Goal: Contribute content: Contribute content

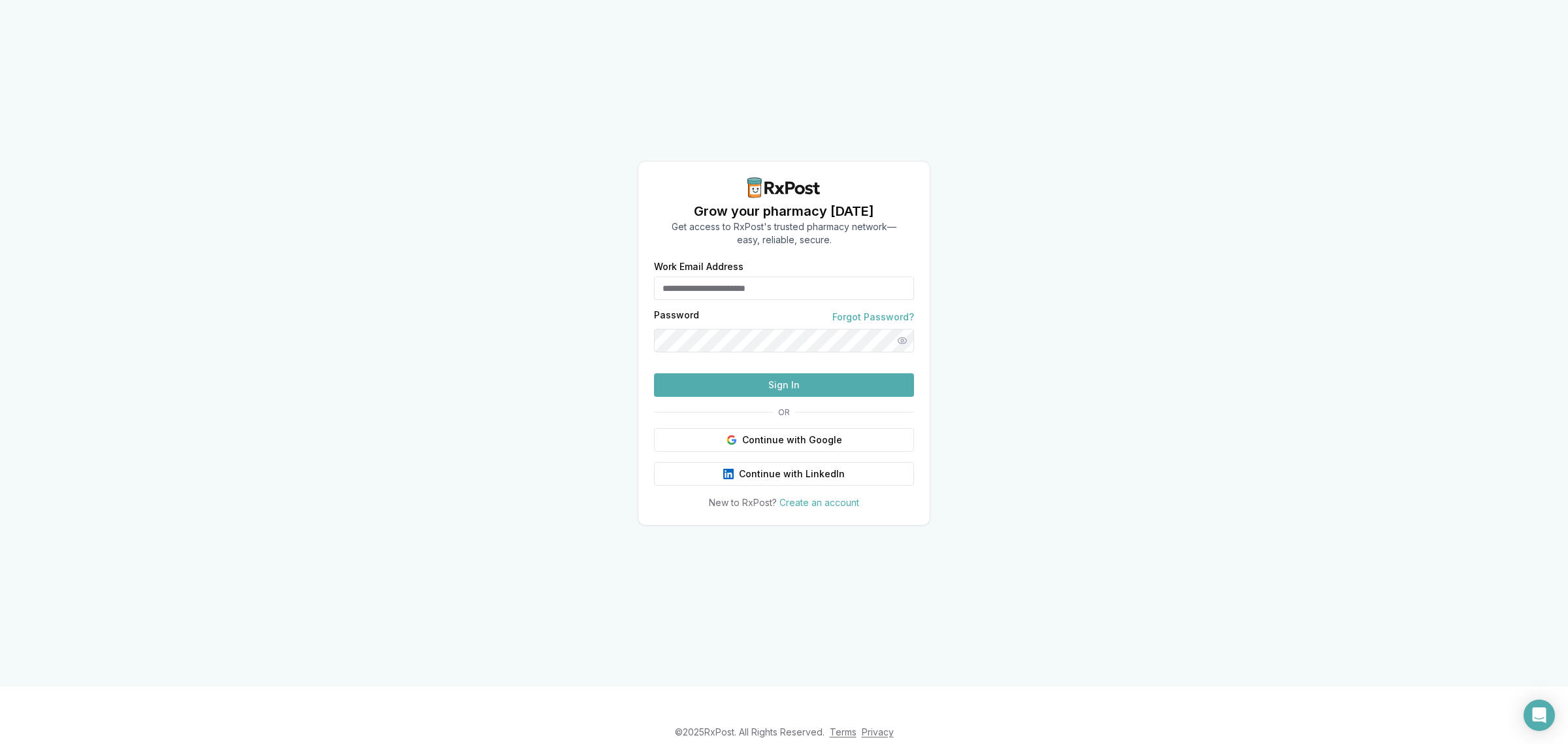
type input "**********"
click at [787, 397] on button "Sign In" at bounding box center [784, 385] width 260 height 24
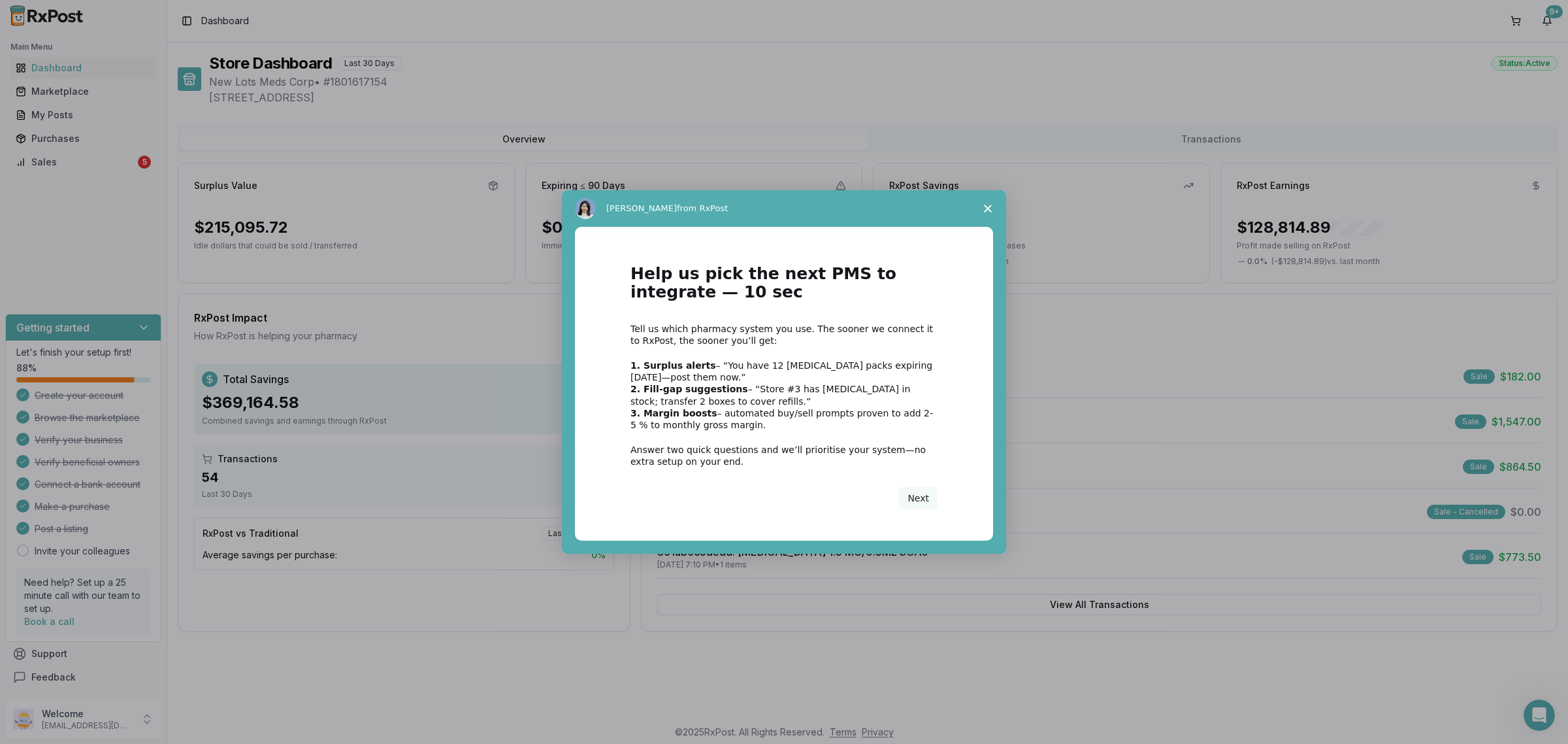
click at [989, 199] on span "Close survey" at bounding box center [987, 208] width 36 height 36
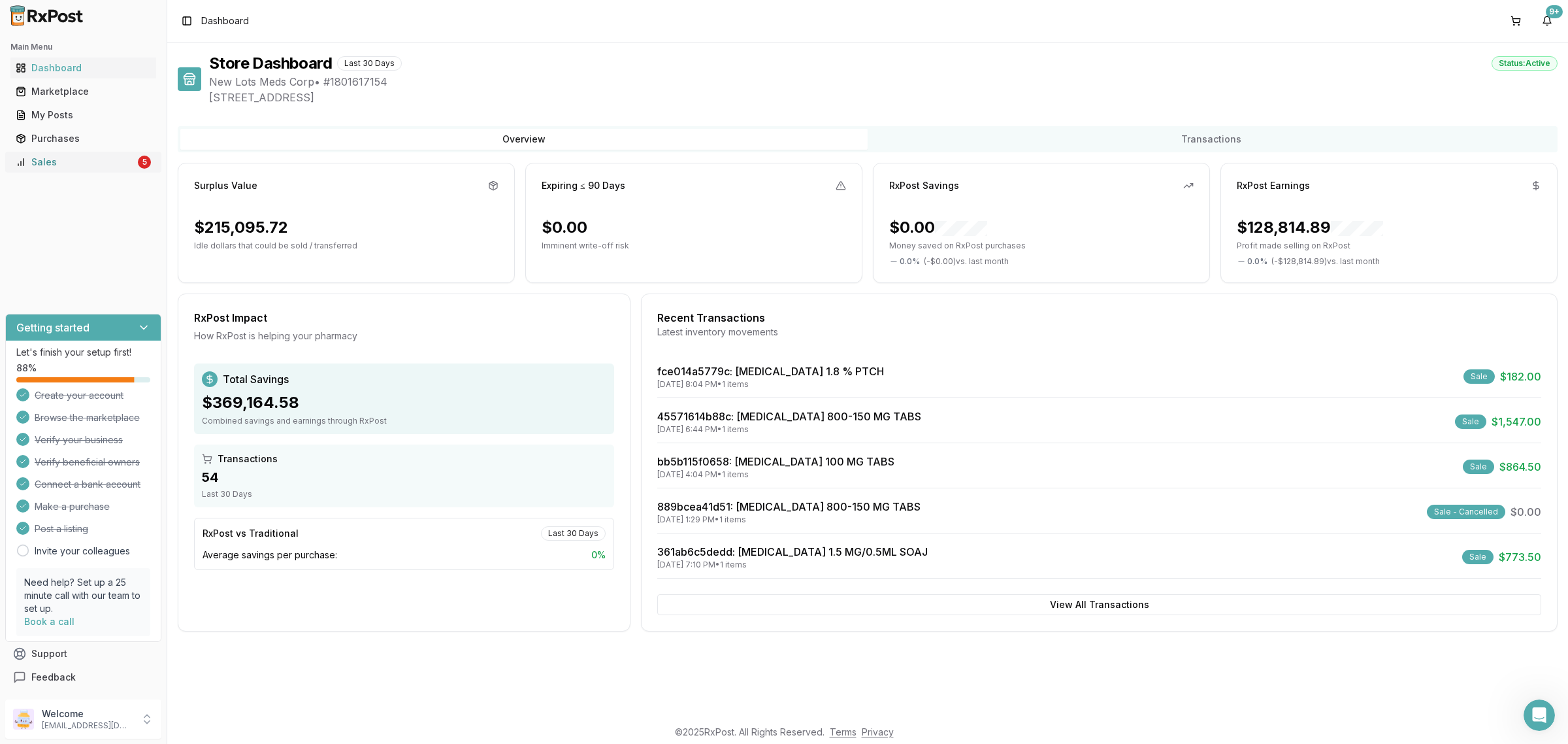
click at [38, 160] on div "Sales" at bounding box center [75, 162] width 120 height 13
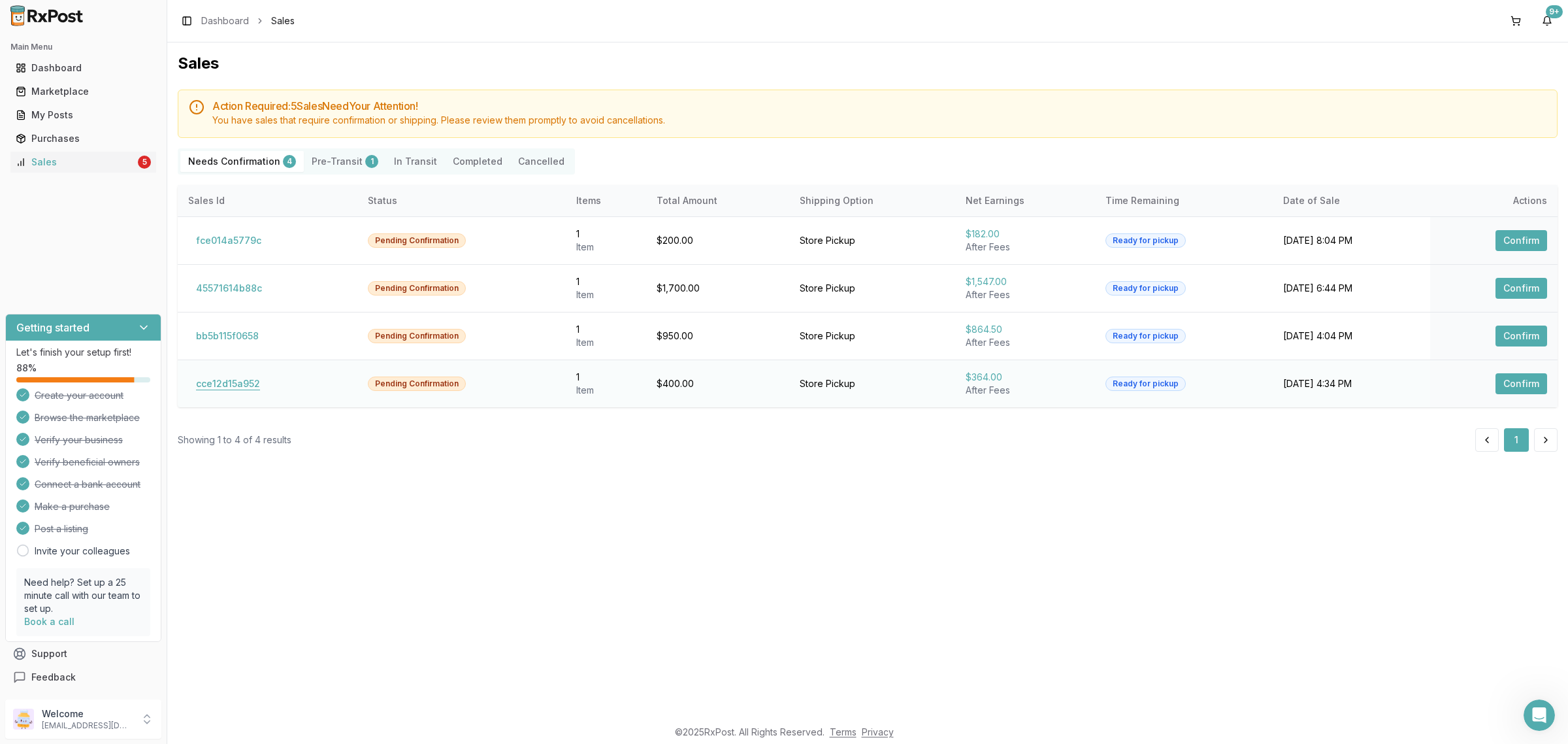
click at [237, 378] on button "cce12d15a952" at bounding box center [228, 383] width 80 height 21
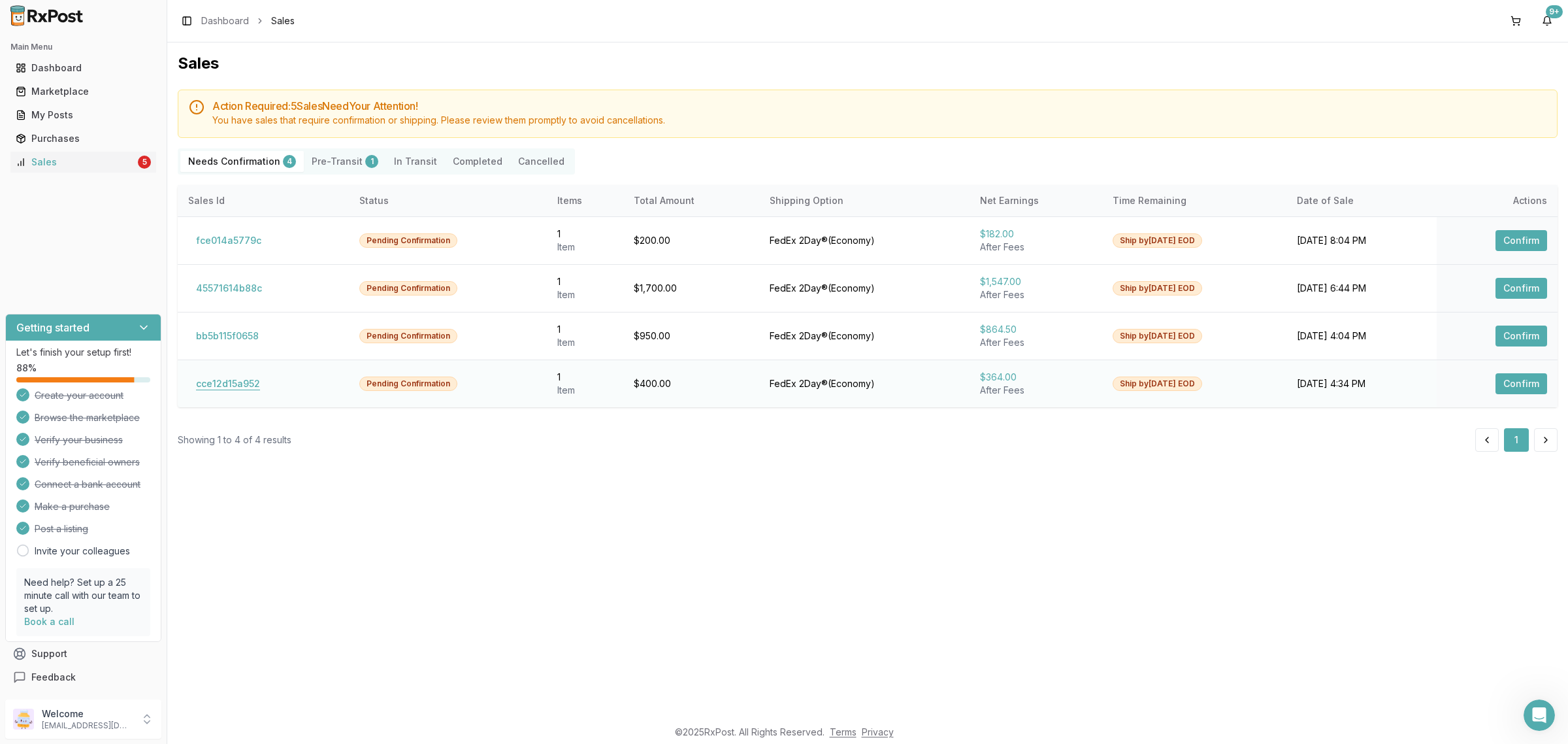
click at [226, 387] on button "cce12d15a952" at bounding box center [228, 383] width 80 height 21
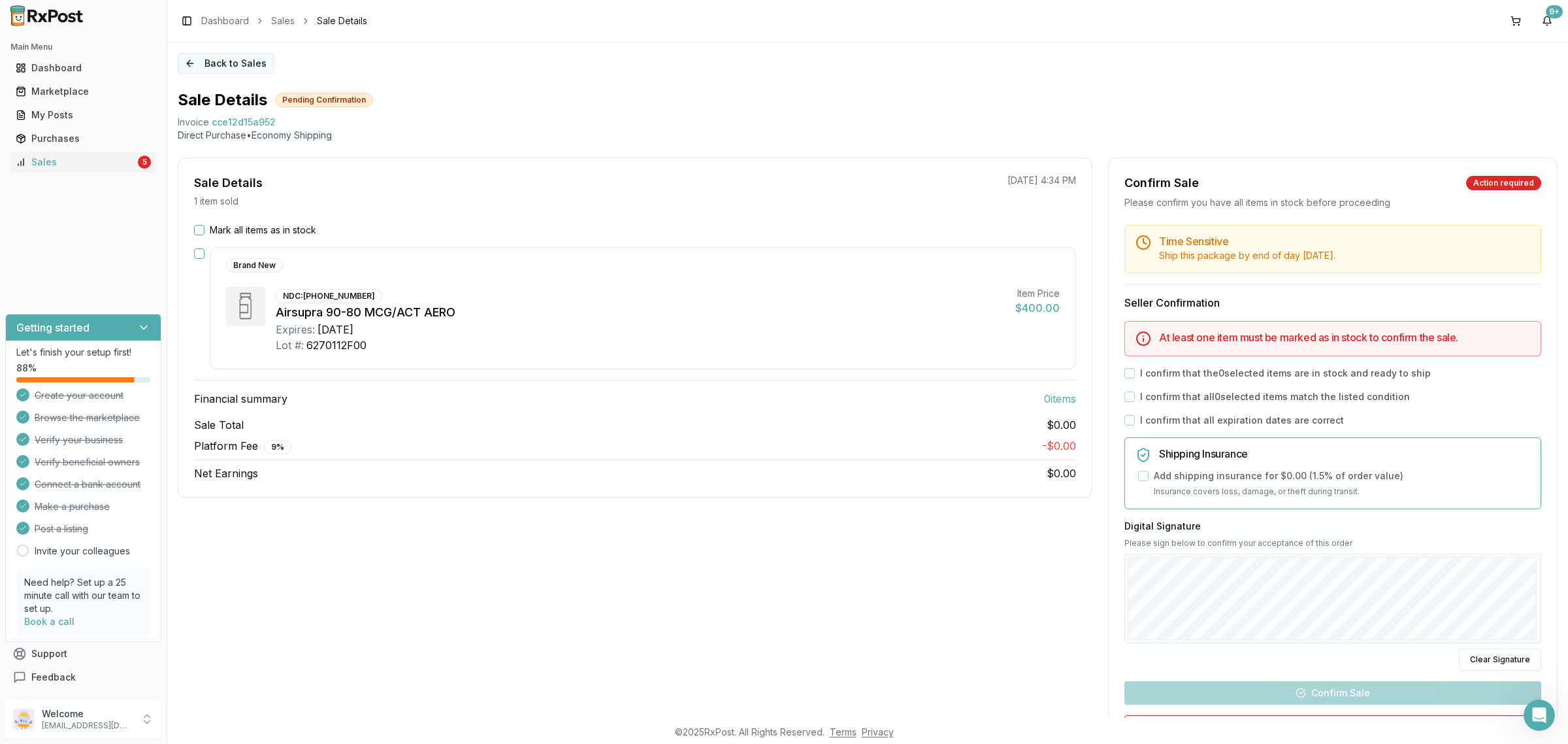
click at [215, 67] on button "Back to Sales" at bounding box center [226, 63] width 96 height 21
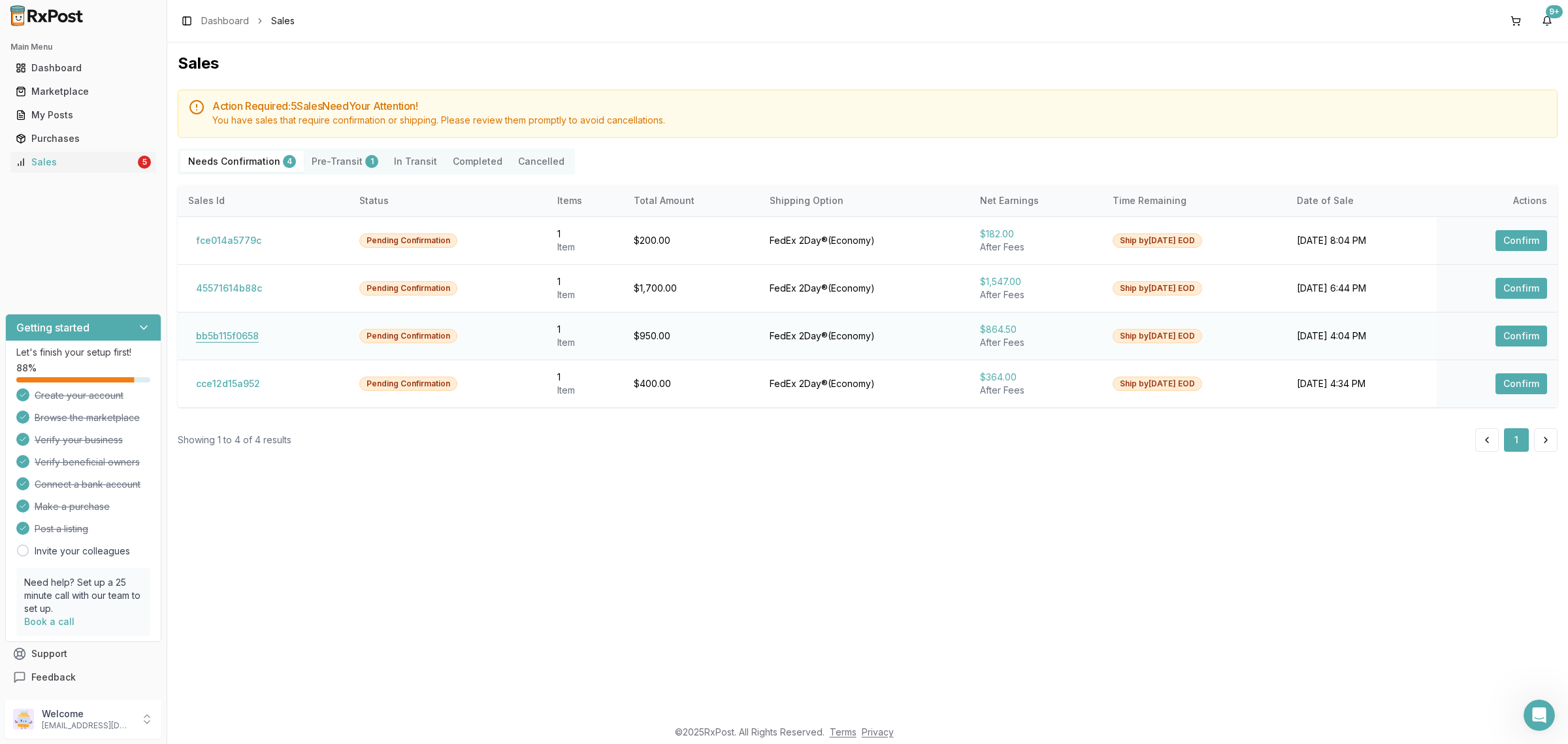
click at [221, 341] on button "bb5b115f0658" at bounding box center [227, 336] width 78 height 21
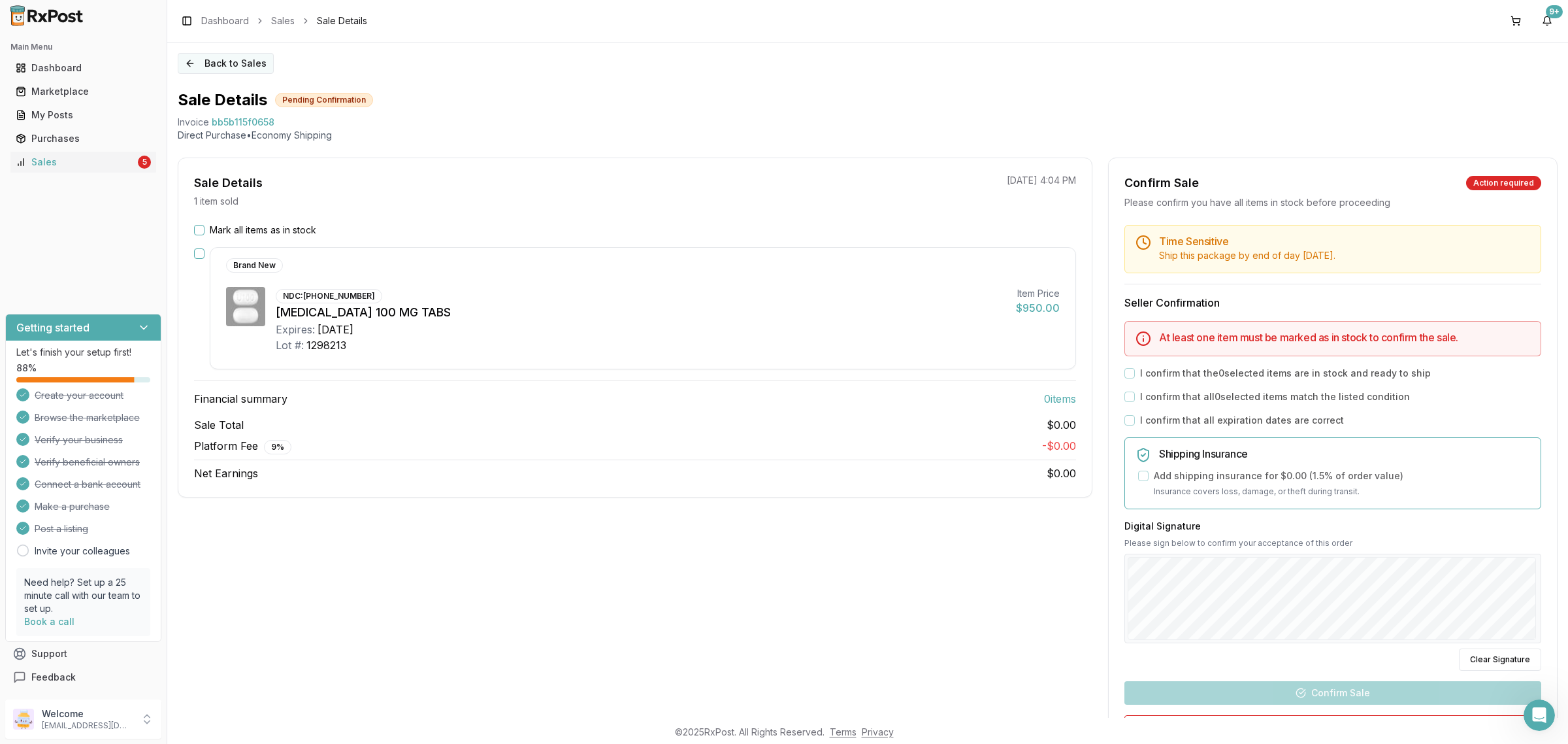
click at [203, 67] on button "Back to Sales" at bounding box center [226, 63] width 96 height 21
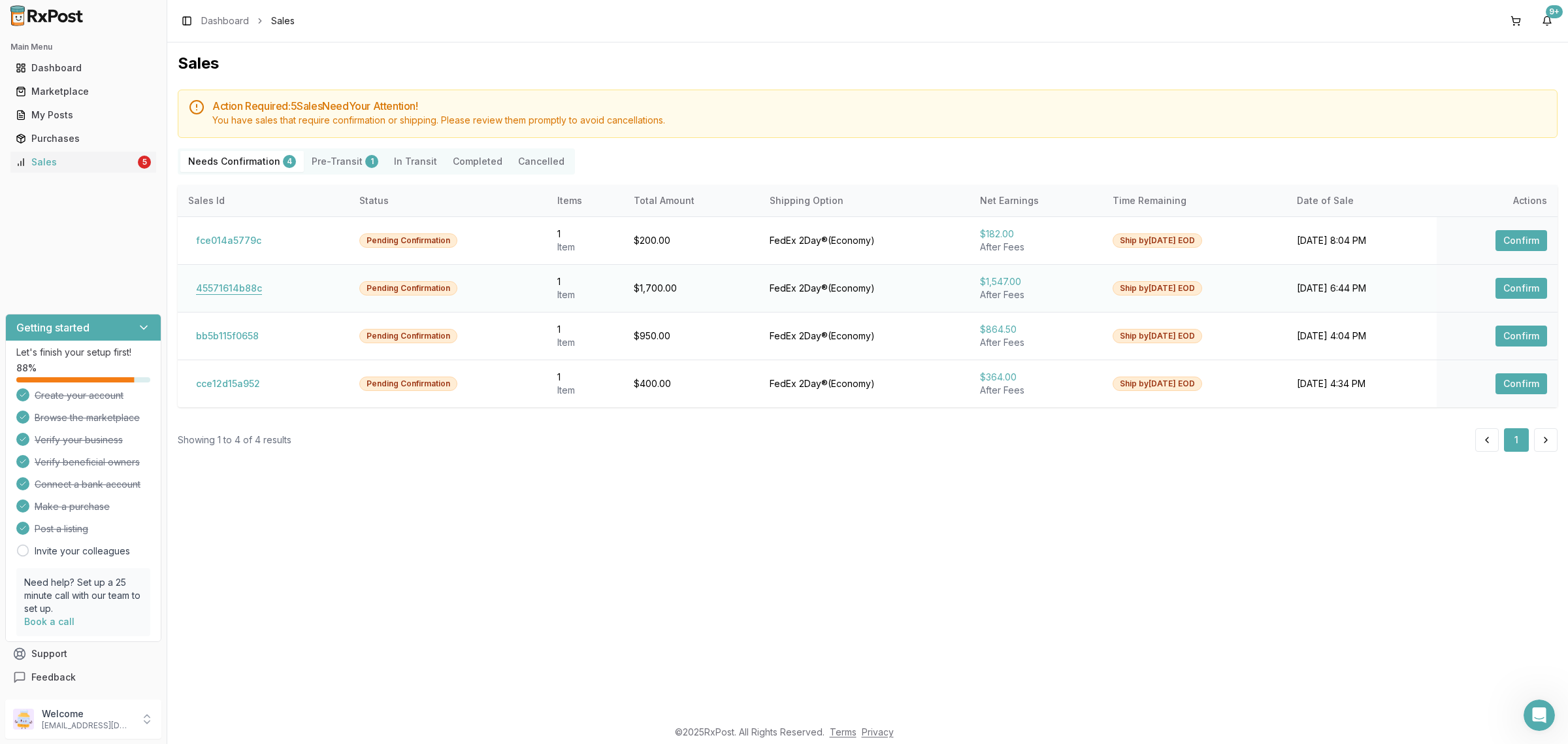
click at [230, 298] on button "45571614b88c" at bounding box center [229, 288] width 81 height 21
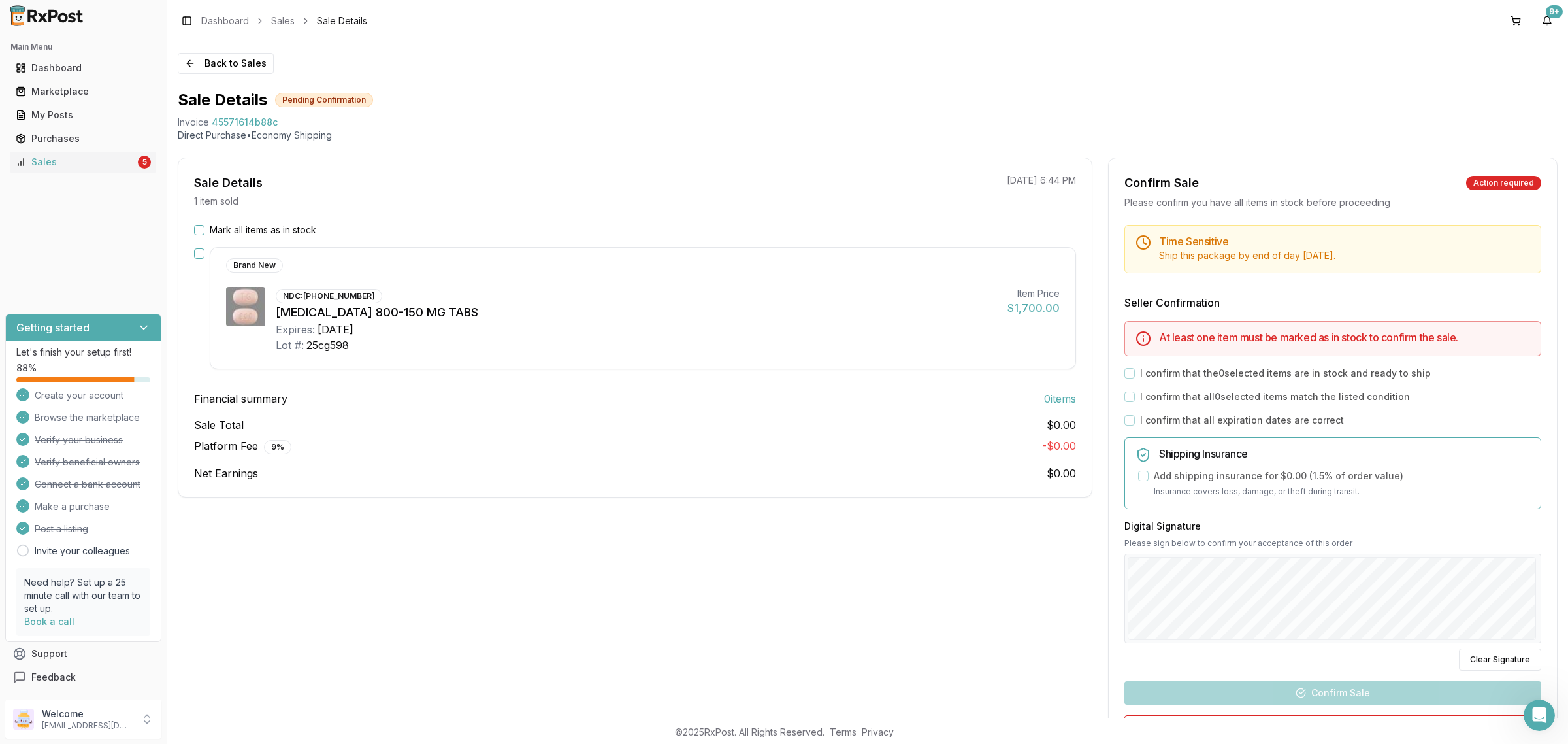
scroll to position [120, 0]
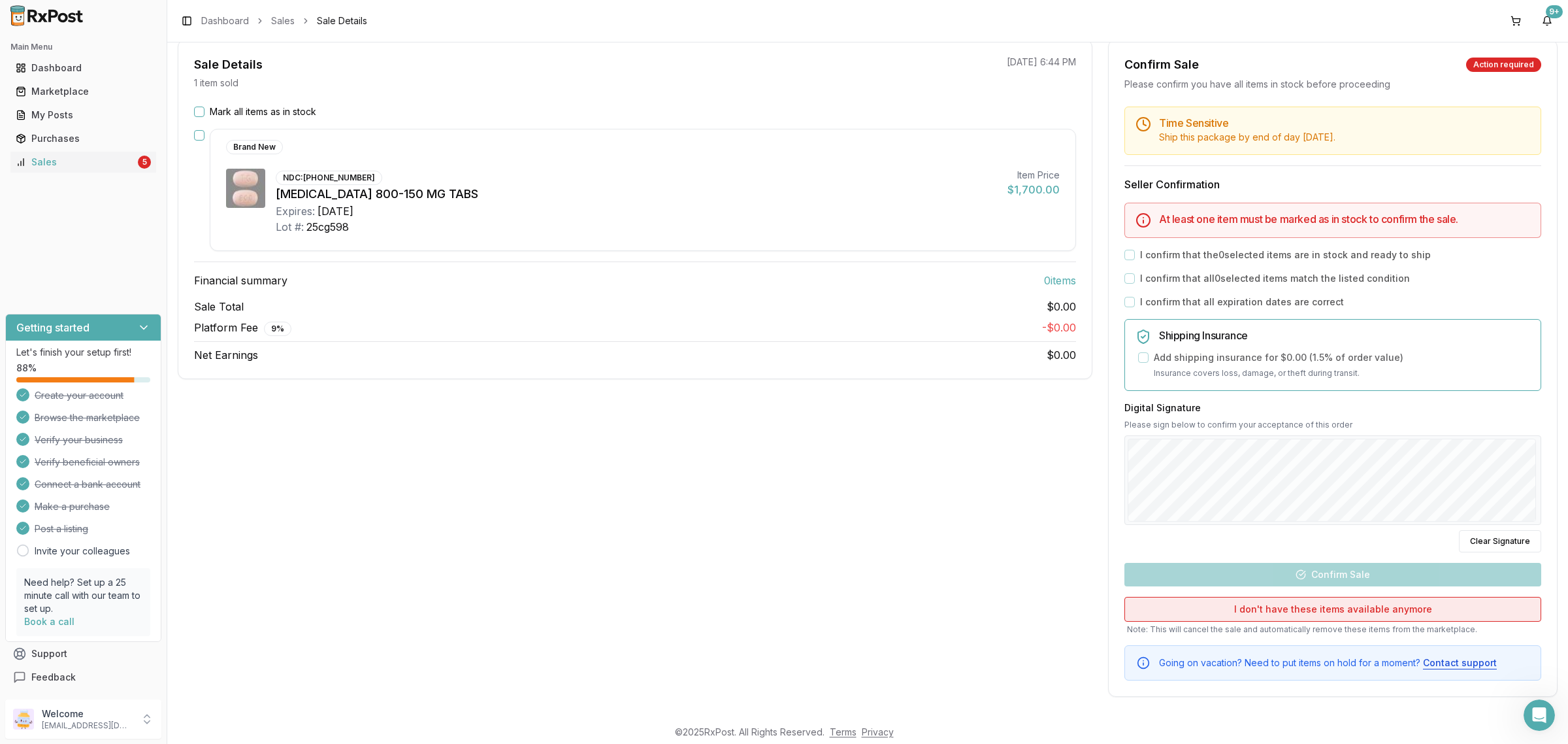
click at [1282, 612] on button "I don't have these items available anymore" at bounding box center [1332, 609] width 417 height 25
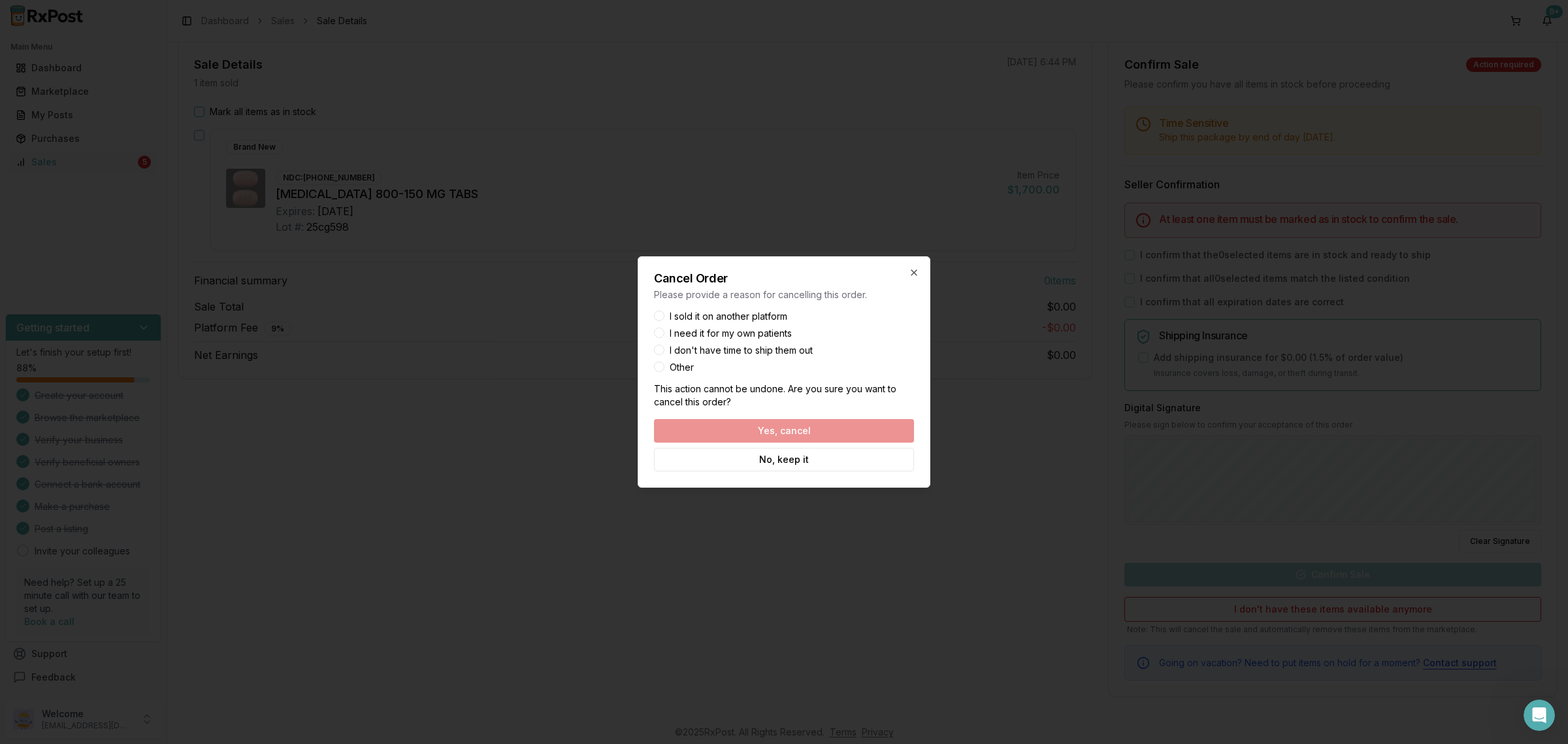
click at [657, 367] on button "Other" at bounding box center [659, 366] width 10 height 10
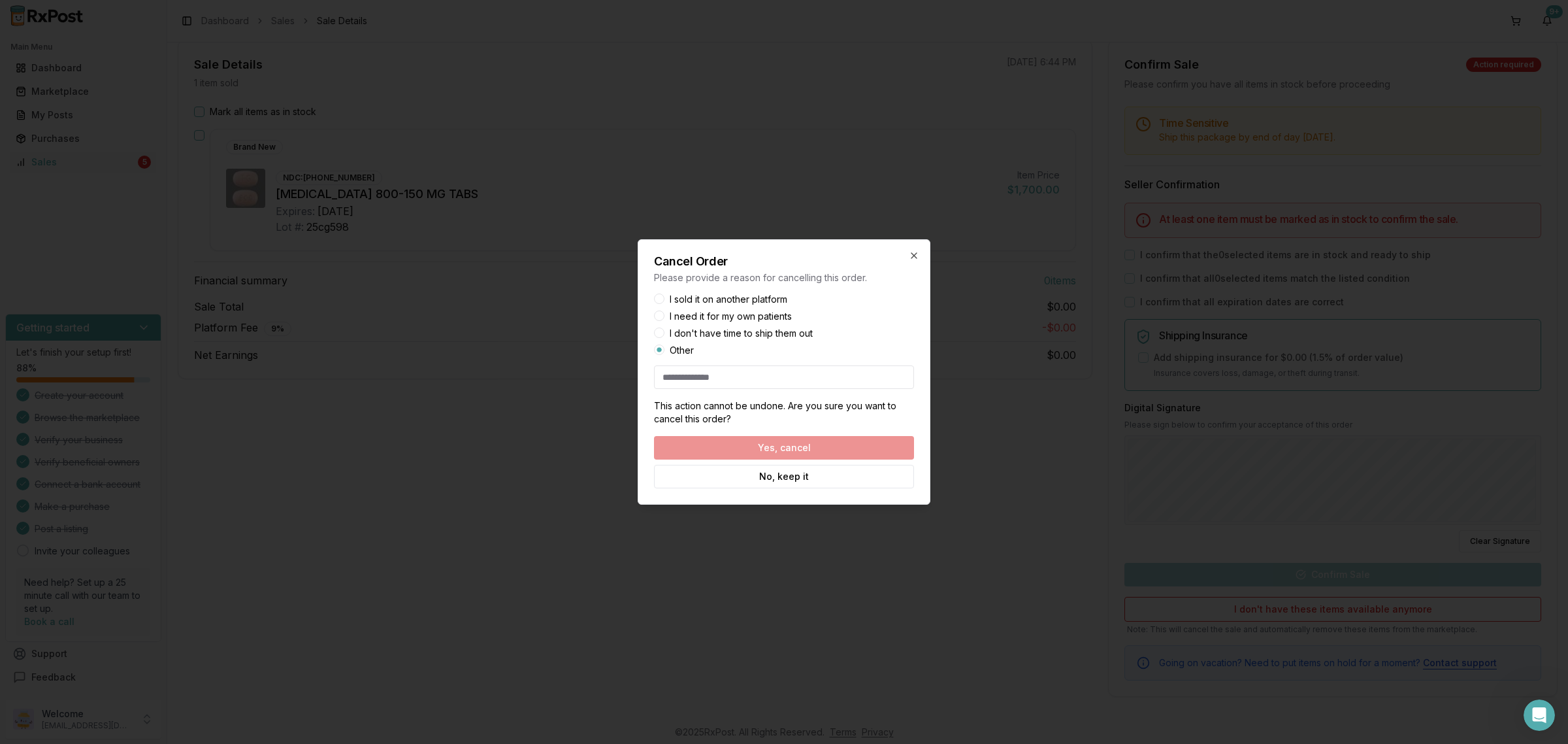
click at [717, 386] on input at bounding box center [784, 377] width 260 height 24
type input "**"
click at [730, 446] on button "Yes, cancel" at bounding box center [784, 448] width 260 height 24
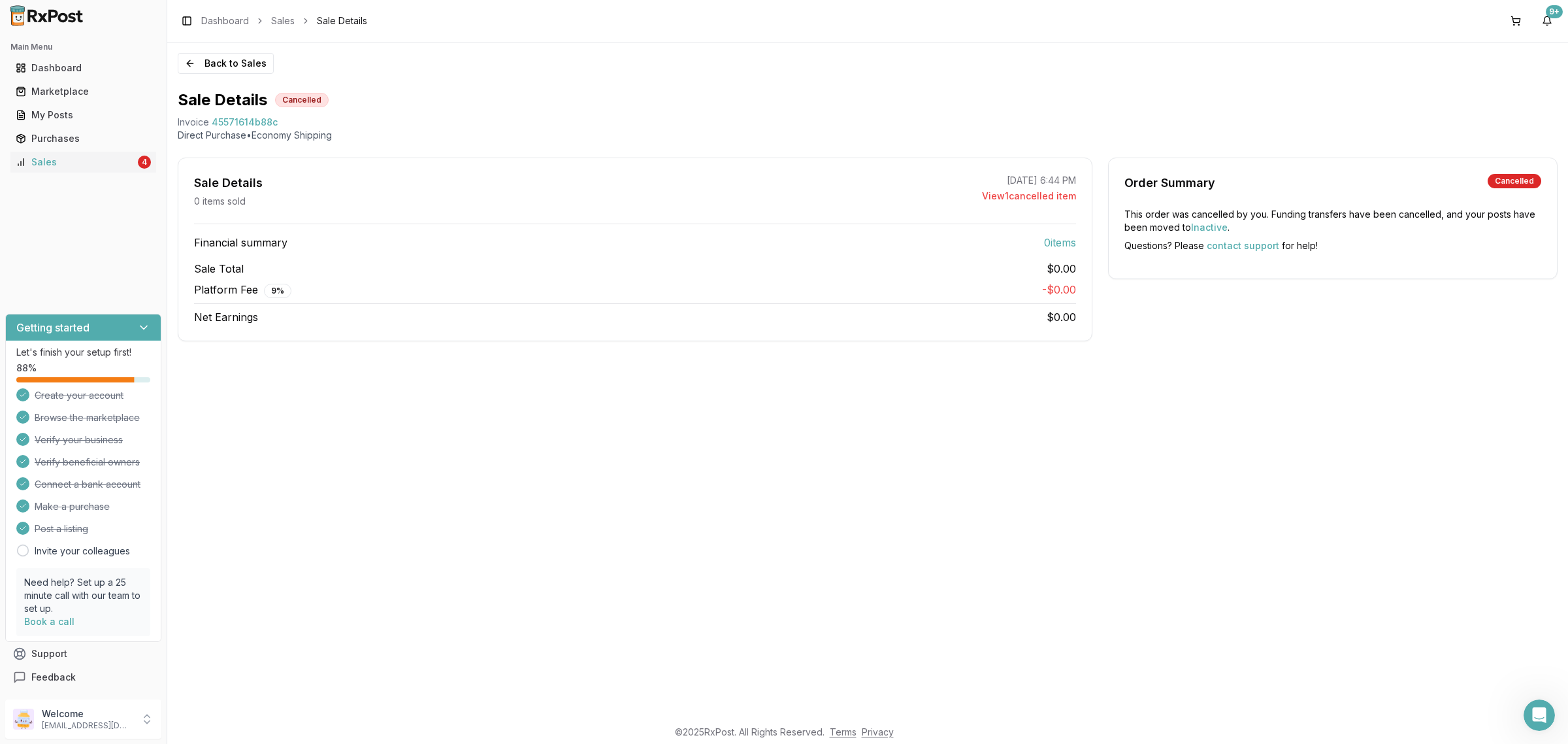
scroll to position [0, 0]
click at [215, 72] on div "Back to Sales Sale Details Cancelled Invoice 45571614b88c Direct Purchase • Eco…" at bounding box center [867, 380] width 1401 height 675
click at [215, 66] on button "Back to Sales" at bounding box center [226, 63] width 96 height 21
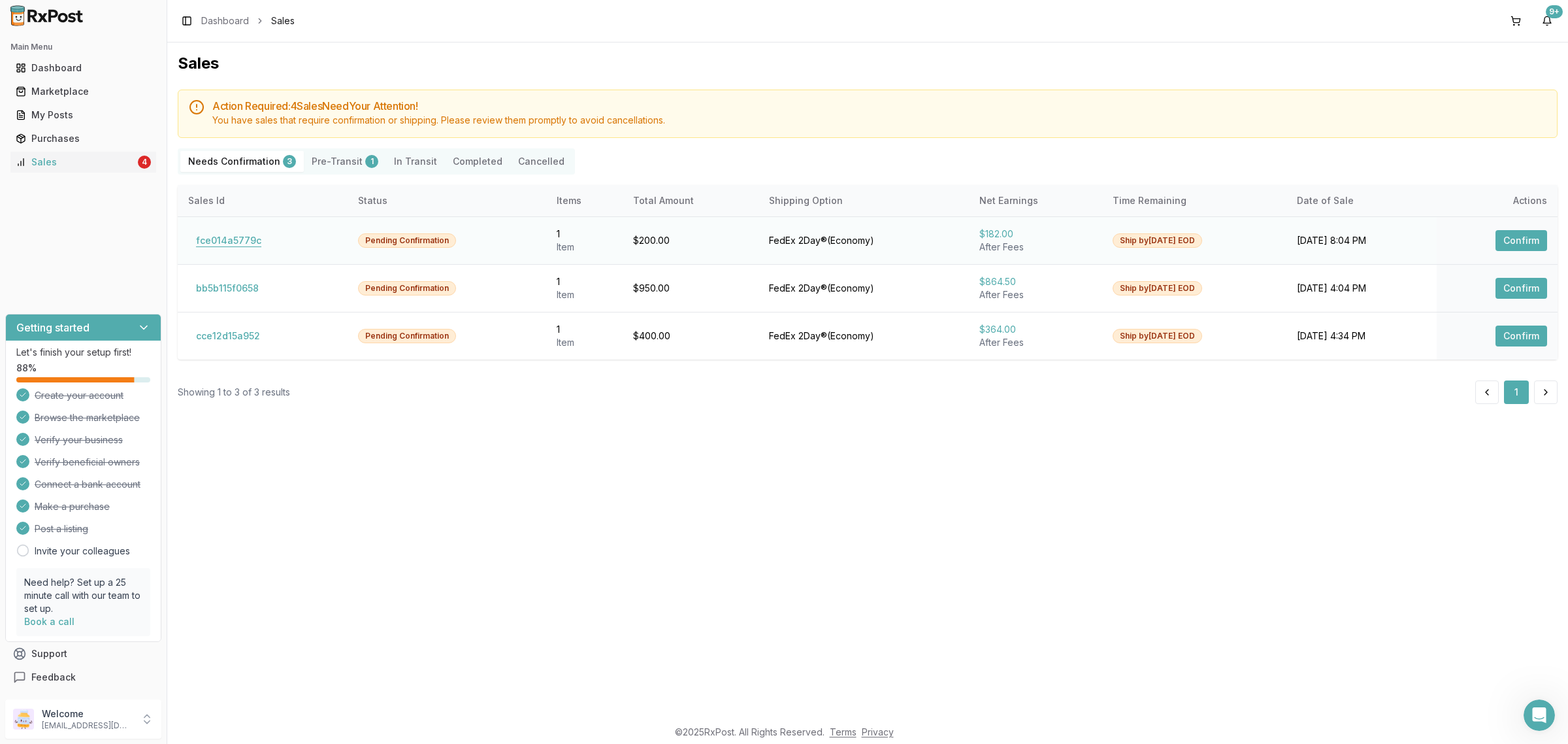
click at [234, 235] on button "fce014a5779c" at bounding box center [228, 241] width 81 height 21
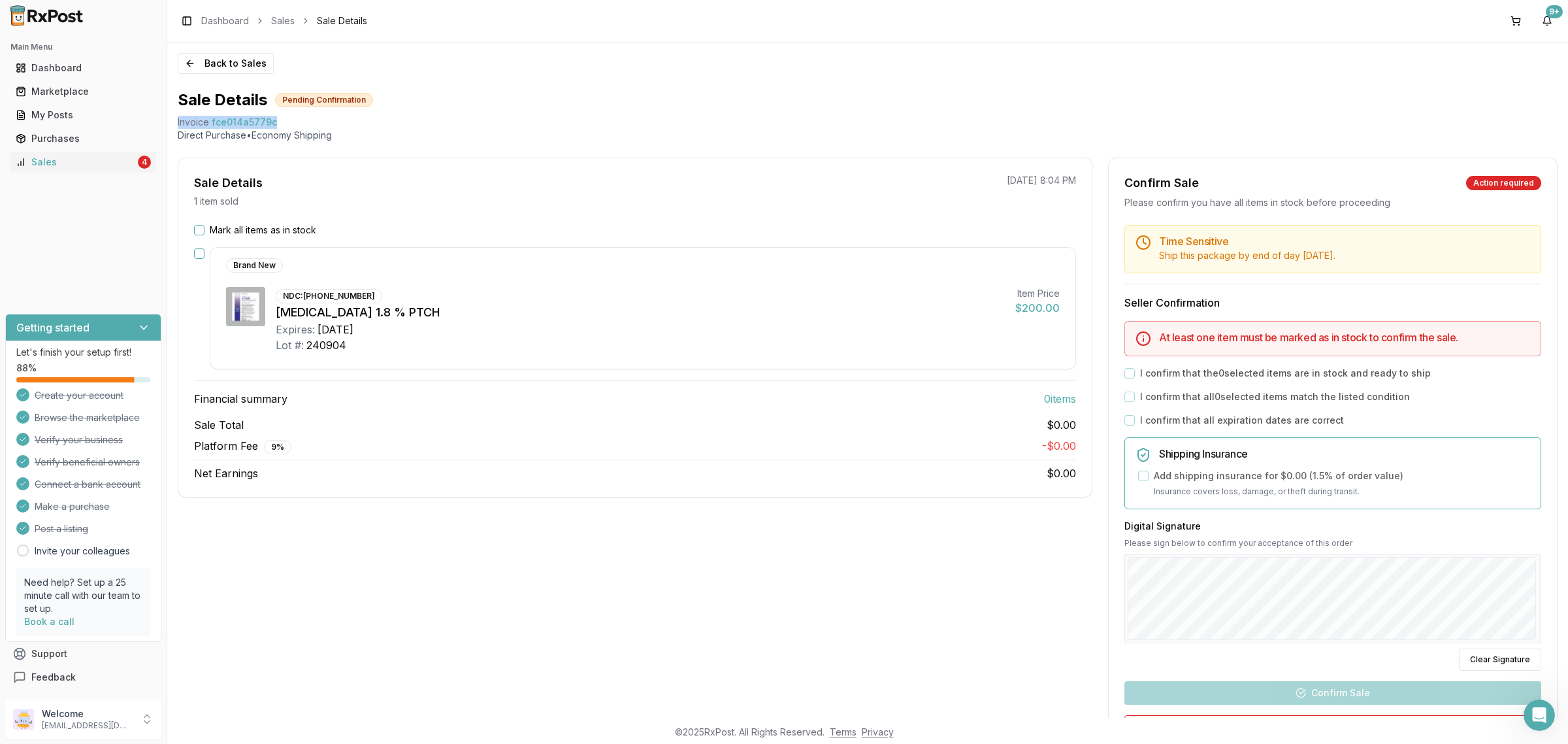
drag, startPoint x: 276, startPoint y: 121, endPoint x: 175, endPoint y: 128, distance: 101.2
click at [175, 128] on div "Back to Sales Sale Details Pending Confirmation Invoice fce014a5779c Direct Pur…" at bounding box center [867, 380] width 1401 height 675
copy div "Invoice fce014a5779c"
click at [201, 229] on button "Mark all items as in stock" at bounding box center [199, 230] width 10 height 10
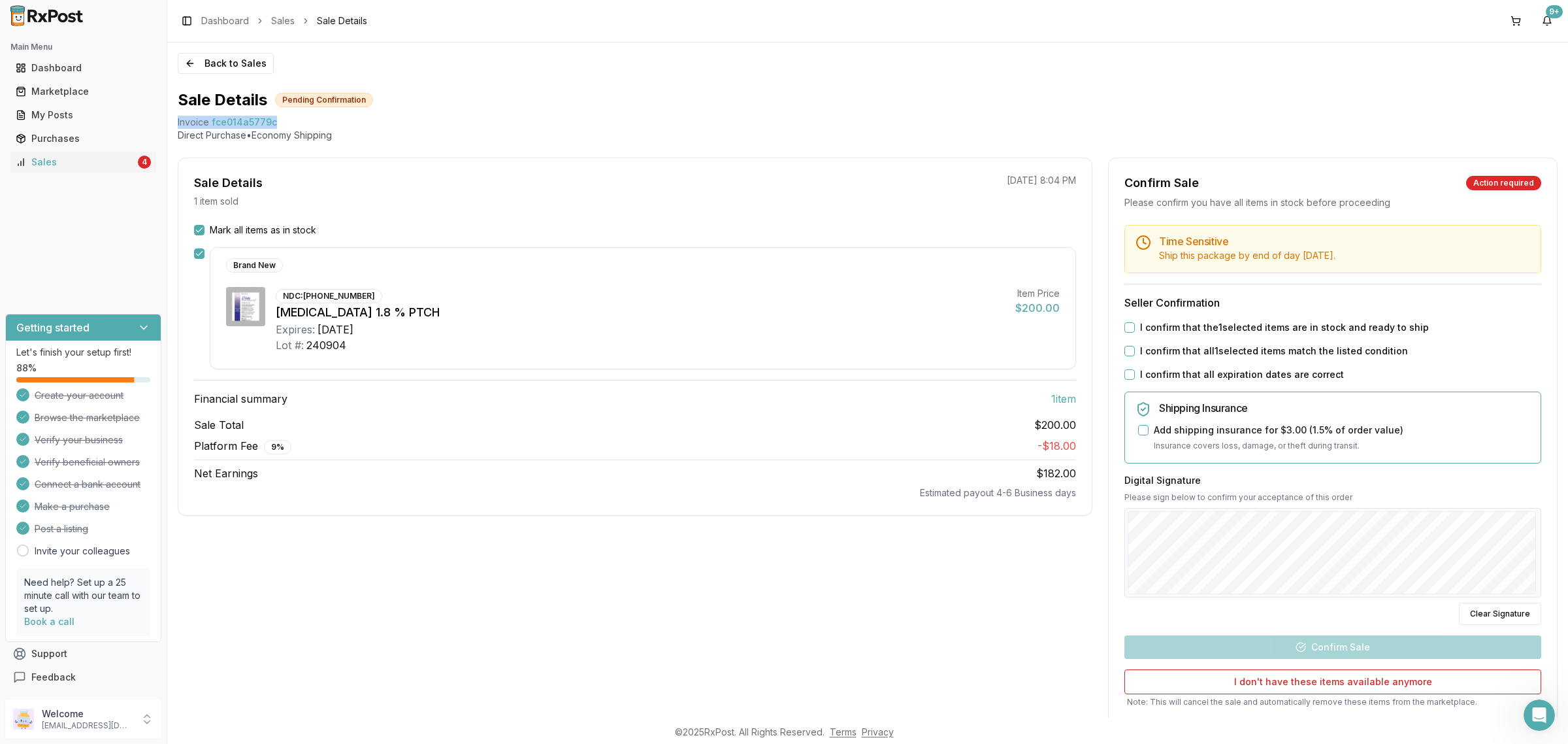
click at [196, 226] on button "Mark all items as in stock" at bounding box center [199, 230] width 10 height 10
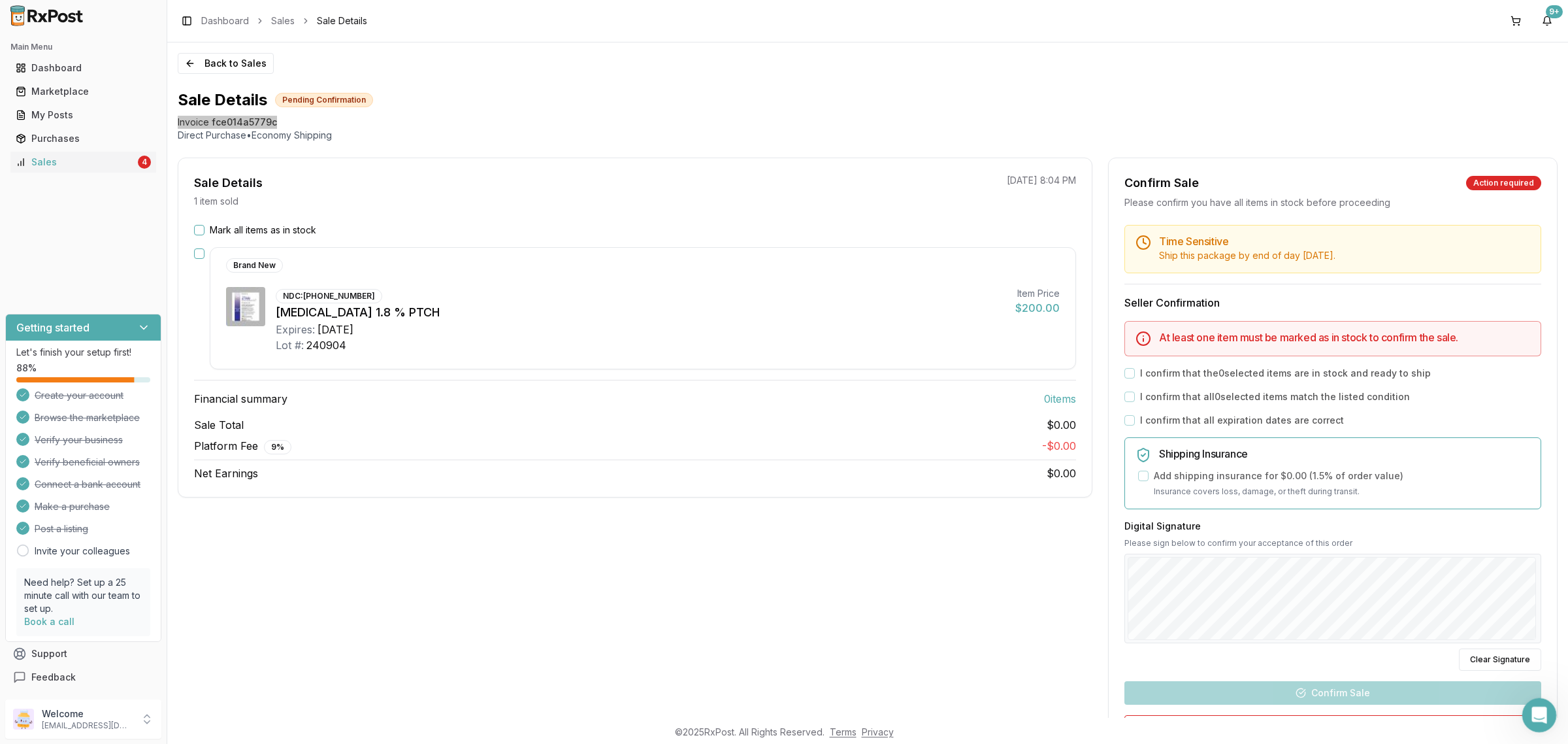
click at [1538, 720] on icon "Open Intercom Messenger" at bounding box center [1537, 713] width 21 height 21
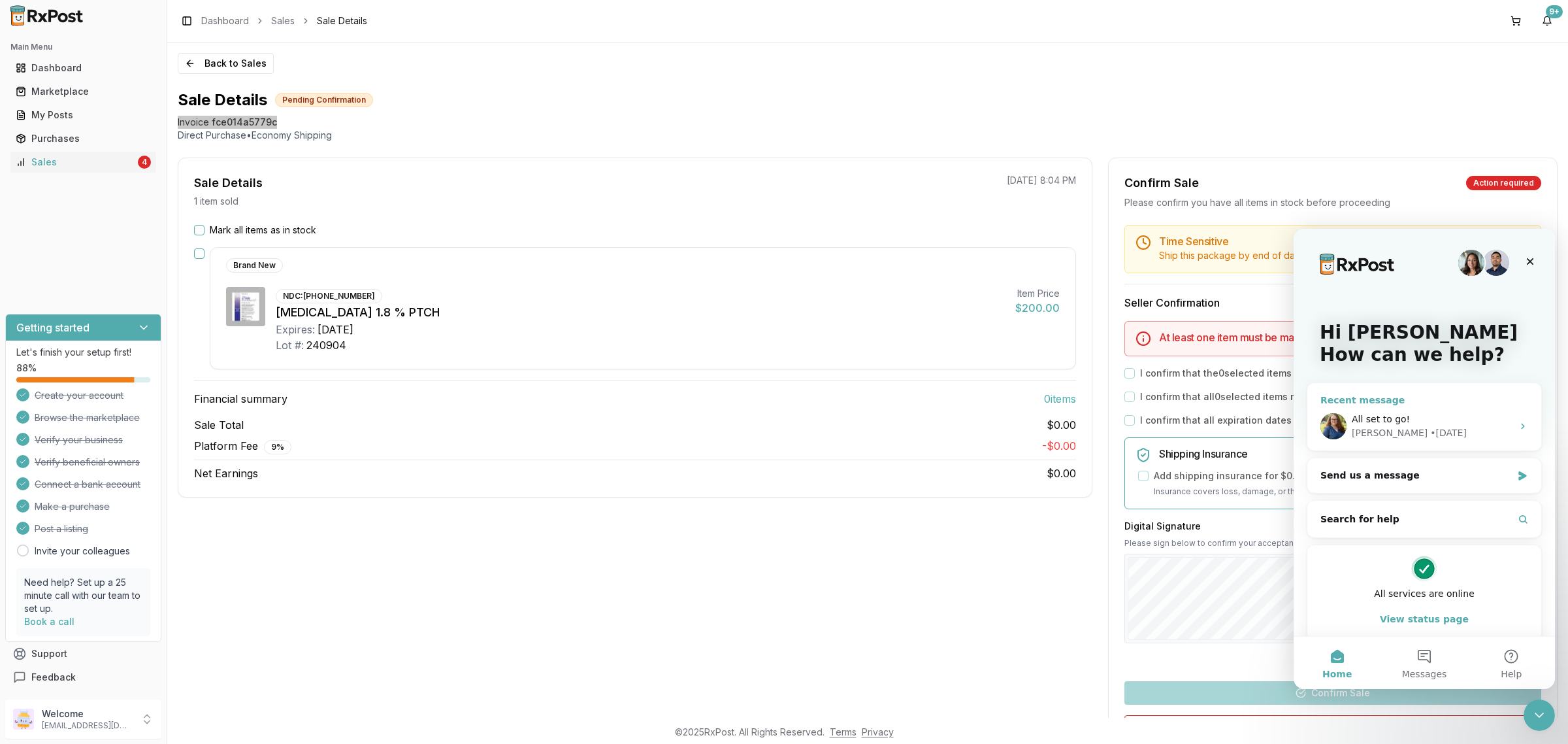
click at [1431, 436] on div "Bobbie • 3d ago" at bounding box center [1431, 433] width 161 height 14
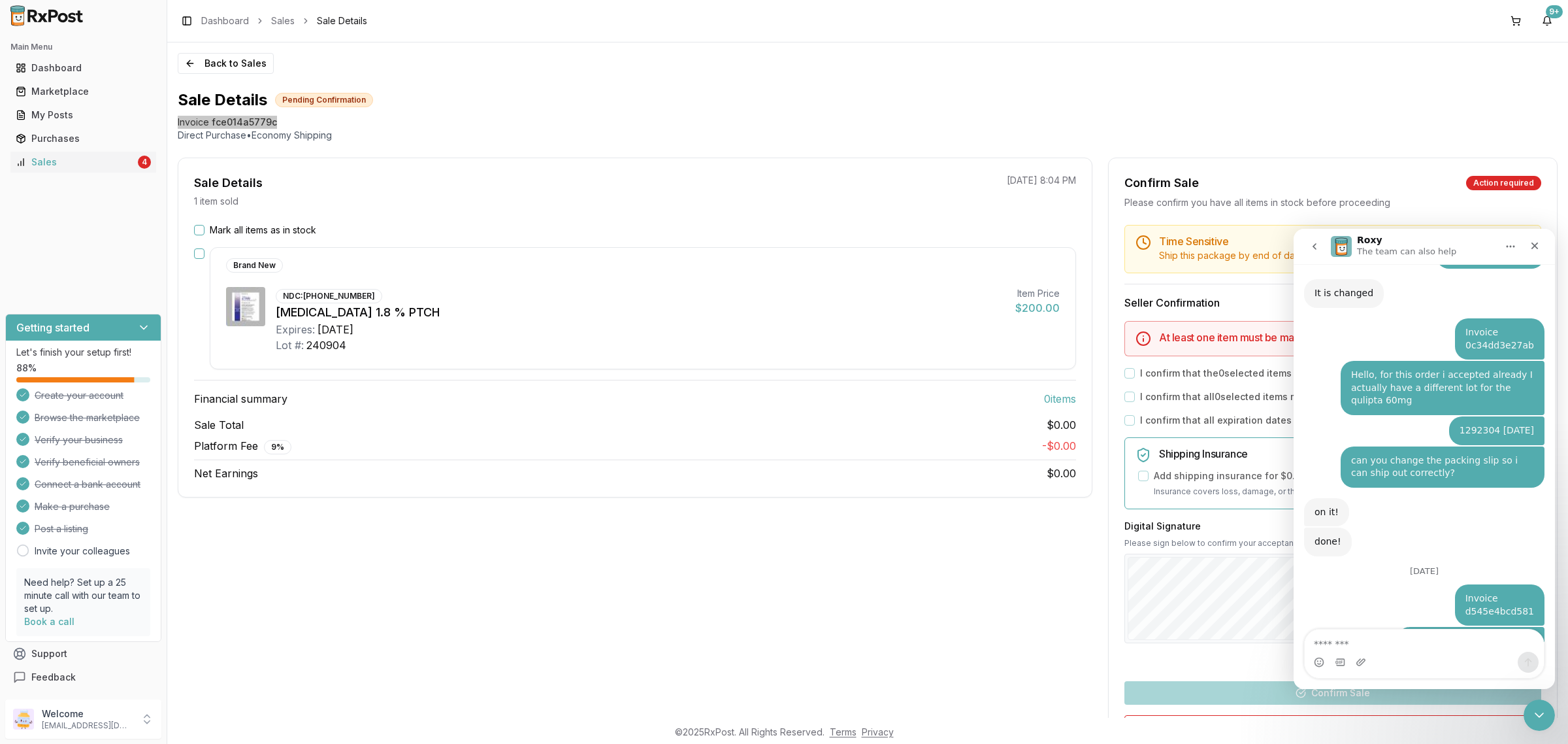
scroll to position [2513, 0]
type textarea "**********"
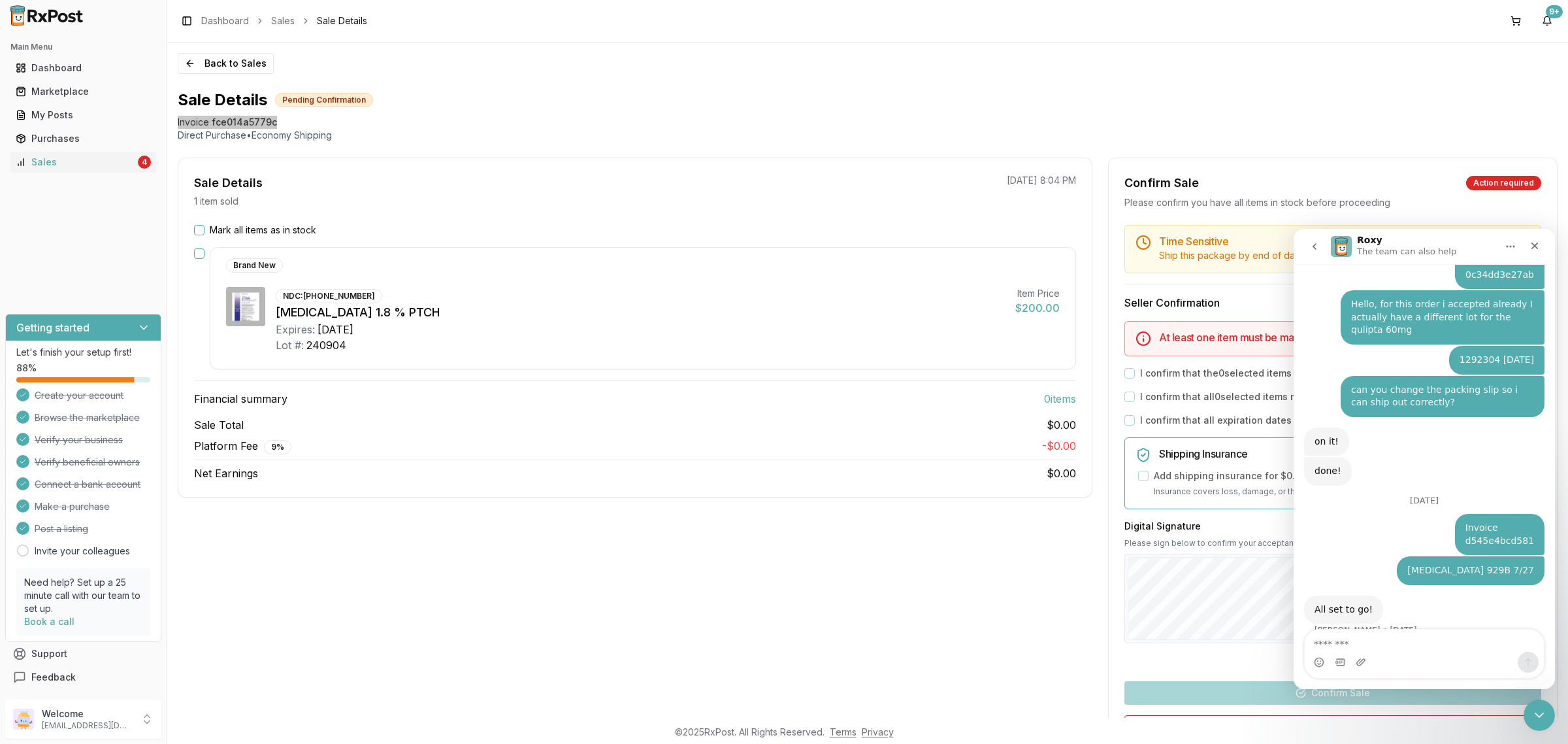
scroll to position [2582, 0]
type textarea "**********"
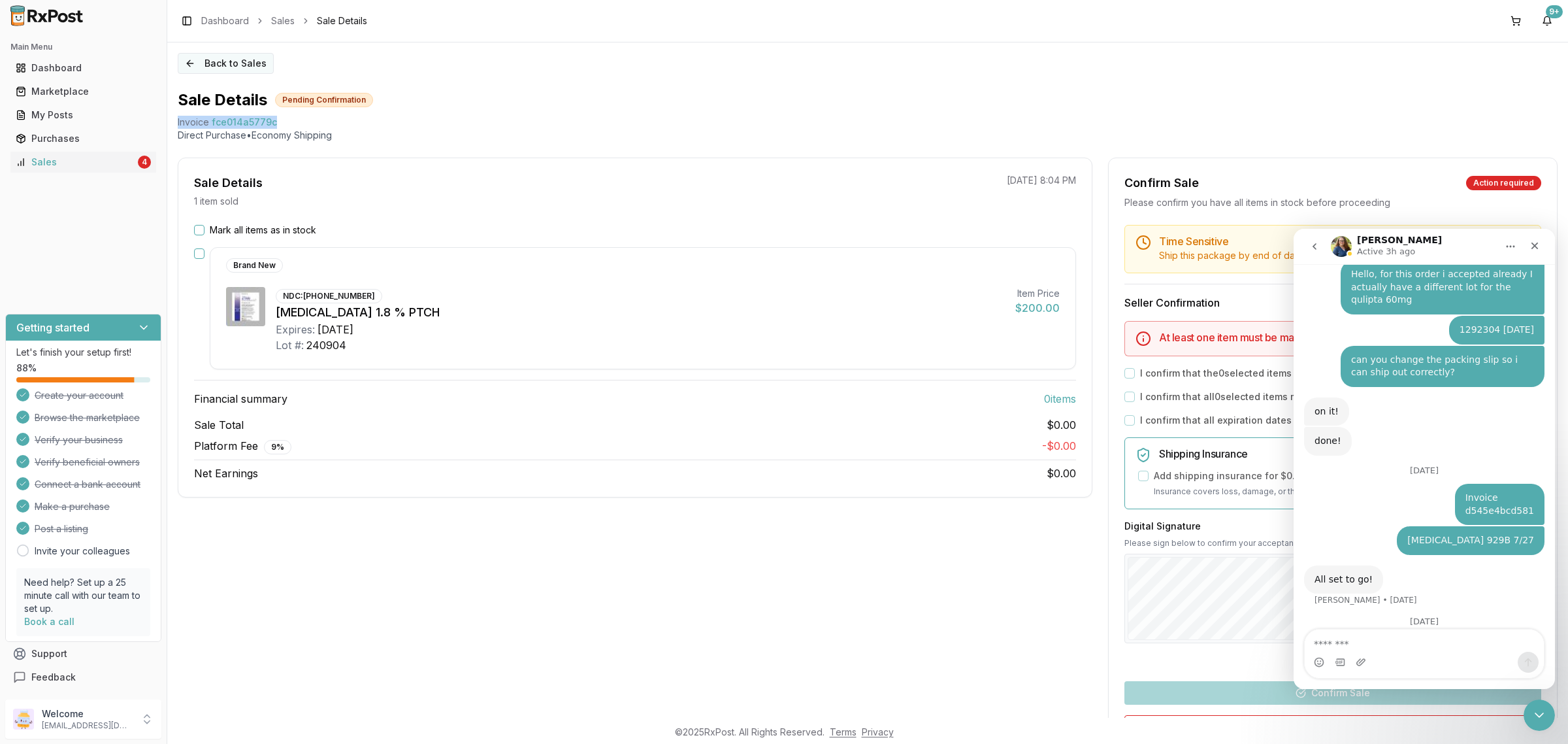
click at [215, 63] on button "Back to Sales" at bounding box center [226, 63] width 96 height 21
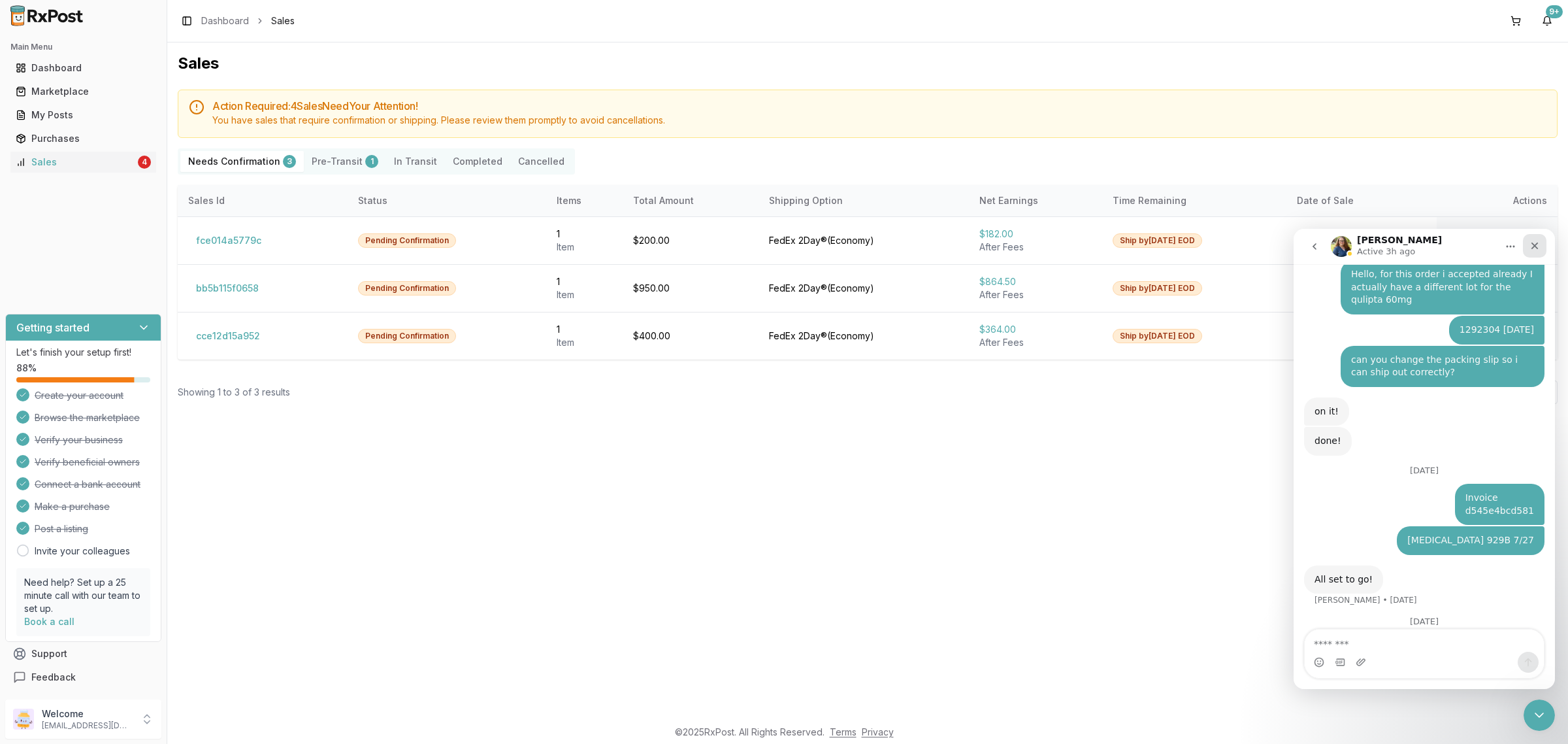
click at [1530, 239] on div "Close" at bounding box center [1535, 246] width 24 height 24
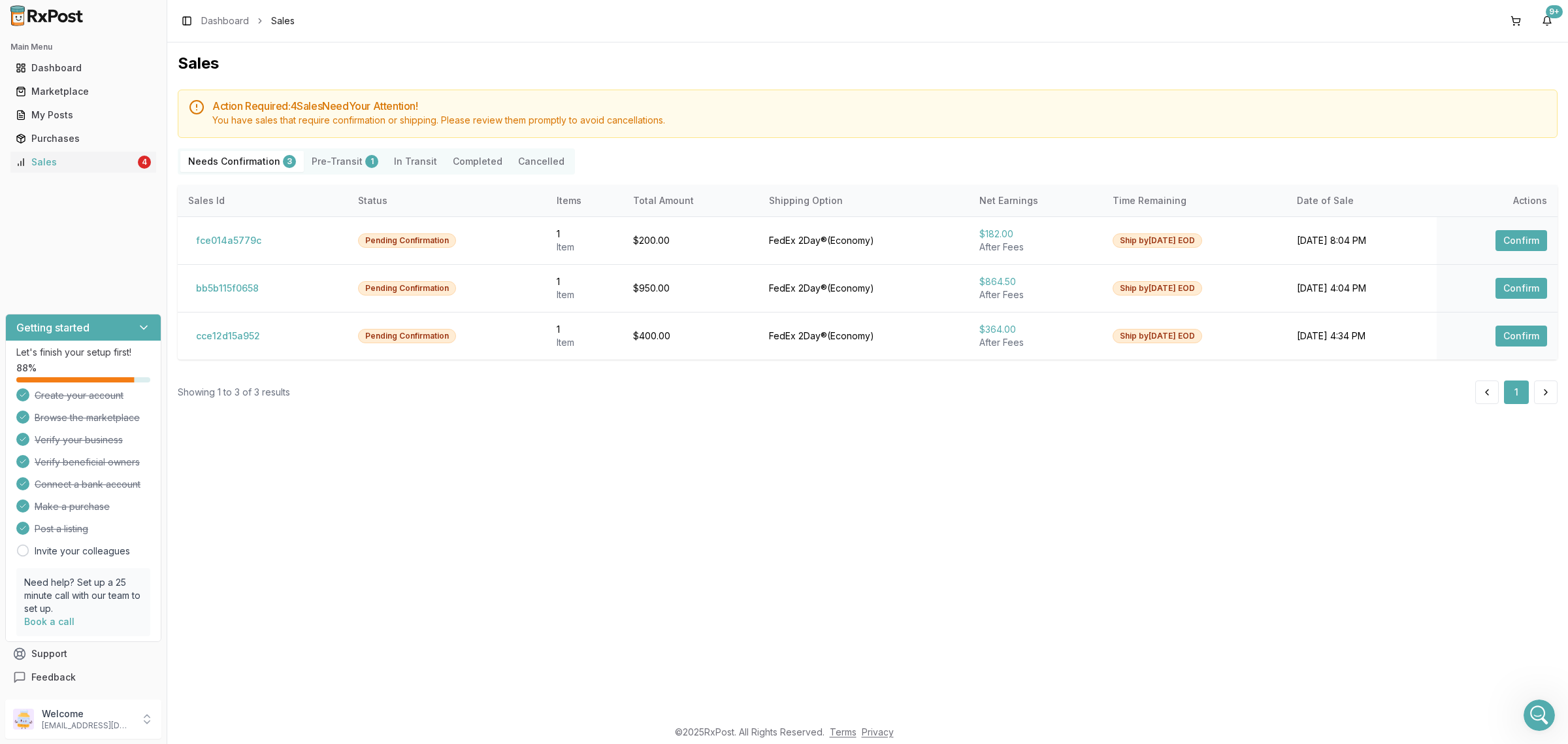
scroll to position [2612, 0]
click at [237, 284] on button "bb5b115f0658" at bounding box center [227, 288] width 78 height 21
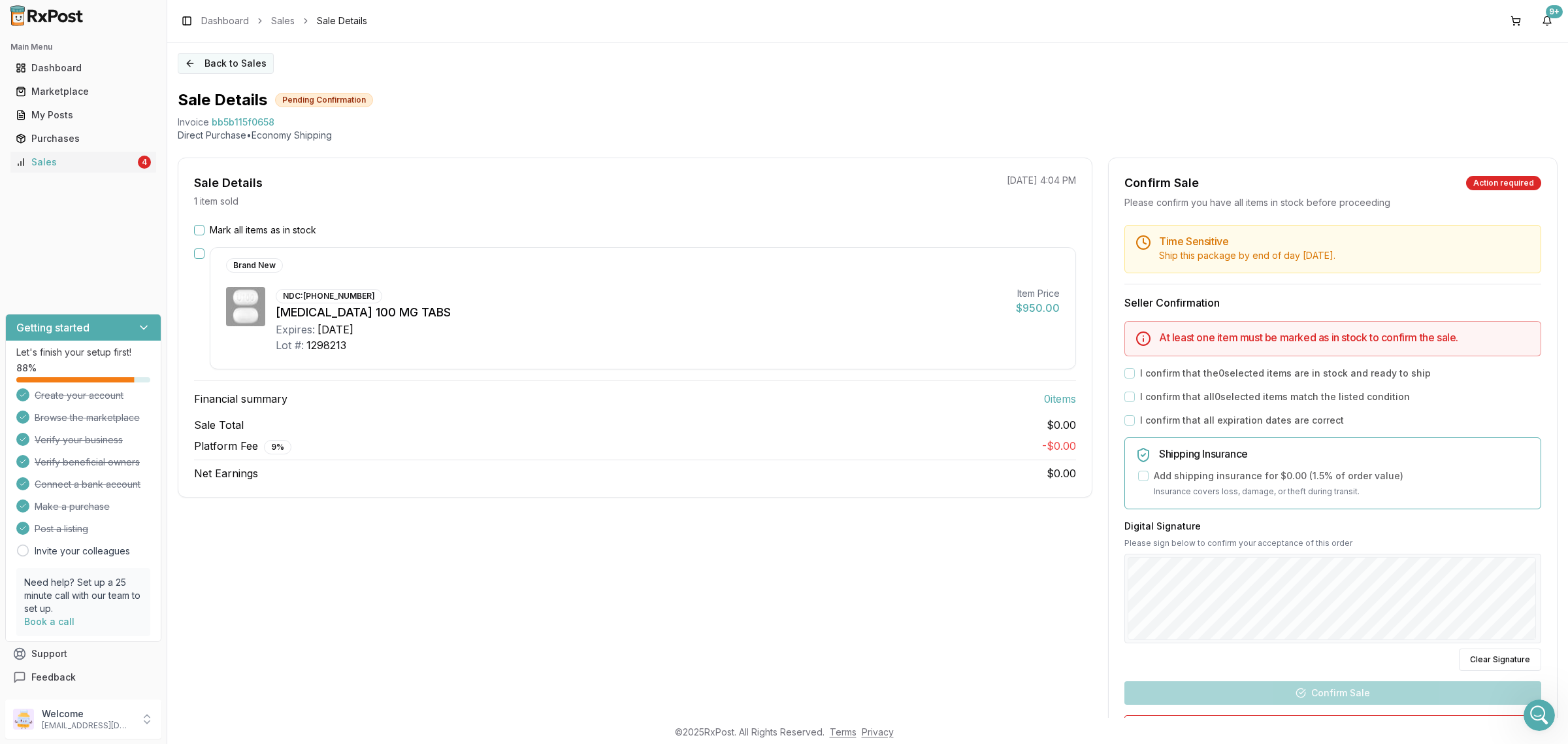
click at [218, 67] on button "Back to Sales" at bounding box center [226, 63] width 96 height 21
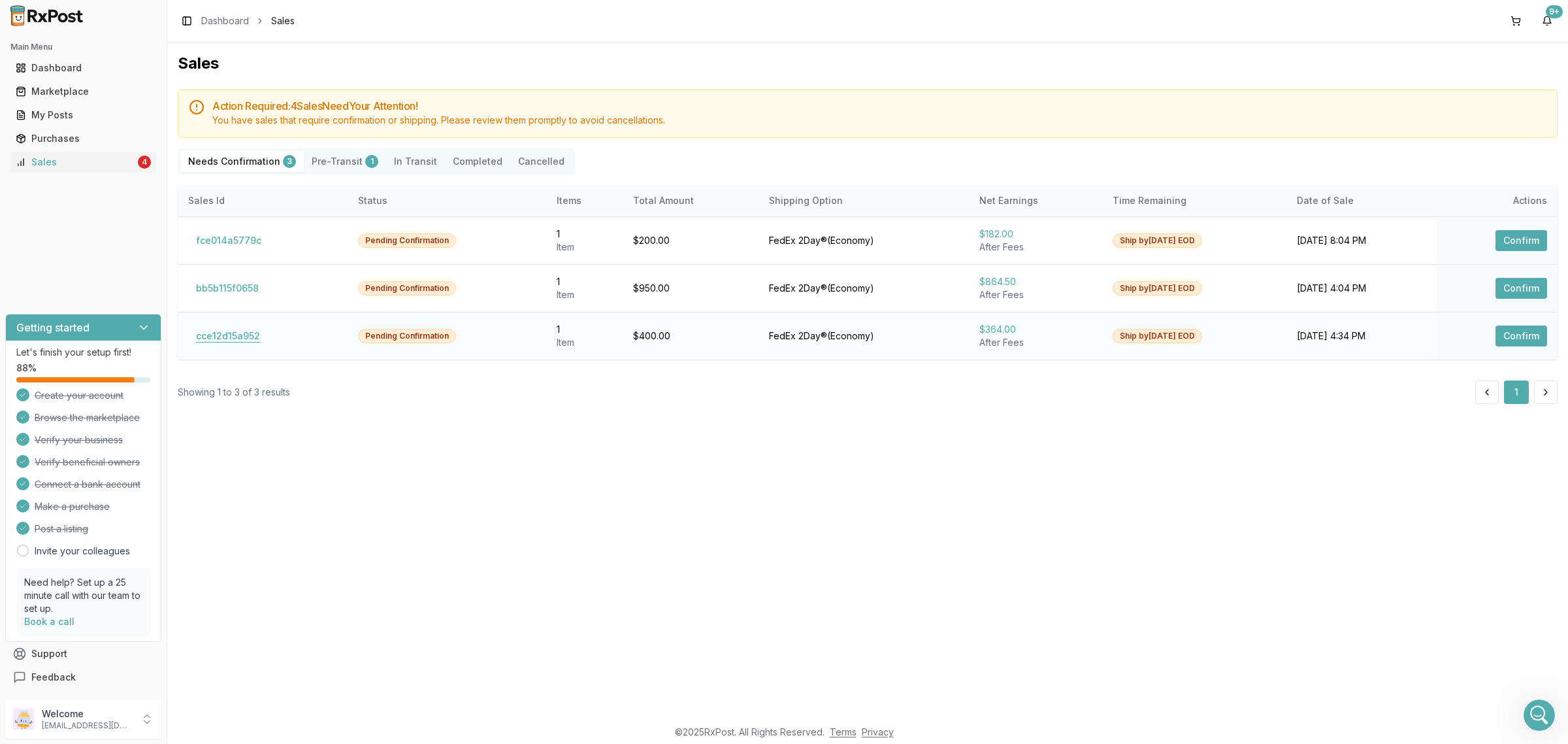
click at [238, 338] on button "cce12d15a952" at bounding box center [228, 336] width 80 height 21
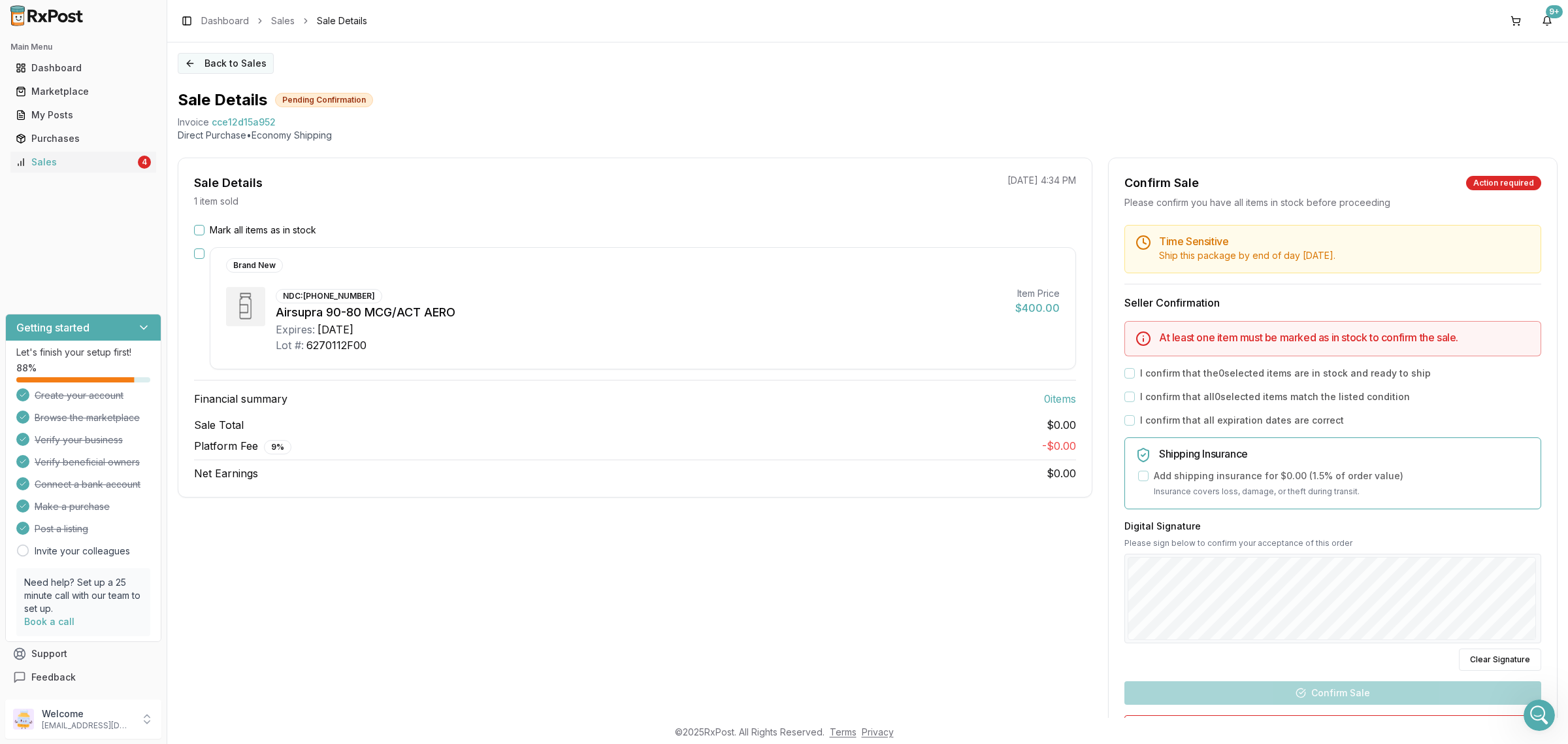
click at [229, 59] on button "Back to Sales" at bounding box center [226, 63] width 96 height 21
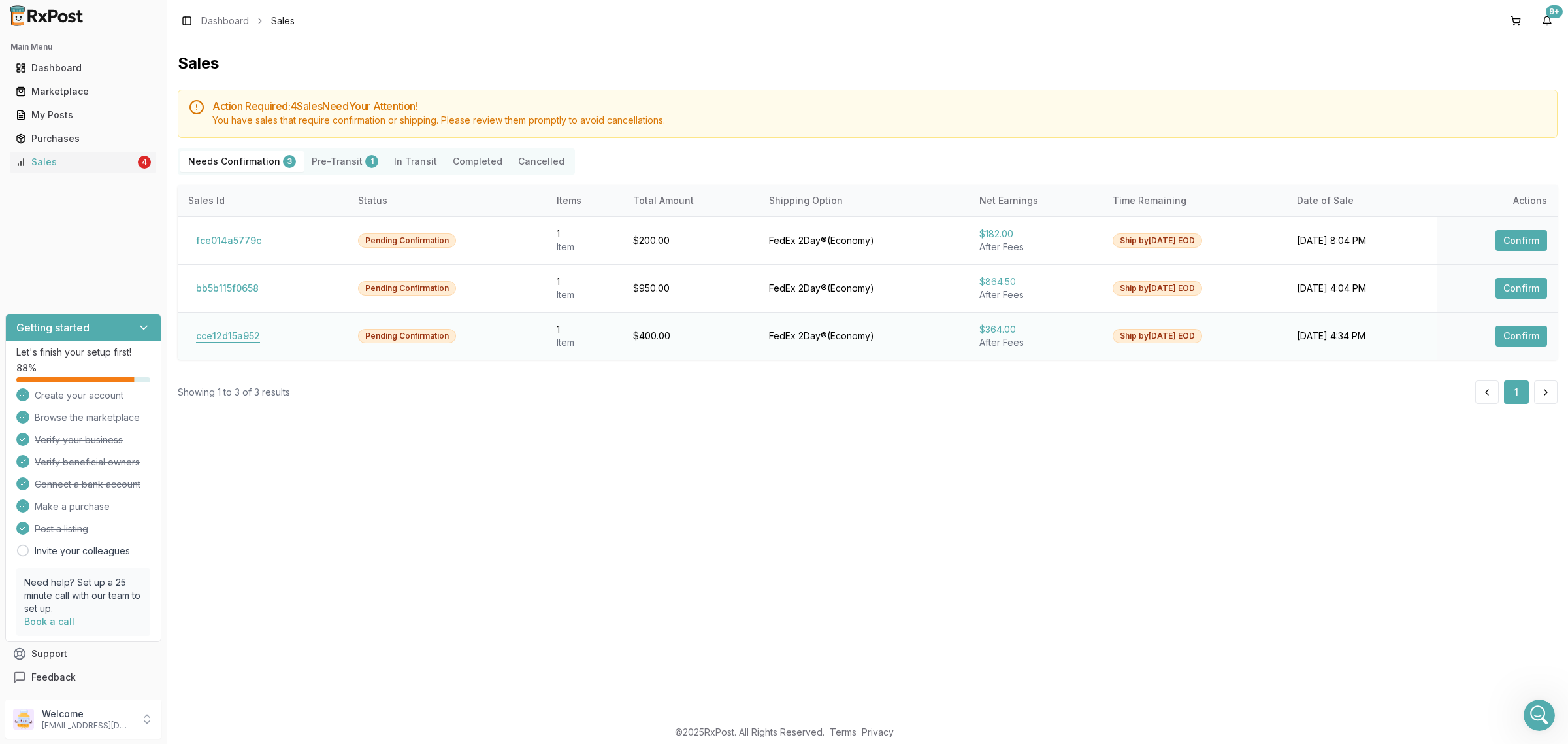
click at [256, 333] on button "cce12d15a952" at bounding box center [228, 336] width 80 height 21
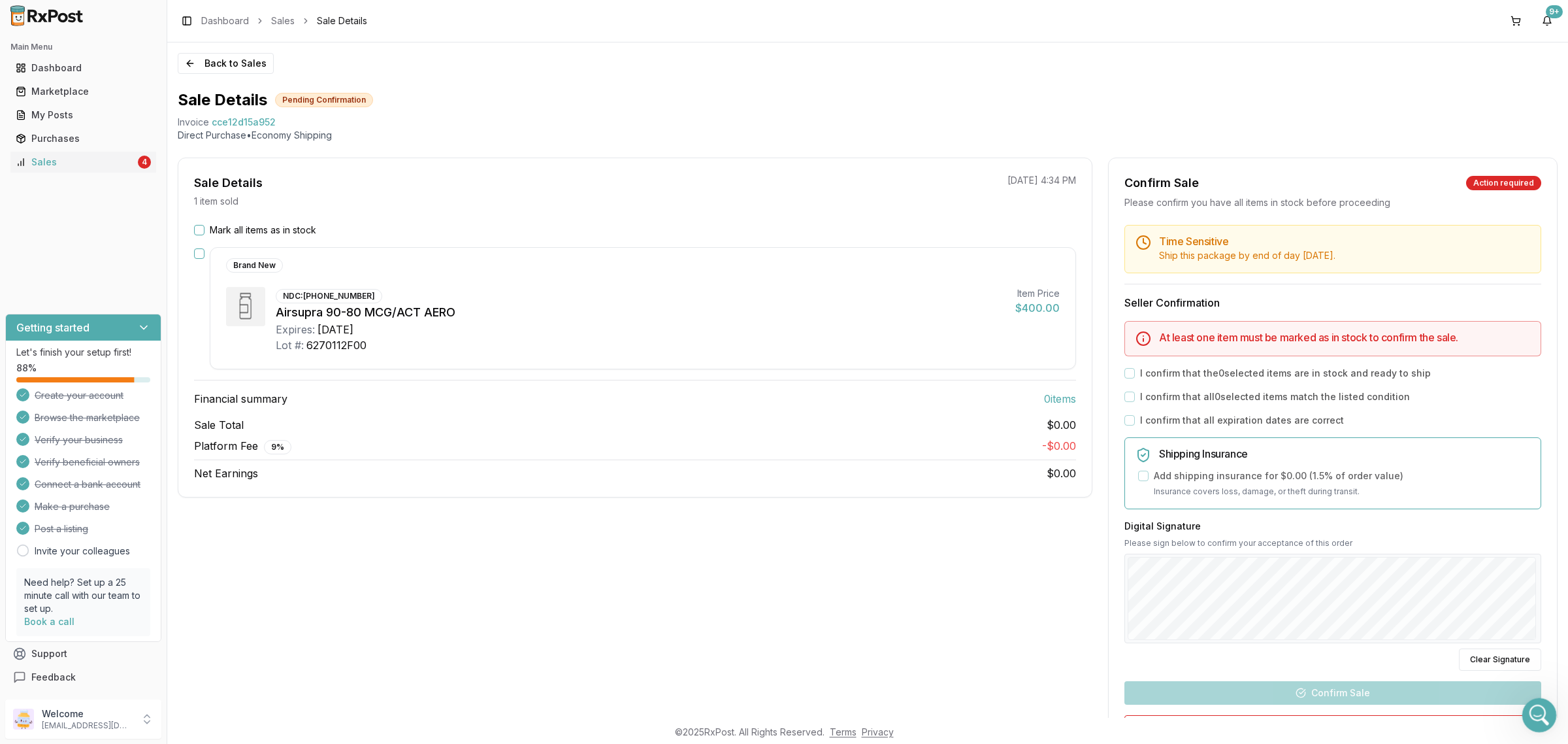
click at [1535, 708] on icon "Open Intercom Messenger" at bounding box center [1537, 713] width 21 height 21
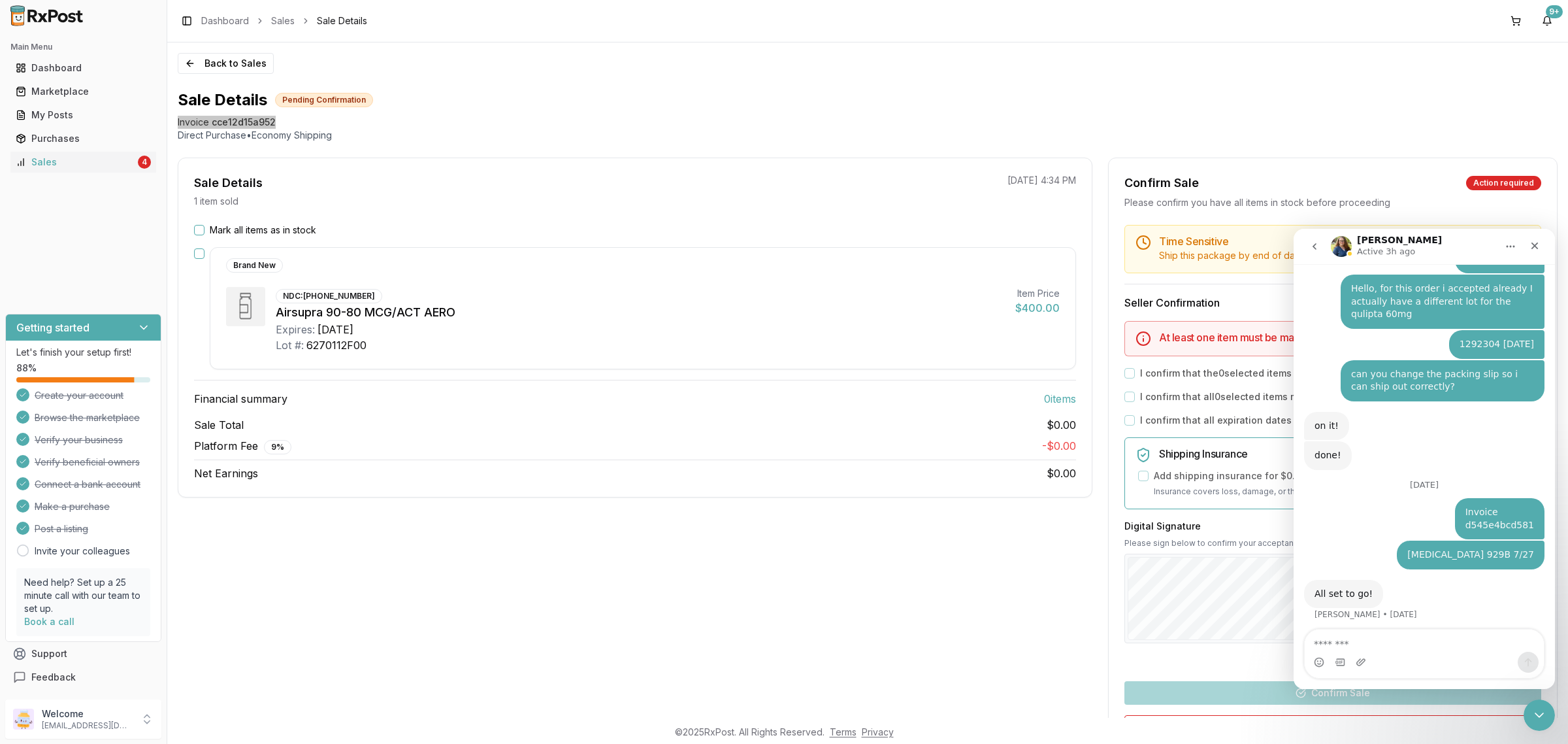
scroll to position [2612, 0]
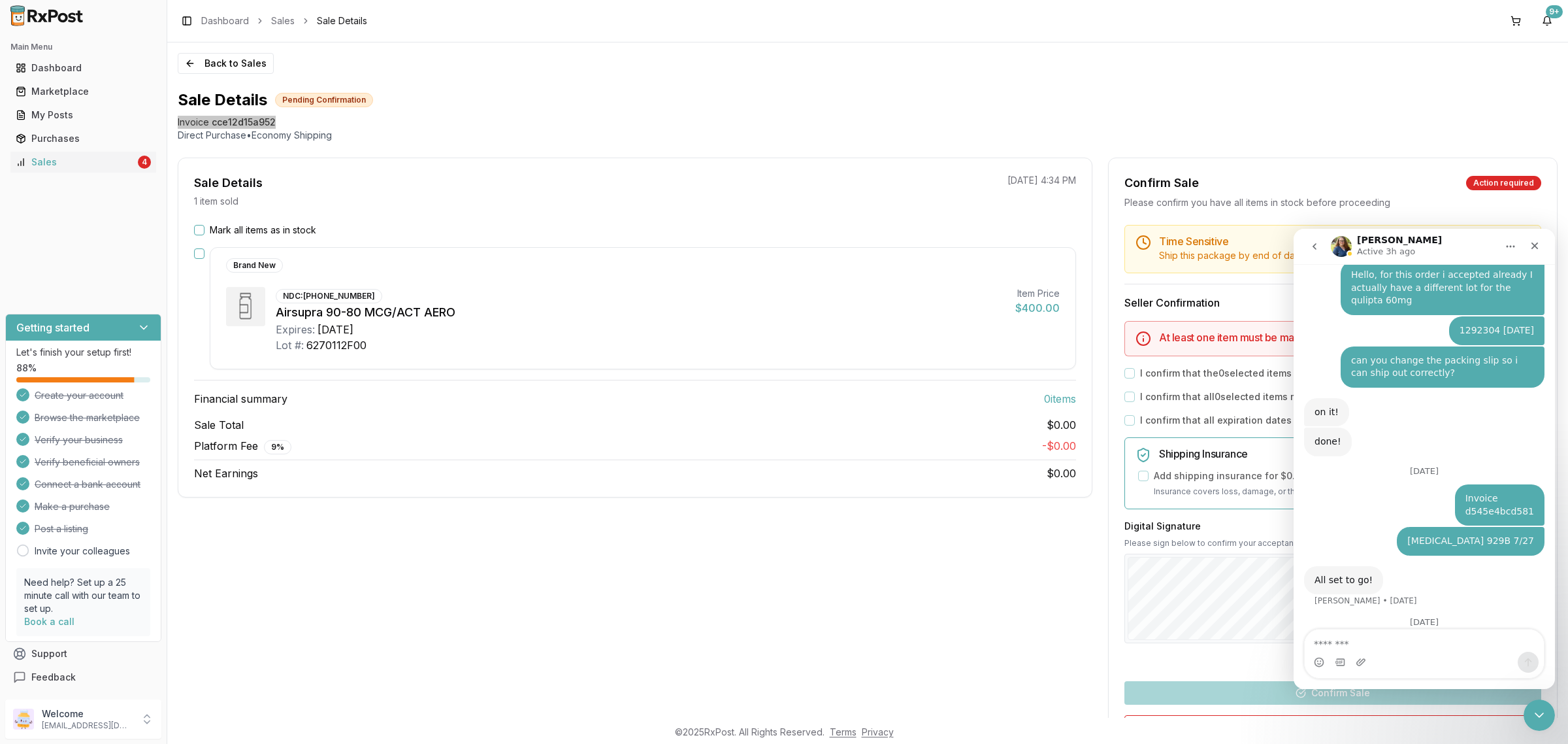
drag, startPoint x: 279, startPoint y: 116, endPoint x: 173, endPoint y: 122, distance: 106.2
click at [173, 122] on div "Back to Sales Sale Details Pending Confirmation Invoice cce12d15a952 Direct Pur…" at bounding box center [867, 380] width 1401 height 675
copy div "Invoice cce12d15a952"
type textarea "**********"
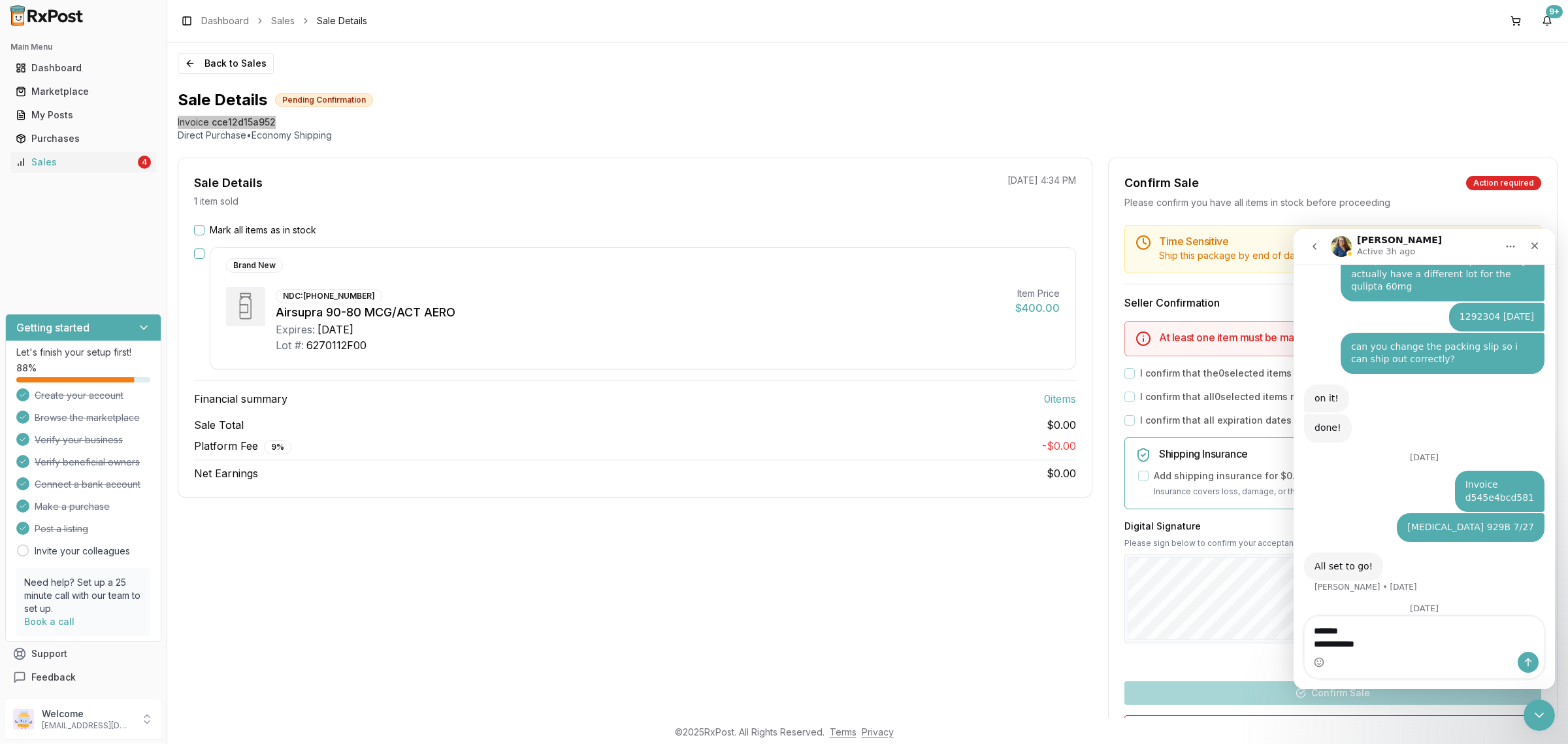
drag, startPoint x: 1370, startPoint y: 637, endPoint x: 1285, endPoint y: 612, distance: 88.6
click at [1293, 612] on html "Bobbie Active 3h ago Ask us anything, or share your feedback. August 28 Invoice…" at bounding box center [1424, 458] width 261 height 460
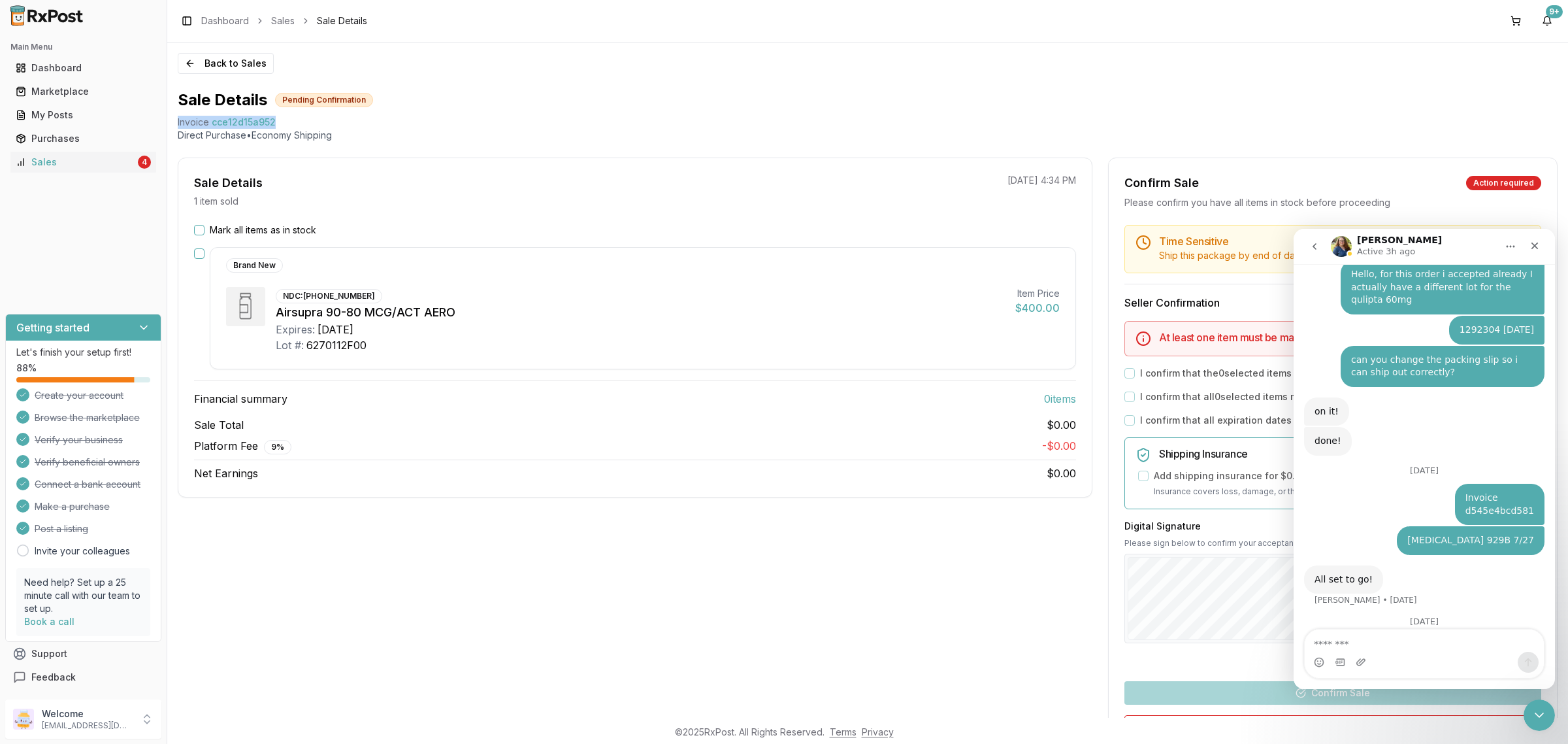
click at [247, 118] on span "cce12d15a952" at bounding box center [243, 122] width 64 height 13
click at [247, 118] on span "cce12d15a952" at bounding box center [243, 122] width 64 height 13
click at [246, 118] on span "cce12d15a952" at bounding box center [243, 122] width 64 height 13
click at [240, 122] on span "cce12d15a952" at bounding box center [243, 122] width 64 height 13
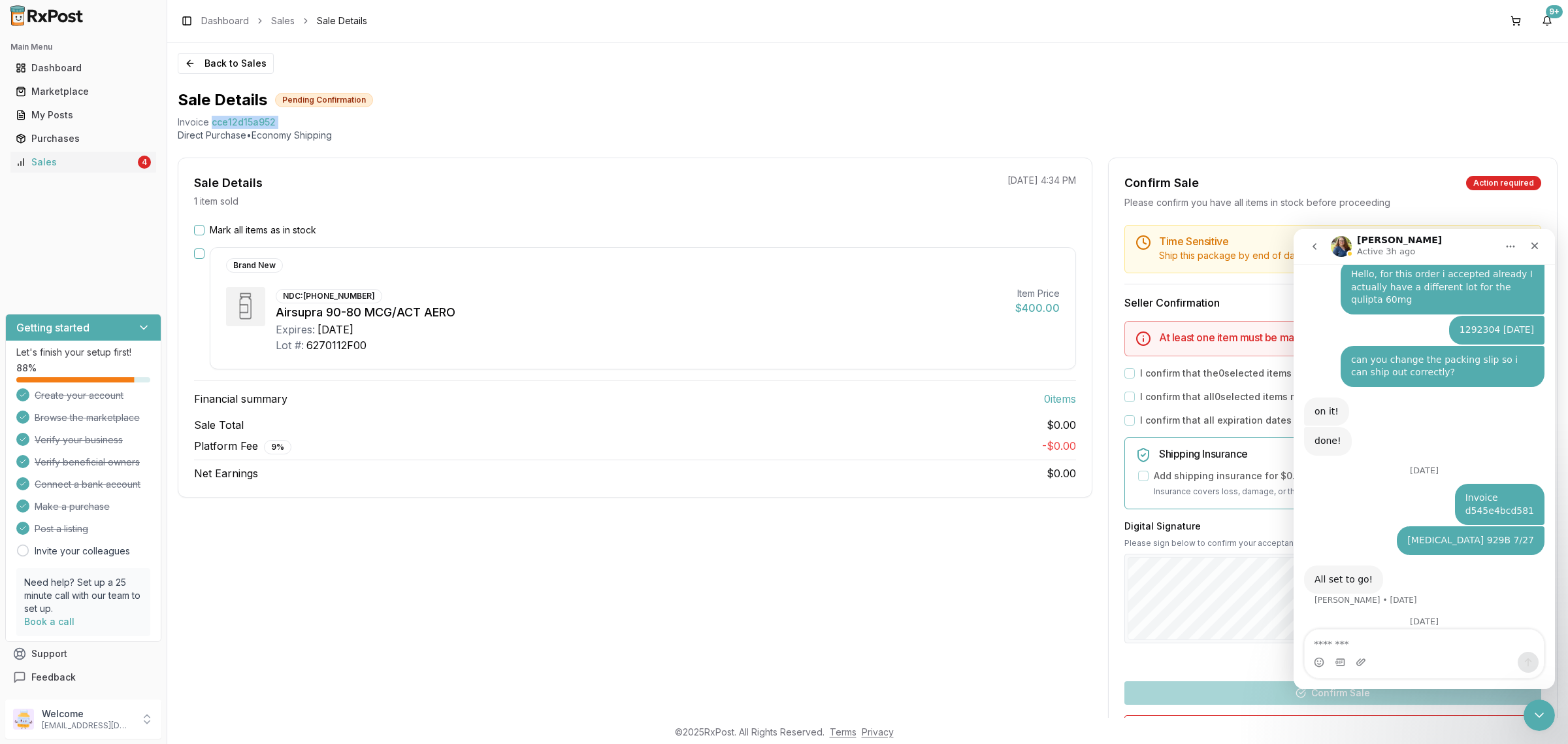
click at [240, 122] on span "cce12d15a952" at bounding box center [243, 122] width 64 height 13
click at [239, 122] on span "cce12d15a952" at bounding box center [243, 122] width 64 height 13
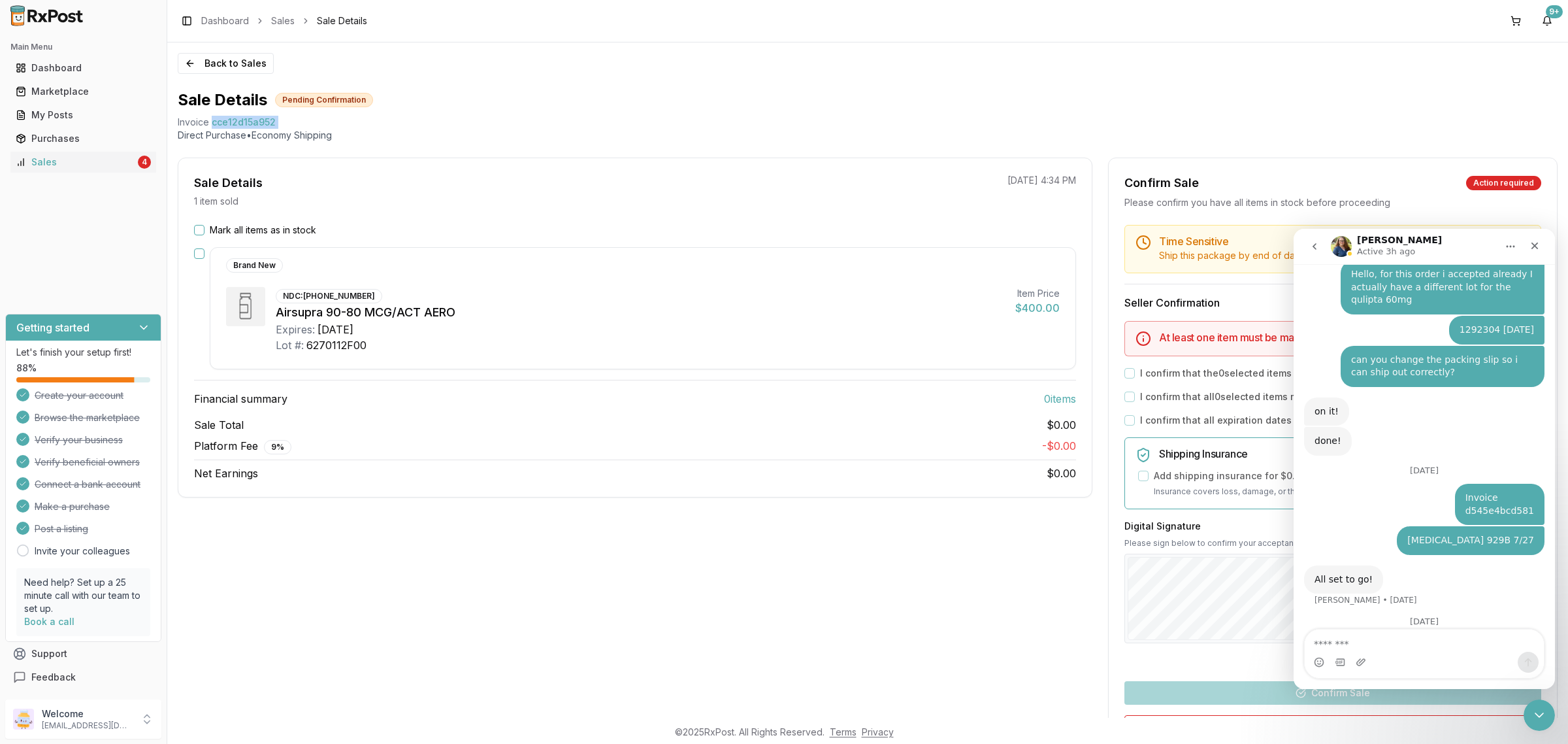
click at [239, 122] on span "cce12d15a952" at bounding box center [243, 122] width 64 height 13
click at [238, 123] on span "cce12d15a952" at bounding box center [243, 122] width 64 height 13
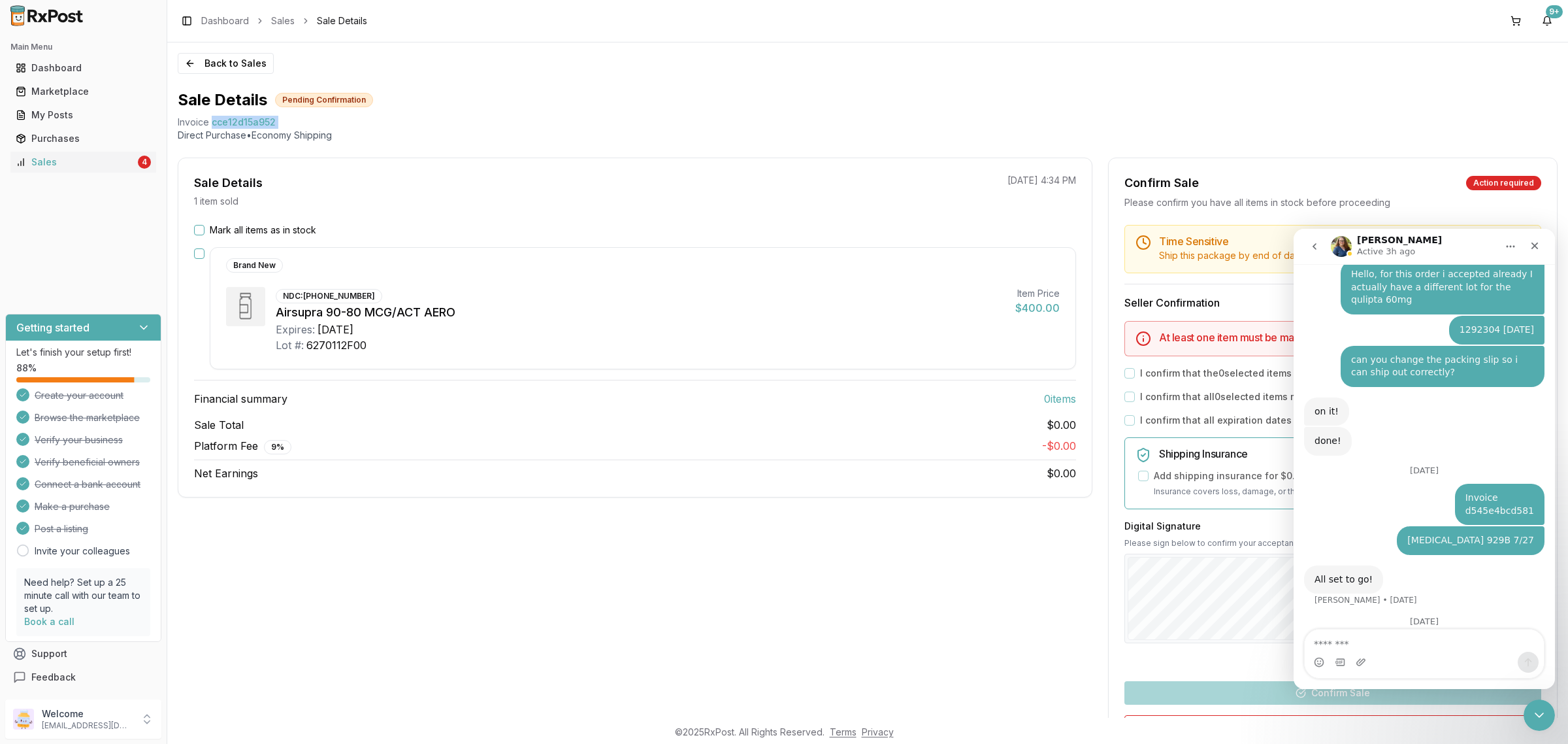
click at [238, 123] on span "cce12d15a952" at bounding box center [243, 122] width 64 height 13
click at [237, 123] on span "cce12d15a952" at bounding box center [243, 122] width 64 height 13
click at [292, 113] on div "Sale Details Pending Confirmation Invoice cce12d15a952 Direct Purchase • Econom…" at bounding box center [867, 115] width 1379 height 53
drag, startPoint x: 283, startPoint y: 120, endPoint x: 173, endPoint y: 127, distance: 110.2
click at [173, 127] on div "Back to Sales Sale Details Pending Confirmation Invoice cce12d15a952 Direct Pur…" at bounding box center [867, 380] width 1401 height 675
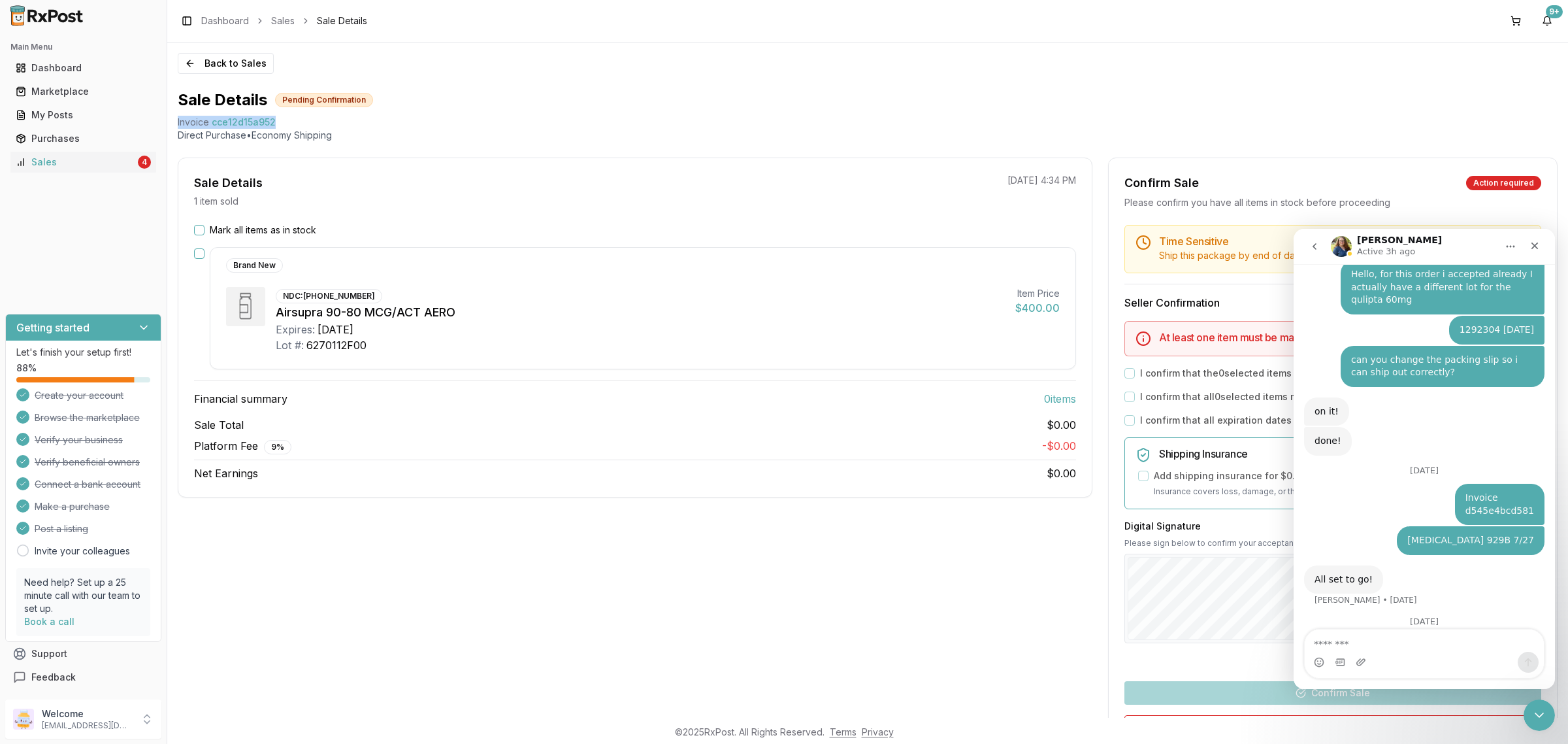
copy div "Invoice cce12d15a952"
click at [1428, 646] on textarea "Message…" at bounding box center [1424, 640] width 239 height 22
paste textarea "**********"
type textarea "**********"
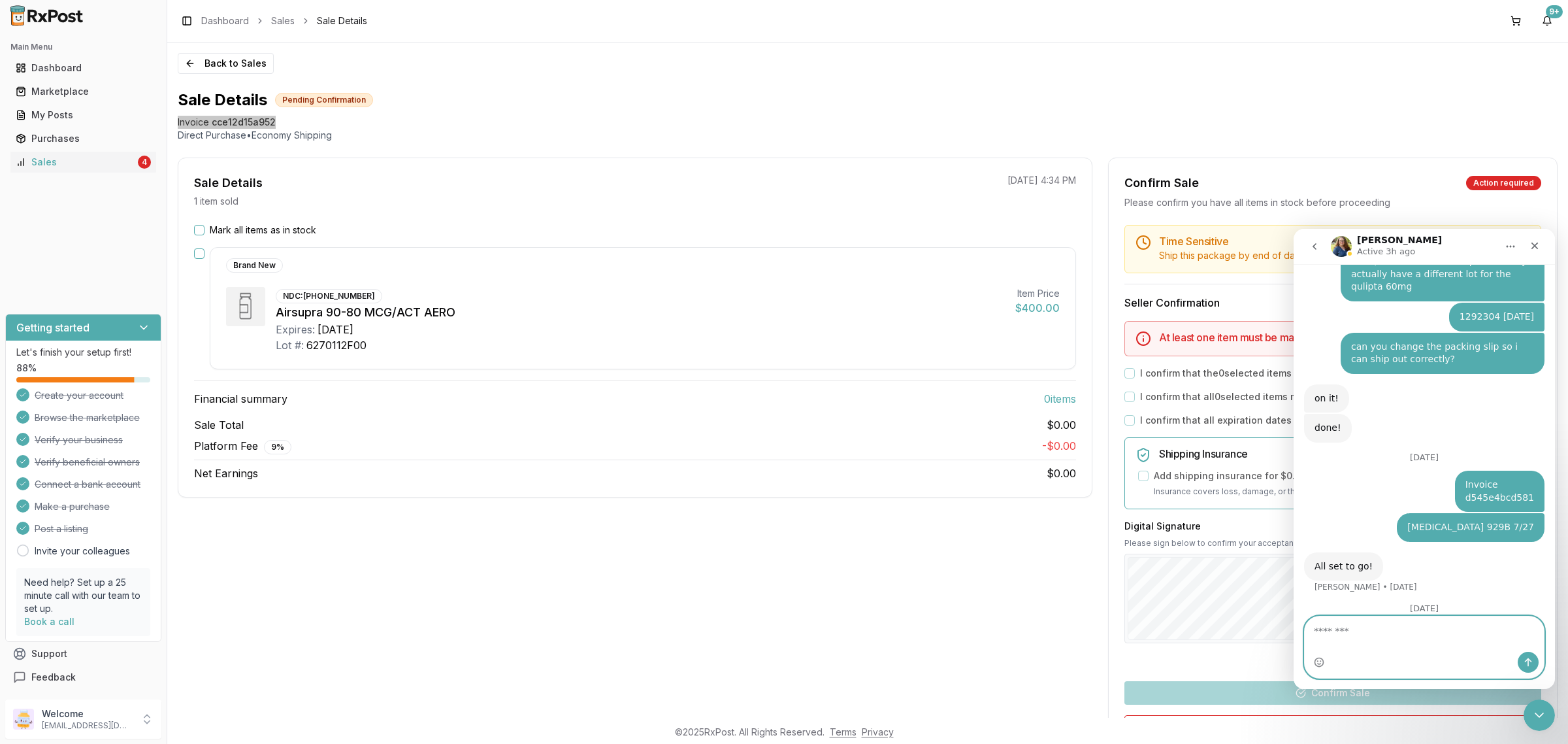
scroll to position [2655, 0]
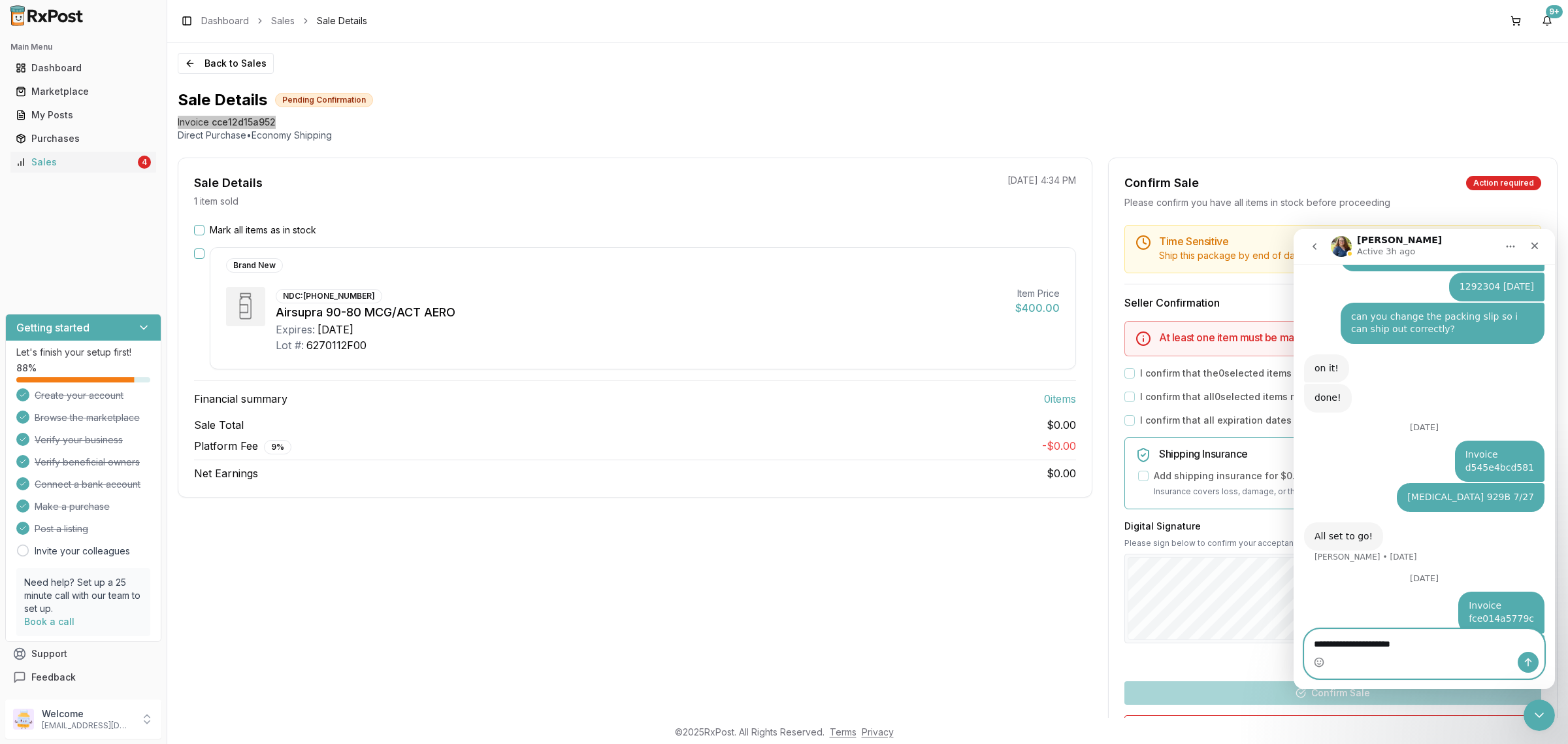
type textarea "**********"
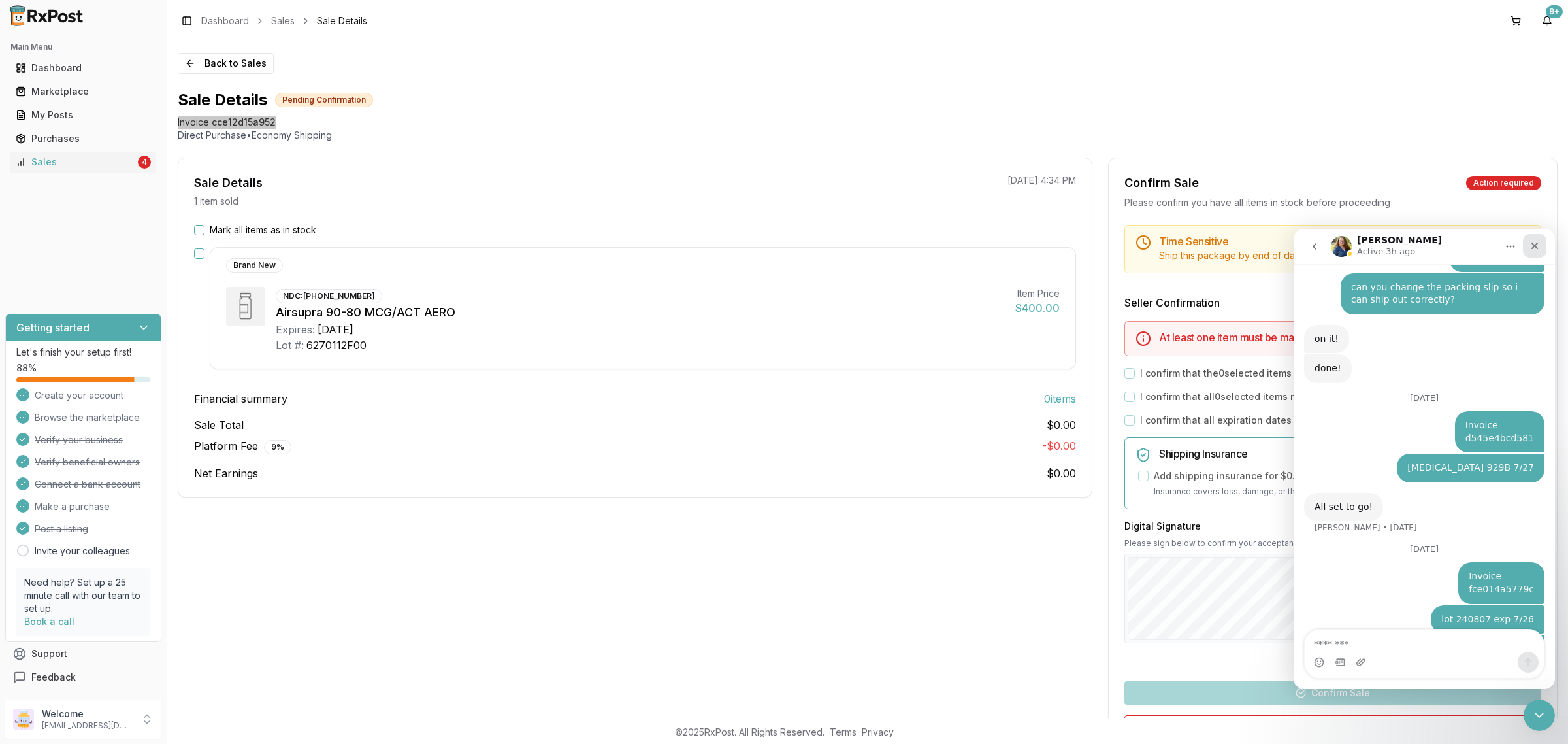
click at [1535, 239] on div "Close" at bounding box center [1535, 246] width 24 height 24
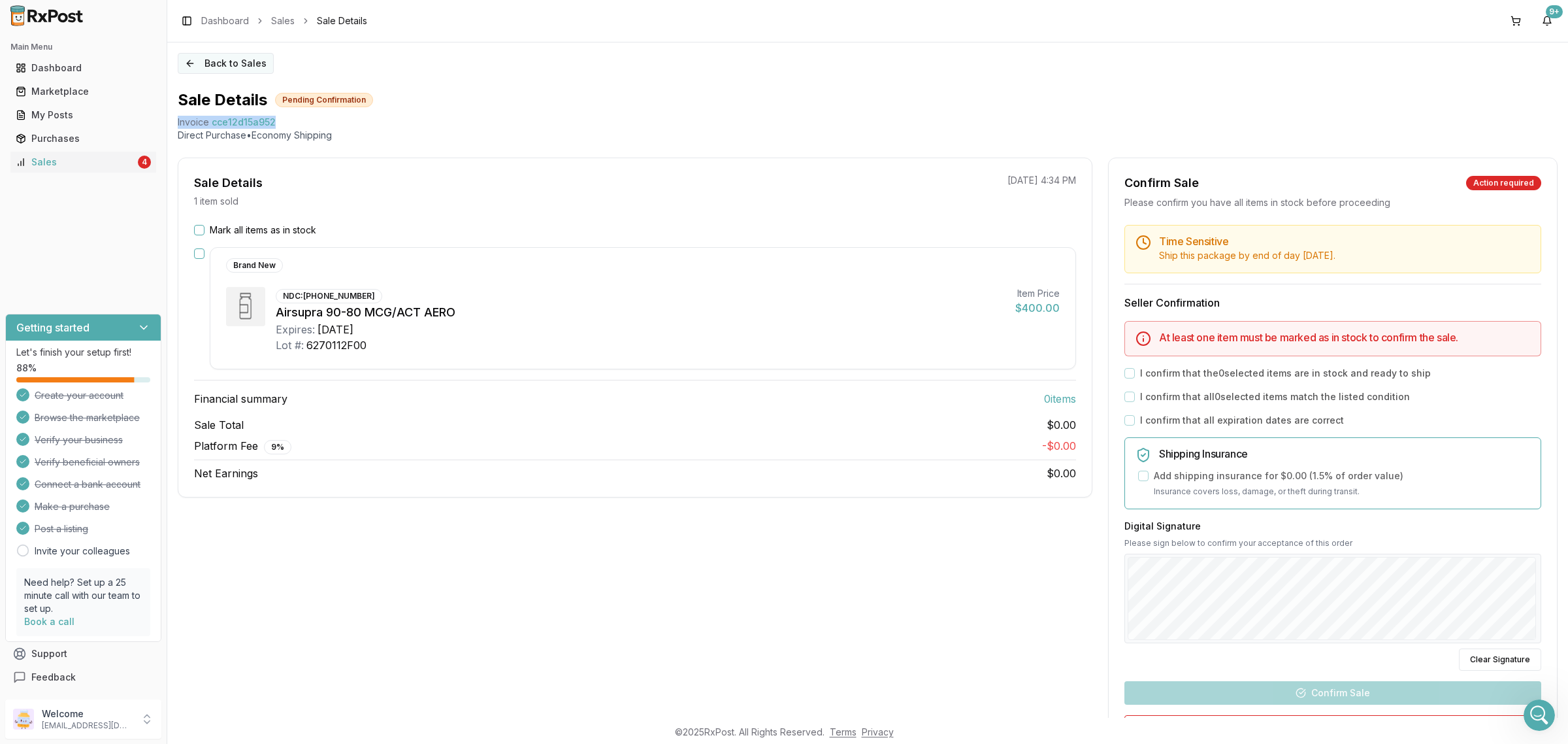
click at [198, 57] on button "Back to Sales" at bounding box center [226, 63] width 96 height 21
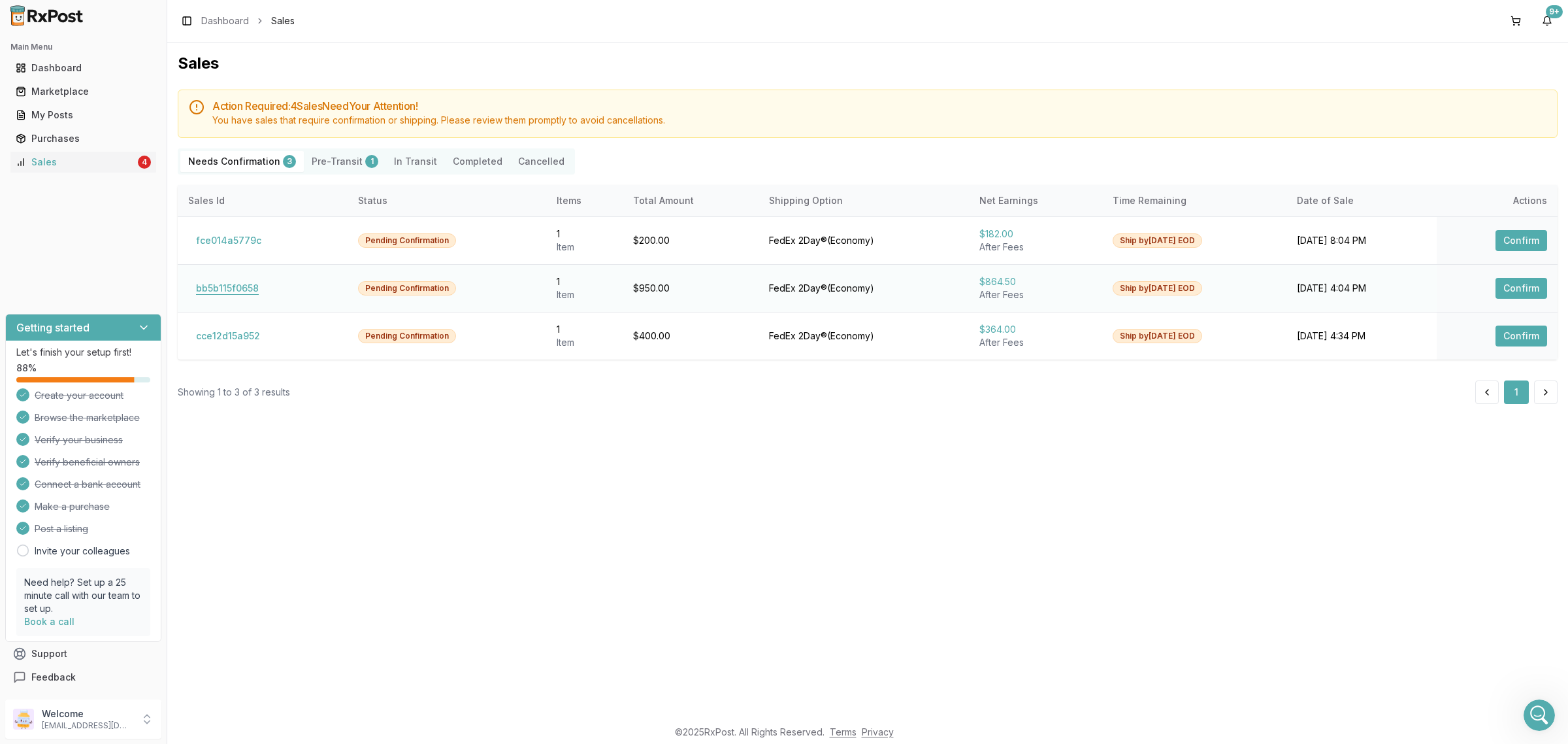
click at [203, 278] on button "bb5b115f0658" at bounding box center [227, 288] width 78 height 21
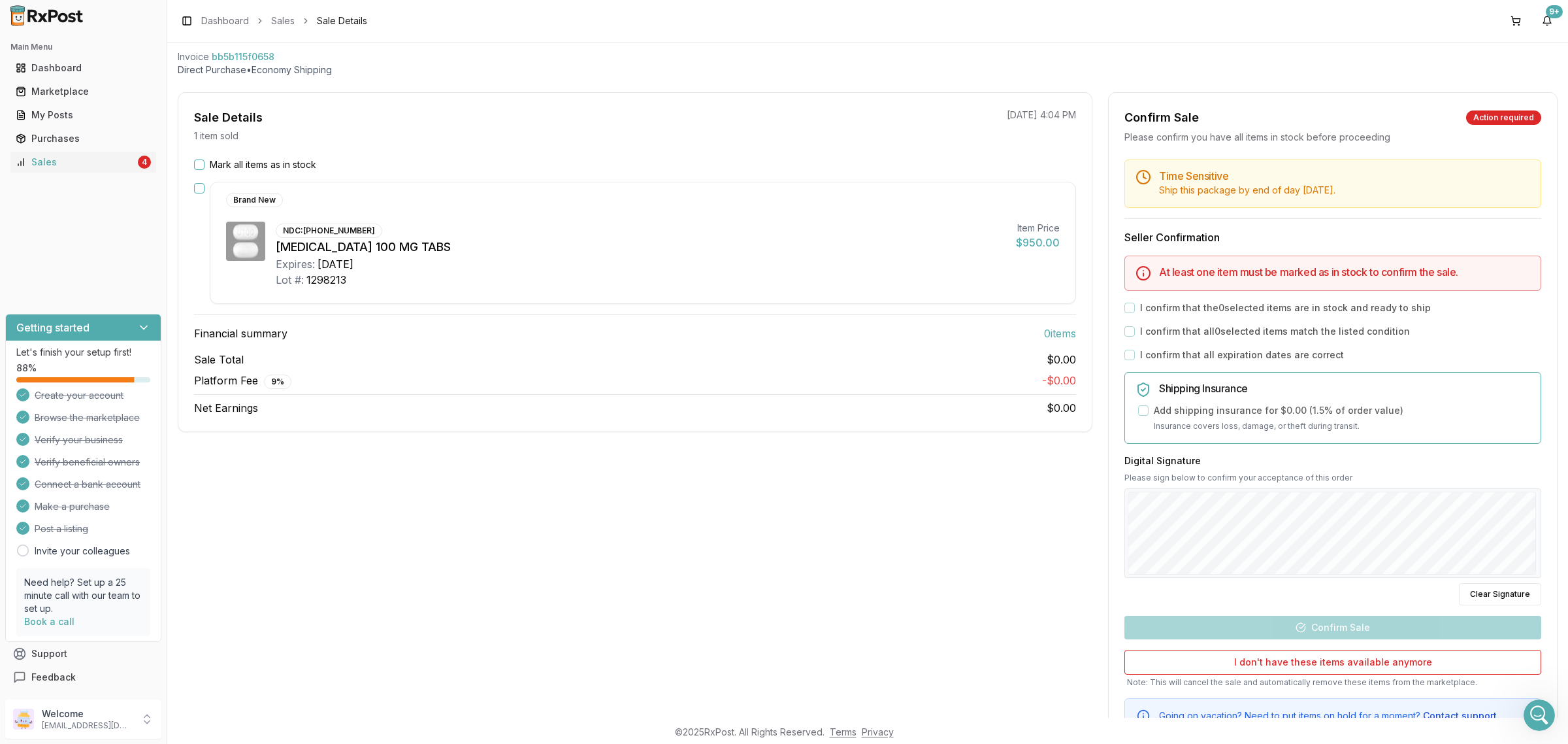
scroll to position [120, 0]
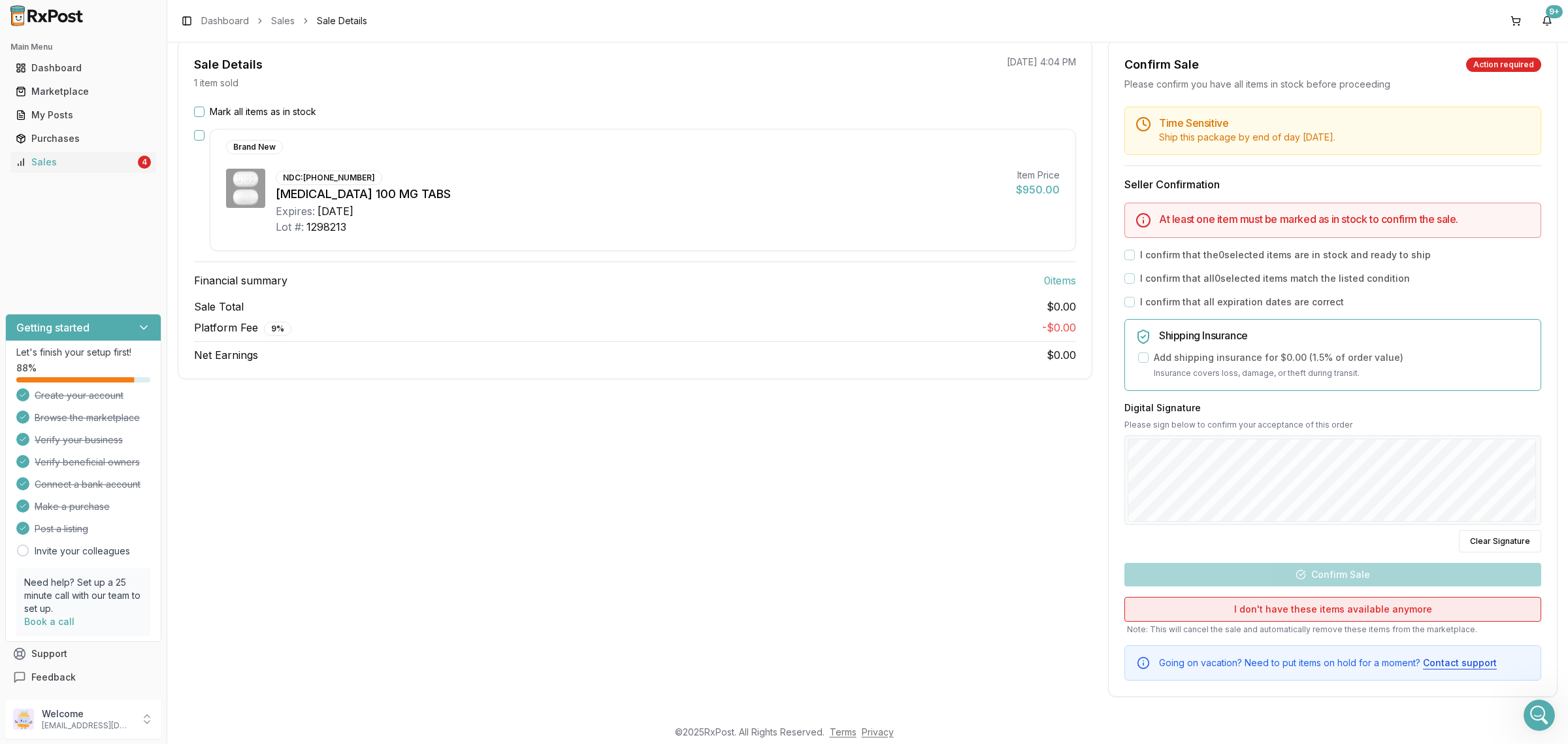
click at [1273, 614] on button "I don't have these items available anymore" at bounding box center [1332, 609] width 417 height 25
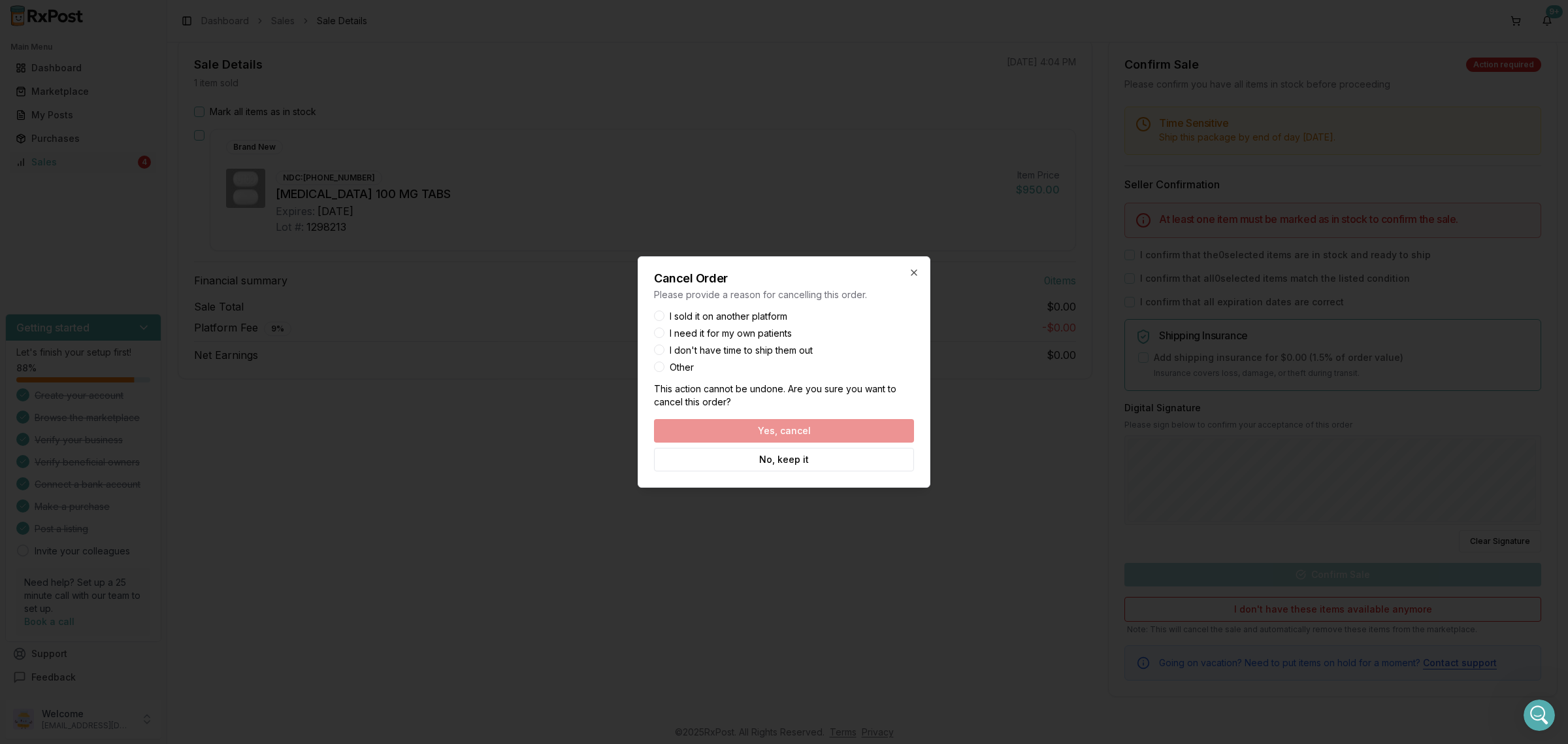
click at [660, 366] on button "Other" at bounding box center [659, 366] width 10 height 10
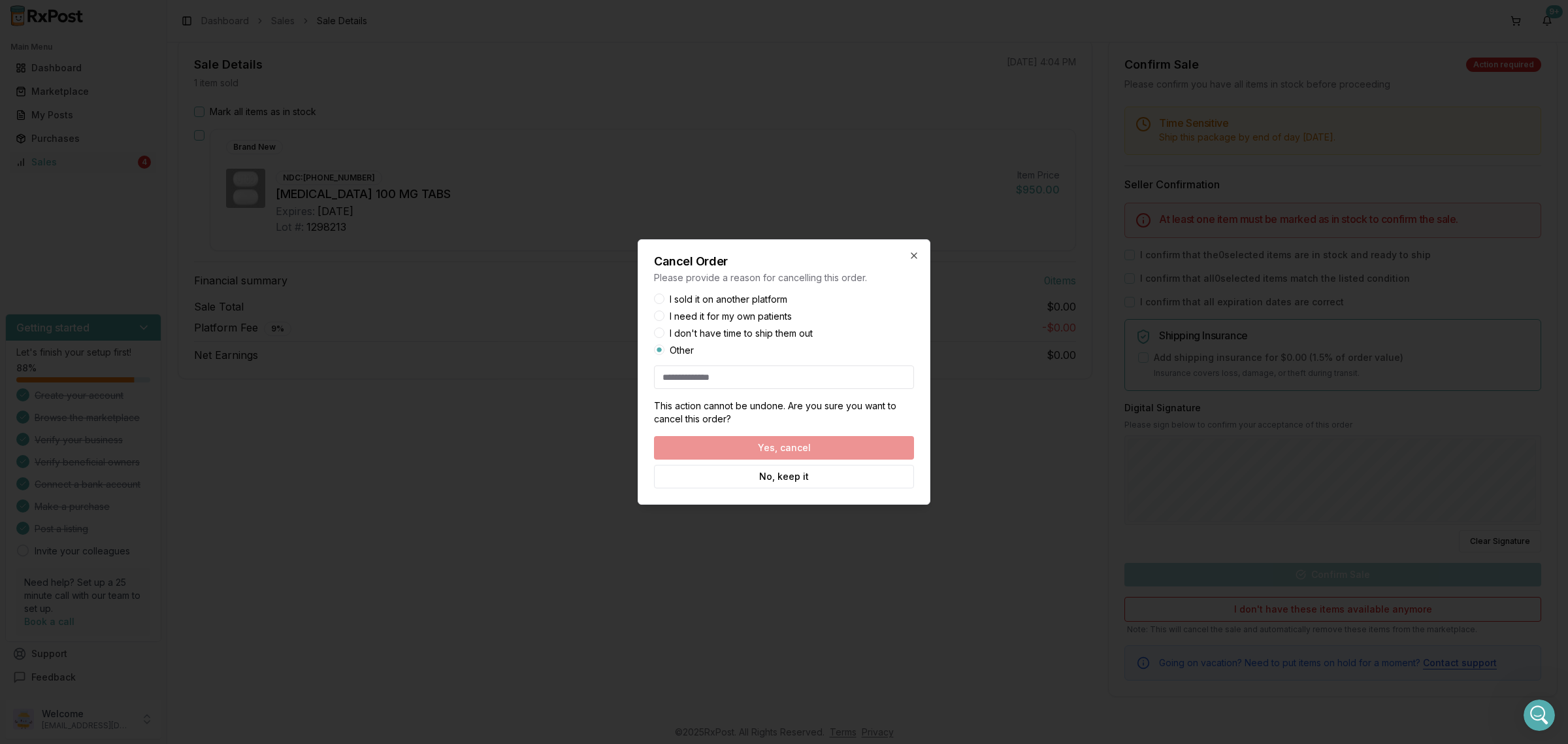
click at [792, 383] on input at bounding box center [784, 377] width 260 height 24
type input "**"
click at [843, 444] on button "Yes, cancel" at bounding box center [784, 448] width 260 height 24
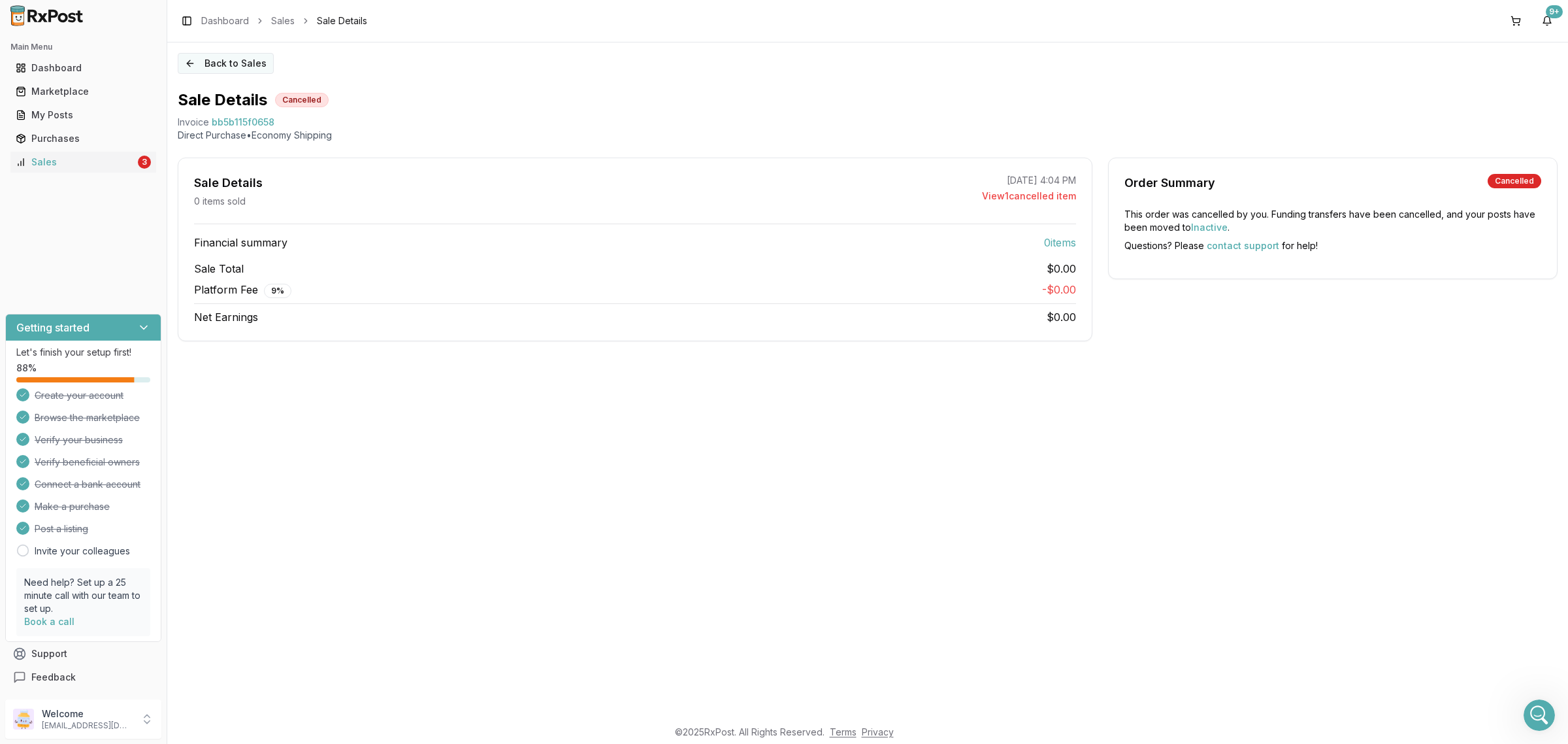
click at [229, 70] on button "Back to Sales" at bounding box center [226, 63] width 96 height 21
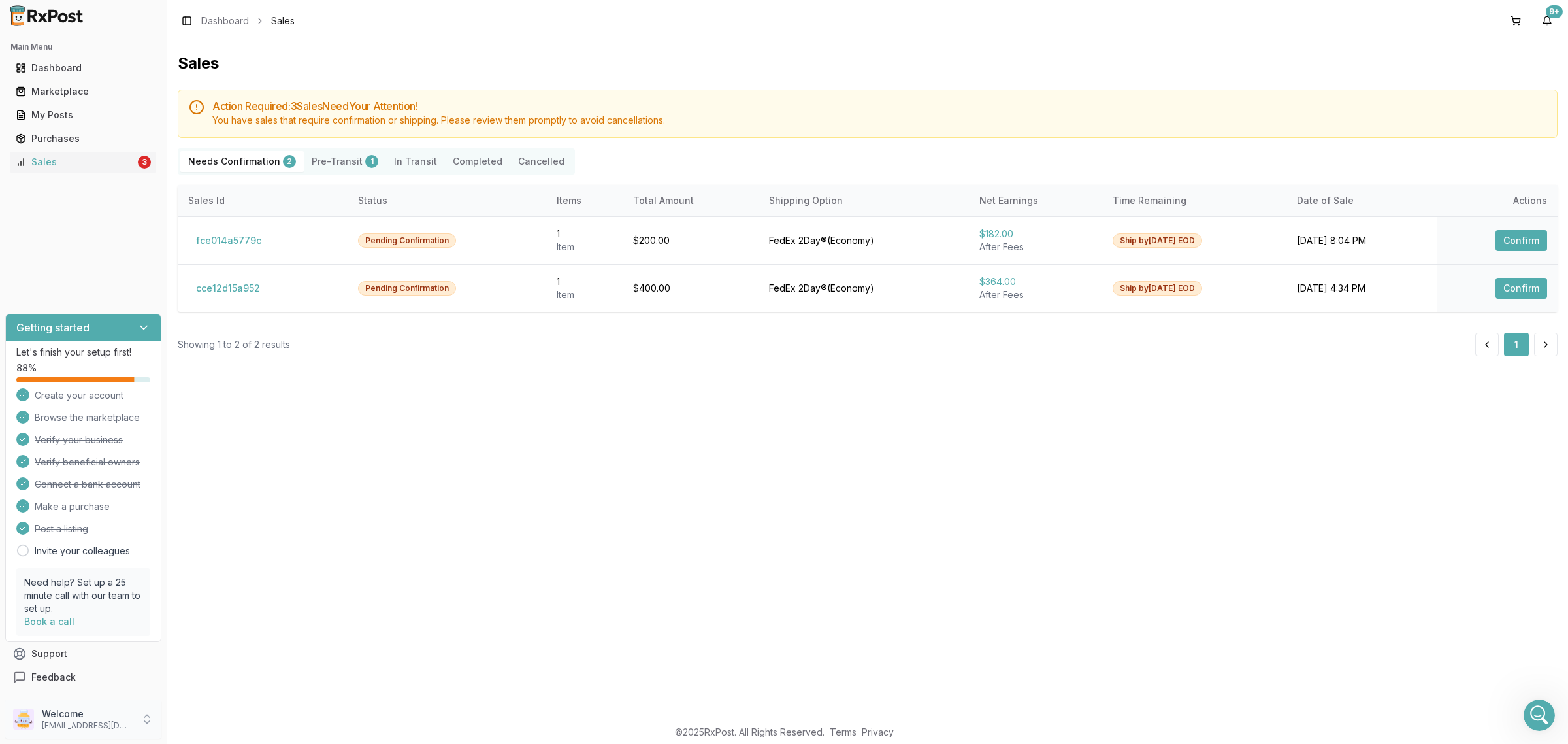
click at [81, 726] on p "ivoryrx12@gmail.com" at bounding box center [87, 725] width 91 height 10
click at [243, 727] on span "Sign Out" at bounding box center [238, 723] width 124 height 13
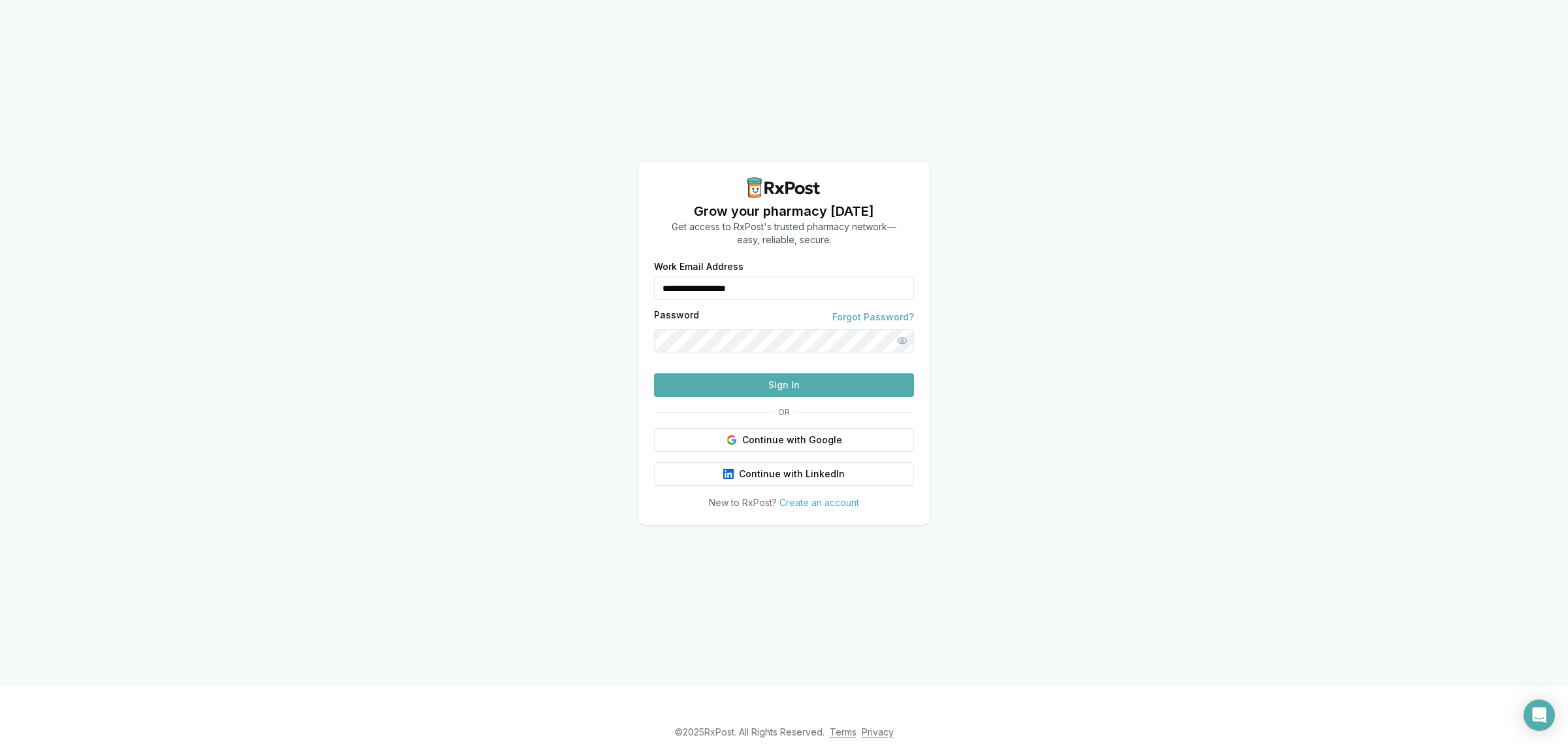
drag, startPoint x: 804, startPoint y: 278, endPoint x: 415, endPoint y: 303, distance: 389.8
click at [416, 303] on div "**********" at bounding box center [784, 343] width 1568 height 686
type input "**********"
click at [793, 387] on button "Sign In" at bounding box center [784, 385] width 260 height 24
click at [798, 397] on button "Sign In" at bounding box center [784, 385] width 260 height 24
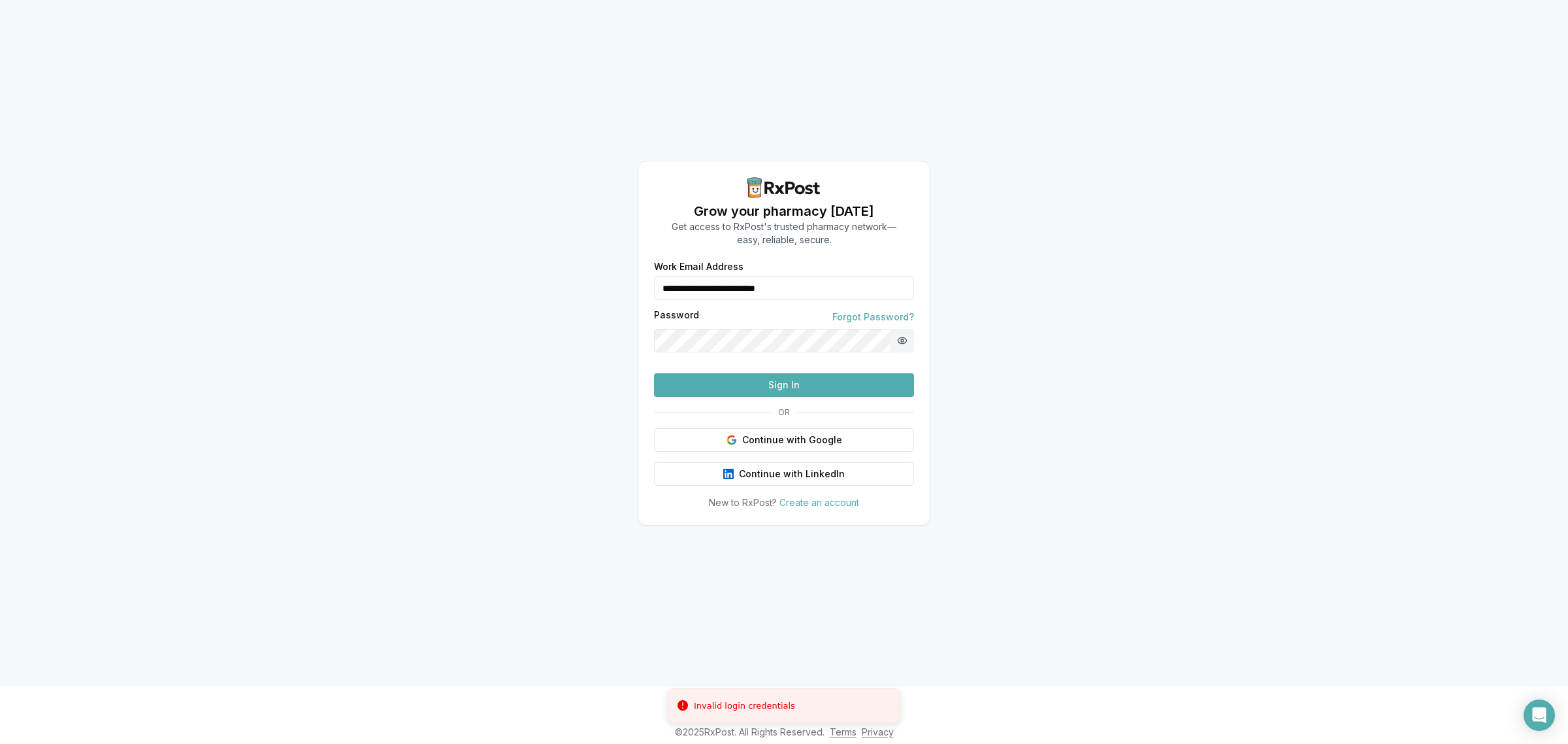
click at [906, 329] on button "Show password" at bounding box center [902, 341] width 24 height 24
click at [755, 262] on label "Work Email Address" at bounding box center [784, 267] width 260 height 9
click at [755, 276] on input "**********" at bounding box center [784, 288] width 260 height 24
click at [752, 262] on div "**********" at bounding box center [784, 281] width 260 height 38
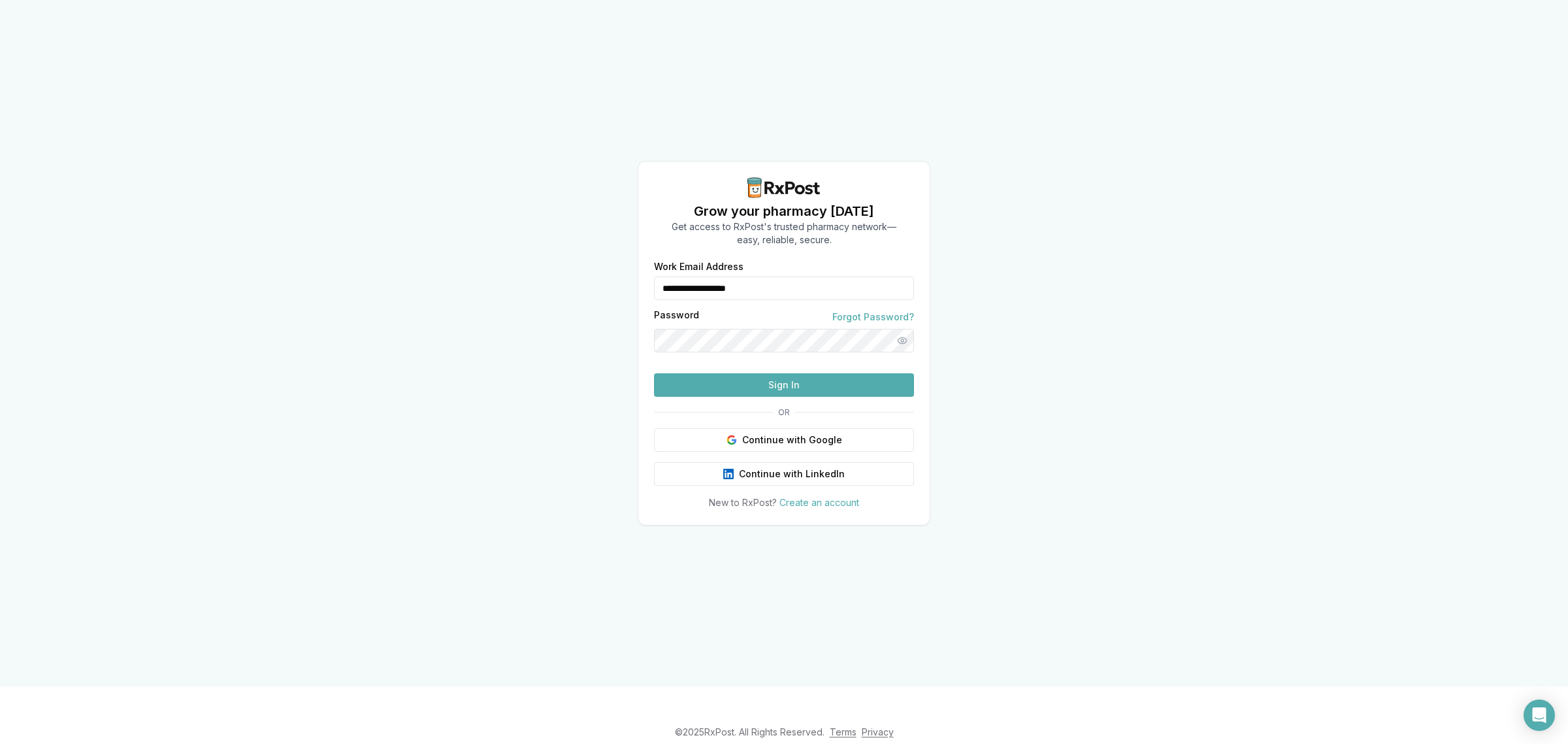
click at [752, 276] on input "**********" at bounding box center [784, 288] width 260 height 24
click at [707, 276] on input "**" at bounding box center [784, 288] width 260 height 24
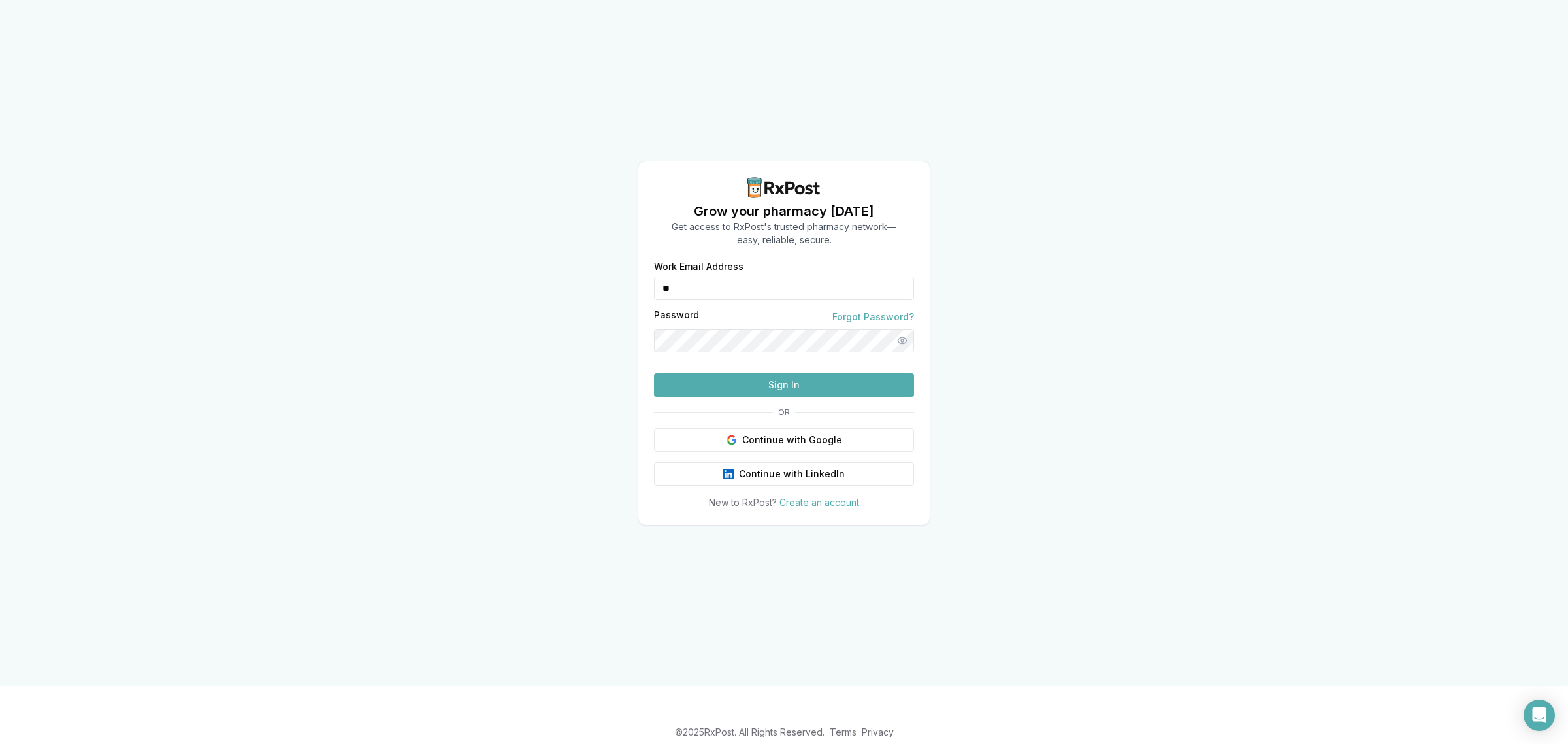
type input "**********"
click at [747, 397] on button "Sign In" at bounding box center [784, 385] width 260 height 24
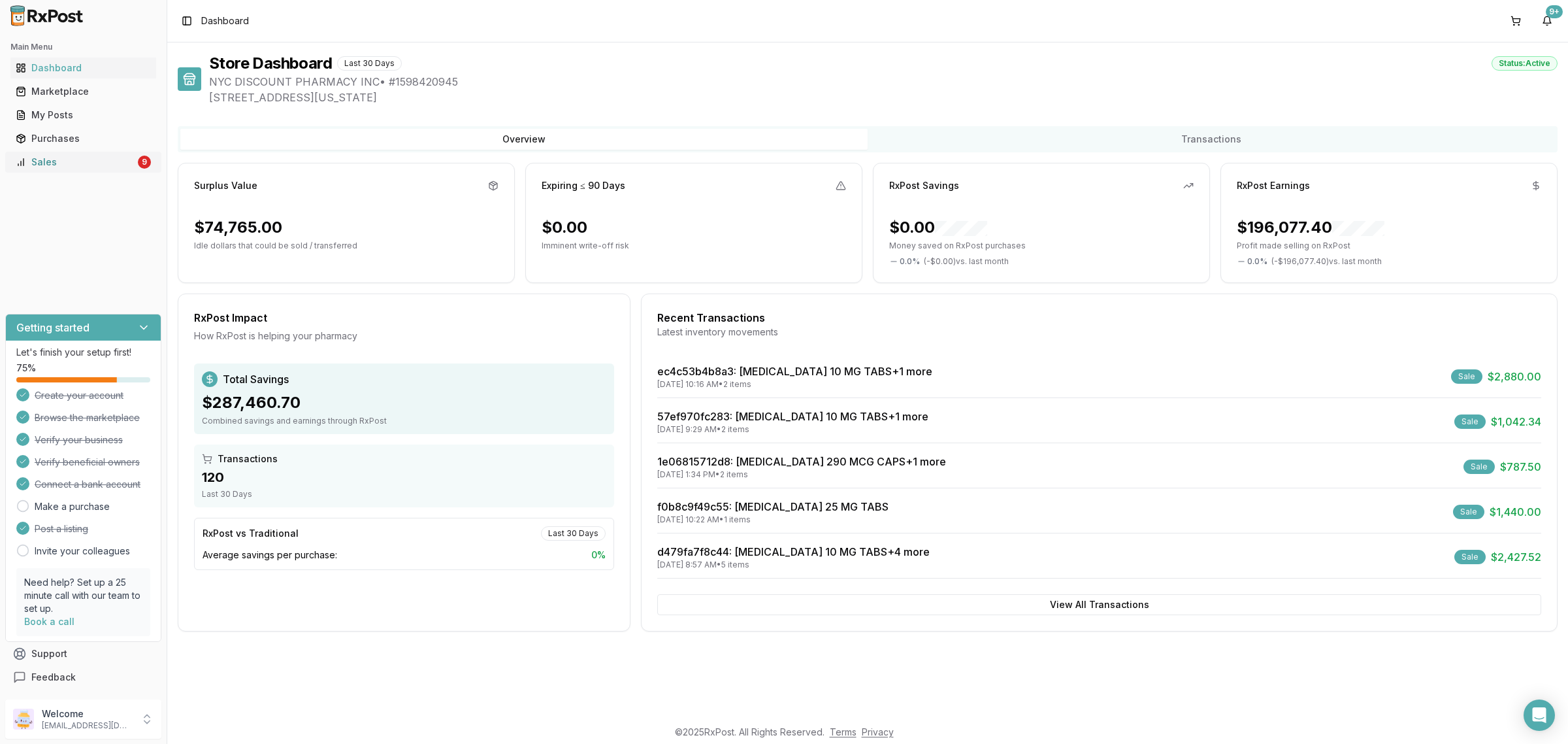
click at [33, 157] on div "Sales" at bounding box center [75, 162] width 120 height 13
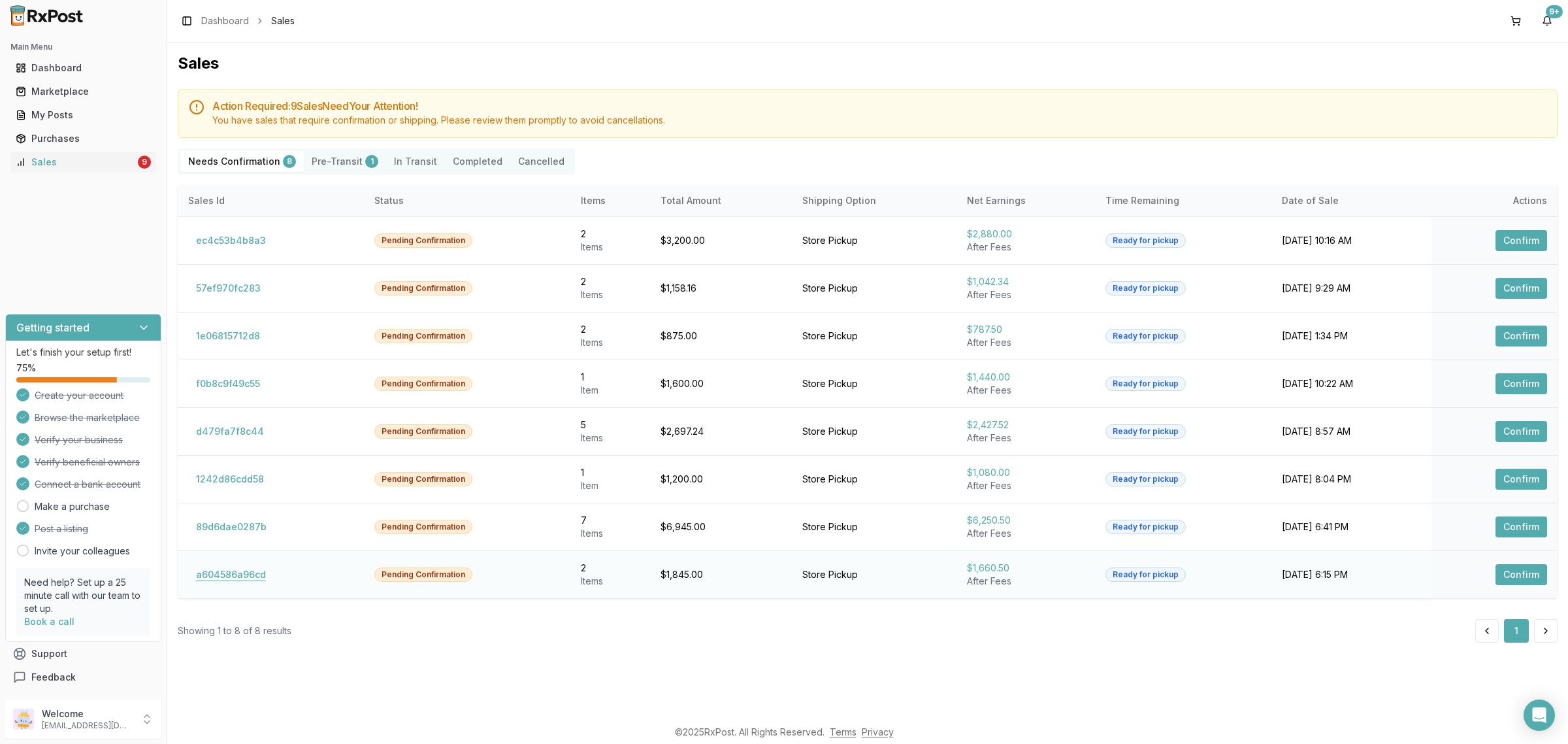
click at [255, 570] on button "a604586a96cd" at bounding box center [231, 574] width 86 height 21
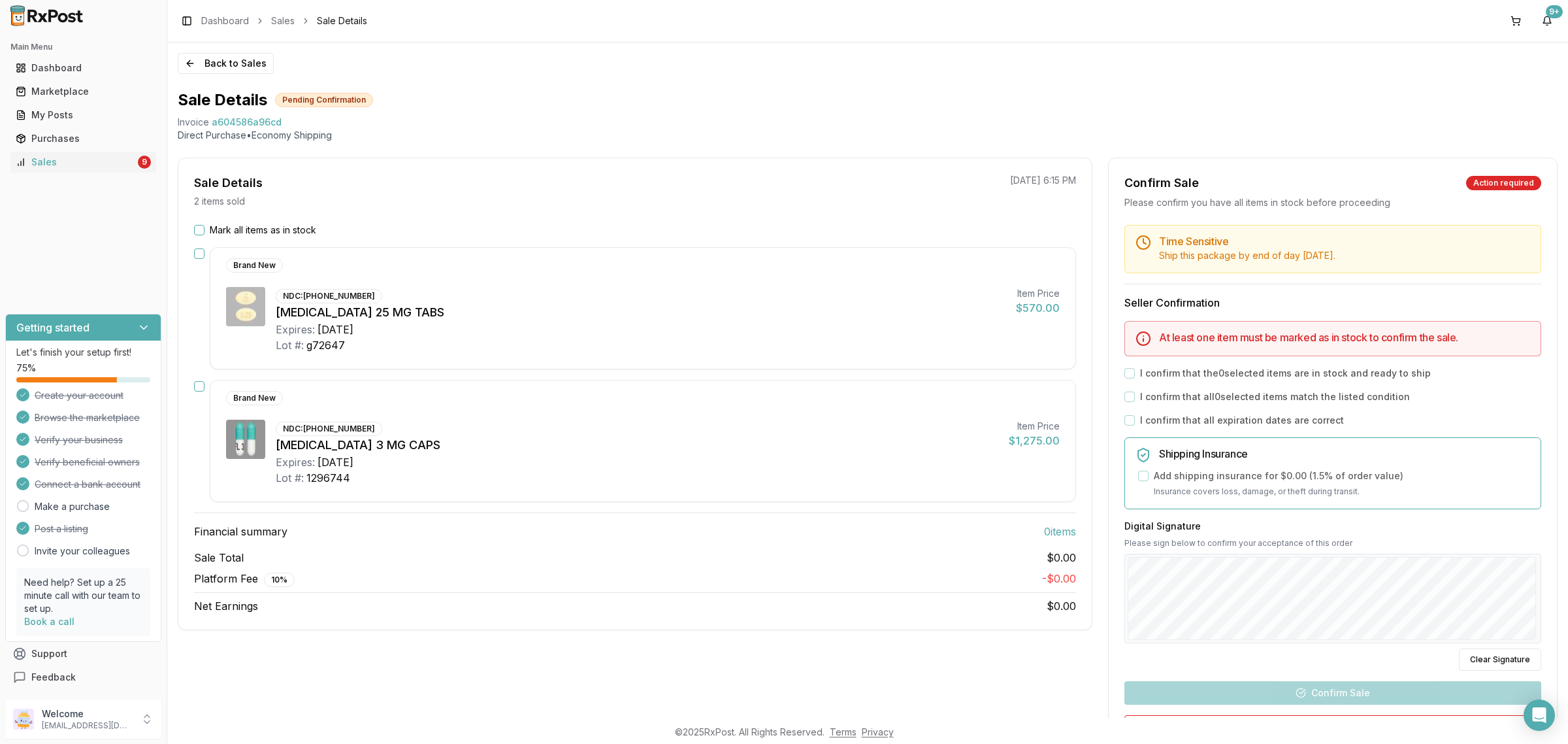
drag, startPoint x: 203, startPoint y: 73, endPoint x: 206, endPoint y: 85, distance: 12.4
click at [203, 73] on button "Back to Sales" at bounding box center [226, 63] width 96 height 21
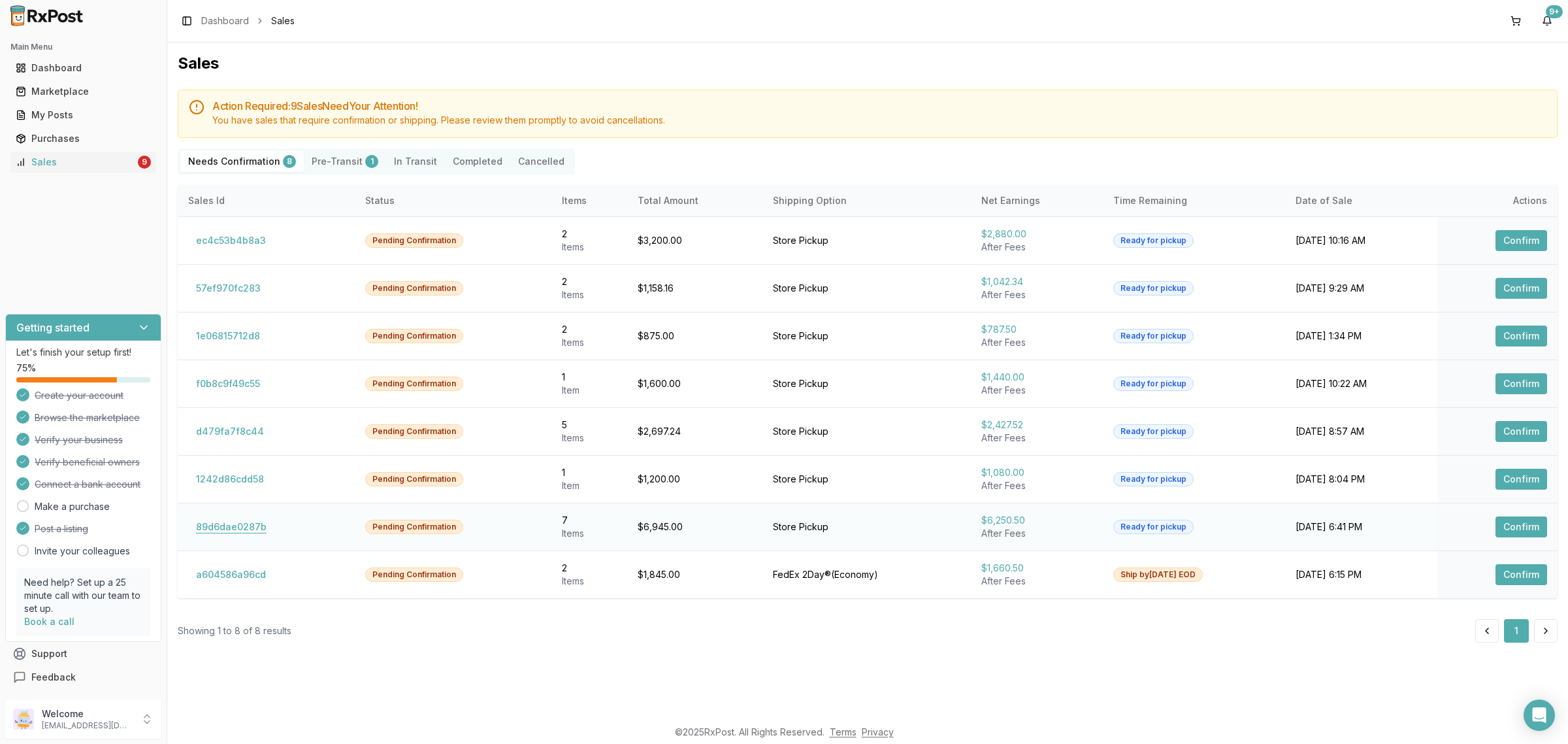
drag, startPoint x: 263, startPoint y: 529, endPoint x: 256, endPoint y: 524, distance: 8.6
click at [262, 529] on button "89d6dae0287b" at bounding box center [231, 526] width 87 height 21
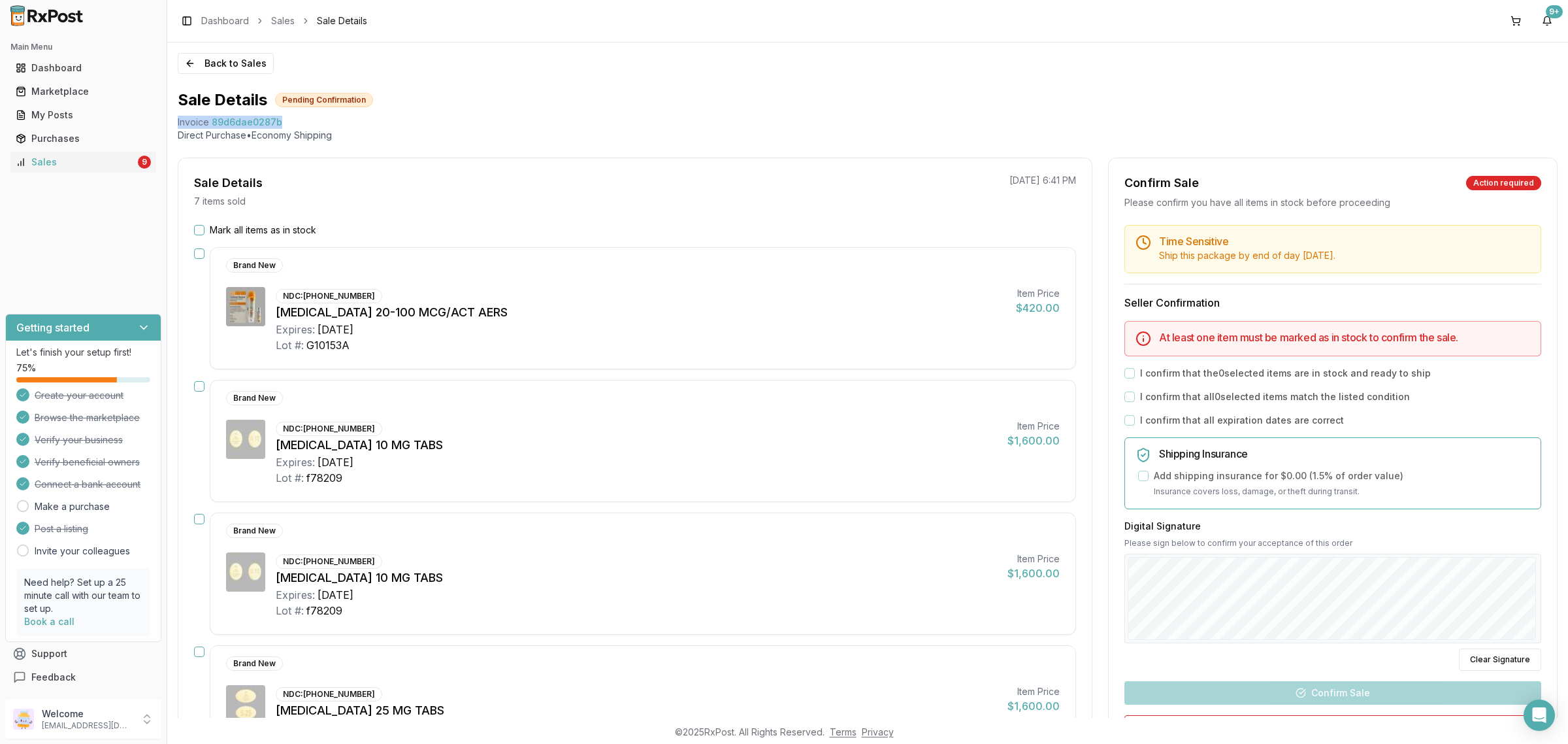
drag, startPoint x: 291, startPoint y: 123, endPoint x: 173, endPoint y: 121, distance: 118.0
click at [173, 121] on div "Back to Sales Sale Details Pending Confirmation Invoice 89d6dae0287b Direct Pur…" at bounding box center [867, 380] width 1401 height 675
copy div "Invoice 89d6dae0287b"
click at [1541, 716] on icon "Open Intercom Messenger" at bounding box center [1538, 714] width 15 height 17
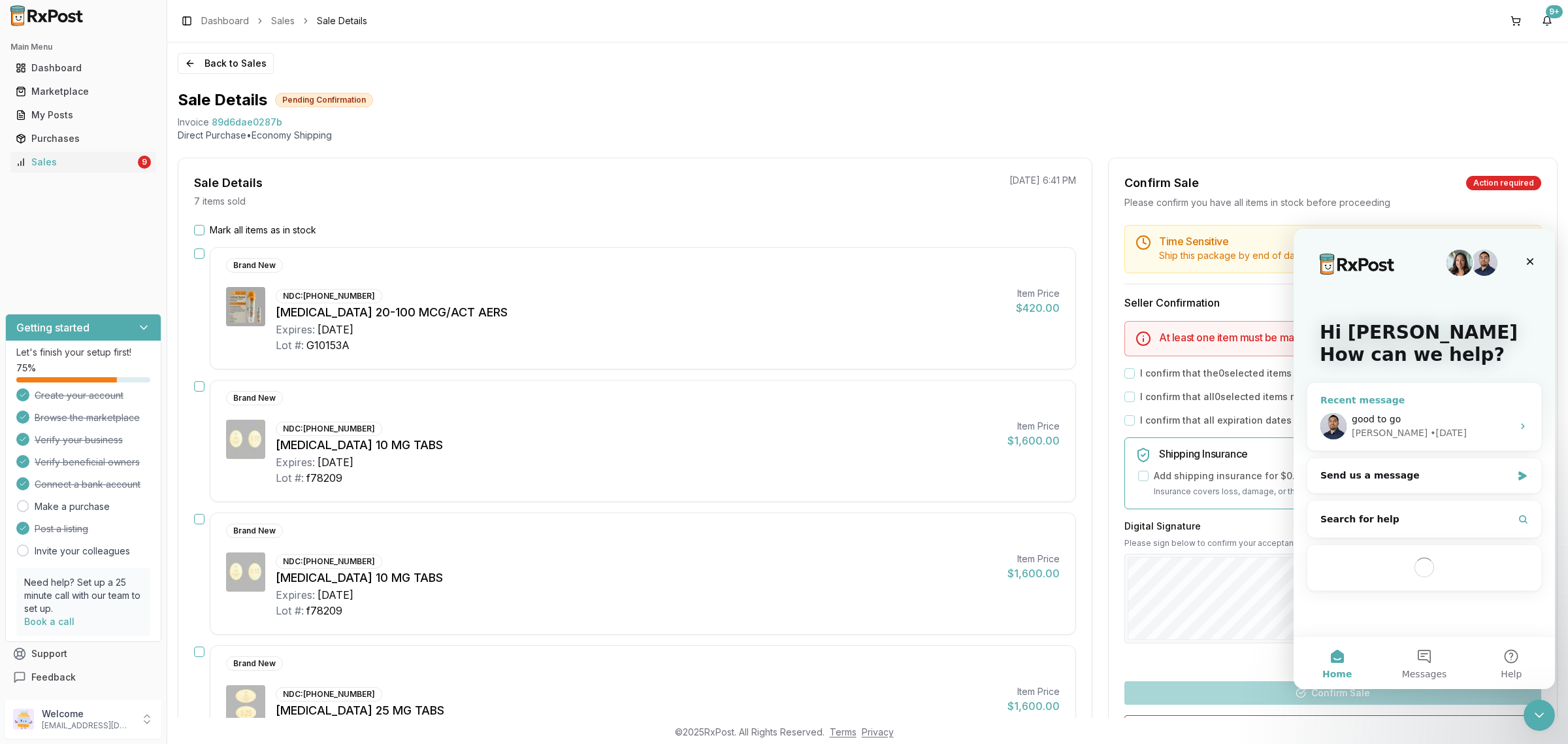
click at [1416, 411] on div "good to go Manuel • 2d ago" at bounding box center [1424, 426] width 234 height 48
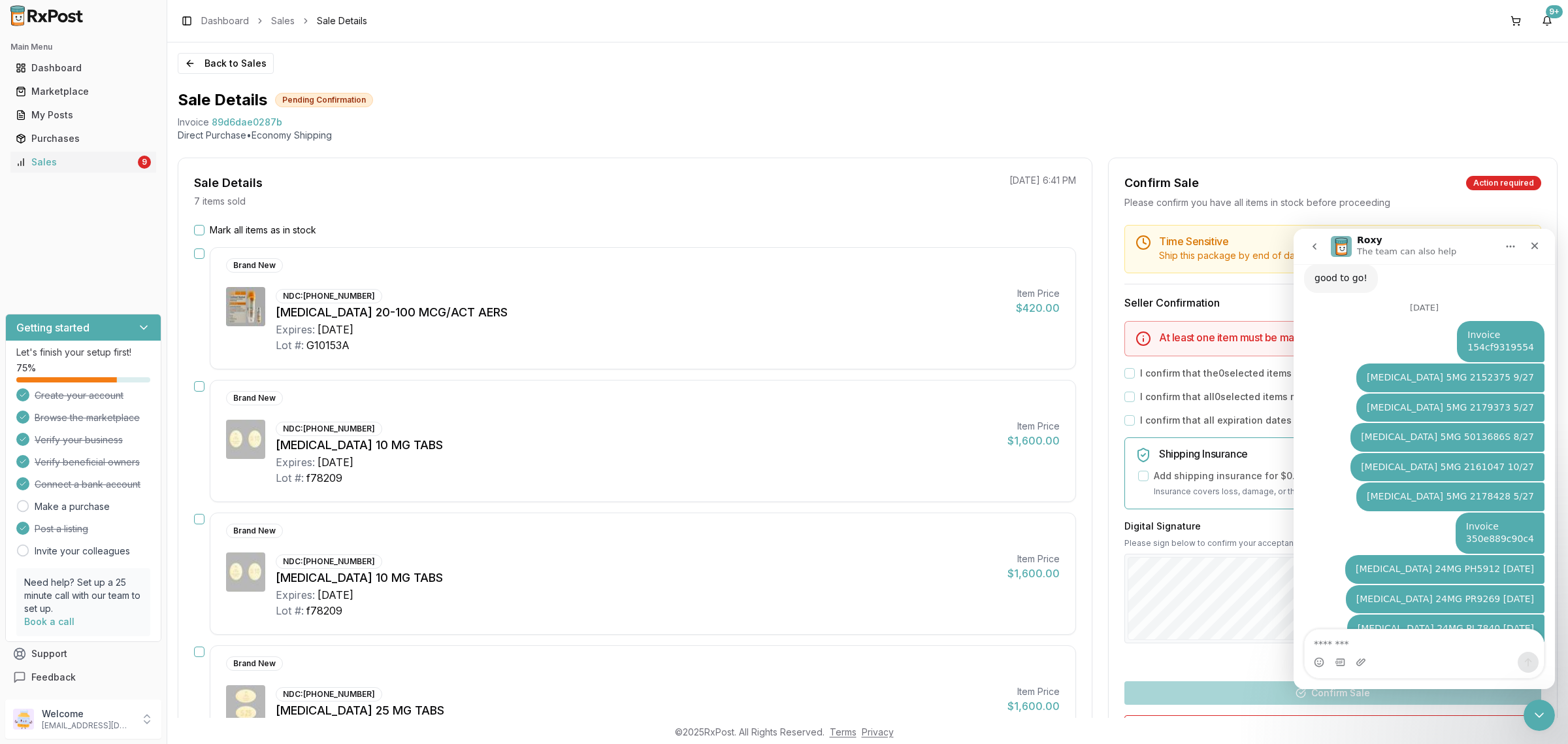
type textarea "**********"
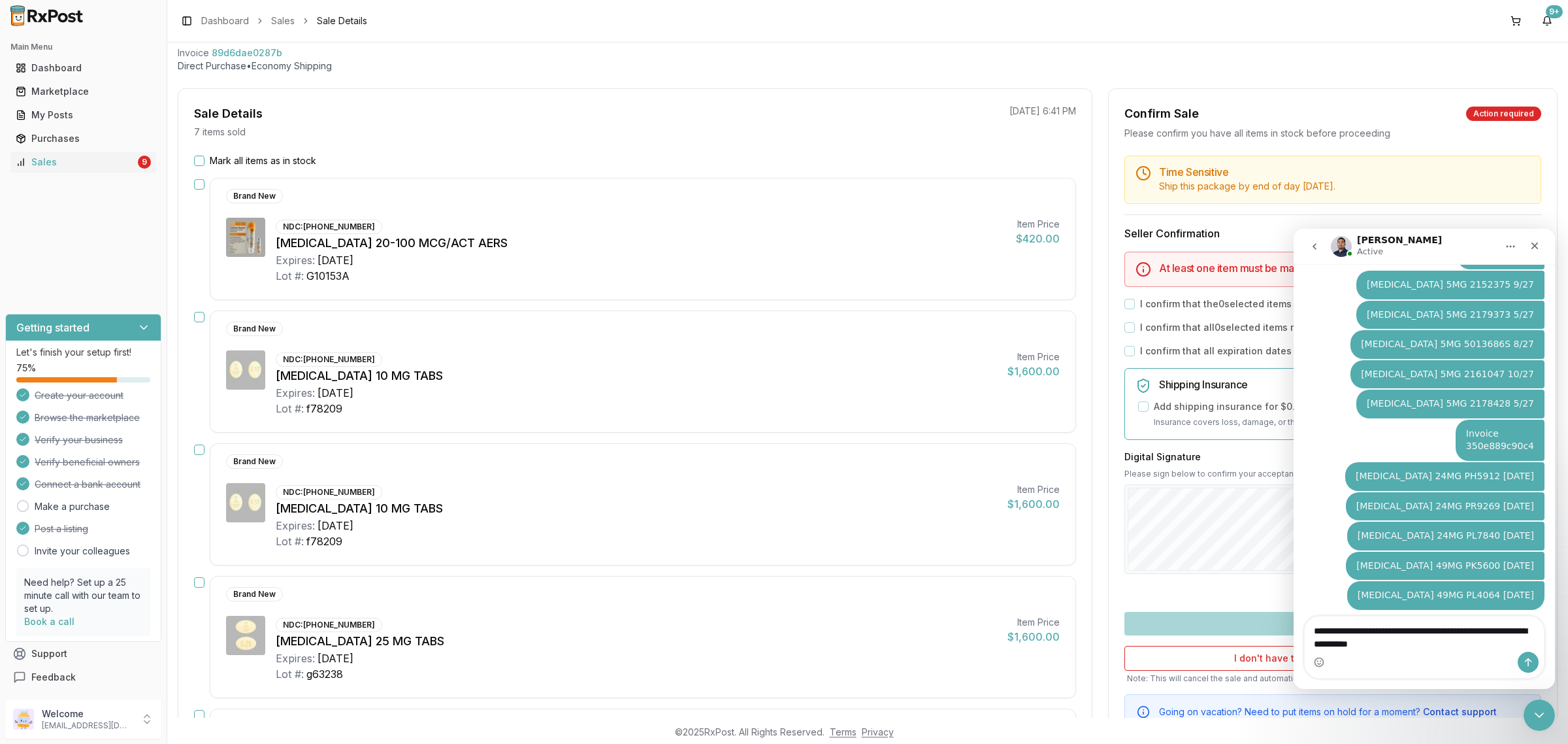
scroll to position [164, 0]
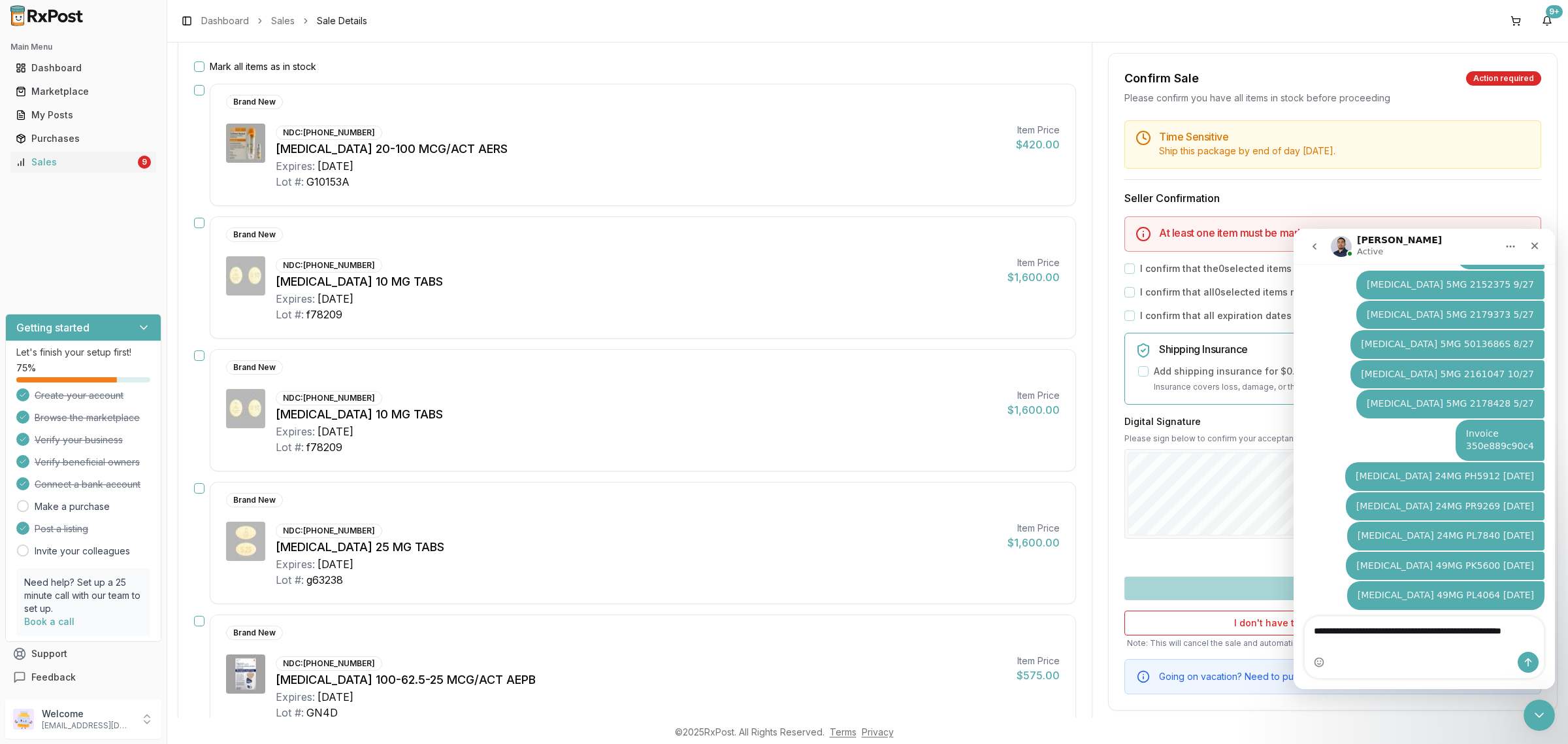
type textarea "**********"
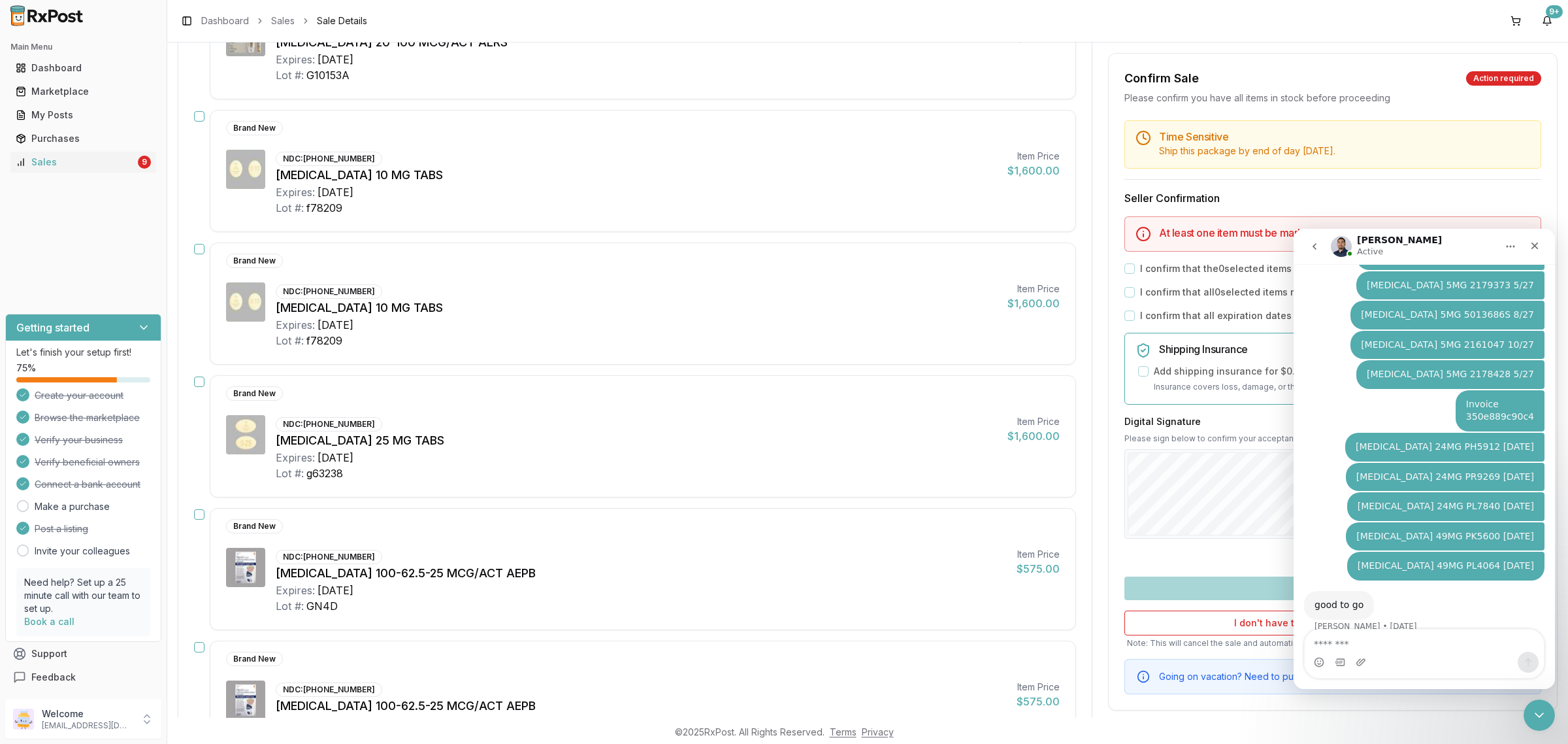
scroll to position [0, 0]
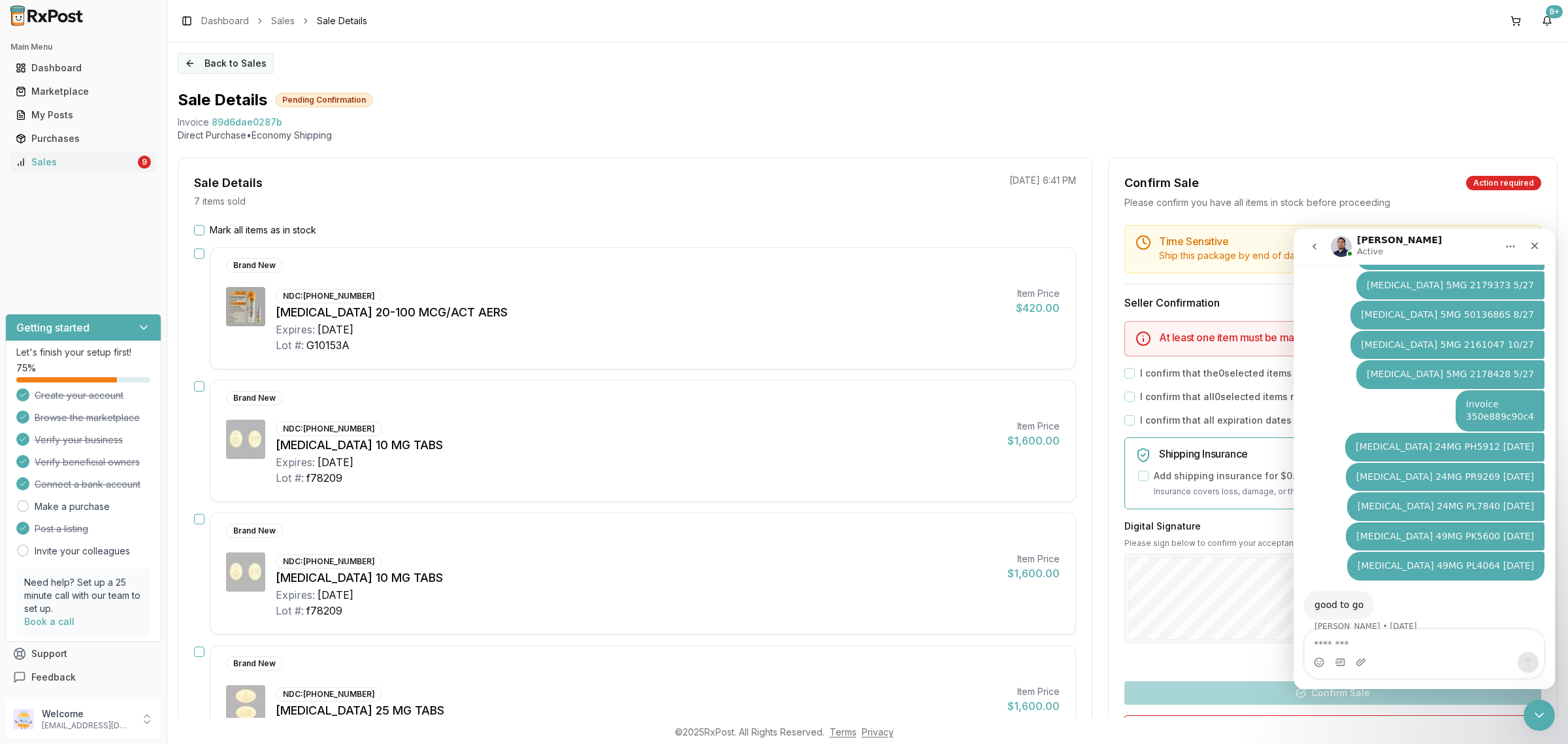
click at [215, 66] on button "Back to Sales" at bounding box center [226, 63] width 96 height 21
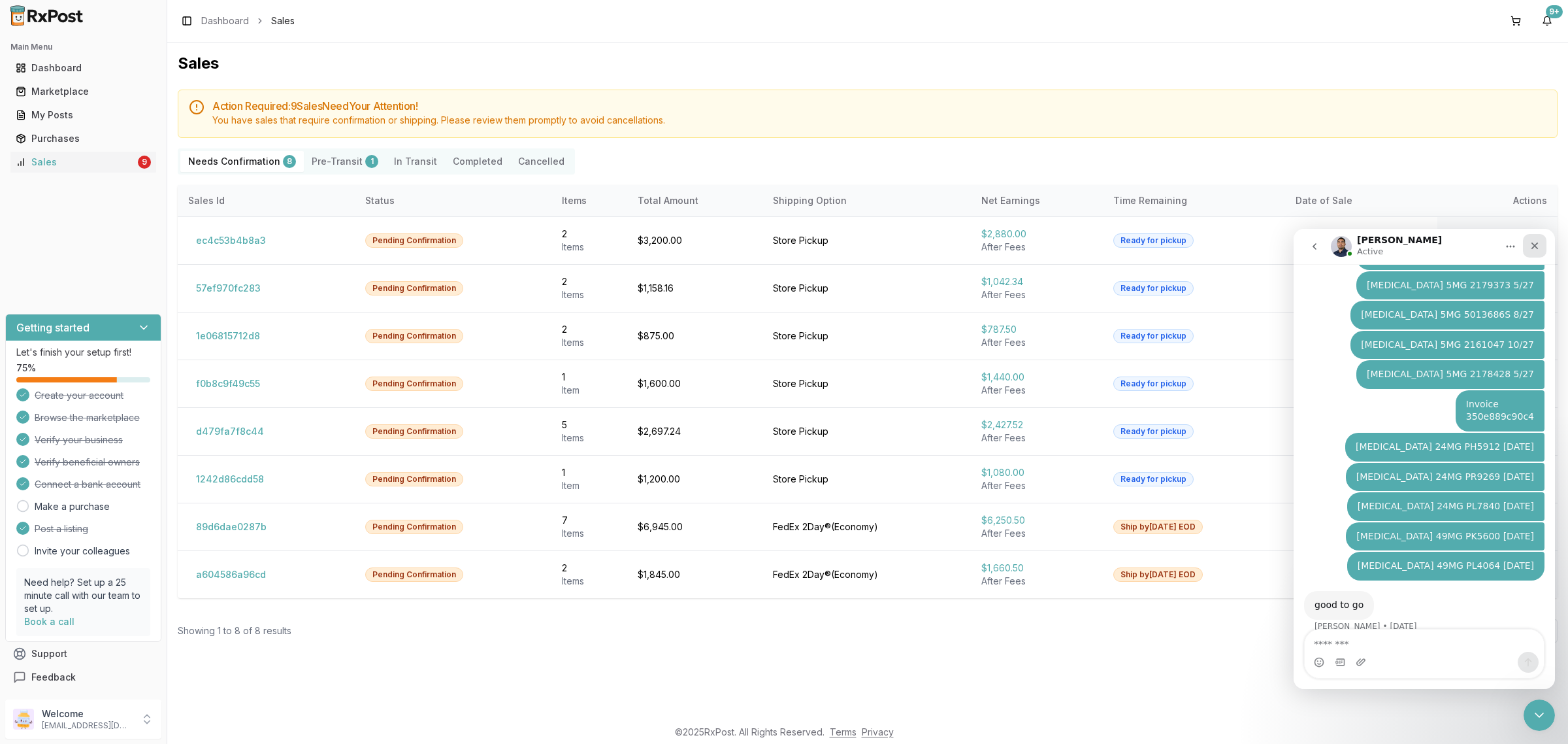
click at [1534, 242] on icon "Close" at bounding box center [1534, 246] width 10 height 10
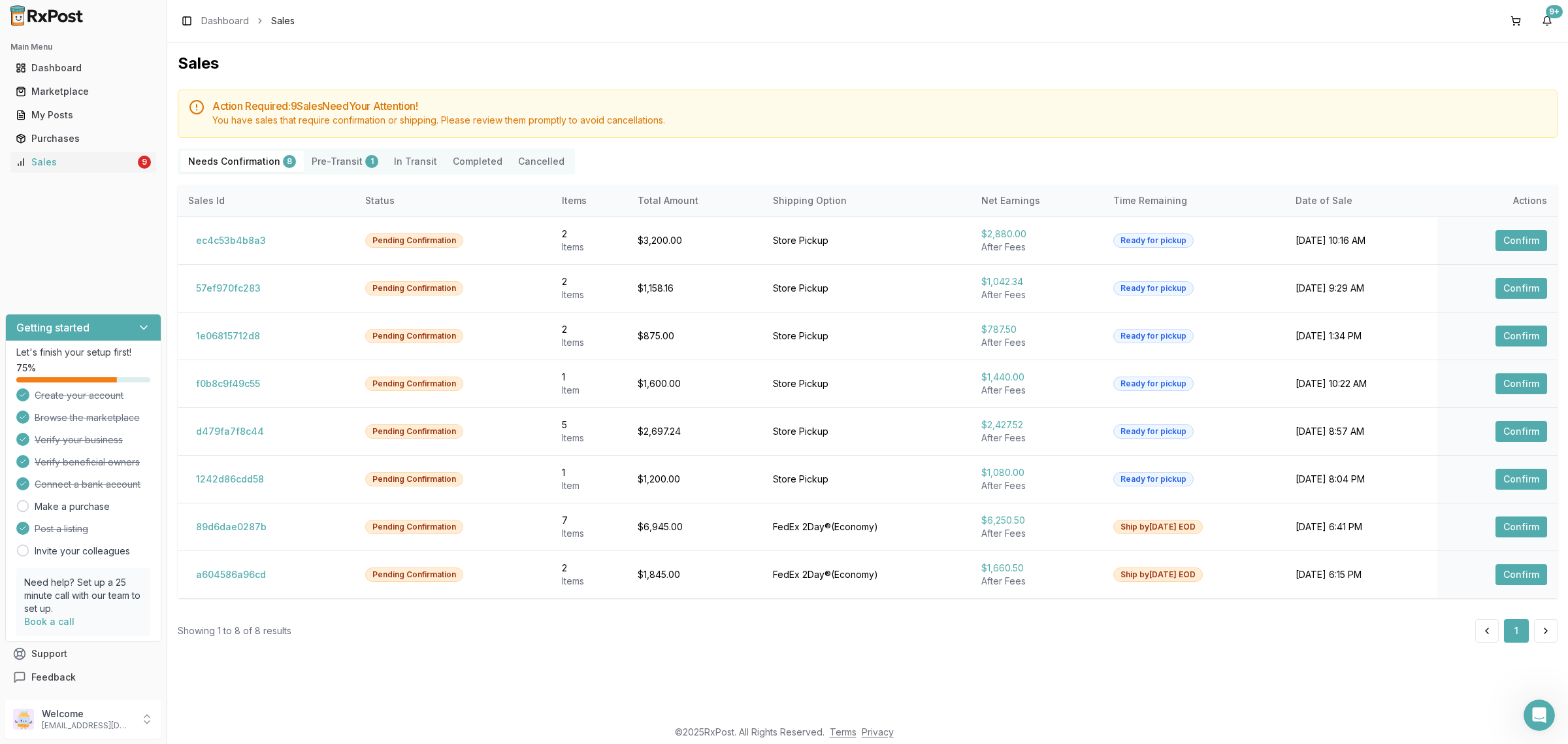
scroll to position [2097, 0]
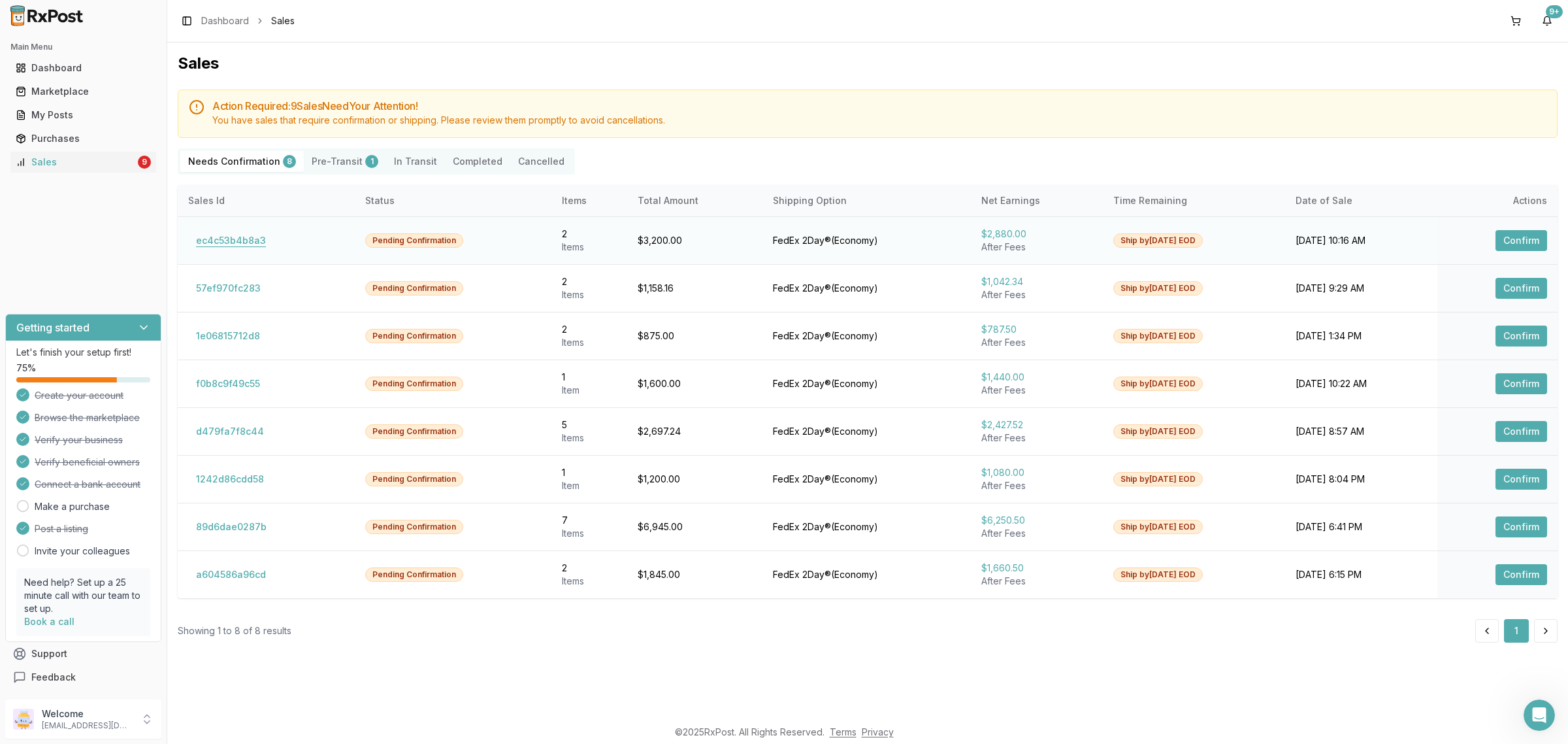
click at [259, 243] on button "ec4c53b4b8a3" at bounding box center [231, 241] width 86 height 21
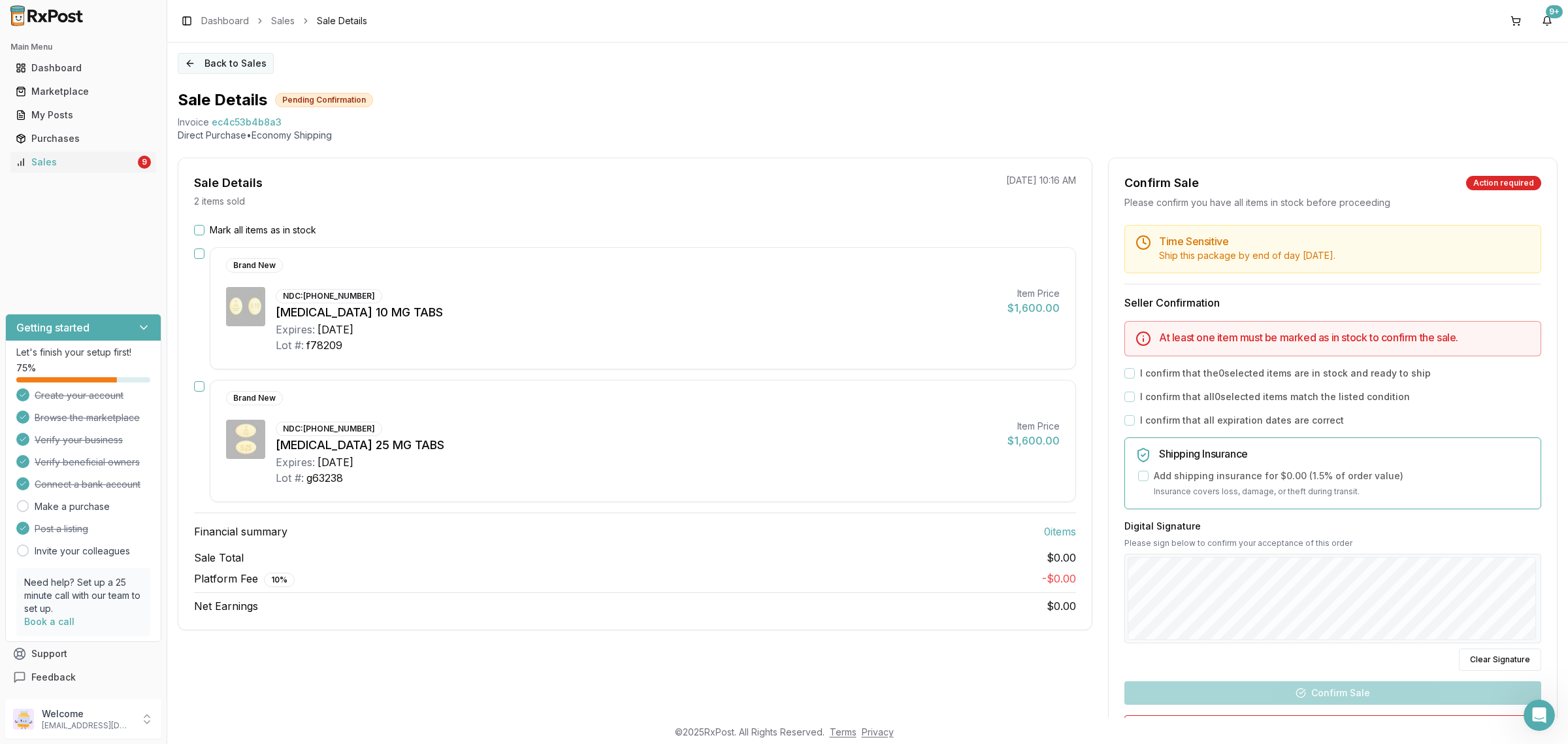
click at [204, 66] on button "Back to Sales" at bounding box center [226, 63] width 96 height 21
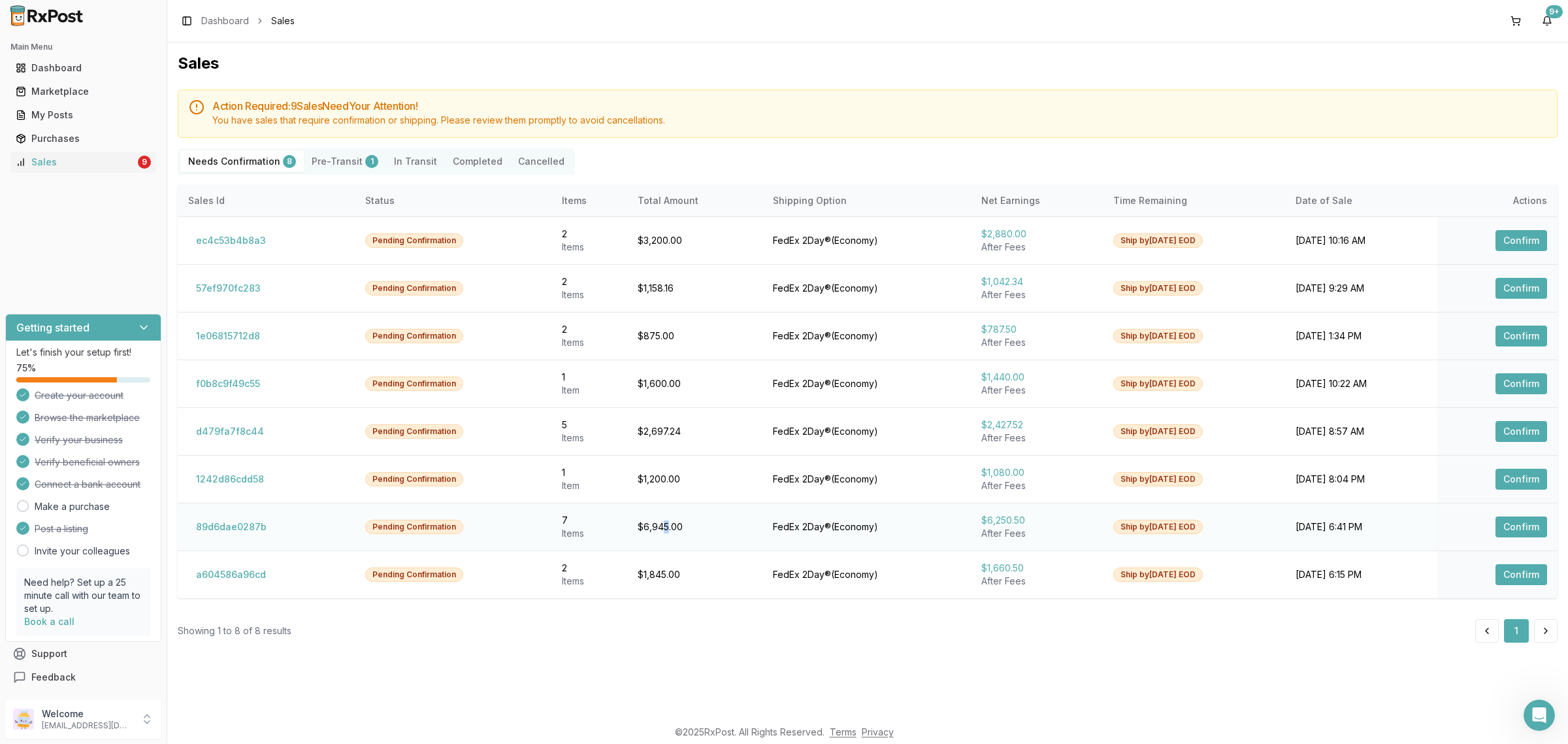
click at [639, 531] on div "$6,945.00" at bounding box center [695, 527] width 114 height 13
click at [247, 525] on button "89d6dae0287b" at bounding box center [231, 526] width 87 height 21
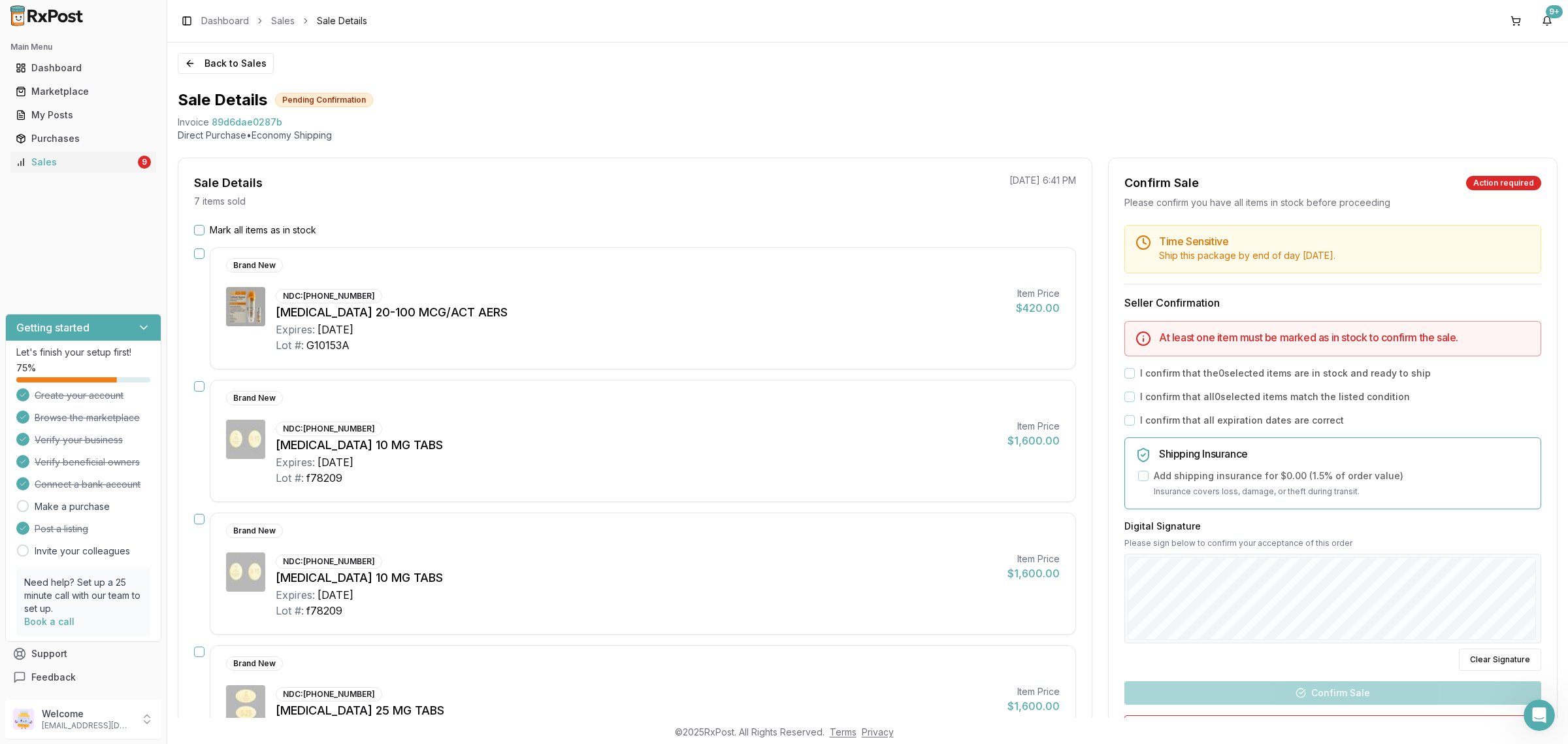
click at [247, 525] on div "Brand New" at bounding box center [254, 530] width 57 height 14
click at [215, 64] on button "Back to Sales" at bounding box center [226, 63] width 96 height 21
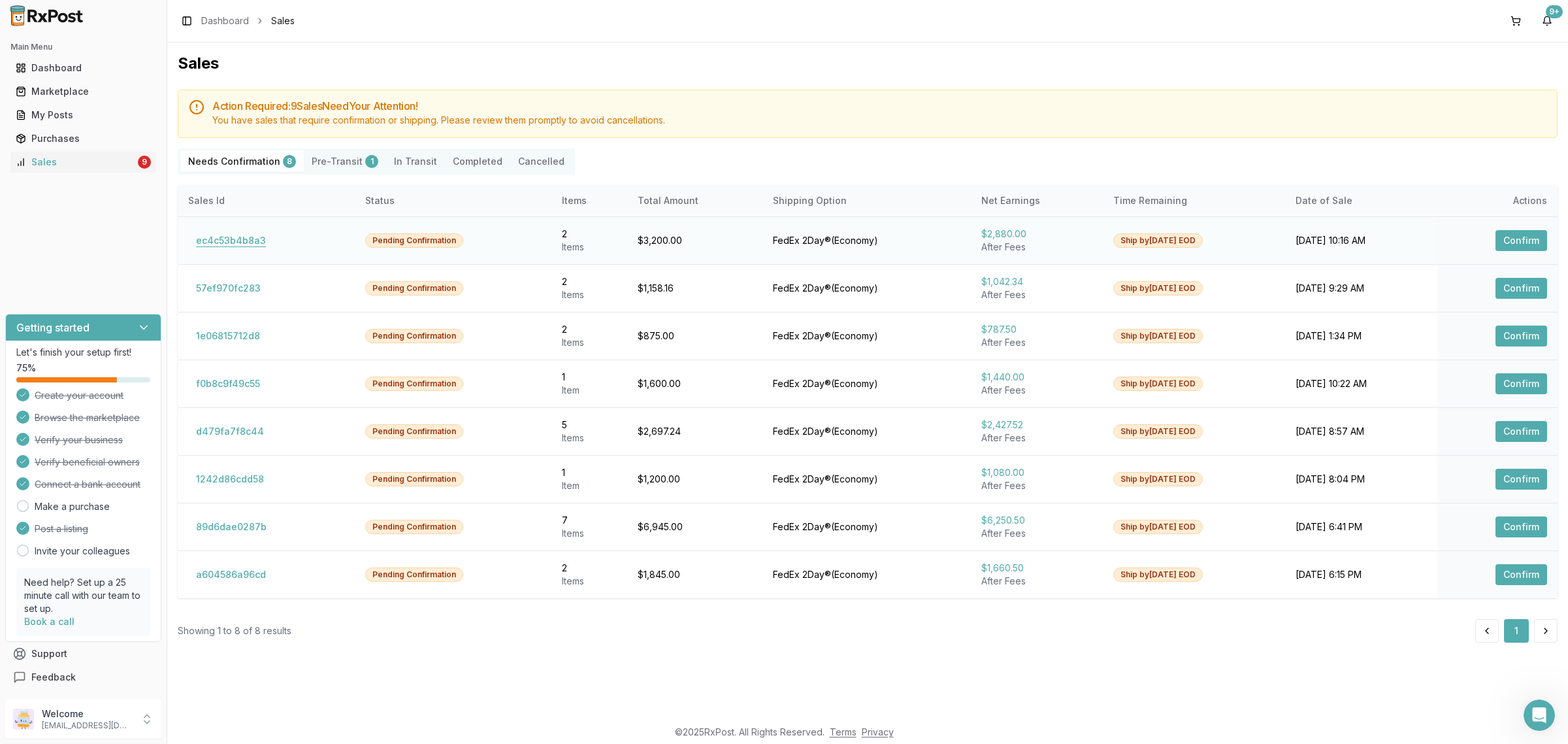
click at [247, 239] on button "ec4c53b4b8a3" at bounding box center [231, 241] width 86 height 21
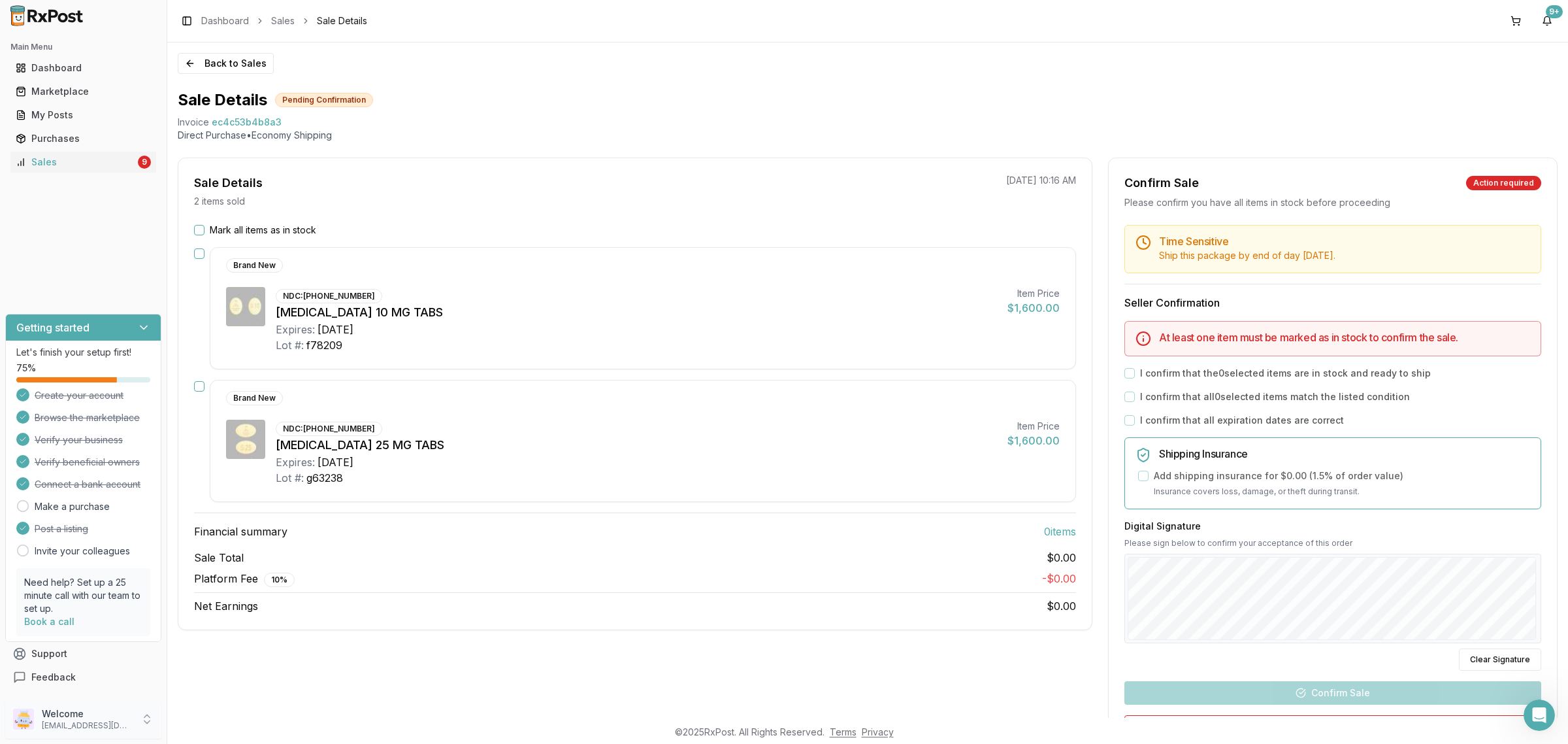
click at [82, 710] on p "Welcome" at bounding box center [87, 714] width 91 height 13
click at [253, 716] on span "Sign Out" at bounding box center [238, 723] width 124 height 13
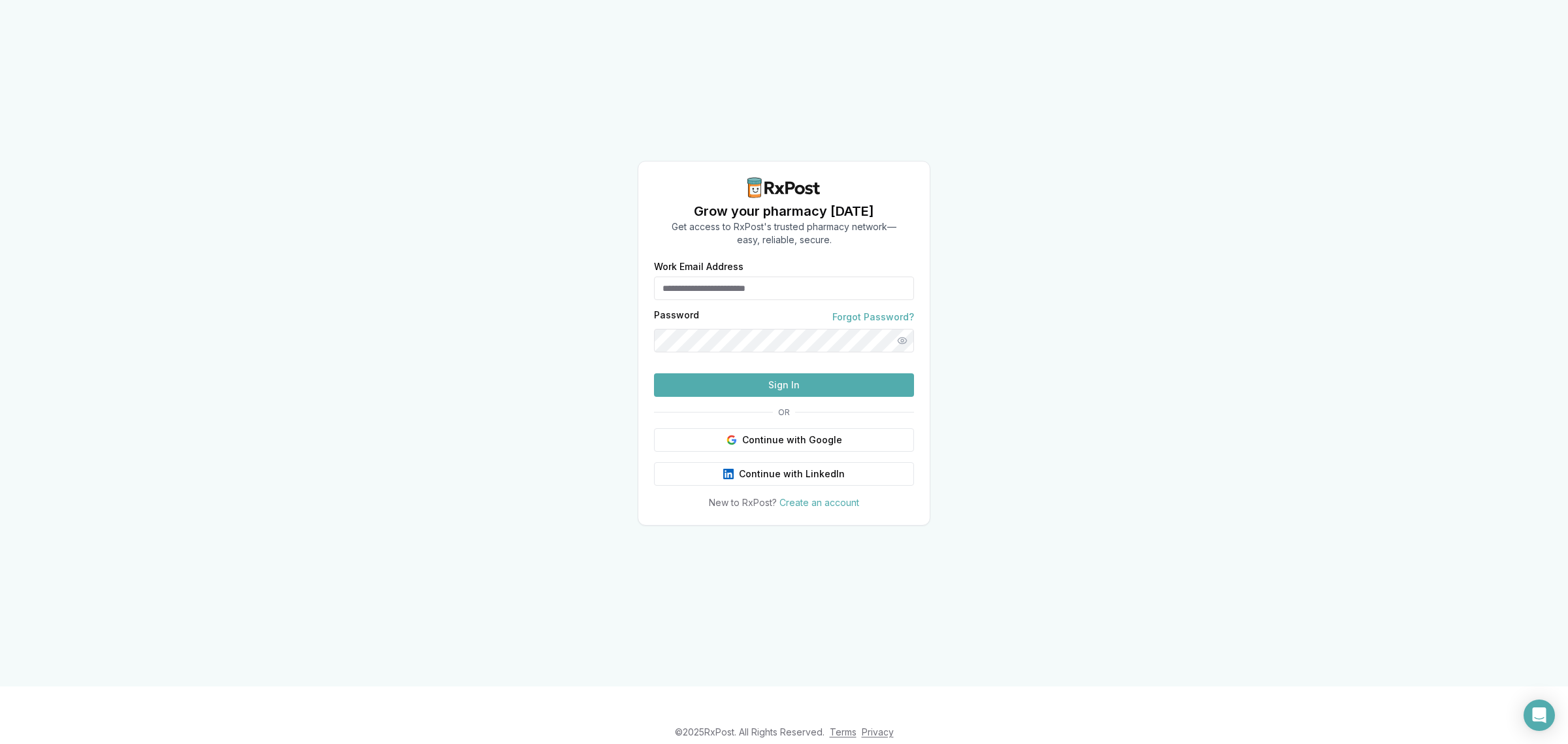
type input "**********"
drag, startPoint x: 638, startPoint y: 782, endPoint x: 403, endPoint y: 451, distance: 405.9
click at [260, 506] on div "**********" at bounding box center [784, 343] width 1568 height 686
click at [818, 397] on button "Sign In" at bounding box center [784, 385] width 260 height 24
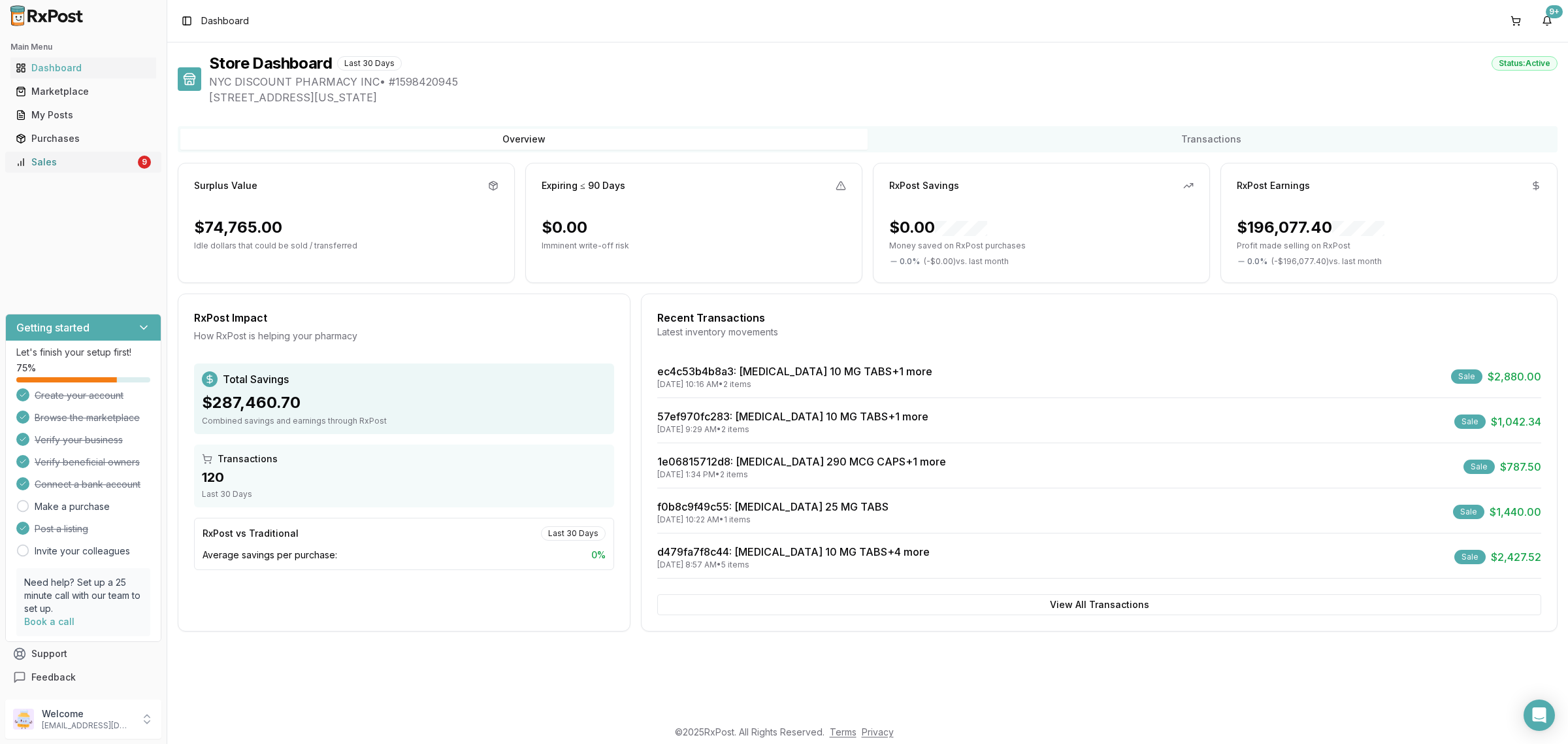
click at [138, 154] on link "Sales 9" at bounding box center [83, 162] width 146 height 24
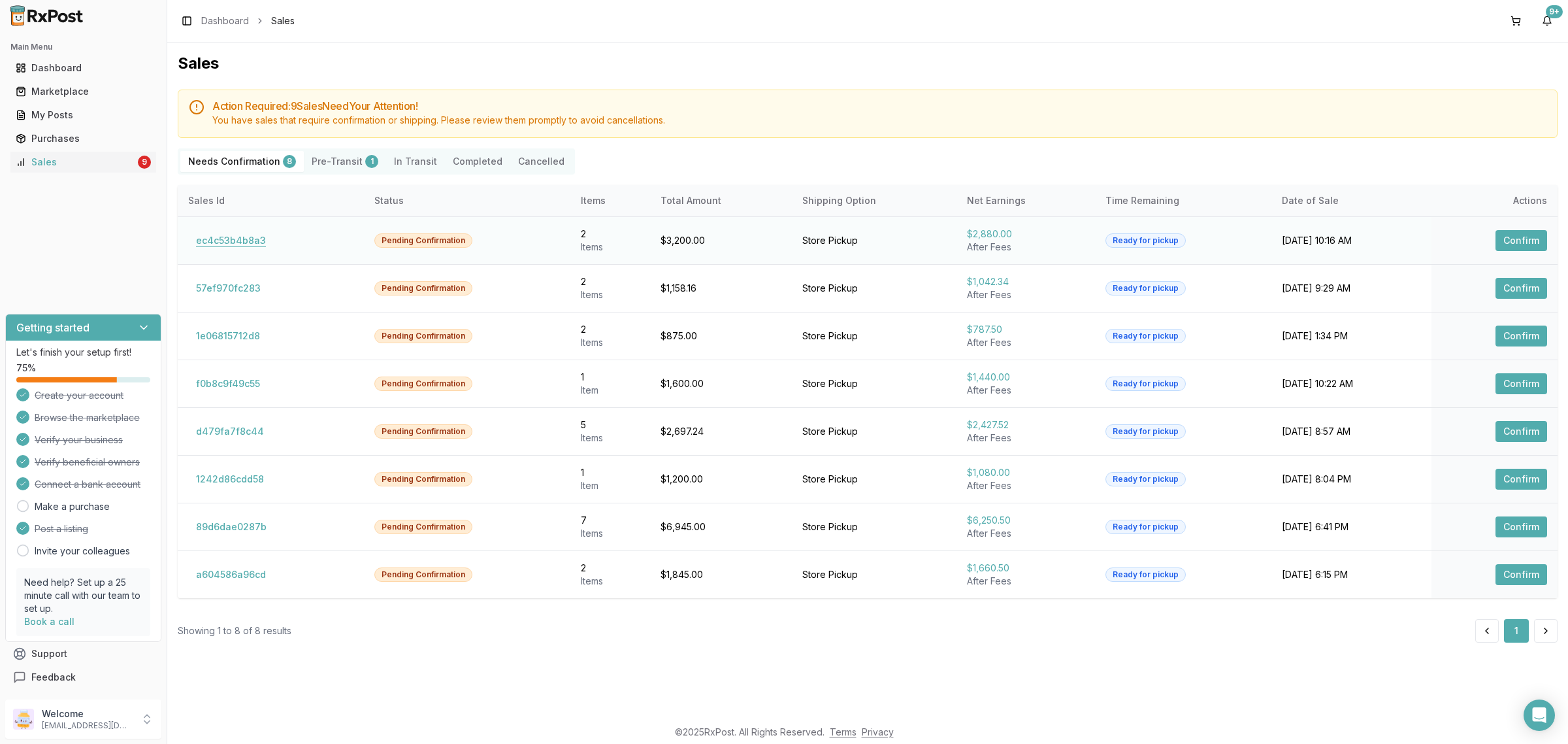
click at [266, 236] on button "ec4c53b4b8a3" at bounding box center [231, 241] width 86 height 21
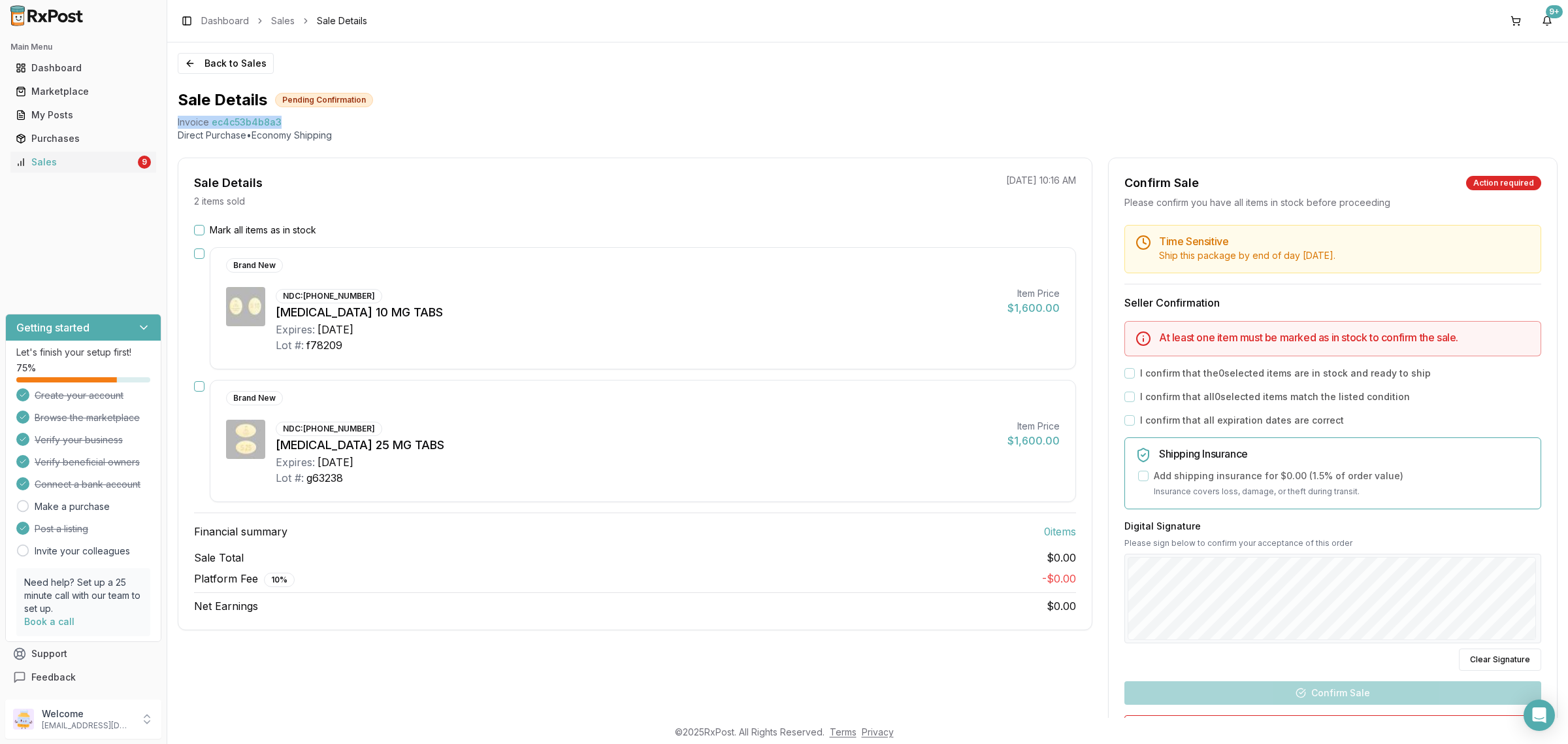
drag, startPoint x: 280, startPoint y: 123, endPoint x: 174, endPoint y: 122, distance: 106.0
click at [174, 123] on div "Back to Sales Sale Details Pending Confirmation Invoice ec4c53b4b8a3 Direct Pur…" at bounding box center [867, 380] width 1401 height 675
copy div "Invoice ec4c53b4b8a3"
click at [1544, 707] on div "Open Intercom Messenger" at bounding box center [1539, 715] width 35 height 35
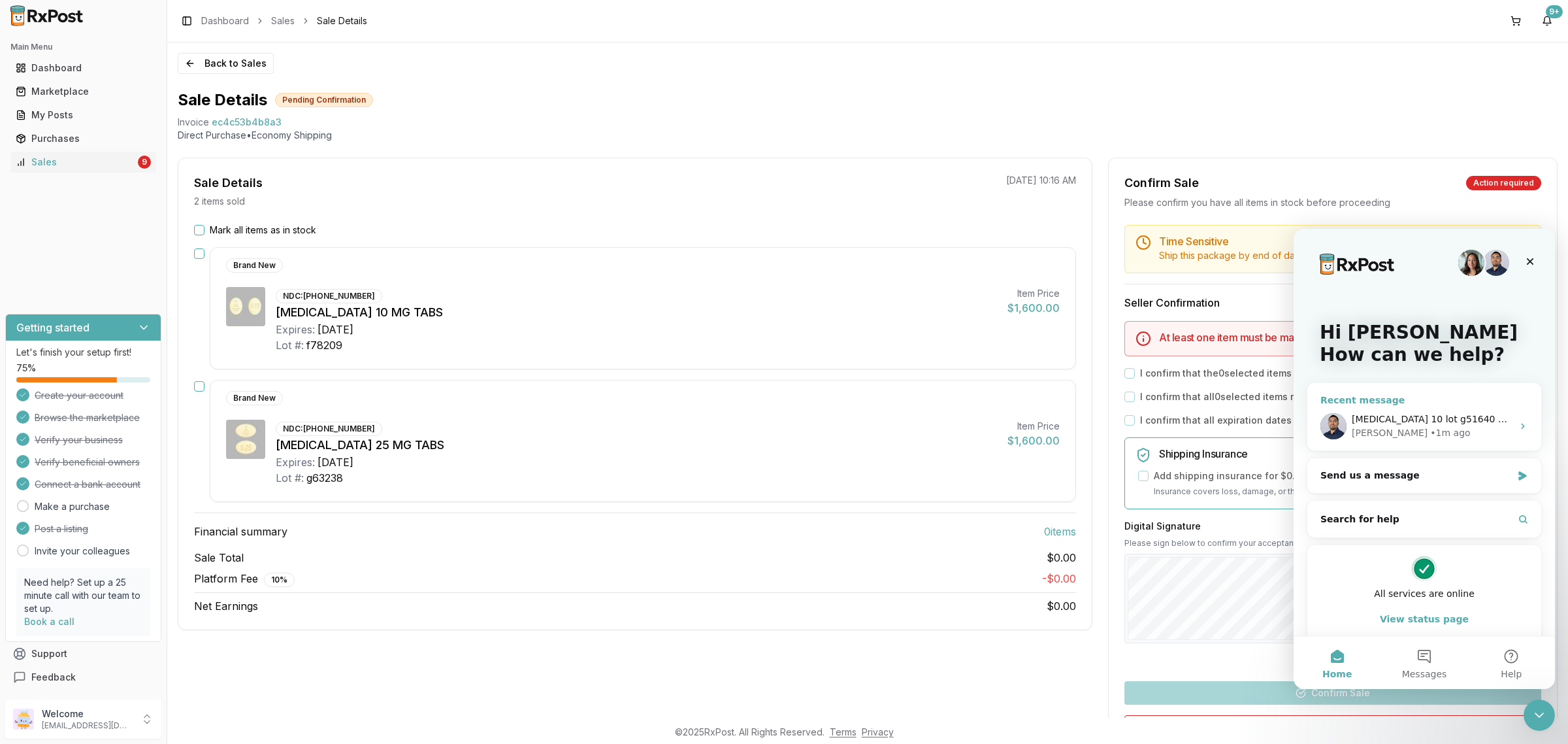
click at [1379, 420] on span "[MEDICAL_DATA] 10 lot g51640 exp 9/27 lot 564524a exp 9/27" at bounding box center [1495, 419] width 287 height 10
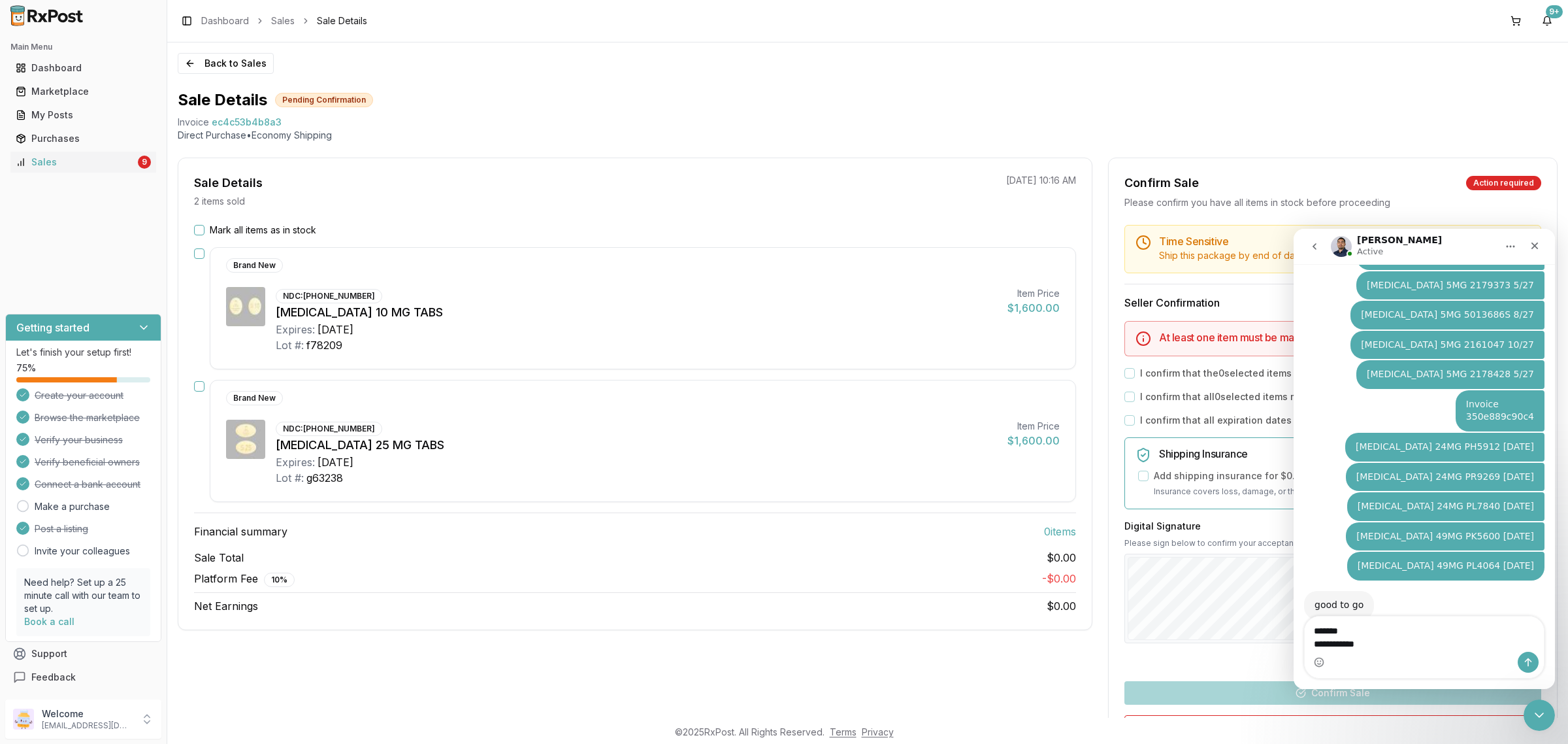
scroll to position [2109, 0]
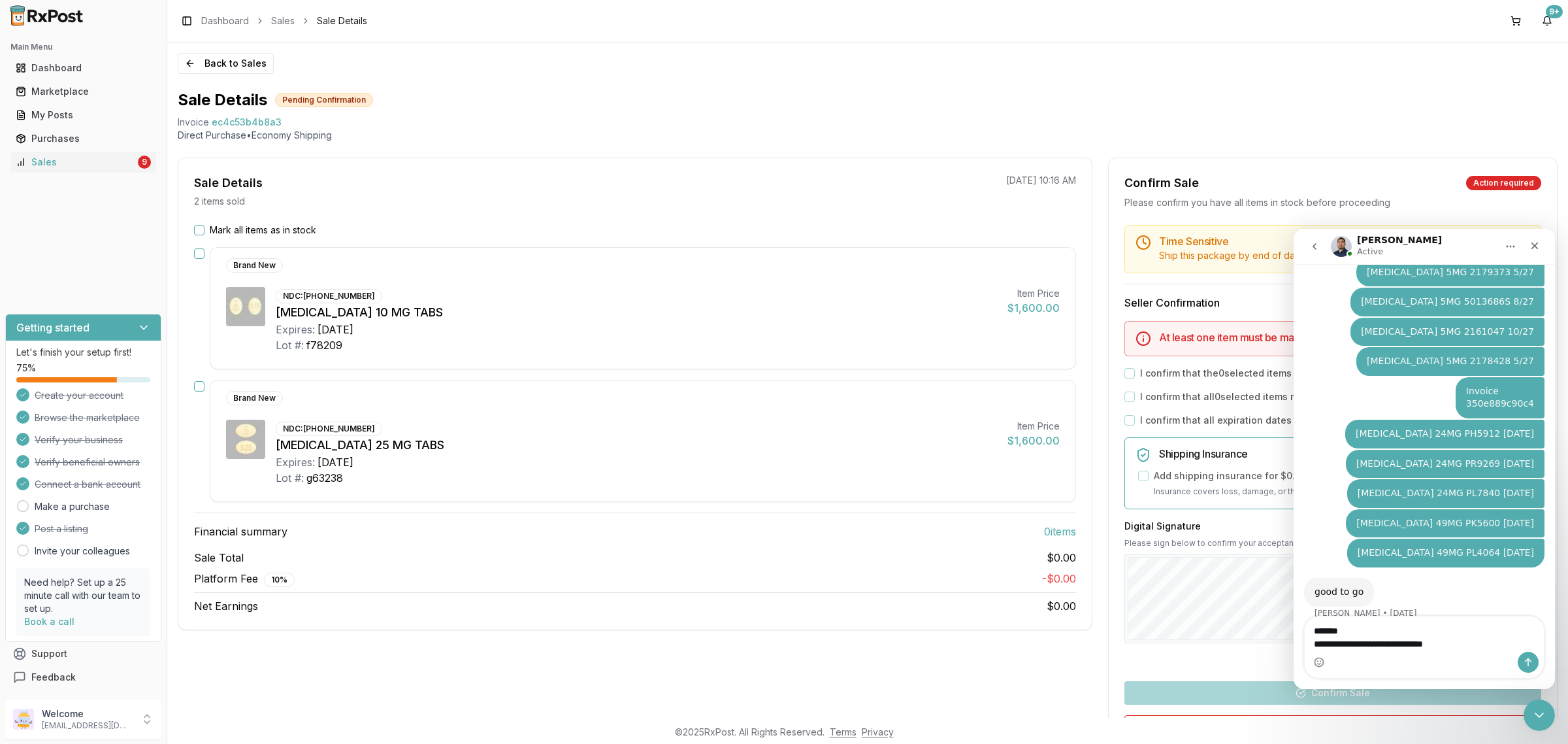
click at [1375, 645] on textarea "**********" at bounding box center [1424, 634] width 239 height 36
type textarea "**********"
click at [1328, 658] on div "Intercom messenger" at bounding box center [1424, 662] width 239 height 21
click at [1527, 638] on textarea "**********" at bounding box center [1424, 621] width 239 height 36
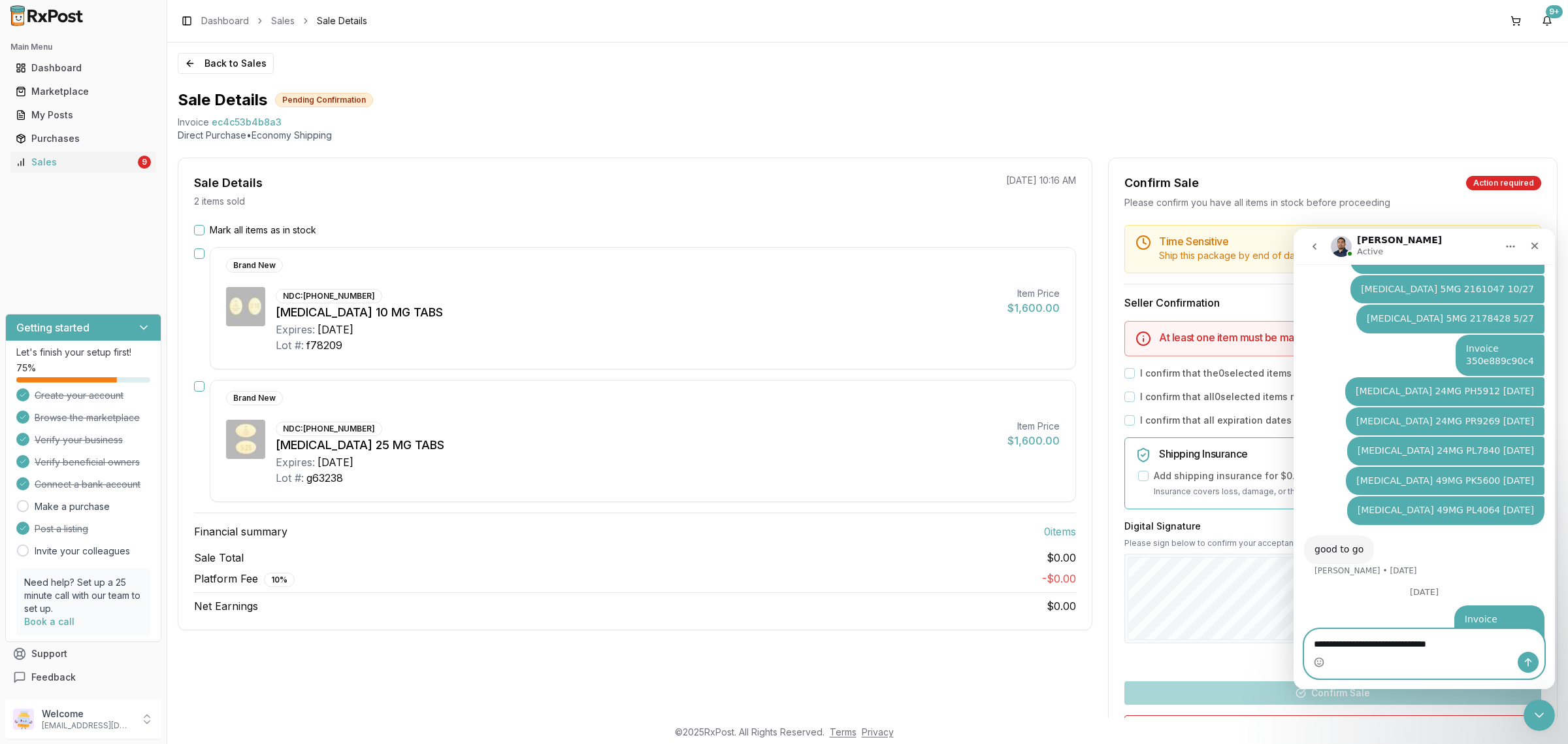
type textarea "**********"
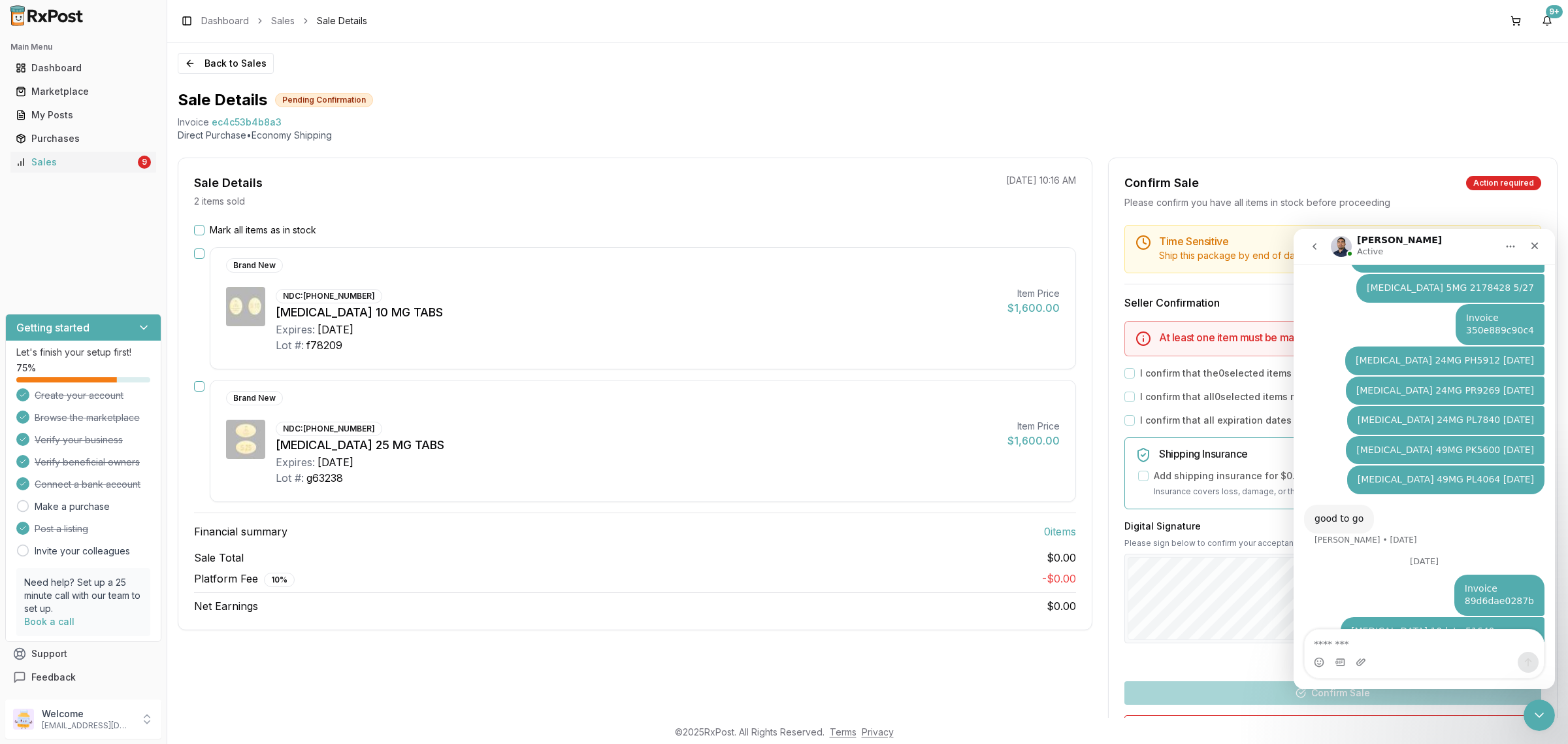
click at [200, 77] on div "Back to Sales Sale Details Pending Confirmation Invoice ec4c53b4b8a3 Direct Pur…" at bounding box center [867, 380] width 1401 height 675
click at [198, 70] on button "Back to Sales" at bounding box center [226, 63] width 96 height 21
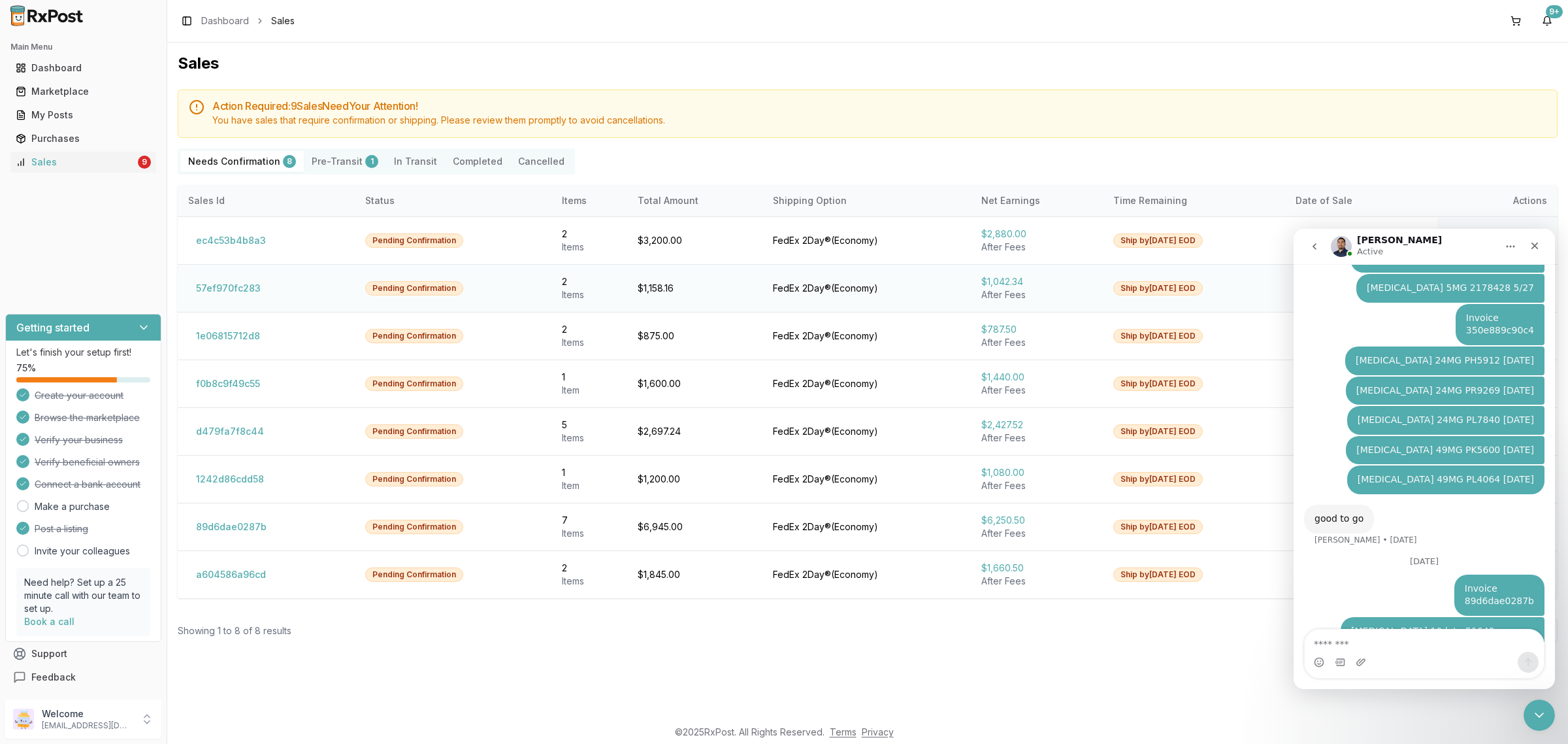
click at [229, 276] on td "57ef970fc283" at bounding box center [266, 288] width 177 height 47
click at [229, 282] on button "57ef970fc283" at bounding box center [228, 288] width 81 height 21
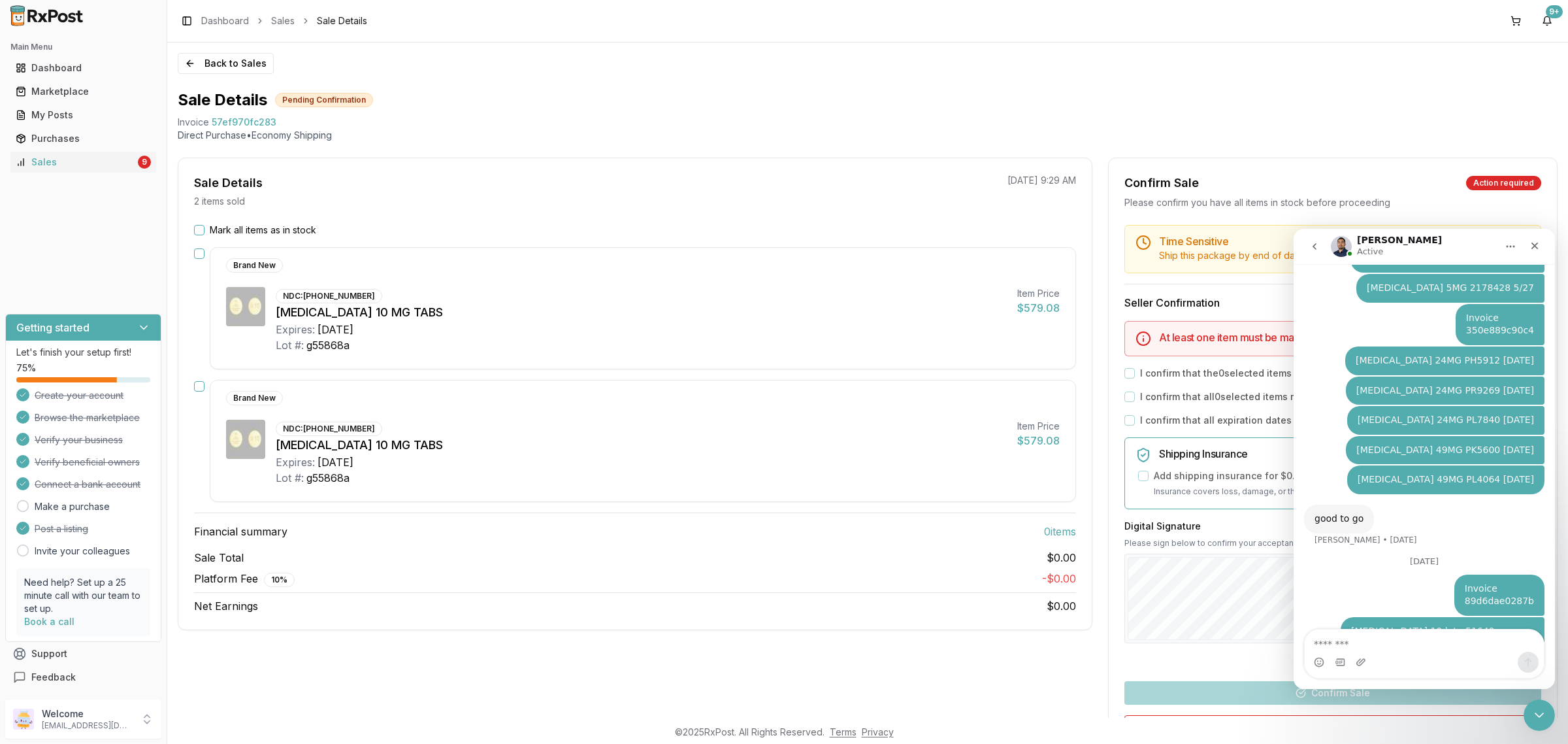
drag, startPoint x: 273, startPoint y: 115, endPoint x: 171, endPoint y: 129, distance: 103.0
click at [171, 129] on div "Back to Sales Sale Details Pending Confirmation Invoice 57ef970fc283 Direct Pur…" at bounding box center [867, 380] width 1401 height 675
drag, startPoint x: 177, startPoint y: 121, endPoint x: 281, endPoint y: 121, distance: 104.0
click at [281, 121] on div "Invoice 57ef970fc283" at bounding box center [867, 122] width 1379 height 13
copy div "Invoice 57ef970fc283"
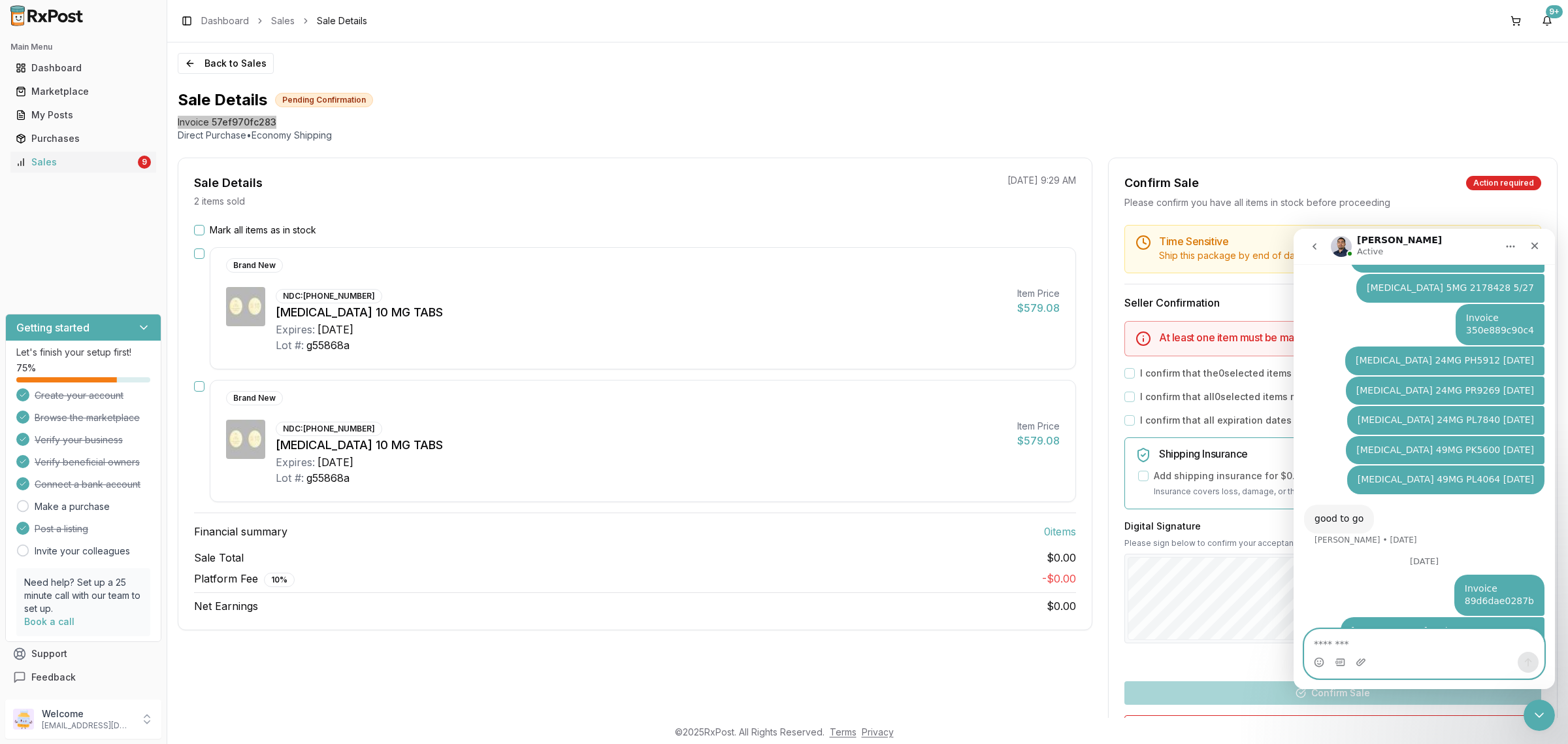
click at [1375, 640] on textarea "Message…" at bounding box center [1424, 640] width 239 height 22
paste textarea "**********"
type textarea "**********"
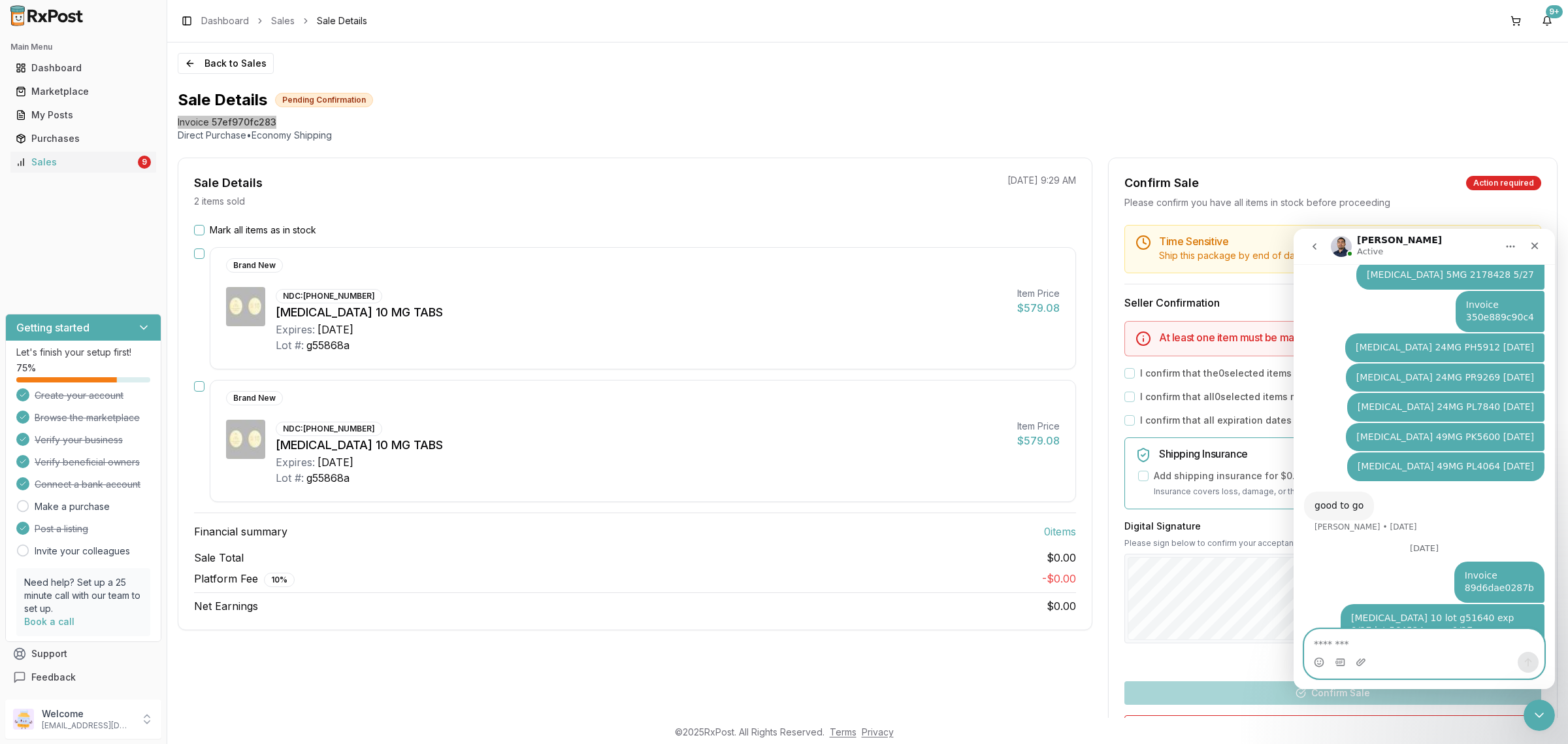
scroll to position [2225, 0]
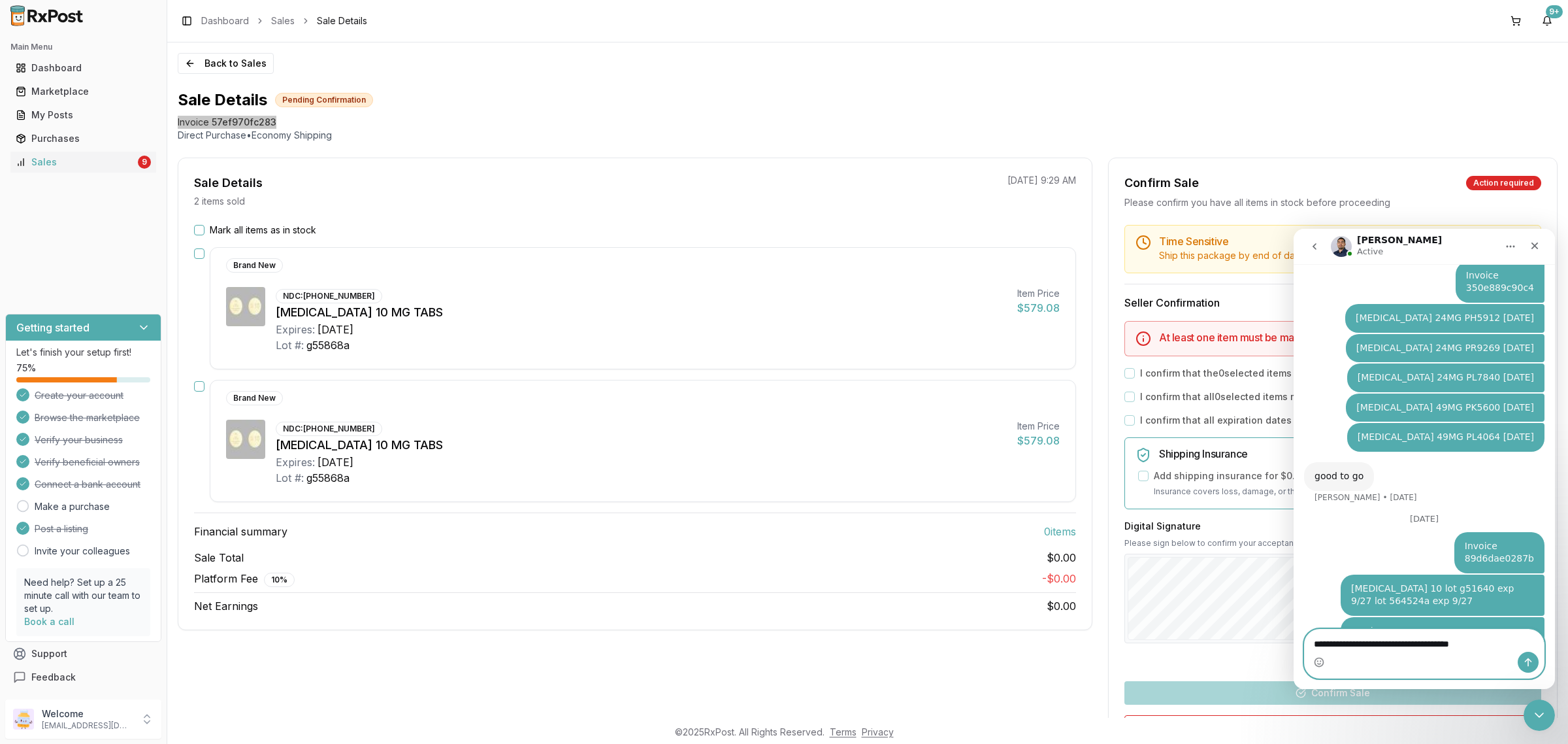
type textarea "**********"
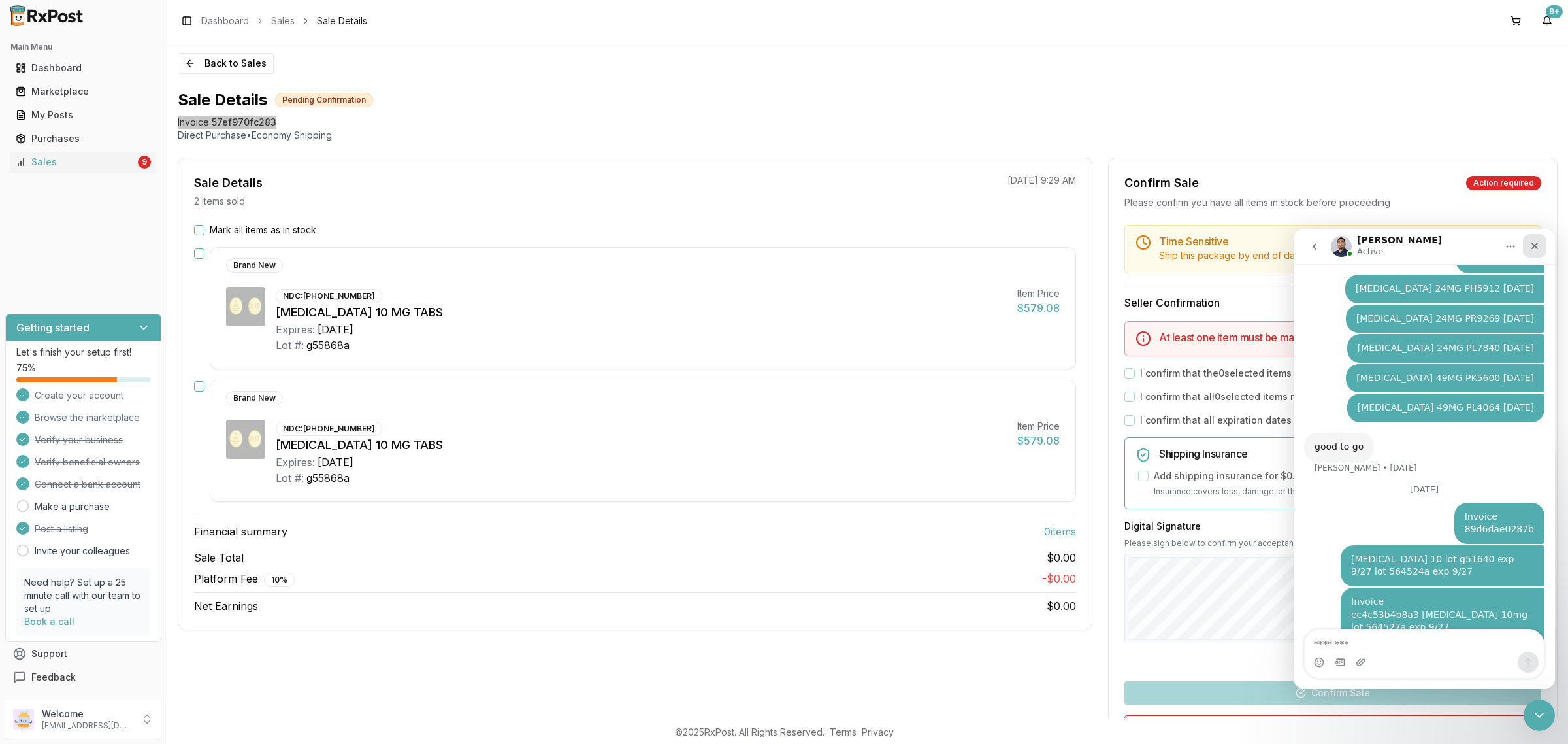
click at [1533, 235] on div "Close" at bounding box center [1535, 246] width 24 height 24
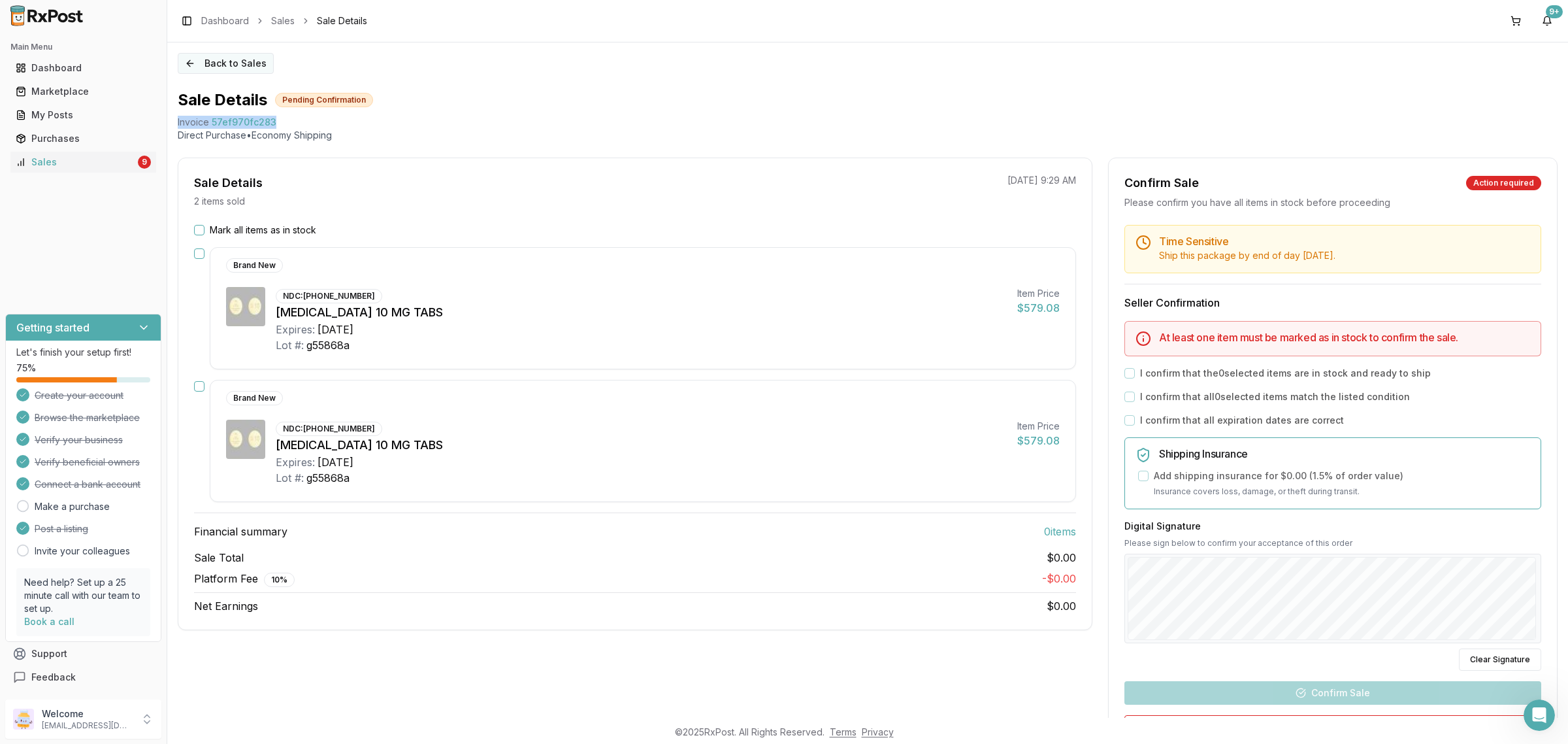
click at [198, 53] on button "Back to Sales" at bounding box center [226, 63] width 96 height 21
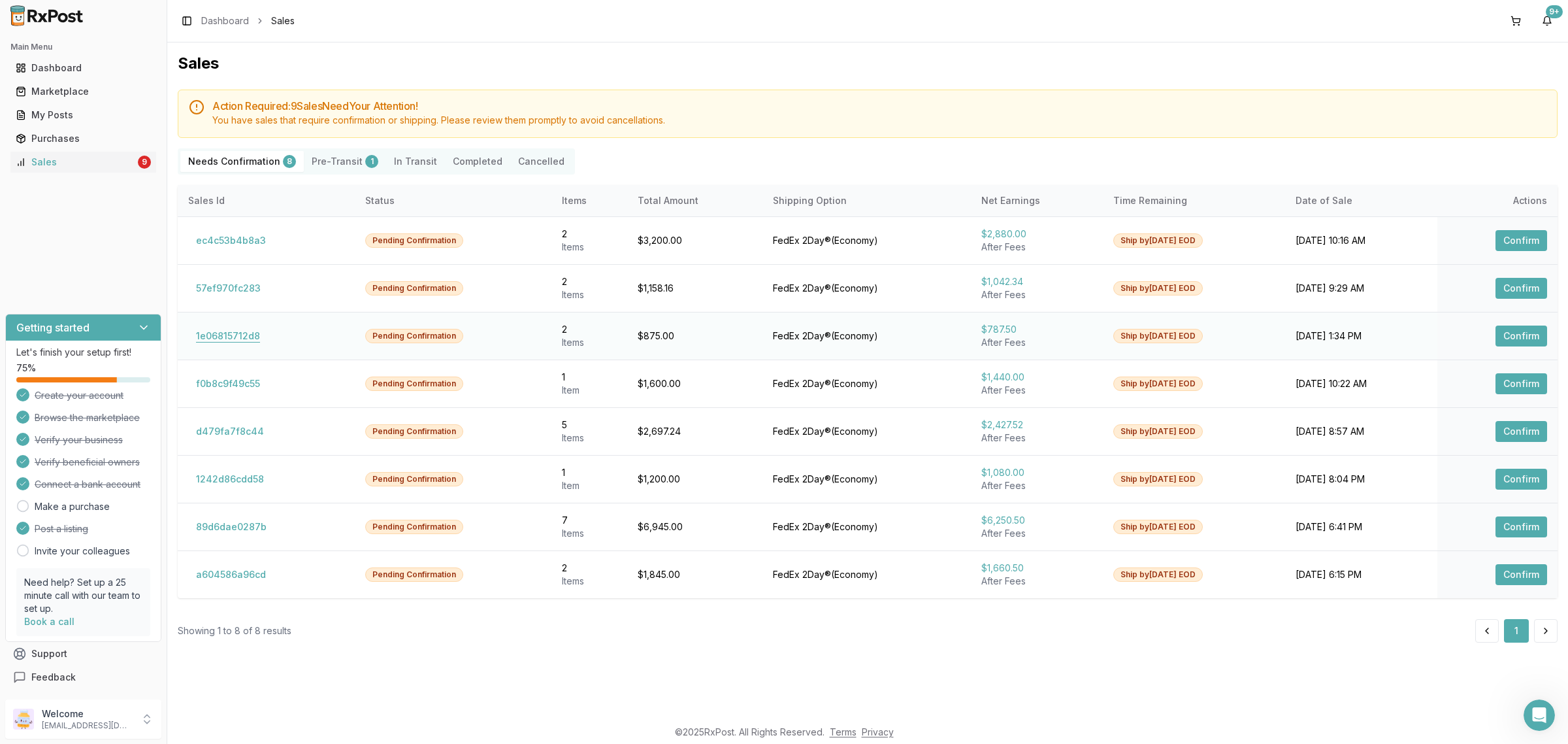
click at [235, 347] on td "1e06815712d8" at bounding box center [266, 335] width 177 height 47
click at [232, 342] on button "1e06815712d8" at bounding box center [228, 336] width 80 height 21
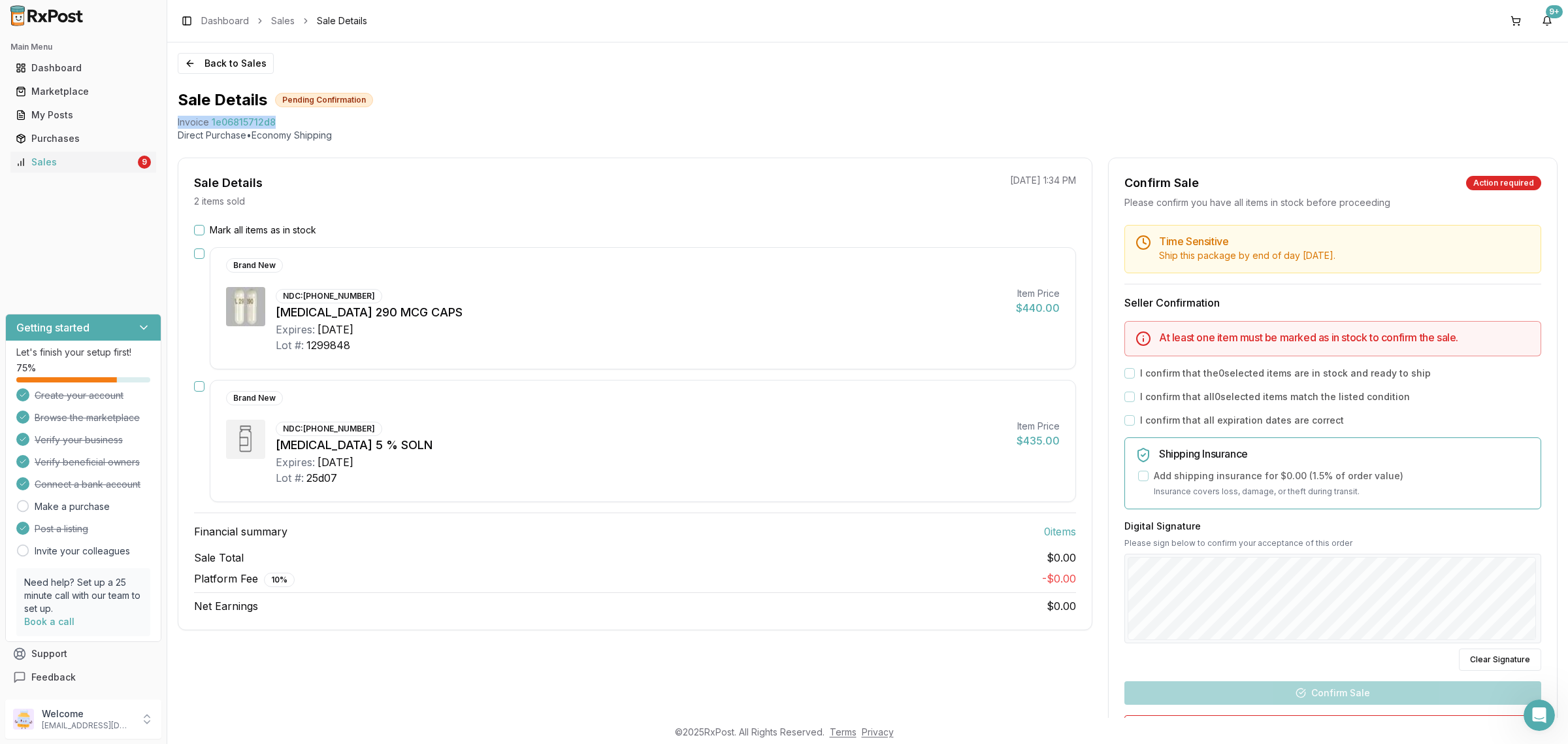
drag, startPoint x: 295, startPoint y: 120, endPoint x: 175, endPoint y: 122, distance: 120.0
click at [175, 122] on div "Back to Sales Sale Details Pending Confirmation Invoice 1e06815712d8 Direct Pur…" at bounding box center [867, 380] width 1401 height 675
copy div "Invoice 1e06815712d8"
click at [1542, 717] on icon "Open Intercom Messenger" at bounding box center [1537, 713] width 21 height 21
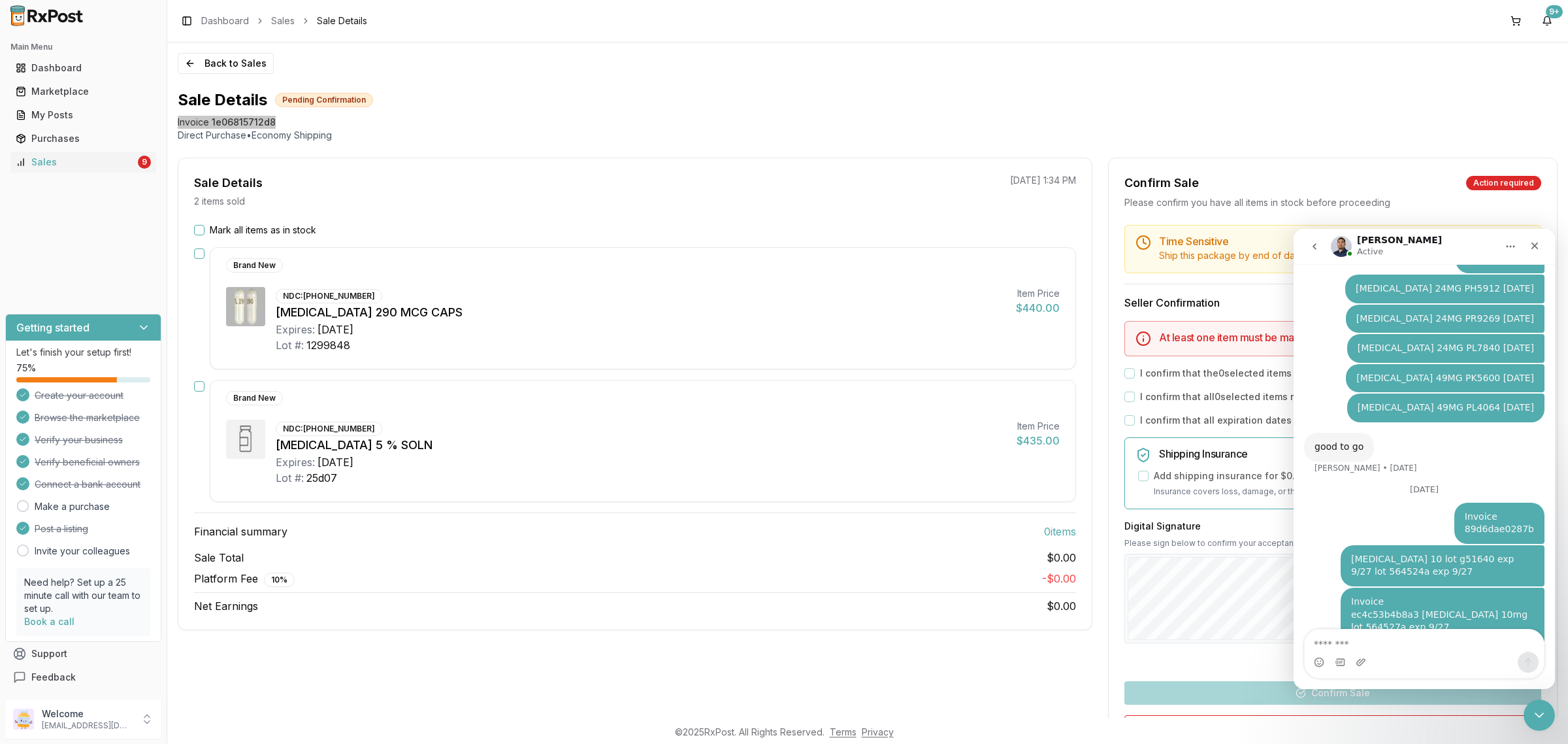
type textarea "**********"
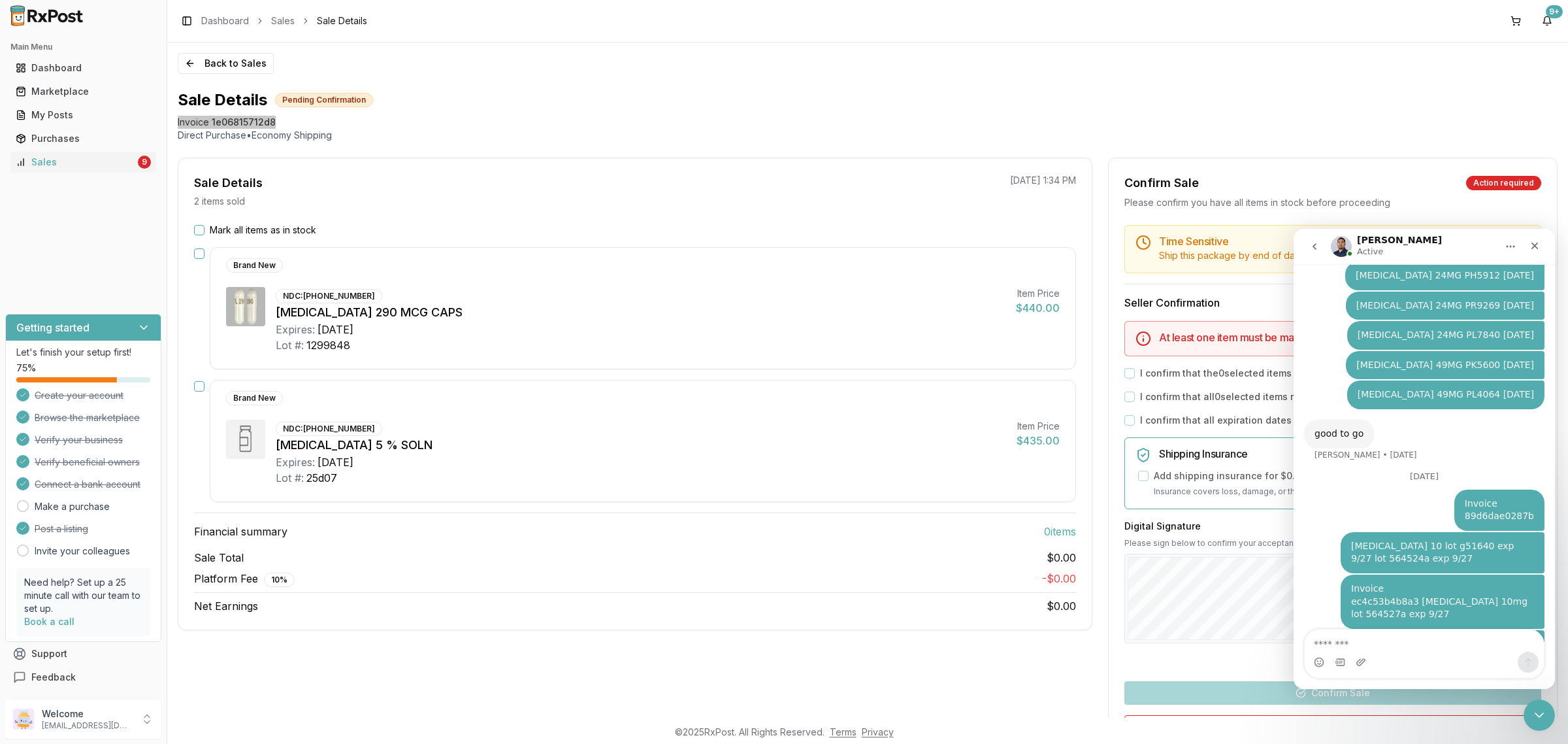
scroll to position [2297, 0]
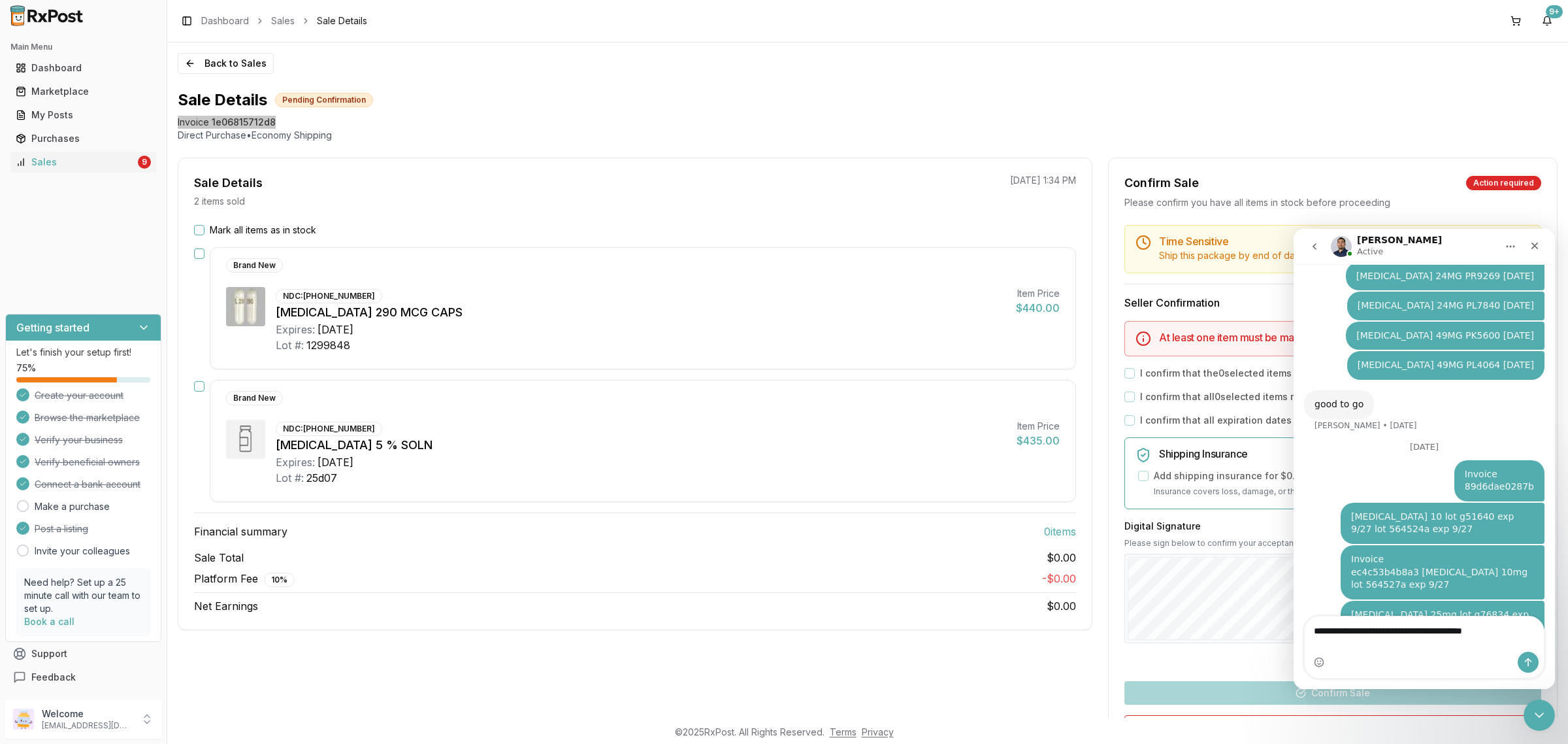
type textarea "**********"
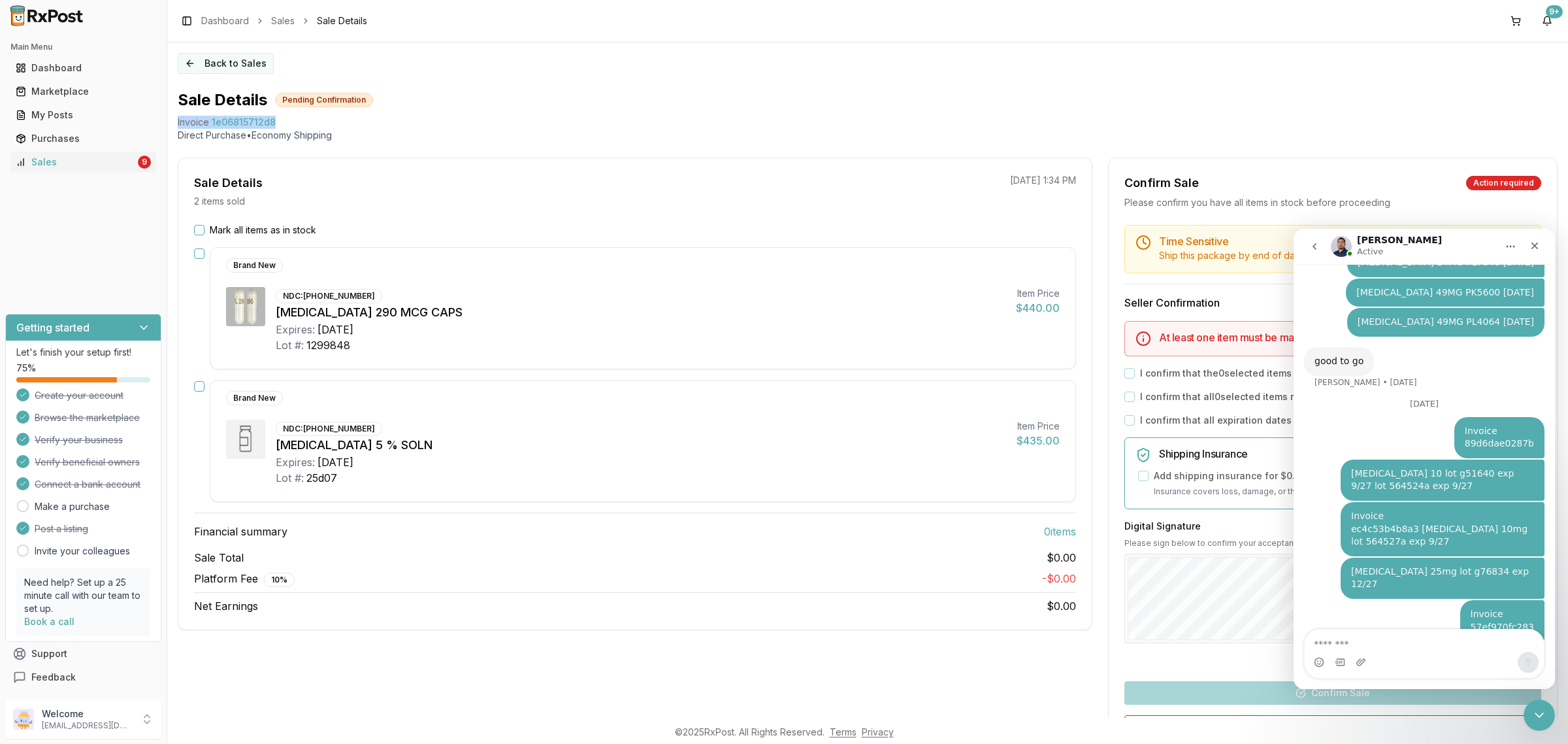
click at [229, 61] on button "Back to Sales" at bounding box center [226, 63] width 96 height 21
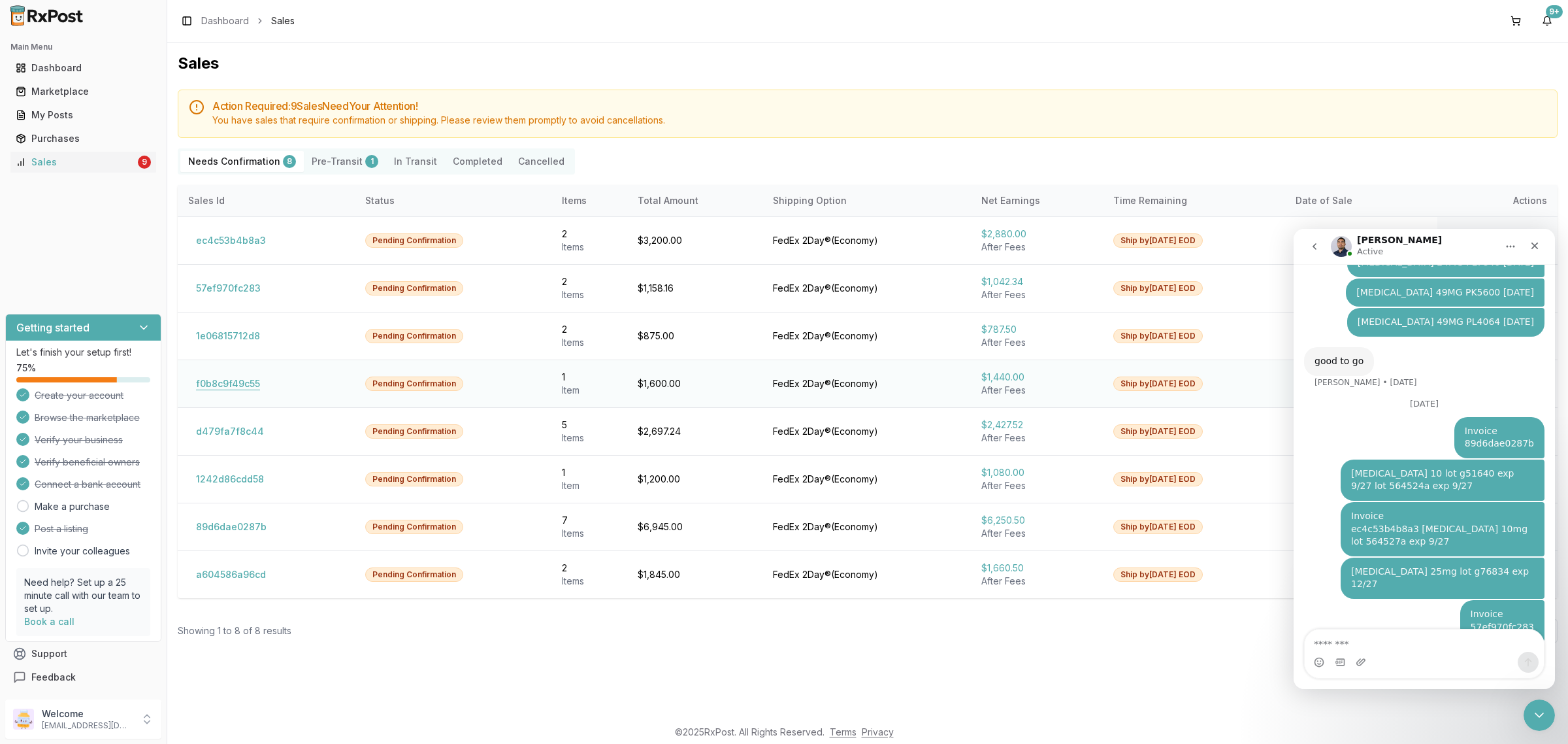
click at [230, 382] on button "f0b8c9f49c55" at bounding box center [228, 383] width 80 height 21
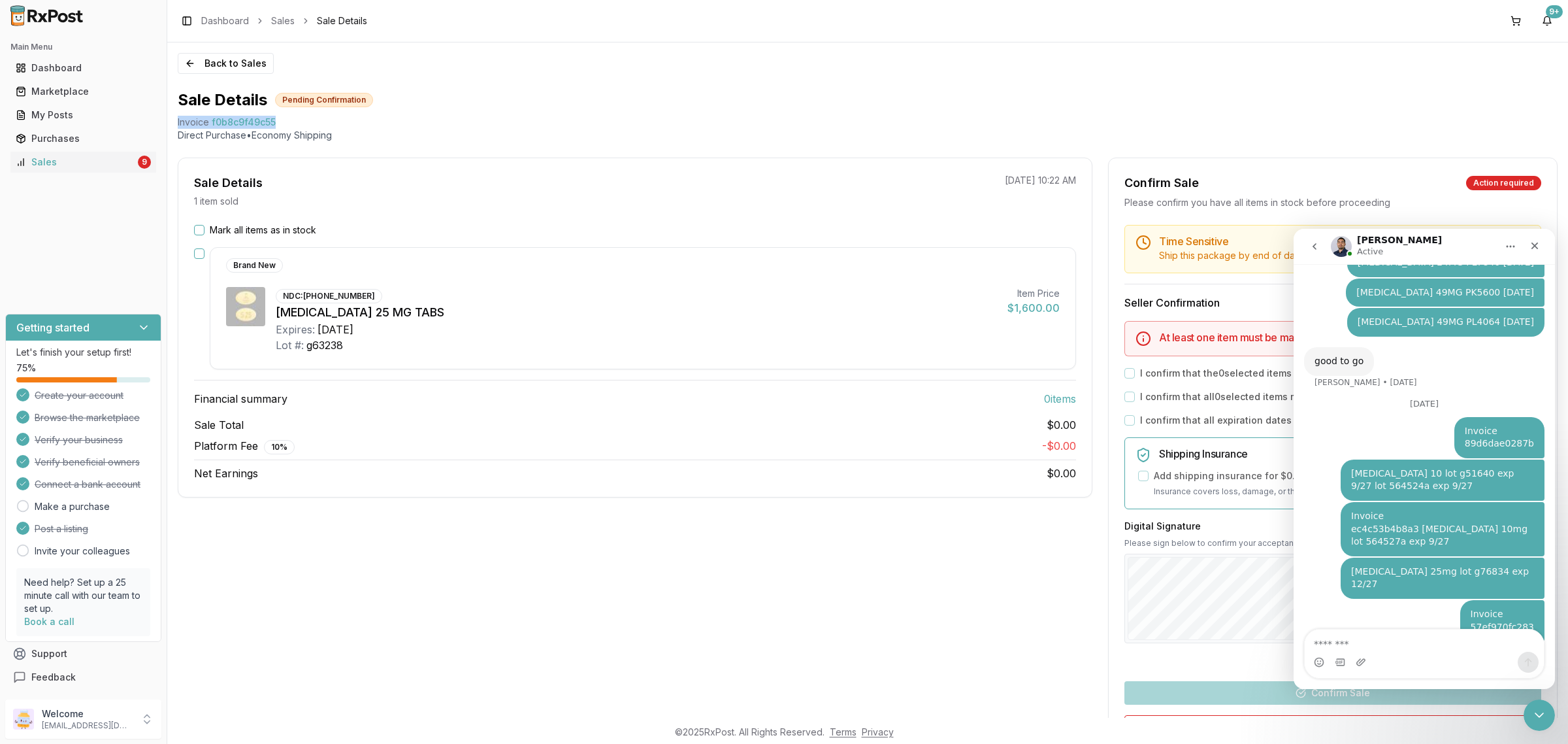
drag, startPoint x: 279, startPoint y: 127, endPoint x: 175, endPoint y: 127, distance: 104.0
click at [175, 127] on div "Back to Sales Sale Details Pending Confirmation Invoice f0b8c9f49c55 Direct Pur…" at bounding box center [867, 380] width 1401 height 675
copy div "Invoice f0b8c9f49c55"
click at [1389, 654] on div "Intercom messenger" at bounding box center [1424, 662] width 239 height 21
click at [1379, 649] on div "Intercom messenger" at bounding box center [1424, 653] width 239 height 48
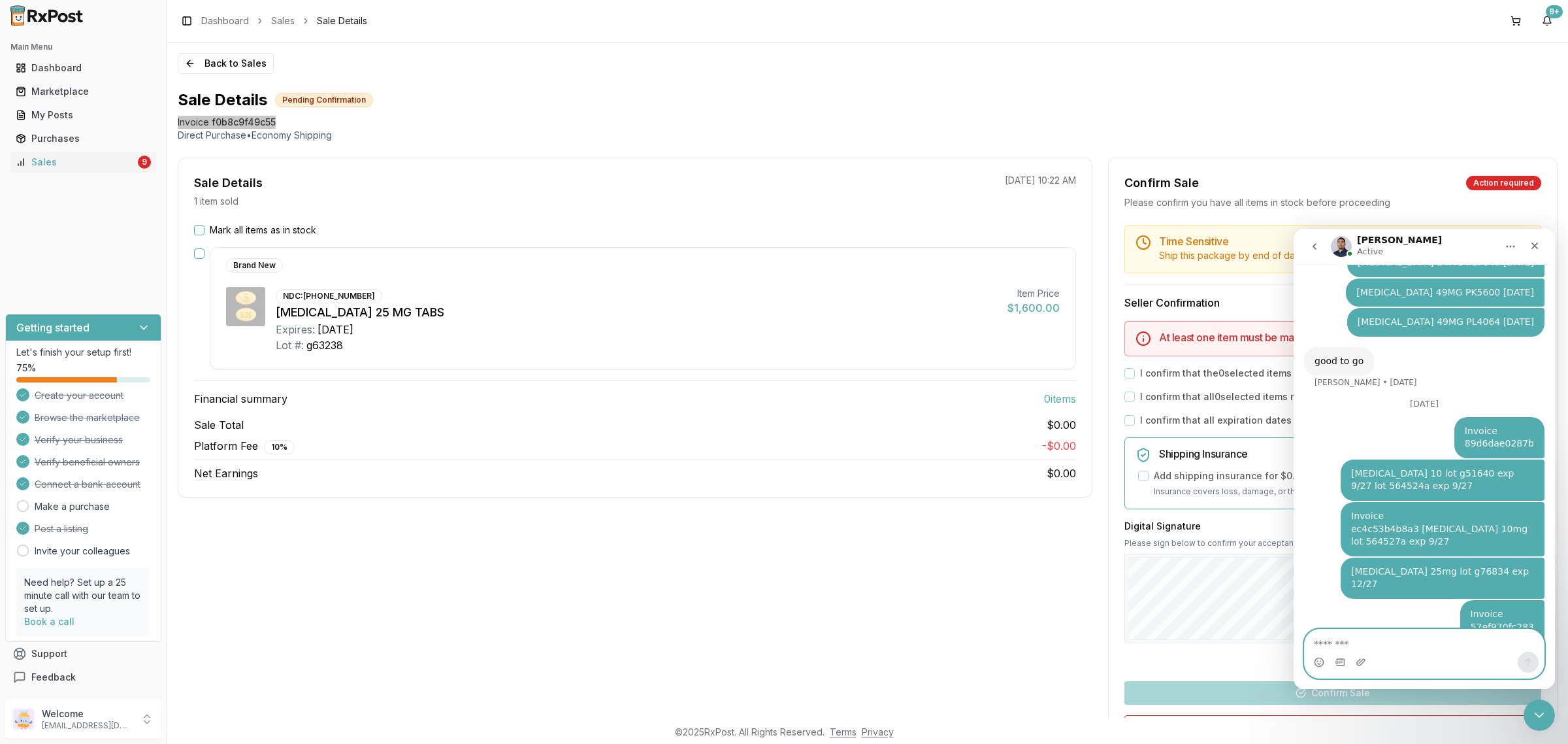
click at [1373, 644] on textarea "Message…" at bounding box center [1424, 640] width 239 height 22
paste textarea "**********"
type textarea "**********"
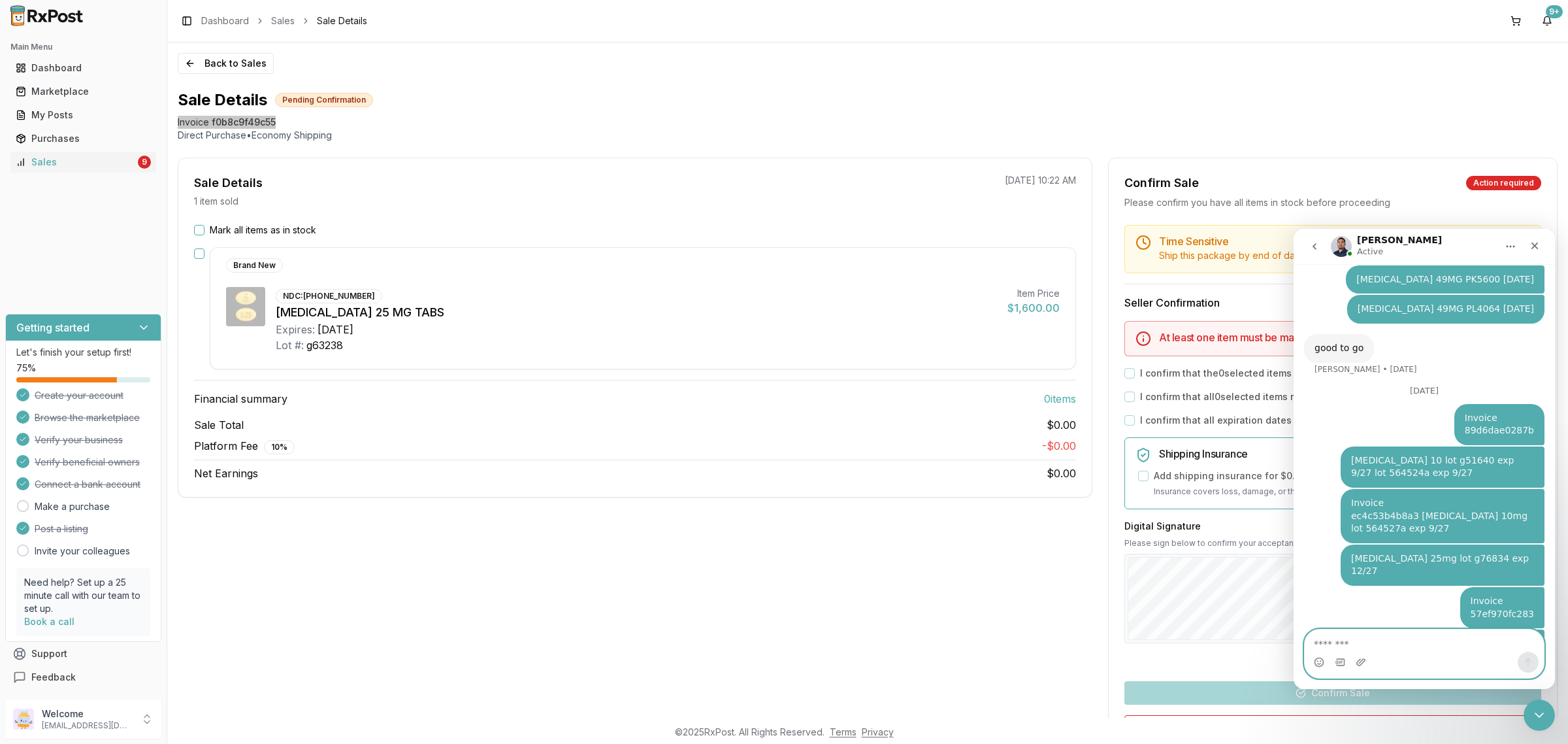
scroll to position [2382, 0]
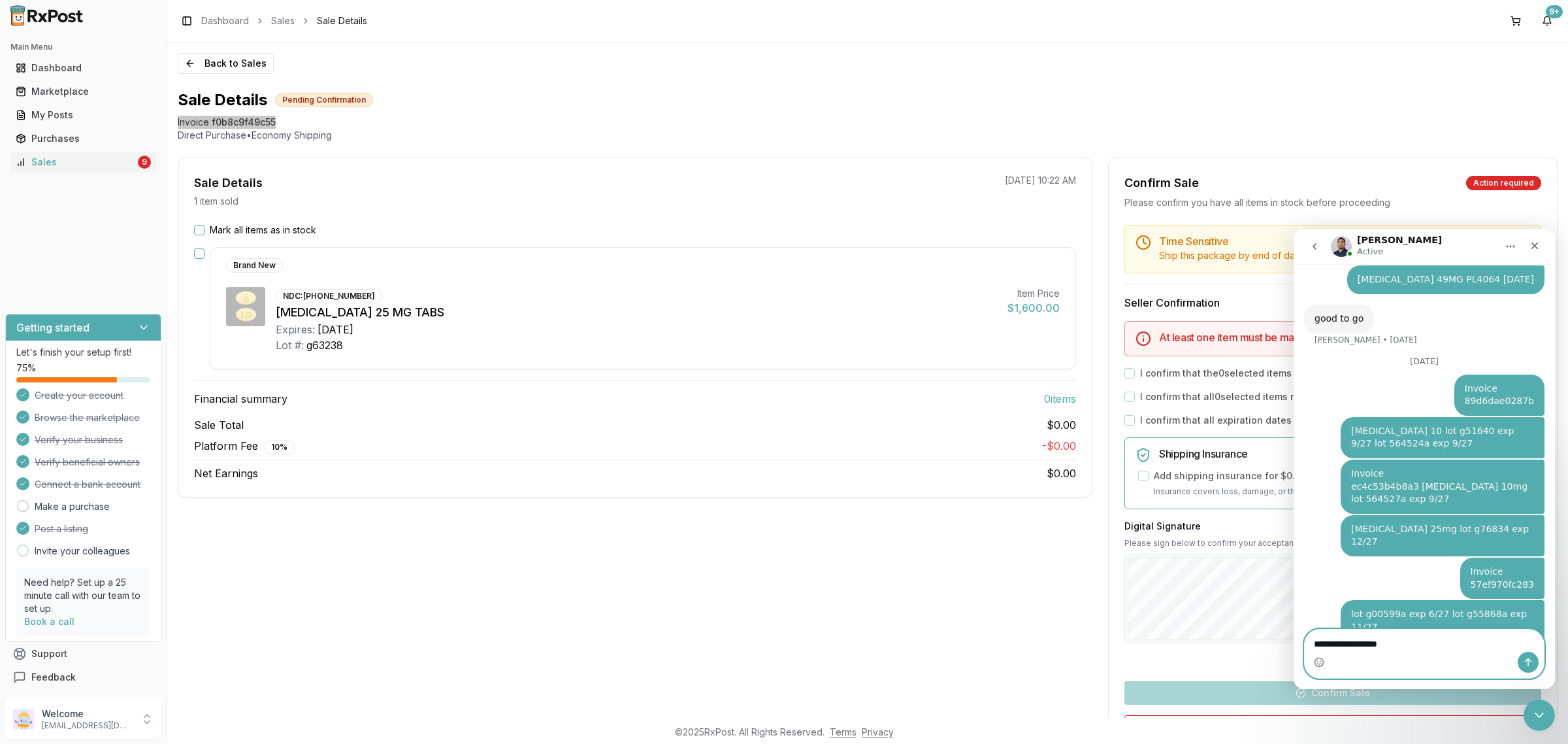
type textarea "**********"
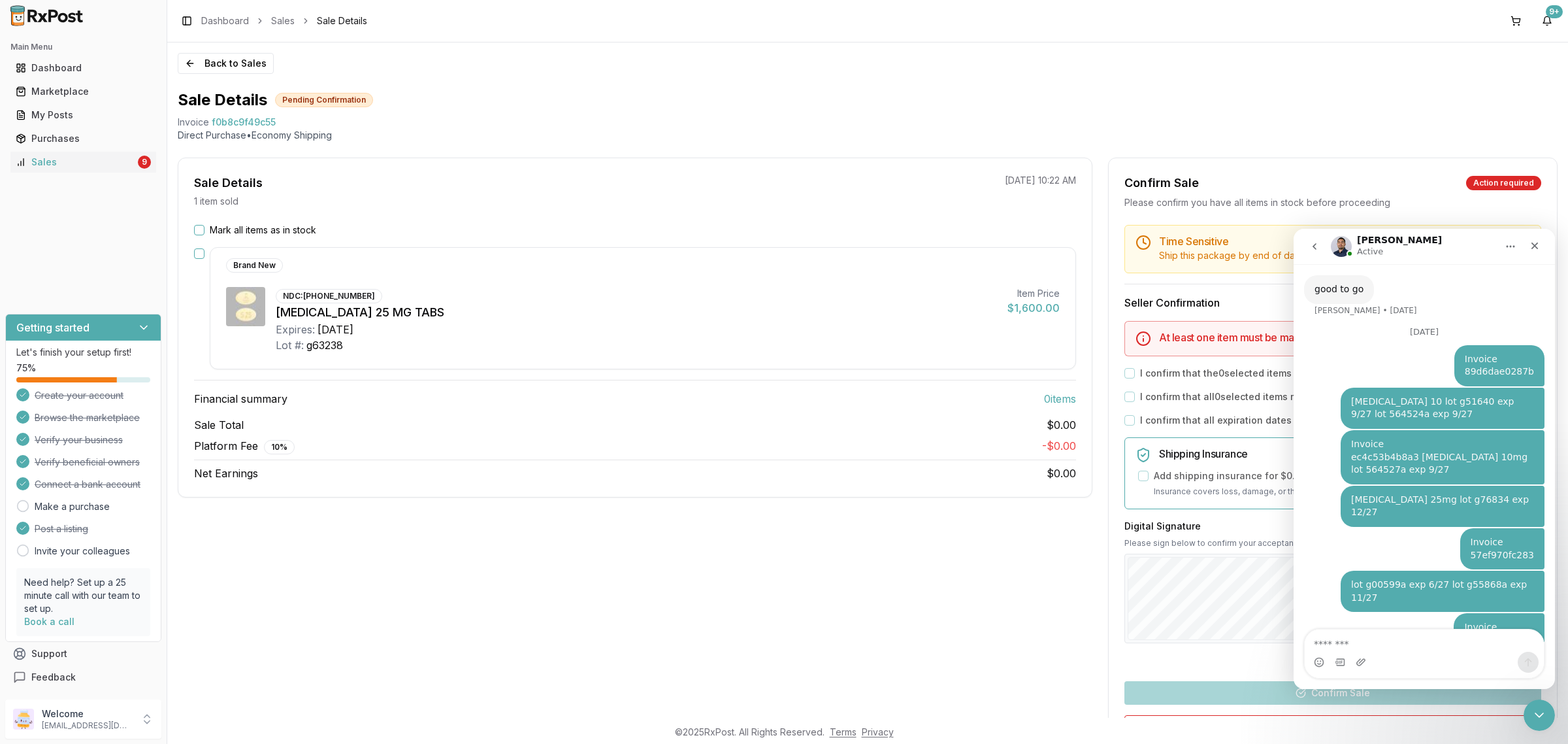
click at [223, 76] on div "Back to Sales Sale Details Pending Confirmation Invoice f0b8c9f49c55 Direct Pur…" at bounding box center [867, 380] width 1401 height 675
click at [220, 70] on button "Back to Sales" at bounding box center [226, 63] width 96 height 21
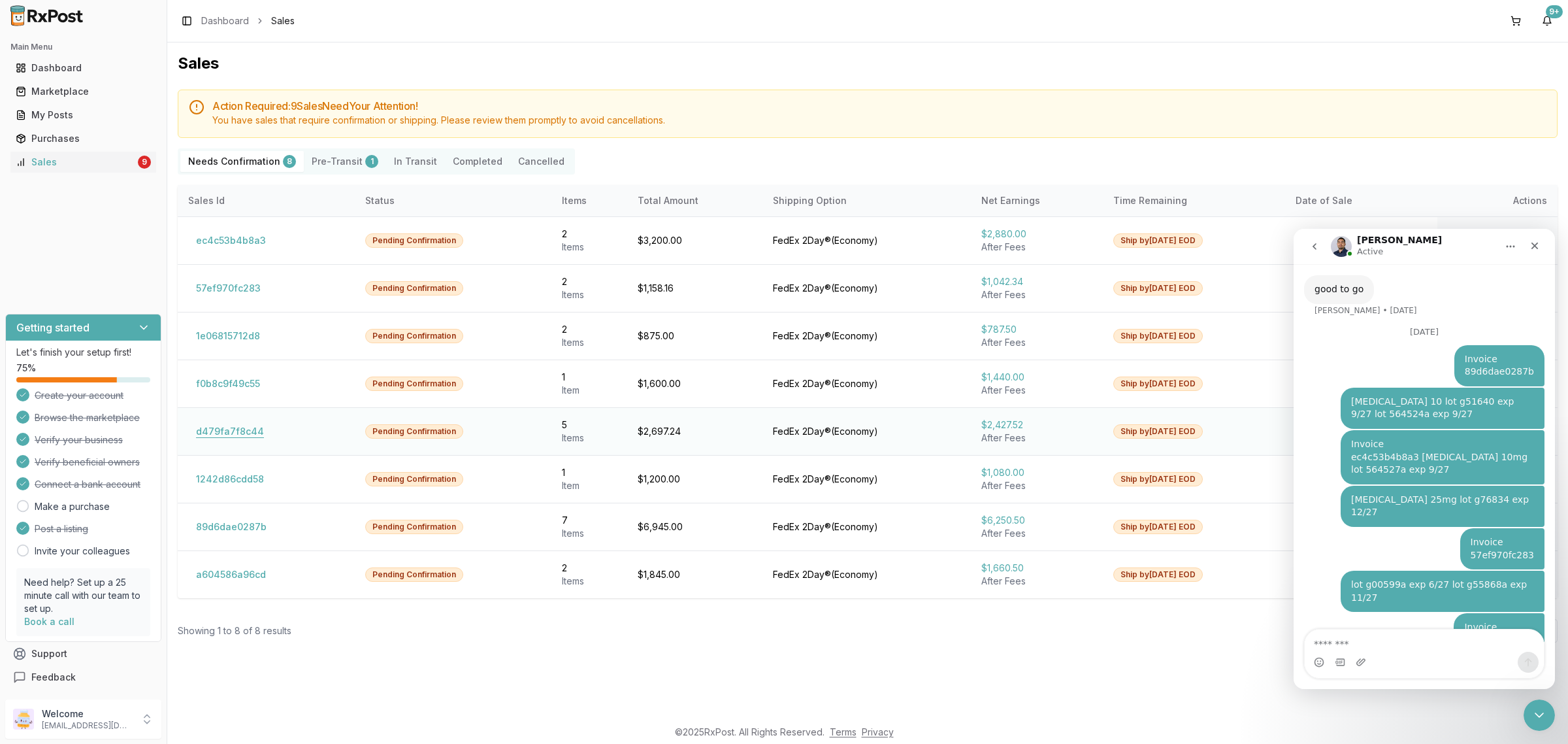
click at [212, 435] on button "d479fa7f8c44" at bounding box center [229, 431] width 84 height 21
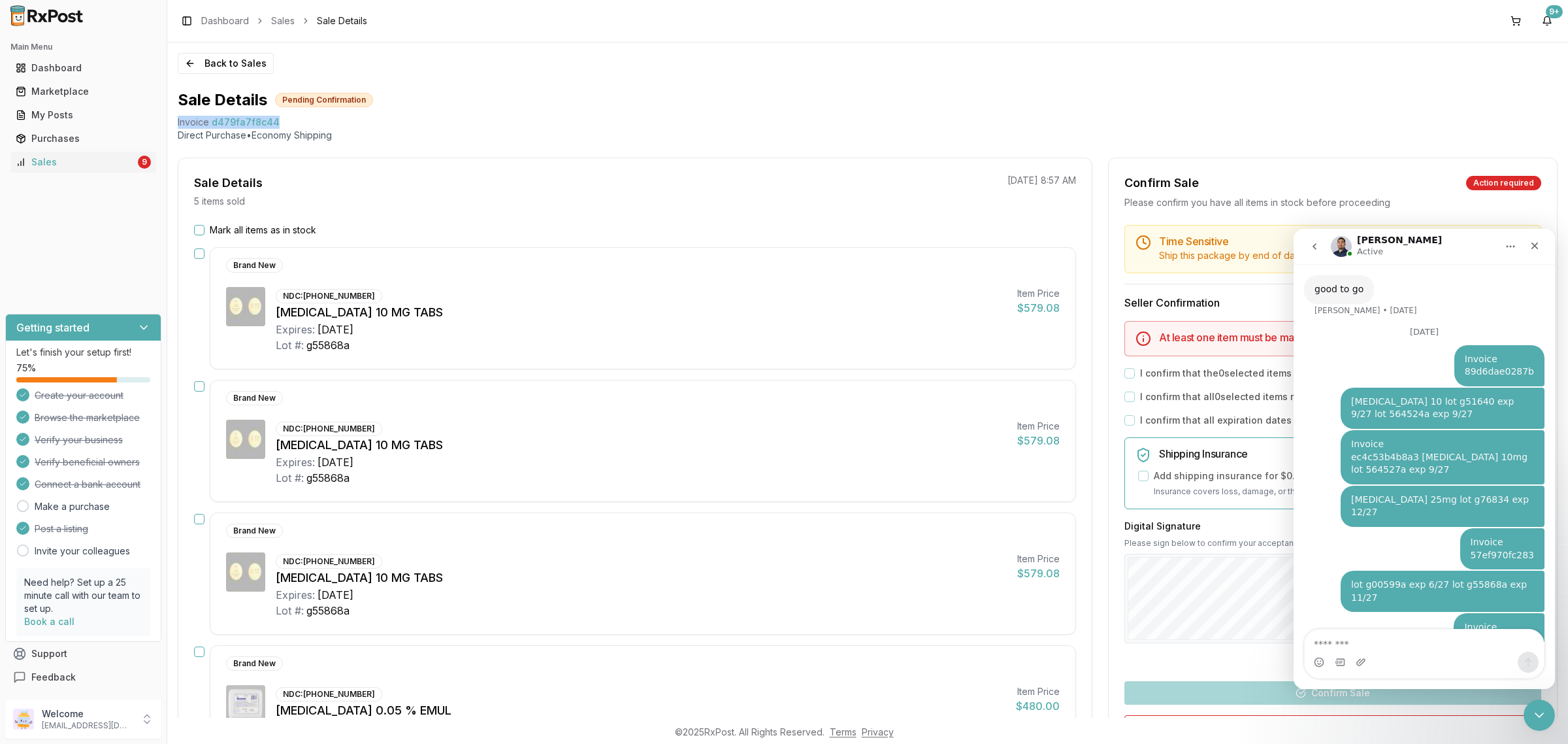
drag, startPoint x: 281, startPoint y: 125, endPoint x: 170, endPoint y: 124, distance: 111.0
click at [170, 124] on div "Back to Sales Sale Details Pending Confirmation Invoice d479fa7f8c44 Direct Pur…" at bounding box center [867, 380] width 1401 height 675
copy div "Invoice d479fa7f8c44"
click at [1366, 637] on div "Intercom messenger" at bounding box center [1424, 653] width 240 height 50
paste textarea "**********"
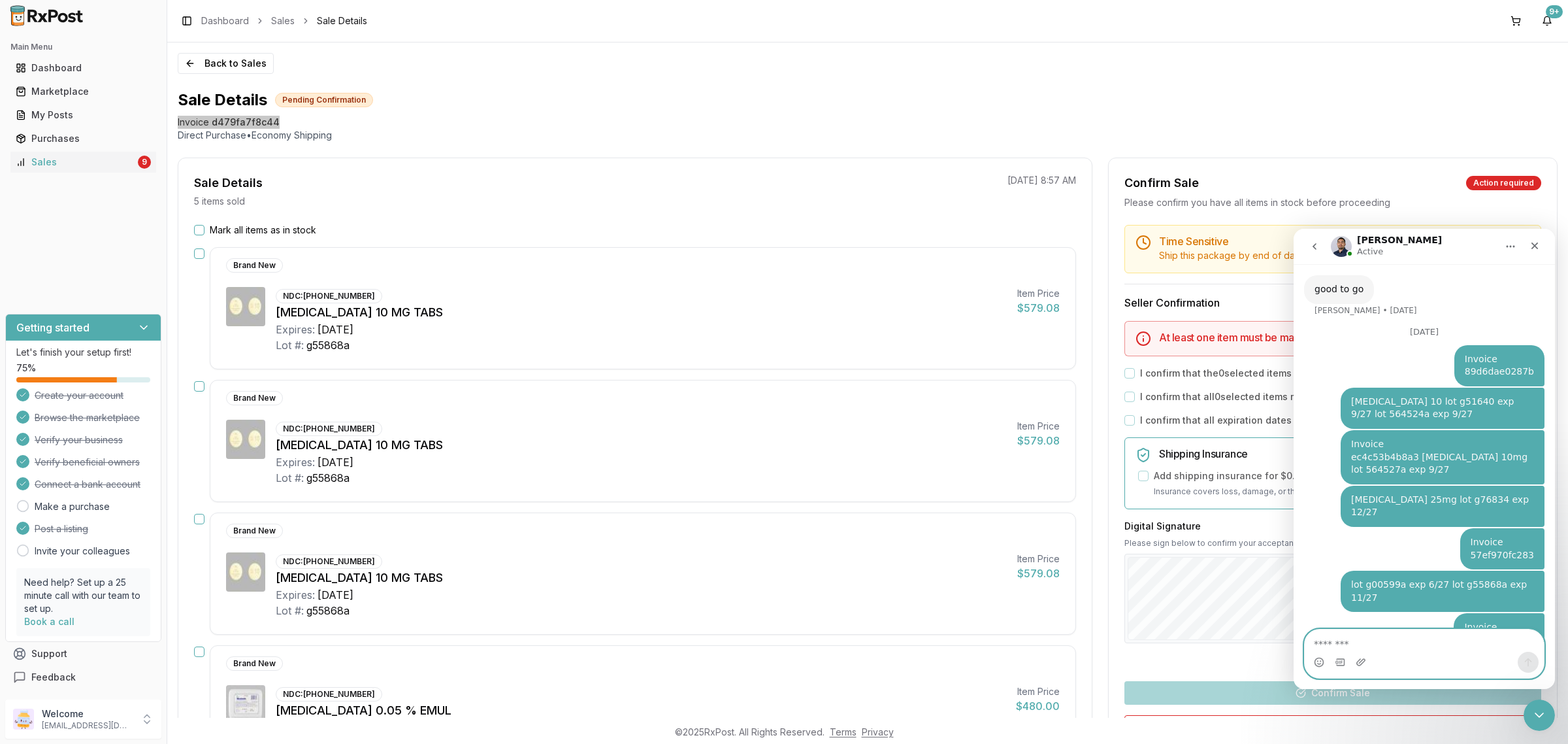
type textarea "**********"
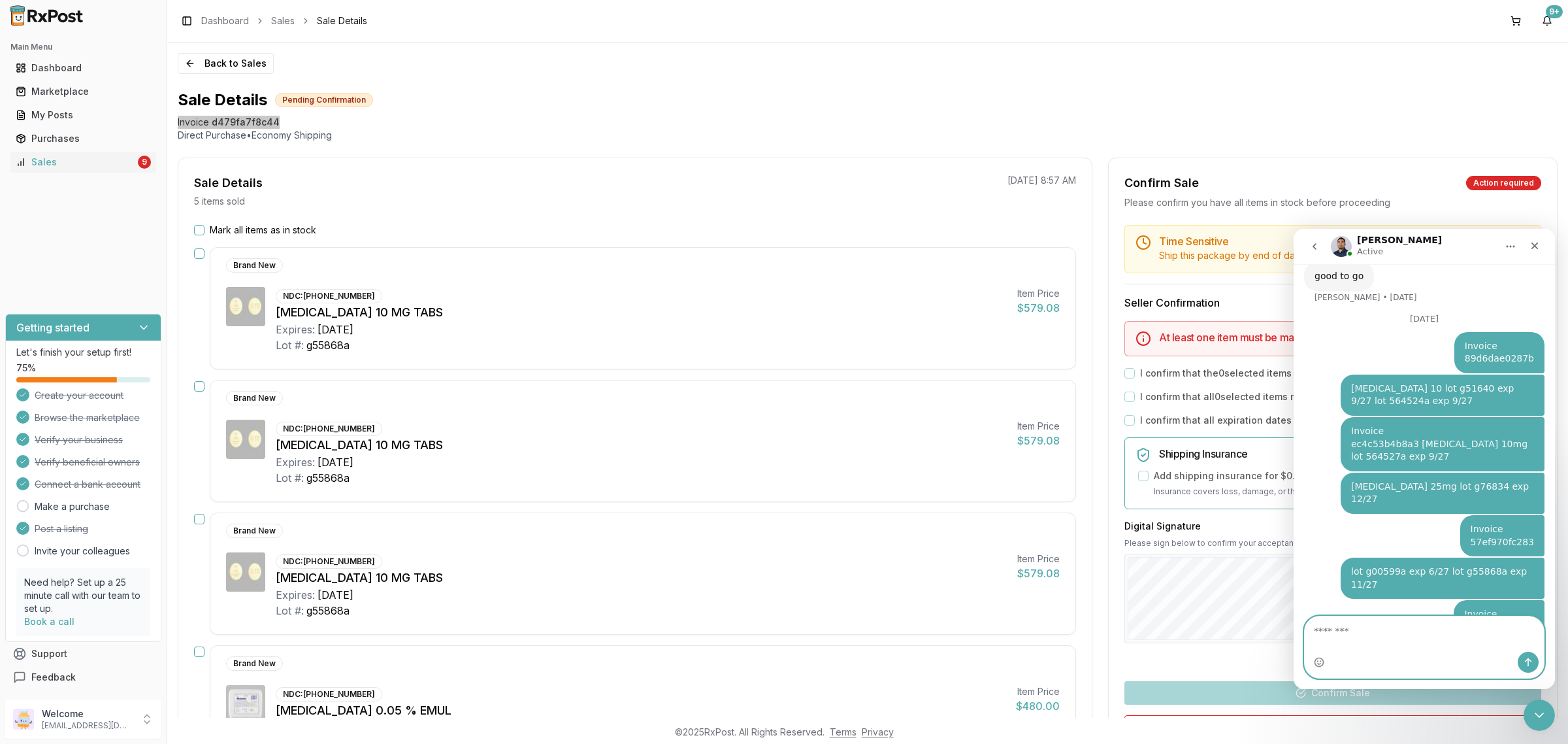
scroll to position [2454, 0]
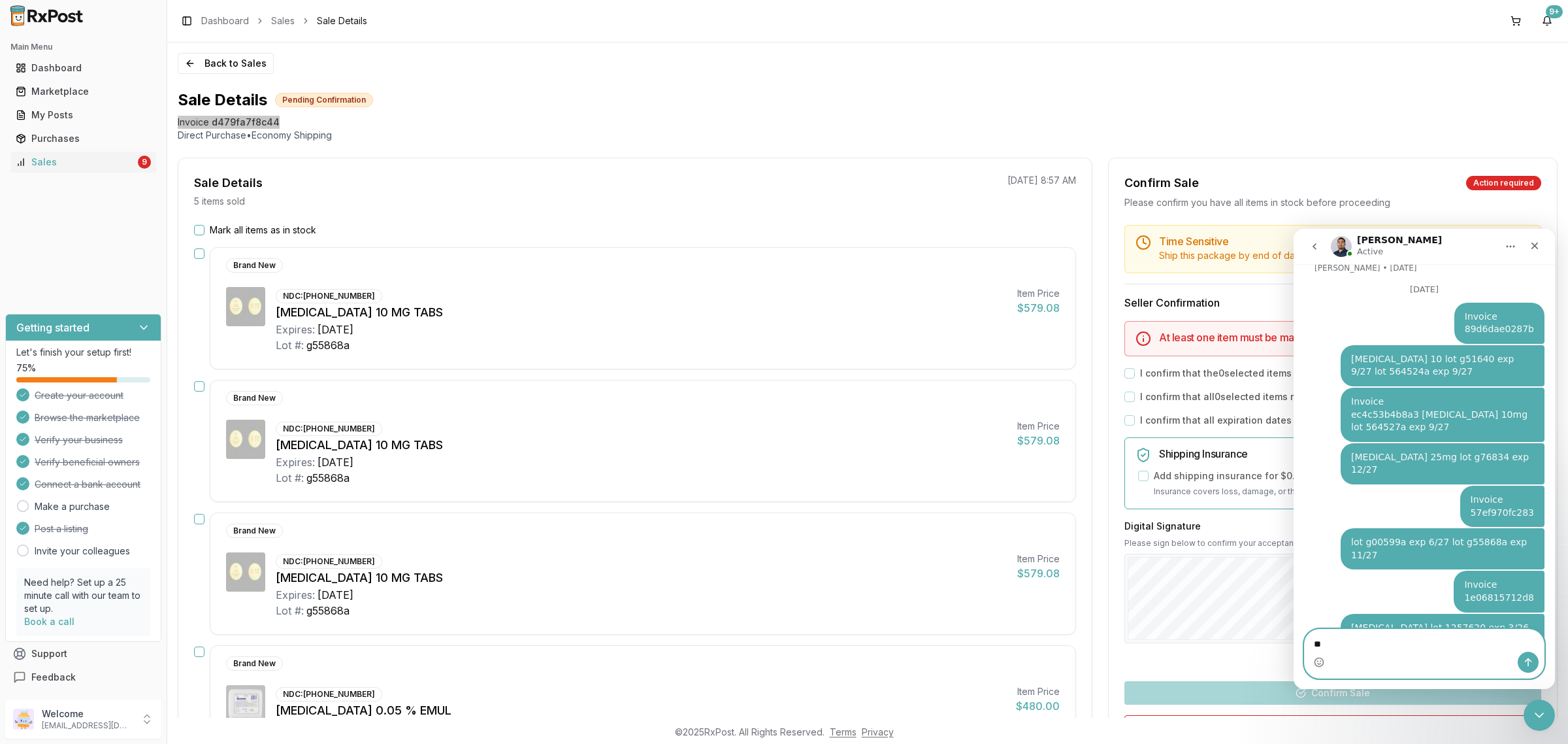
type textarea "*"
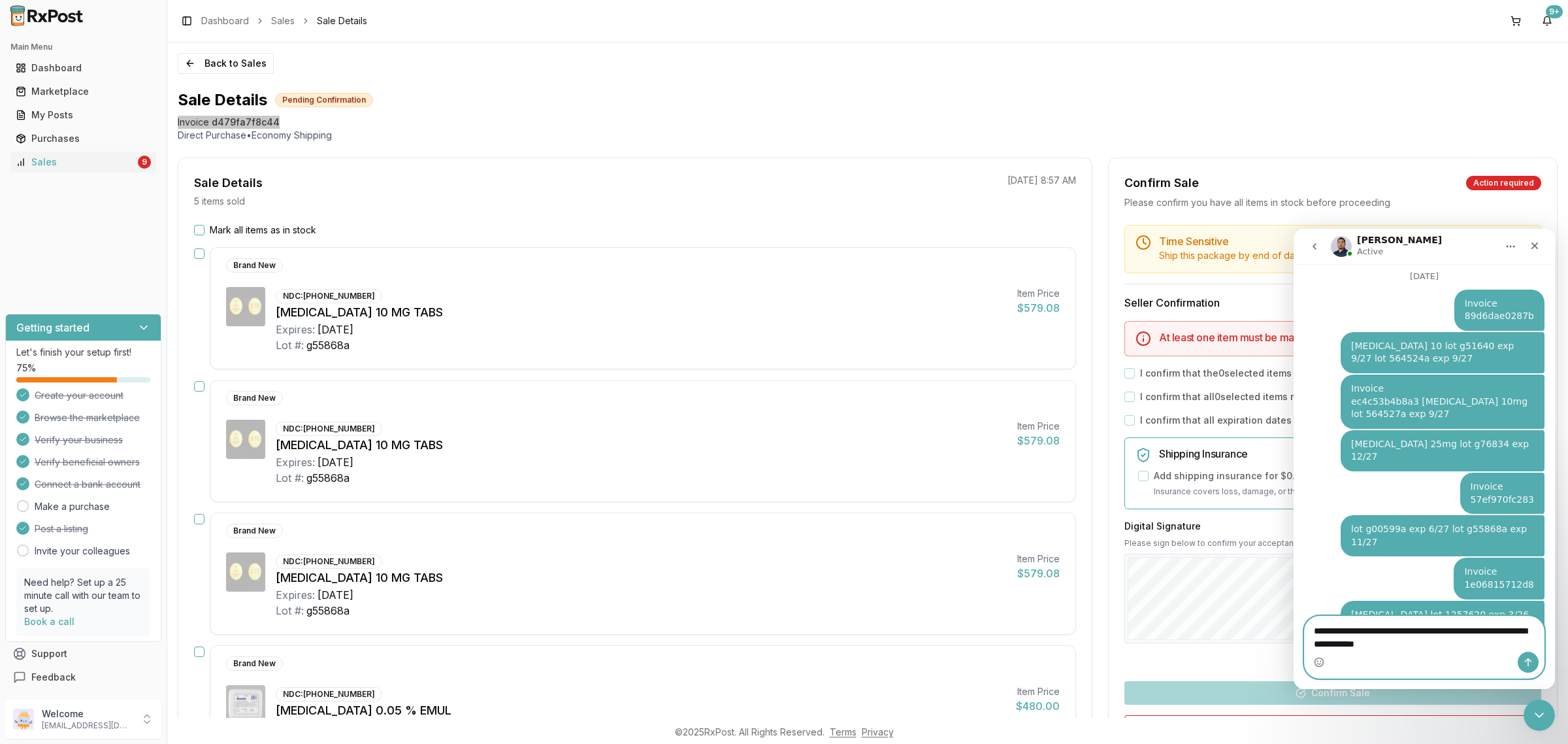
type textarea "**********"
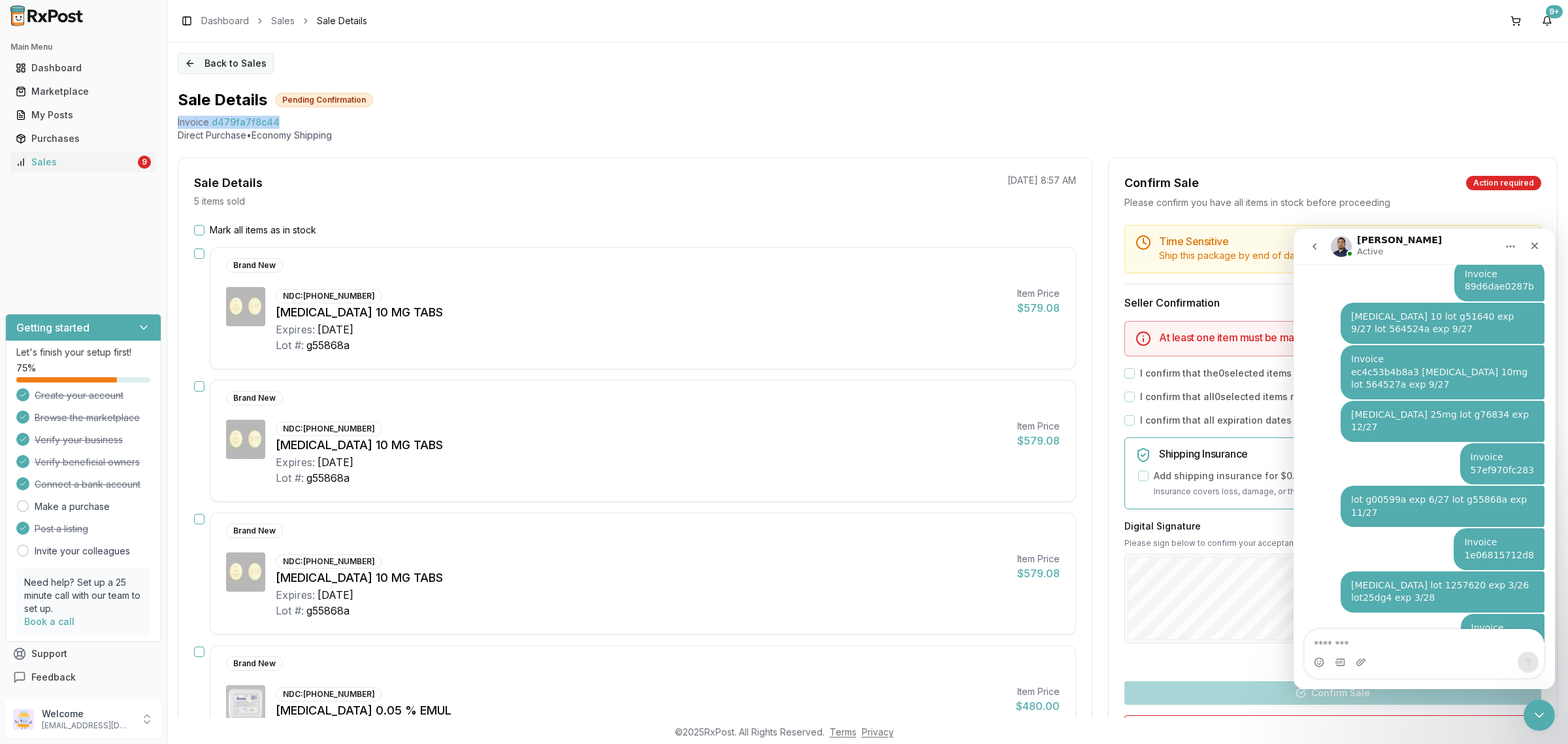
click at [184, 67] on button "Back to Sales" at bounding box center [226, 63] width 96 height 21
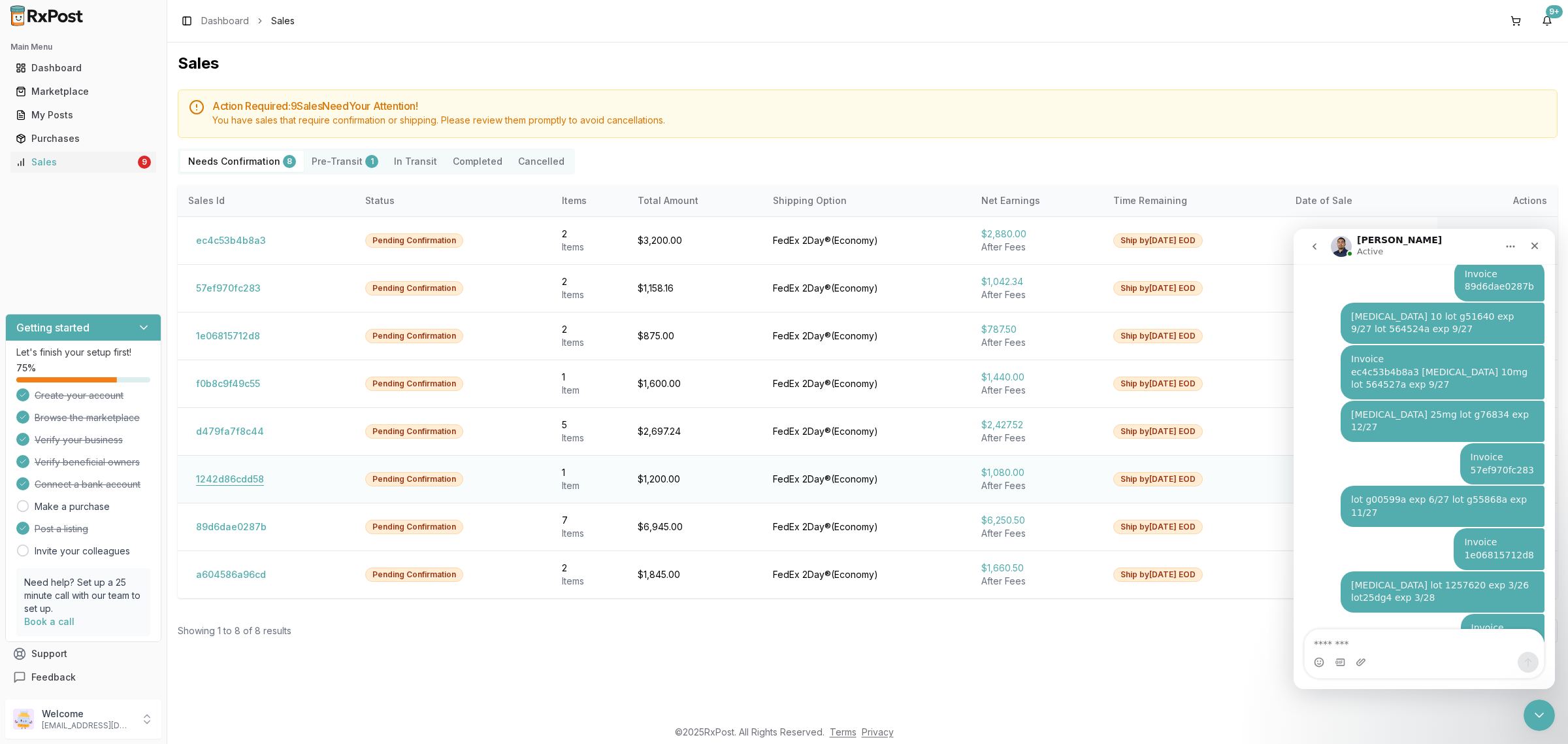
click at [239, 485] on button "1242d86cdd58" at bounding box center [229, 479] width 84 height 21
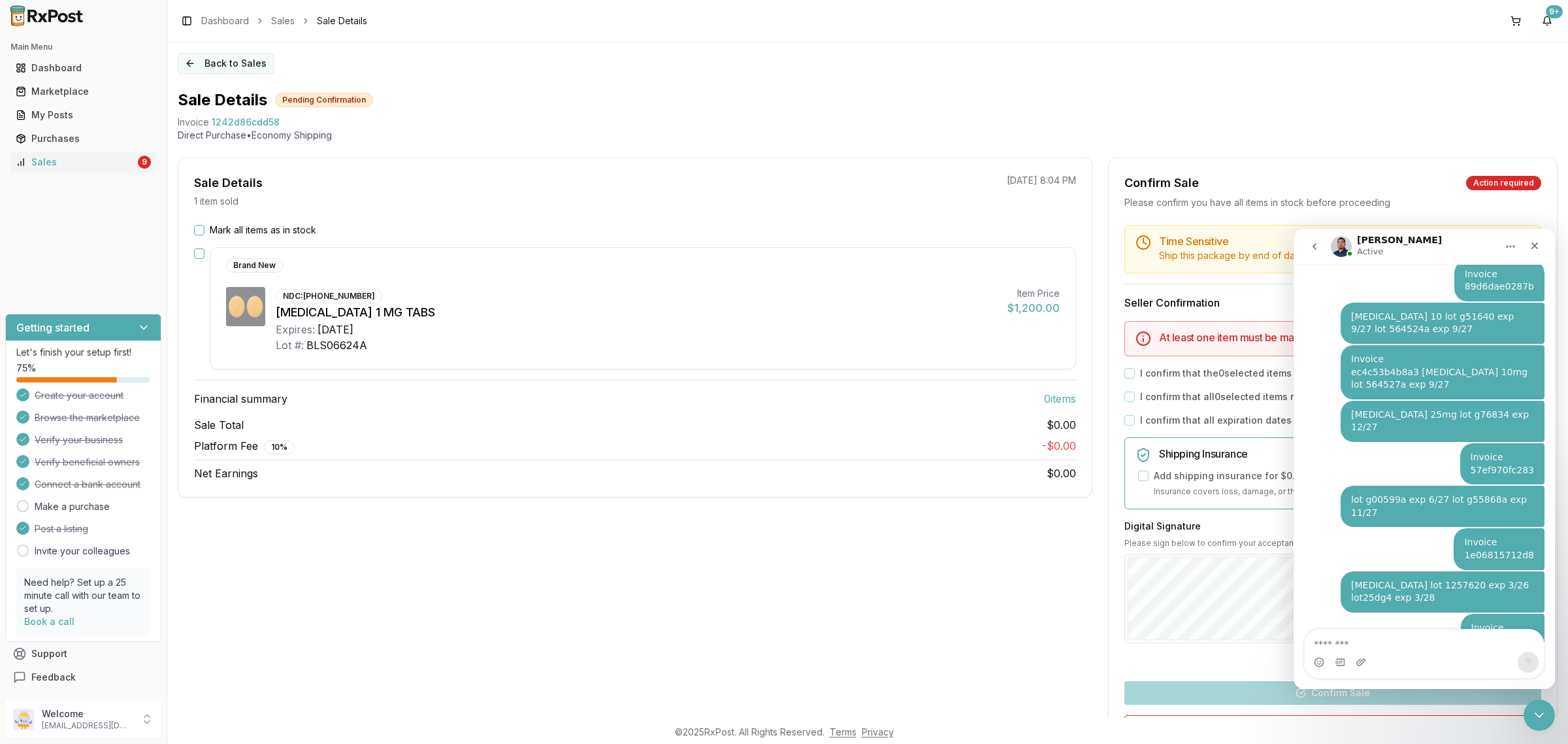
click at [206, 64] on button "Back to Sales" at bounding box center [226, 63] width 96 height 21
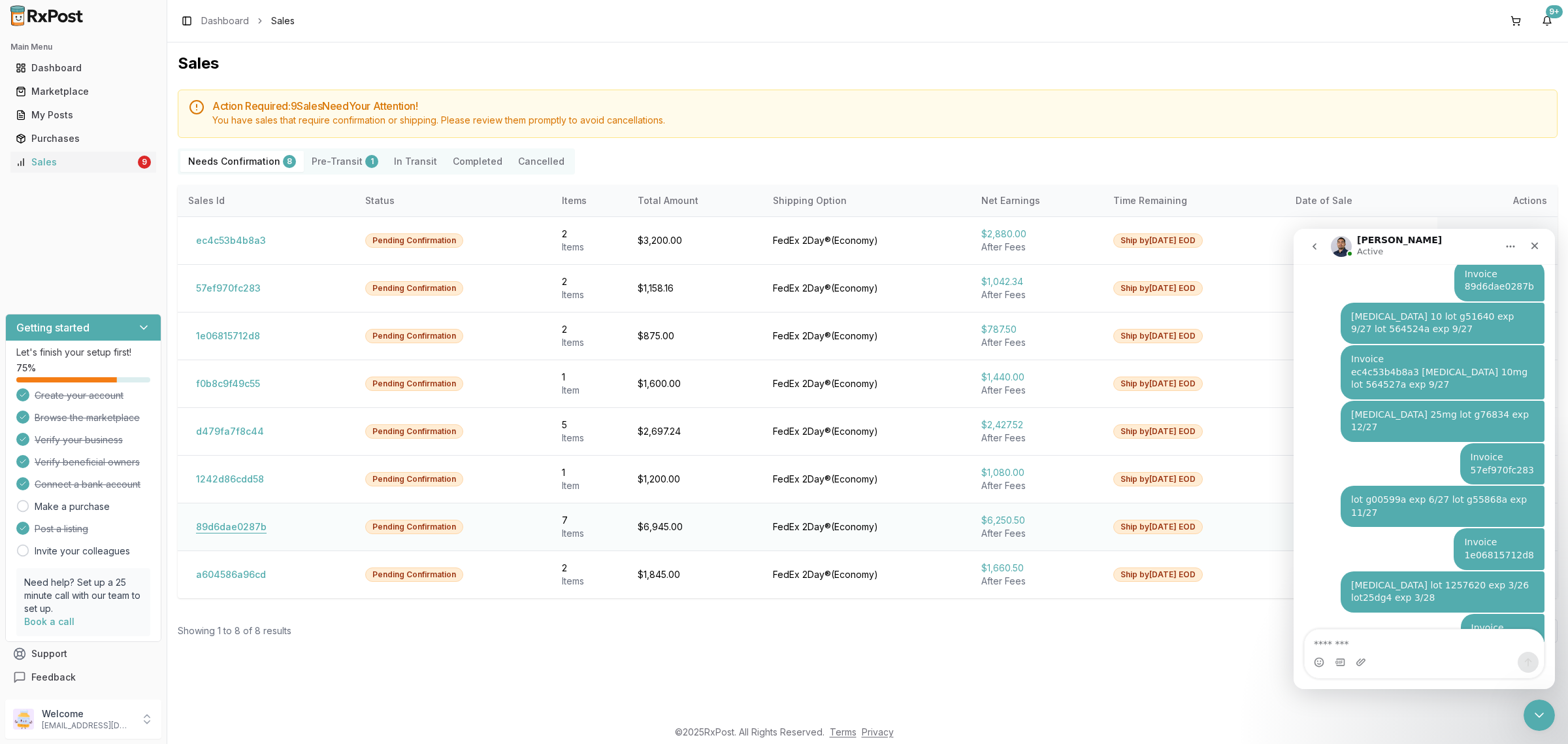
click at [252, 532] on button "89d6dae0287b" at bounding box center [231, 526] width 87 height 21
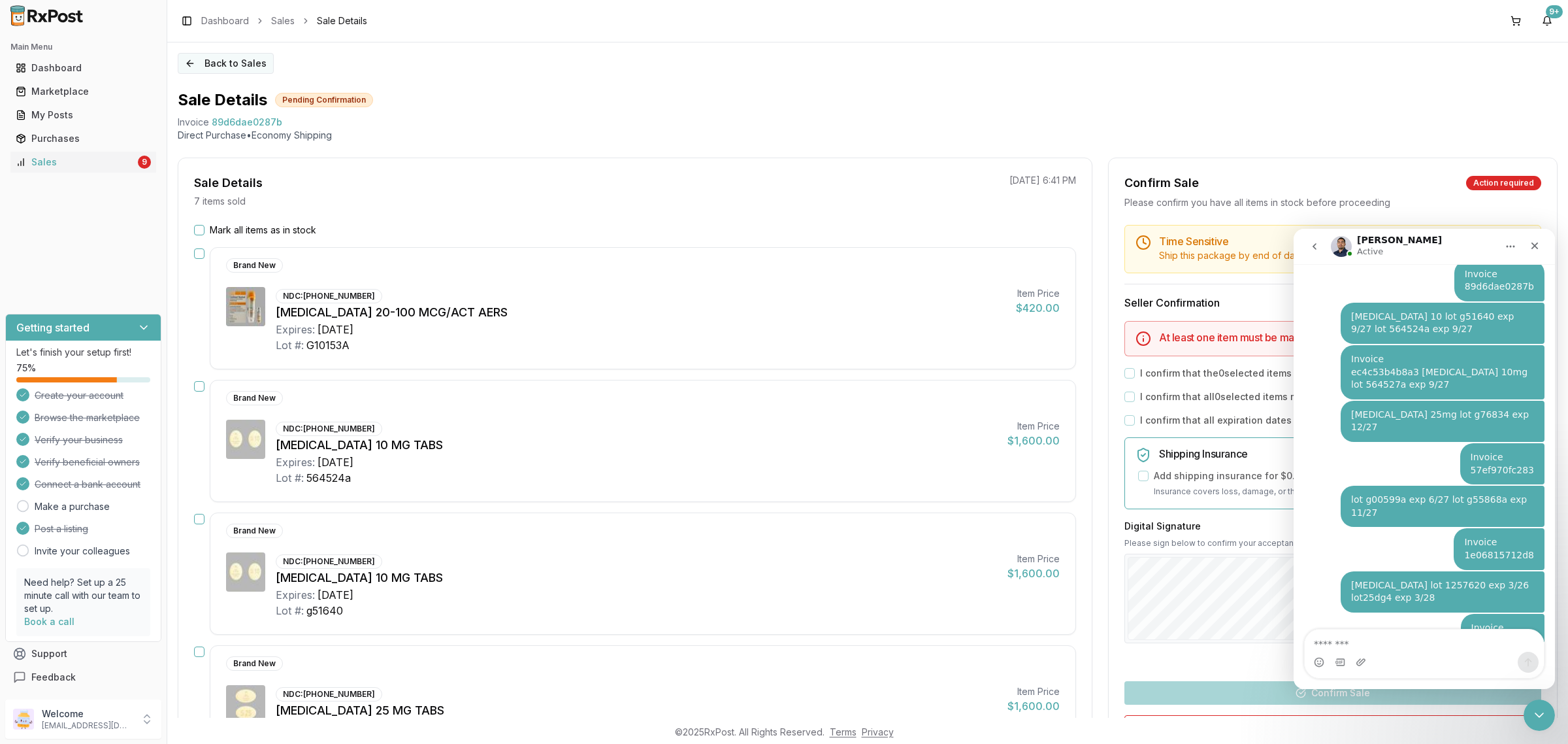
click at [207, 72] on button "Back to Sales" at bounding box center [226, 63] width 96 height 21
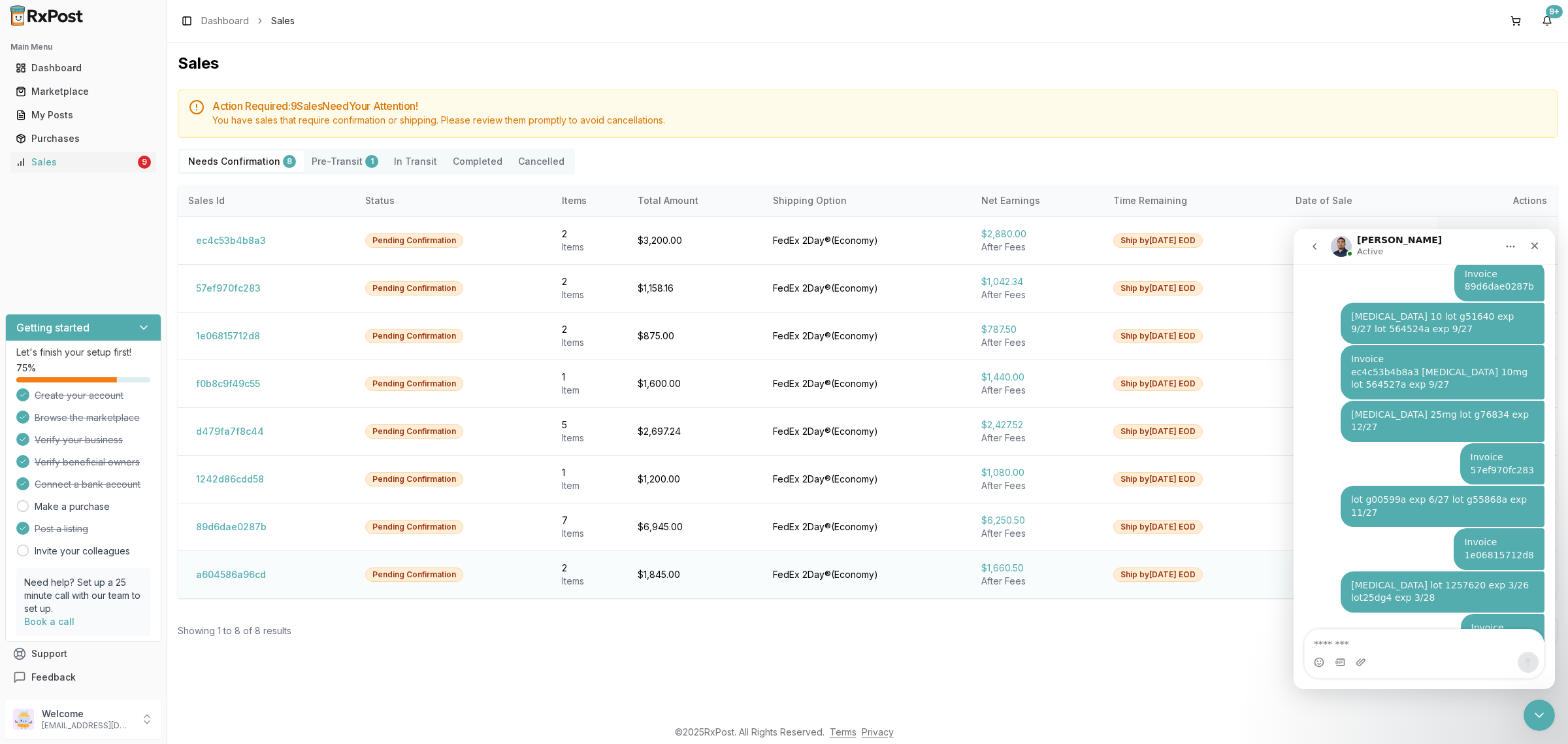
click at [246, 587] on td "a604586a96cd" at bounding box center [266, 574] width 177 height 47
click at [246, 577] on button "a604586a96cd" at bounding box center [231, 574] width 86 height 21
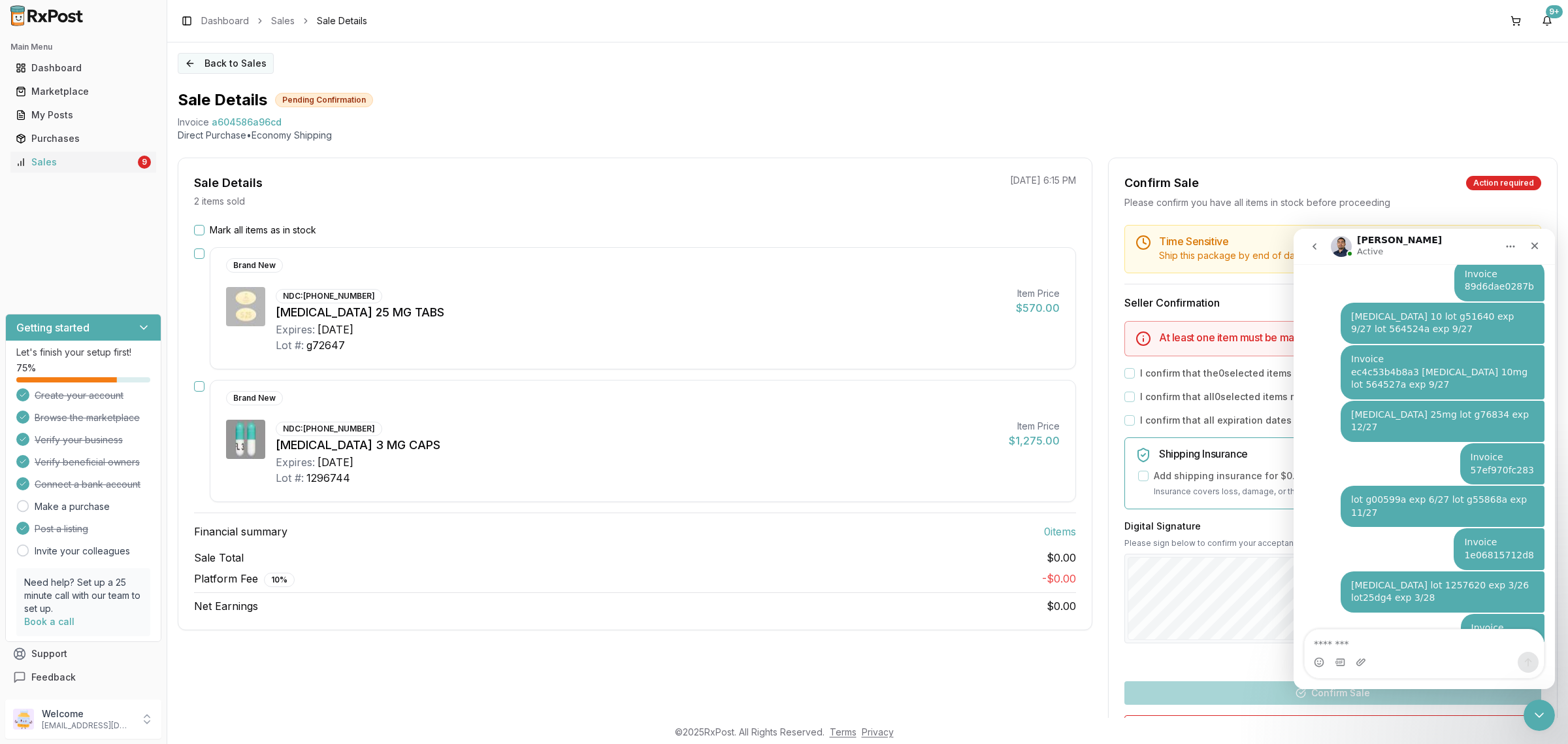
click at [203, 64] on button "Back to Sales" at bounding box center [226, 63] width 96 height 21
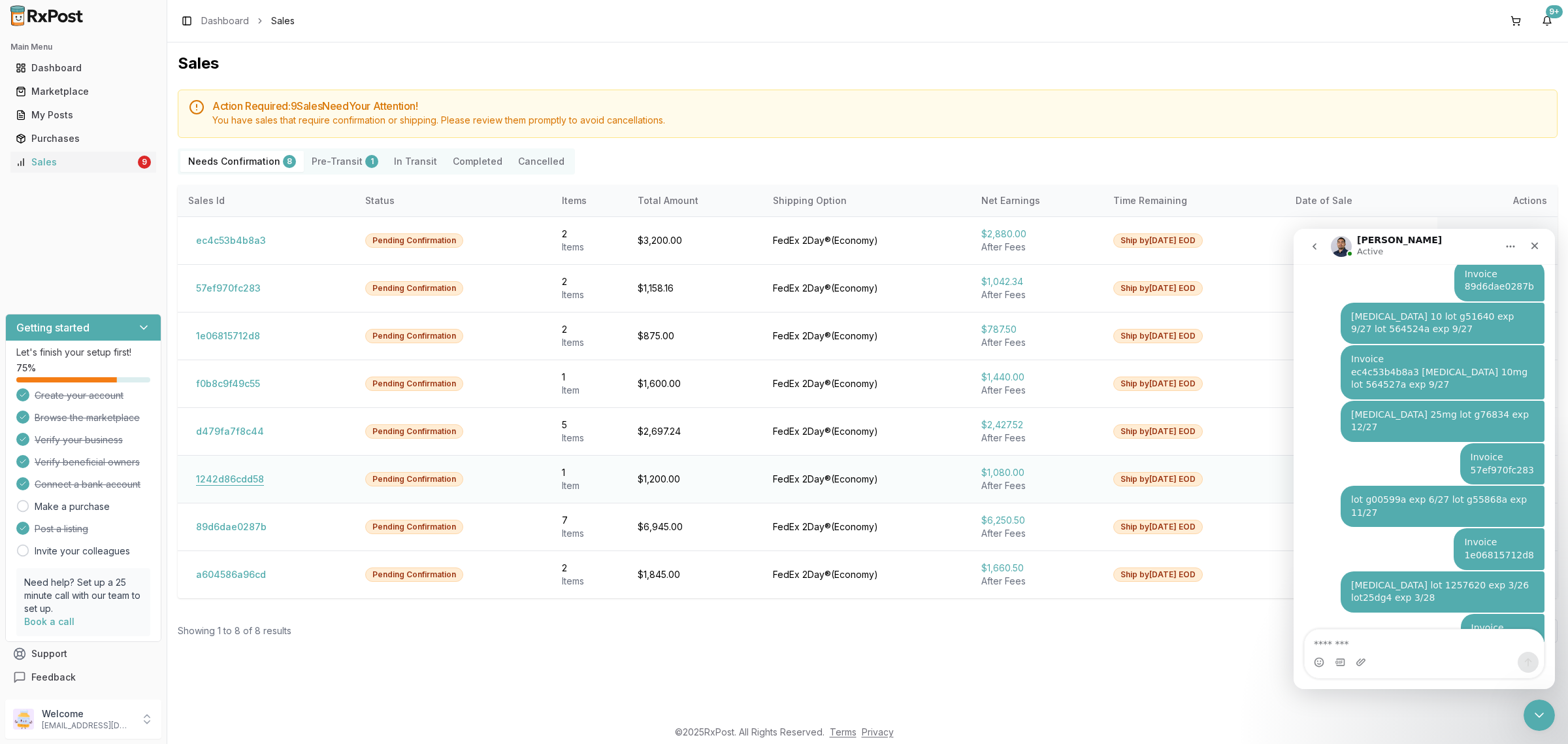
click at [232, 477] on button "1242d86cdd58" at bounding box center [229, 479] width 84 height 21
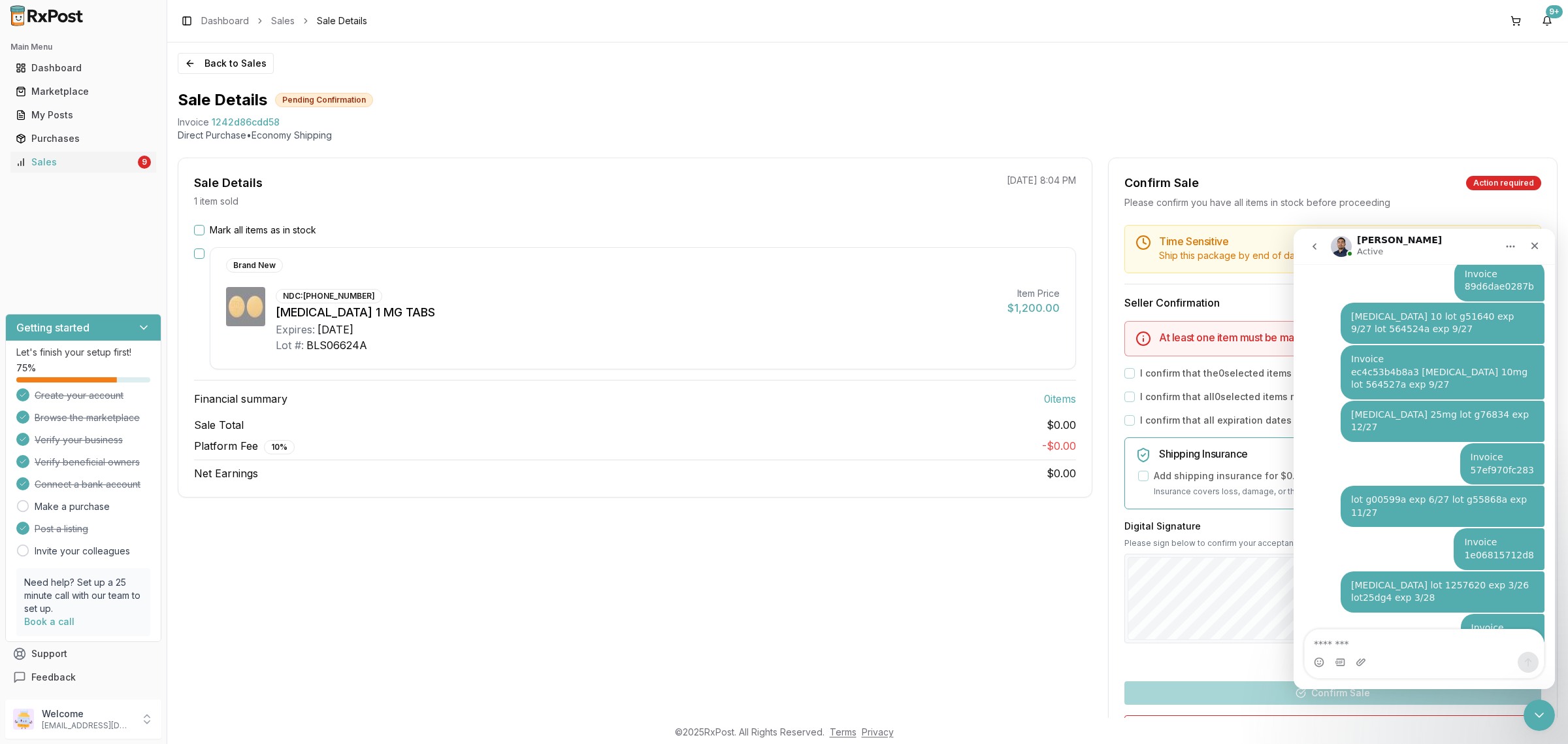
click at [215, 196] on p "1 item sold" at bounding box center [216, 201] width 44 height 13
click at [201, 237] on div "Mark all items as in stock Brand New NDC: 59148-0037-13 Rexulti 1 MG TABS Expir…" at bounding box center [635, 352] width 913 height 258
click at [200, 232] on button "Mark all items as in stock" at bounding box center [199, 230] width 10 height 10
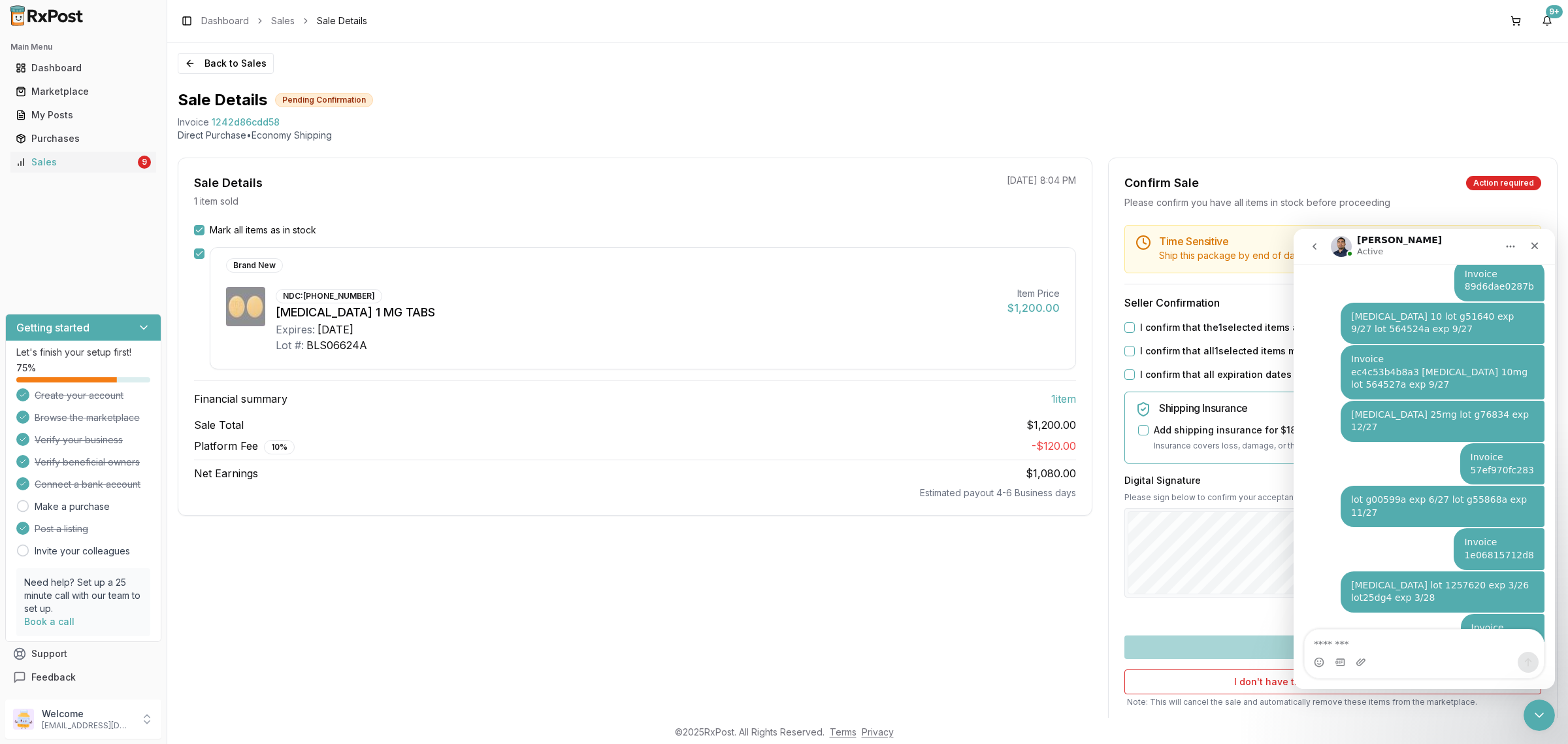
click at [1121, 324] on div "Time Sensitive Ship this package by end of day Friday, September 26th . Seller …" at bounding box center [1333, 489] width 448 height 528
click at [1124, 326] on button "I confirm that the 1 selected items are in stock and ready to ship" at bounding box center [1129, 327] width 10 height 10
click at [1125, 352] on button "I confirm that all 1 selected items match the listed condition" at bounding box center [1129, 351] width 10 height 10
click at [1124, 378] on button "I confirm that all expiration dates are correct" at bounding box center [1129, 375] width 10 height 10
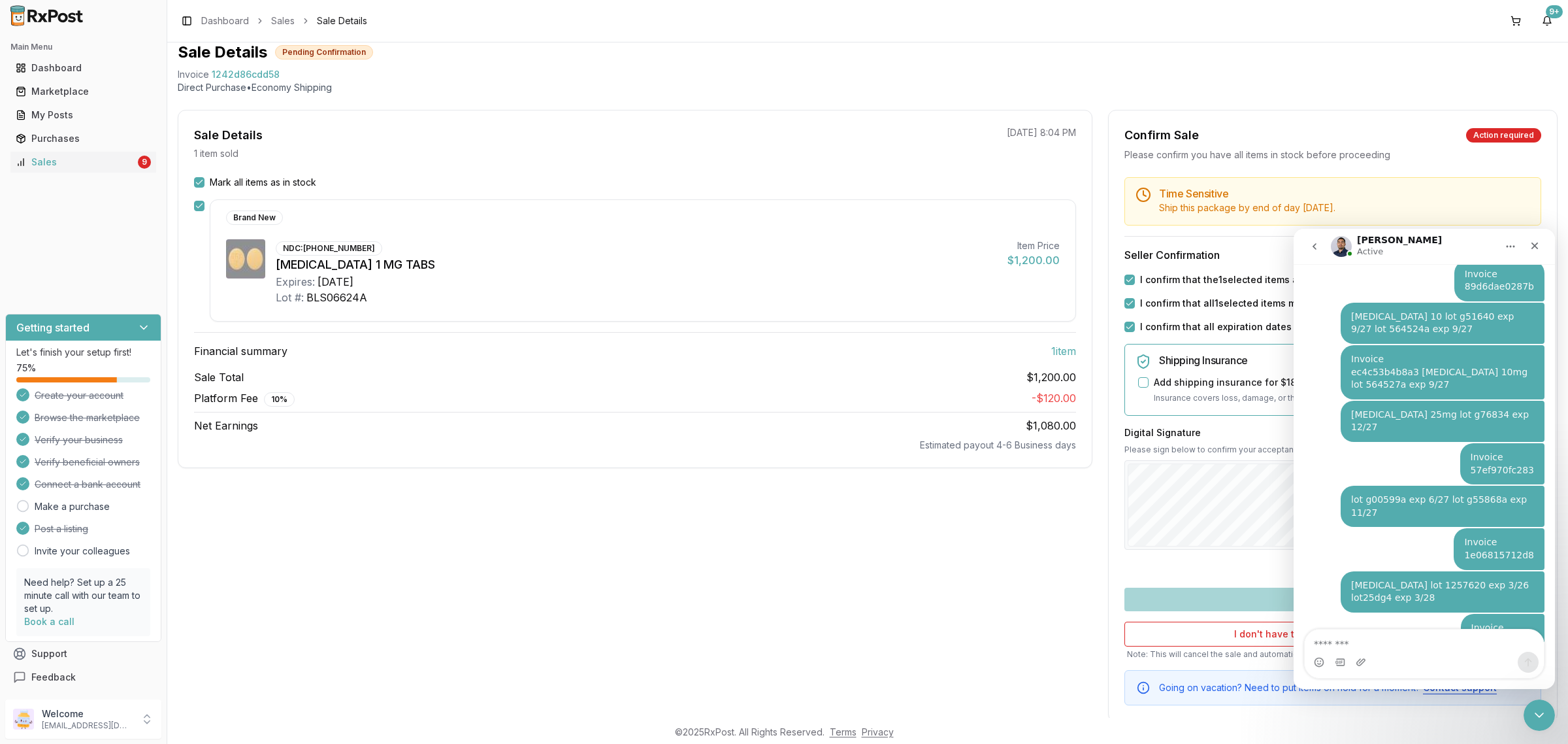
scroll to position [74, 0]
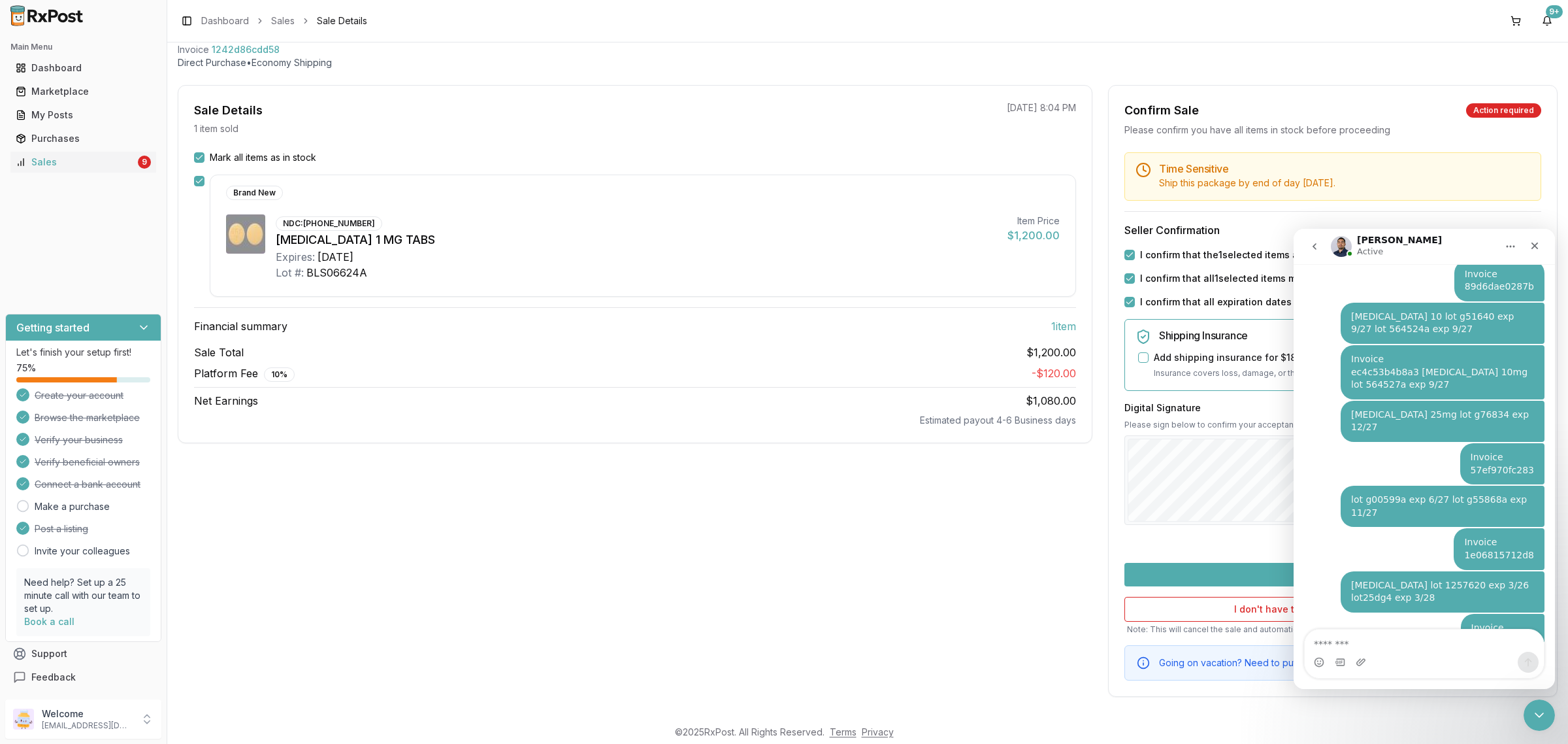
click at [1262, 574] on button "Confirm Sale" at bounding box center [1332, 574] width 417 height 24
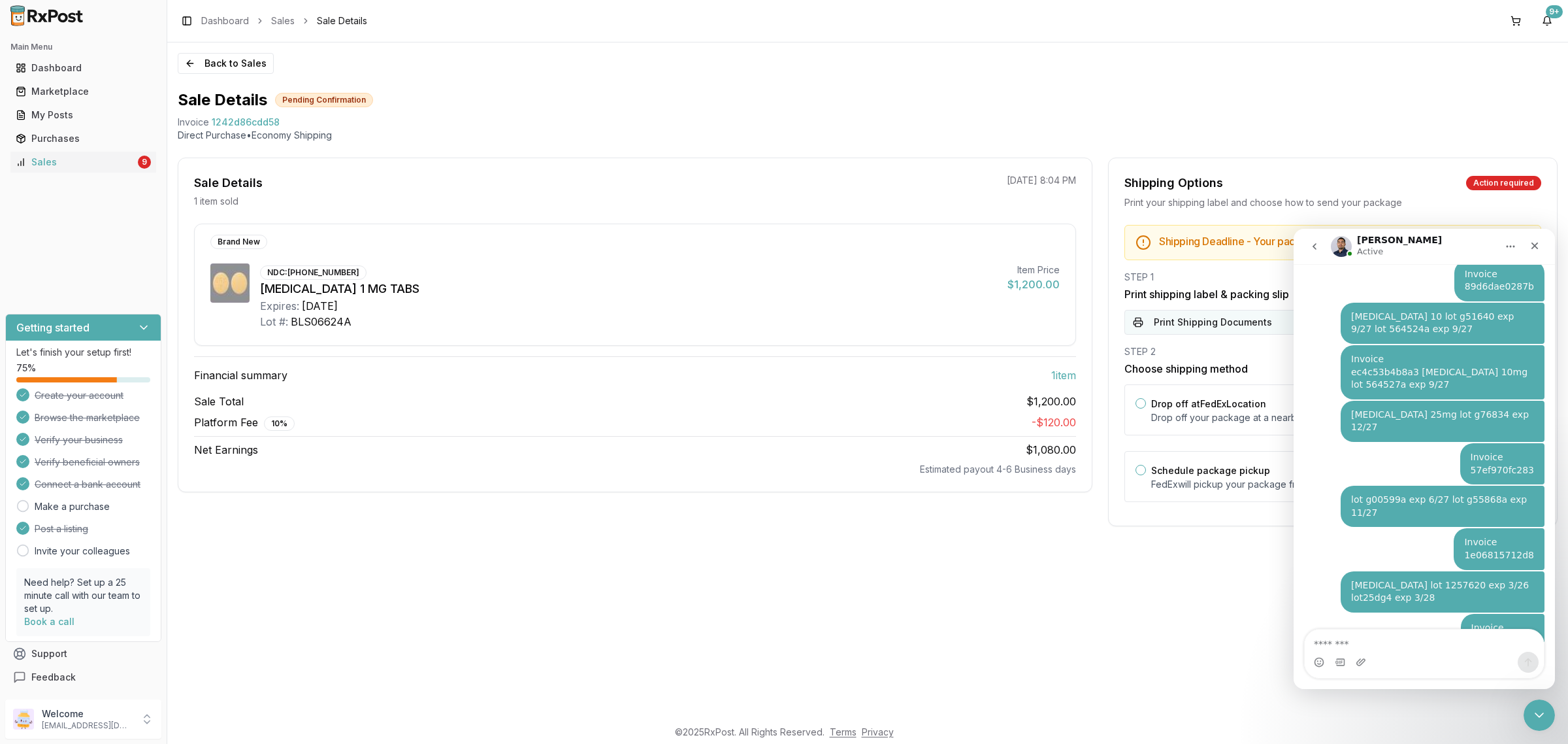
click at [1214, 335] on button "Print Shipping Documents" at bounding box center [1332, 322] width 417 height 25
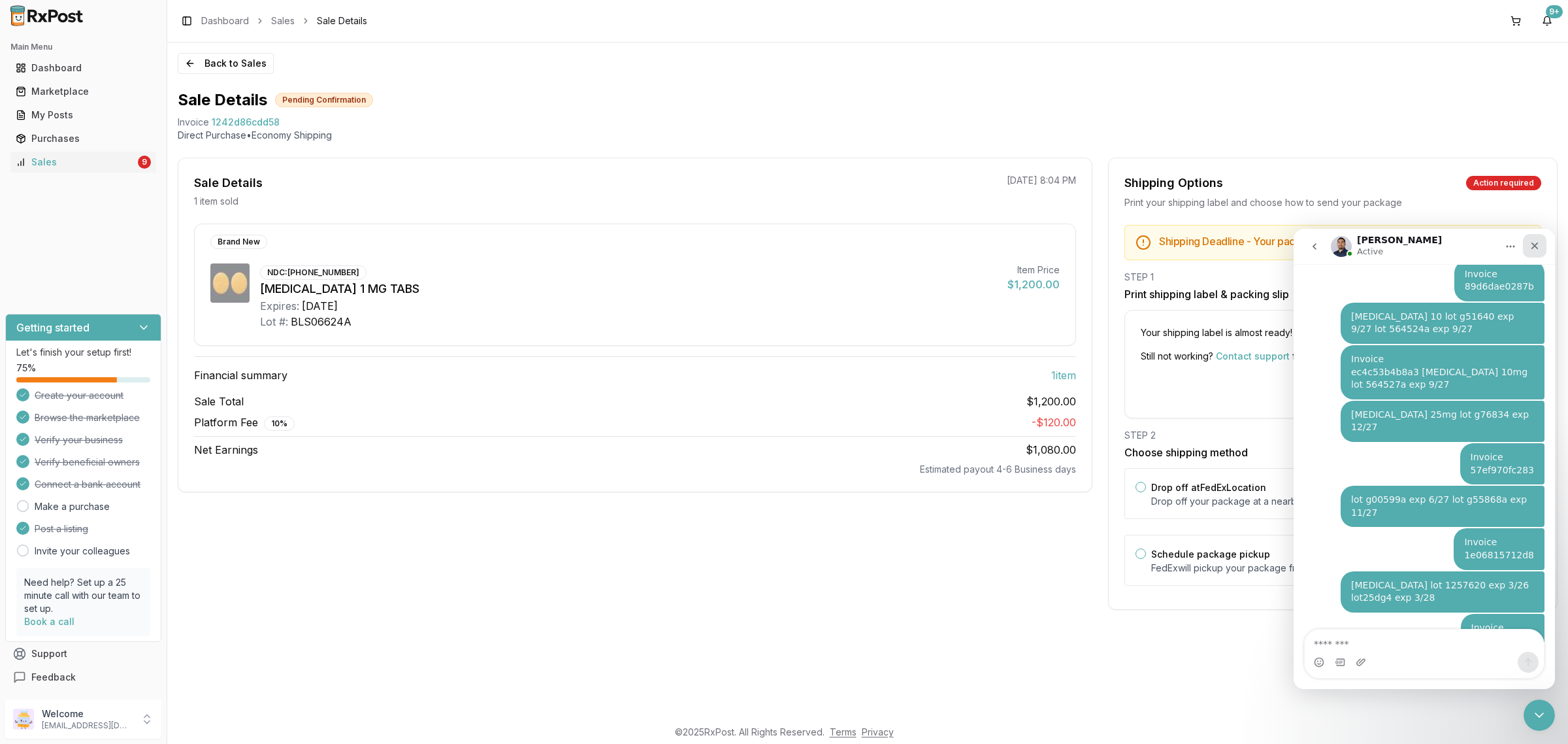
click at [1548, 248] on nav "Manuel Active" at bounding box center [1424, 247] width 261 height 36
drag, startPoint x: 1545, startPoint y: 248, endPoint x: 2833, endPoint y: 477, distance: 1308.2
click at [1545, 248] on div "Close" at bounding box center [1535, 246] width 24 height 24
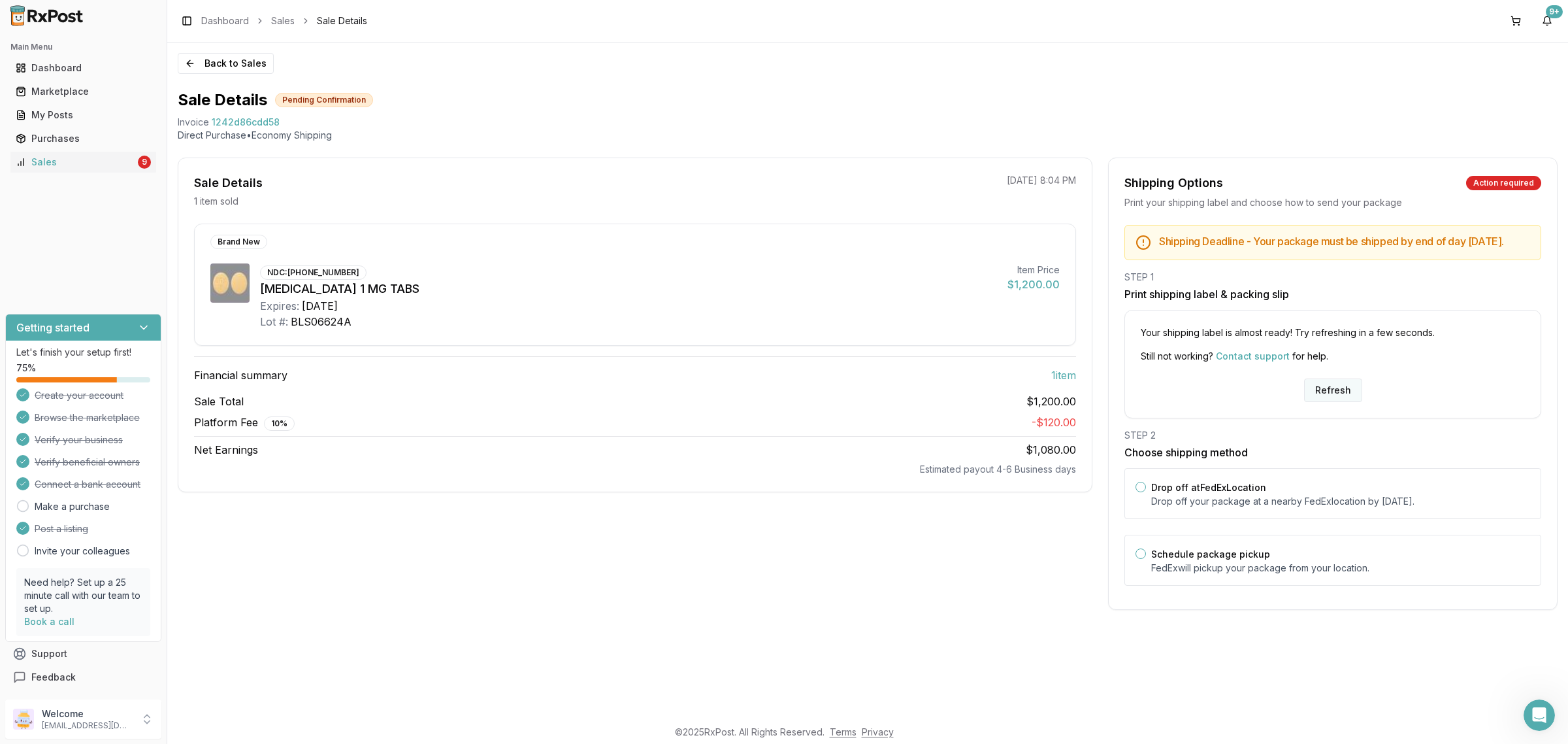
click at [1352, 402] on button "Refresh" at bounding box center [1333, 390] width 58 height 24
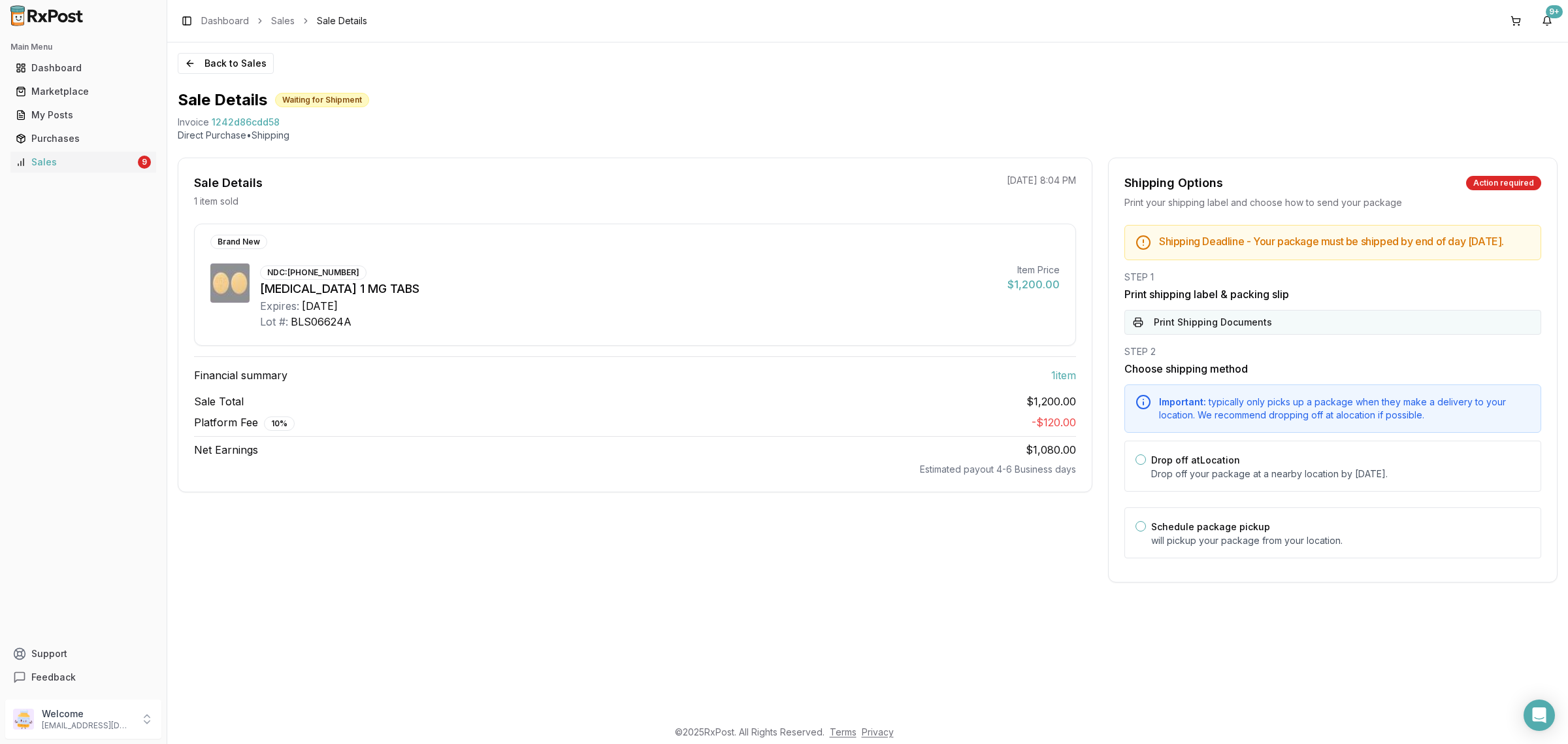
click at [1271, 335] on button "Print Shipping Documents" at bounding box center [1332, 322] width 417 height 25
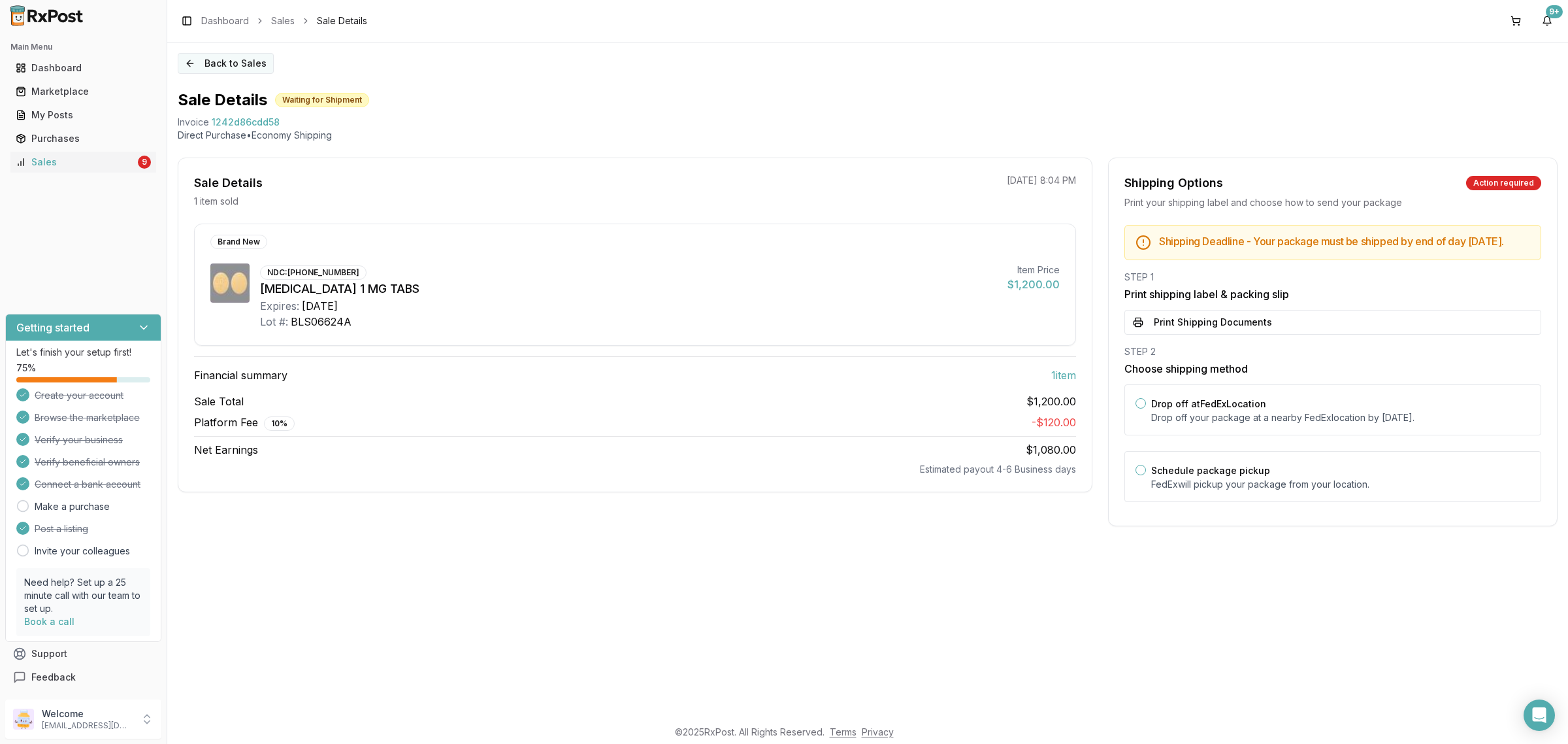
click at [232, 69] on button "Back to Sales" at bounding box center [226, 63] width 96 height 21
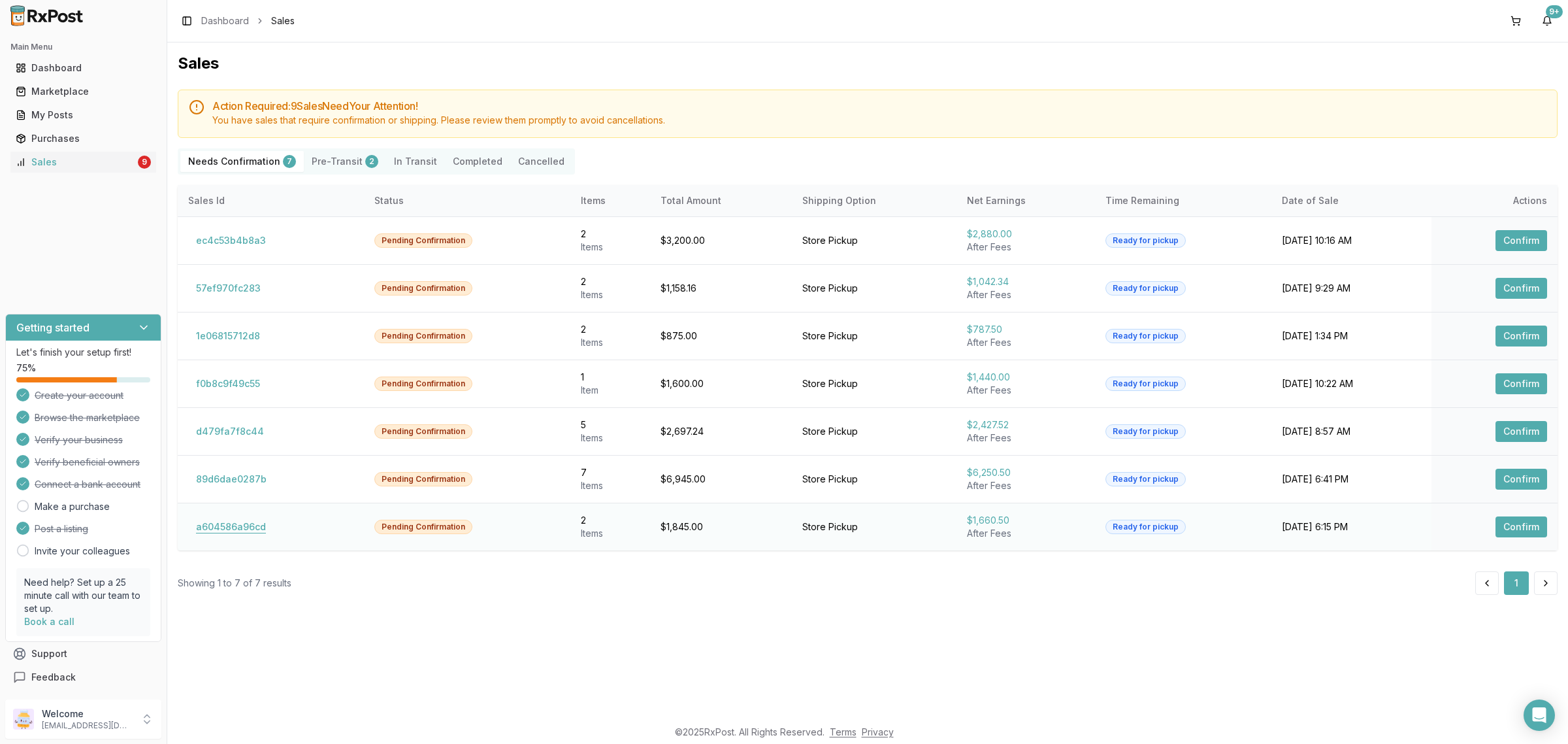
click at [234, 523] on button "a604586a96cd" at bounding box center [231, 526] width 86 height 21
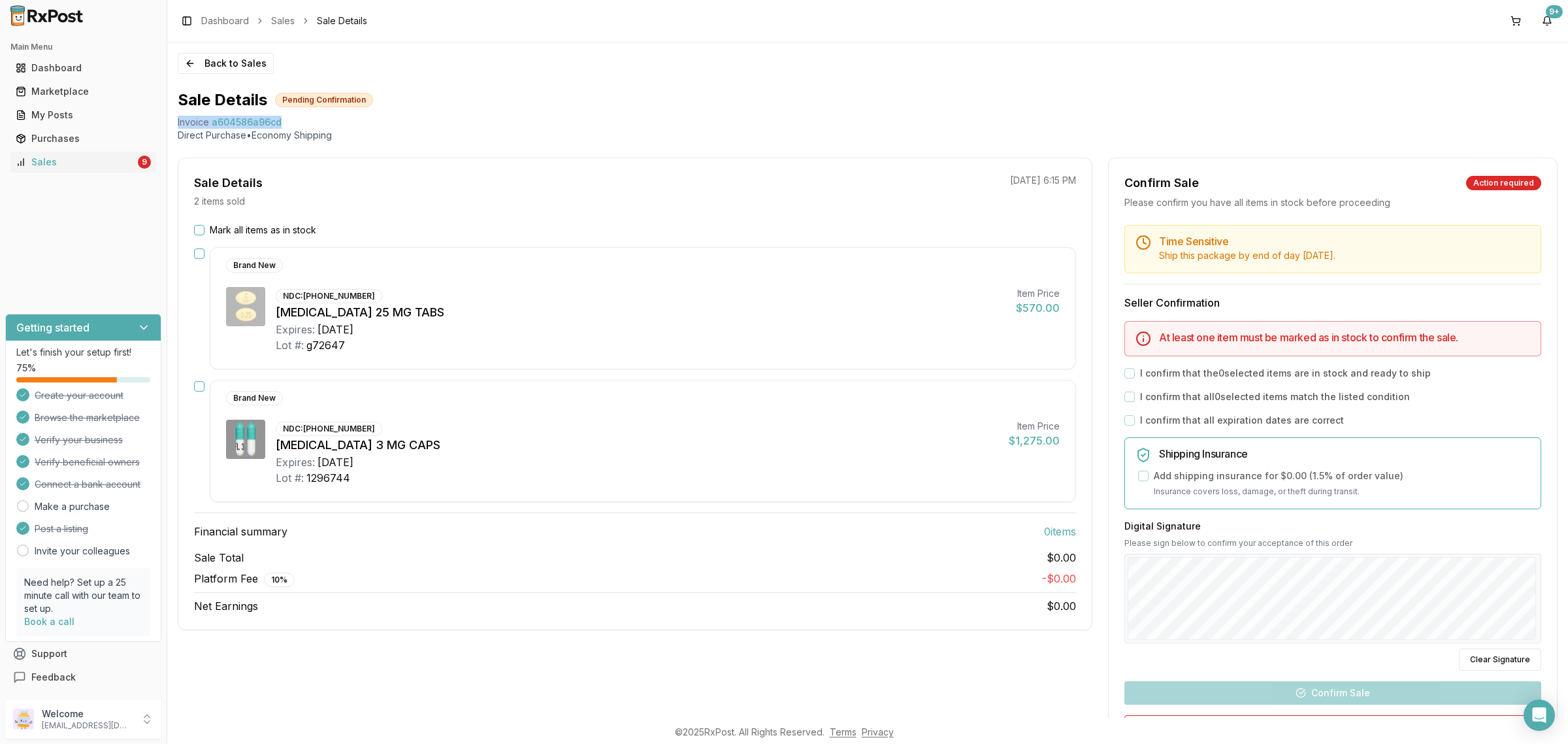
drag, startPoint x: 292, startPoint y: 119, endPoint x: 170, endPoint y: 127, distance: 122.3
click at [170, 127] on div "Back to Sales Sale Details Pending Confirmation Invoice a604586a96cd Direct Pur…" at bounding box center [867, 380] width 1401 height 675
copy div "Invoice a604586a96cd"
click at [1537, 714] on icon "Open Intercom Messenger" at bounding box center [1538, 714] width 15 height 17
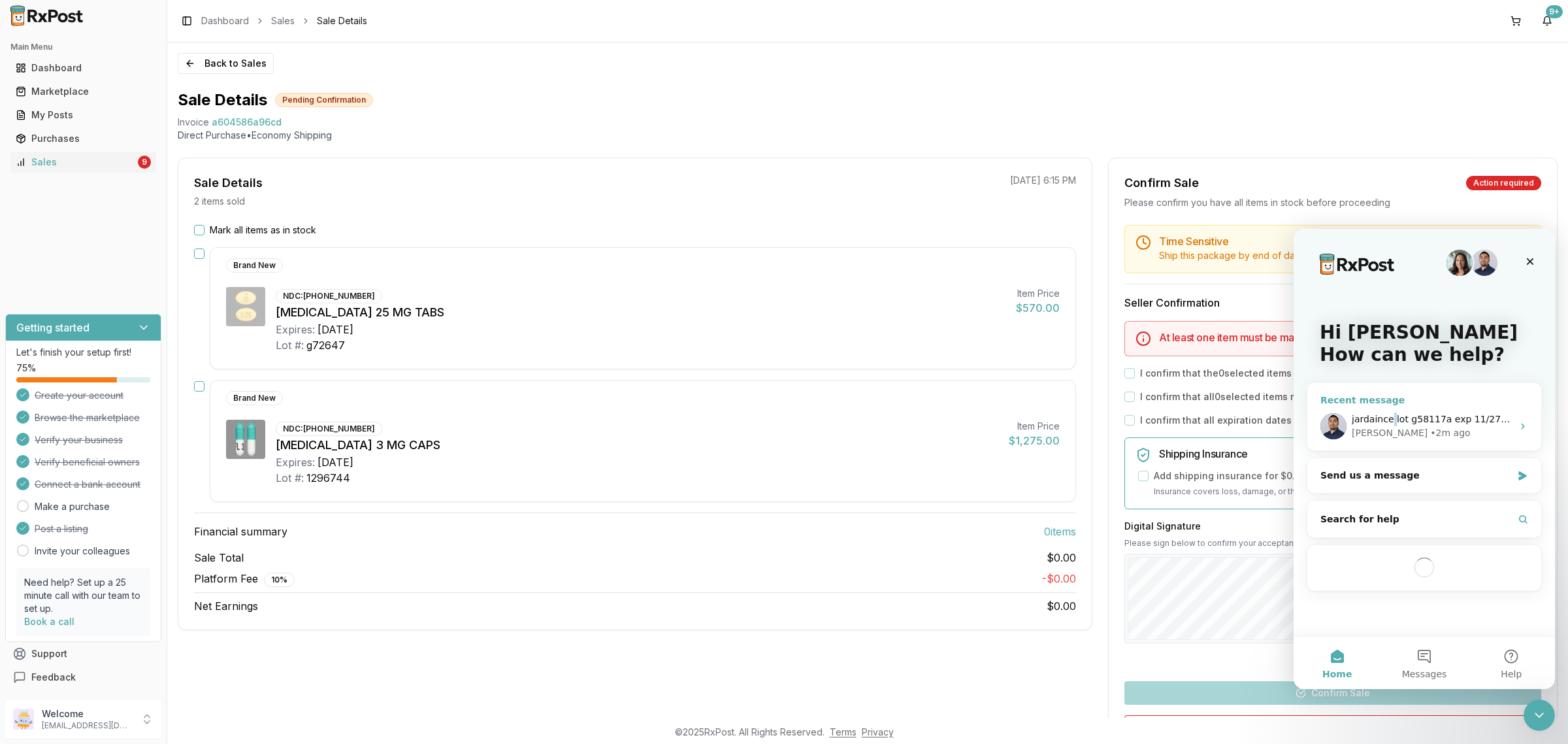
click at [1390, 406] on div "jardaince lot g58117a exp 11/27 lot ac3942a exp 12/27 lot g66708a exp 12/27 [PE…" at bounding box center [1424, 426] width 234 height 48
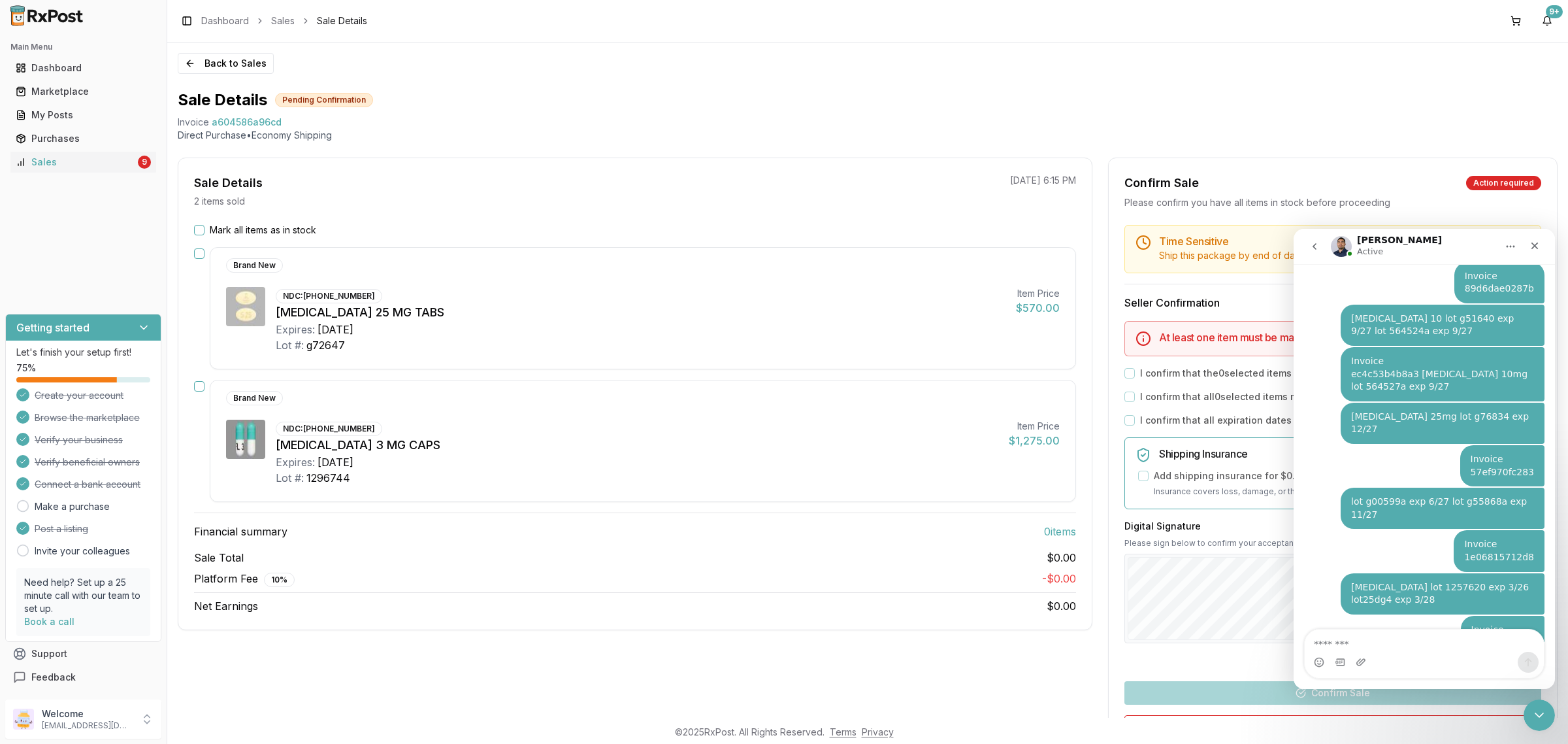
scroll to position [2497, 0]
click at [1367, 643] on textarea "Message…" at bounding box center [1424, 640] width 239 height 22
type textarea "**********"
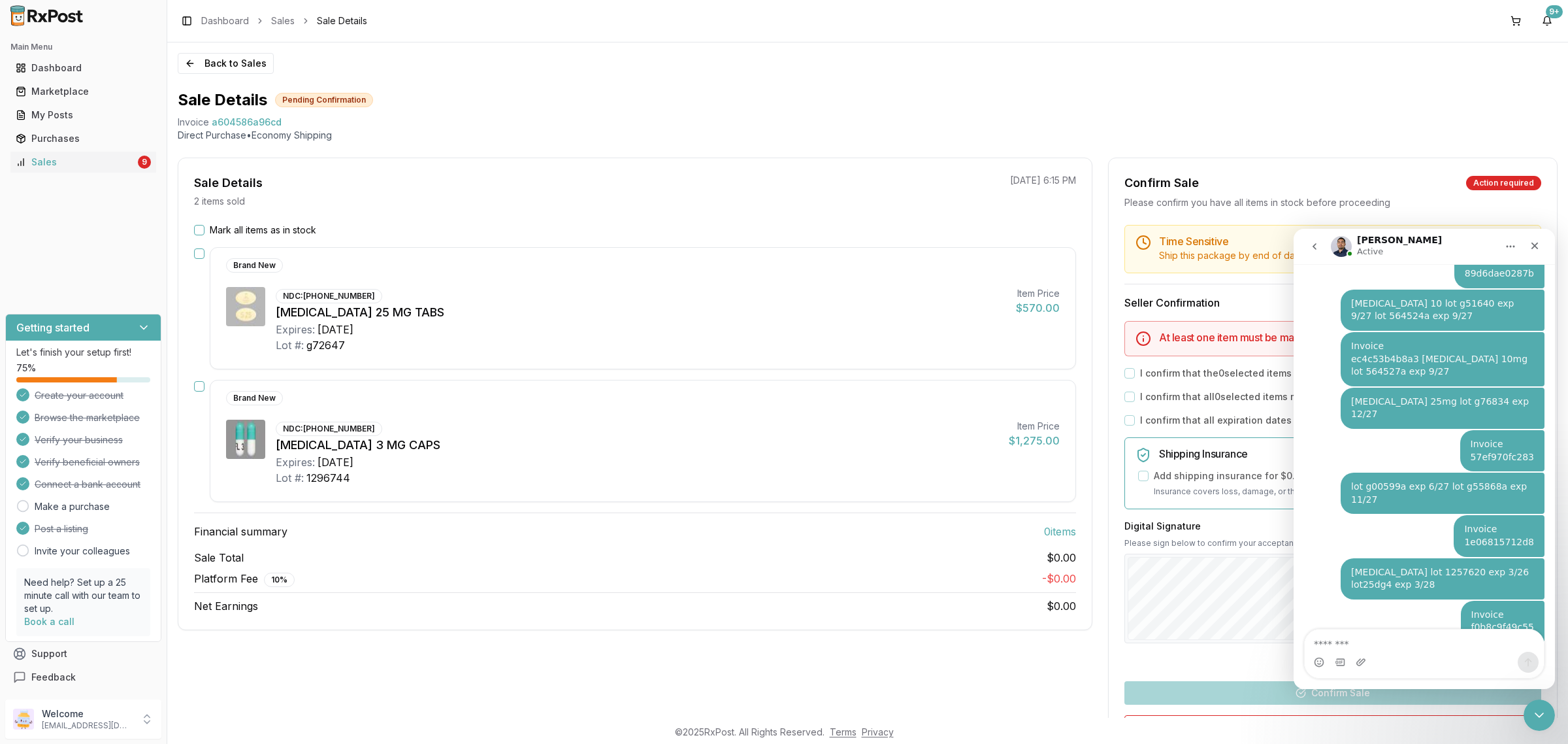
scroll to position [2540, 0]
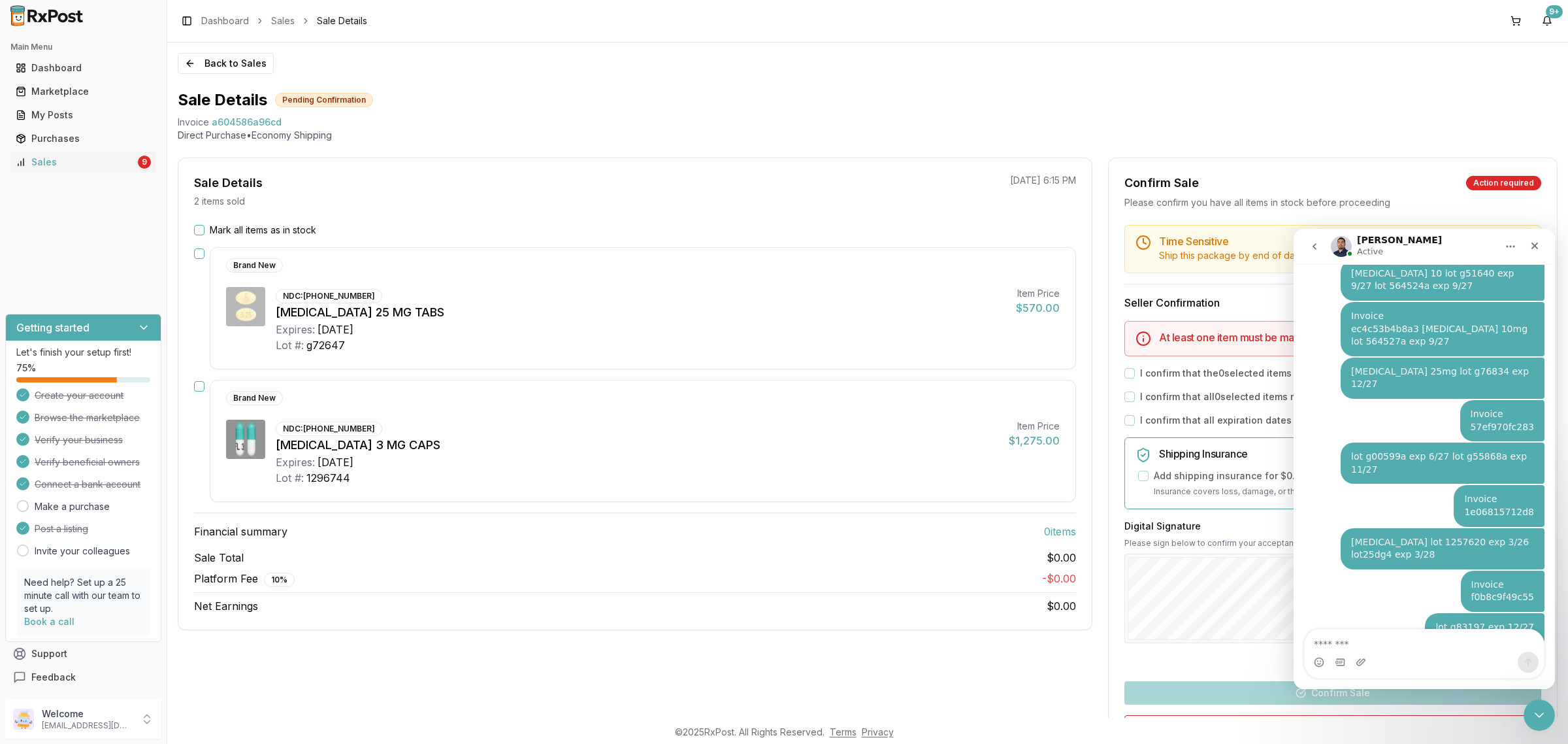
type textarea "*"
type textarea "**********"
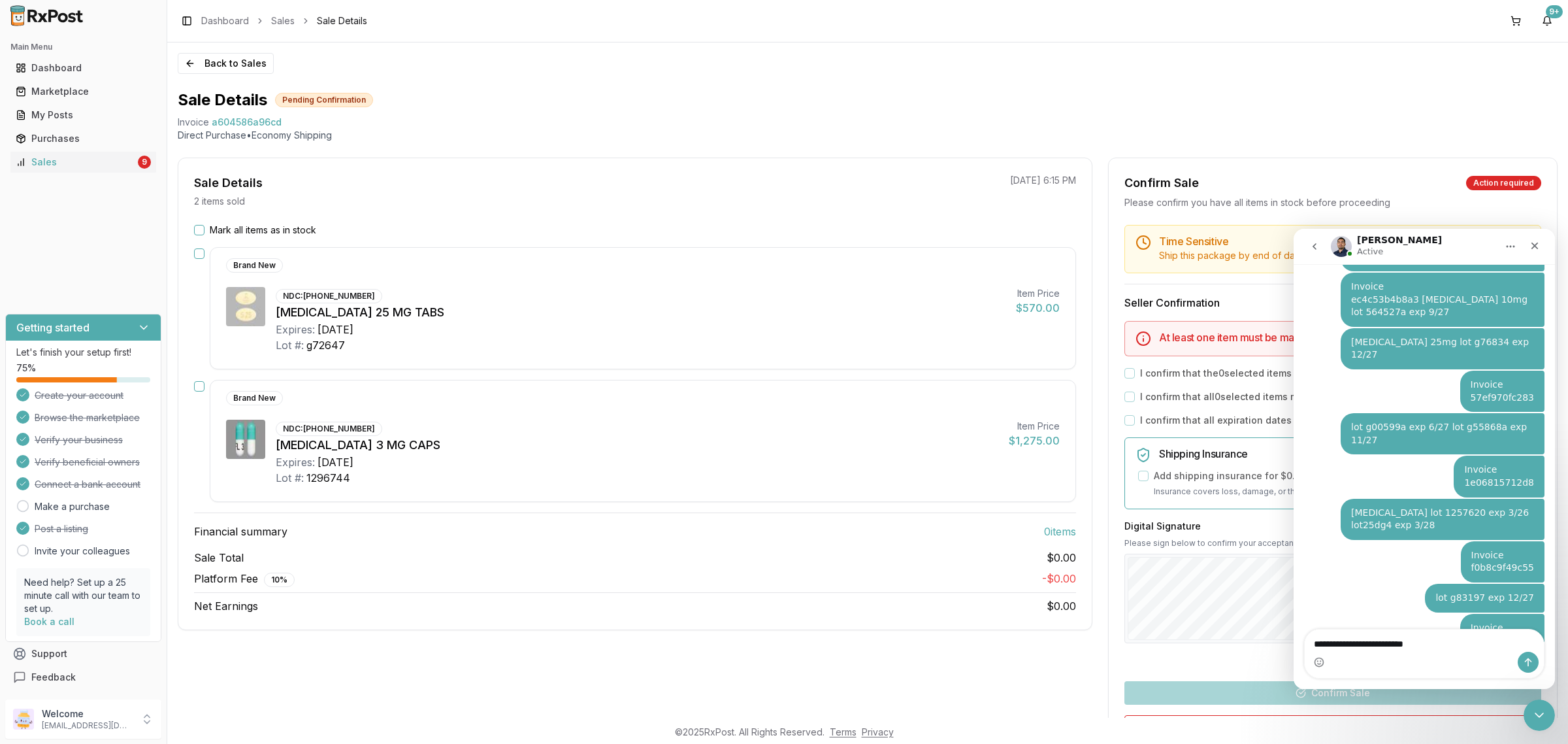
type textarea "**********"
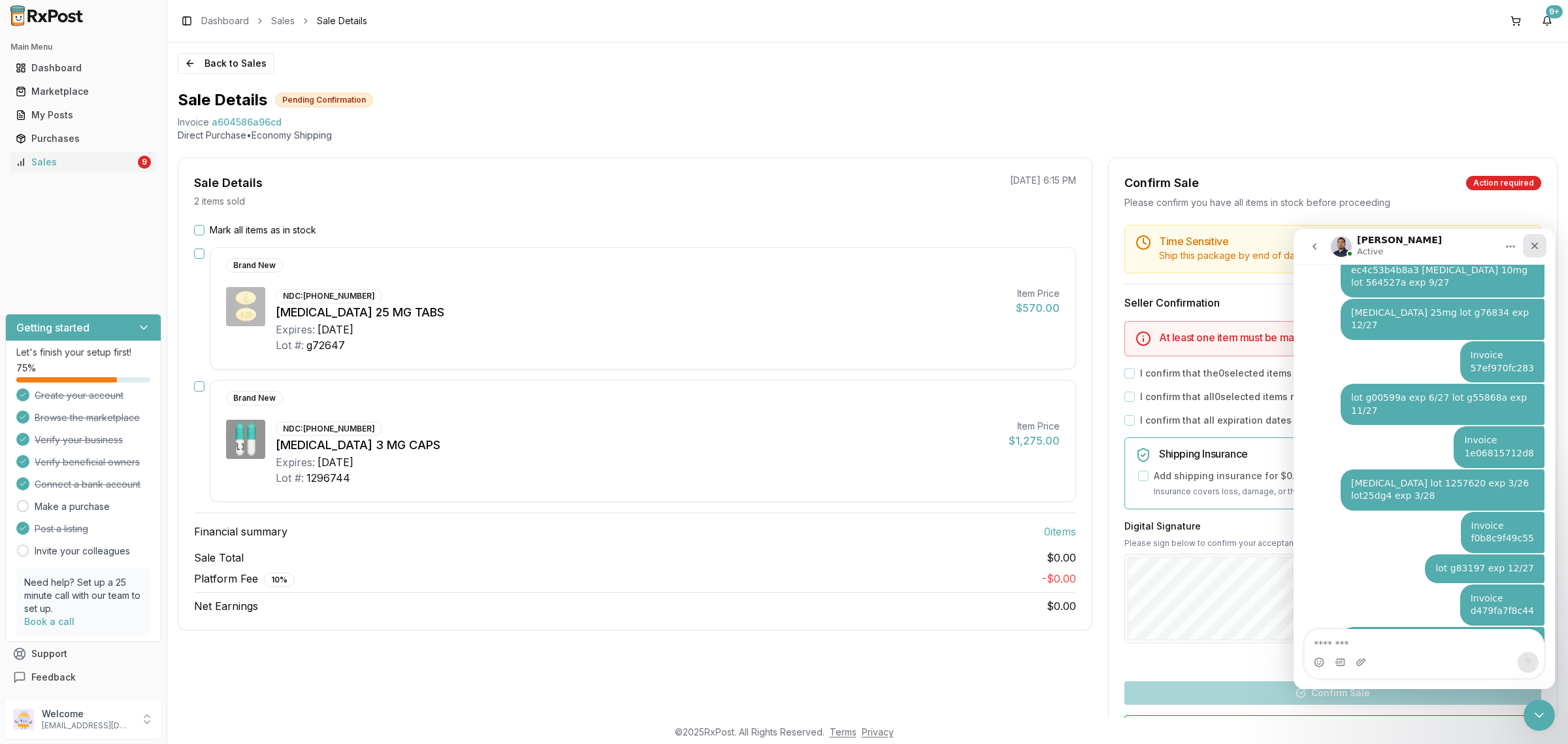
click at [1529, 242] on icon "Close" at bounding box center [1534, 246] width 10 height 10
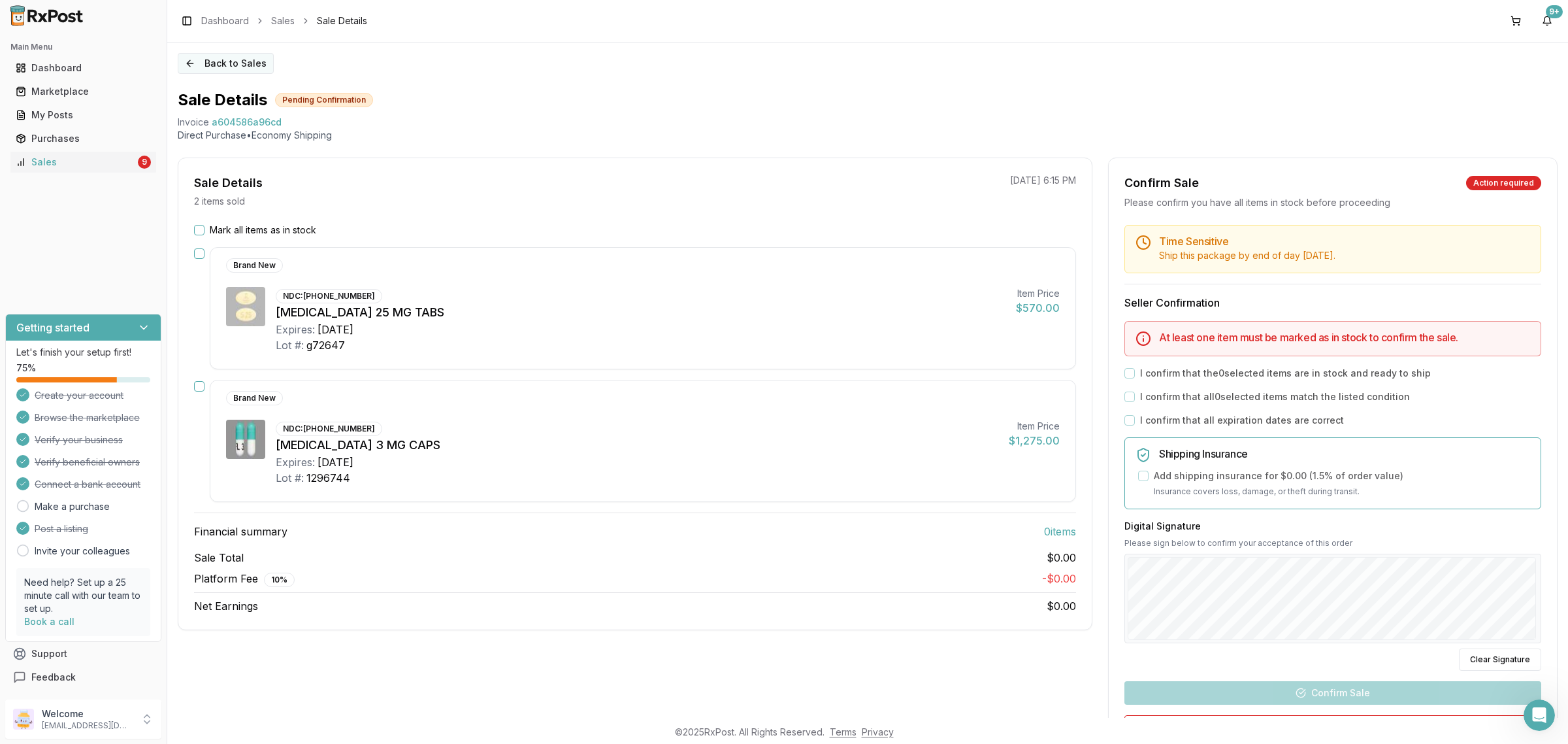
click at [192, 66] on button "Back to Sales" at bounding box center [226, 63] width 96 height 21
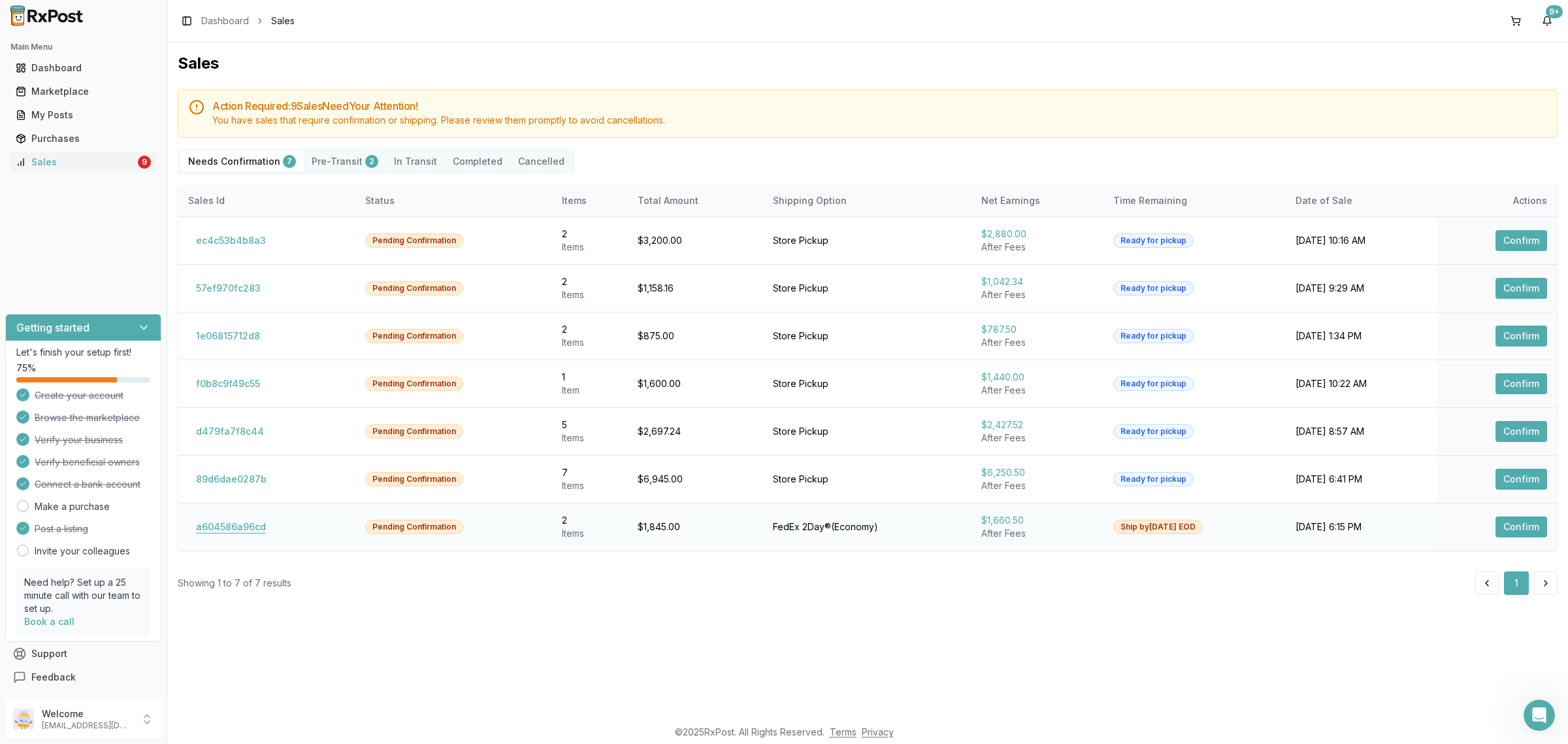
click at [221, 537] on button "a604586a96cd" at bounding box center [231, 526] width 86 height 21
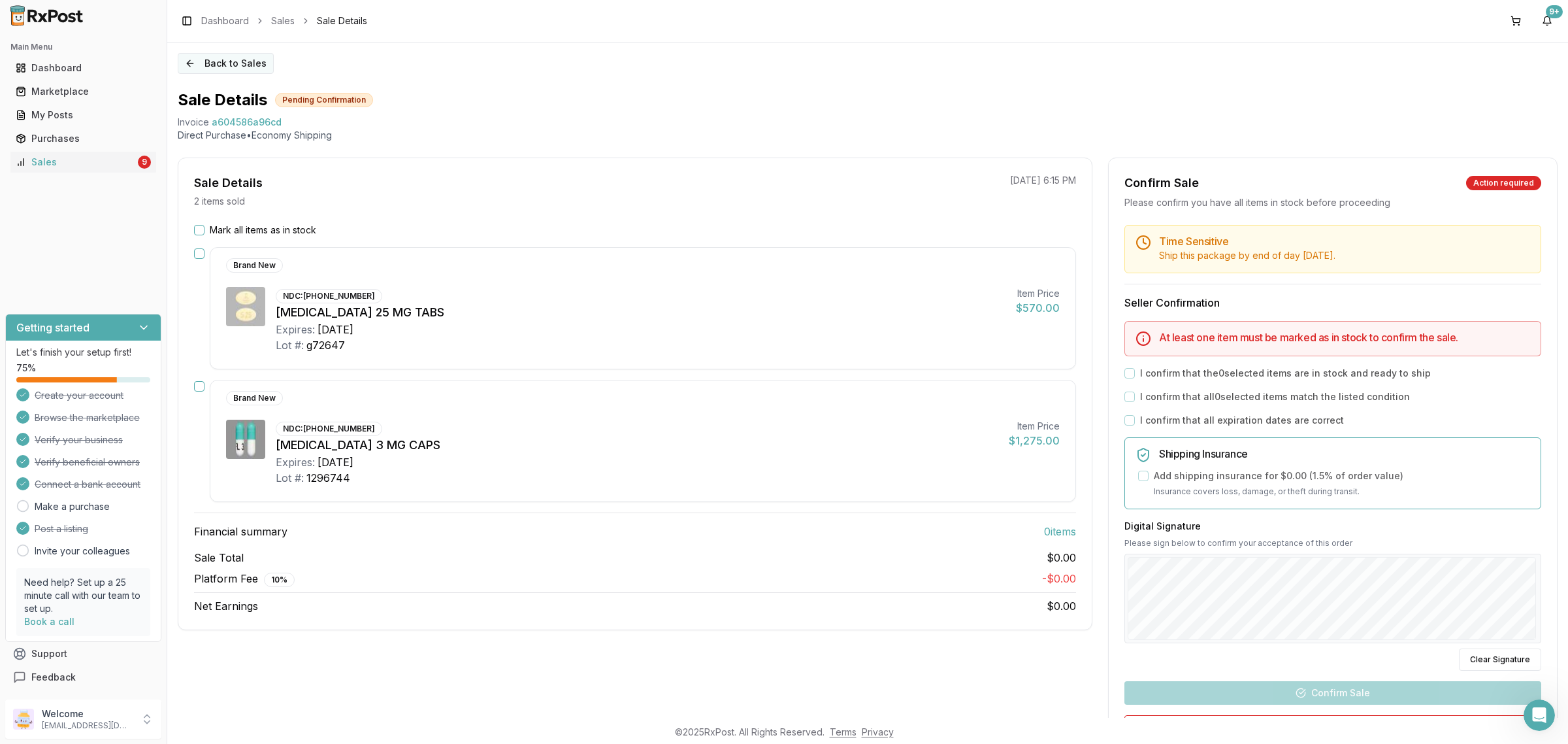
click at [215, 56] on button "Back to Sales" at bounding box center [226, 63] width 96 height 21
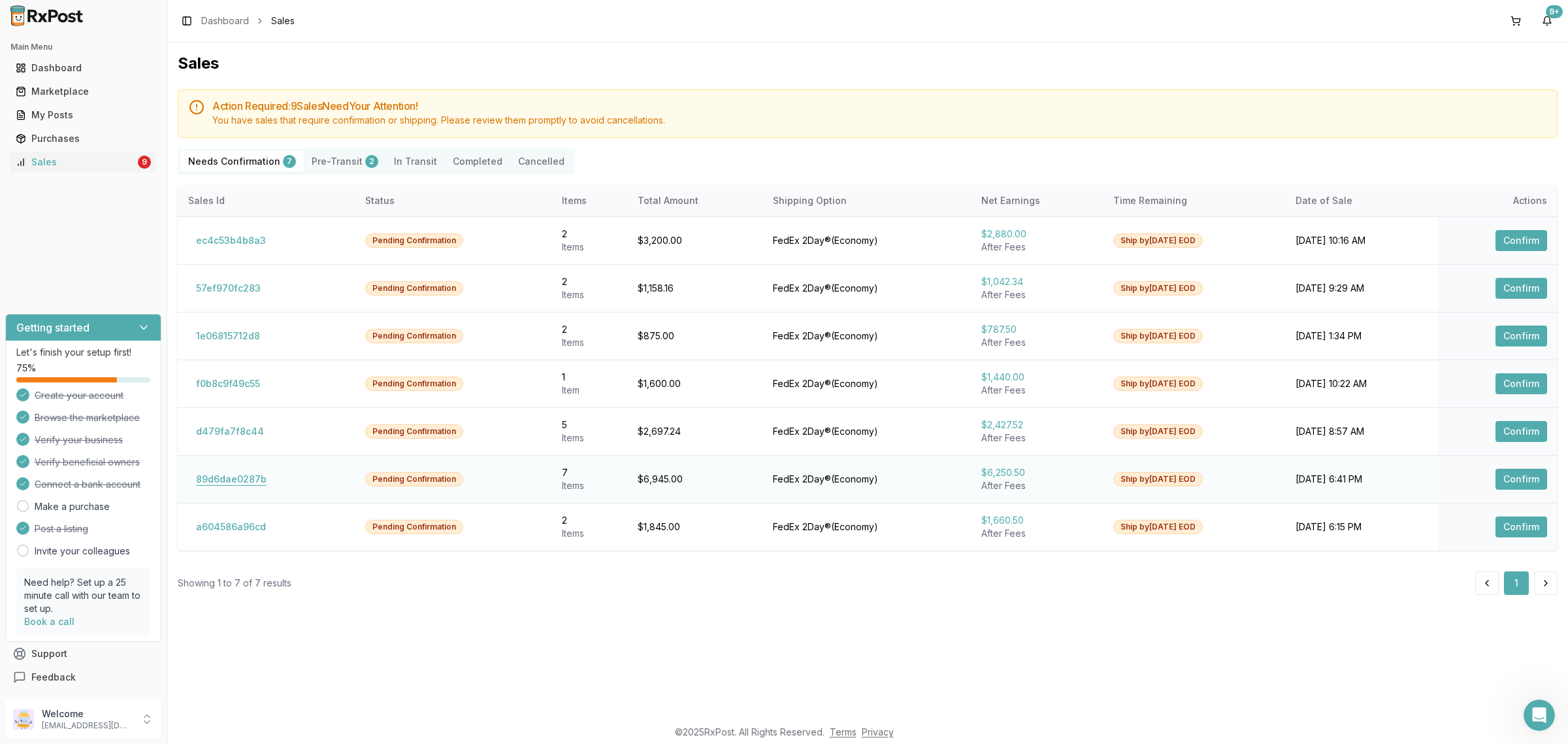
click at [234, 491] on td "89d6dae0287b" at bounding box center [266, 478] width 177 height 47
click at [232, 477] on button "89d6dae0287b" at bounding box center [231, 479] width 87 height 21
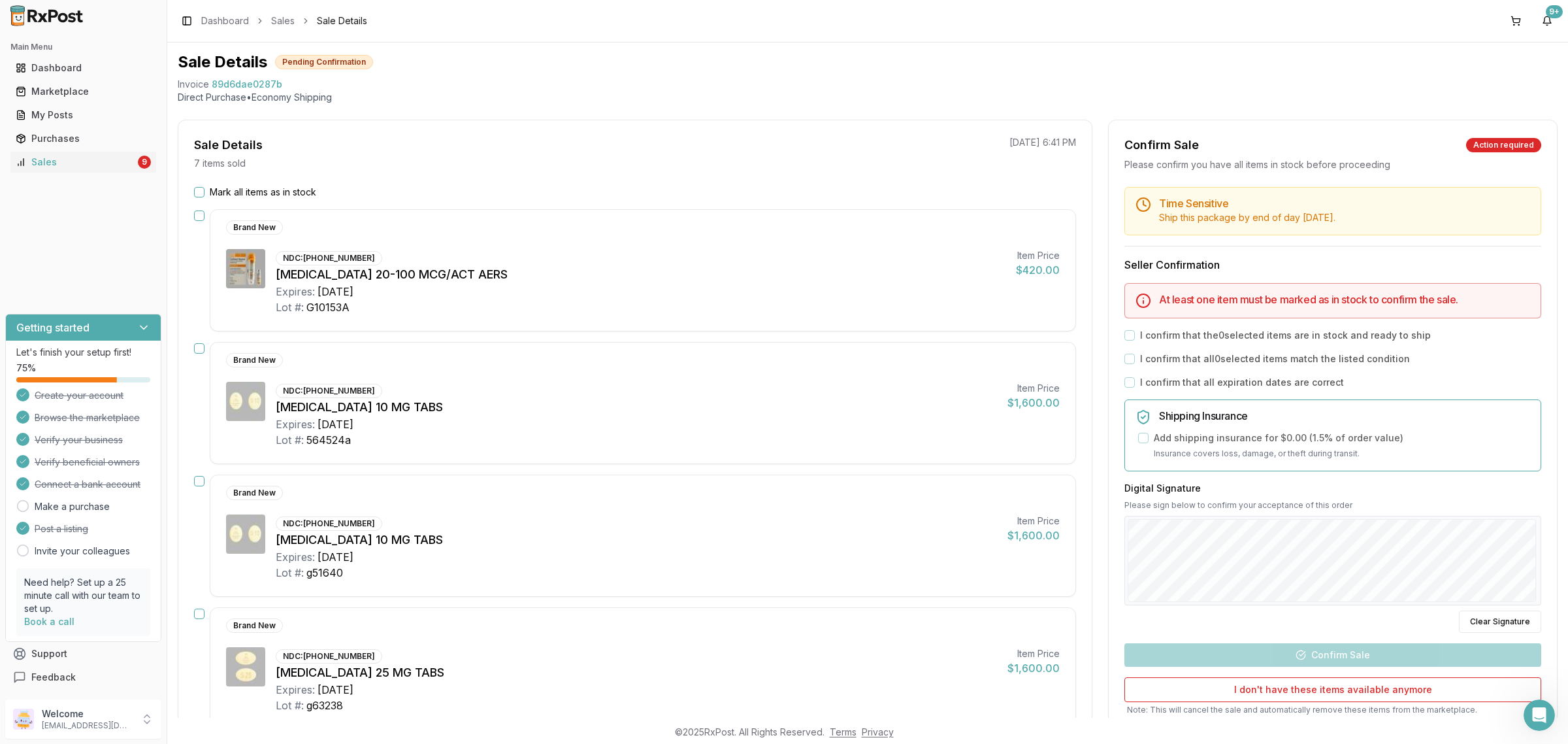
scroll to position [30, 0]
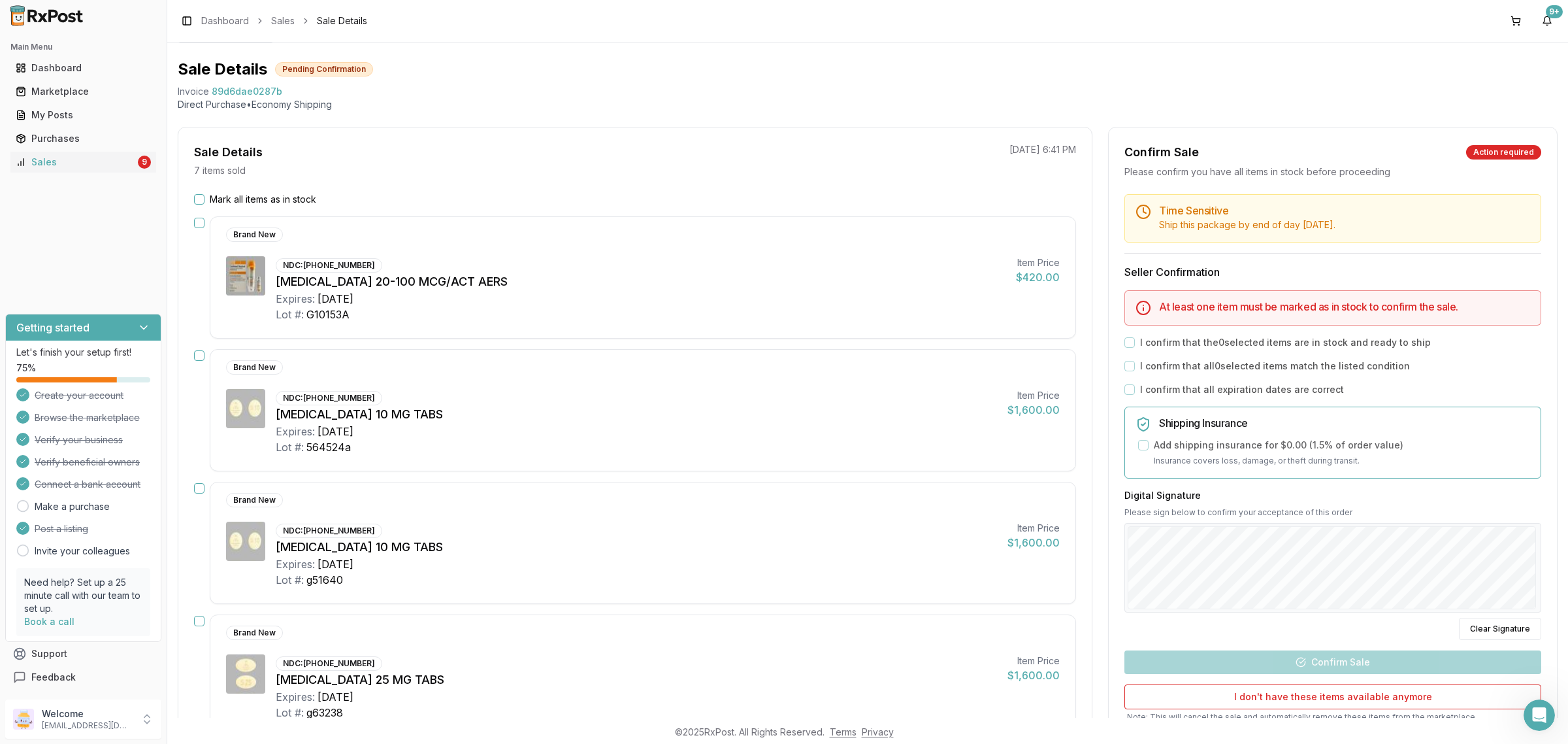
click at [198, 195] on button "Mark all items as in stock" at bounding box center [199, 199] width 10 height 10
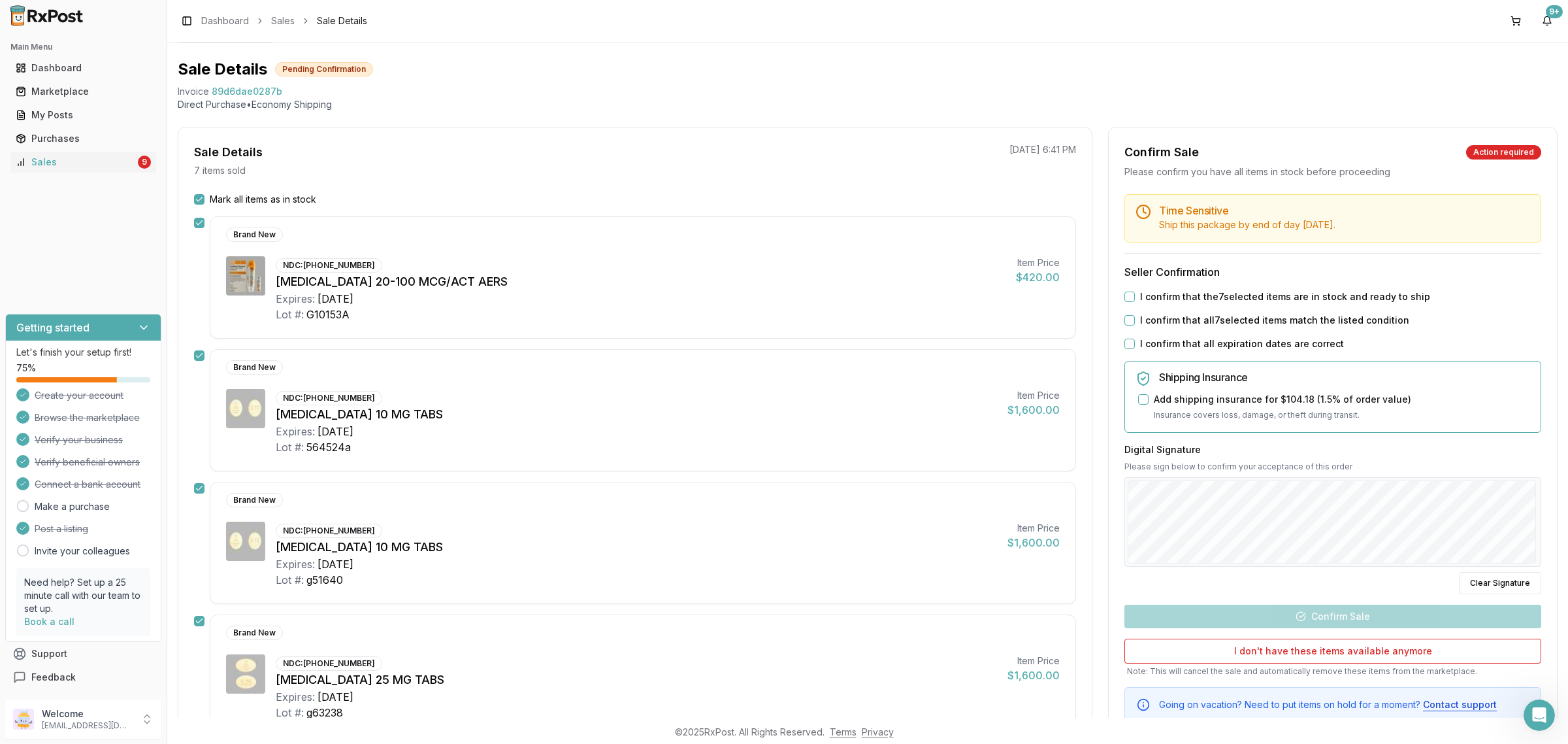
click at [1127, 294] on button "I confirm that the 7 selected items are in stock and ready to ship" at bounding box center [1129, 297] width 10 height 10
click at [1125, 310] on div "Time Sensitive Ship this package by end of day Friday, September 26th . Seller …" at bounding box center [1333, 458] width 448 height 528
click at [1125, 314] on div "Time Sensitive Ship this package by end of day Friday, September 26th . Seller …" at bounding box center [1333, 458] width 448 height 528
click at [1127, 315] on button "I confirm that all 7 selected items match the listed condition" at bounding box center [1129, 320] width 10 height 10
drag, startPoint x: 1125, startPoint y: 343, endPoint x: 1137, endPoint y: 350, distance: 13.9
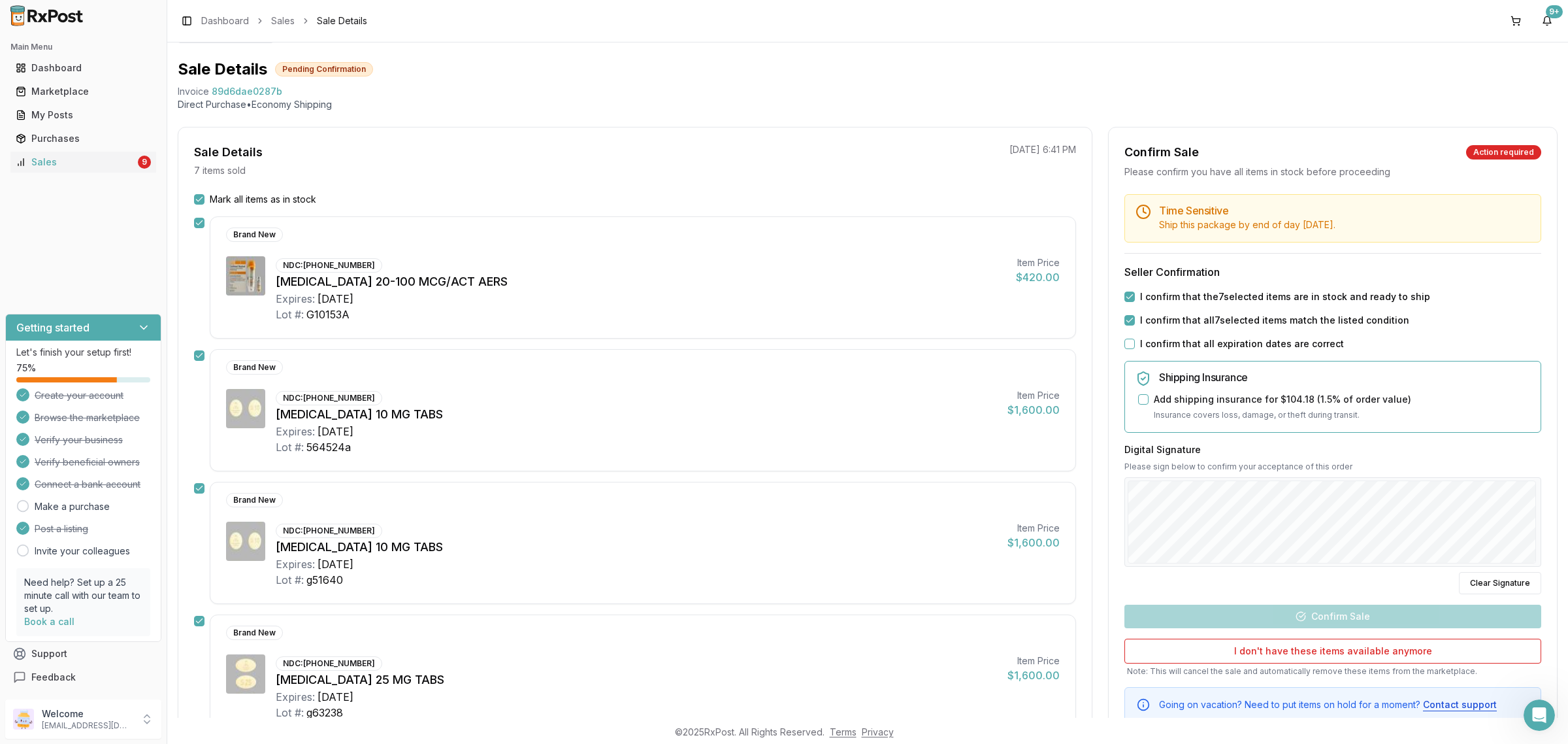
click at [1125, 343] on button "I confirm that all expiration dates are correct" at bounding box center [1129, 343] width 10 height 10
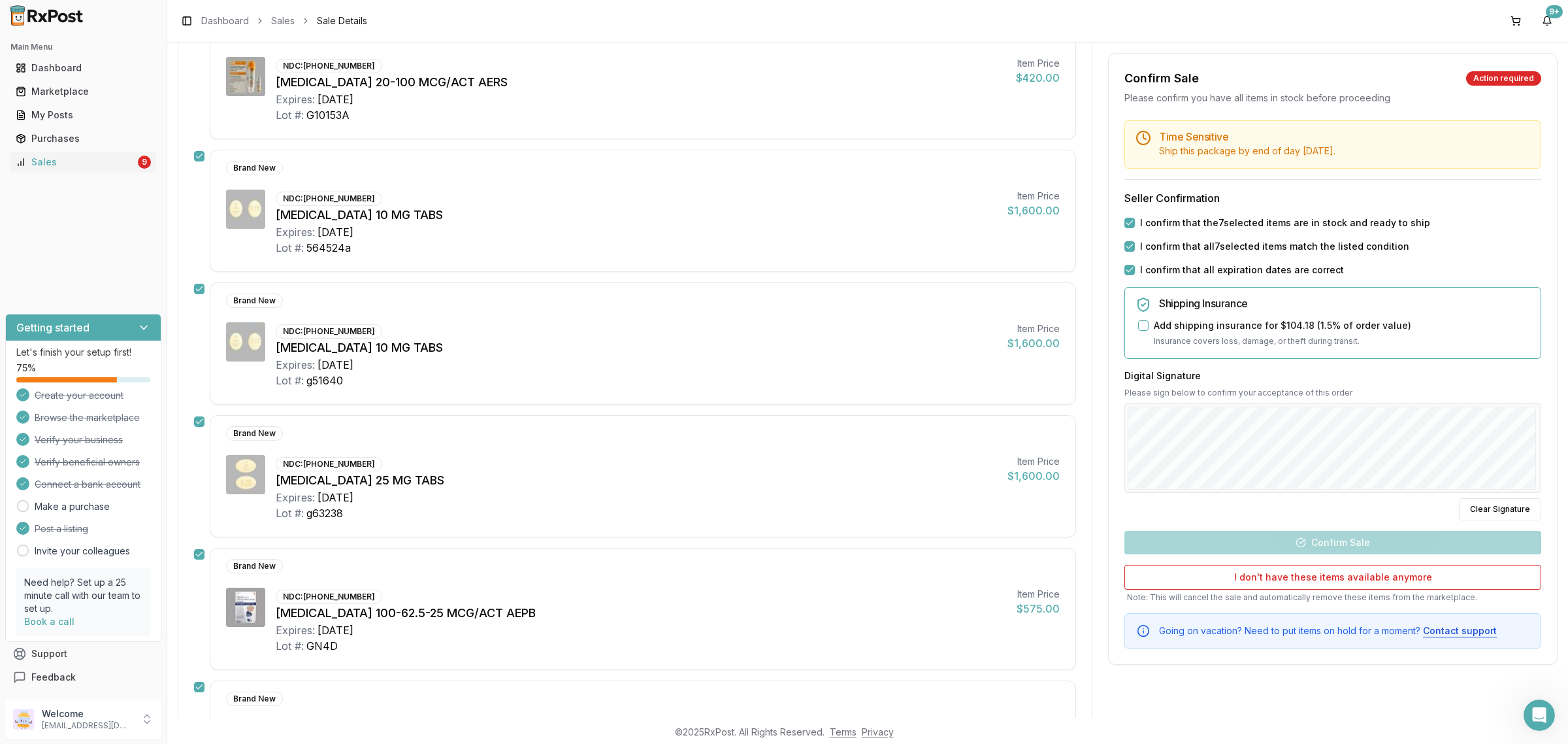
scroll to position [439, 0]
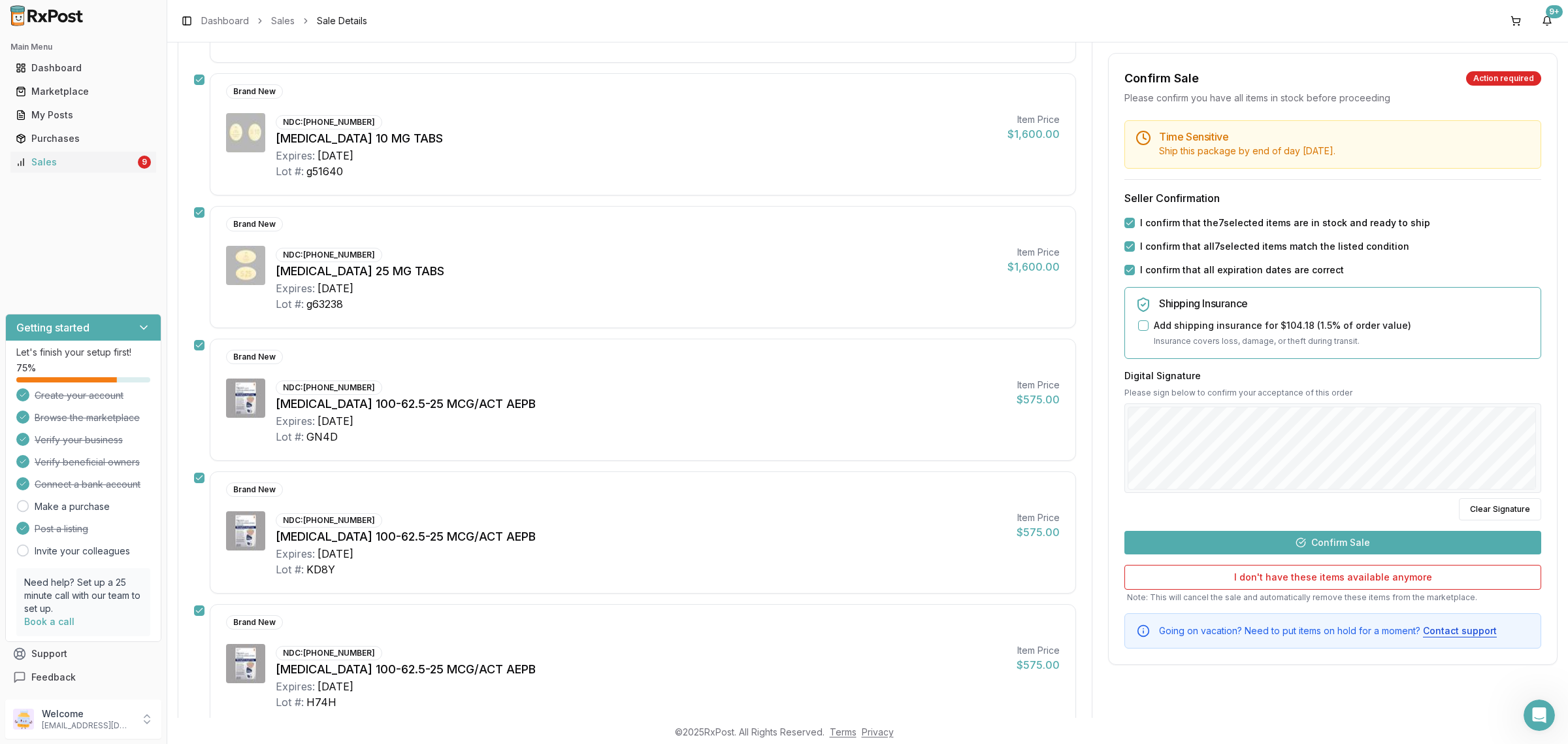
click at [1385, 546] on button "Confirm Sale" at bounding box center [1332, 543] width 417 height 24
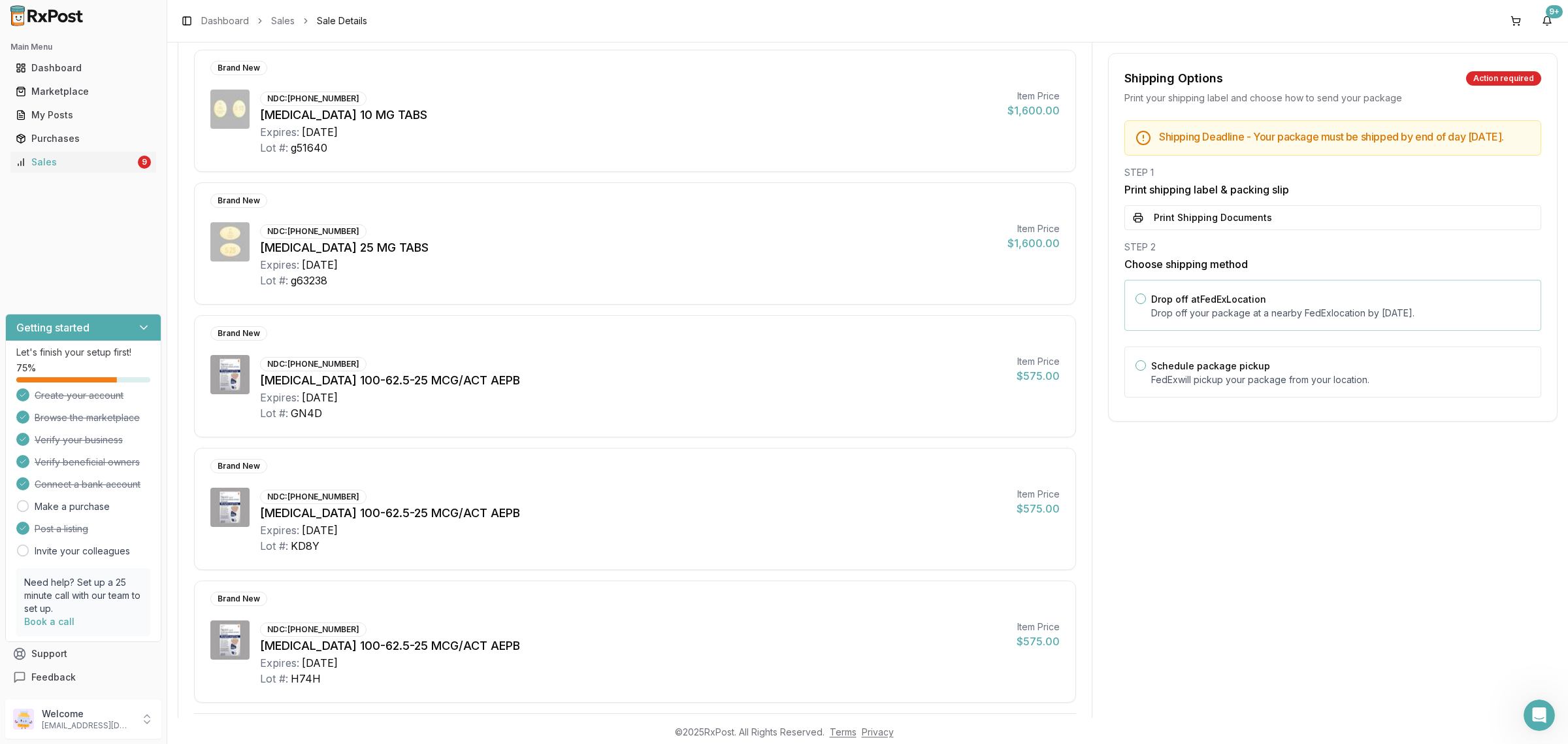
click at [1214, 304] on label "Drop off at FedEx Location" at bounding box center [1208, 298] width 115 height 11
click at [1145, 304] on button "Drop off at FedEx Location" at bounding box center [1140, 298] width 10 height 10
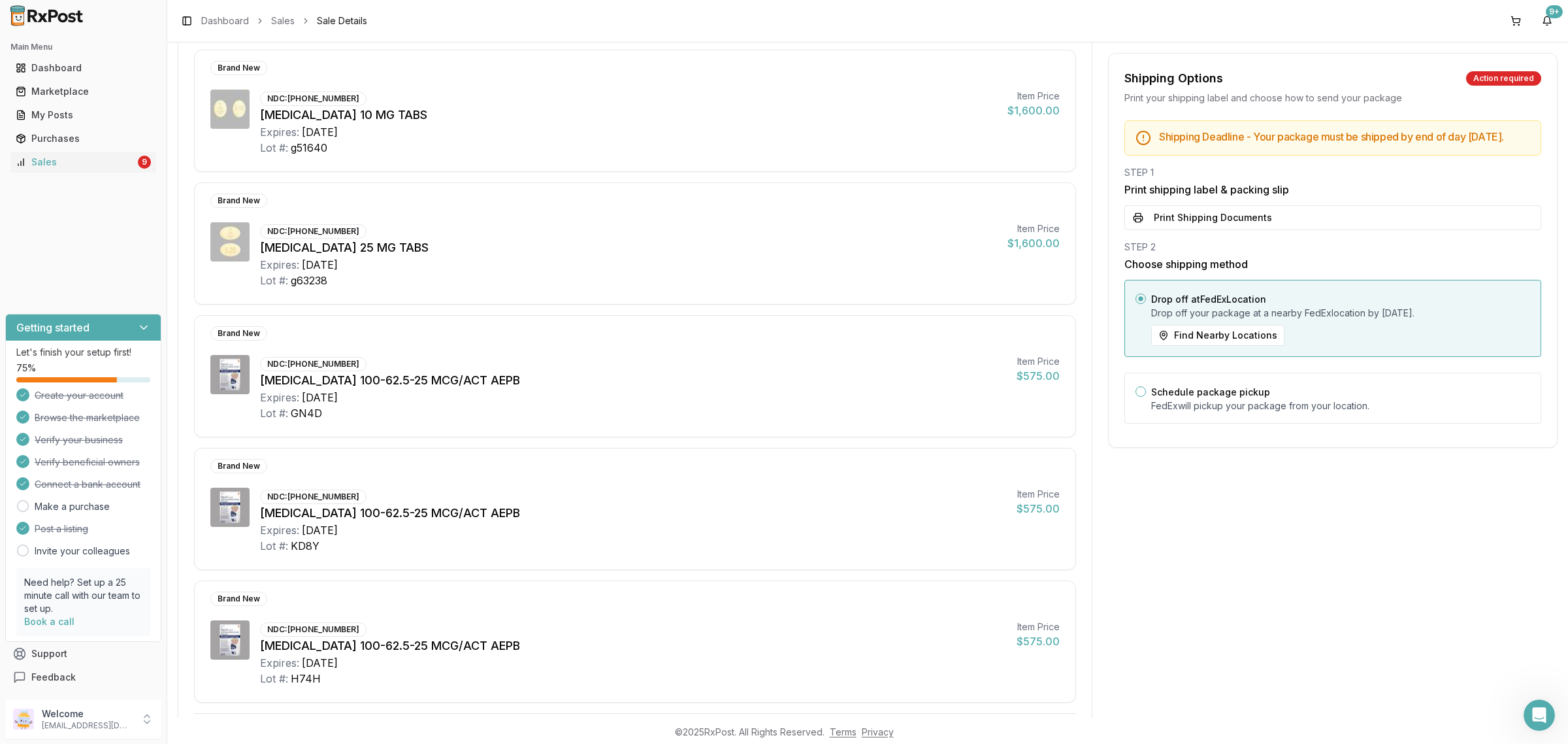
click at [1217, 227] on button "Print Shipping Documents" at bounding box center [1332, 218] width 417 height 25
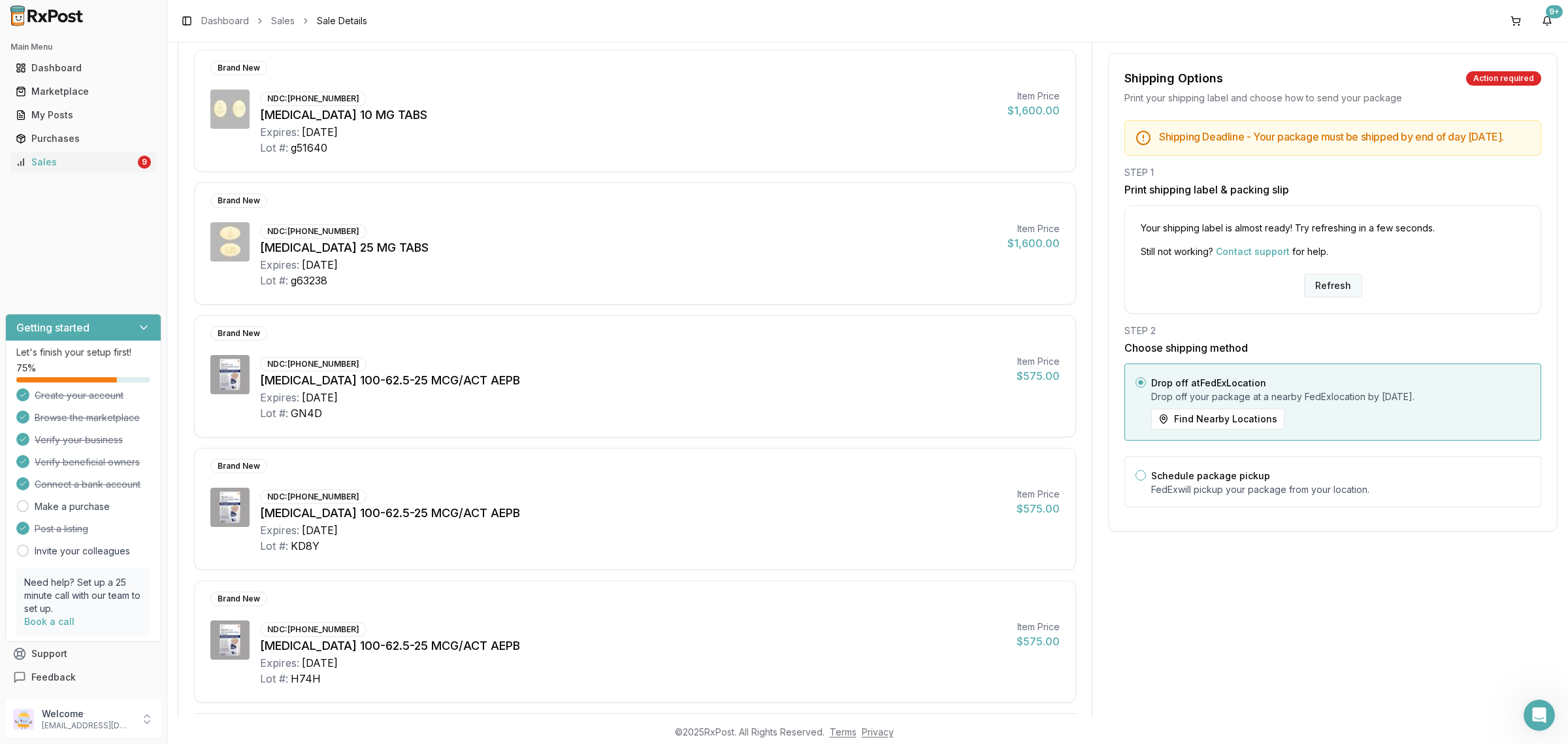
click at [1346, 298] on button "Refresh" at bounding box center [1333, 286] width 58 height 24
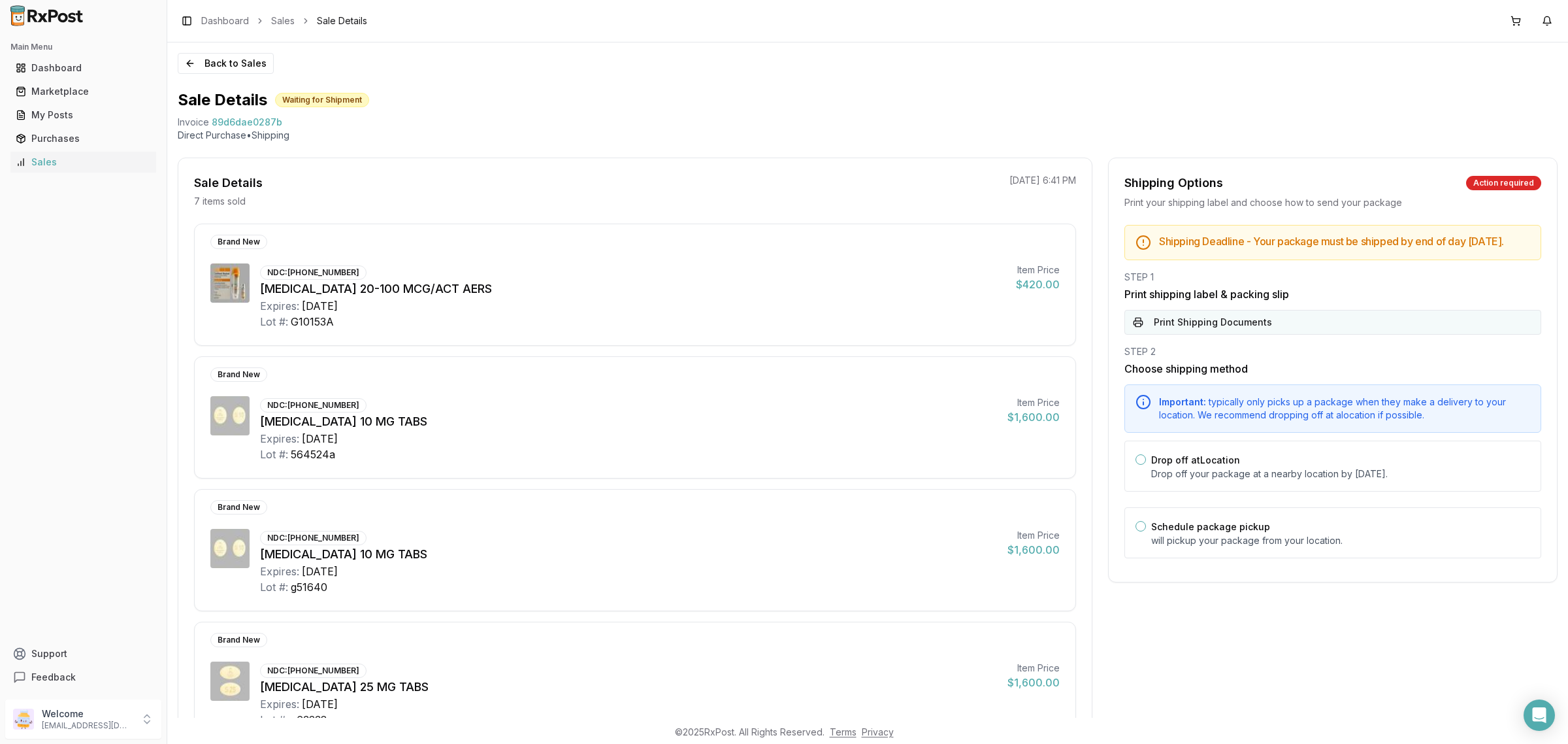
click at [1314, 324] on button "Print Shipping Documents" at bounding box center [1332, 322] width 417 height 25
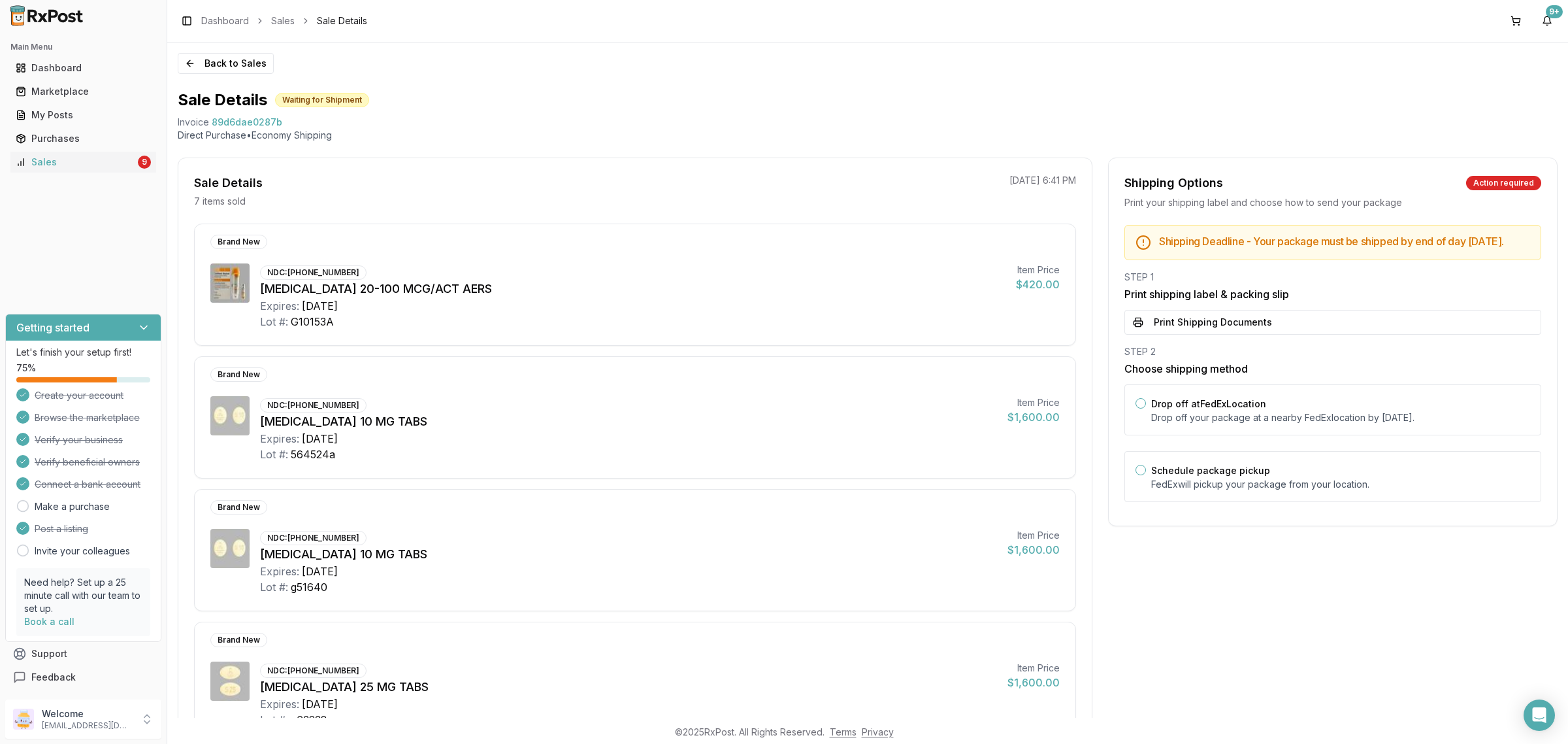
click at [253, 76] on div "Back to Sales Sale Details Waiting for Shipment Invoice 89d6dae0287b Direct Pur…" at bounding box center [867, 380] width 1401 height 675
click at [248, 72] on button "Back to Sales" at bounding box center [226, 63] width 96 height 21
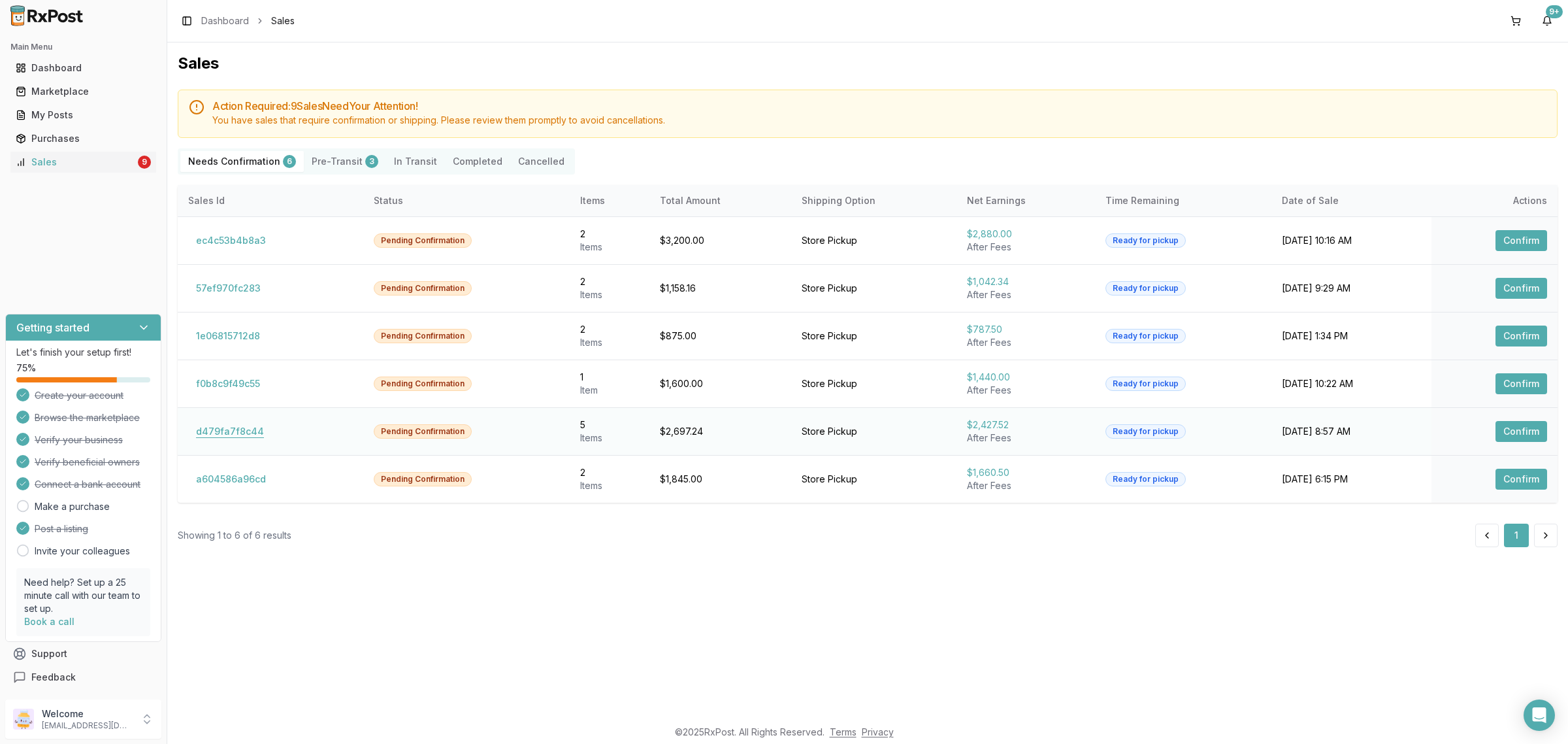
click at [237, 441] on button "d479fa7f8c44" at bounding box center [229, 431] width 84 height 21
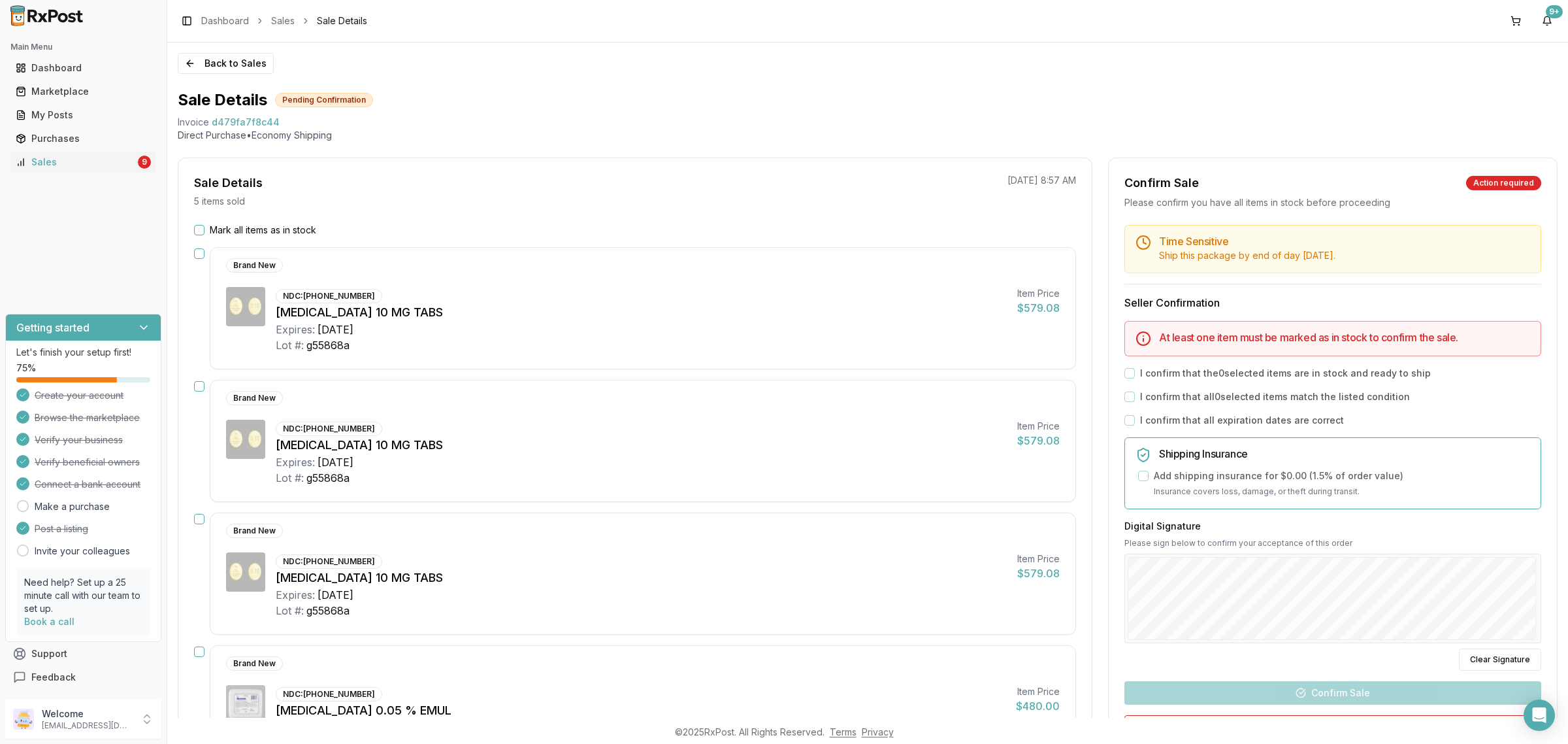
click at [215, 78] on div "Back to Sales Sale Details Pending Confirmation Invoice d479fa7f8c44 Direct Pur…" at bounding box center [867, 380] width 1401 height 675
click at [215, 76] on div "Back to Sales Sale Details Pending Confirmation Invoice d479fa7f8c44 Direct Pur…" at bounding box center [867, 380] width 1401 height 675
click at [210, 67] on button "Back to Sales" at bounding box center [226, 63] width 96 height 21
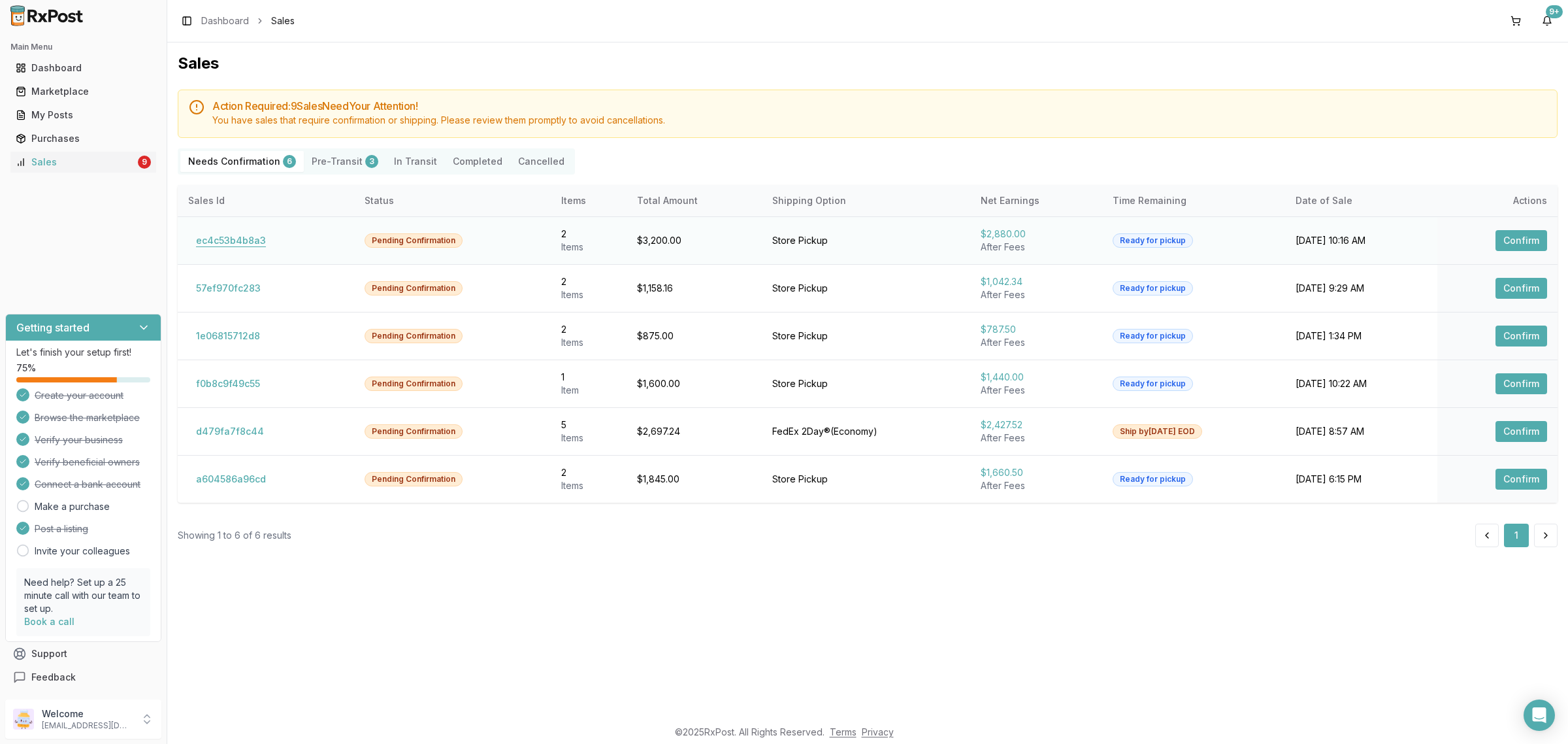
click at [234, 238] on button "ec4c53b4b8a3" at bounding box center [231, 241] width 86 height 21
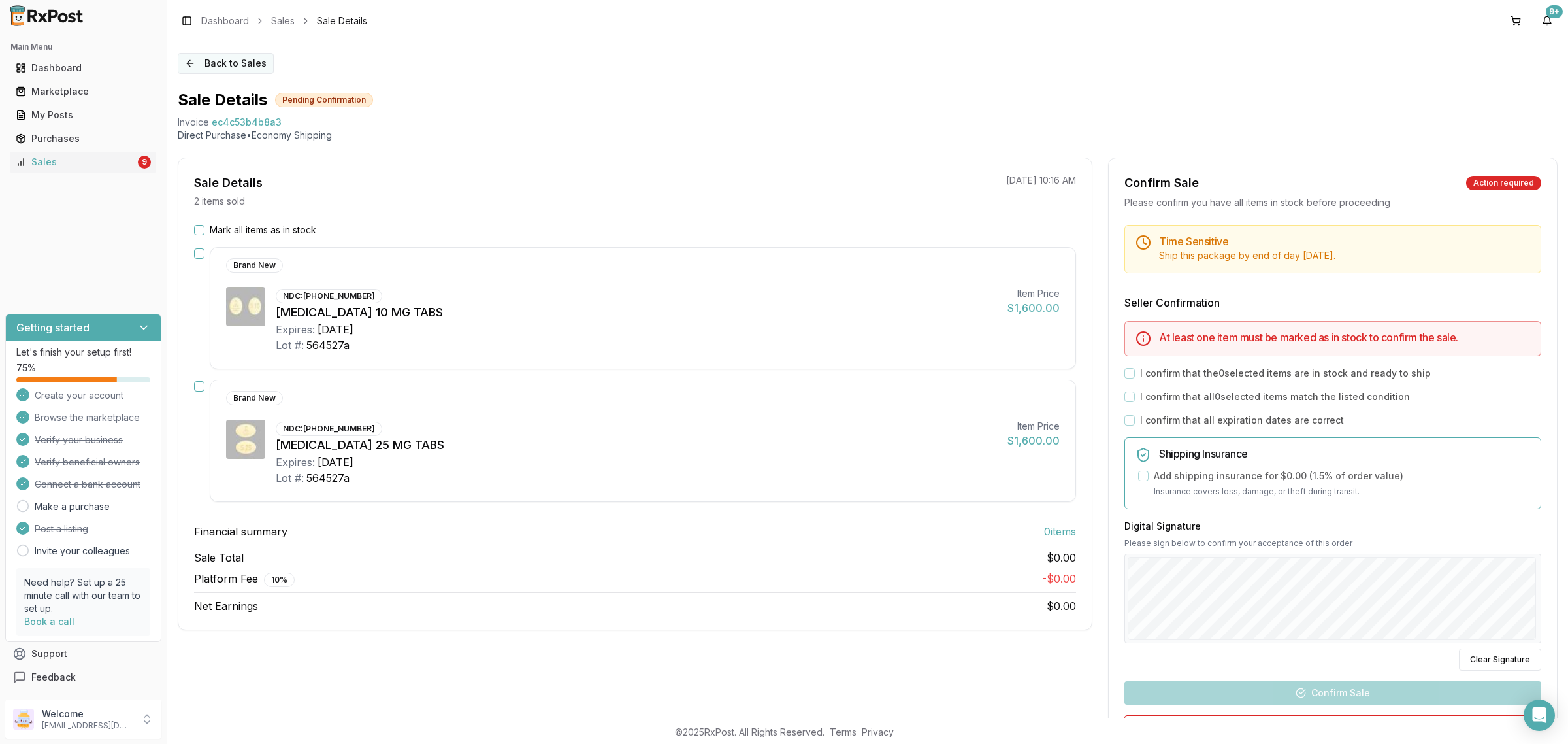
click at [187, 66] on button "Back to Sales" at bounding box center [226, 63] width 96 height 21
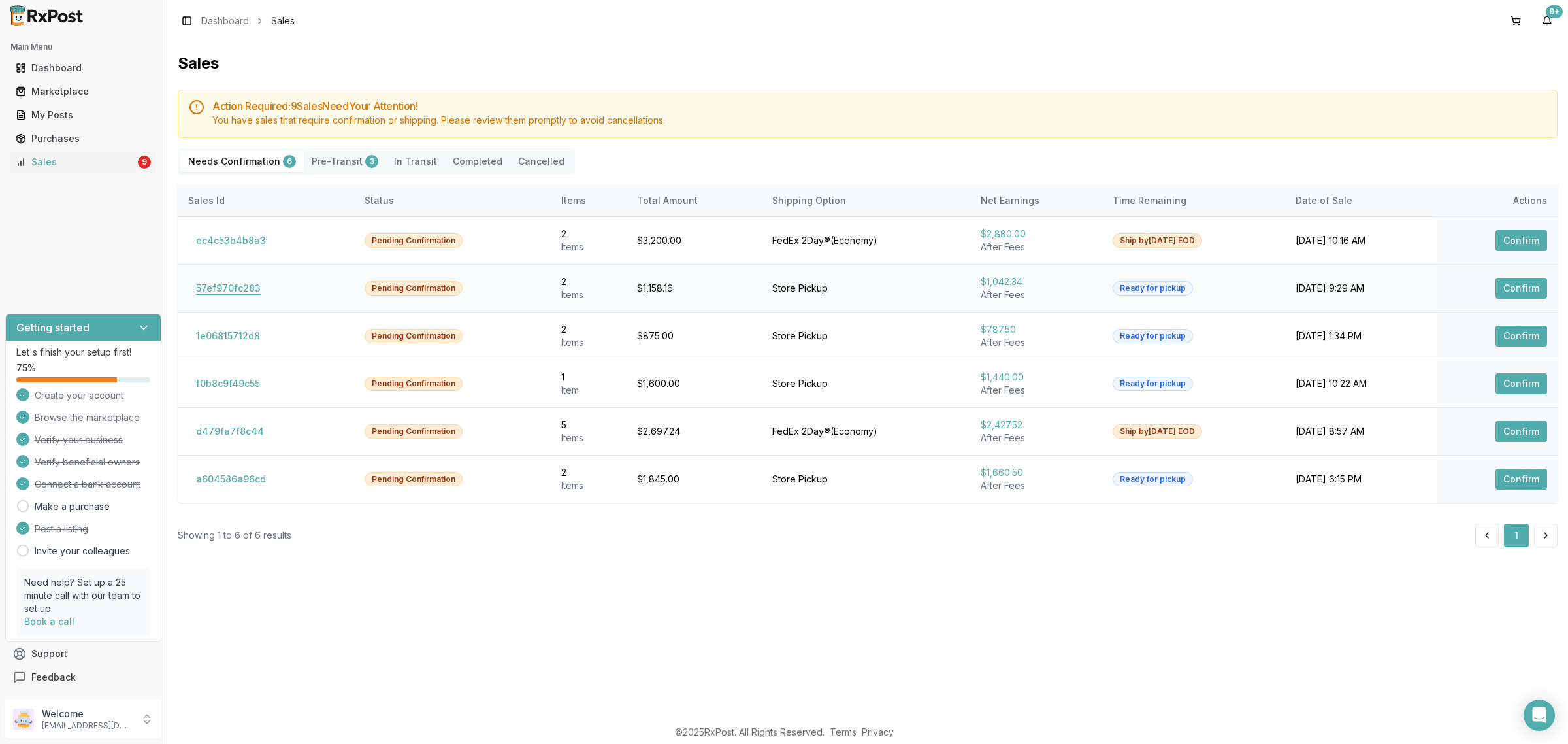
click at [240, 281] on button "57ef970fc283" at bounding box center [228, 288] width 81 height 21
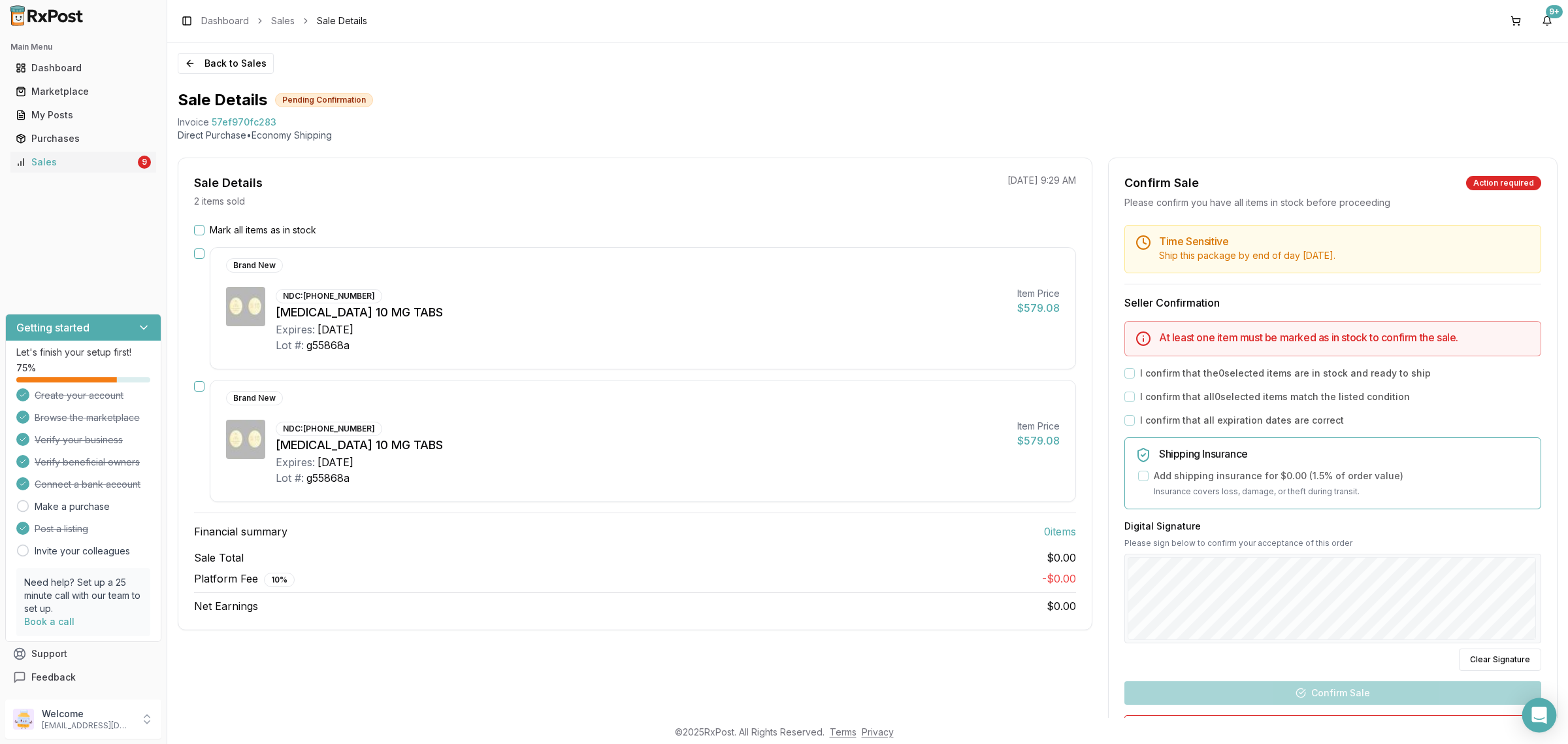
click at [1544, 719] on icon "Open Intercom Messenger" at bounding box center [1538, 714] width 17 height 17
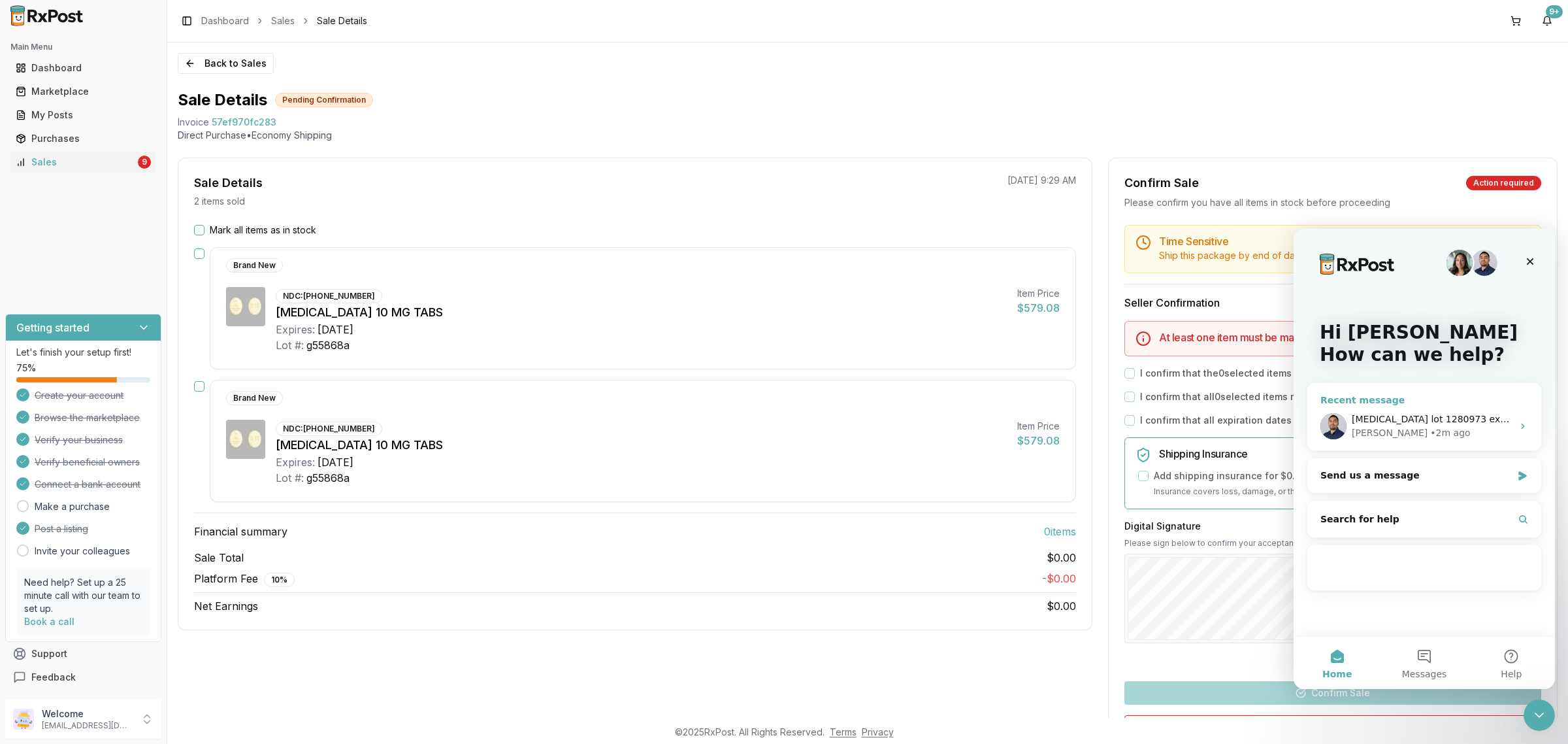
click at [1400, 420] on span "[MEDICAL_DATA] lot 1280973 exp 5/27" at bounding box center [1440, 419] width 178 height 10
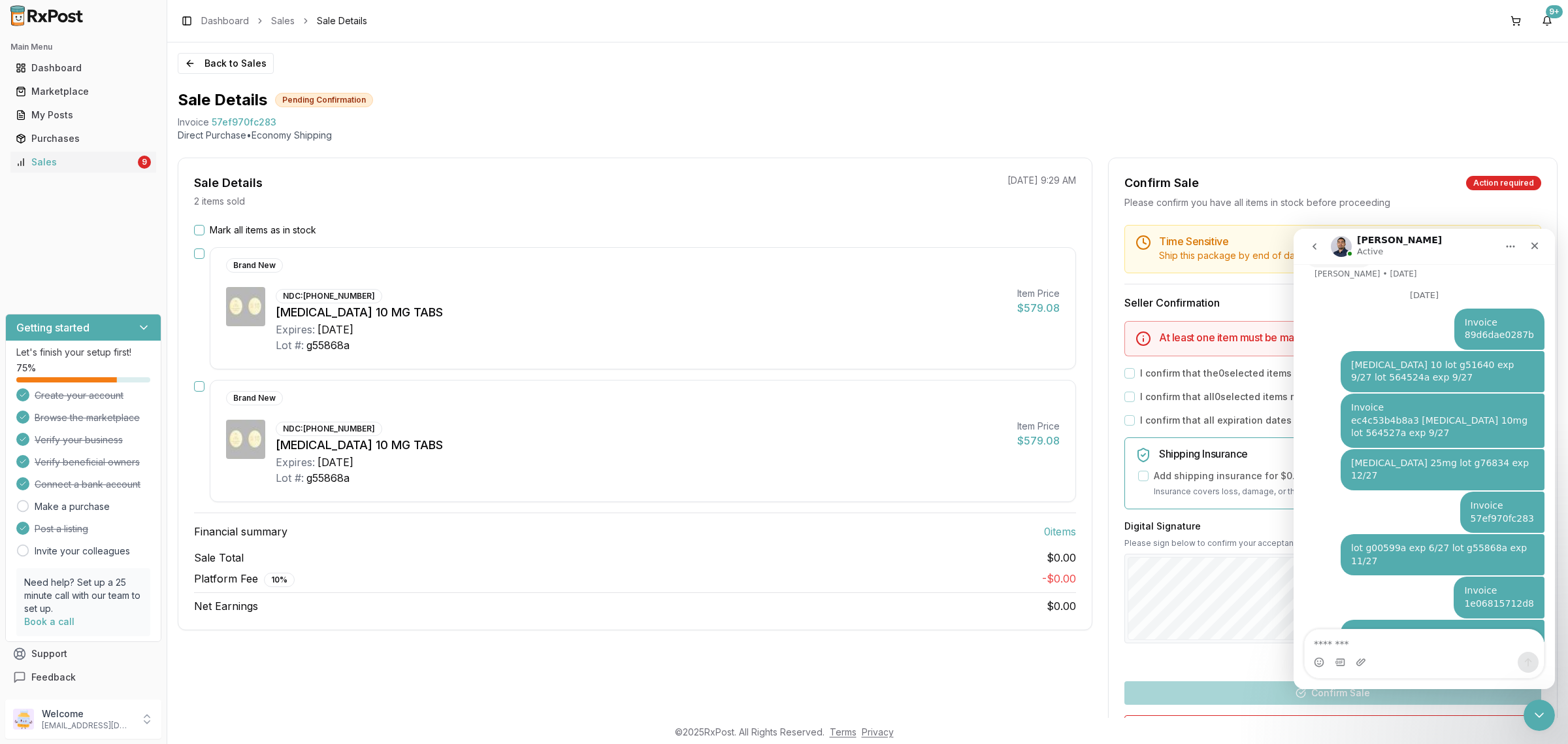
scroll to position [2436, 0]
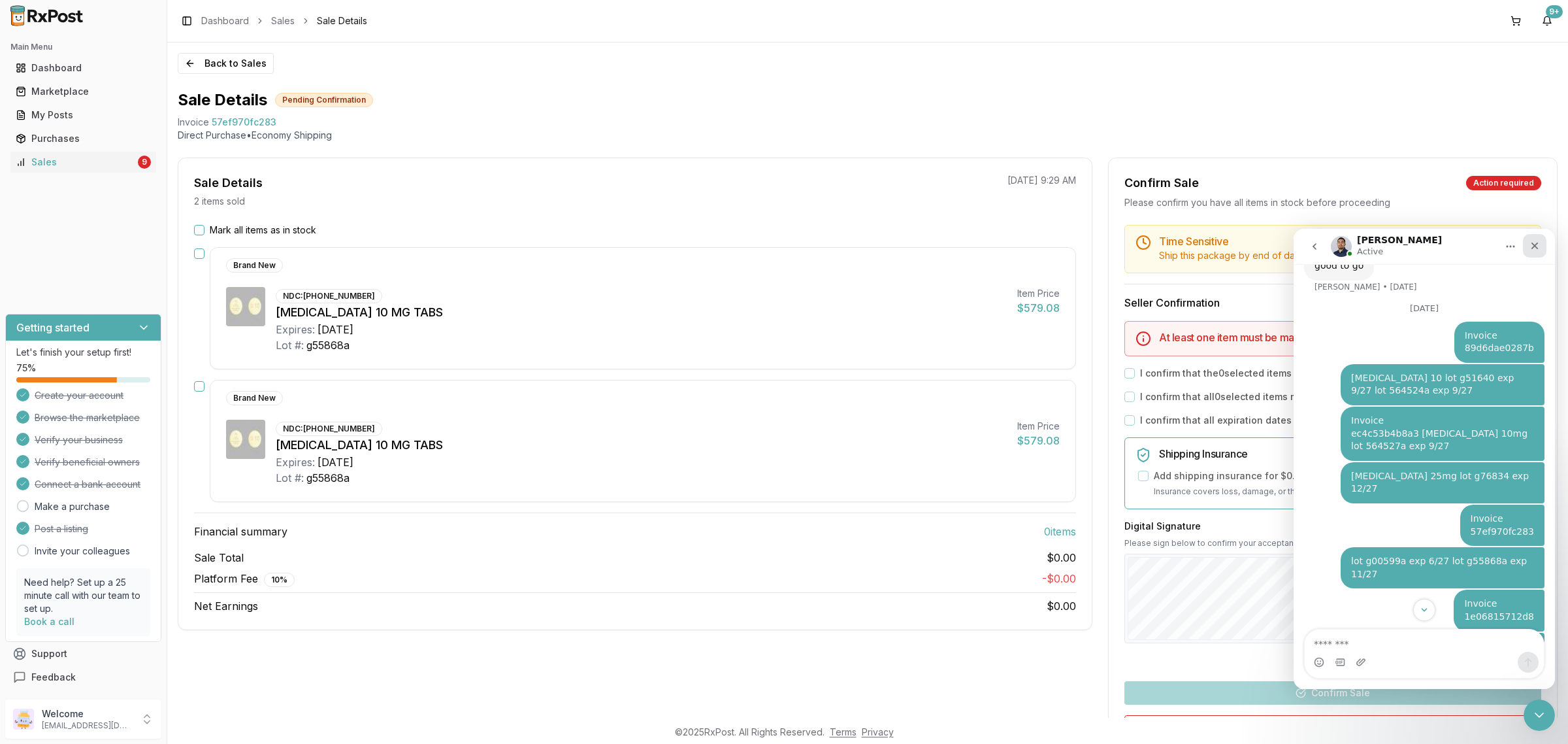
click at [1536, 249] on icon "Close" at bounding box center [1534, 246] width 10 height 10
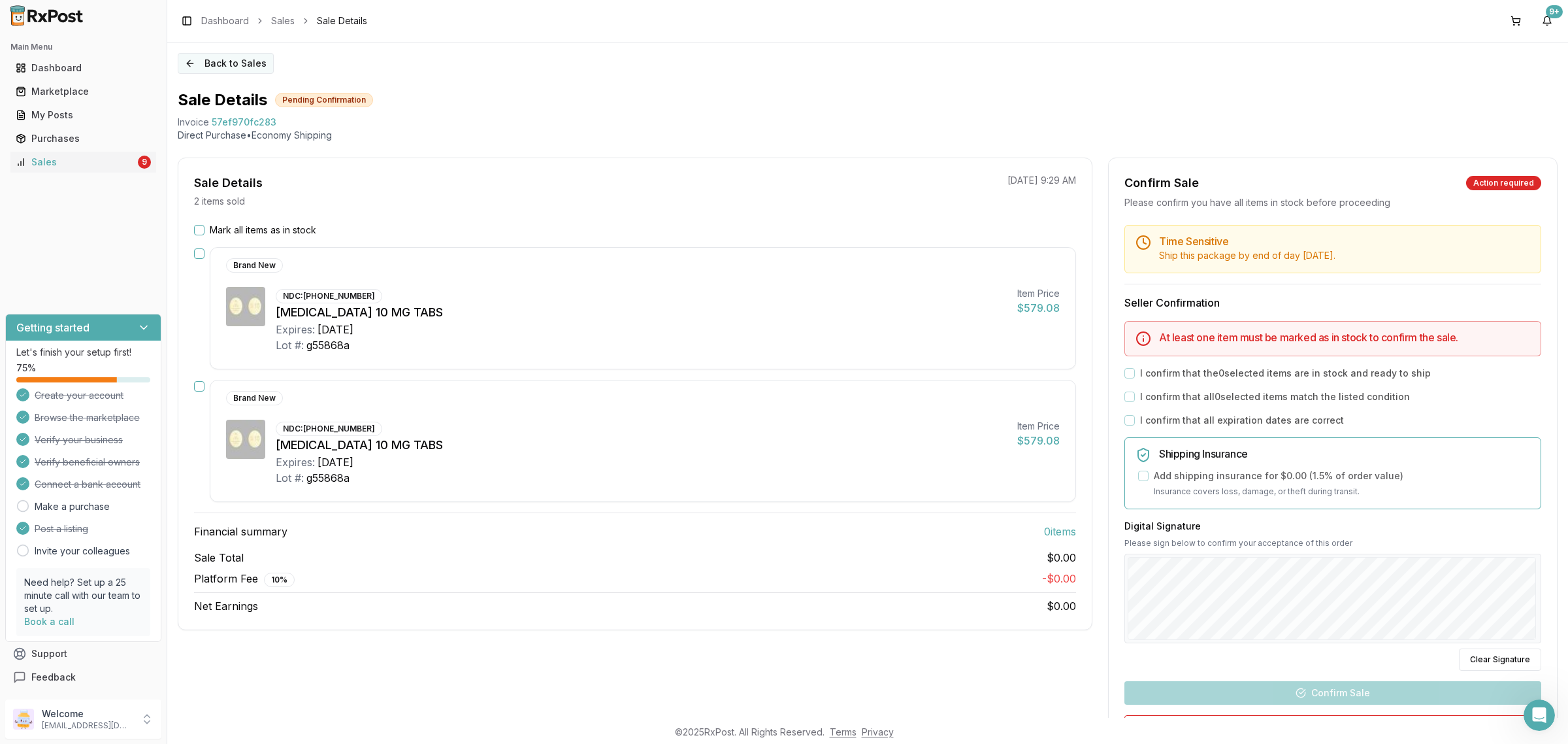
scroll to position [2599, 0]
click at [209, 70] on button "Back to Sales" at bounding box center [226, 63] width 96 height 21
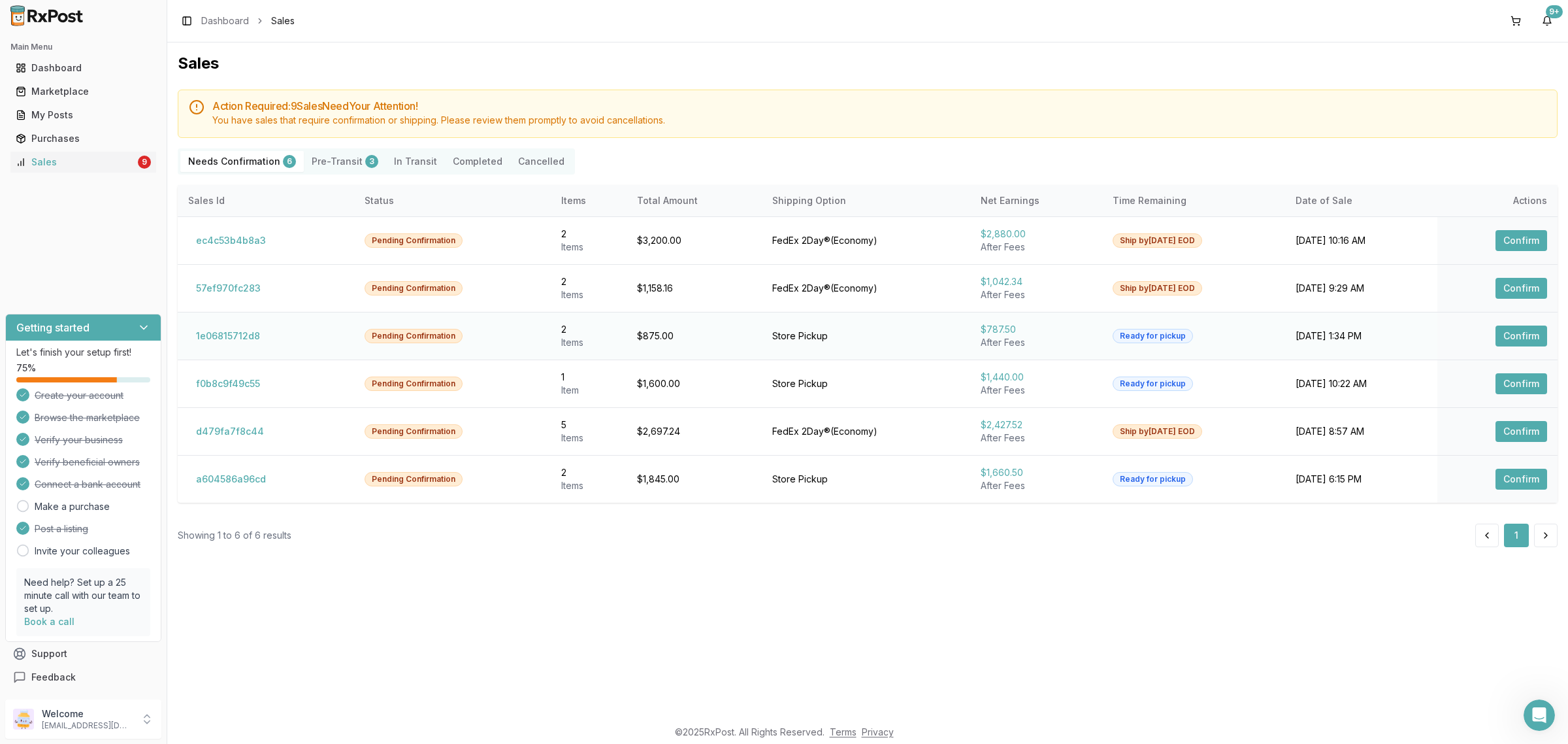
click at [258, 354] on td "1e06815712d8" at bounding box center [266, 335] width 176 height 47
click at [253, 338] on button "1e06815712d8" at bounding box center [228, 336] width 80 height 21
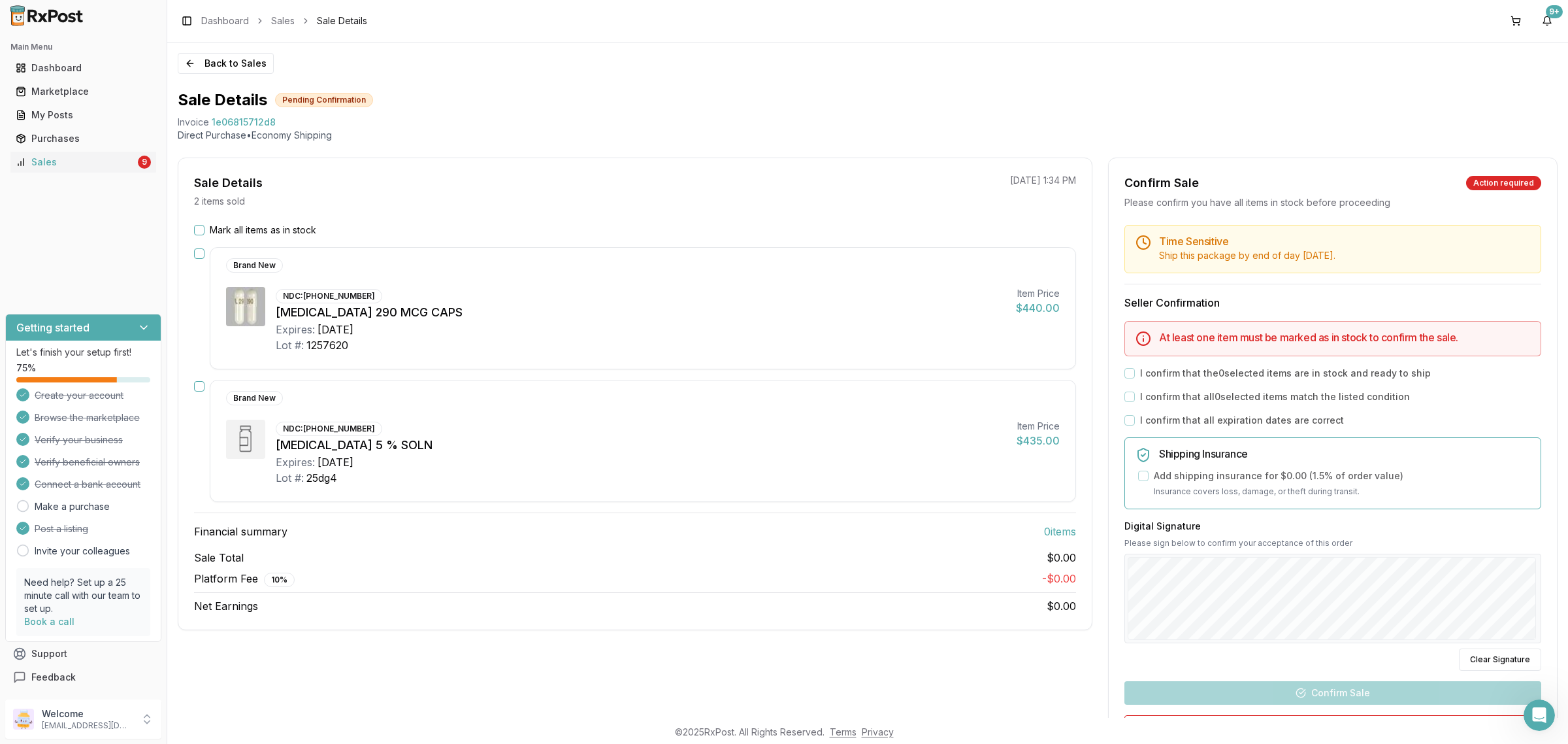
click at [203, 231] on button "Mark all items as in stock" at bounding box center [199, 230] width 10 height 10
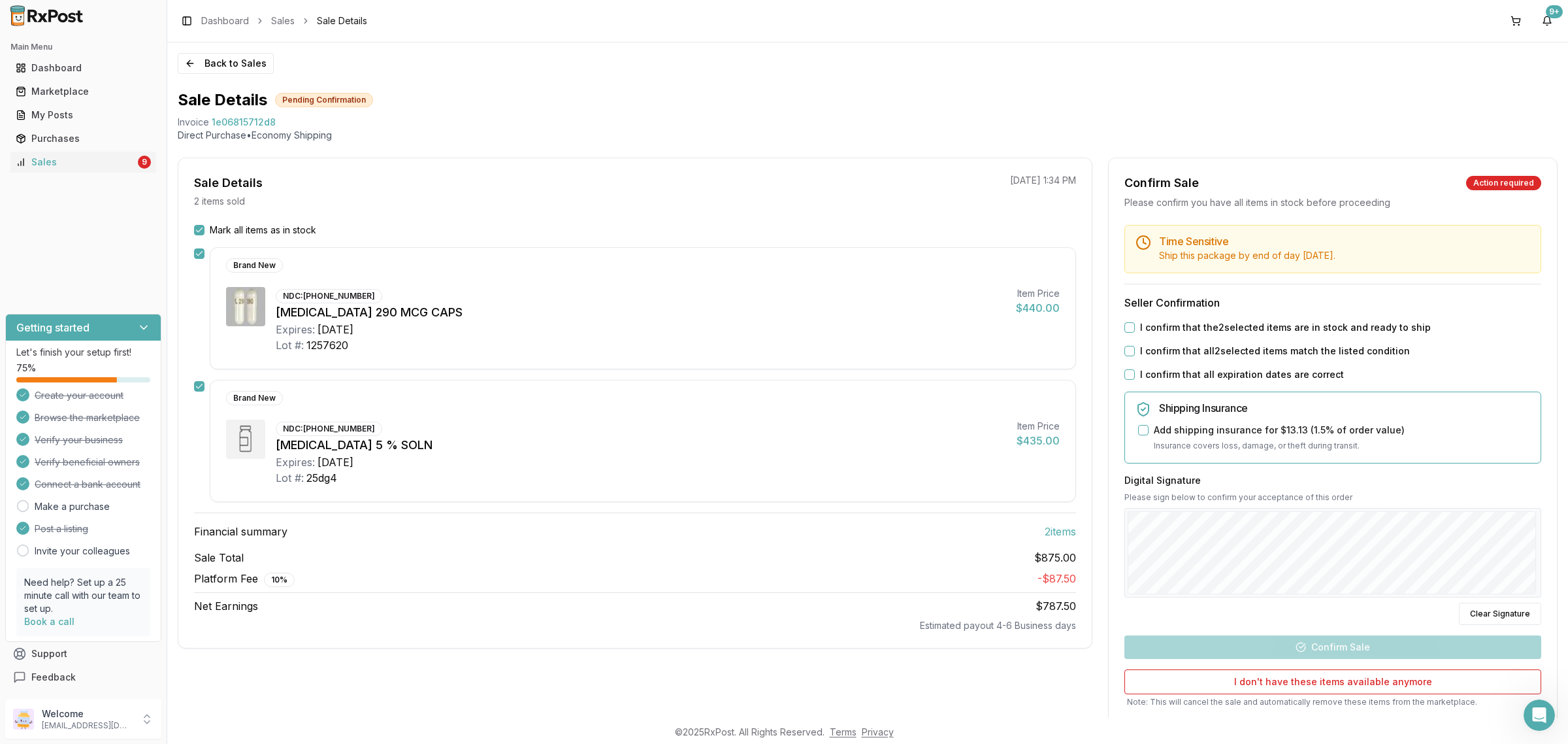
click at [1125, 326] on button "I confirm that the 2 selected items are in stock and ready to ship" at bounding box center [1129, 327] width 10 height 10
click at [1128, 348] on button "I confirm that all 2 selected items match the listed condition" at bounding box center [1129, 351] width 10 height 10
drag, startPoint x: 1131, startPoint y: 372, endPoint x: 1128, endPoint y: 380, distance: 8.5
click at [1130, 379] on button "I confirm that all expiration dates are correct" at bounding box center [1129, 375] width 10 height 10
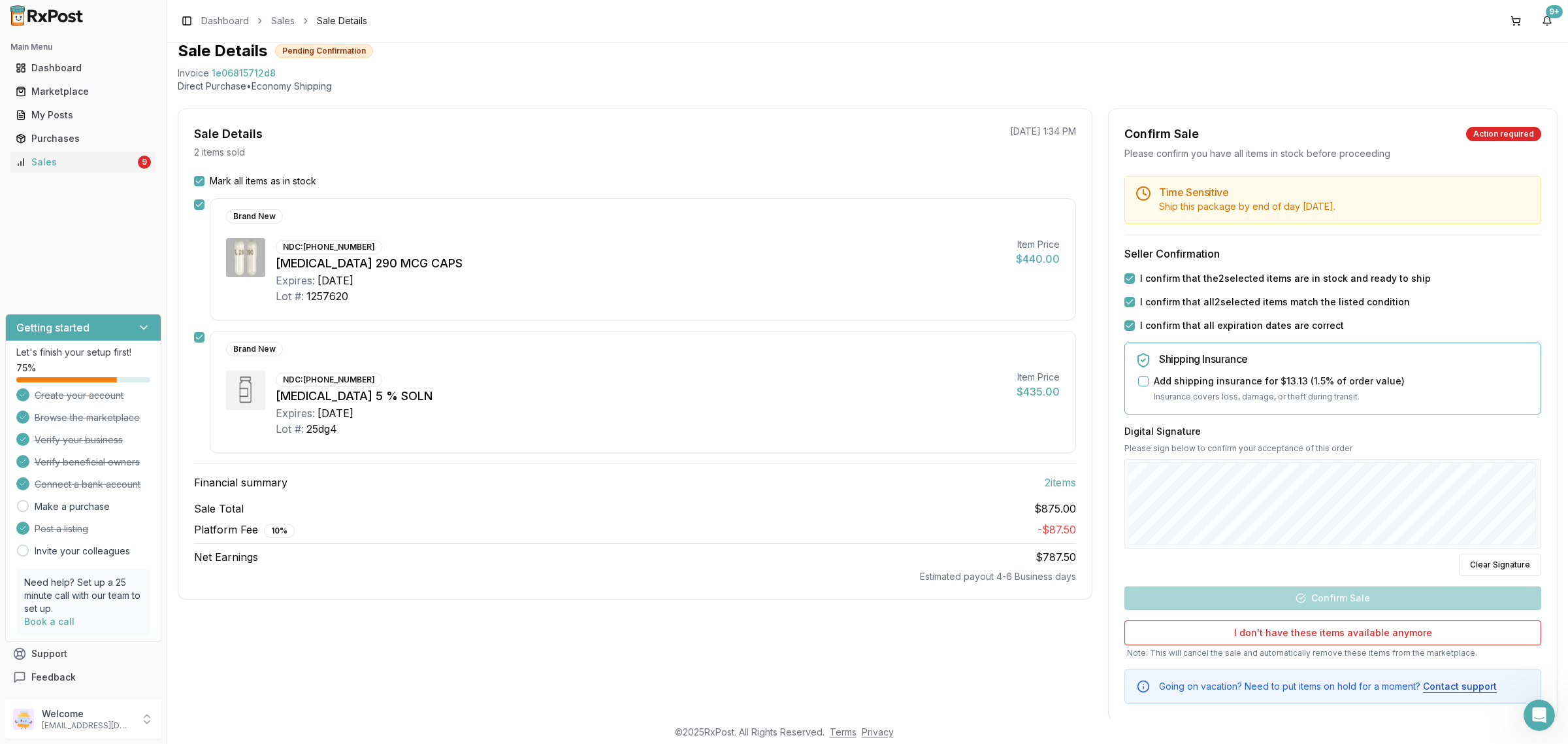
scroll to position [74, 0]
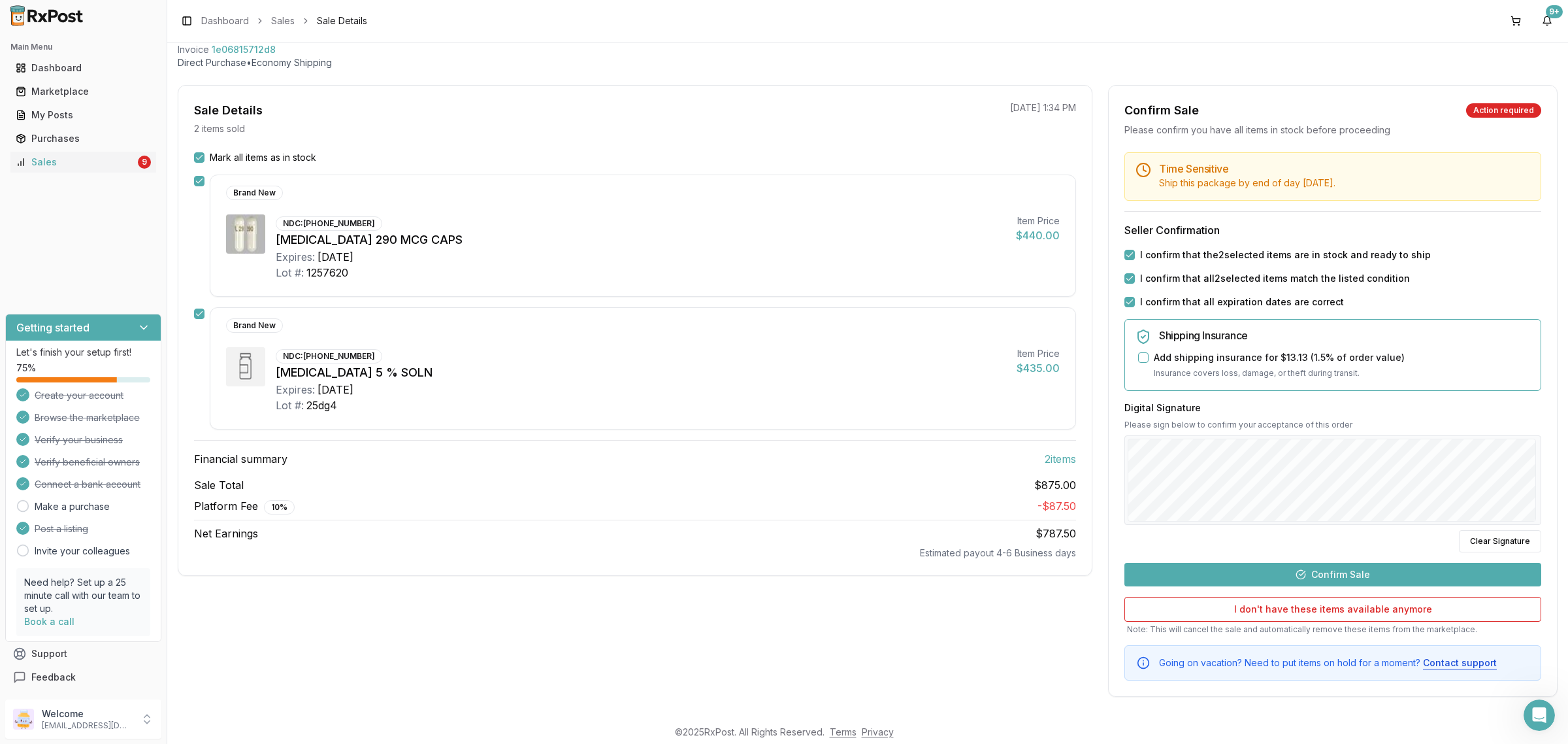
click at [1361, 582] on button "Confirm Sale" at bounding box center [1332, 574] width 417 height 24
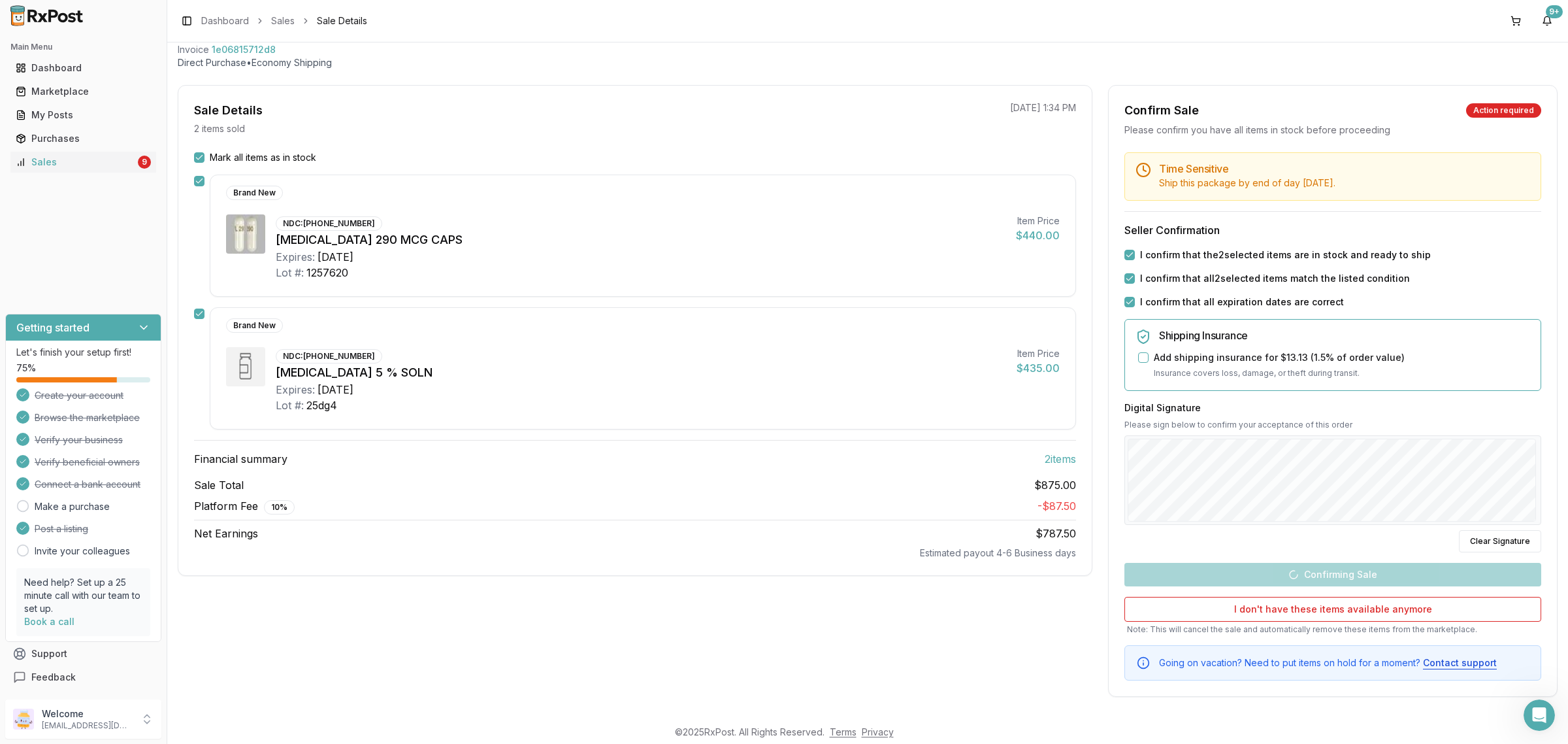
scroll to position [0, 0]
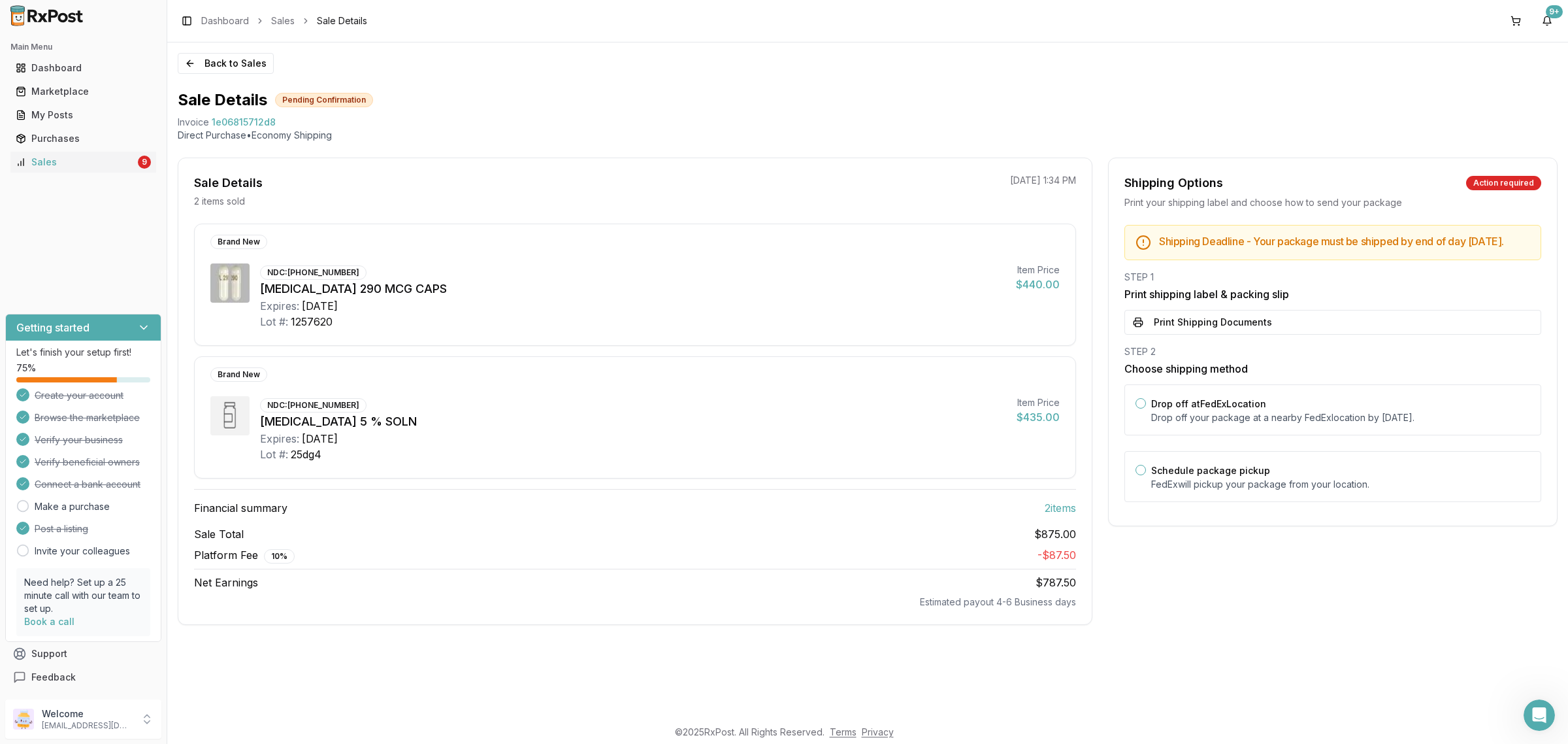
click at [1285, 392] on div "STEP 2 Choose shipping method Drop off at FedEx Location Drop off your package …" at bounding box center [1332, 427] width 417 height 164
click at [1308, 423] on p "Drop off your package at a nearby FedEx location by September 27, 2025 ." at bounding box center [1340, 418] width 379 height 13
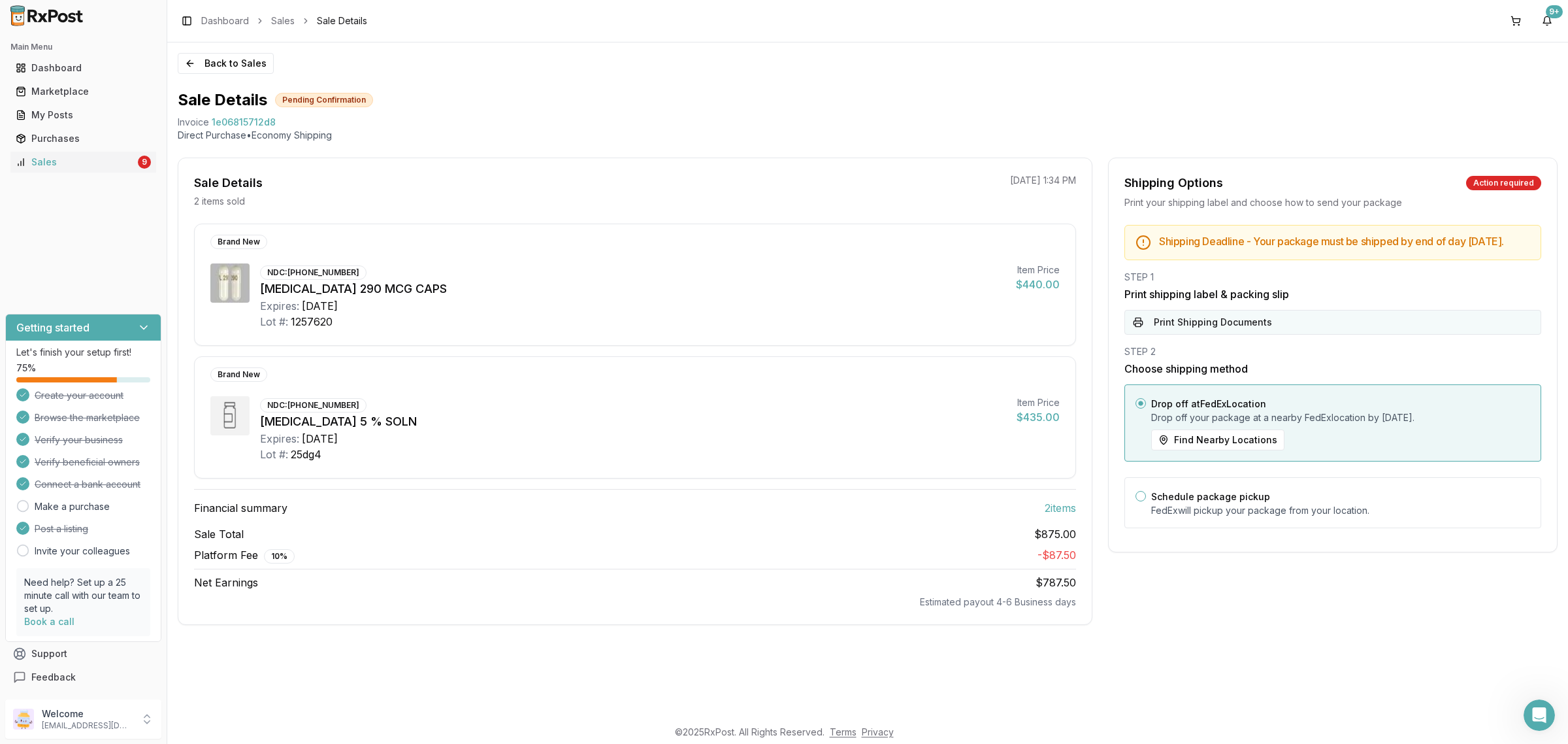
click at [1305, 335] on button "Print Shipping Documents" at bounding box center [1332, 322] width 417 height 25
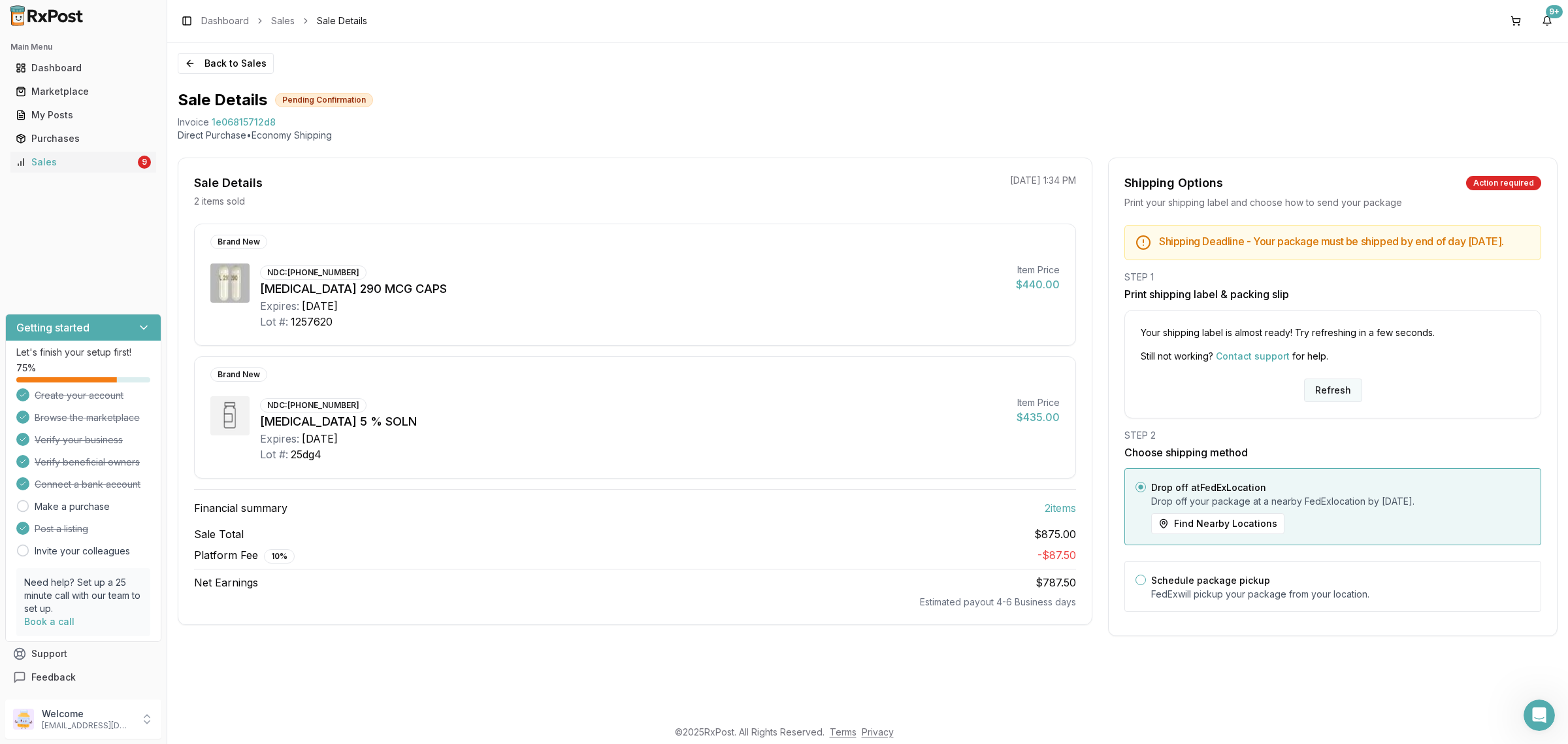
click at [1314, 400] on button "Refresh" at bounding box center [1333, 390] width 58 height 24
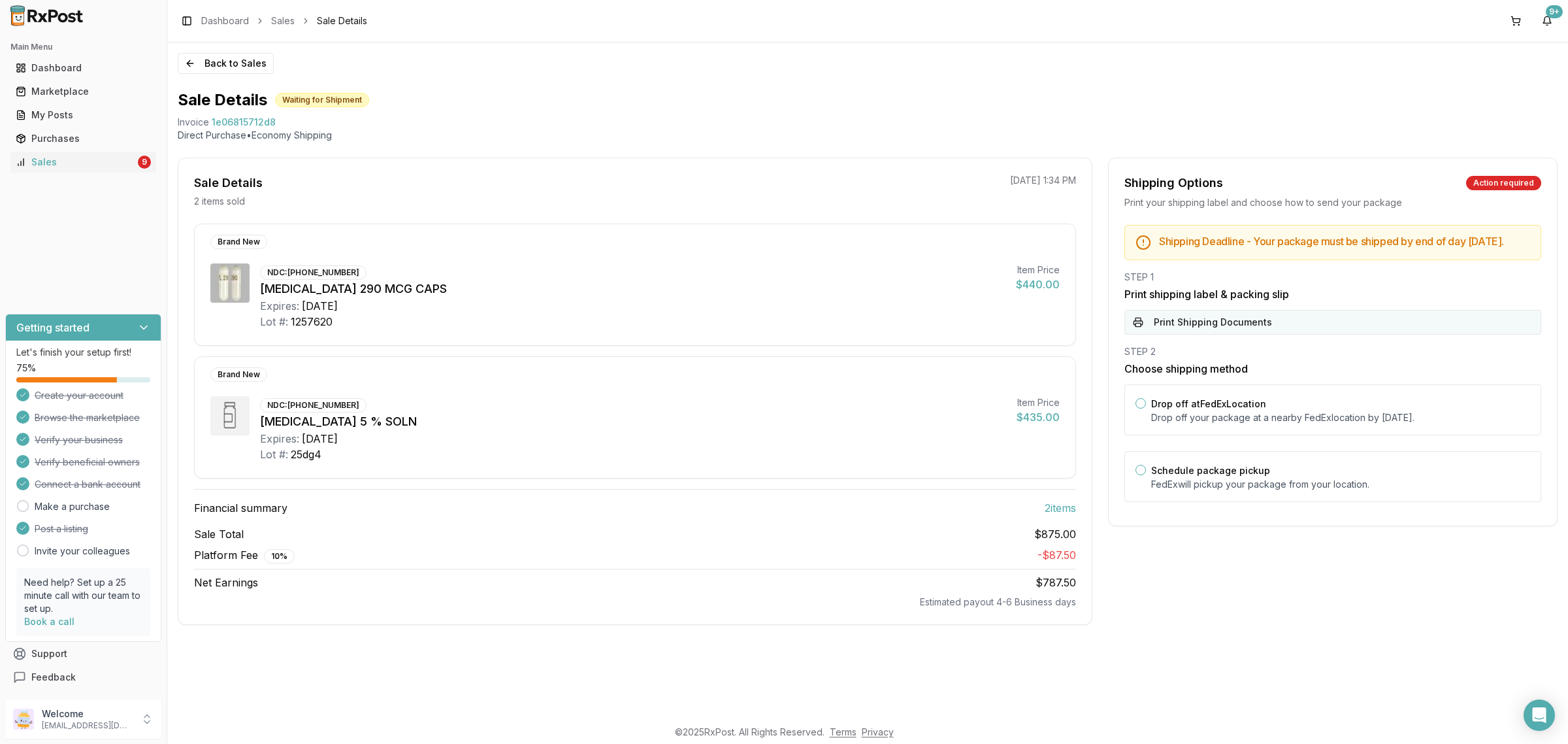
click at [1256, 327] on button "Print Shipping Documents" at bounding box center [1332, 322] width 417 height 25
click at [237, 70] on button "Back to Sales" at bounding box center [226, 63] width 96 height 21
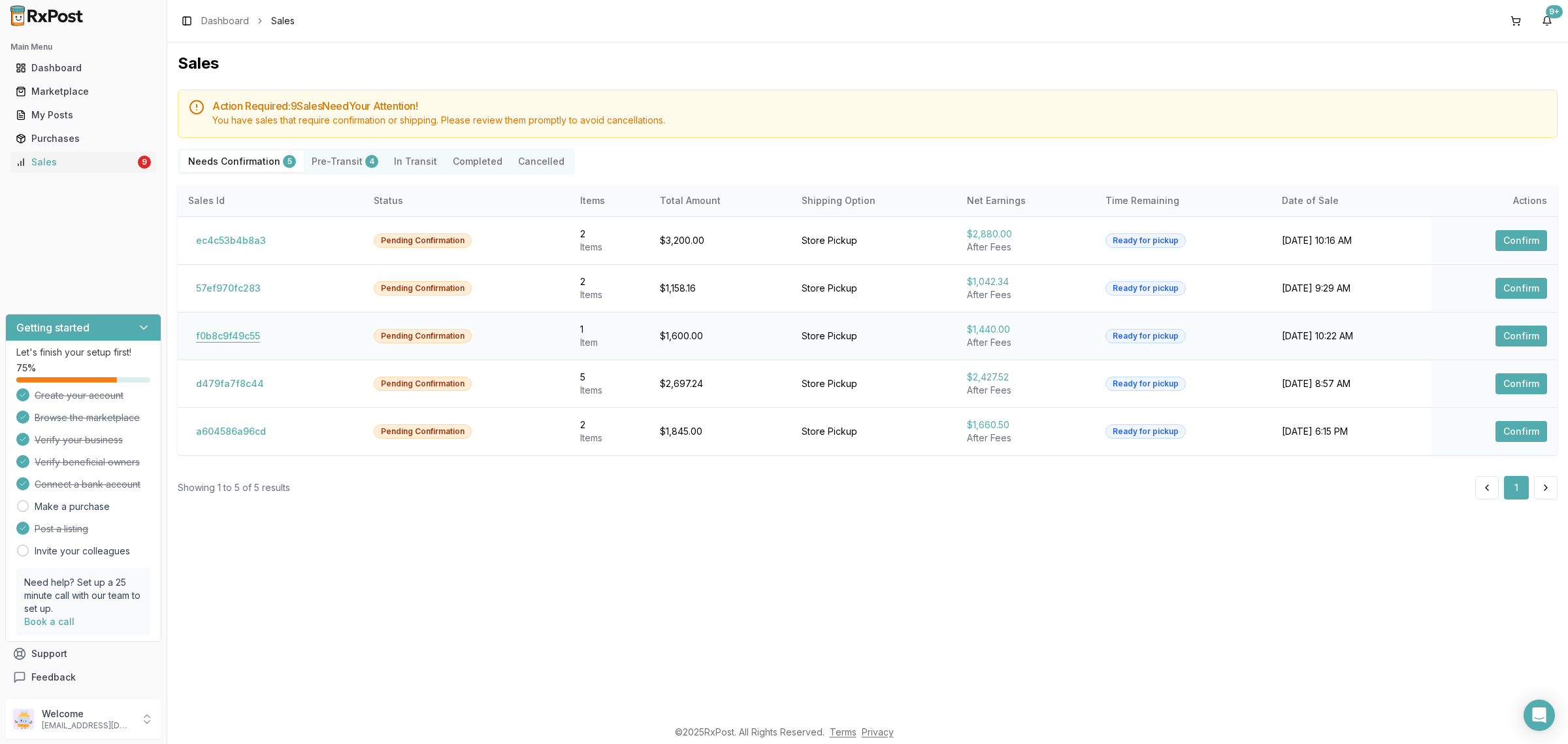
click at [218, 342] on button "f0b8c9f49c55" at bounding box center [228, 336] width 80 height 21
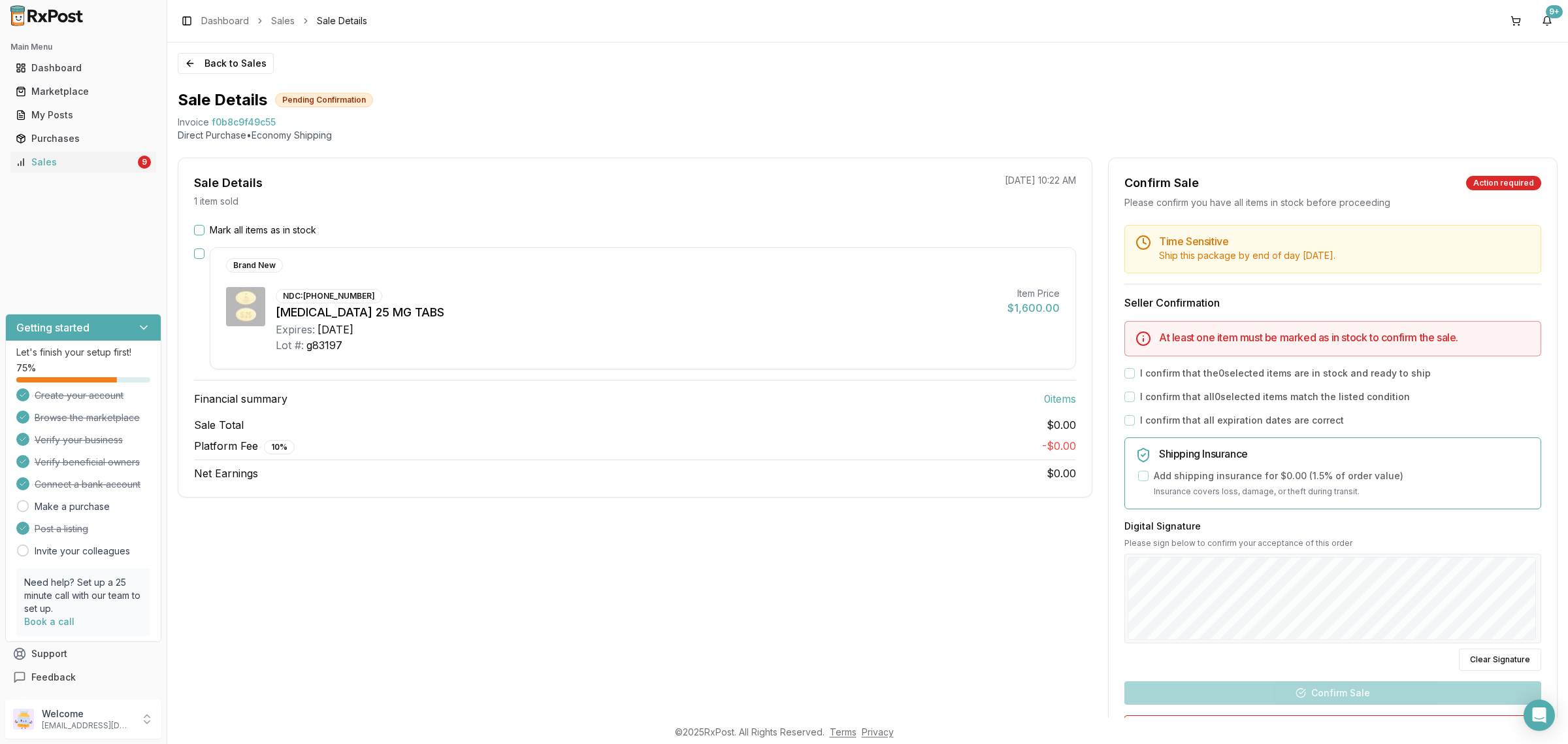
click at [201, 227] on button "Mark all items as in stock" at bounding box center [199, 230] width 10 height 10
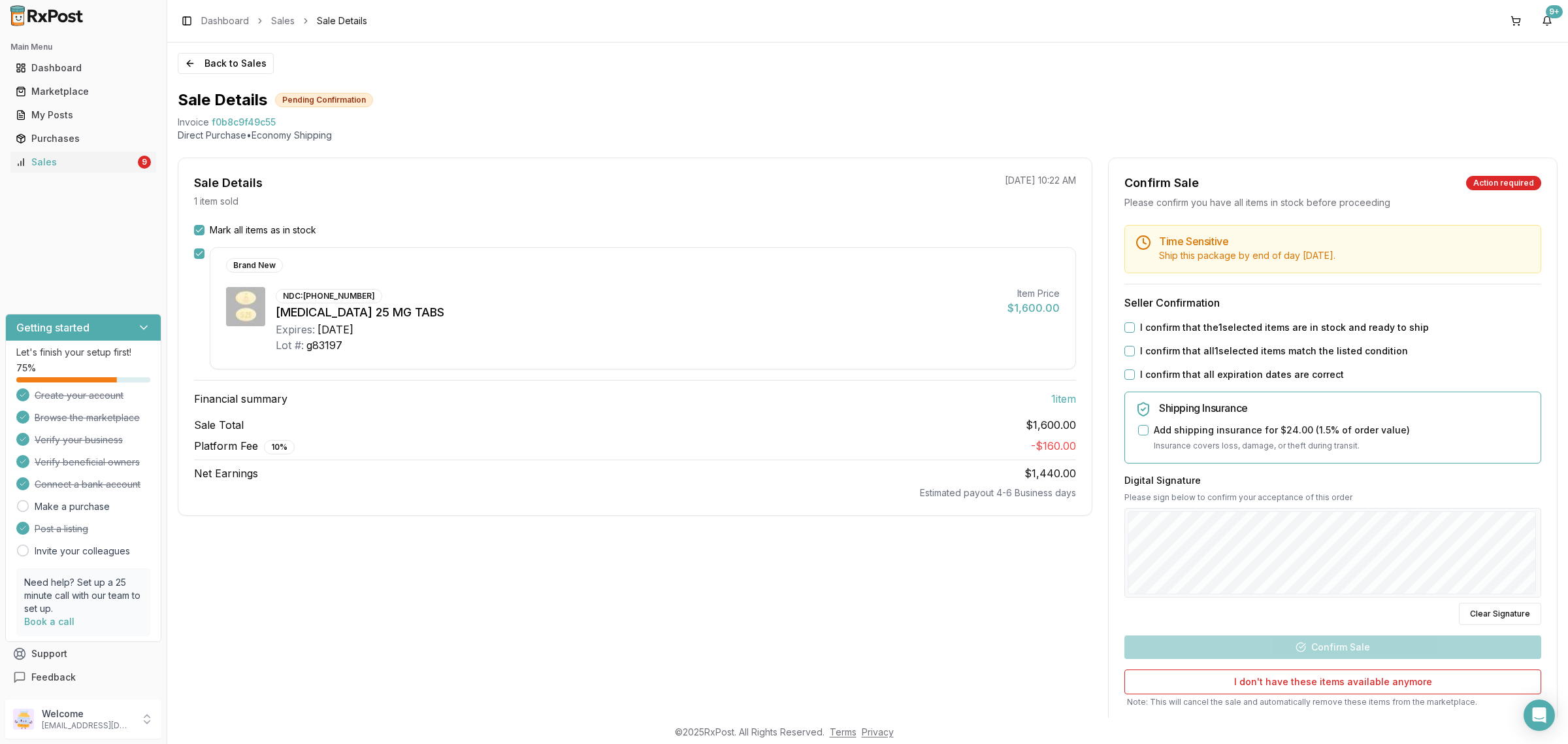
click at [1127, 332] on button "I confirm that the 1 selected items are in stock and ready to ship" at bounding box center [1129, 327] width 10 height 10
click at [1128, 348] on button "I confirm that all 1 selected items match the listed condition" at bounding box center [1129, 351] width 10 height 10
click at [1125, 368] on div "Time Sensitive Ship this package by end of day Saturday, September 27th . Selle…" at bounding box center [1333, 489] width 448 height 528
click at [1125, 371] on button "I confirm that all expiration dates are correct" at bounding box center [1129, 375] width 10 height 10
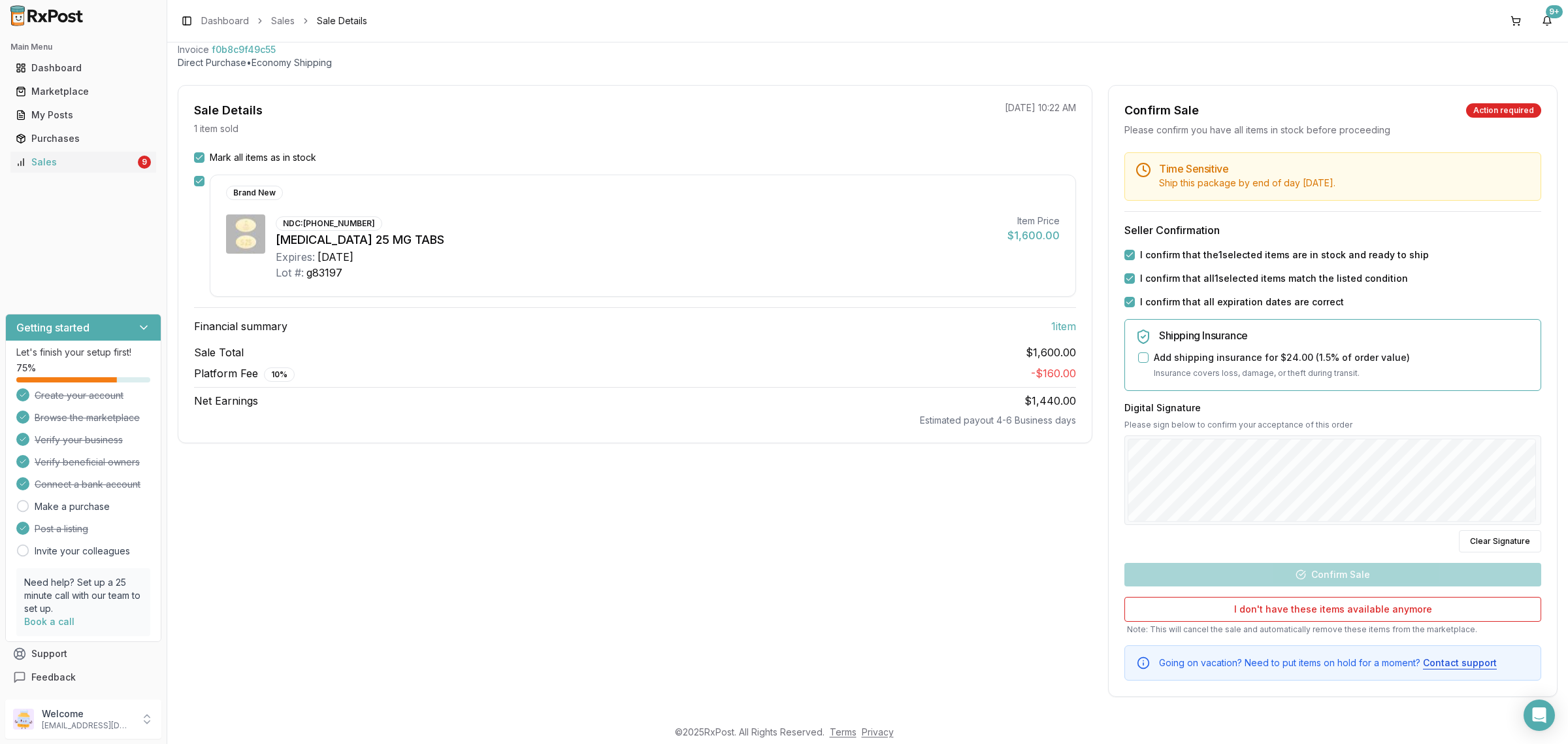
scroll to position [74, 0]
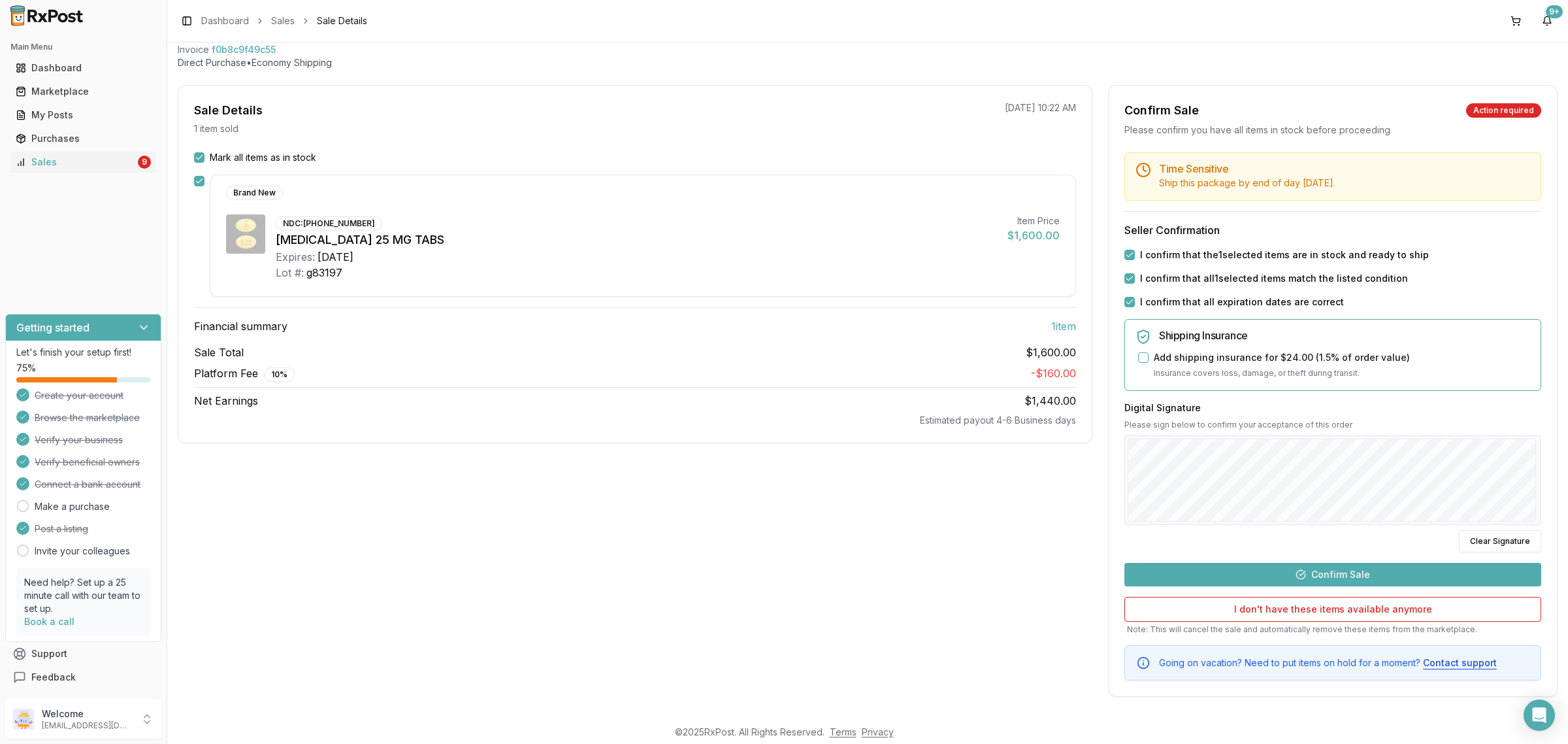
click at [1364, 566] on button "Confirm Sale" at bounding box center [1332, 574] width 417 height 24
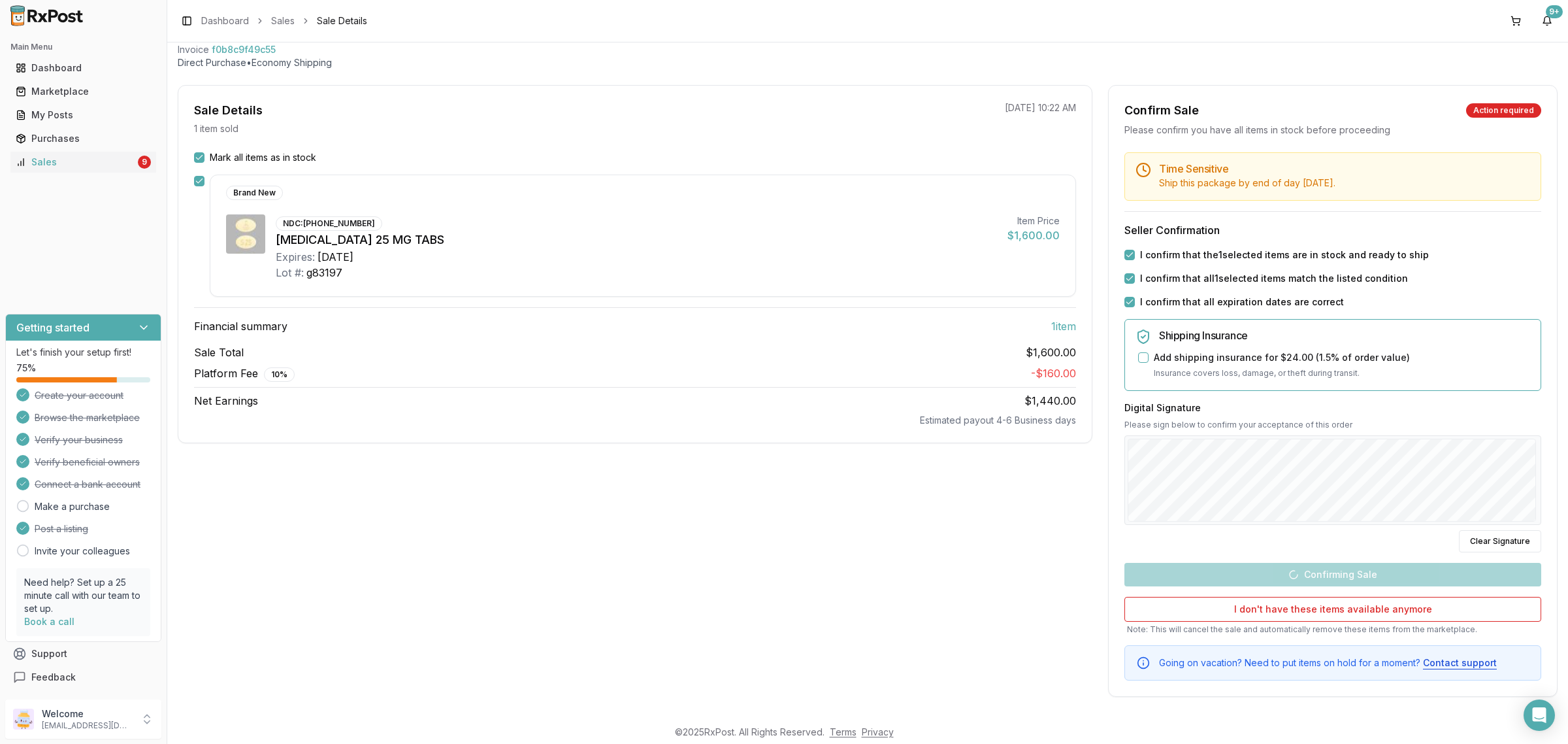
scroll to position [0, 0]
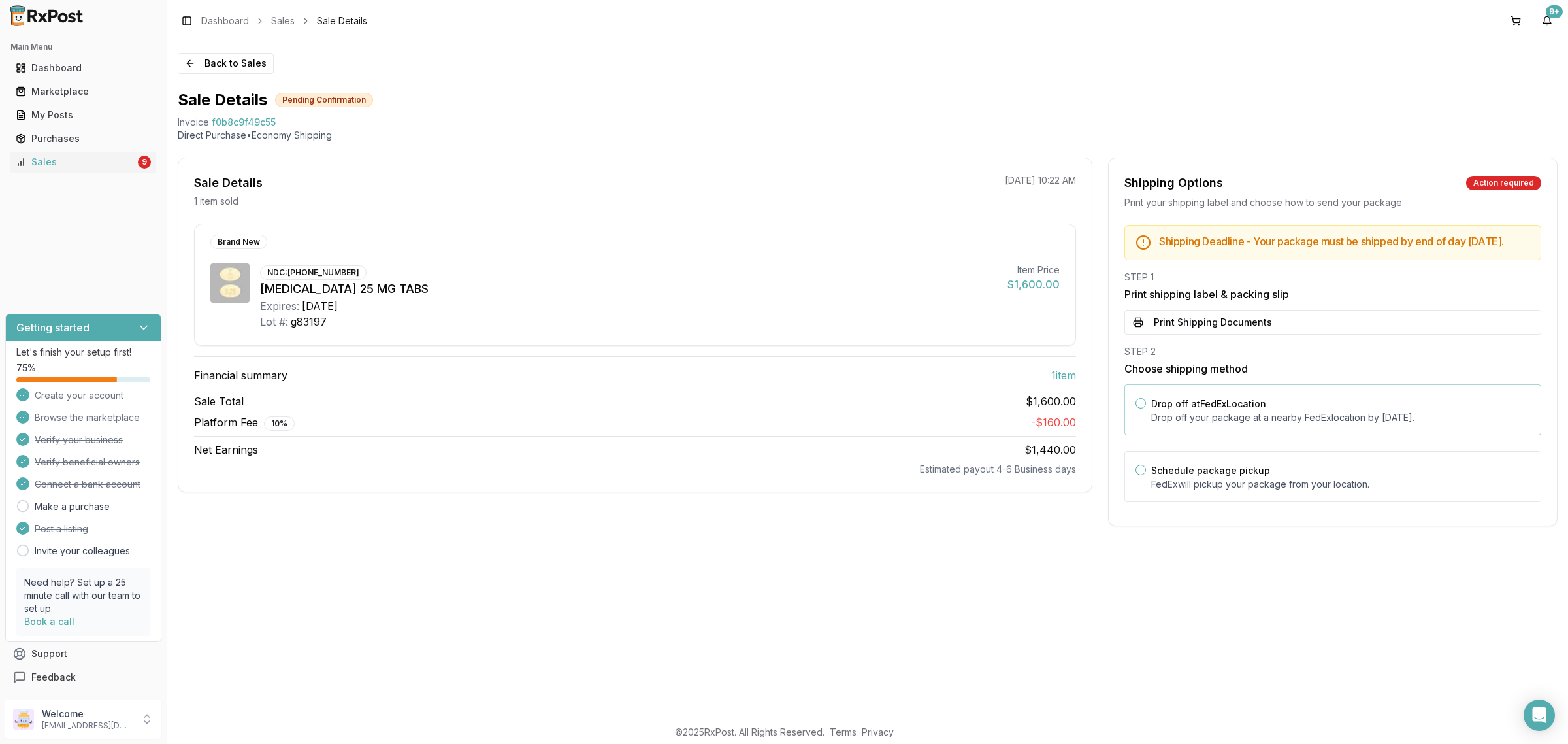
click at [1271, 424] on p "Drop off your package at a nearby FedEx location by September 27, 2025 ." at bounding box center [1340, 418] width 379 height 13
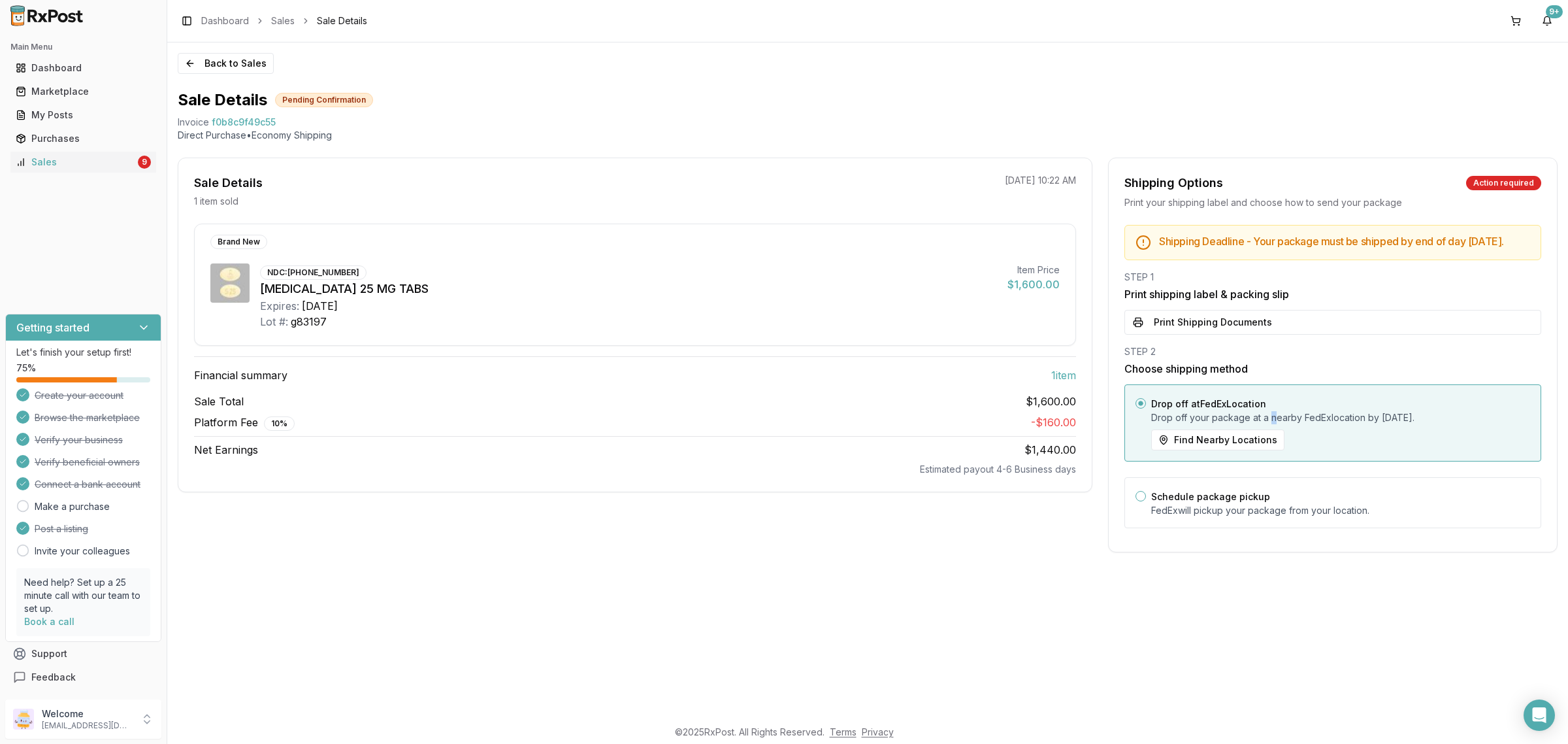
click at [1262, 331] on button "Print Shipping Documents" at bounding box center [1332, 322] width 417 height 25
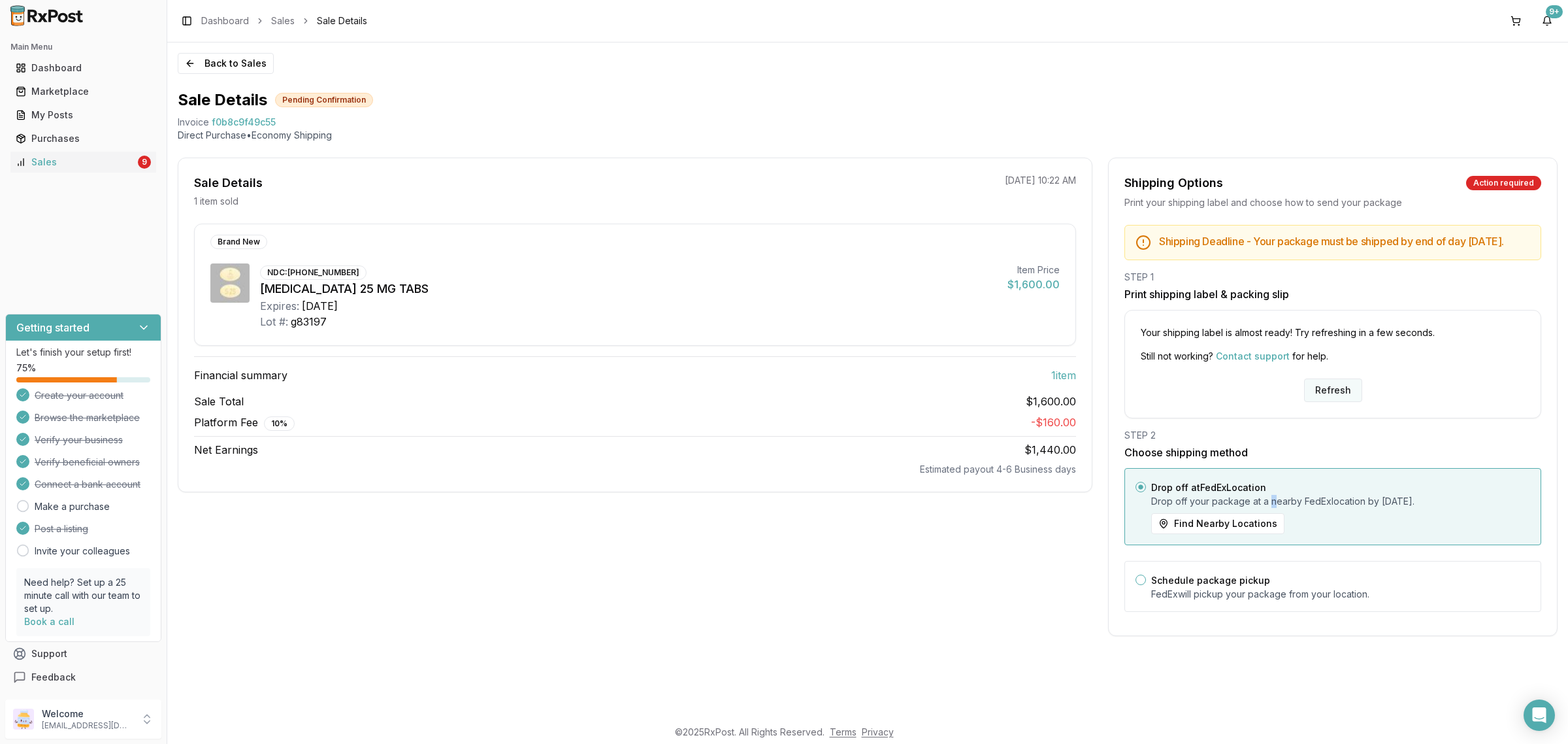
click at [1323, 402] on button "Refresh" at bounding box center [1333, 390] width 58 height 24
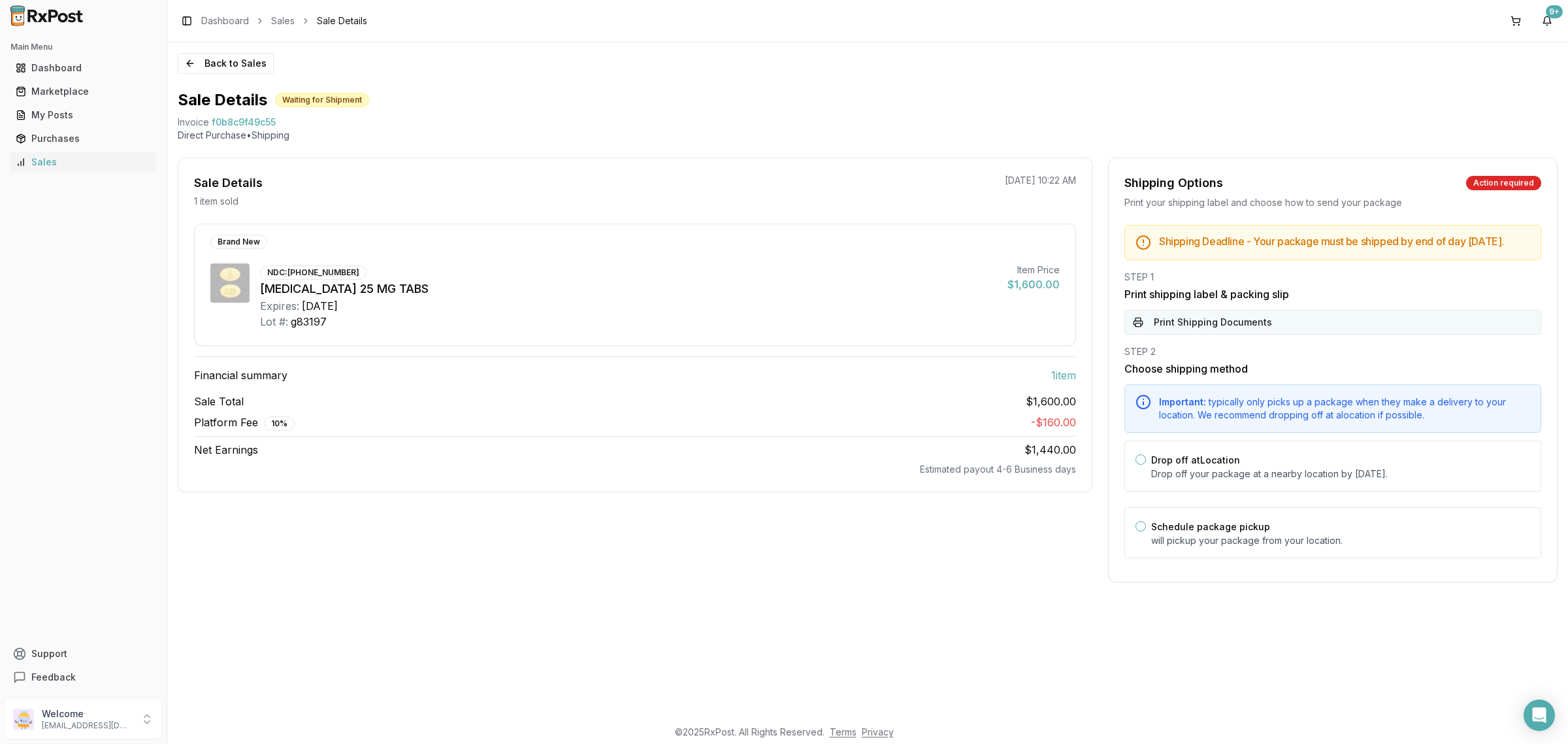
click at [1376, 328] on button "Print Shipping Documents" at bounding box center [1332, 322] width 417 height 25
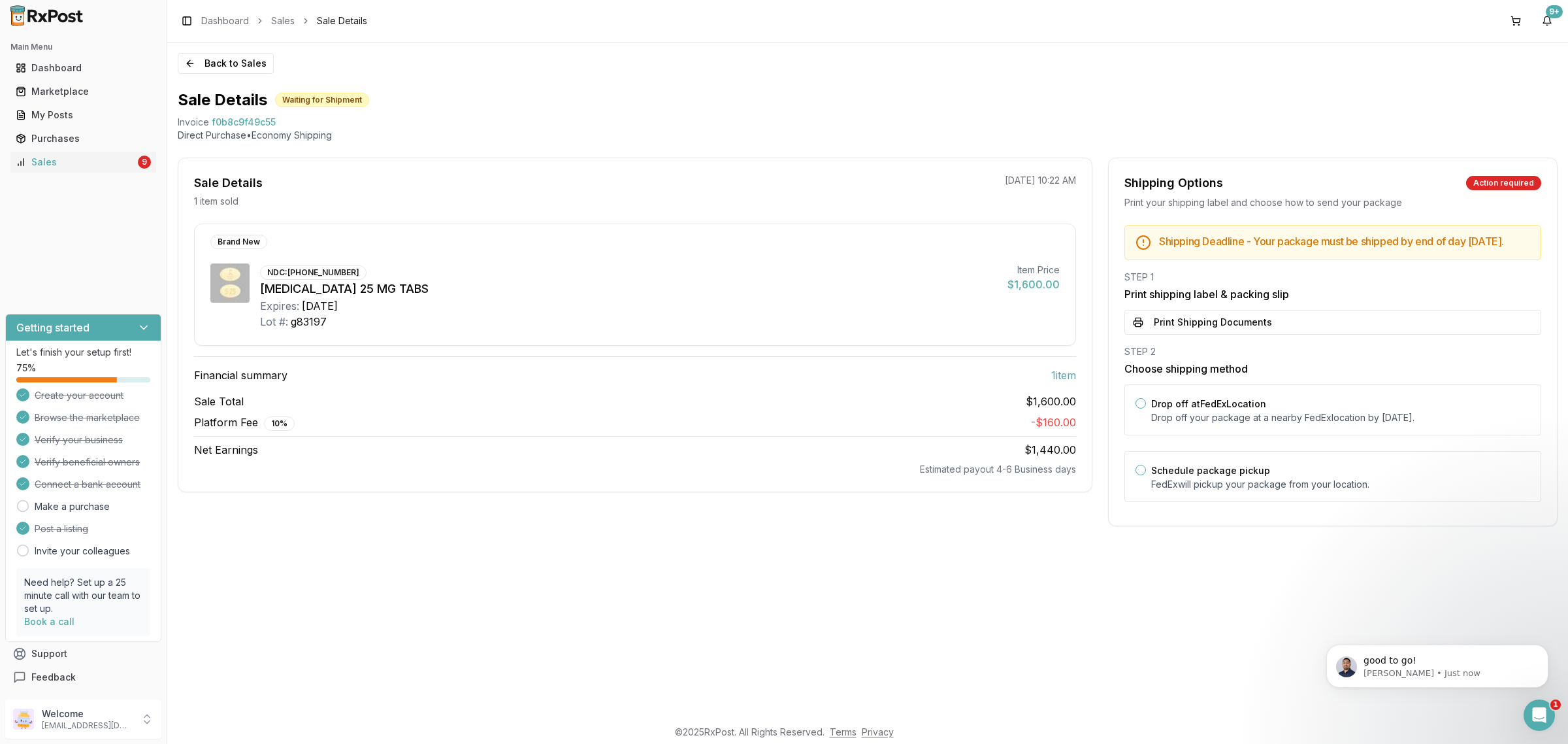
click at [220, 76] on div "Back to Sales Sale Details Waiting for Shipment Invoice f0b8c9f49c55 Direct Pur…" at bounding box center [867, 380] width 1401 height 675
click at [220, 69] on button "Back to Sales" at bounding box center [226, 63] width 96 height 21
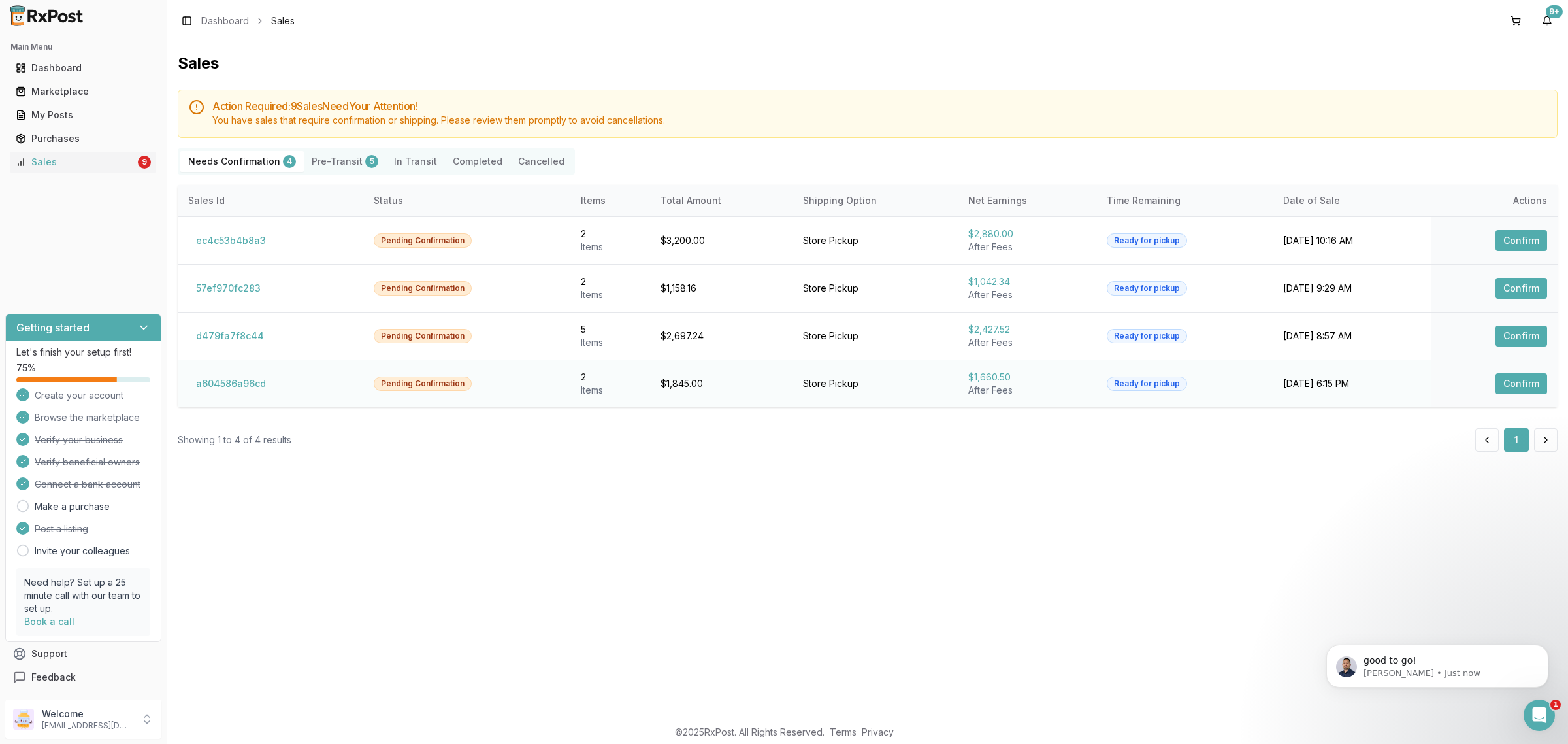
click at [215, 383] on button "a604586a96cd" at bounding box center [231, 383] width 86 height 21
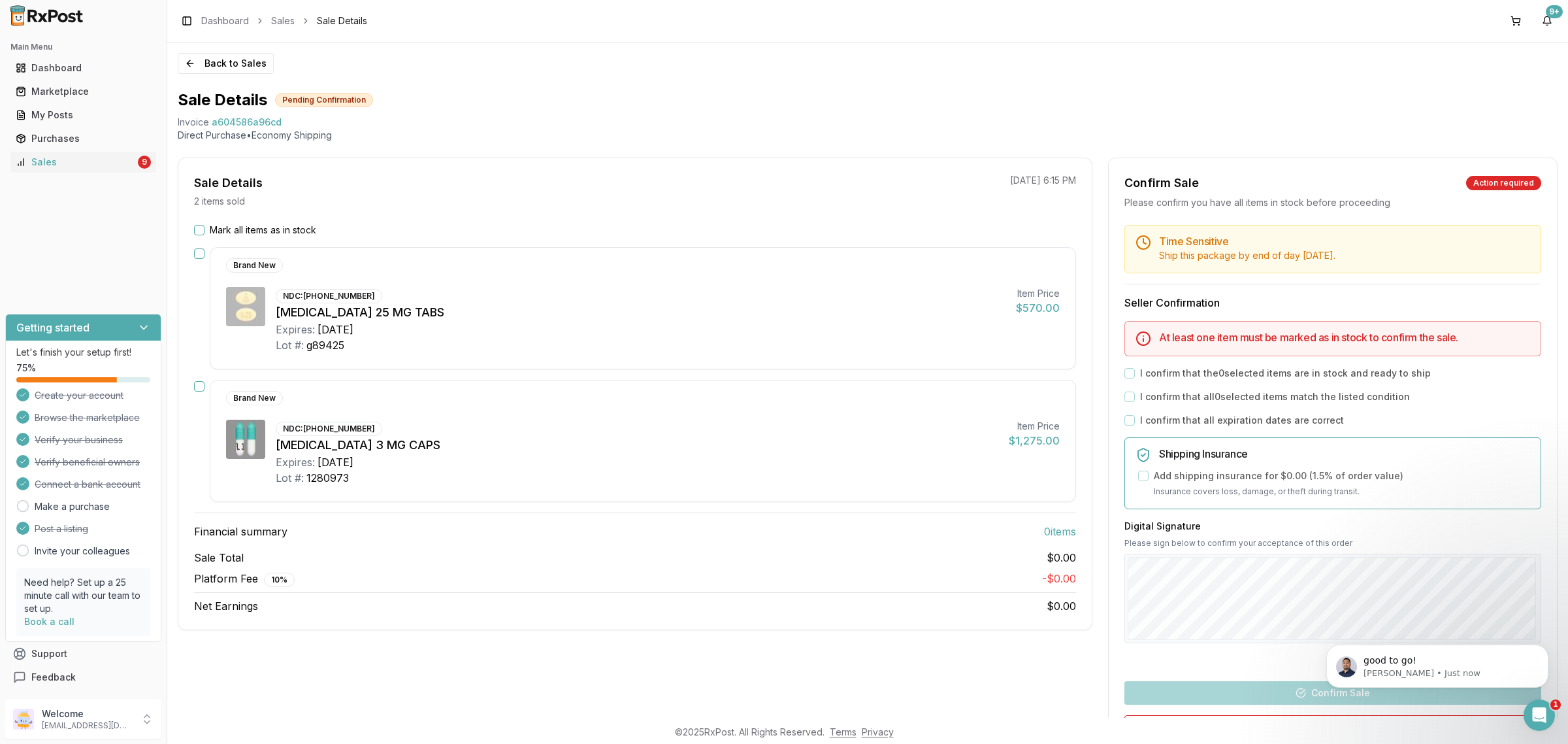
click at [200, 233] on button "Mark all items as in stock" at bounding box center [199, 230] width 10 height 10
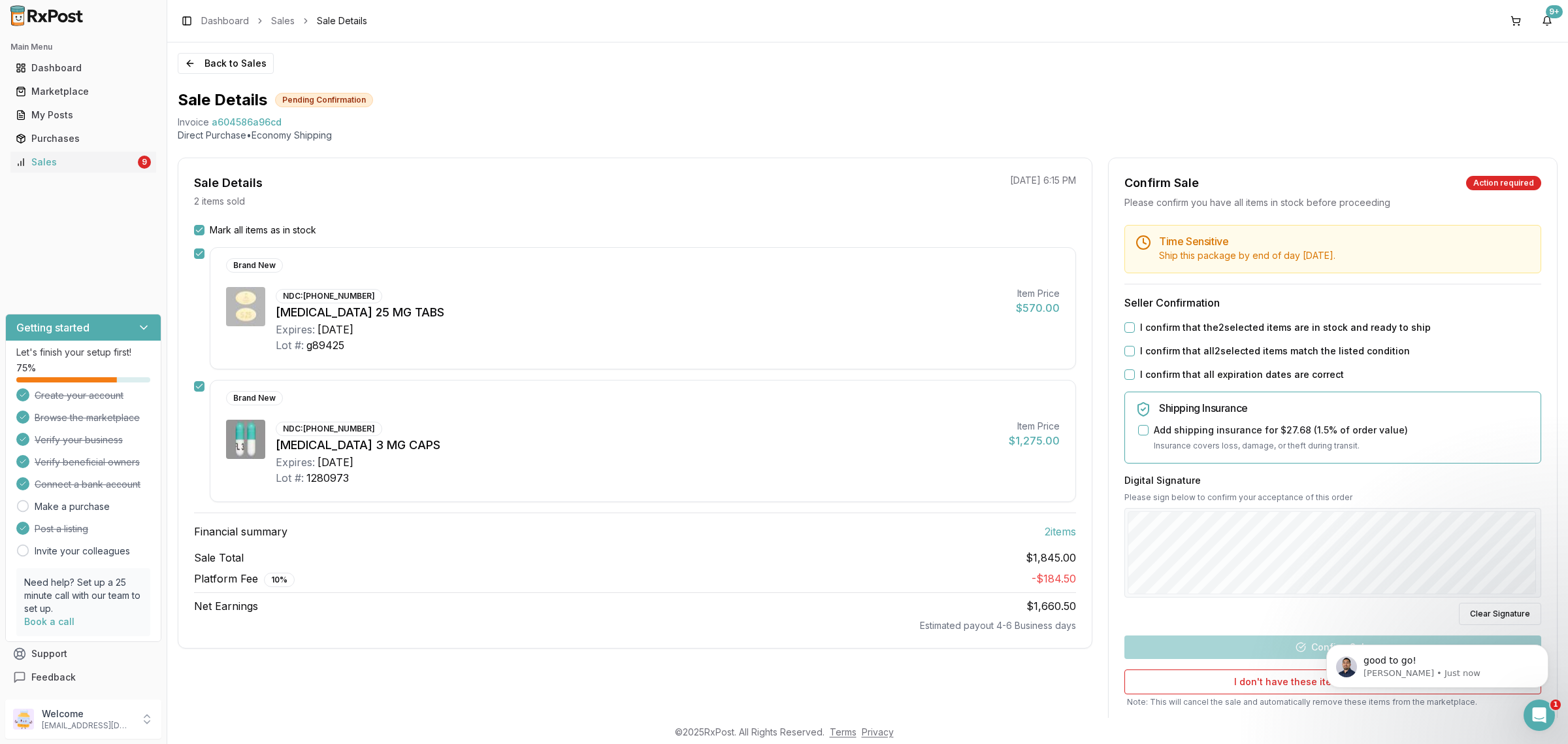
click at [1127, 325] on button "I confirm that the 2 selected items are in stock and ready to ship" at bounding box center [1129, 327] width 10 height 10
drag, startPoint x: 1123, startPoint y: 342, endPoint x: 1125, endPoint y: 348, distance: 6.3
click at [1124, 346] on div "Time Sensitive Ship this package by end of day Friday, September 26th . Seller …" at bounding box center [1333, 489] width 448 height 528
click at [1125, 348] on button "I confirm that all 2 selected items match the listed condition" at bounding box center [1129, 351] width 10 height 10
click at [1124, 378] on button "I confirm that all expiration dates are correct" at bounding box center [1129, 375] width 10 height 10
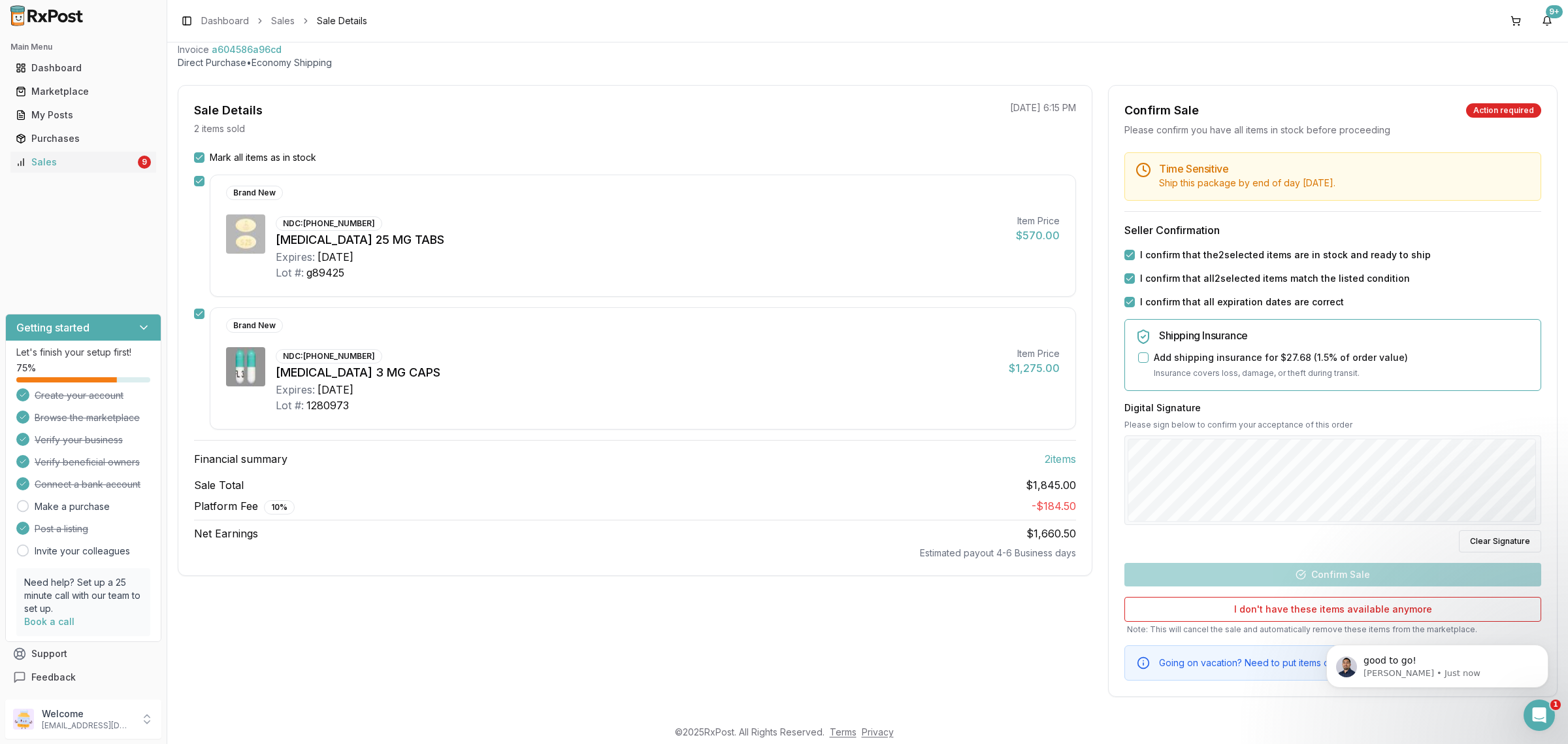
scroll to position [74, 0]
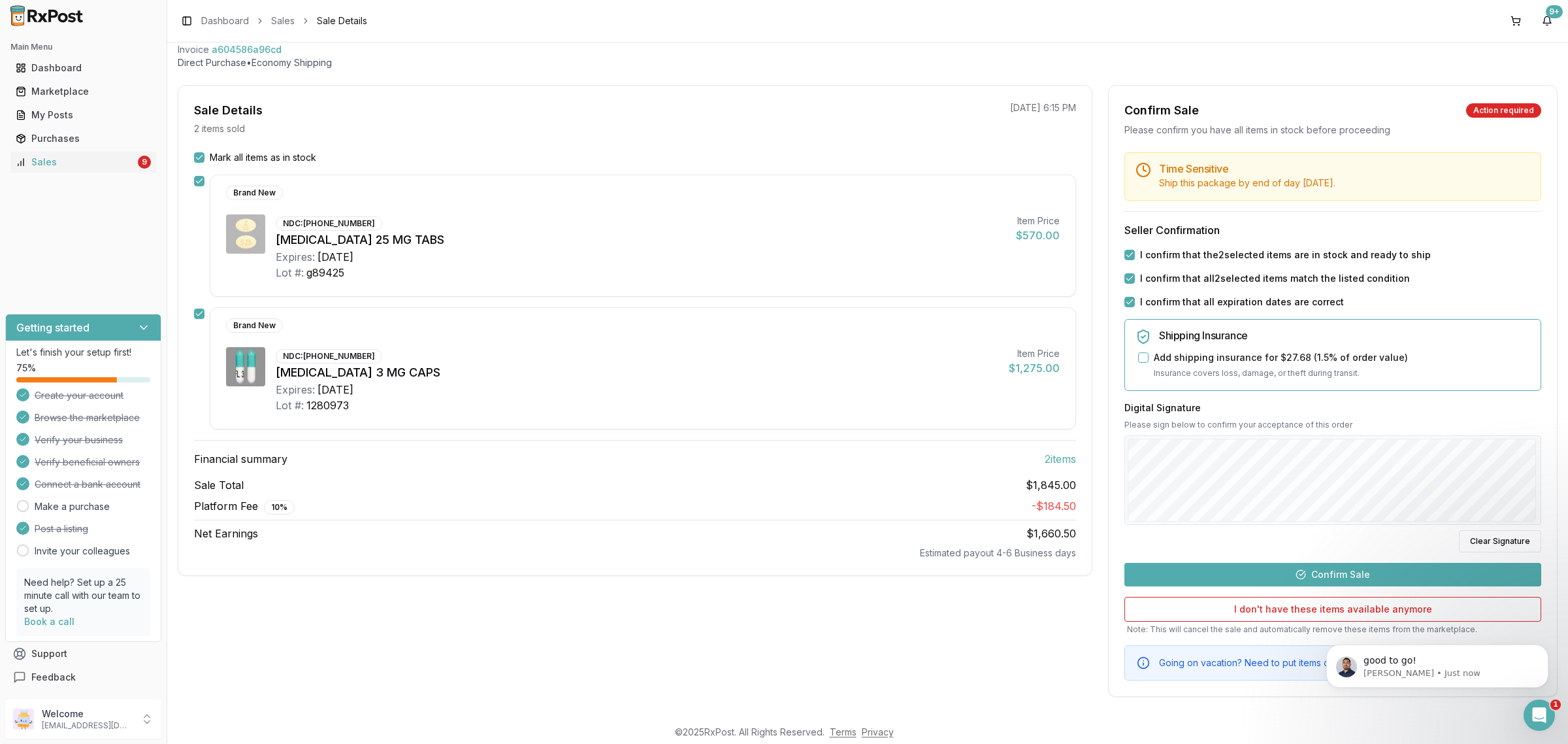
click at [1353, 582] on button "Confirm Sale" at bounding box center [1332, 574] width 417 height 24
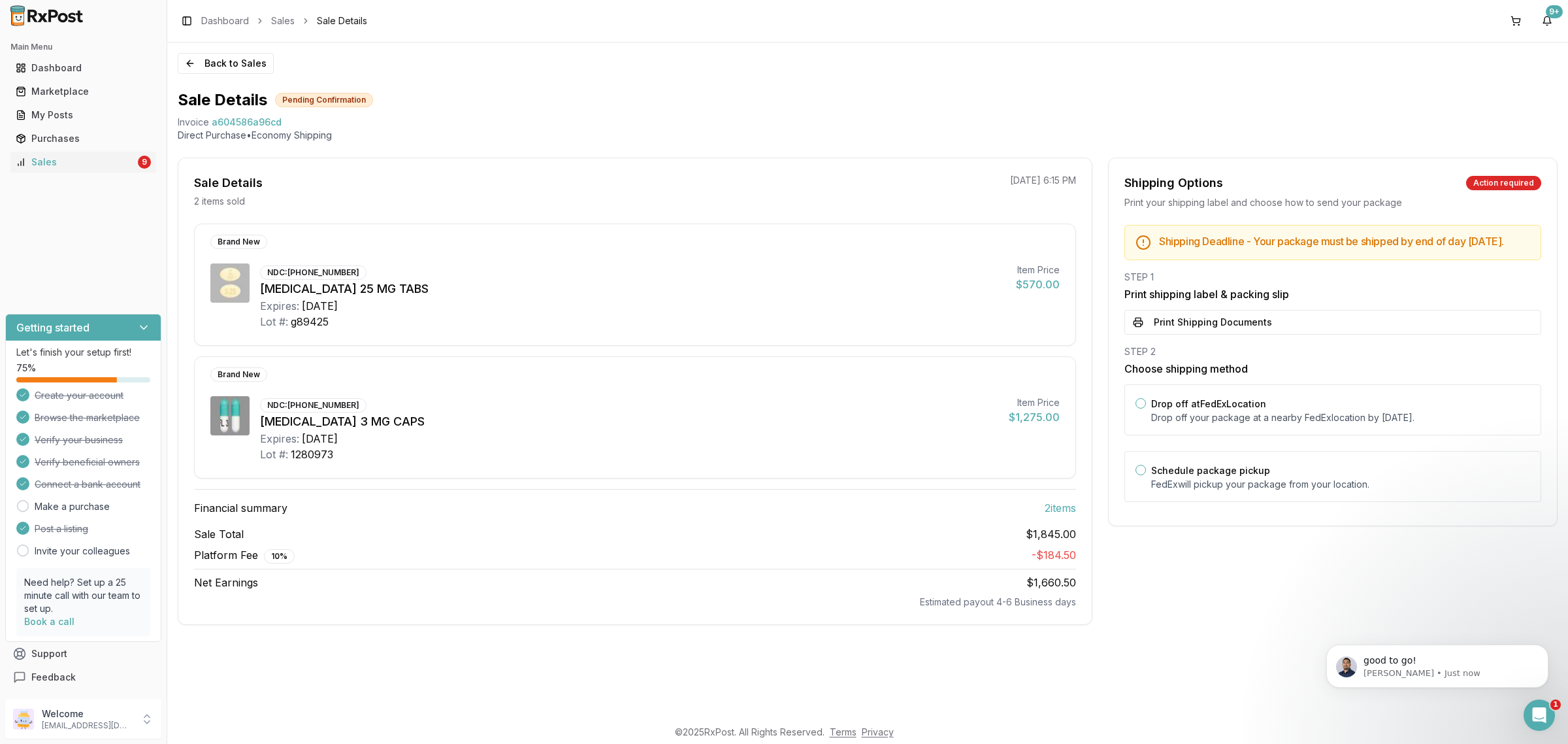
scroll to position [0, 0]
click at [1235, 402] on div "Drop off at FedEx Location Drop off your package at a nearby FedEx location by …" at bounding box center [1332, 409] width 417 height 51
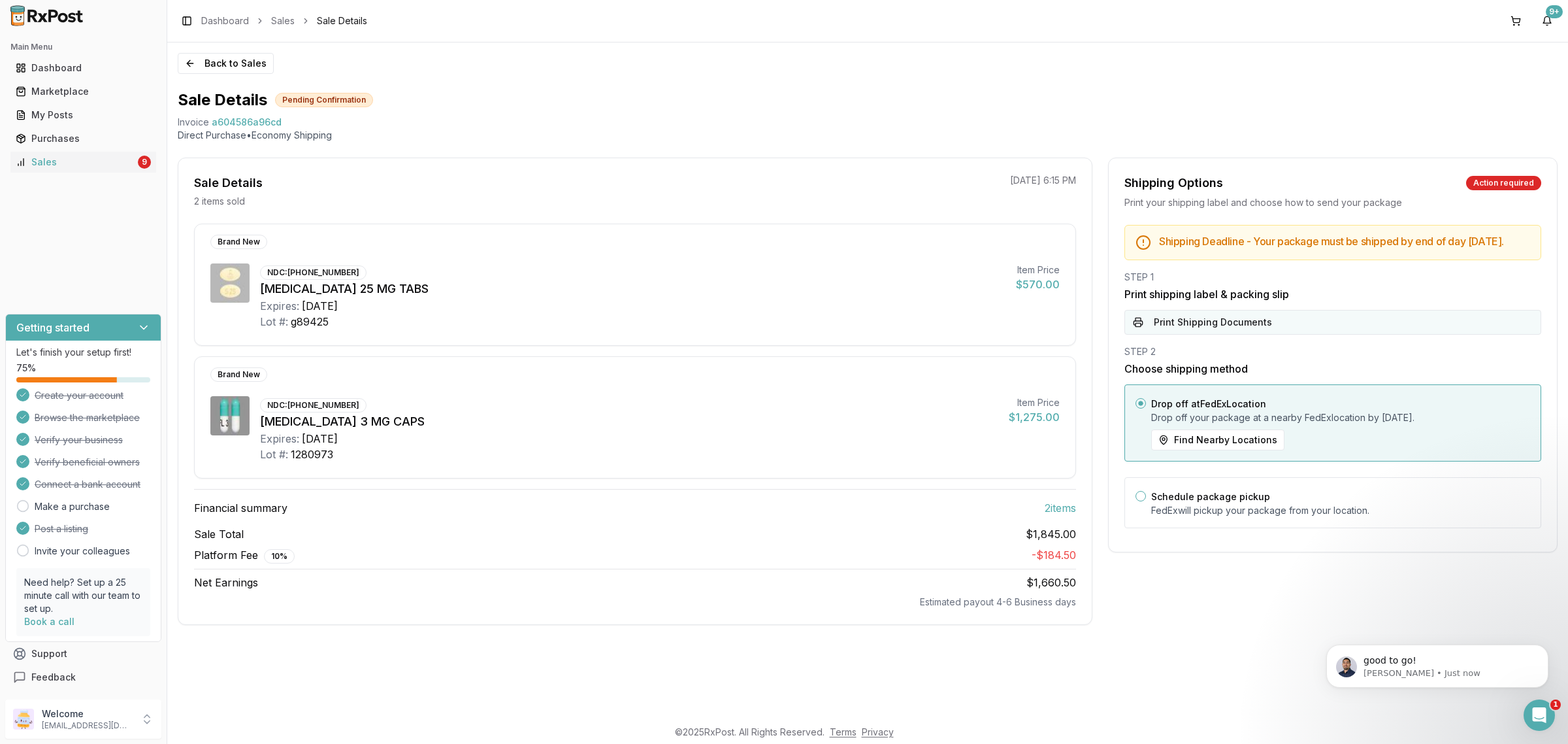
click at [1222, 344] on div "Shipping Deadline - Your package must be shipped by end of day Friday, Septembe…" at bounding box center [1333, 381] width 448 height 311
click at [1222, 335] on button "Print Shipping Documents" at bounding box center [1332, 322] width 417 height 25
click at [1308, 358] on div "STEP 2" at bounding box center [1332, 352] width 417 height 13
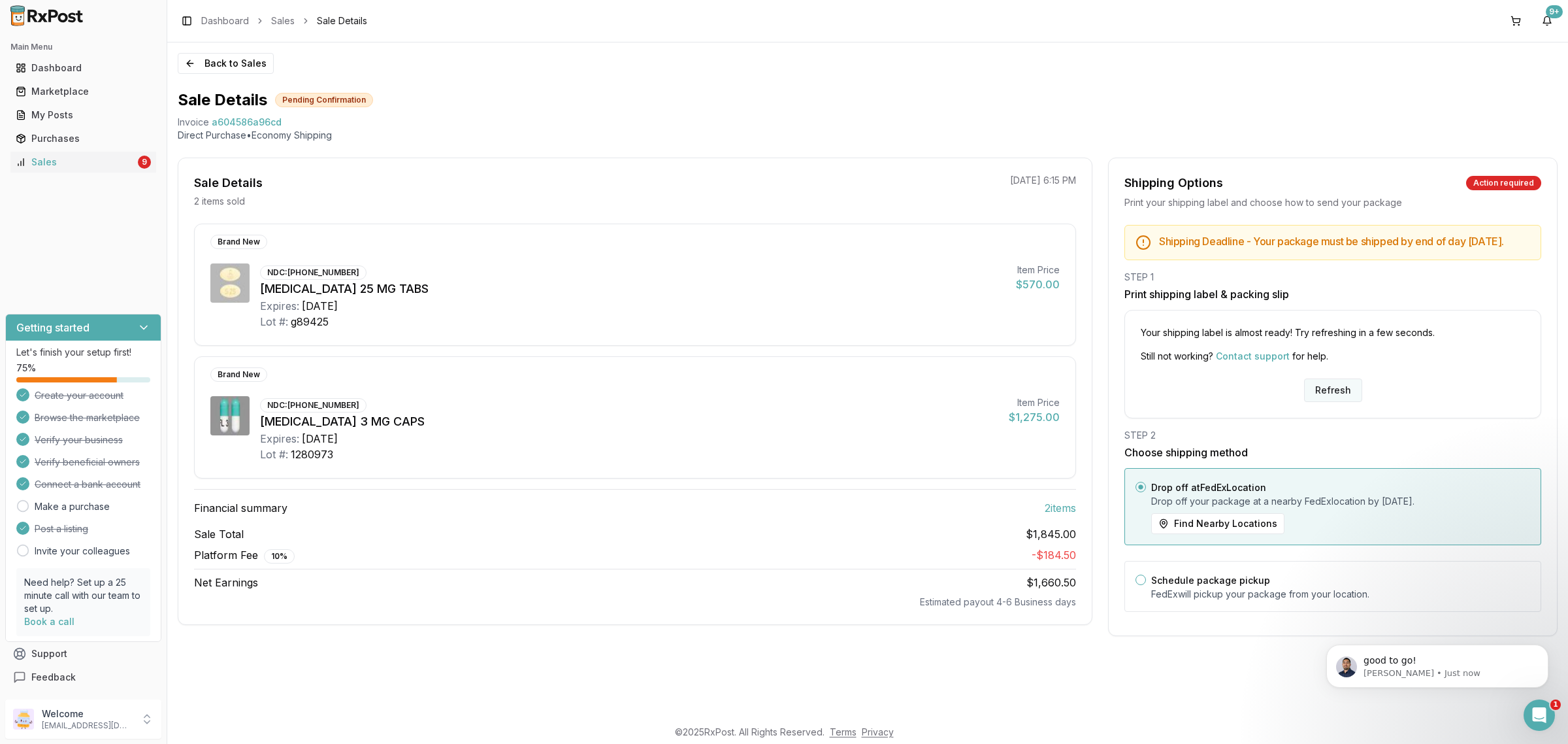
click at [1340, 402] on button "Refresh" at bounding box center [1333, 390] width 58 height 24
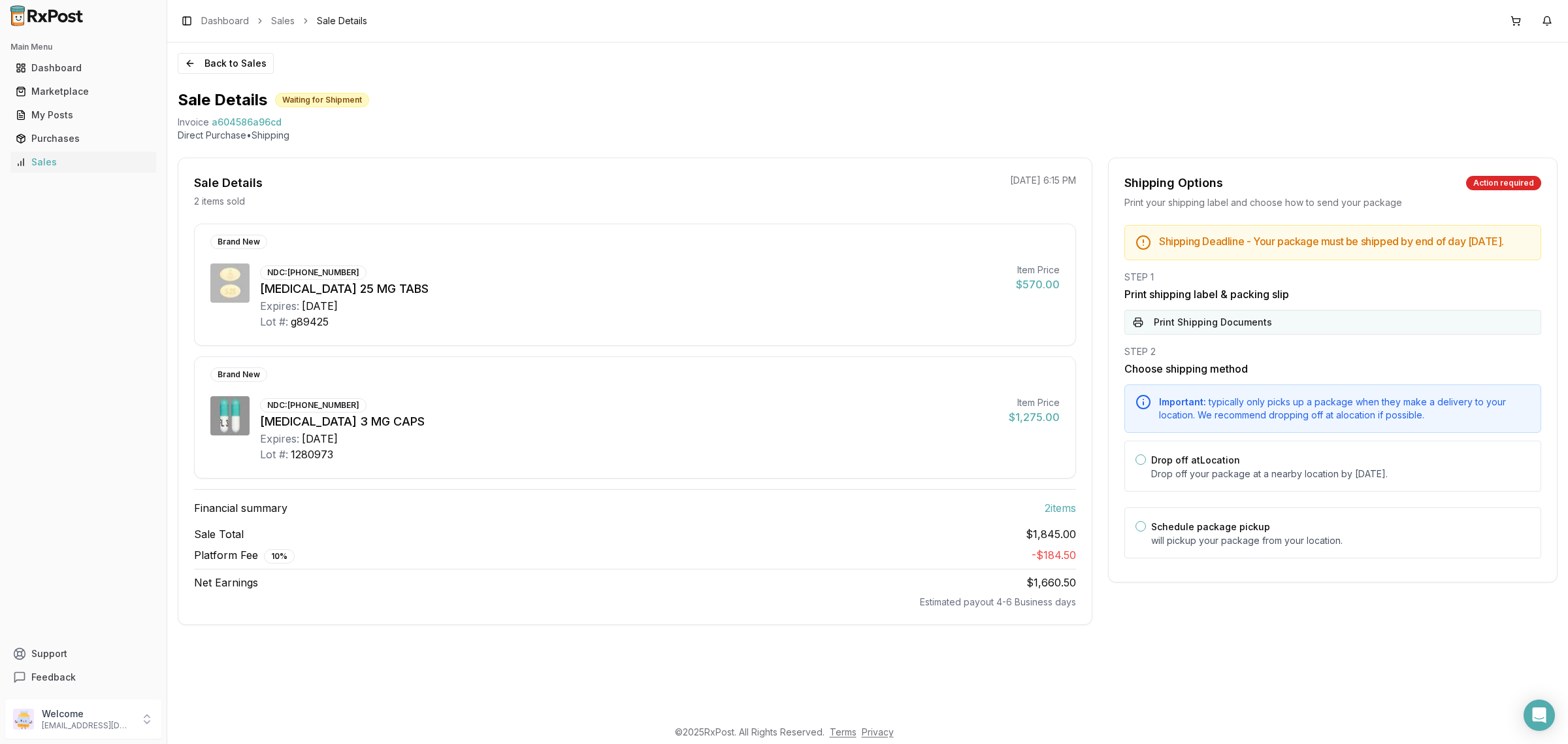
click at [1242, 324] on button "Print Shipping Documents" at bounding box center [1332, 322] width 417 height 25
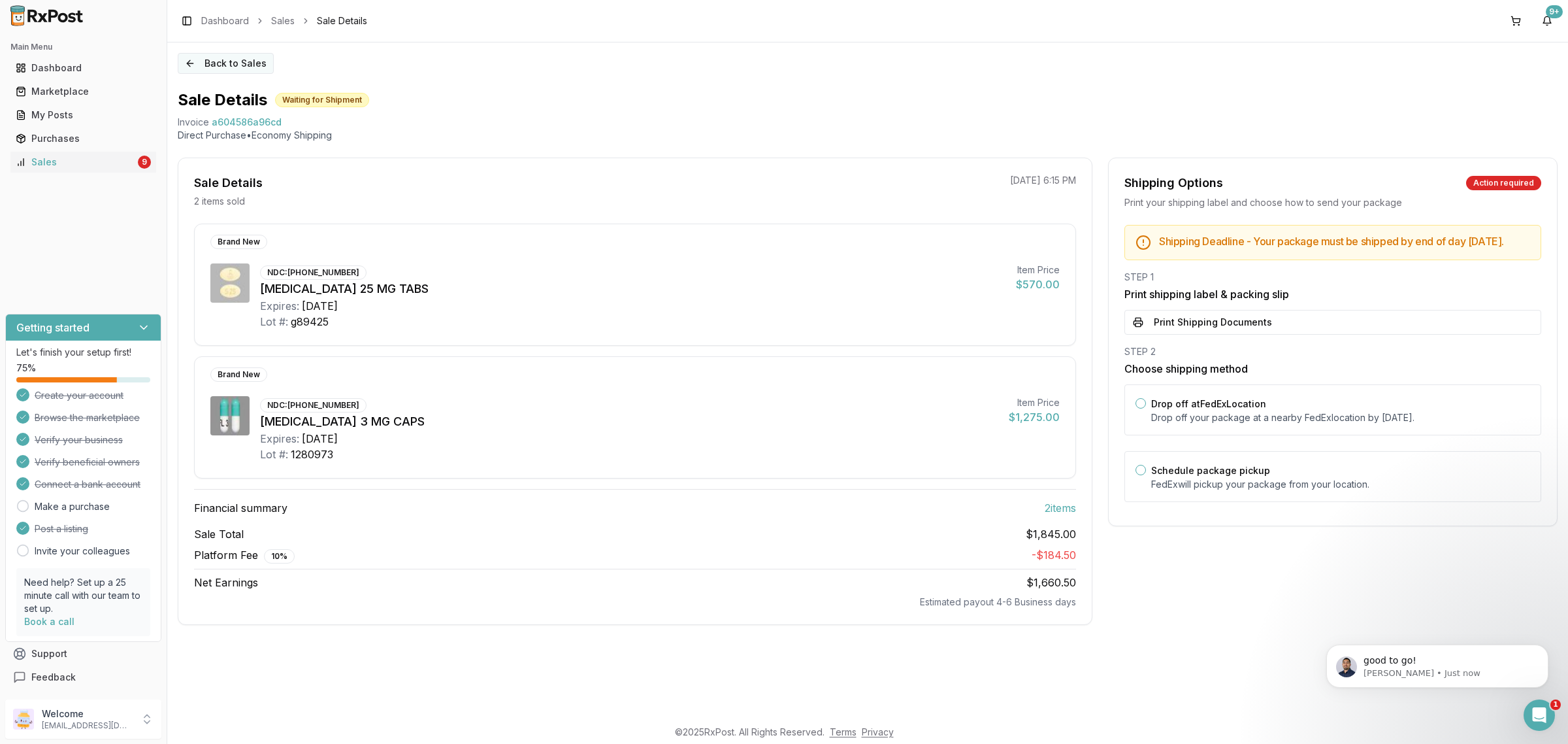
click at [203, 73] on button "Back to Sales" at bounding box center [226, 63] width 96 height 21
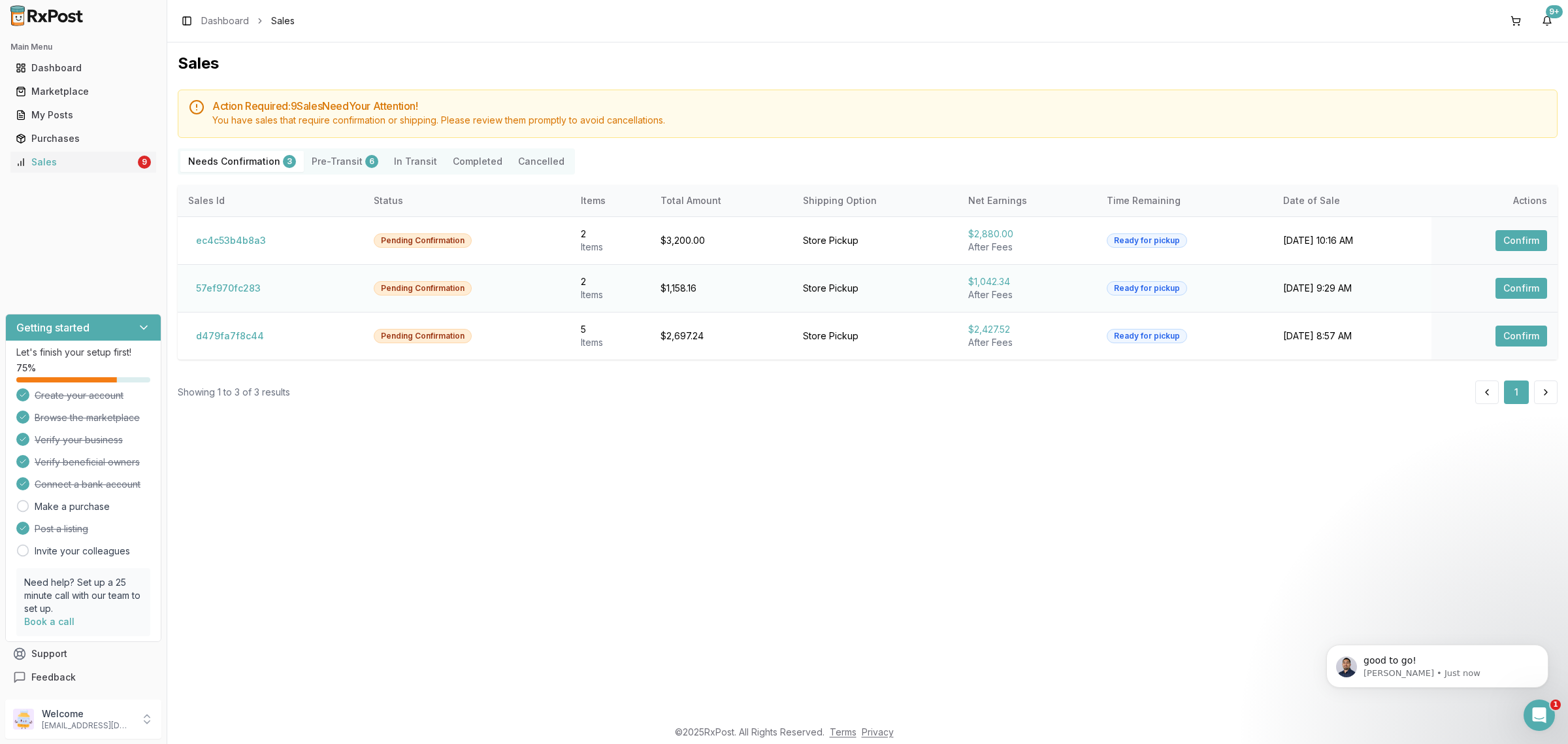
click at [210, 276] on td "57ef970fc283" at bounding box center [270, 288] width 186 height 47
click at [217, 278] on td "57ef970fc283" at bounding box center [270, 288] width 186 height 47
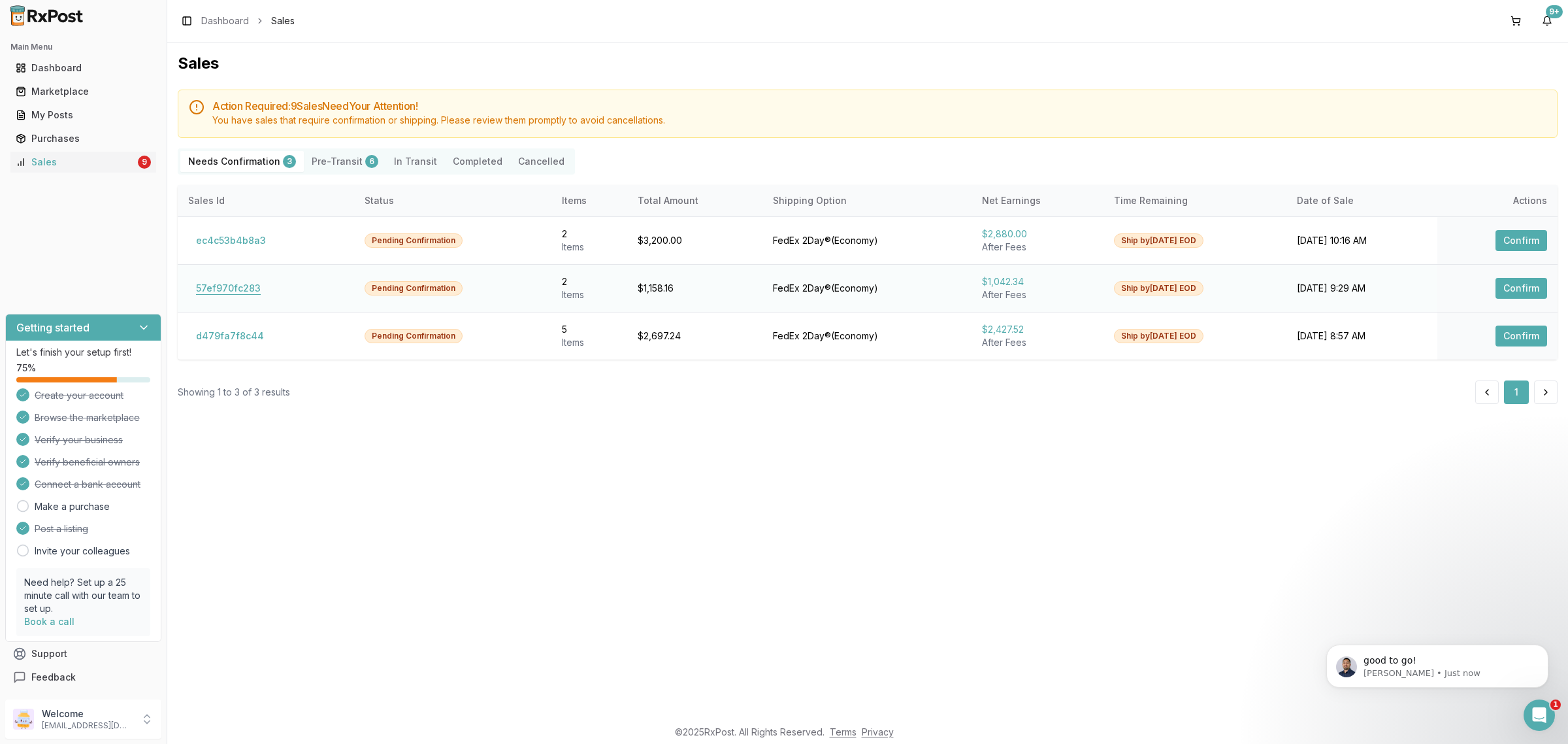
click at [215, 280] on button "57ef970fc283" at bounding box center [228, 288] width 81 height 21
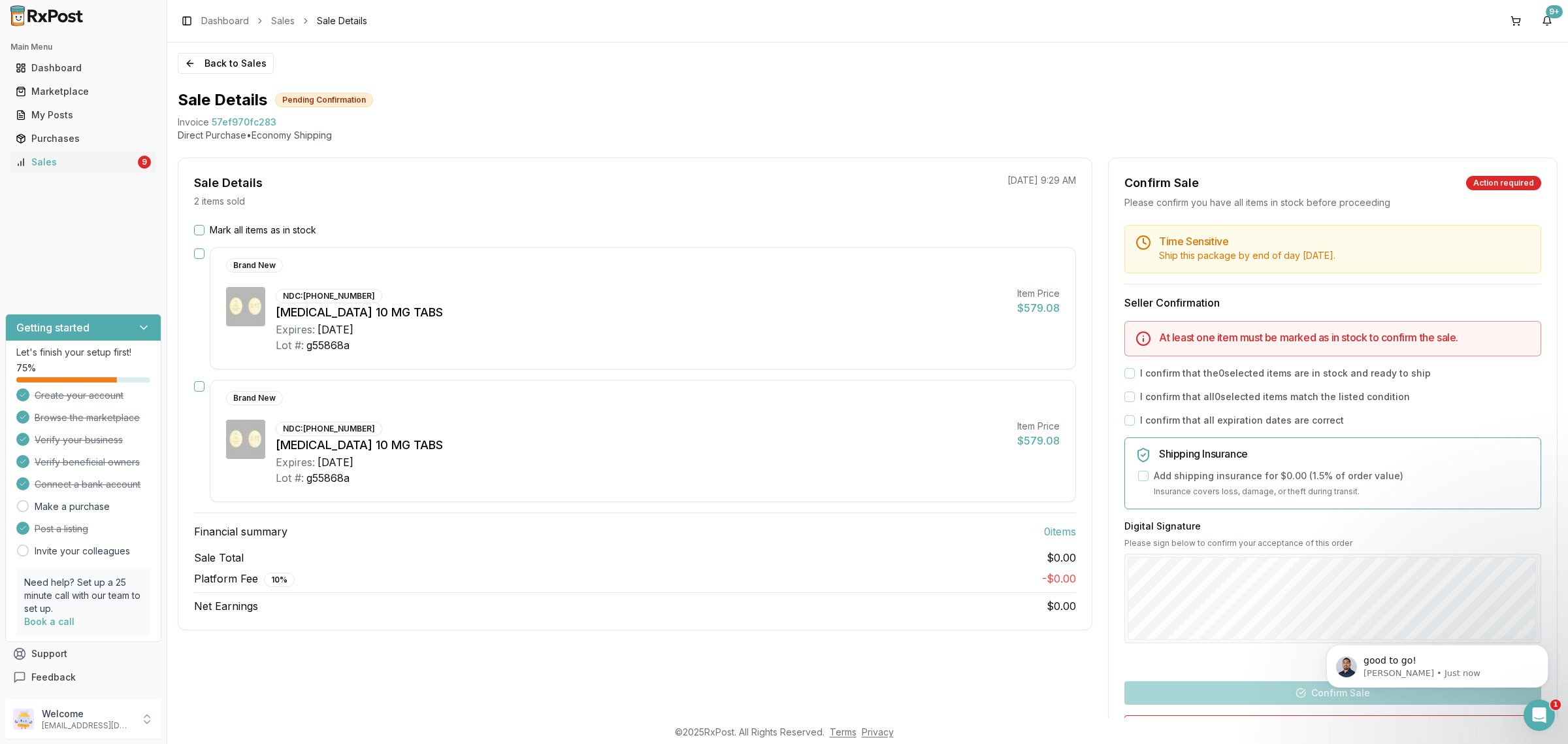
click at [194, 74] on div "Back to Sales Sale Details Pending Confirmation Invoice 57ef970fc283 Direct Pur…" at bounding box center [867, 380] width 1401 height 675
click at [193, 69] on button "Back to Sales" at bounding box center [226, 63] width 96 height 21
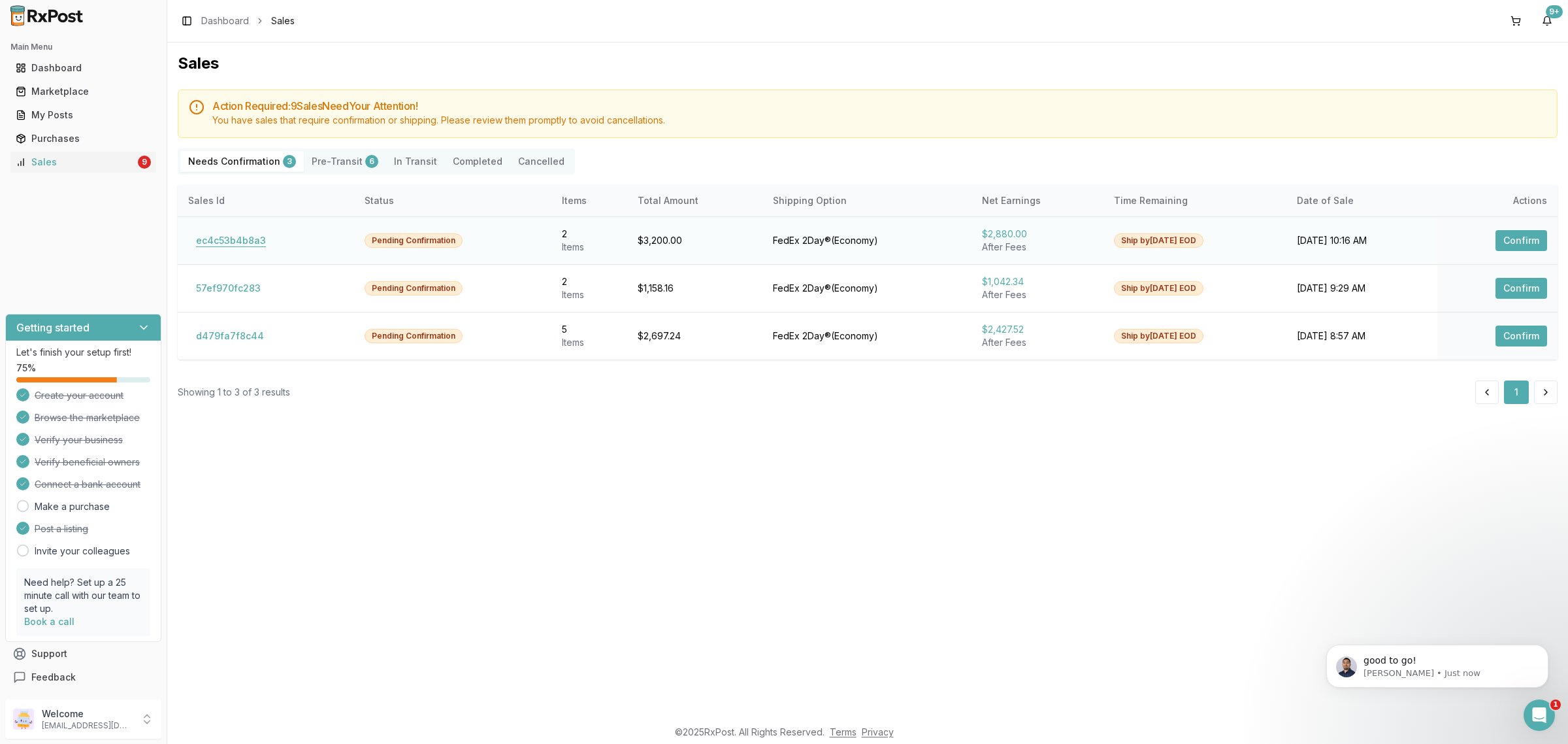
click at [262, 242] on button "ec4c53b4b8a3" at bounding box center [231, 241] width 86 height 21
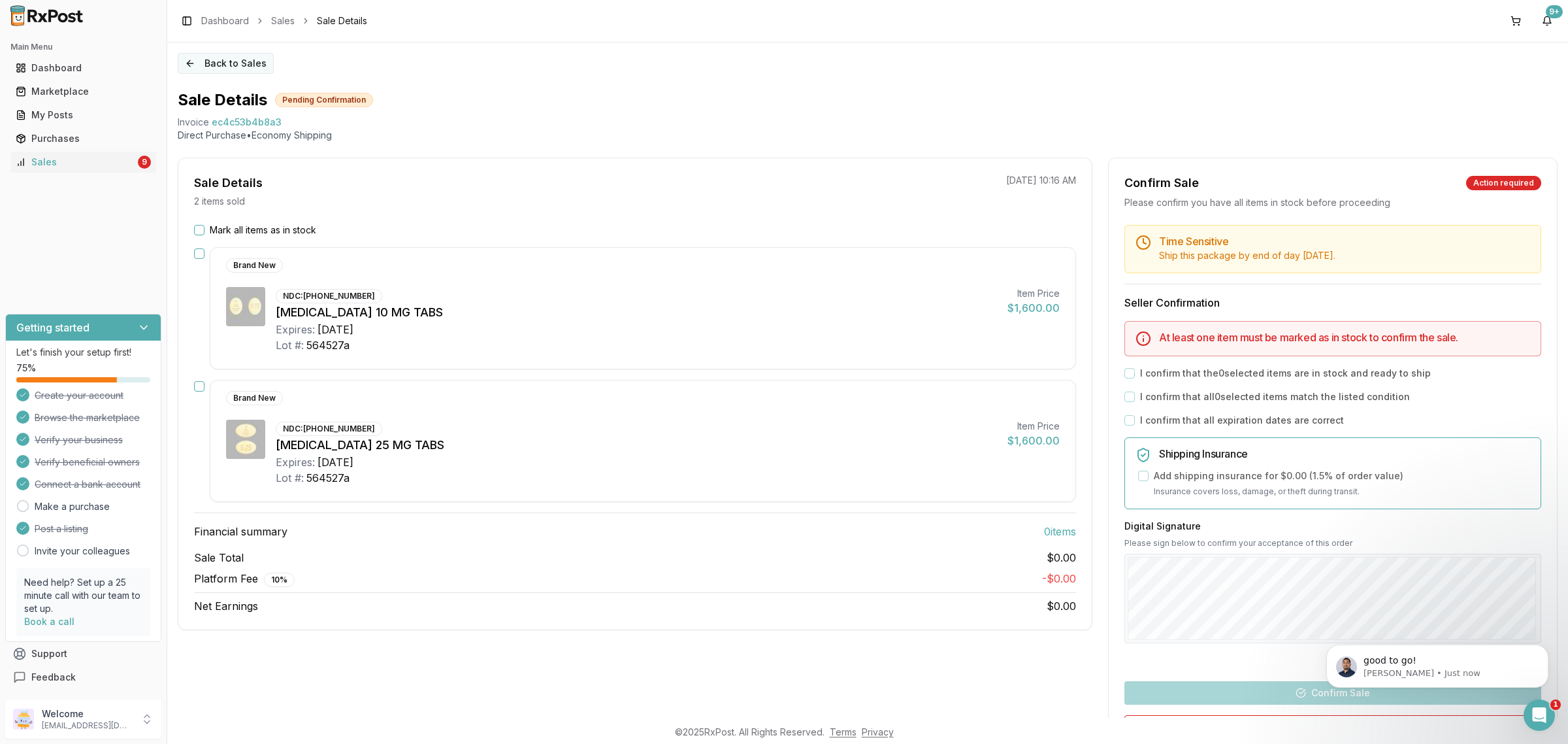
click at [235, 58] on button "Back to Sales" at bounding box center [226, 63] width 96 height 21
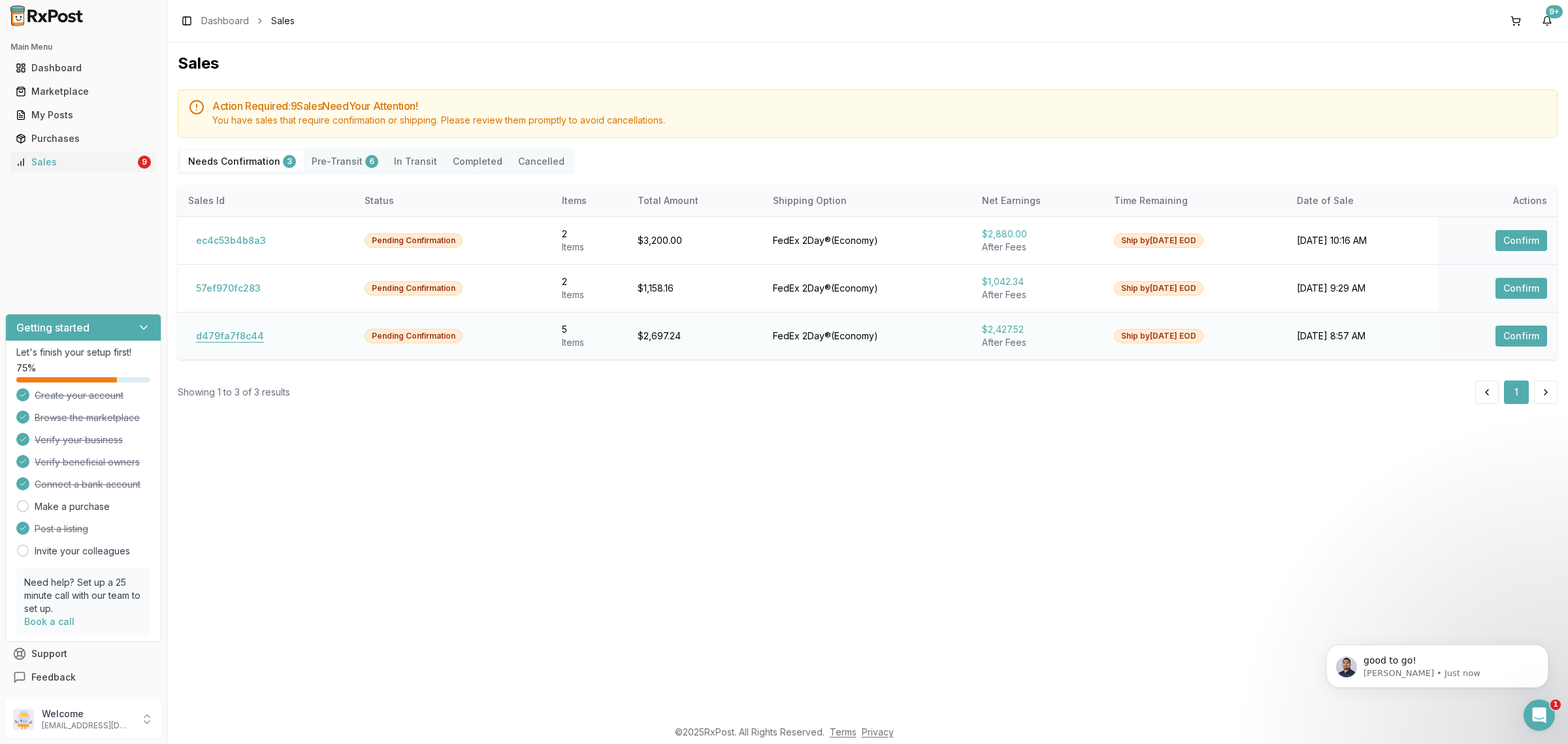
click at [220, 332] on button "d479fa7f8c44" at bounding box center [229, 336] width 84 height 21
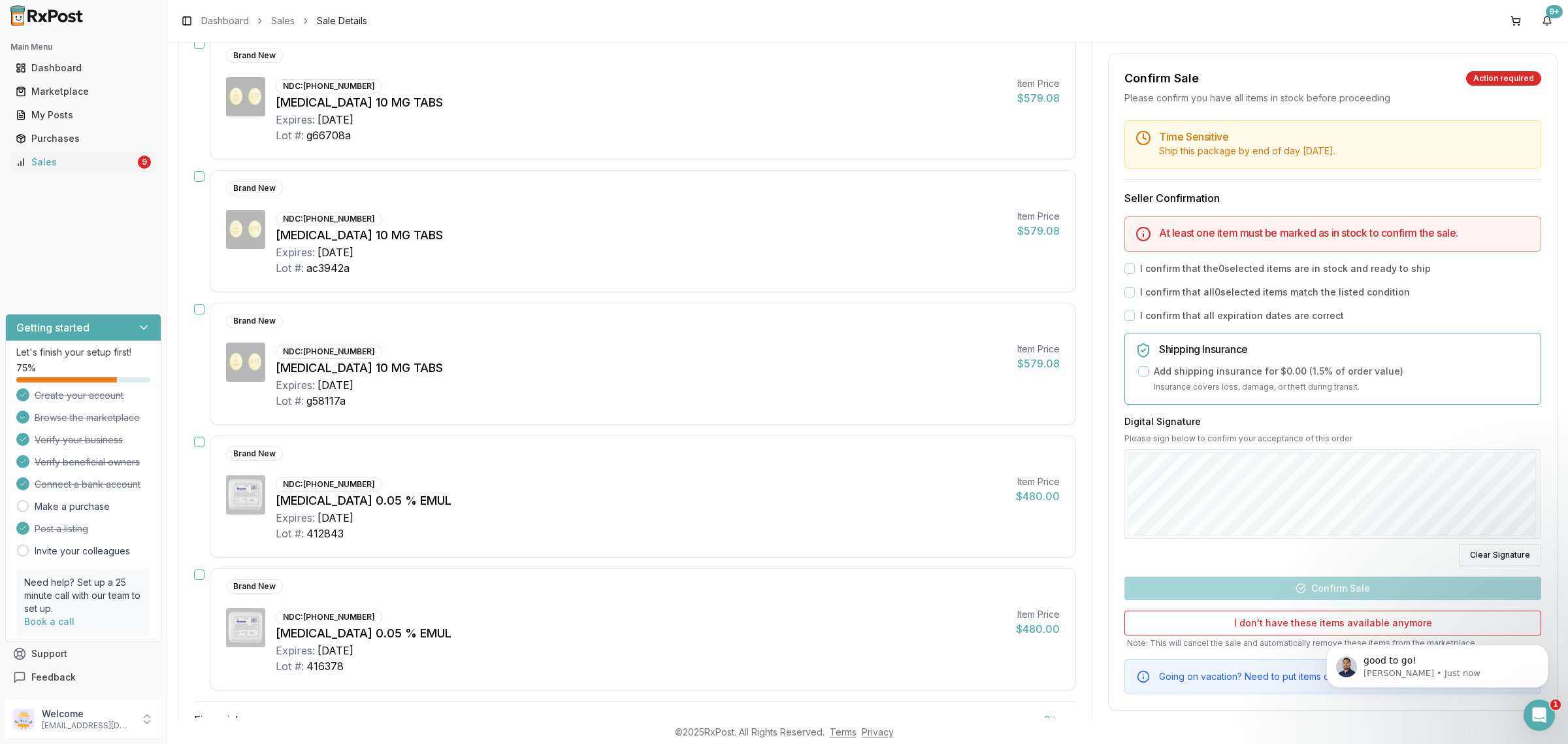
scroll to position [90, 0]
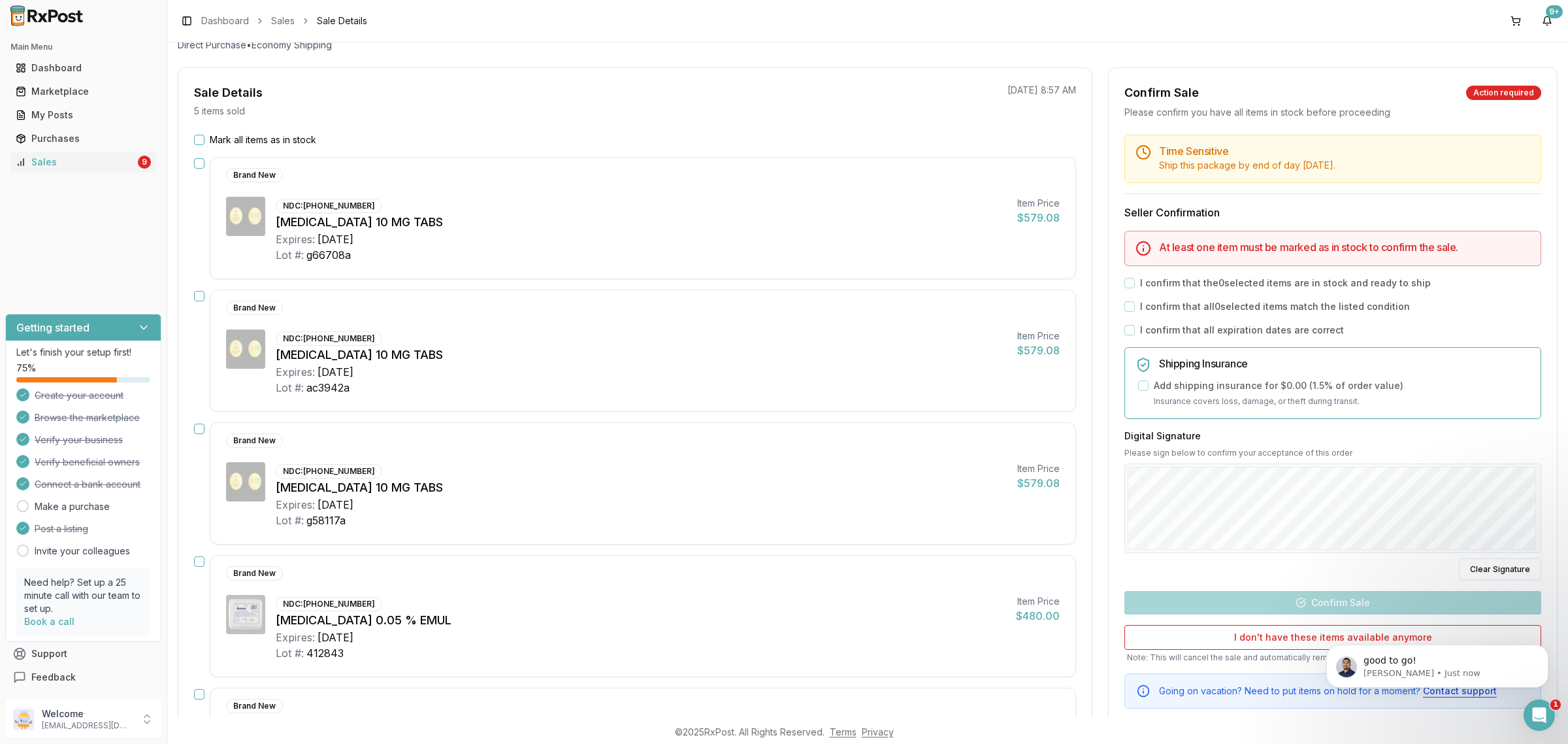
click at [199, 135] on button "Mark all items as in stock" at bounding box center [199, 140] width 10 height 10
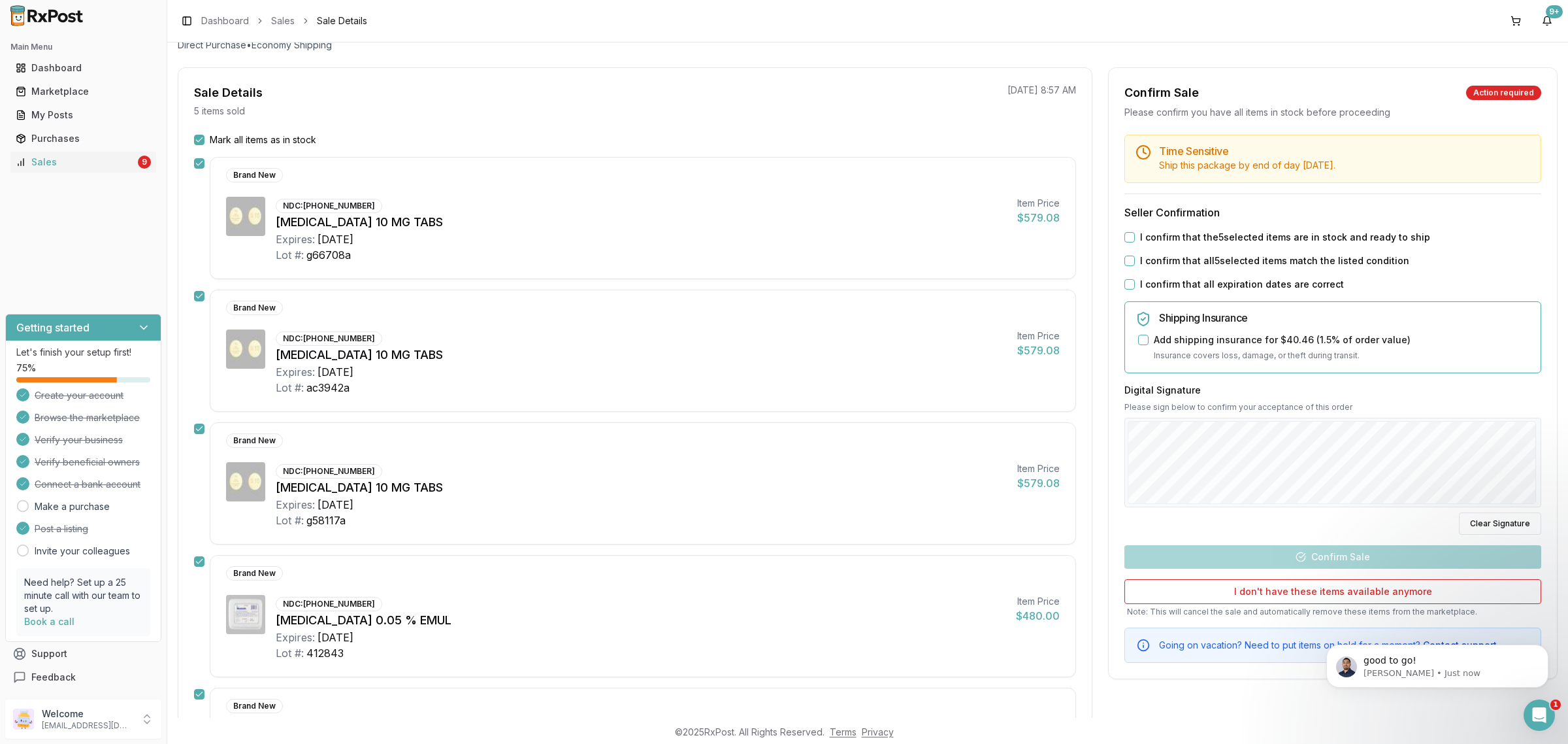
click at [1128, 238] on button "I confirm that the 5 selected items are in stock and ready to ship" at bounding box center [1129, 237] width 10 height 10
click at [1128, 263] on button "I confirm that all 5 selected items match the listed condition" at bounding box center [1129, 261] width 10 height 10
click at [1130, 289] on div "I confirm that all expiration dates are correct" at bounding box center [1332, 284] width 417 height 13
click at [1128, 286] on button "I confirm that all expiration dates are correct" at bounding box center [1129, 284] width 10 height 10
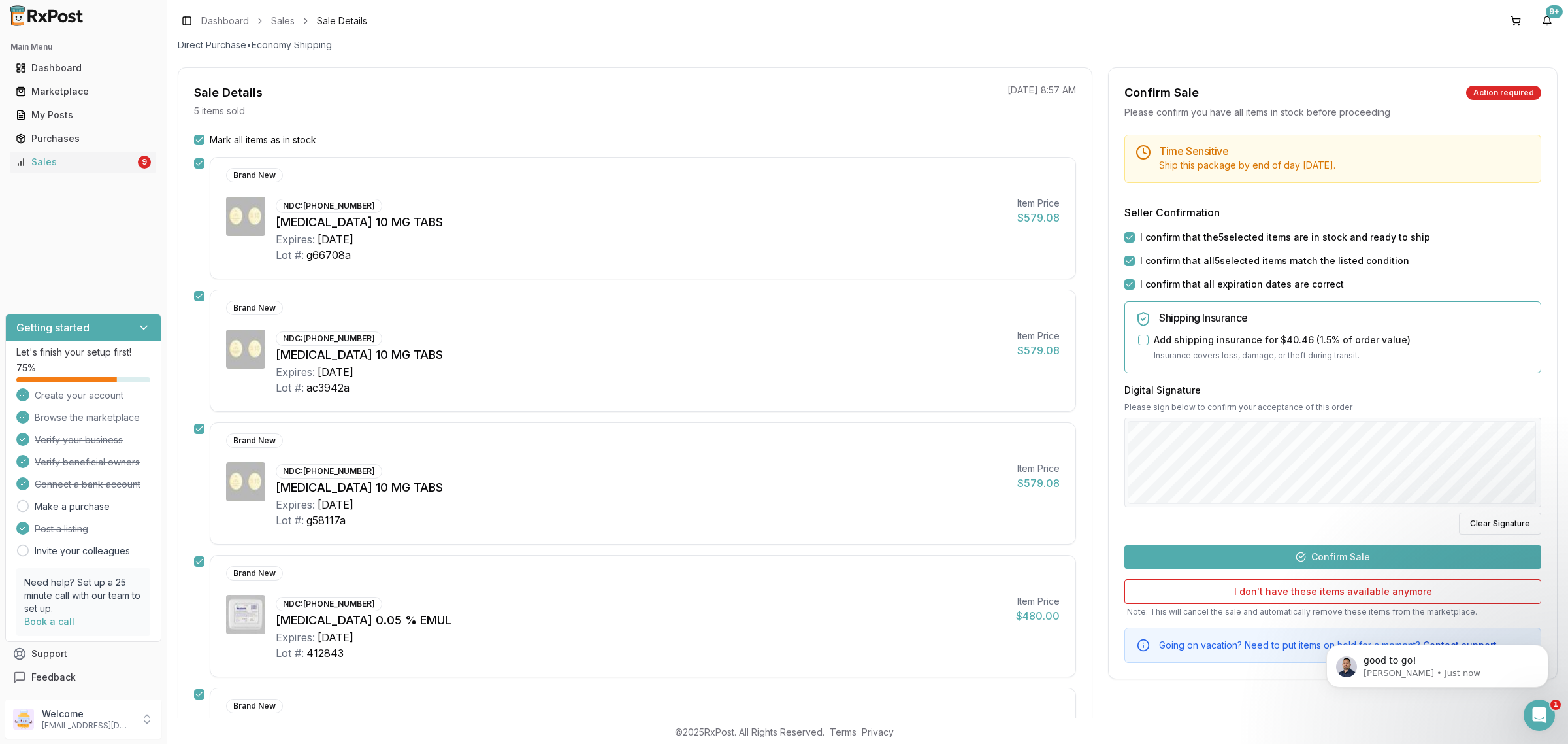
click at [1389, 555] on button "Confirm Sale" at bounding box center [1332, 557] width 417 height 24
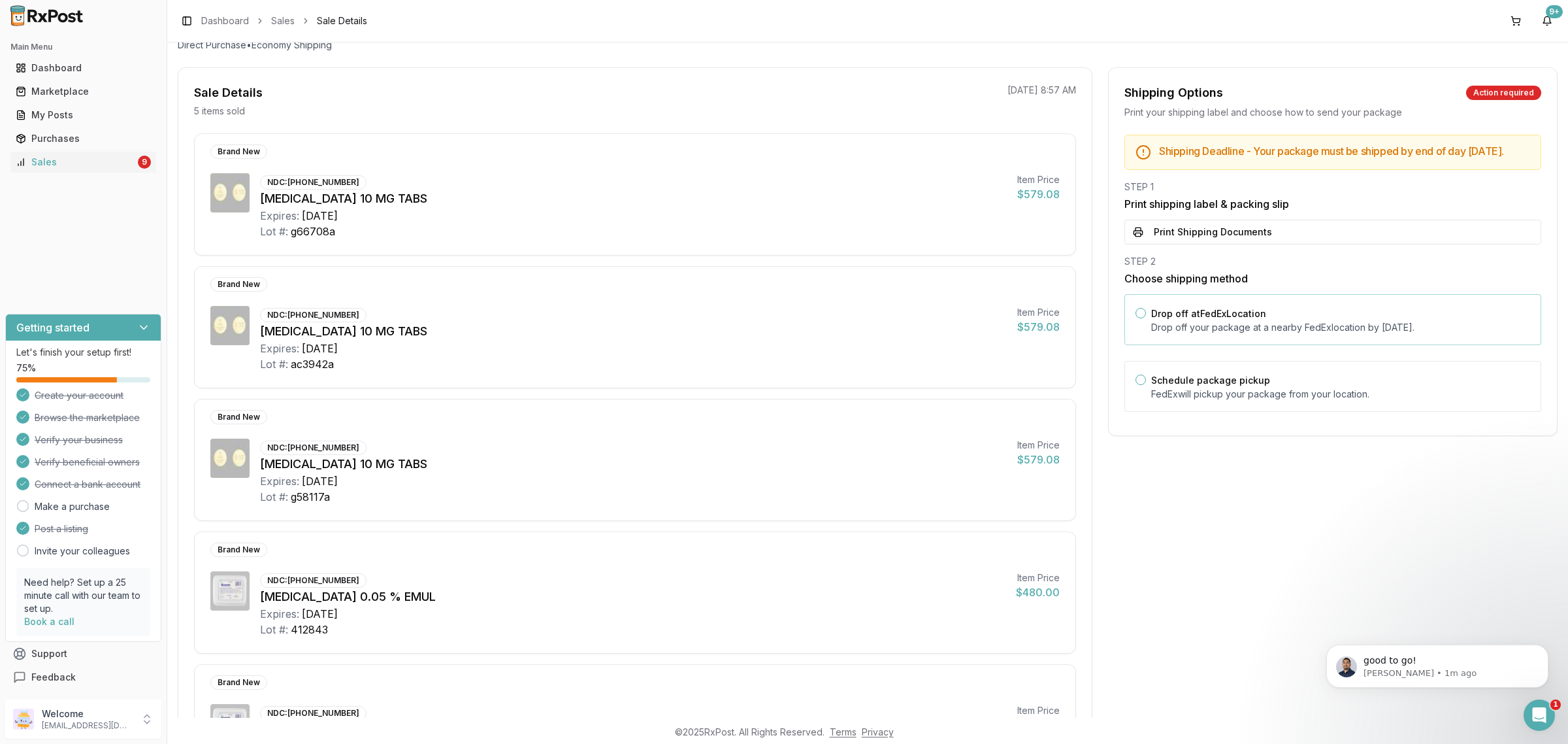
click at [1230, 345] on div "Drop off at FedEx Location Drop off your package at a nearby FedEx location by …" at bounding box center [1332, 319] width 417 height 51
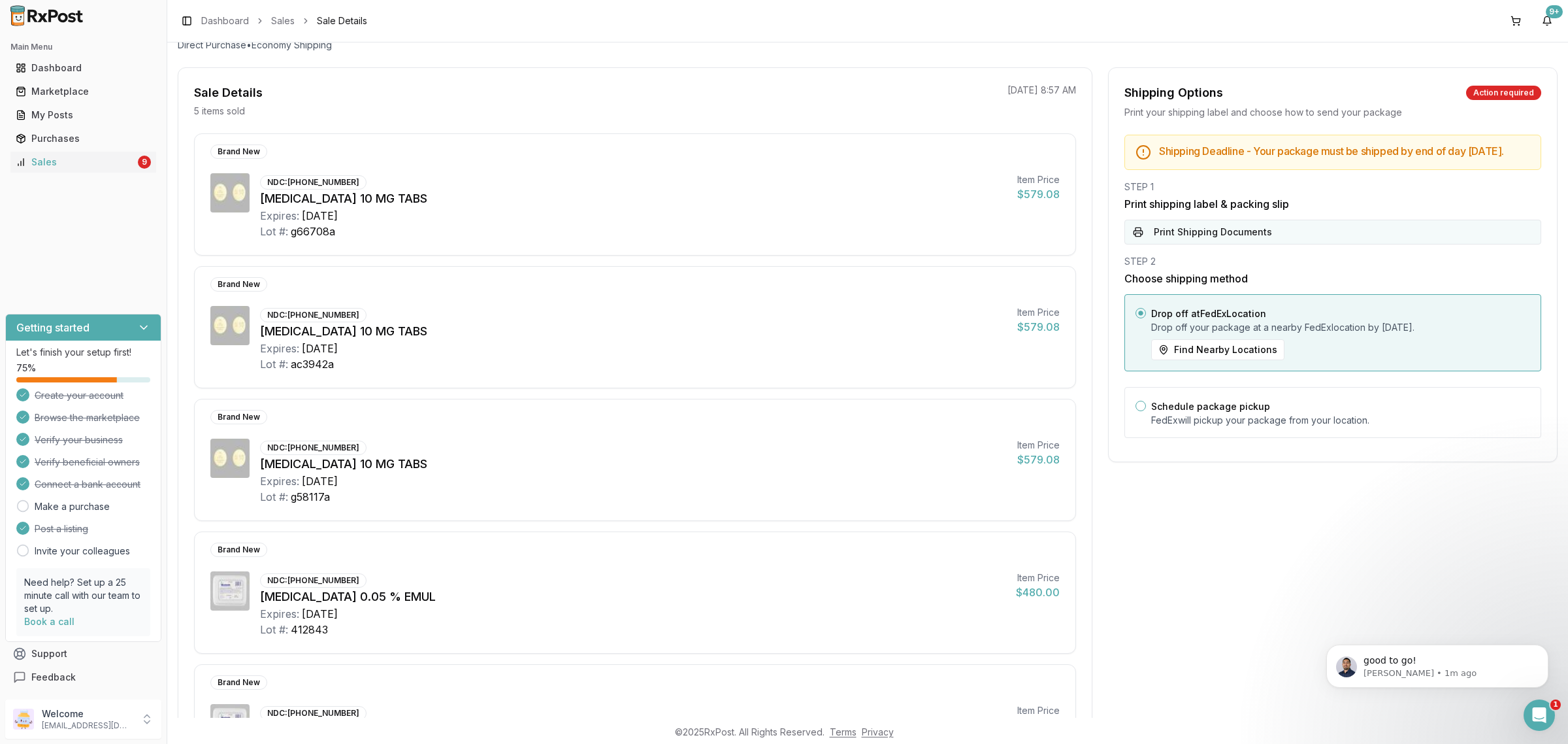
click at [1209, 244] on button "Print Shipping Documents" at bounding box center [1332, 232] width 417 height 25
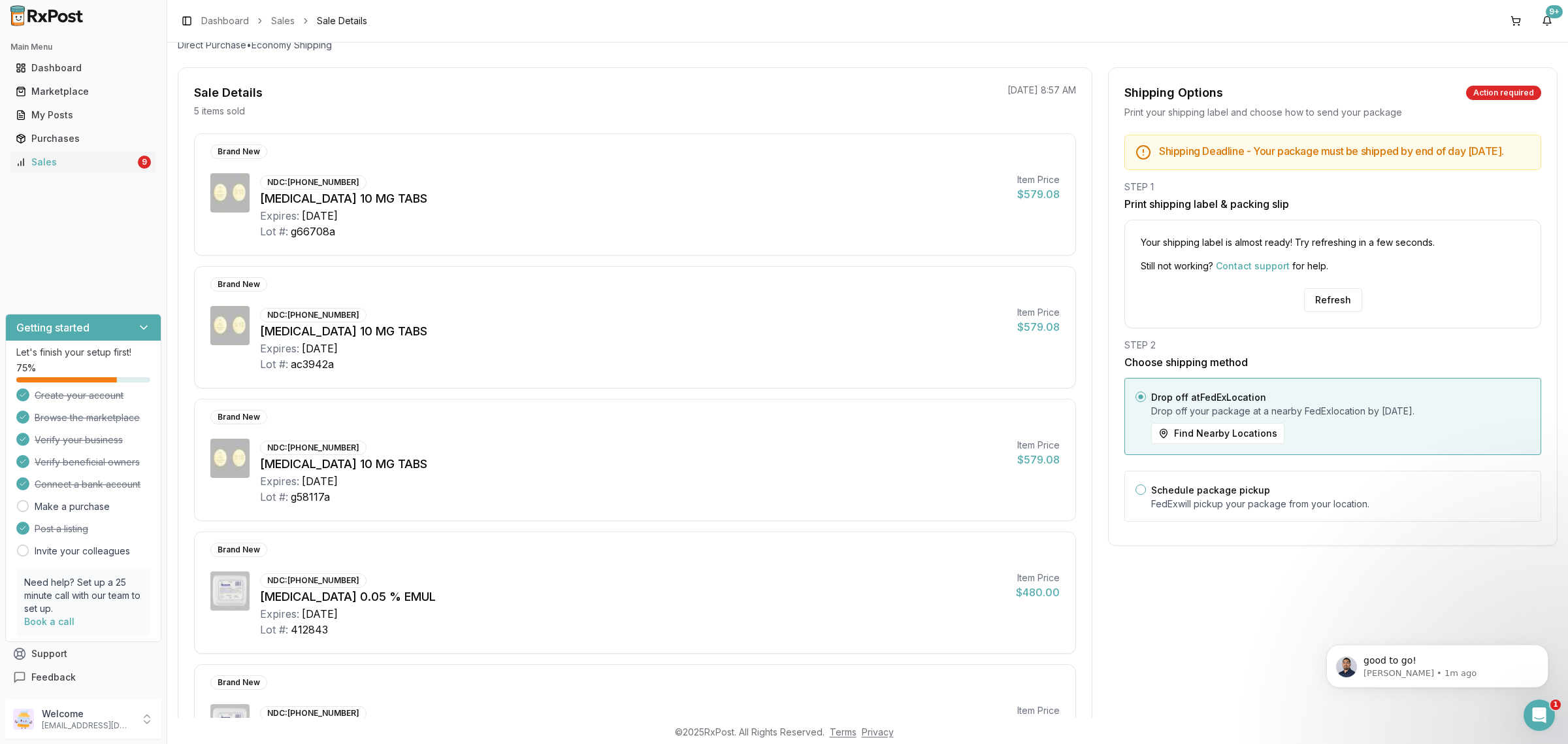
drag, startPoint x: 1204, startPoint y: 244, endPoint x: 1179, endPoint y: 279, distance: 43.0
drag, startPoint x: 1179, startPoint y: 279, endPoint x: 1501, endPoint y: 283, distance: 322.0
click at [1504, 272] on p "Still not working? Contact support for help." at bounding box center [1332, 266] width 384 height 13
click at [1313, 321] on div "Your shipping label is almost ready! Try refreshing in a few seconds. Still not…" at bounding box center [1332, 274] width 417 height 109
click at [1313, 312] on button "Refresh" at bounding box center [1333, 300] width 58 height 24
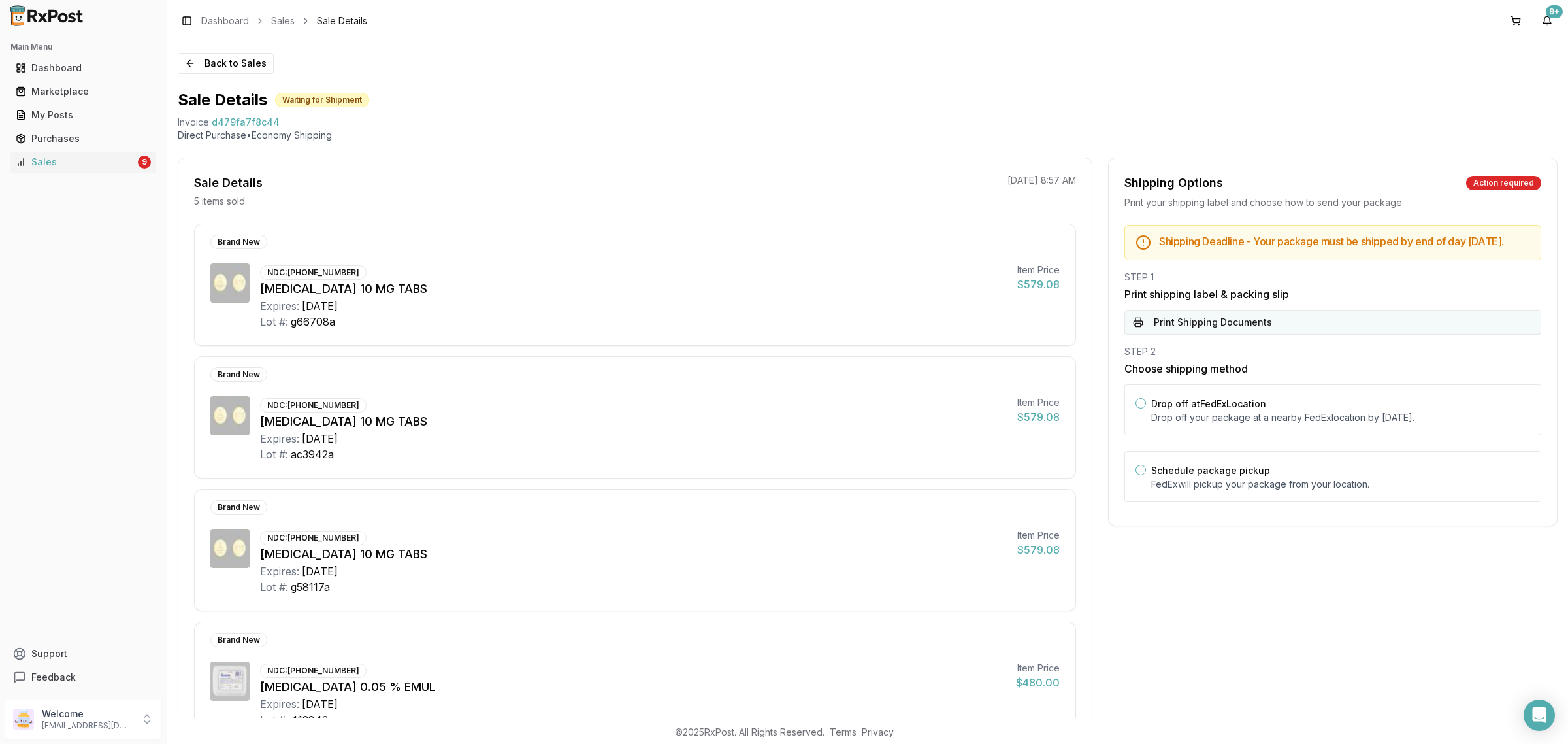
click at [1251, 331] on button "Print Shipping Documents" at bounding box center [1332, 322] width 417 height 25
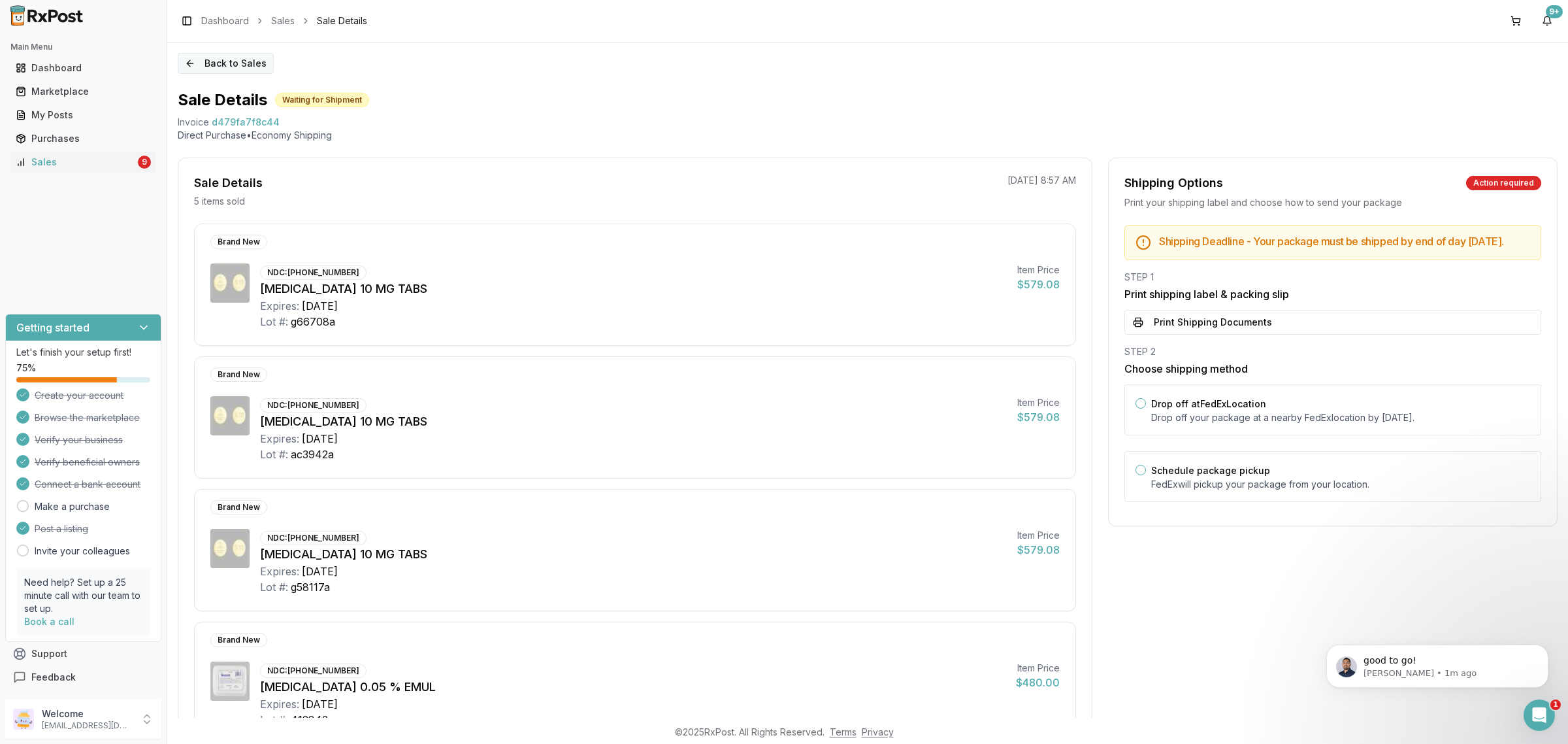
click at [229, 69] on button "Back to Sales" at bounding box center [226, 63] width 96 height 21
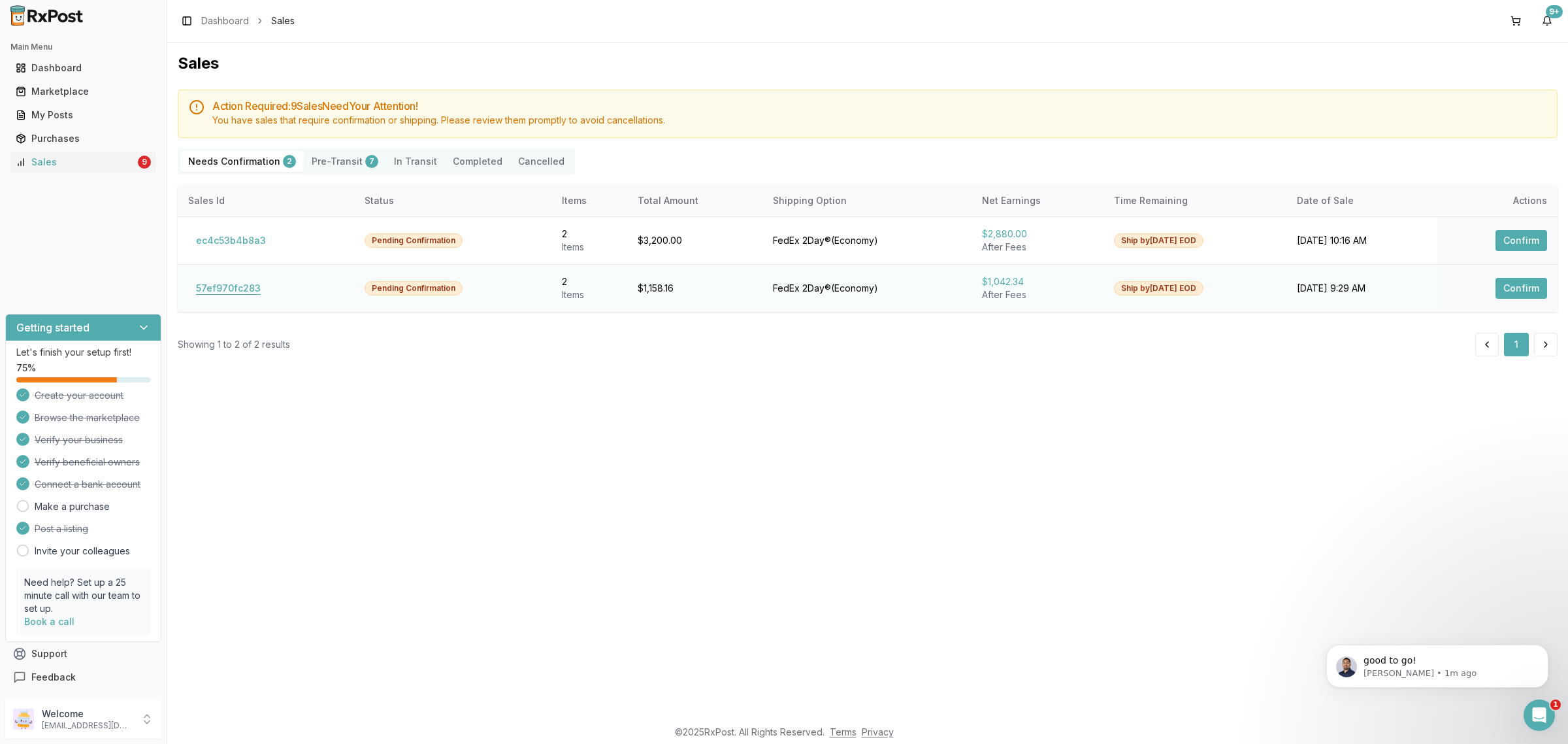
click at [240, 291] on button "57ef970fc283" at bounding box center [228, 288] width 81 height 21
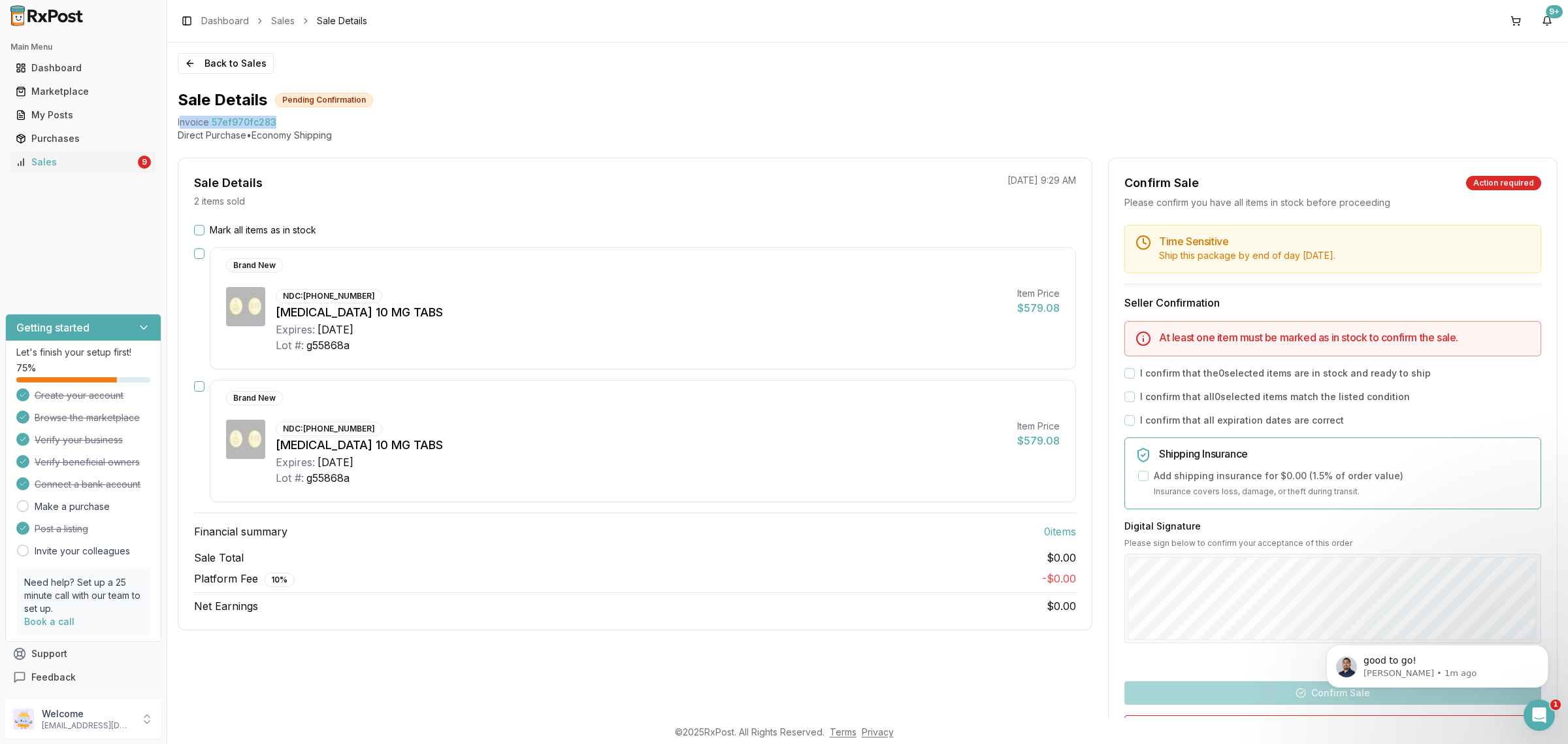
drag, startPoint x: 285, startPoint y: 121, endPoint x: 181, endPoint y: 118, distance: 104.0
click at [181, 118] on div "Invoice 57ef970fc283" at bounding box center [867, 122] width 1379 height 13
copy div "nvoice 57ef970fc283"
click at [1539, 711] on icon "Open Intercom Messenger" at bounding box center [1537, 713] width 21 height 21
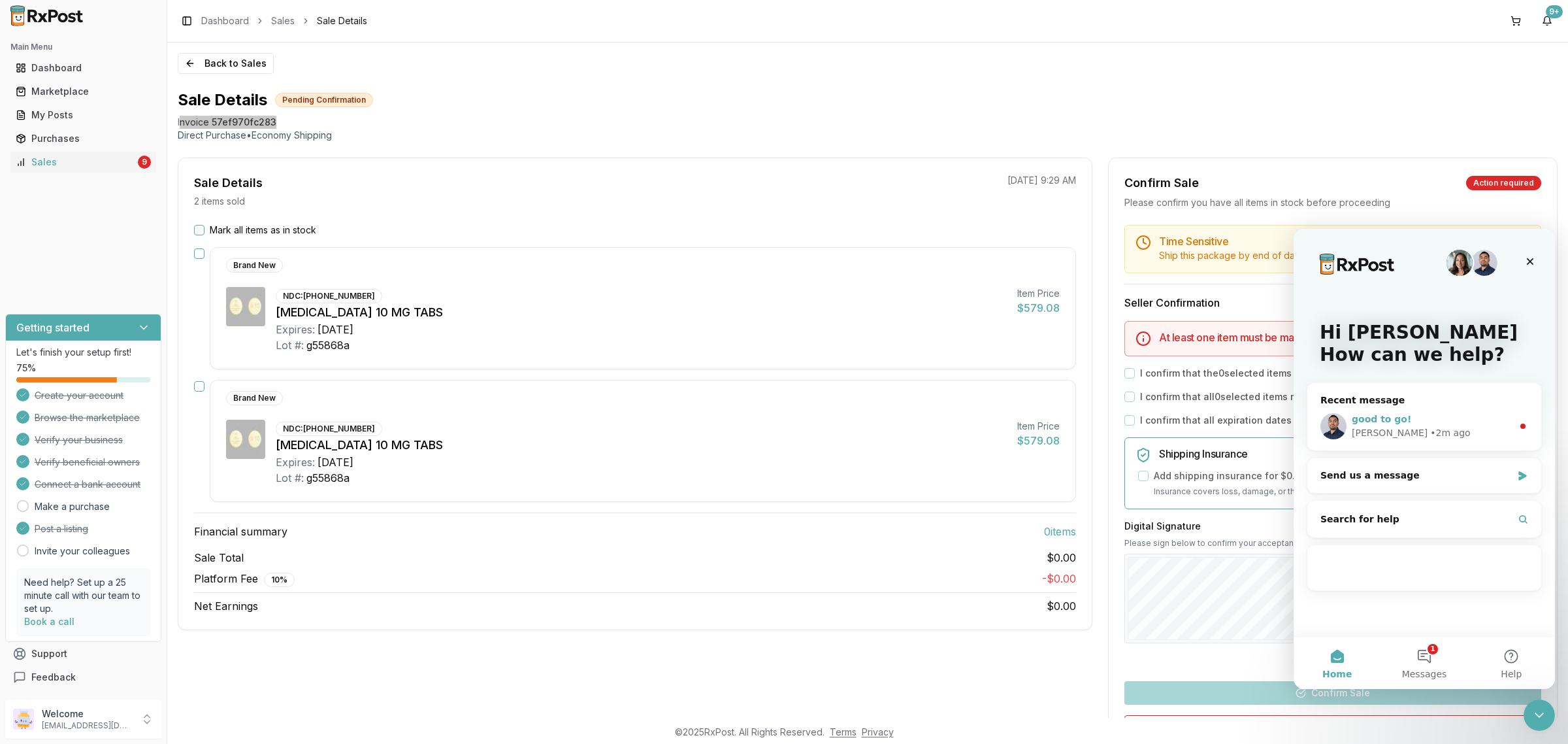
click at [1396, 420] on span "good to go!" at bounding box center [1381, 419] width 59 height 10
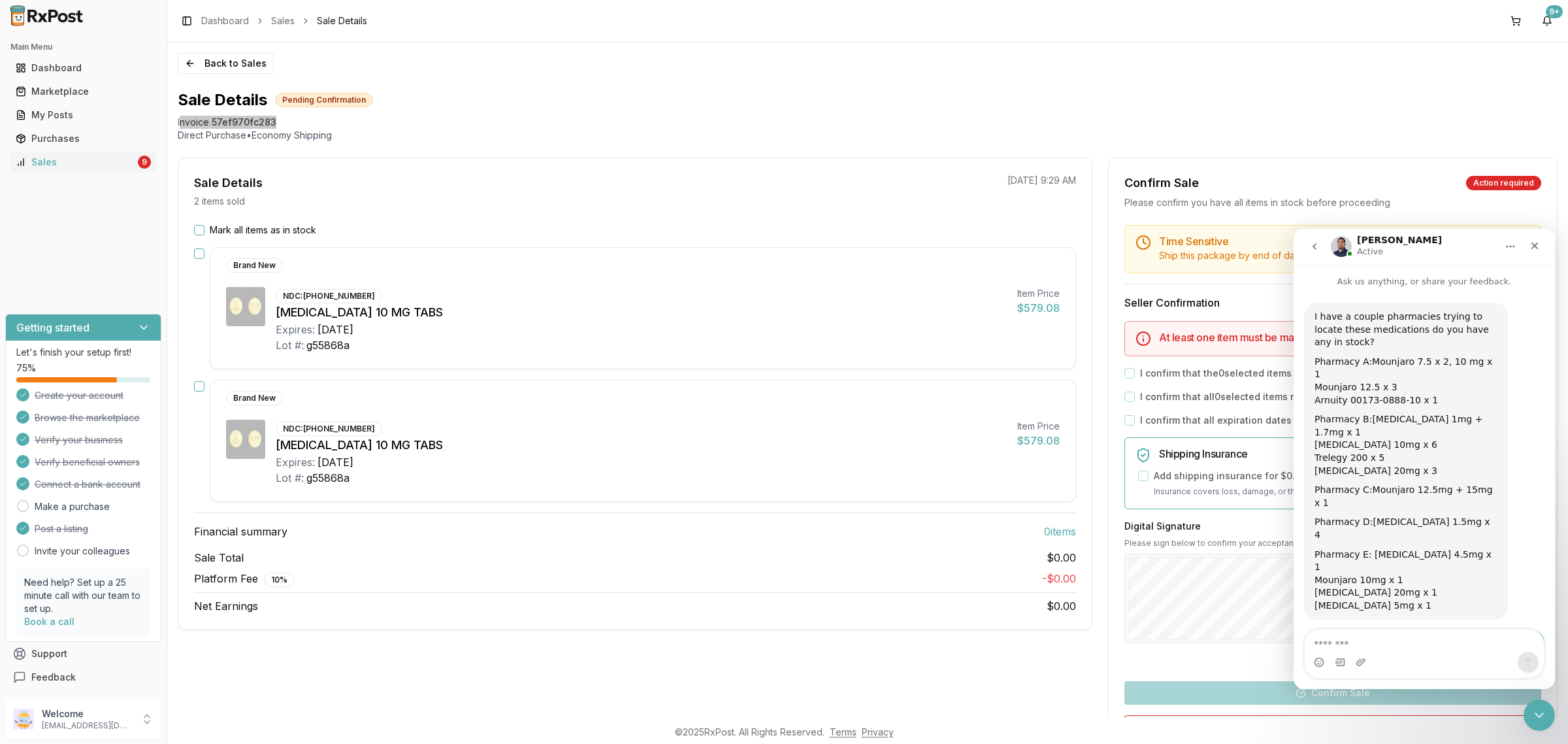
scroll to position [39, 0]
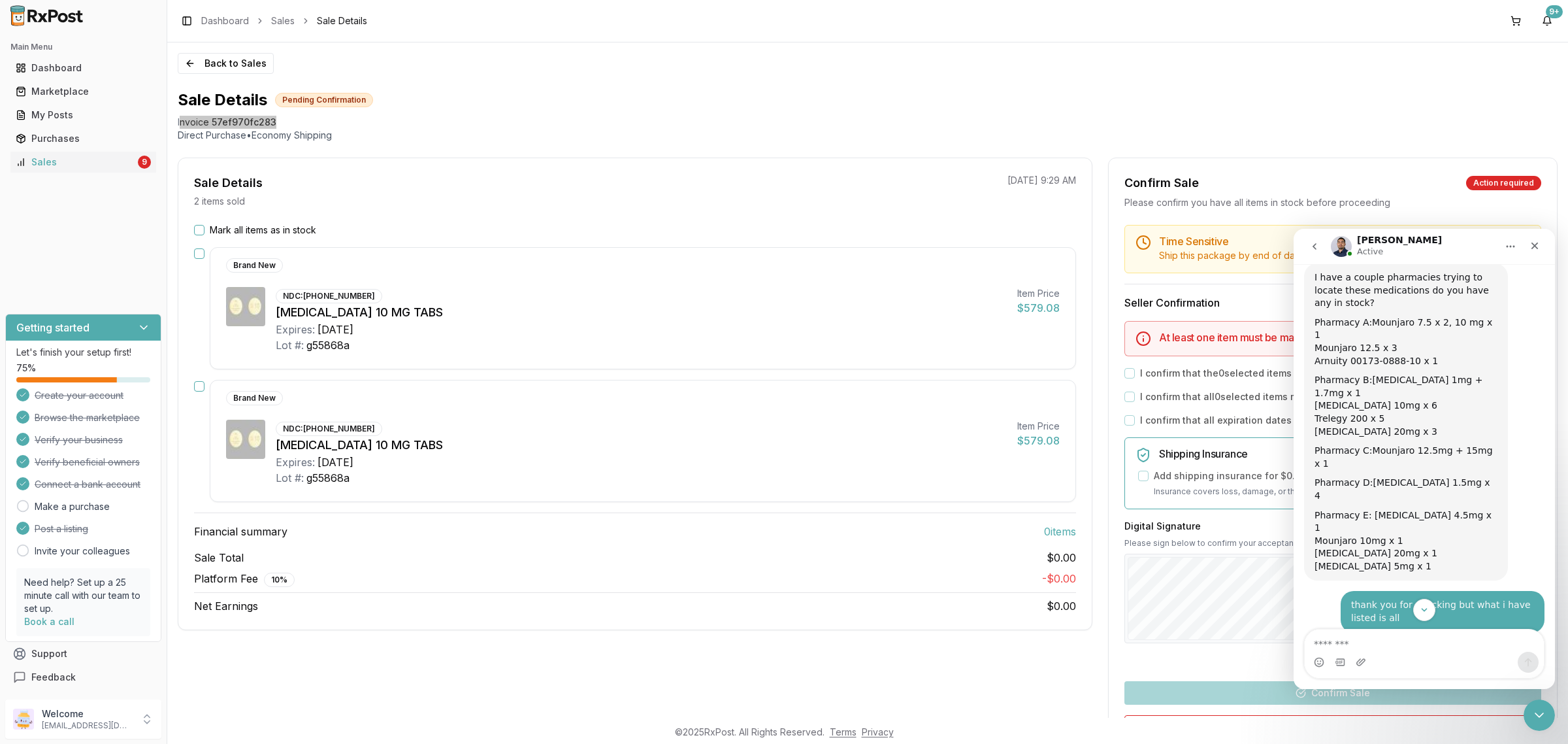
type textarea "**********"
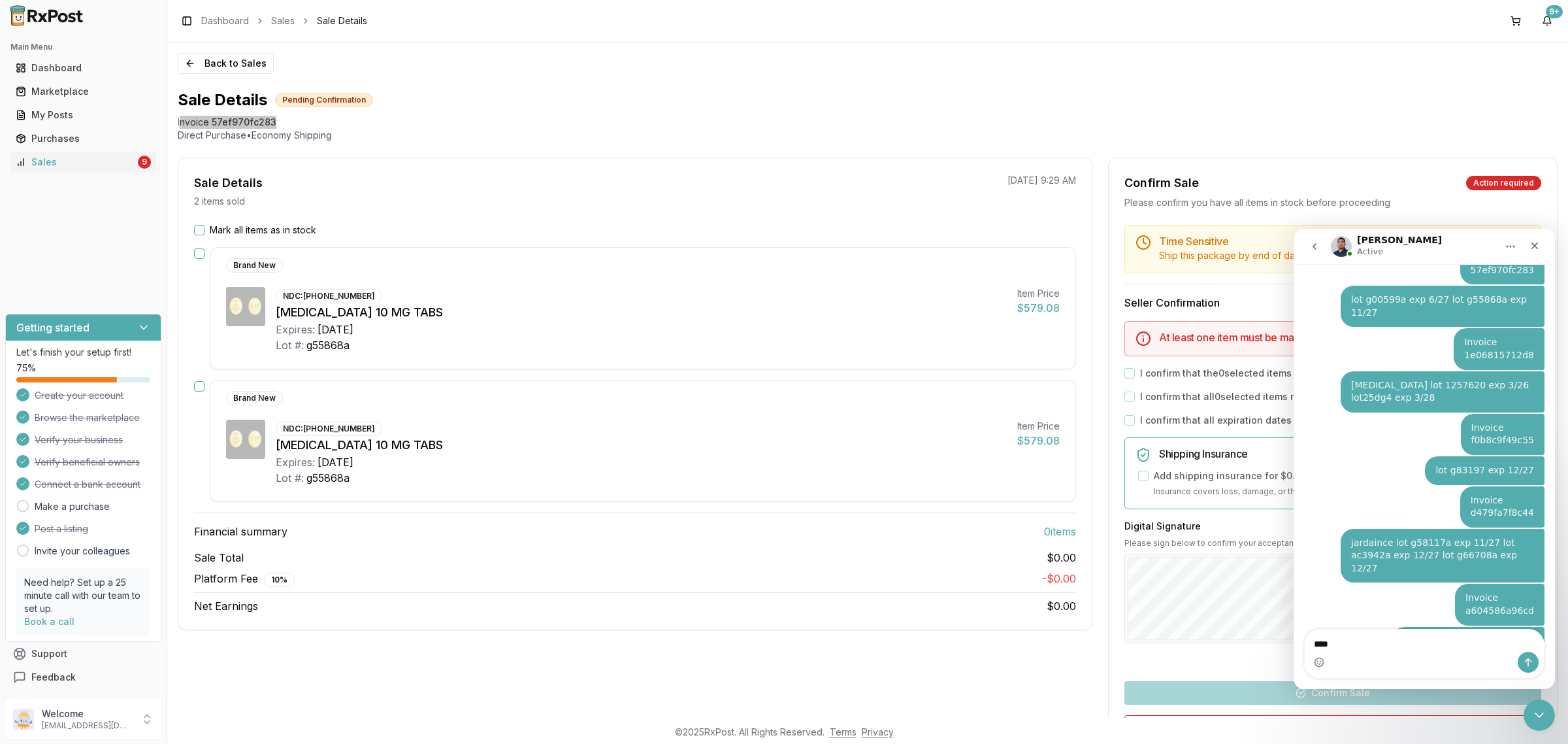
scroll to position [2690, 0]
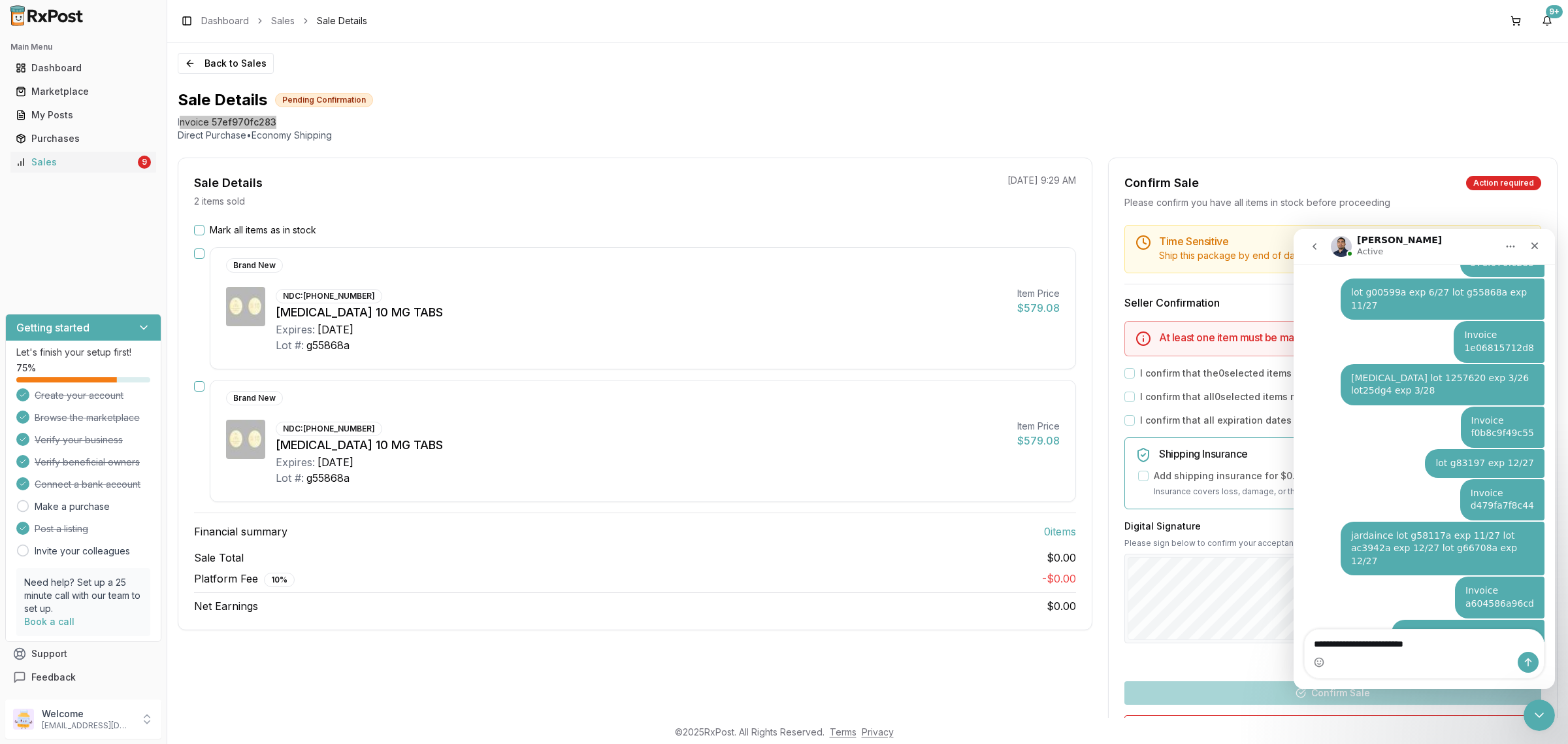
type textarea "**********"
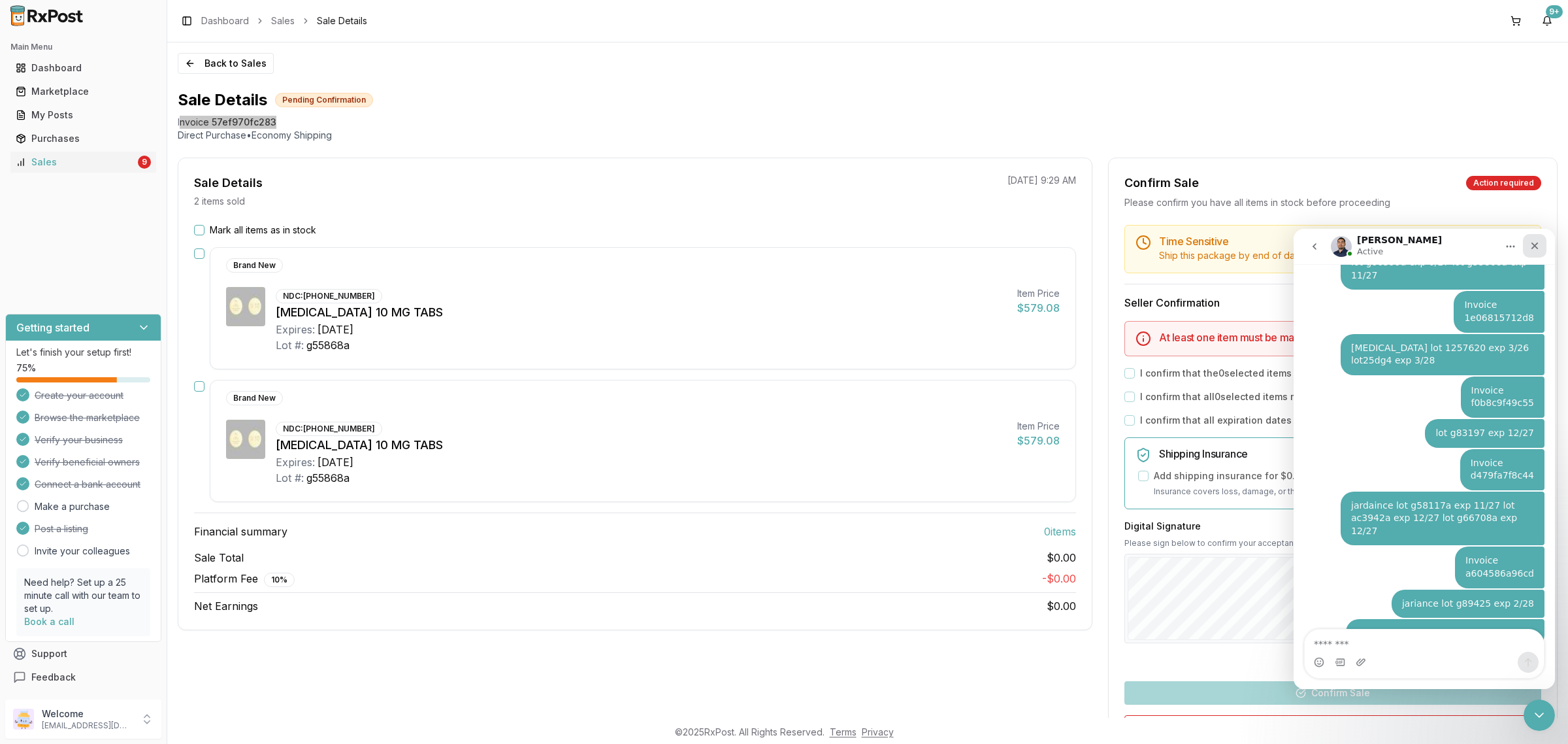
click at [1535, 245] on icon "Close" at bounding box center [1534, 246] width 10 height 10
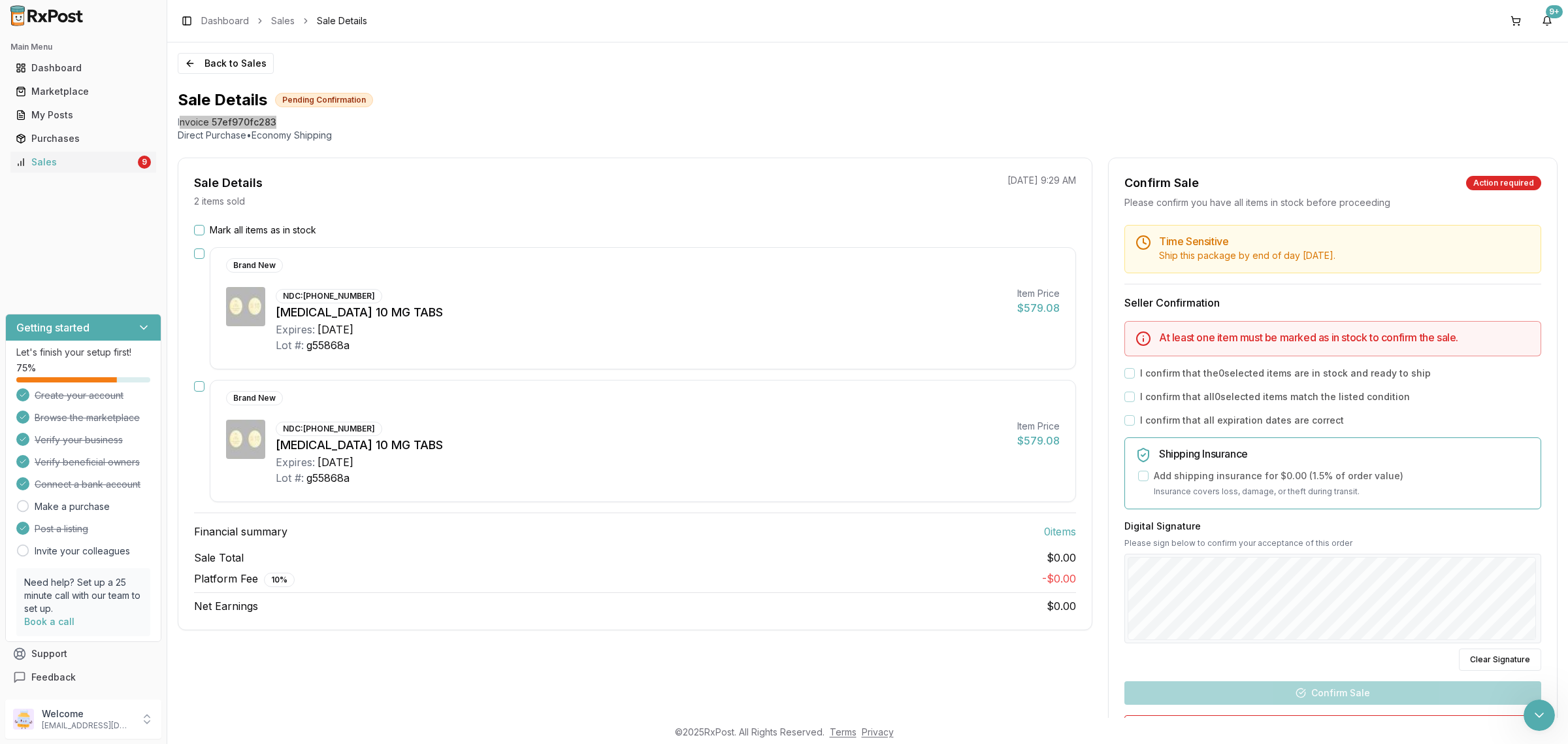
scroll to position [0, 0]
click at [203, 67] on button "Back to Sales" at bounding box center [226, 63] width 96 height 21
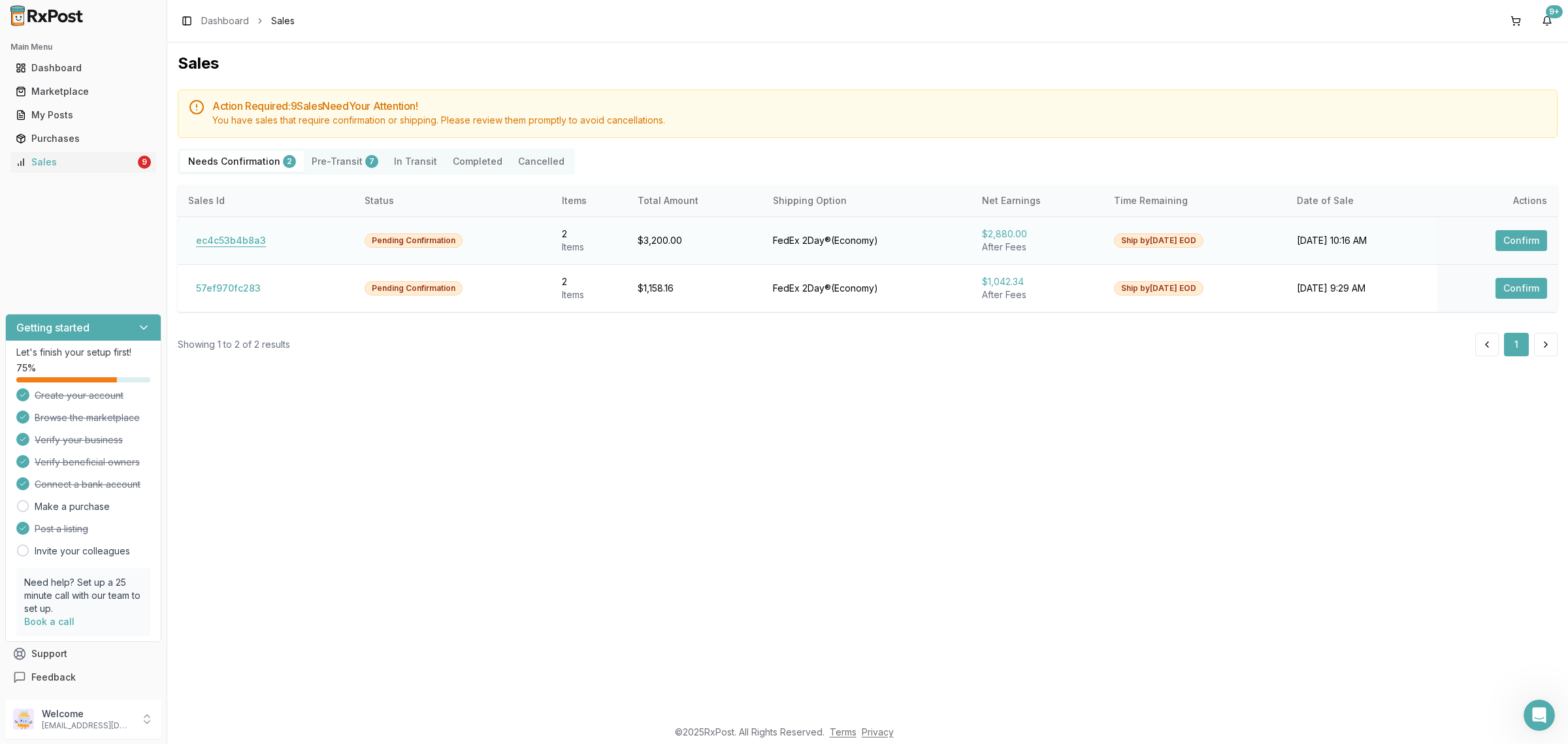
click at [203, 243] on button "ec4c53b4b8a3" at bounding box center [231, 241] width 86 height 21
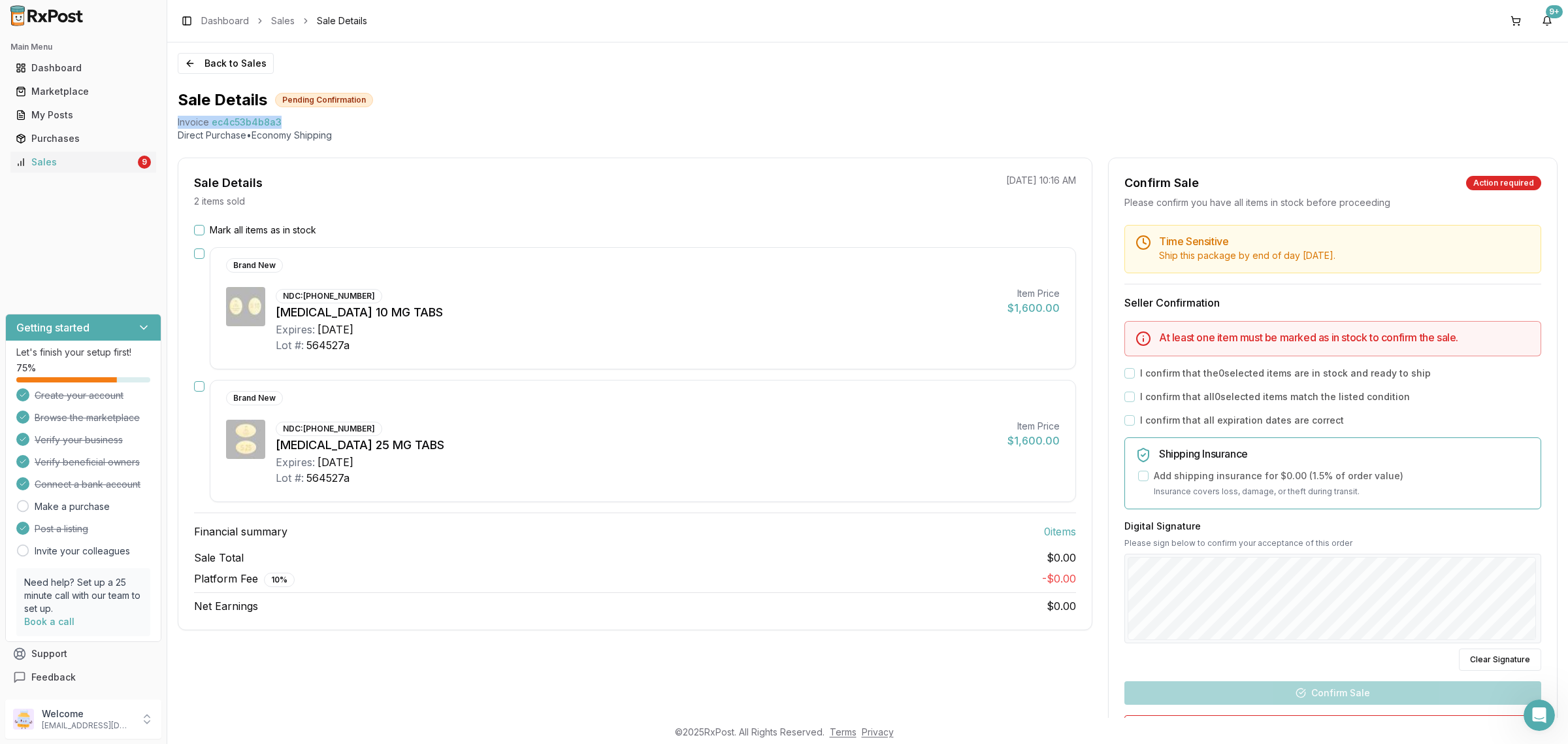
drag, startPoint x: 286, startPoint y: 125, endPoint x: 171, endPoint y: 124, distance: 115.0
click at [171, 124] on div "Back to Sales Sale Details Pending Confirmation Invoice ec4c53b4b8a3 Direct Pur…" at bounding box center [867, 380] width 1401 height 675
copy div "Invoice ec4c53b4b8a3"
click at [1527, 701] on div "Open Intercom Messenger" at bounding box center [1537, 713] width 43 height 43
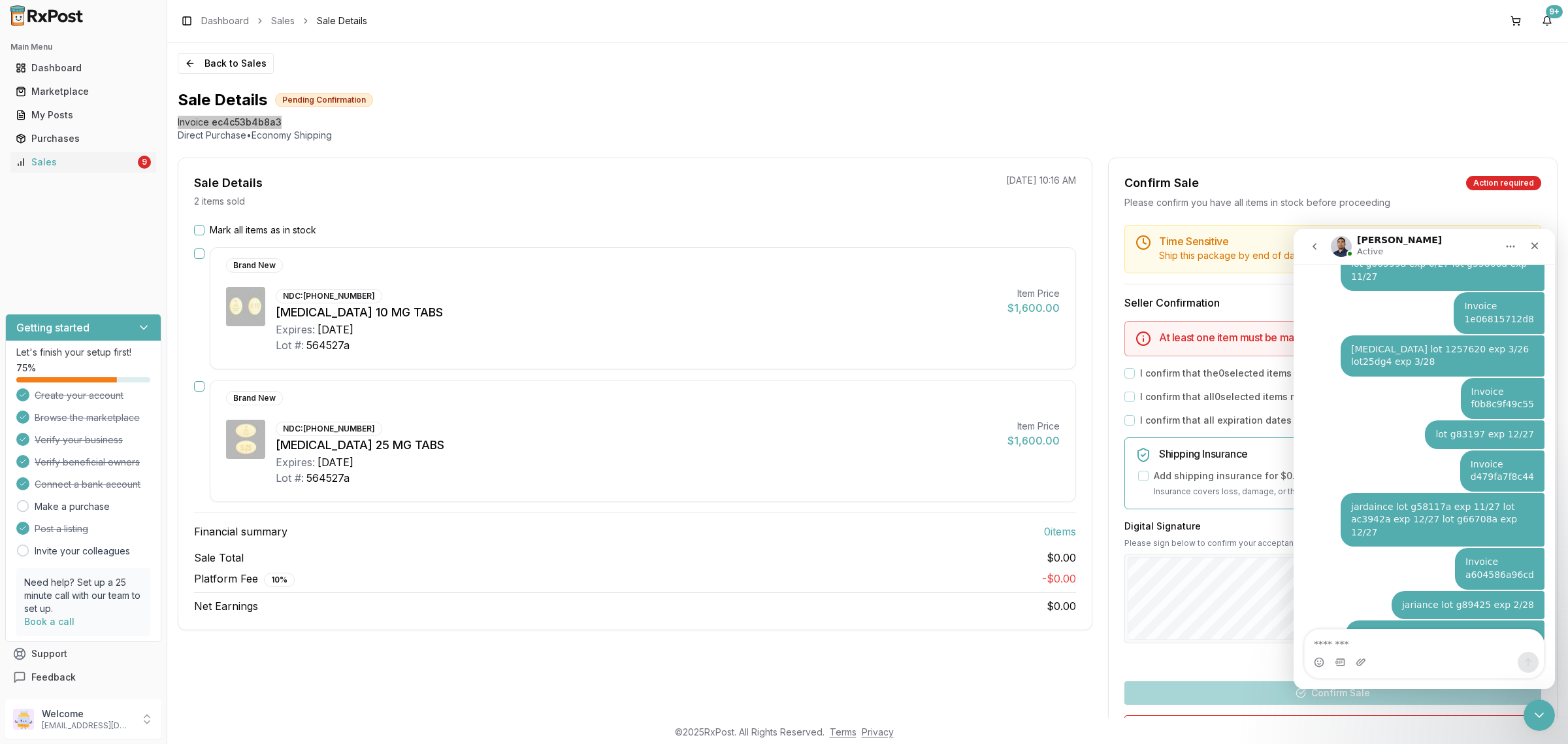
type textarea "**********"
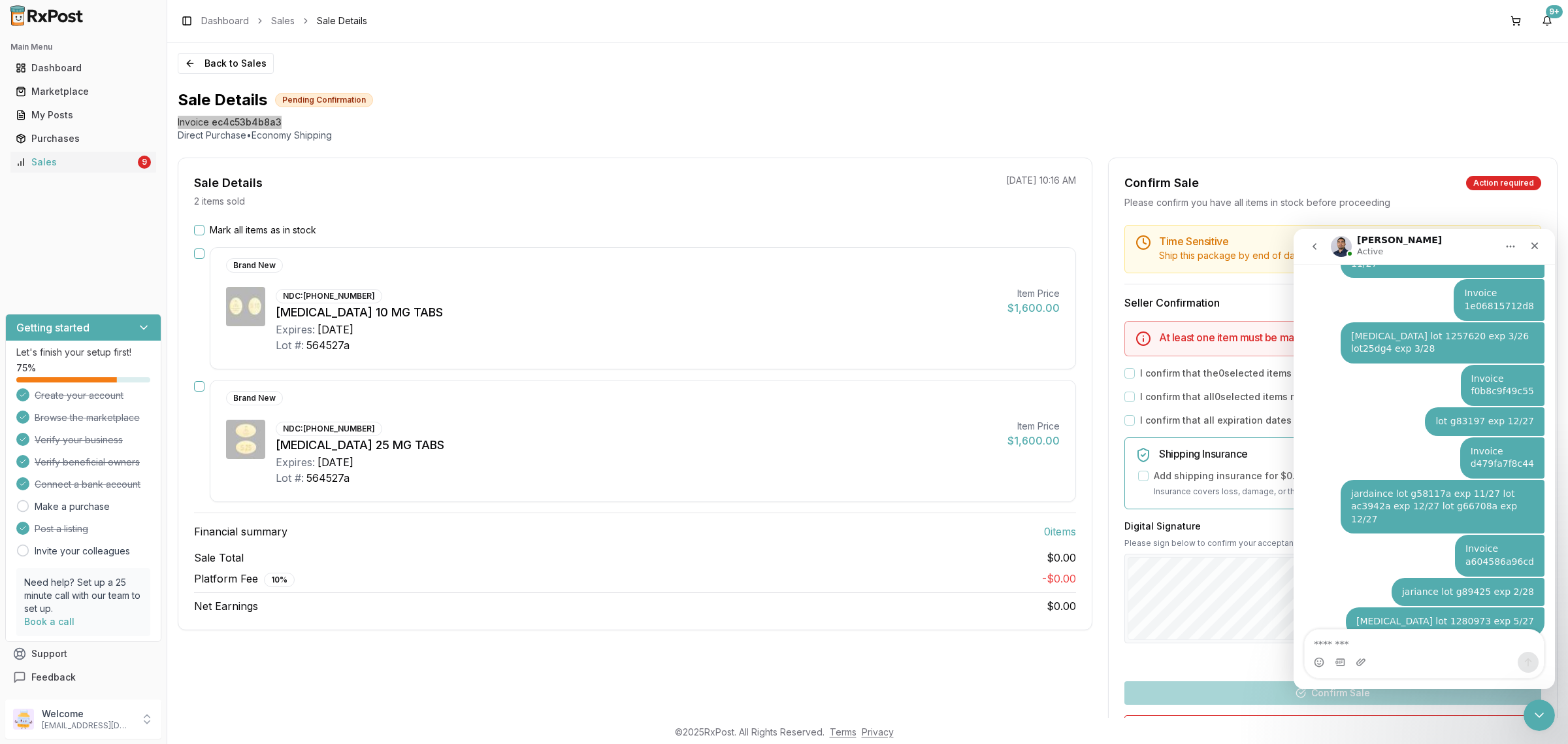
scroll to position [2762, 0]
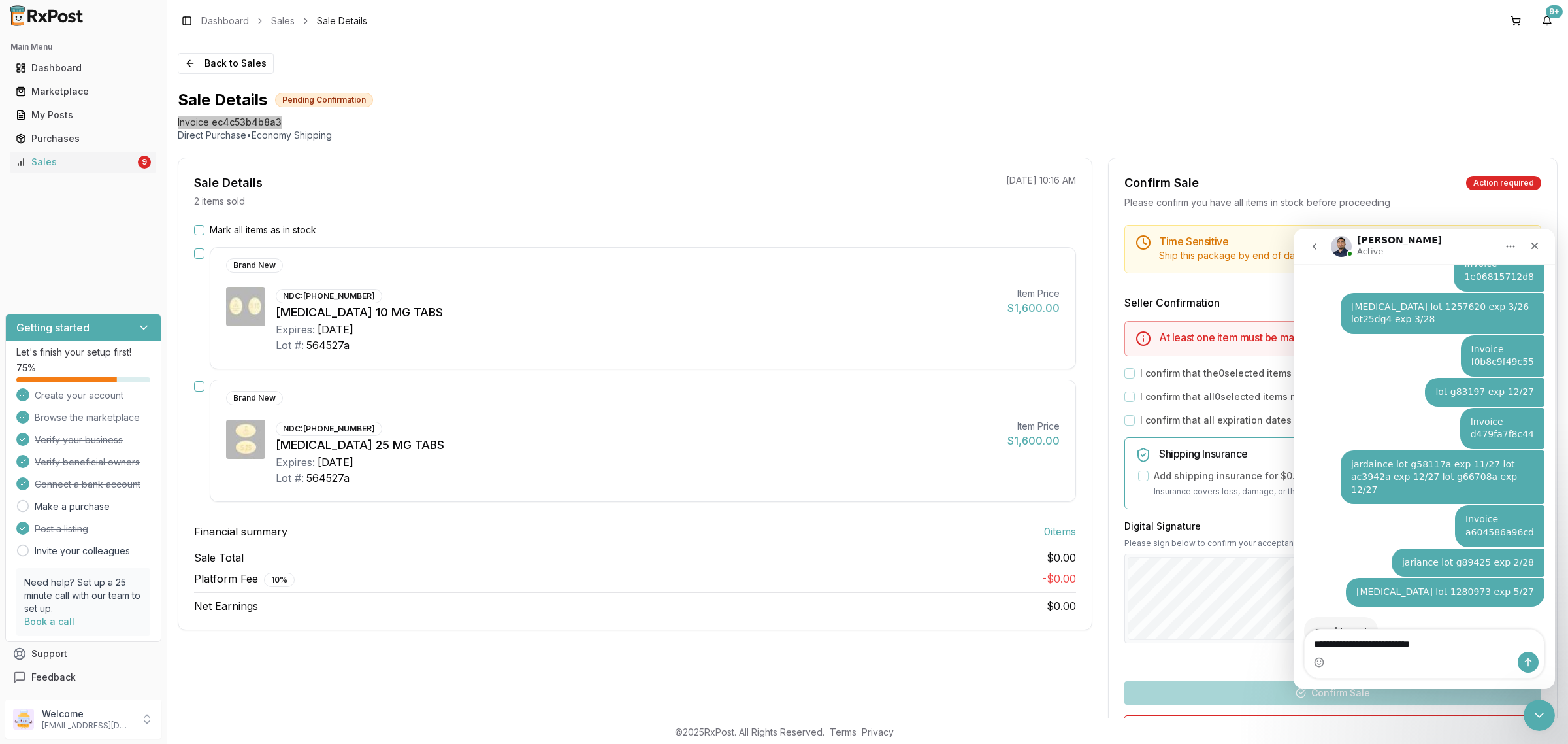
type textarea "**********"
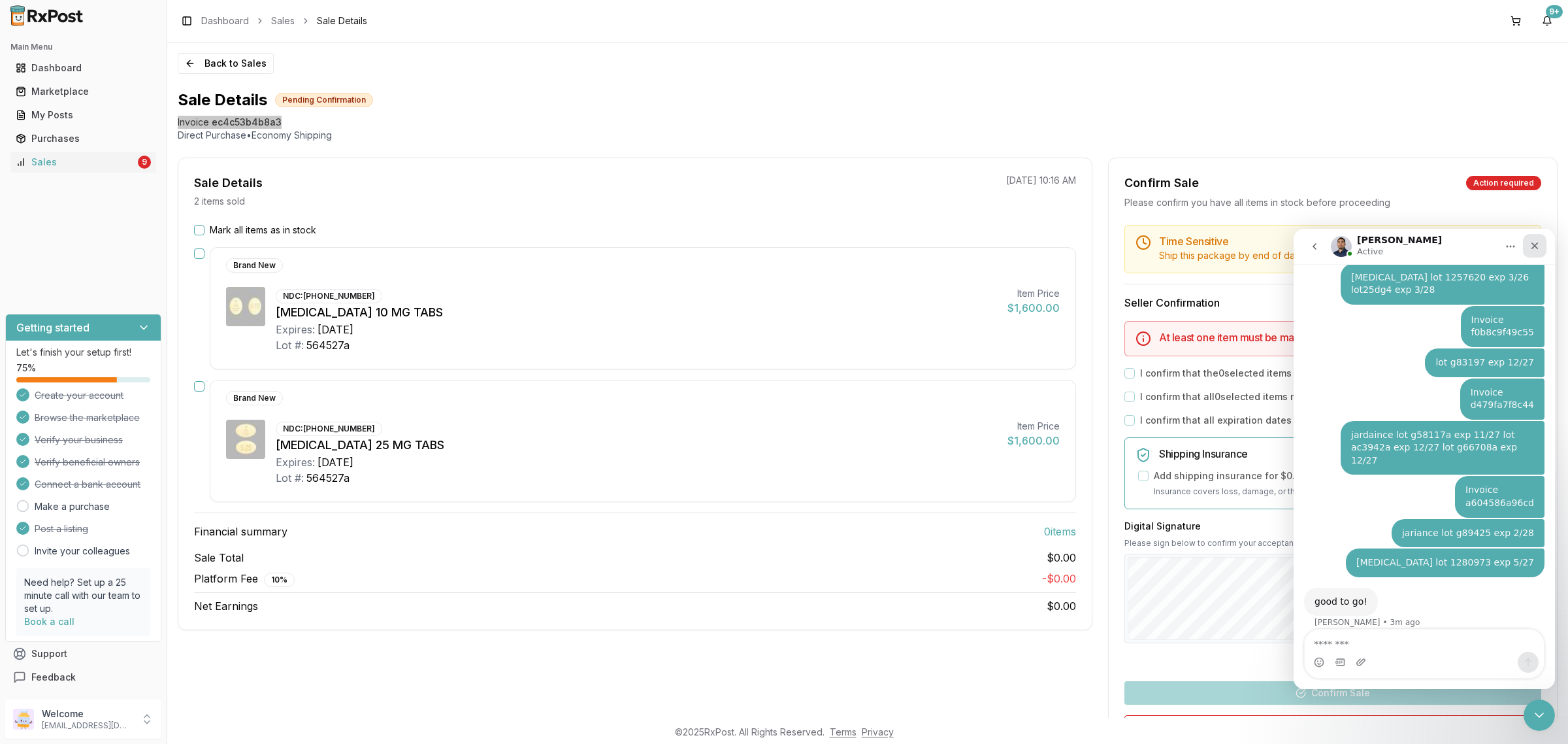
drag, startPoint x: 1544, startPoint y: 233, endPoint x: 1540, endPoint y: 241, distance: 8.9
click at [1543, 237] on div "Intercom messenger" at bounding box center [1535, 247] width 24 height 25
click at [1540, 241] on div "Close" at bounding box center [1535, 246] width 24 height 24
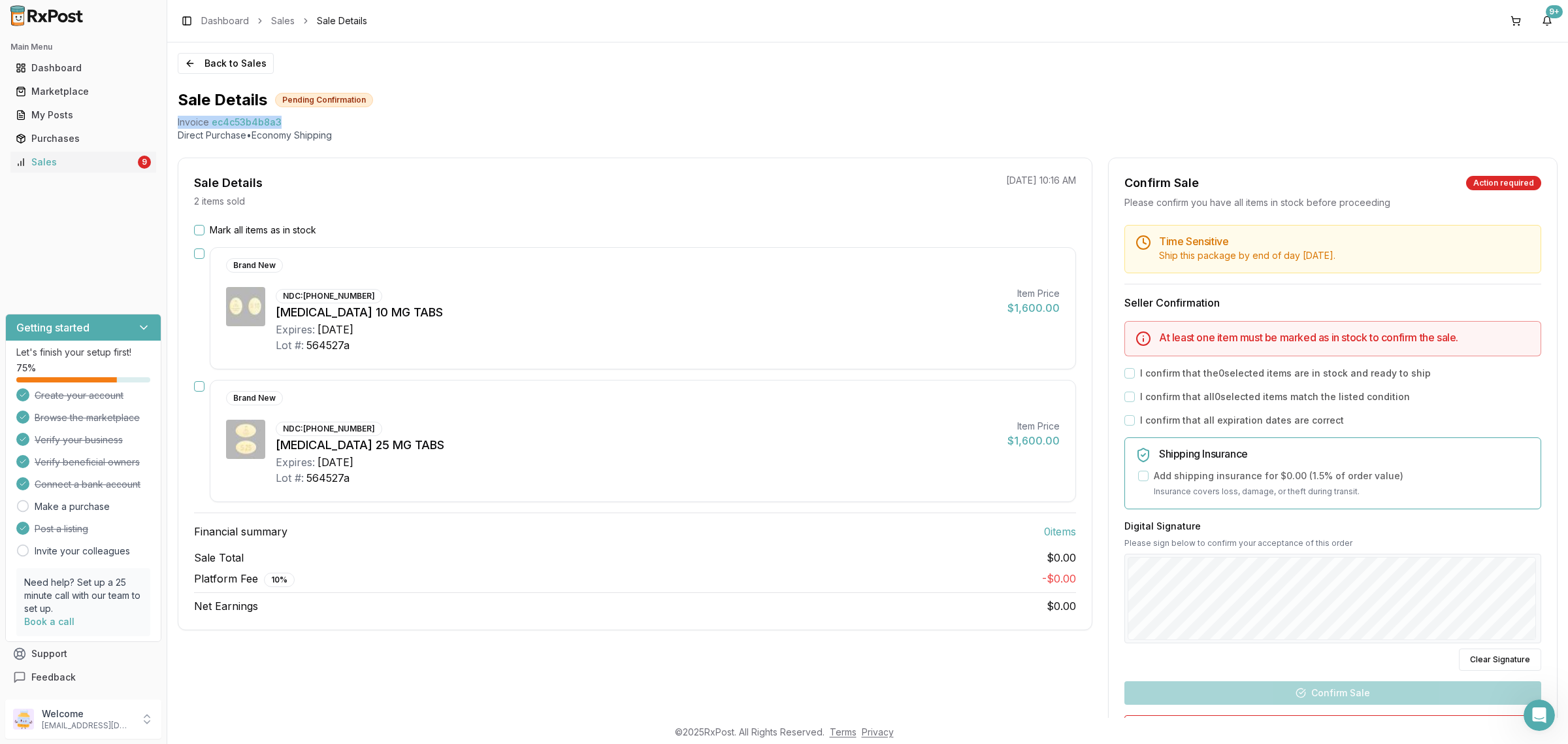
drag, startPoint x: 86, startPoint y: 154, endPoint x: 95, endPoint y: 187, distance: 34.2
click at [86, 153] on link "Sales 9" at bounding box center [83, 162] width 146 height 24
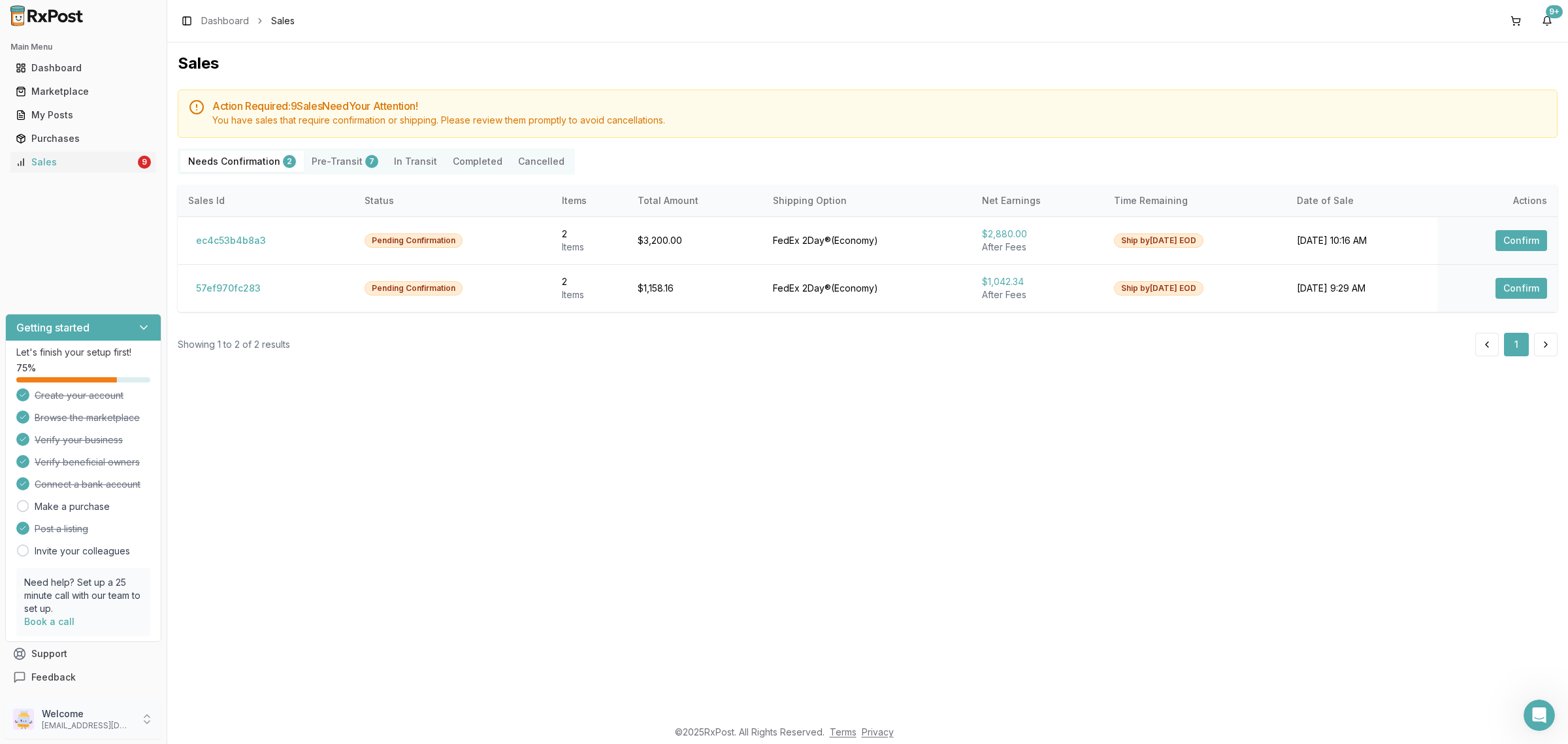
click at [102, 723] on p "nycdiscountpharma2@gmail.com" at bounding box center [87, 725] width 91 height 10
click at [206, 714] on button "Sign Out" at bounding box center [238, 721] width 135 height 21
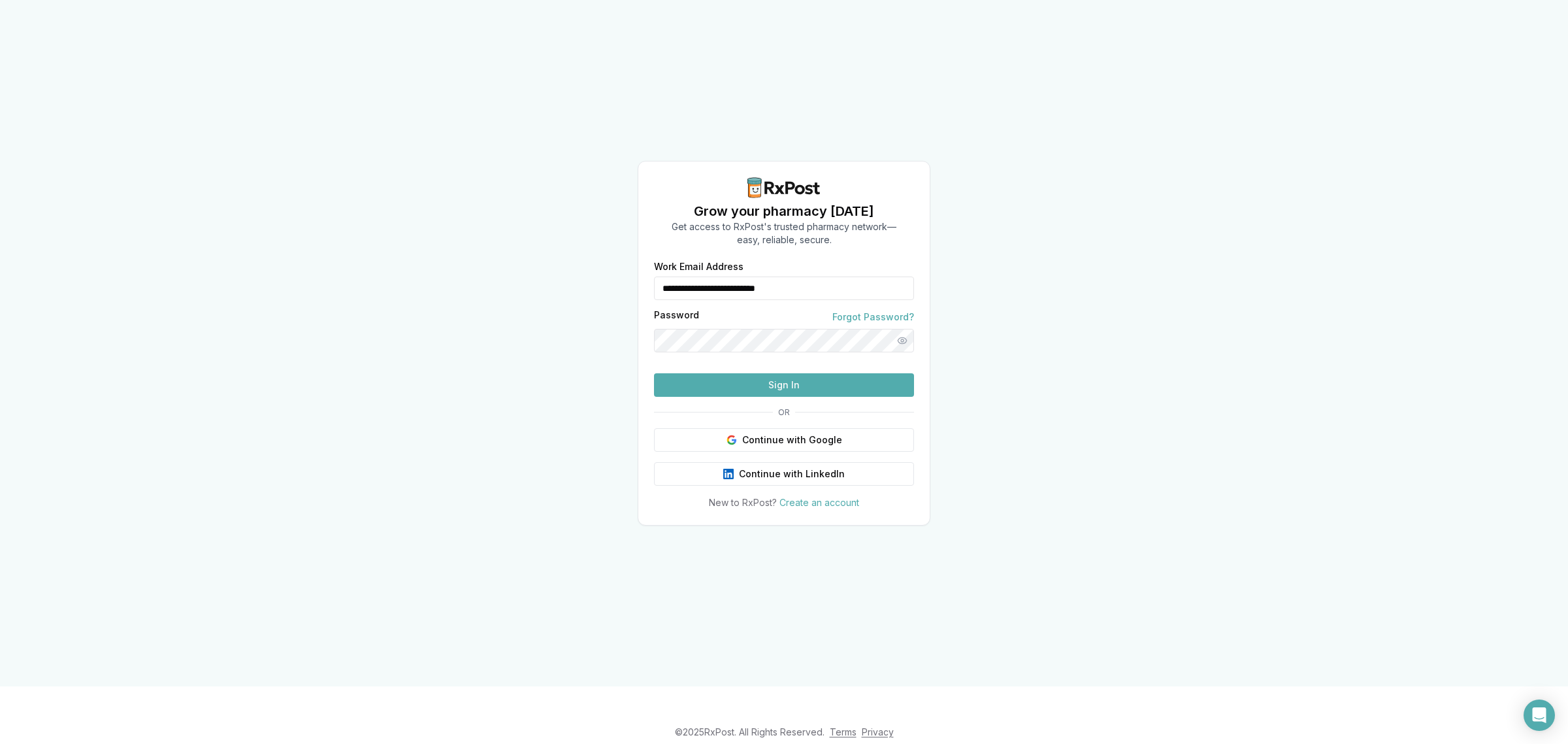
drag, startPoint x: 817, startPoint y: 271, endPoint x: 531, endPoint y: 329, distance: 291.8
click at [536, 328] on div "**********" at bounding box center [784, 343] width 1568 height 686
type input "**********"
click at [773, 397] on button "Sign In" at bounding box center [784, 385] width 260 height 24
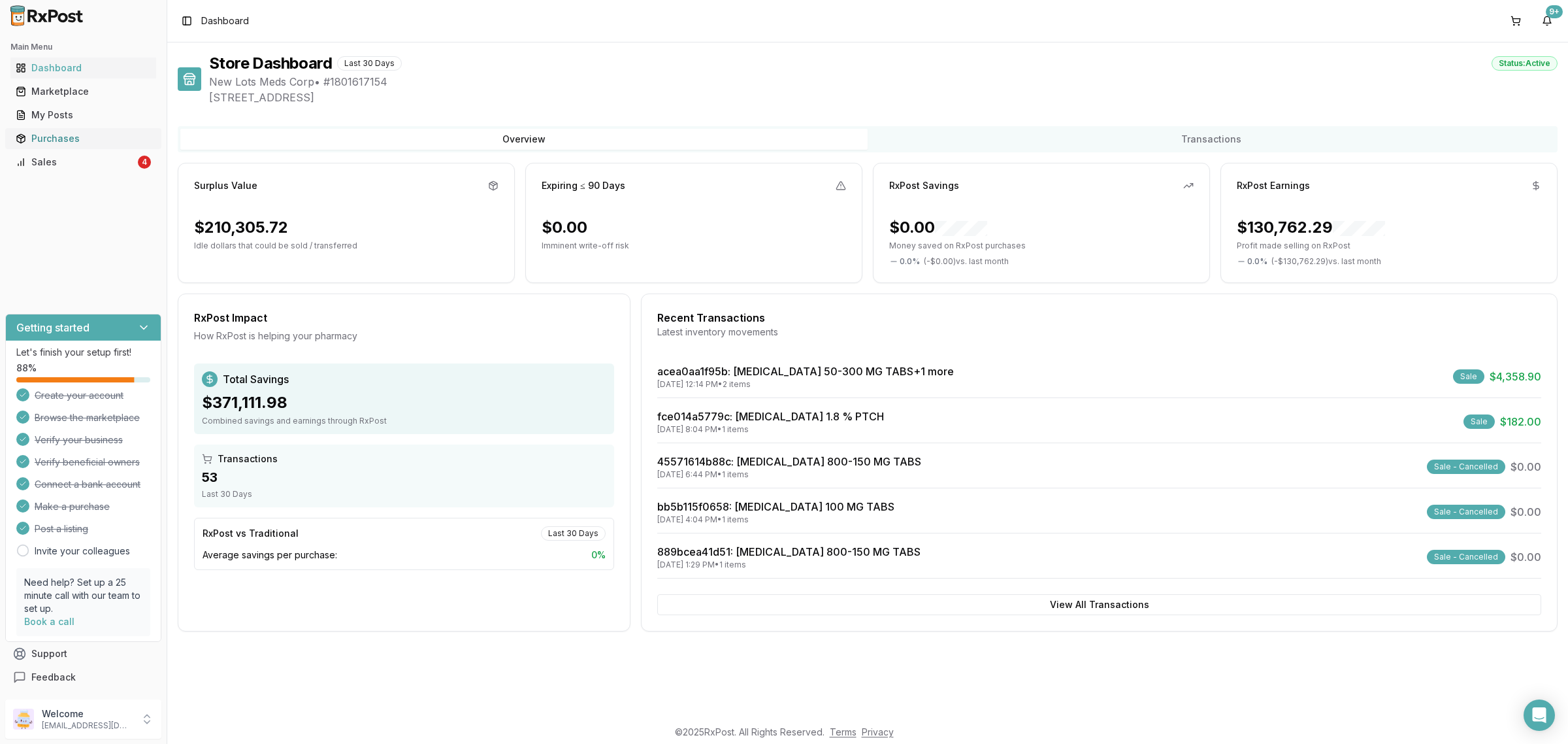
click at [109, 177] on div "Main Menu Dashboard Marketplace My Posts Purchases Sales 4 Getting started Let'…" at bounding box center [83, 362] width 166 height 663
click at [122, 160] on div "Sales" at bounding box center [75, 162] width 120 height 13
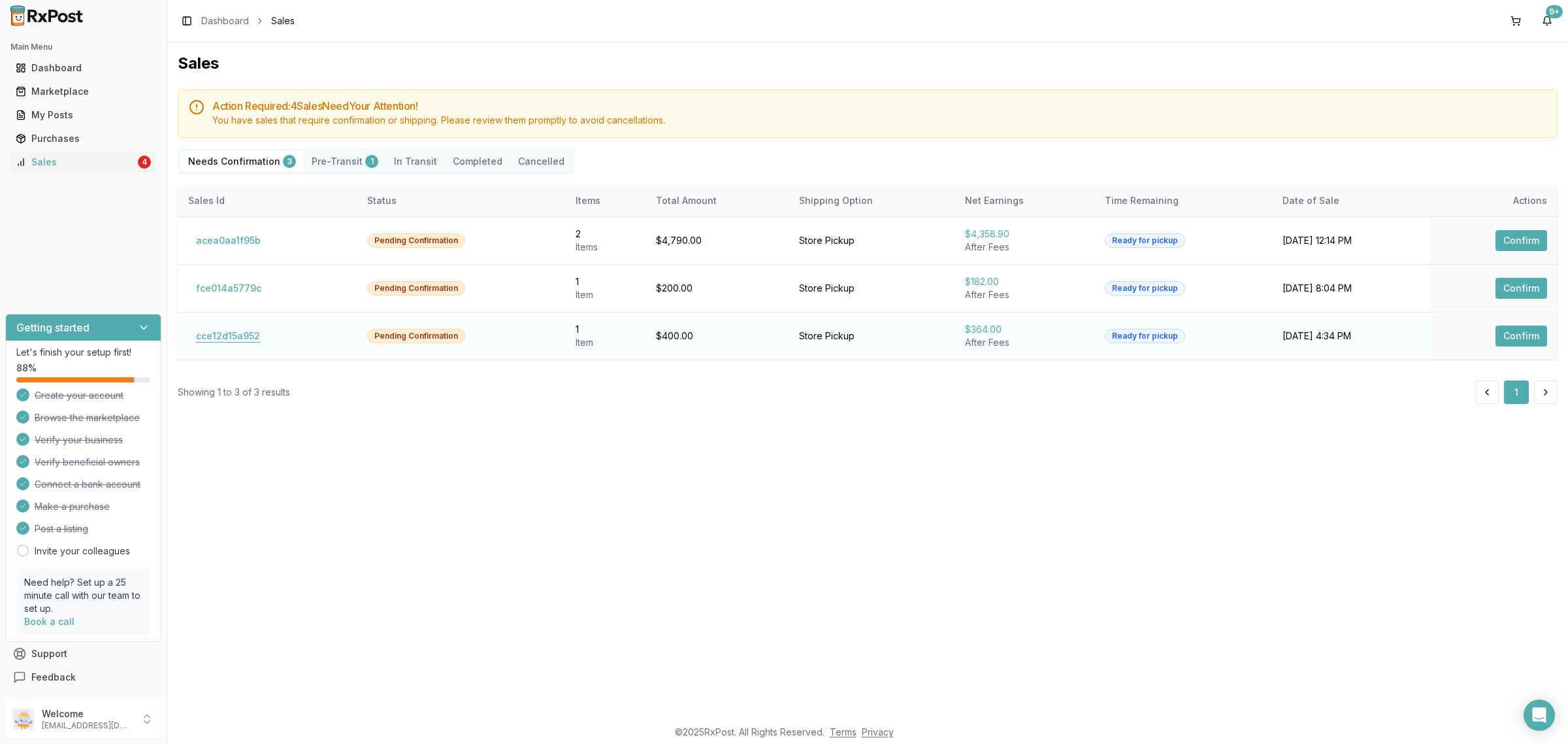
click at [247, 342] on button "cce12d15a952" at bounding box center [228, 336] width 80 height 21
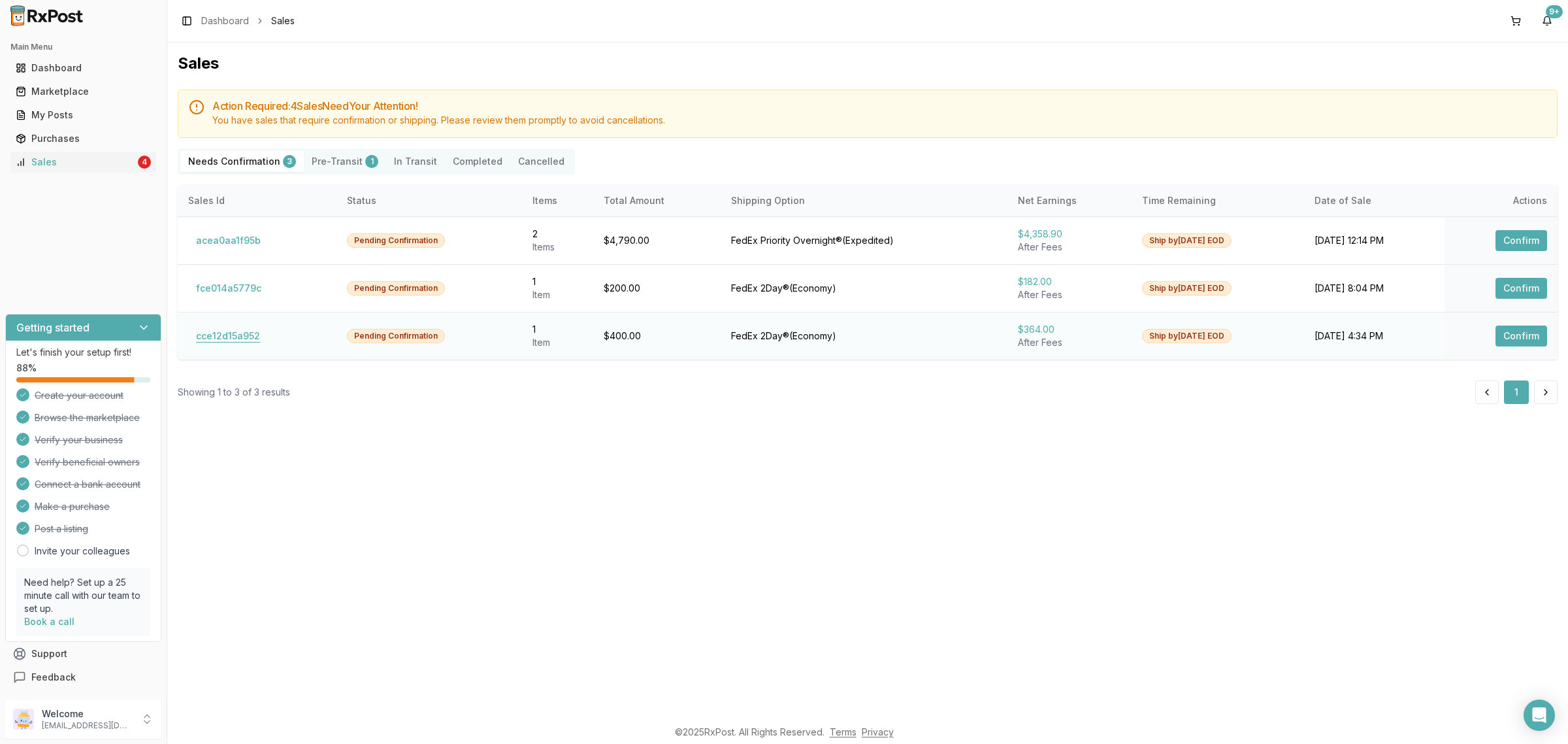
click at [240, 338] on button "cce12d15a952" at bounding box center [228, 336] width 80 height 21
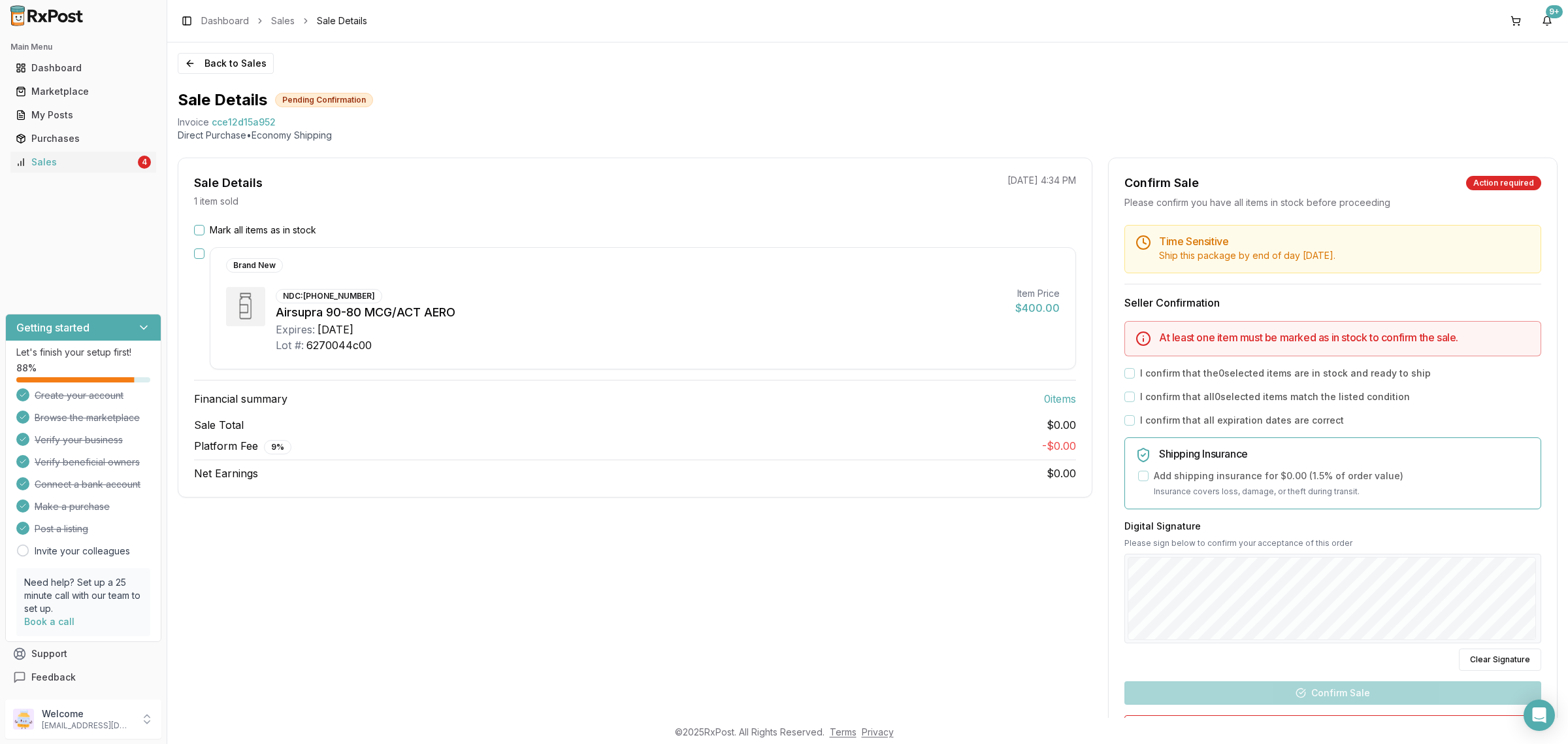
click at [199, 227] on button "Mark all items as in stock" at bounding box center [199, 230] width 10 height 10
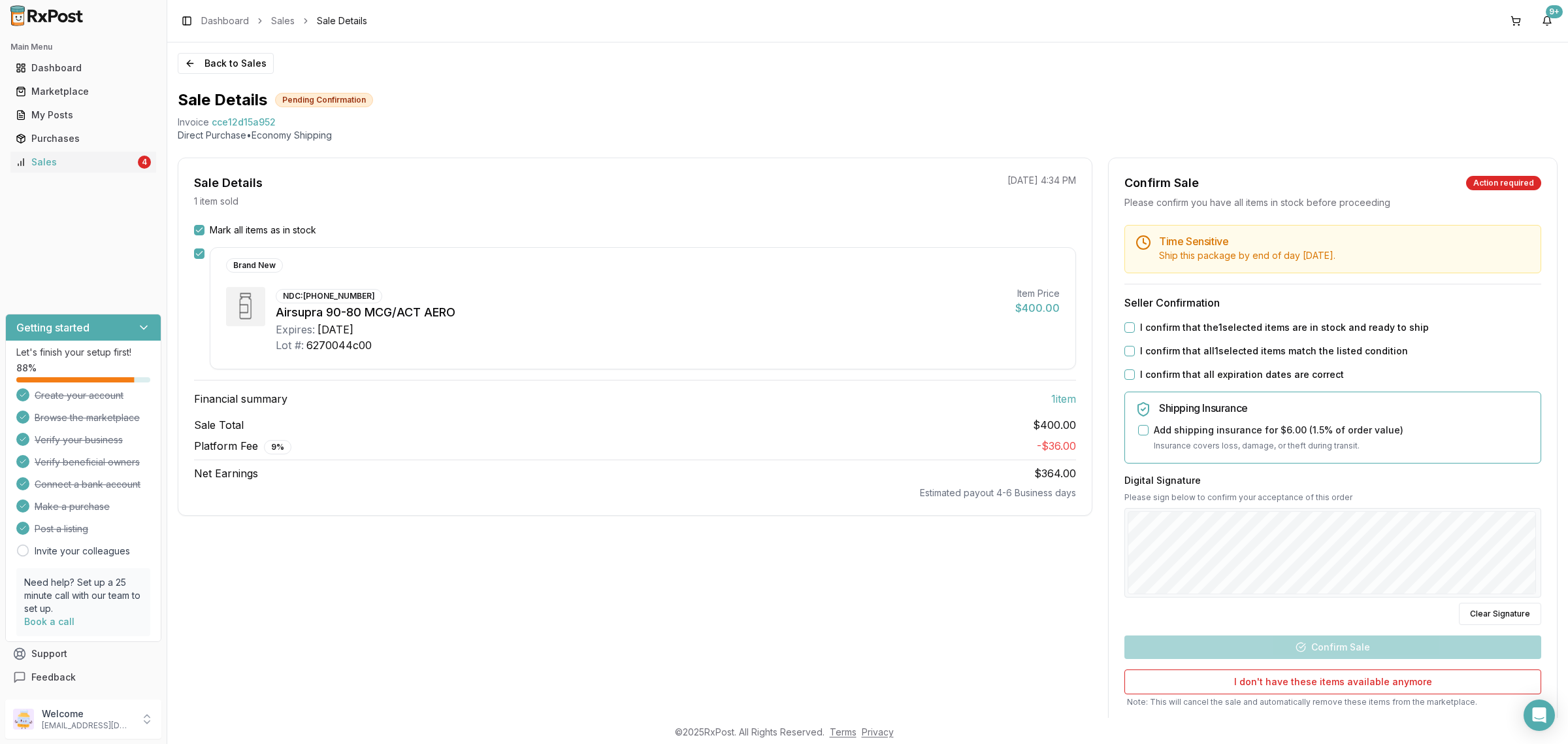
click at [1131, 334] on div "Time Sensitive Ship this package by end of day [DATE] . Seller Confirmation I c…" at bounding box center [1333, 489] width 448 height 528
click at [1128, 329] on button "I confirm that the 1 selected items are in stock and ready to ship" at bounding box center [1129, 327] width 10 height 10
click at [1128, 354] on button "I confirm that all 1 selected items match the listed condition" at bounding box center [1129, 351] width 10 height 10
click at [1131, 372] on button "I confirm that all expiration dates are correct" at bounding box center [1129, 375] width 10 height 10
click at [1235, 543] on div "Digital Signature Please sign below to confirm your acceptance of this order Cl…" at bounding box center [1332, 549] width 417 height 152
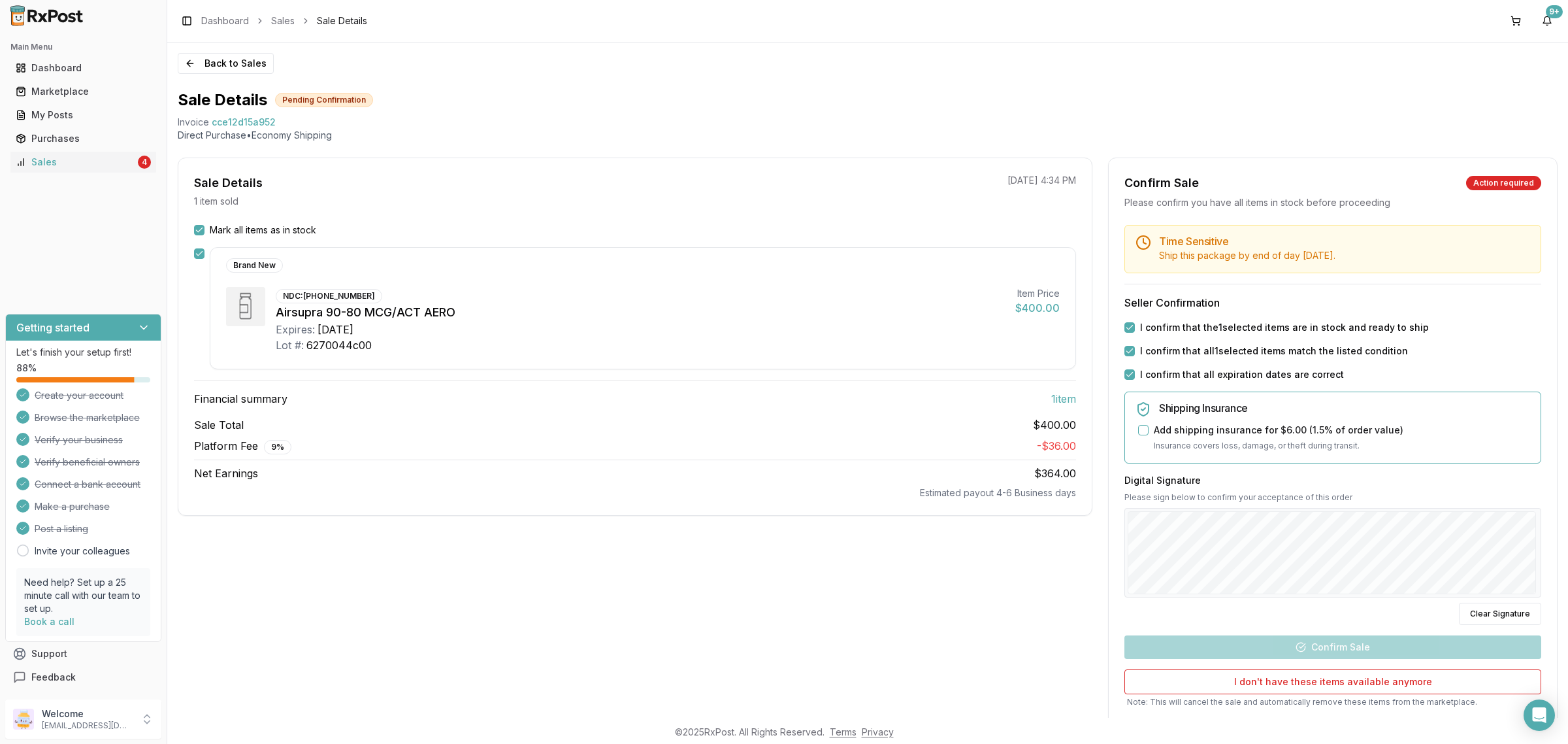
click at [1322, 650] on div "Time Sensitive Ship this package by end of day [DATE] . Seller Confirmation I c…" at bounding box center [1333, 489] width 448 height 528
drag, startPoint x: 1323, startPoint y: 631, endPoint x: 1323, endPoint y: 639, distance: 8.0
click at [1323, 632] on div "Time Sensitive Ship this package by end of day [DATE] . Seller Confirmation I c…" at bounding box center [1333, 489] width 448 height 528
click at [1325, 641] on button "Confirm Sale" at bounding box center [1332, 647] width 417 height 24
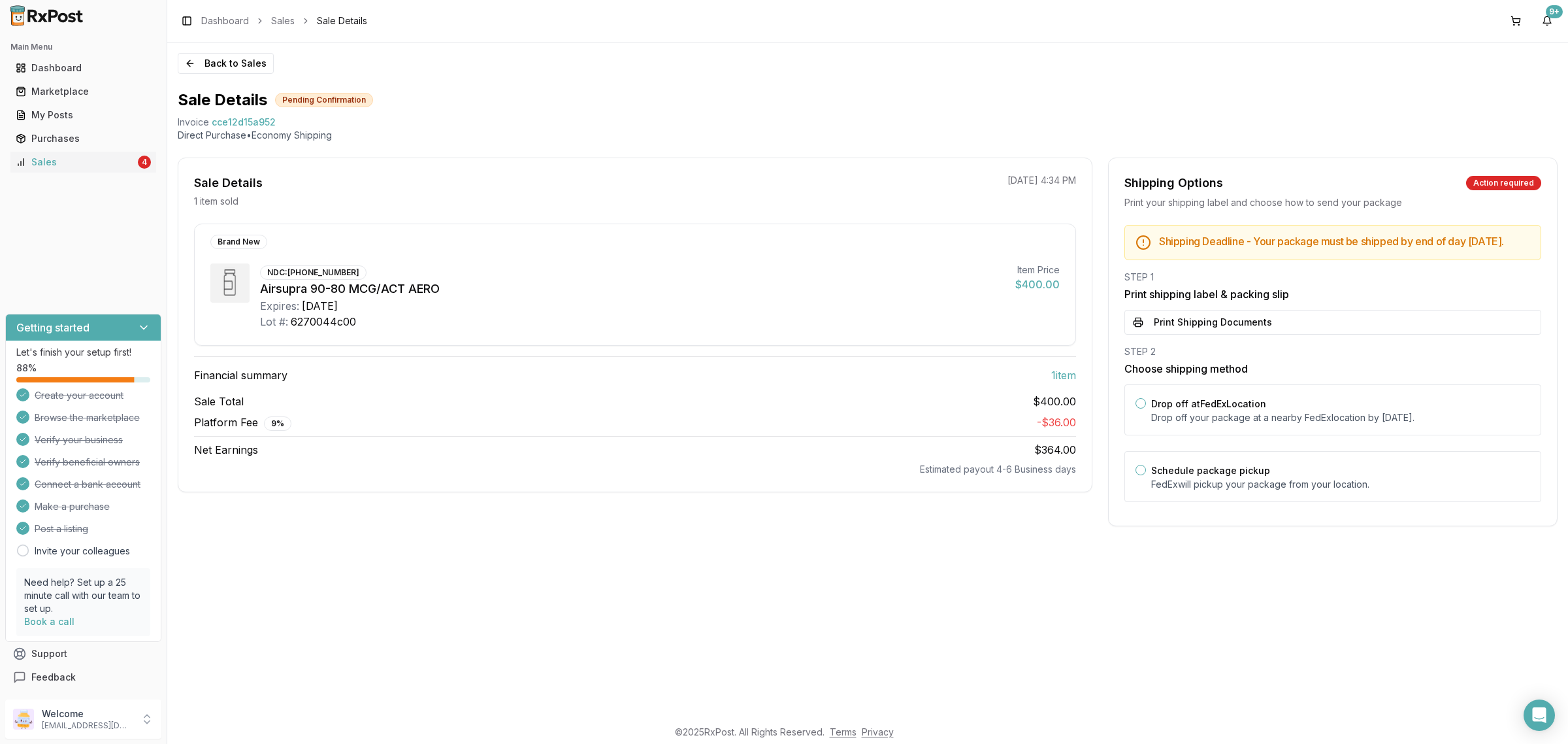
click at [1274, 333] on button "Print Shipping Documents" at bounding box center [1332, 322] width 417 height 25
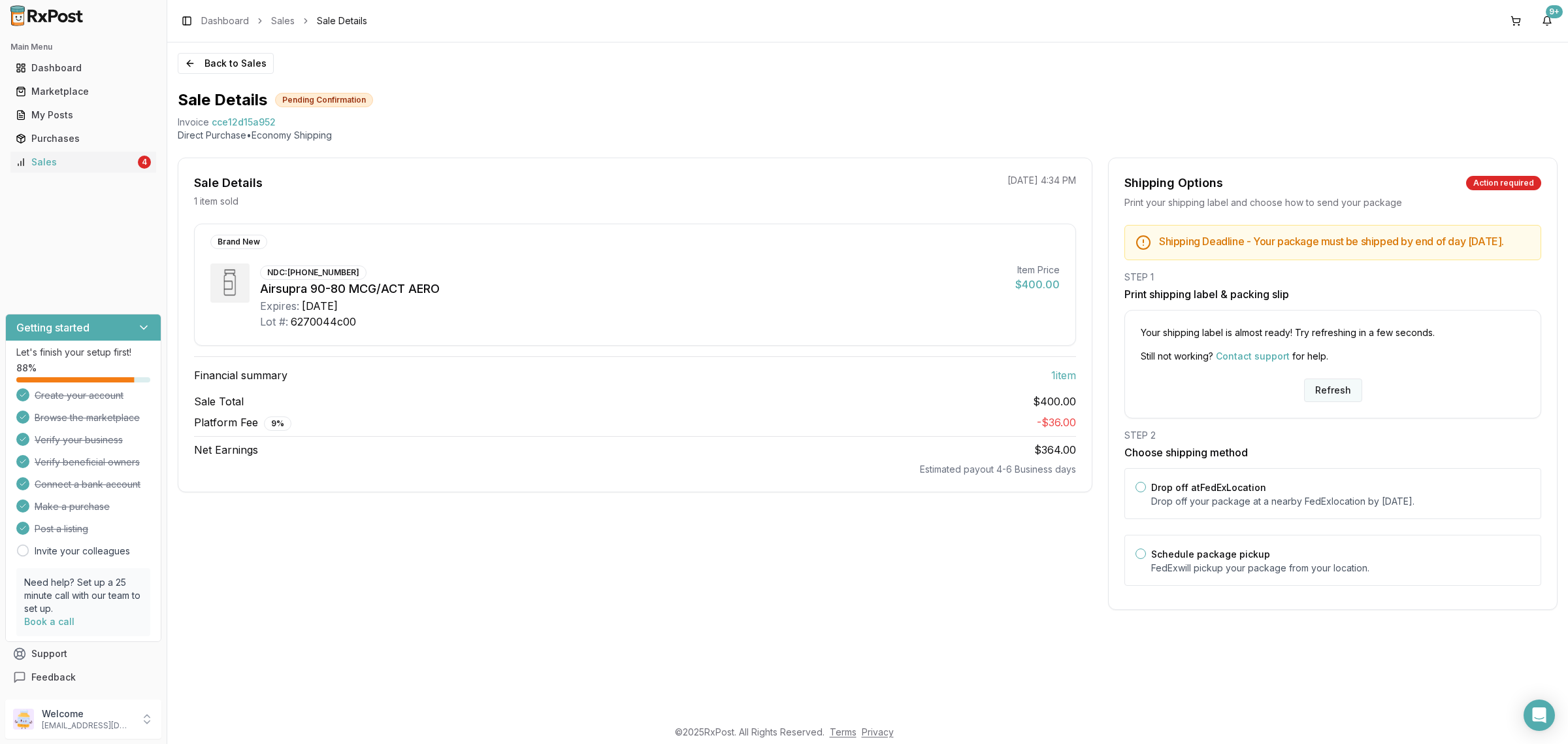
drag, startPoint x: 1329, startPoint y: 387, endPoint x: 1333, endPoint y: 400, distance: 13.6
click at [1330, 393] on div "Your shipping label is almost ready! Try refreshing in a few seconds. Still not…" at bounding box center [1332, 363] width 417 height 109
click at [1333, 400] on button "Refresh" at bounding box center [1333, 390] width 58 height 24
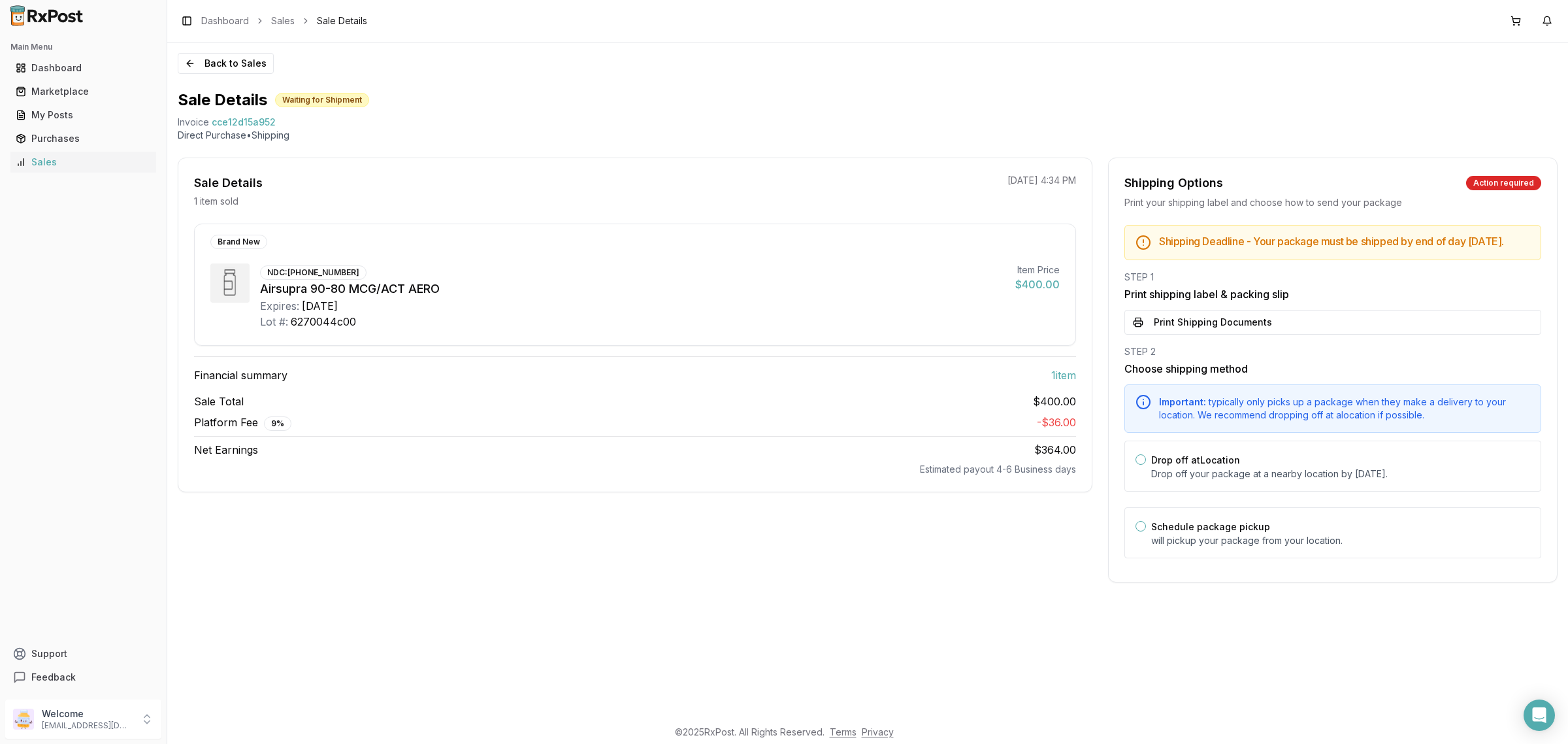
click at [1265, 335] on button "Print Shipping Documents" at bounding box center [1332, 322] width 417 height 25
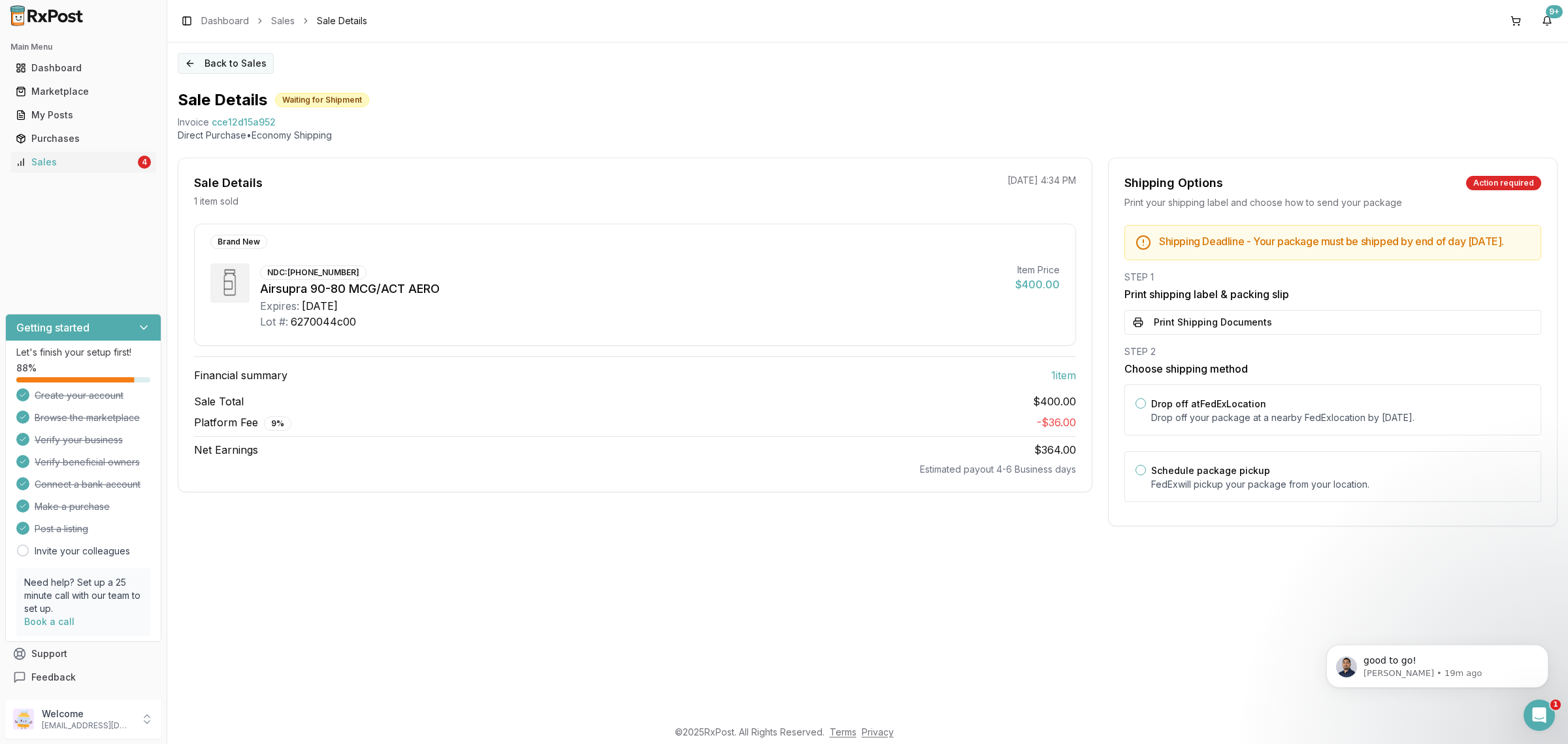
click at [199, 60] on button "Back to Sales" at bounding box center [226, 63] width 96 height 21
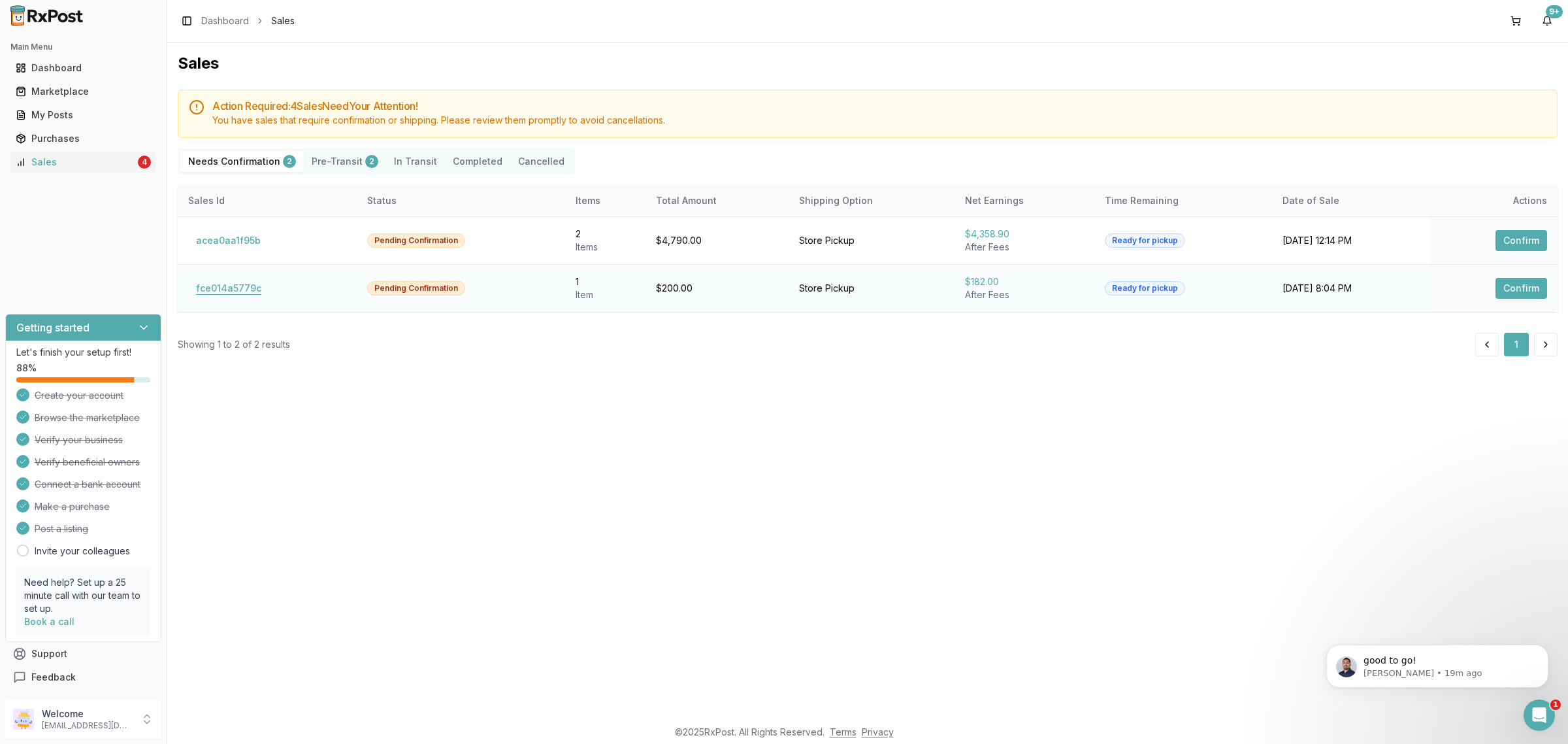
click at [240, 285] on button "fce014a5779c" at bounding box center [228, 288] width 81 height 21
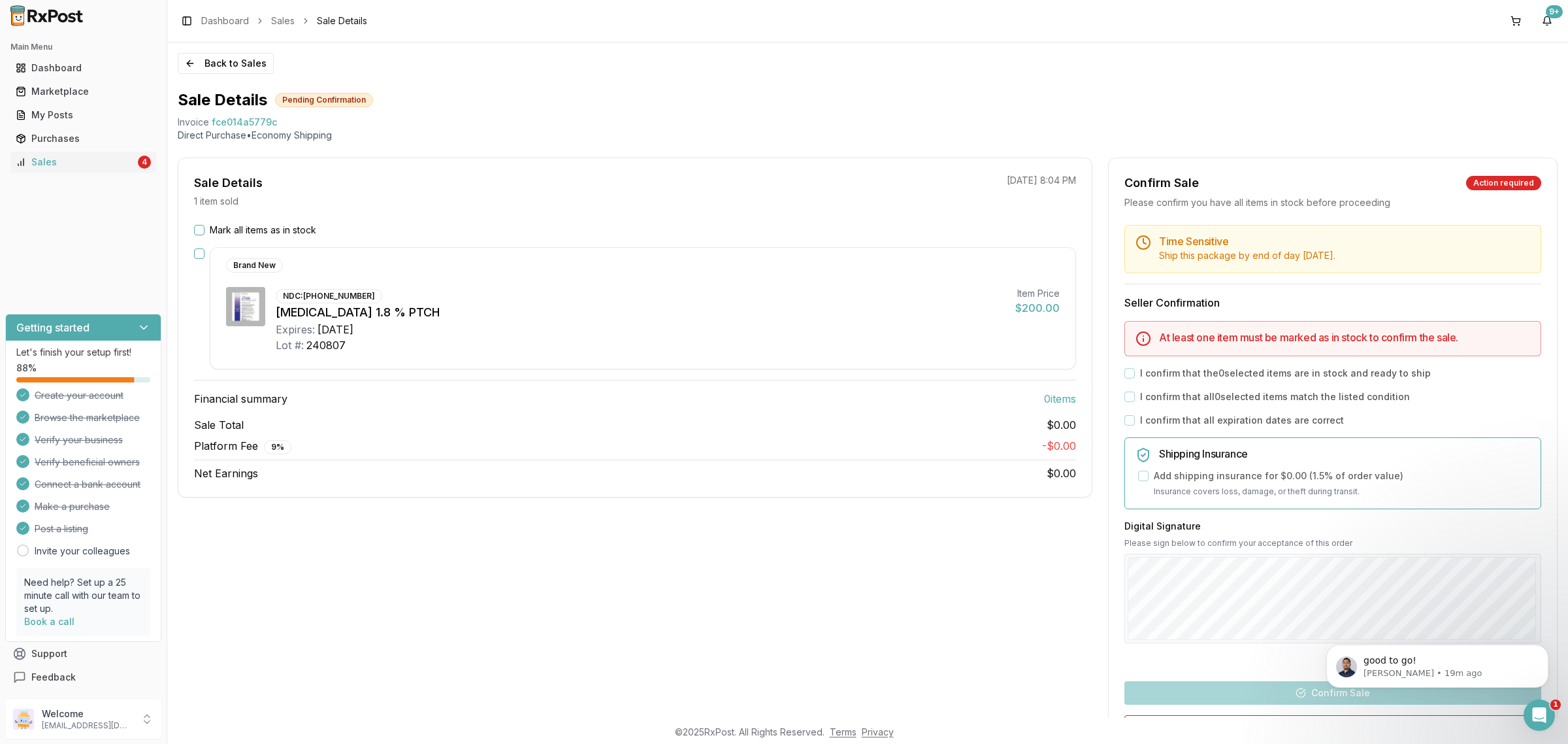
click at [198, 231] on button "Mark all items as in stock" at bounding box center [199, 230] width 10 height 10
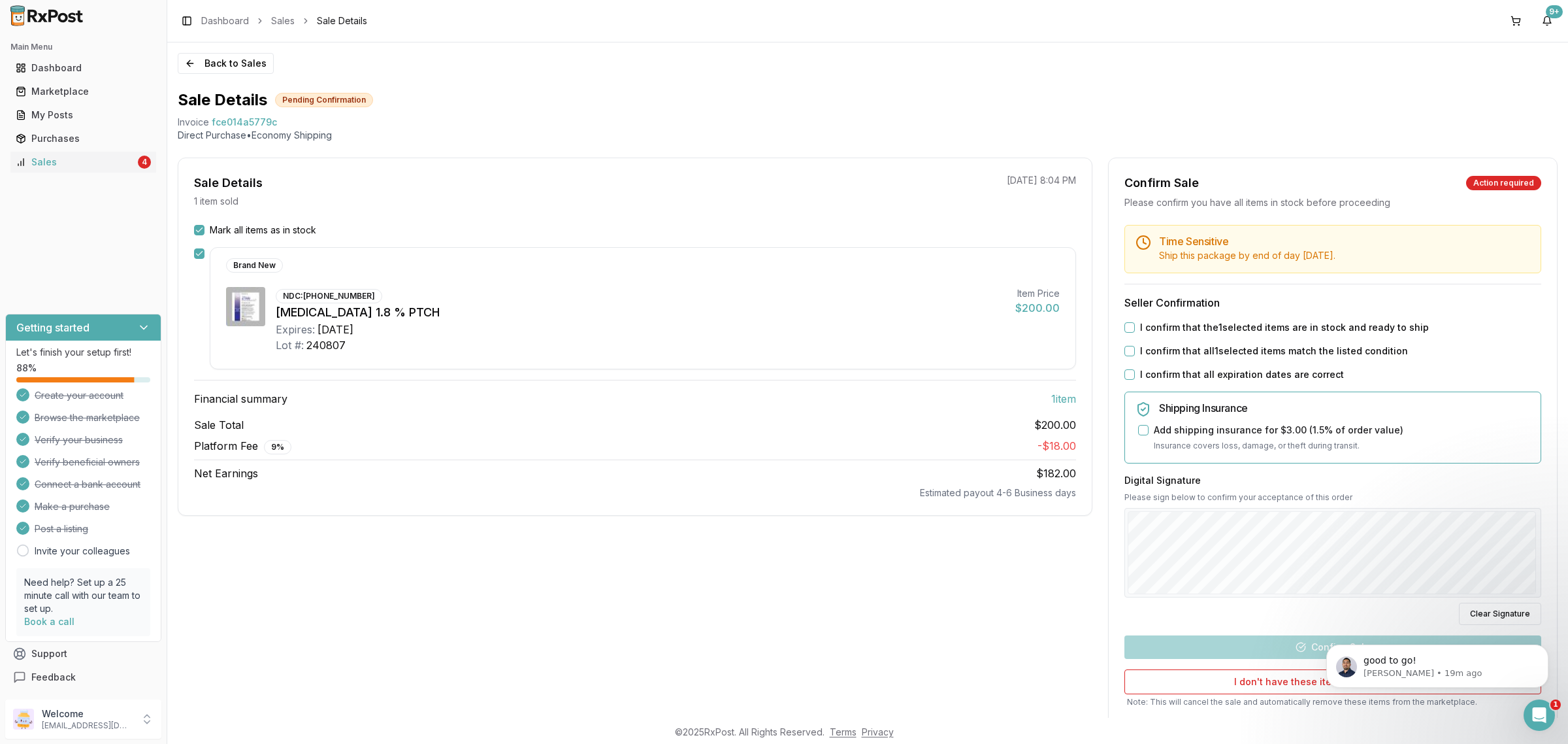
click at [1127, 329] on button "I confirm that the 1 selected items are in stock and ready to ship" at bounding box center [1129, 327] width 10 height 10
click at [1127, 351] on button "I confirm that all 1 selected items match the listed condition" at bounding box center [1129, 351] width 10 height 10
click at [1128, 387] on div "Time Sensitive Ship this package by end of day [DATE] . Seller Confirmation I c…" at bounding box center [1333, 489] width 448 height 528
click at [1128, 374] on button "I confirm that all expiration dates are correct" at bounding box center [1129, 375] width 10 height 10
drag, startPoint x: 1206, startPoint y: 495, endPoint x: 1212, endPoint y: 510, distance: 16.2
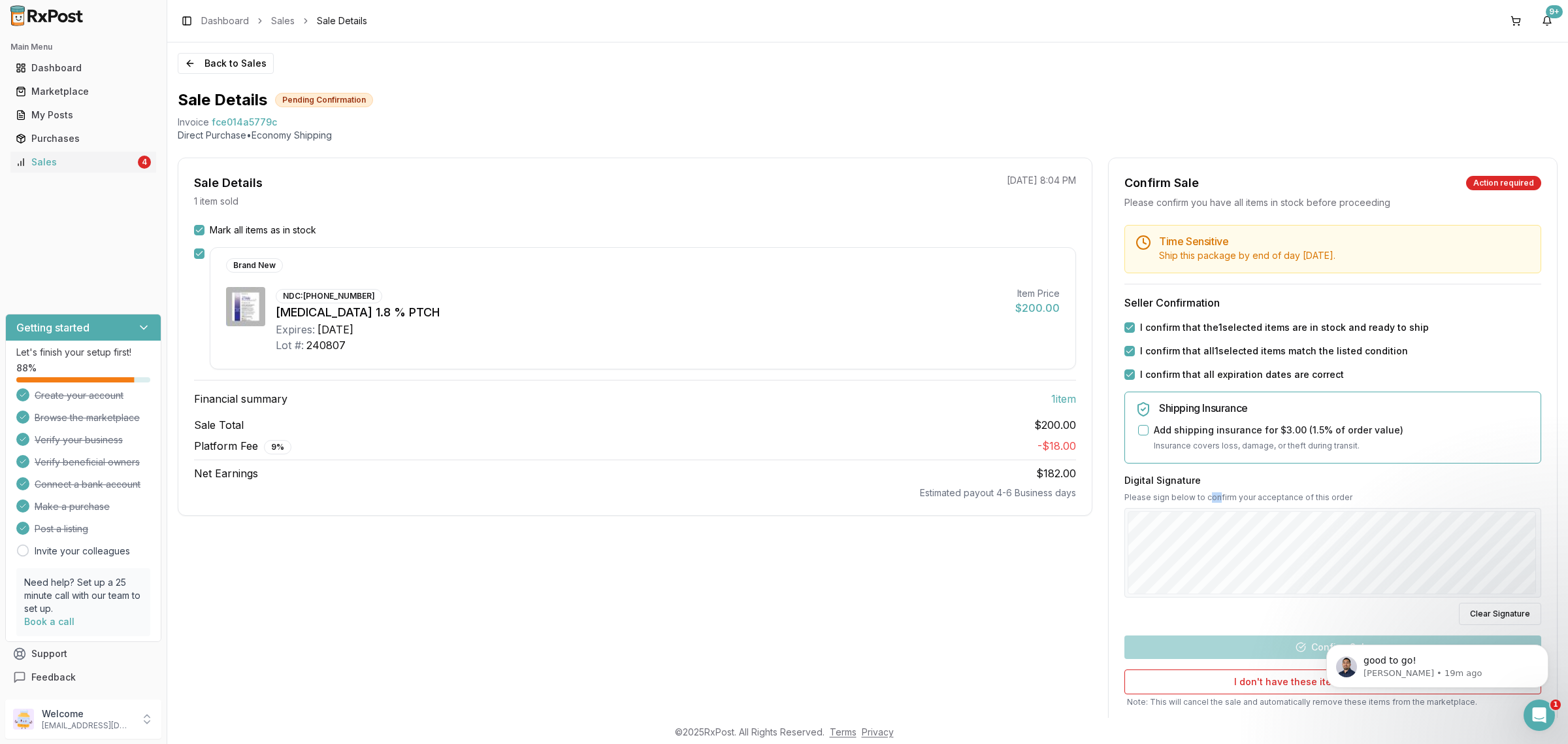
click at [1211, 502] on div "Digital Signature Please sign below to confirm your acceptance of this order Cl…" at bounding box center [1332, 549] width 417 height 152
click at [1265, 652] on button "Confirm Sale" at bounding box center [1332, 647] width 417 height 24
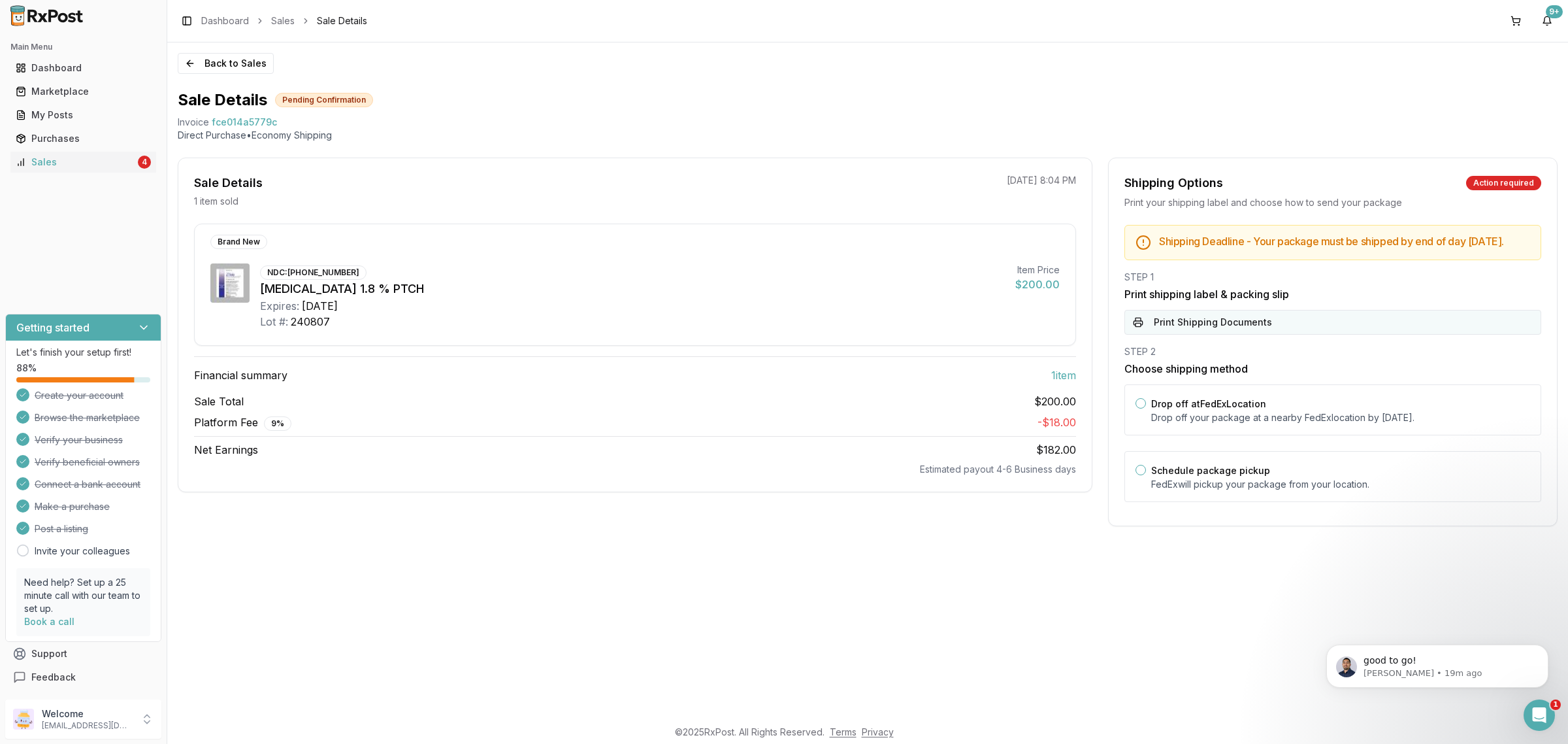
drag, startPoint x: 1261, startPoint y: 435, endPoint x: 1228, endPoint y: 327, distance: 112.9
click at [1256, 423] on p "Drop off your package at a nearby [GEOGRAPHIC_DATA] location by [DATE] ." at bounding box center [1340, 418] width 379 height 13
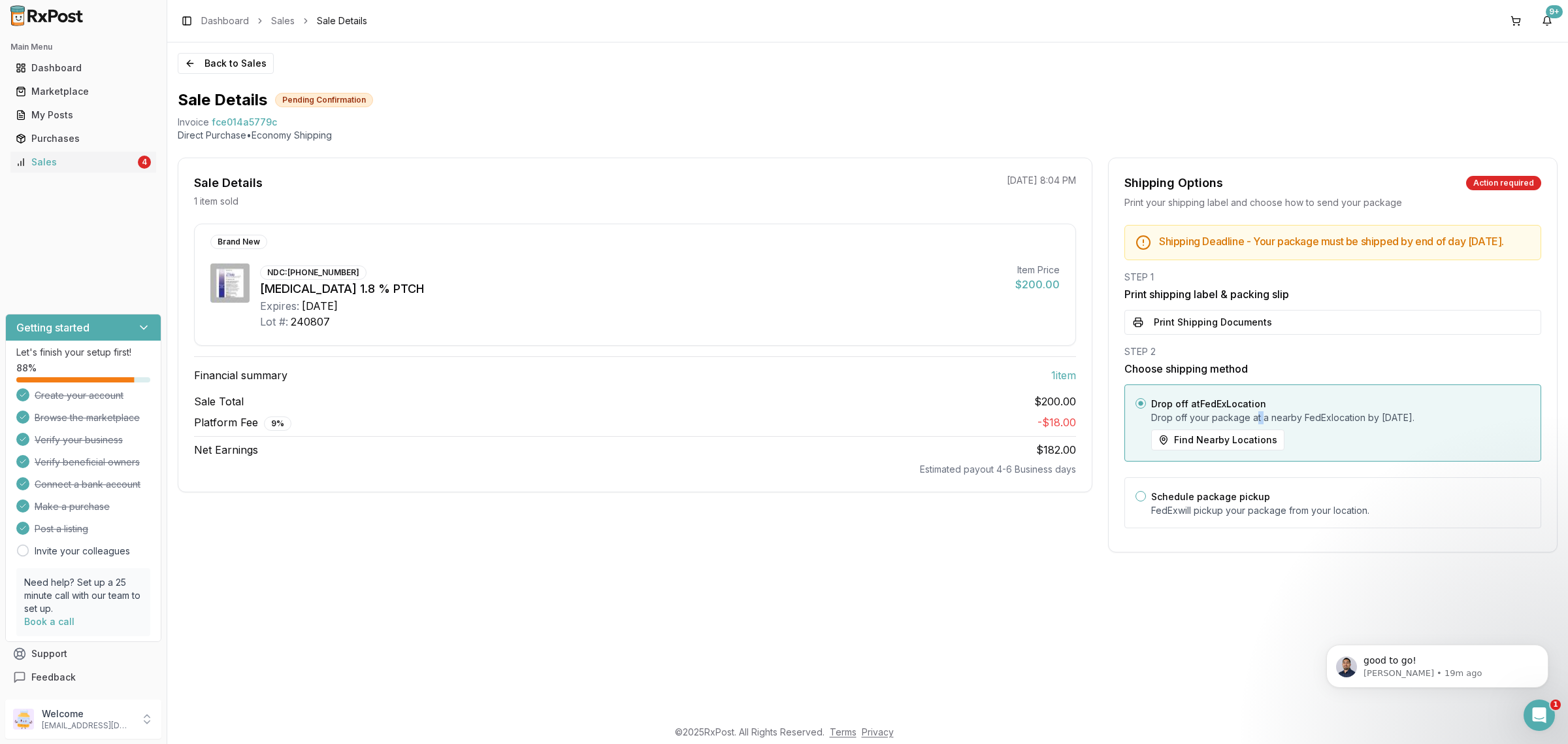
click at [1232, 328] on button "Print Shipping Documents" at bounding box center [1332, 322] width 417 height 25
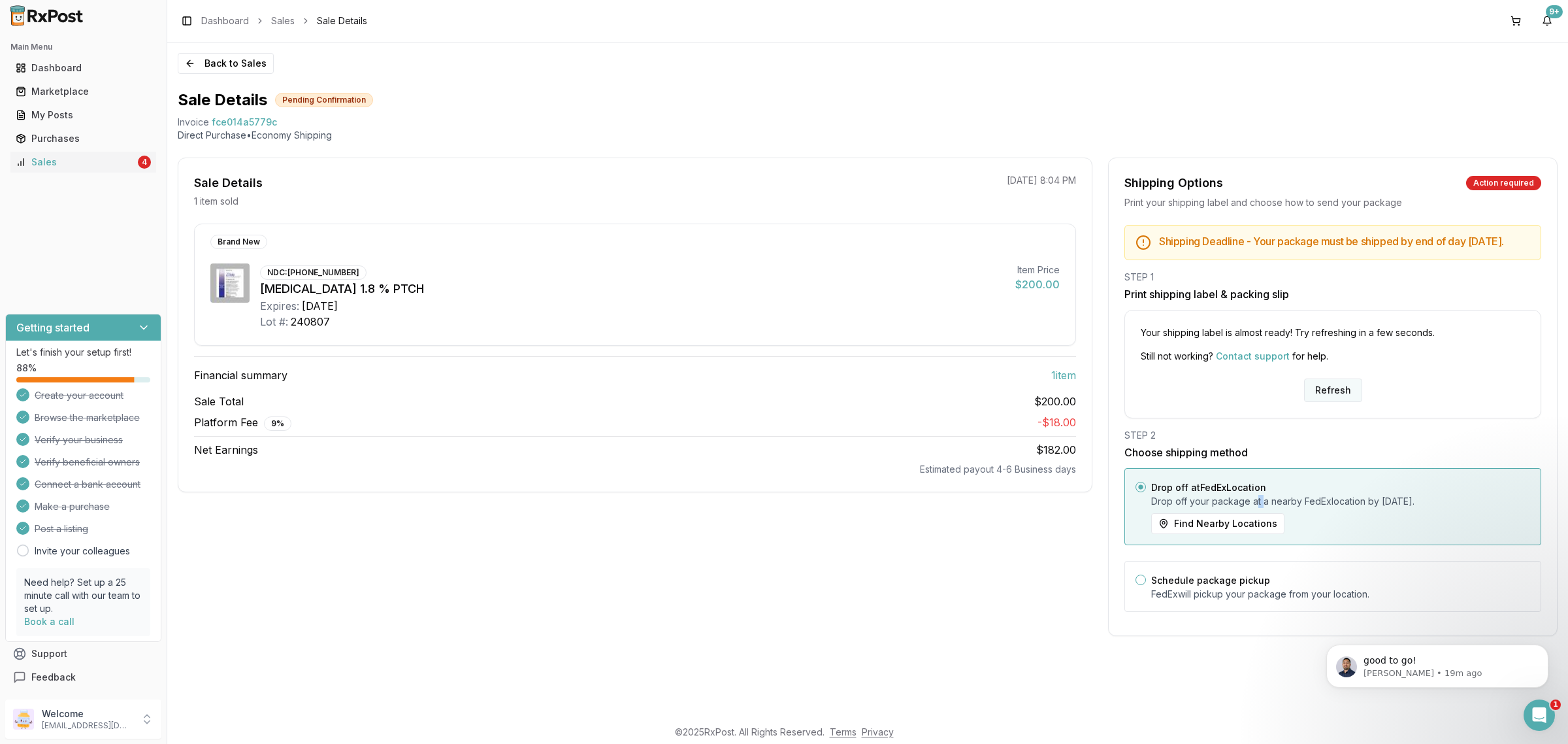
click at [1325, 400] on button "Refresh" at bounding box center [1333, 390] width 58 height 24
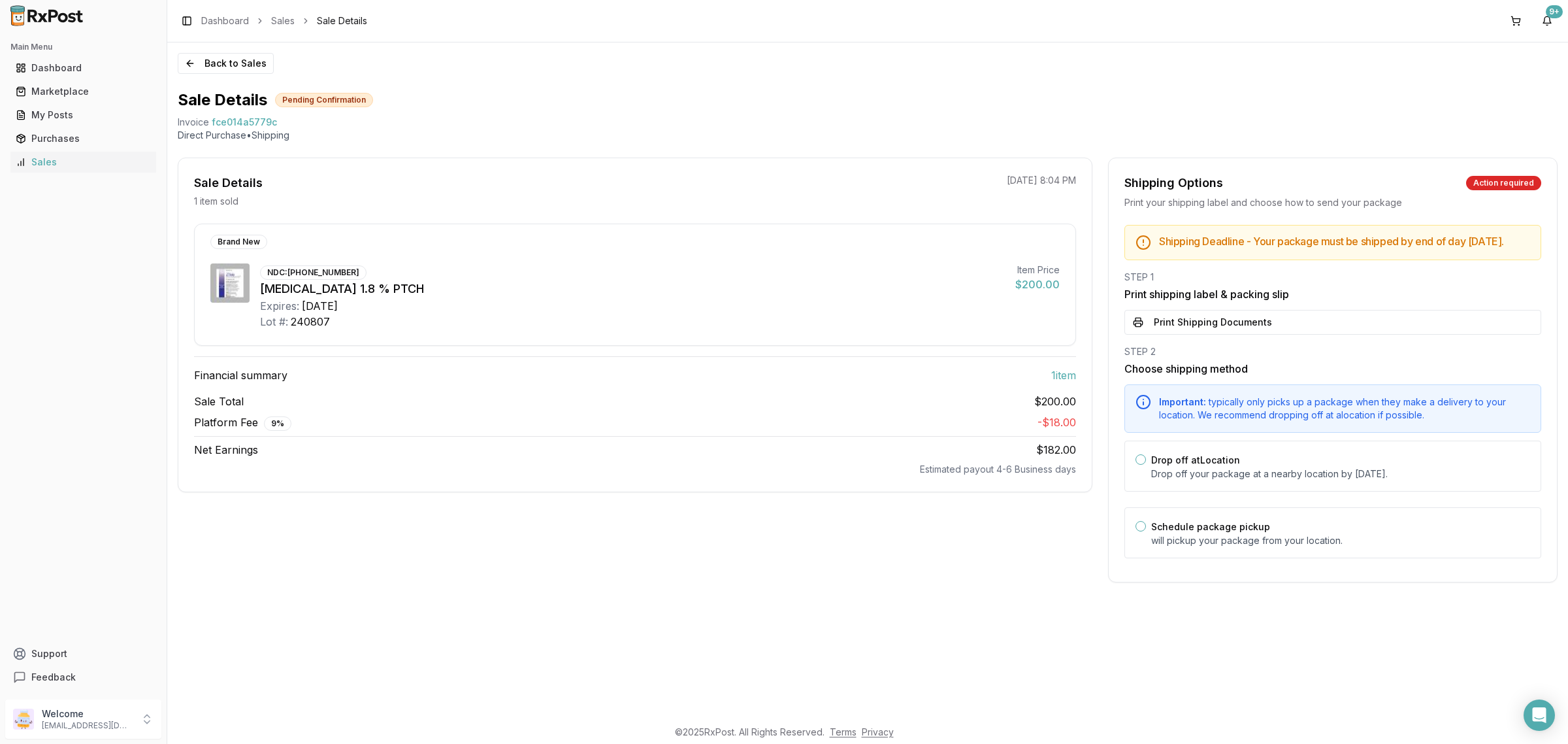
click at [1264, 335] on button "Print Shipping Documents" at bounding box center [1332, 322] width 417 height 25
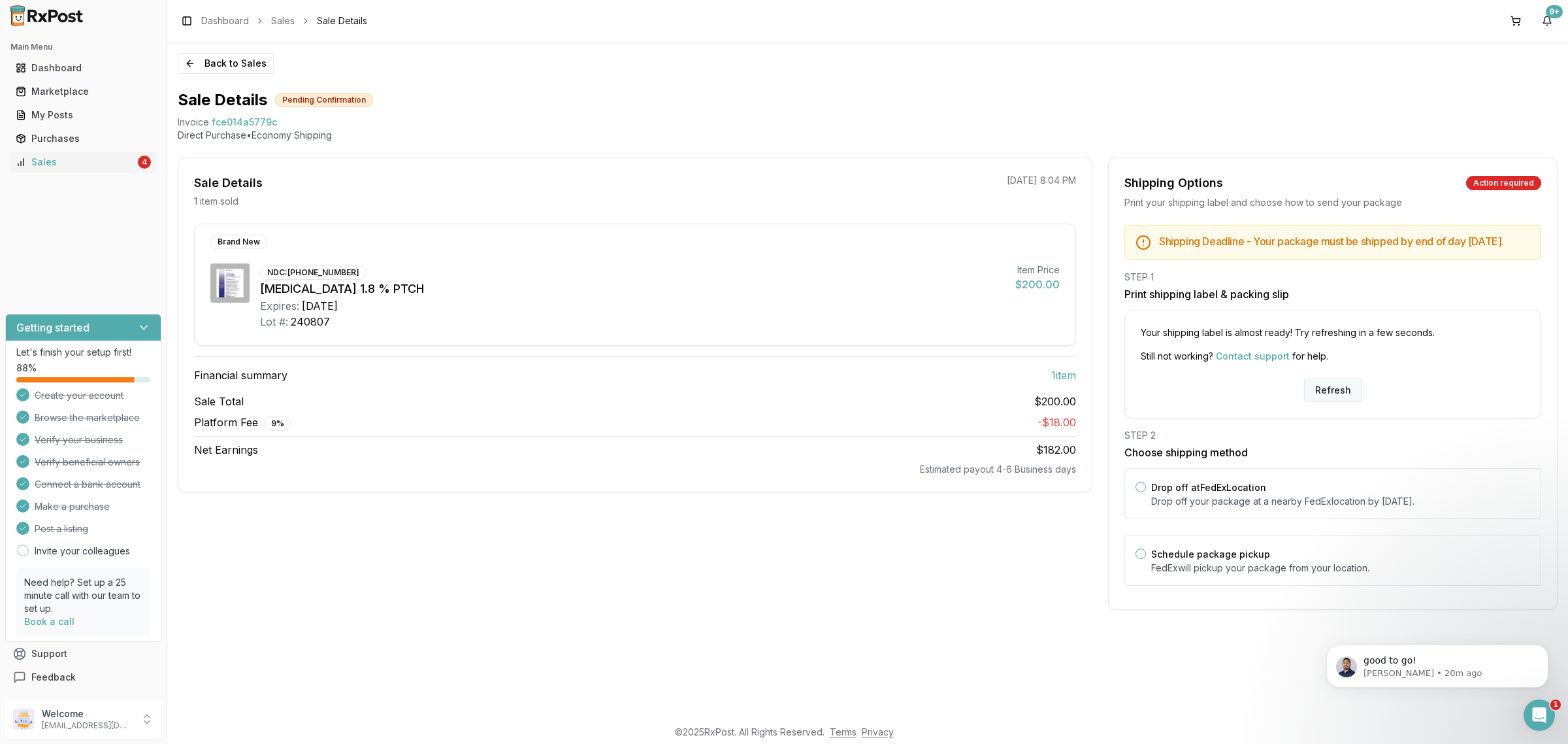
click at [1318, 396] on button "Refresh" at bounding box center [1333, 390] width 58 height 24
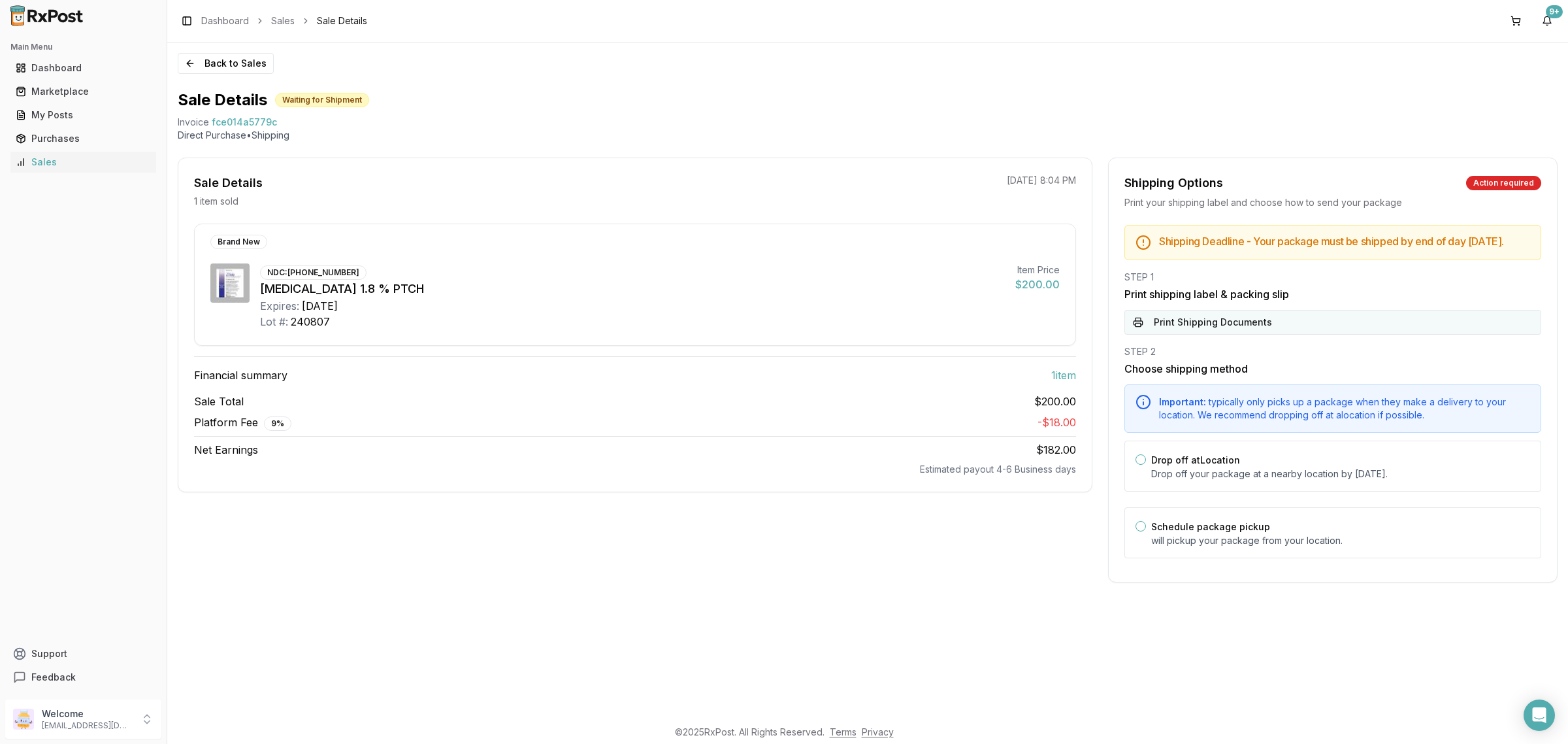
click at [1271, 335] on button "Print Shipping Documents" at bounding box center [1332, 322] width 417 height 25
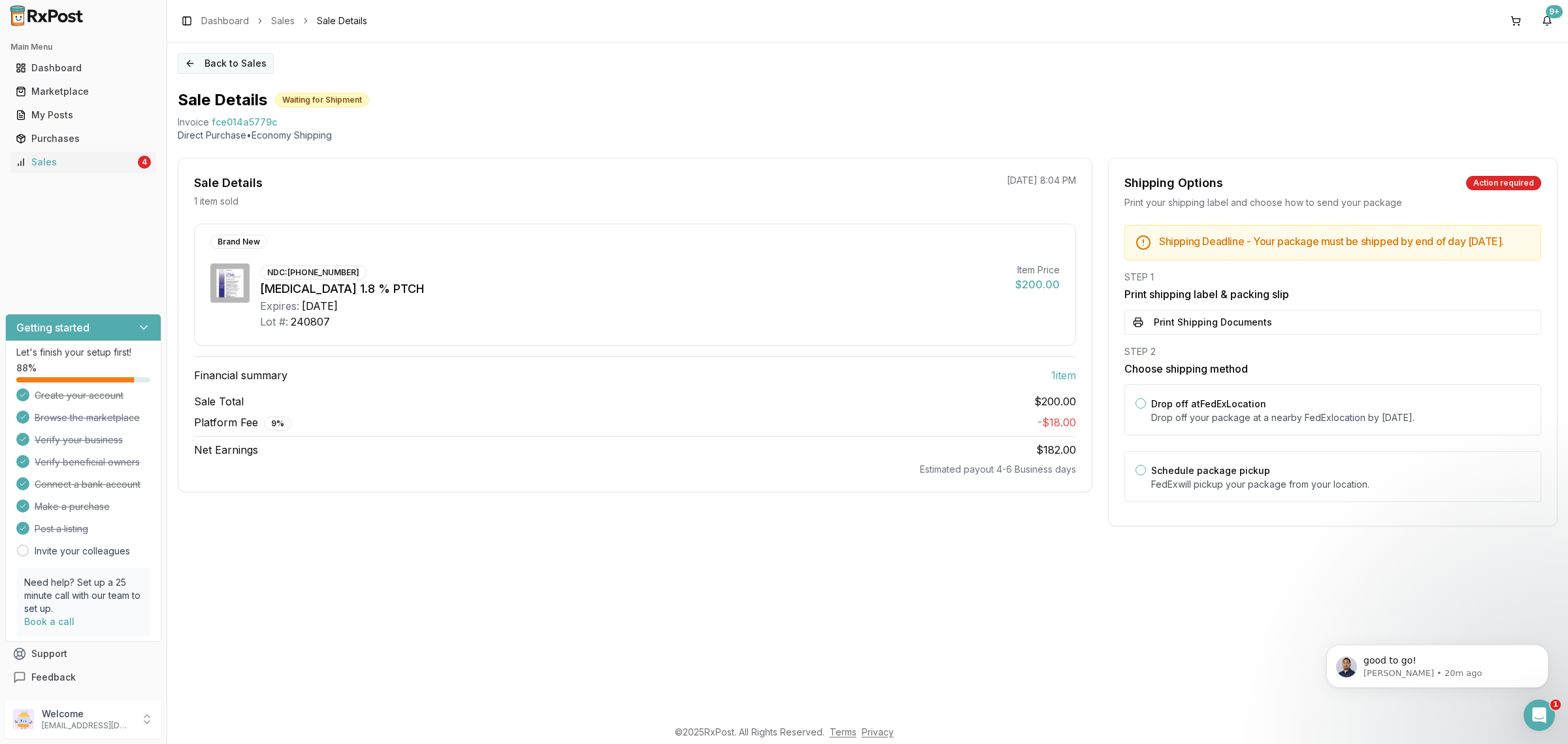
click at [262, 67] on button "Back to Sales" at bounding box center [226, 63] width 96 height 21
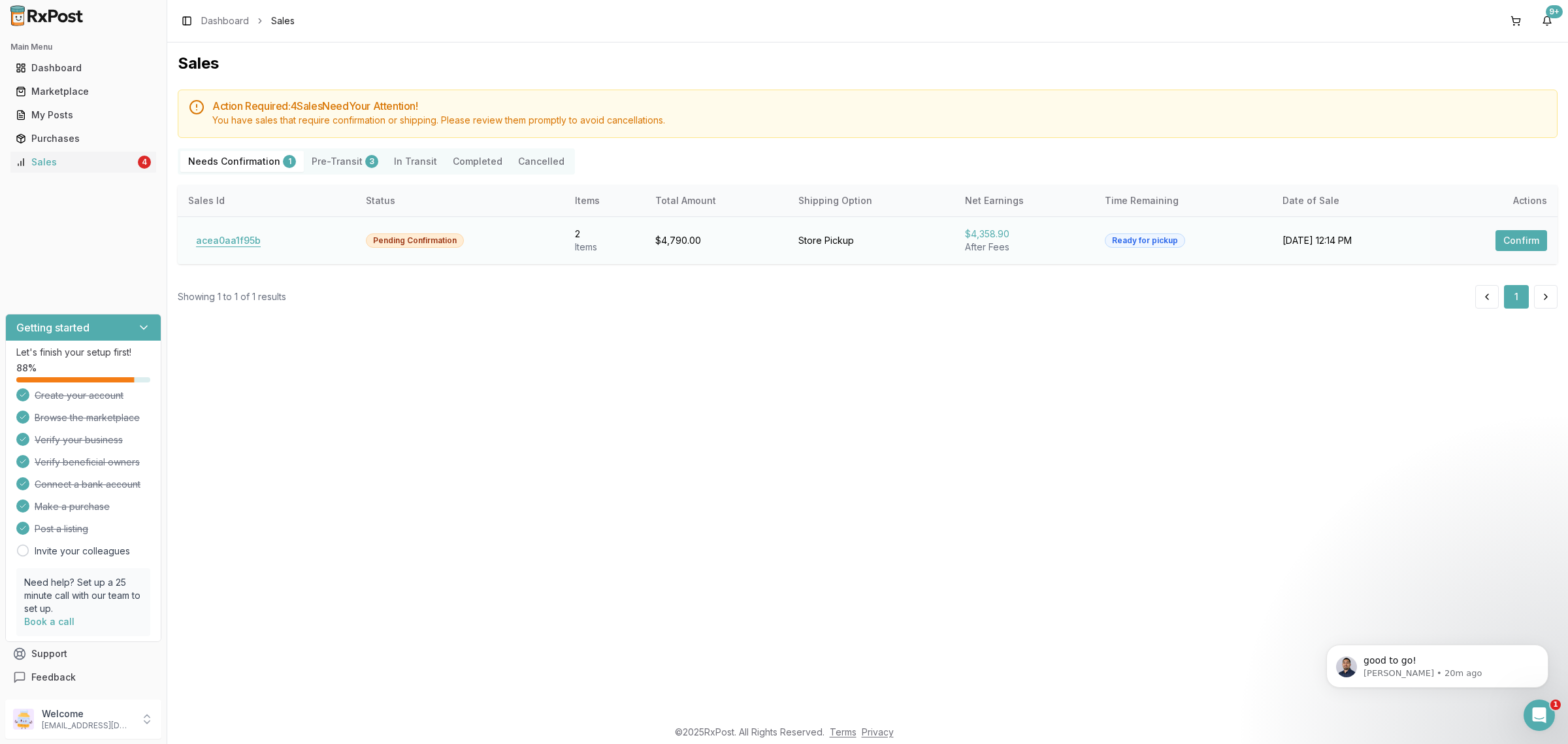
click at [237, 247] on button "acea0aa1f95b" at bounding box center [228, 241] width 81 height 21
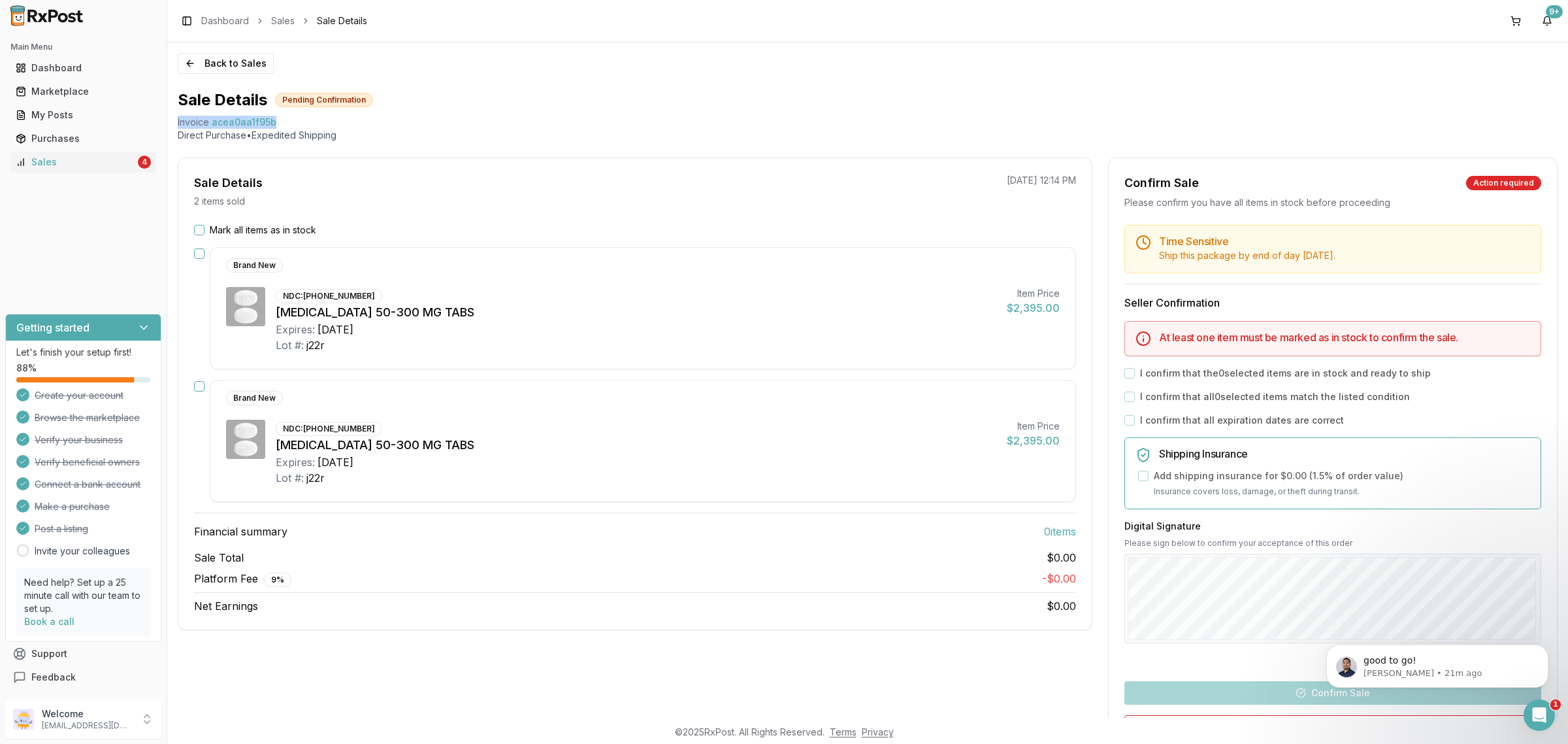
drag, startPoint x: 273, startPoint y: 119, endPoint x: 176, endPoint y: 128, distance: 97.4
click at [175, 128] on div "Back to Sales Sale Details Pending Confirmation Invoice acea0aa1f95b Direct Pur…" at bounding box center [867, 380] width 1401 height 675
copy div "Invoice acea0aa1f95b"
click at [1535, 706] on icon "Open Intercom Messenger" at bounding box center [1537, 713] width 21 height 21
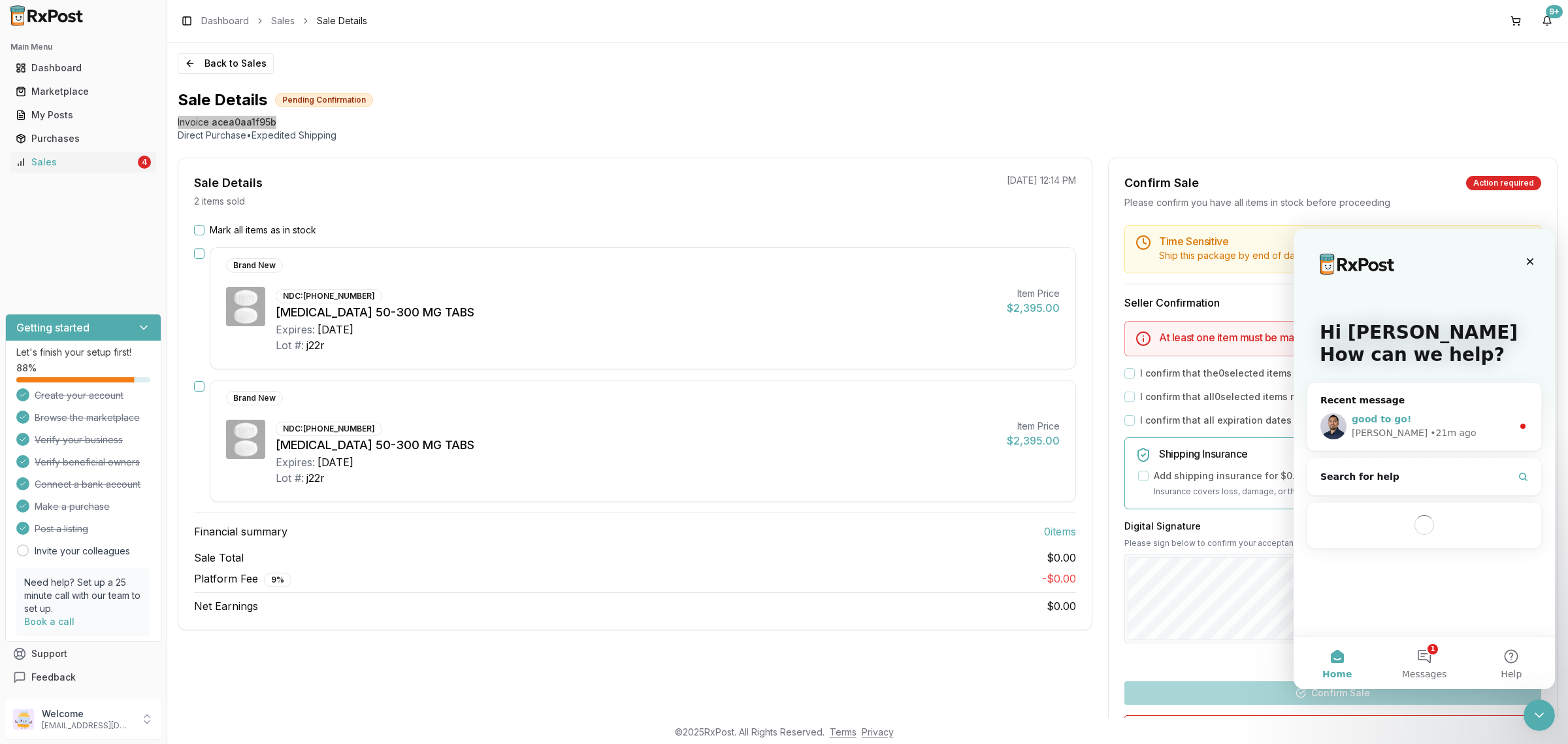
click at [1428, 429] on div "[PERSON_NAME] • 21m ago" at bounding box center [1431, 433] width 161 height 14
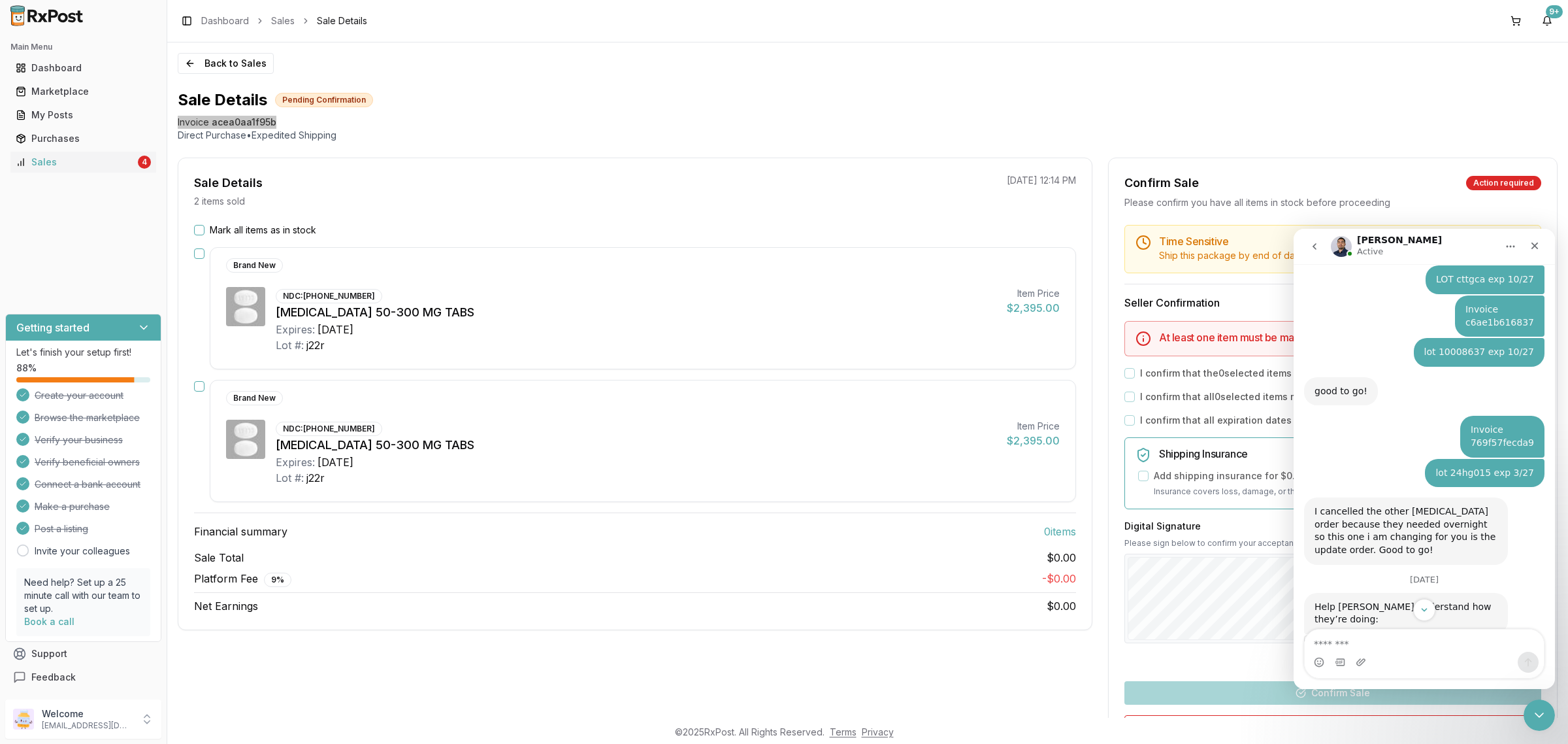
scroll to position [547, 0]
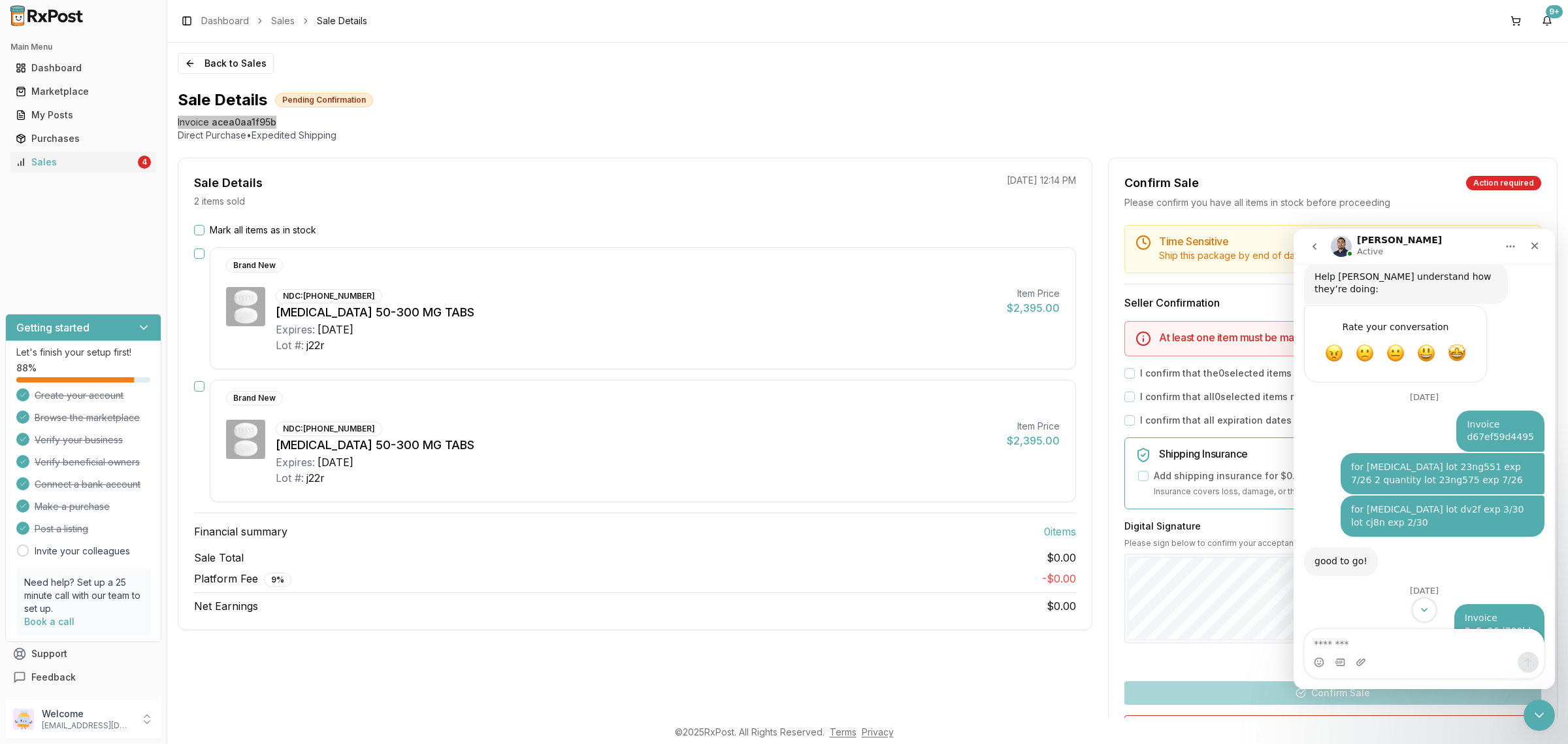
click at [1426, 610] on icon "Scroll to bottom" at bounding box center [1424, 610] width 12 height 12
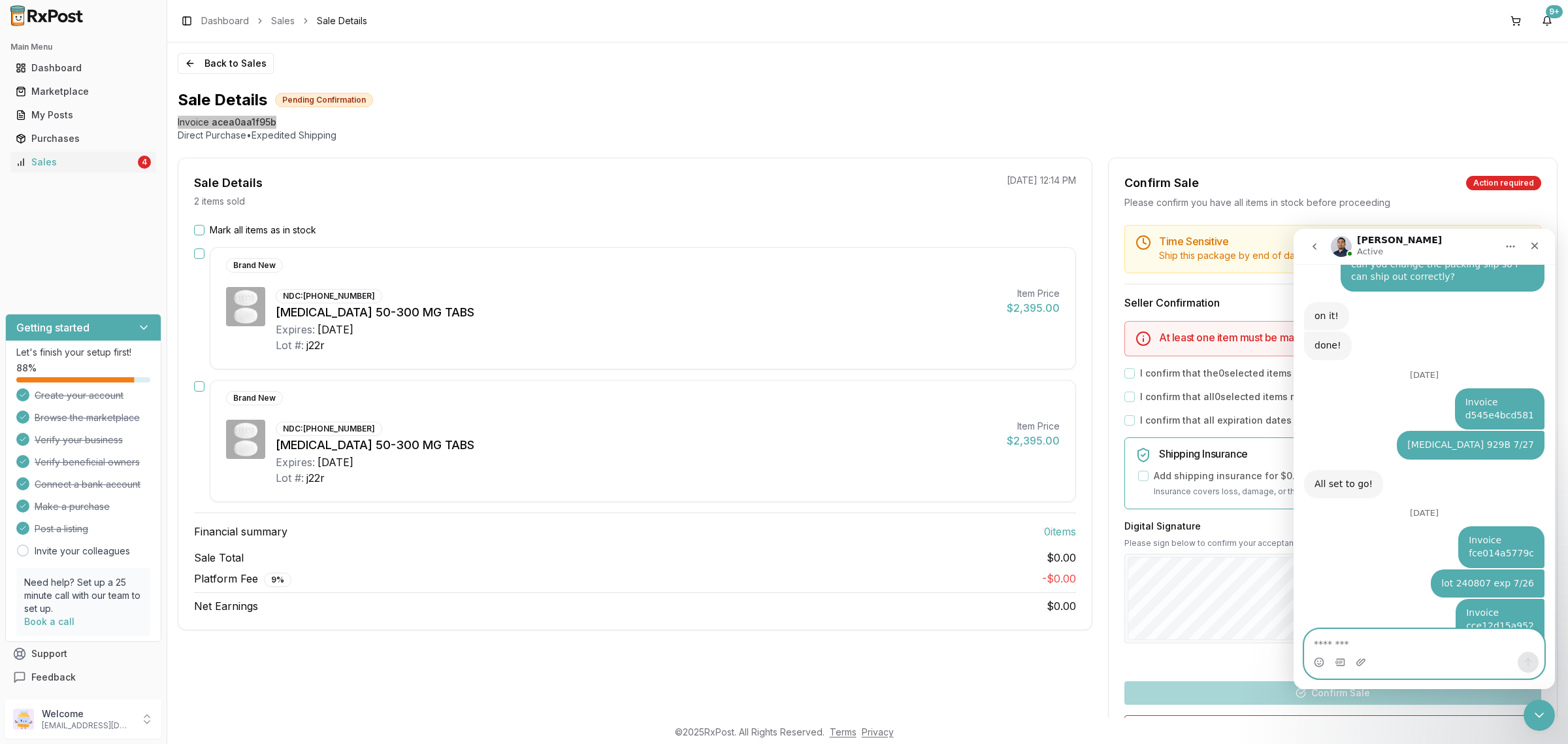
click at [1386, 641] on textarea "Message…" at bounding box center [1424, 640] width 239 height 22
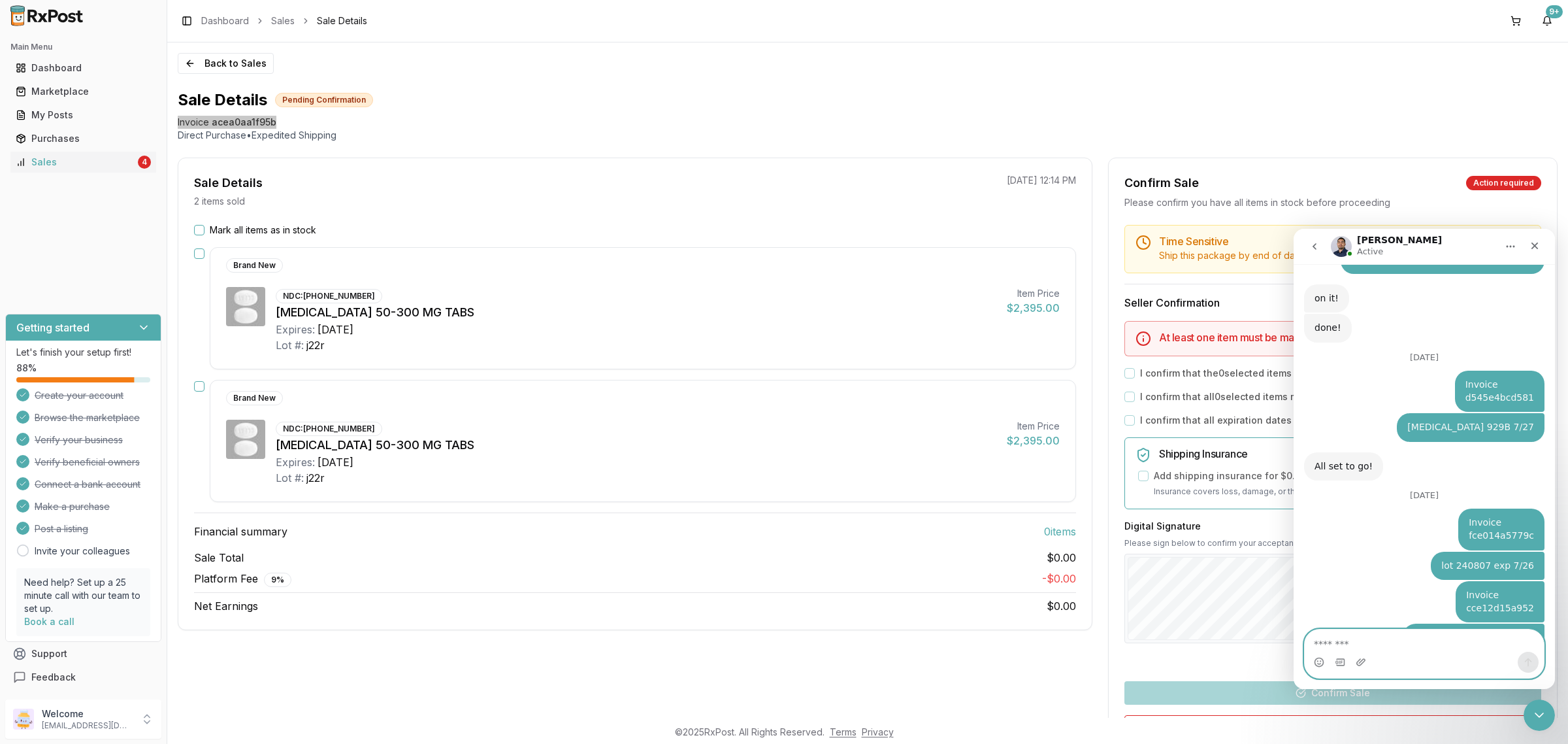
paste textarea "**********"
type textarea "**********"
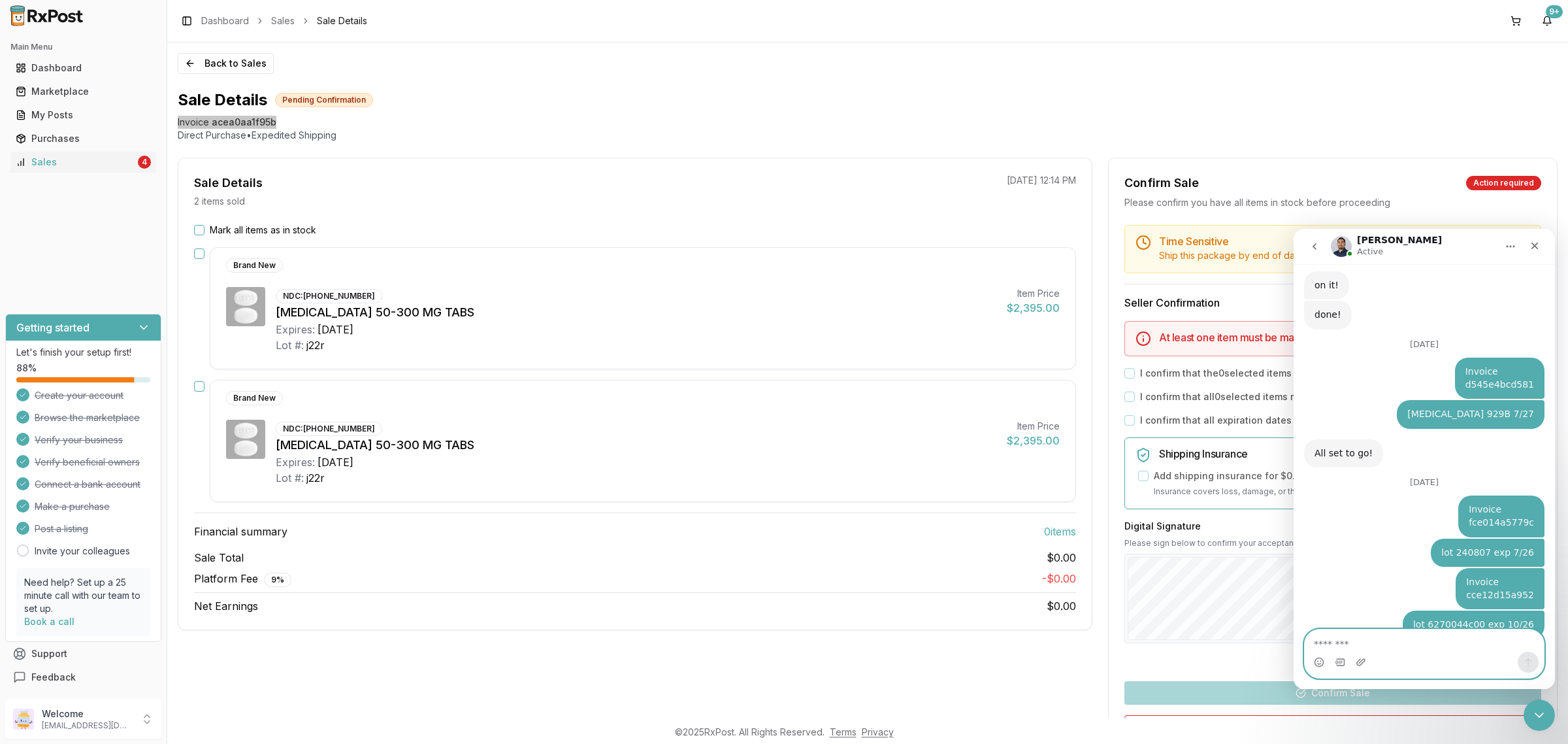
scroll to position [2775, 0]
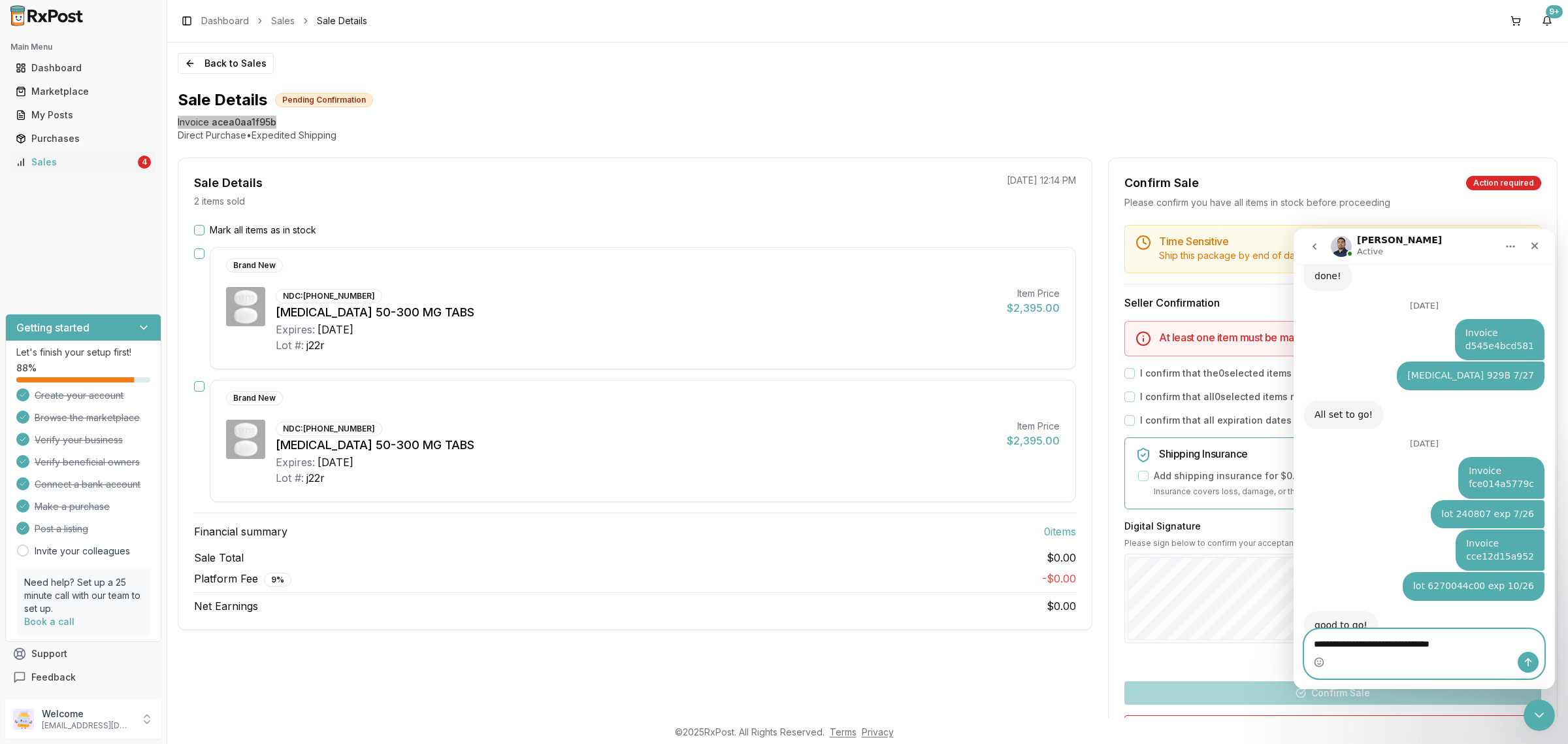
type textarea "**********"
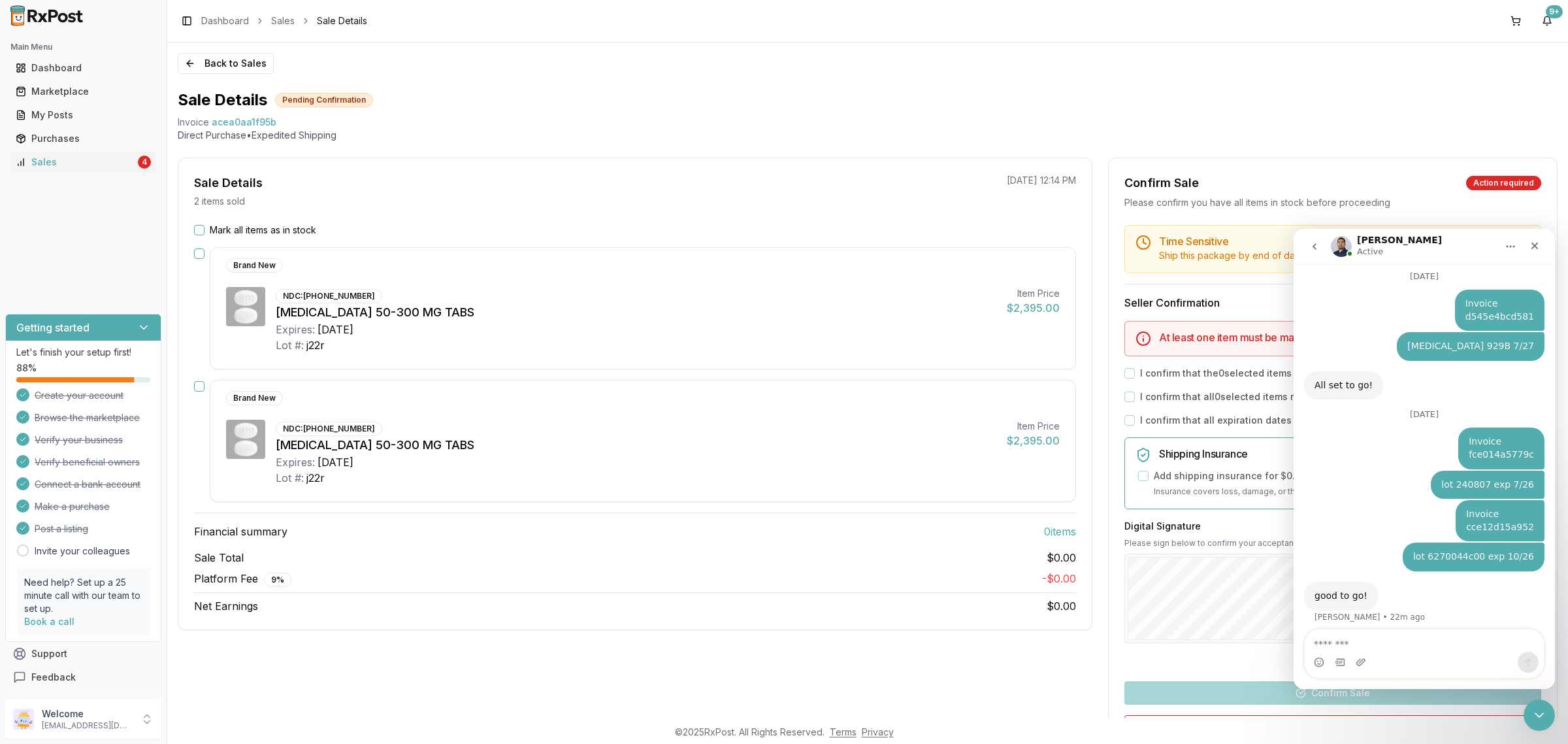
click at [215, 76] on div "Back to Sales Sale Details Pending Confirmation Invoice acea0aa1f95b Direct Pur…" at bounding box center [867, 380] width 1401 height 675
click at [223, 59] on button "Back to Sales" at bounding box center [226, 63] width 96 height 21
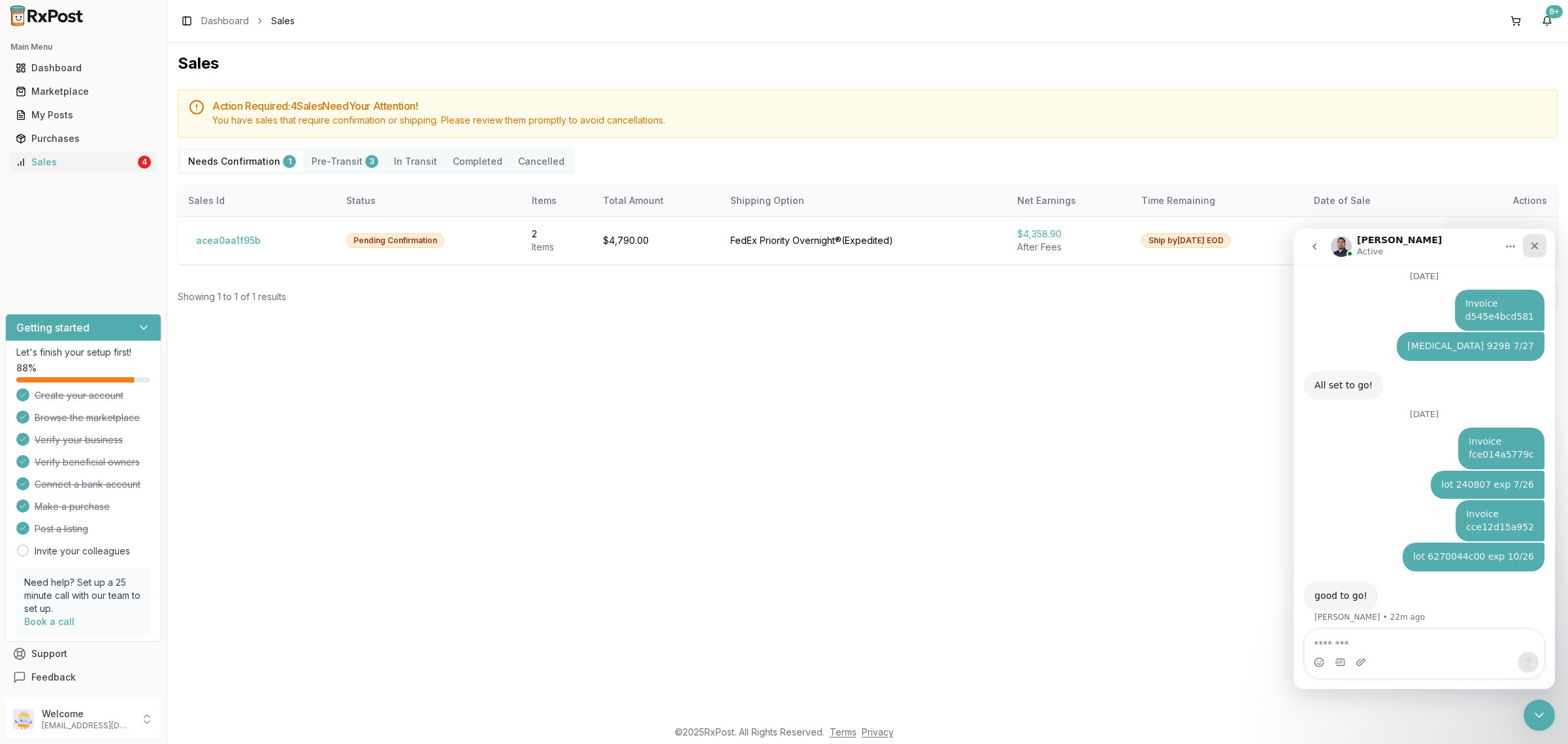
click at [1539, 239] on div "Close" at bounding box center [1535, 246] width 24 height 24
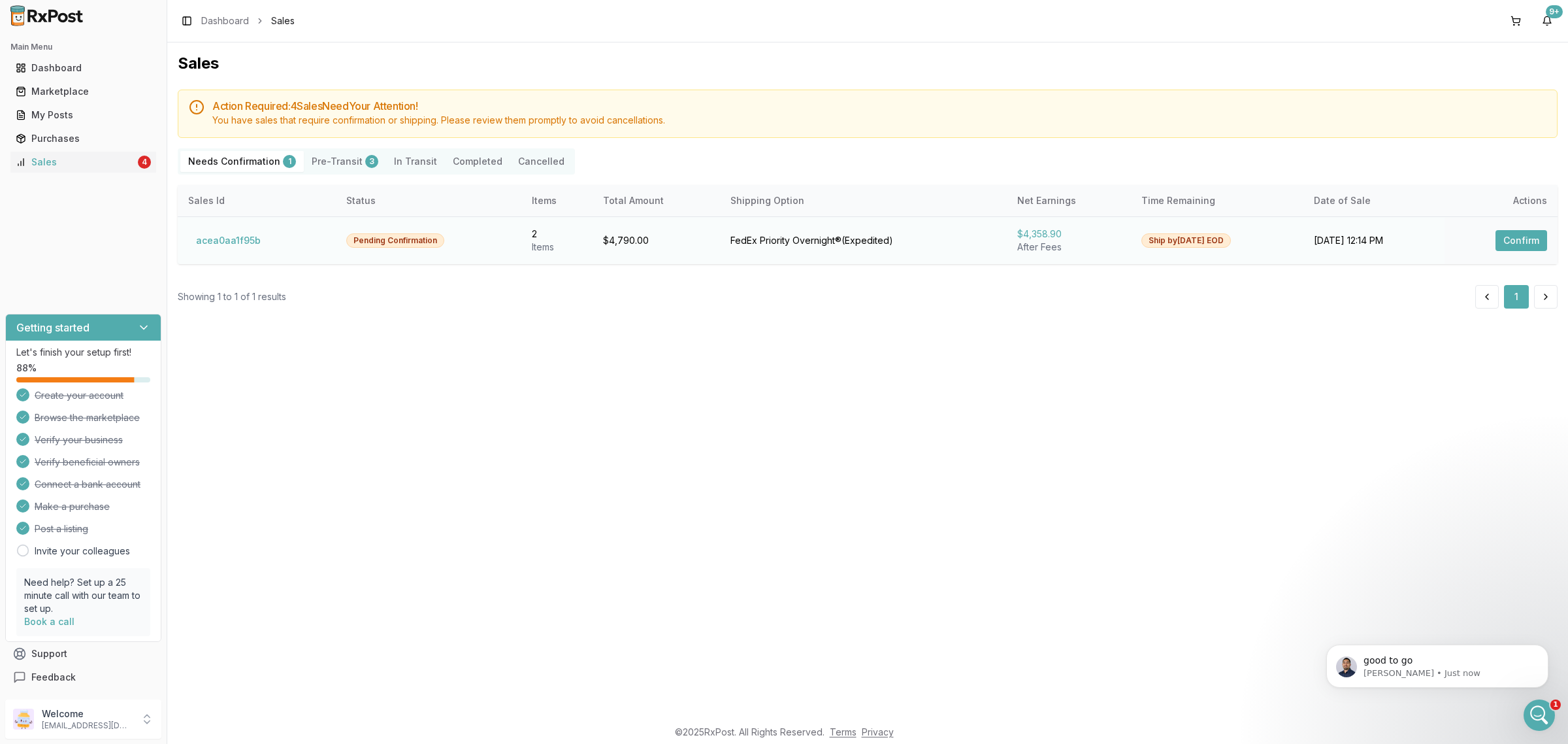
scroll to position [2844, 0]
click at [231, 240] on button "acea0aa1f95b" at bounding box center [228, 241] width 81 height 21
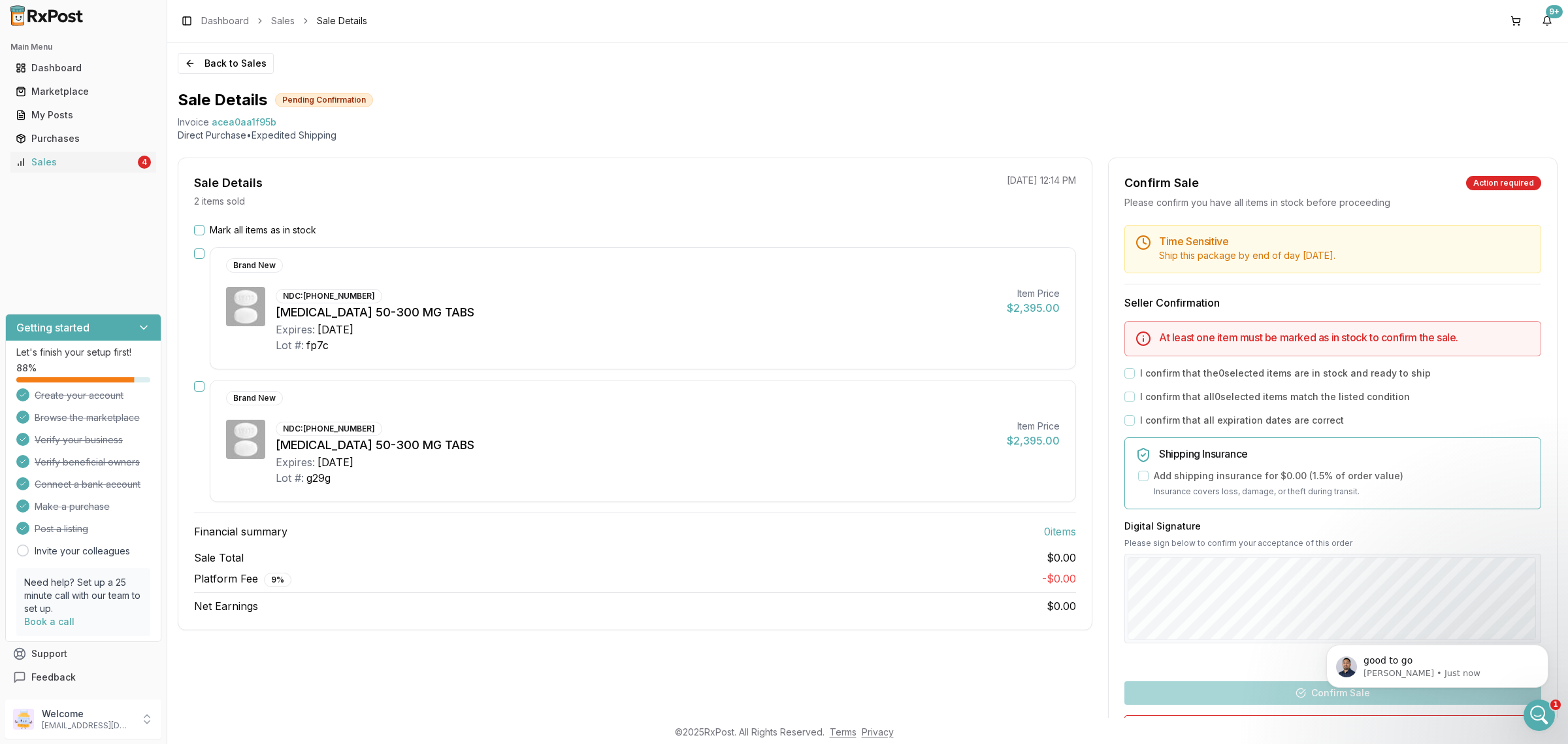
click at [191, 232] on div "Mark all items as in stock Brand New NDC: 49702-0246-13 Dovato 50-300 MG TABS E…" at bounding box center [635, 418] width 913 height 390
click at [192, 231] on div "Mark all items as in stock Brand New NDC: 49702-0246-13 Dovato 50-300 MG TABS E…" at bounding box center [635, 418] width 913 height 390
click at [195, 229] on button "Mark all items as in stock" at bounding box center [199, 230] width 10 height 10
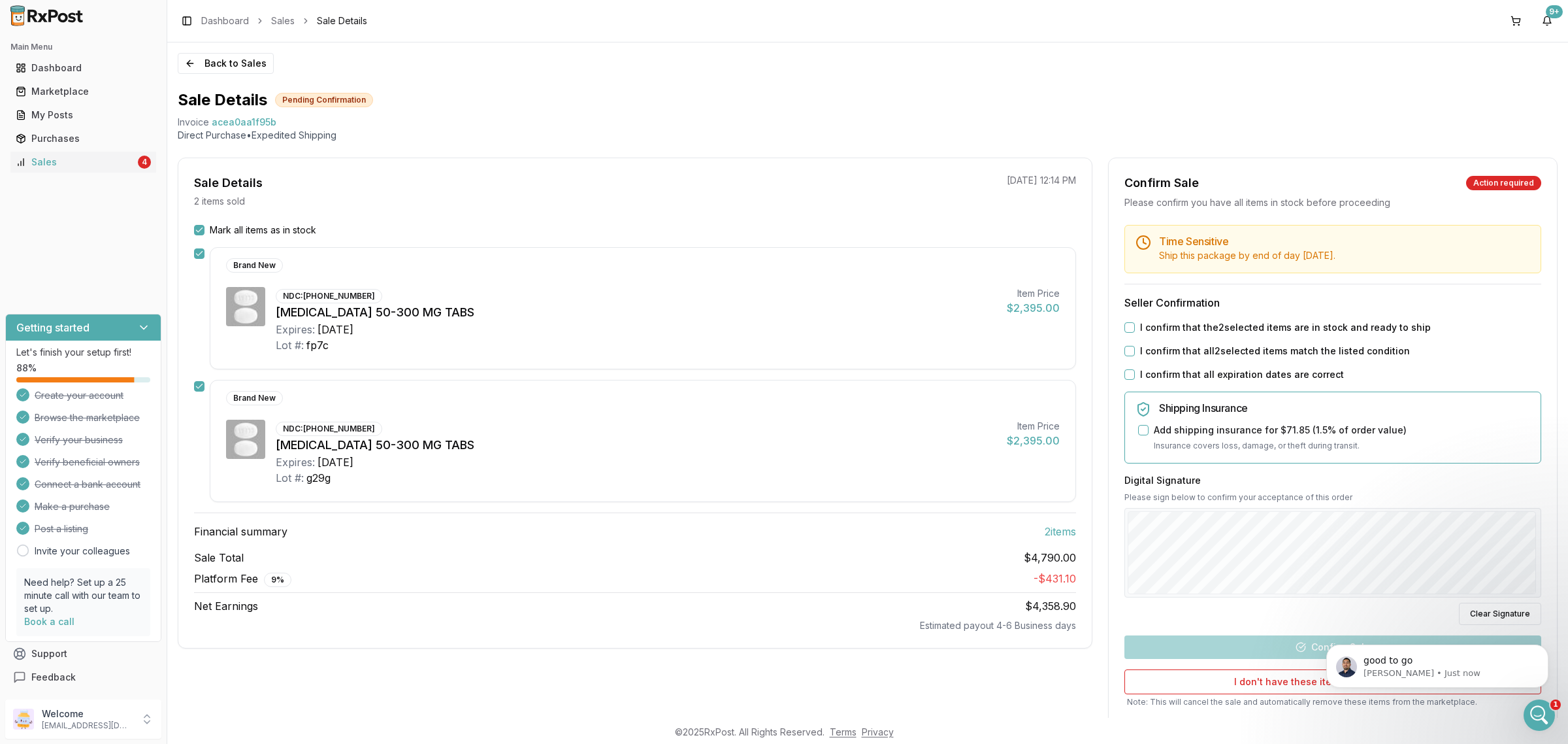
click at [1124, 329] on button "I confirm that the 2 selected items are in stock and ready to ship" at bounding box center [1129, 327] width 10 height 10
click at [1127, 346] on button "I confirm that all 2 selected items match the listed condition" at bounding box center [1129, 351] width 10 height 10
click at [1124, 376] on button "I confirm that all expiration dates are correct" at bounding box center [1129, 375] width 10 height 10
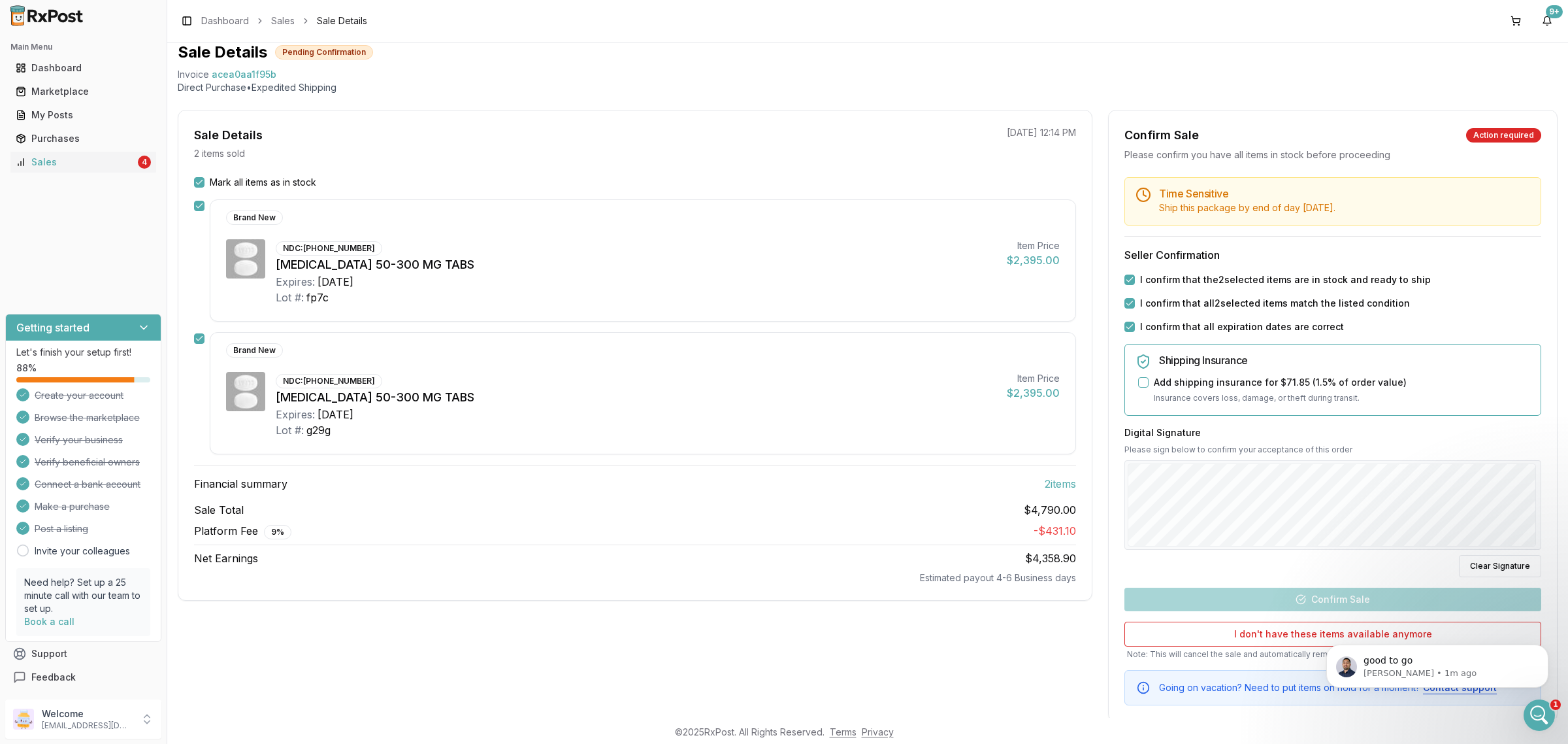
scroll to position [74, 0]
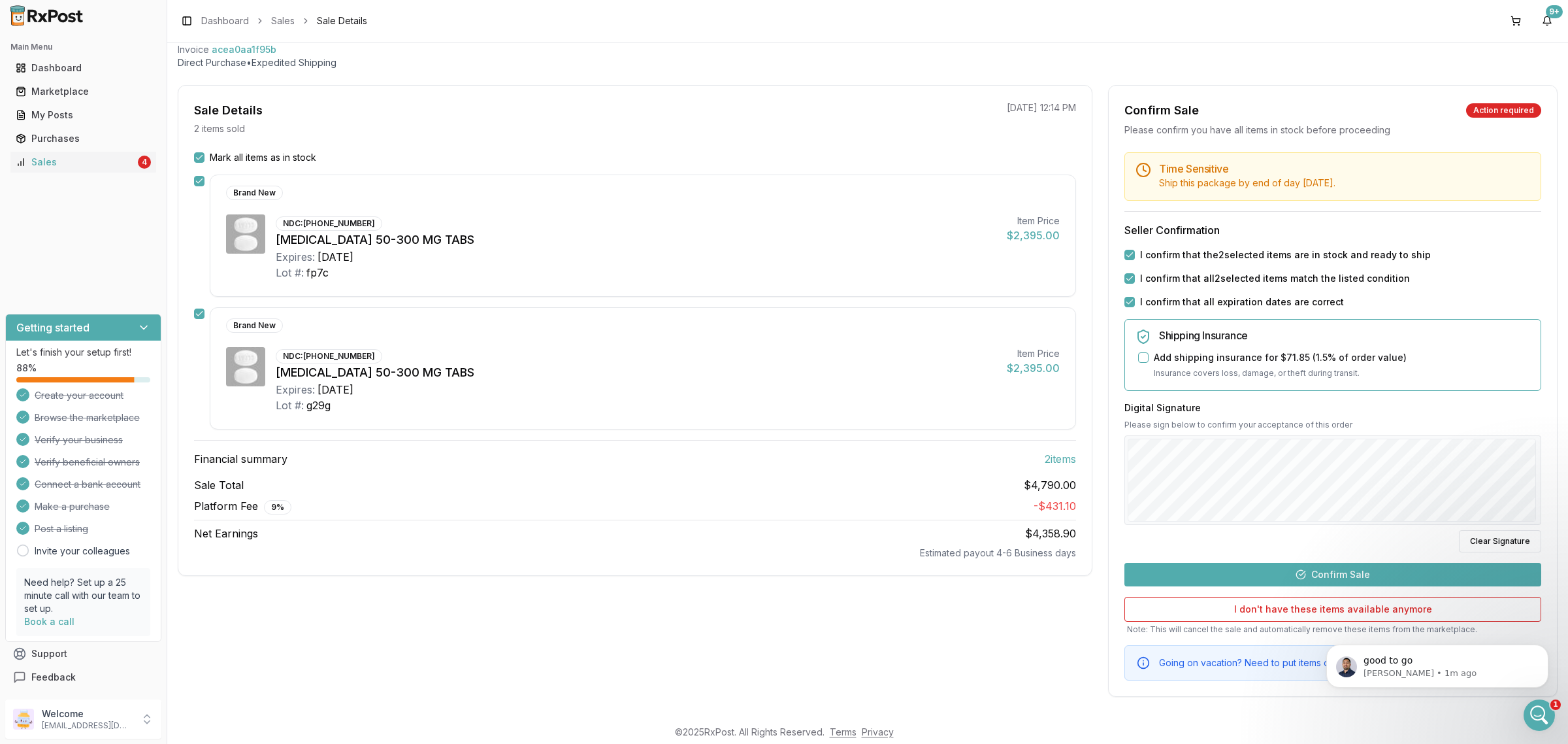
drag, startPoint x: 1345, startPoint y: 586, endPoint x: 1342, endPoint y: 574, distance: 12.4
click at [1345, 586] on div "Time Sensitive Ship this package by end of day Tuesday, September 23rd . Seller…" at bounding box center [1333, 416] width 448 height 528
click at [1342, 574] on button "Confirm Sale" at bounding box center [1332, 574] width 417 height 24
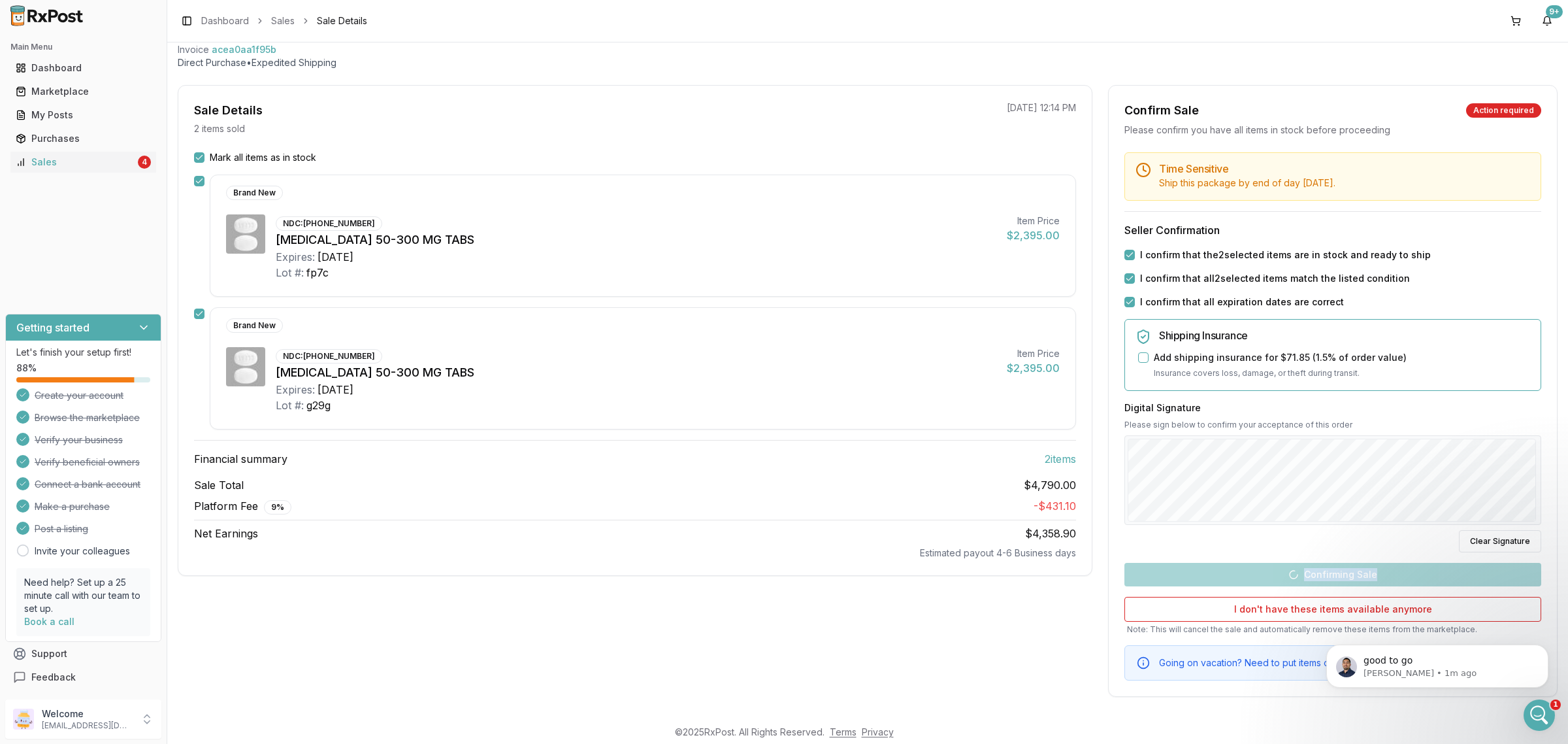
scroll to position [0, 0]
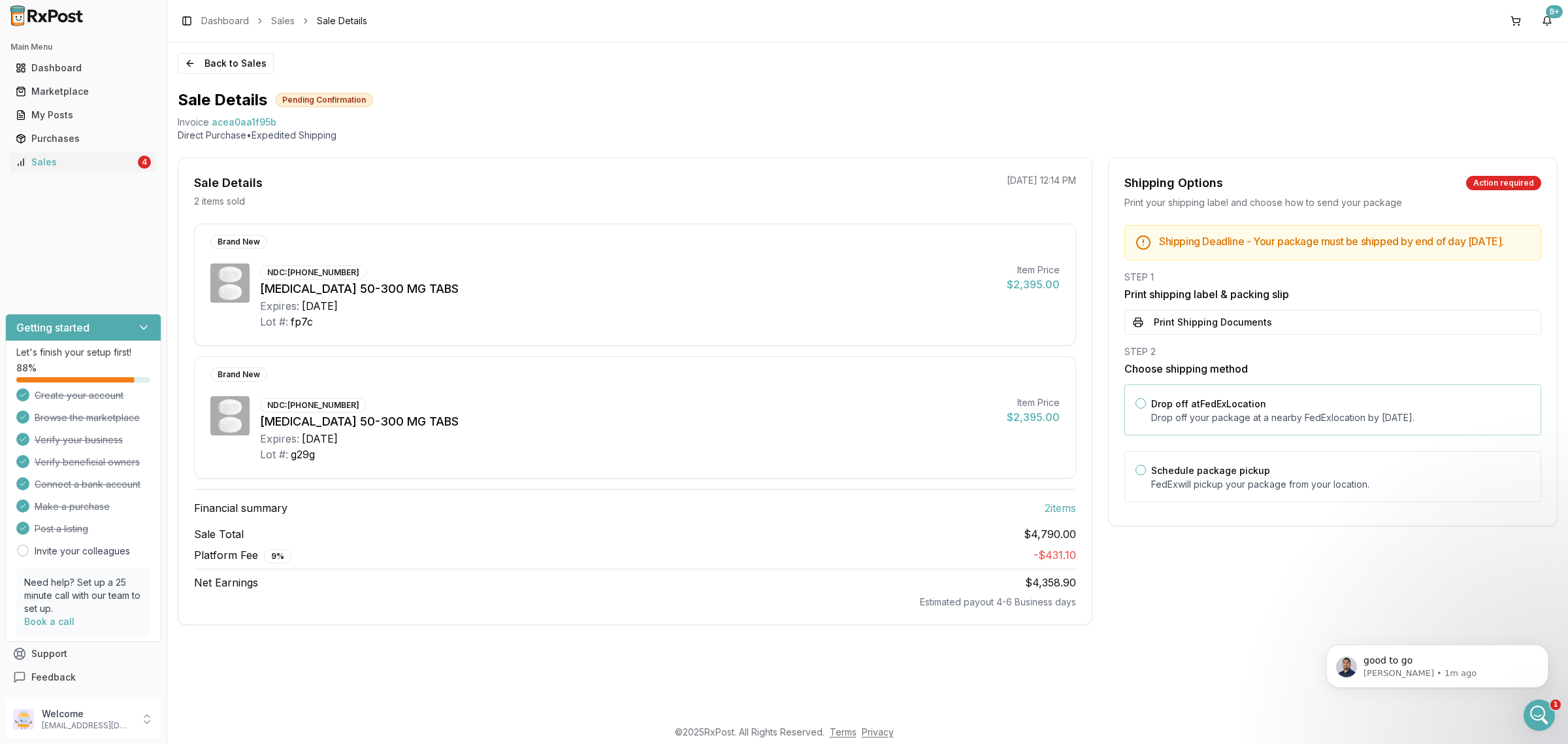
click at [1256, 409] on label "Drop off at FedEx Location" at bounding box center [1208, 403] width 115 height 11
click at [1145, 409] on button "Drop off at FedEx Location" at bounding box center [1140, 403] width 10 height 10
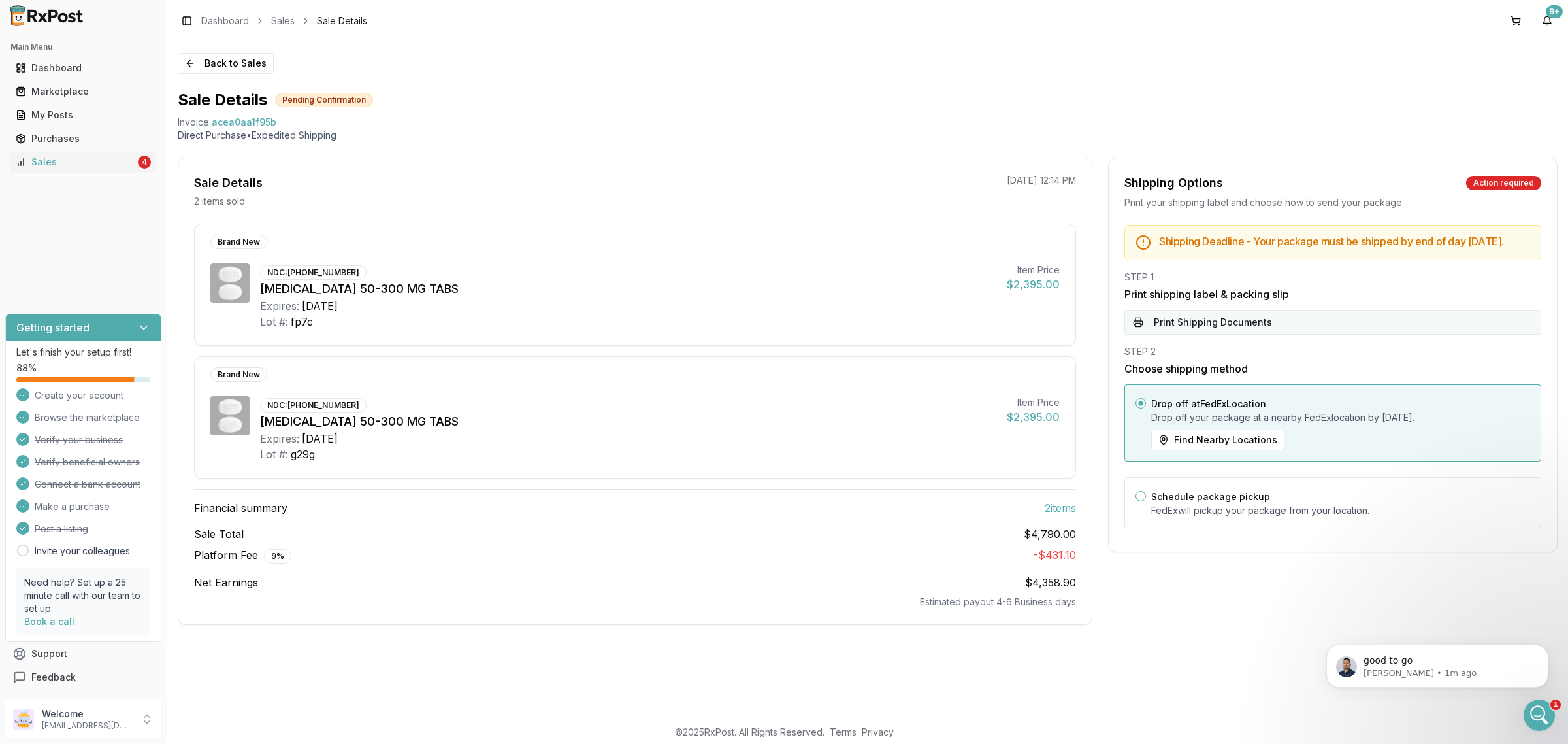
click at [1248, 335] on button "Print Shipping Documents" at bounding box center [1332, 322] width 417 height 25
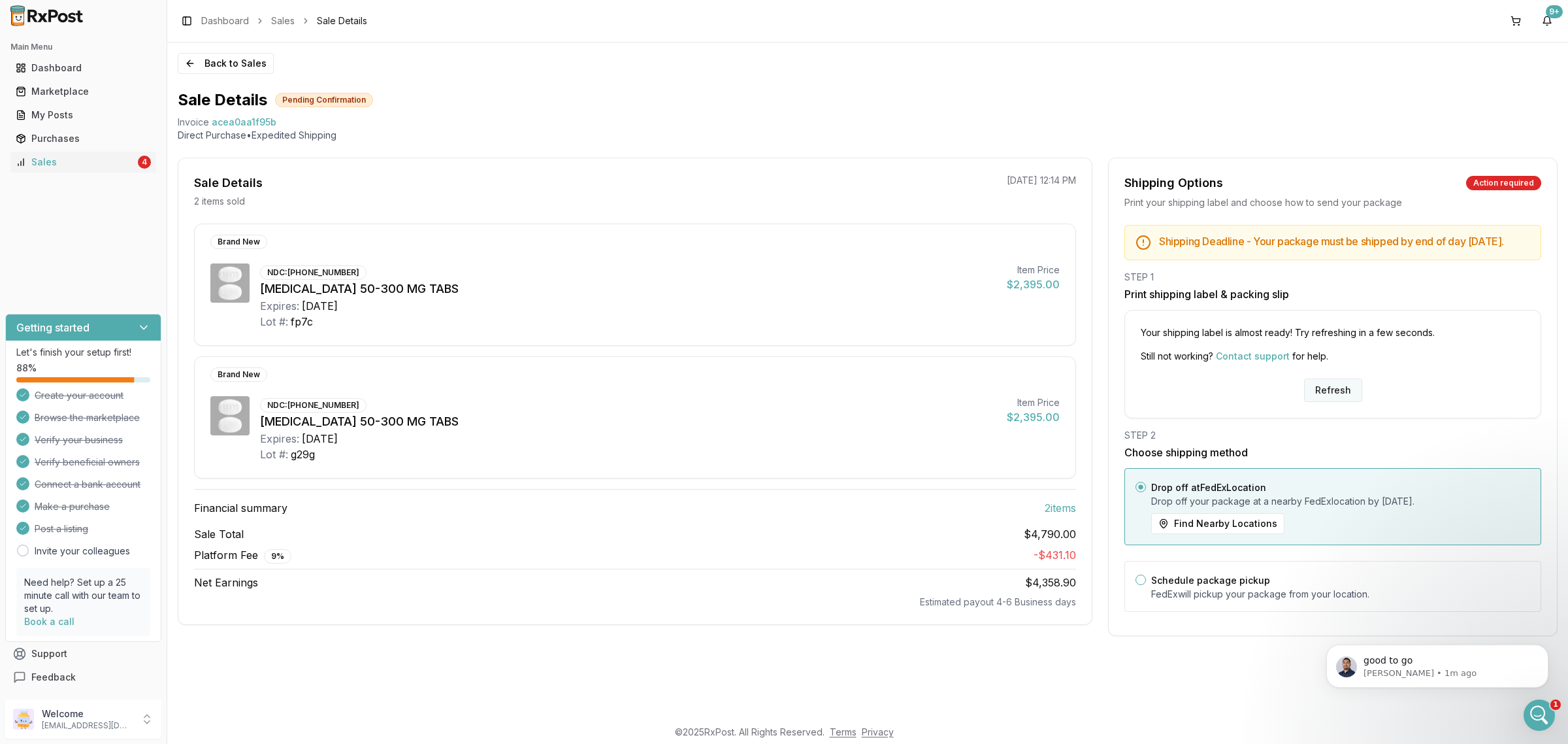
click at [1343, 393] on button "Refresh" at bounding box center [1333, 390] width 58 height 24
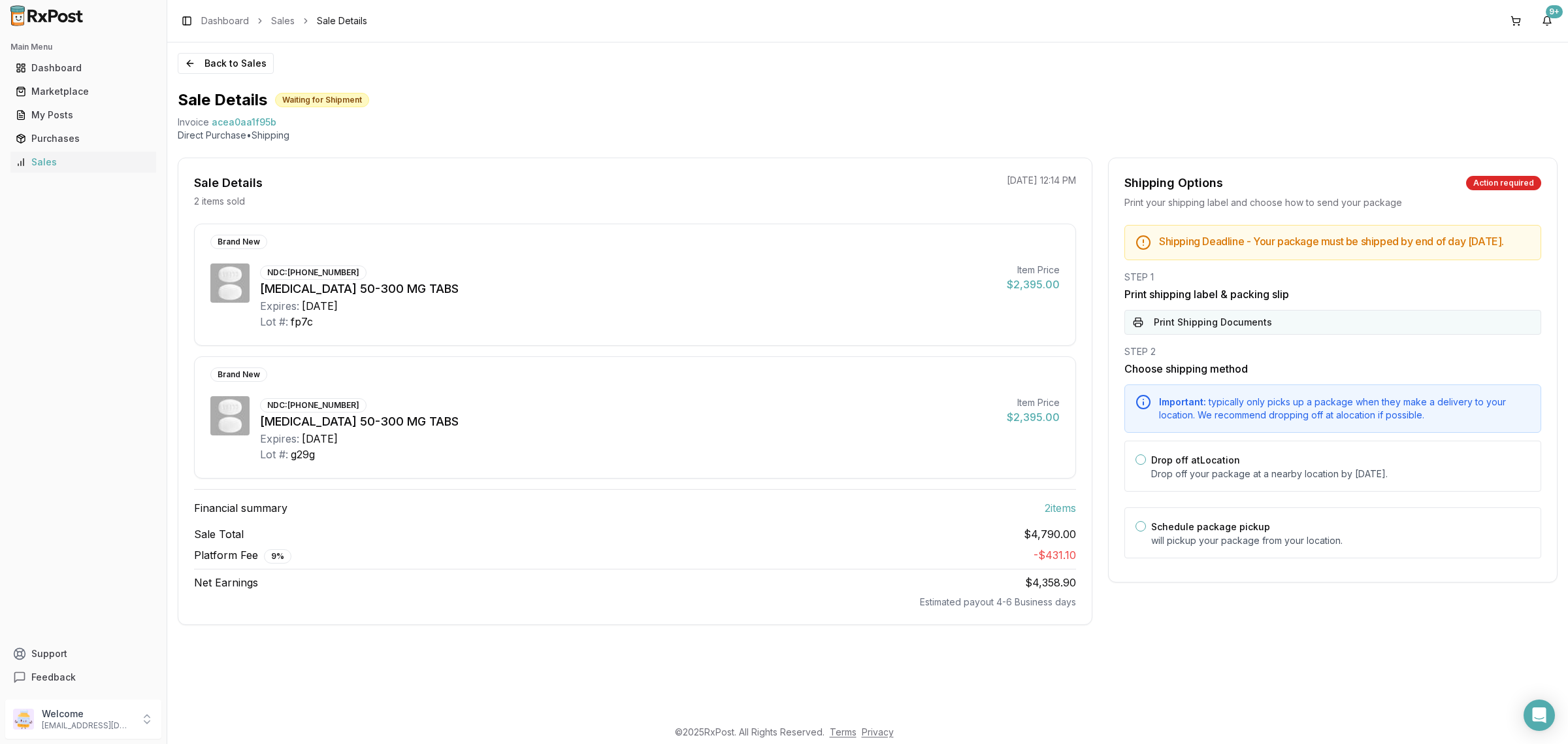
click at [1265, 335] on button "Print Shipping Documents" at bounding box center [1332, 322] width 417 height 25
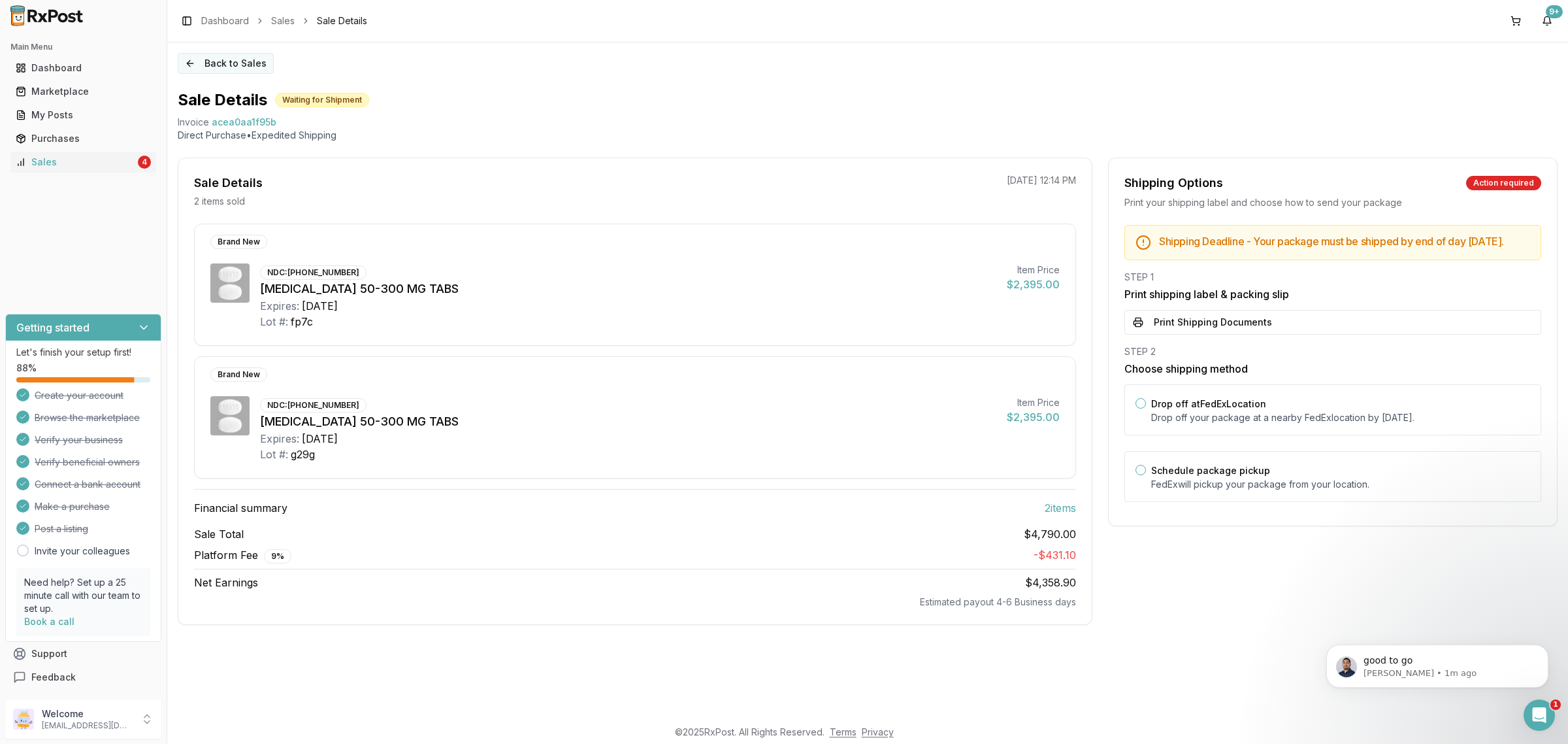
click at [208, 64] on button "Back to Sales" at bounding box center [226, 63] width 96 height 21
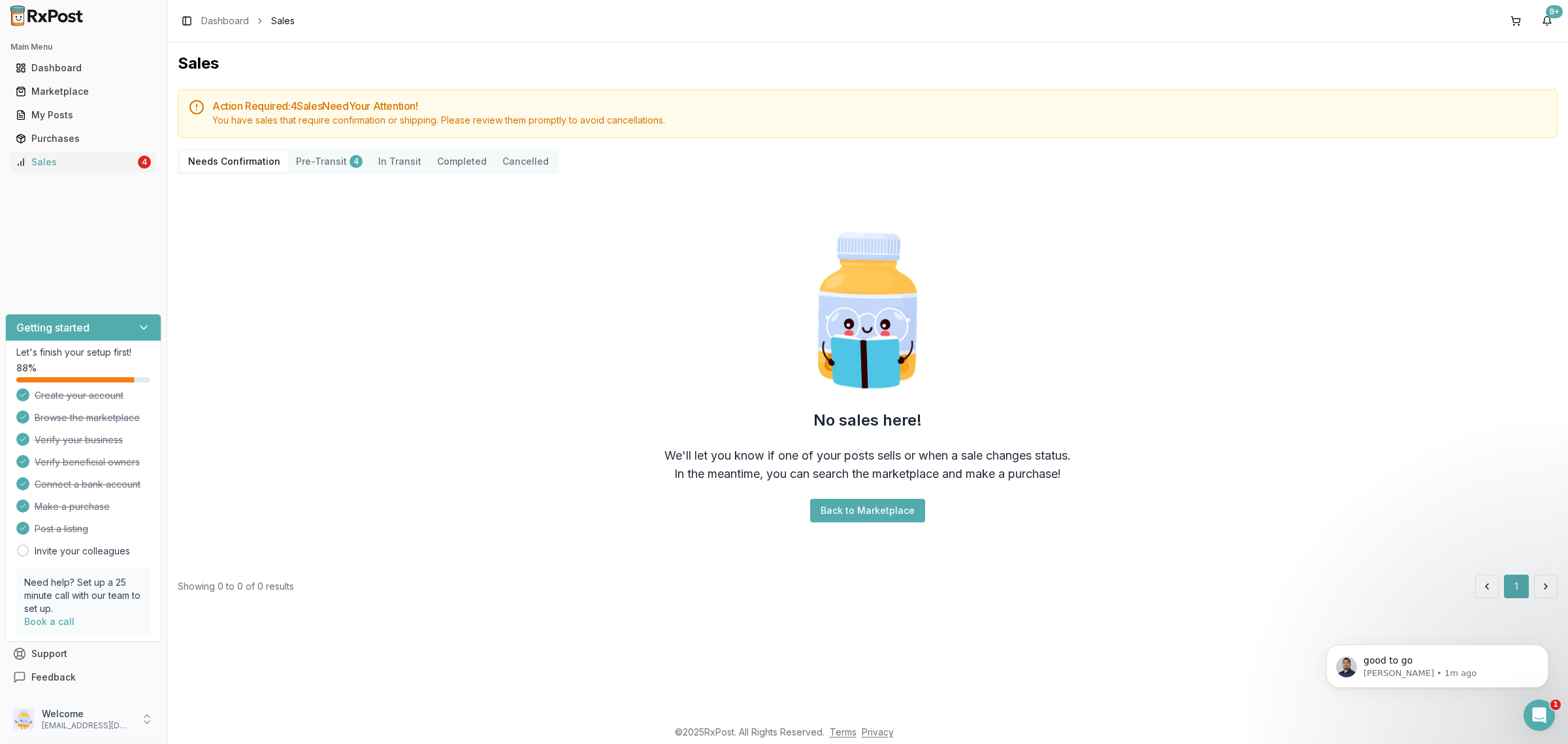
click at [102, 700] on div "Welcome [EMAIL_ADDRESS][DOMAIN_NAME]" at bounding box center [83, 718] width 156 height 39
click at [203, 717] on span "Sign Out" at bounding box center [238, 723] width 124 height 13
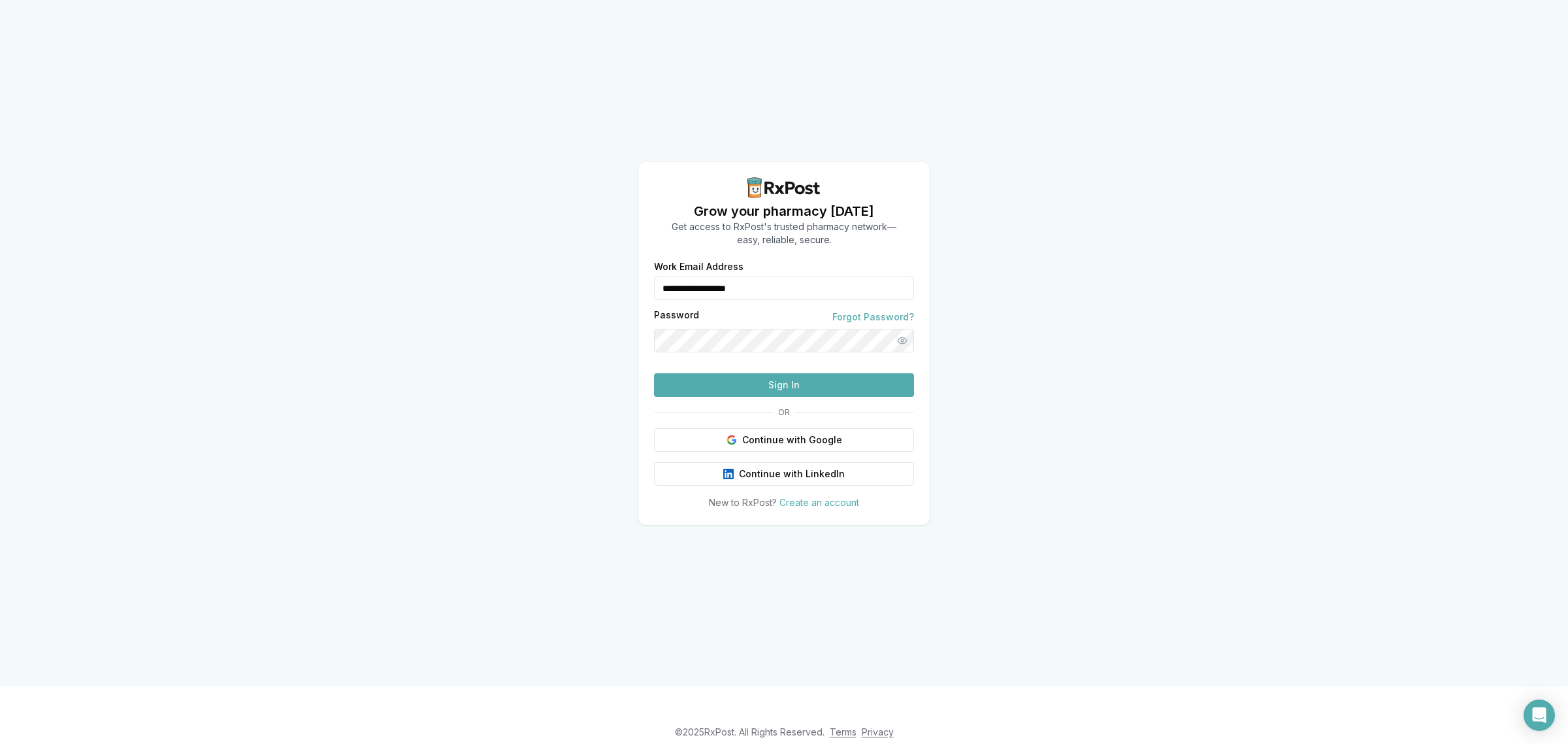
drag, startPoint x: 753, startPoint y: 264, endPoint x: 647, endPoint y: 275, distance: 106.6
click at [647, 275] on div "**********" at bounding box center [784, 386] width 292 height 247
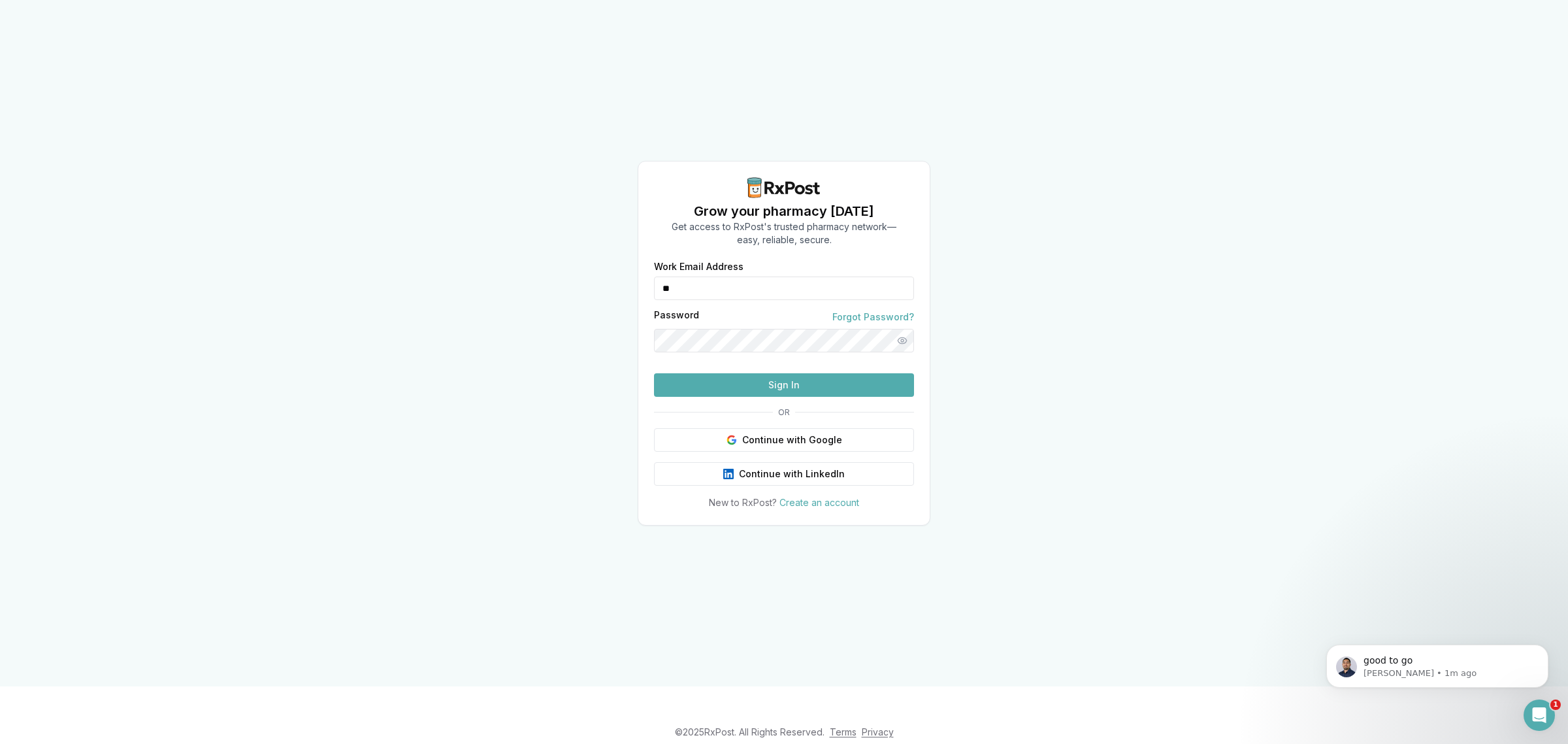
type input "**********"
click at [758, 397] on button "Sign In" at bounding box center [784, 385] width 260 height 24
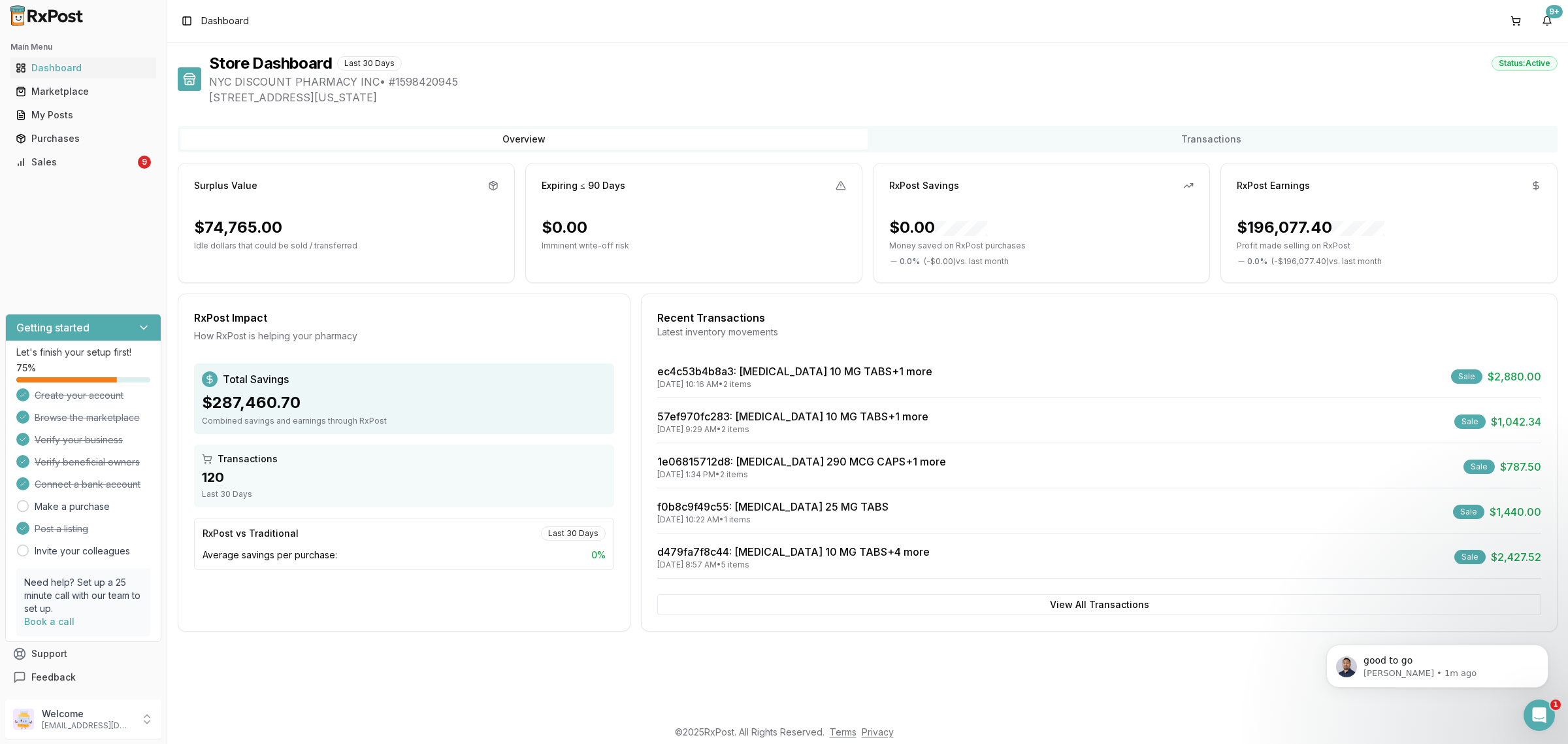
click at [142, 175] on div "Main Menu Dashboard Marketplace My Posts Purchases Sales 9 Getting started Let'…" at bounding box center [83, 362] width 166 height 663
click at [142, 171] on link "Sales 9" at bounding box center [83, 162] width 146 height 24
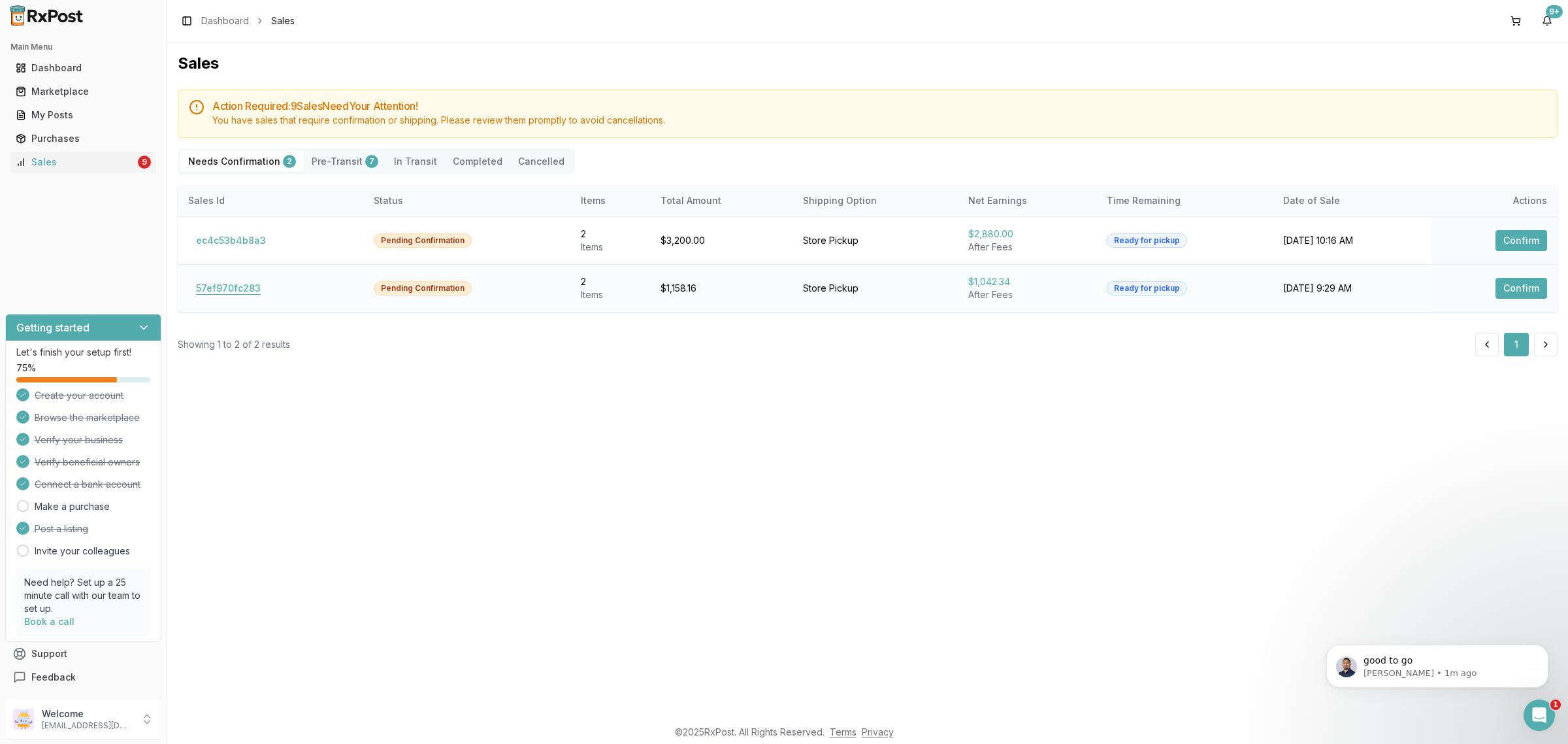
click at [209, 281] on button "57ef970fc283" at bounding box center [228, 288] width 81 height 21
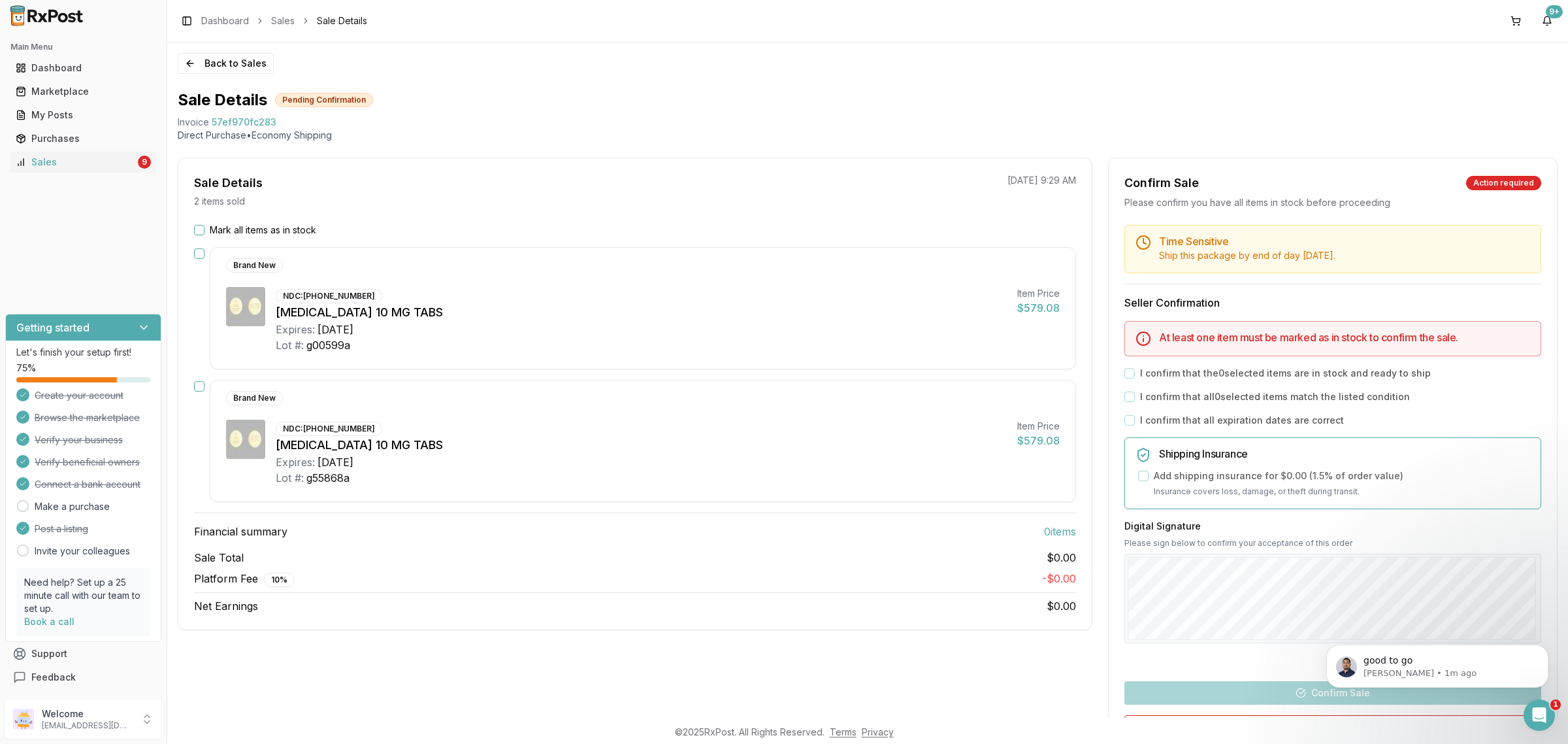
click at [203, 232] on button "Mark all items as in stock" at bounding box center [199, 230] width 10 height 10
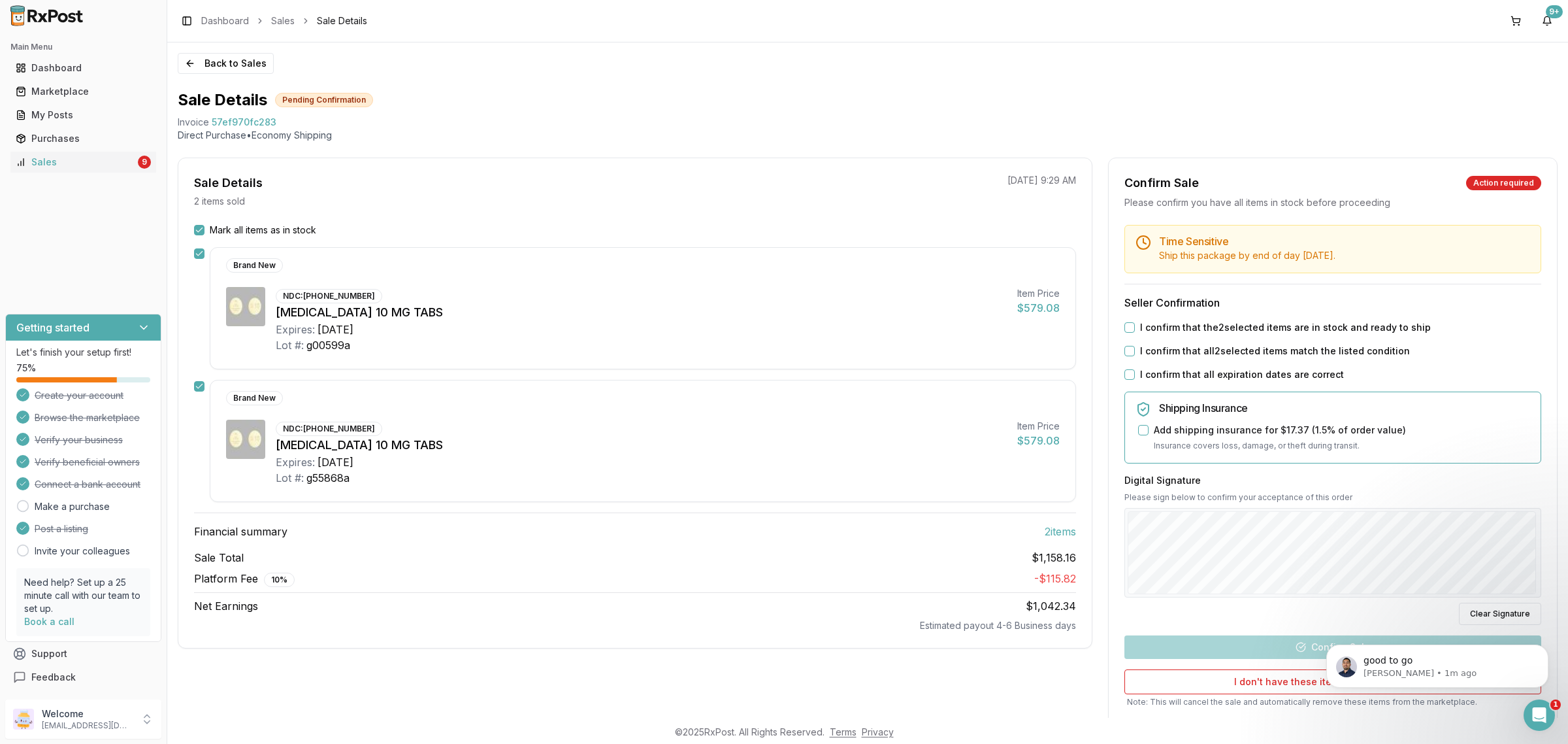
click at [1128, 324] on button "I confirm that the 2 selected items are in stock and ready to ship" at bounding box center [1129, 327] width 10 height 10
click at [1128, 358] on div "Time Sensitive Ship this package by end of day [DATE] . Seller Confirmation I c…" at bounding box center [1333, 489] width 448 height 528
click at [1128, 356] on button "I confirm that all 2 selected items match the listed condition" at bounding box center [1129, 351] width 10 height 10
click at [1128, 369] on div "I confirm that all expiration dates are correct" at bounding box center [1332, 375] width 417 height 13
click at [1128, 372] on button "I confirm that all expiration dates are correct" at bounding box center [1129, 375] width 10 height 10
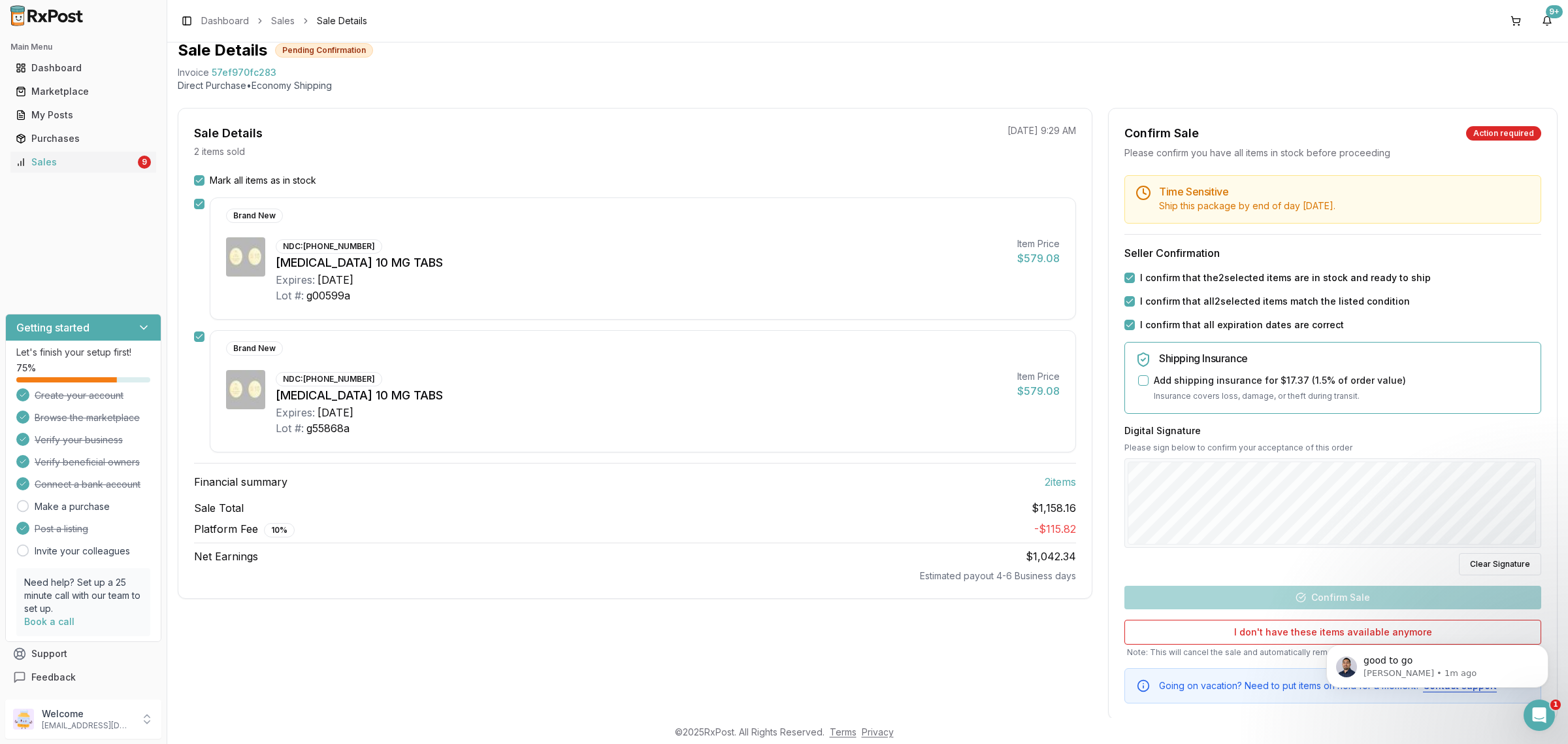
scroll to position [74, 0]
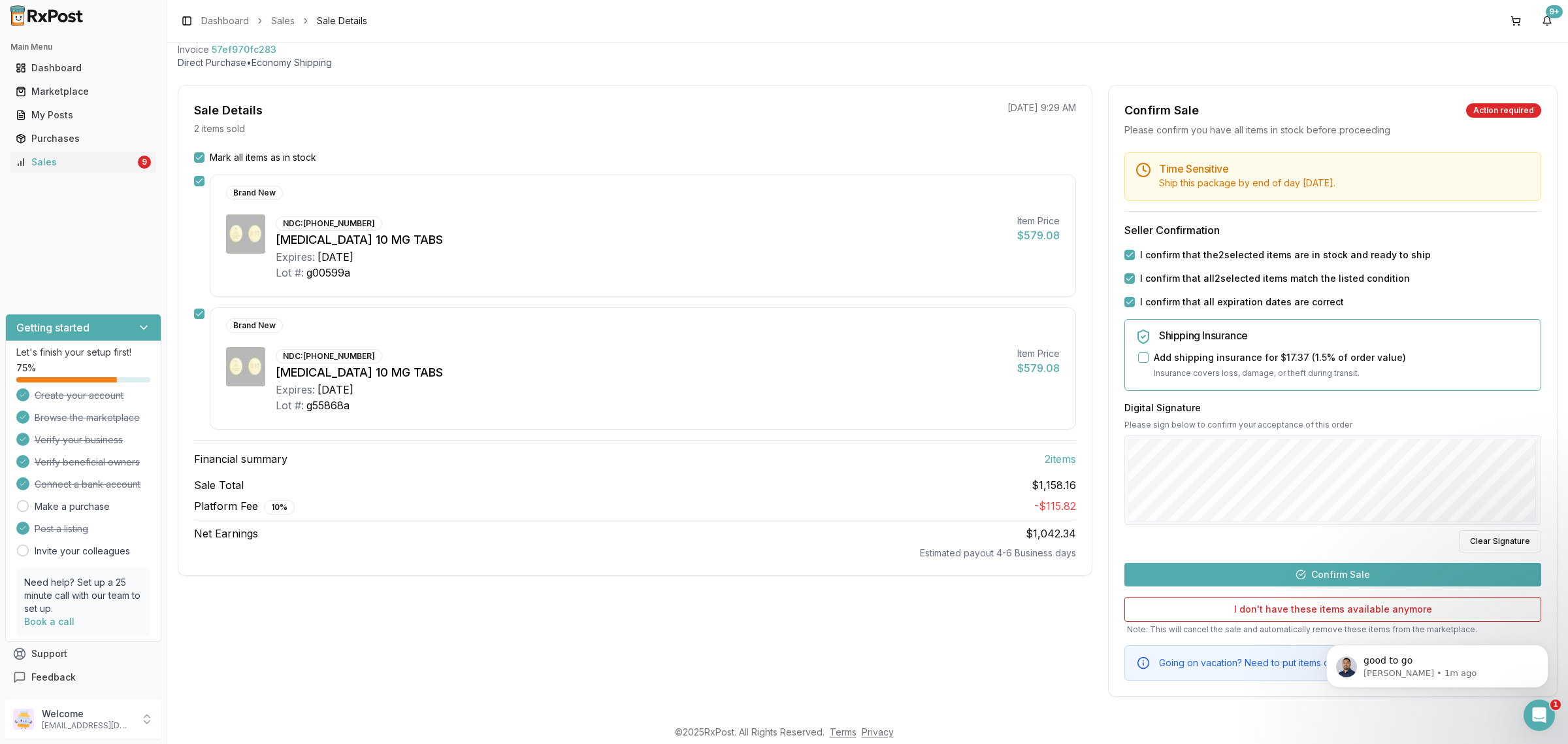
click at [1307, 569] on button "Confirm Sale" at bounding box center [1332, 574] width 417 height 24
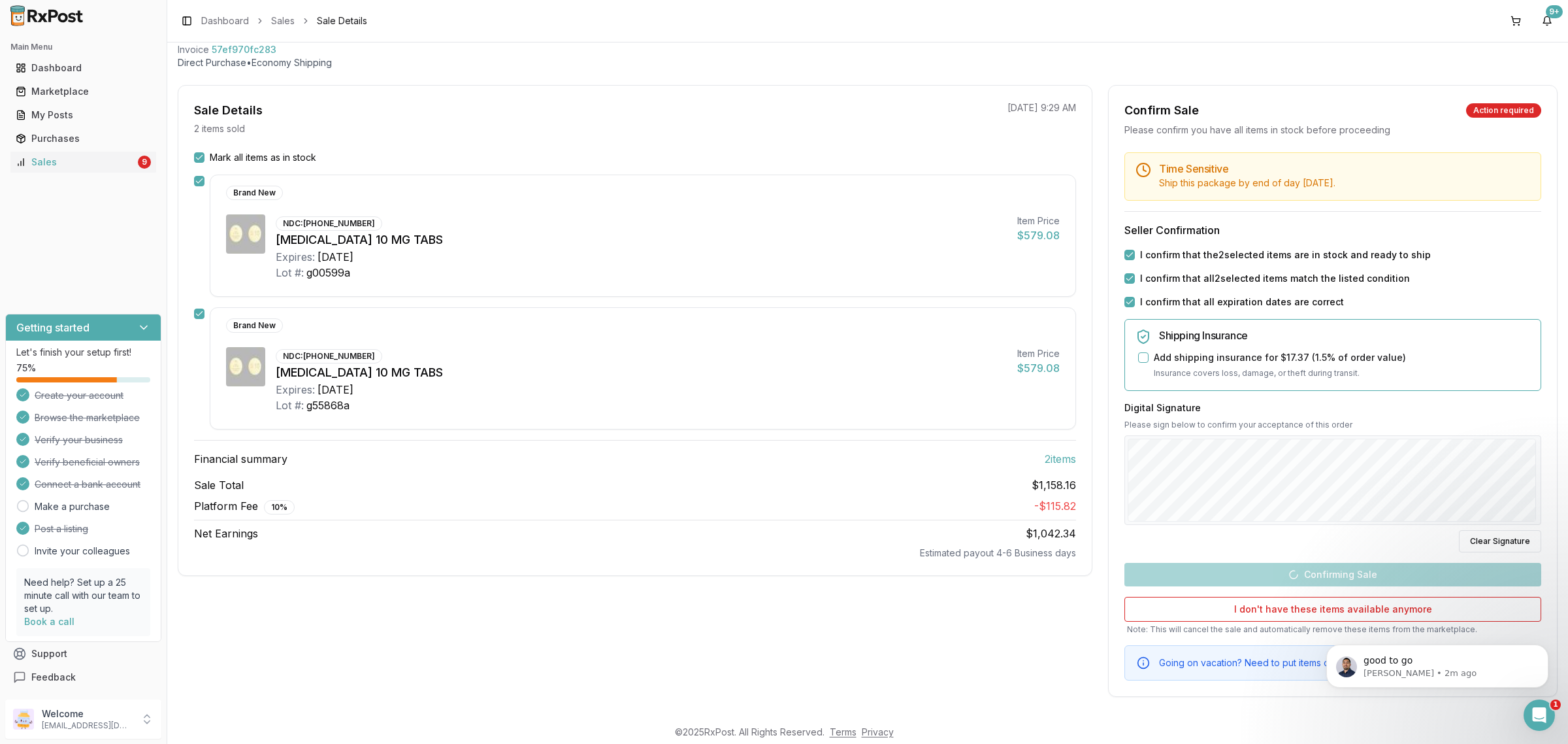
scroll to position [0, 0]
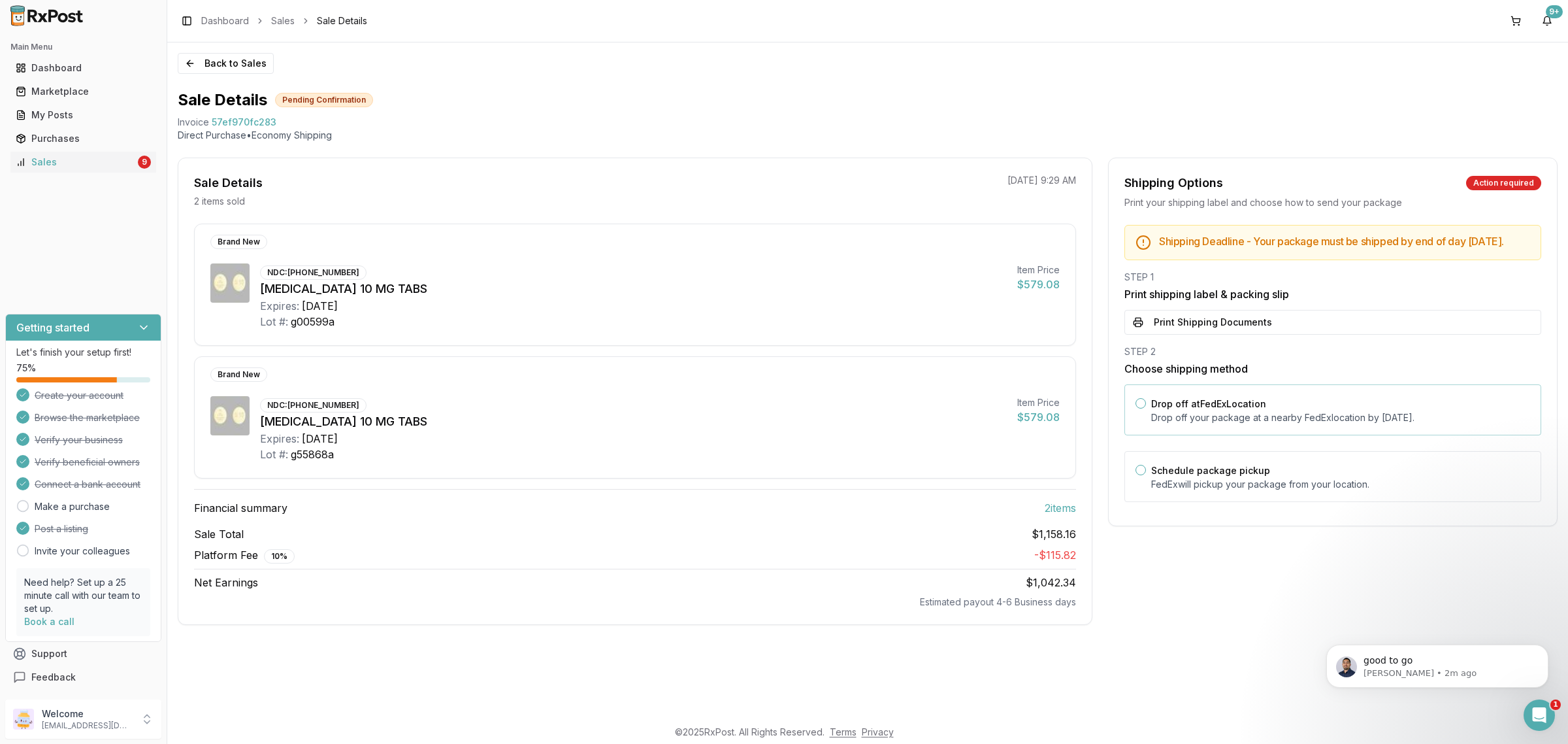
click at [1267, 409] on div "Drop off at FedEx Location Drop off your package at a nearby [GEOGRAPHIC_DATA] …" at bounding box center [1340, 409] width 379 height 29
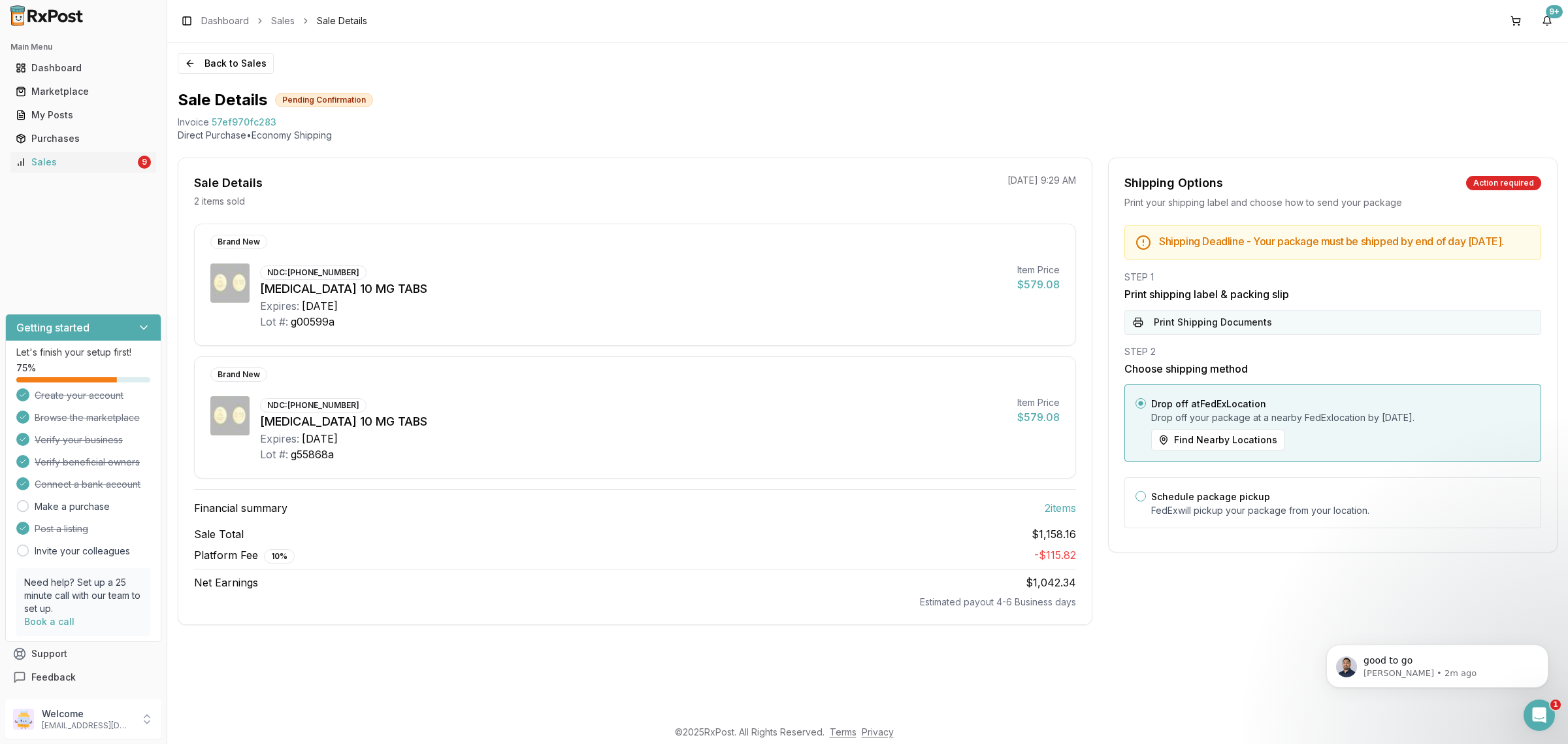
click at [1251, 321] on div "STEP 1 Print shipping label & packing slip Print Shipping Documents" at bounding box center [1332, 302] width 417 height 64
click at [1245, 330] on button "Print Shipping Documents" at bounding box center [1332, 322] width 417 height 25
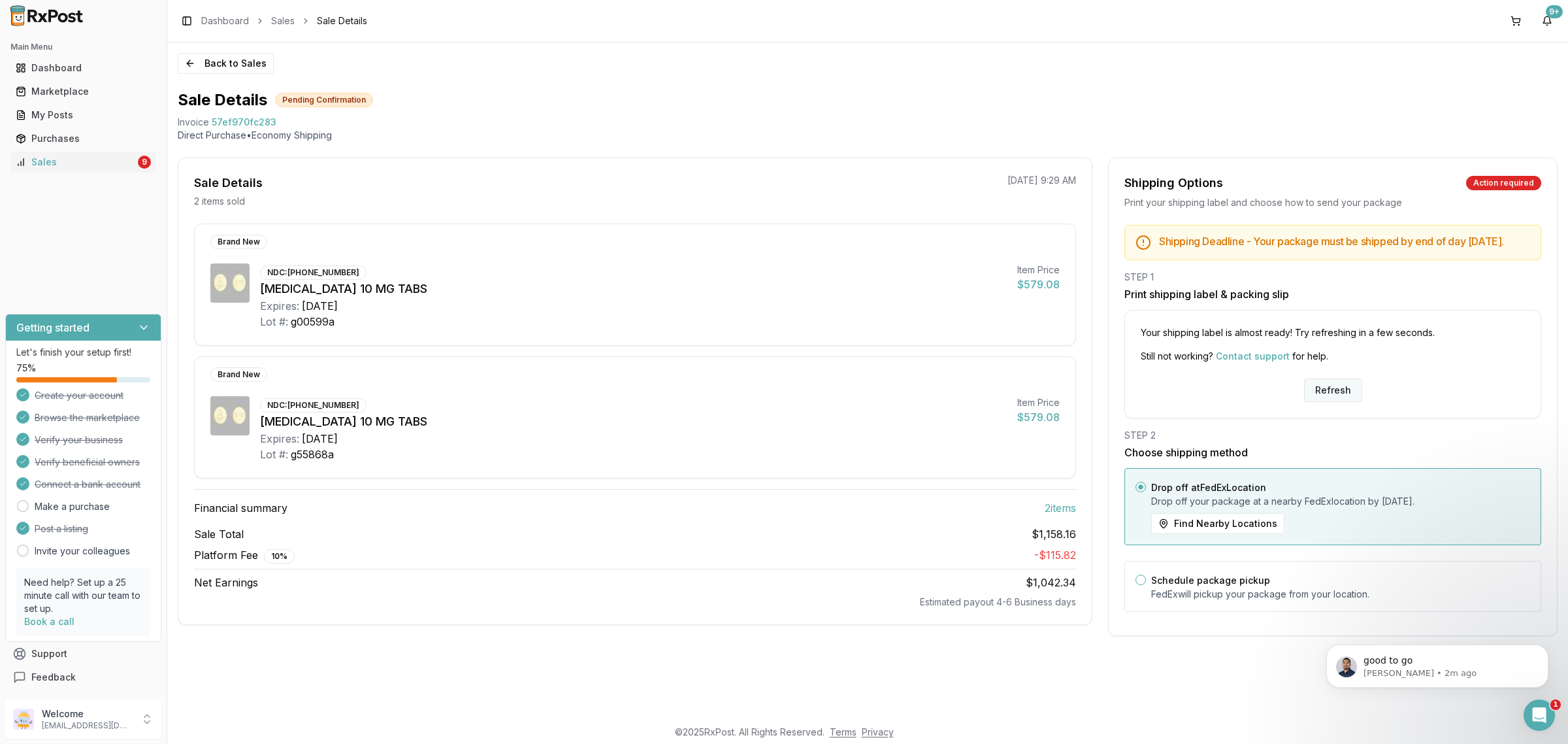
click at [1343, 400] on button "Refresh" at bounding box center [1333, 390] width 58 height 24
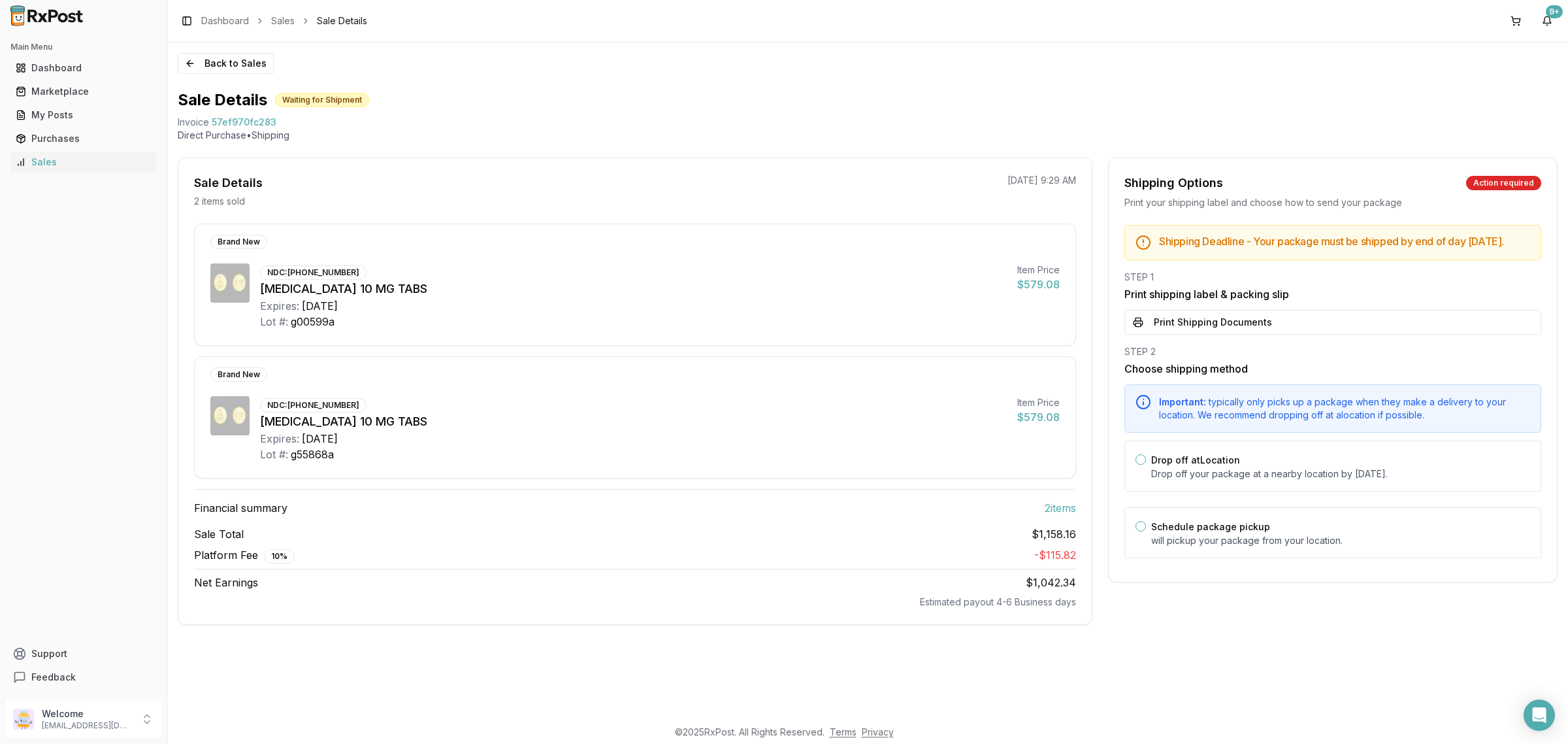
click at [1256, 335] on button "Print Shipping Documents" at bounding box center [1332, 322] width 417 height 25
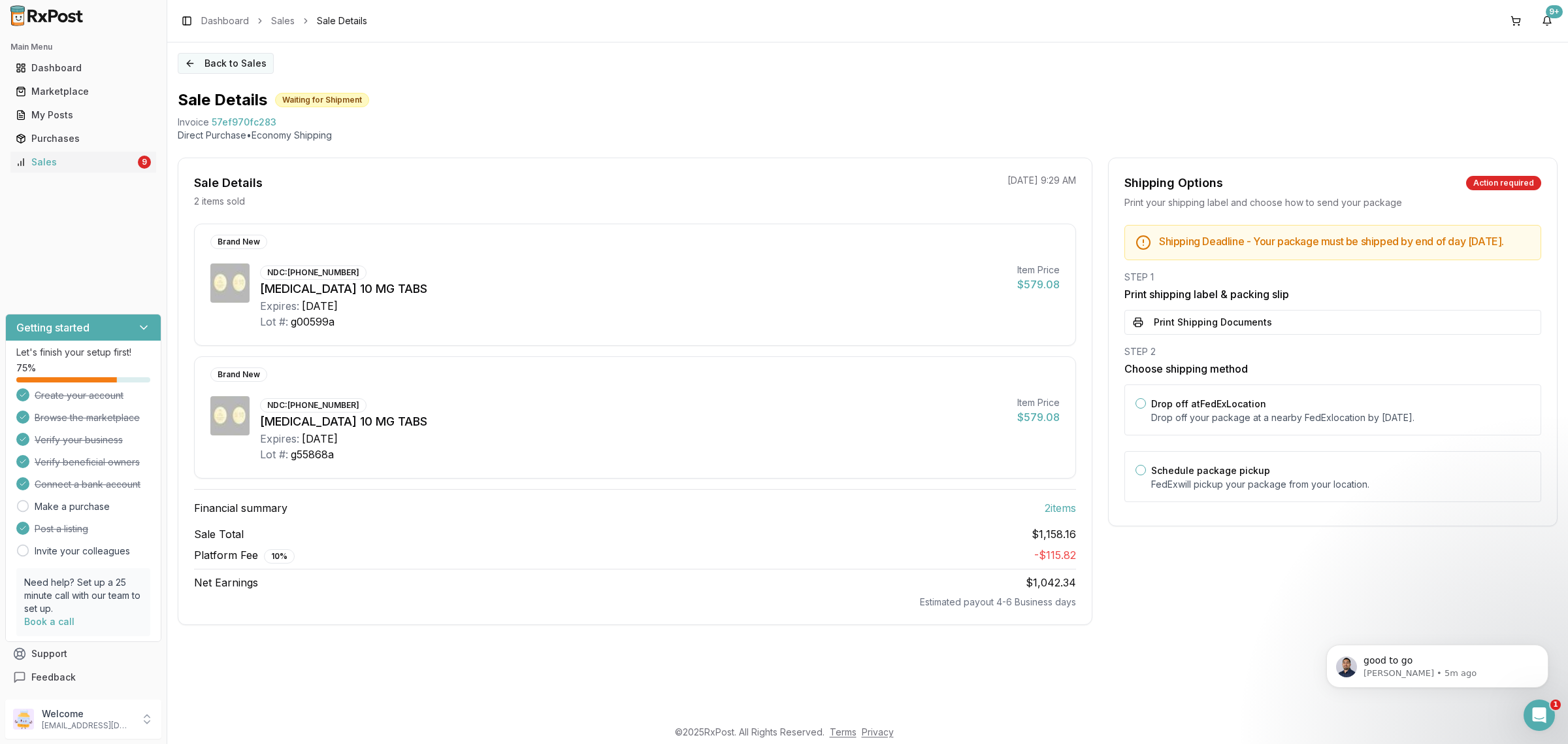
click at [247, 64] on button "Back to Sales" at bounding box center [226, 63] width 96 height 21
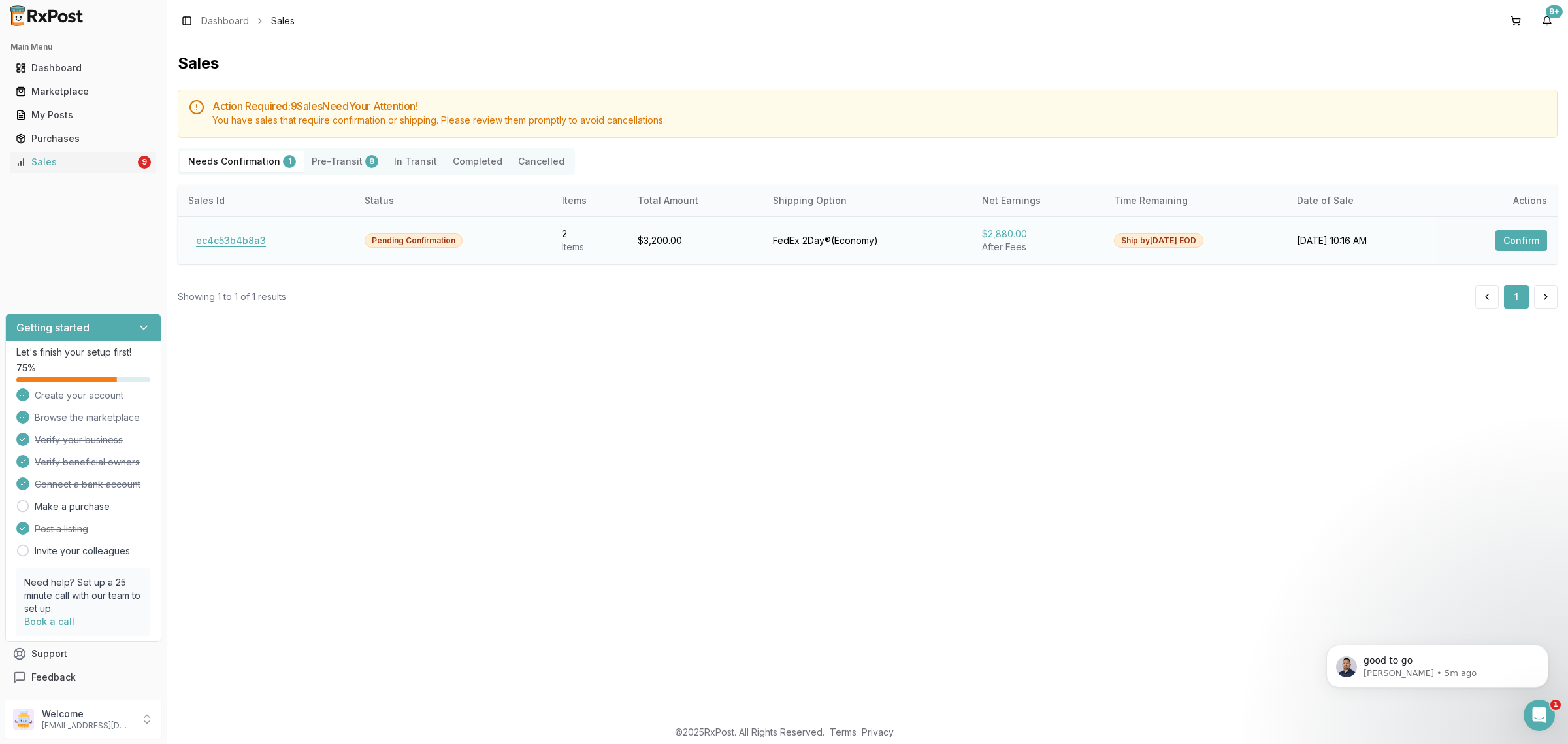
click at [229, 245] on button "ec4c53b4b8a3" at bounding box center [231, 241] width 86 height 21
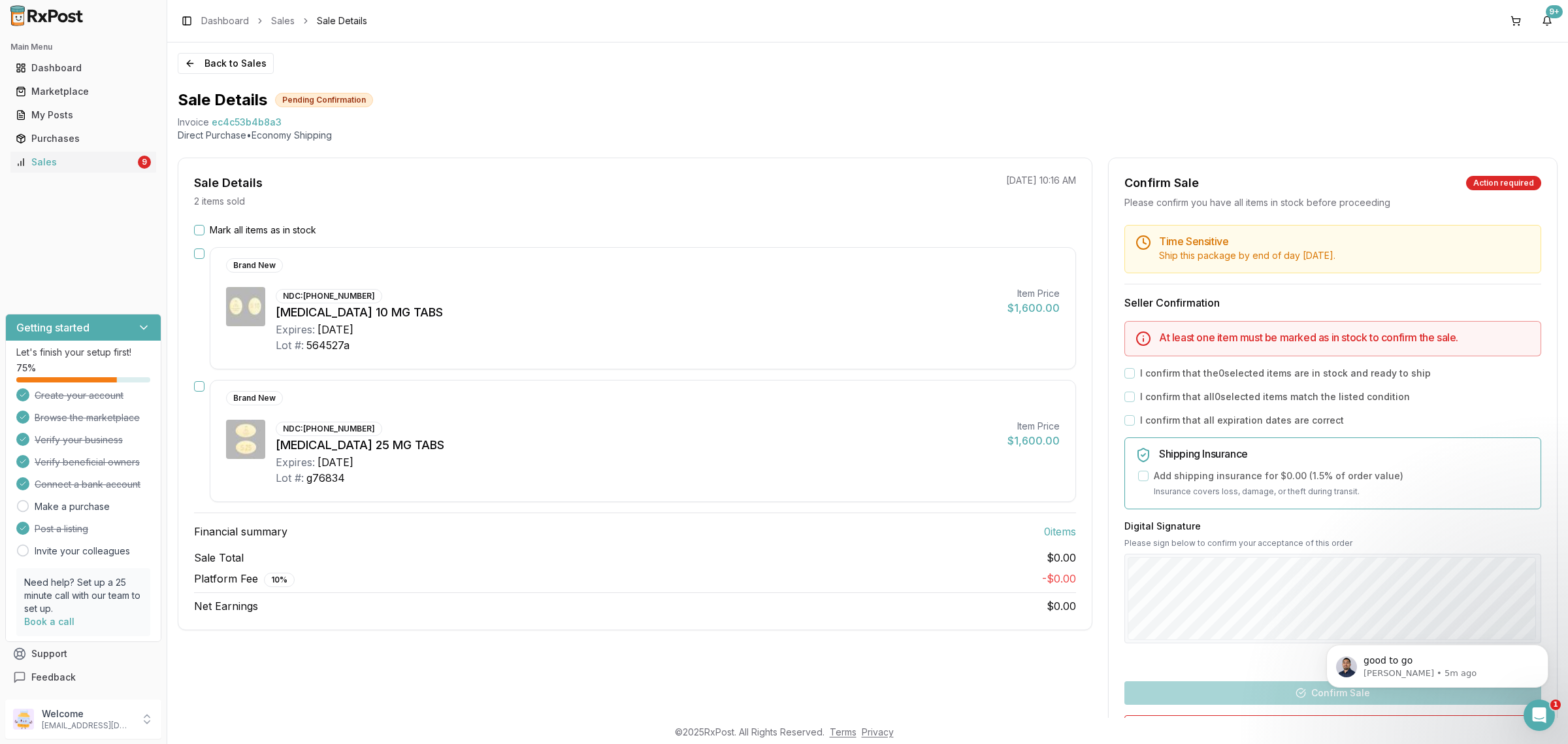
click at [203, 224] on div "Mark all items as in stock" at bounding box center [635, 230] width 882 height 13
click at [201, 227] on button "Mark all items as in stock" at bounding box center [199, 230] width 10 height 10
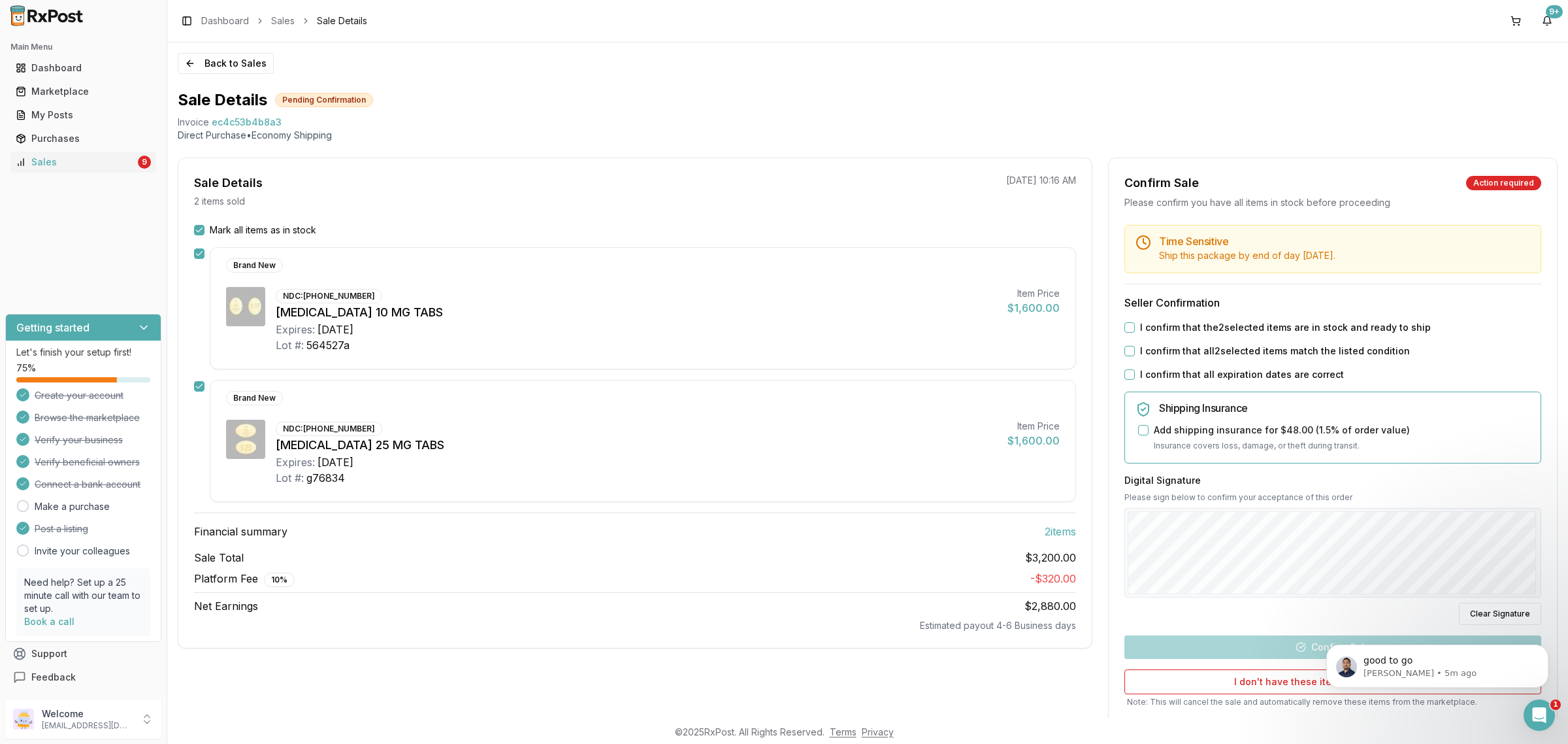
click at [1134, 324] on div "I confirm that the 2 selected items are in stock and ready to ship" at bounding box center [1332, 327] width 417 height 13
click at [1128, 325] on button "I confirm that the 2 selected items are in stock and ready to ship" at bounding box center [1129, 327] width 10 height 10
click at [1131, 357] on div "I confirm that all 2 selected items match the listed condition" at bounding box center [1332, 351] width 417 height 13
click at [1118, 353] on div "Time Sensitive Ship this package by end of day Monday, September 29th . Seller …" at bounding box center [1333, 489] width 448 height 528
click at [1124, 353] on button "I confirm that all 2 selected items match the listed condition" at bounding box center [1129, 351] width 10 height 10
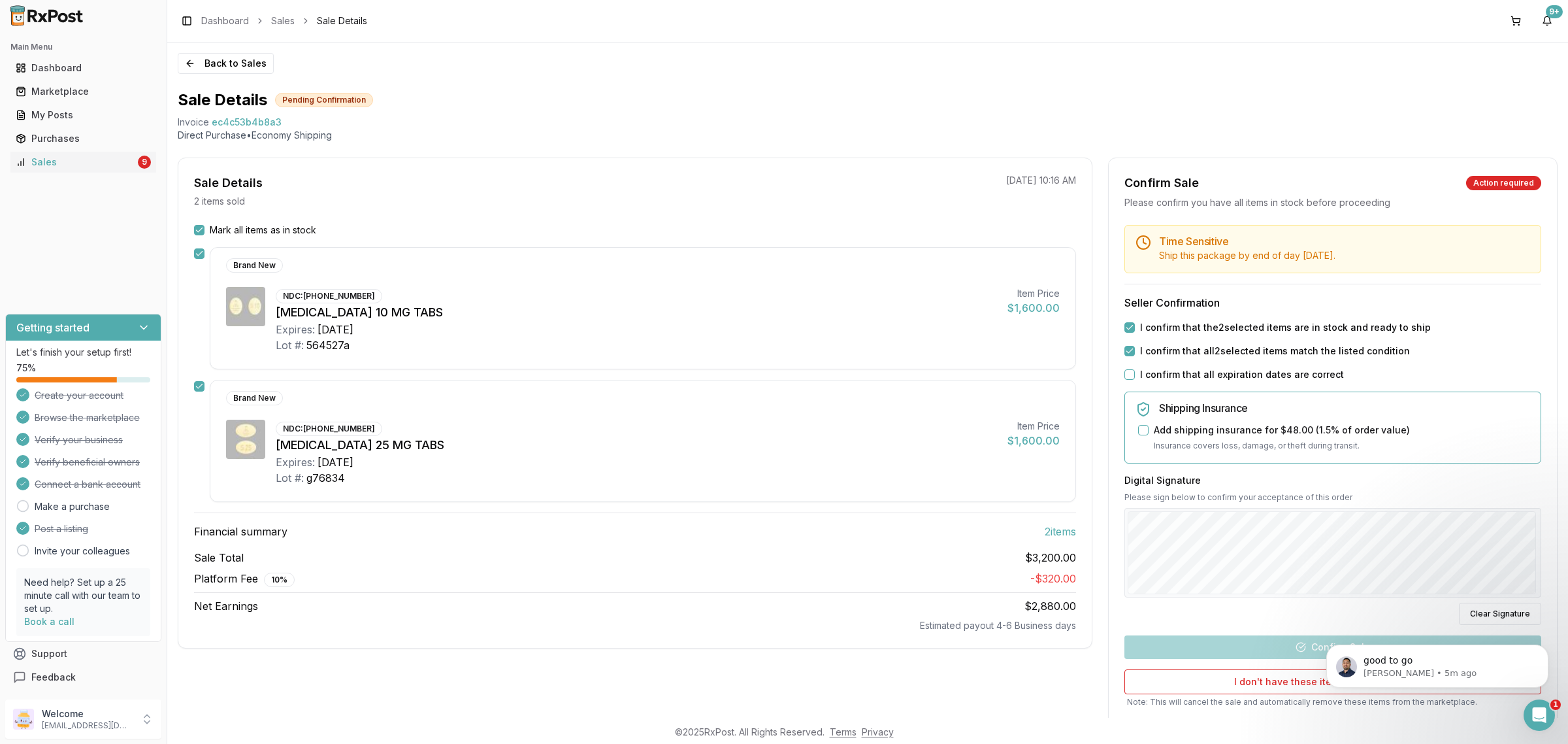
click at [1124, 374] on button "I confirm that all expiration dates are correct" at bounding box center [1129, 375] width 10 height 10
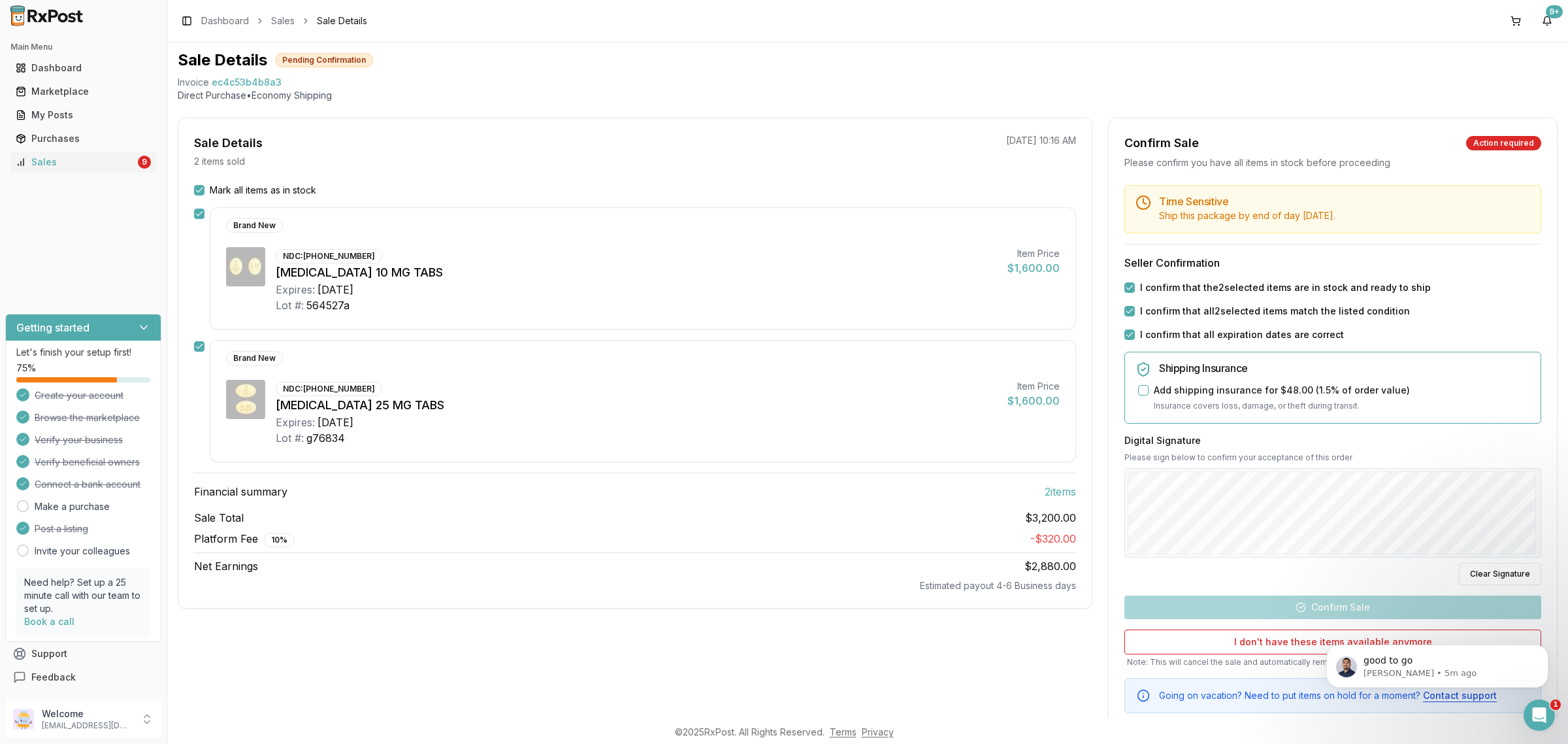
scroll to position [74, 0]
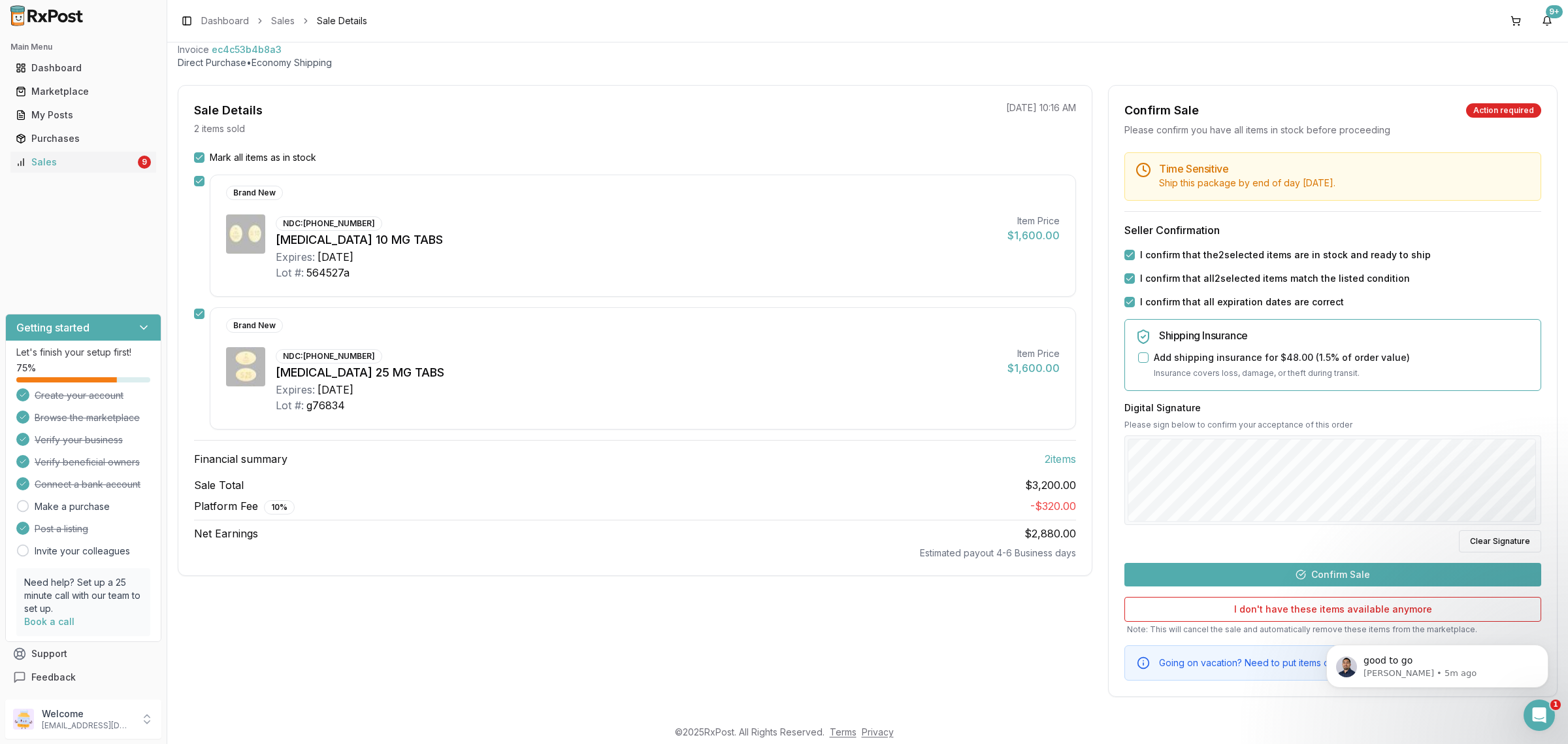
click at [1370, 566] on div "Time Sensitive Ship this package by end of day Monday, September 29th . Seller …" at bounding box center [1333, 416] width 448 height 528
click at [1369, 574] on button "Confirm Sale" at bounding box center [1332, 574] width 417 height 24
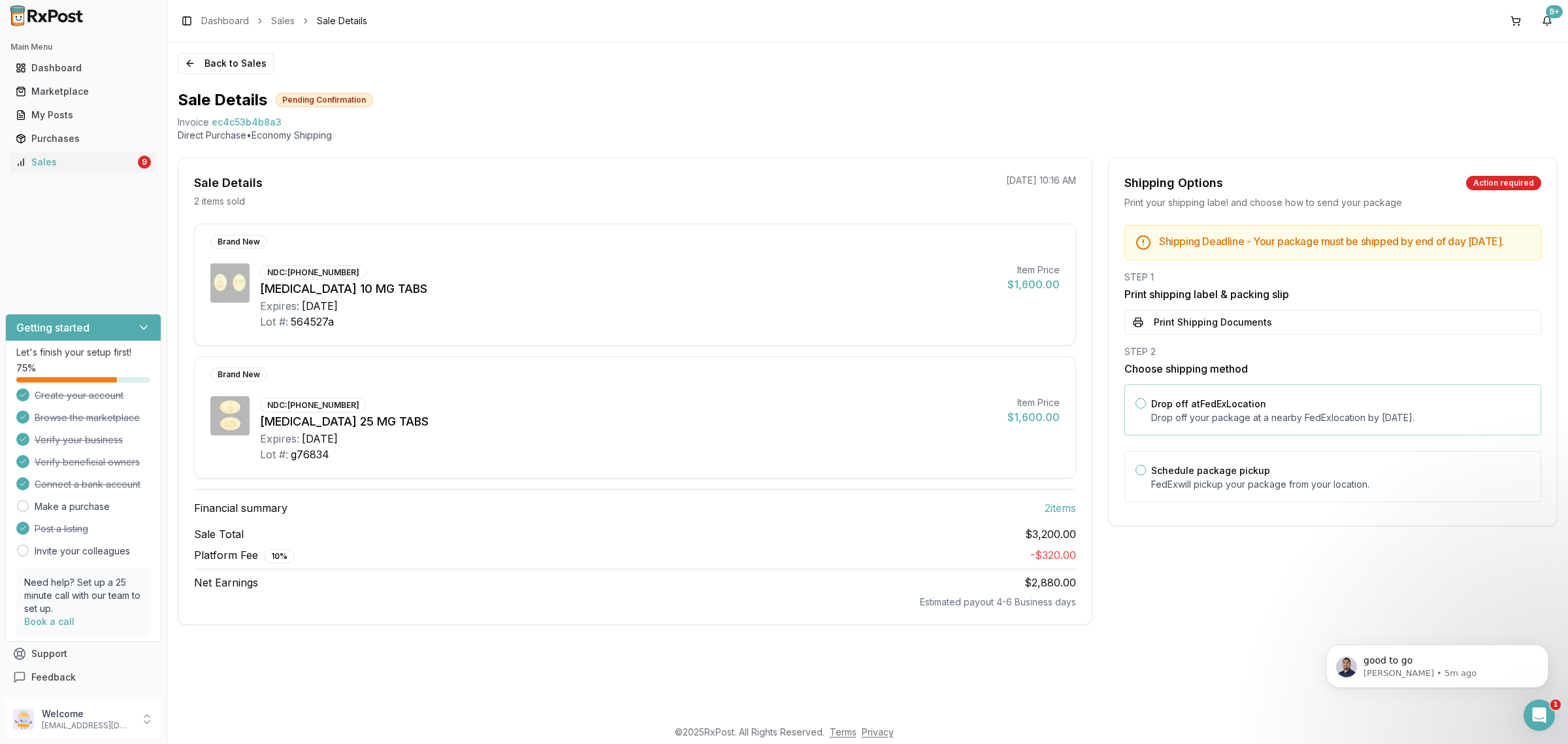
click at [1262, 405] on div "Drop off at FedEx Location Drop off your package at a nearby FedEx location by …" at bounding box center [1332, 409] width 417 height 51
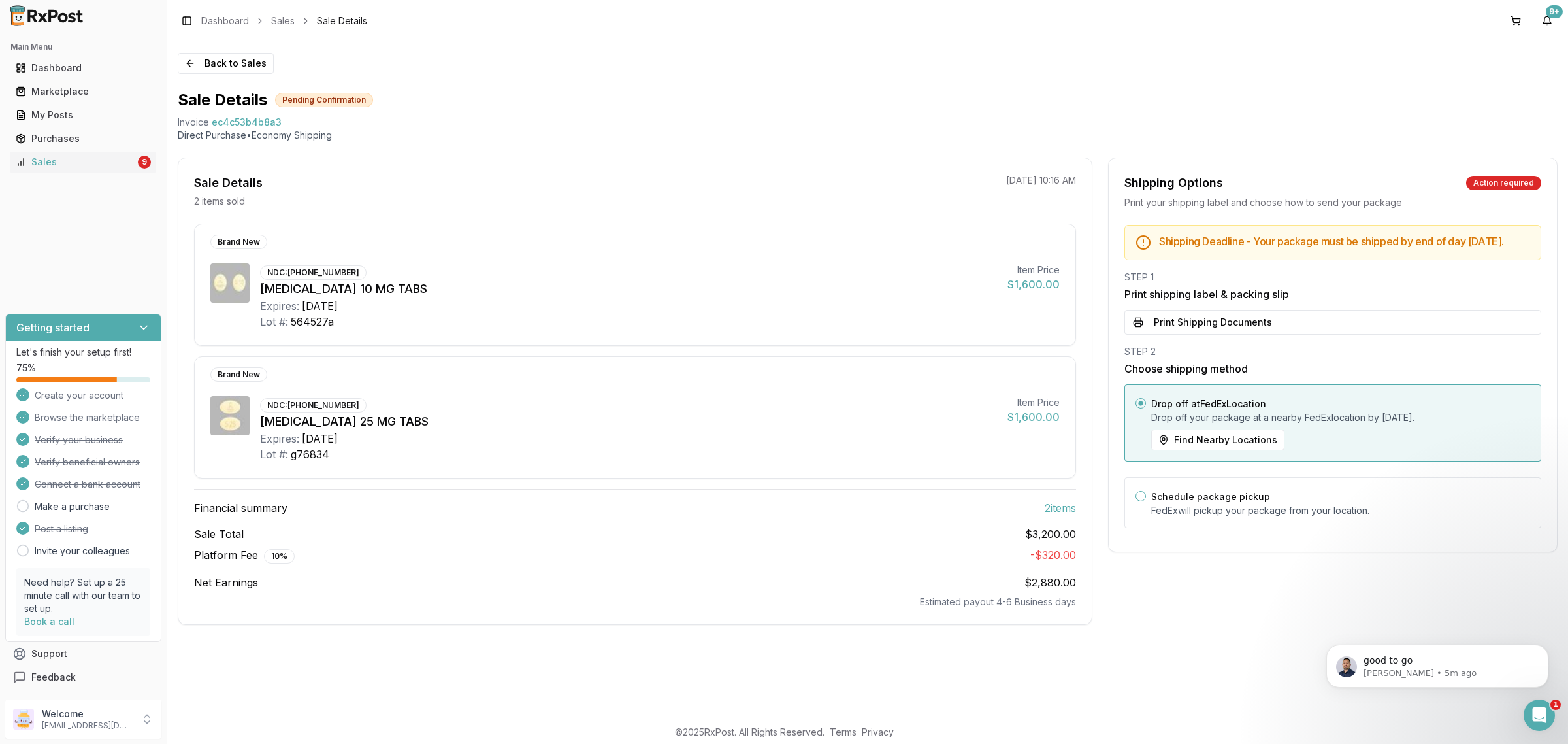
click at [1256, 348] on div "Shipping Deadline - Your package must be shipped by end of day Monday, Septembe…" at bounding box center [1333, 381] width 448 height 311
click at [1254, 335] on button "Print Shipping Documents" at bounding box center [1332, 322] width 417 height 25
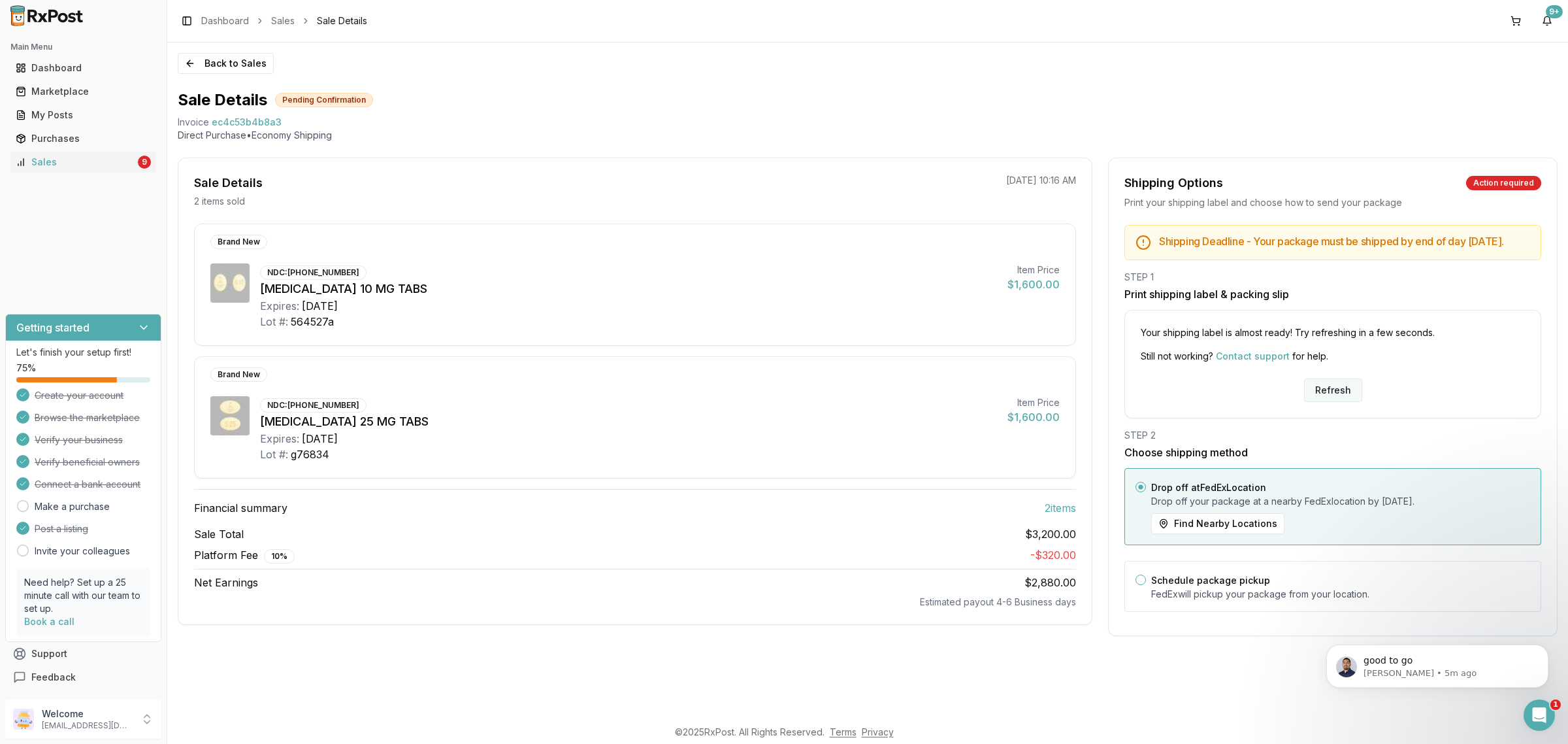
click at [1333, 389] on button "Refresh" at bounding box center [1333, 390] width 58 height 24
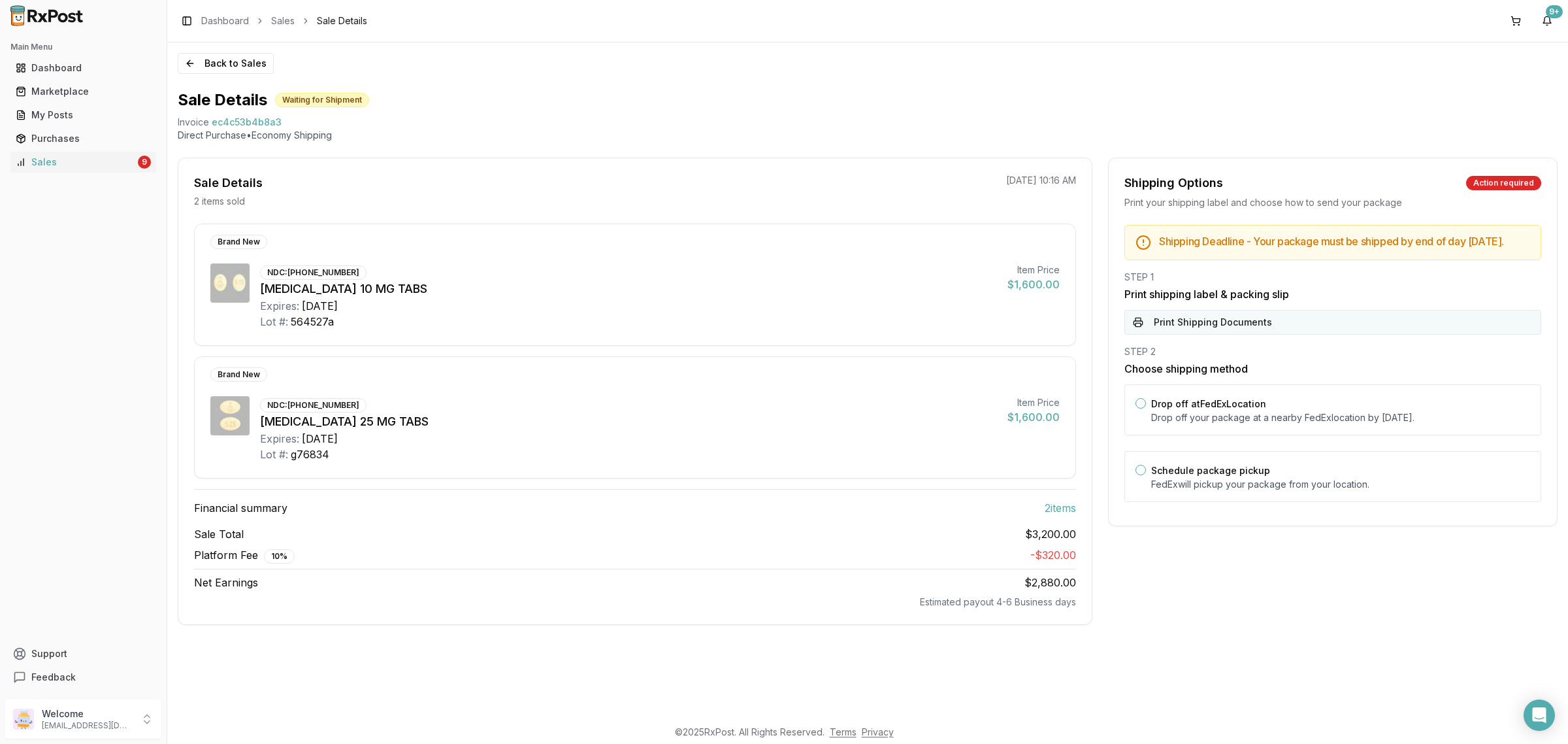
click at [1291, 332] on button "Print Shipping Documents" at bounding box center [1332, 322] width 417 height 25
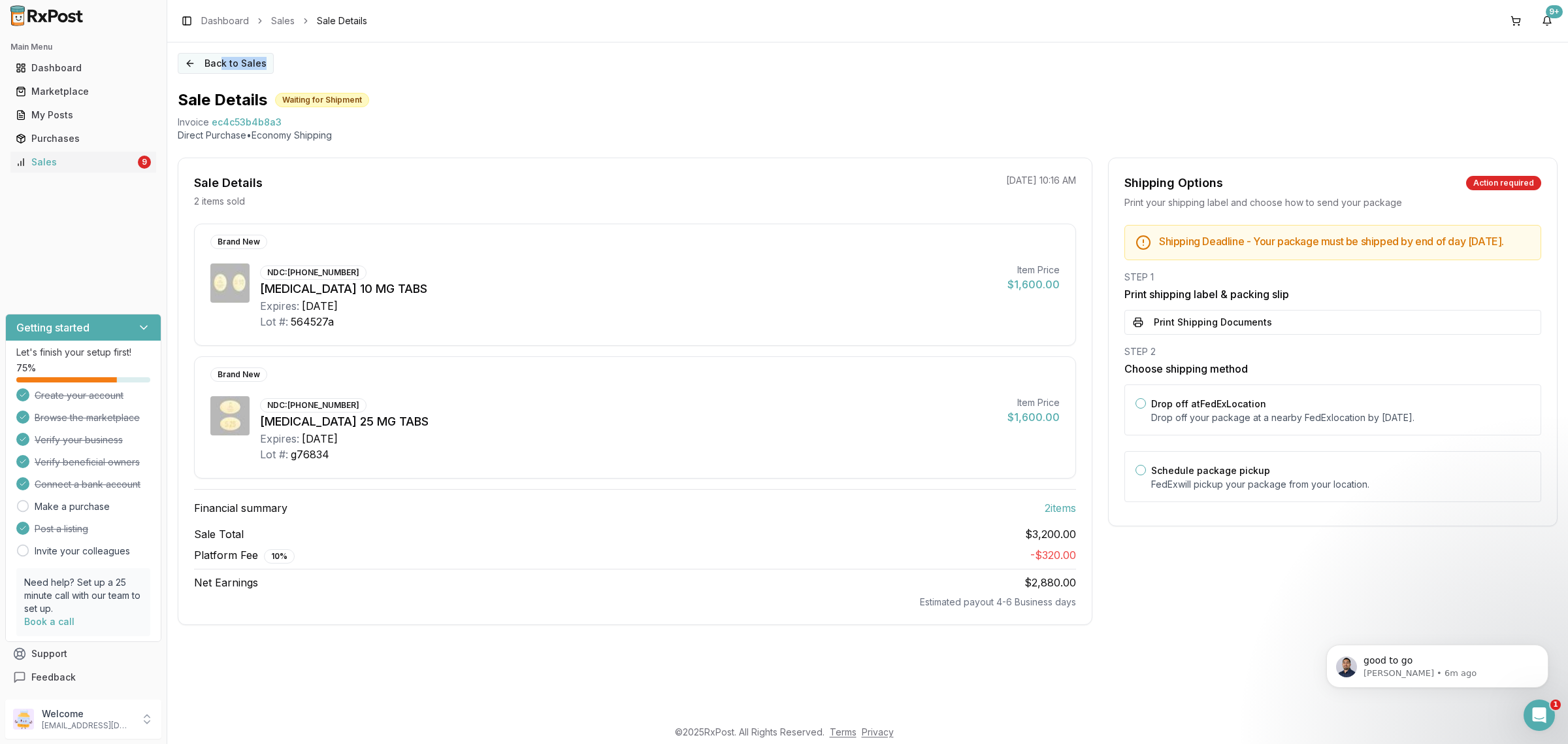
click at [219, 73] on div "Back to Sales Sale Details Waiting for Shipment Invoice ec4c53b4b8a3 Direct Pur…" at bounding box center [867, 380] width 1401 height 675
click at [218, 70] on button "Back to Sales" at bounding box center [226, 63] width 96 height 21
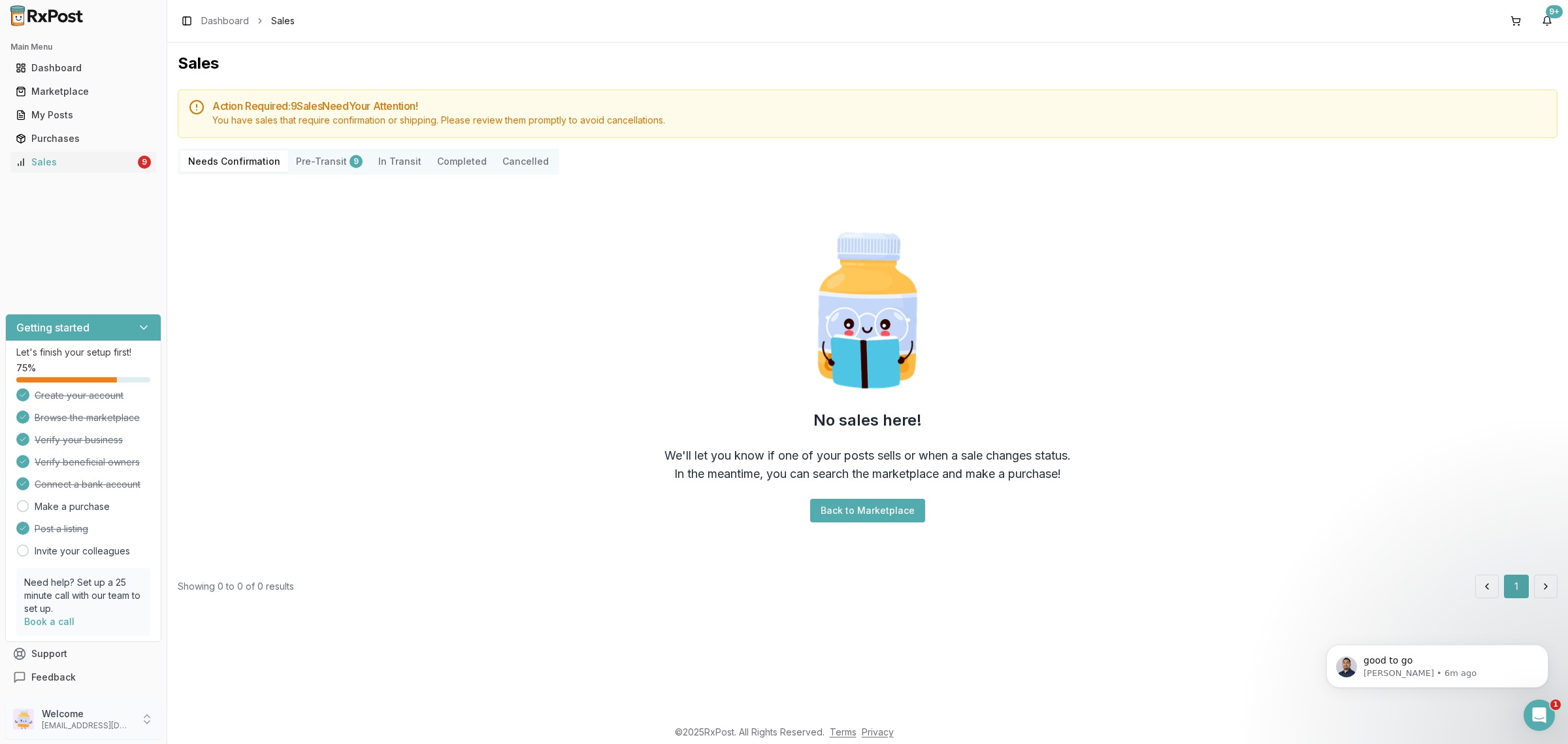
click at [82, 740] on div "Welcome [EMAIL_ADDRESS][DOMAIN_NAME]" at bounding box center [83, 718] width 166 height 50
click at [112, 722] on p "[EMAIL_ADDRESS][DOMAIN_NAME]" at bounding box center [87, 725] width 91 height 10
click at [252, 720] on span "Sign Out" at bounding box center [238, 723] width 124 height 13
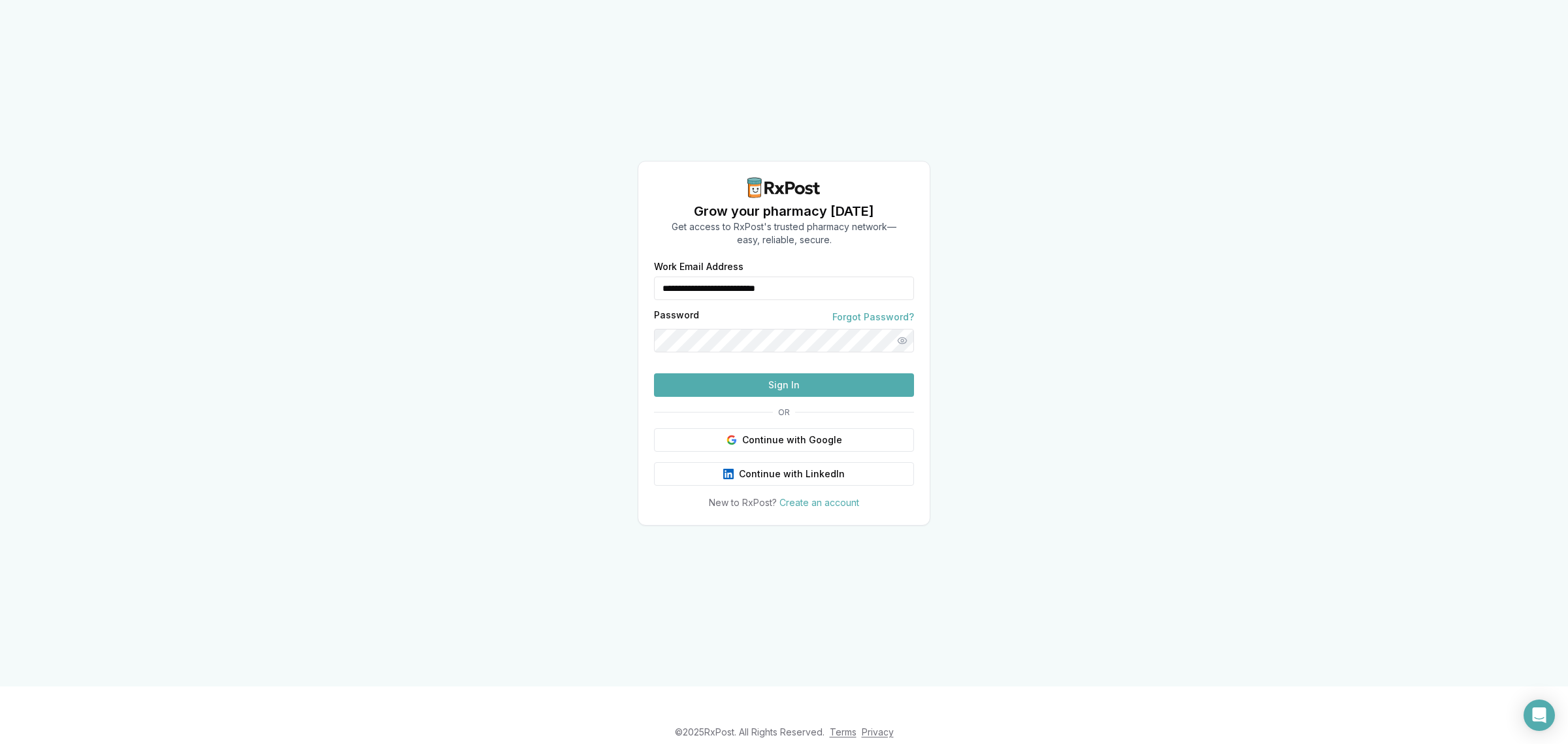
drag, startPoint x: 815, startPoint y: 271, endPoint x: 637, endPoint y: 270, distance: 178.0
click at [638, 270] on div "**********" at bounding box center [784, 343] width 292 height 365
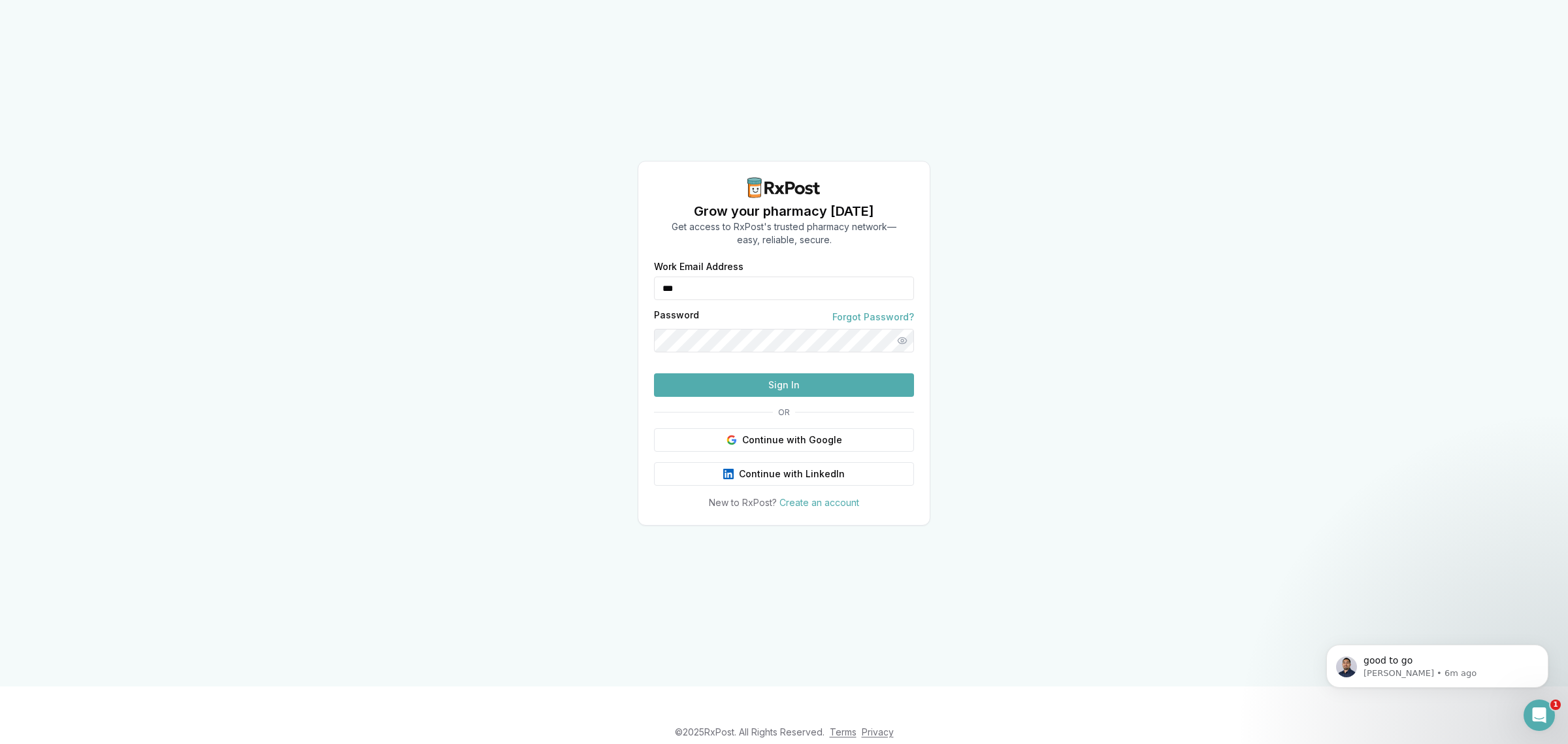
type input "**********"
click at [714, 397] on button "Sign In" at bounding box center [784, 385] width 260 height 24
click at [801, 397] on button "Sign In" at bounding box center [784, 385] width 260 height 24
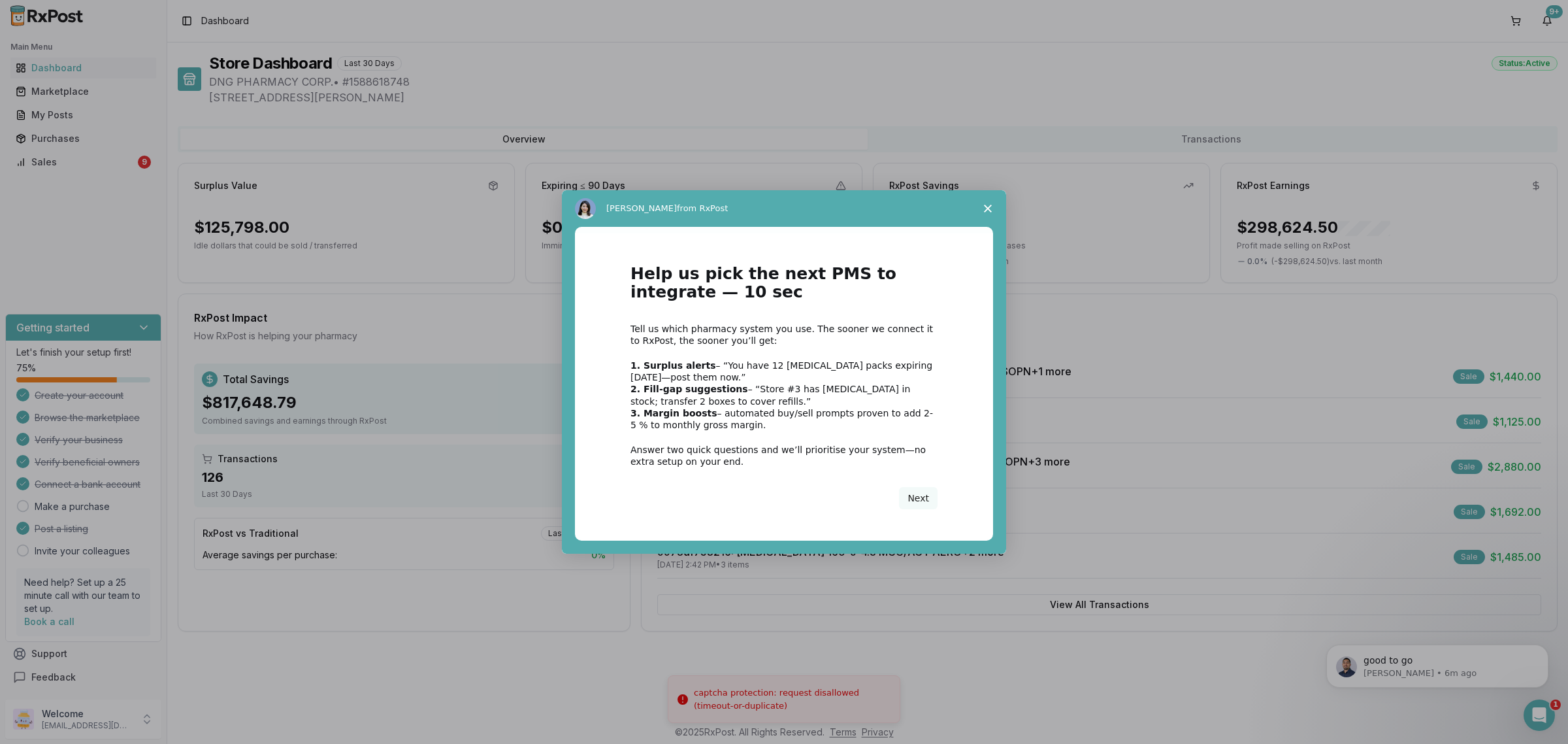
drag, startPoint x: 0, startPoint y: 145, endPoint x: 89, endPoint y: 167, distance: 91.7
click at [88, 167] on div "Intercom messenger" at bounding box center [784, 372] width 1568 height 744
click at [995, 201] on span "Close survey" at bounding box center [987, 208] width 36 height 36
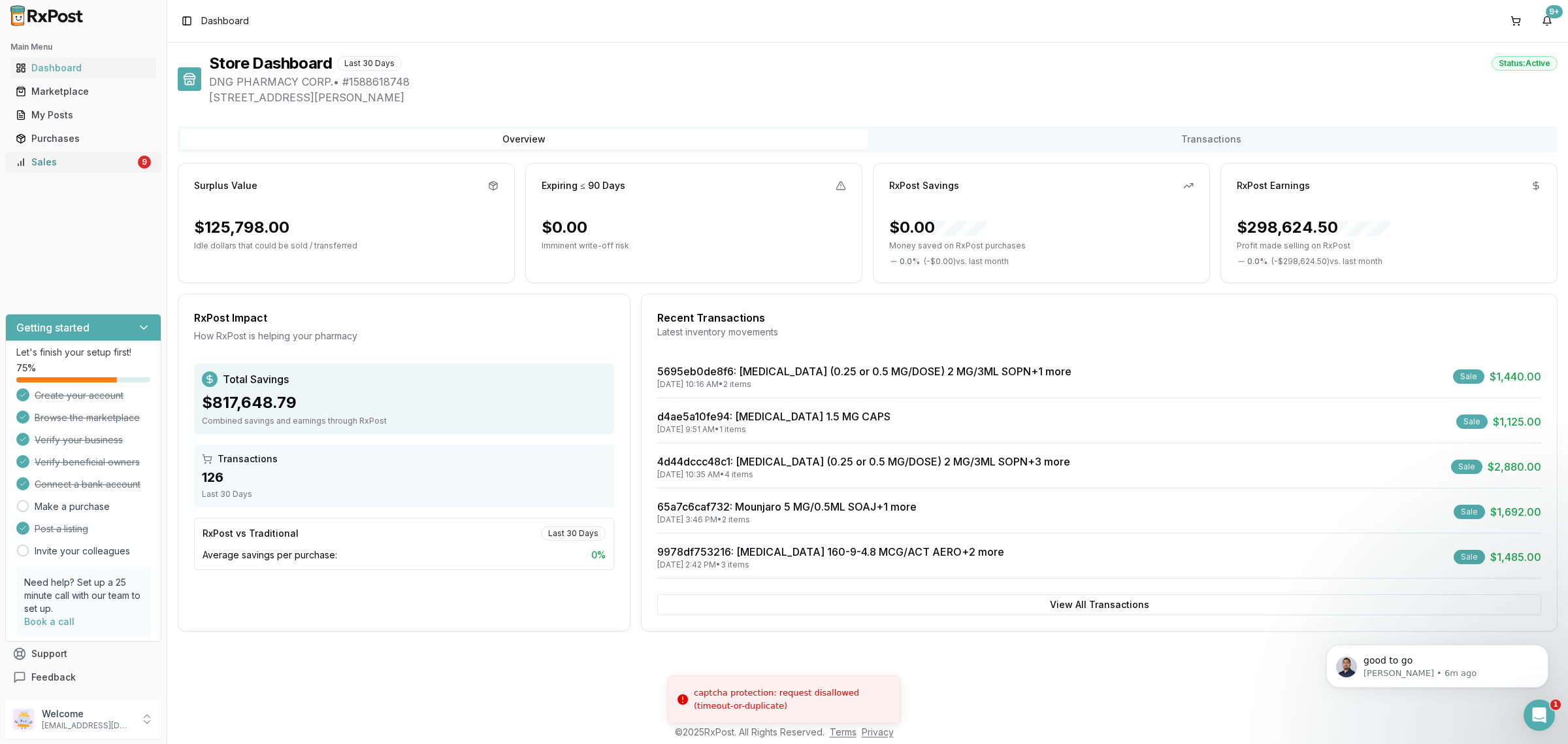
click at [131, 165] on div "Sales" at bounding box center [75, 162] width 120 height 13
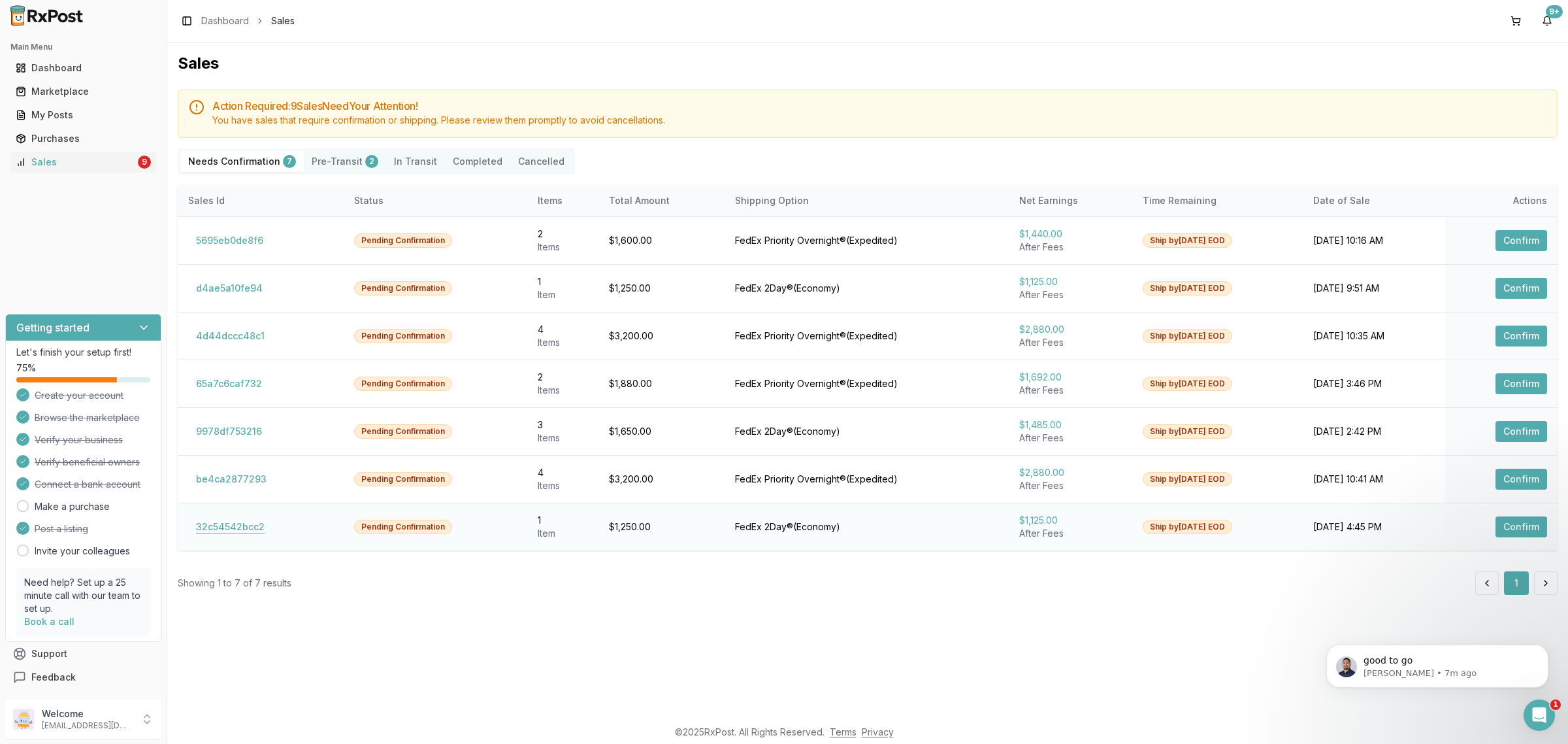
click at [223, 523] on button "32c54542bcc2" at bounding box center [230, 526] width 84 height 21
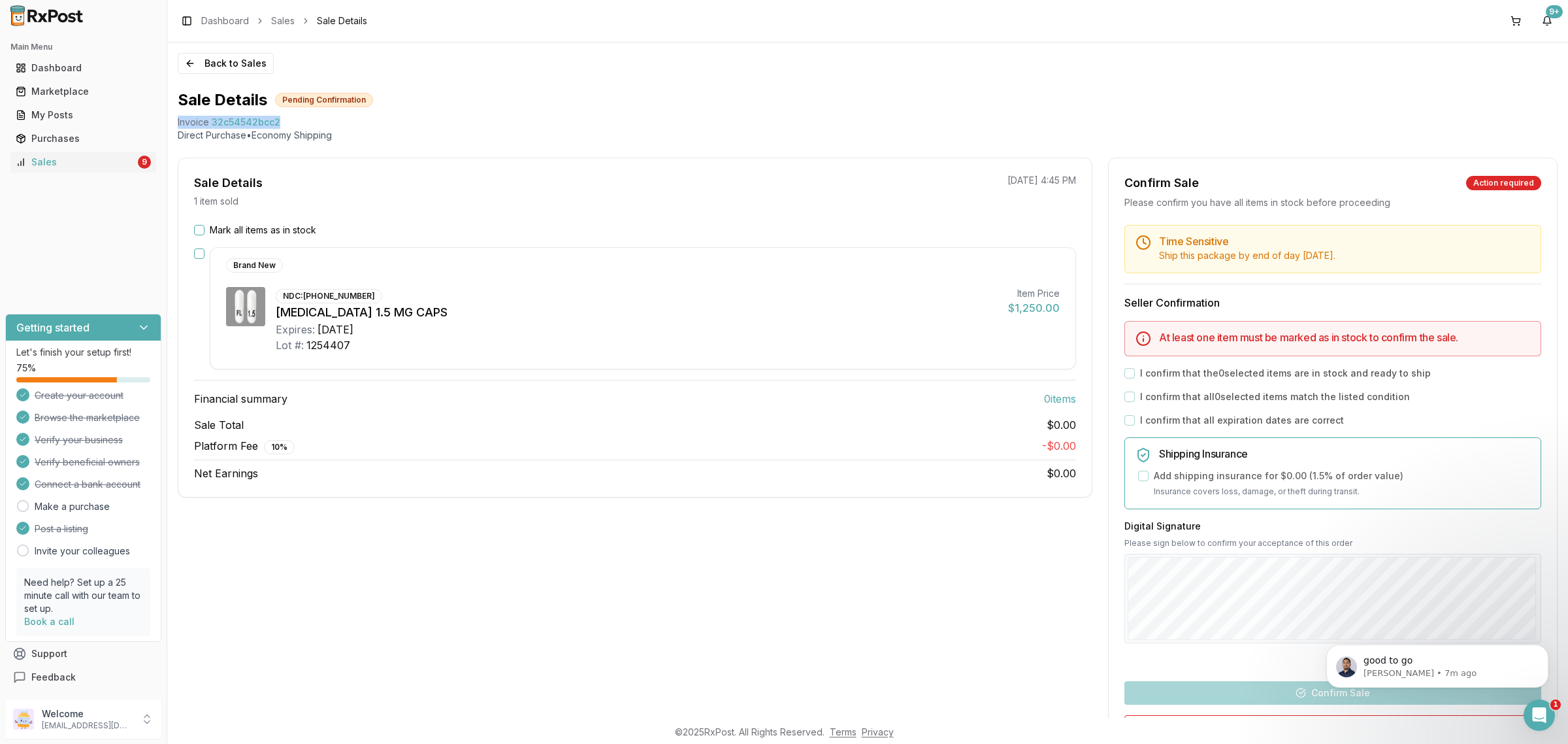
drag, startPoint x: 289, startPoint y: 121, endPoint x: 184, endPoint y: 129, distance: 105.3
click at [172, 125] on div "Back to Sales Sale Details Pending Confirmation Invoice 32c54542bcc2 Direct Pur…" at bounding box center [867, 380] width 1401 height 675
copy div "Invoice 32c54542bcc2"
click at [1545, 737] on footer "© 2025 RxPost. All Rights Reserved. Terms Privacy" at bounding box center [784, 732] width 1568 height 24
click at [1539, 726] on div "Open Intercom Messenger" at bounding box center [1537, 713] width 43 height 43
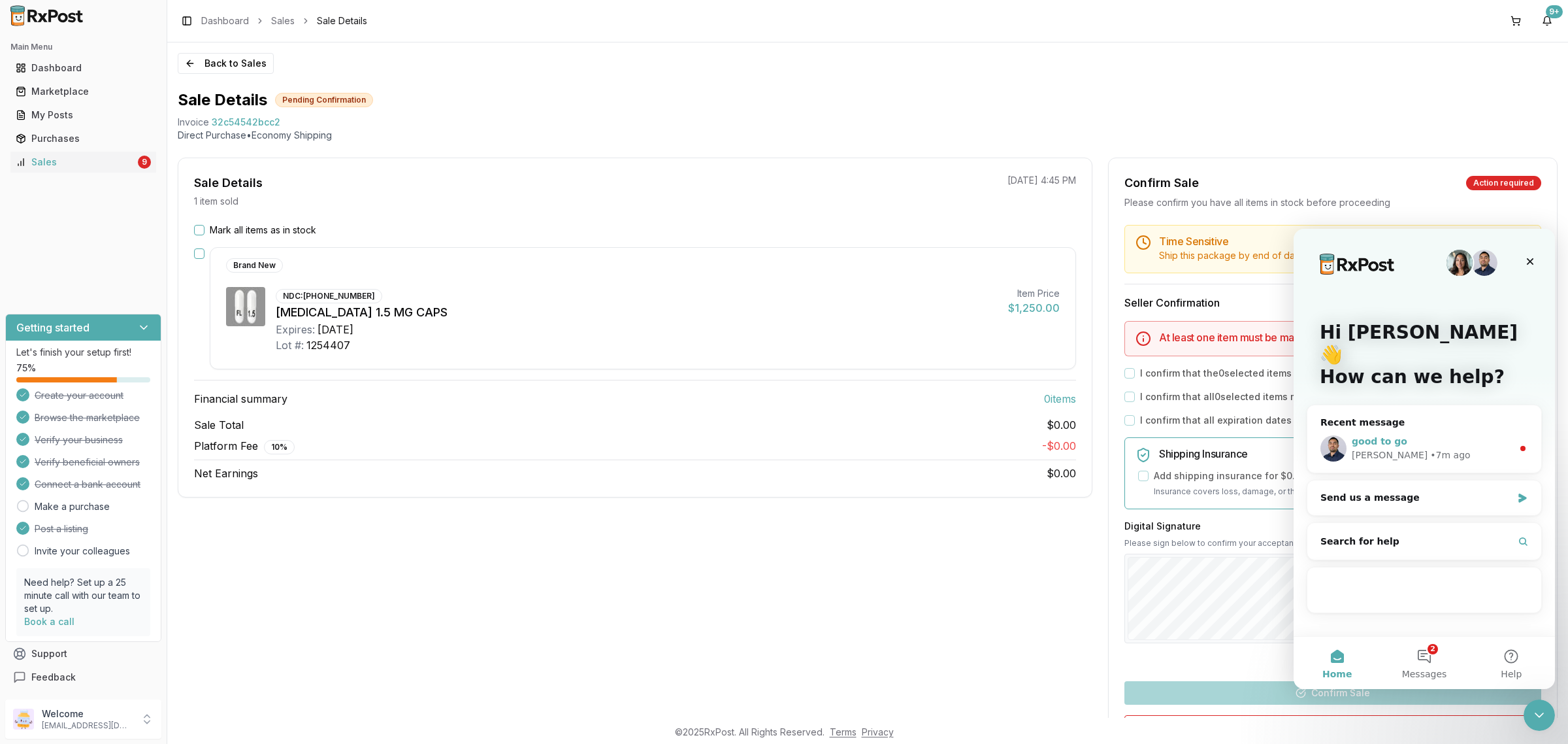
click at [1430, 449] on div "• 7m ago" at bounding box center [1450, 455] width 40 height 14
click at [1436, 435] on div "good to go" at bounding box center [1431, 441] width 161 height 14
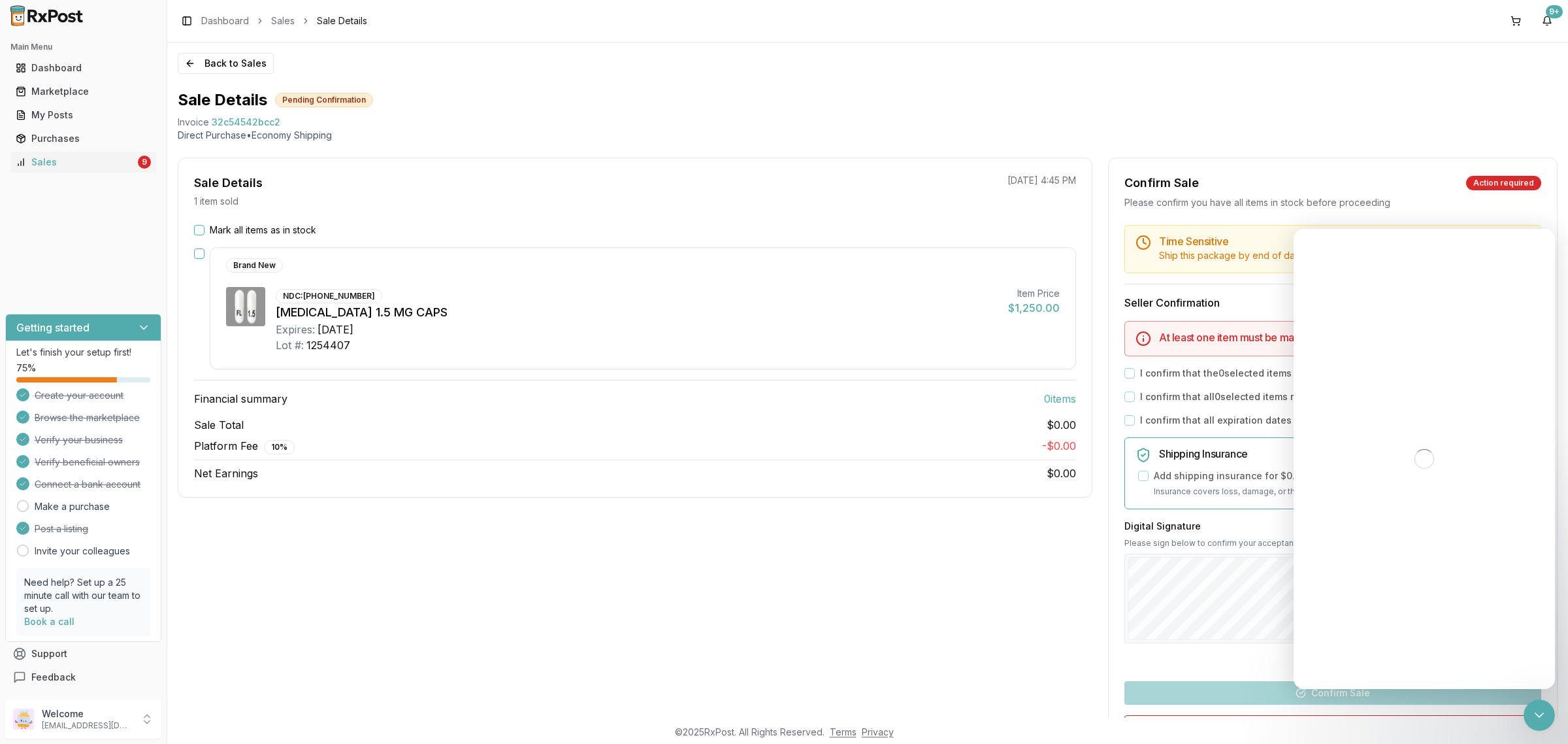
click at [1524, 261] on div "Intercom messenger" at bounding box center [1424, 458] width 261 height 460
click at [1525, 259] on div "Intercom messenger" at bounding box center [1424, 458] width 261 height 460
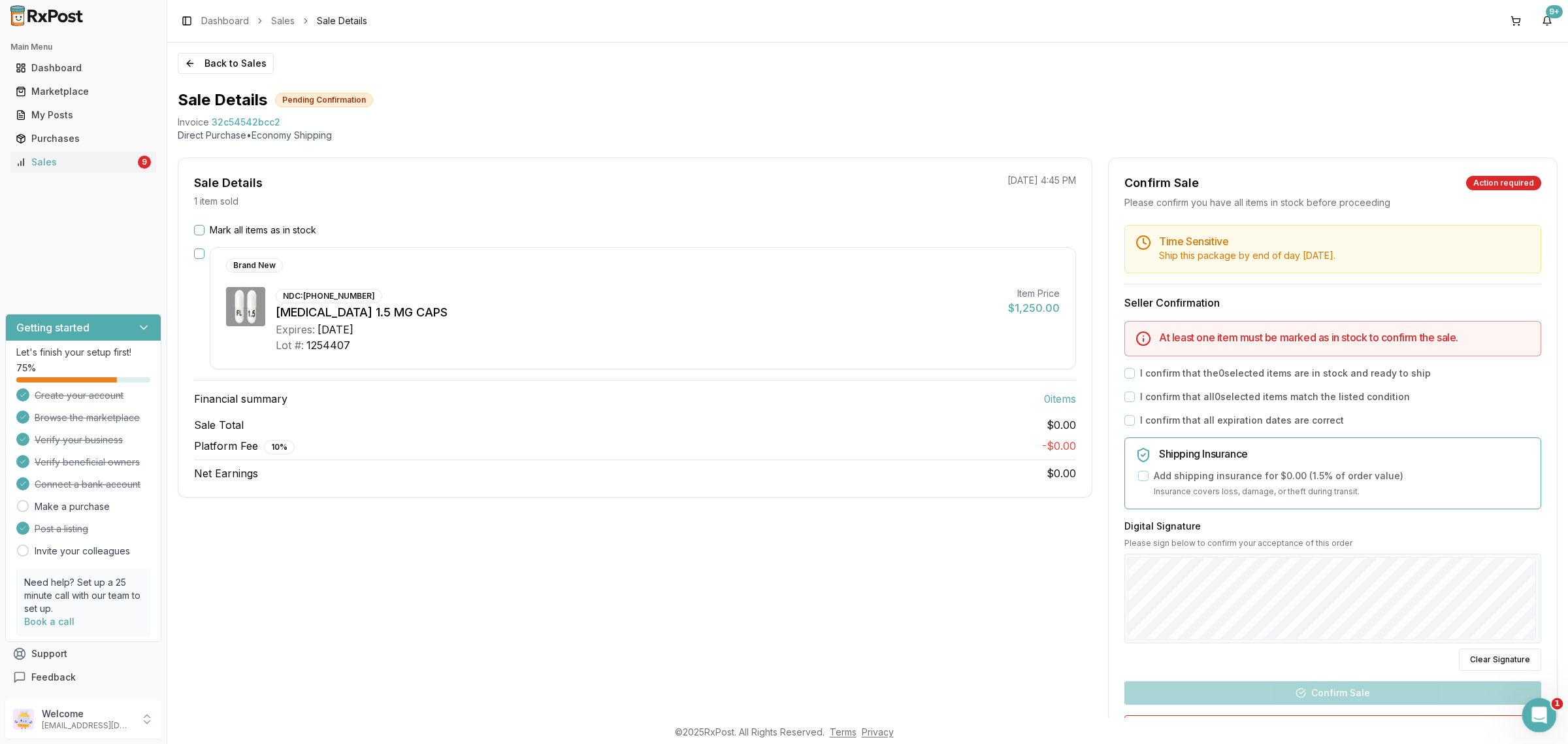
click at [1539, 709] on icon "Open Intercom Messenger" at bounding box center [1537, 713] width 21 height 21
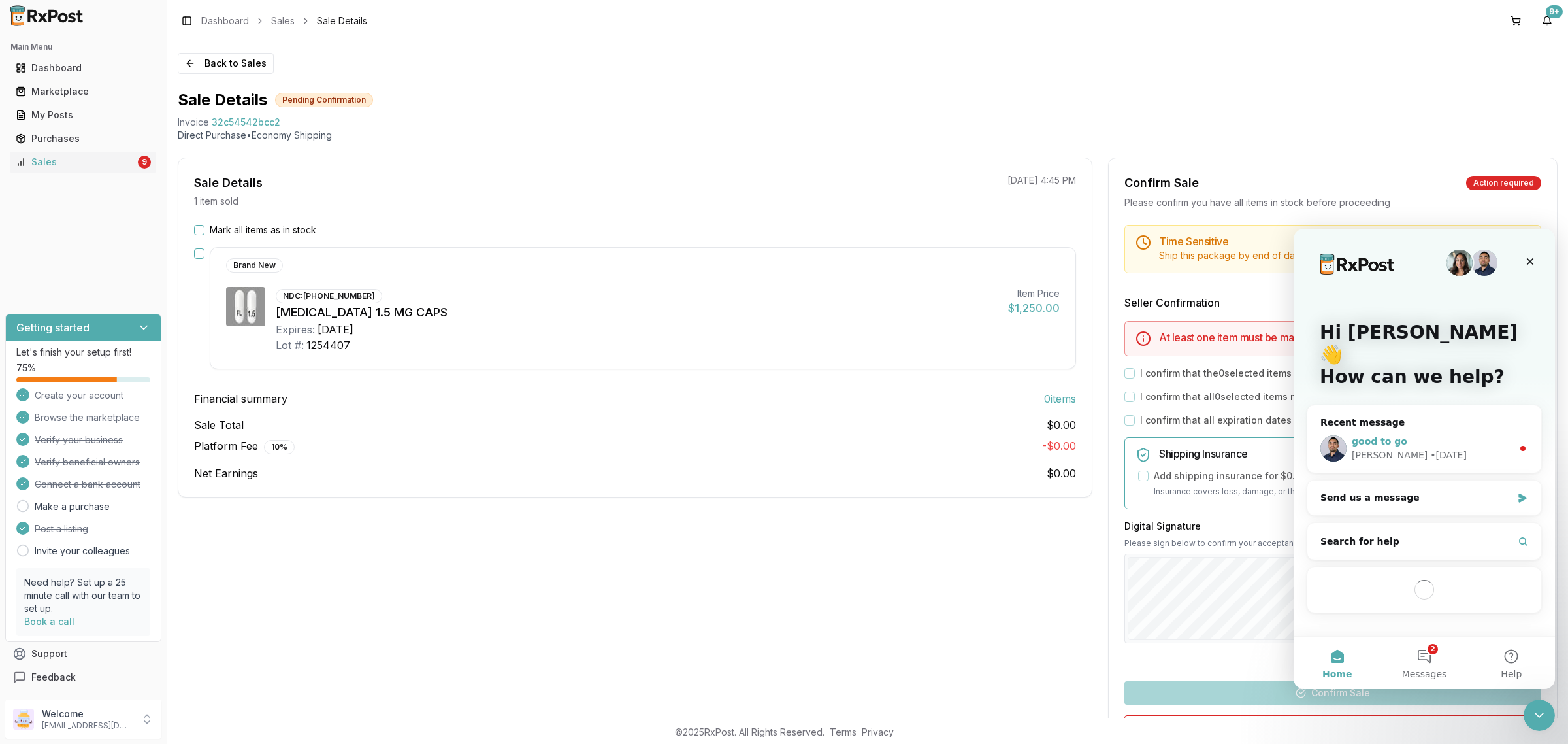
click at [1402, 435] on div "good to go" at bounding box center [1431, 441] width 161 height 14
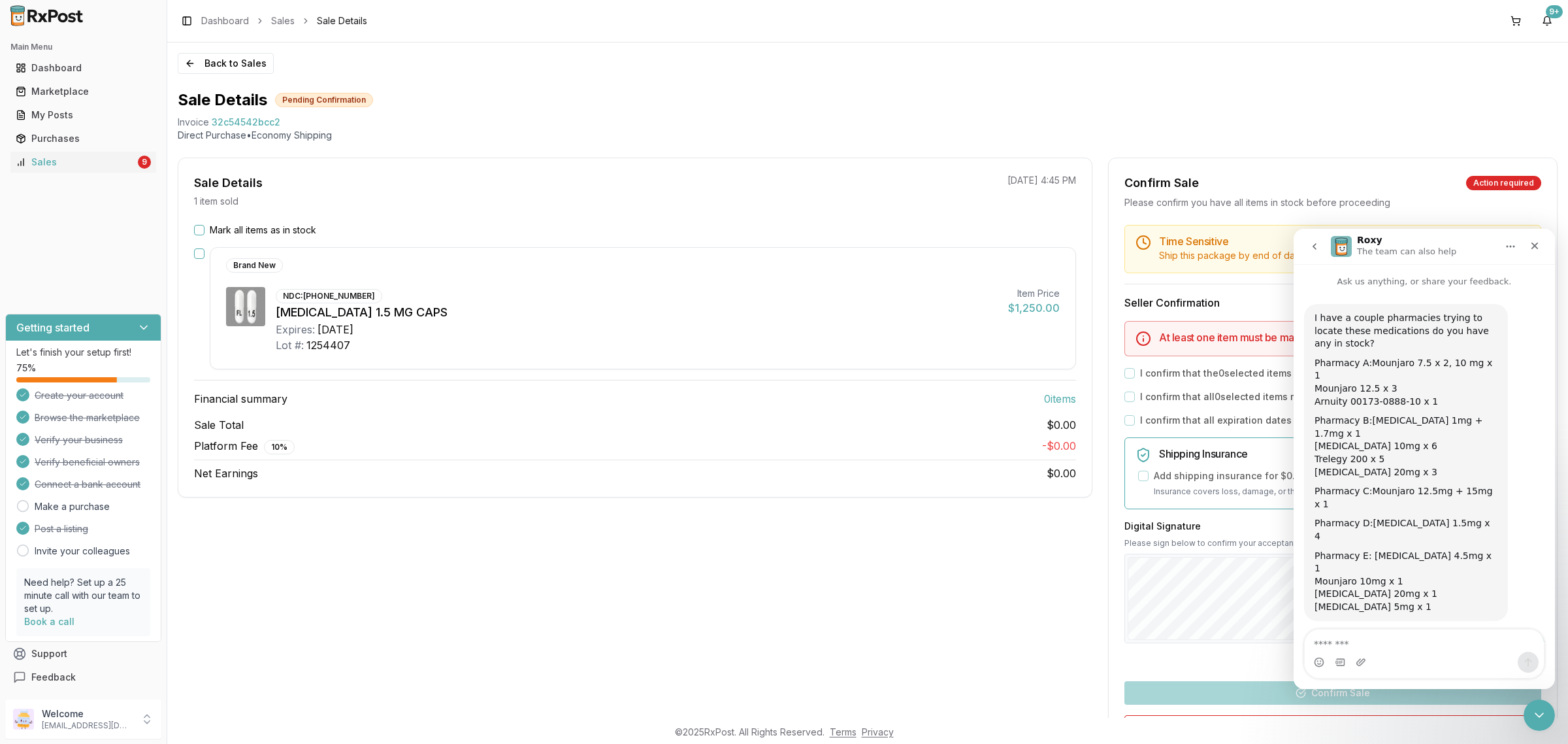
scroll to position [39, 0]
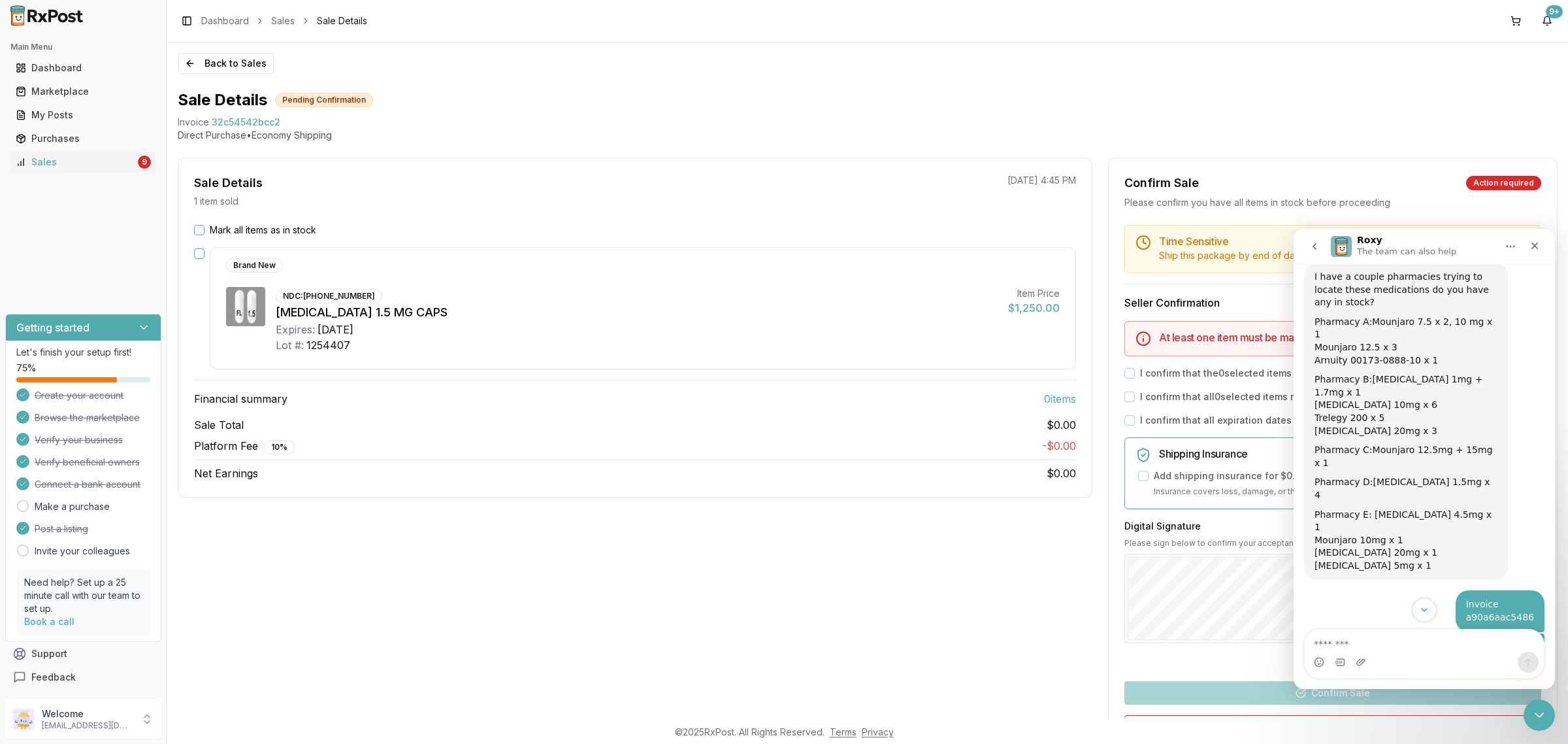
click at [1423, 609] on icon "Scroll to bottom" at bounding box center [1424, 609] width 7 height 4
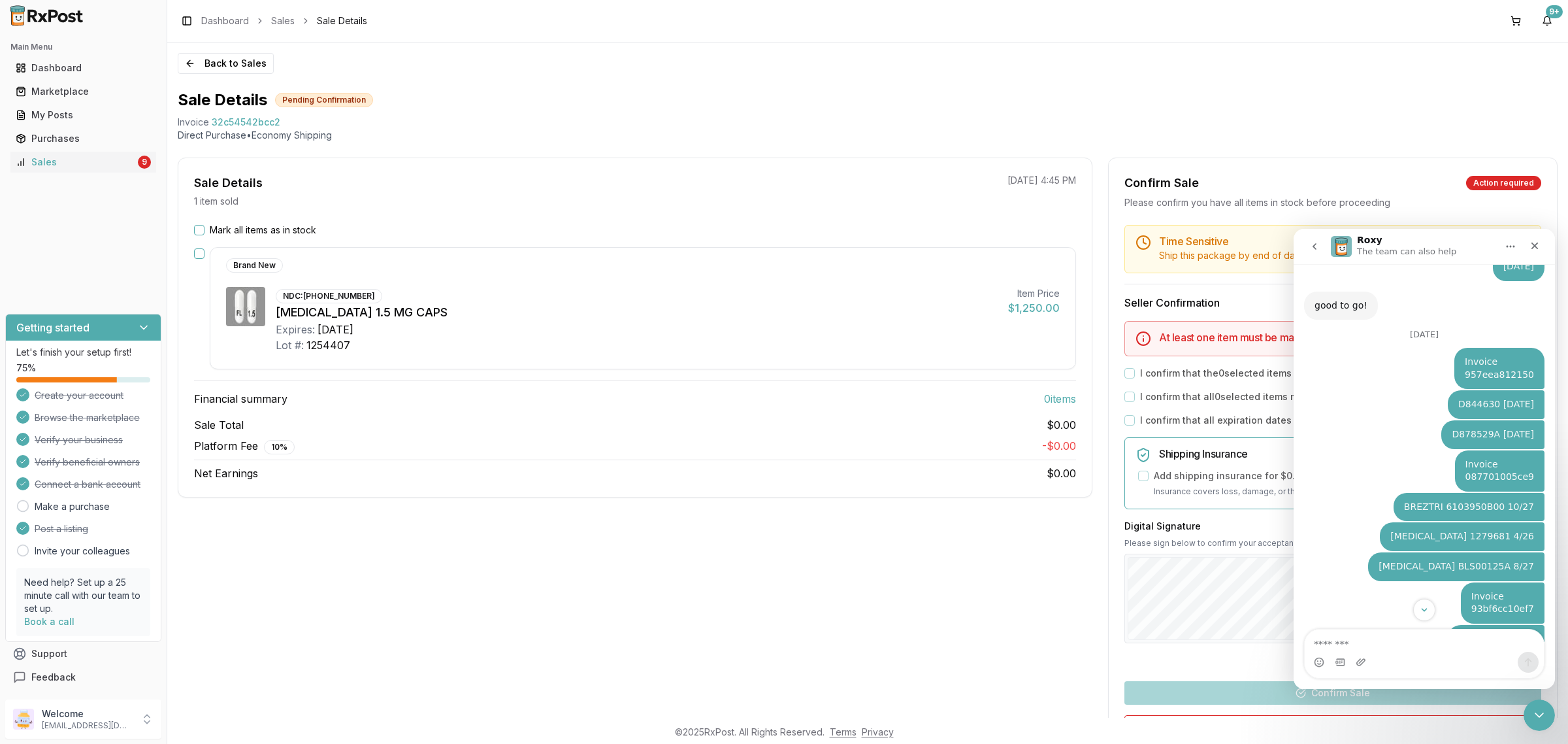
scroll to position [1591, 0]
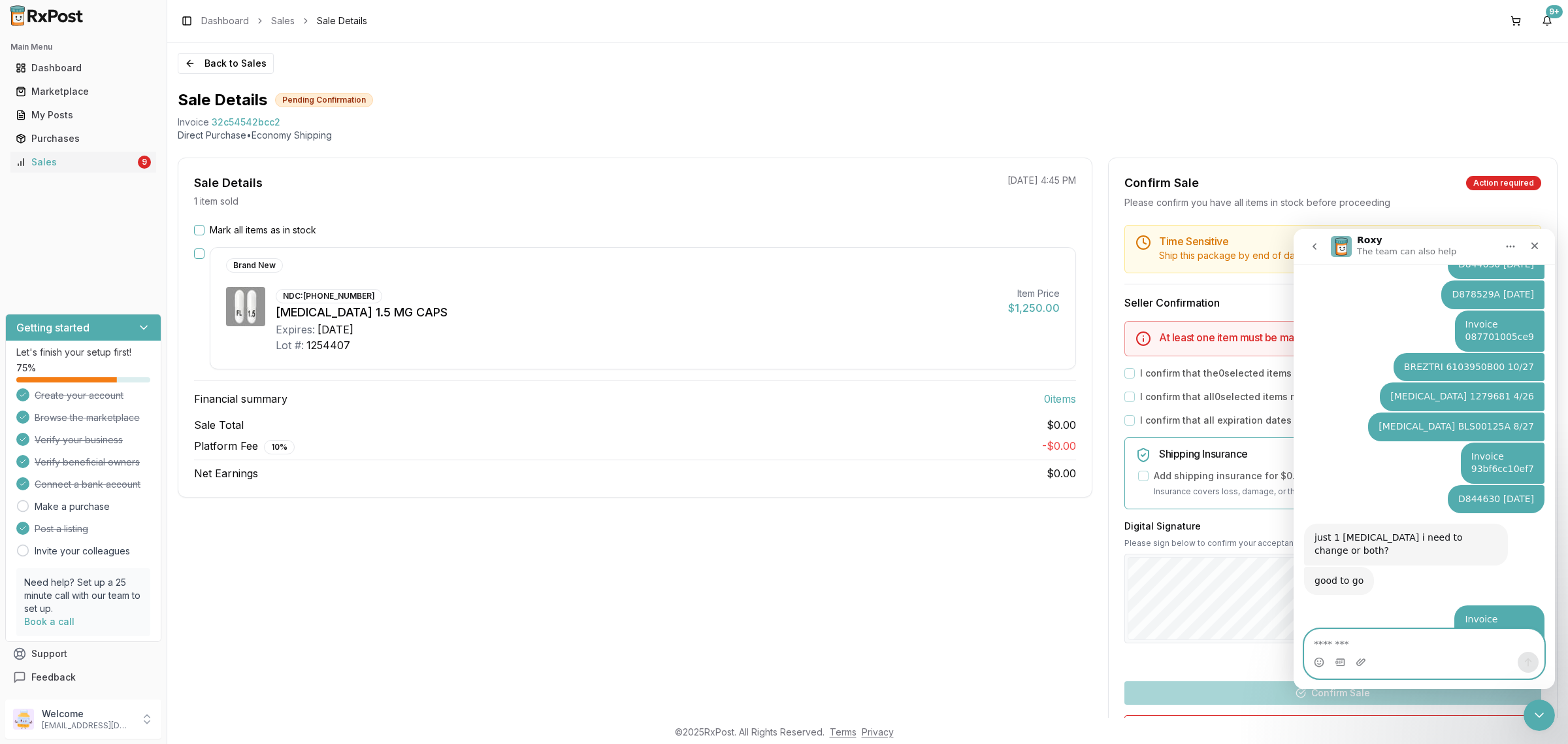
click at [1377, 632] on textarea "Message…" at bounding box center [1424, 640] width 239 height 22
paste textarea "**********"
type textarea "**********"
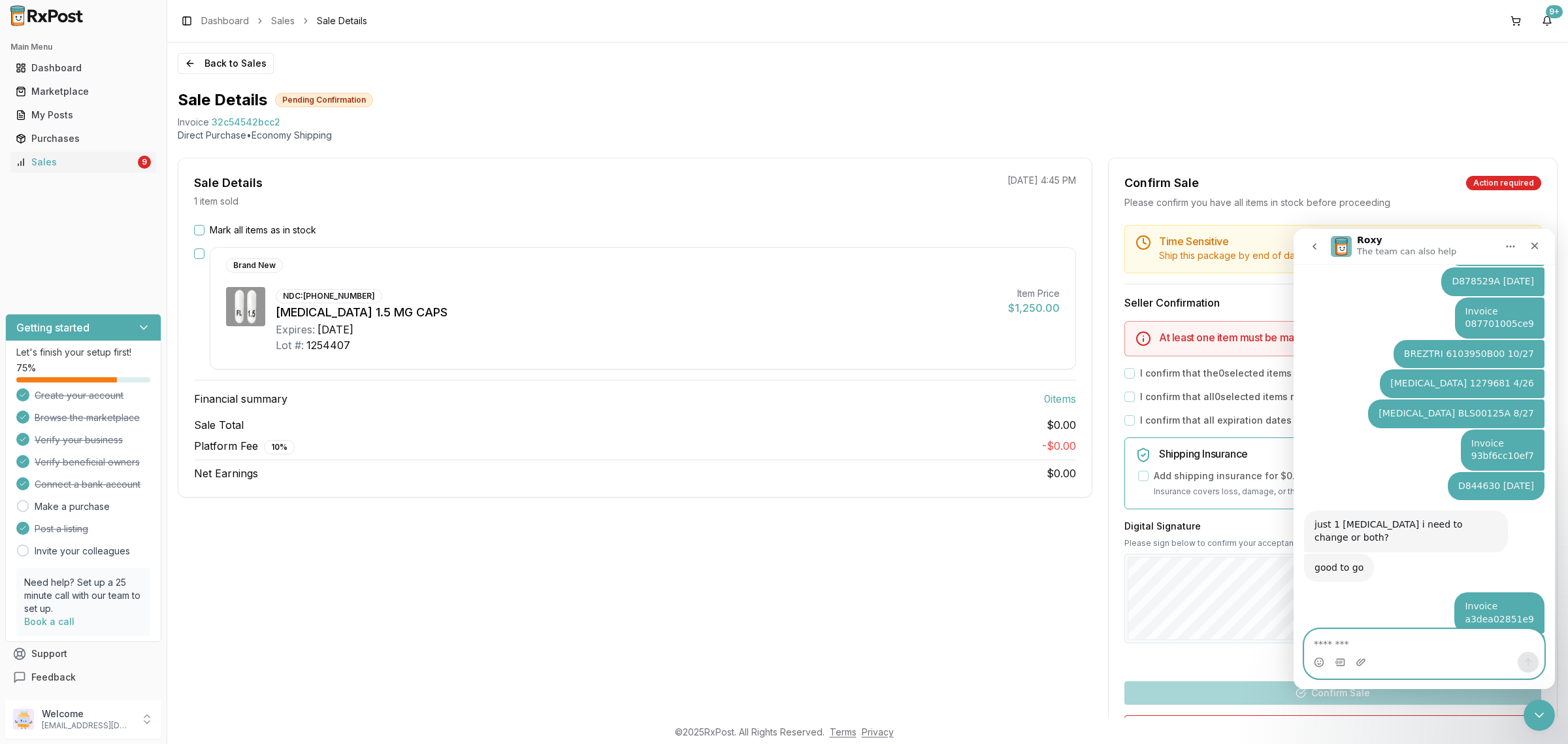
scroll to position [1660, 0]
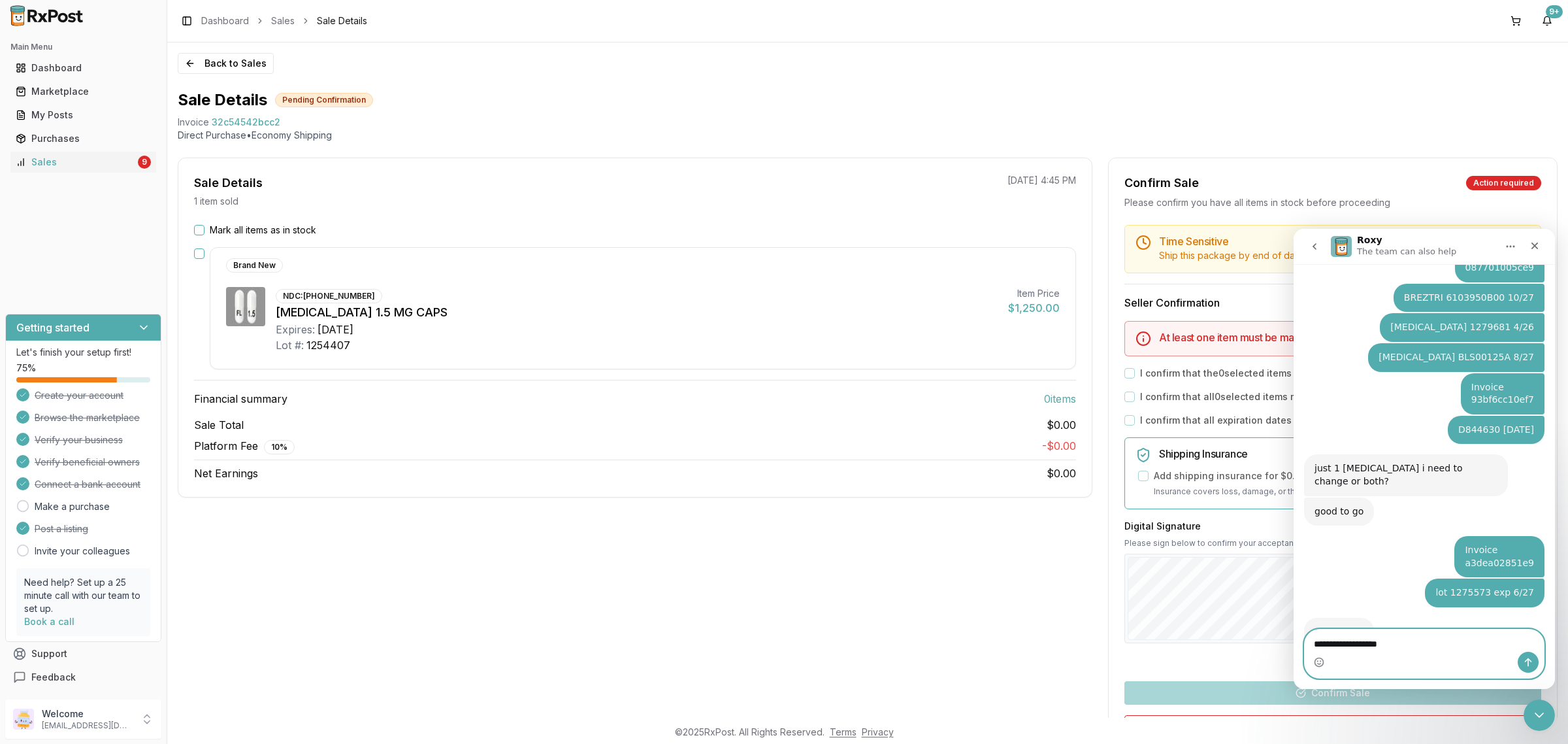
type textarea "**********"
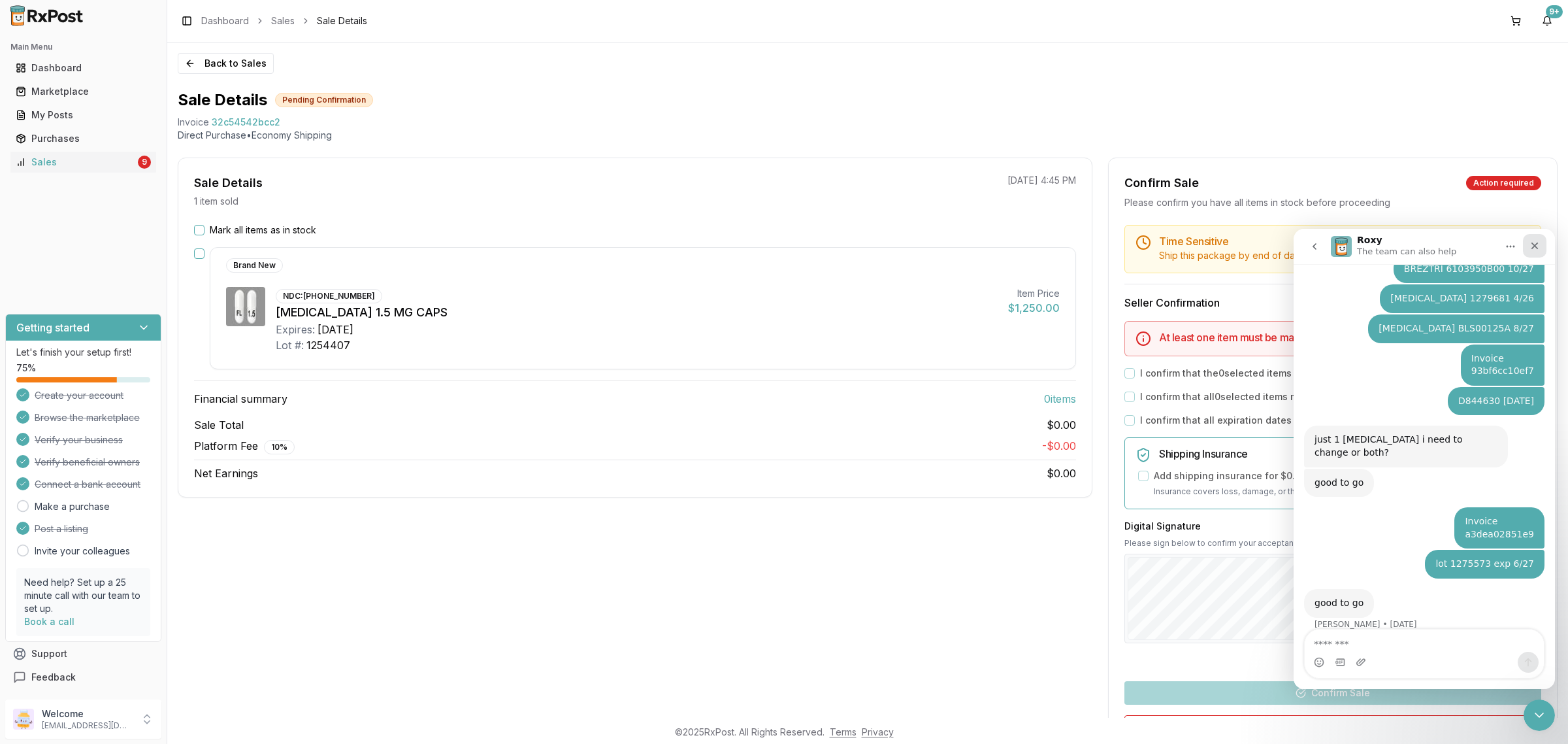
click at [1538, 239] on div "Close" at bounding box center [1535, 246] width 24 height 24
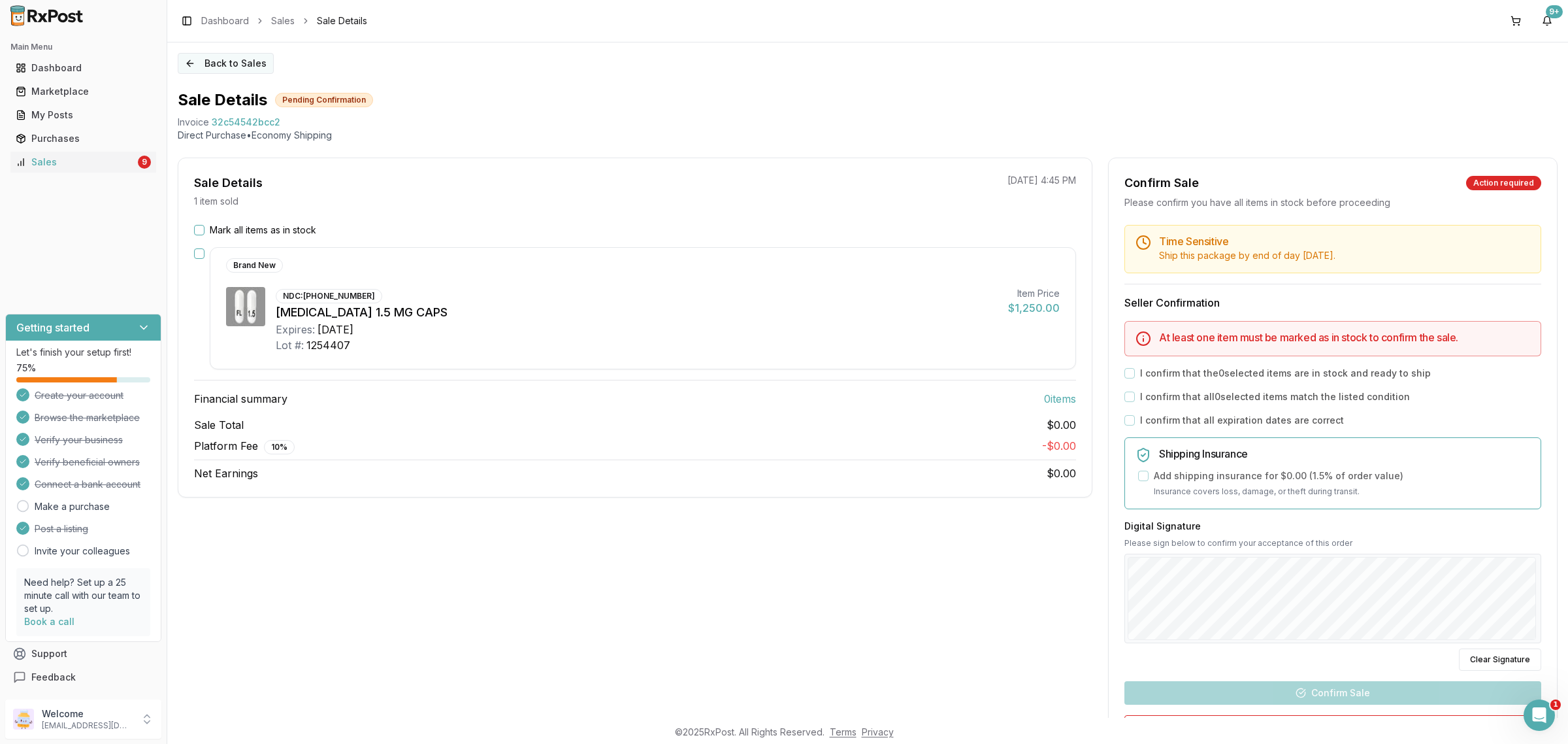
click at [193, 70] on button "Back to Sales" at bounding box center [226, 63] width 96 height 21
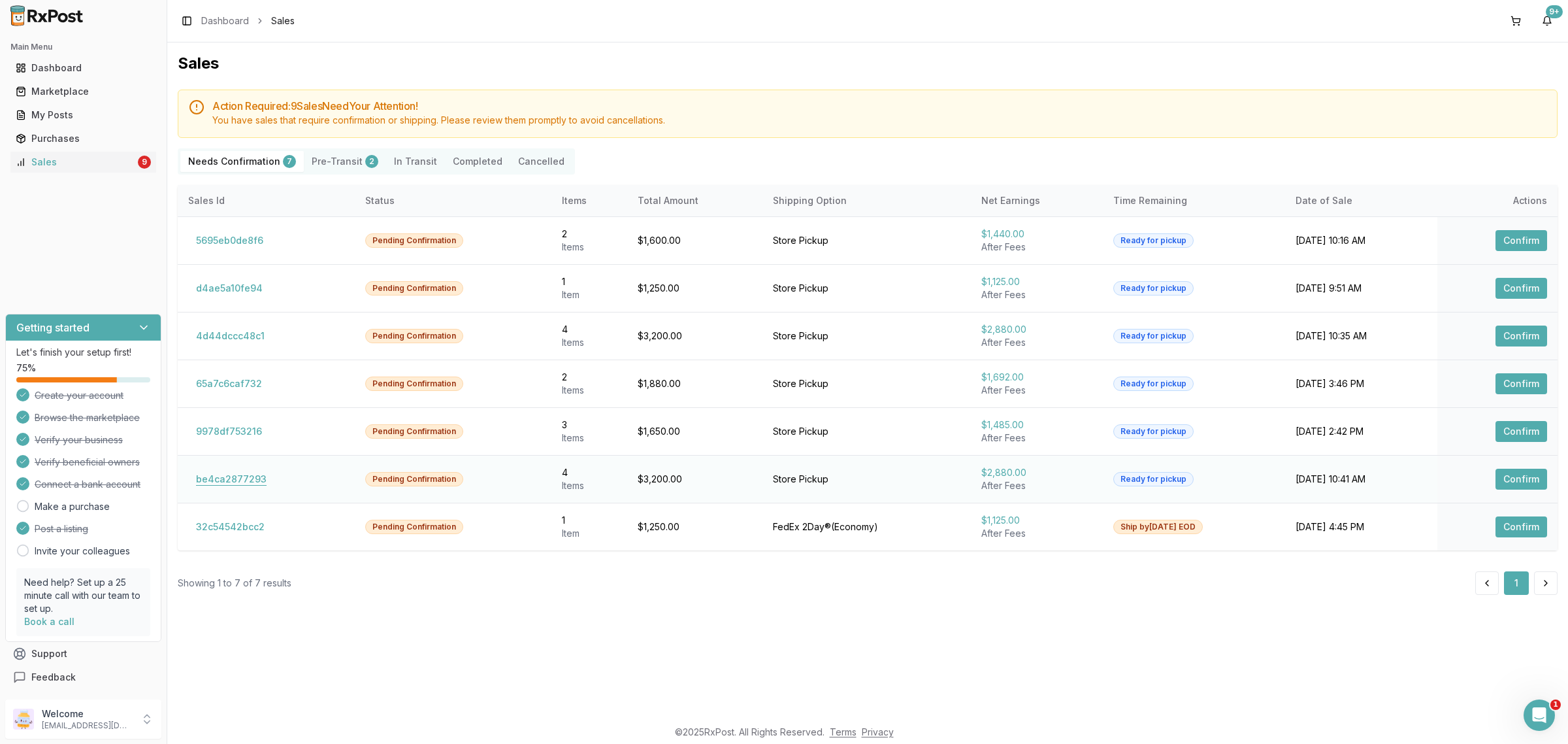
click at [206, 483] on button "be4ca2877293" at bounding box center [231, 479] width 87 height 21
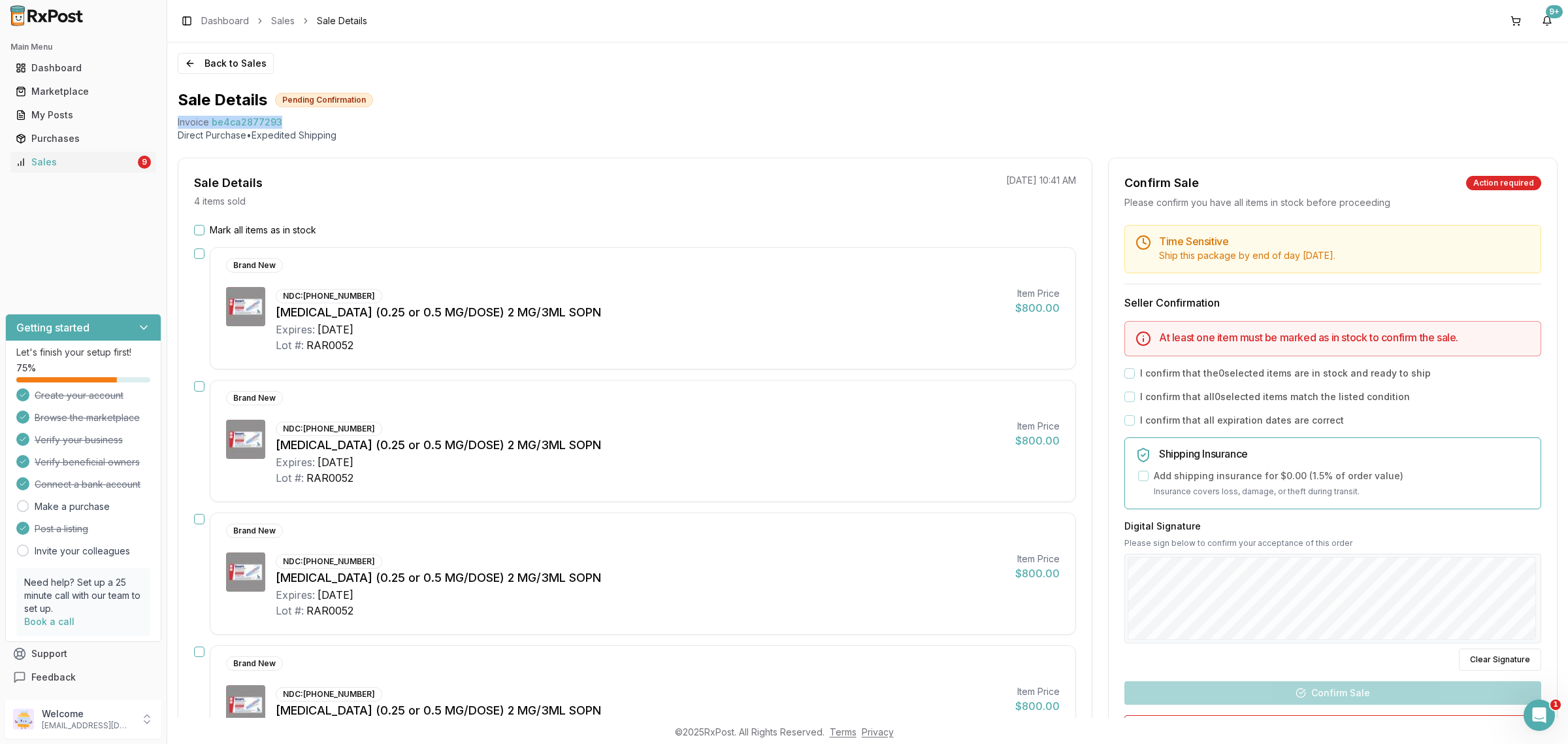
drag, startPoint x: 282, startPoint y: 121, endPoint x: 171, endPoint y: 125, distance: 111.1
click at [171, 125] on div "Back to Sales Sale Details Pending Confirmation Invoice be4ca2877293 Direct Pur…" at bounding box center [867, 380] width 1401 height 675
copy div "Invoice be4ca2877293"
click at [1534, 704] on icon "Open Intercom Messenger" at bounding box center [1537, 713] width 21 height 21
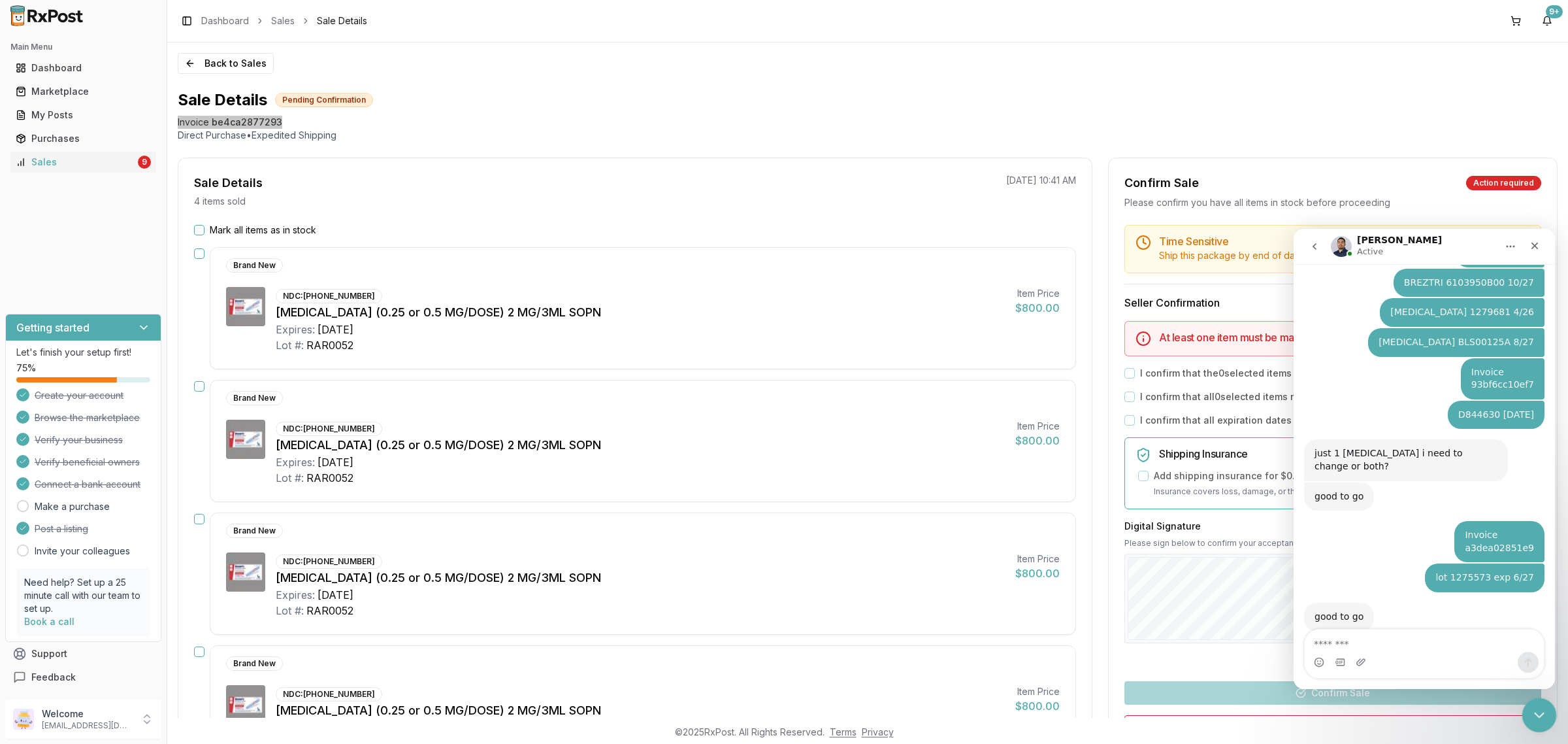
scroll to position [1690, 0]
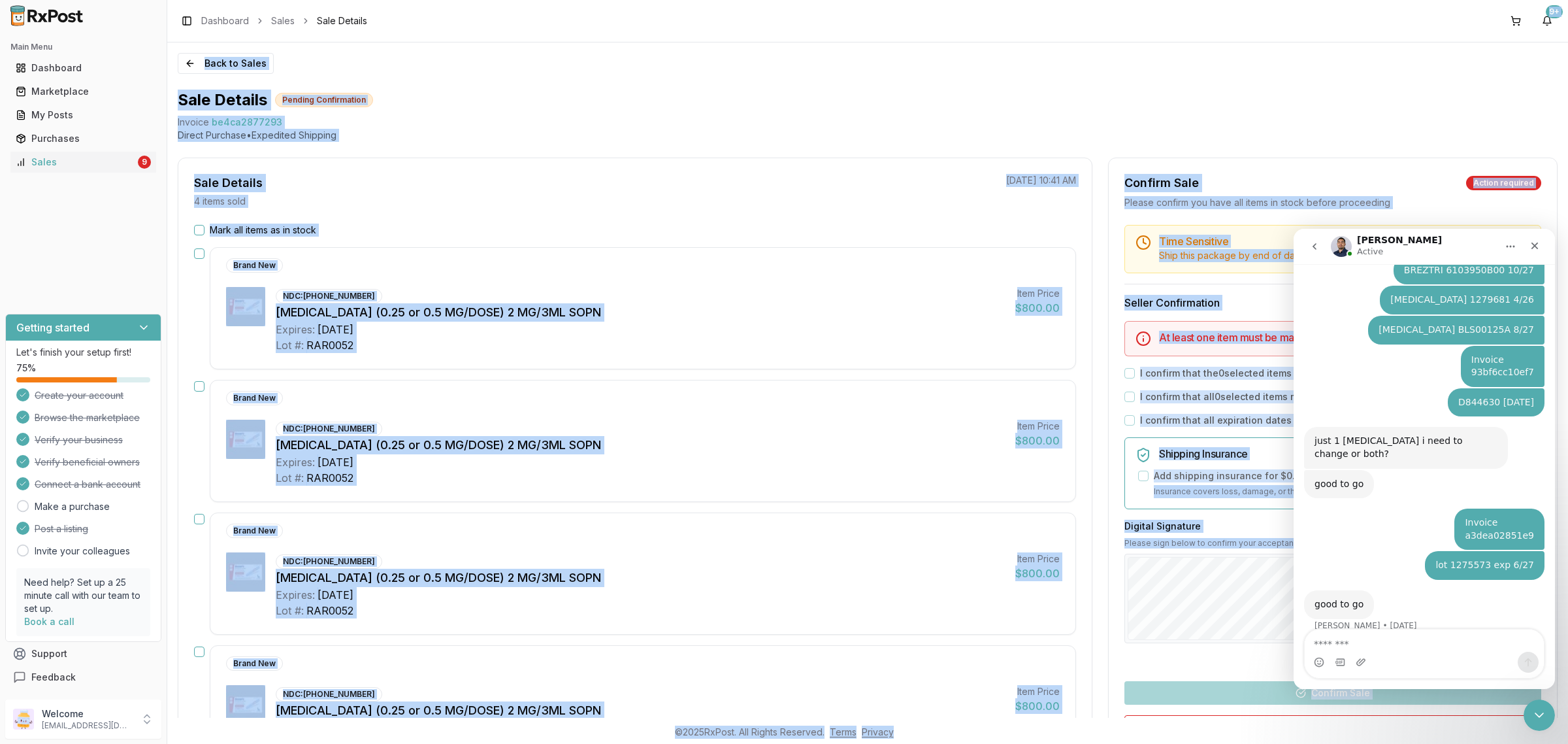
drag, startPoint x: 1567, startPoint y: -99, endPoint x: 0, endPoint y: -96, distance: 1567.0
click at [0, 0] on html "Main Menu Dashboard Marketplace My Posts Purchases Sales 9 Getting started Let'…" at bounding box center [784, 372] width 1568 height 744
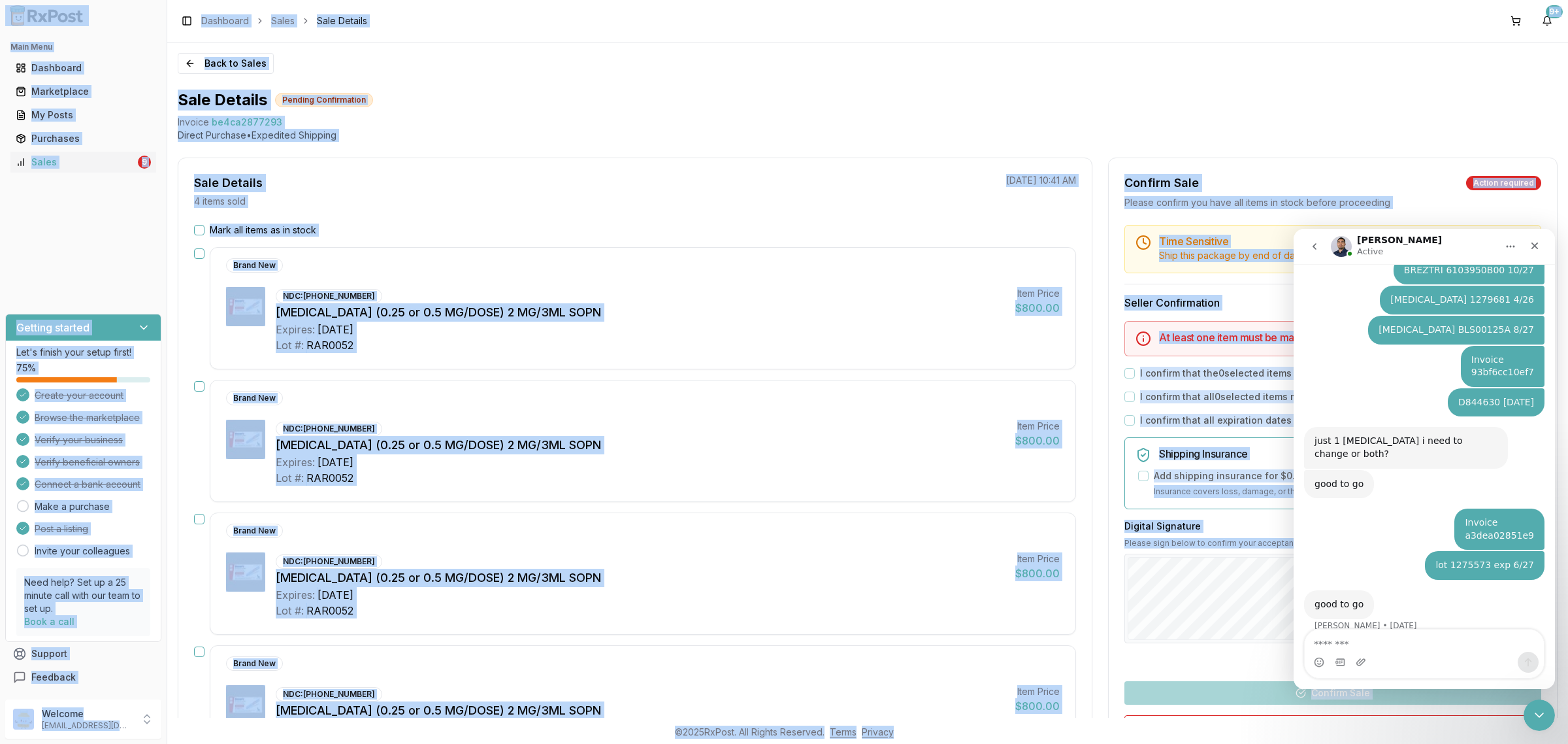
drag, startPoint x: 137, startPoint y: 198, endPoint x: 118, endPoint y: 181, distance: 25.5
click at [135, 198] on div "Main Menu Dashboard Marketplace My Posts Purchases Sales 9 Getting started Let'…" at bounding box center [83, 362] width 166 height 663
click at [99, 158] on div "Sales" at bounding box center [75, 162] width 120 height 13
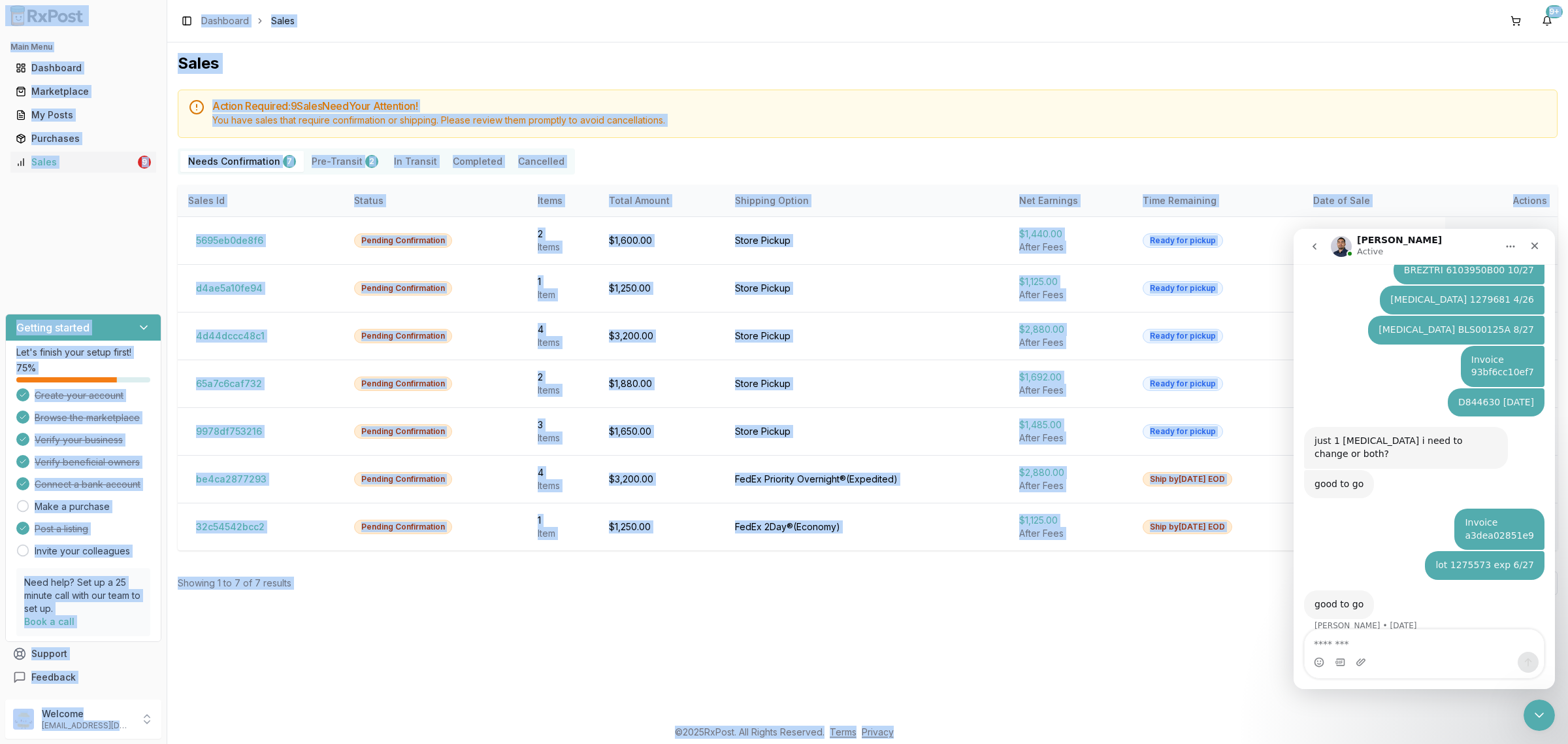
click at [569, 651] on div "Sales Action Required: 9 Sale s Need Your Attention! You have sales that requir…" at bounding box center [867, 380] width 1401 height 675
click at [506, 643] on div "Sales Action Required: 9 Sale s Need Your Attention! You have sales that requir…" at bounding box center [867, 380] width 1401 height 675
click at [503, 638] on div "Sales Action Required: 9 Sale s Need Your Attention! You have sales that requir…" at bounding box center [867, 380] width 1401 height 675
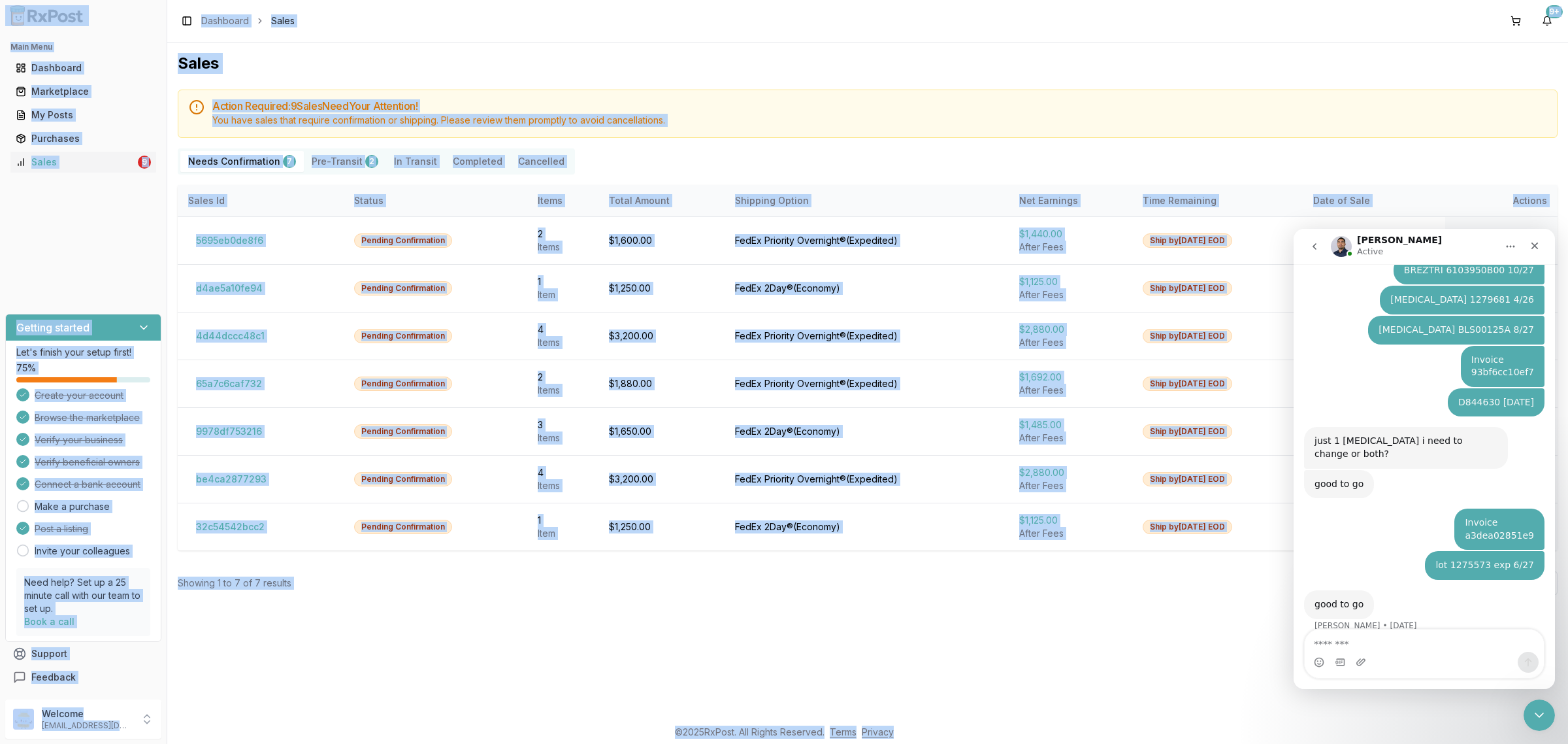
drag, startPoint x: 485, startPoint y: 654, endPoint x: 404, endPoint y: 694, distance: 90.3
click at [404, 706] on div "Sales Action Required: 9 Sale s Need Your Attention! You have sales that requir…" at bounding box center [867, 380] width 1401 height 675
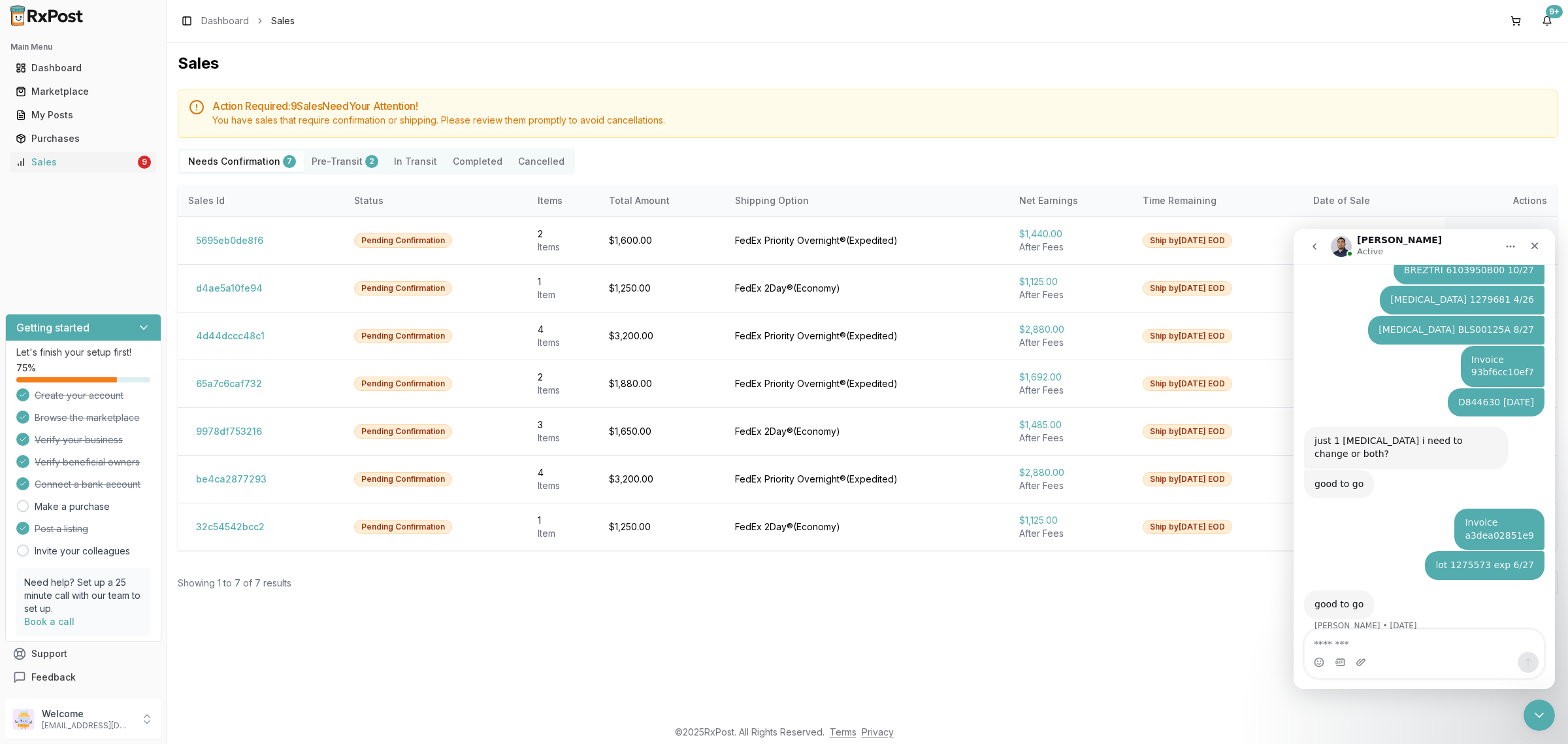
click at [246, 158] on Confirmation "Needs Confirmation 7" at bounding box center [242, 161] width 124 height 21
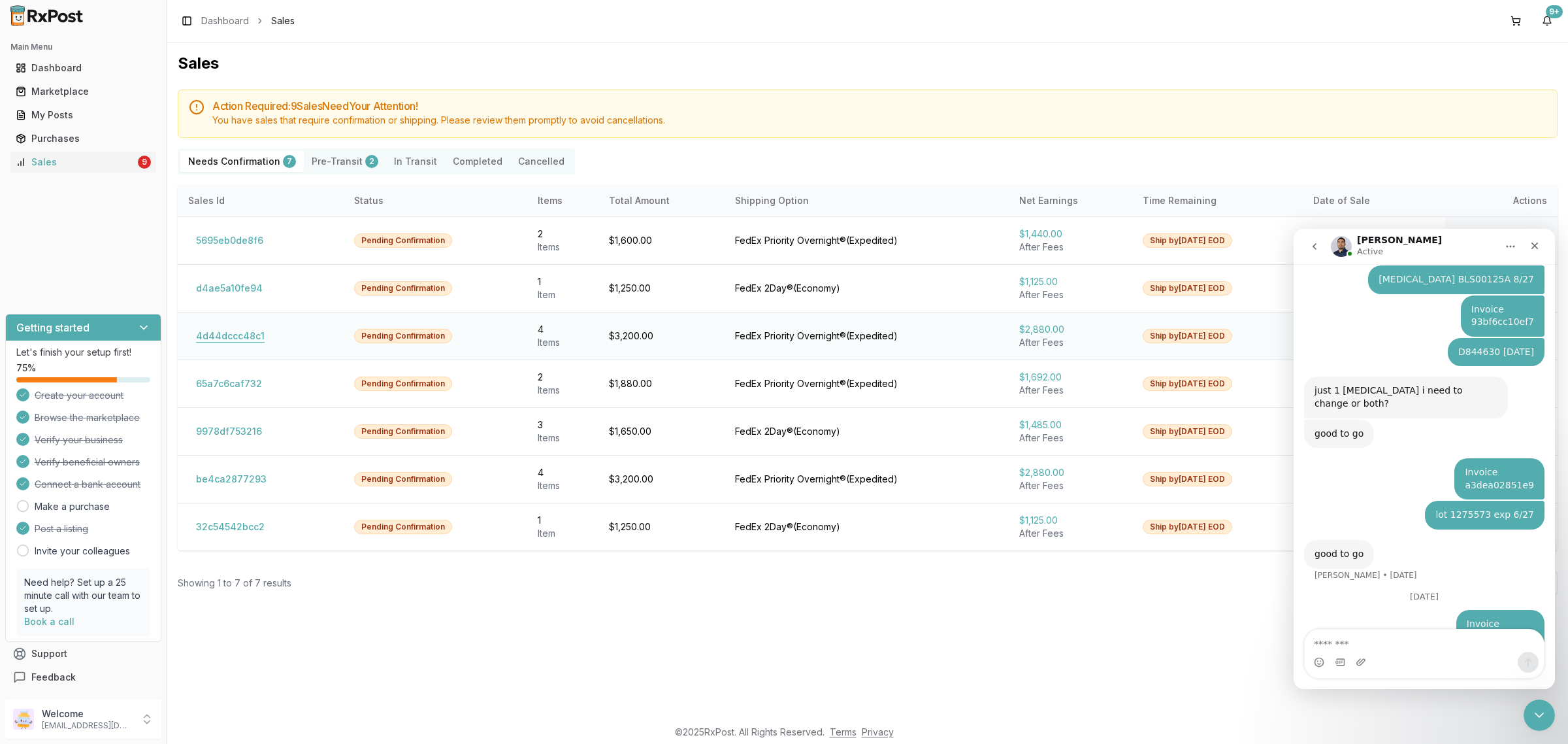
click at [246, 335] on button "4d44dccc48c1" at bounding box center [230, 336] width 84 height 21
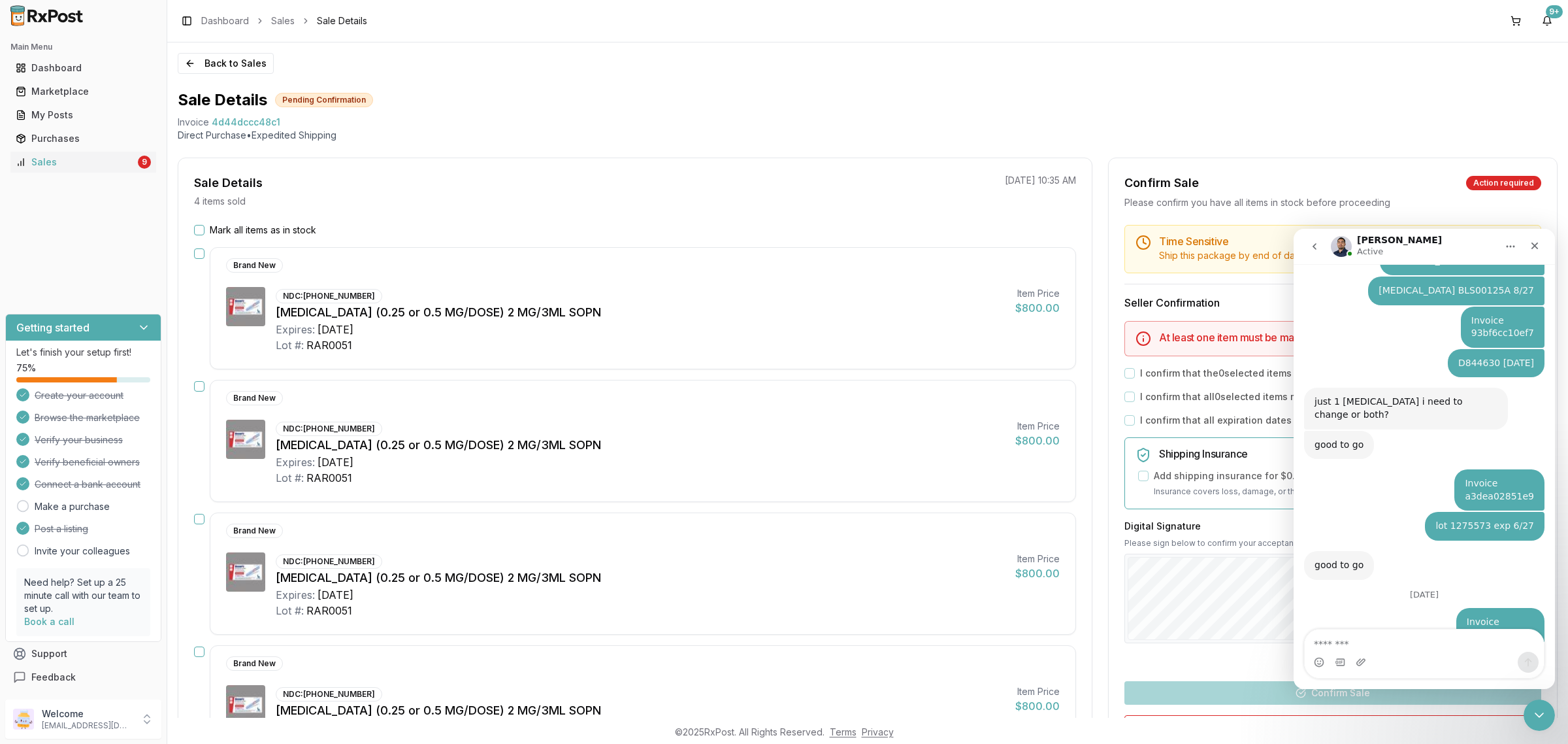
scroll to position [1729, 0]
click at [1361, 640] on textarea "Message…" at bounding box center [1424, 640] width 239 height 22
type textarea "**********"
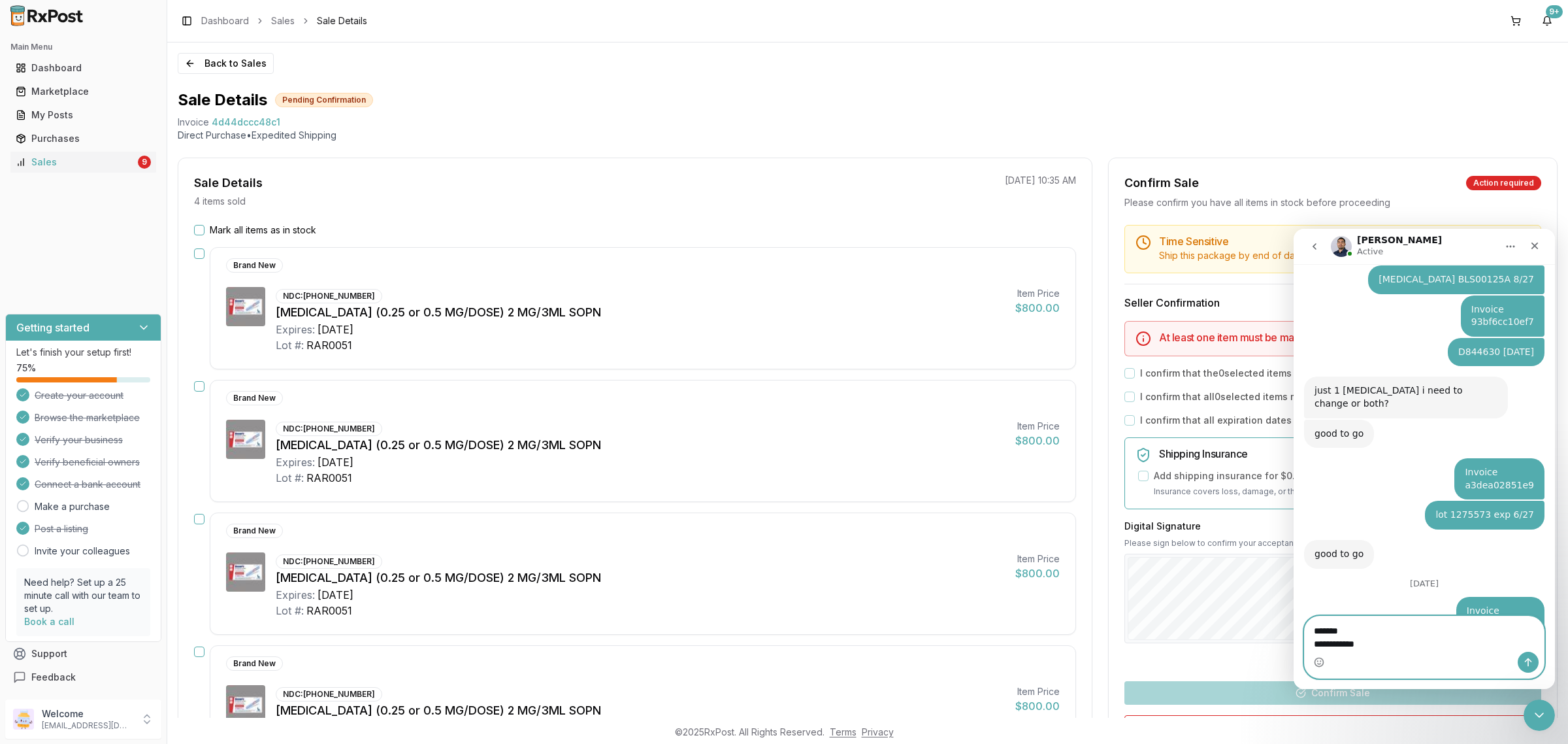
scroll to position [1742, 0]
drag, startPoint x: 1379, startPoint y: 644, endPoint x: 1278, endPoint y: 616, distance: 104.8
click at [1293, 616] on html "Manuel Active Ask us anything, or share your feedback. I have a couple pharmaci…" at bounding box center [1424, 458] width 261 height 460
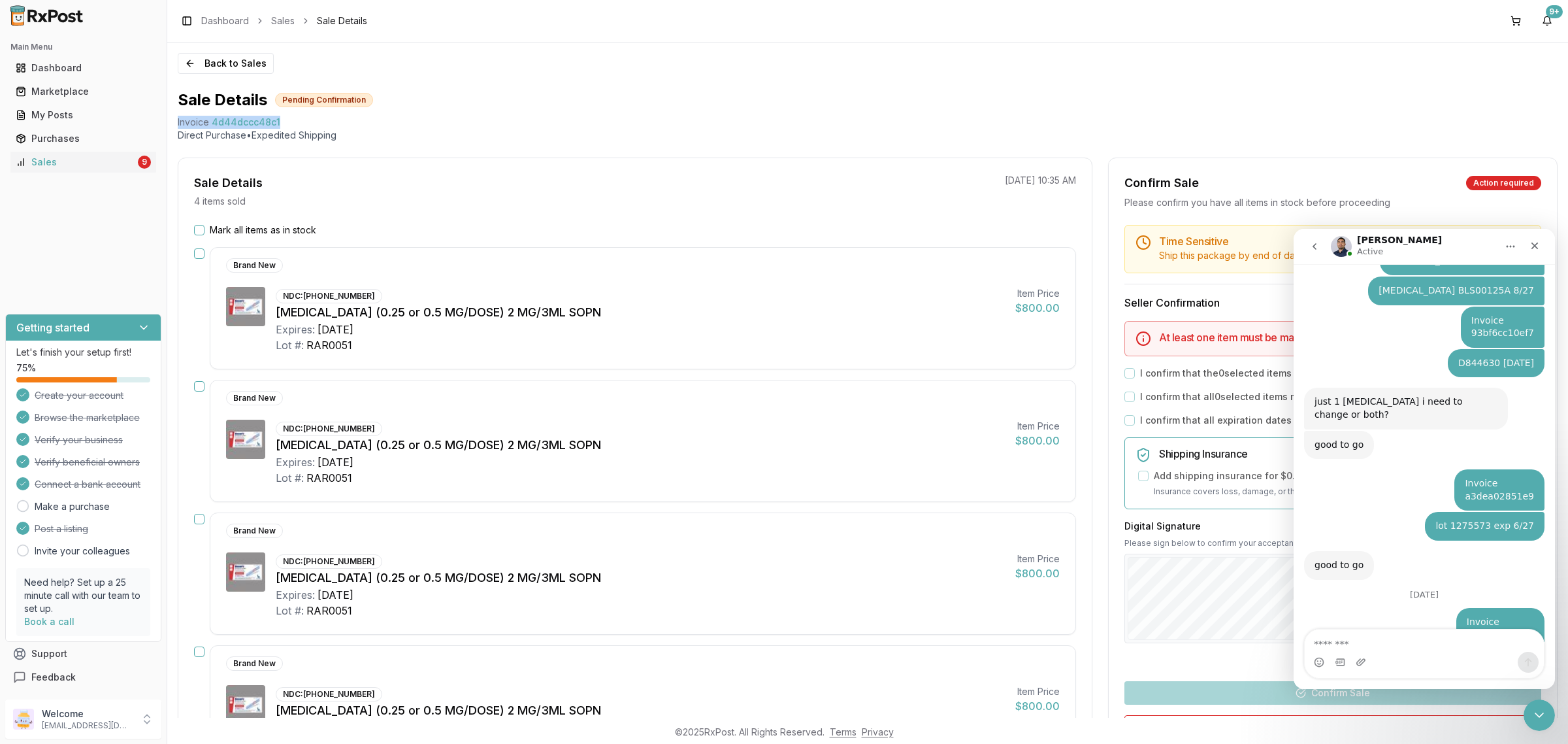
drag, startPoint x: 291, startPoint y: 122, endPoint x: 177, endPoint y: 122, distance: 114.0
click at [178, 122] on div "Invoice 4d44dccc48c1" at bounding box center [867, 122] width 1379 height 13
copy div "Invoice 4d44dccc48c1"
click at [1373, 644] on textarea "Message…" at bounding box center [1424, 640] width 239 height 22
paste textarea "**********"
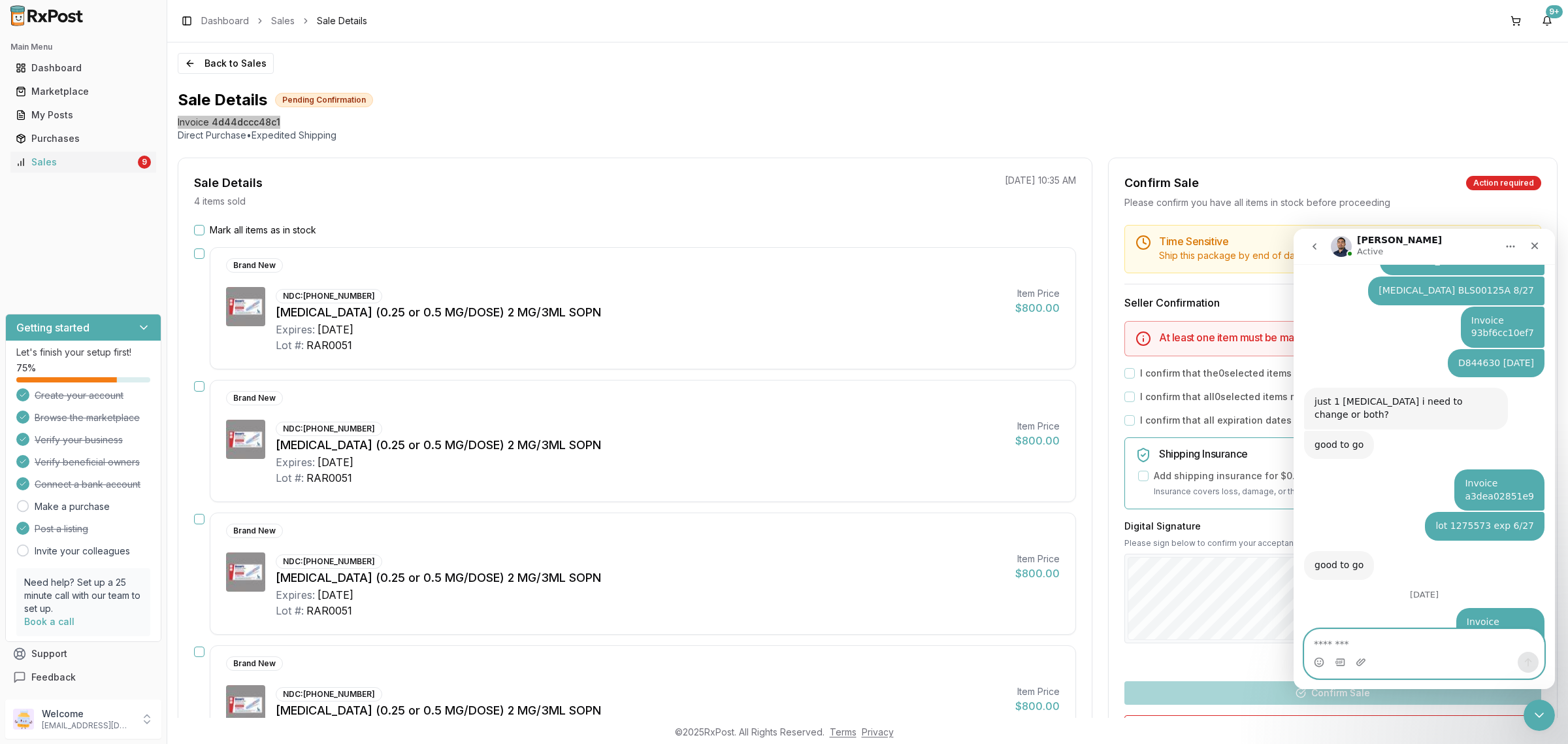
type textarea "**********"
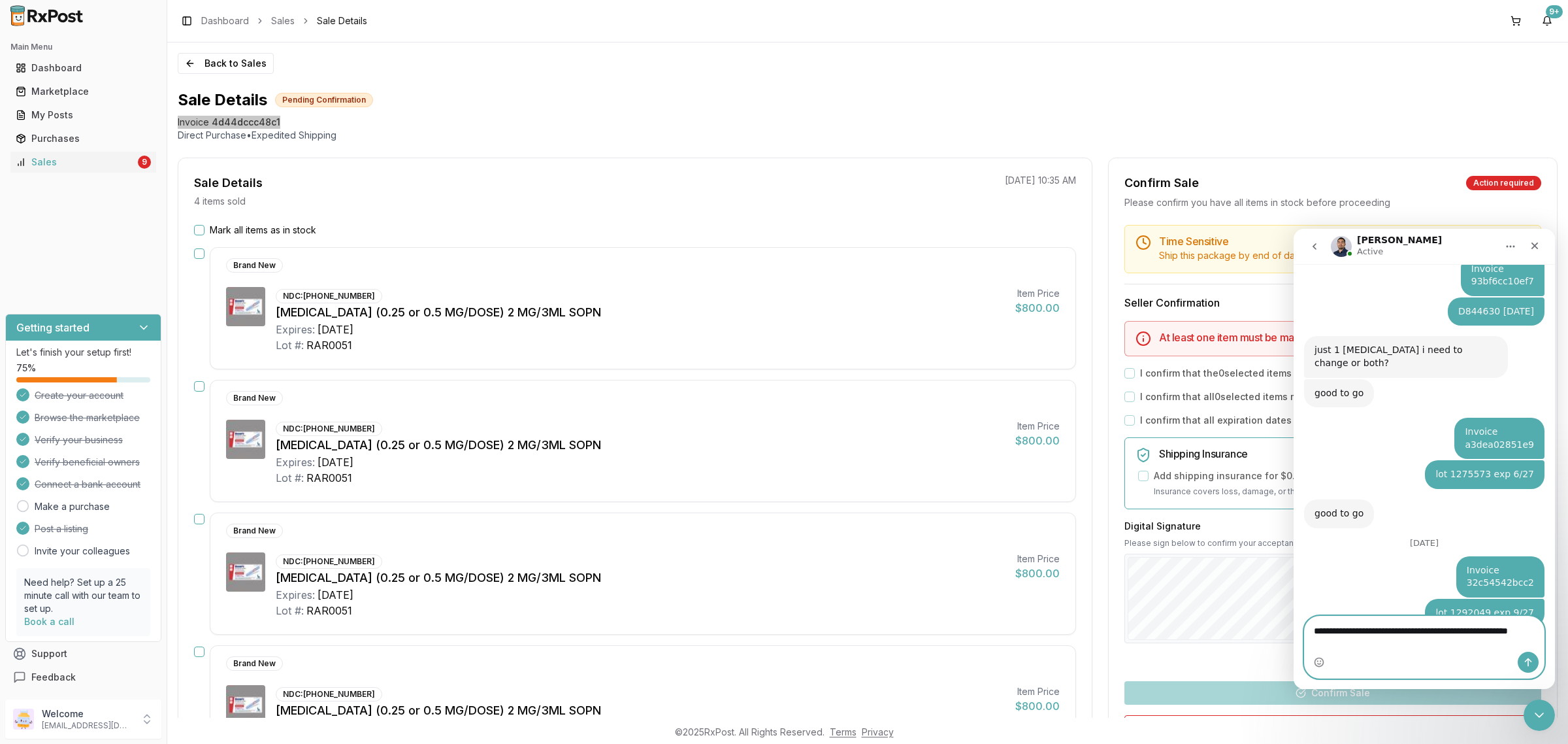
scroll to position [1794, 0]
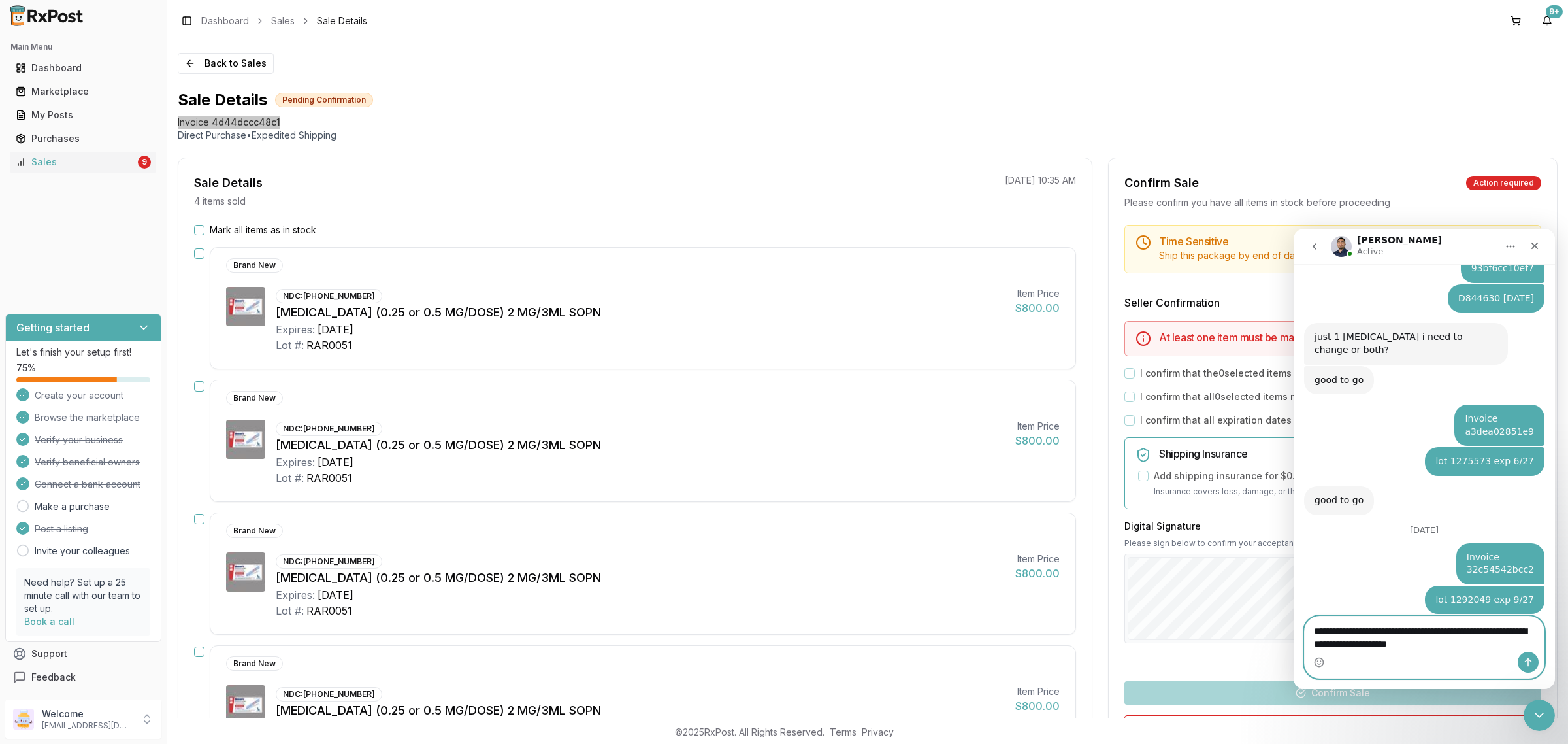
type textarea "**********"
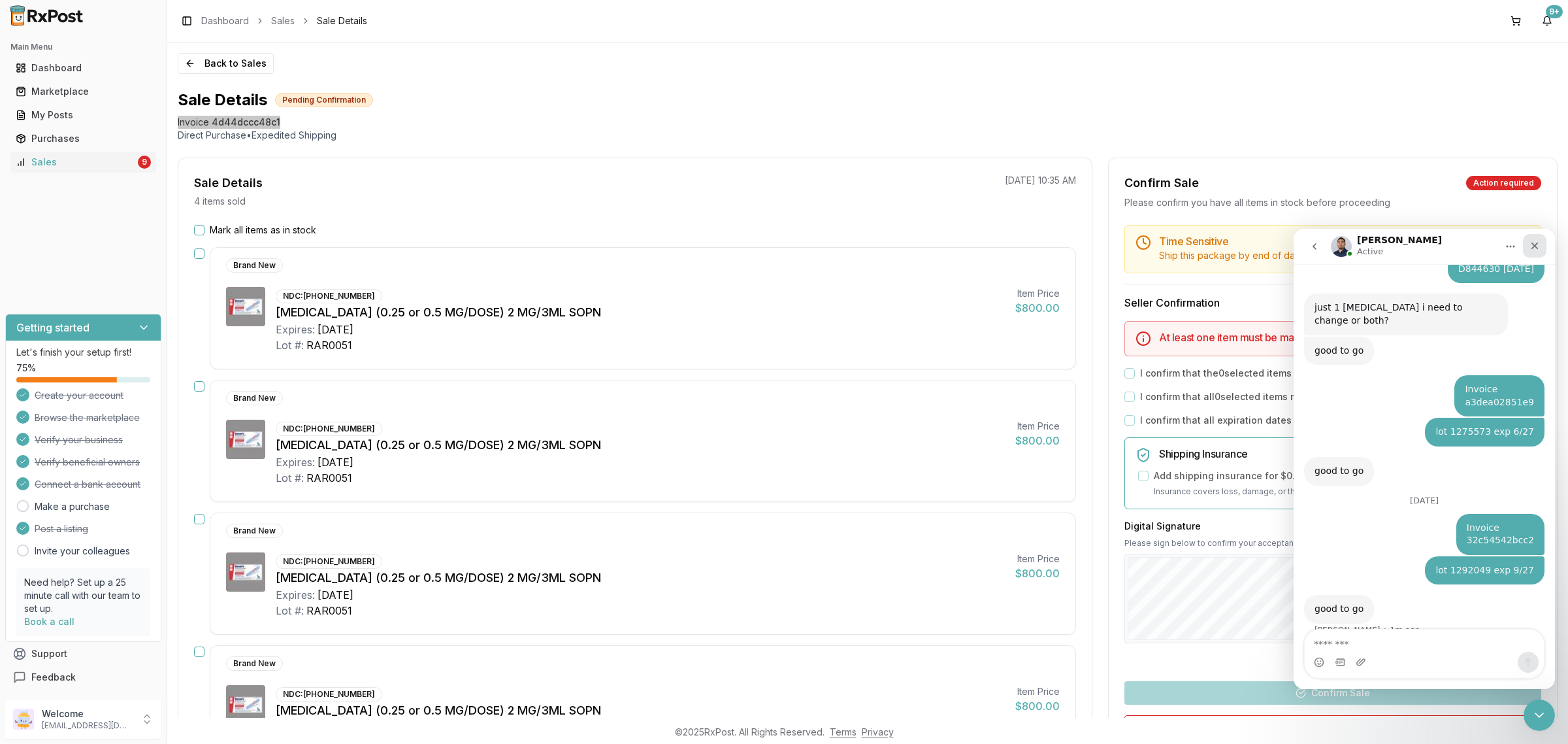
click at [1538, 235] on nav "Manuel Active" at bounding box center [1424, 247] width 261 height 36
click at [1535, 236] on div "Close" at bounding box center [1535, 246] width 24 height 24
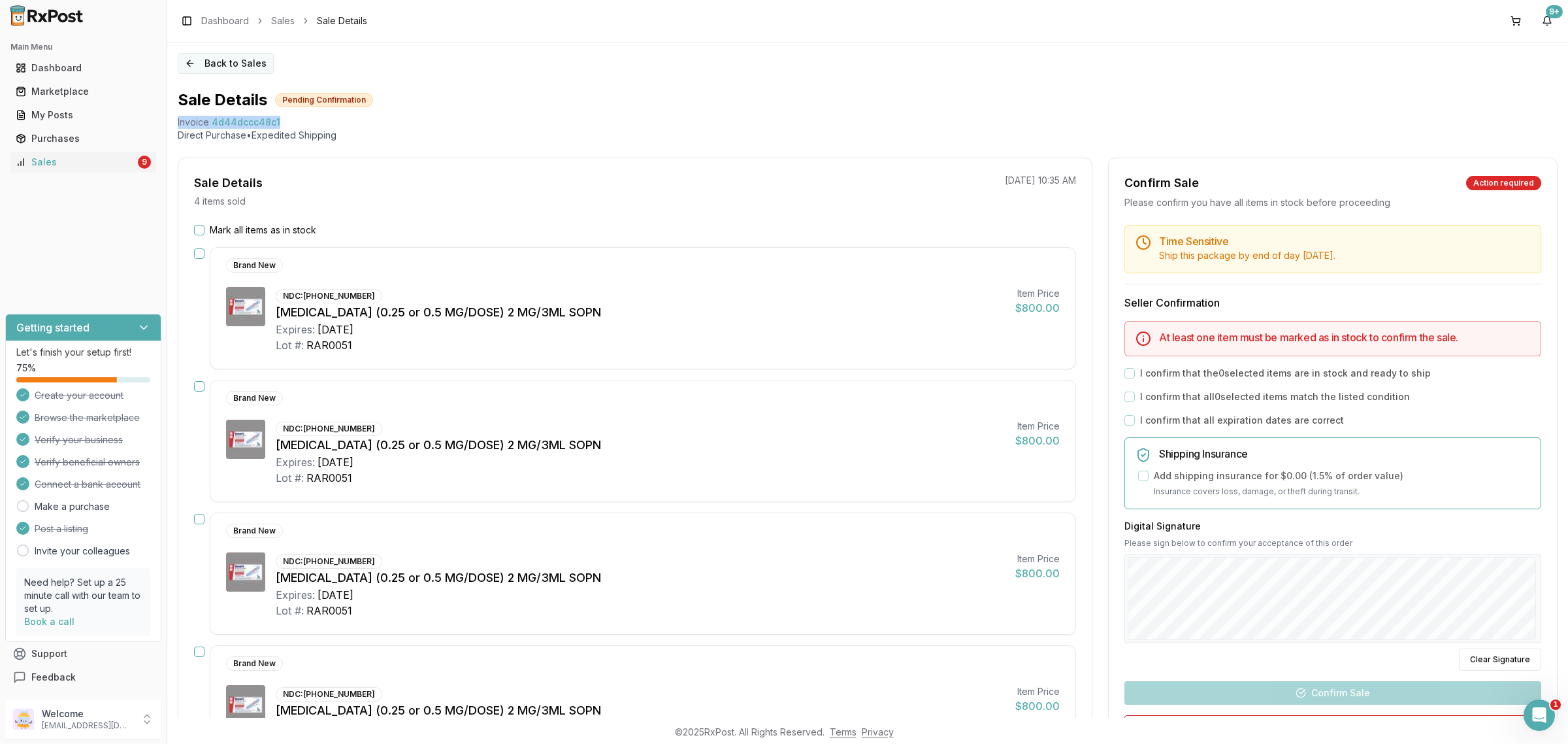
click at [255, 65] on button "Back to Sales" at bounding box center [226, 63] width 96 height 21
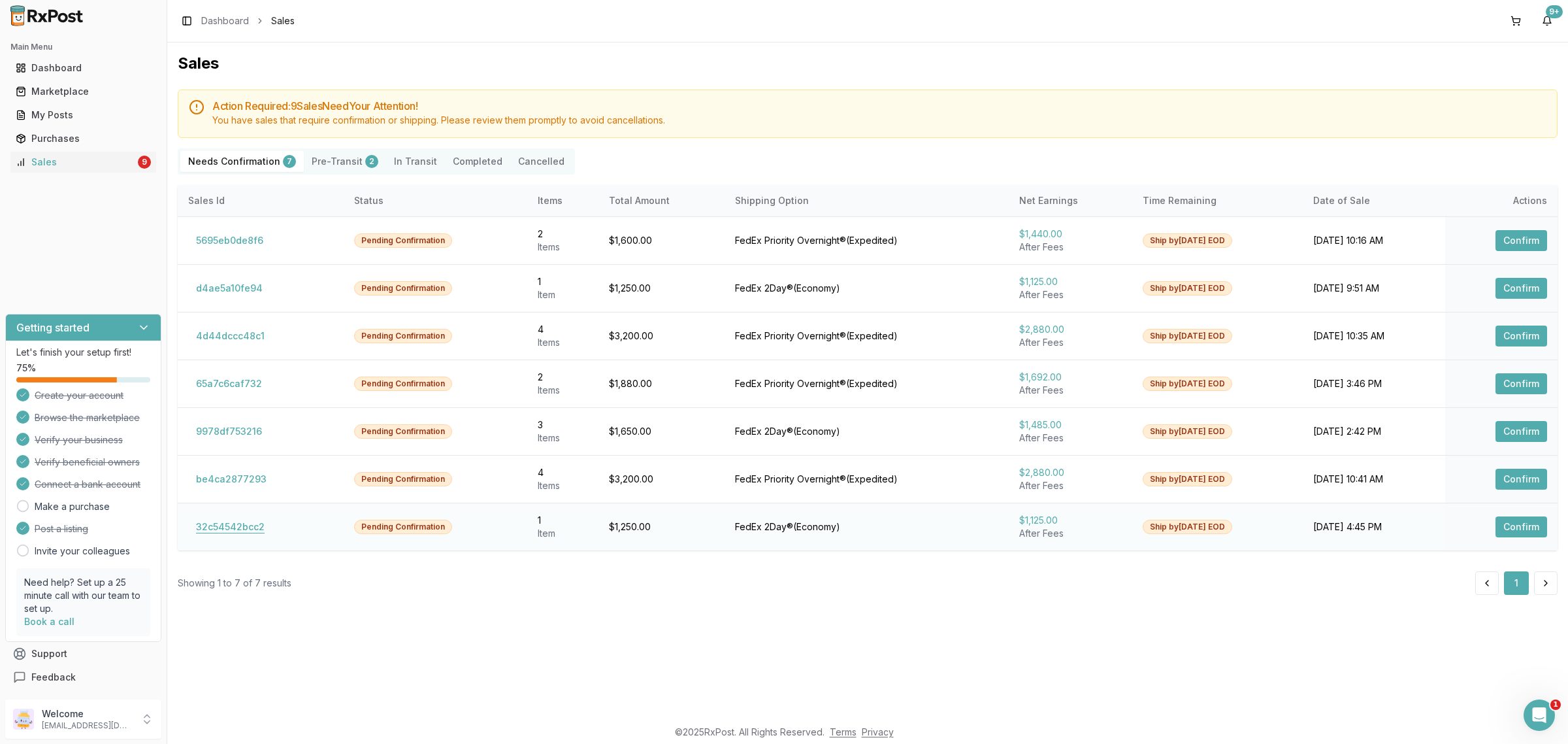
click at [223, 527] on button "32c54542bcc2" at bounding box center [230, 526] width 84 height 21
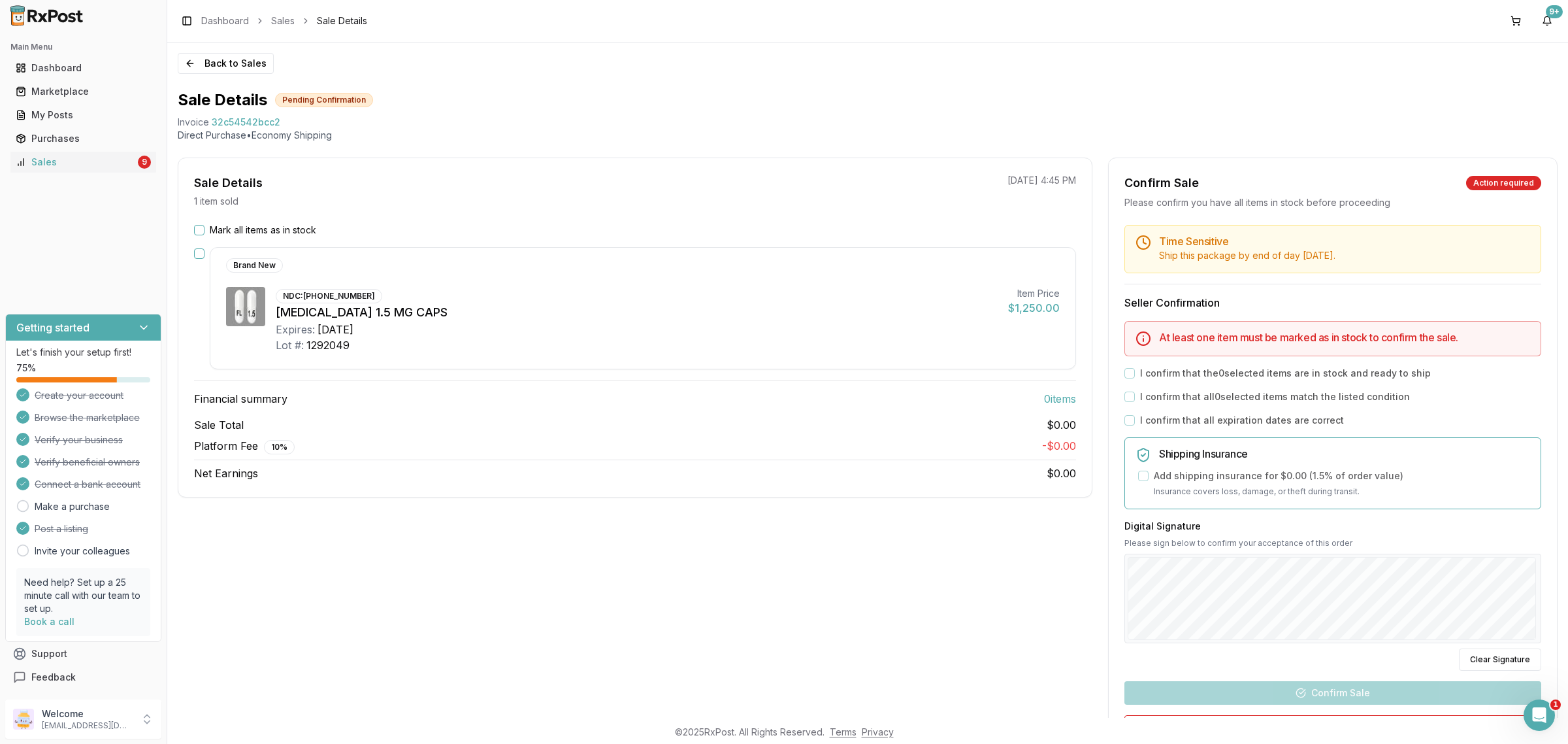
click at [199, 227] on button "Mark all items as in stock" at bounding box center [199, 230] width 10 height 10
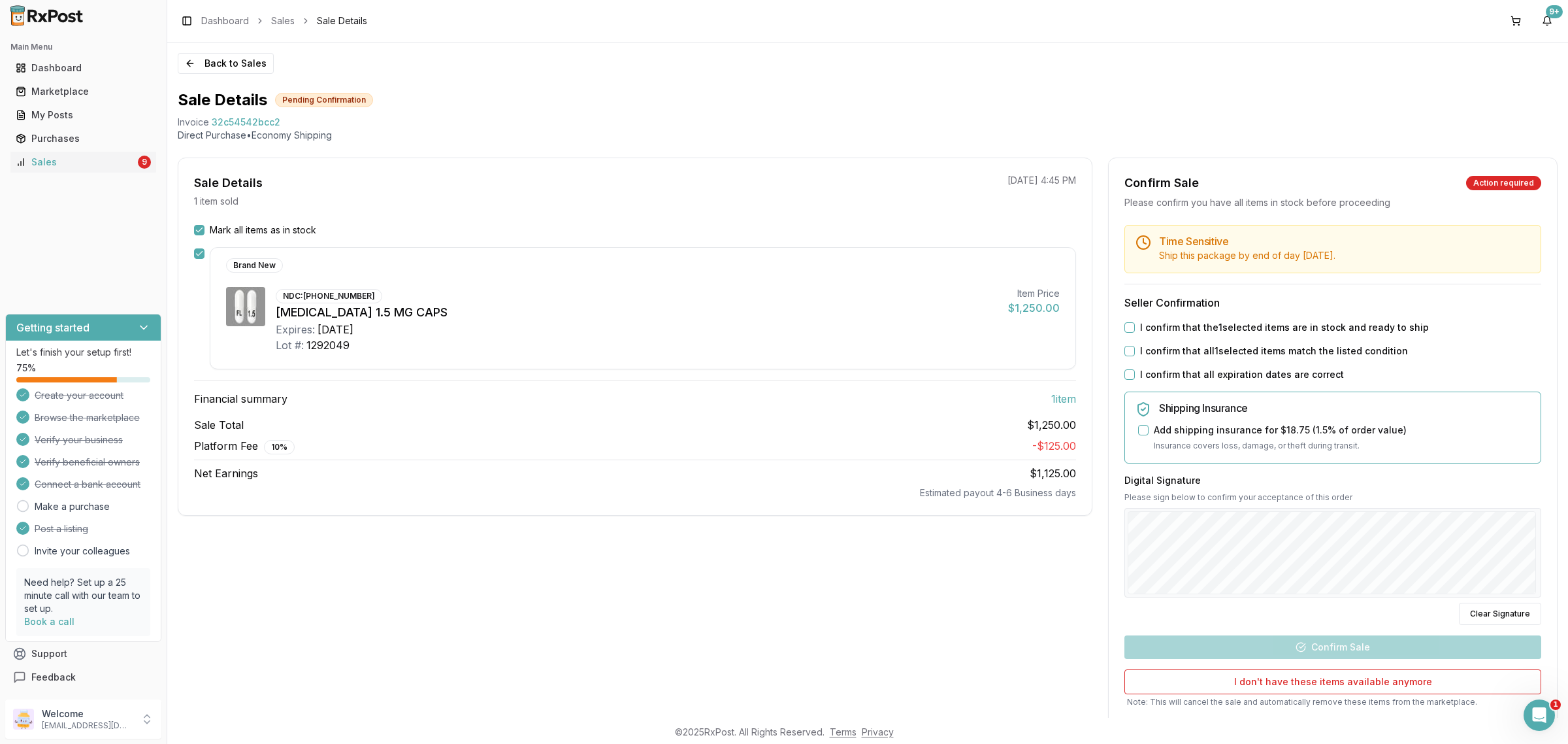
click at [1117, 326] on div "Time Sensitive Ship this package by end of day Friday, September 26th . Seller …" at bounding box center [1333, 489] width 448 height 528
click at [1127, 329] on button "I confirm that the 1 selected items are in stock and ready to ship" at bounding box center [1129, 327] width 10 height 10
click at [1127, 351] on button "I confirm that all 1 selected items match the listed condition" at bounding box center [1129, 351] width 10 height 10
click at [1130, 371] on button "I confirm that all expiration dates are correct" at bounding box center [1129, 375] width 10 height 10
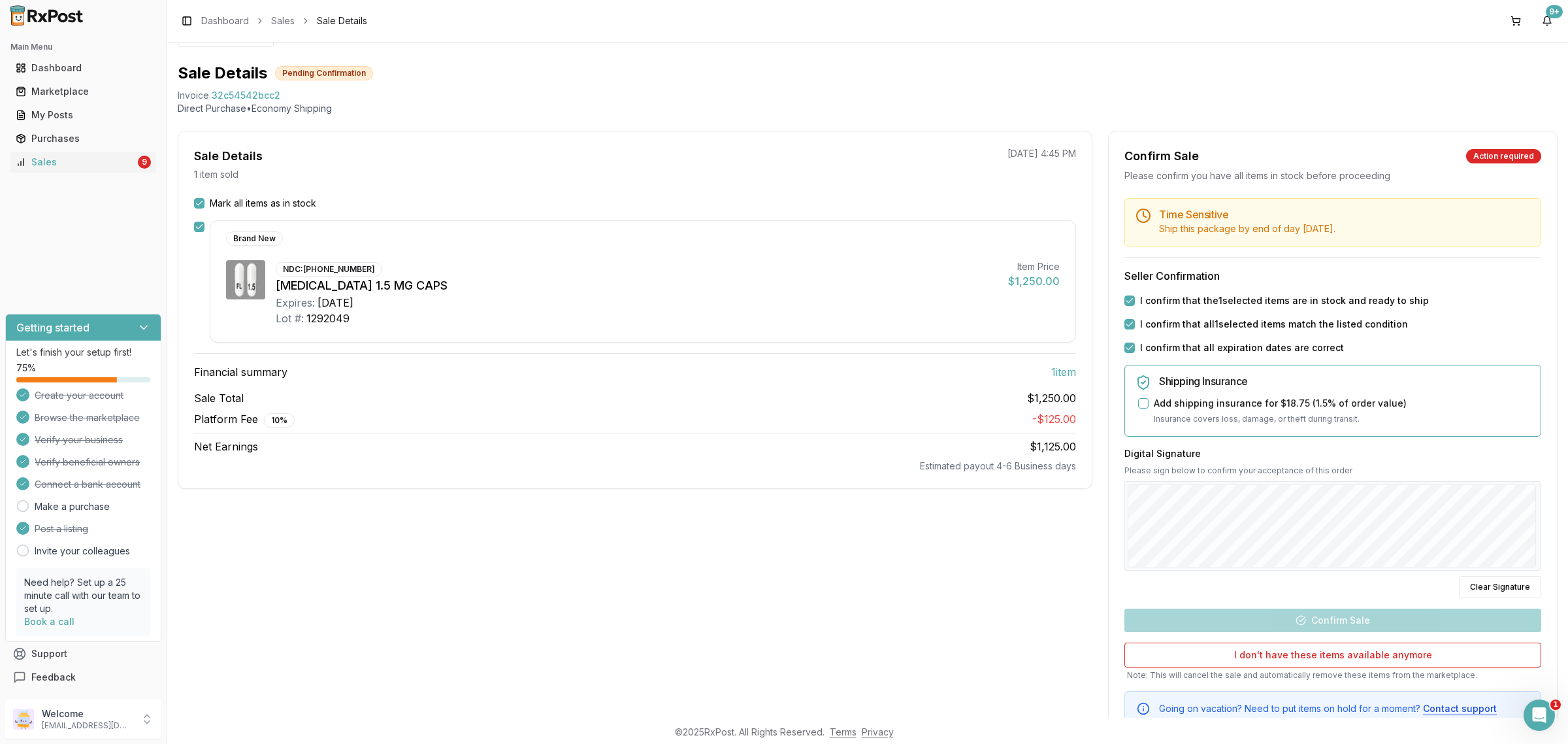
scroll to position [74, 0]
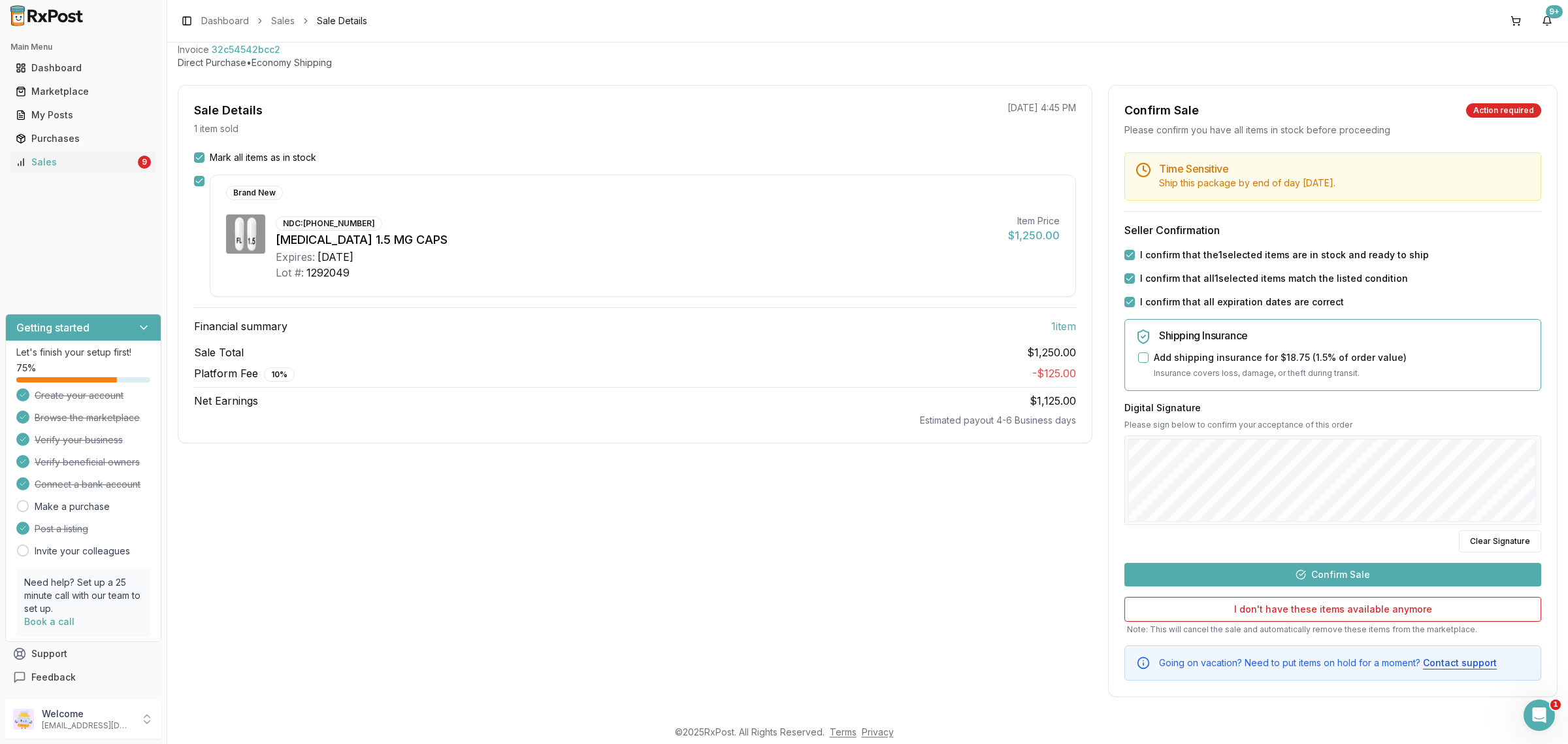
click at [1368, 570] on button "Confirm Sale" at bounding box center [1332, 574] width 417 height 24
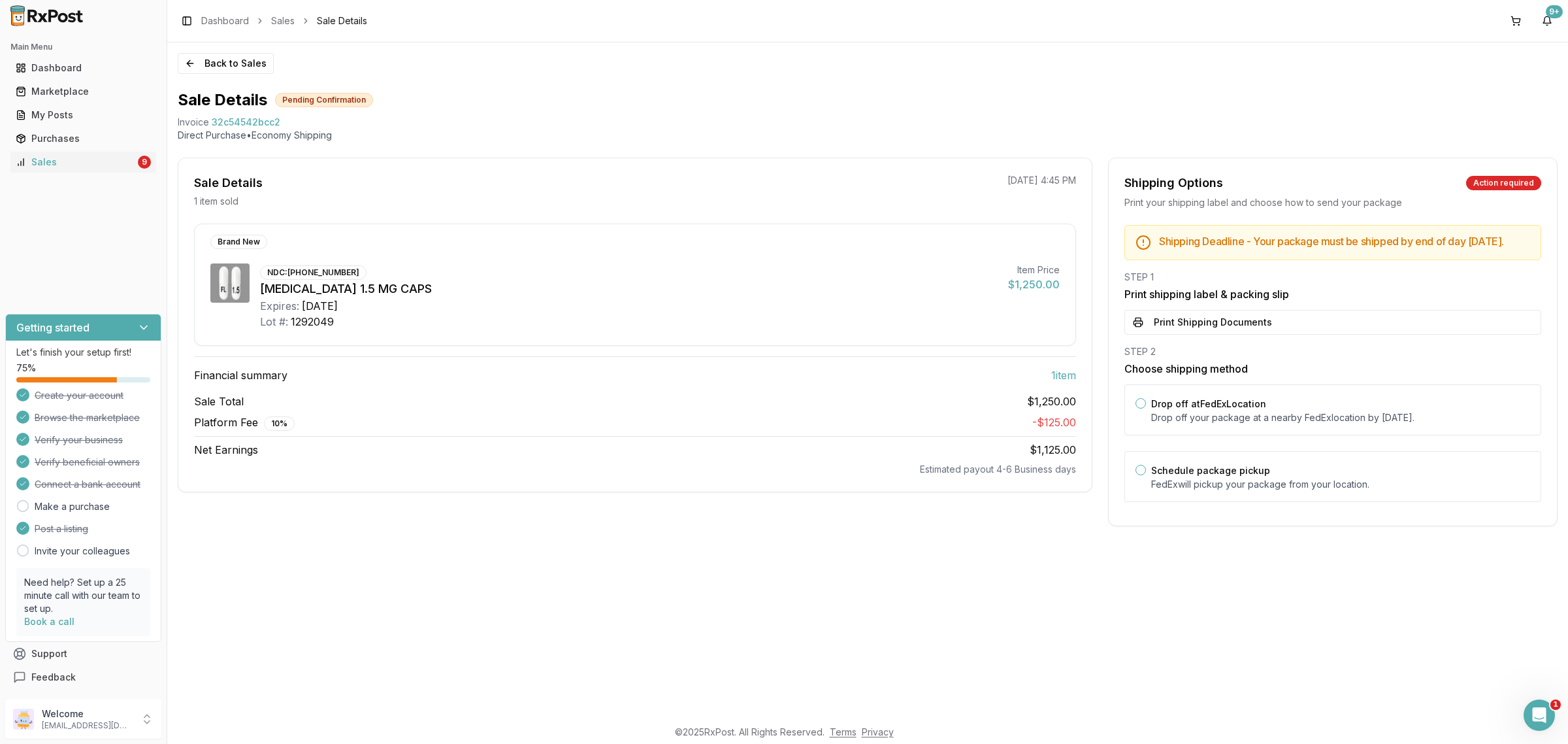
scroll to position [0, 0]
drag, startPoint x: 1266, startPoint y: 338, endPoint x: 1259, endPoint y: 345, distance: 9.9
click at [1267, 335] on button "Print Shipping Documents" at bounding box center [1332, 322] width 417 height 25
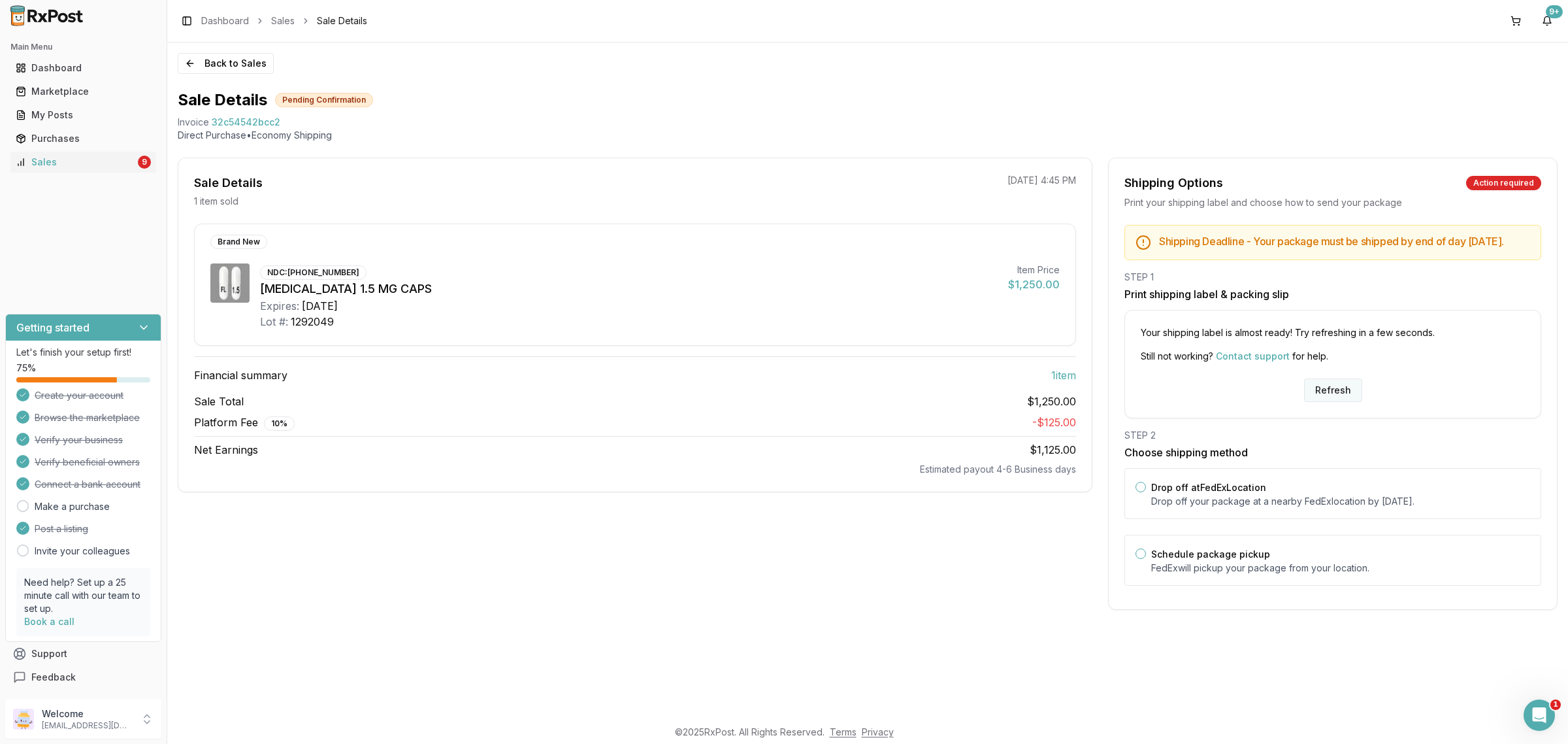
click at [1313, 392] on button "Refresh" at bounding box center [1333, 390] width 58 height 24
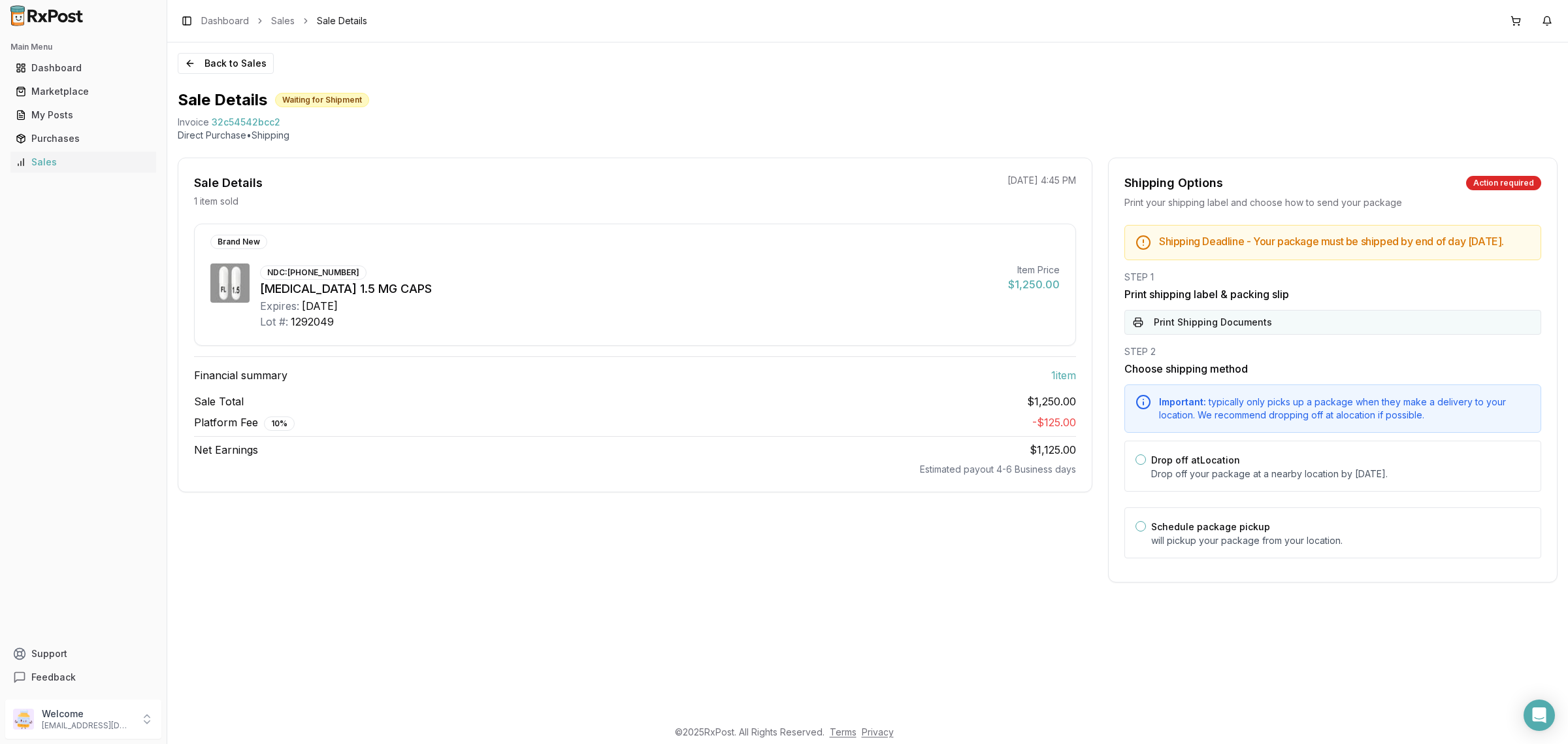
click at [1290, 326] on button "Print Shipping Documents" at bounding box center [1332, 322] width 417 height 25
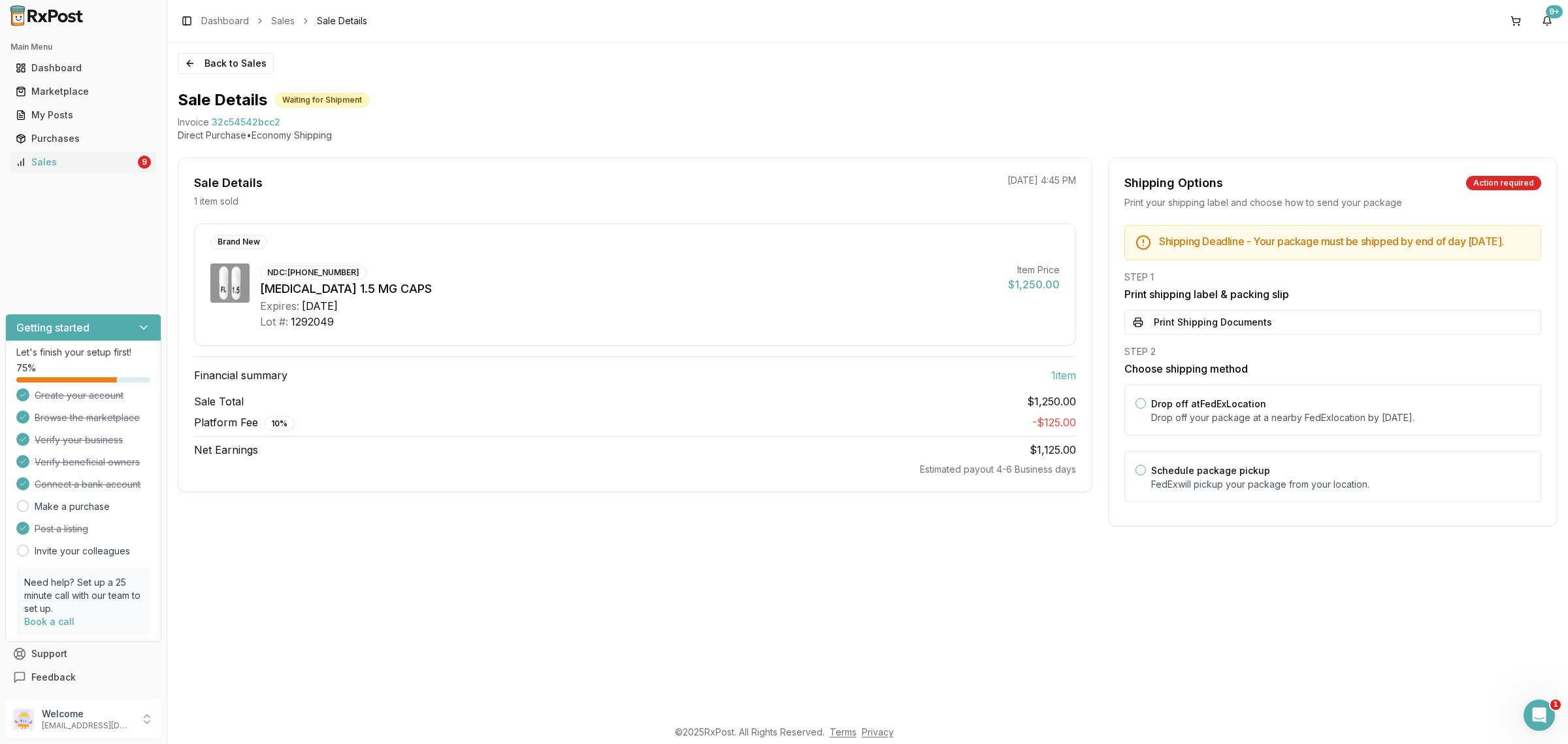
click at [255, 76] on div "Back to Sales Sale Details Waiting for Shipment Invoice 32c54542bcc2 Direct Pur…" at bounding box center [867, 380] width 1401 height 675
click at [247, 65] on button "Back to Sales" at bounding box center [226, 63] width 96 height 21
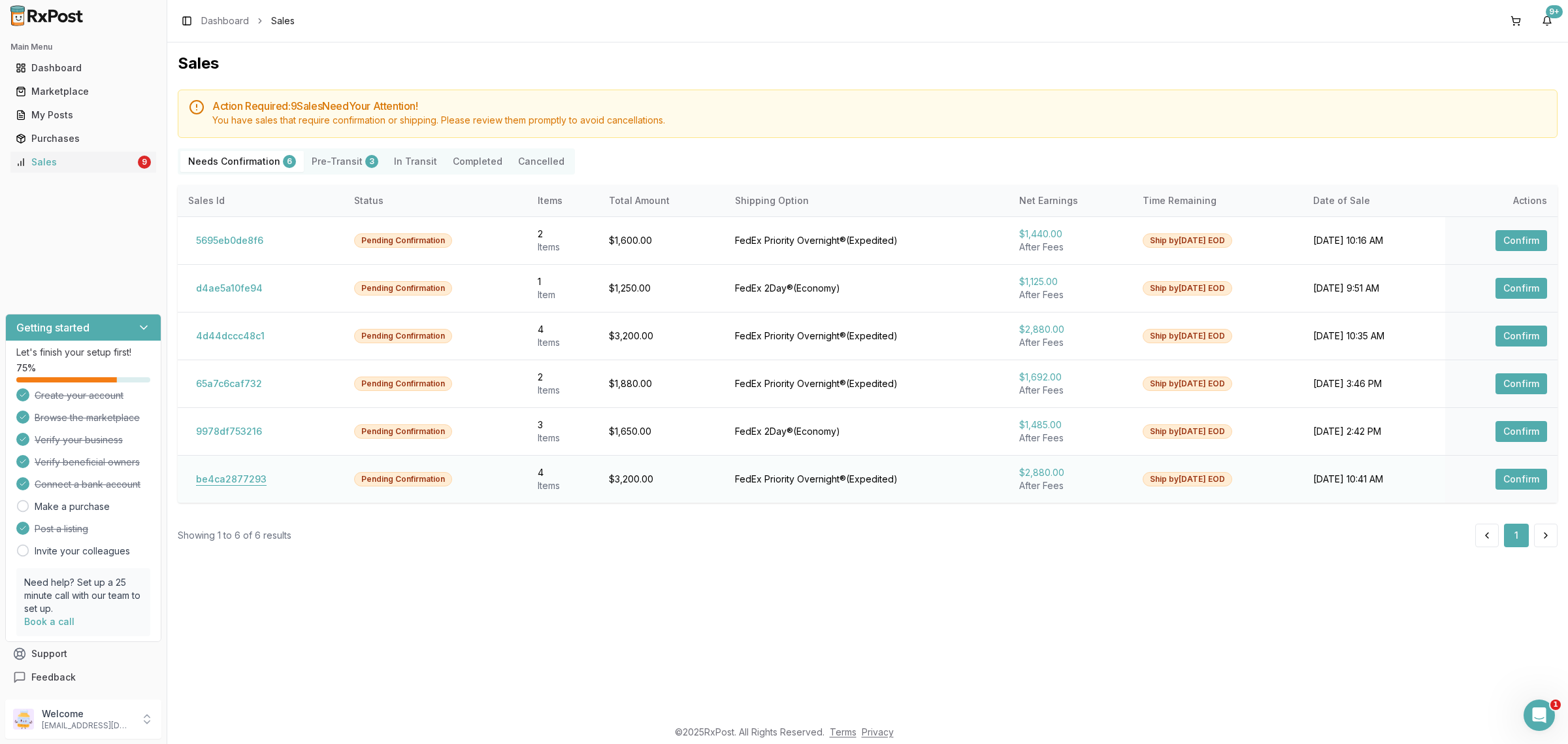
click at [259, 480] on button "be4ca2877293" at bounding box center [231, 479] width 87 height 21
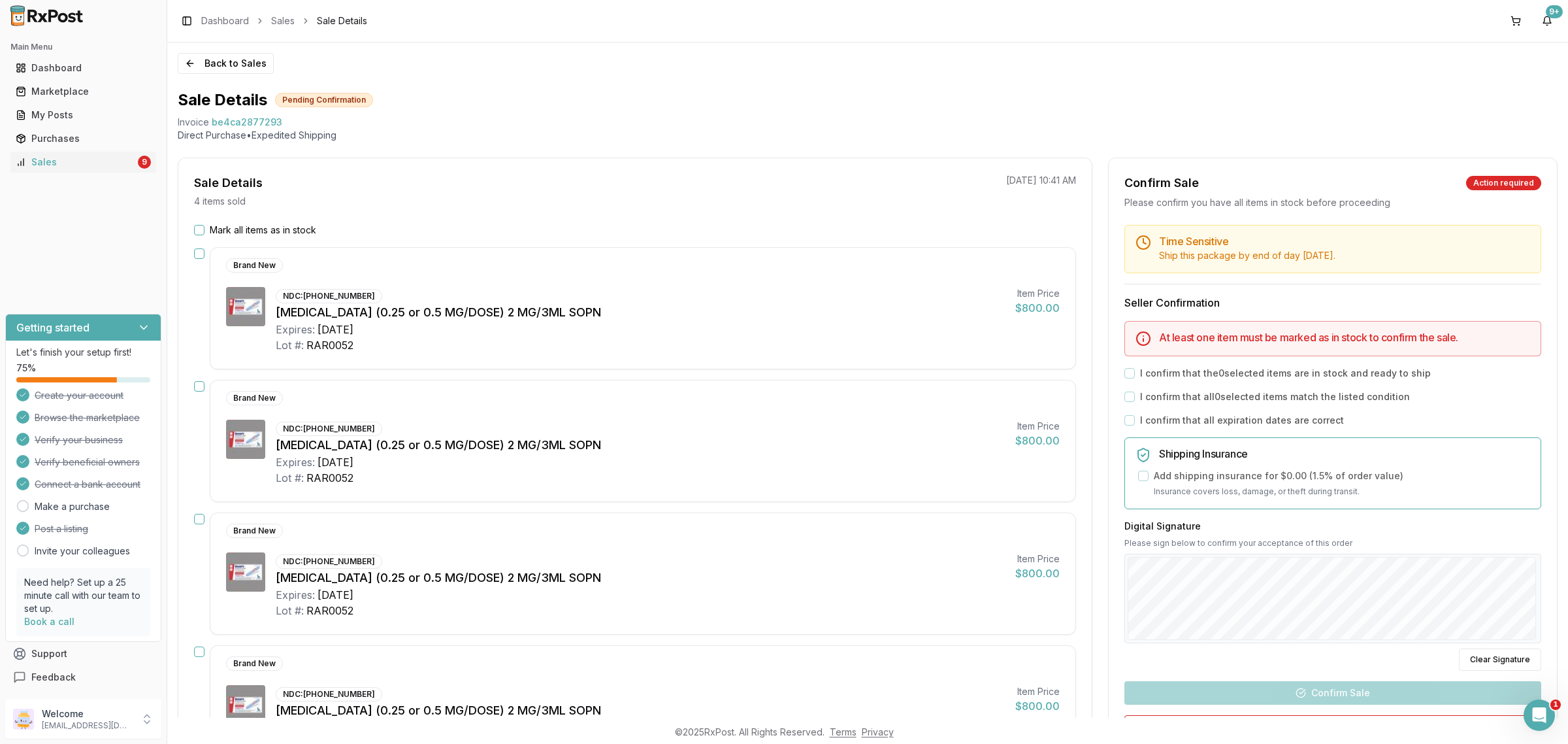
drag, startPoint x: 253, startPoint y: 432, endPoint x: 206, endPoint y: 101, distance: 334.3
click at [206, 101] on h1 "Sale Details" at bounding box center [222, 100] width 90 height 21
click at [206, 66] on button "Back to Sales" at bounding box center [226, 63] width 96 height 21
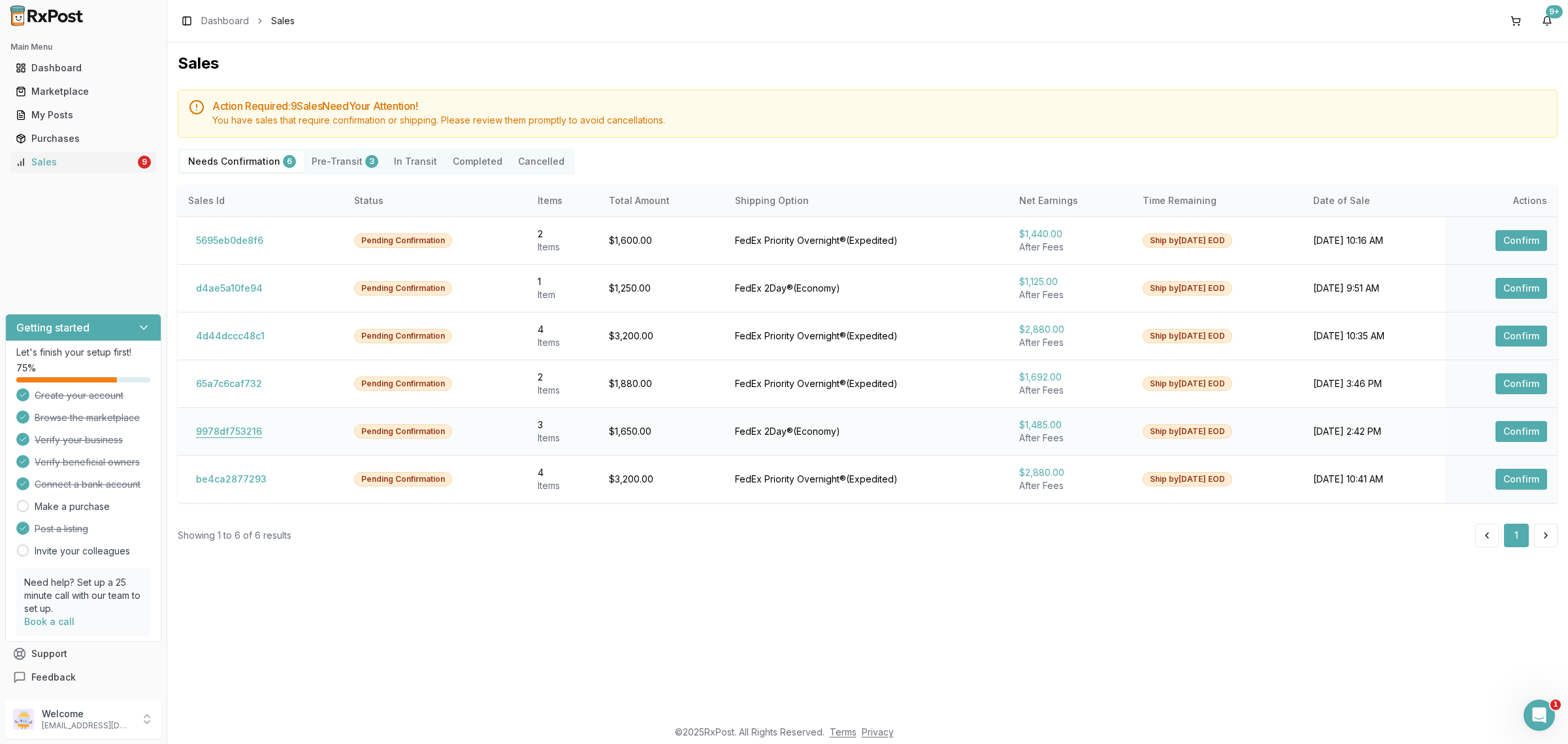
click at [264, 429] on button "9978df753216" at bounding box center [229, 431] width 81 height 21
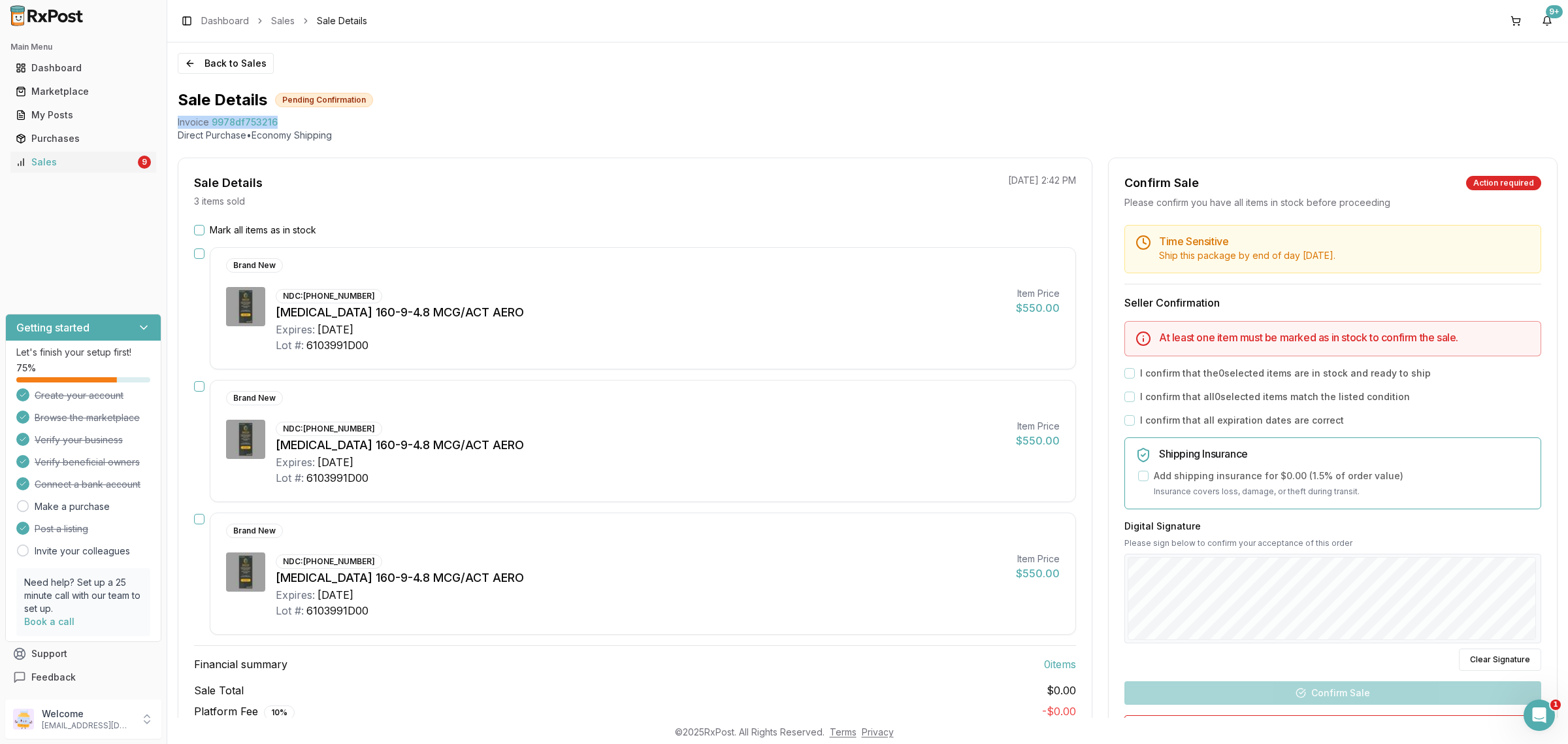
drag, startPoint x: 281, startPoint y: 121, endPoint x: 170, endPoint y: 128, distance: 111.2
click at [170, 128] on div "Back to Sales Sale Details Pending Confirmation Invoice 9978df753216 Direct Pur…" at bounding box center [867, 380] width 1401 height 675
copy div "Invoice 9978df753216"
drag, startPoint x: 3069, startPoint y: 1424, endPoint x: 1545, endPoint y: 725, distance: 1676.7
click at [1547, 727] on div "Open Intercom Messenger" at bounding box center [1537, 713] width 31 height 31
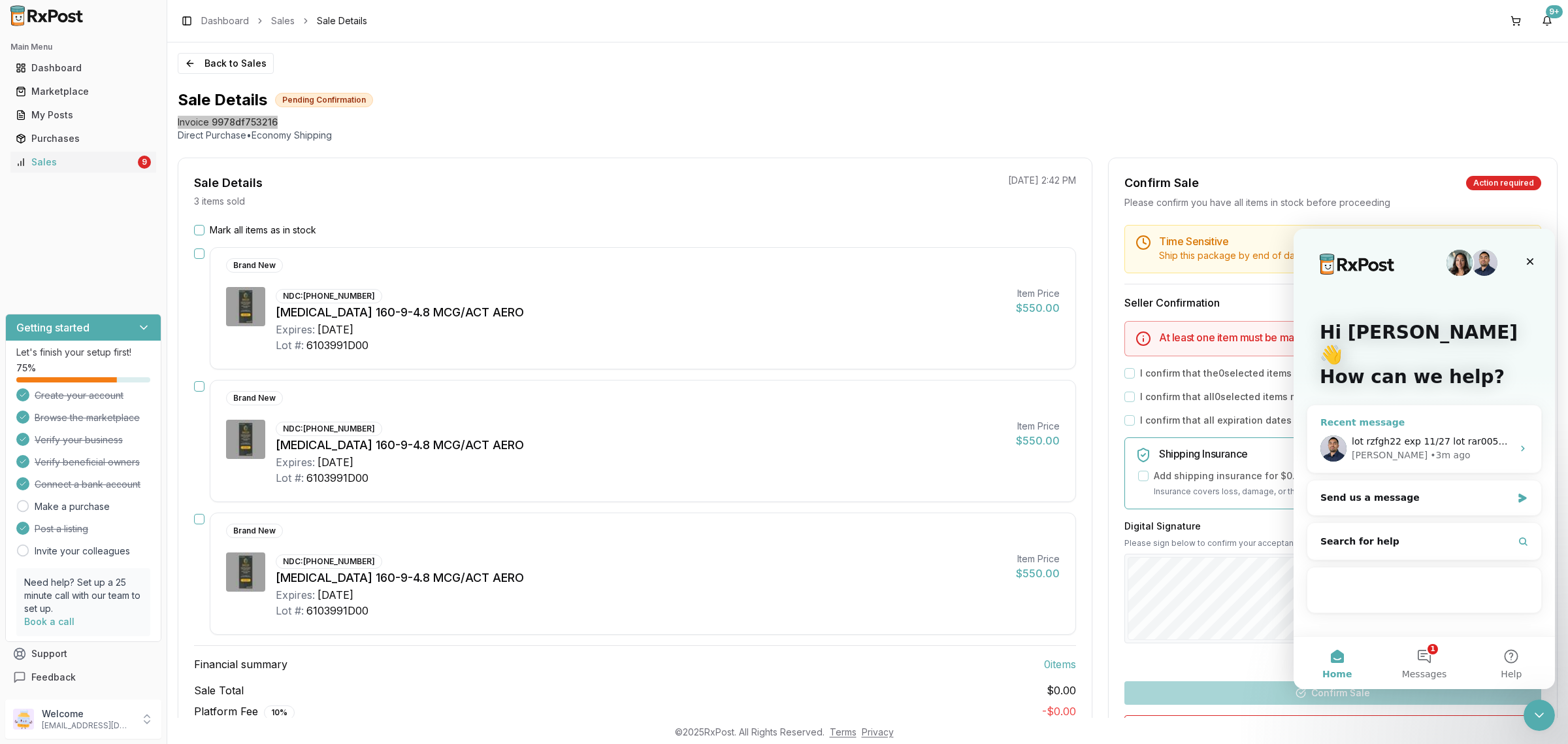
click at [1429, 436] on span "lot rzfgh22 exp 11/27 lot rar0051 exp 1/28 lot rzfnx18 exp 7/27 lot rzfff25 exp…" at bounding box center [1544, 441] width 387 height 10
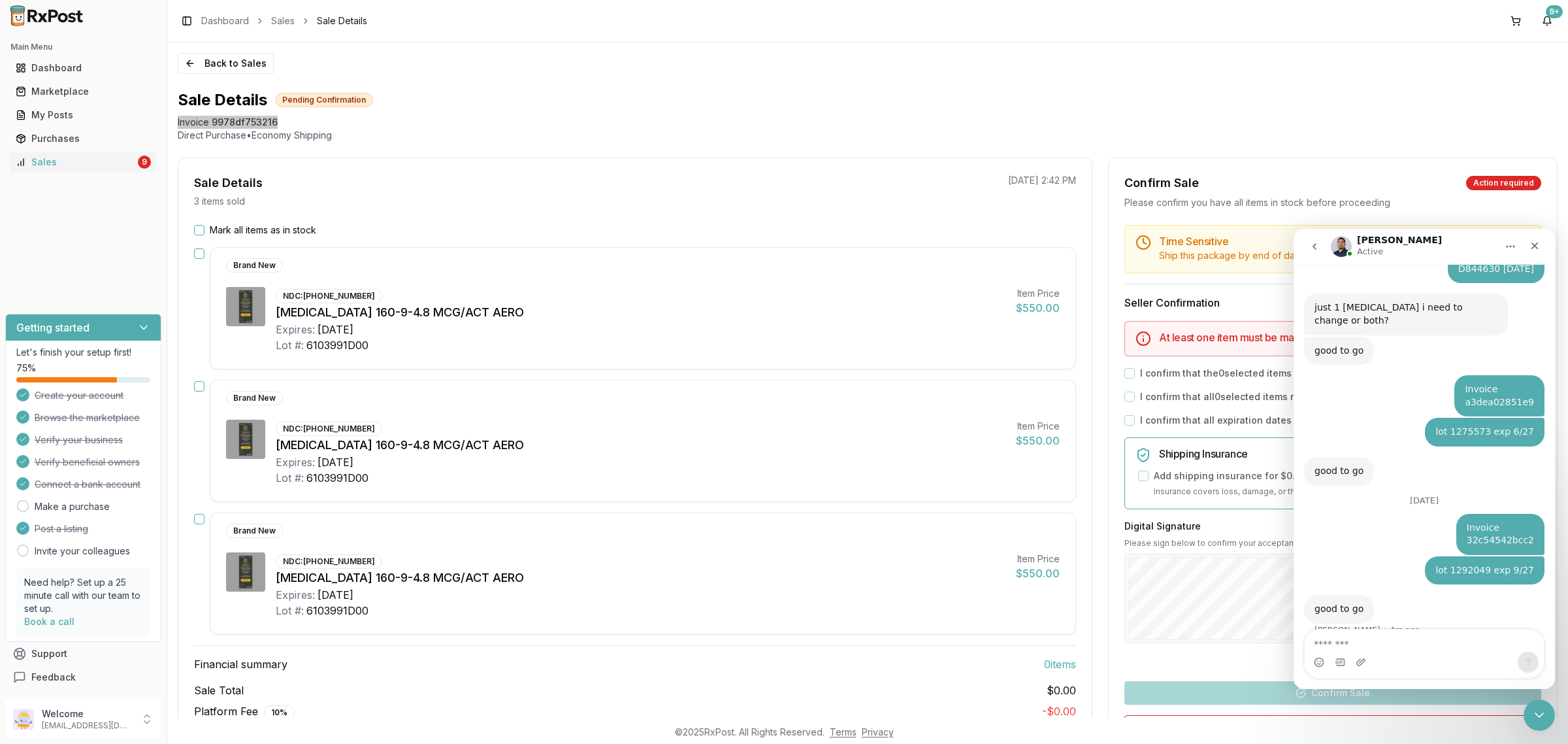
type textarea "**********"
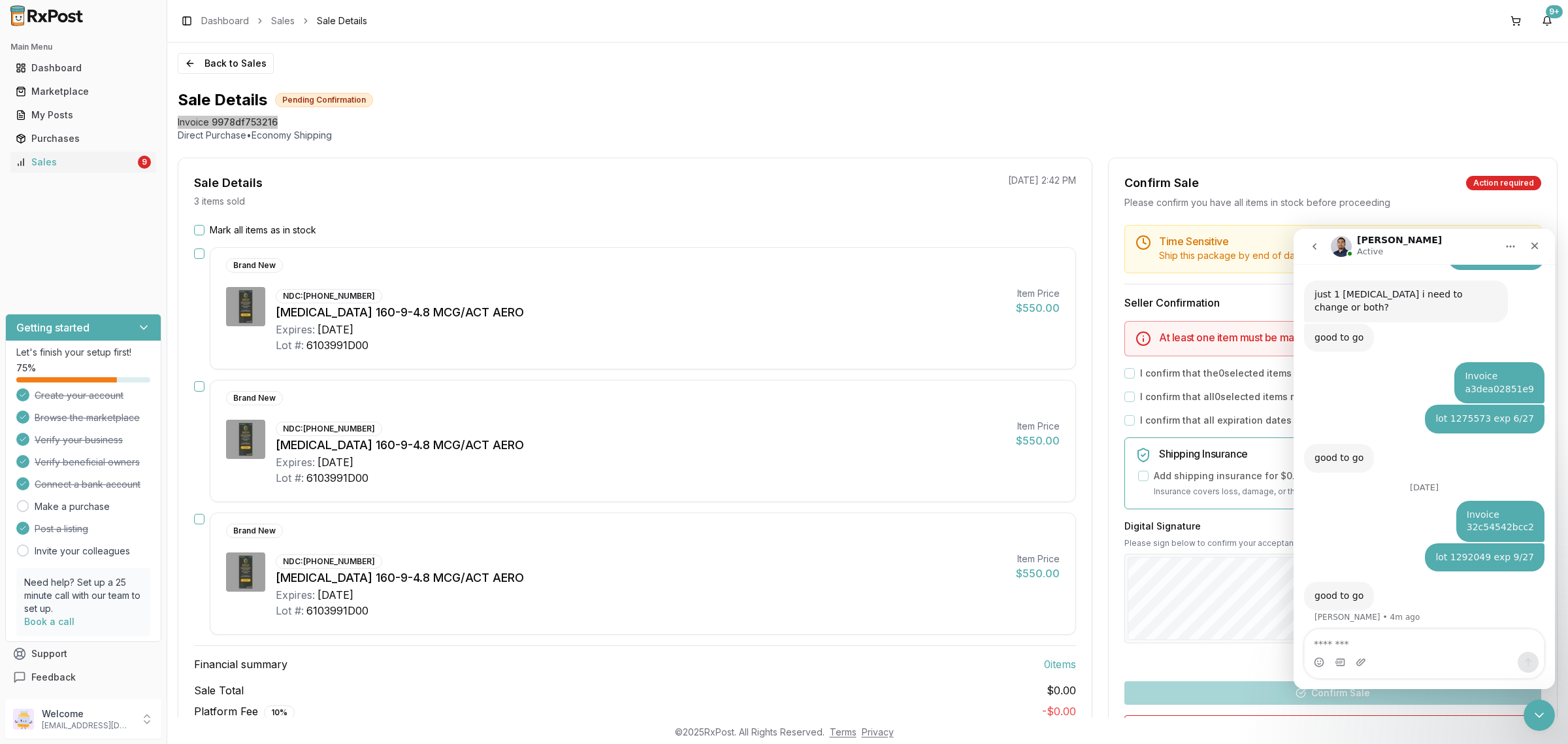
scroll to position [1866, 0]
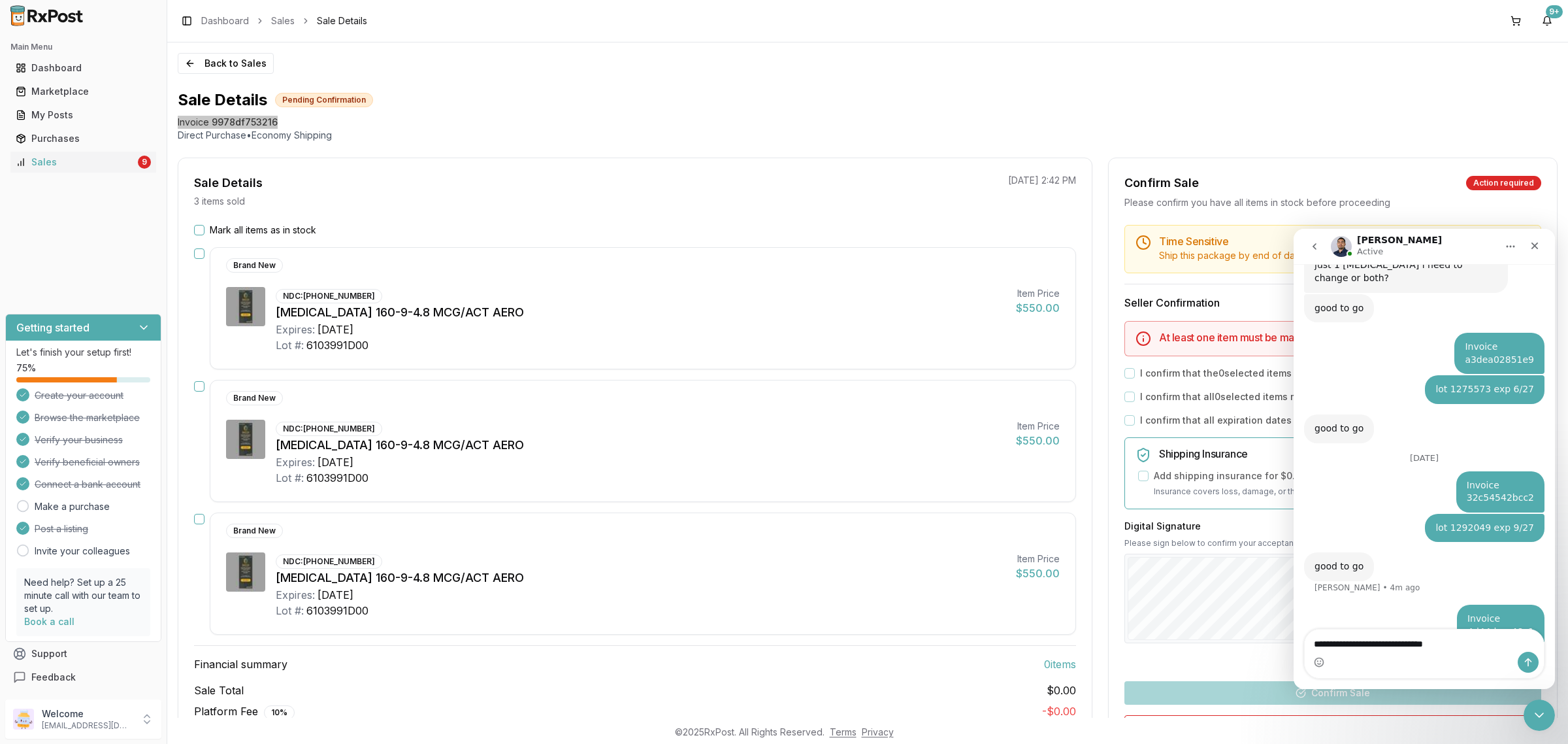
type textarea "**********"
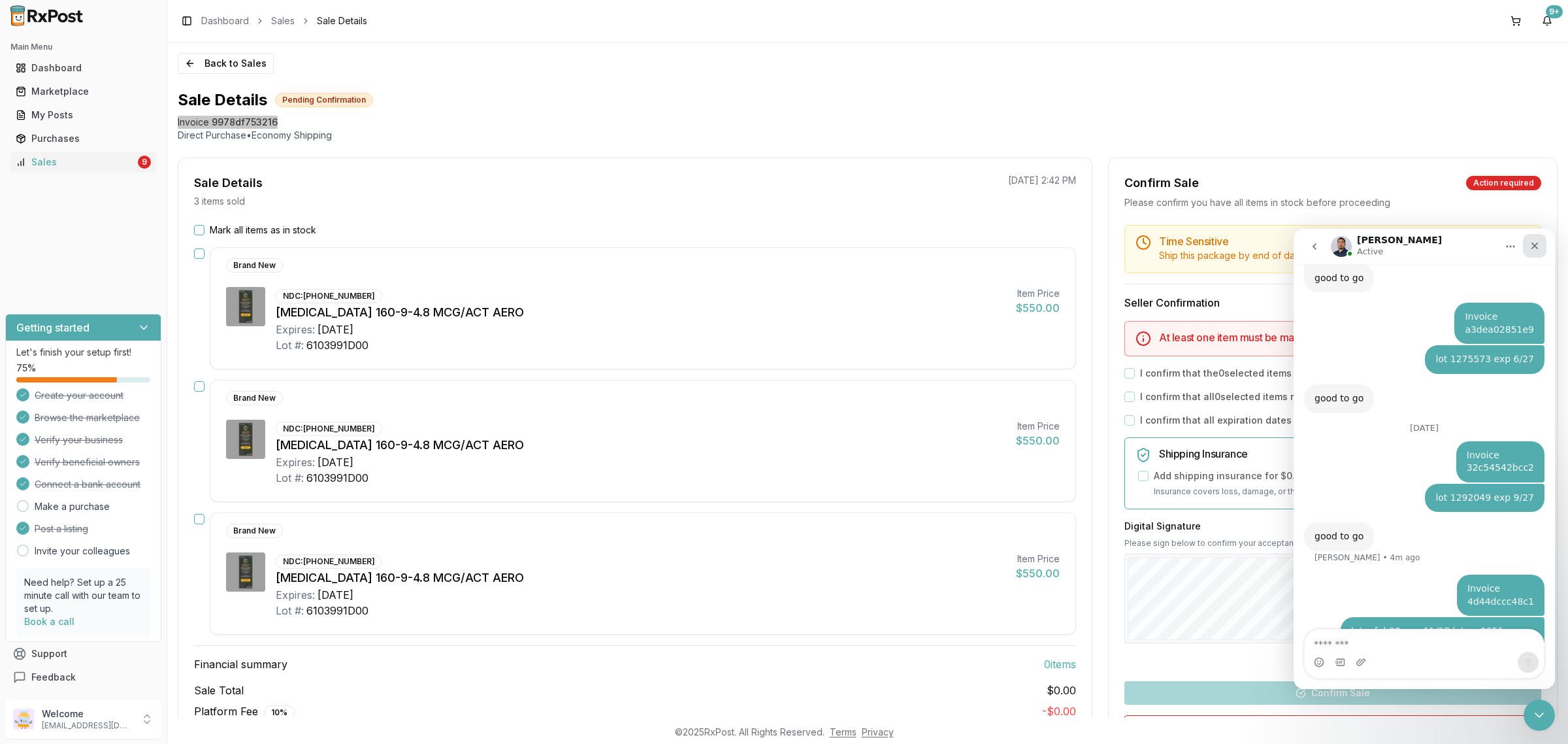
click at [1532, 245] on icon "Close" at bounding box center [1534, 246] width 10 height 10
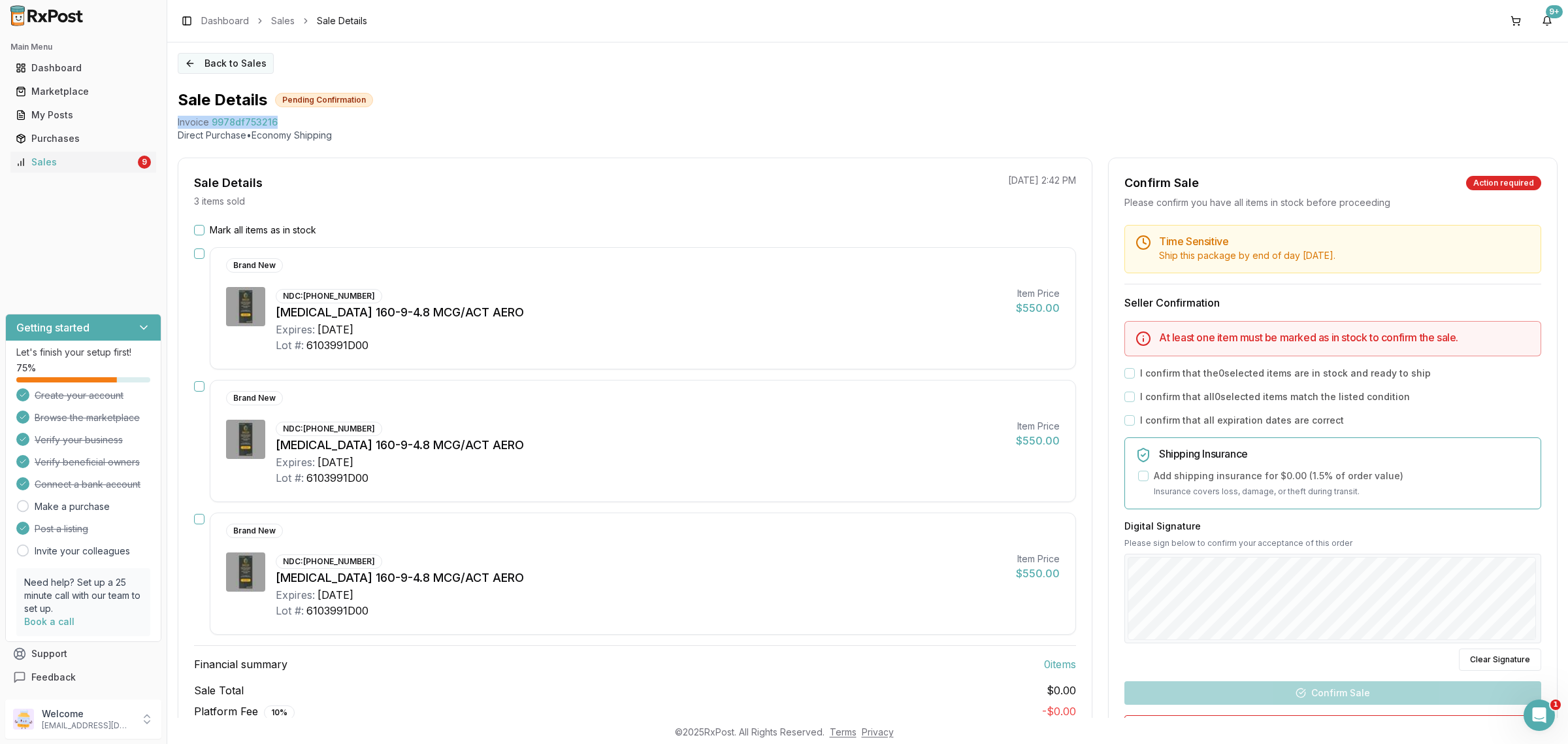
click at [203, 63] on button "Back to Sales" at bounding box center [226, 63] width 96 height 21
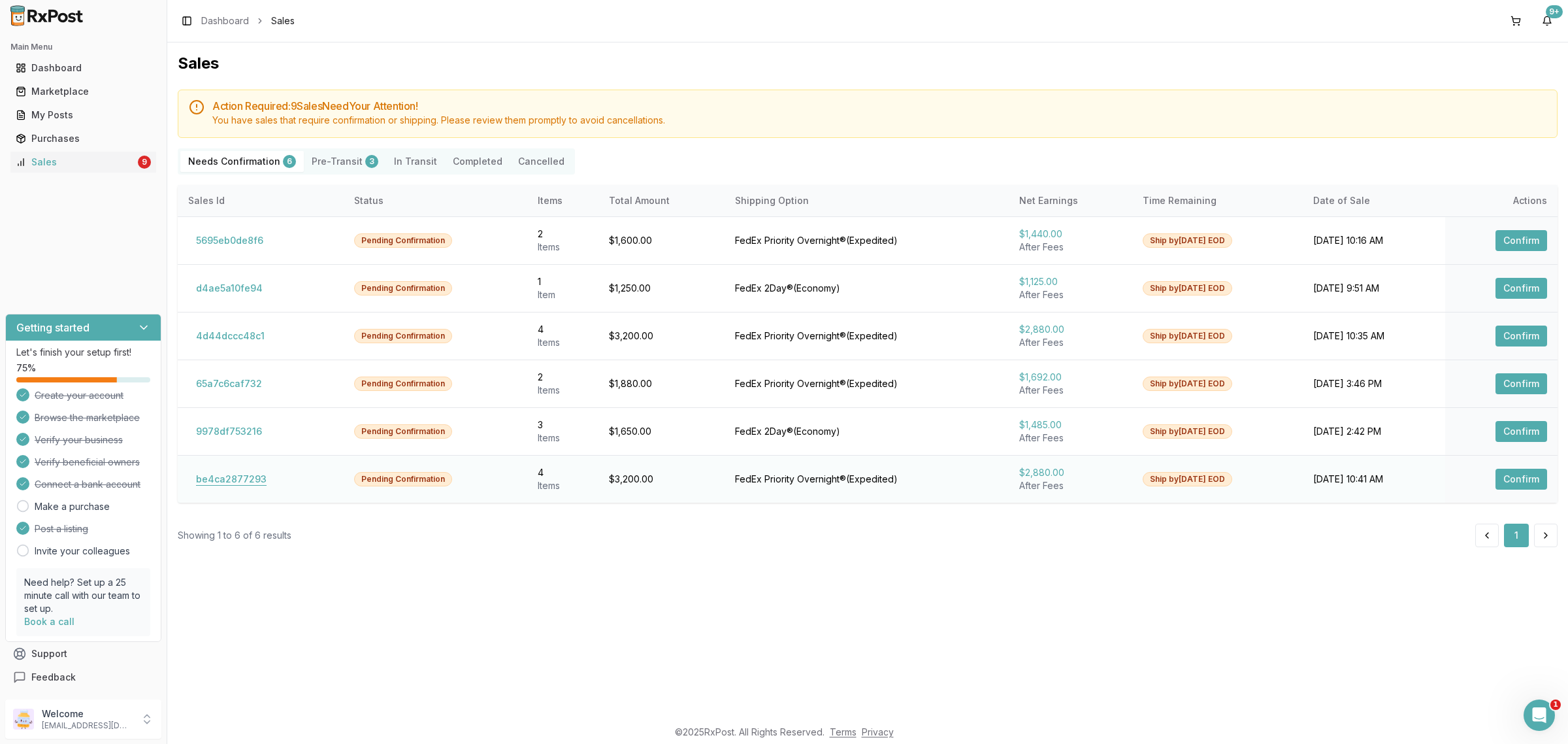
click at [242, 471] on button "be4ca2877293" at bounding box center [231, 479] width 87 height 21
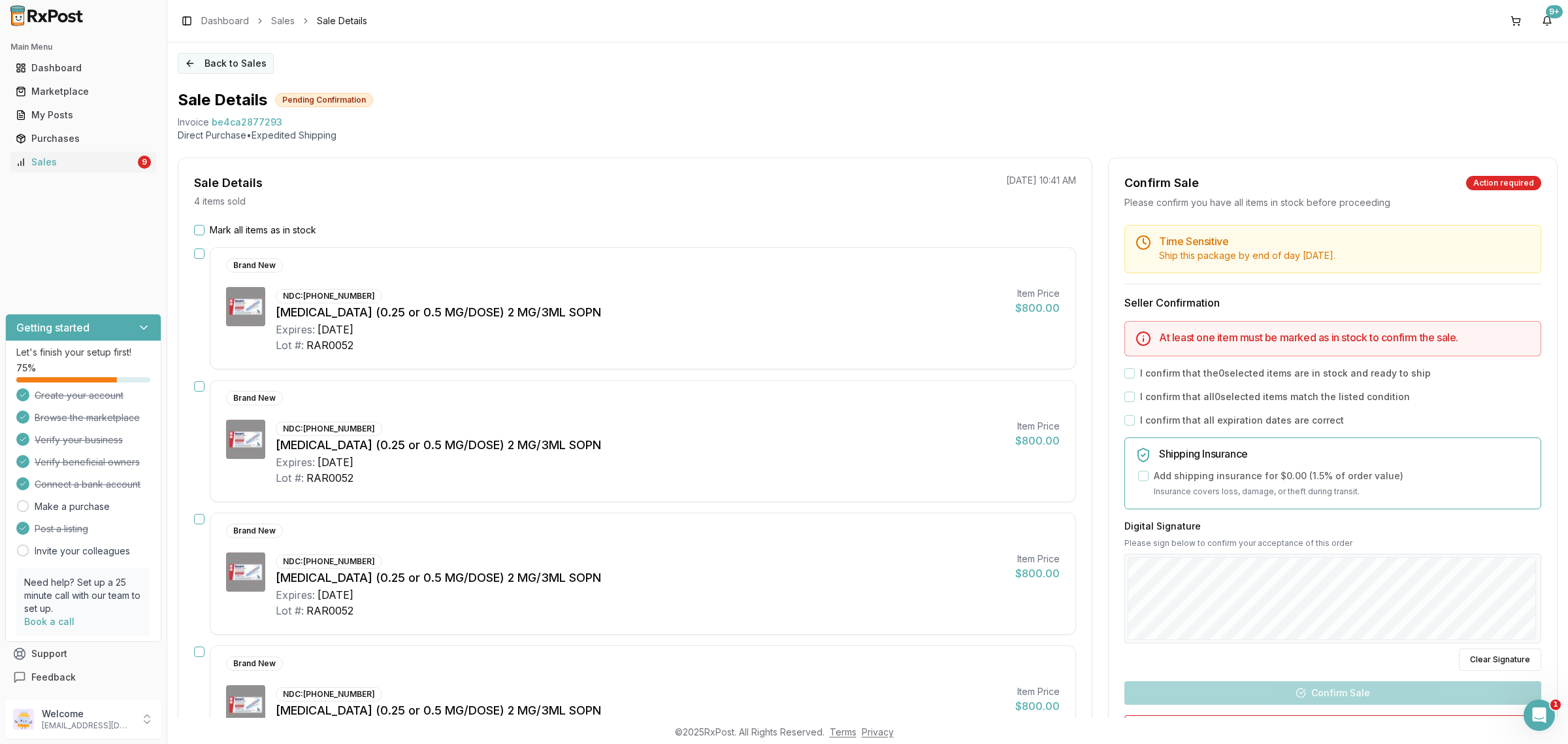
click at [193, 58] on button "Back to Sales" at bounding box center [226, 63] width 96 height 21
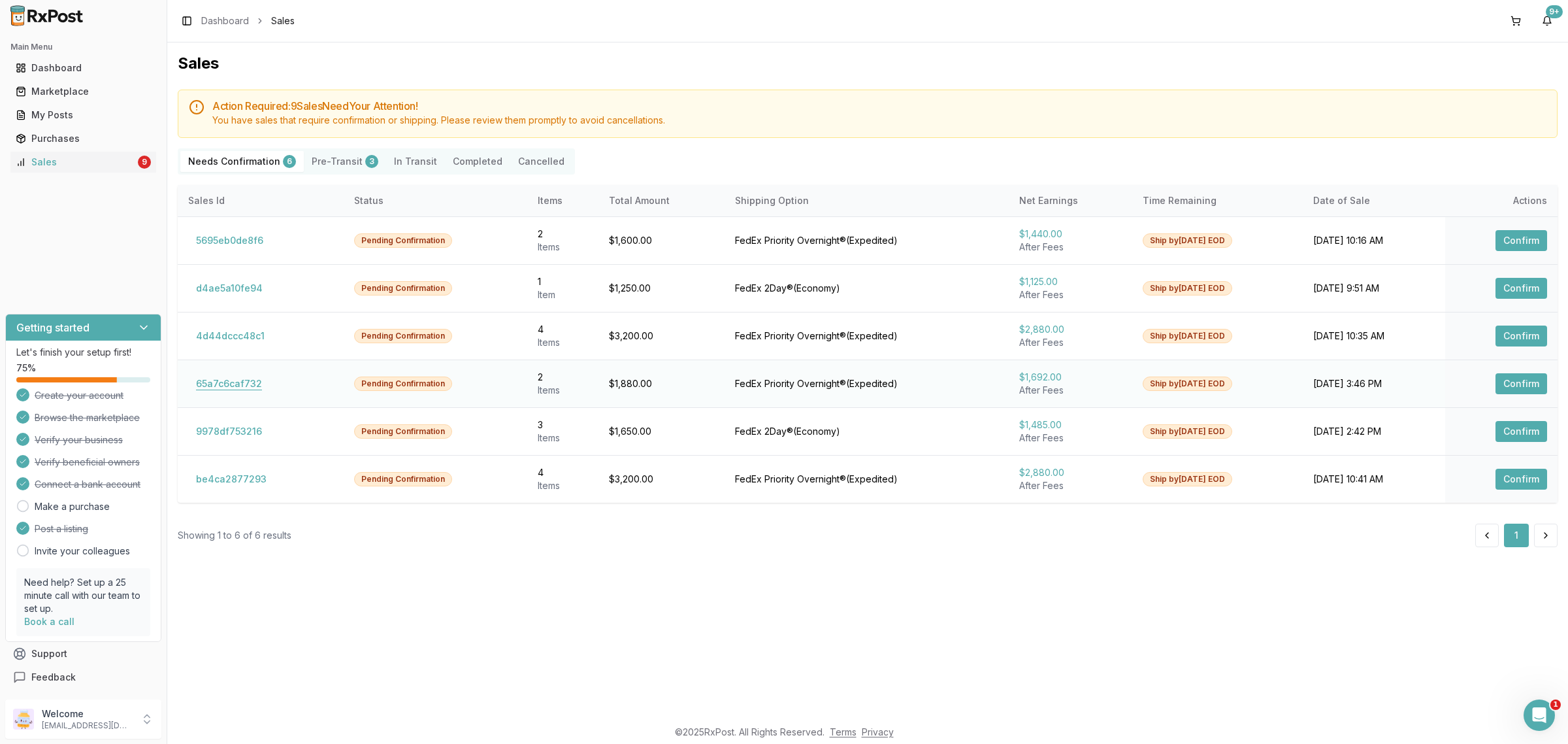
click at [233, 386] on button "65a7c6caf732" at bounding box center [229, 383] width 81 height 21
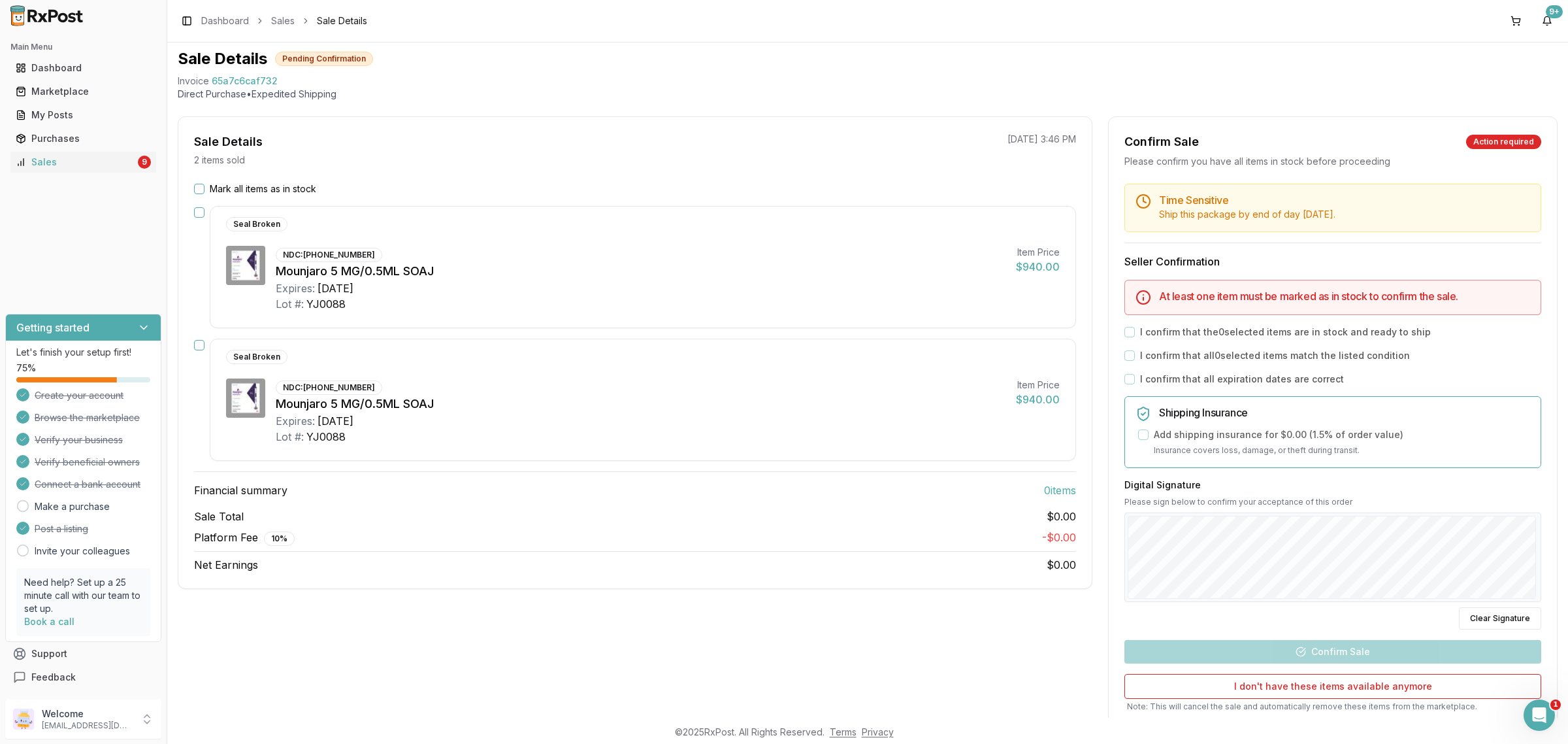
scroll to position [81, 0]
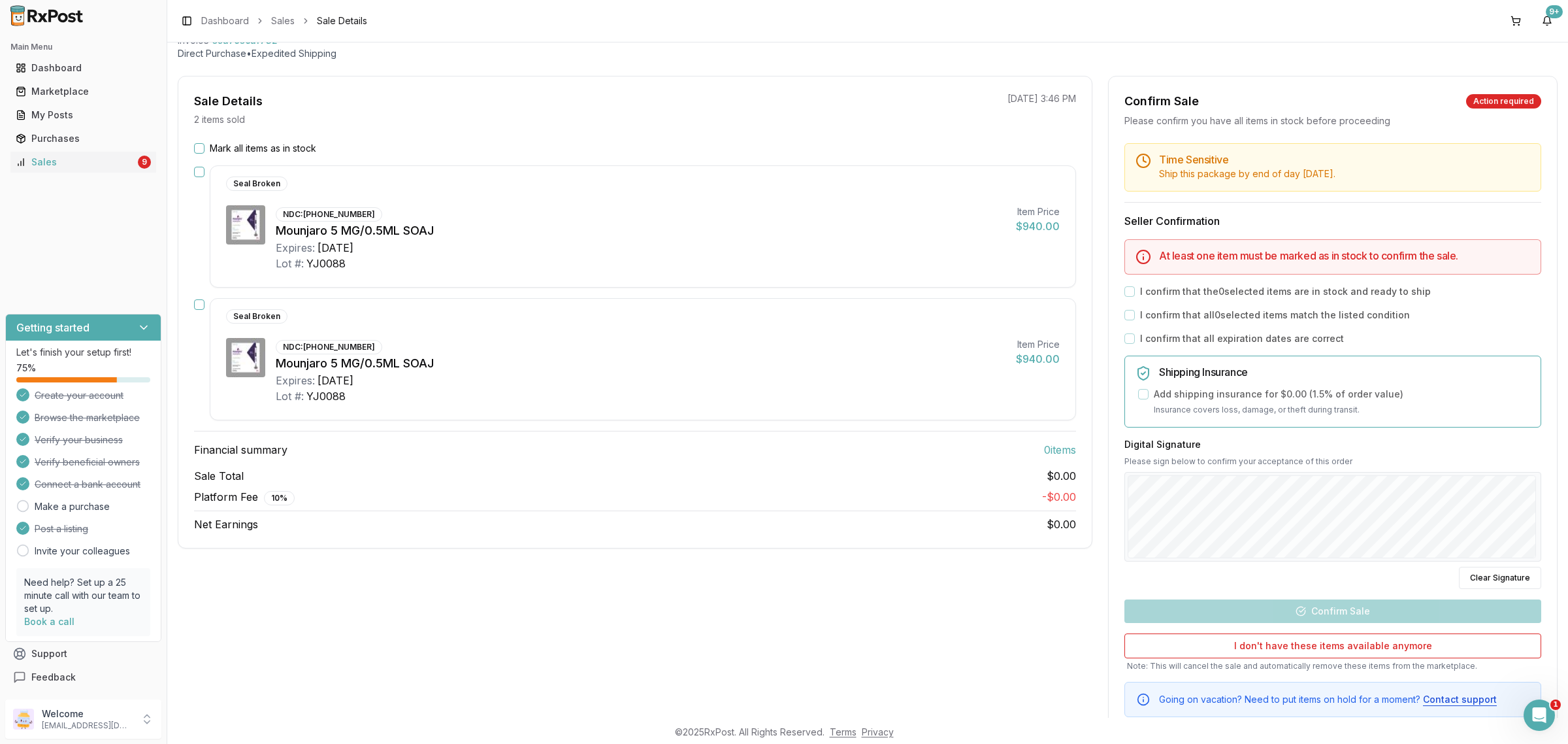
click at [200, 145] on button "Mark all items as in stock" at bounding box center [199, 148] width 10 height 10
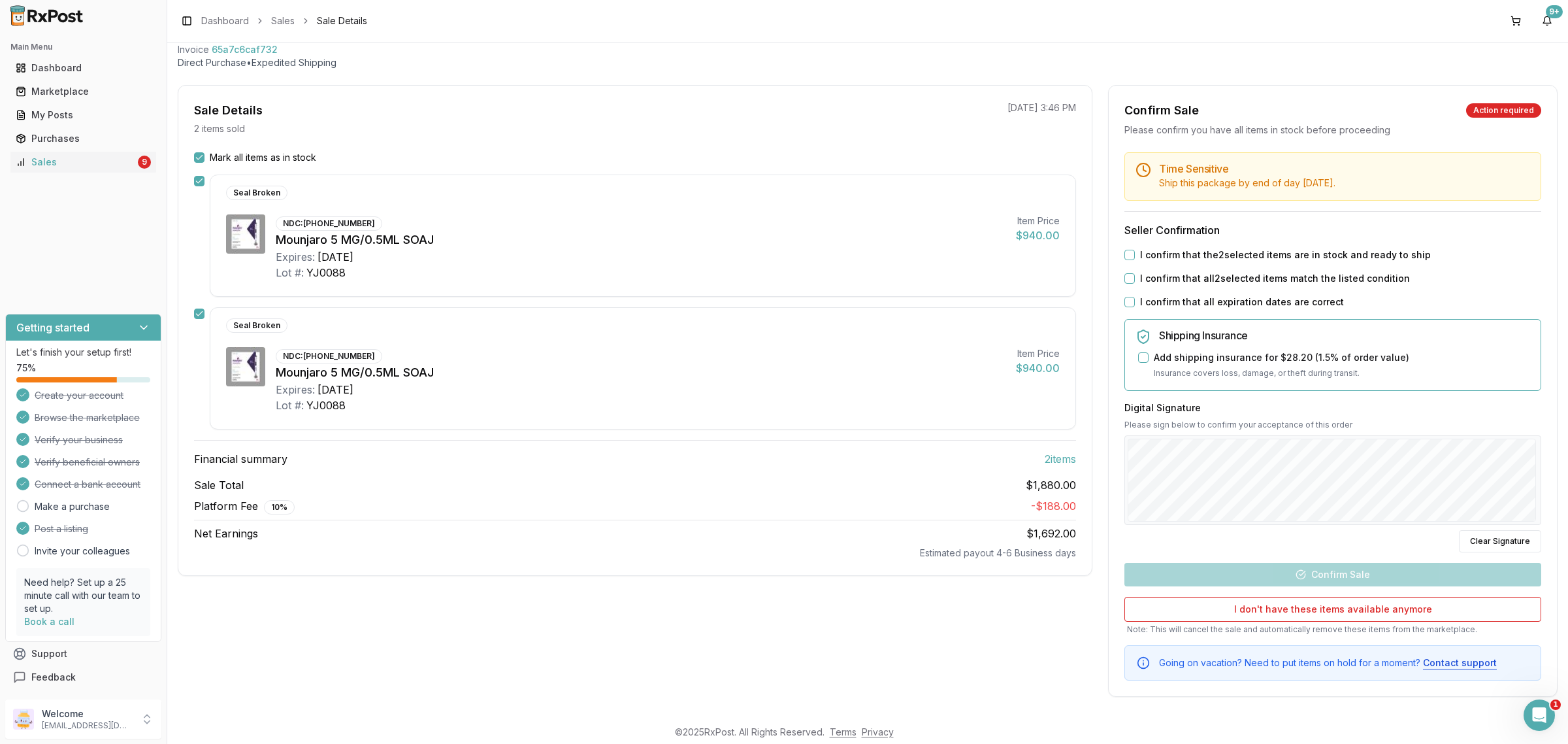
scroll to position [74, 0]
click at [1128, 252] on button "I confirm that the 2 selected items are in stock and ready to ship" at bounding box center [1129, 255] width 10 height 10
drag, startPoint x: 1128, startPoint y: 264, endPoint x: 1128, endPoint y: 273, distance: 9.0
click at [1128, 270] on div "Time Sensitive Ship this package by end of day today . Seller Confirmation I co…" at bounding box center [1333, 416] width 448 height 528
click at [1127, 273] on button "I confirm that all 2 selected items match the listed condition" at bounding box center [1129, 278] width 10 height 10
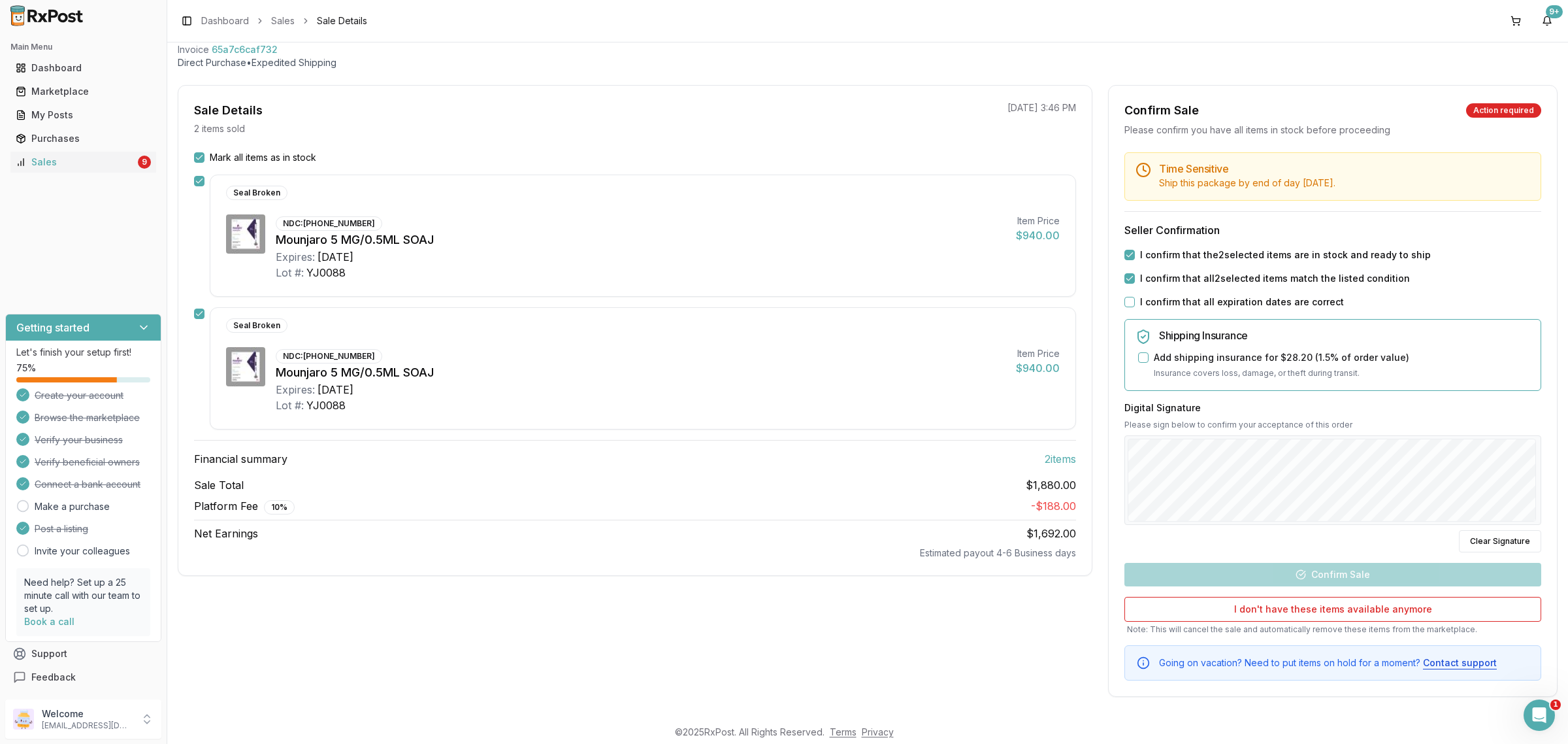
click at [1125, 299] on button "I confirm that all expiration dates are correct" at bounding box center [1129, 302] width 10 height 10
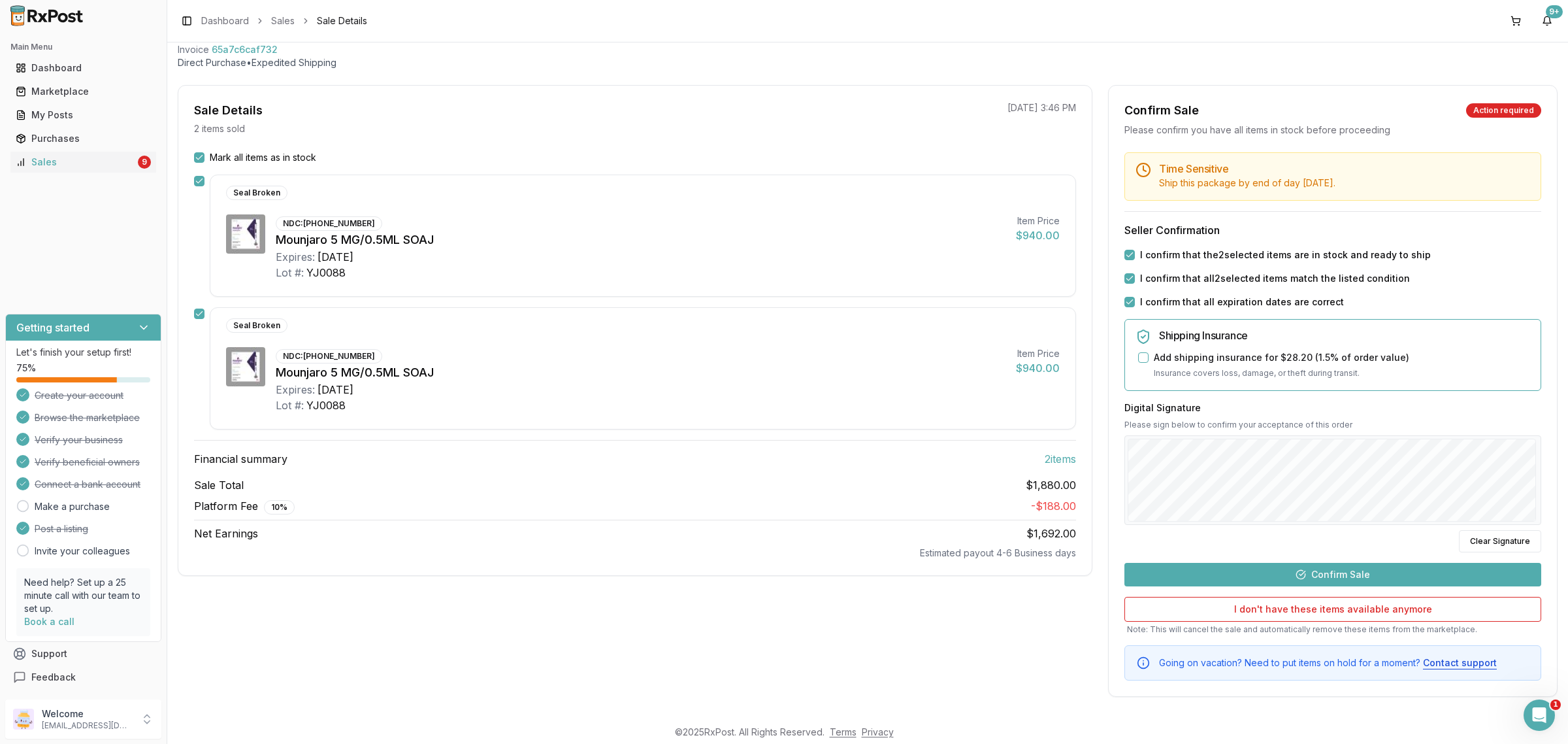
click at [1383, 567] on button "Confirm Sale" at bounding box center [1332, 574] width 417 height 24
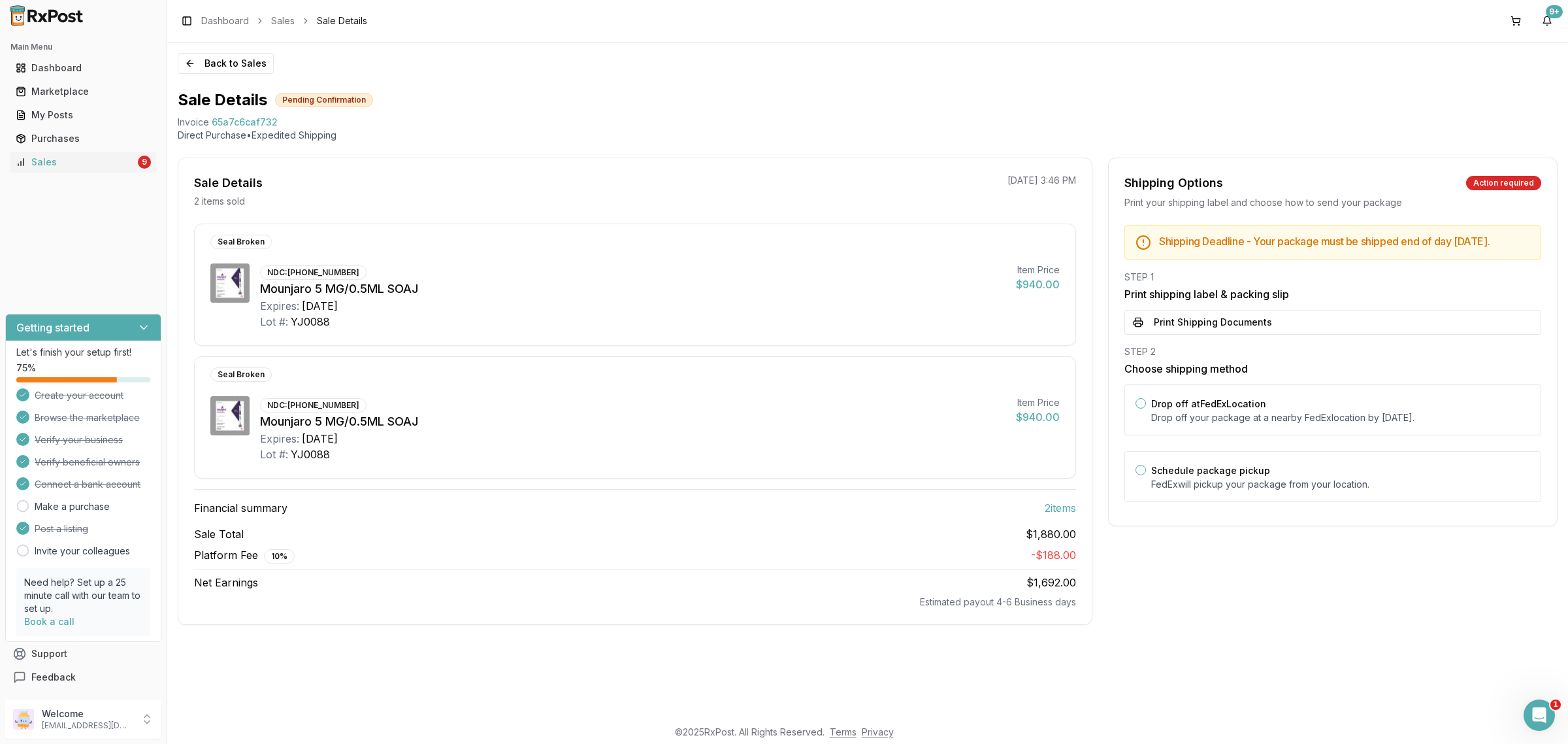
scroll to position [0, 0]
click at [1205, 423] on p "Drop off your package at a nearby FedEx location by September 22, 2025 ." at bounding box center [1340, 418] width 379 height 13
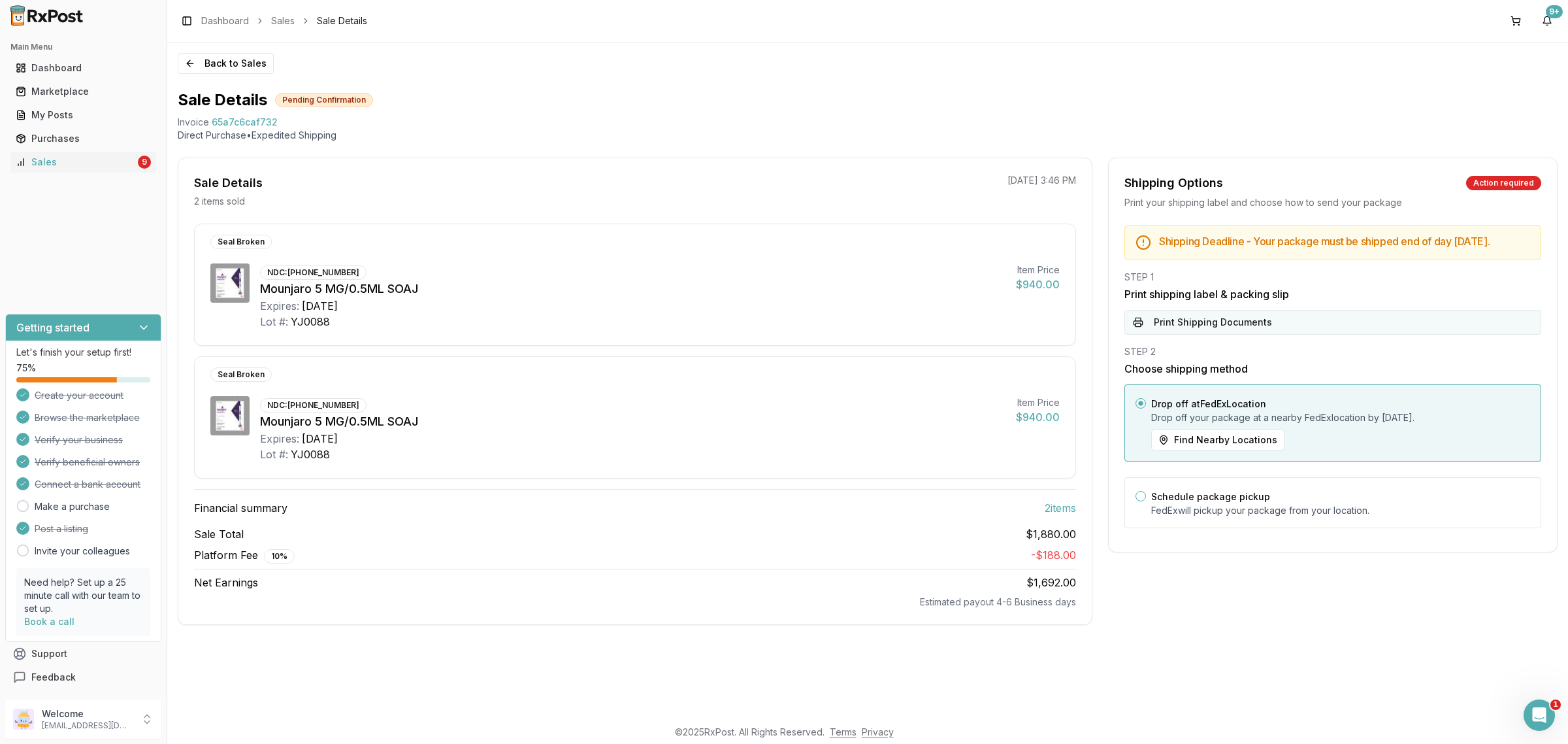
click at [1194, 331] on button "Print Shipping Documents" at bounding box center [1332, 322] width 417 height 25
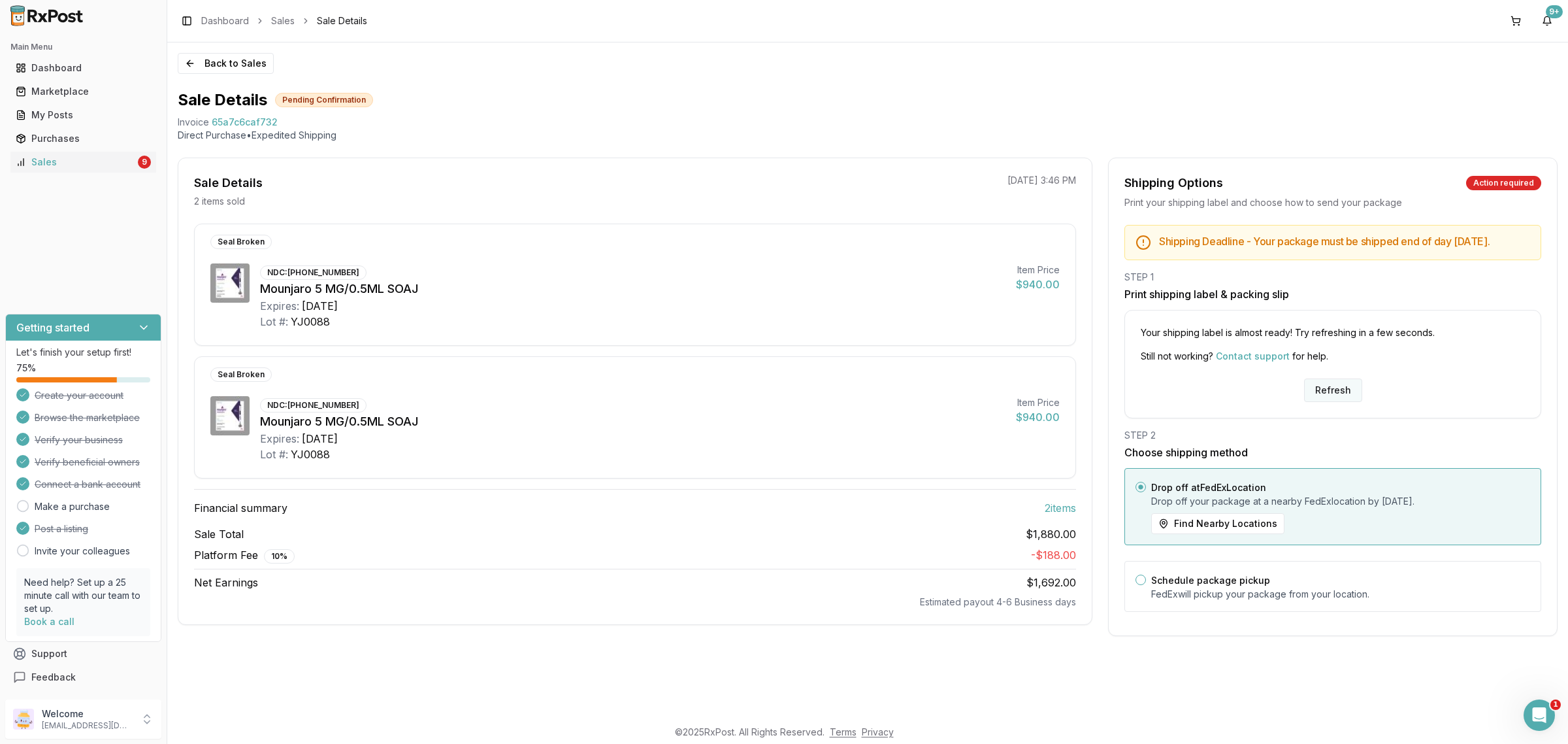
click at [1324, 389] on button "Refresh" at bounding box center [1333, 390] width 58 height 24
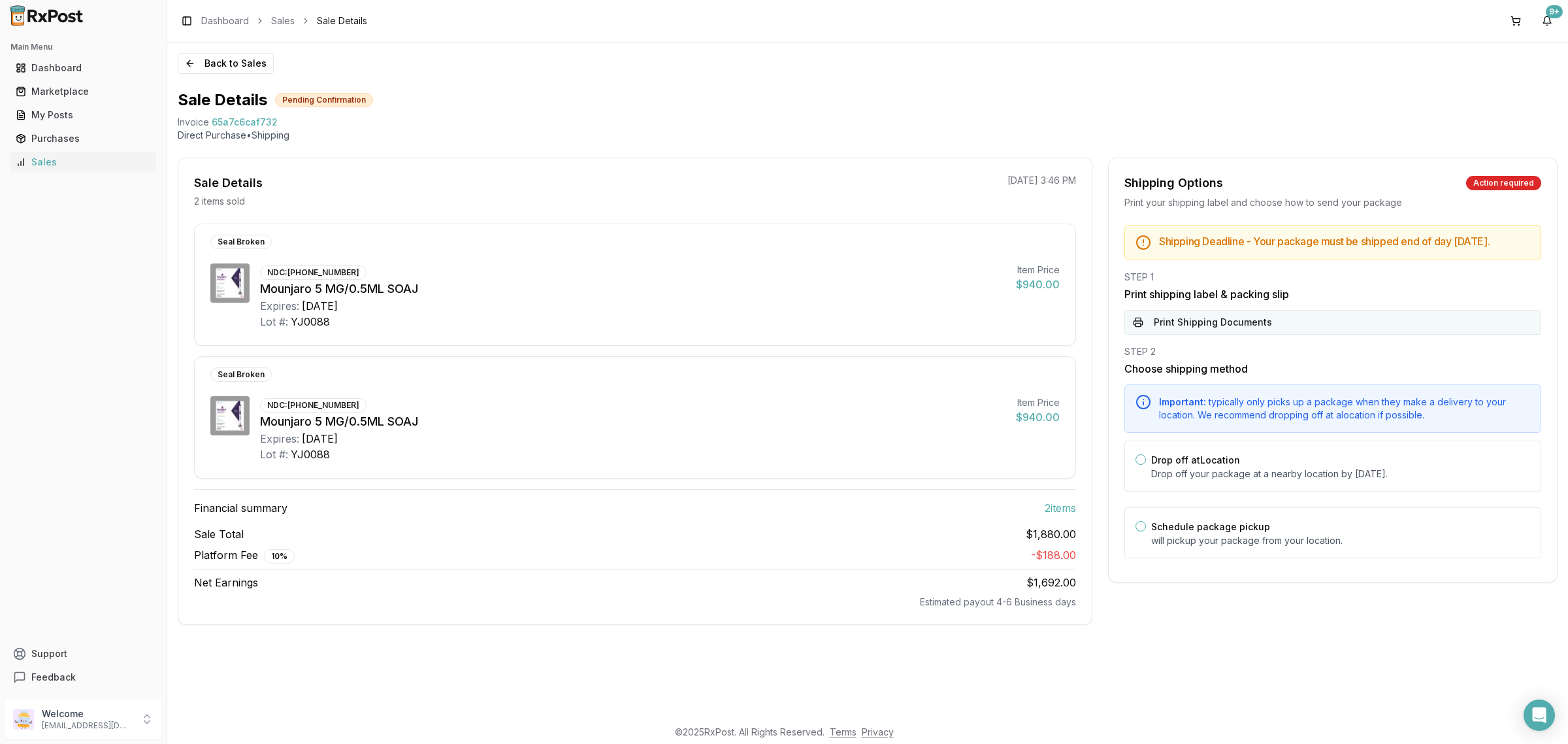
click at [1257, 309] on button "Print Shipping Documents" at bounding box center [1332, 322] width 417 height 25
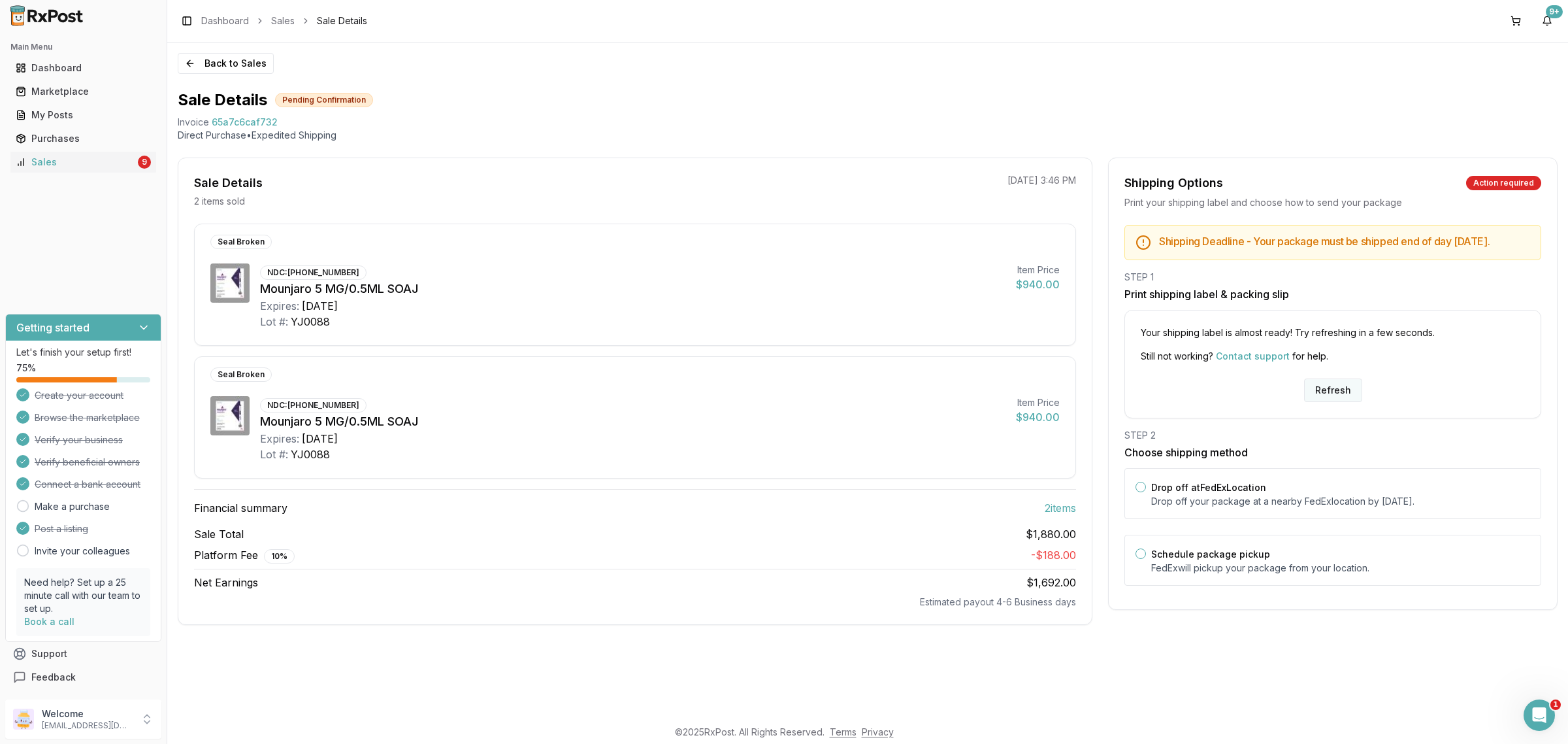
click at [1334, 392] on button "Refresh" at bounding box center [1333, 390] width 58 height 24
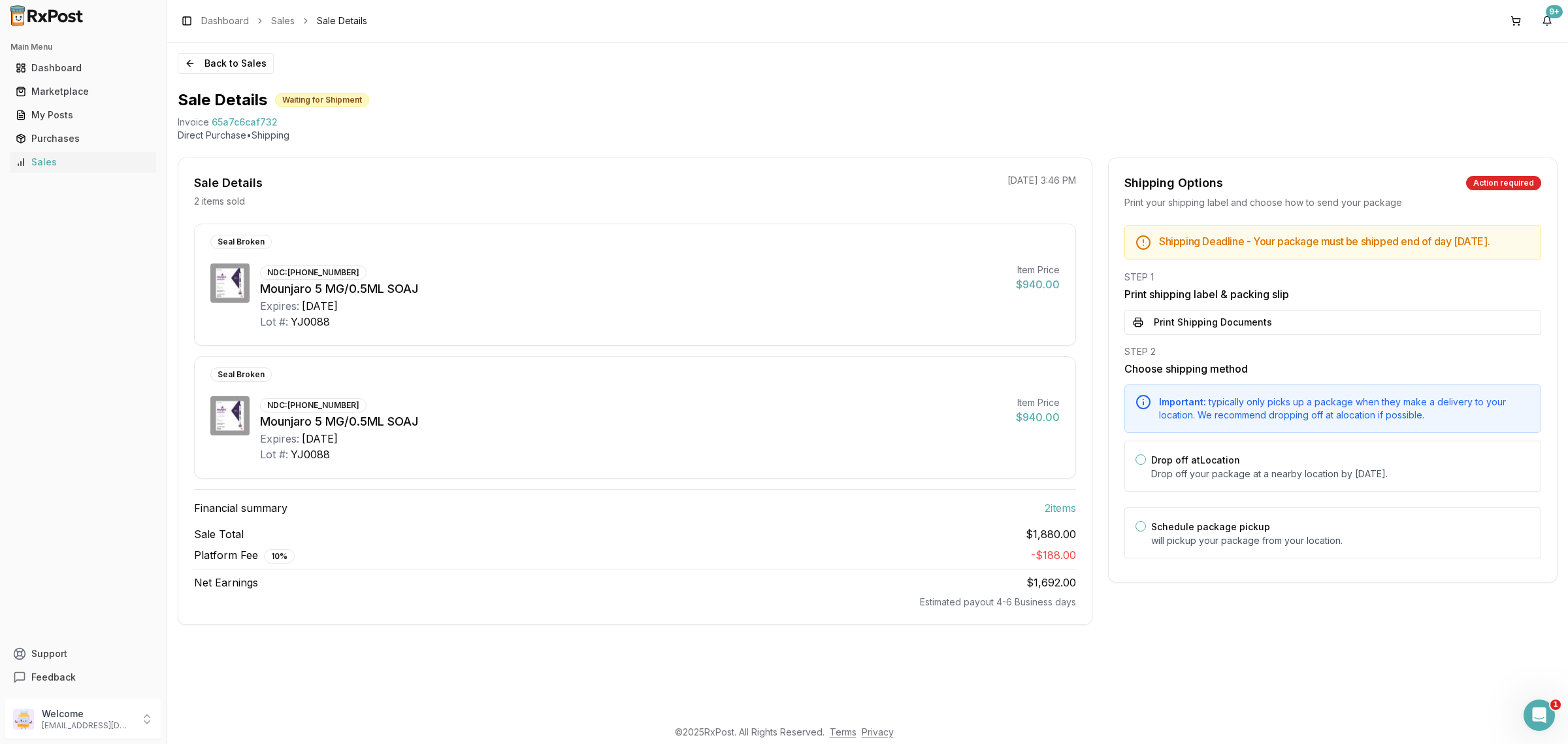
click at [1229, 332] on button "Print Shipping Documents" at bounding box center [1332, 322] width 417 height 25
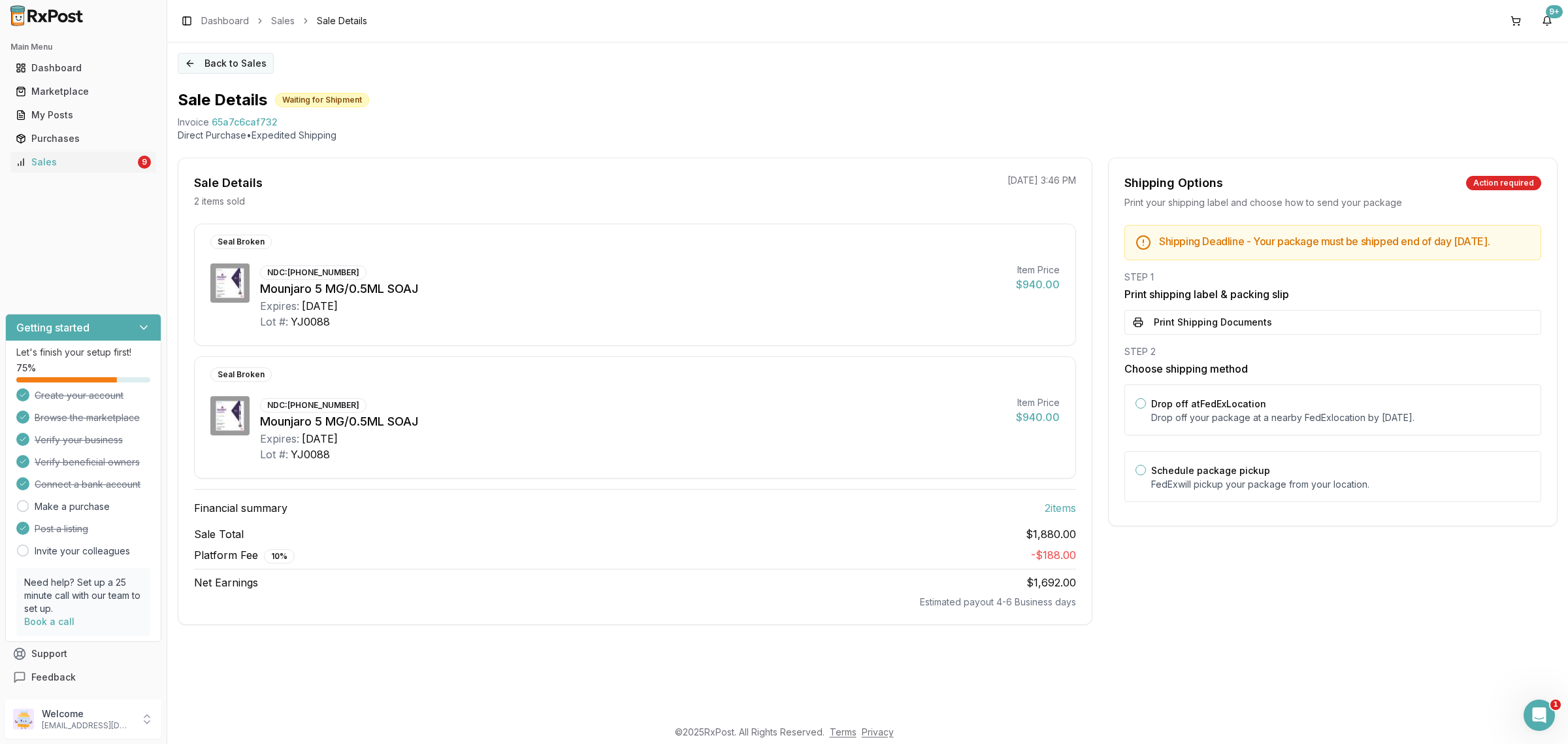
click at [230, 63] on button "Back to Sales" at bounding box center [226, 63] width 96 height 21
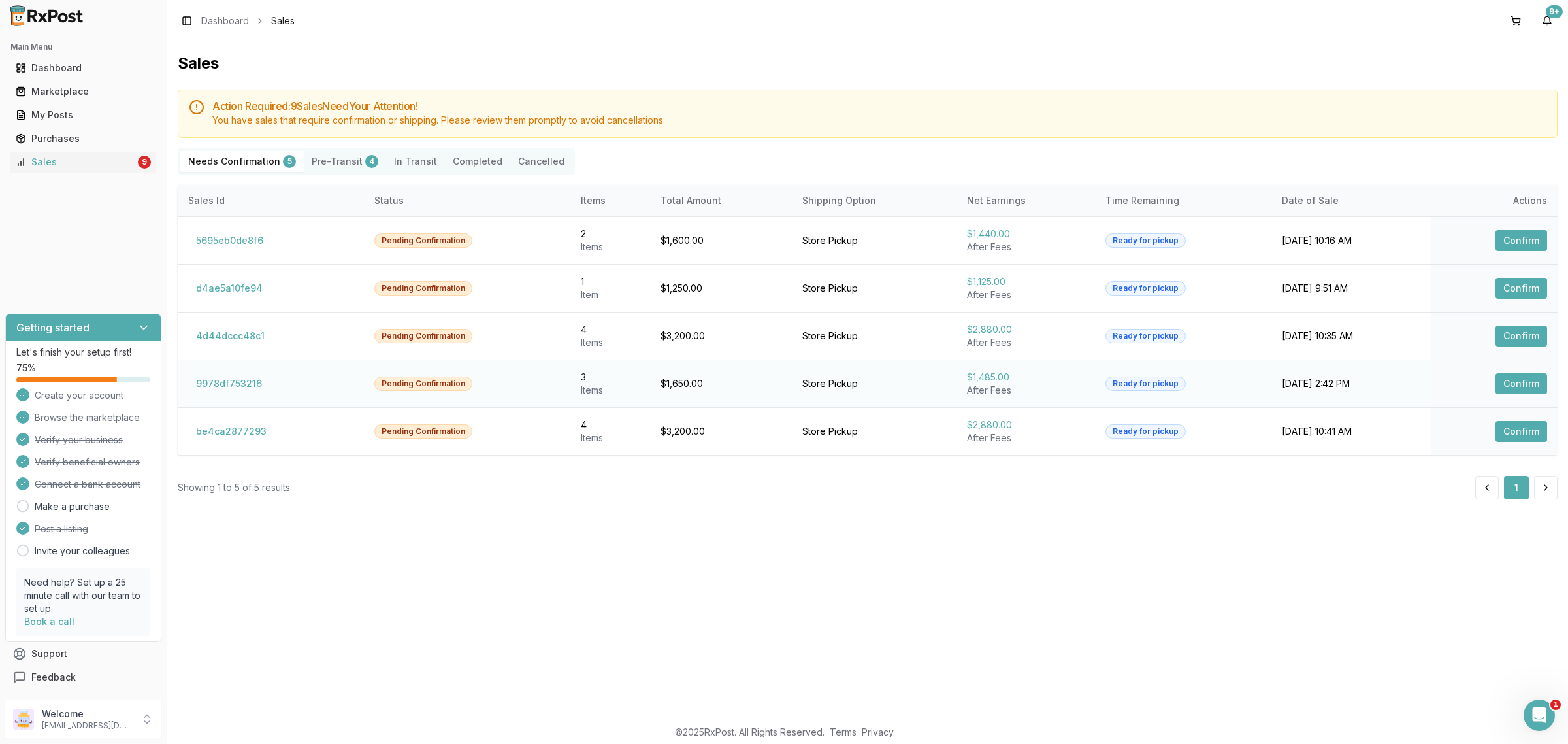
click at [215, 389] on button "9978df753216" at bounding box center [229, 383] width 81 height 21
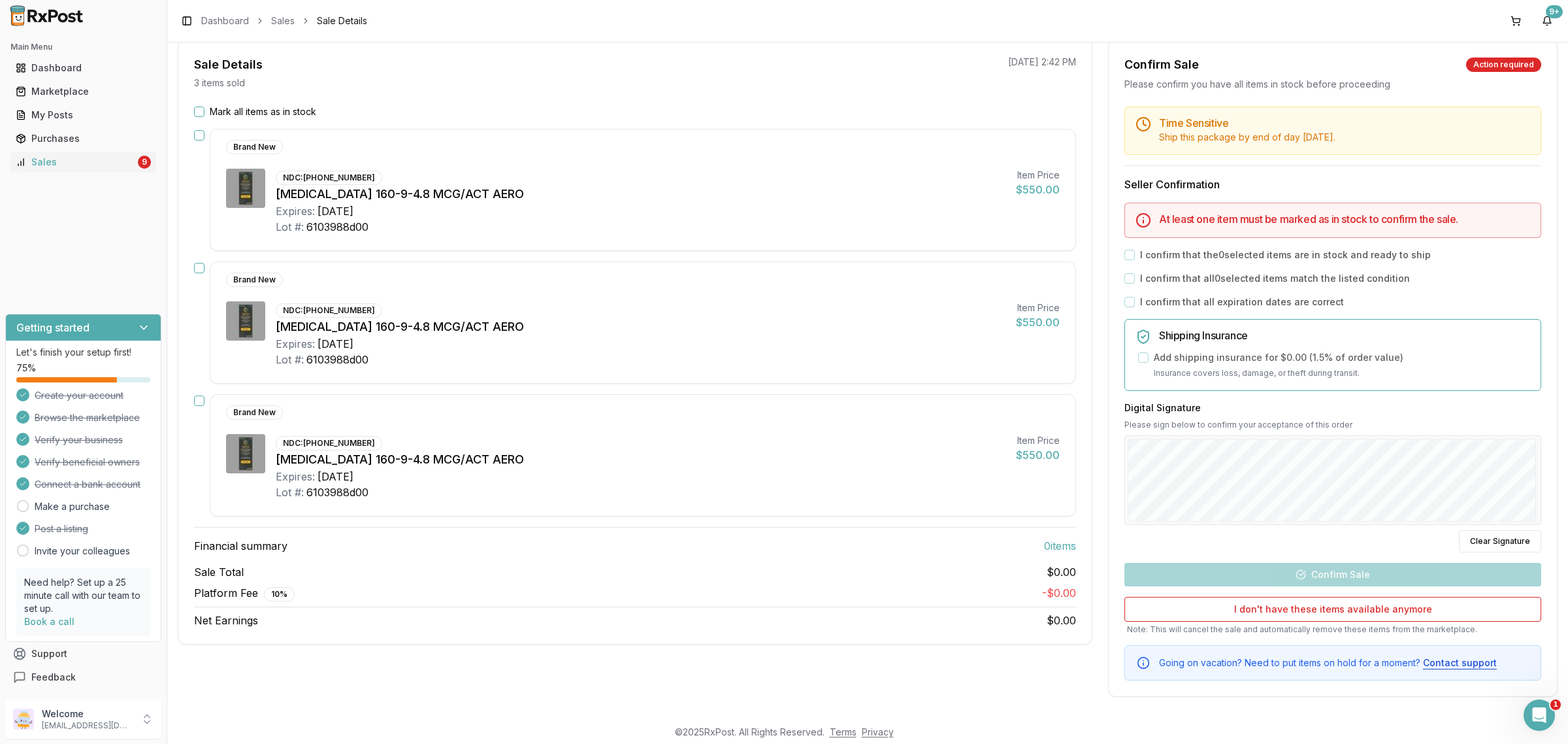
scroll to position [39, 0]
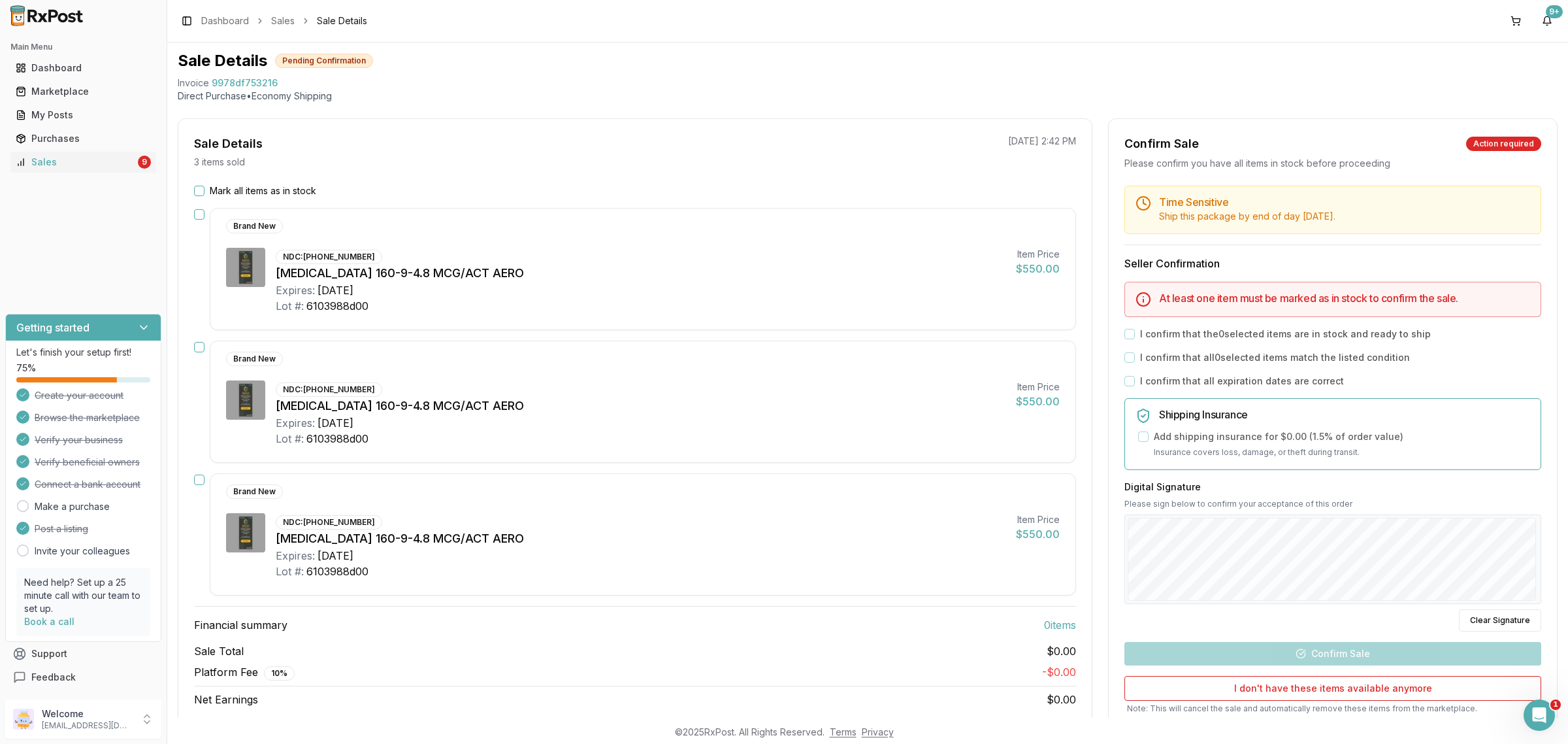
click at [203, 188] on button "Mark all items as in stock" at bounding box center [199, 191] width 10 height 10
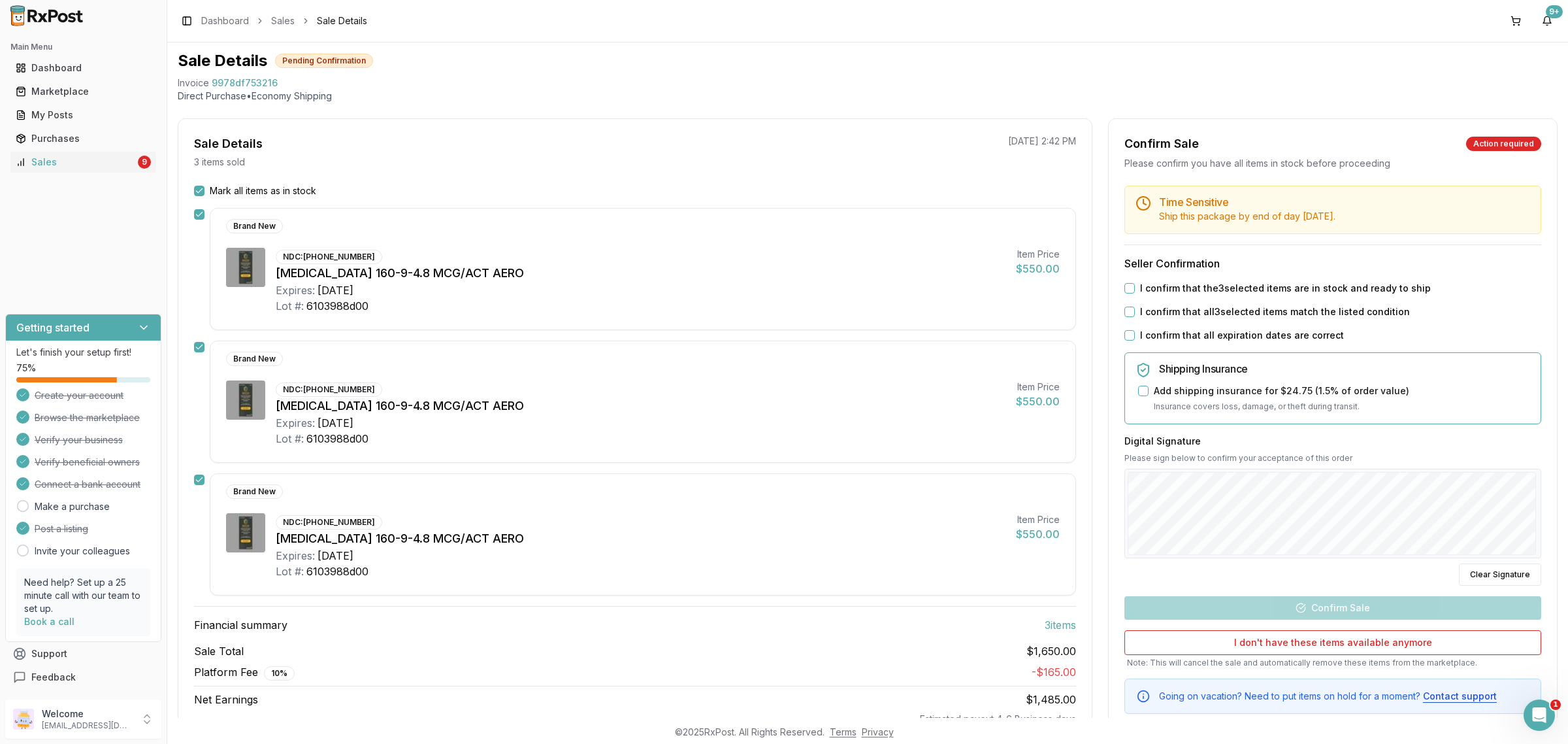
click at [1125, 288] on button "I confirm that the 3 selected items are in stock and ready to ship" at bounding box center [1129, 288] width 10 height 10
click at [1127, 314] on button "I confirm that all 3 selected items match the listed condition" at bounding box center [1129, 312] width 10 height 10
drag, startPoint x: 1128, startPoint y: 329, endPoint x: 1134, endPoint y: 368, distance: 39.5
click at [1128, 330] on div "I confirm that all expiration dates are correct" at bounding box center [1332, 335] width 417 height 13
drag, startPoint x: 1127, startPoint y: 333, endPoint x: 1155, endPoint y: 429, distance: 100.0
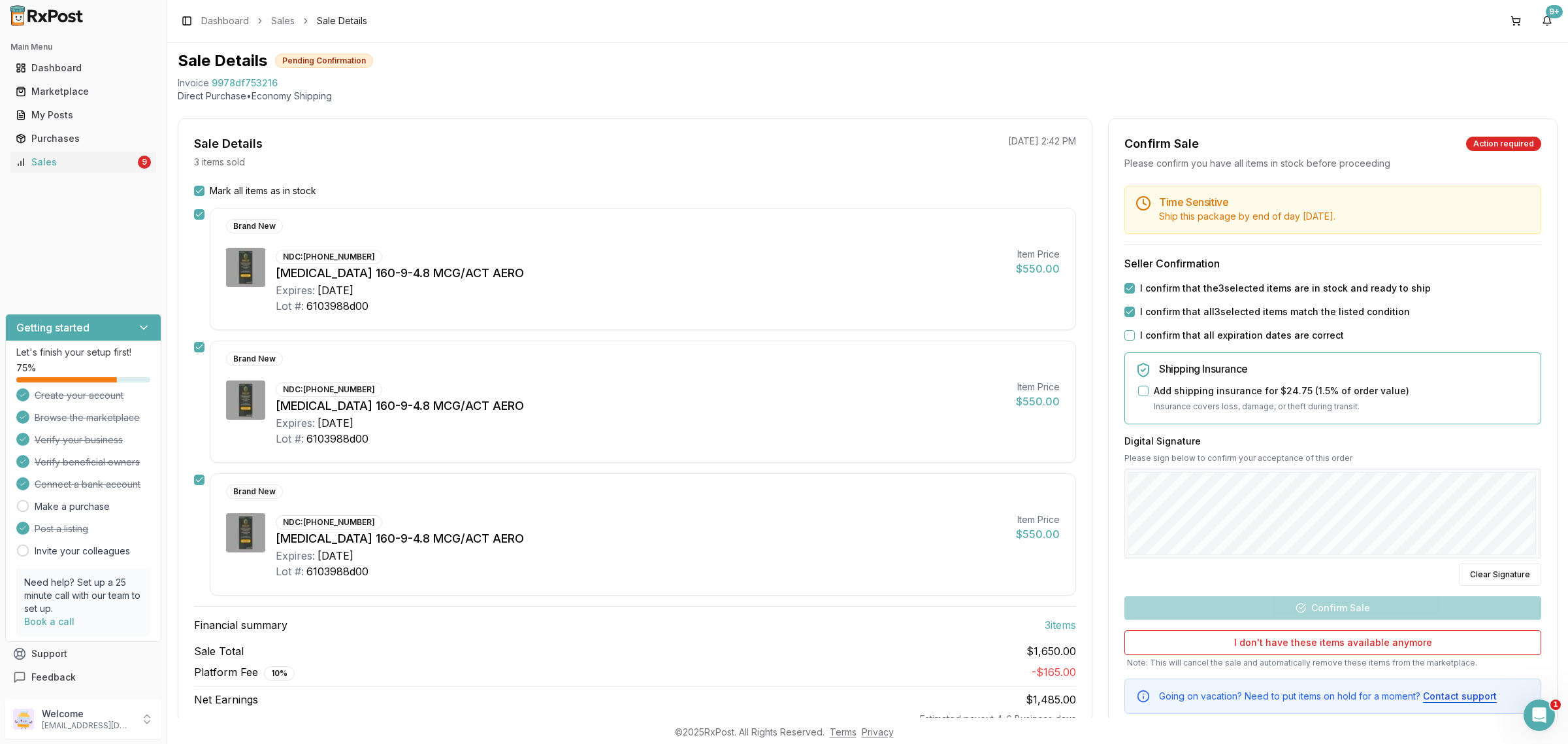
click at [1128, 332] on button "I confirm that all expiration dates are correct" at bounding box center [1129, 335] width 10 height 10
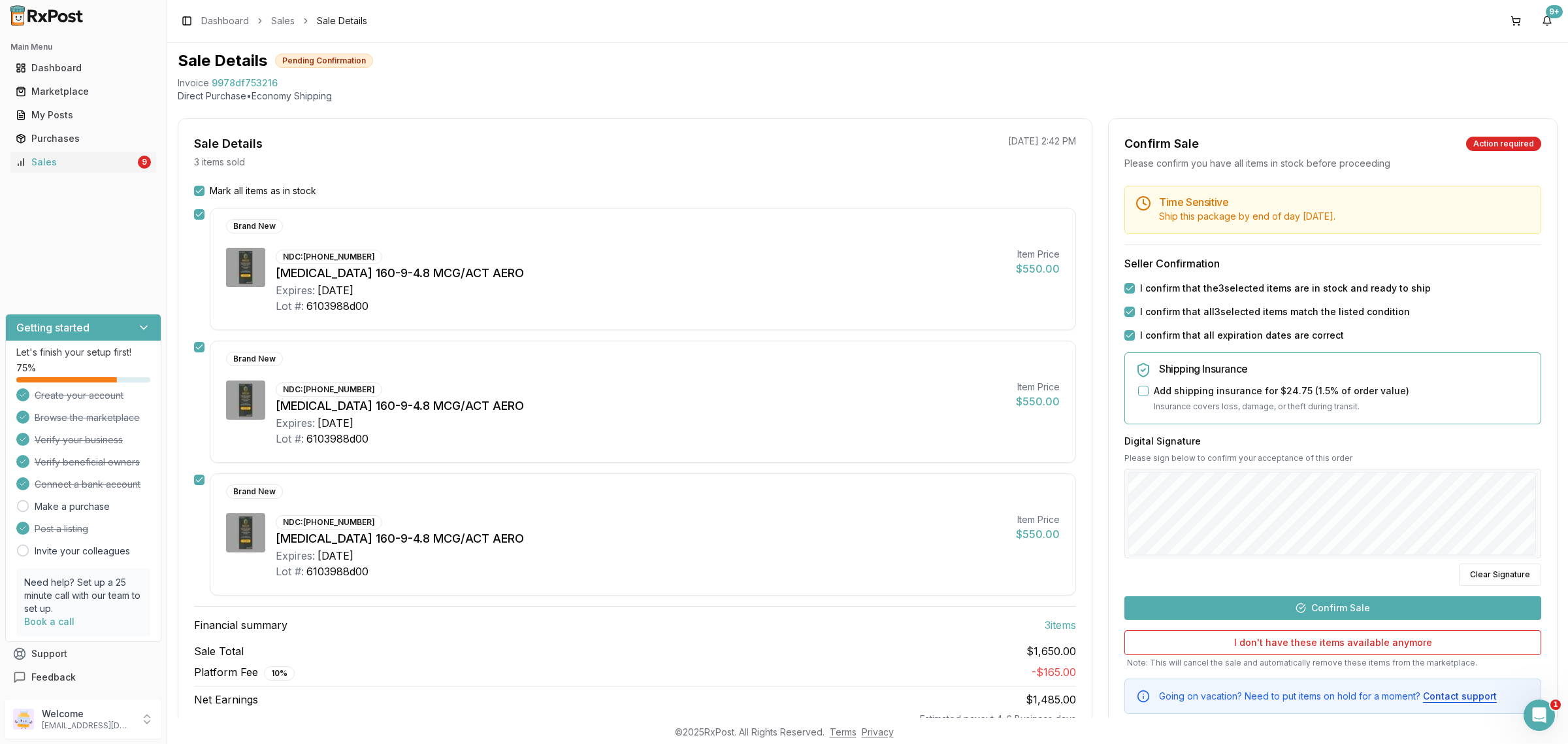
click at [1333, 610] on button "Confirm Sale" at bounding box center [1332, 608] width 417 height 24
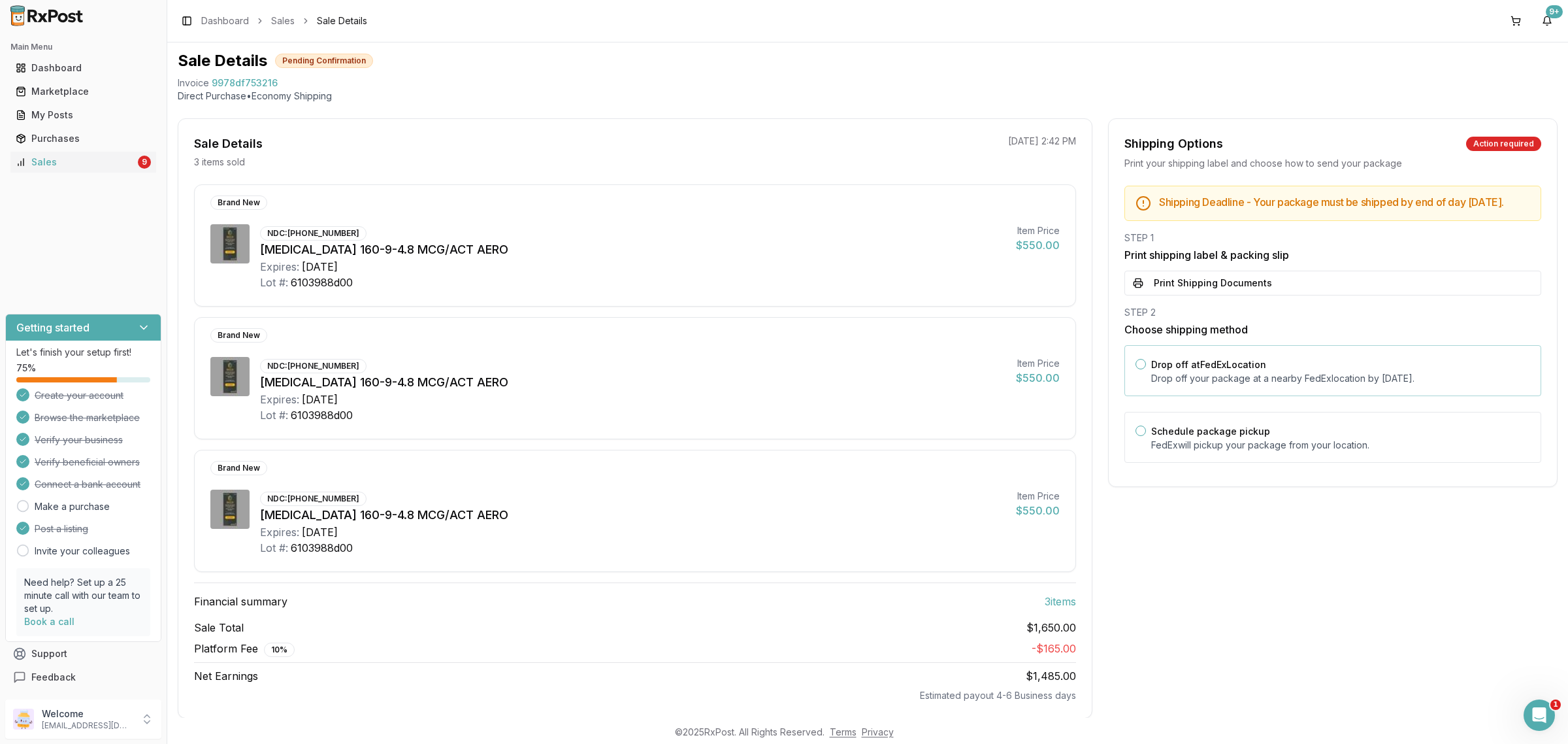
click at [1256, 370] on label "Drop off at FedEx Location" at bounding box center [1208, 364] width 115 height 11
click at [1145, 369] on button "Drop off at FedEx Location" at bounding box center [1140, 364] width 10 height 10
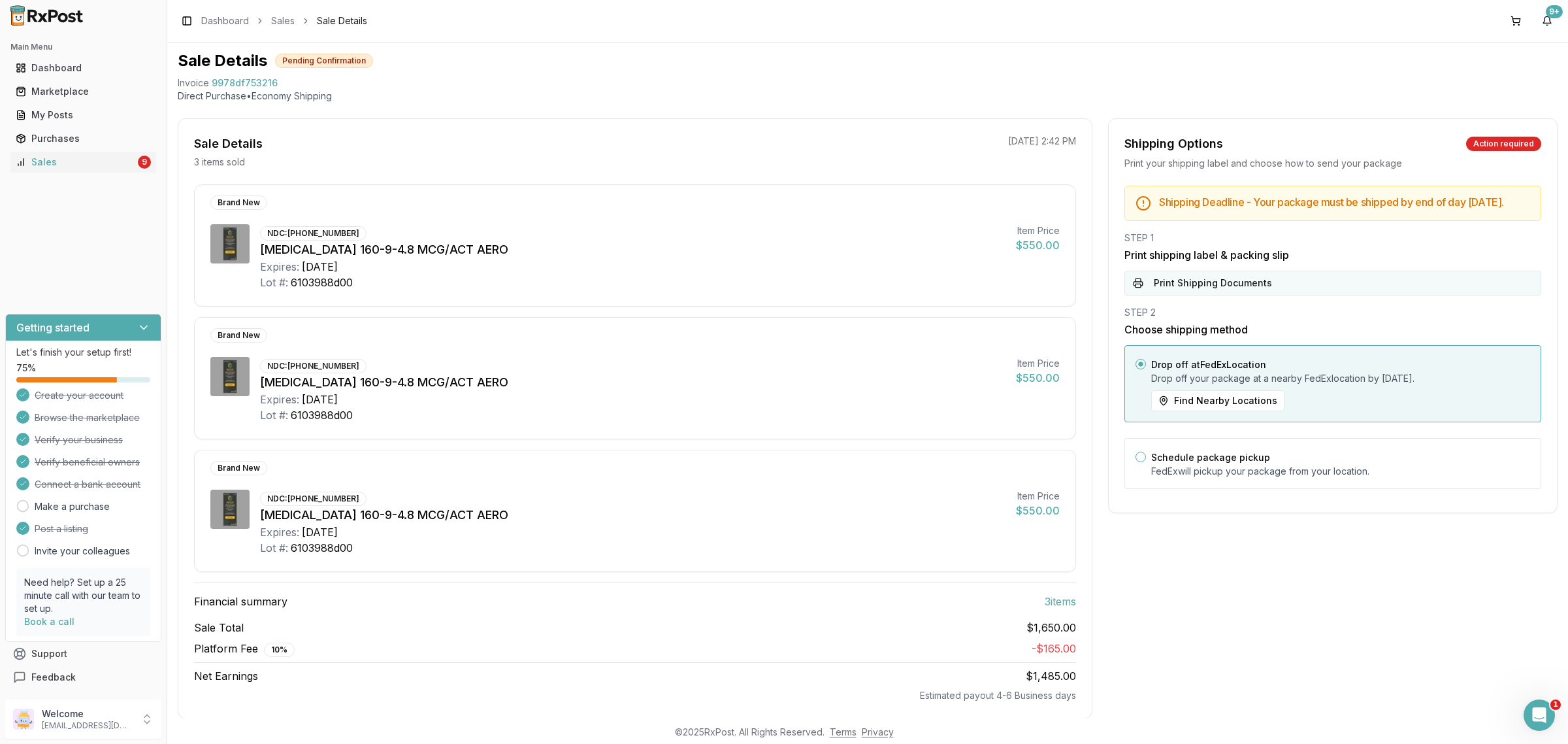
click at [1230, 292] on button "Print Shipping Documents" at bounding box center [1332, 283] width 417 height 25
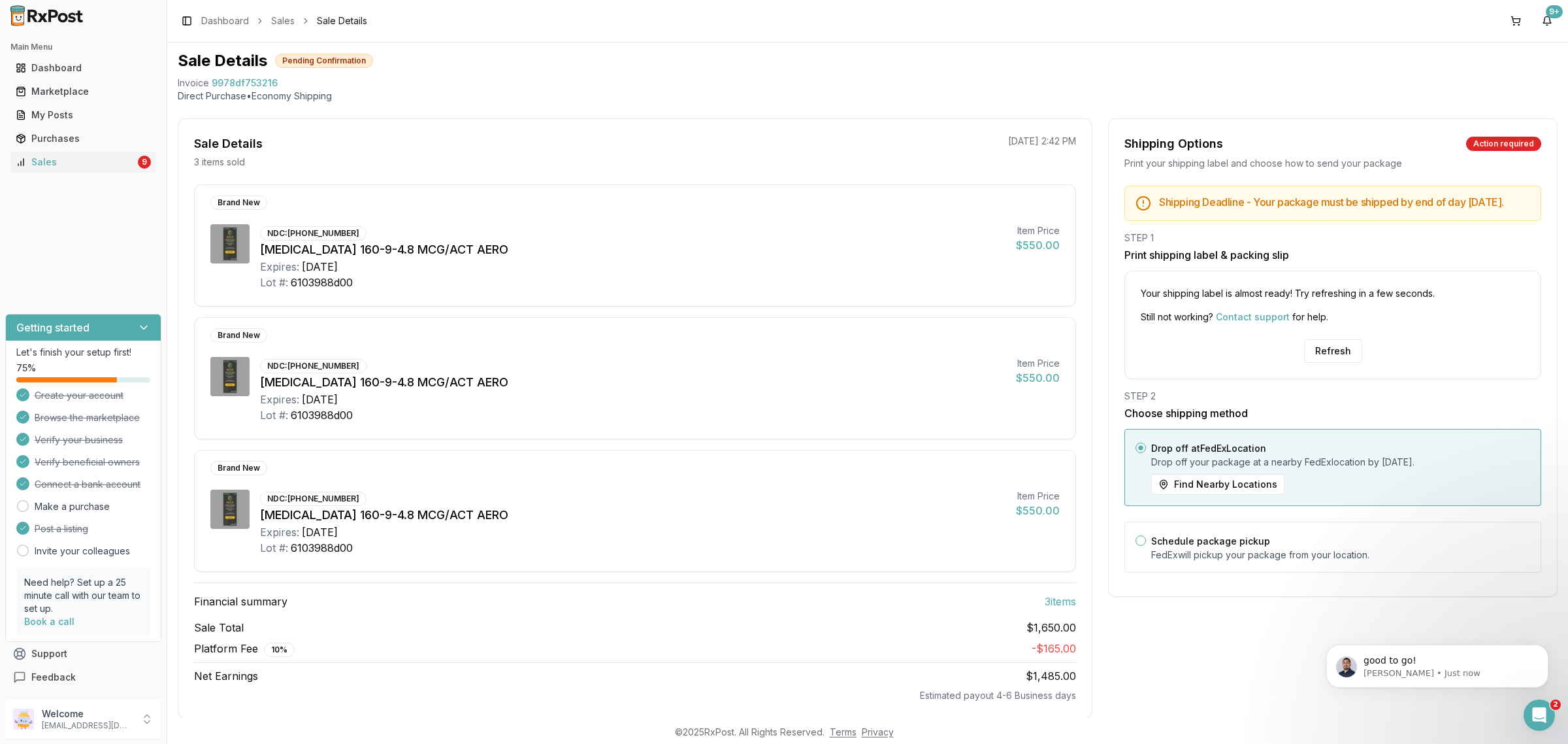
scroll to position [0, 0]
click at [1326, 356] on button "Refresh" at bounding box center [1333, 351] width 58 height 24
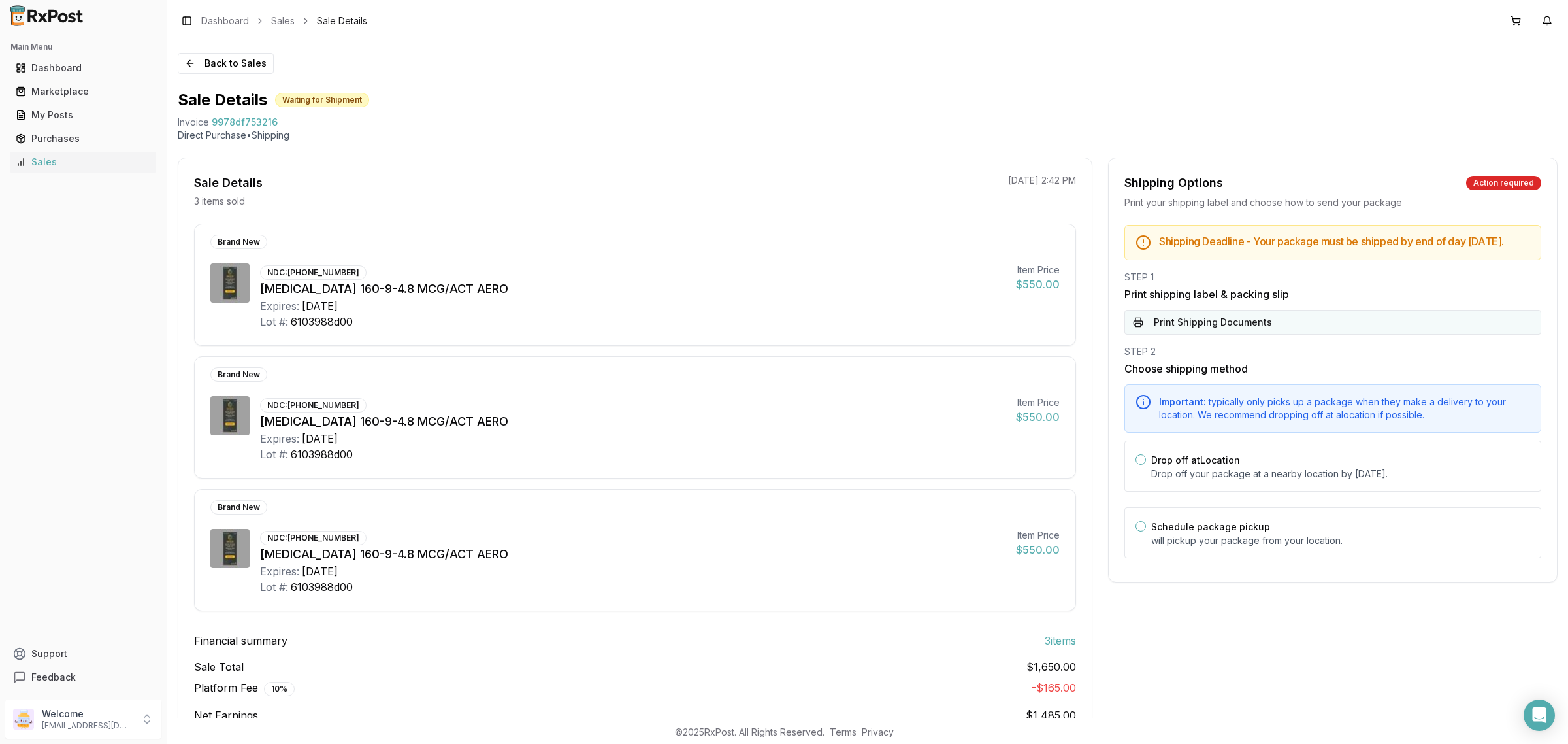
click at [1273, 326] on button "Print Shipping Documents" at bounding box center [1332, 322] width 417 height 25
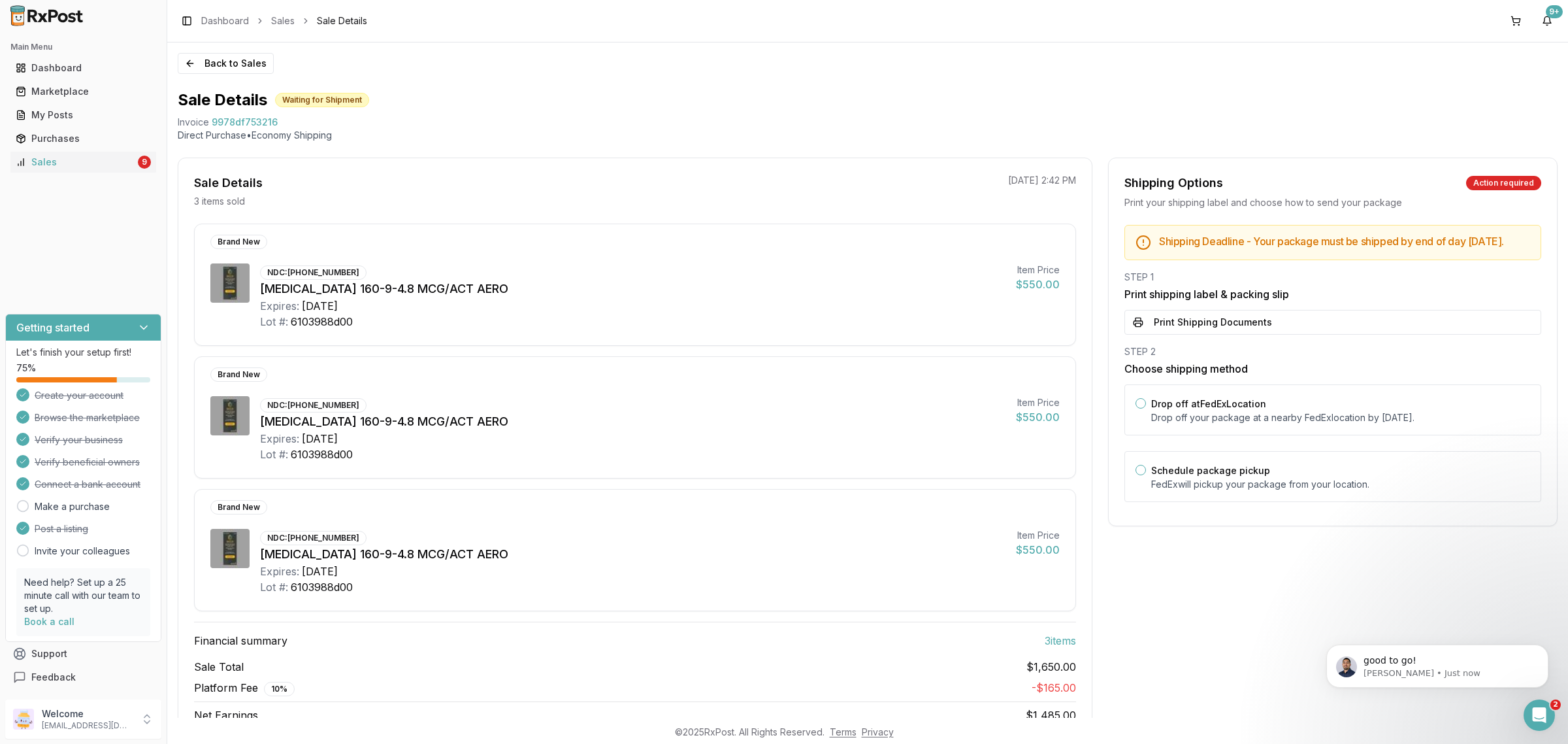
click at [249, 53] on button "Back to Sales" at bounding box center [226, 63] width 96 height 21
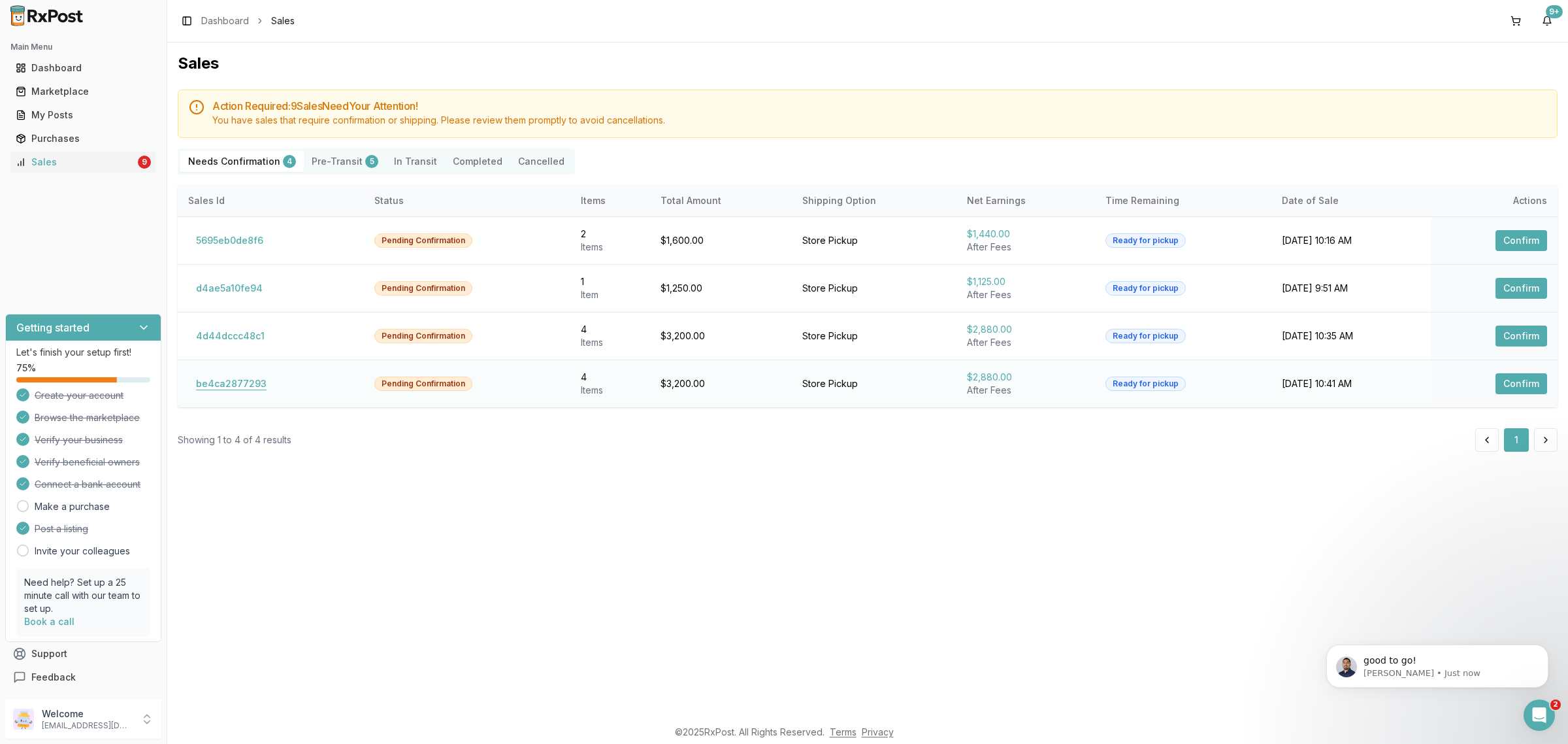
click at [240, 384] on button "be4ca2877293" at bounding box center [231, 383] width 87 height 21
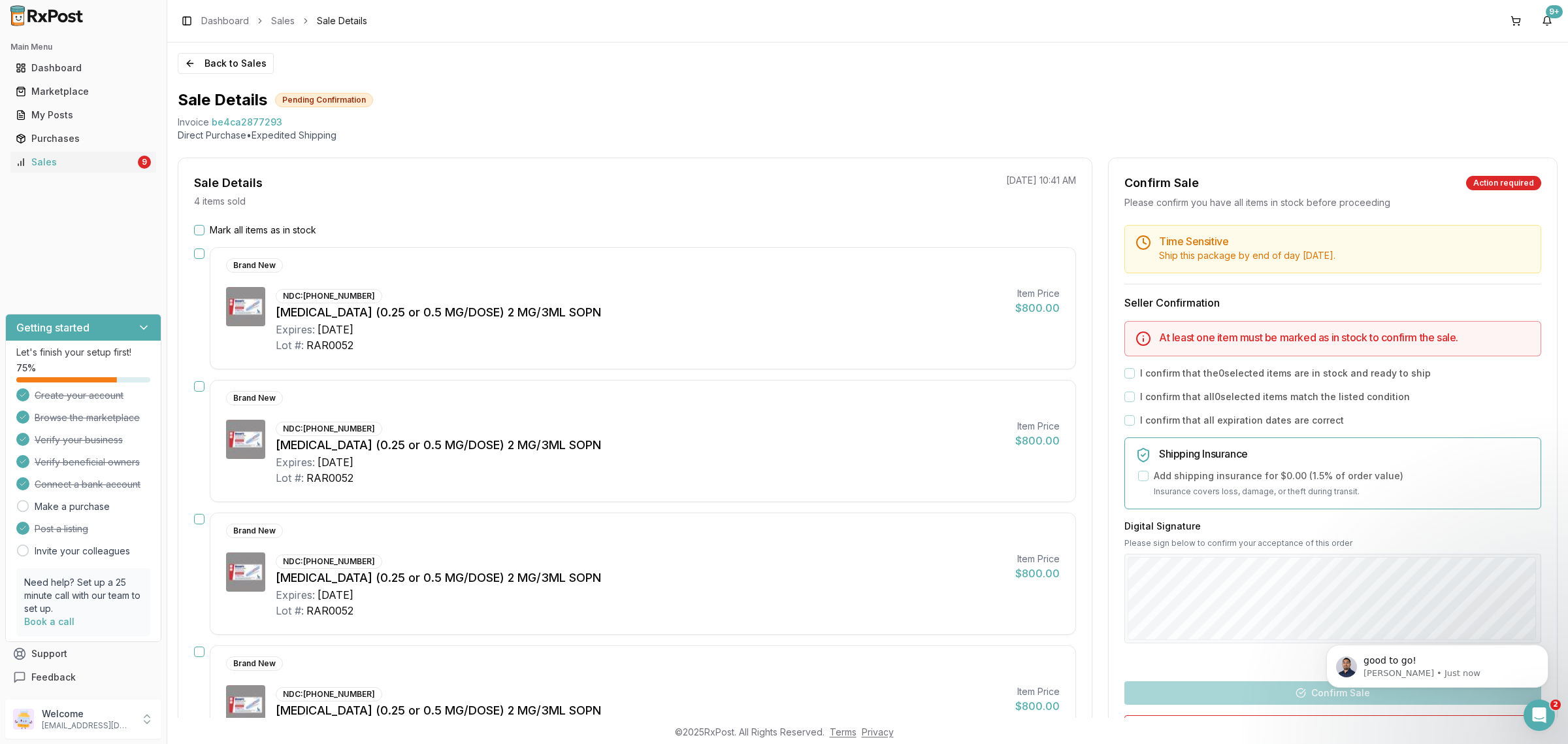
click at [203, 74] on div "Back to Sales Sale Details Pending Confirmation Invoice be4ca2877293 Direct Pur…" at bounding box center [867, 380] width 1401 height 675
click at [203, 70] on button "Back to Sales" at bounding box center [226, 63] width 96 height 21
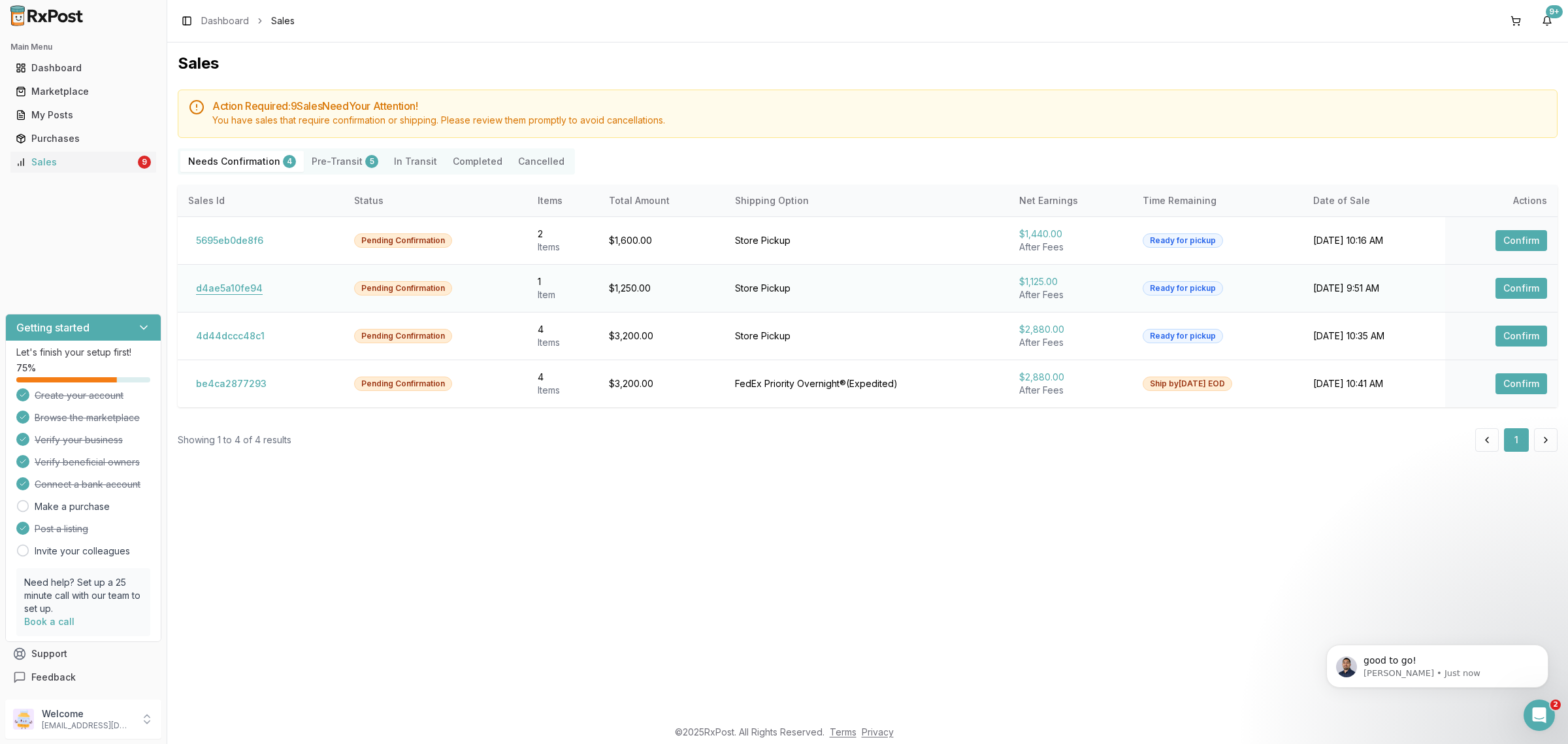
click at [224, 282] on button "d4ae5a10fe94" at bounding box center [229, 288] width 82 height 21
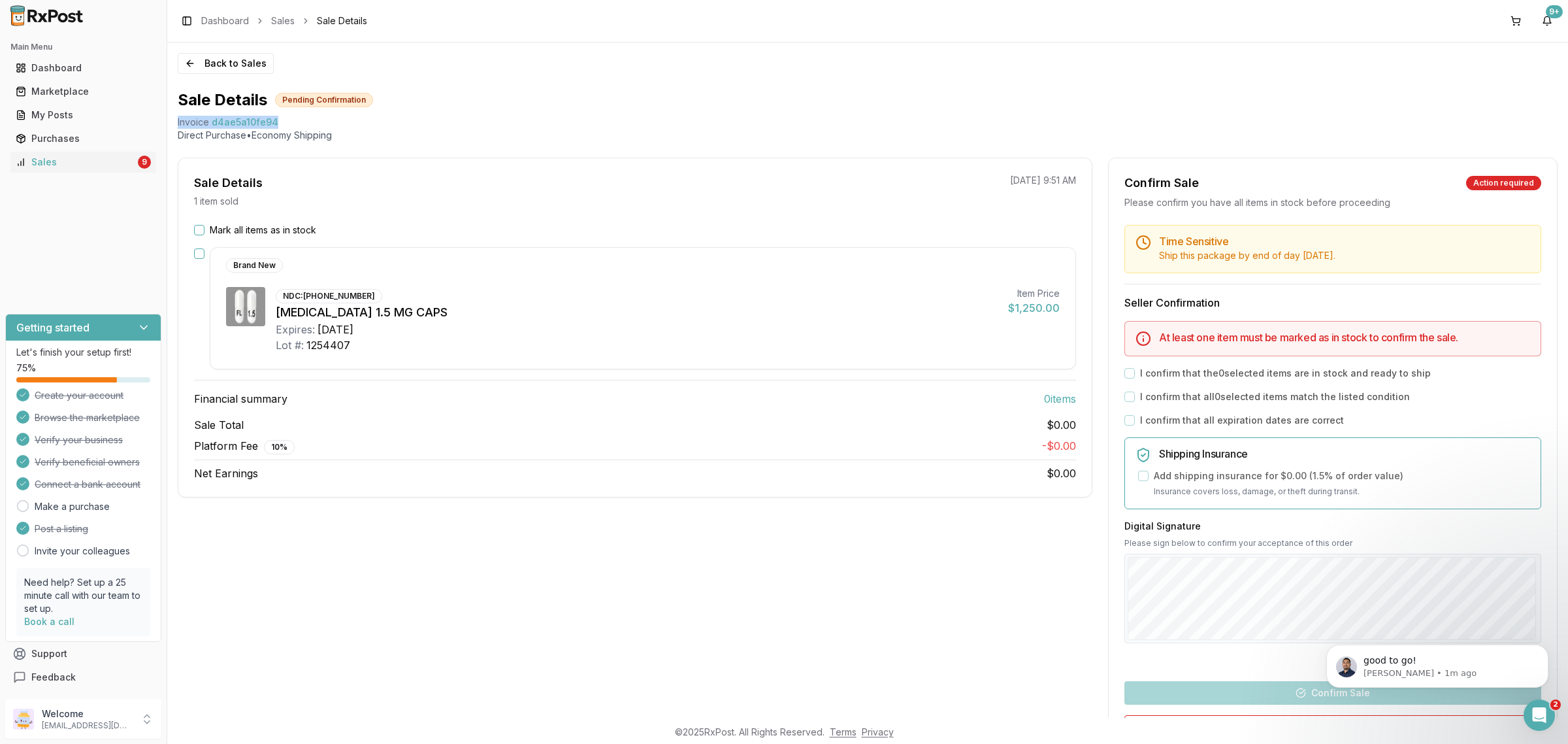
drag, startPoint x: 279, startPoint y: 125, endPoint x: 178, endPoint y: 123, distance: 101.0
click at [178, 123] on div "Invoice d4ae5a10fe94" at bounding box center [867, 122] width 1379 height 13
copy div "Invoice d4ae5a10fe94"
click at [1534, 728] on div "Open Intercom Messenger" at bounding box center [1537, 713] width 43 height 43
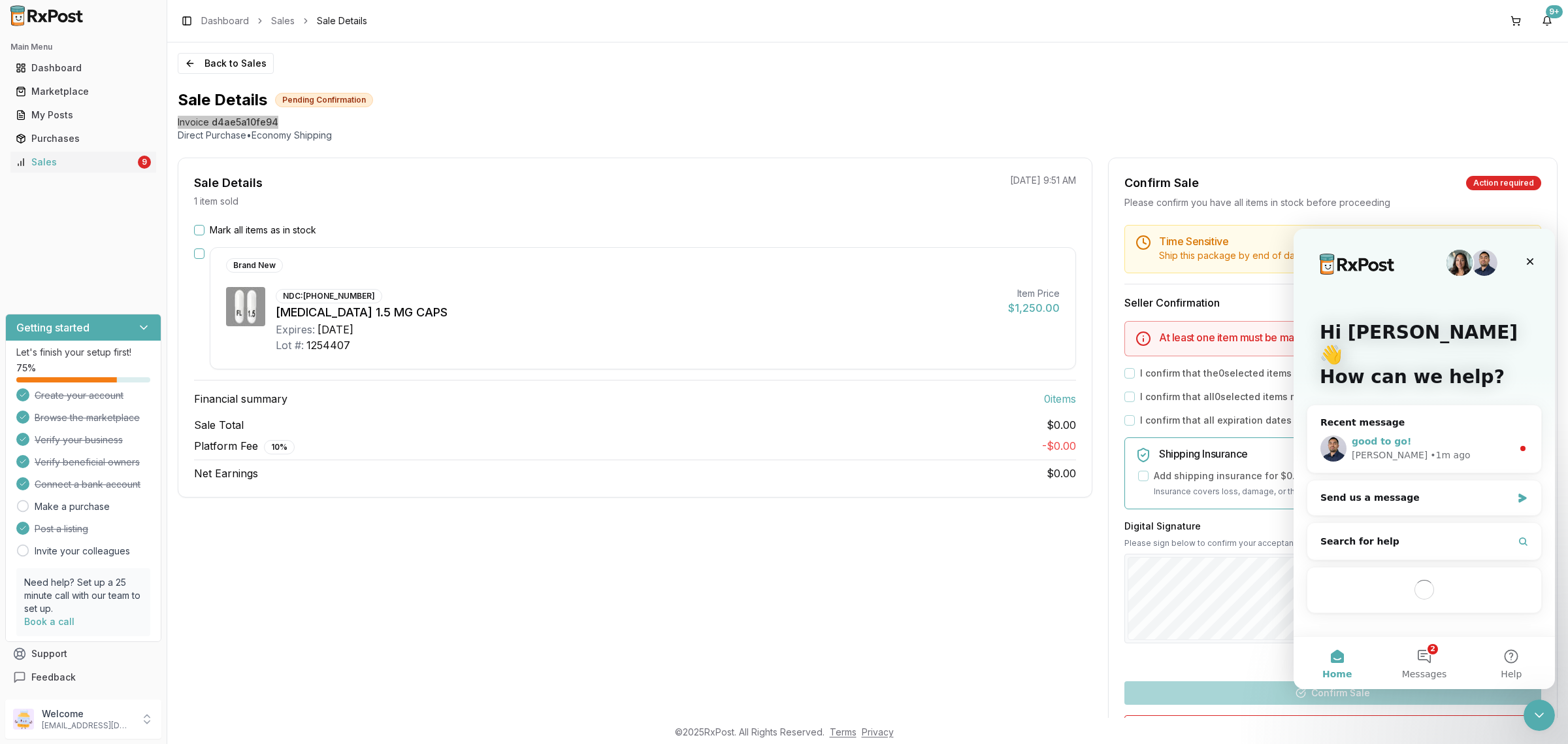
click at [1411, 435] on div "good to go!" at bounding box center [1431, 441] width 161 height 14
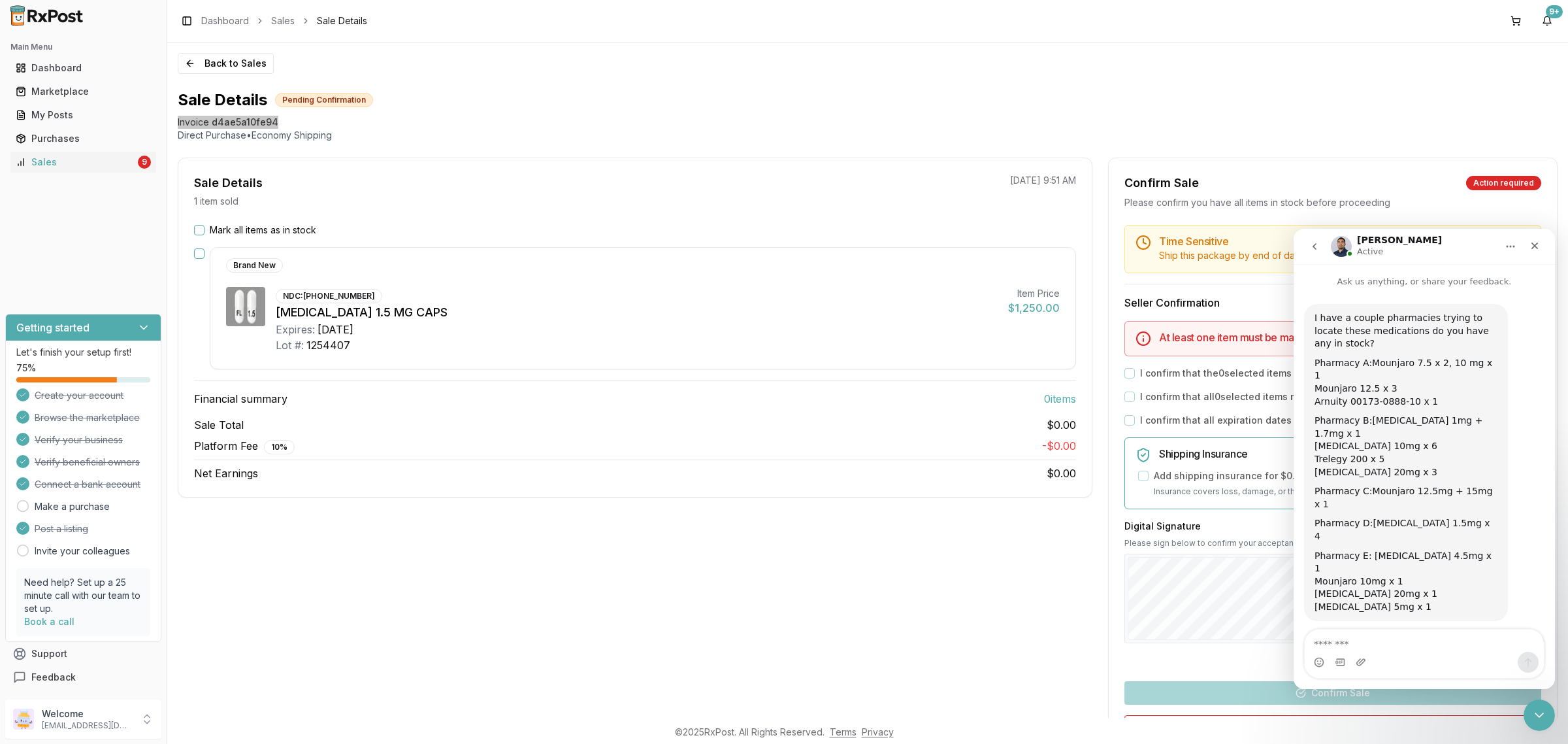
scroll to position [39, 0]
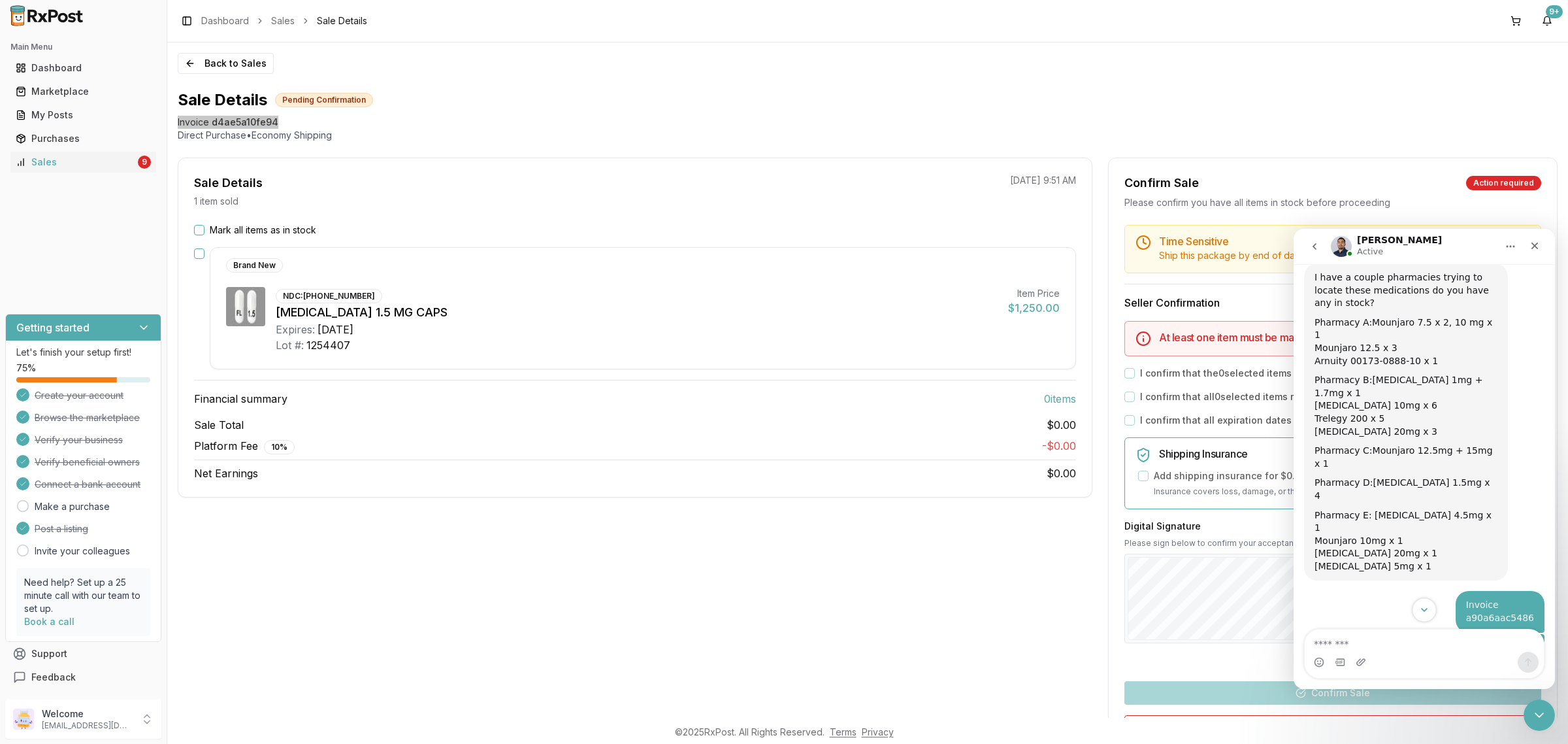
click at [1431, 606] on button "Scroll to bottom" at bounding box center [1424, 609] width 24 height 24
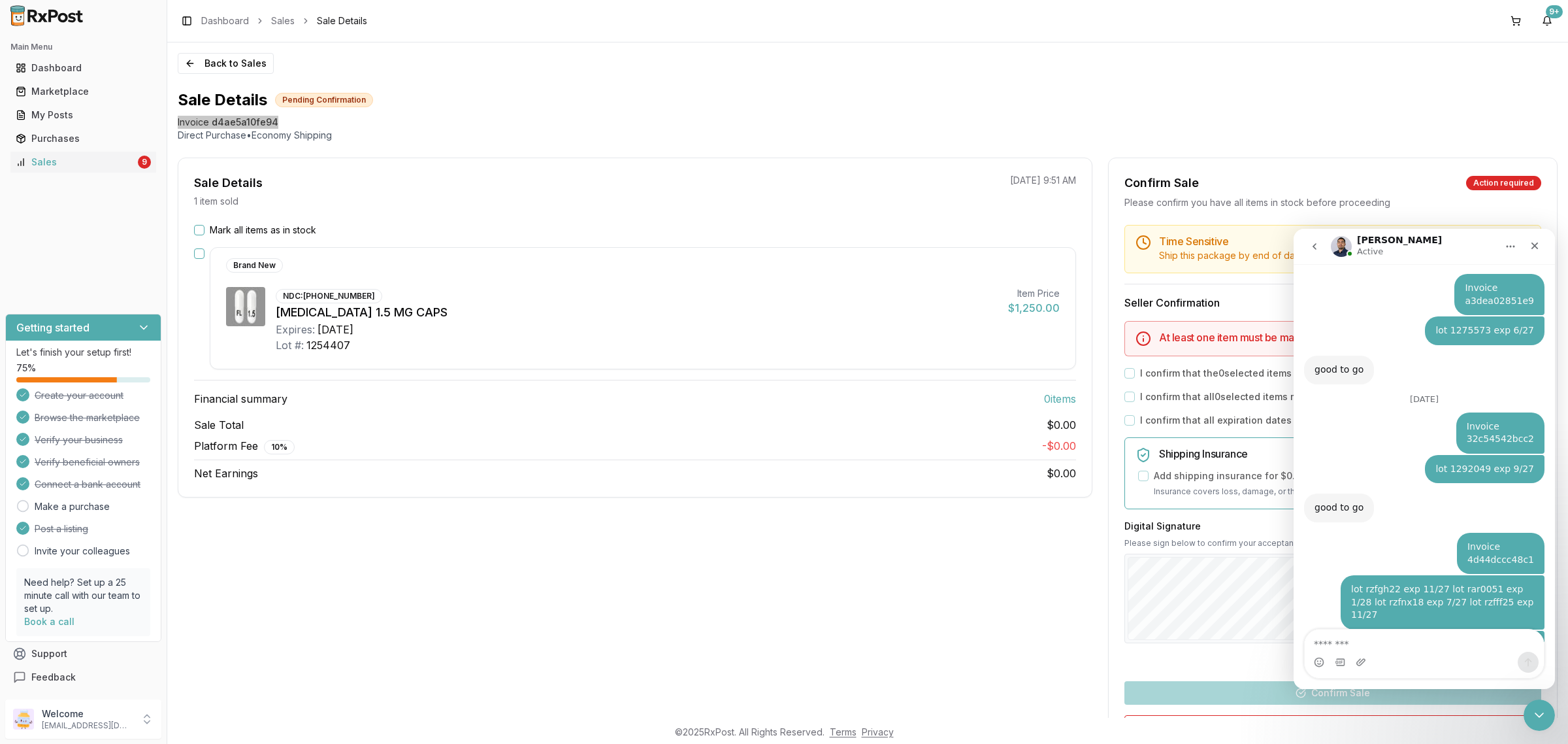
scroll to position [1935, 0]
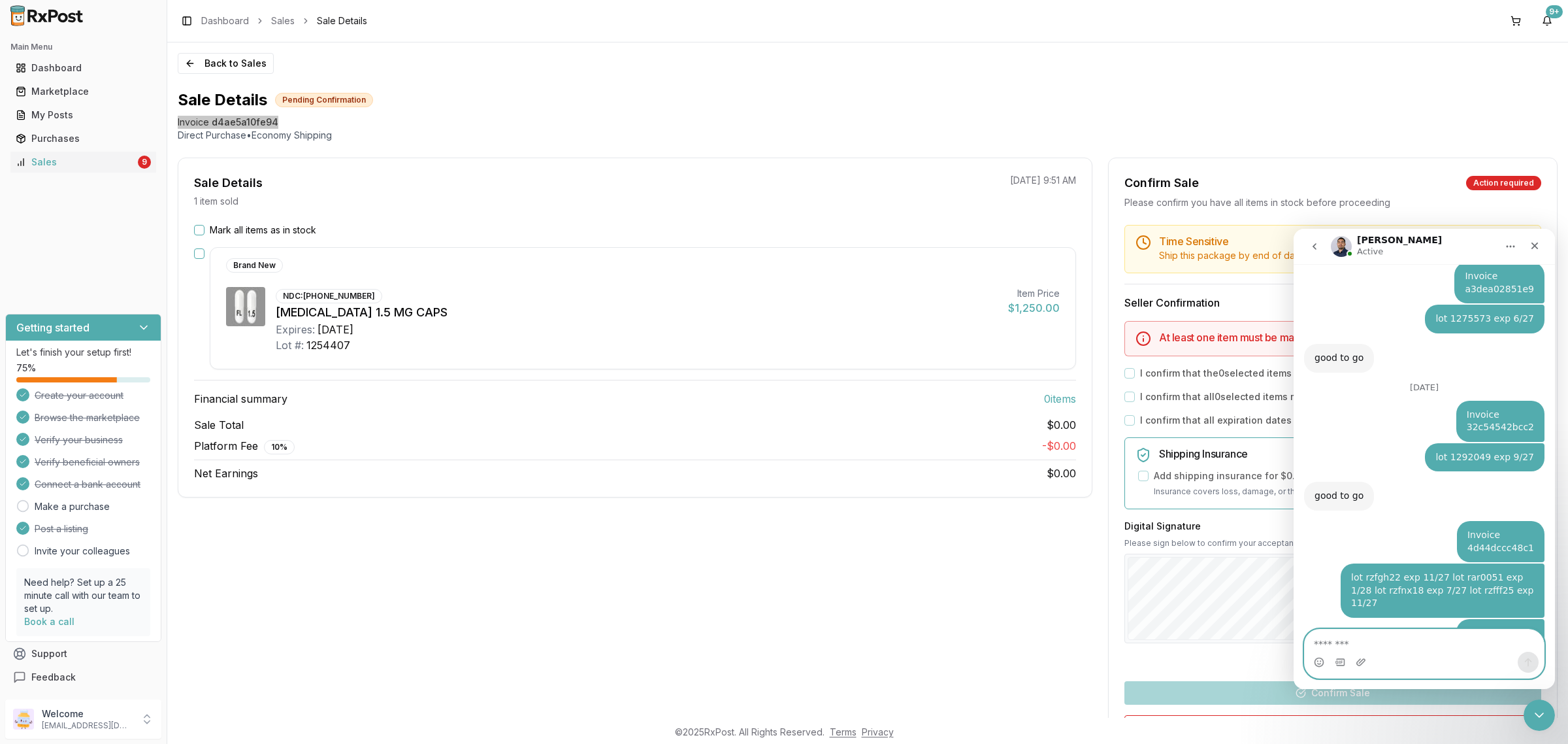
click at [1418, 629] on textarea "Message…" at bounding box center [1424, 640] width 239 height 22
paste textarea "**********"
type textarea "**********"
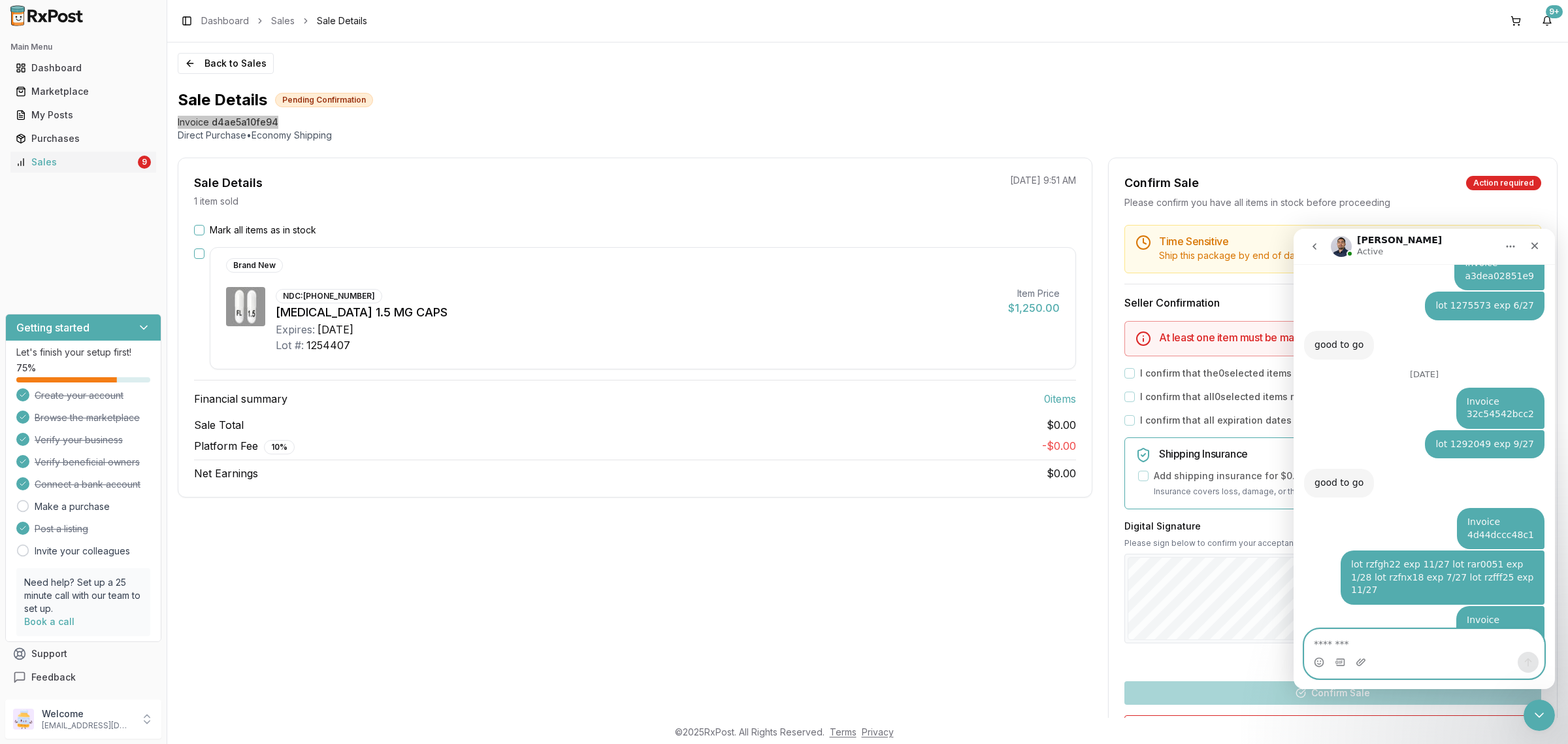
scroll to position [1986, 0]
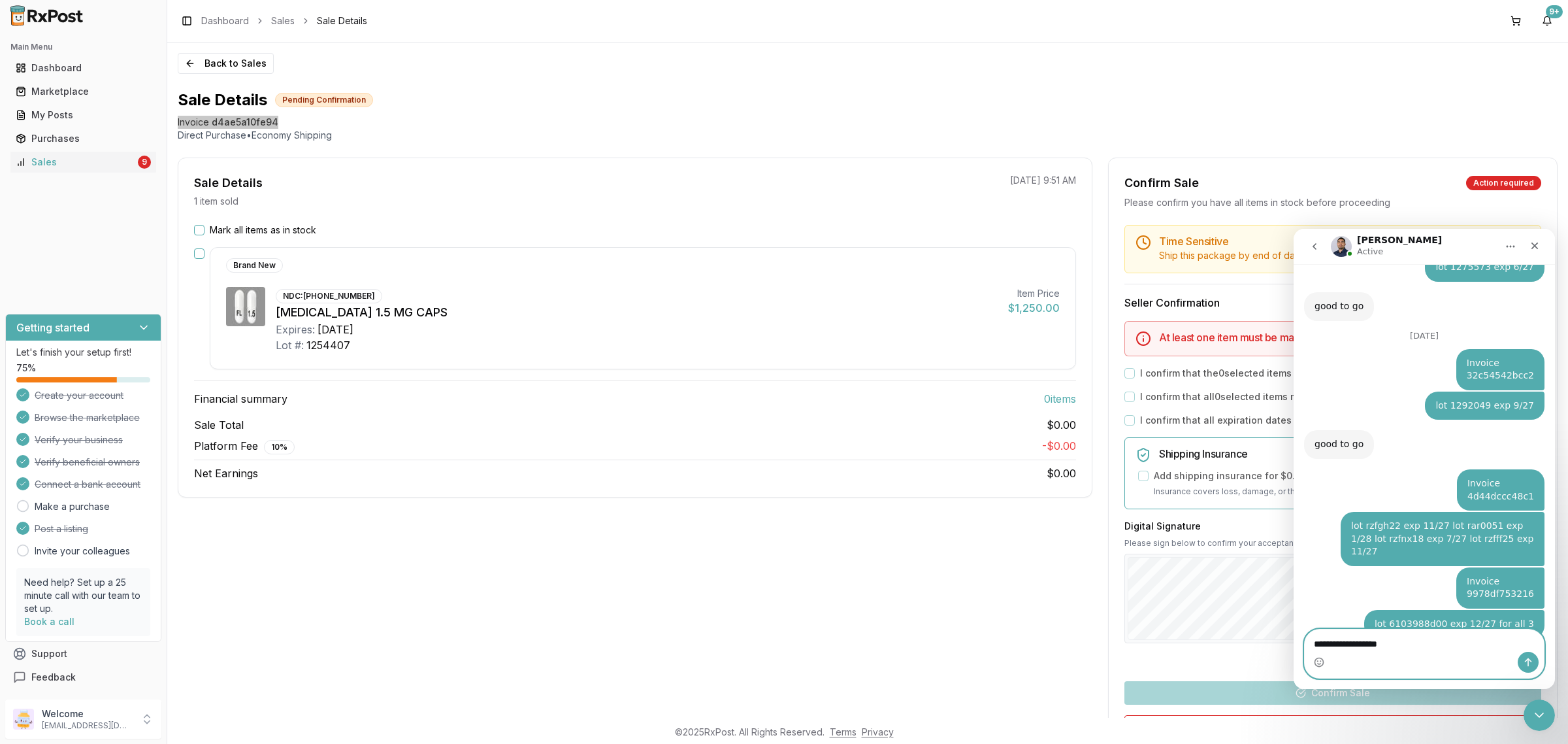
type textarea "**********"
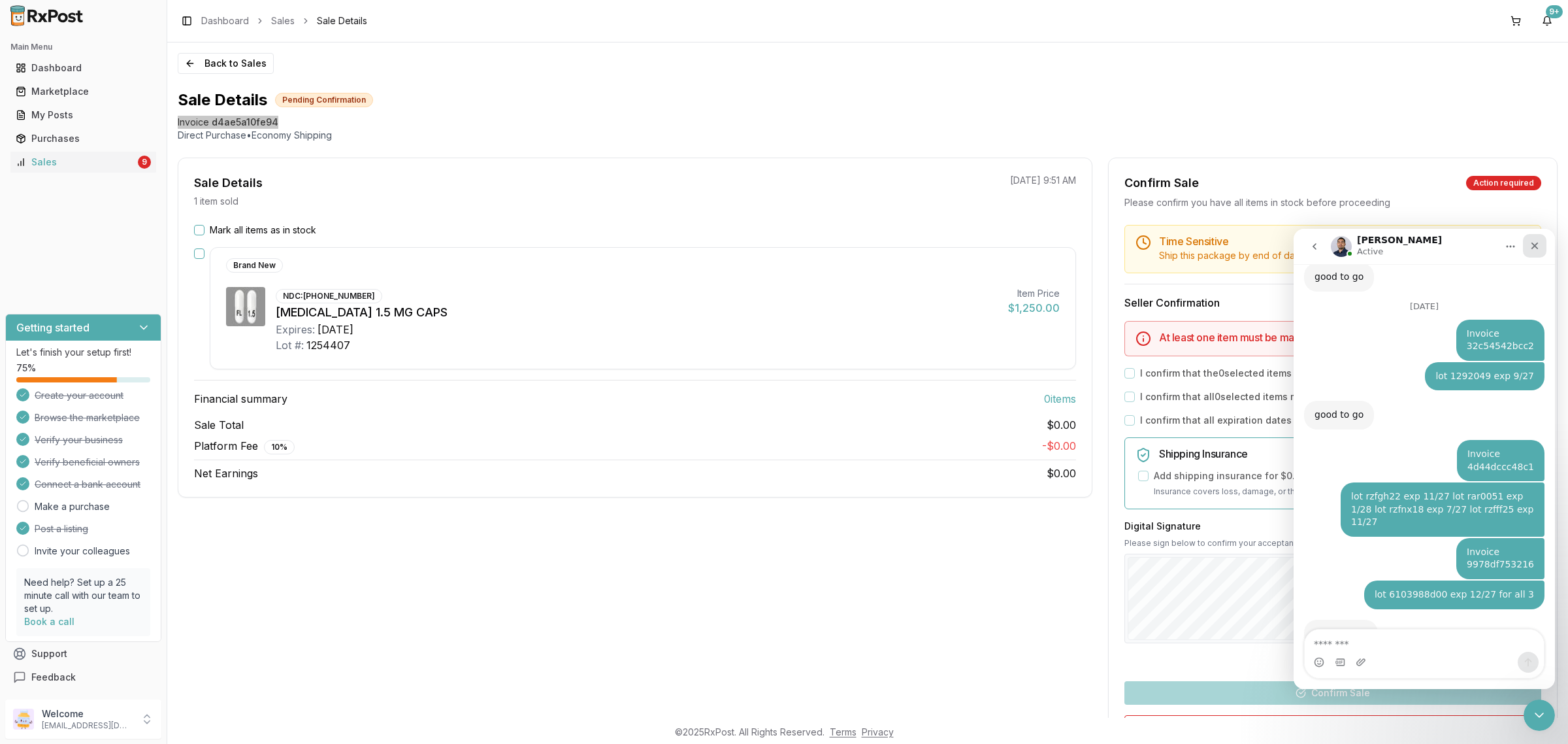
click at [1539, 248] on icon "Close" at bounding box center [1534, 246] width 10 height 10
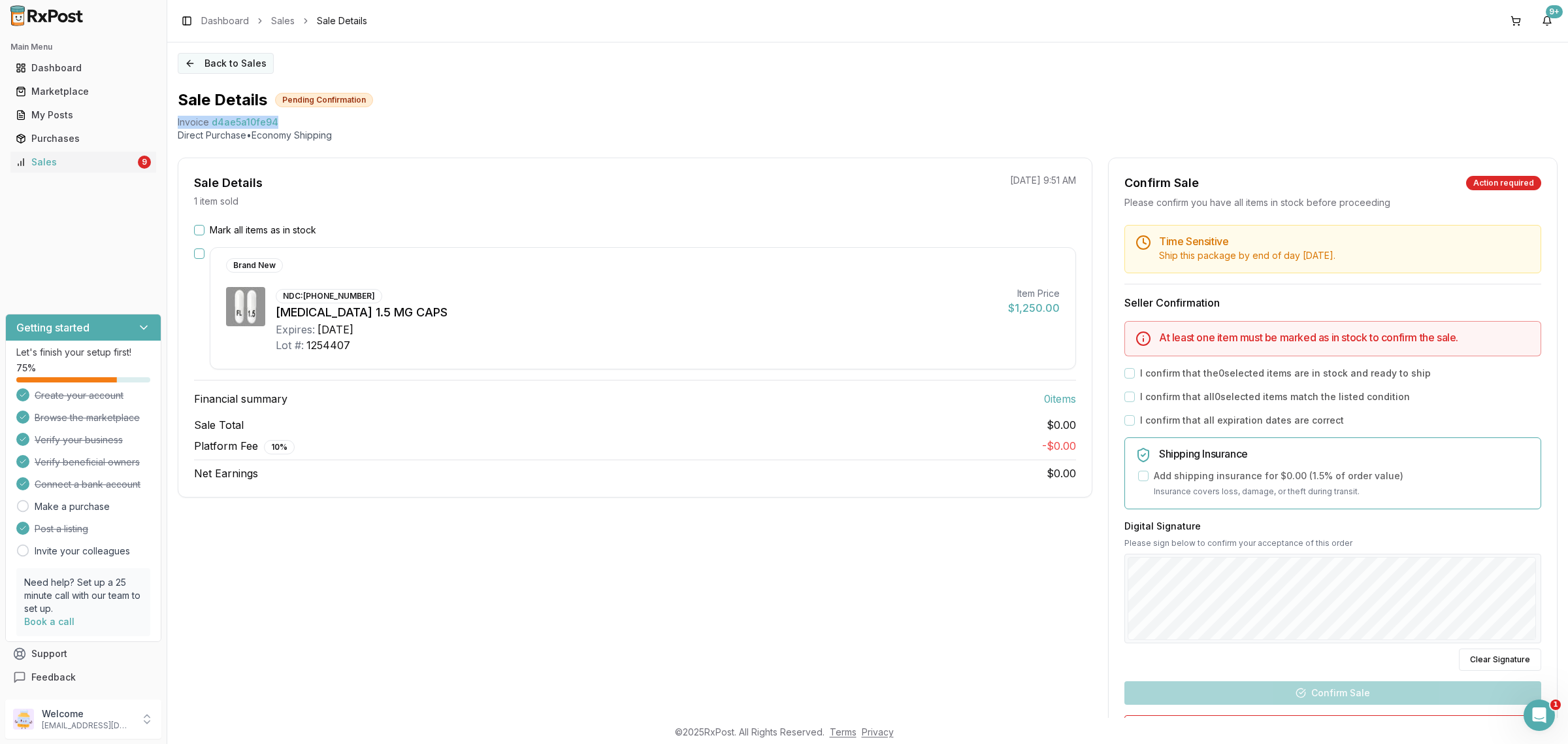
click at [208, 72] on button "Back to Sales" at bounding box center [226, 63] width 96 height 21
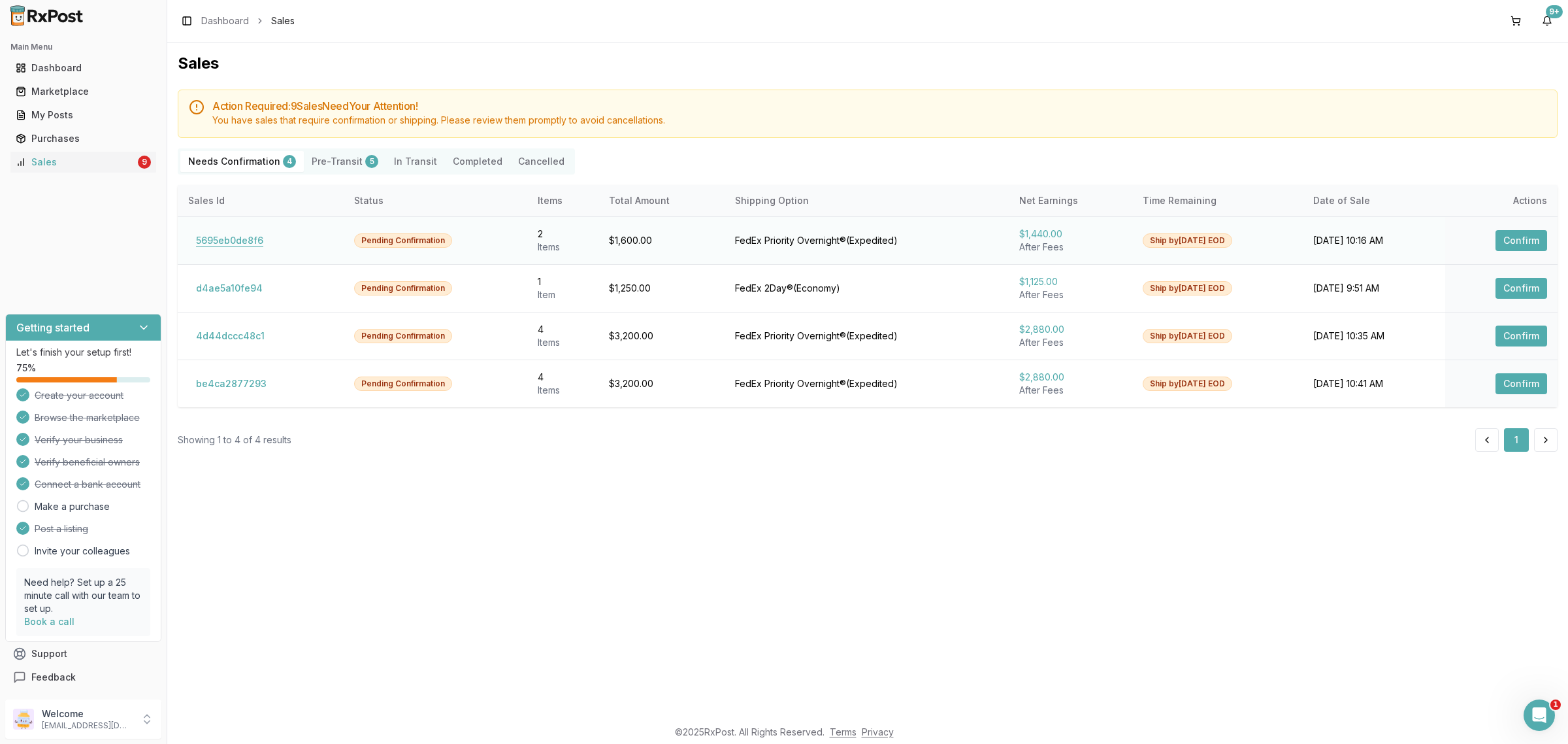
click at [249, 243] on button "5695eb0de8f6" at bounding box center [229, 241] width 83 height 21
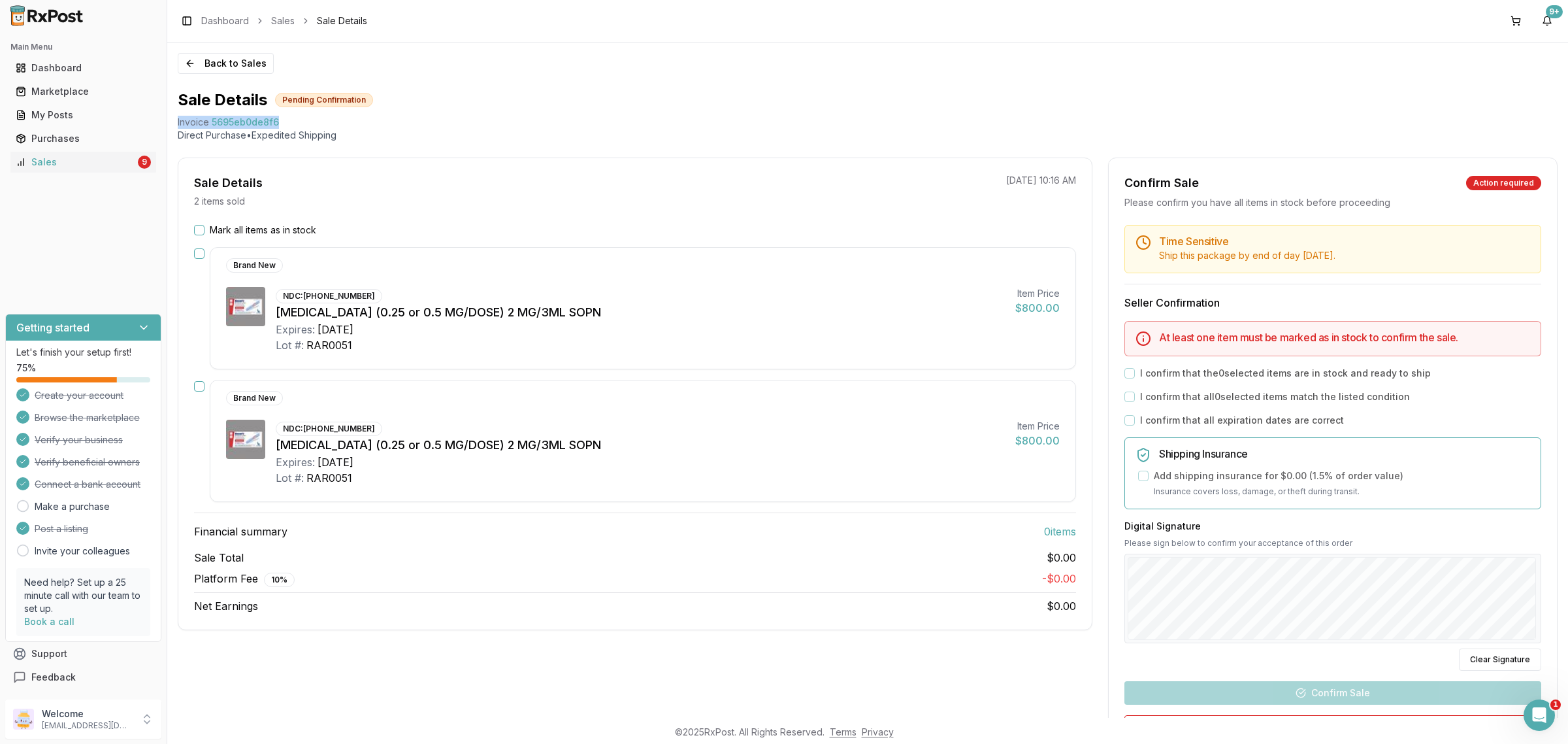
drag, startPoint x: 282, startPoint y: 118, endPoint x: 173, endPoint y: 125, distance: 109.2
click at [173, 125] on div "Back to Sales Sale Details Pending Confirmation Invoice 5695eb0de8f6 Direct Pur…" at bounding box center [867, 380] width 1401 height 675
copy div "Invoice 5695eb0de8f6"
click at [1535, 722] on div "Open Intercom Messenger" at bounding box center [1537, 713] width 43 height 43
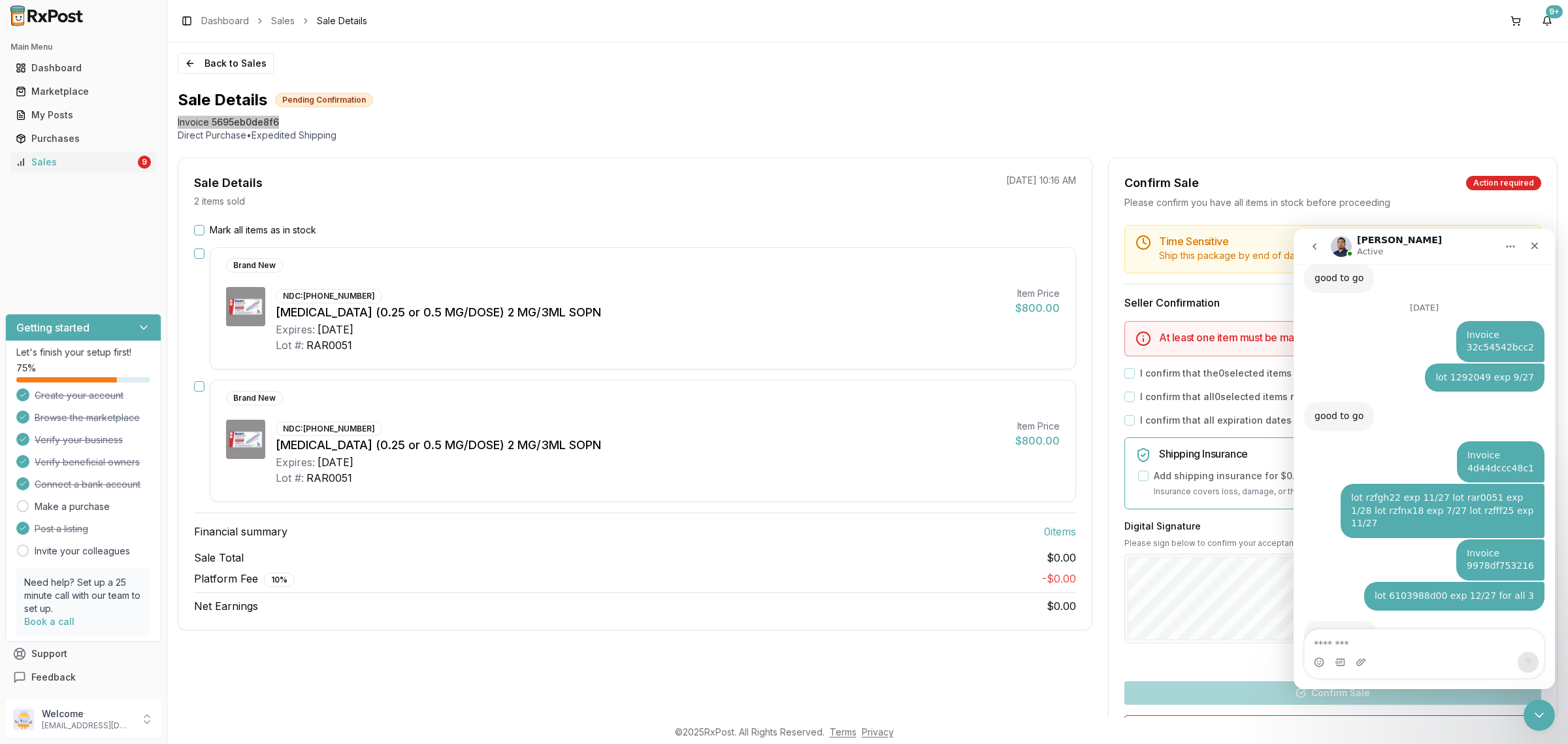
type textarea "**********"
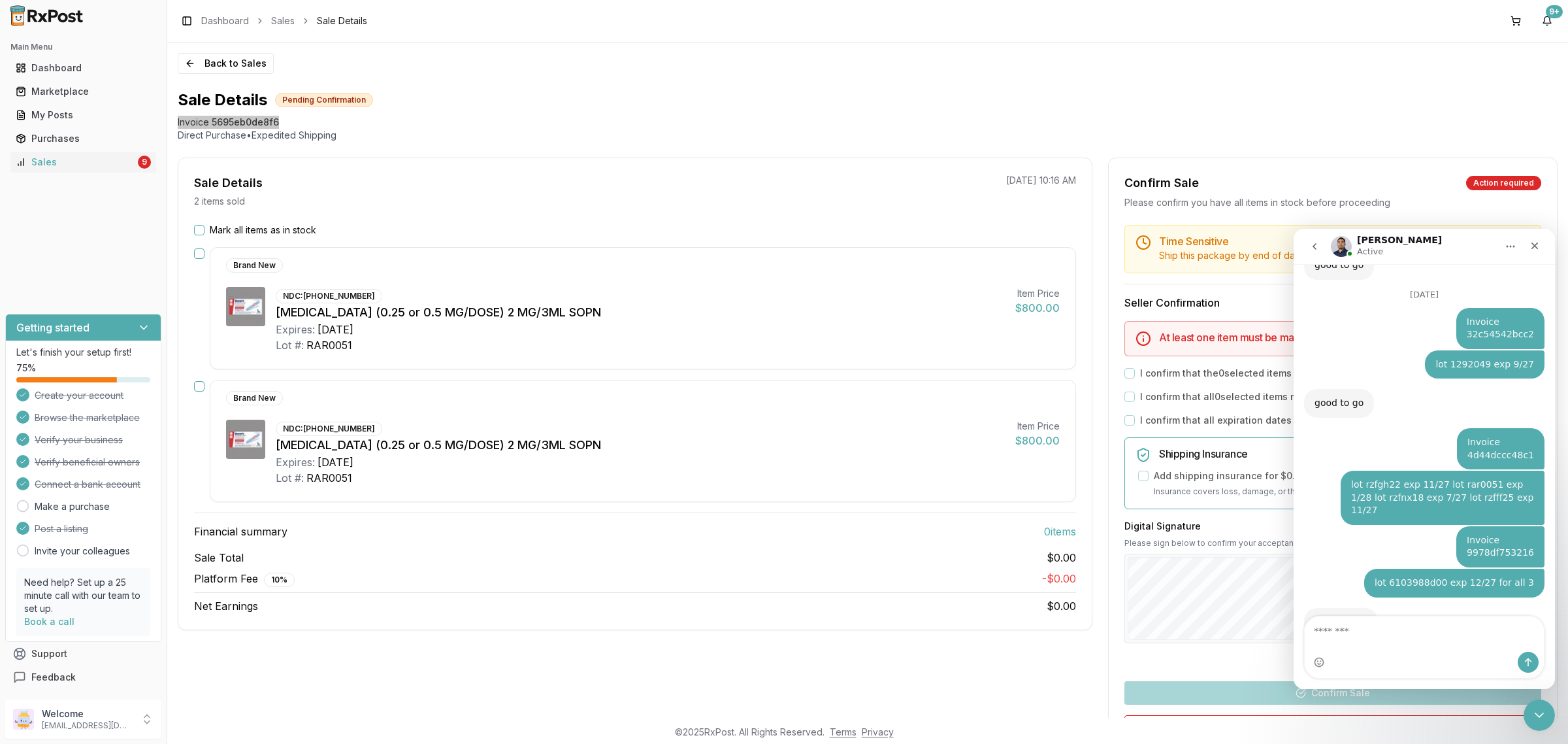
scroll to position [2059, 0]
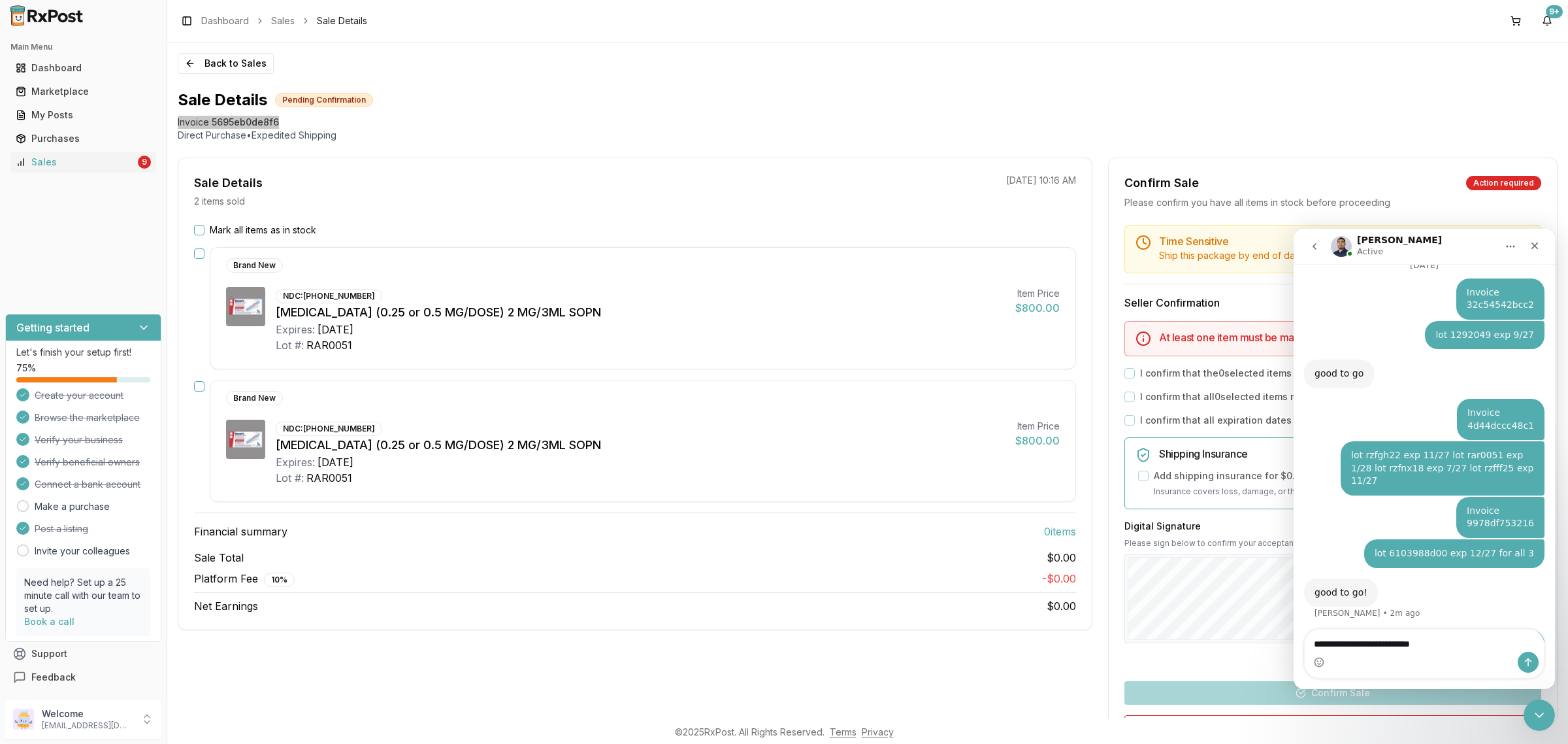
type textarea "**********"
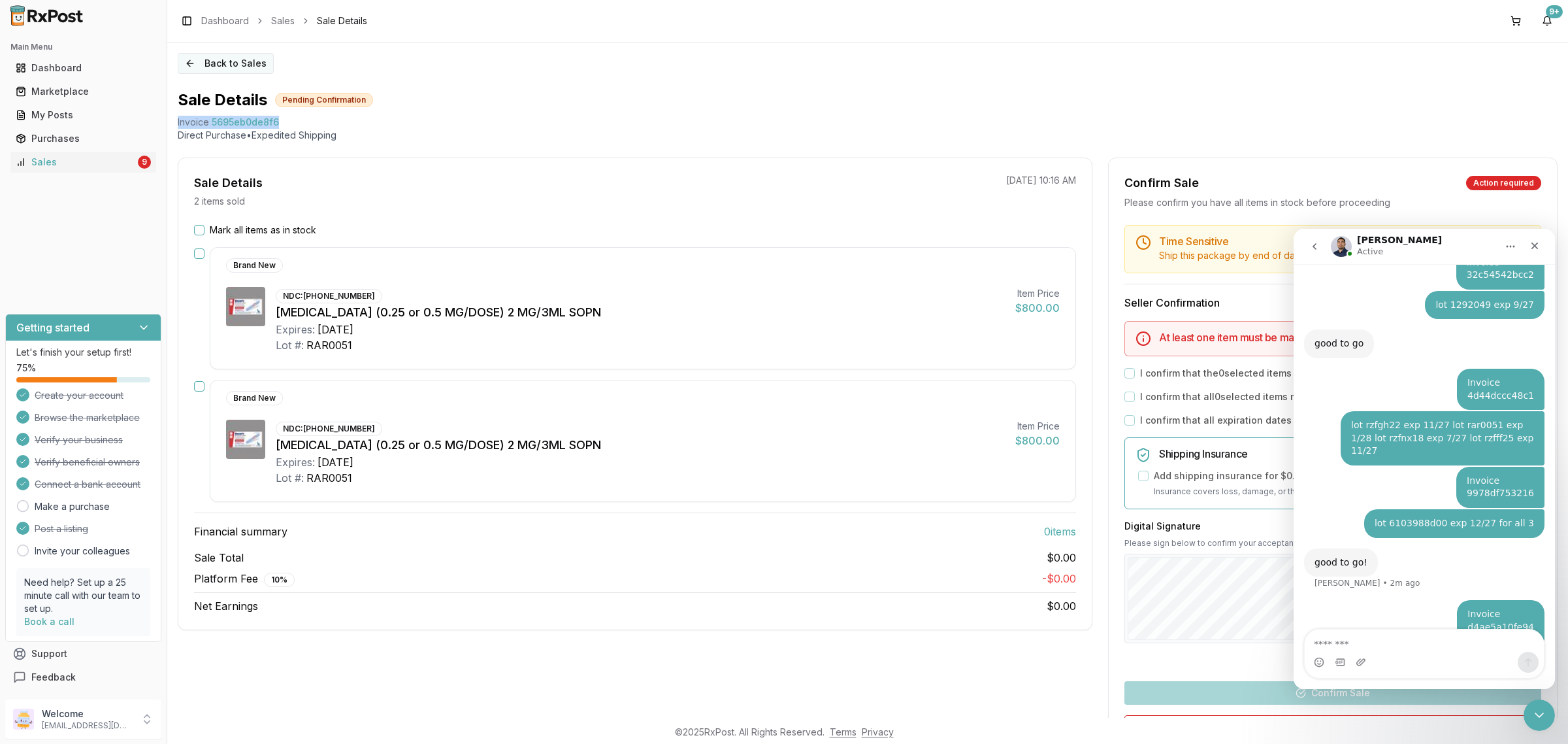
click at [204, 70] on button "Back to Sales" at bounding box center [226, 63] width 96 height 21
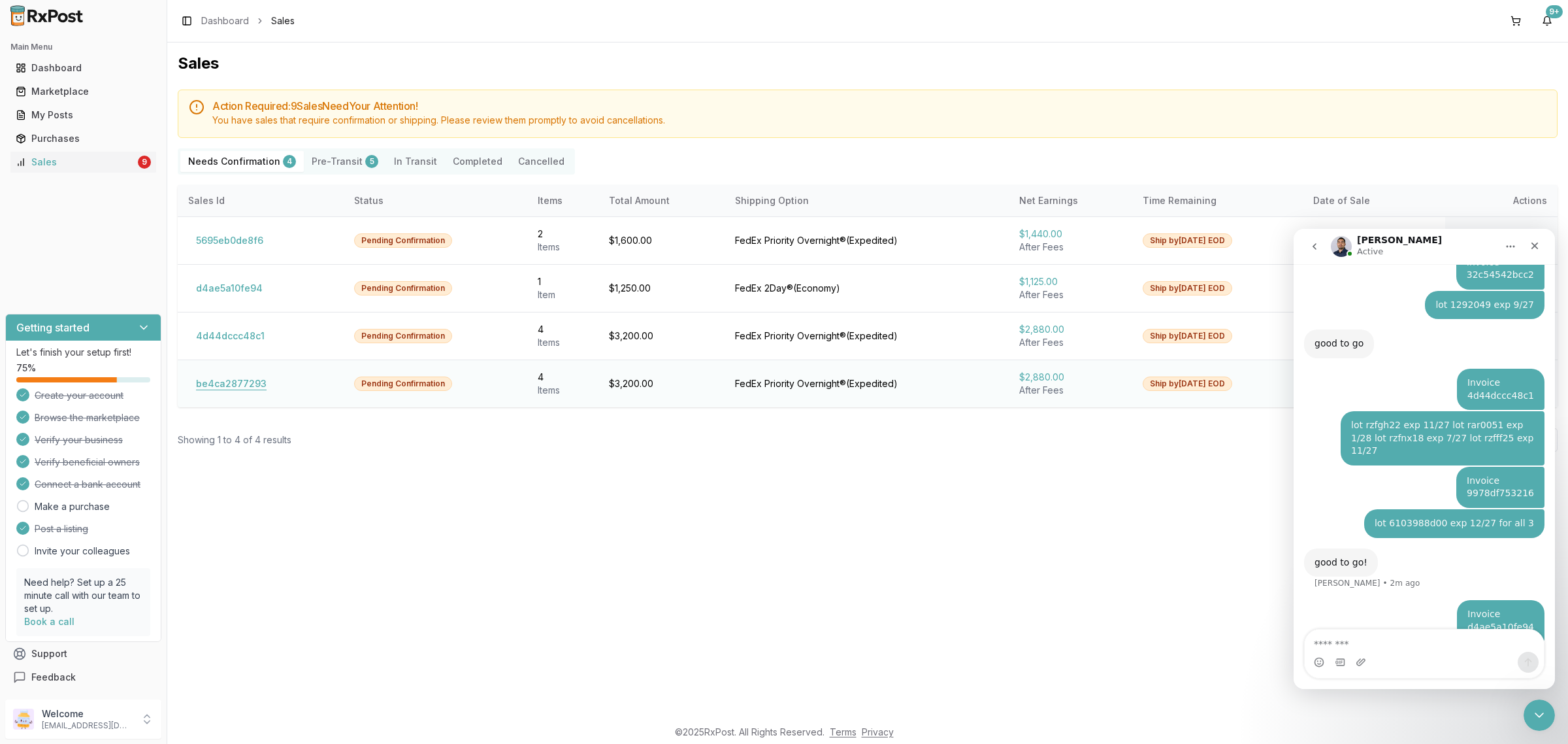
click at [243, 387] on button "be4ca2877293" at bounding box center [231, 383] width 87 height 21
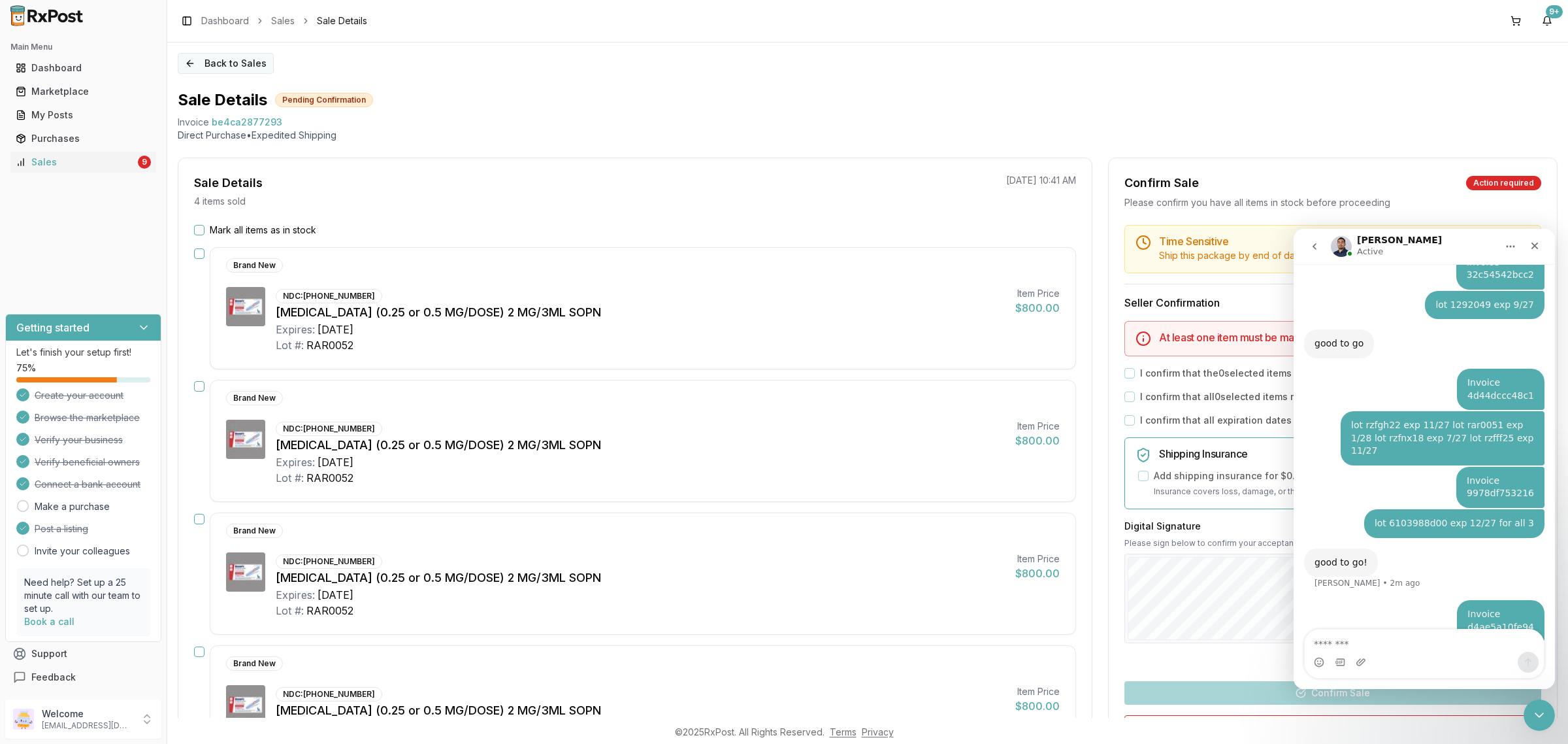
click at [203, 64] on button "Back to Sales" at bounding box center [226, 63] width 96 height 21
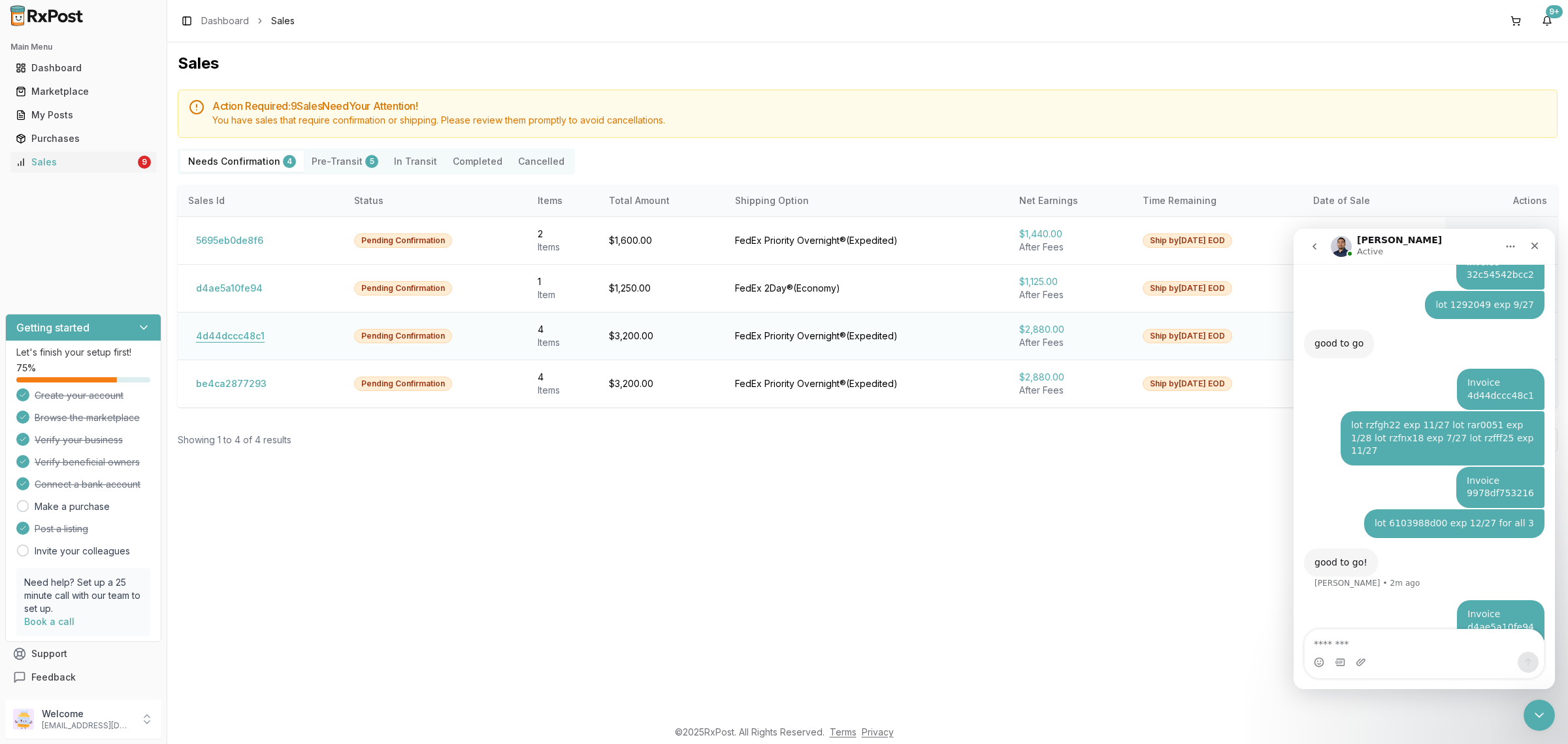
click at [229, 344] on button "4d44dccc48c1" at bounding box center [230, 336] width 84 height 21
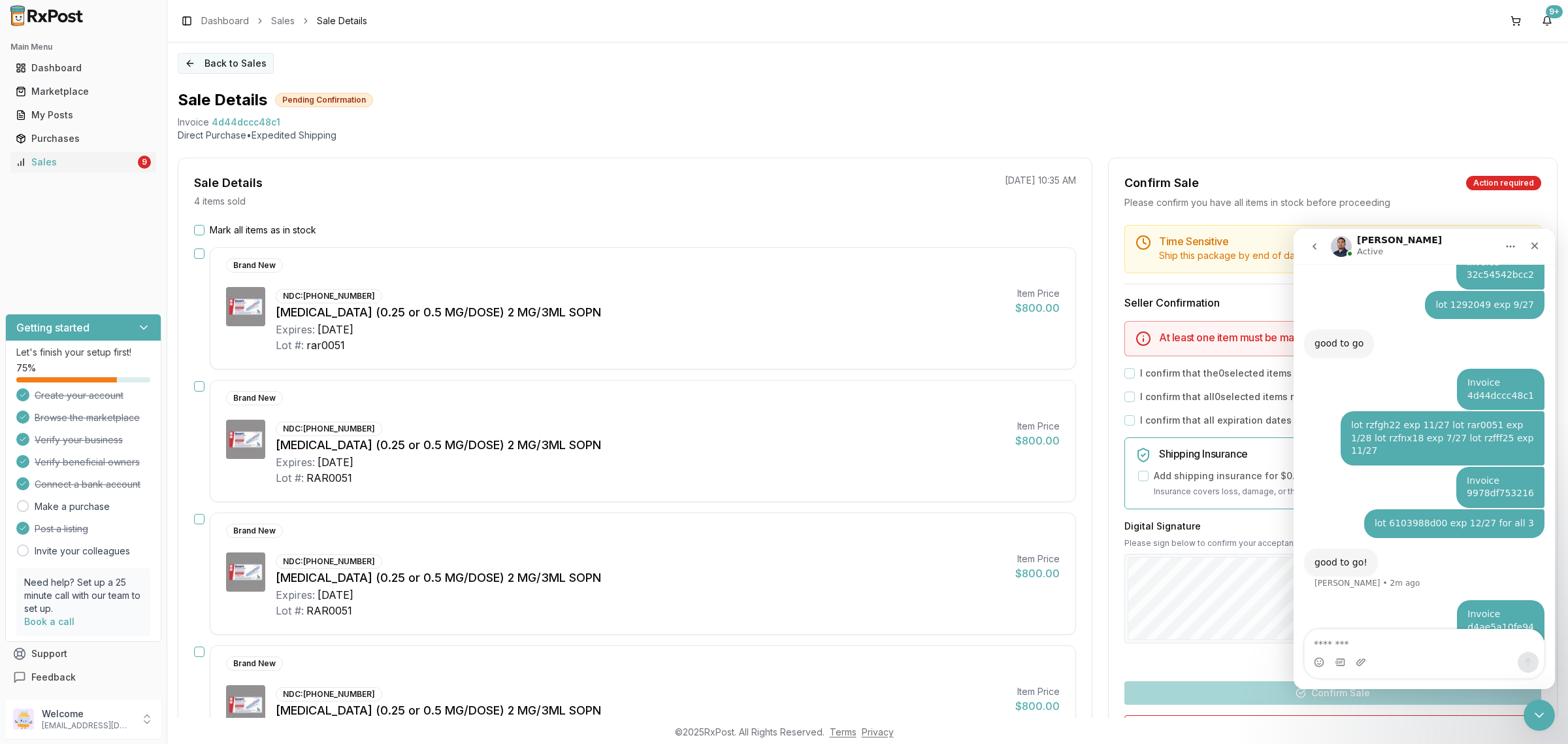
click at [226, 72] on button "Back to Sales" at bounding box center [226, 63] width 96 height 21
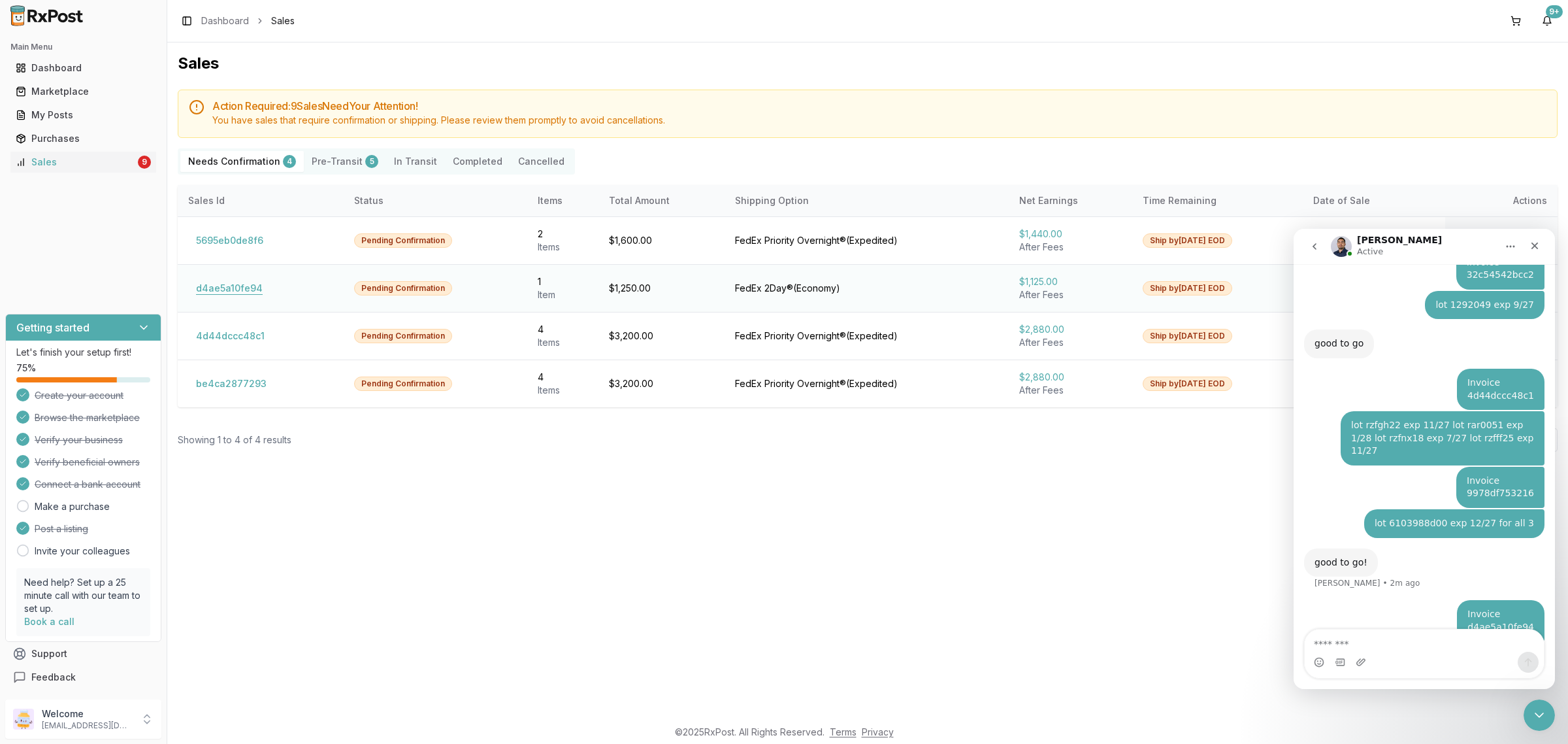
click at [193, 289] on button "d4ae5a10fe94" at bounding box center [229, 288] width 82 height 21
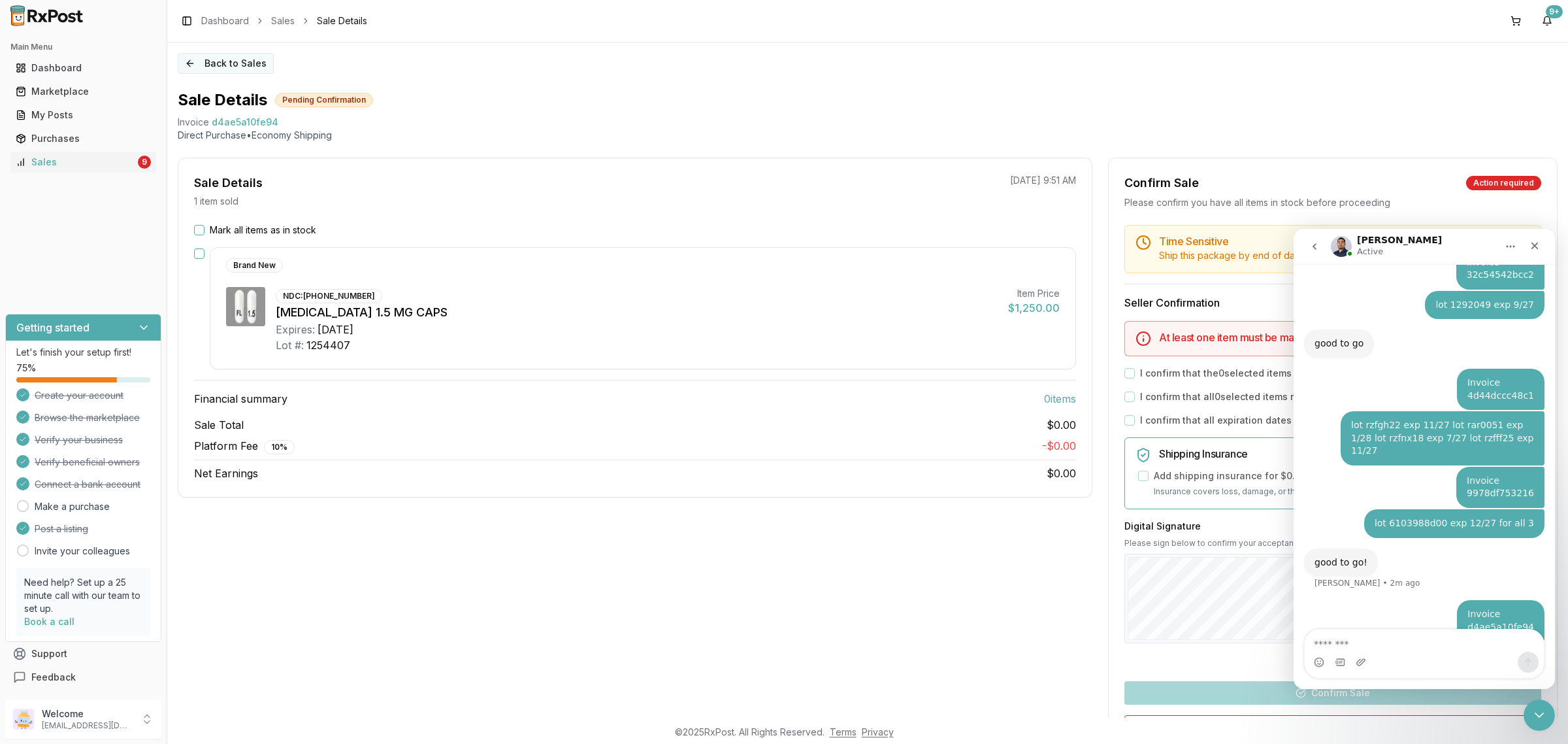
click at [226, 66] on button "Back to Sales" at bounding box center [226, 63] width 96 height 21
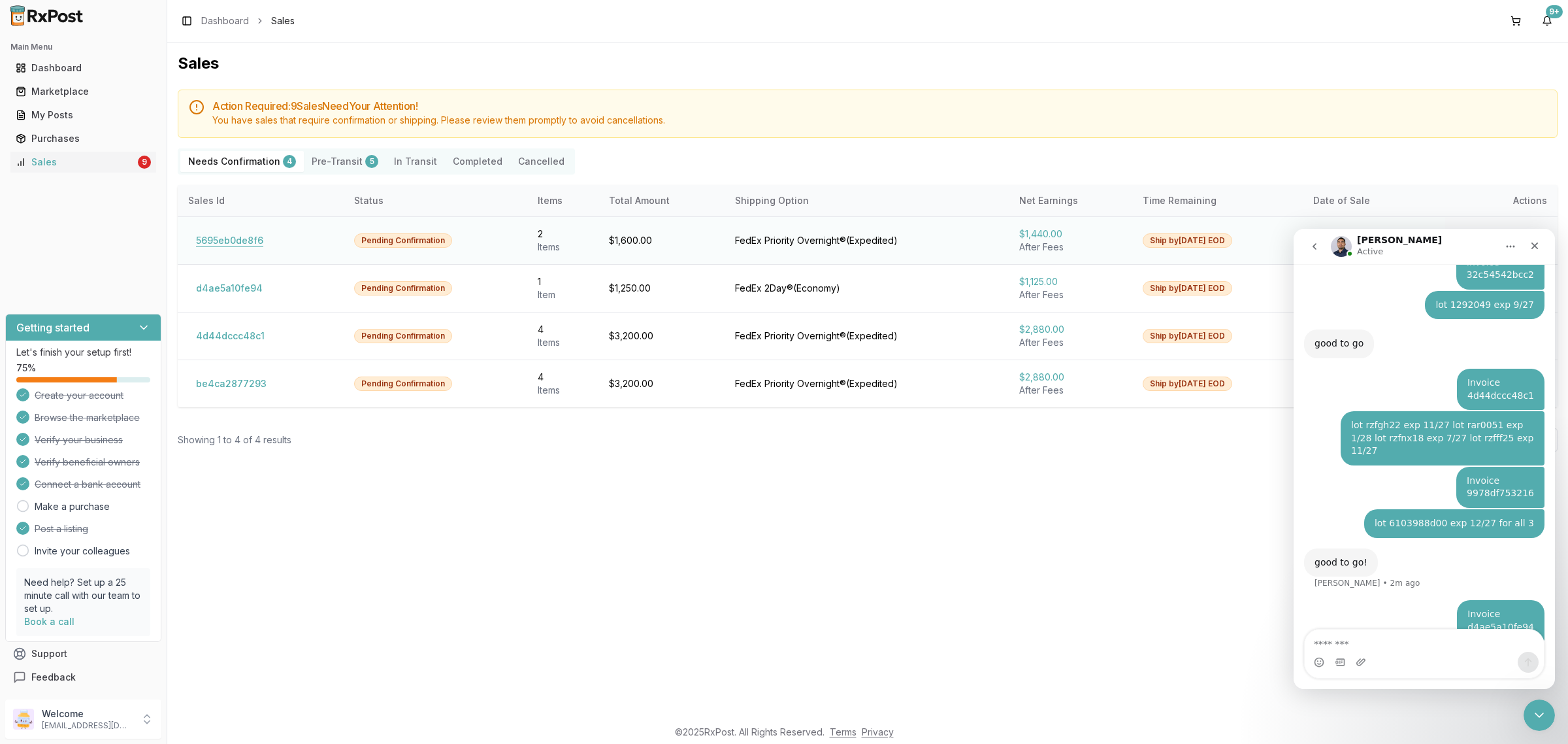
click at [226, 232] on button "5695eb0de8f6" at bounding box center [229, 241] width 83 height 21
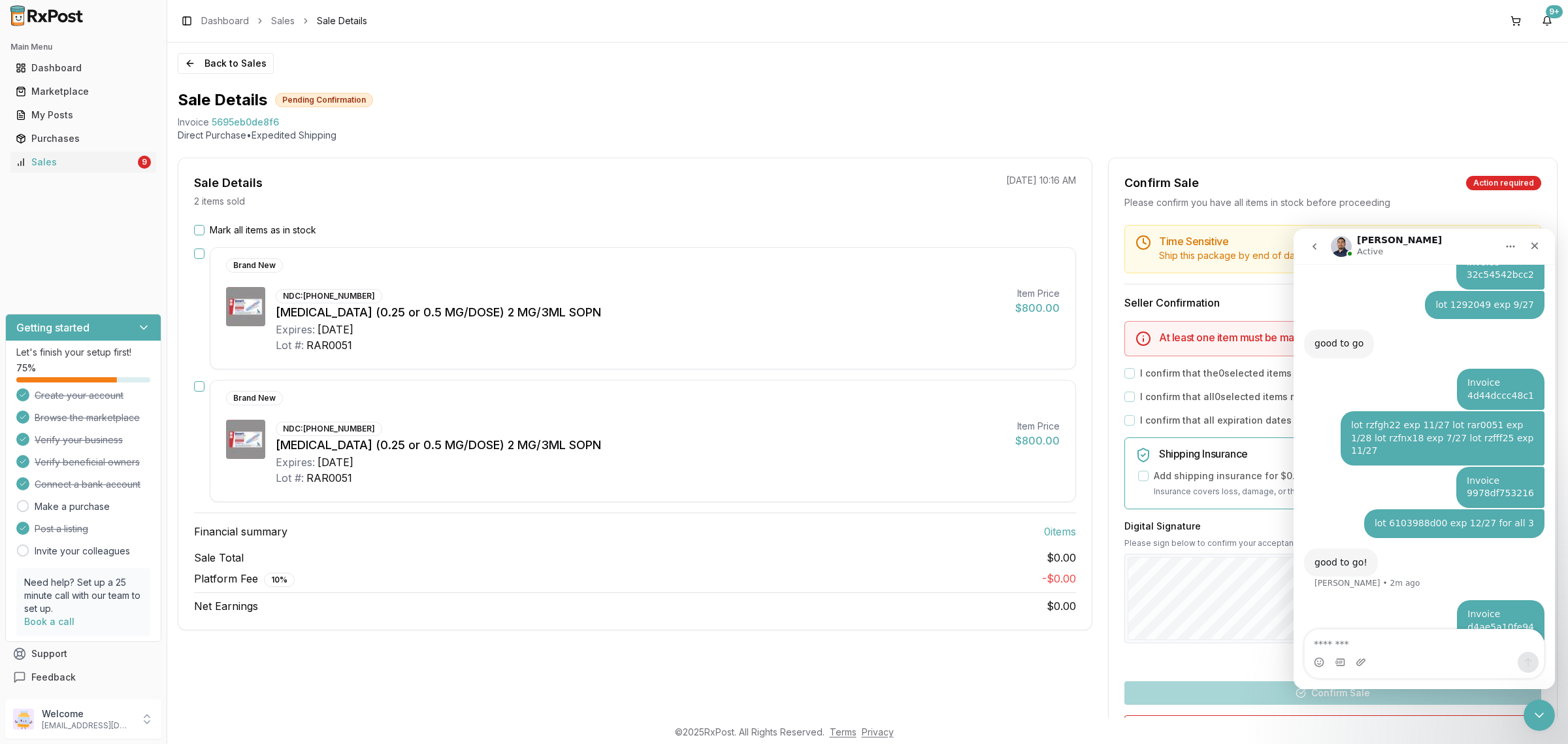
click at [188, 41] on div "Toggle Sidebar Dashboard Sales Sale Details 9+" at bounding box center [867, 21] width 1401 height 41
click at [199, 58] on button "Back to Sales" at bounding box center [226, 63] width 96 height 21
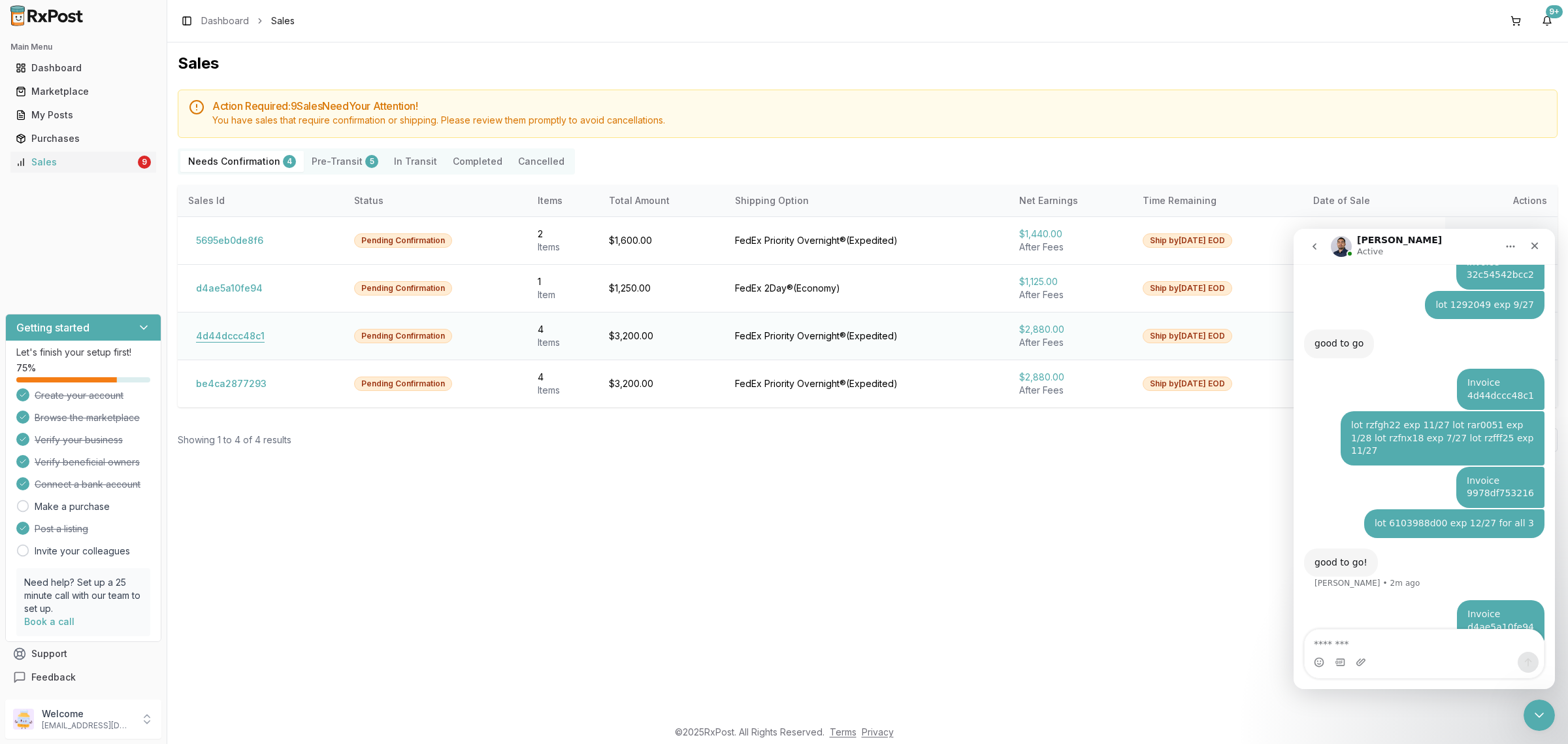
click at [250, 340] on button "4d44dccc48c1" at bounding box center [230, 336] width 84 height 21
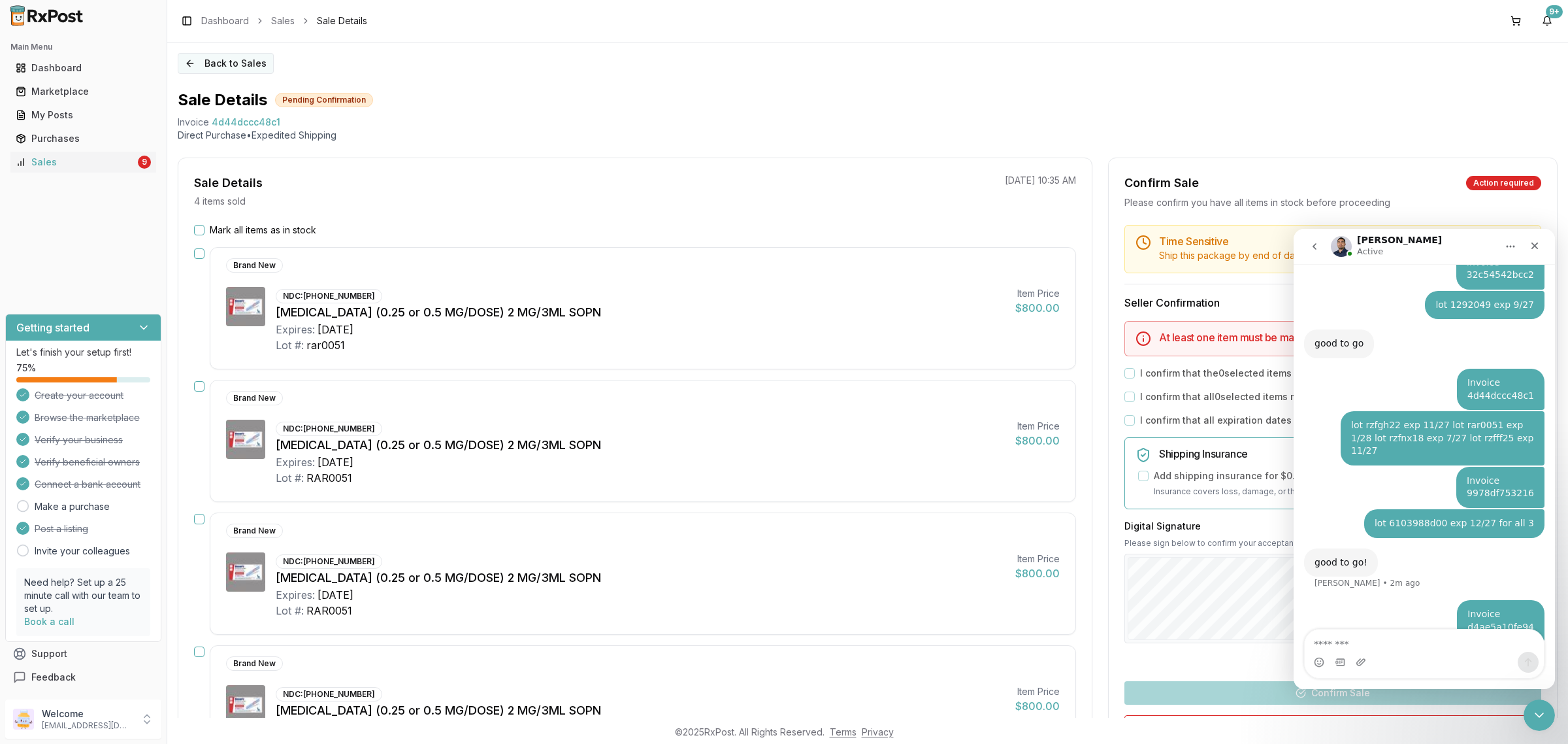
click at [215, 62] on button "Back to Sales" at bounding box center [226, 63] width 96 height 21
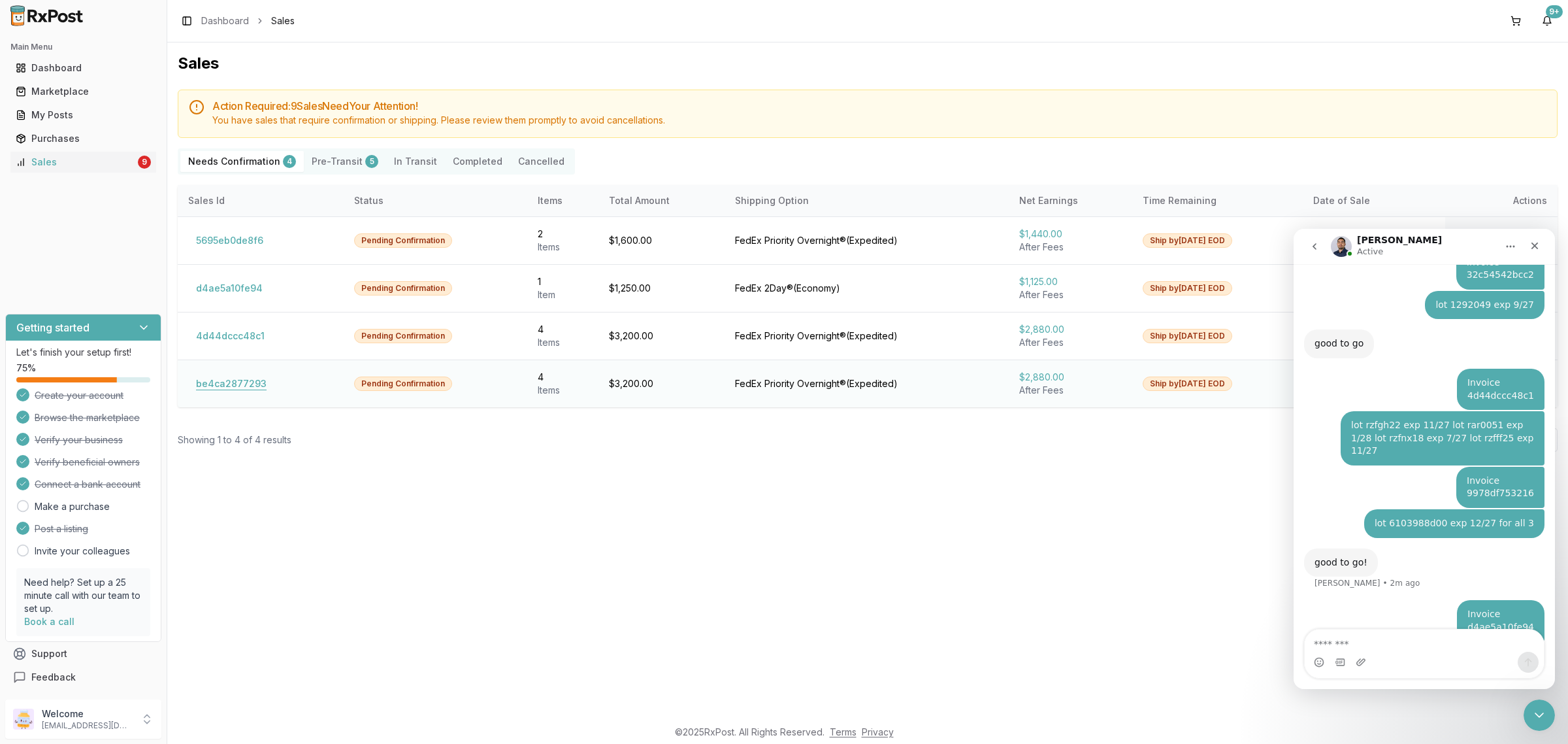
click at [242, 387] on button "be4ca2877293" at bounding box center [231, 383] width 87 height 21
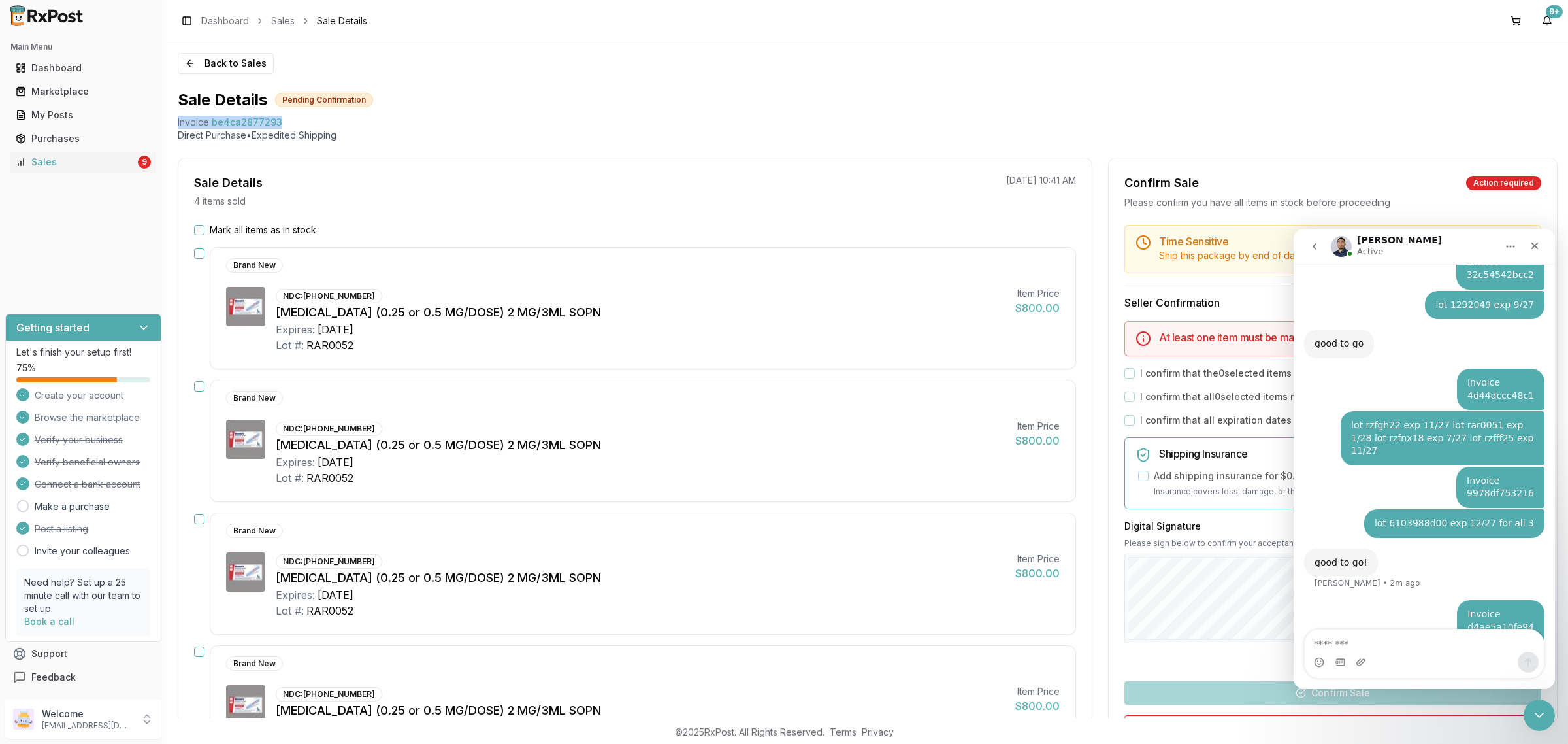
drag, startPoint x: 298, startPoint y: 118, endPoint x: 176, endPoint y: 126, distance: 122.3
click at [176, 126] on div "Back to Sales Sale Details Pending Confirmation Invoice be4ca2877293 Direct Pur…" at bounding box center [867, 380] width 1401 height 675
copy div "Invoice be4ca2877293"
click at [1383, 643] on textarea "Message…" at bounding box center [1424, 640] width 239 height 22
paste textarea "**********"
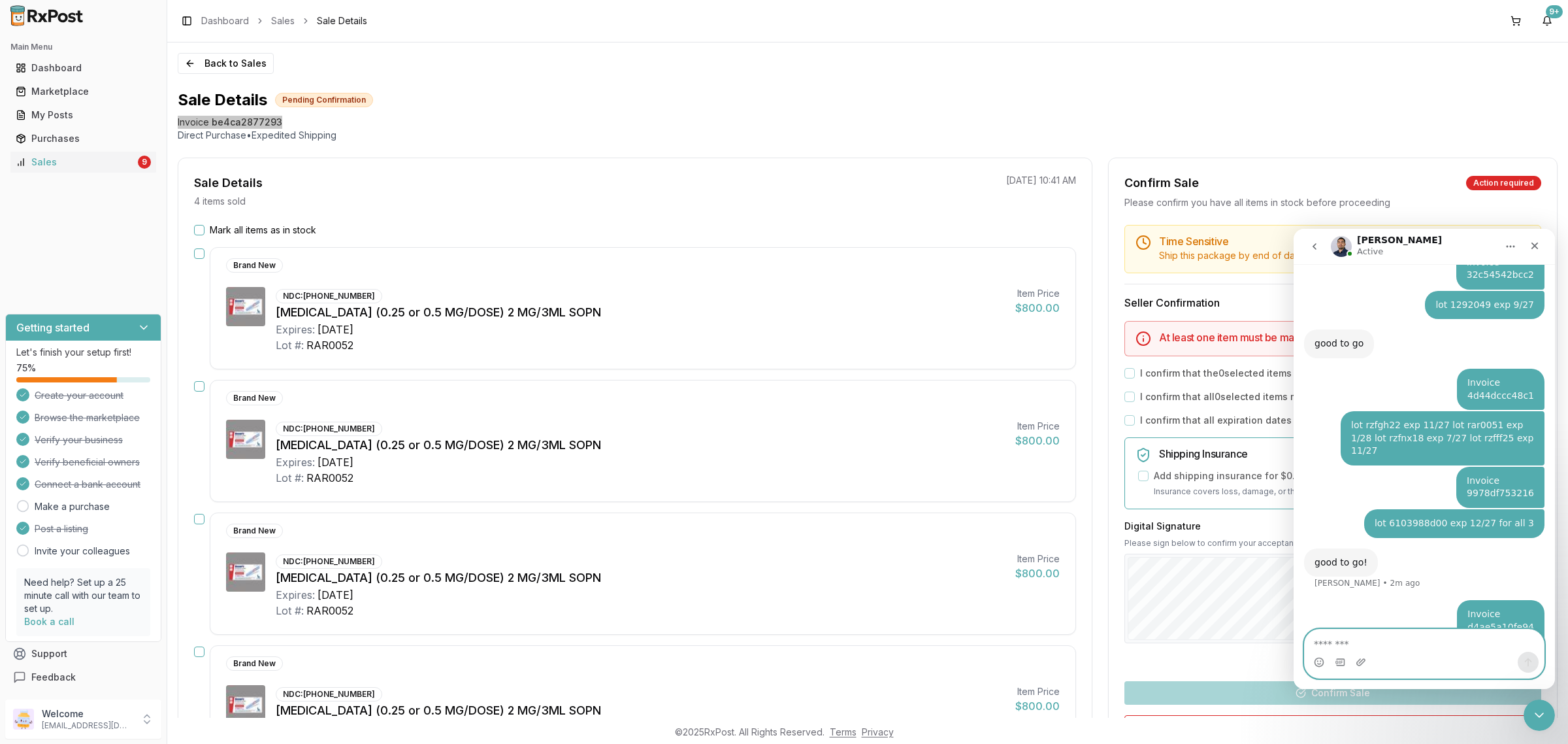
type textarea "**********"
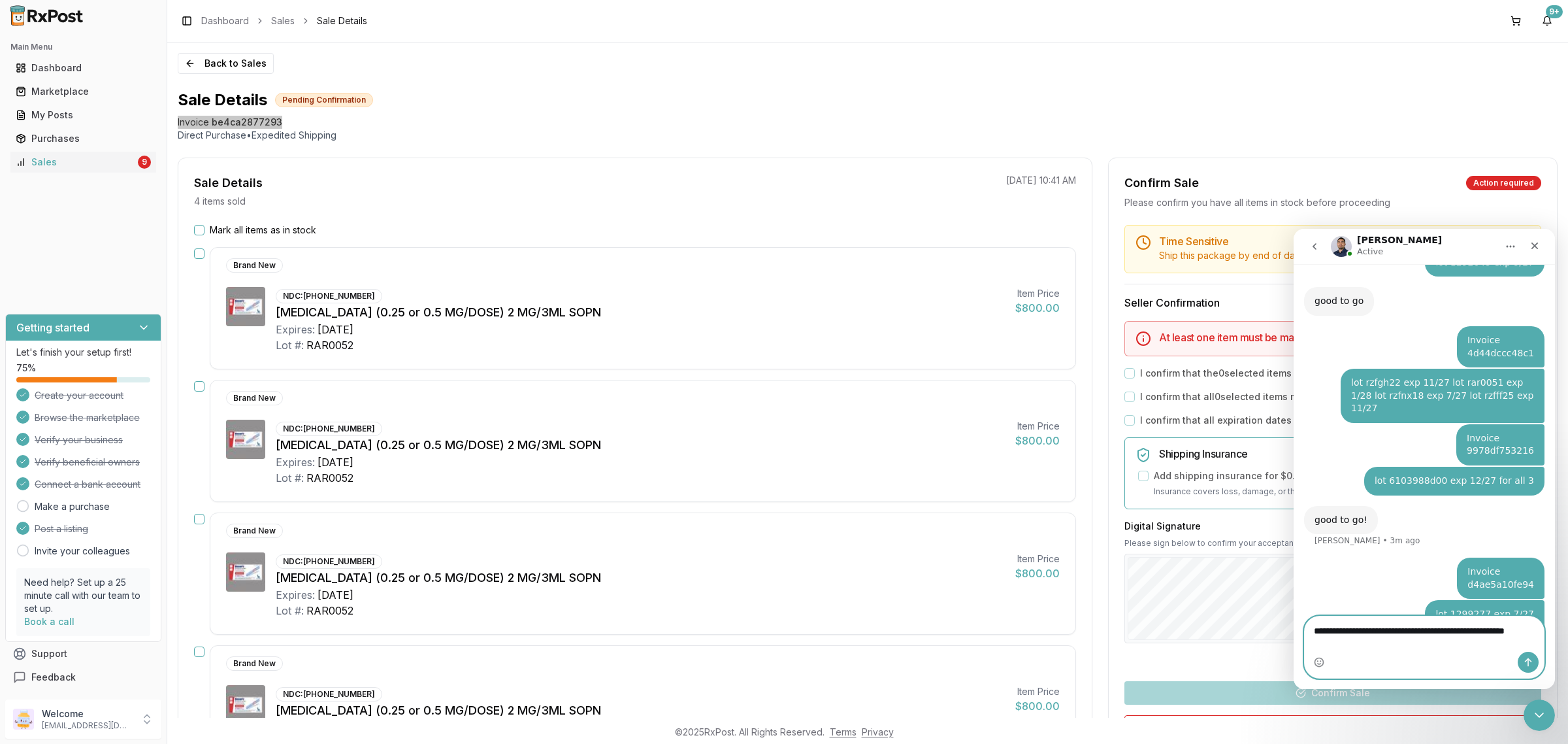
scroll to position [2144, 0]
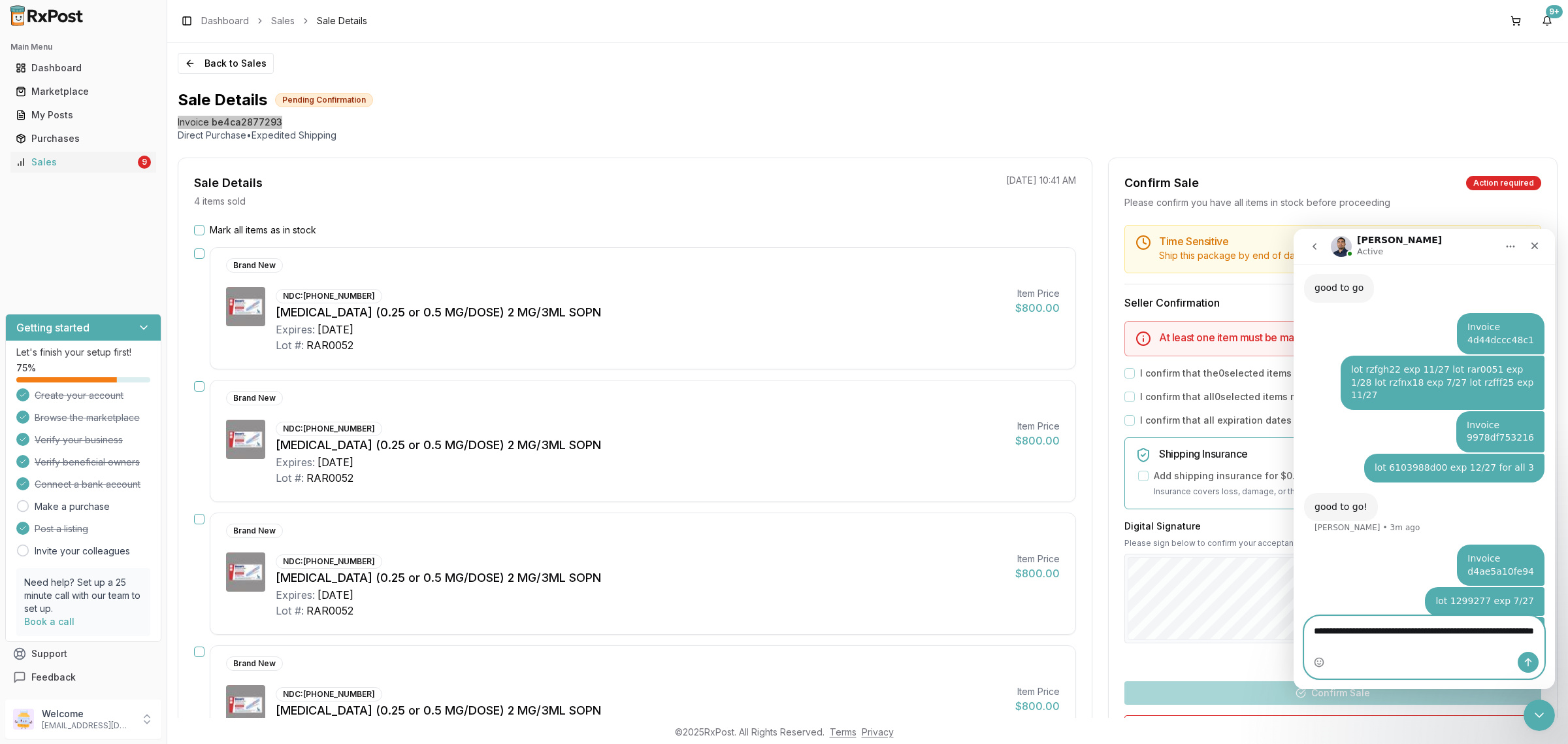
type textarea "**********"
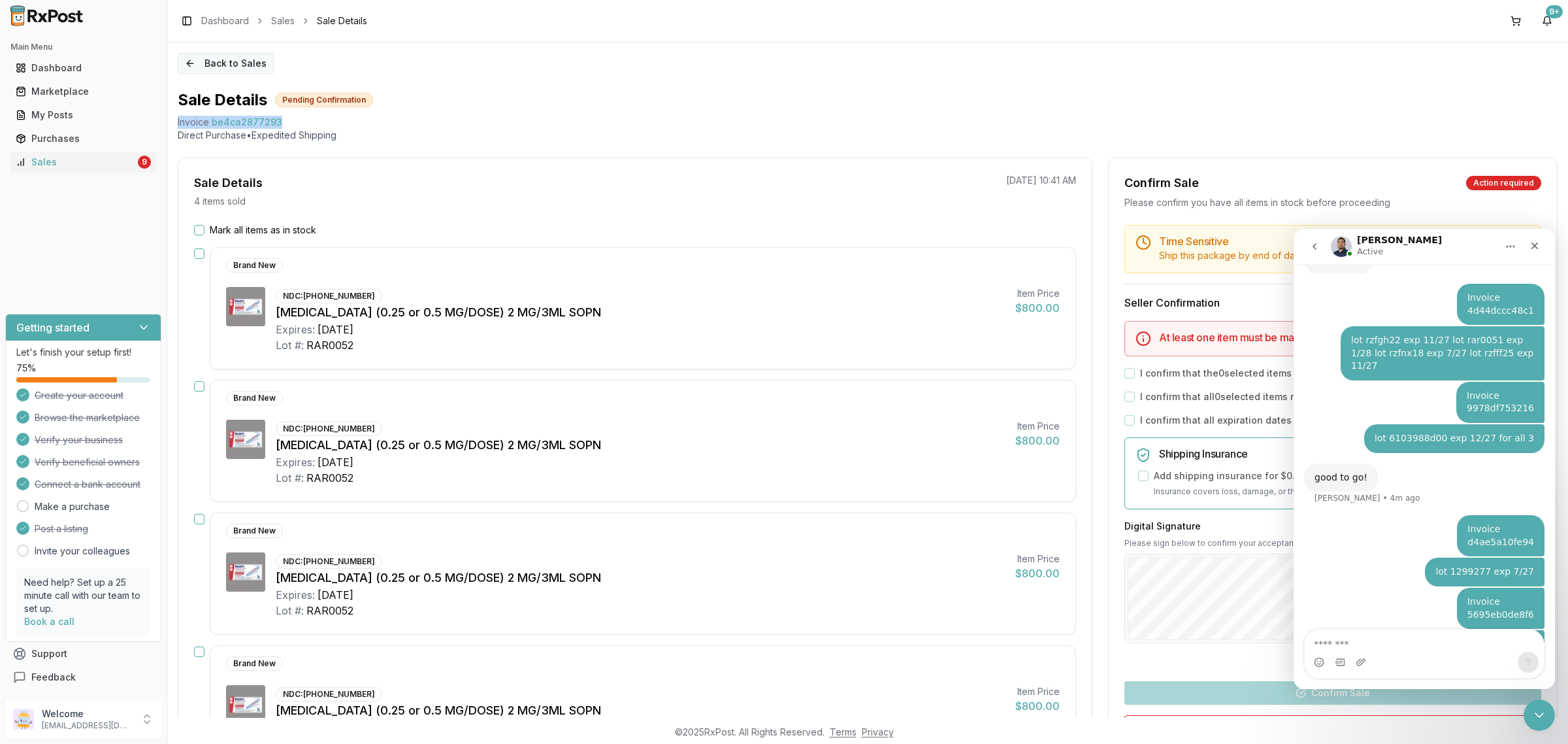
click at [206, 70] on button "Back to Sales" at bounding box center [226, 63] width 96 height 21
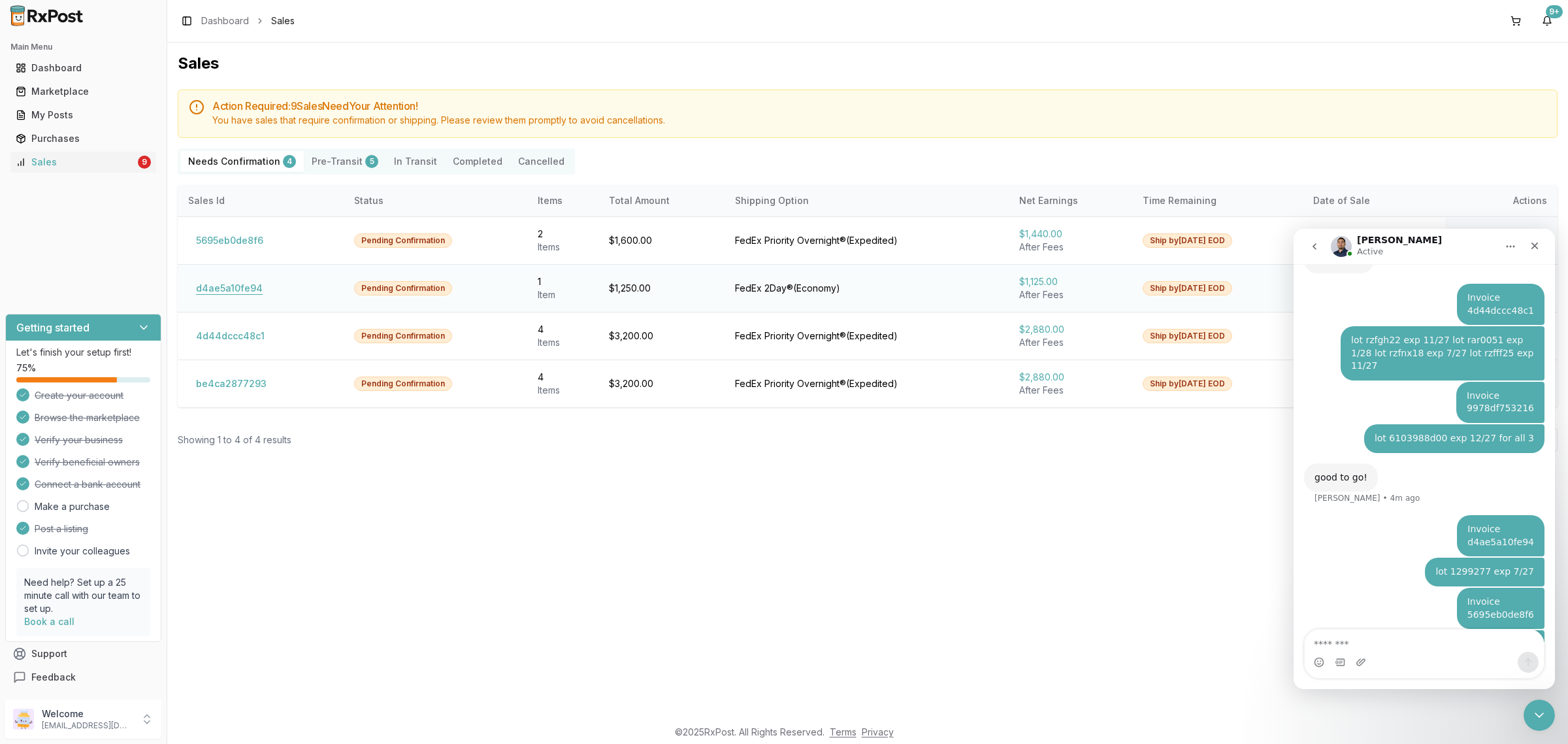
click at [249, 294] on button "d4ae5a10fe94" at bounding box center [229, 288] width 82 height 21
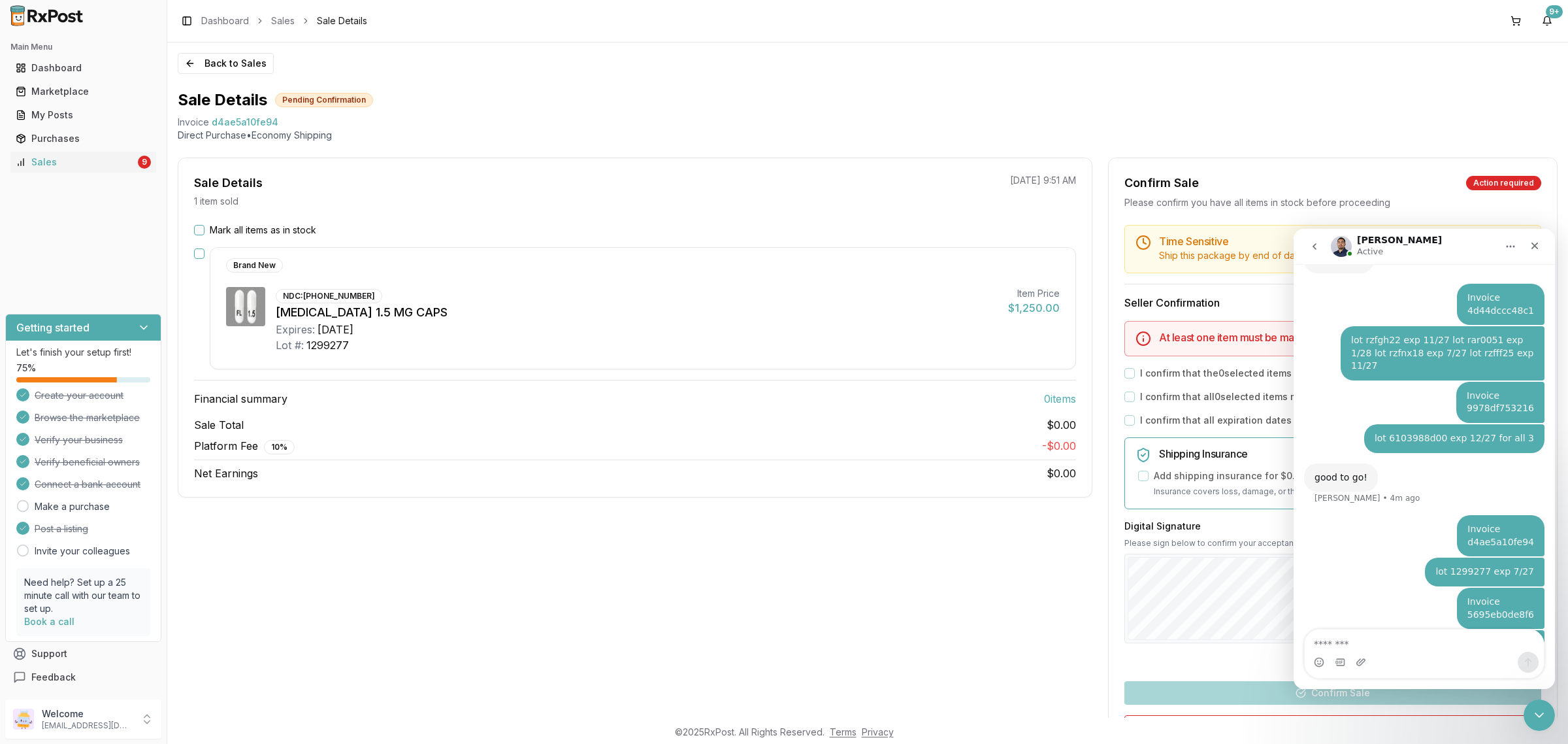
click at [199, 233] on button "Mark all items as in stock" at bounding box center [199, 230] width 10 height 10
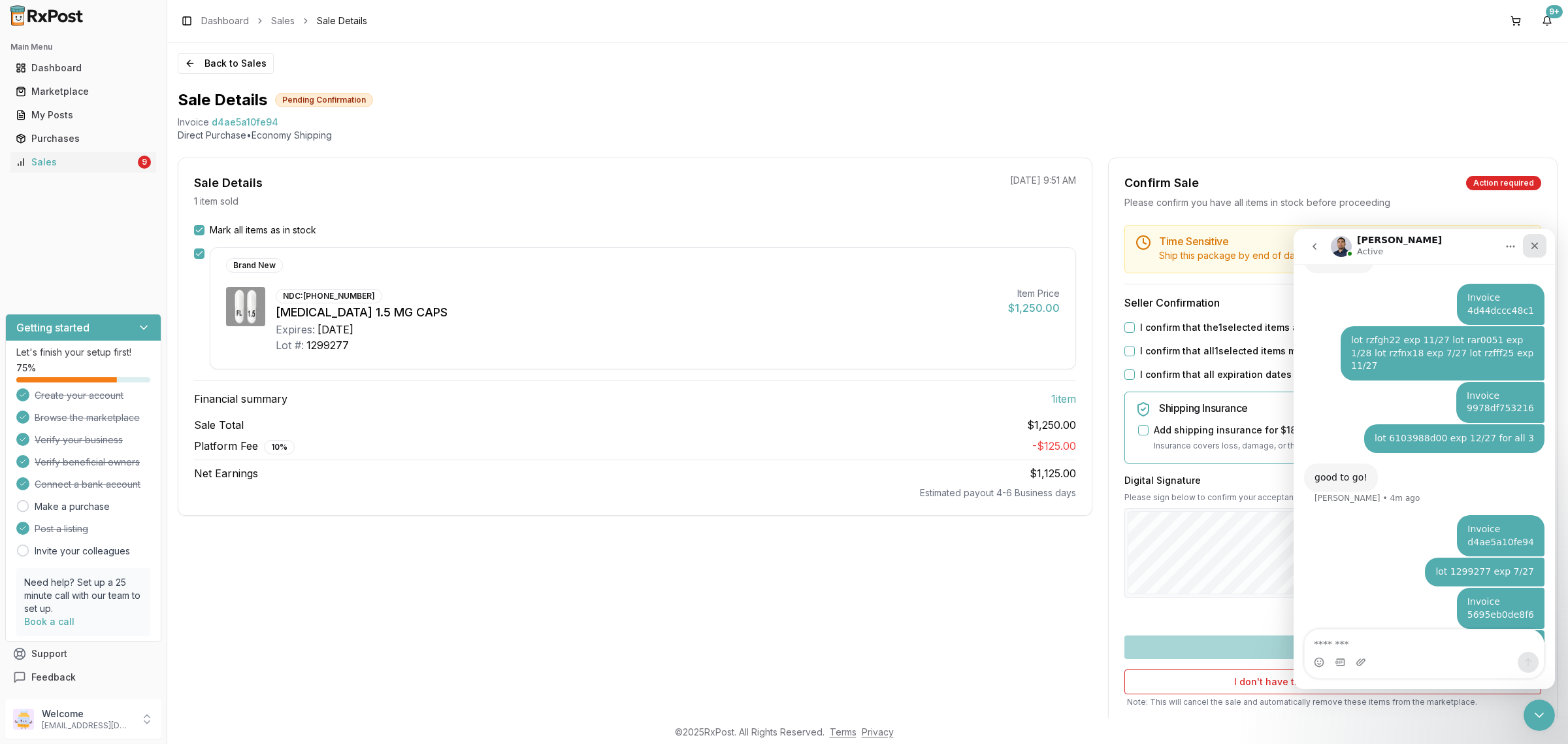
click at [1540, 242] on div "Close" at bounding box center [1535, 246] width 24 height 24
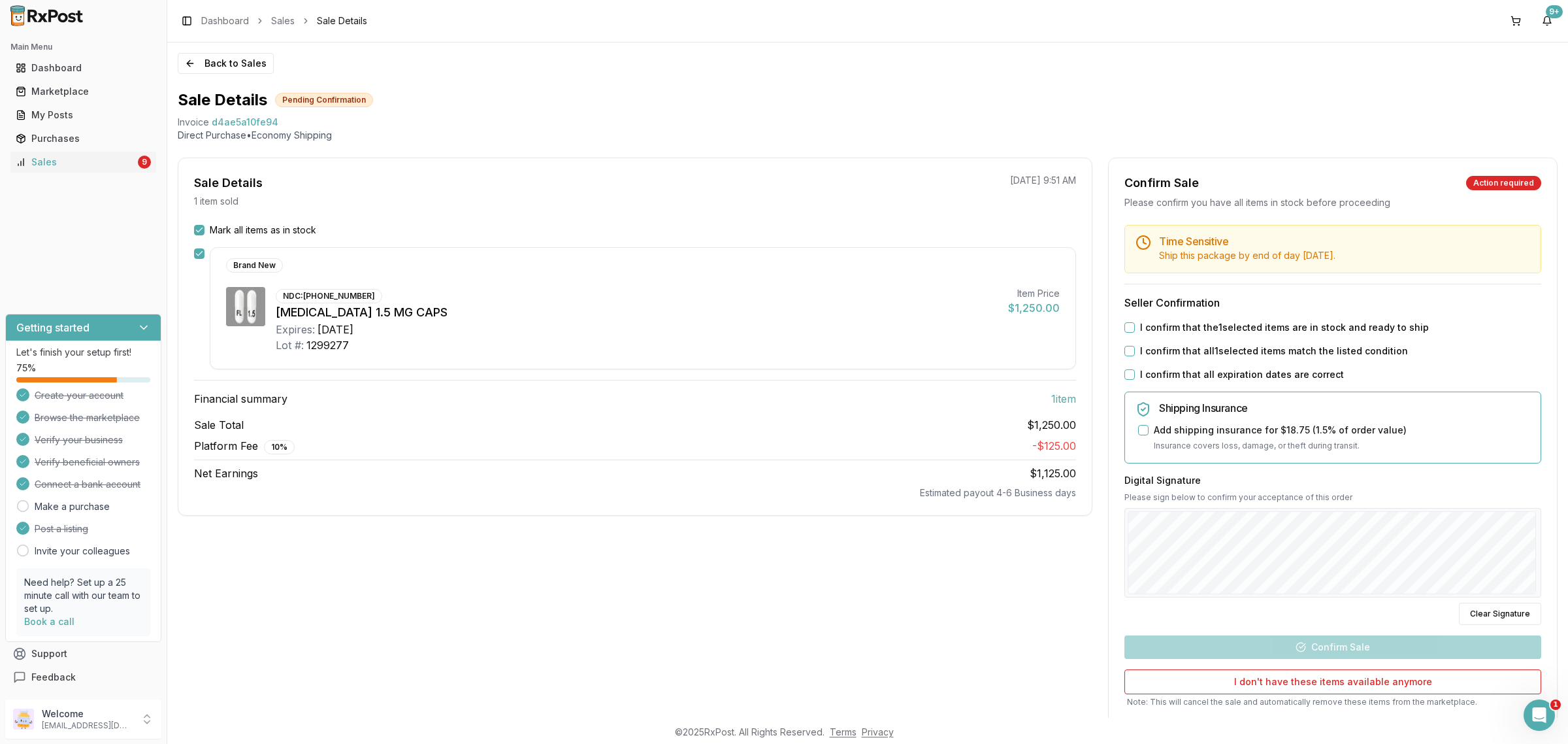
click at [1127, 329] on button "I confirm that the 1 selected items are in stock and ready to ship" at bounding box center [1129, 327] width 10 height 10
click at [1127, 354] on button "I confirm that all 1 selected items match the listed condition" at bounding box center [1129, 351] width 10 height 10
click at [1131, 370] on div "I confirm that all expiration dates are correct" at bounding box center [1332, 375] width 417 height 13
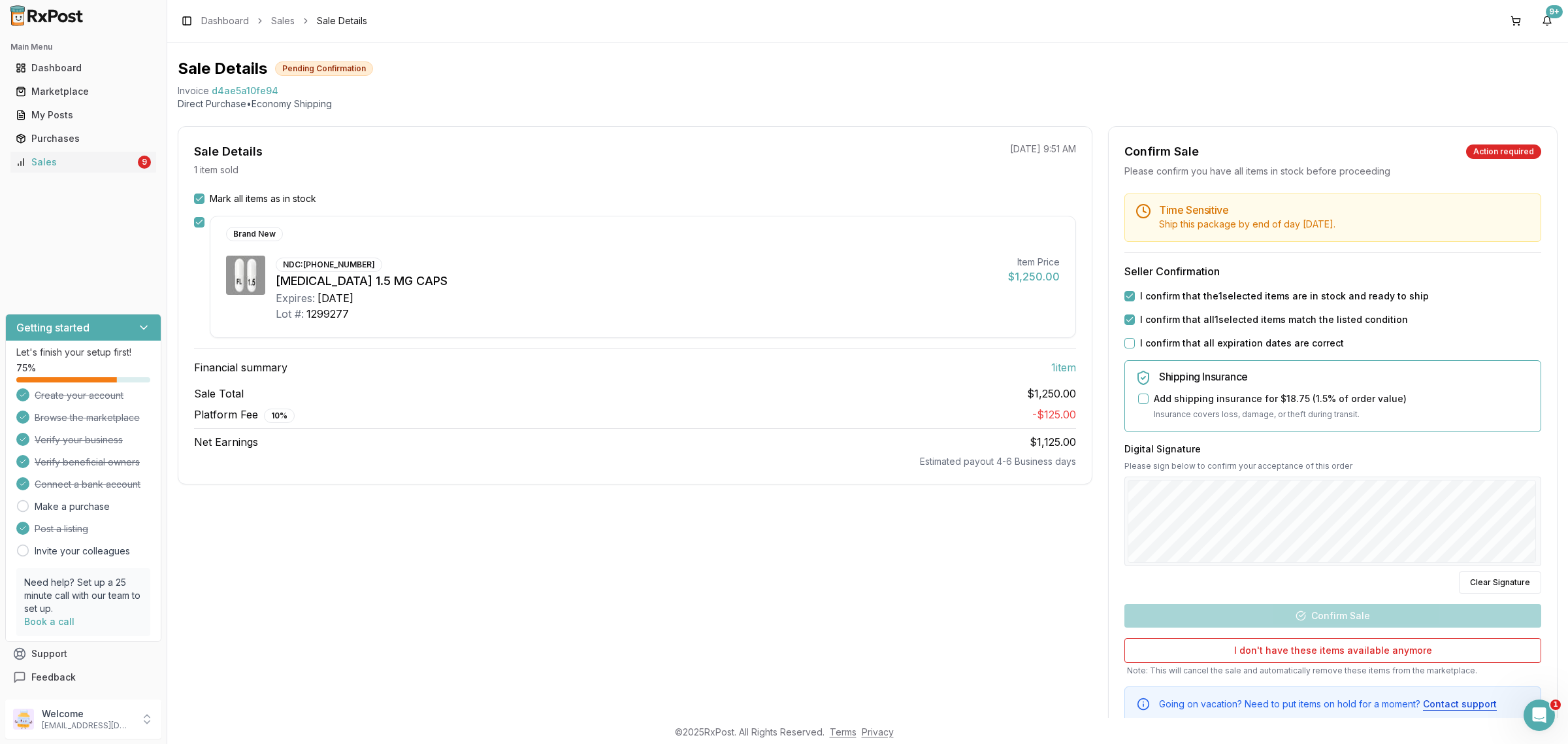
scroll to position [74, 0]
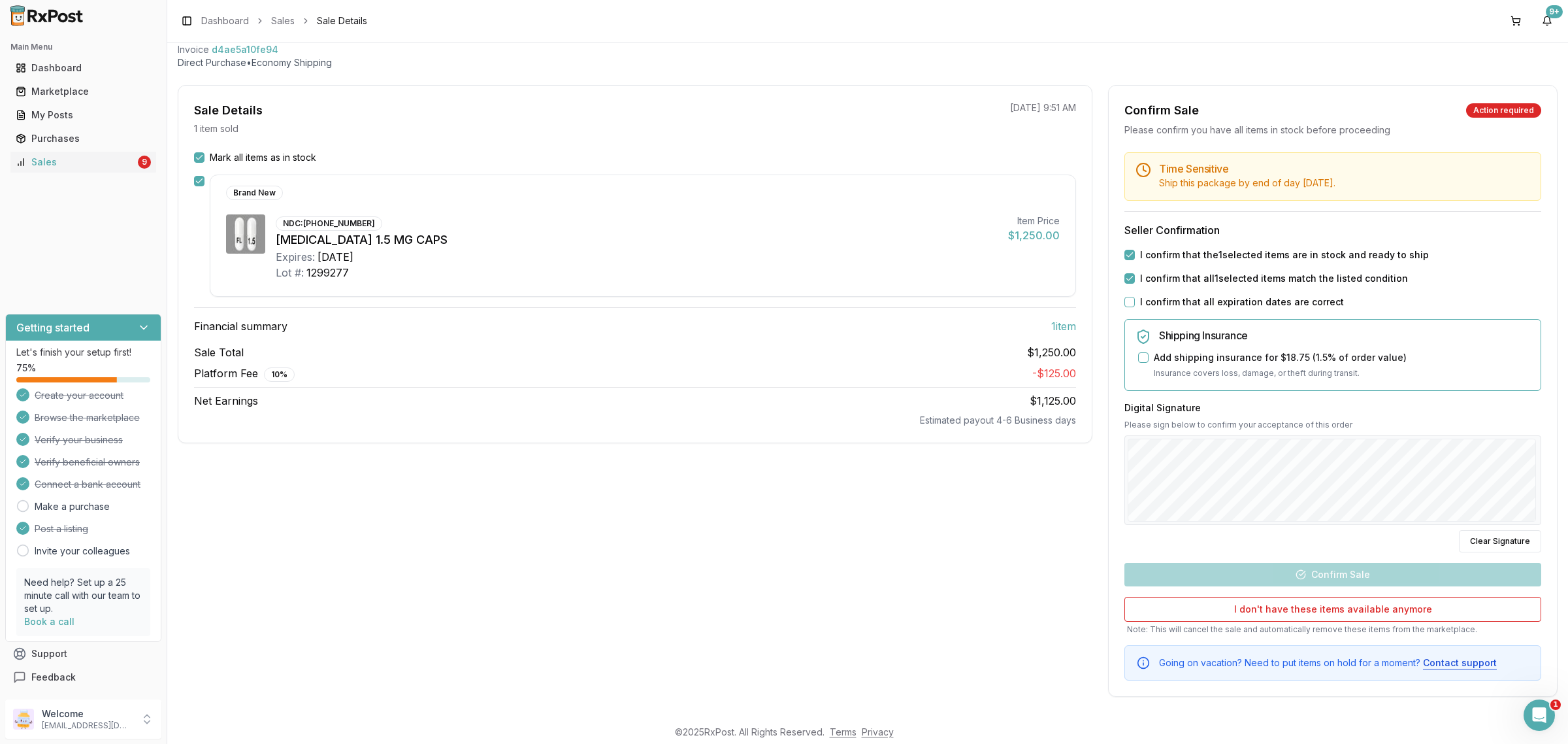
click at [1131, 303] on button "I confirm that all expiration dates are correct" at bounding box center [1129, 302] width 10 height 10
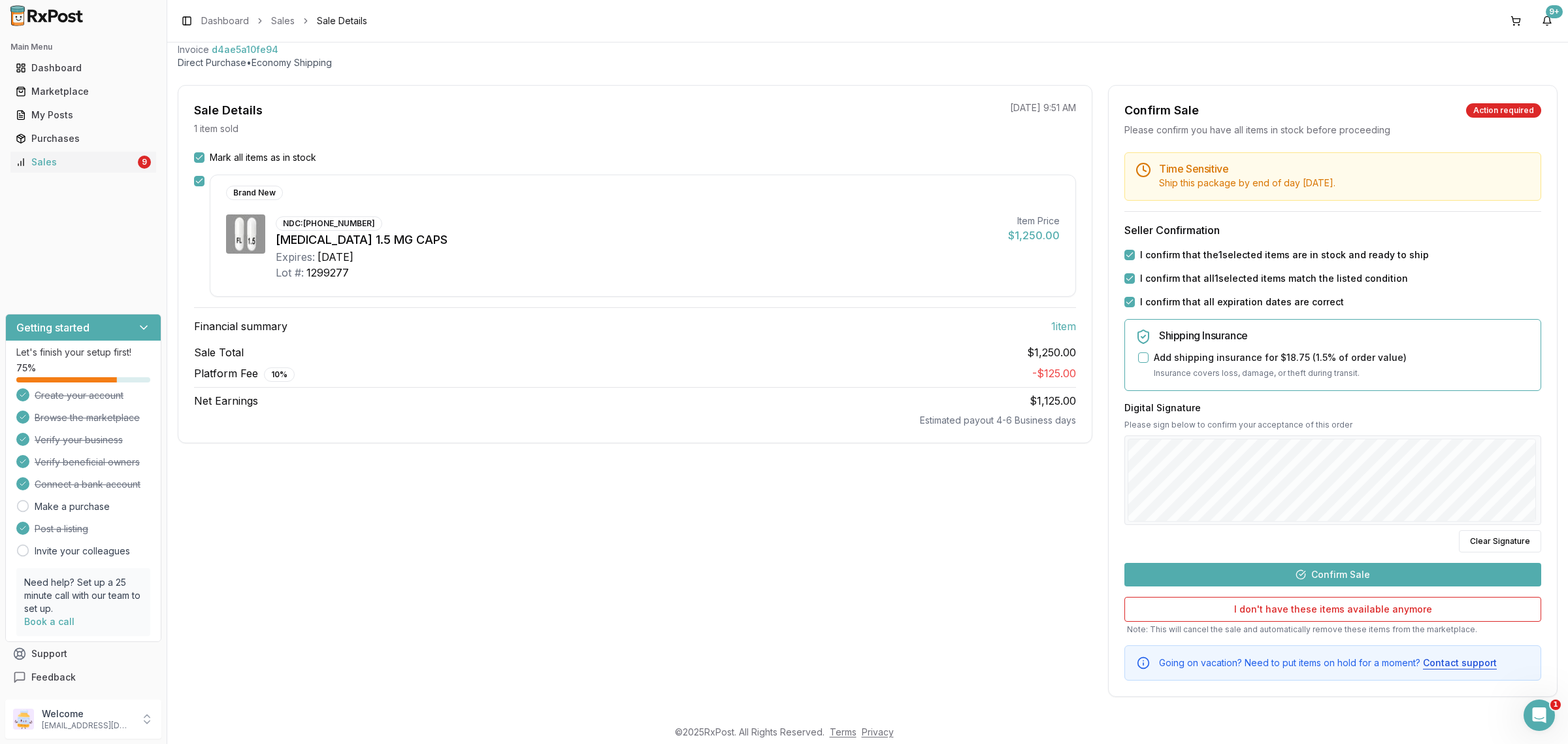
click at [1328, 569] on button "Confirm Sale" at bounding box center [1332, 574] width 417 height 24
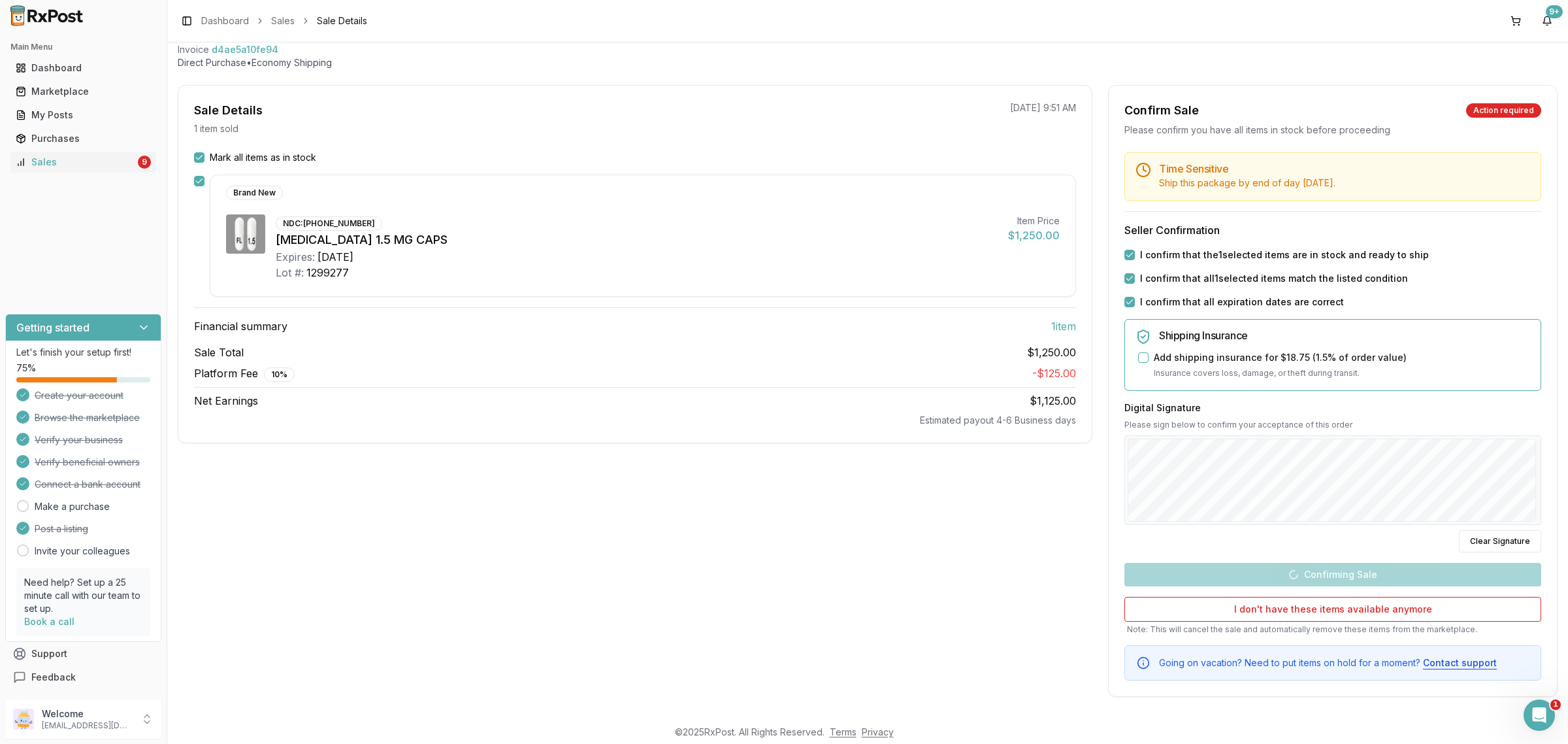
scroll to position [0, 0]
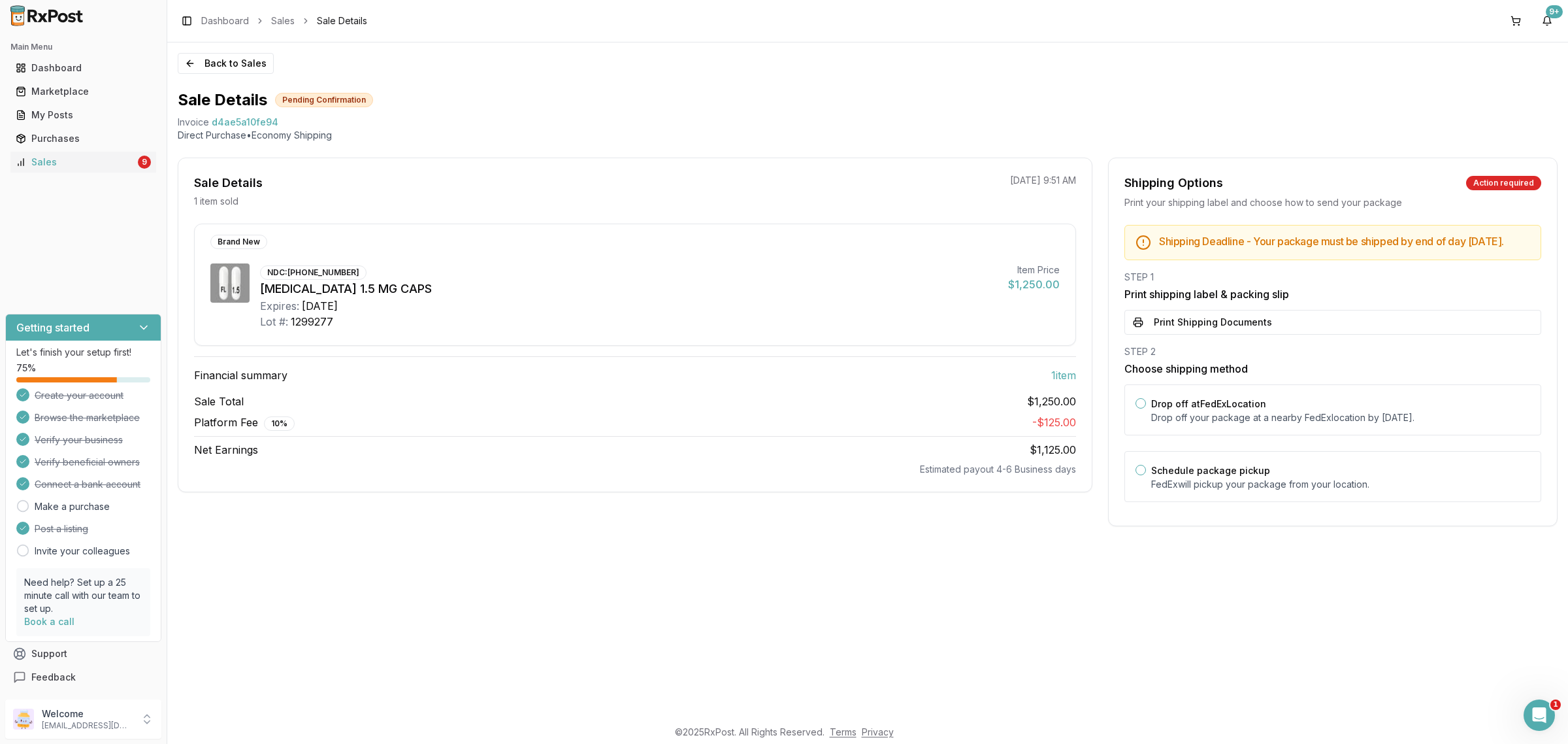
click at [1251, 335] on button "Print Shipping Documents" at bounding box center [1332, 322] width 417 height 25
click at [1254, 435] on div "Drop off at FedEx Location Drop off your package at a nearby FedEx location by …" at bounding box center [1332, 409] width 417 height 51
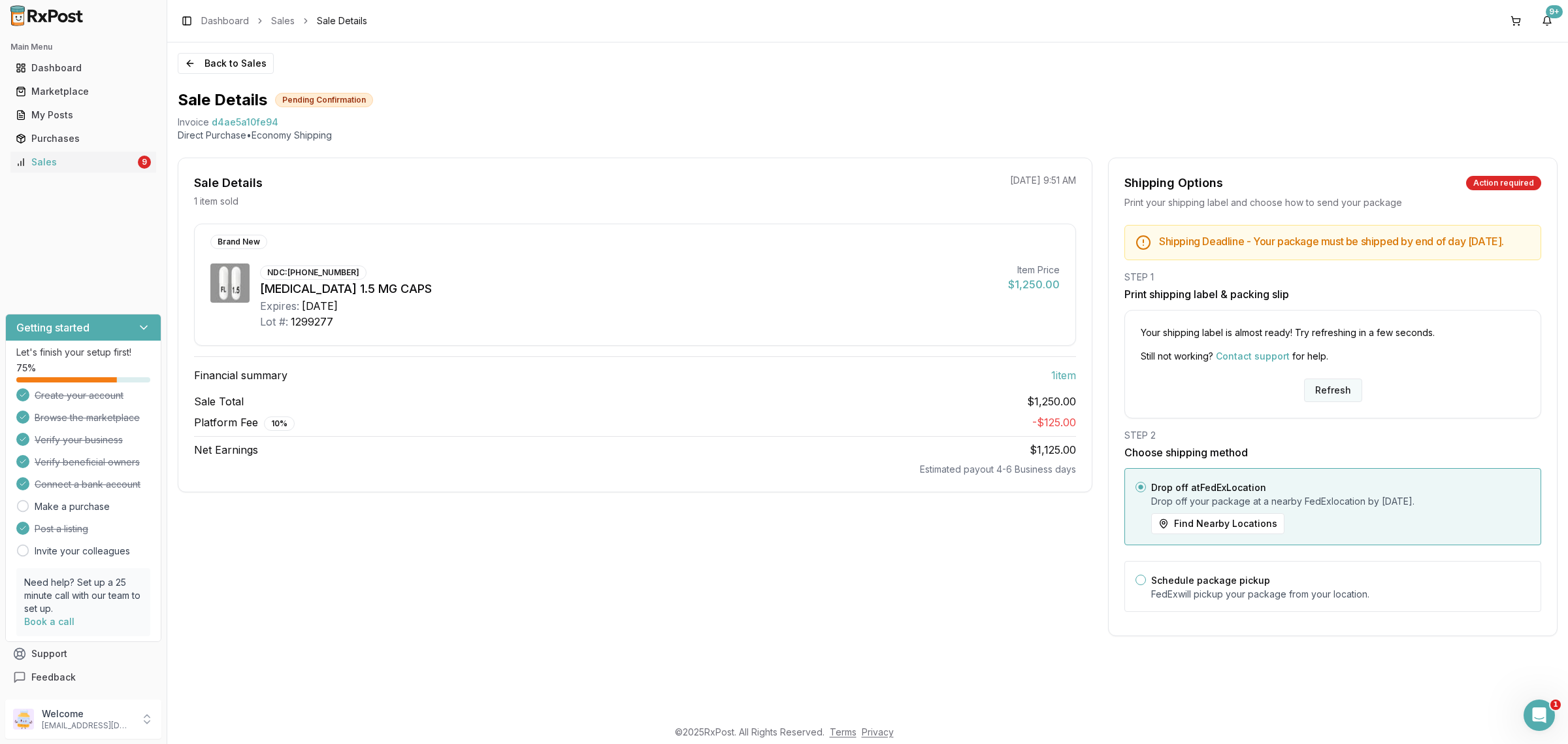
click at [1320, 399] on button "Refresh" at bounding box center [1333, 390] width 58 height 24
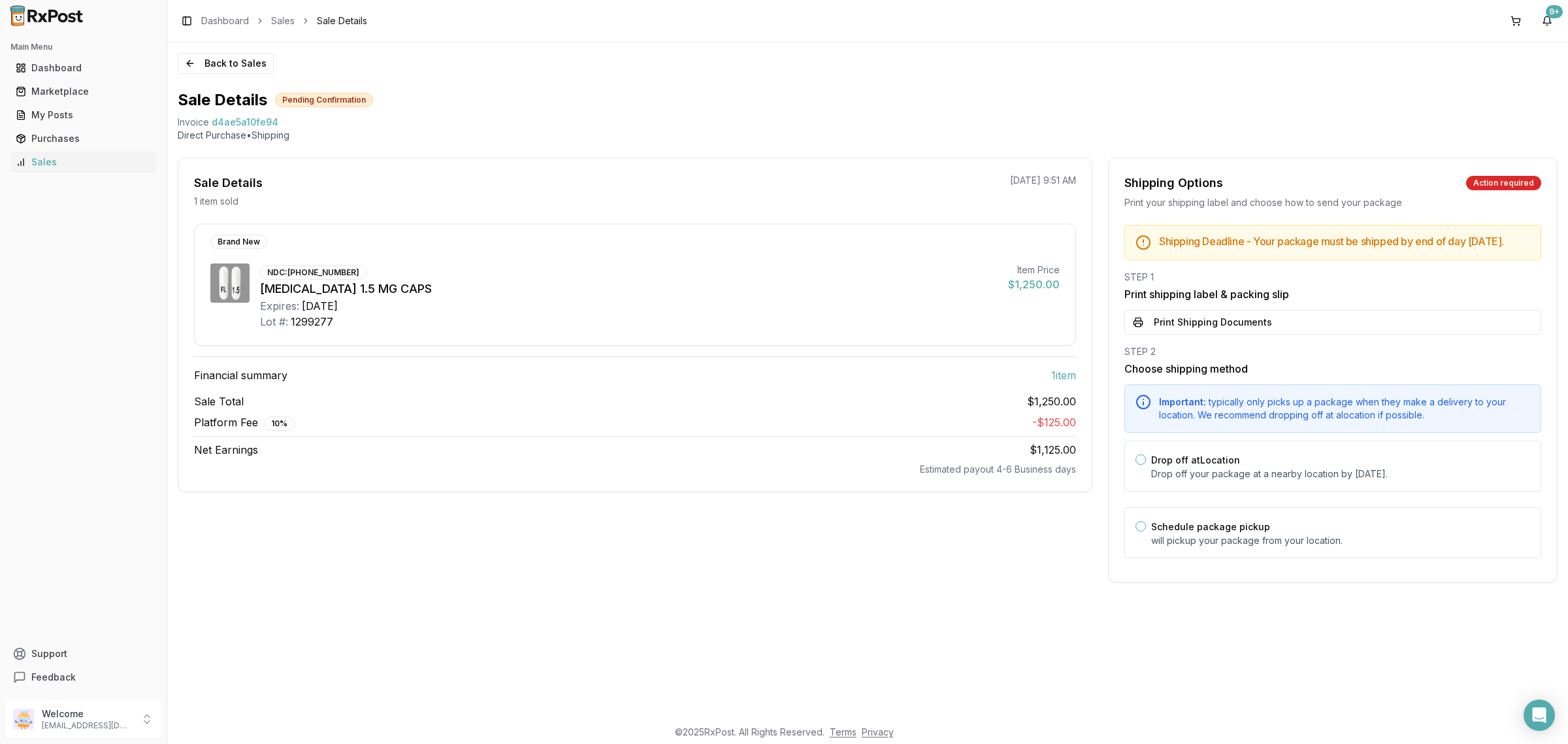
click at [1241, 302] on h3 "Print shipping label & packing slip" at bounding box center [1332, 294] width 417 height 16
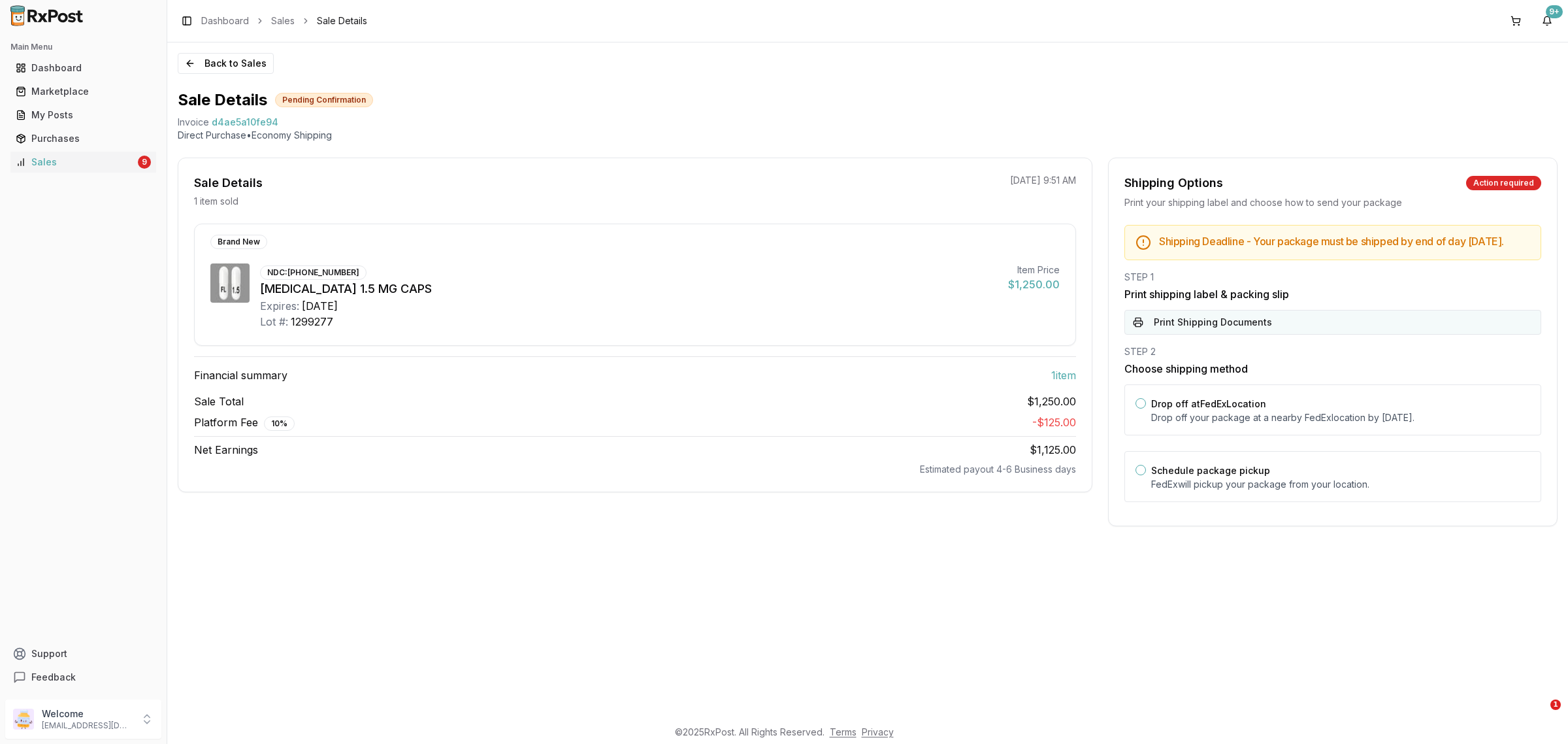
click at [1243, 335] on button "Print Shipping Documents" at bounding box center [1332, 322] width 417 height 25
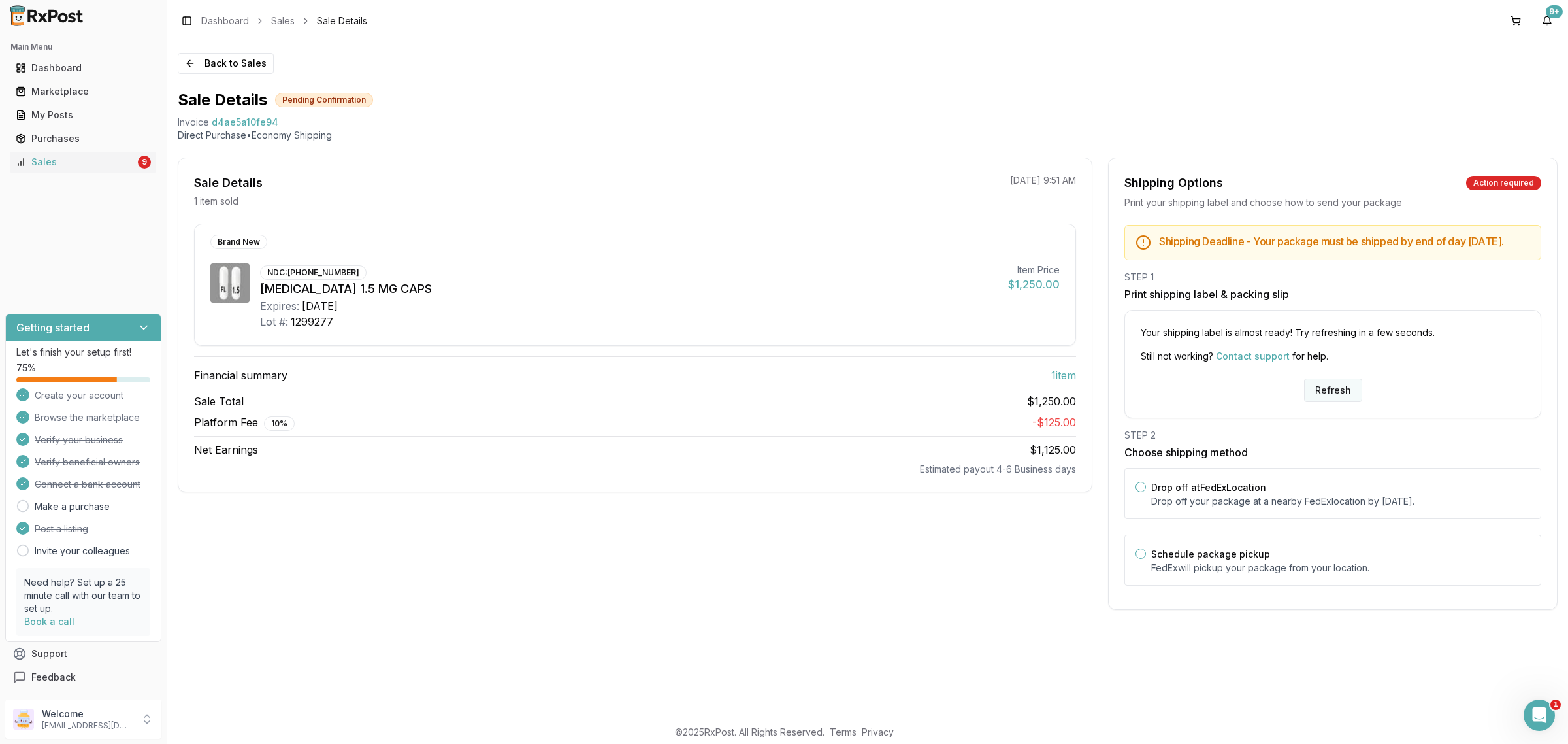
click at [1323, 397] on button "Refresh" at bounding box center [1333, 390] width 58 height 24
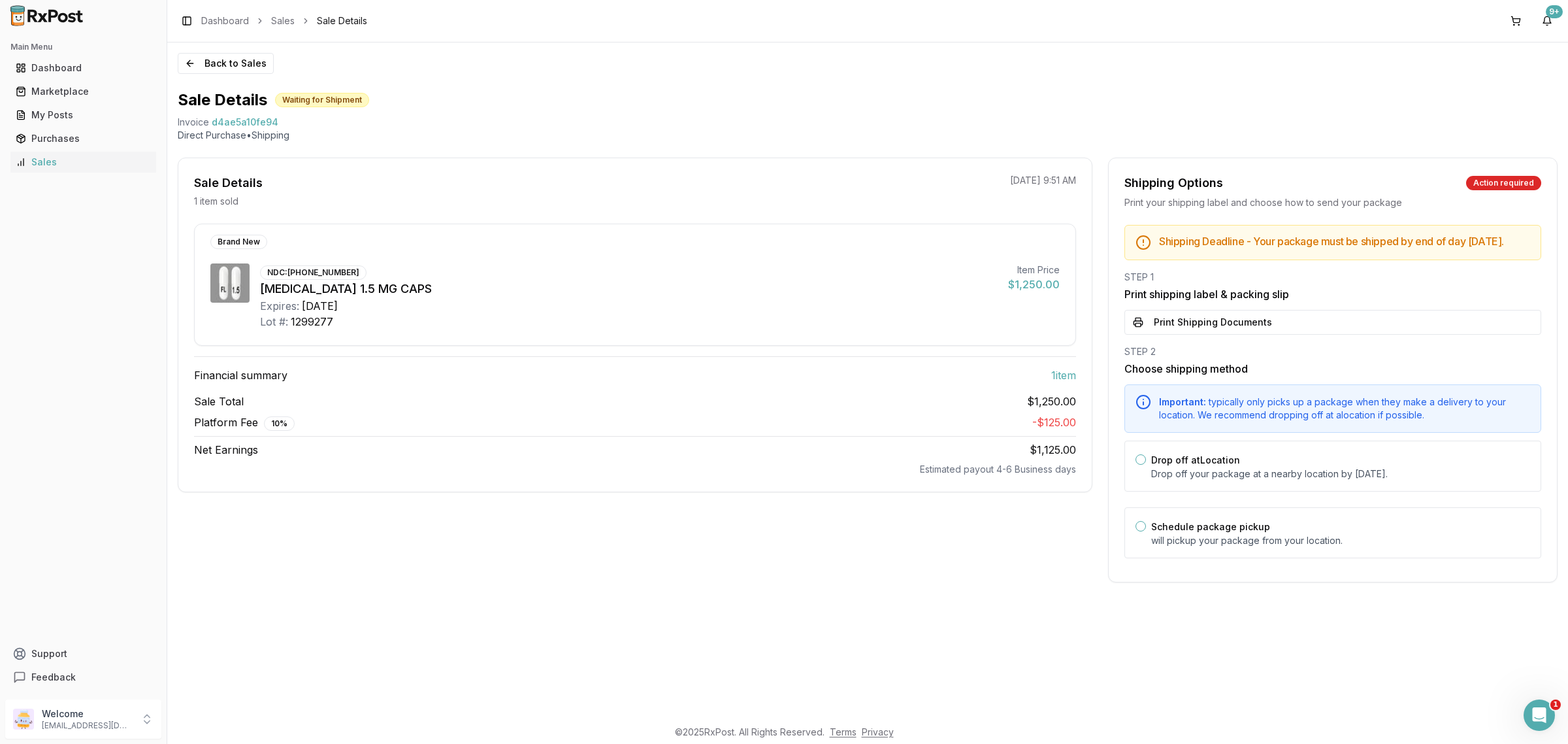
click at [1256, 332] on button "Print Shipping Documents" at bounding box center [1332, 322] width 417 height 25
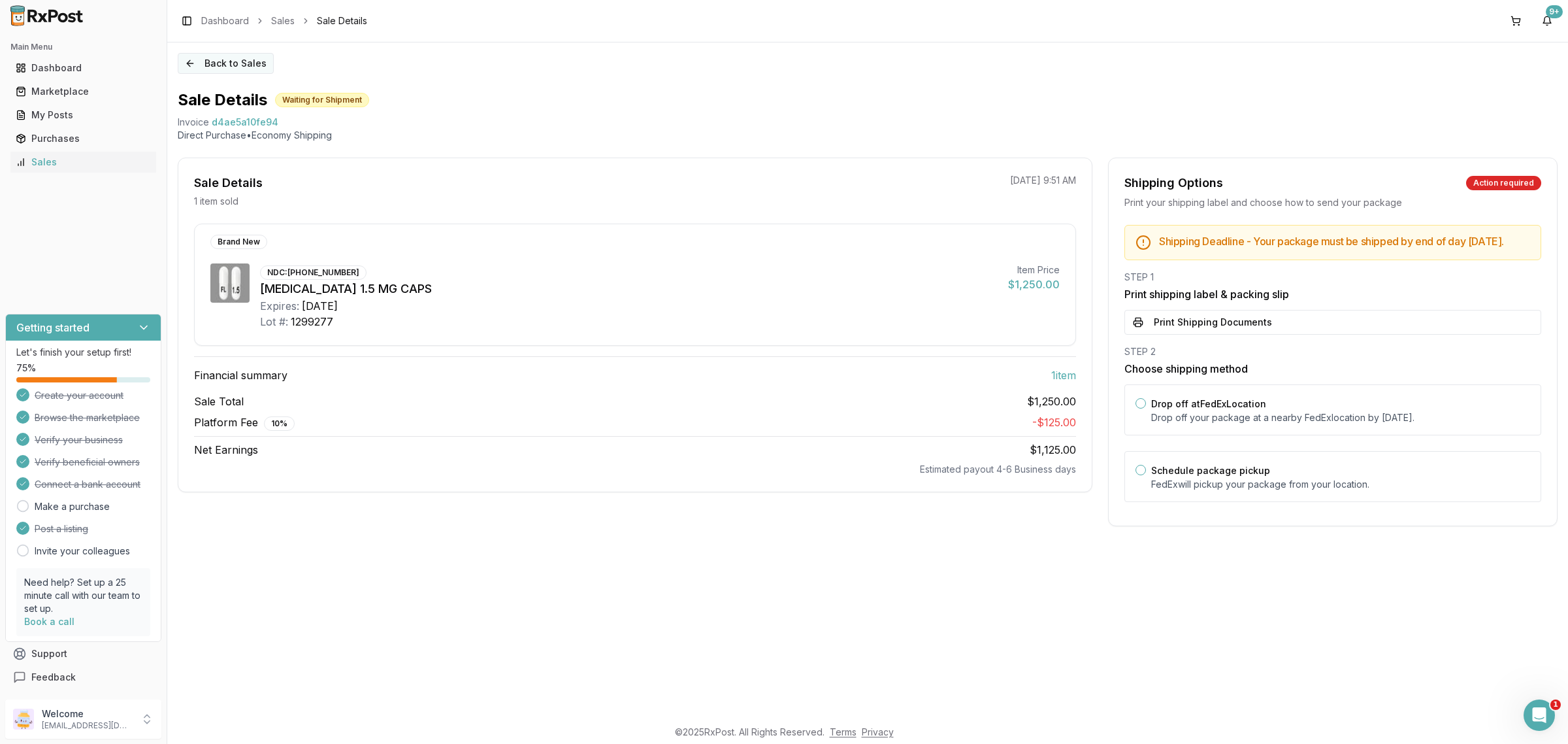
click at [238, 66] on button "Back to Sales" at bounding box center [226, 63] width 96 height 21
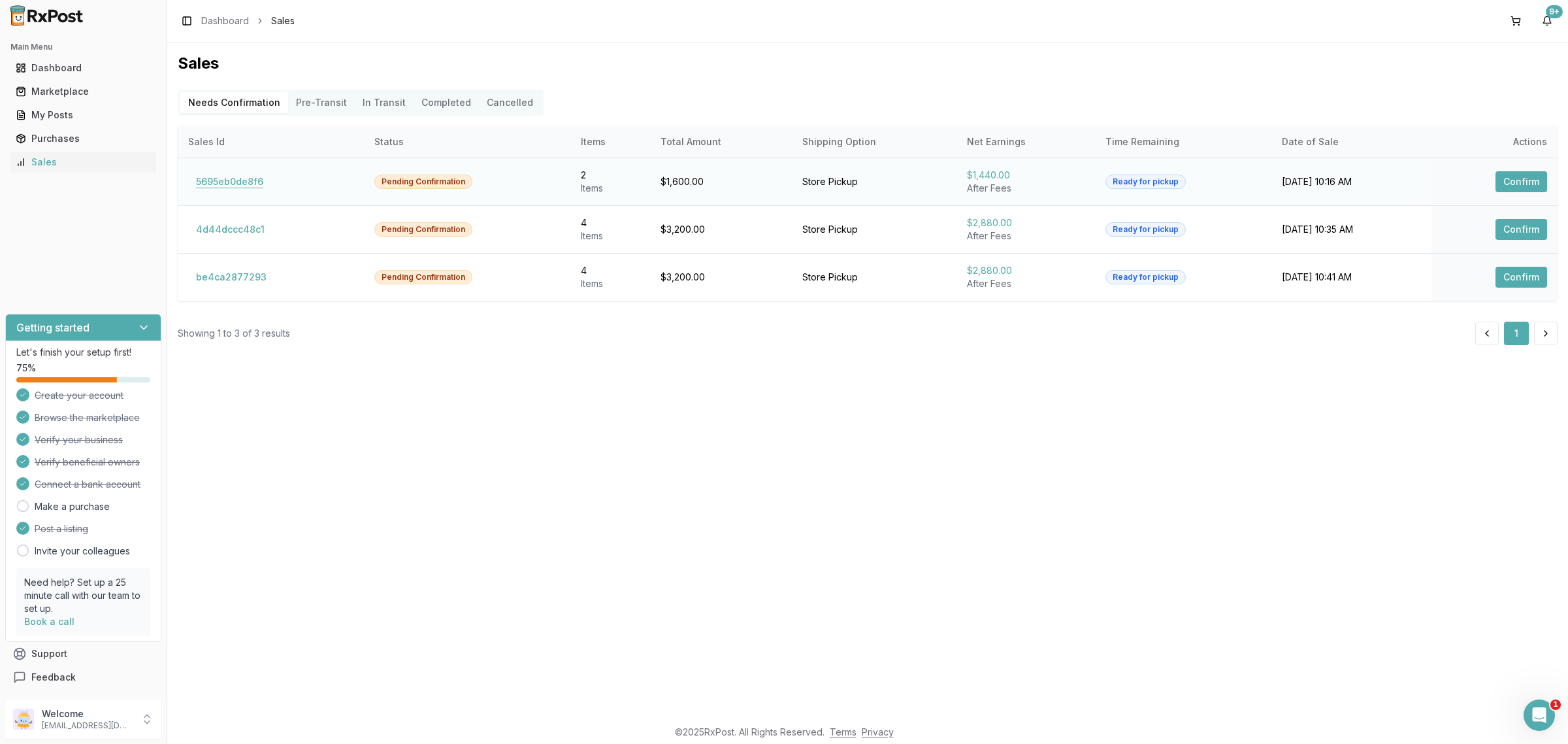
drag, startPoint x: 240, startPoint y: 193, endPoint x: 238, endPoint y: 184, distance: 9.2
click at [239, 193] on td "5695eb0de8f6" at bounding box center [271, 181] width 186 height 47
click at [238, 184] on button "5695eb0de8f6" at bounding box center [229, 181] width 83 height 21
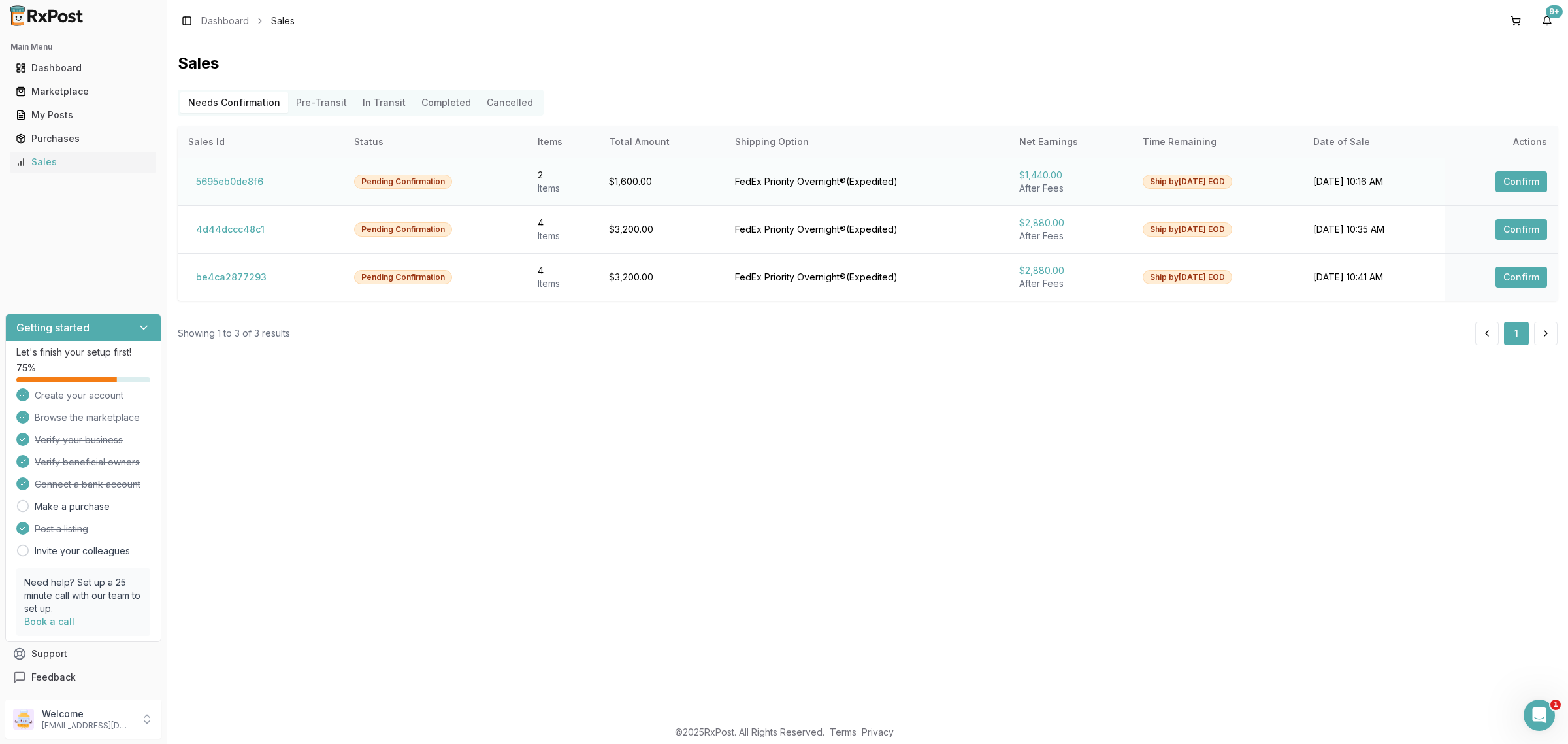
click at [235, 171] on button "5695eb0de8f6" at bounding box center [229, 181] width 83 height 21
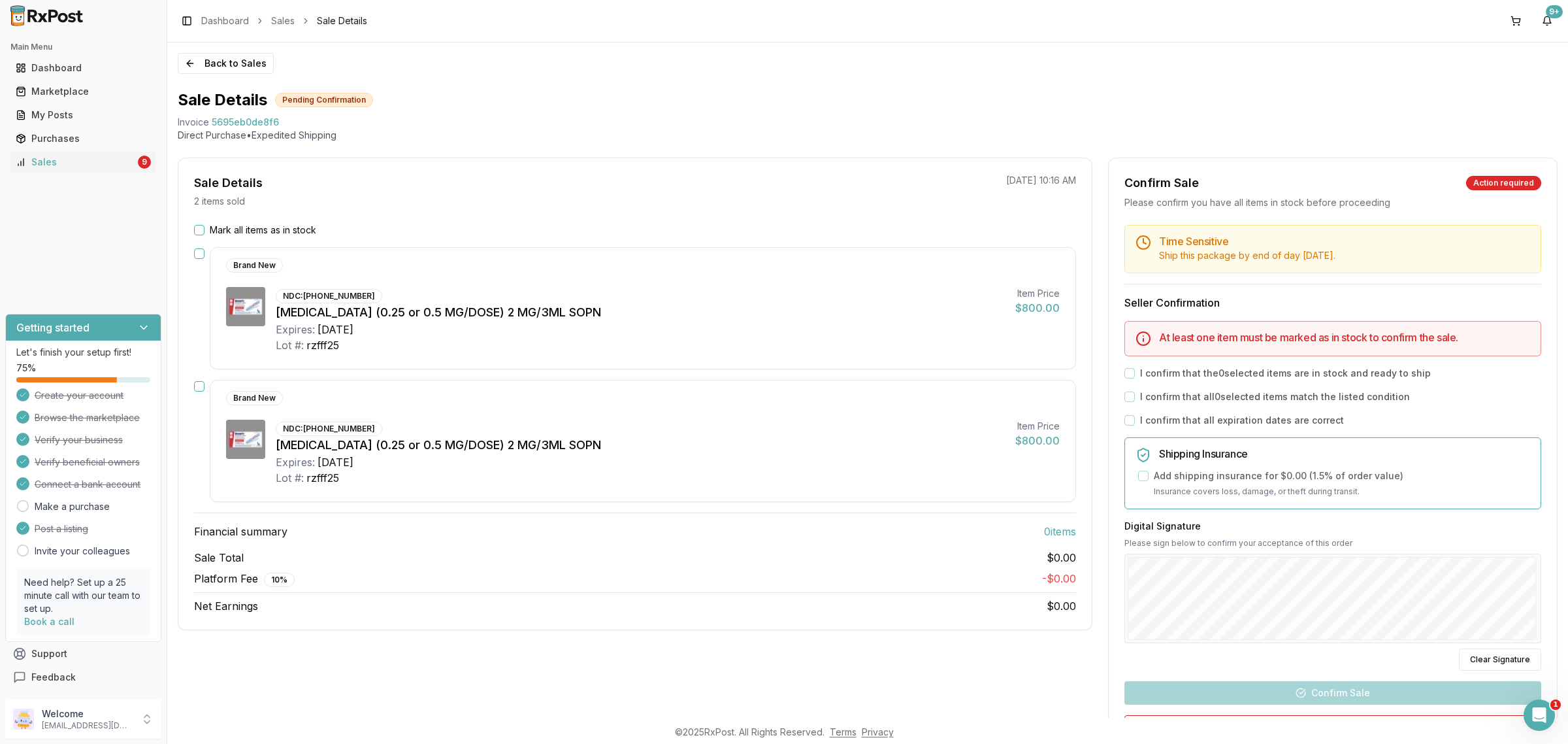
click at [200, 231] on button "Mark all items as in stock" at bounding box center [199, 230] width 10 height 10
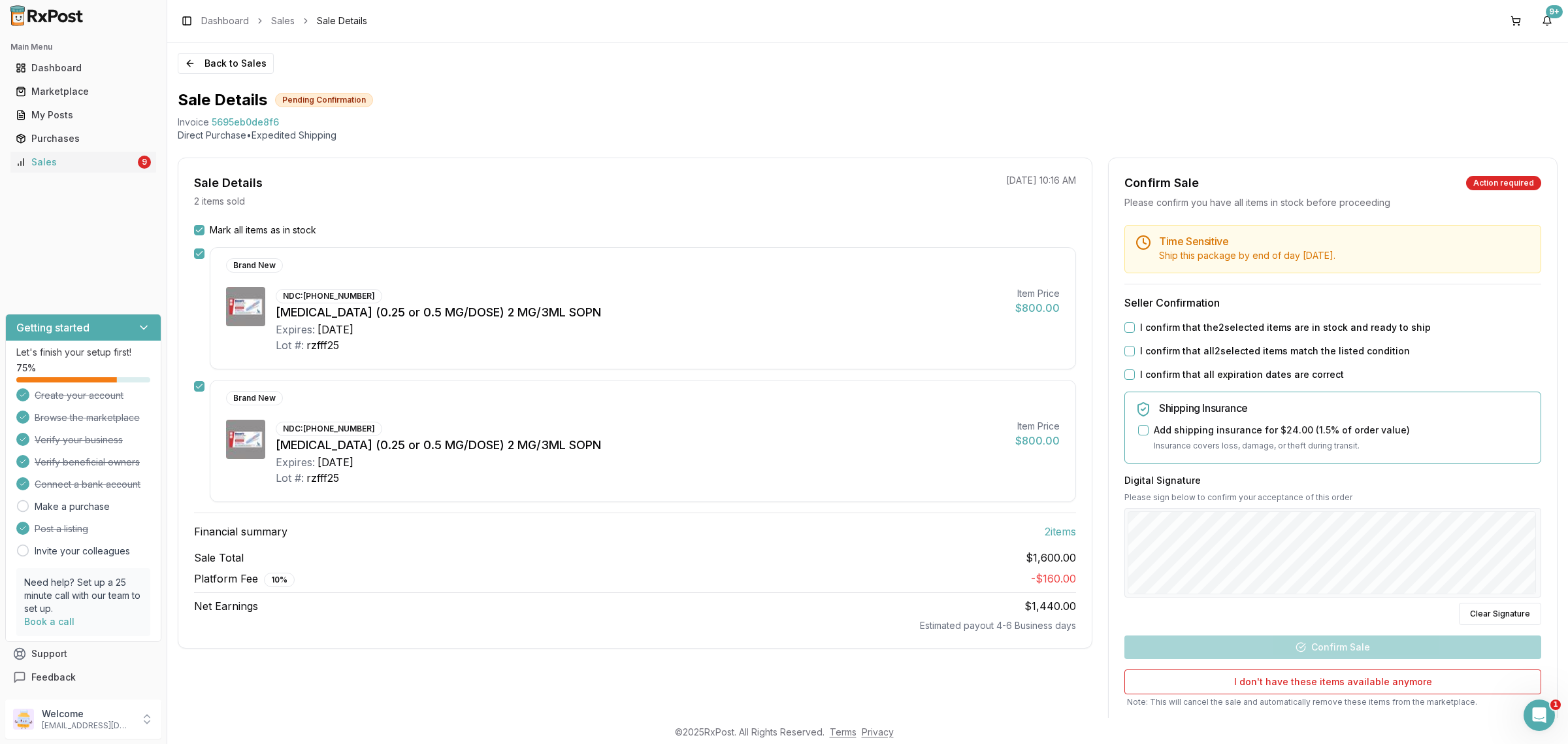
click at [1124, 332] on button "I confirm that the 2 selected items are in stock and ready to ship" at bounding box center [1129, 327] width 10 height 10
click at [1128, 350] on button "I confirm that all 2 selected items match the listed condition" at bounding box center [1129, 351] width 10 height 10
click at [1128, 371] on button "I confirm that all expiration dates are correct" at bounding box center [1129, 375] width 10 height 10
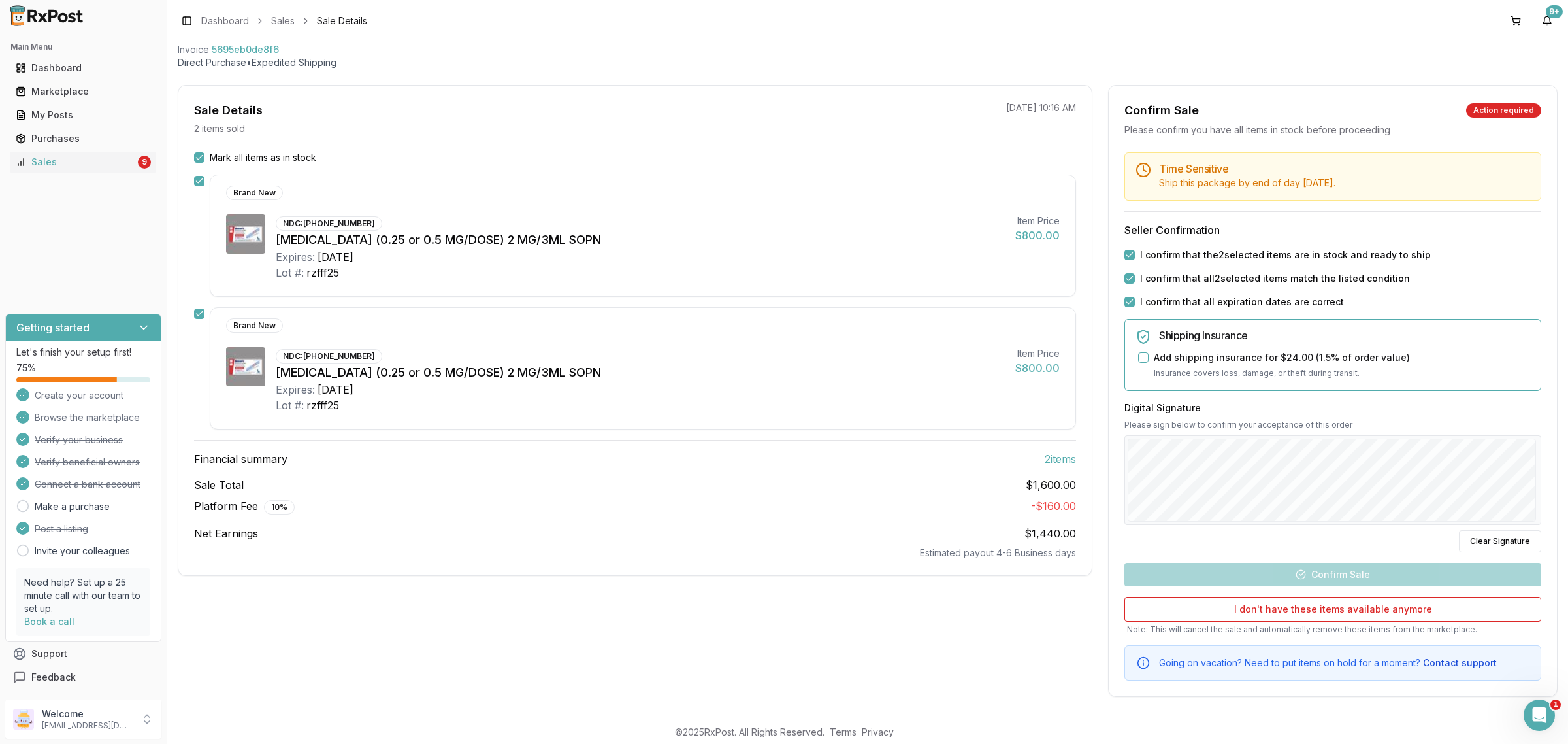
scroll to position [74, 0]
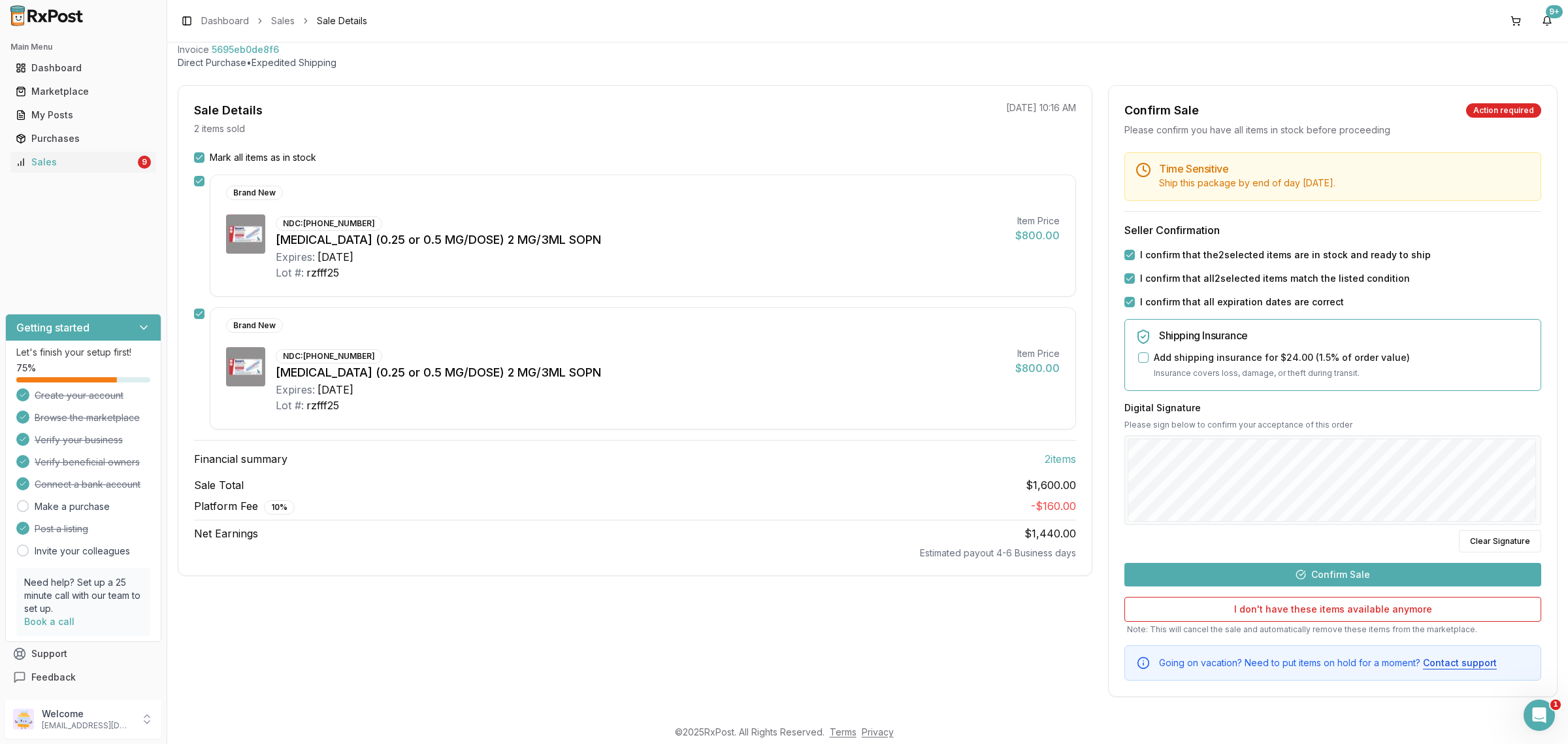
click at [1350, 564] on button "Confirm Sale" at bounding box center [1332, 574] width 417 height 24
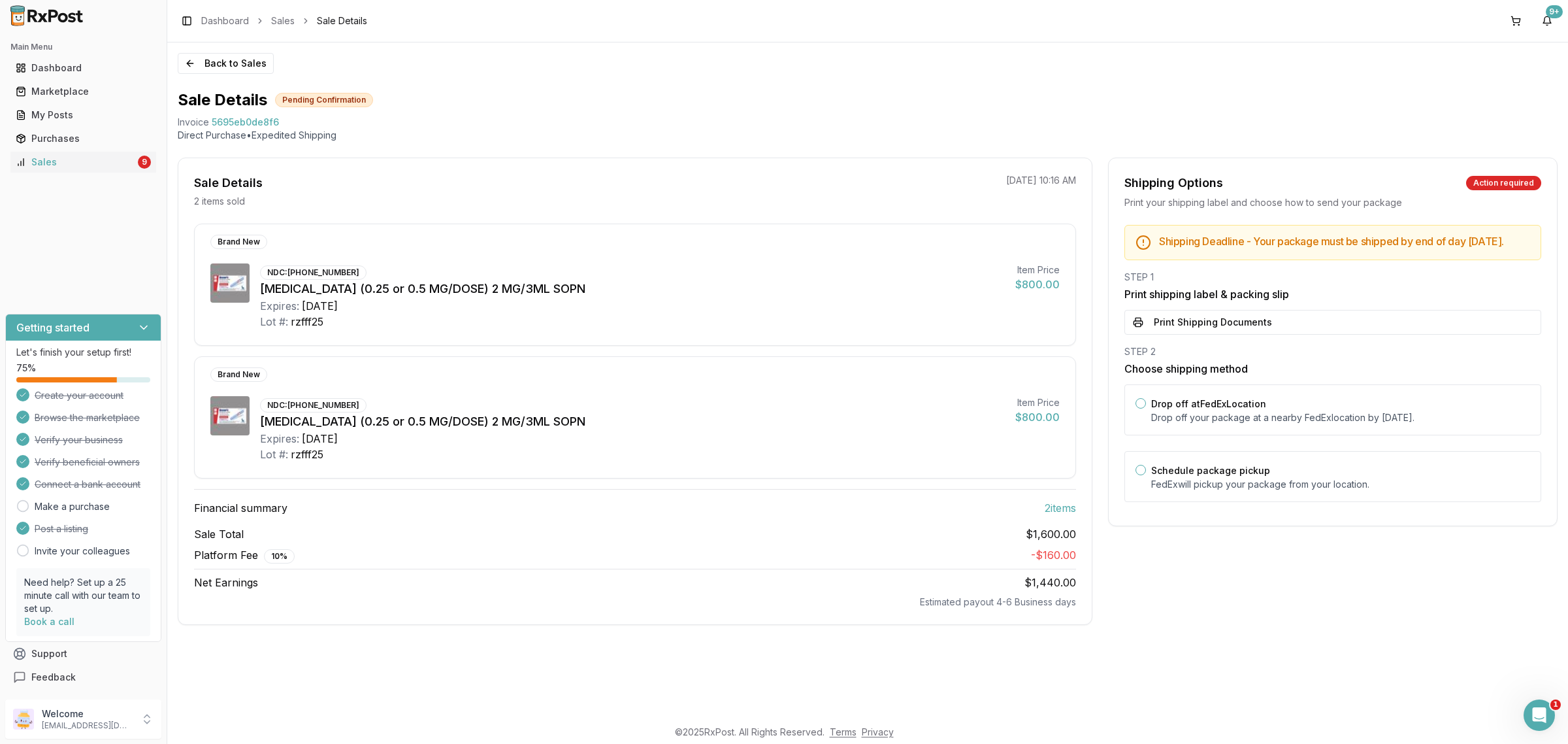
scroll to position [0, 0]
click at [1284, 335] on button "Print Shipping Documents" at bounding box center [1332, 322] width 417 height 25
click at [1281, 424] on p "Drop off your package at a nearby FedEx location by September 23, 2025 ." at bounding box center [1340, 418] width 379 height 13
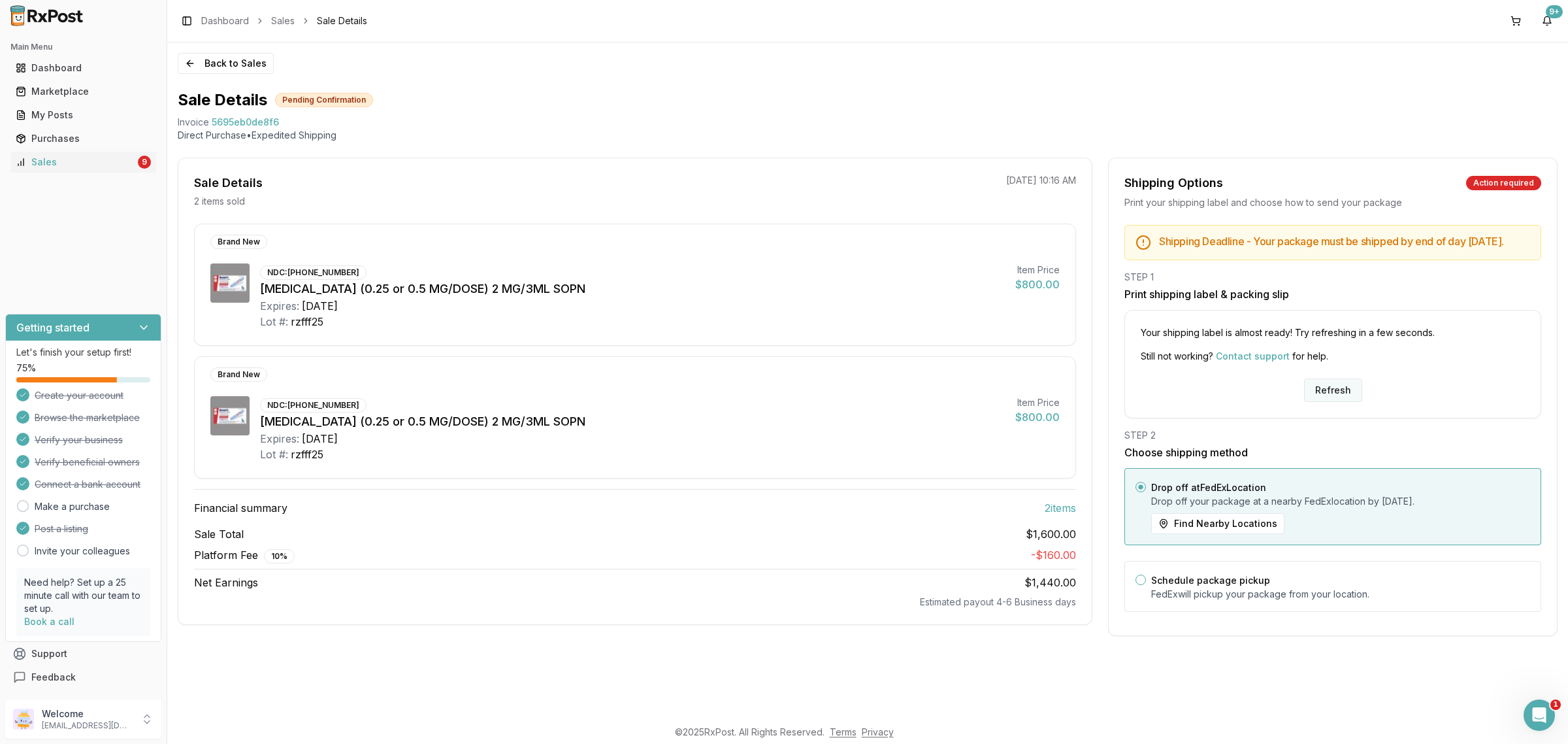
click at [1337, 400] on button "Refresh" at bounding box center [1333, 390] width 58 height 24
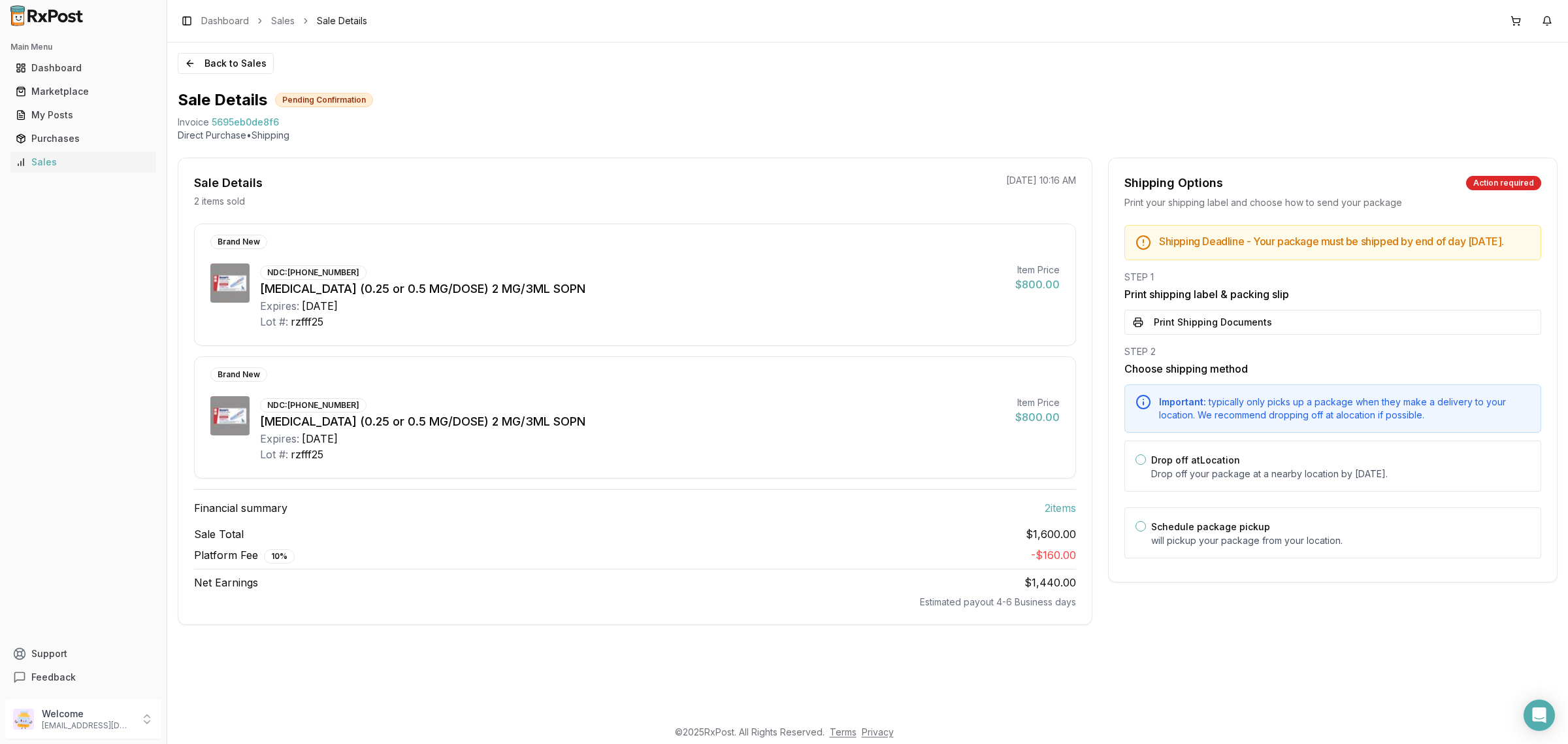
drag, startPoint x: 0, startPoint y: 0, endPoint x: 1256, endPoint y: 321, distance: 1296.4
click at [1256, 330] on button "Print Shipping Documents" at bounding box center [1332, 322] width 417 height 25
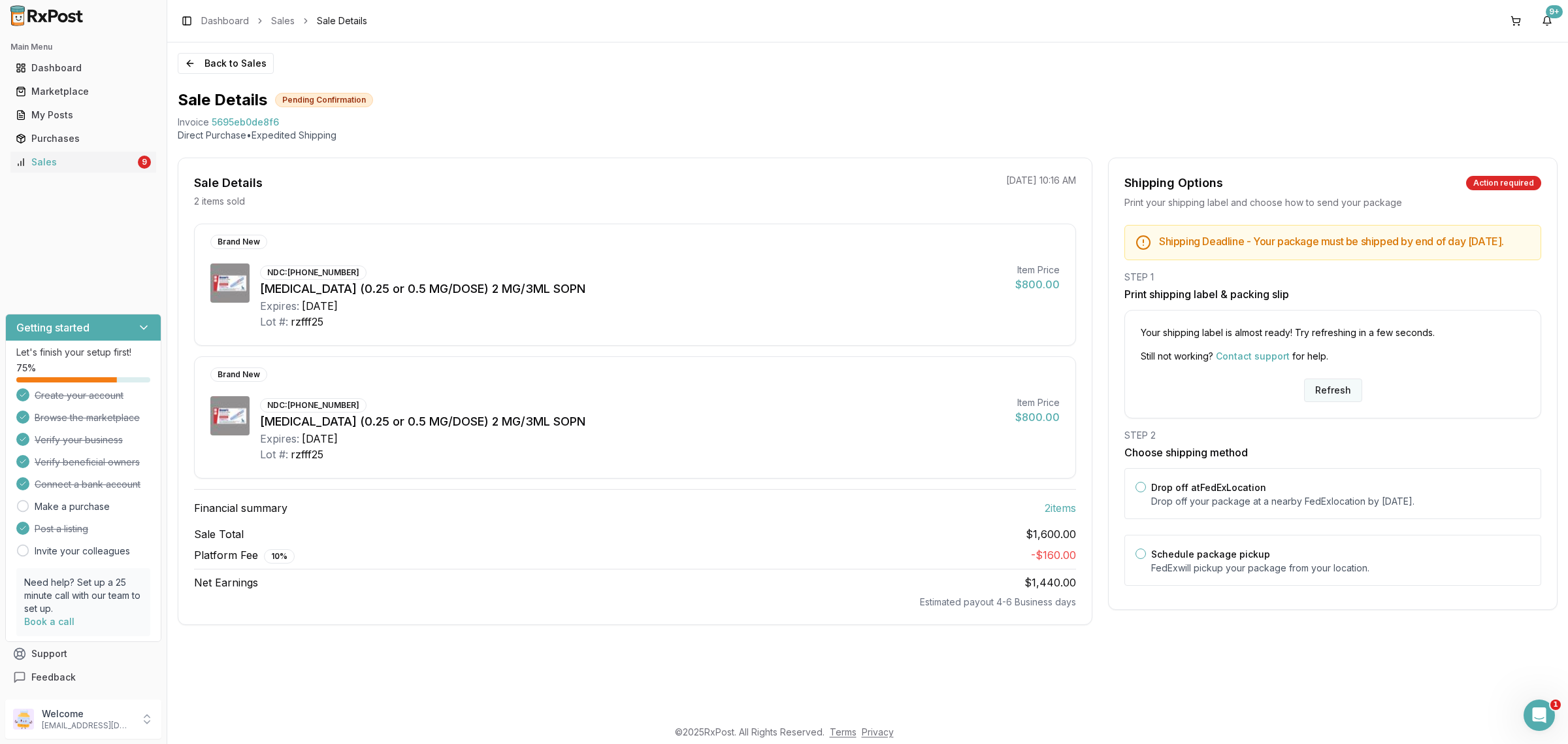
click at [1336, 393] on button "Refresh" at bounding box center [1333, 390] width 58 height 24
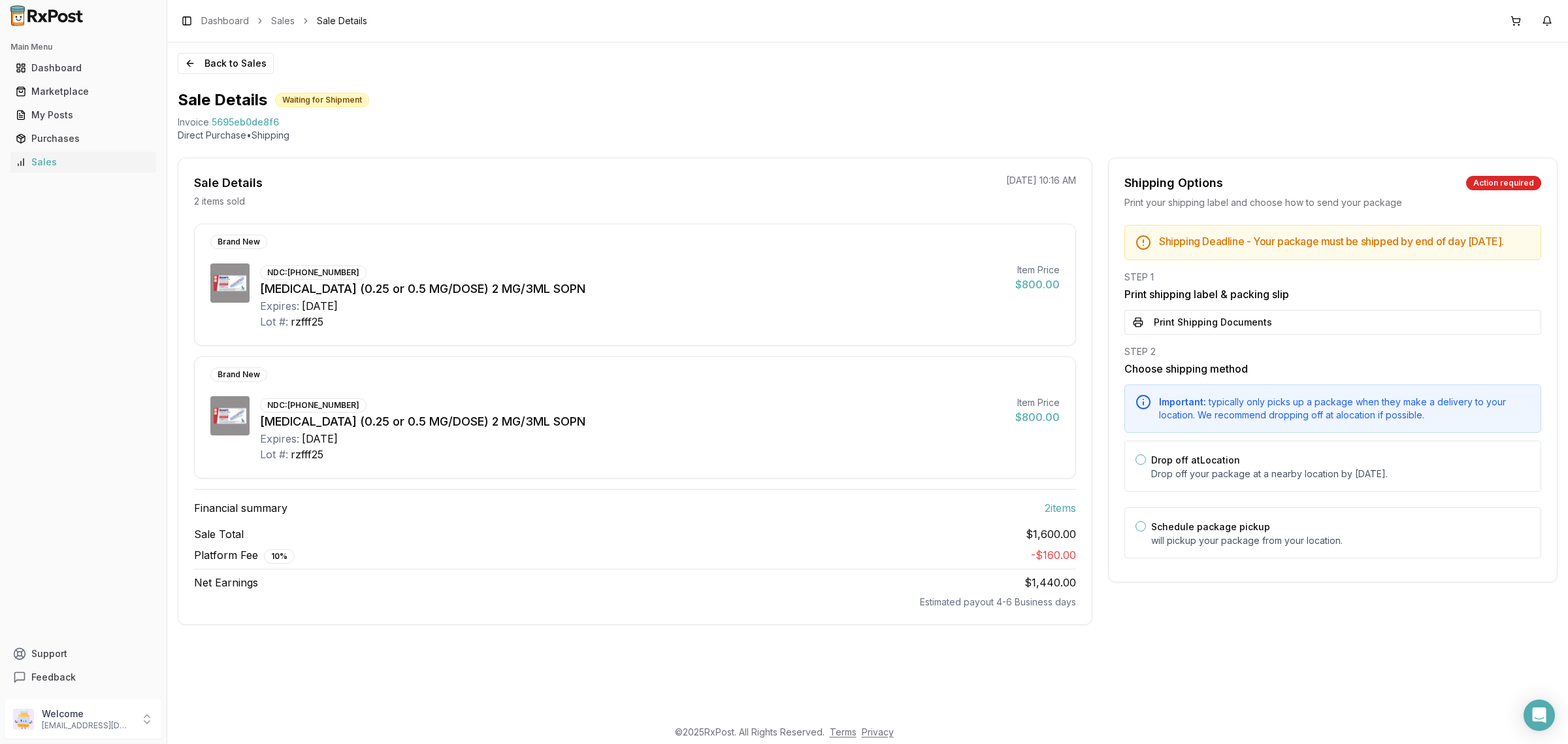
click at [1327, 403] on div "Important: typically only picks up a package when they make a delivery to your …" at bounding box center [1332, 408] width 417 height 48
click at [1285, 354] on div "Shipping Deadline - Your package must be shipped by end of day [DATE] . STEP 1 …" at bounding box center [1333, 395] width 448 height 341
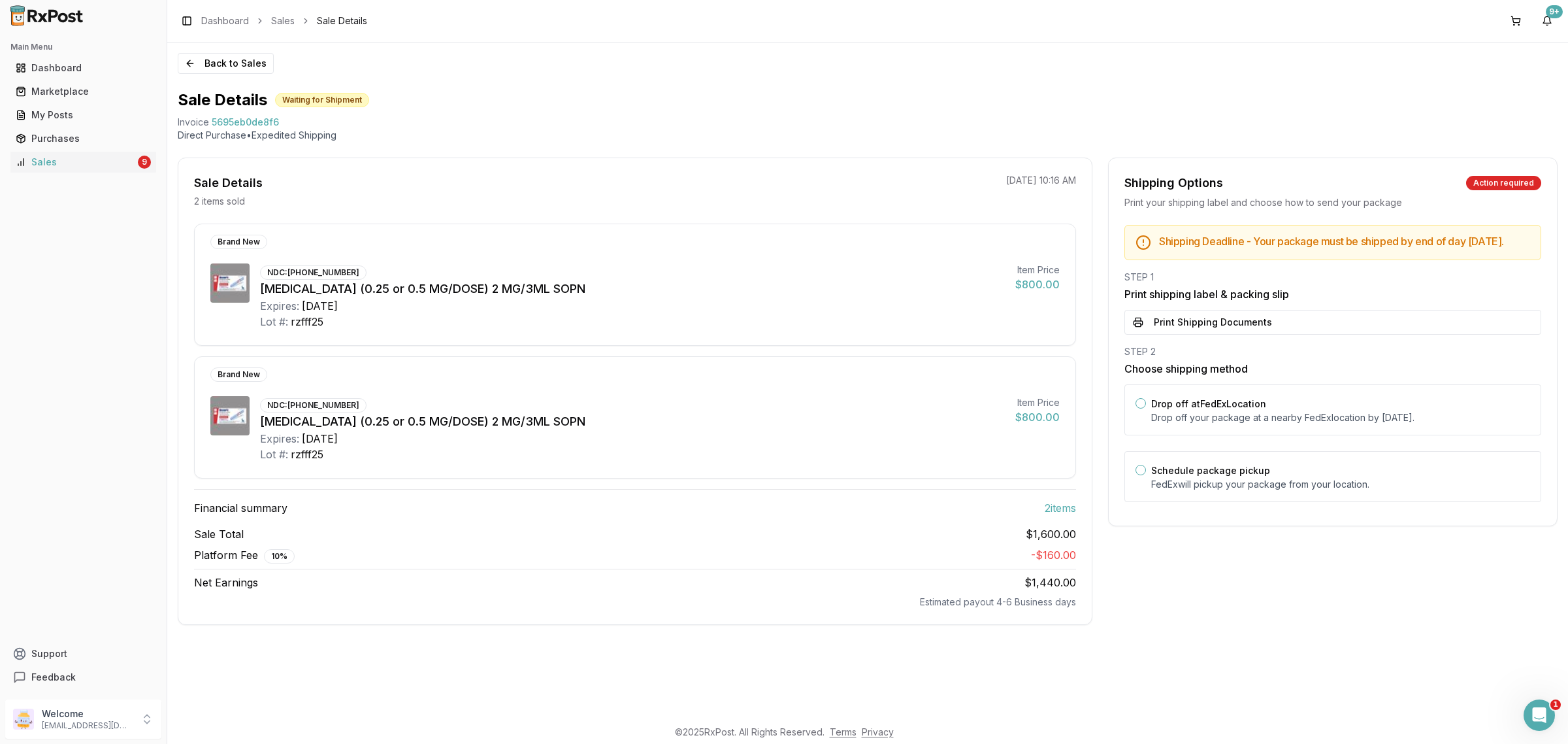
drag, startPoint x: 1284, startPoint y: 345, endPoint x: 1278, endPoint y: 340, distance: 7.8
click at [1282, 335] on button "Print Shipping Documents" at bounding box center [1332, 322] width 417 height 25
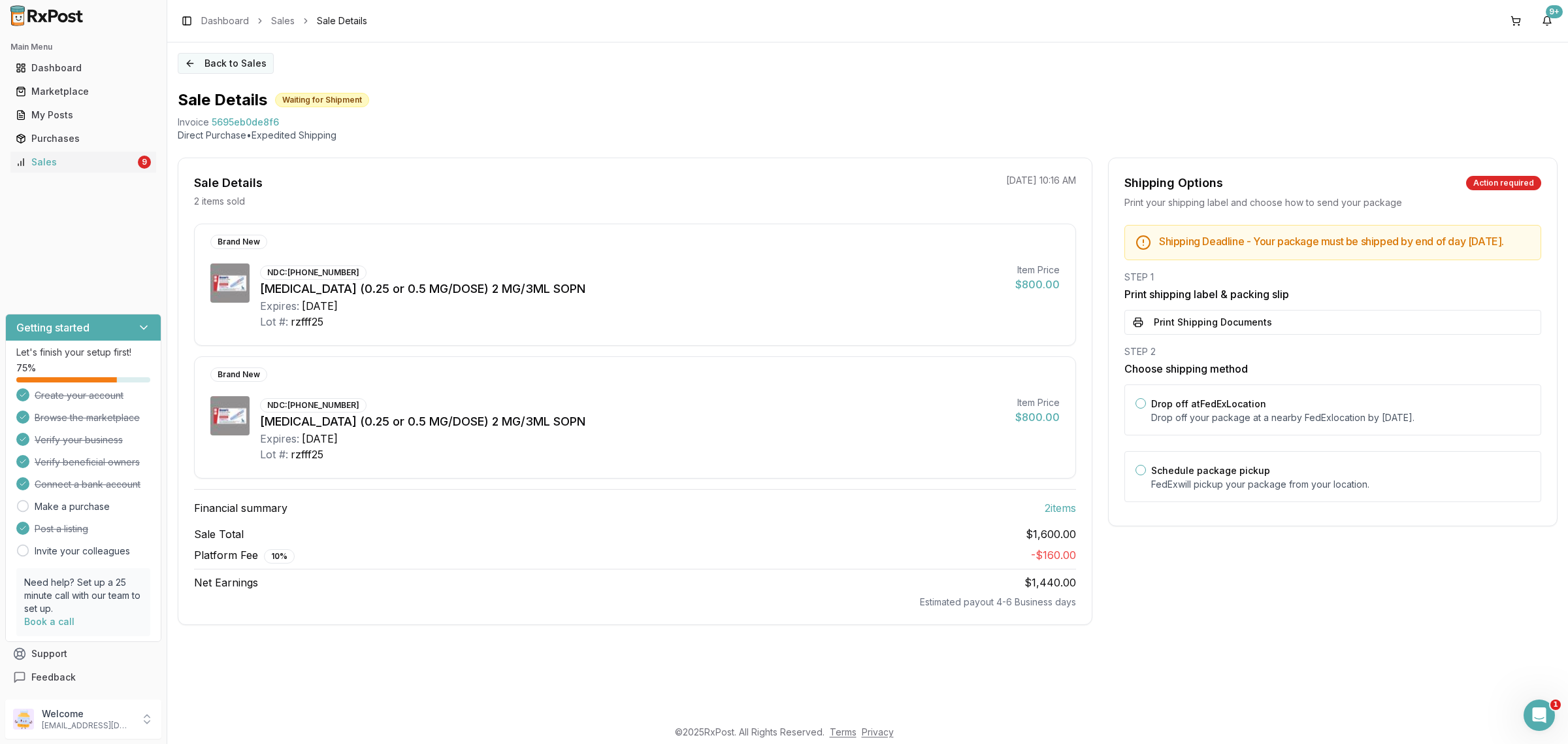
click at [203, 66] on button "Back to Sales" at bounding box center [226, 63] width 96 height 21
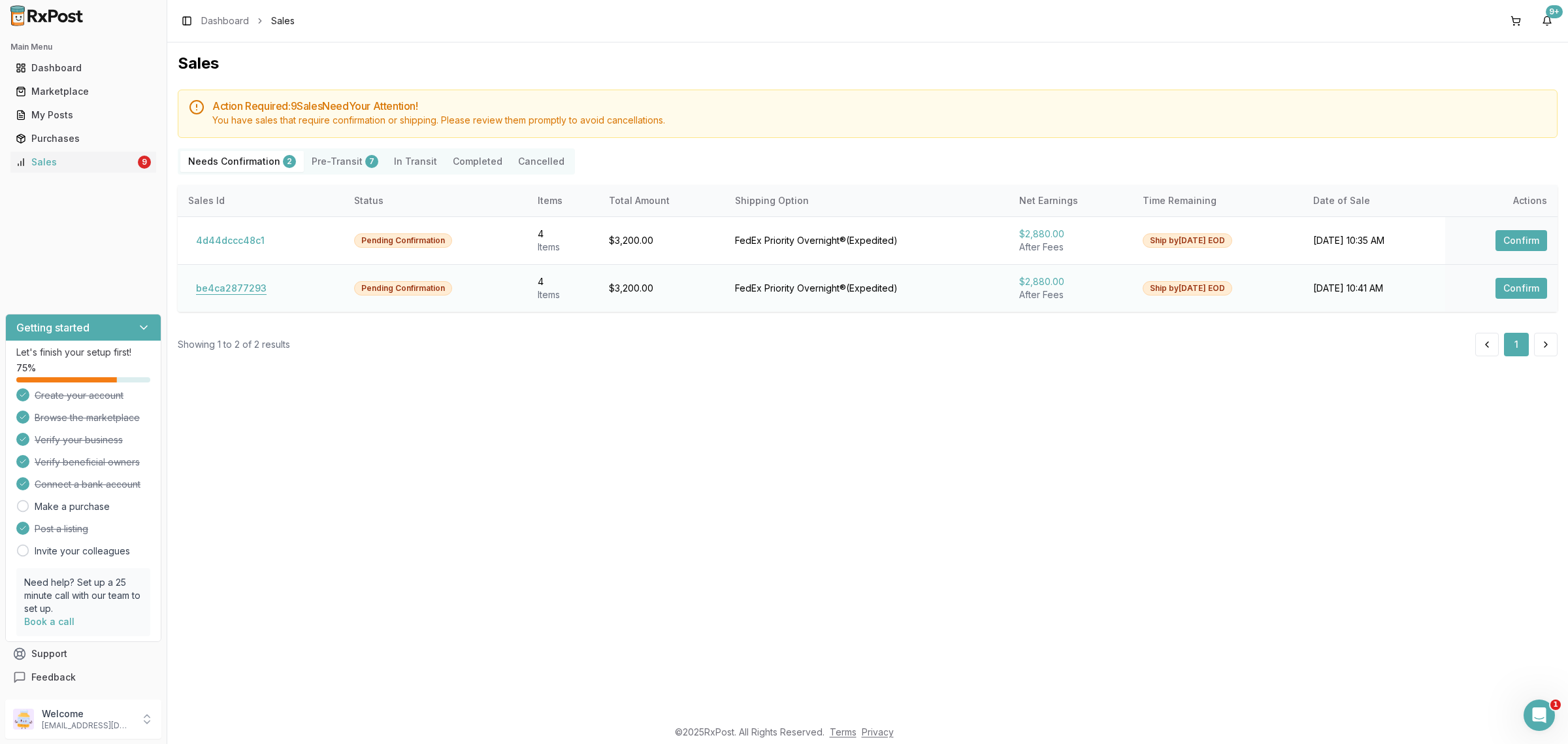
click at [224, 283] on button "be4ca2877293" at bounding box center [231, 288] width 87 height 21
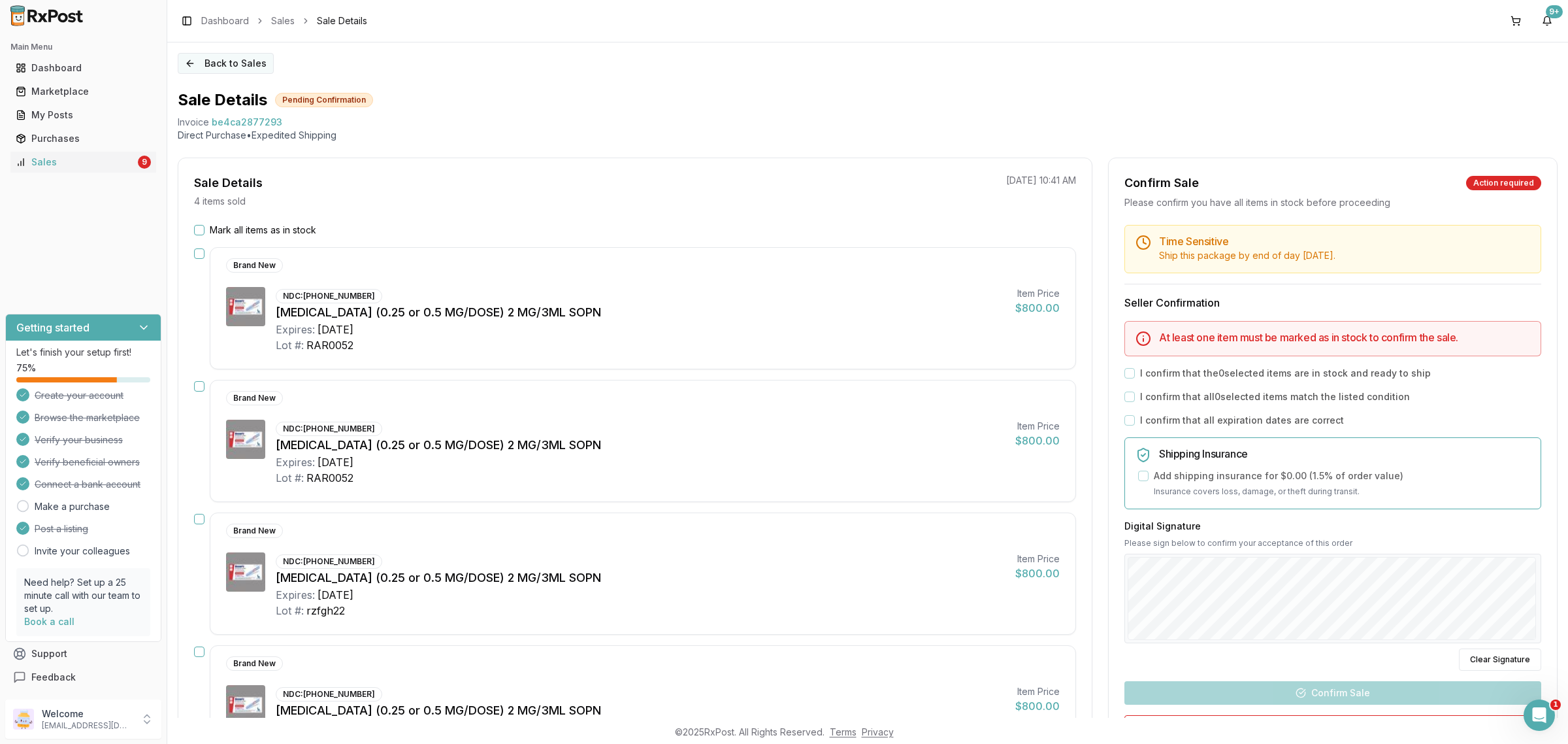
click at [217, 73] on button "Back to Sales" at bounding box center [226, 63] width 96 height 21
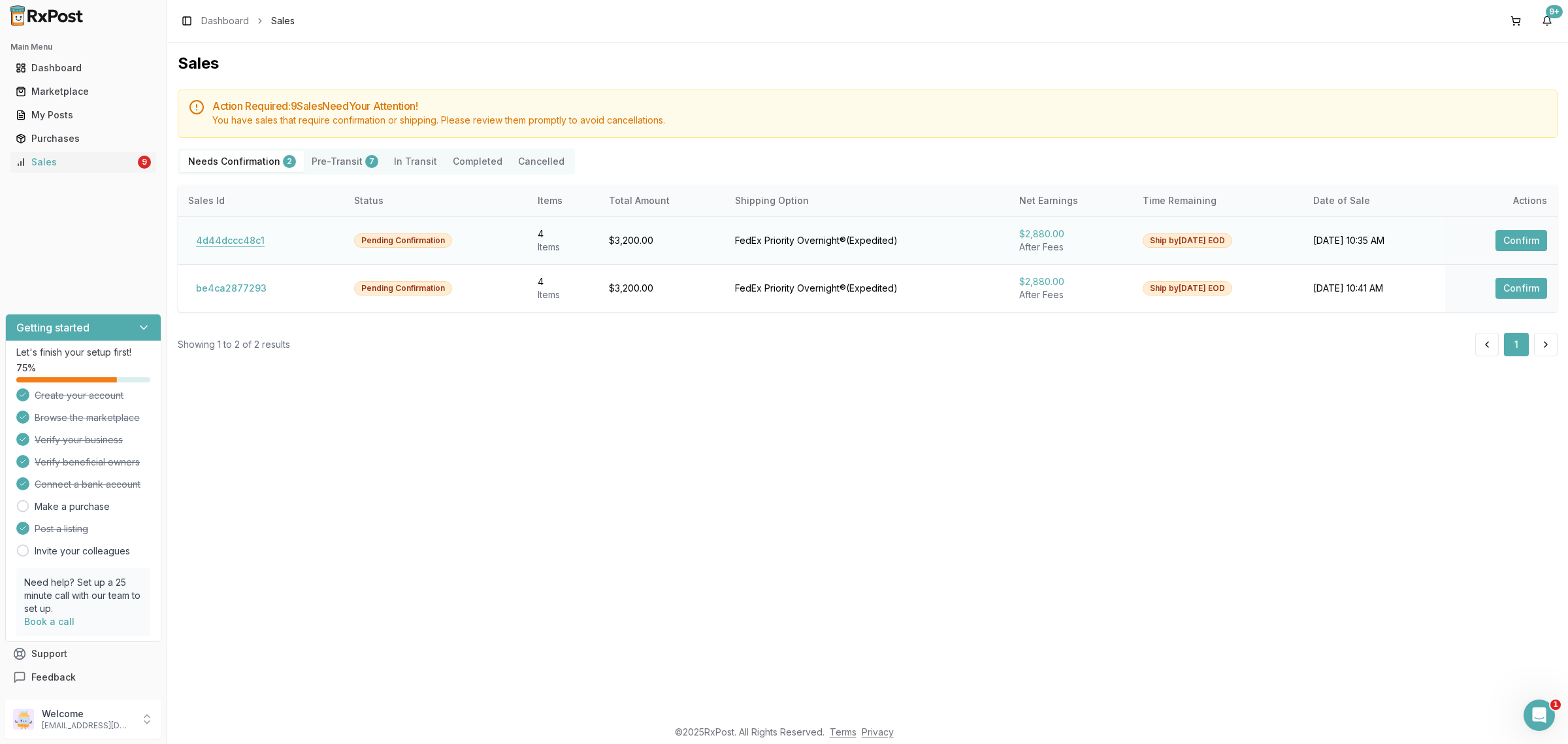
click at [240, 245] on button "4d44dccc48c1" at bounding box center [230, 241] width 84 height 21
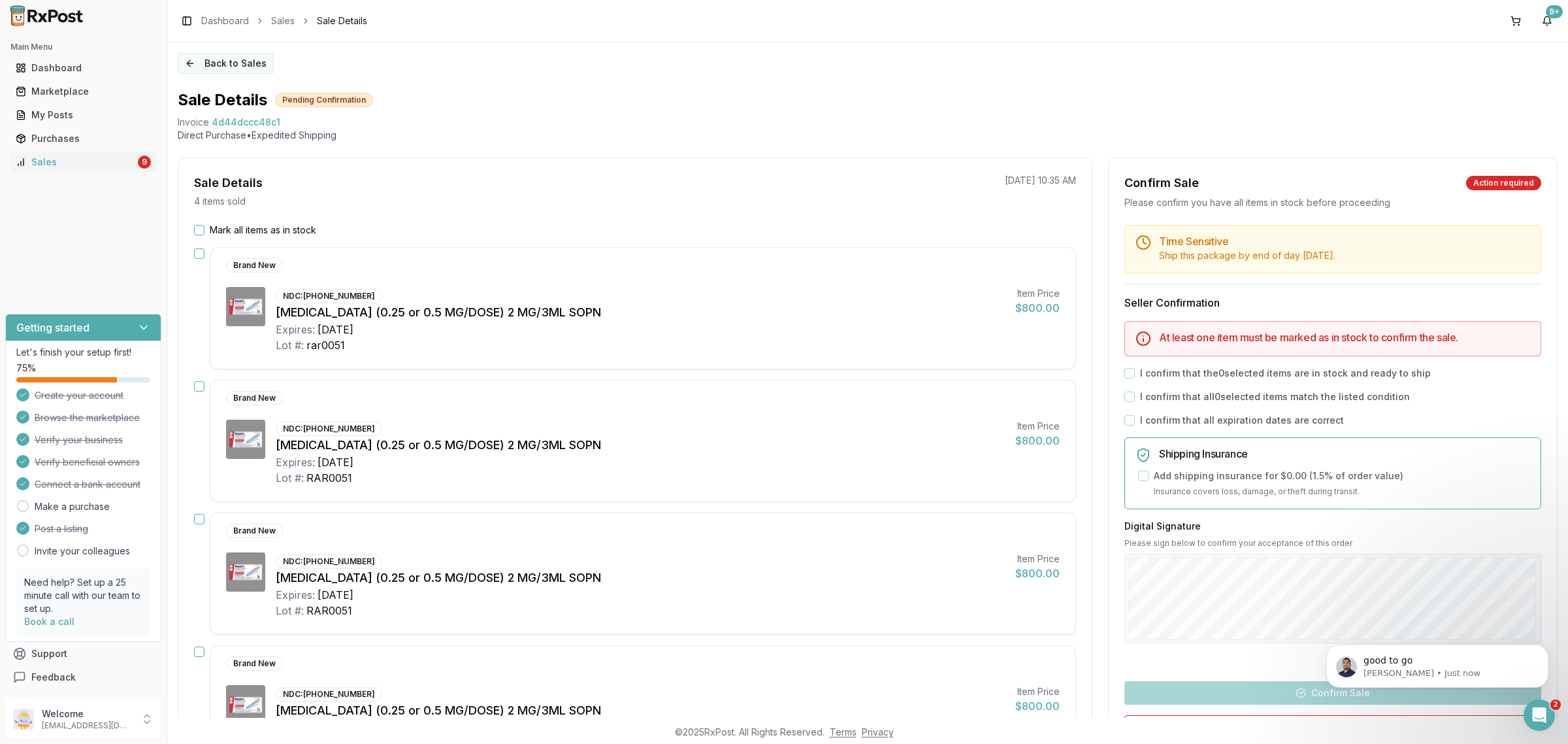
click at [208, 64] on button "Back to Sales" at bounding box center [226, 63] width 96 height 21
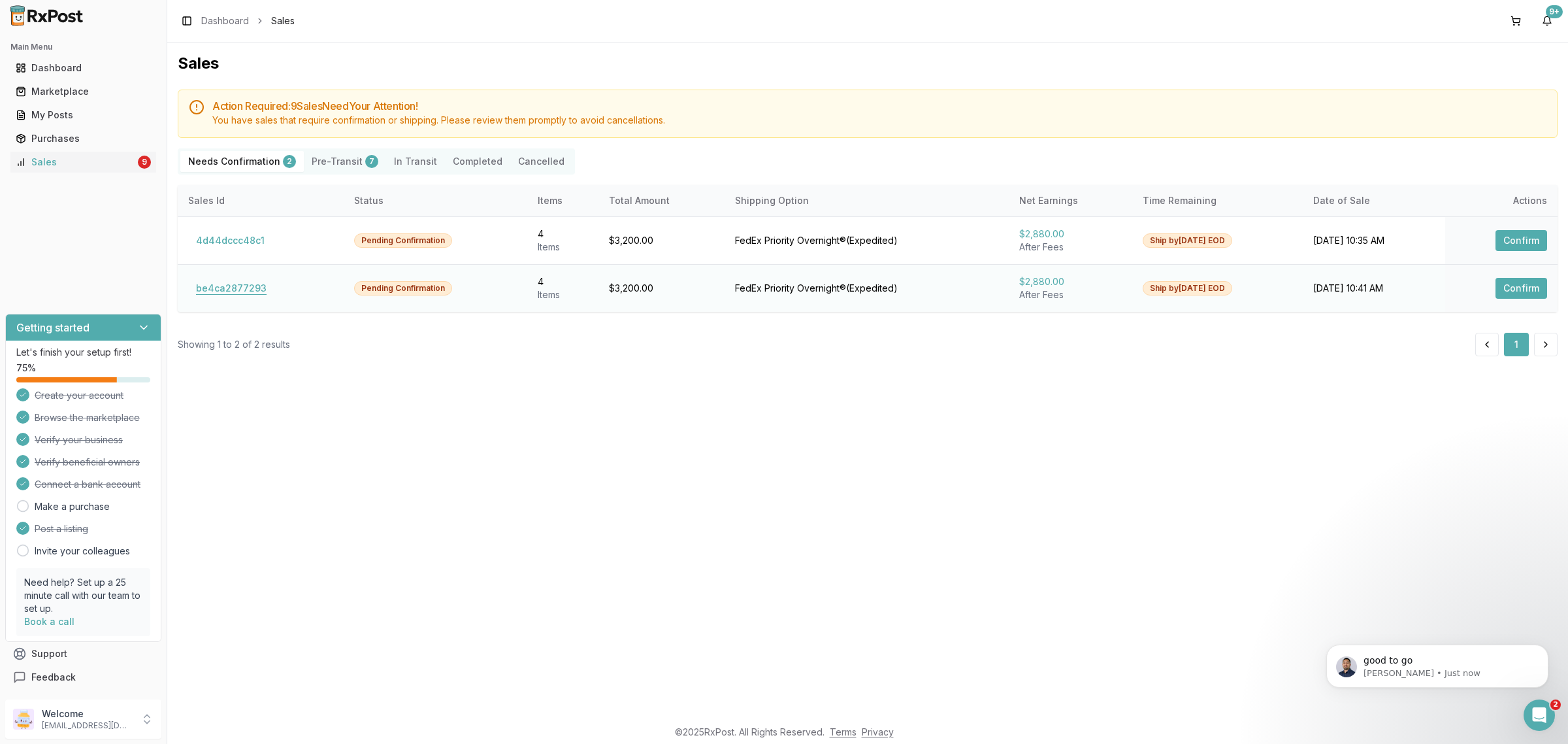
click at [218, 295] on button "be4ca2877293" at bounding box center [231, 288] width 87 height 21
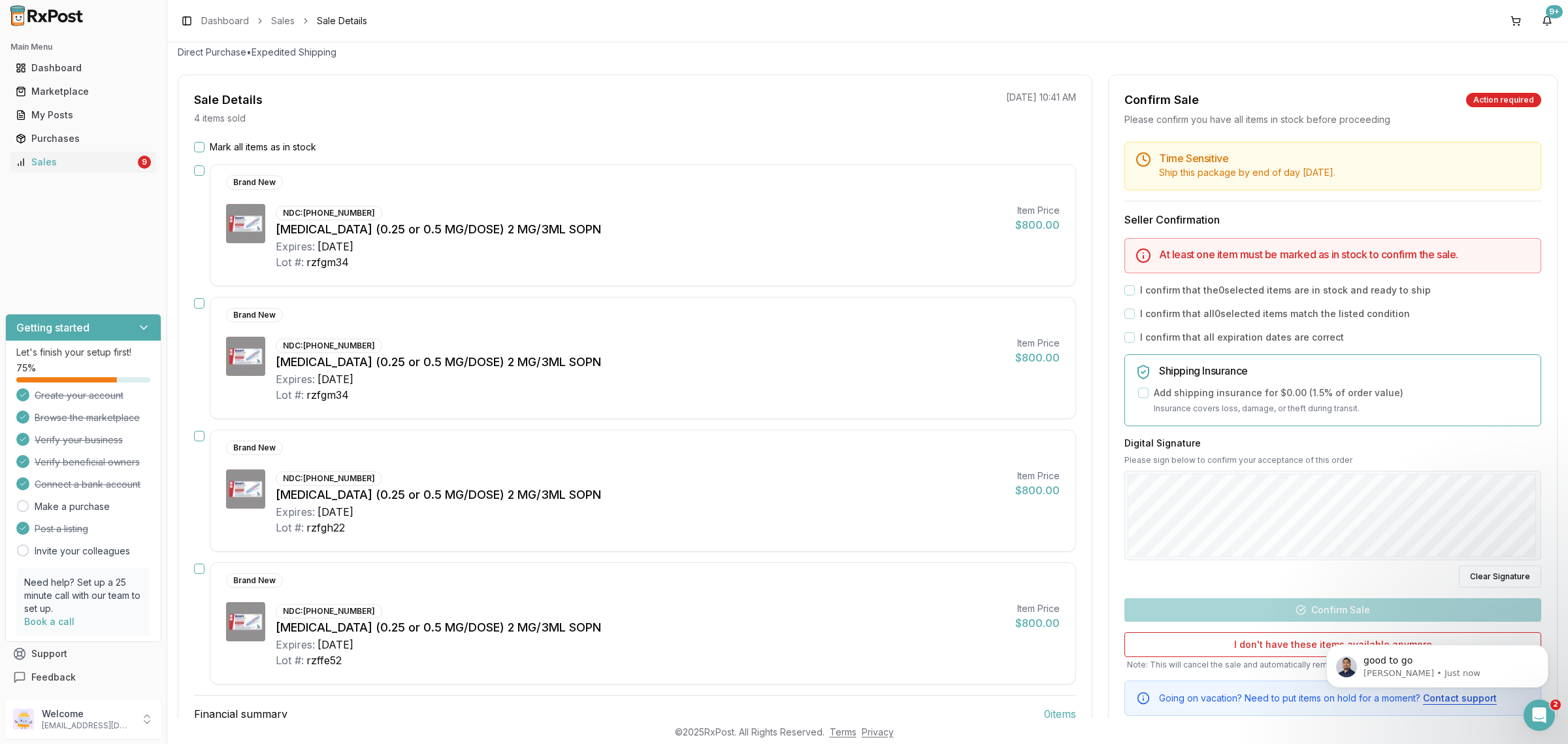
scroll to position [81, 0]
click at [198, 147] on button "Mark all items as in stock" at bounding box center [199, 148] width 10 height 10
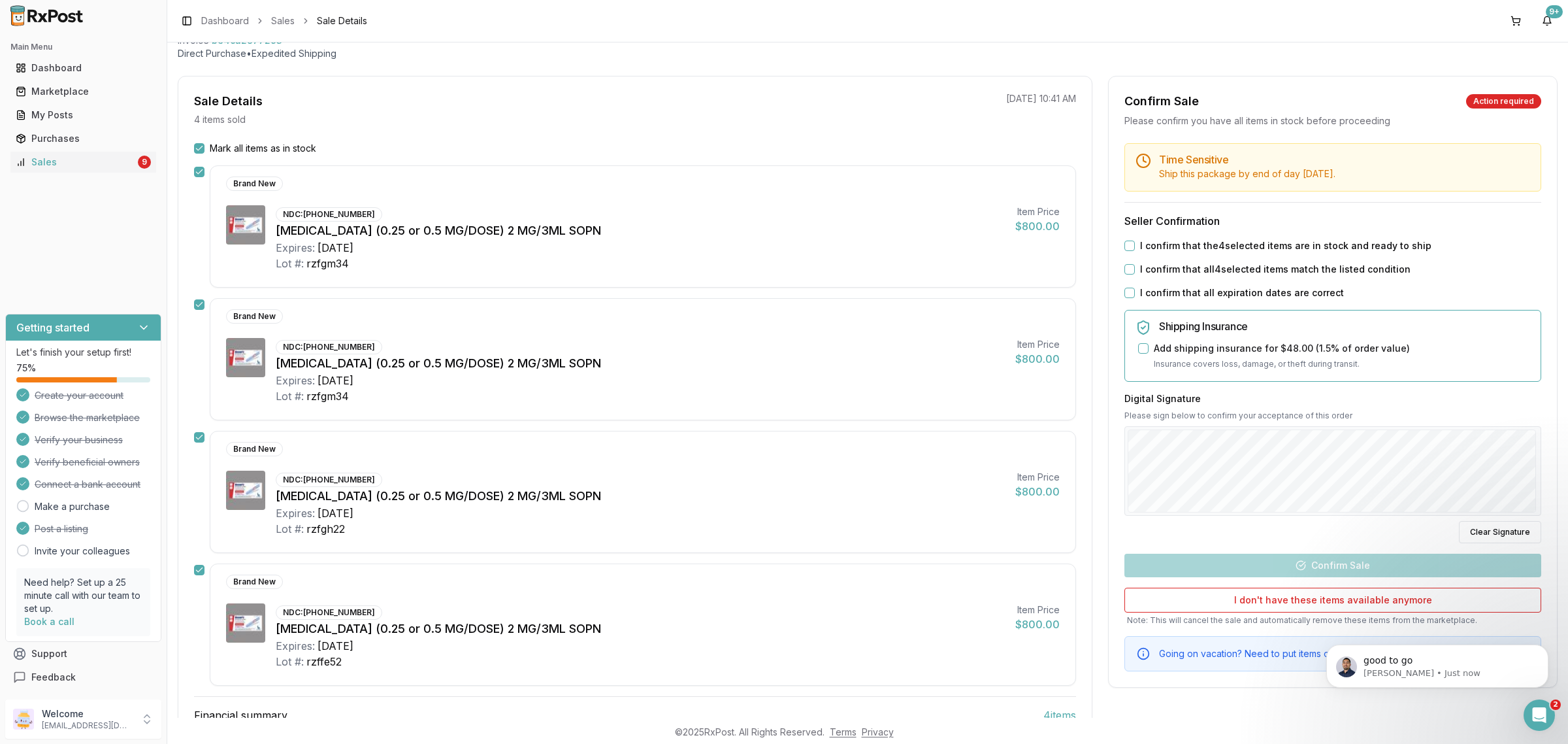
click at [1130, 243] on button "I confirm that the 4 selected items are in stock and ready to ship" at bounding box center [1129, 246] width 10 height 10
click at [1131, 265] on button "I confirm that all 4 selected items match the listed condition" at bounding box center [1129, 269] width 10 height 10
click at [1128, 286] on div "I confirm that all expiration dates are correct" at bounding box center [1332, 293] width 417 height 13
drag, startPoint x: 1125, startPoint y: 295, endPoint x: 1144, endPoint y: 321, distance: 32.2
click at [1127, 295] on button "I confirm that all expiration dates are correct" at bounding box center [1129, 292] width 10 height 10
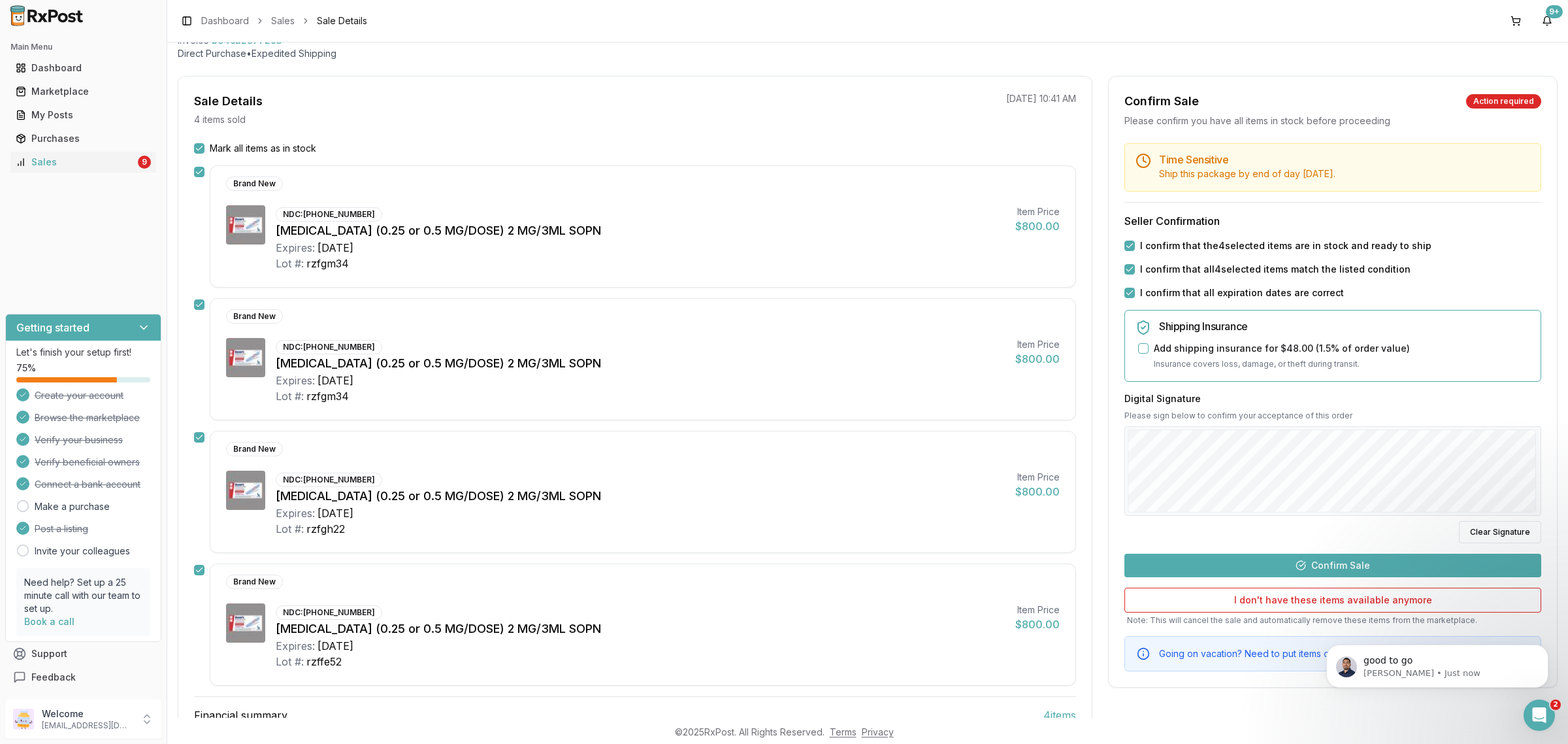
click at [1356, 563] on button "Confirm Sale" at bounding box center [1332, 566] width 417 height 24
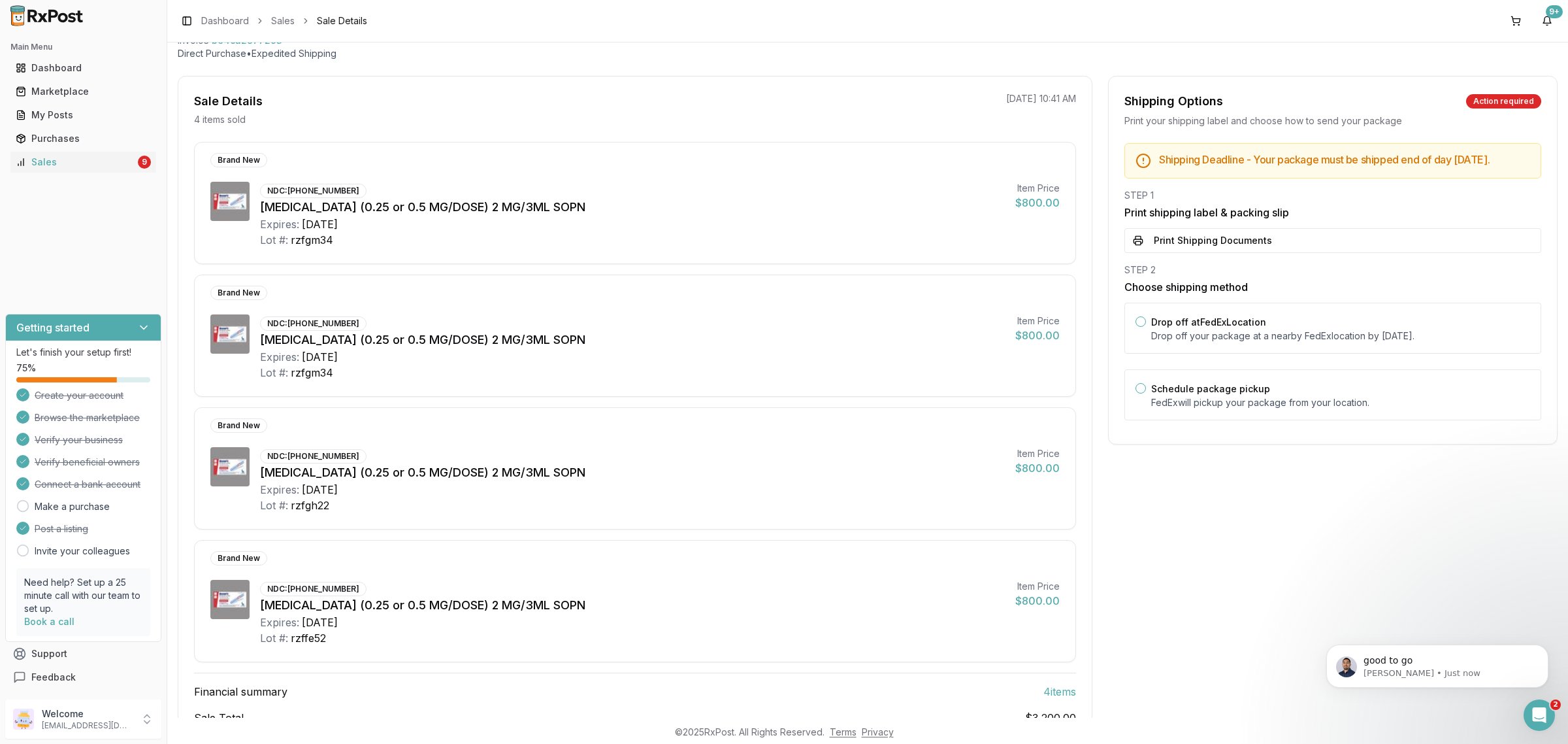
click at [1269, 236] on button "Print Shipping Documents" at bounding box center [1332, 241] width 417 height 25
click at [1245, 318] on label "Drop off at FedEx Location" at bounding box center [1208, 321] width 115 height 11
click at [1145, 318] on button "Drop off at FedEx Location" at bounding box center [1140, 321] width 10 height 10
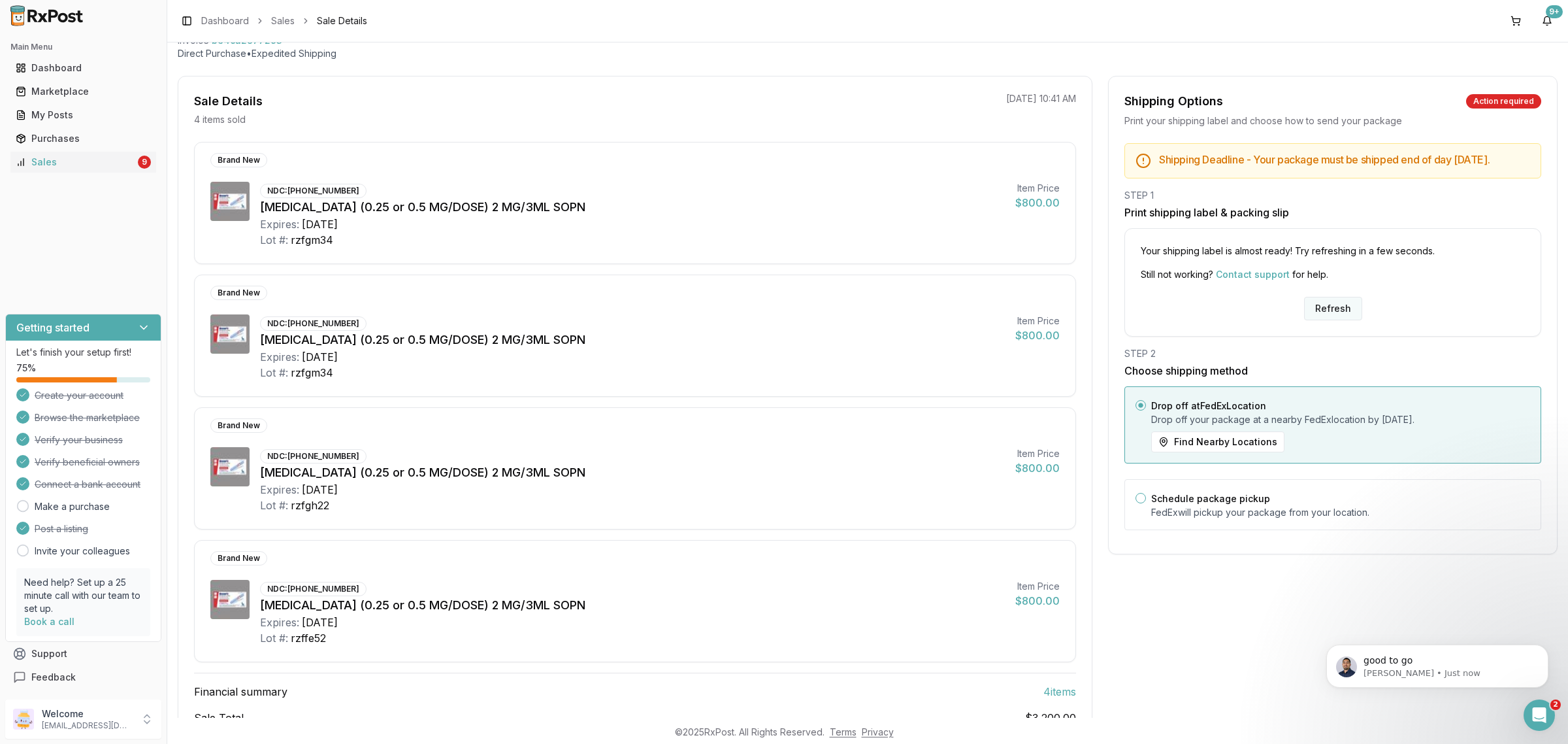
click at [1311, 319] on button "Refresh" at bounding box center [1333, 309] width 58 height 24
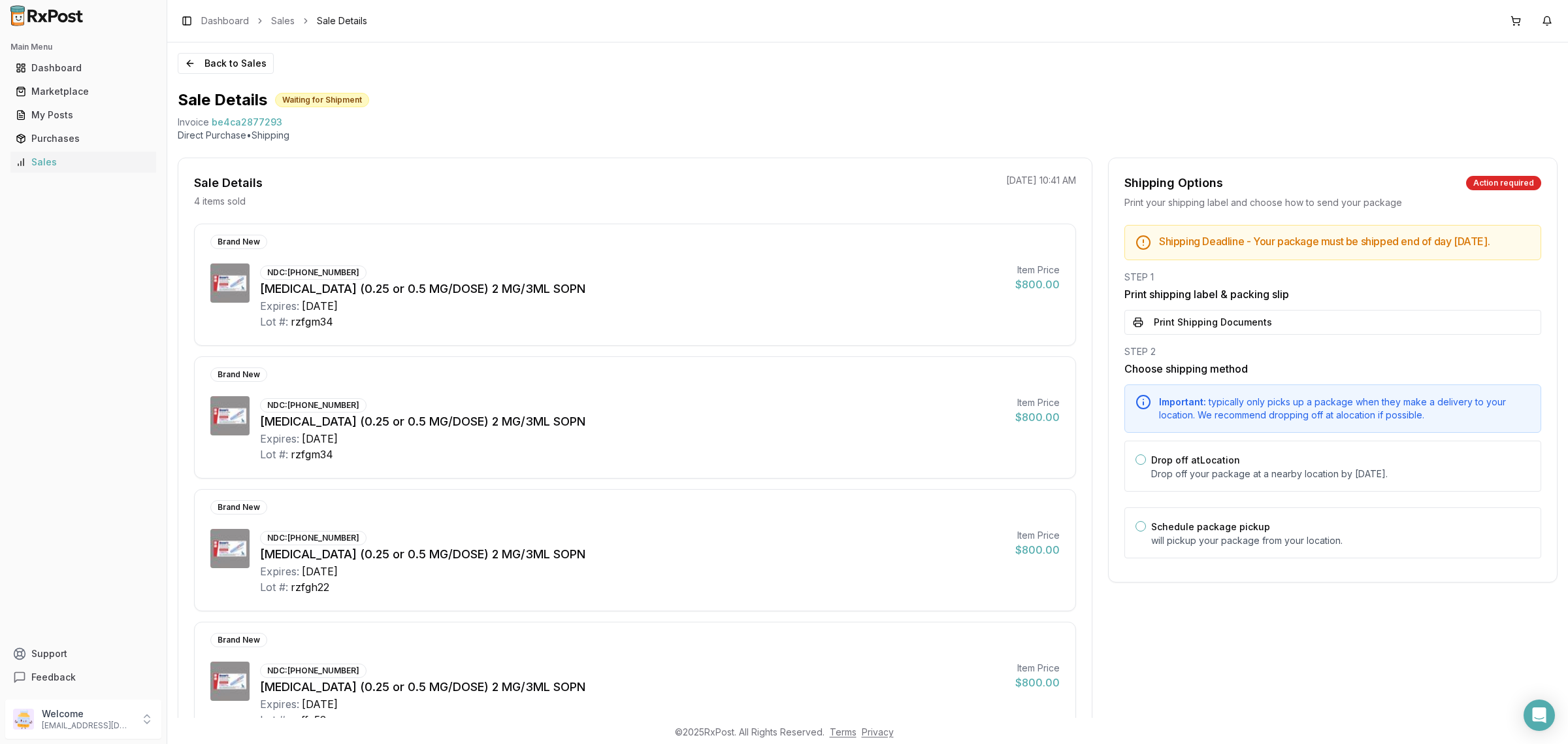
click at [1271, 321] on button "Print Shipping Documents" at bounding box center [1332, 322] width 417 height 25
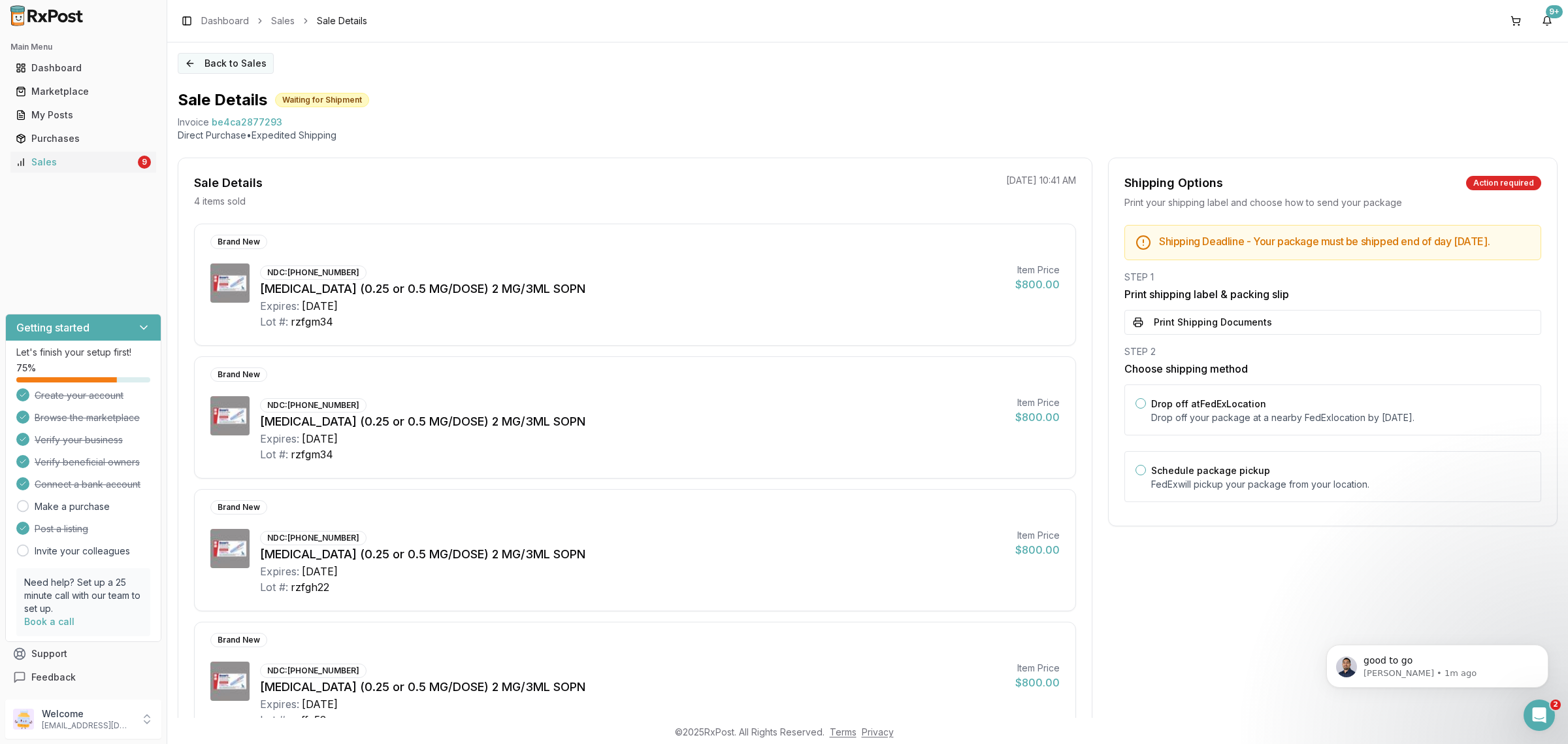
click at [214, 70] on button "Back to Sales" at bounding box center [226, 63] width 96 height 21
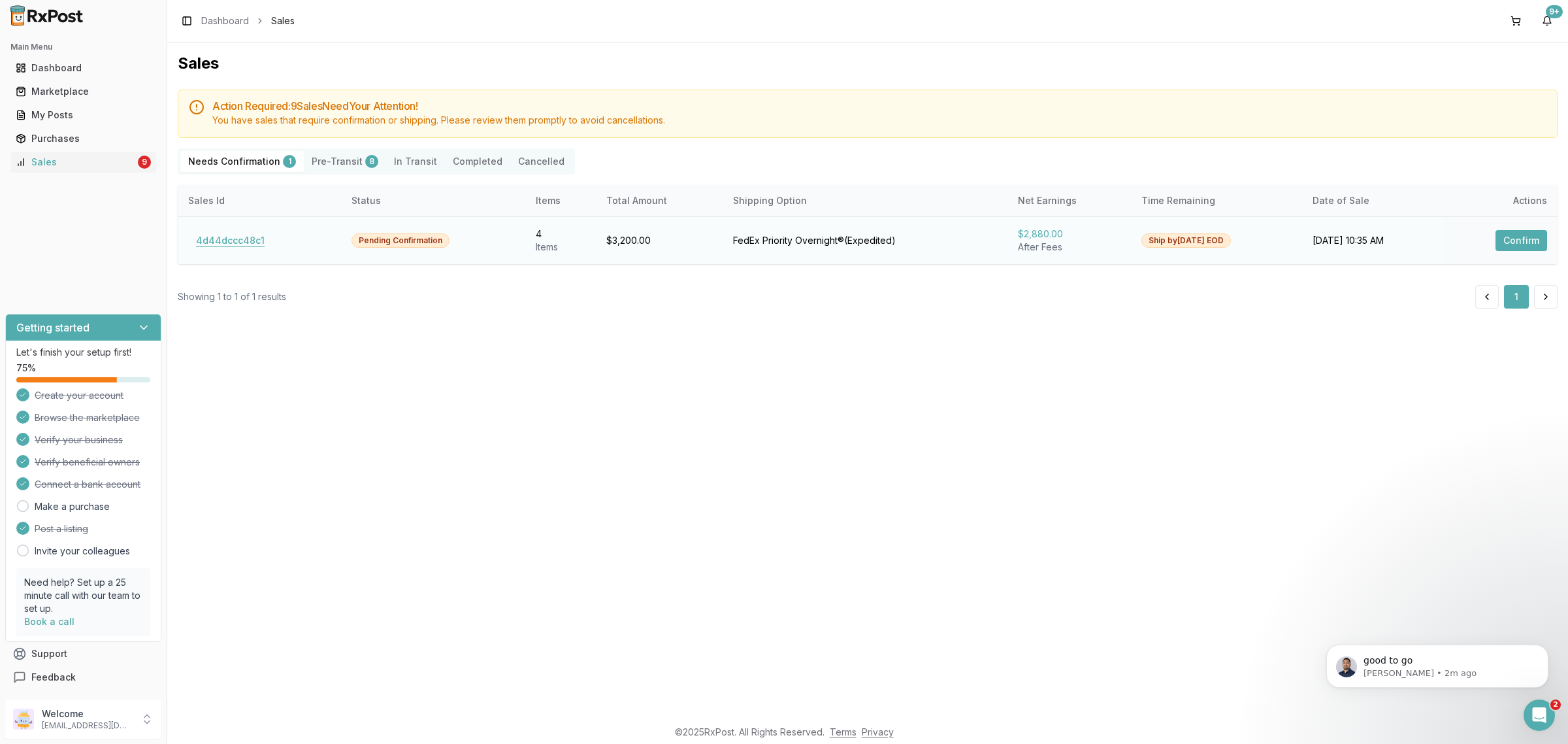
click at [240, 242] on button "4d44dccc48c1" at bounding box center [230, 241] width 84 height 21
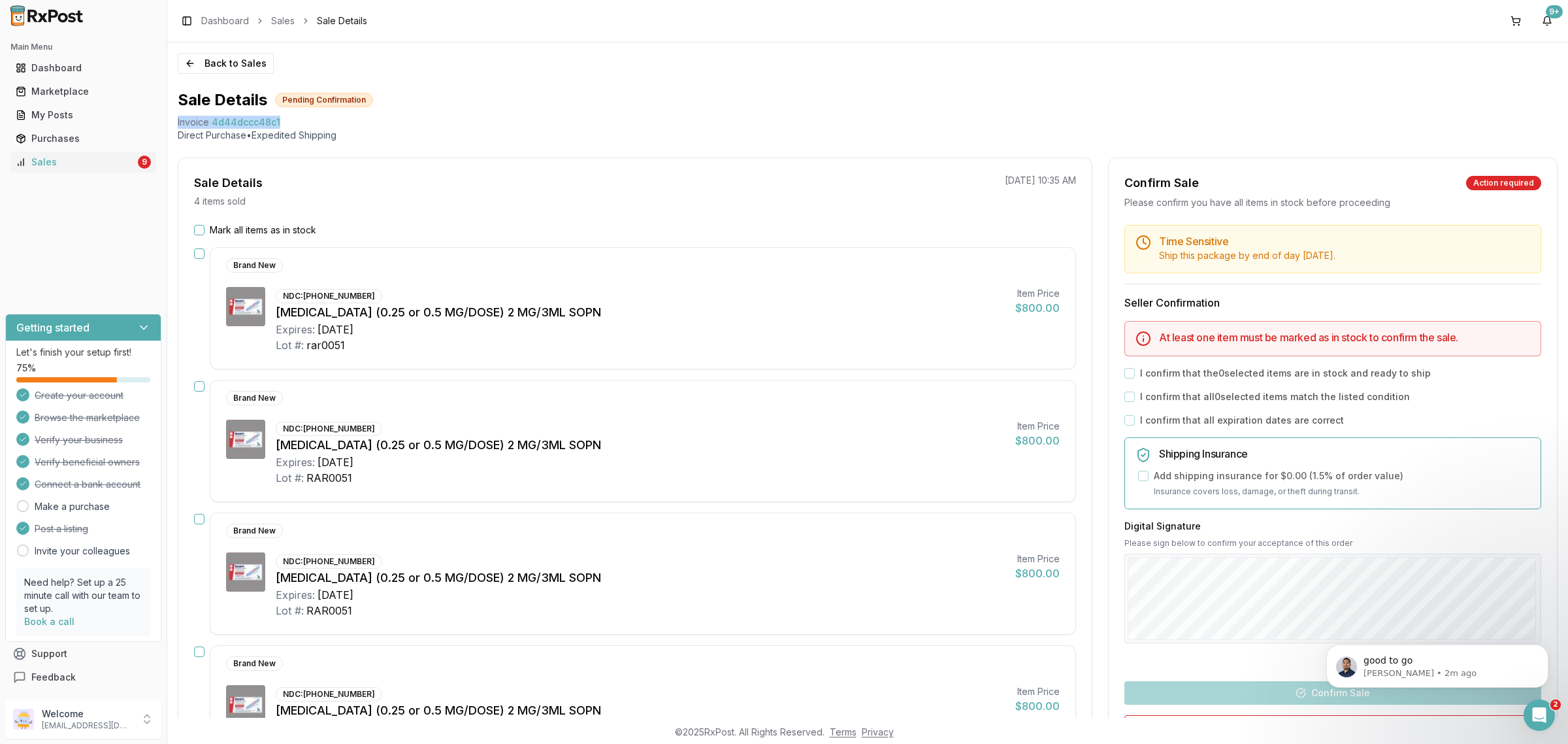
drag, startPoint x: 288, startPoint y: 118, endPoint x: 175, endPoint y: 124, distance: 113.2
click at [175, 124] on div "Back to Sales Sale Details Pending Confirmation Invoice 4d44dccc48c1 Direct Pur…" at bounding box center [867, 380] width 1401 height 675
copy div "Invoice 4d44dccc48c1"
click at [1537, 708] on icon "Open Intercom Messenger" at bounding box center [1537, 713] width 9 height 10
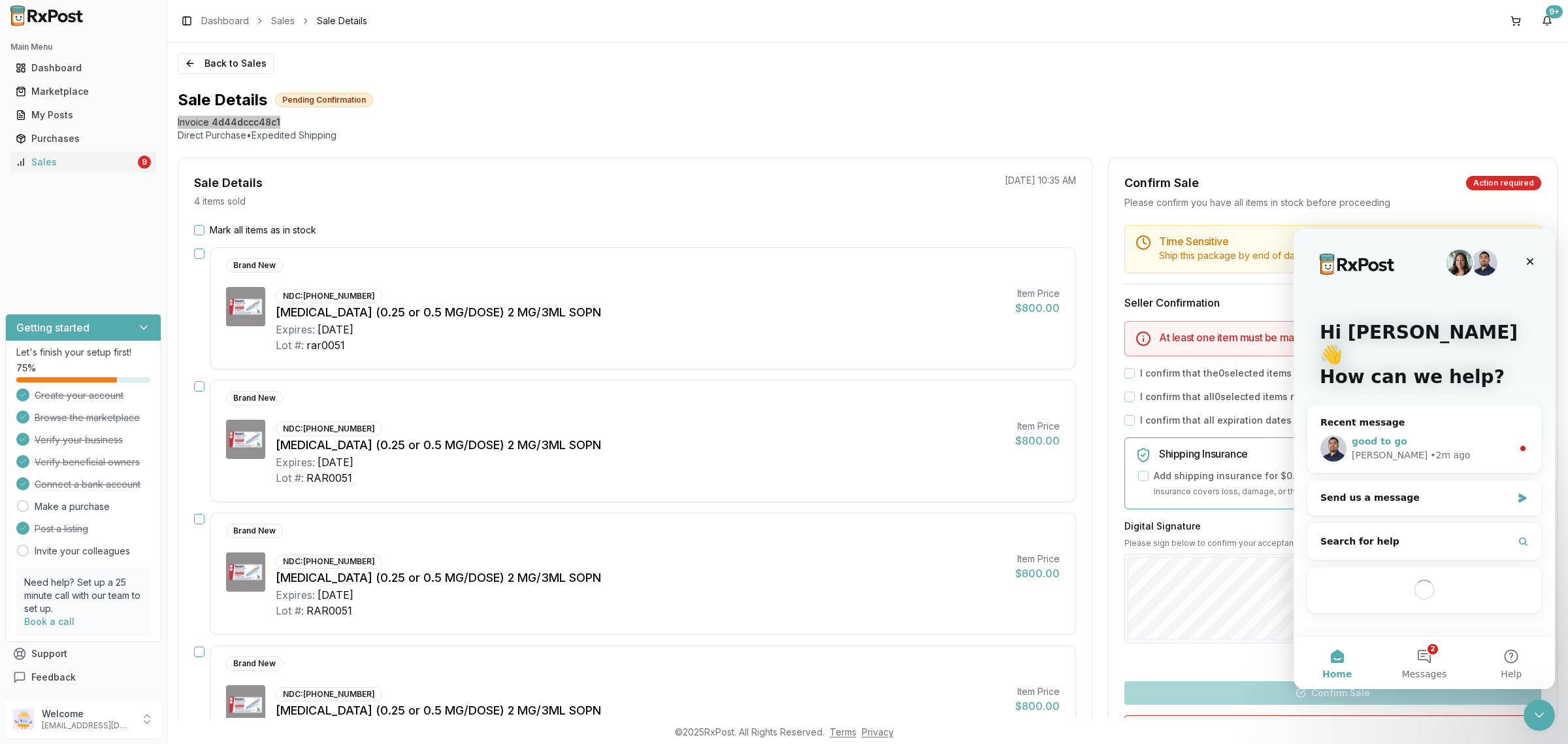
click at [1438, 449] on div "[PERSON_NAME] • 2m ago" at bounding box center [1431, 455] width 161 height 14
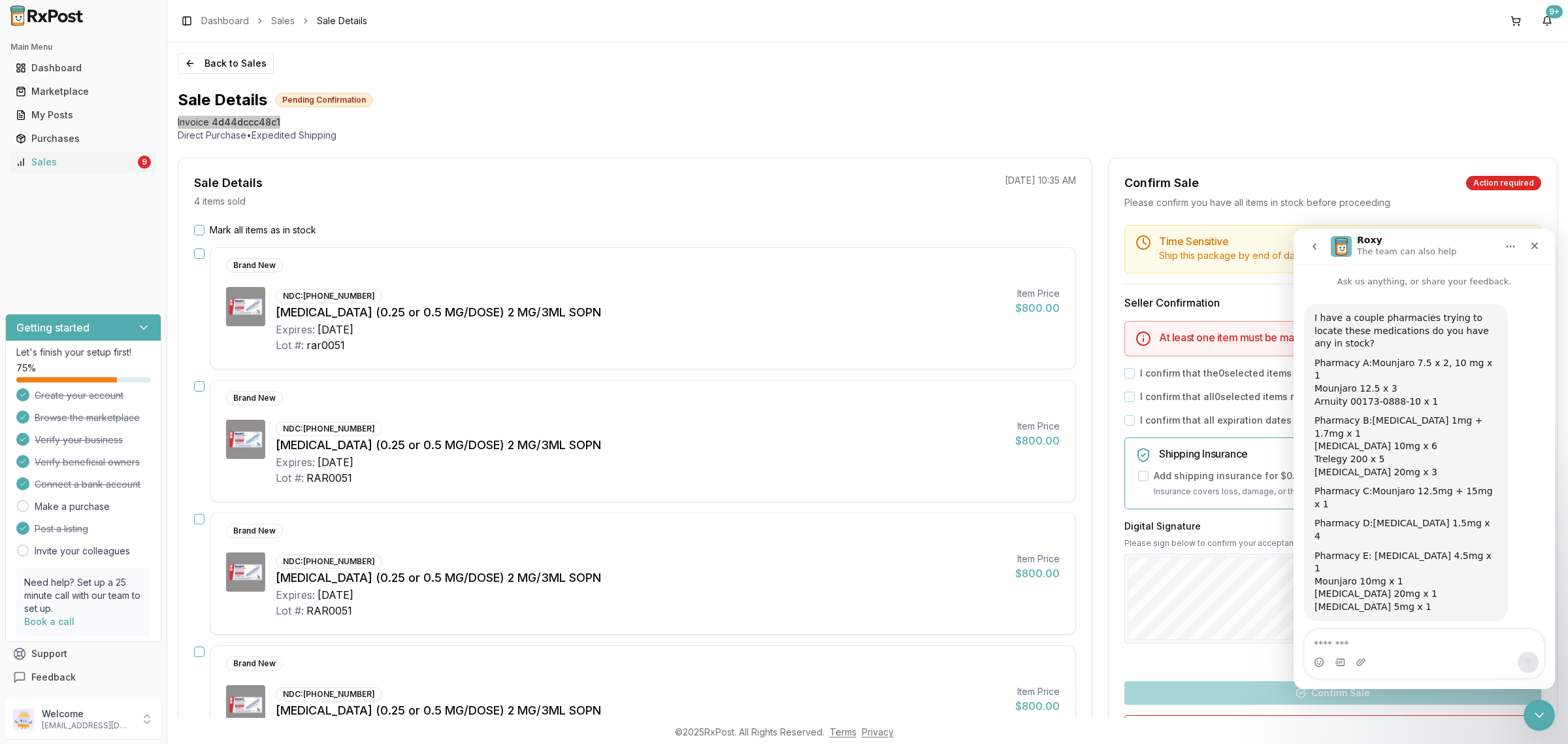
scroll to position [40, 0]
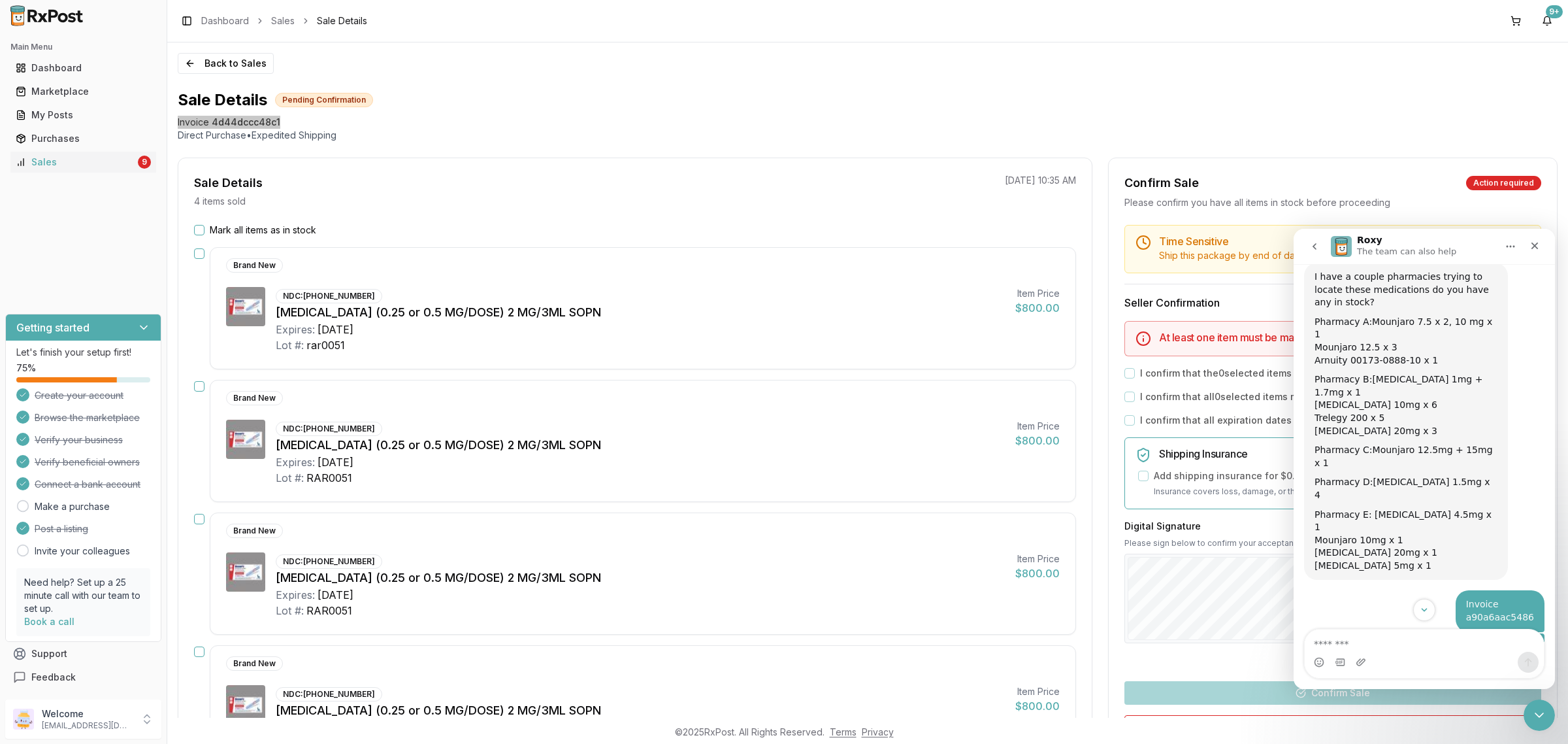
type textarea "**********"
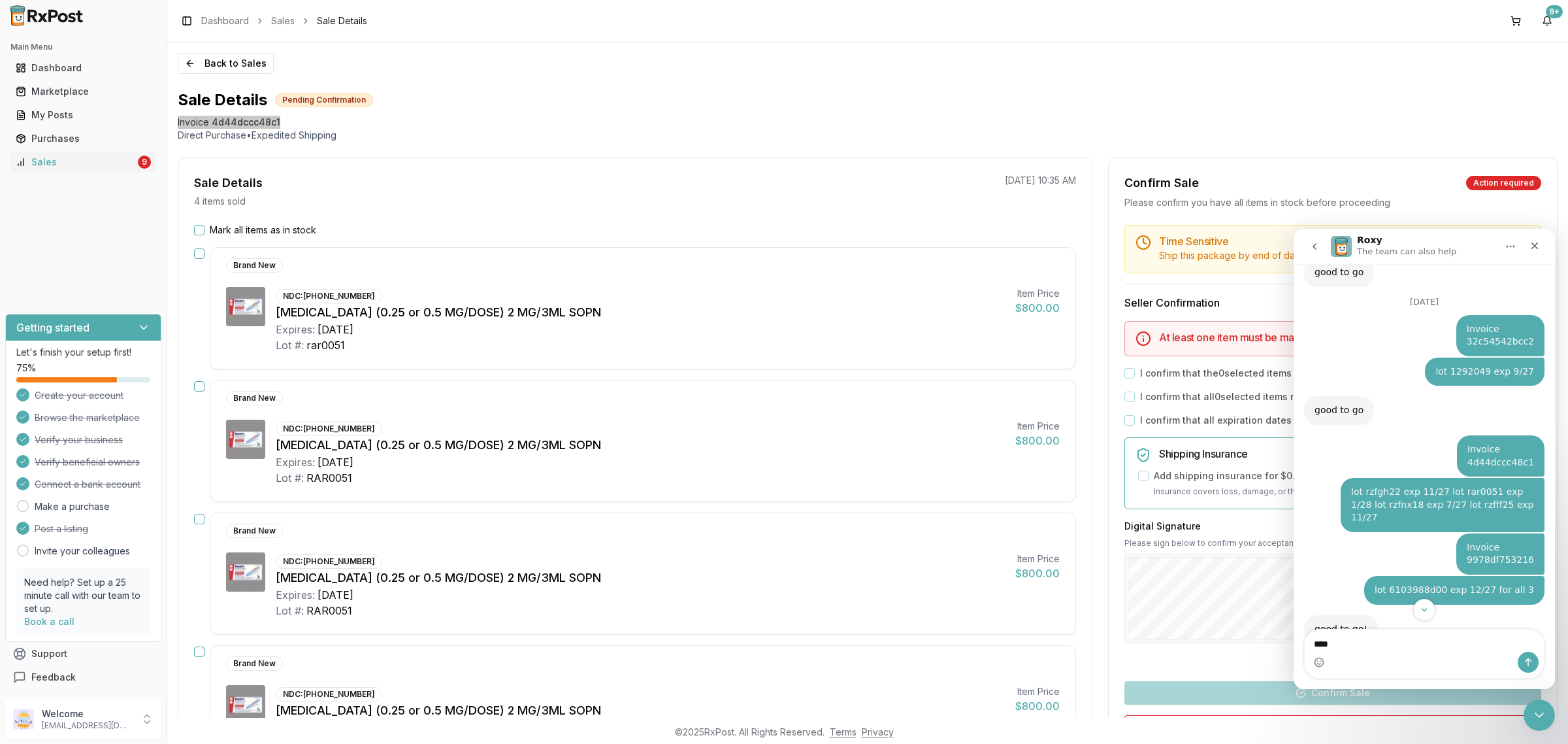
scroll to position [2020, 0]
drag, startPoint x: 1510, startPoint y: 386, endPoint x: 1336, endPoint y: 376, distance: 174.3
click at [1340, 479] on div "lot rzfgh22 exp 11/27 lot rar0051 exp 1/28 lot rzfnx18 exp 7/27 lot rzfff25 exp…" at bounding box center [1441, 506] width 203 height 54
copy div "lot rzfgh22 exp 11/27 lot rar0051 exp 1/28 lot rzfnx18 exp 7/27 lot rzfff25 exp…"
click at [1401, 649] on textarea "***" at bounding box center [1424, 640] width 239 height 22
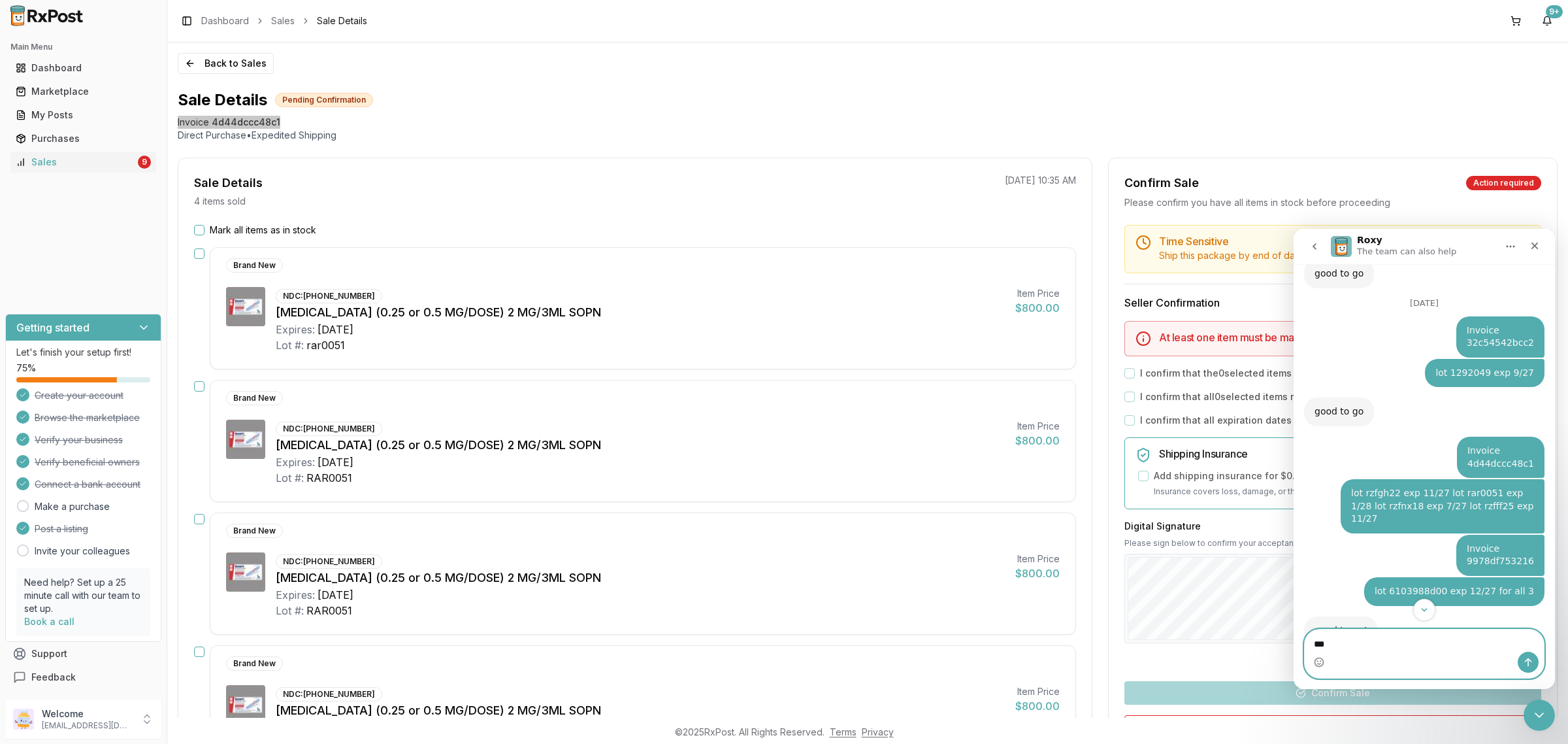
type textarea "**"
paste textarea "**********"
type textarea "**********"
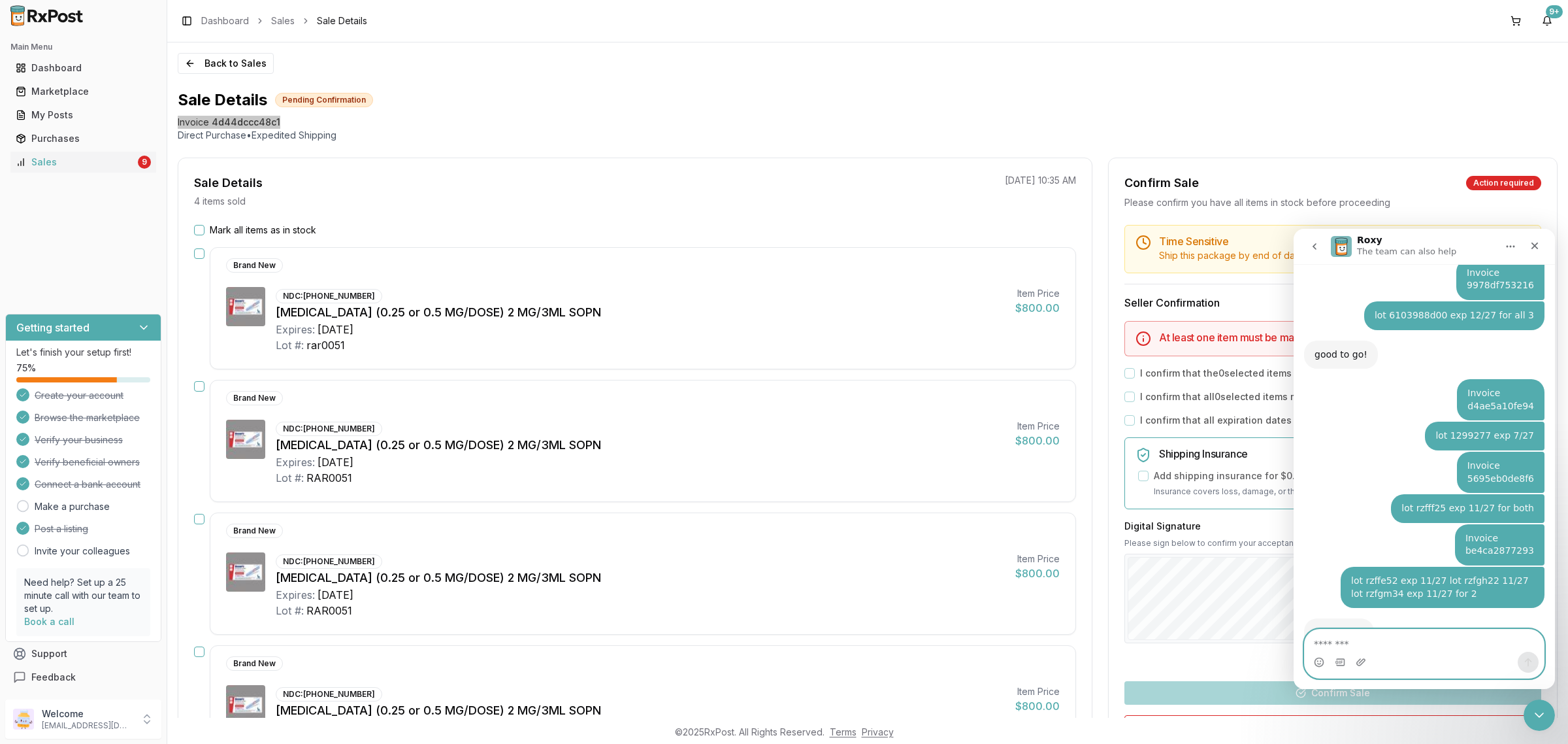
scroll to position [2307, 0]
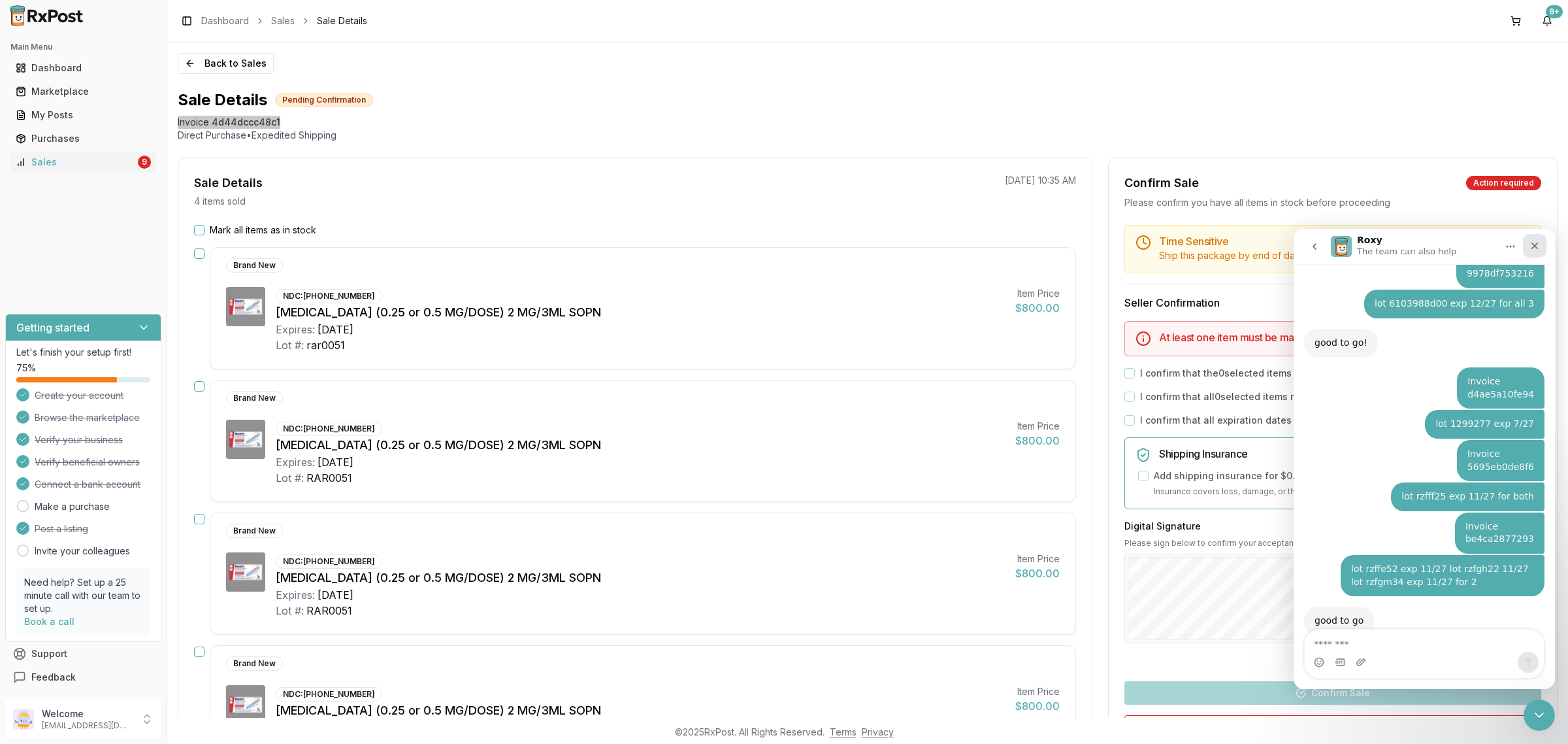
click at [1529, 253] on div "Close" at bounding box center [1535, 246] width 24 height 24
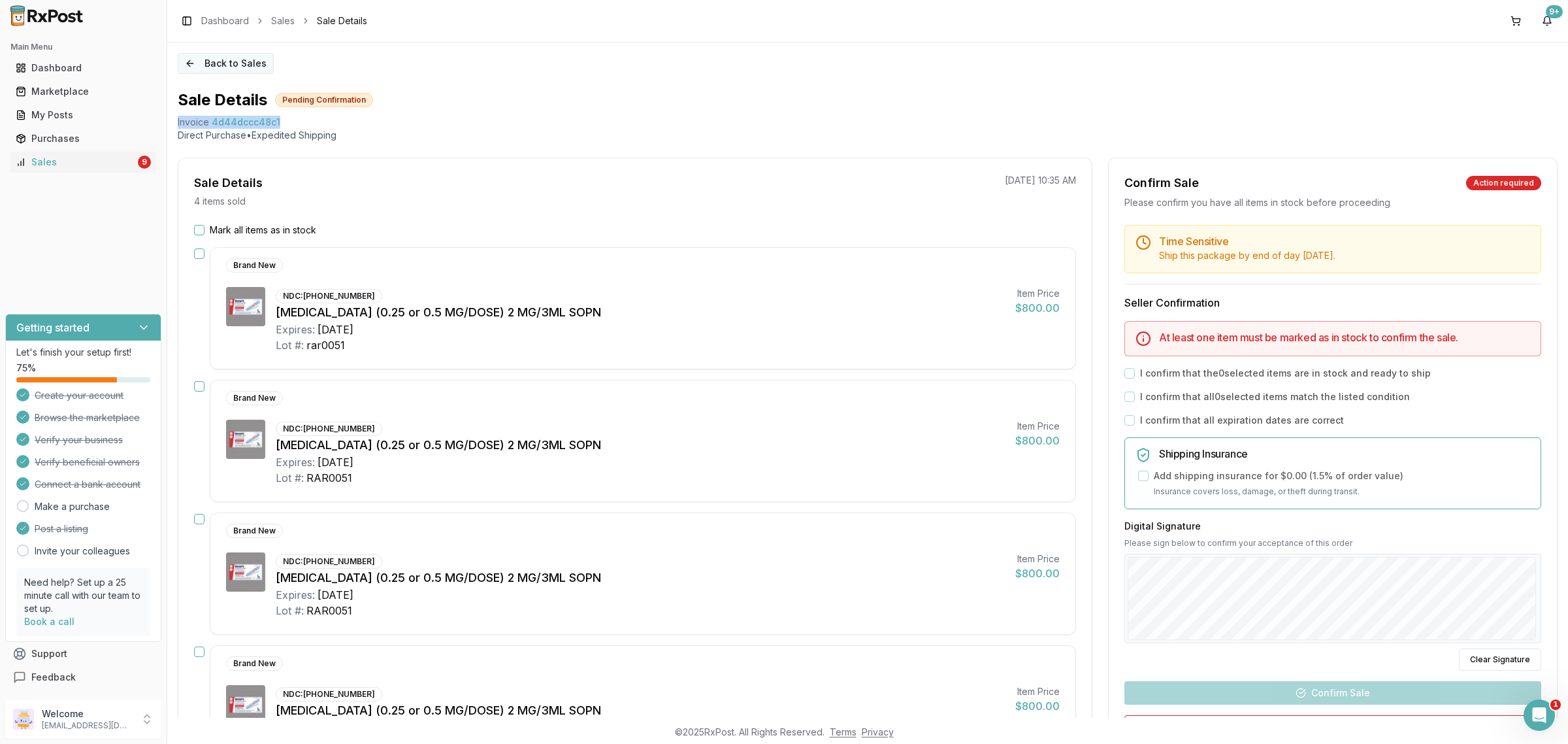
click at [246, 59] on button "Back to Sales" at bounding box center [226, 63] width 96 height 21
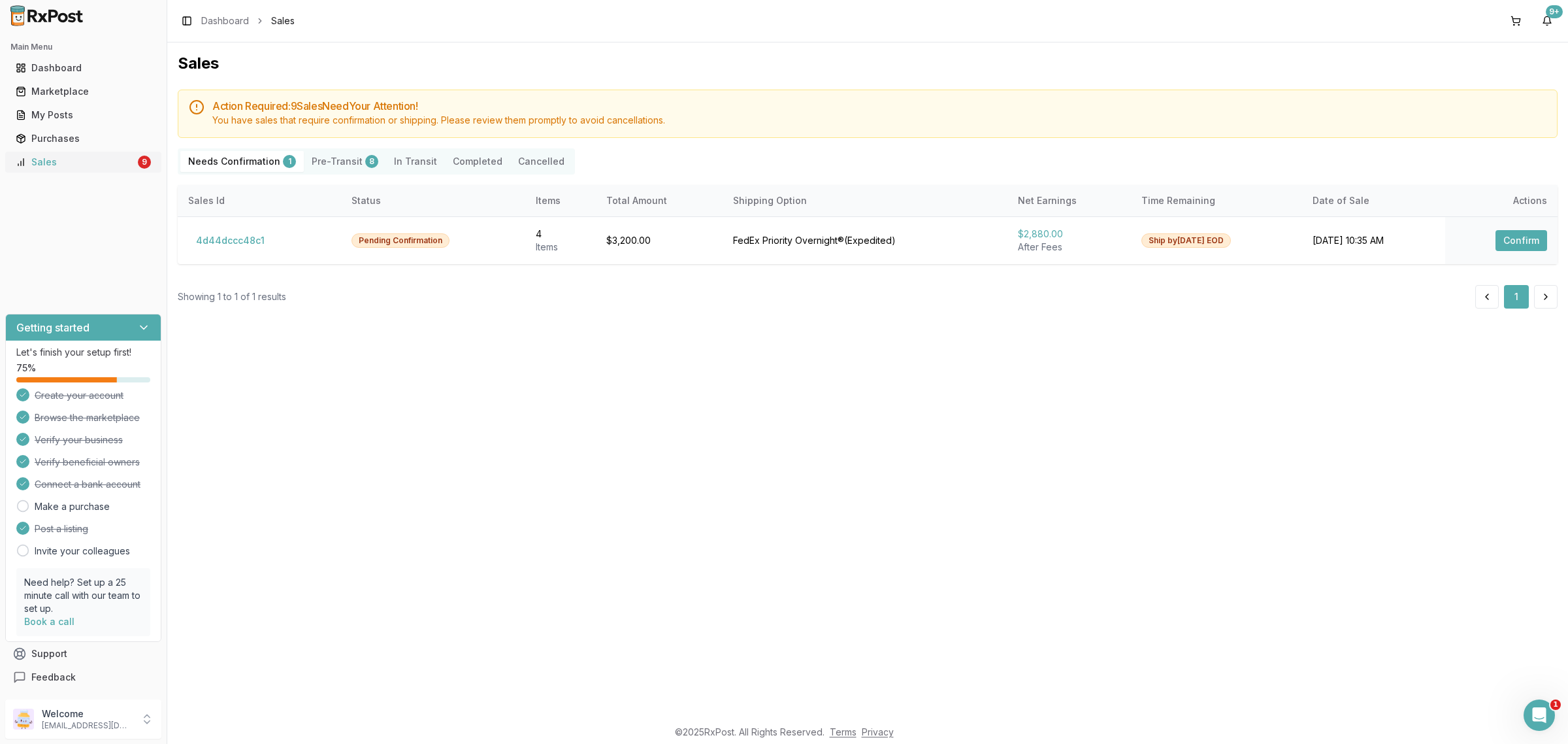
click at [105, 170] on link "Sales 9" at bounding box center [83, 162] width 146 height 24
click at [106, 717] on p "Welcome" at bounding box center [87, 714] width 91 height 13
click at [213, 722] on span "Sign Out" at bounding box center [238, 723] width 124 height 13
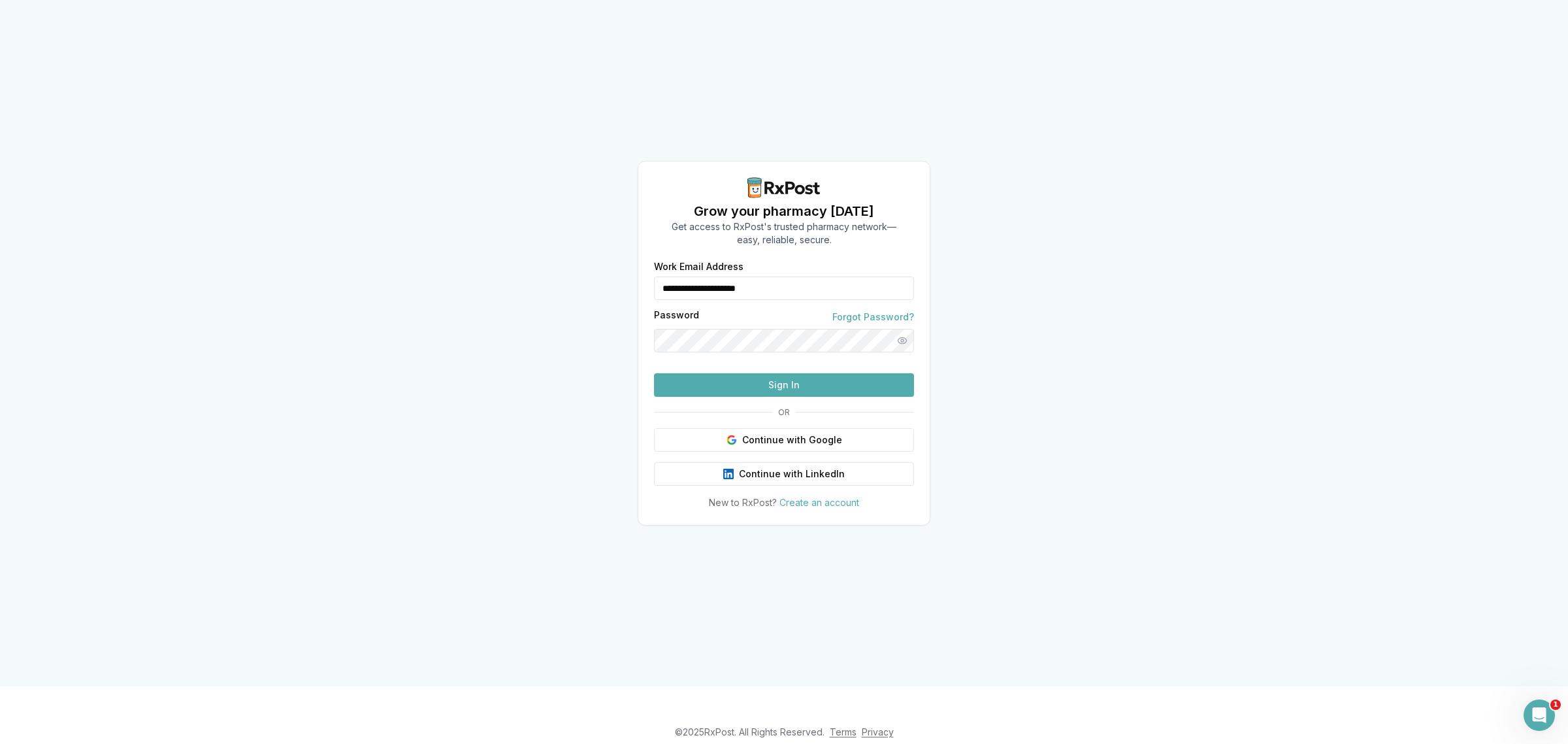
drag, startPoint x: 816, startPoint y: 255, endPoint x: 631, endPoint y: 262, distance: 185.1
click at [631, 262] on div "**********" at bounding box center [784, 343] width 1568 height 686
type input "**********"
click at [733, 397] on button "Sign In" at bounding box center [784, 385] width 260 height 24
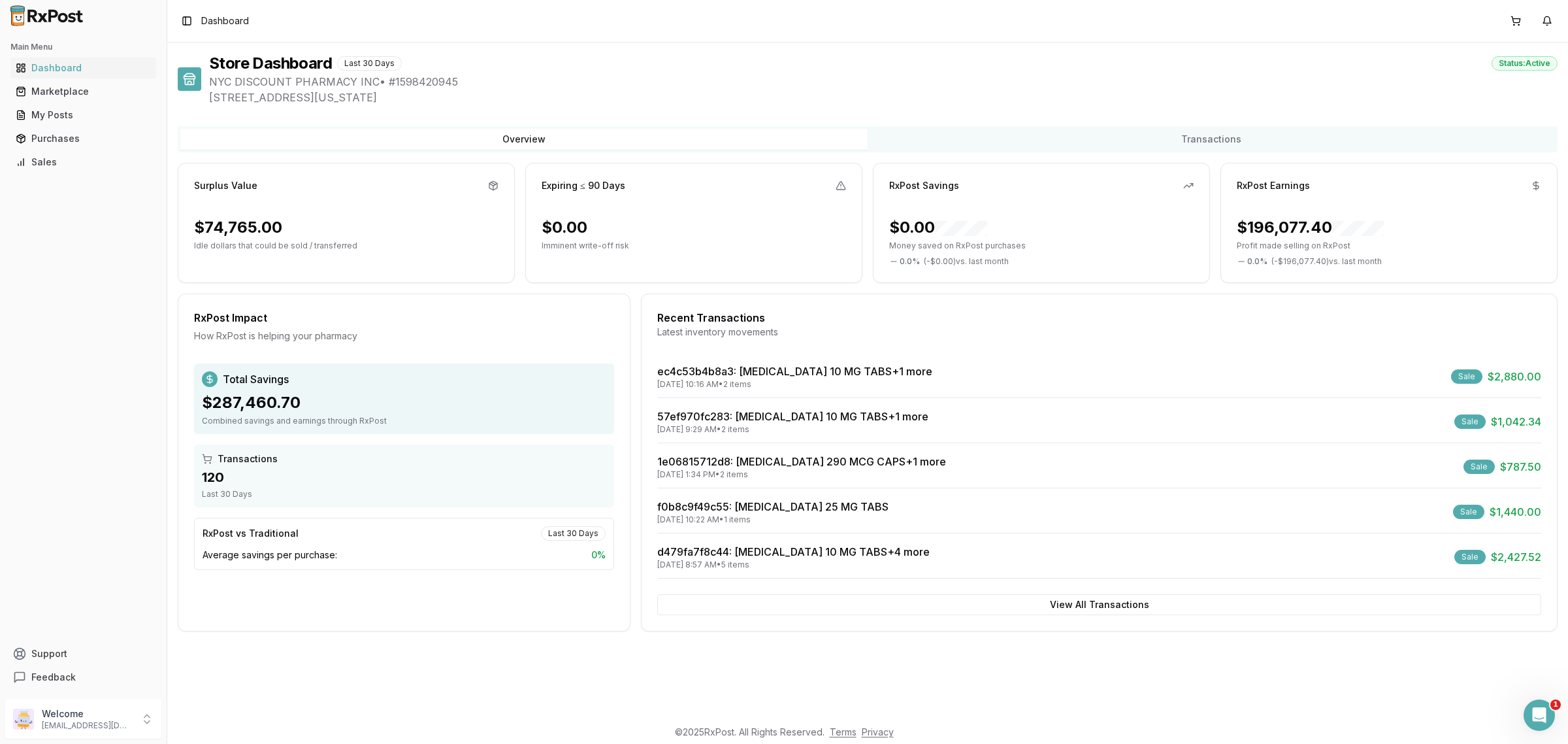
drag, startPoint x: 743, startPoint y: 405, endPoint x: 744, endPoint y: 393, distance: 12.0
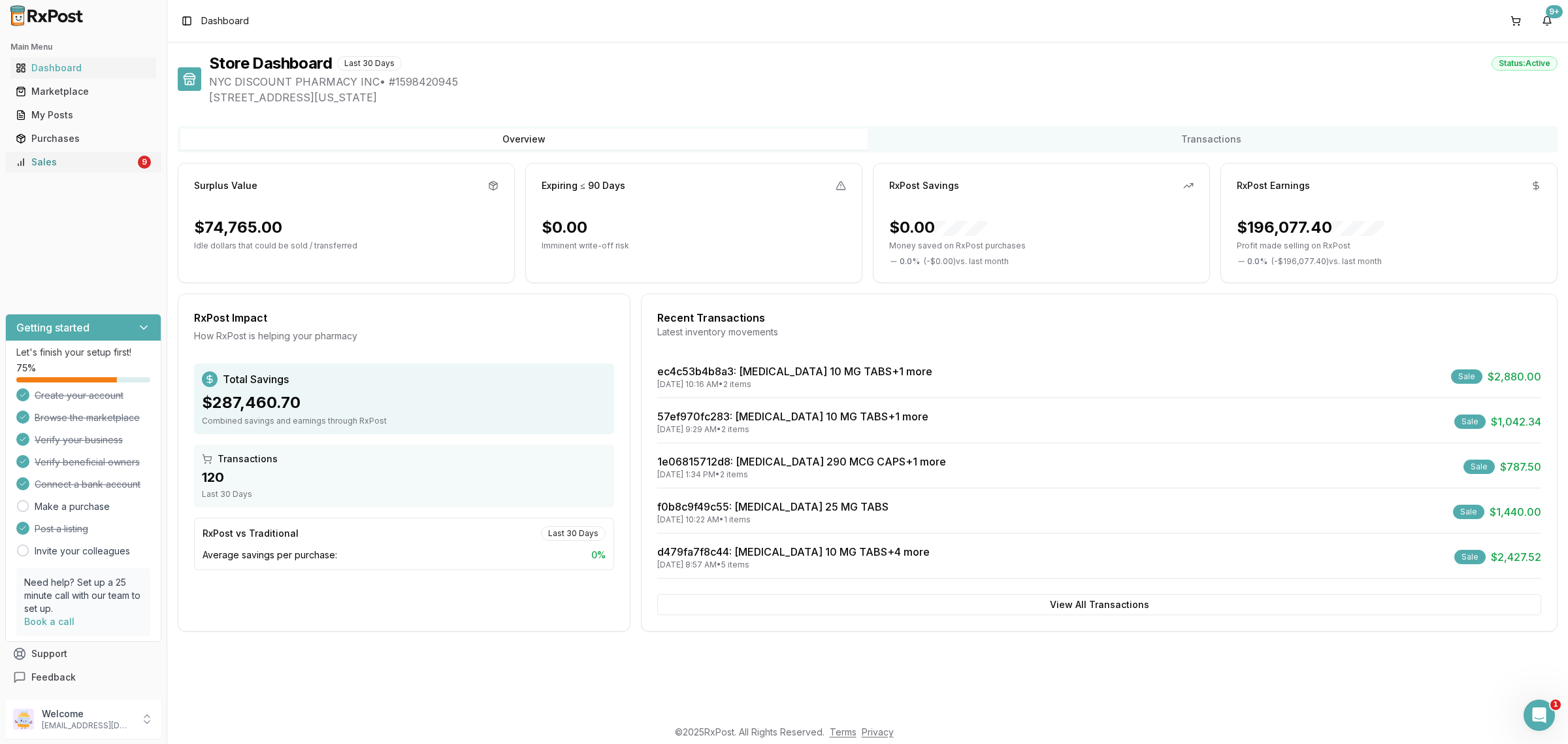
click at [67, 164] on div "Sales" at bounding box center [75, 162] width 120 height 13
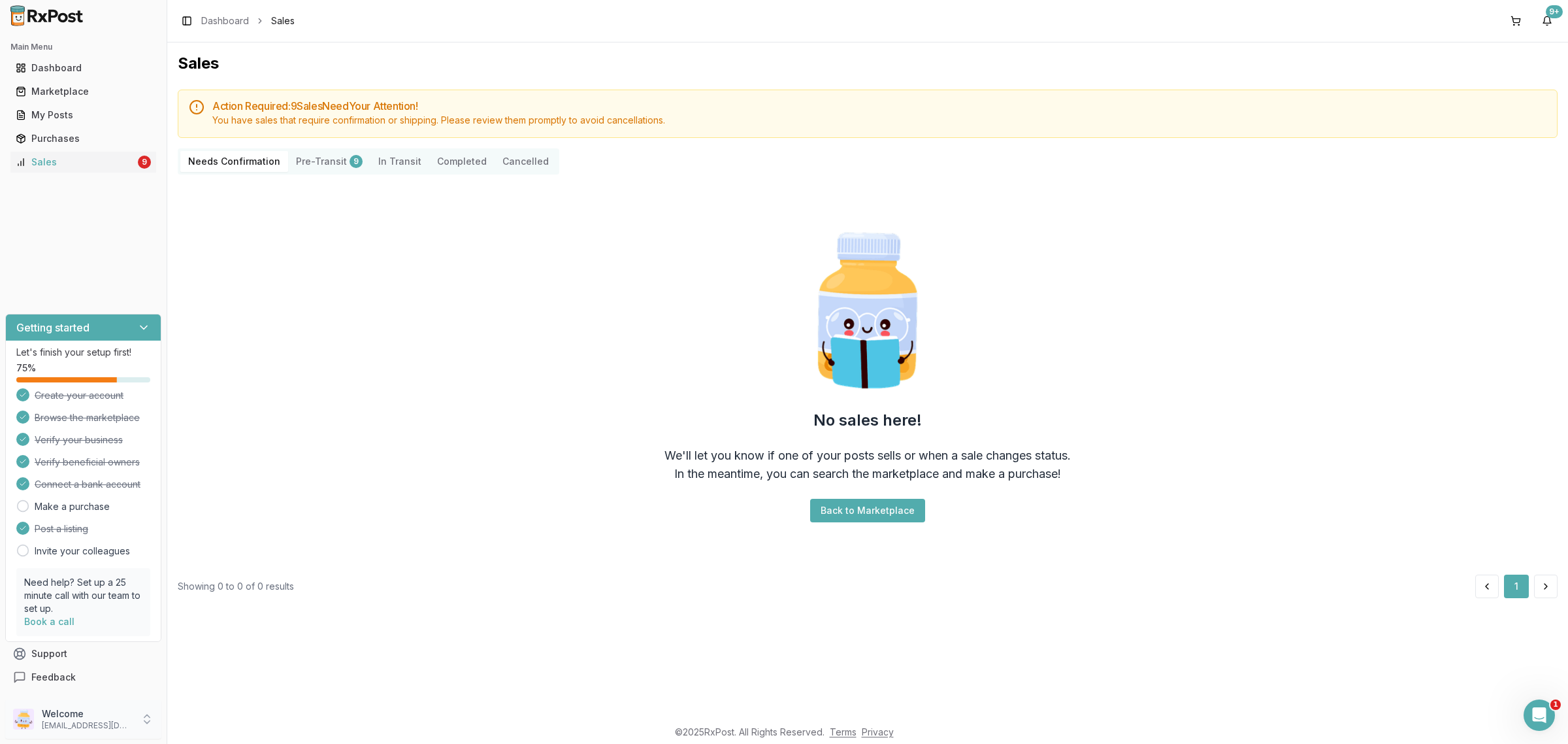
click at [75, 724] on p "[EMAIL_ADDRESS][DOMAIN_NAME]" at bounding box center [87, 725] width 91 height 10
click at [249, 722] on span "Sign Out" at bounding box center [238, 723] width 124 height 13
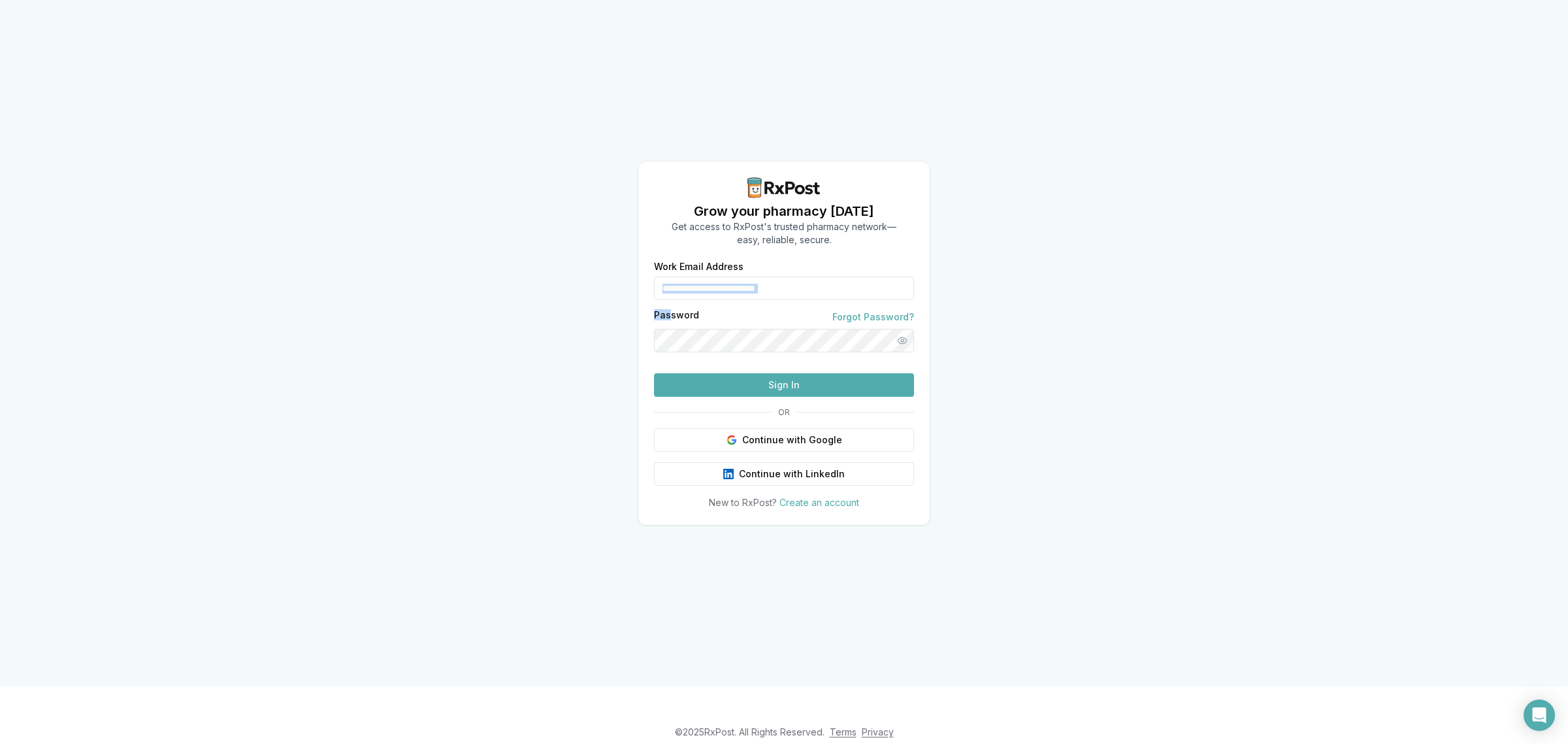
drag, startPoint x: 864, startPoint y: 247, endPoint x: 666, endPoint y: 282, distance: 201.1
click at [667, 282] on form "**********" at bounding box center [784, 329] width 260 height 135
click at [680, 276] on input "**********" at bounding box center [784, 288] width 260 height 24
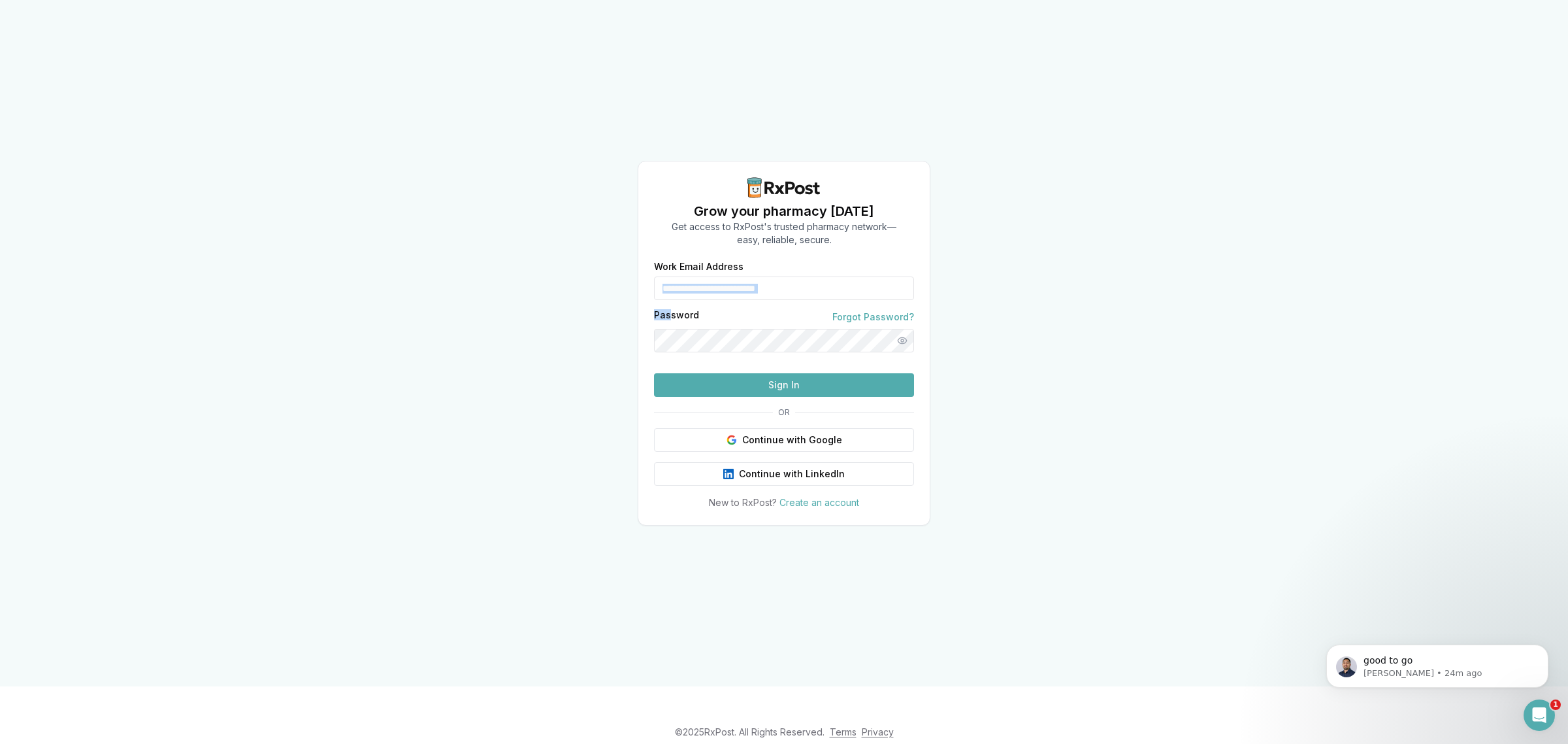
click at [680, 276] on input "**********" at bounding box center [784, 288] width 260 height 24
click at [679, 276] on input "**********" at bounding box center [784, 288] width 260 height 24
click at [678, 276] on input "**********" at bounding box center [784, 288] width 260 height 24
type input "**********"
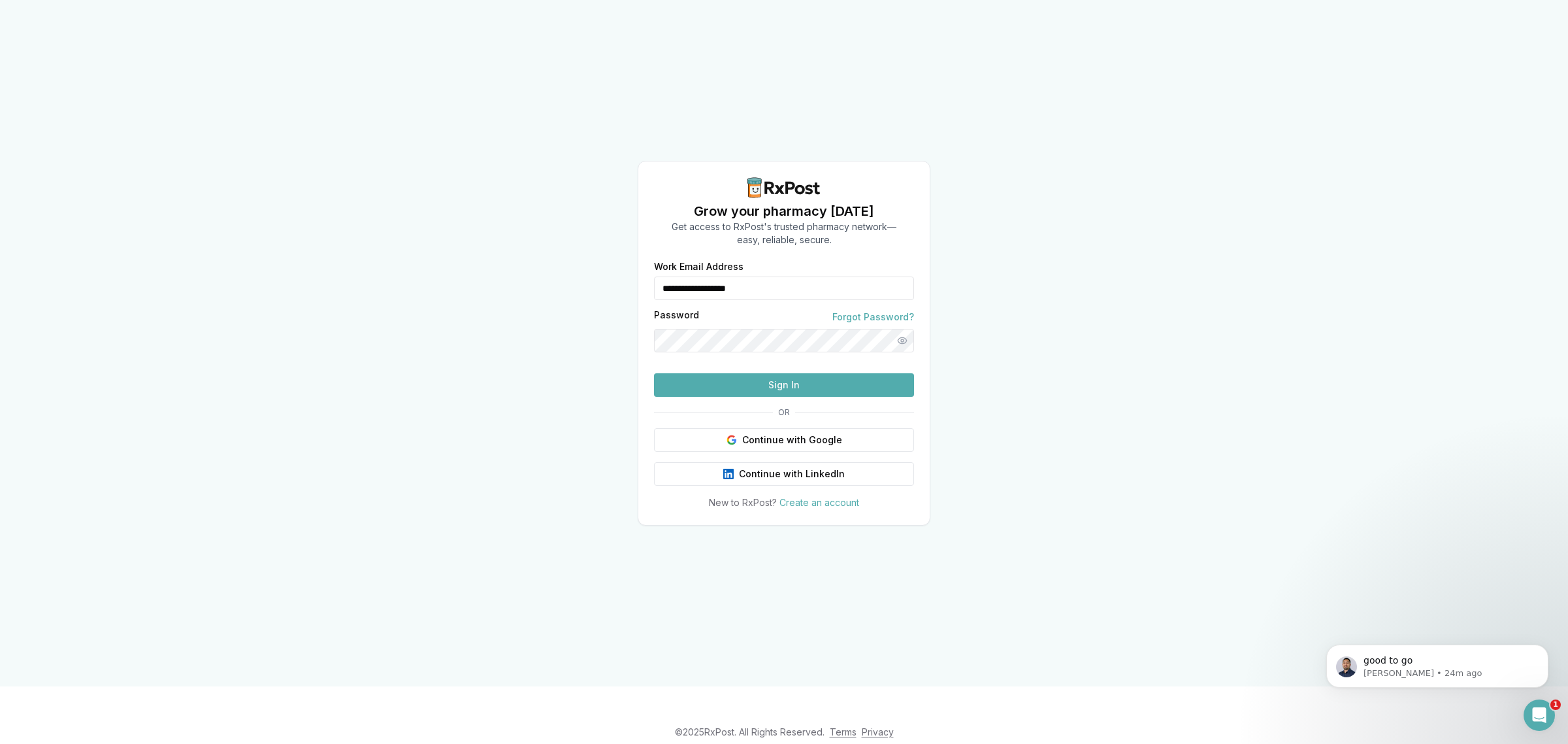
click at [761, 397] on button "Sign In" at bounding box center [784, 385] width 260 height 24
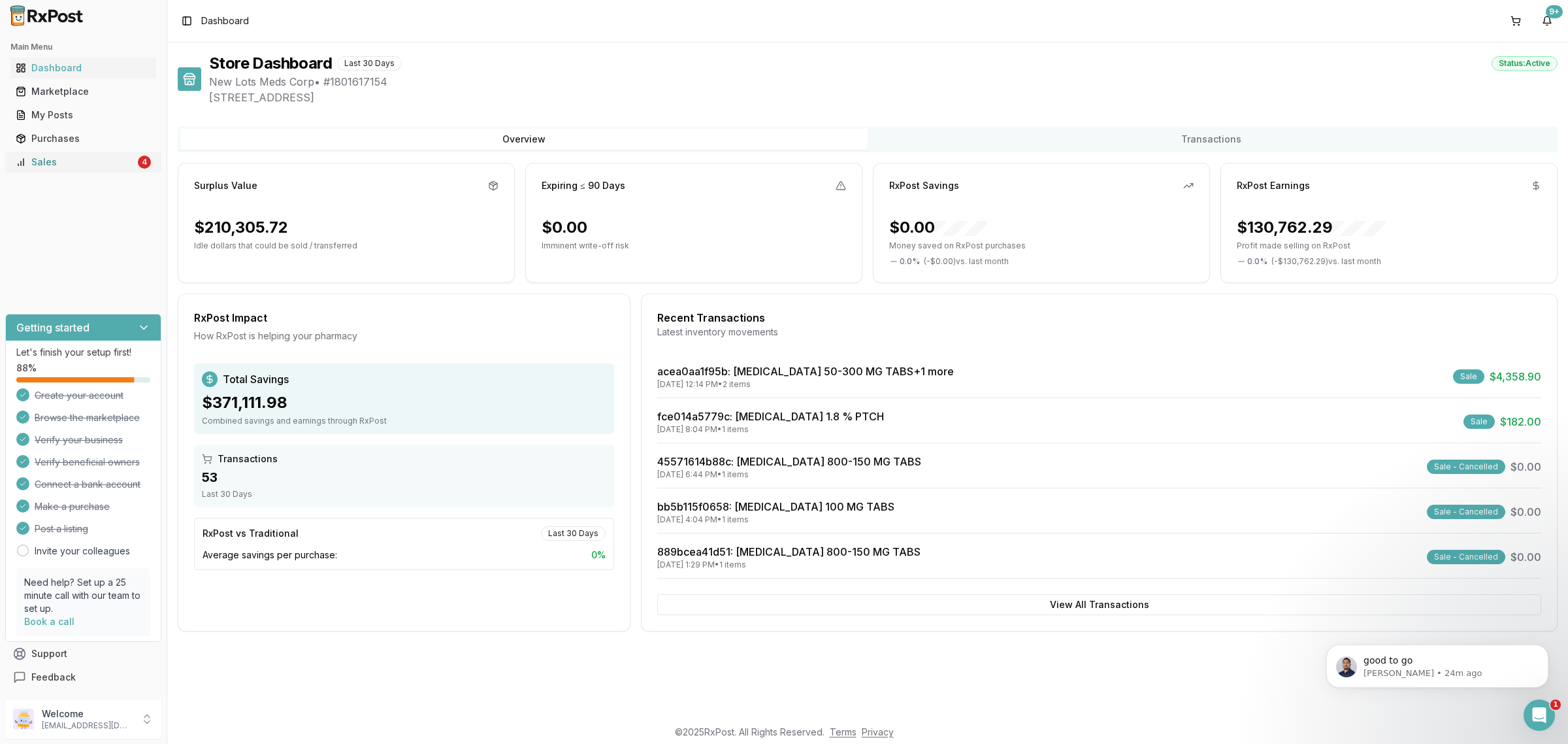
click at [113, 167] on div "Sales" at bounding box center [75, 162] width 120 height 13
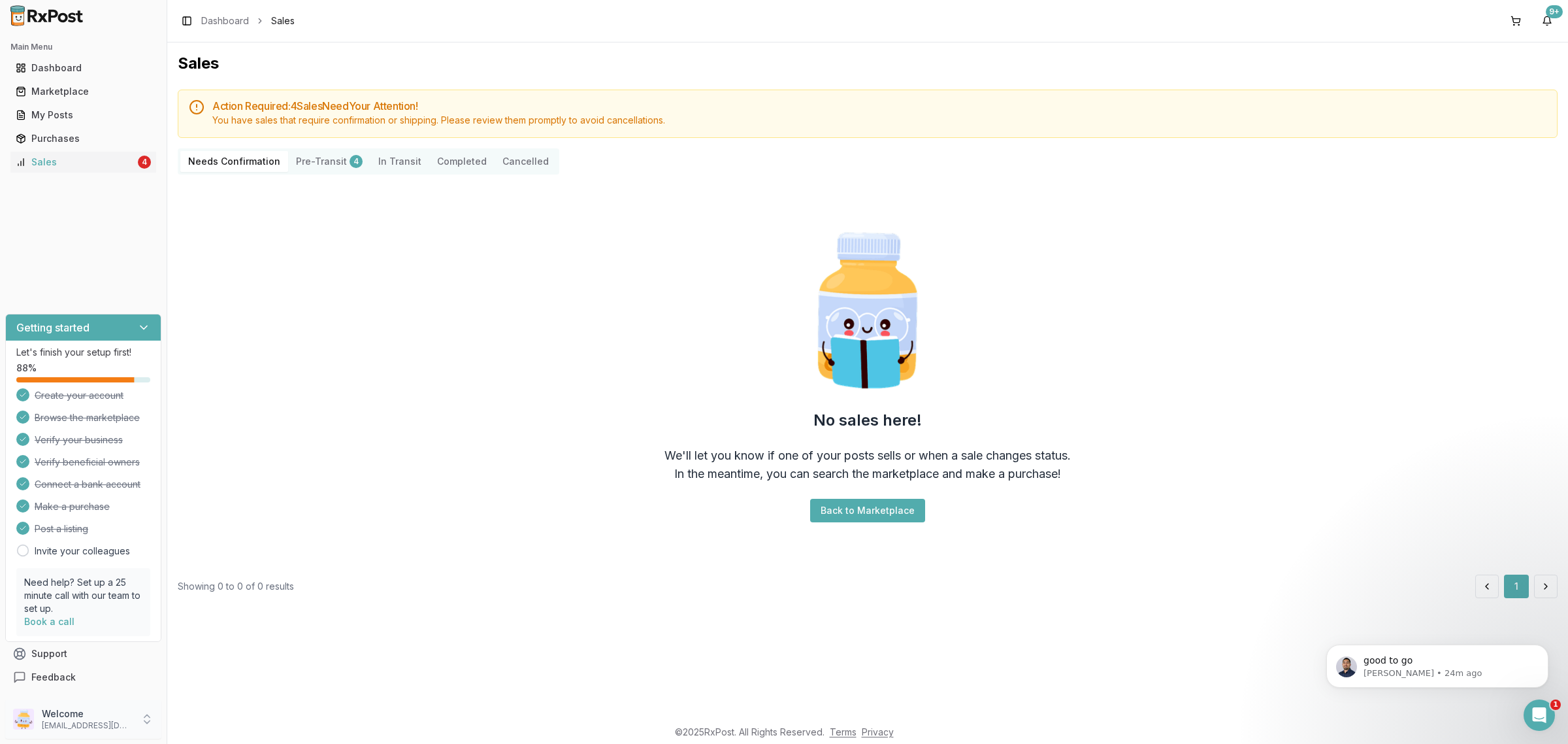
click at [74, 708] on p "Welcome" at bounding box center [87, 714] width 91 height 13
click at [197, 717] on span "Sign Out" at bounding box center [238, 723] width 124 height 13
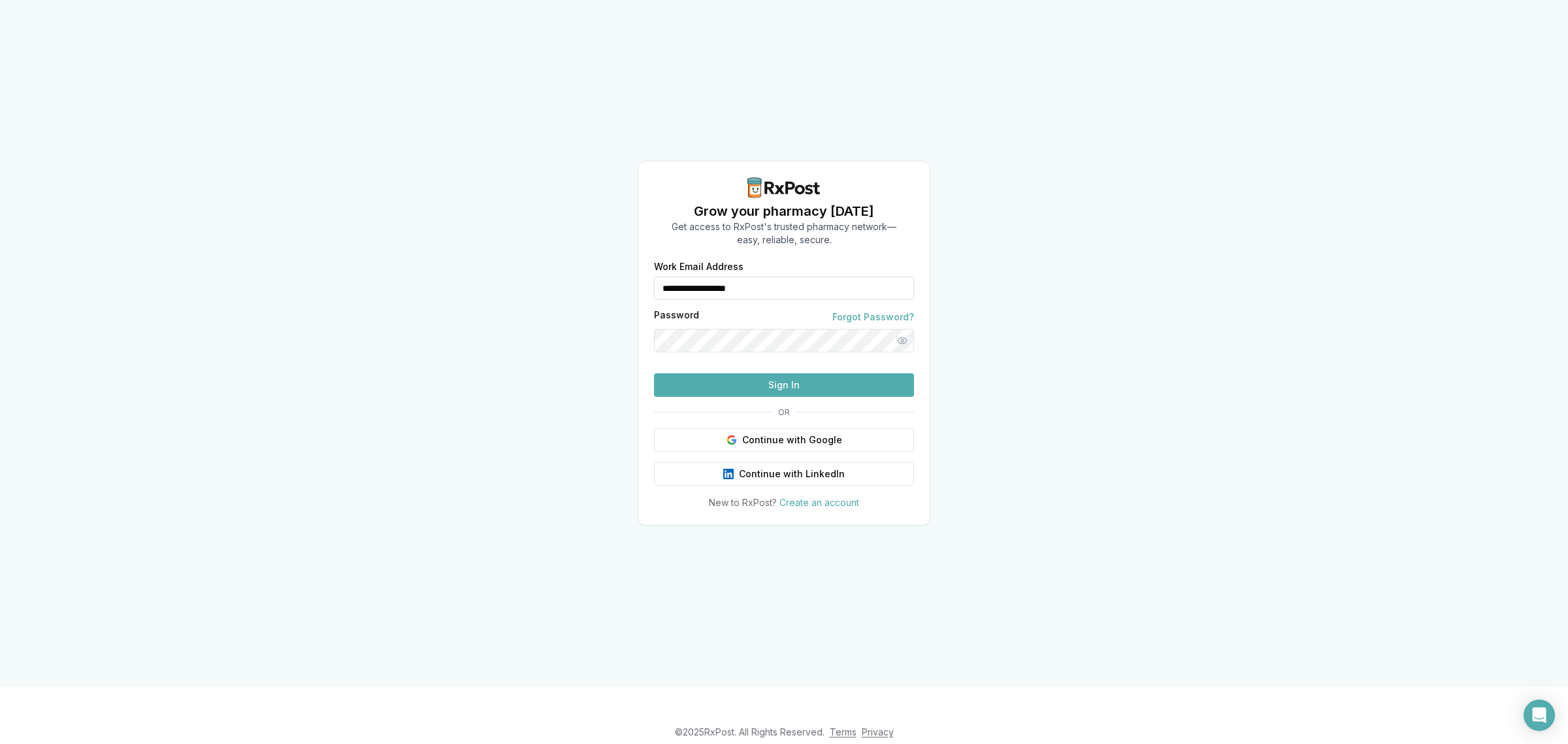
drag, startPoint x: 804, startPoint y: 266, endPoint x: 576, endPoint y: 306, distance: 231.5
click at [576, 308] on div "**********" at bounding box center [784, 343] width 1568 height 686
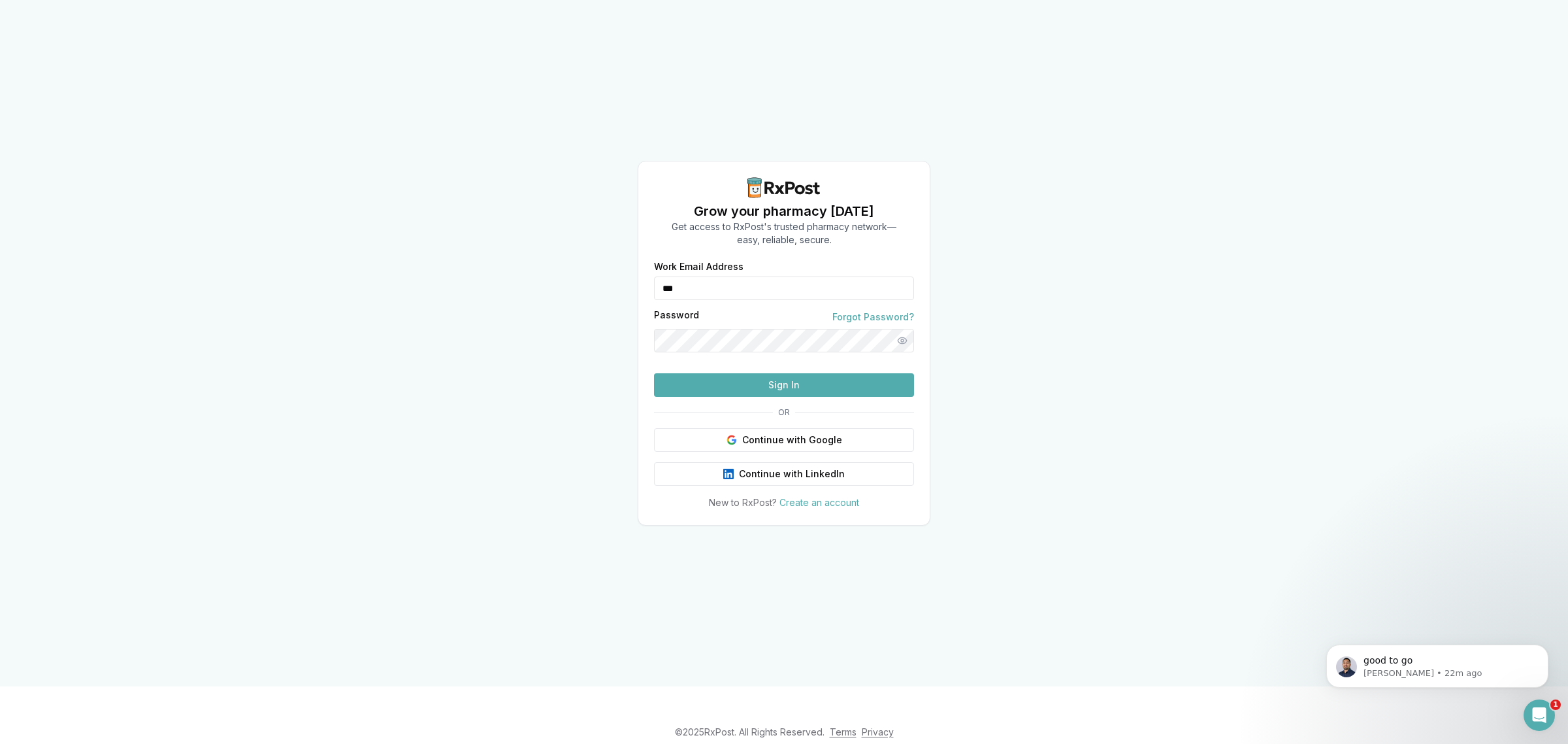
type input "**********"
click at [747, 397] on button "Sign In" at bounding box center [784, 385] width 260 height 24
click at [750, 397] on button "Sign In" at bounding box center [784, 385] width 260 height 24
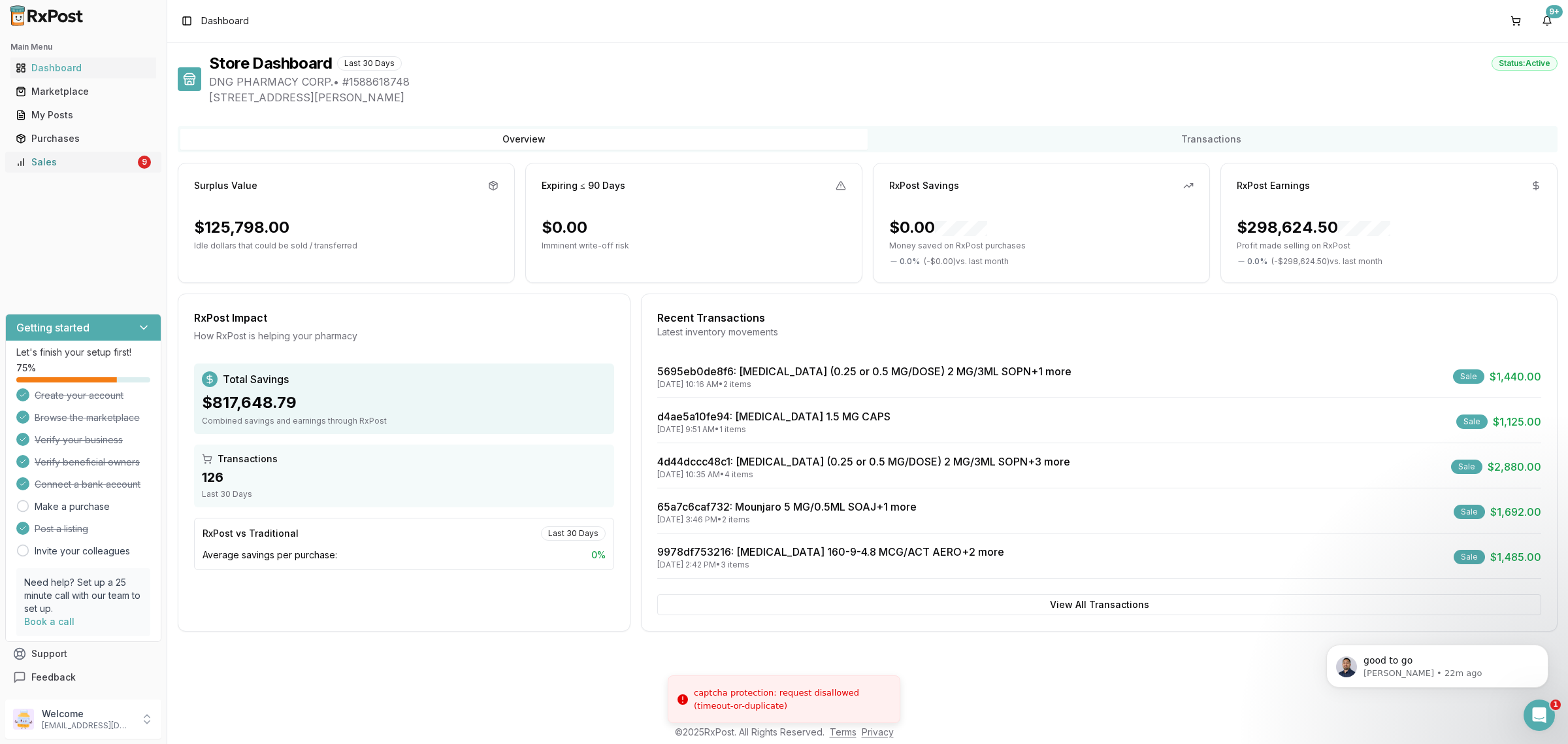
click at [138, 174] on div "Main Menu Dashboard Marketplace My Posts Purchases Sales 9" at bounding box center [83, 104] width 166 height 147
click at [142, 164] on div "9" at bounding box center [144, 162] width 13 height 13
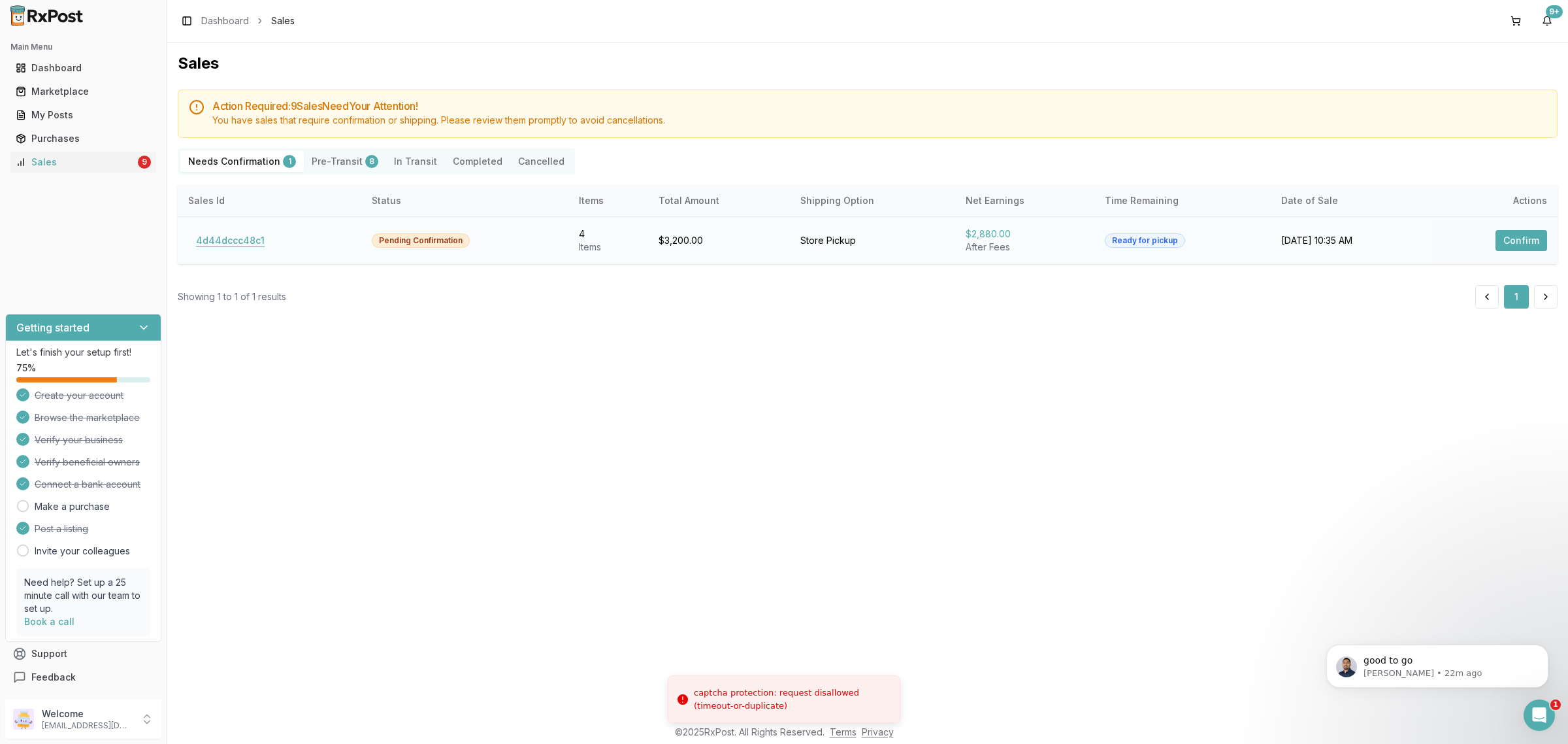
click at [249, 247] on button "4d44dccc48c1" at bounding box center [230, 241] width 84 height 21
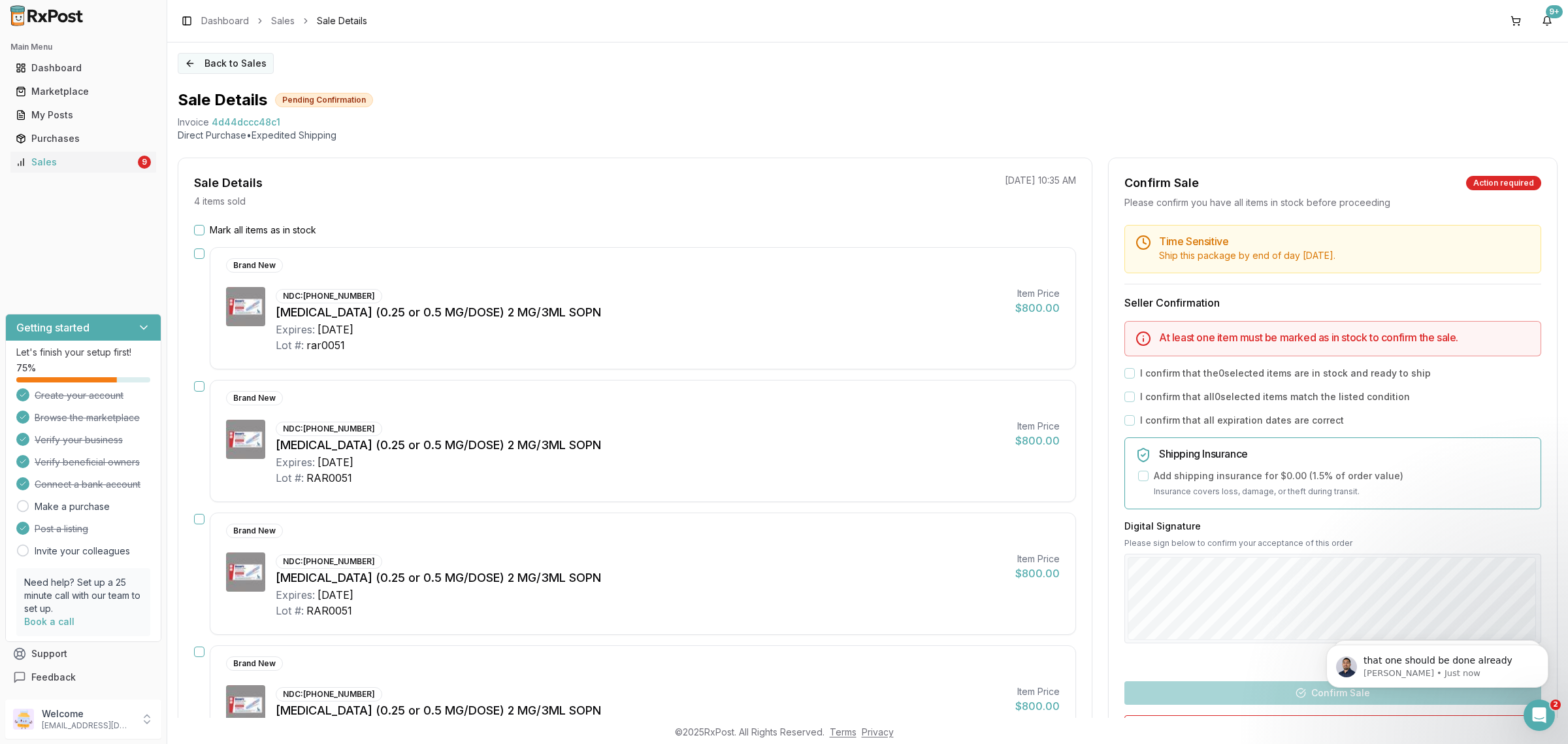
drag, startPoint x: 216, startPoint y: 47, endPoint x: 219, endPoint y: 65, distance: 18.2
click at [216, 60] on div "Back to Sales Sale Details Pending Confirmation Invoice 4d44dccc48c1 Direct Pur…" at bounding box center [867, 380] width 1401 height 675
click at [219, 67] on button "Back to Sales" at bounding box center [226, 63] width 96 height 21
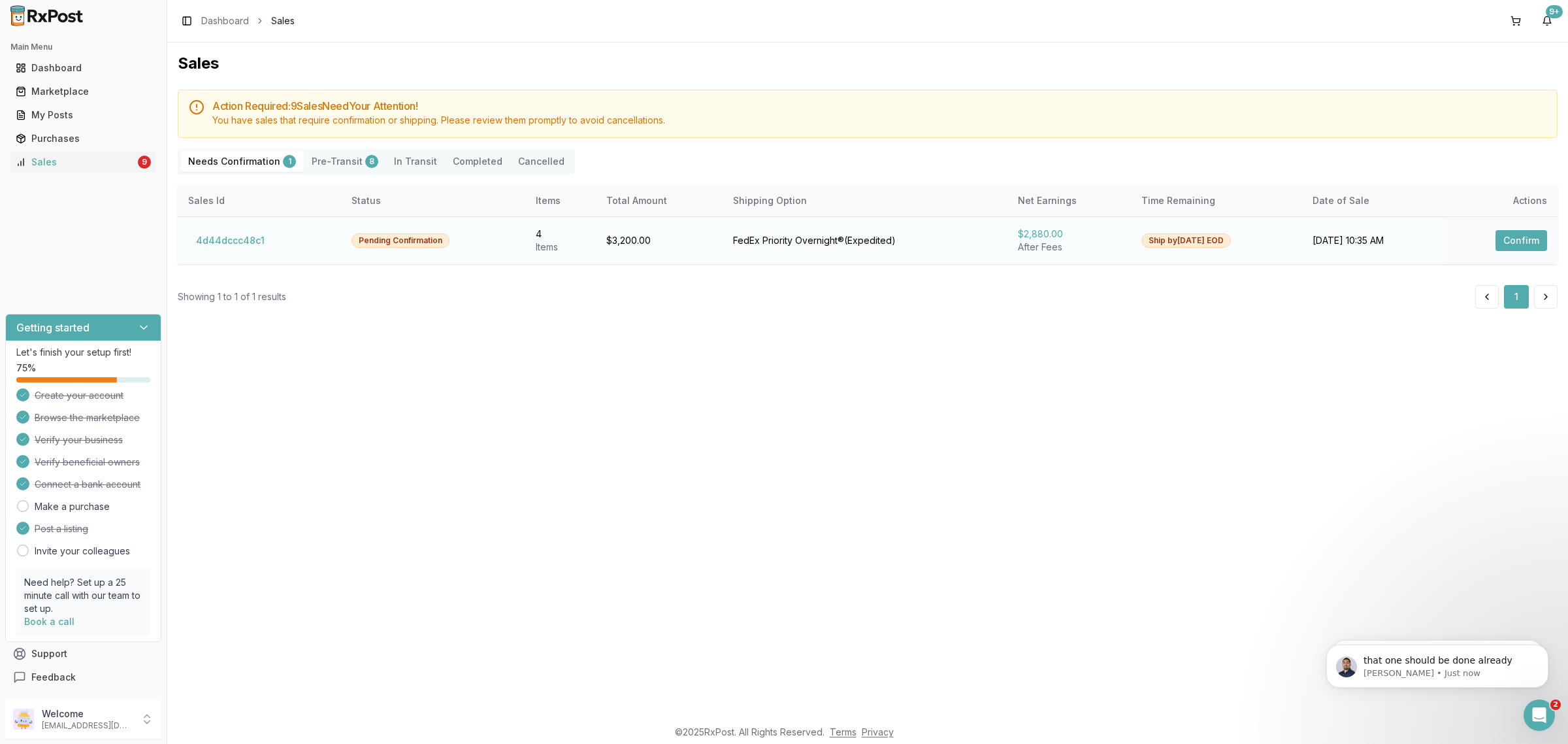
click at [232, 263] on td "4d44dccc48c1" at bounding box center [259, 240] width 164 height 47
click at [242, 250] on button "4d44dccc48c1" at bounding box center [230, 241] width 84 height 21
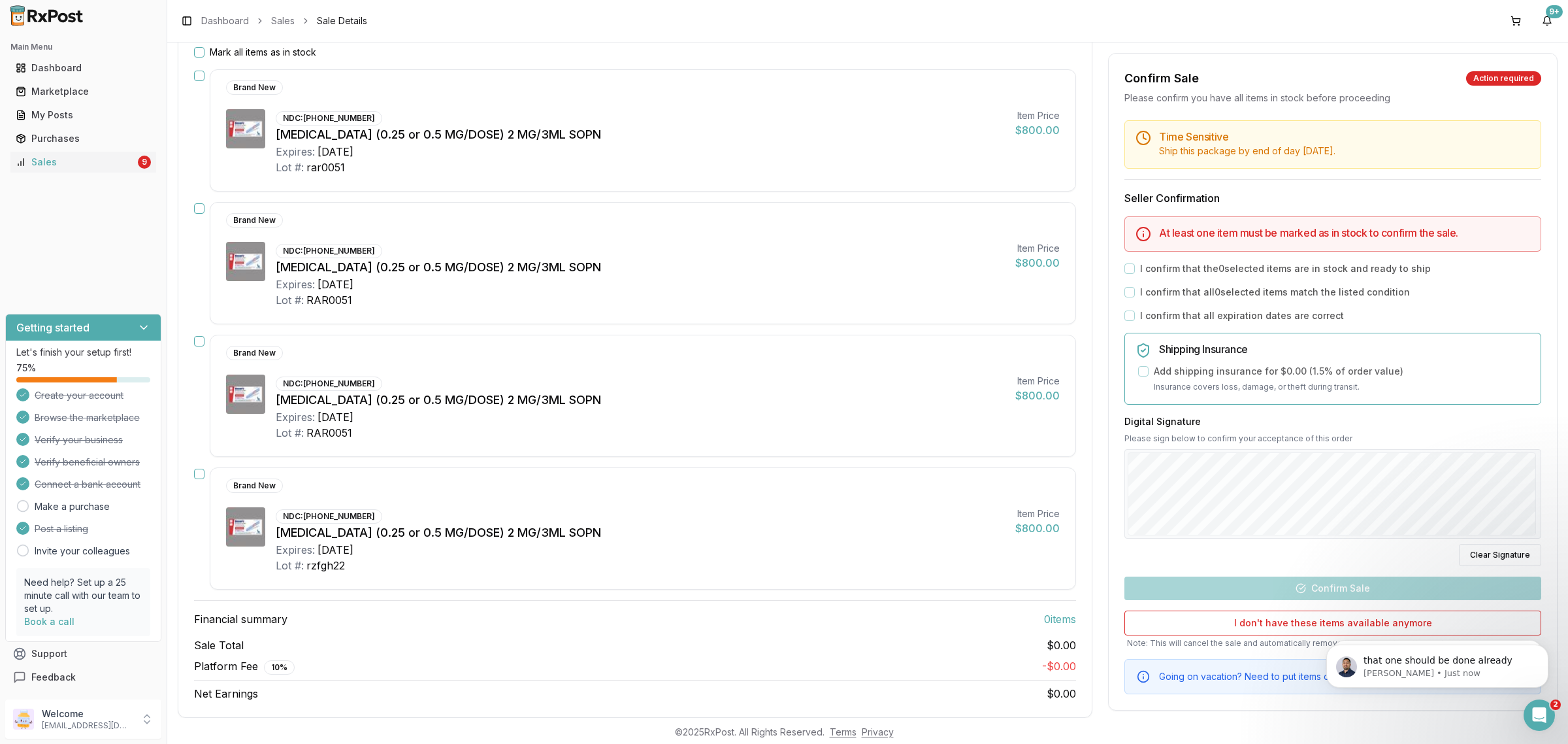
scroll to position [203, 0]
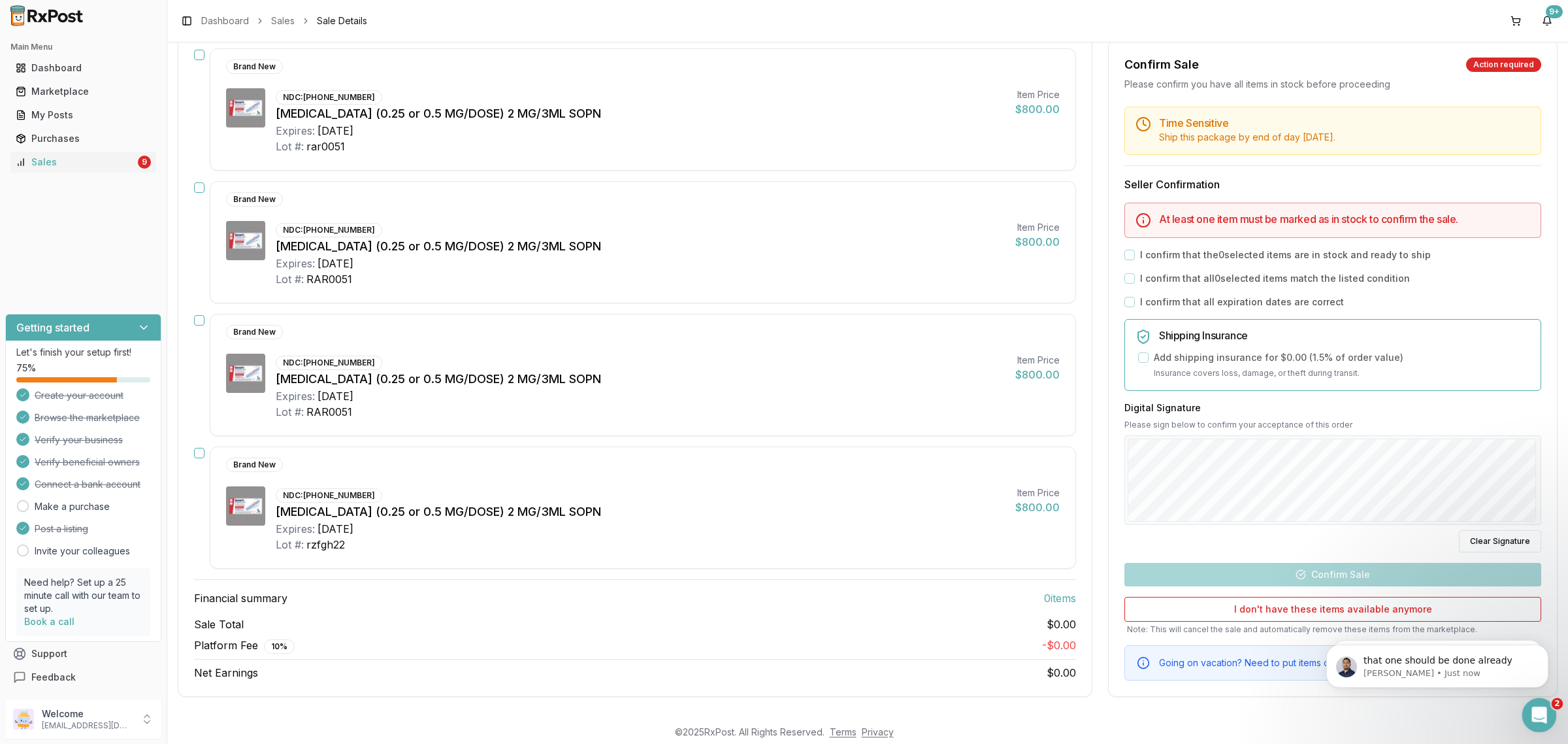
click at [1545, 722] on div "Open Intercom Messenger" at bounding box center [1537, 713] width 43 height 43
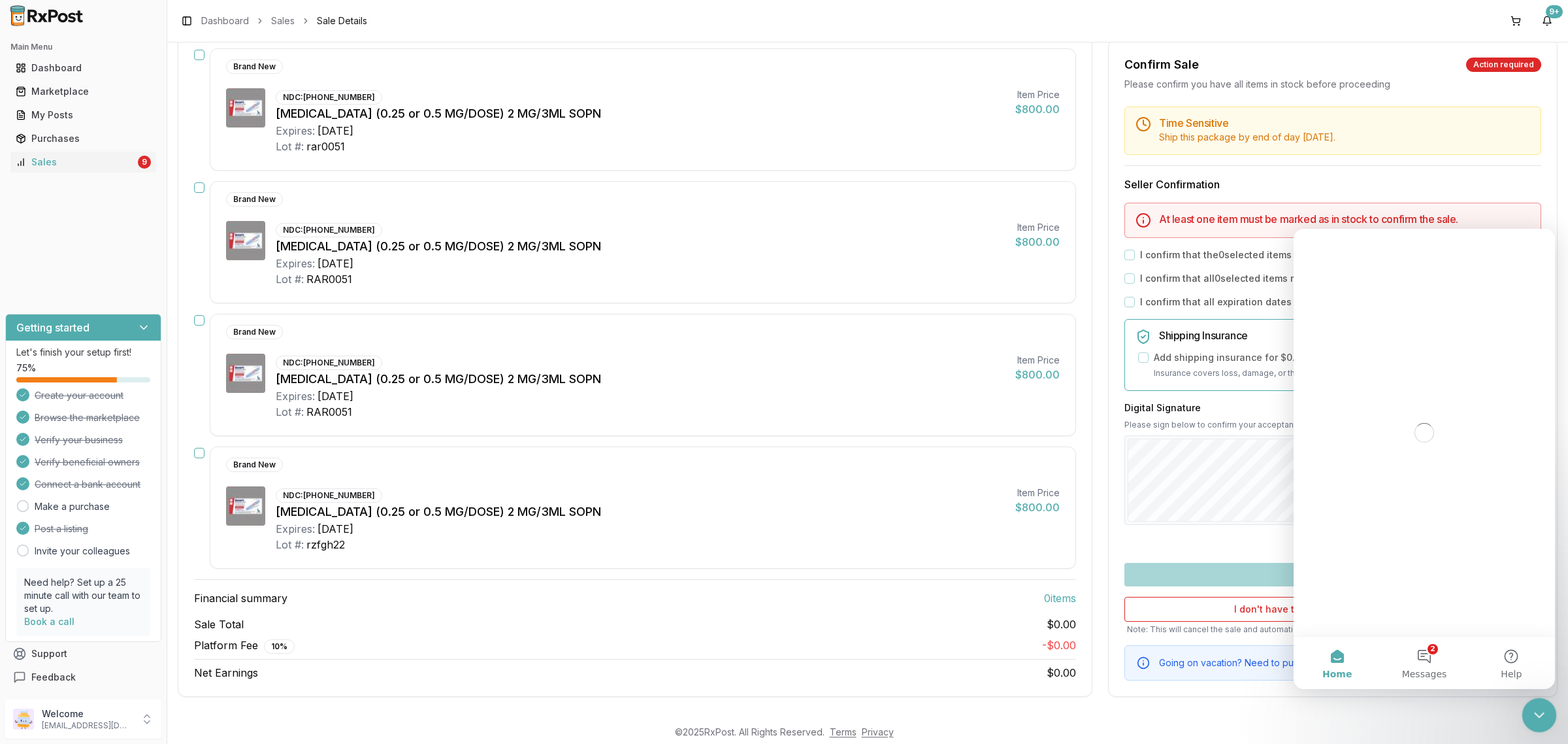
scroll to position [0, 0]
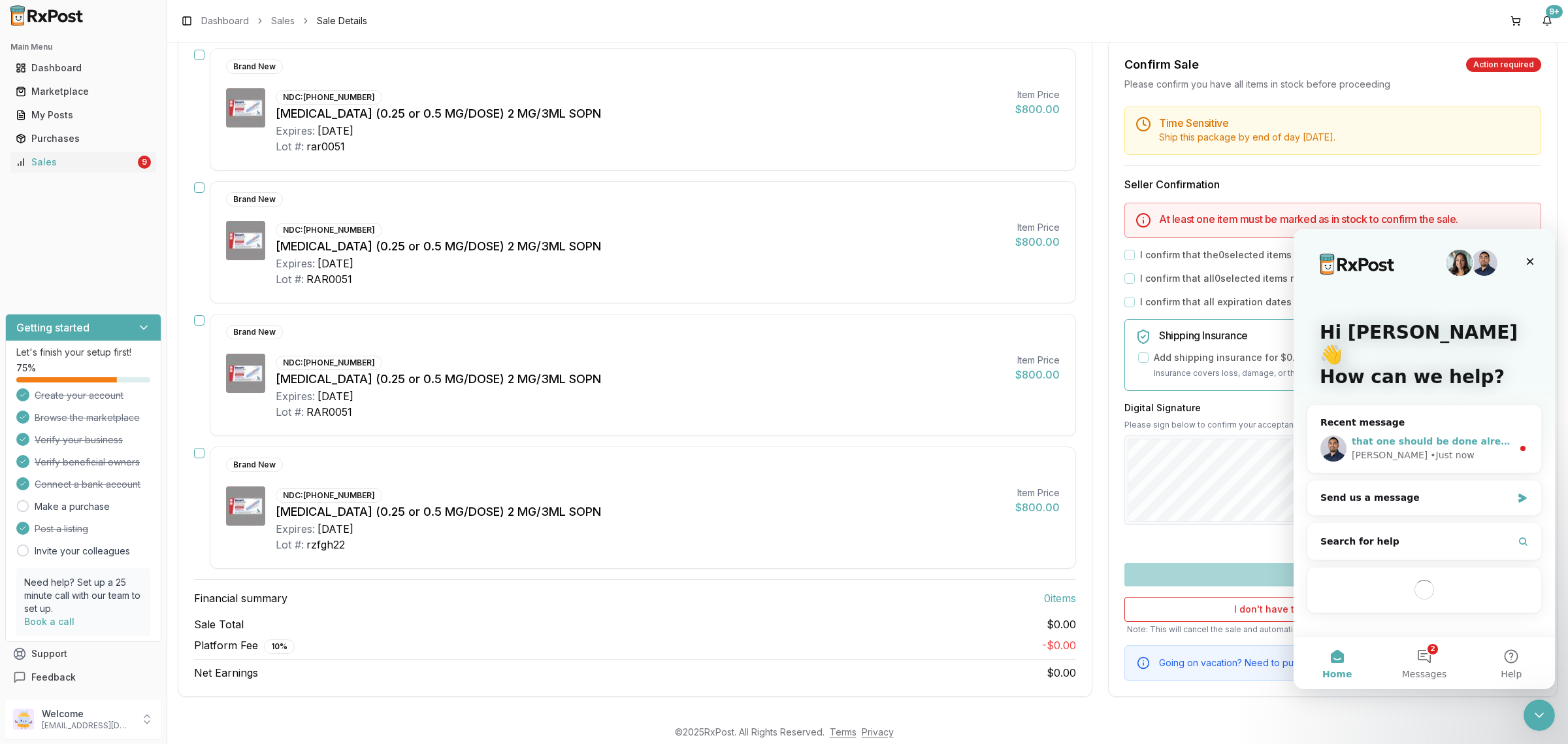
click at [1430, 449] on div "• Just now" at bounding box center [1451, 455] width 44 height 14
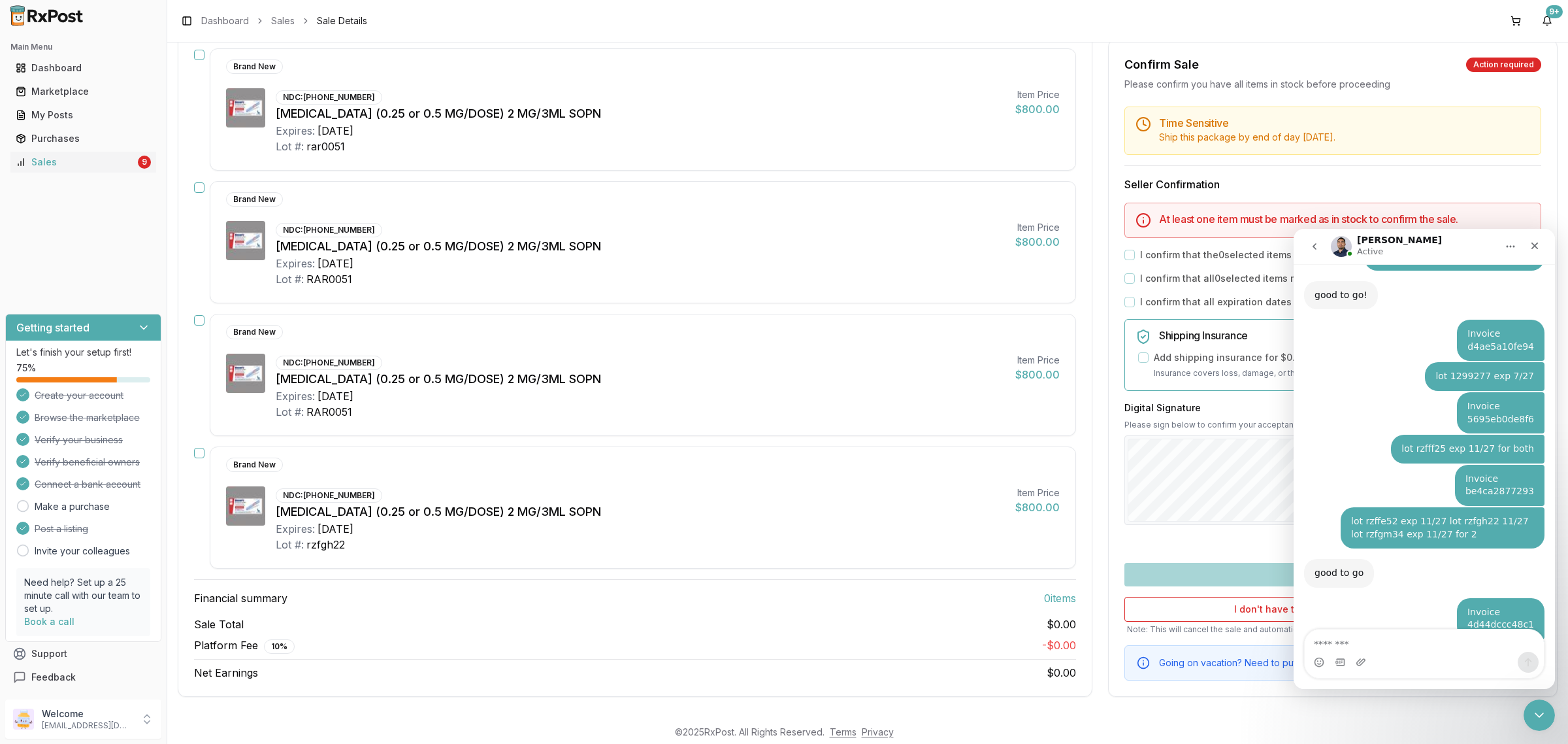
scroll to position [2367, 0]
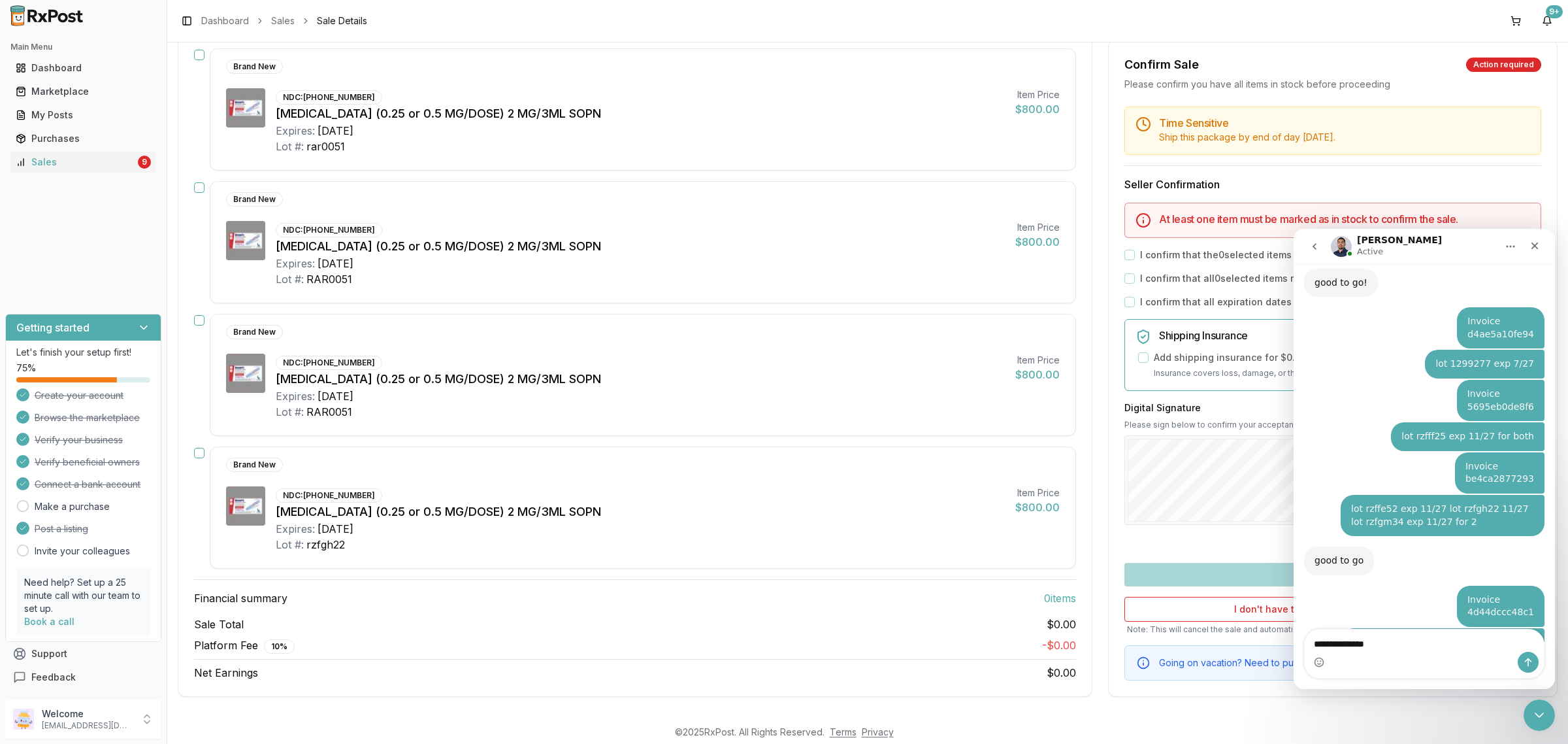
type textarea "**********"
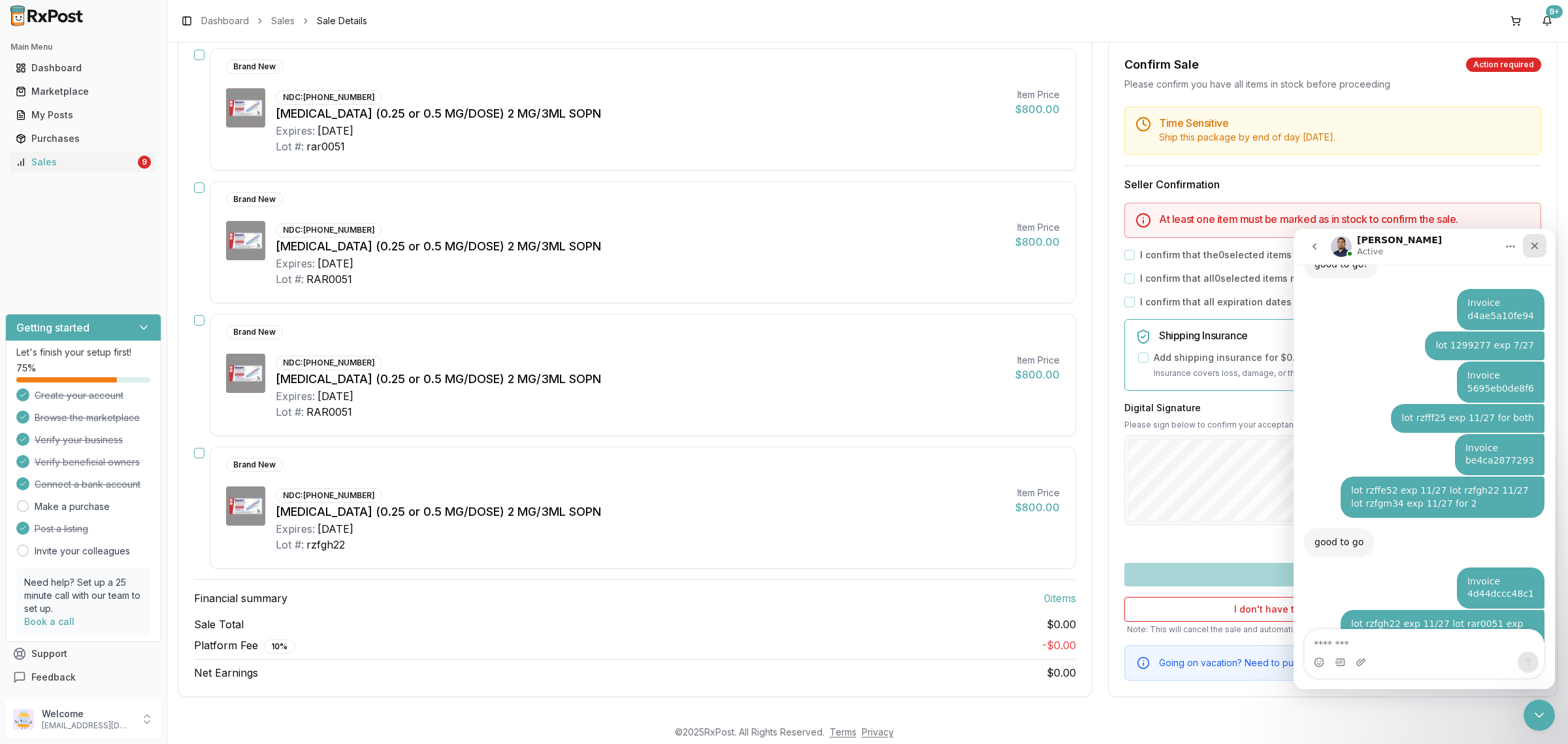
click at [1530, 242] on icon "Close" at bounding box center [1534, 246] width 10 height 10
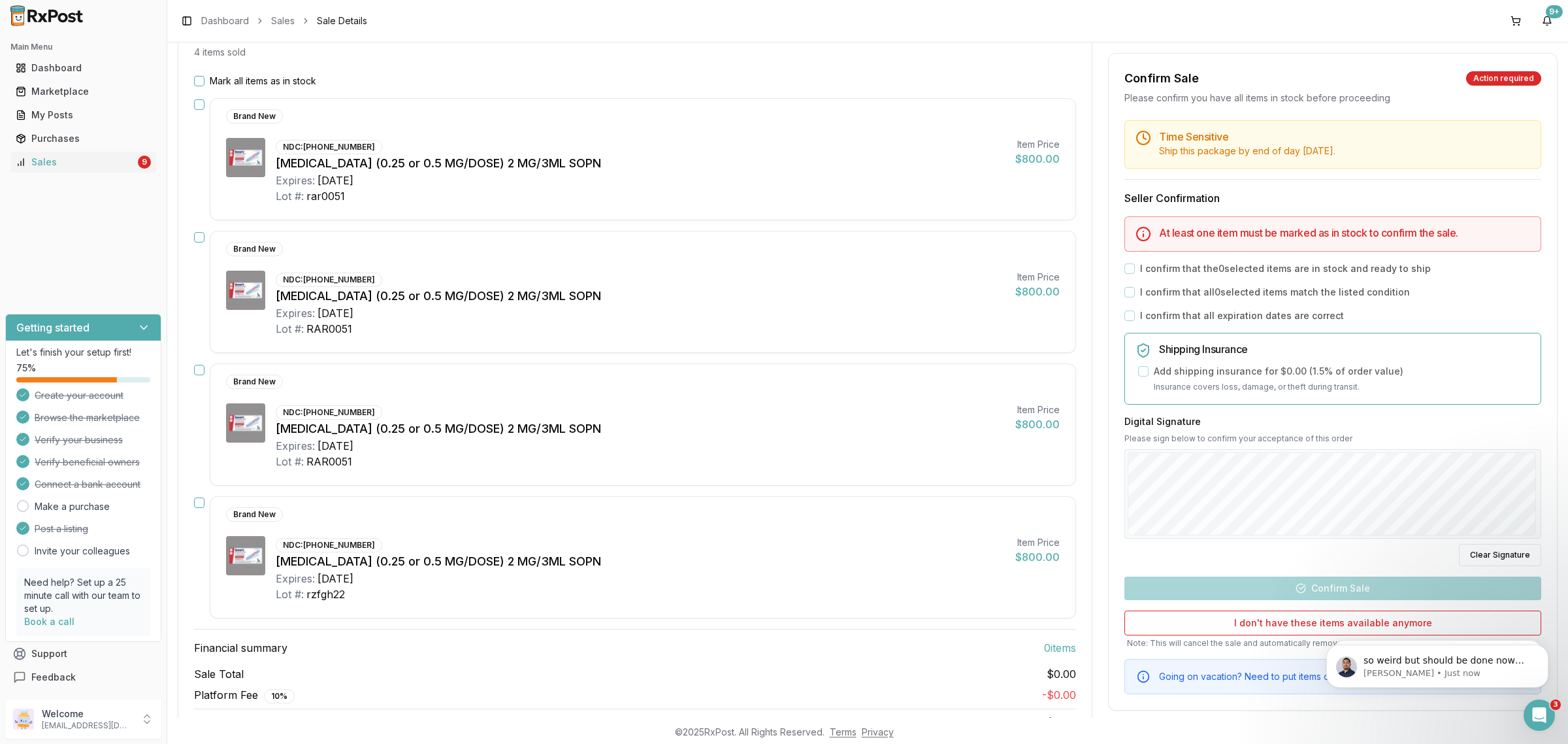
scroll to position [0, 0]
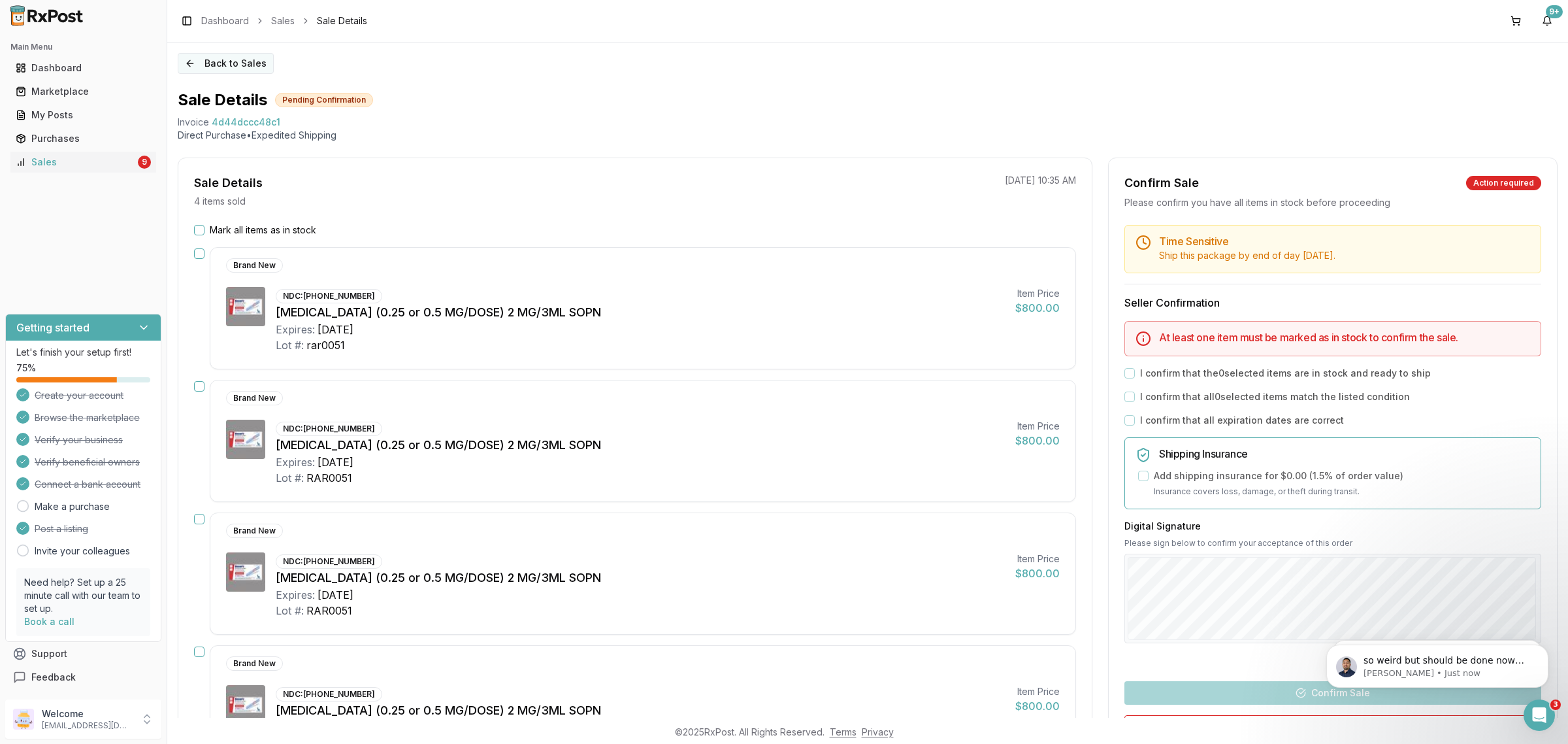
click at [237, 66] on button "Back to Sales" at bounding box center [226, 63] width 96 height 21
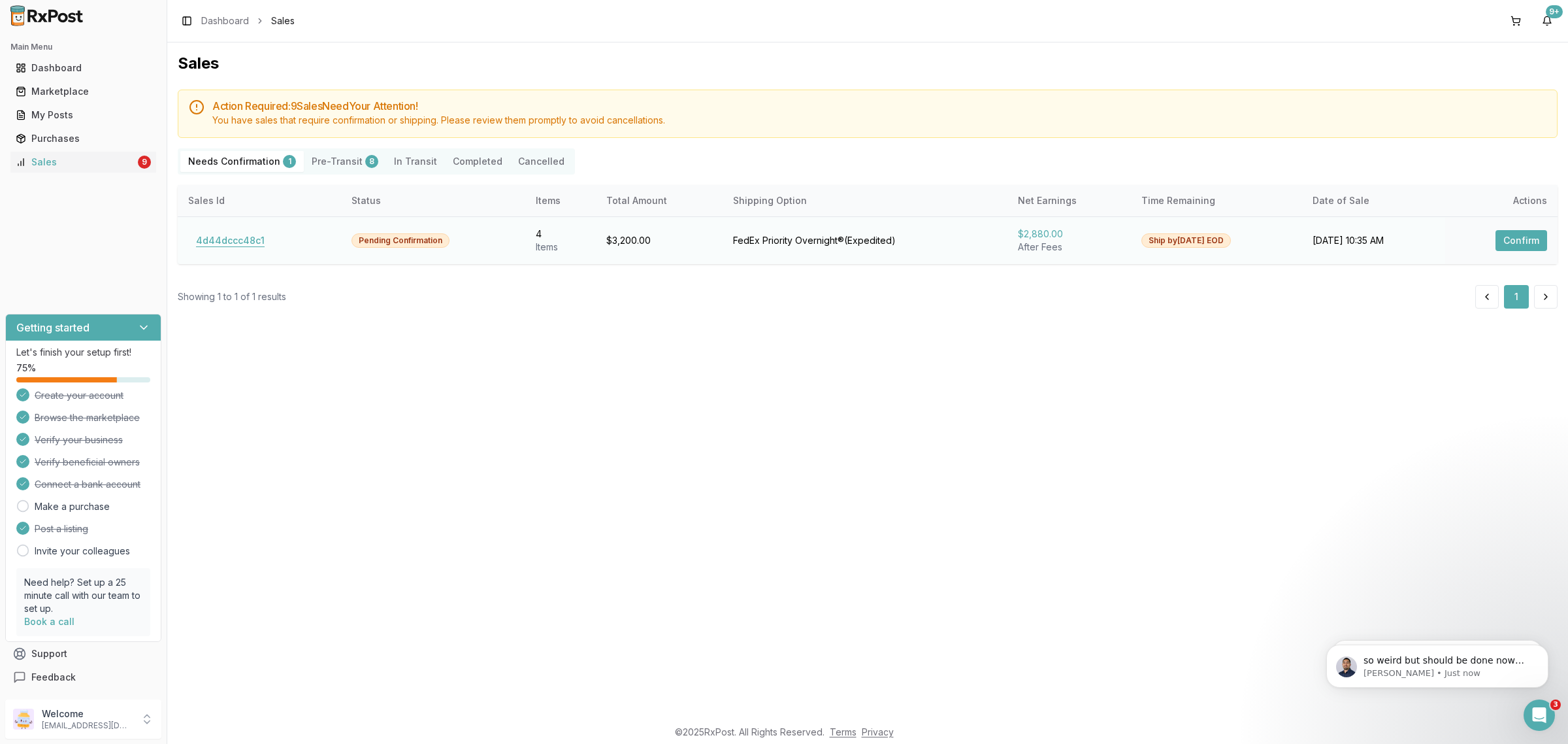
click at [229, 235] on button "4d44dccc48c1" at bounding box center [230, 241] width 84 height 21
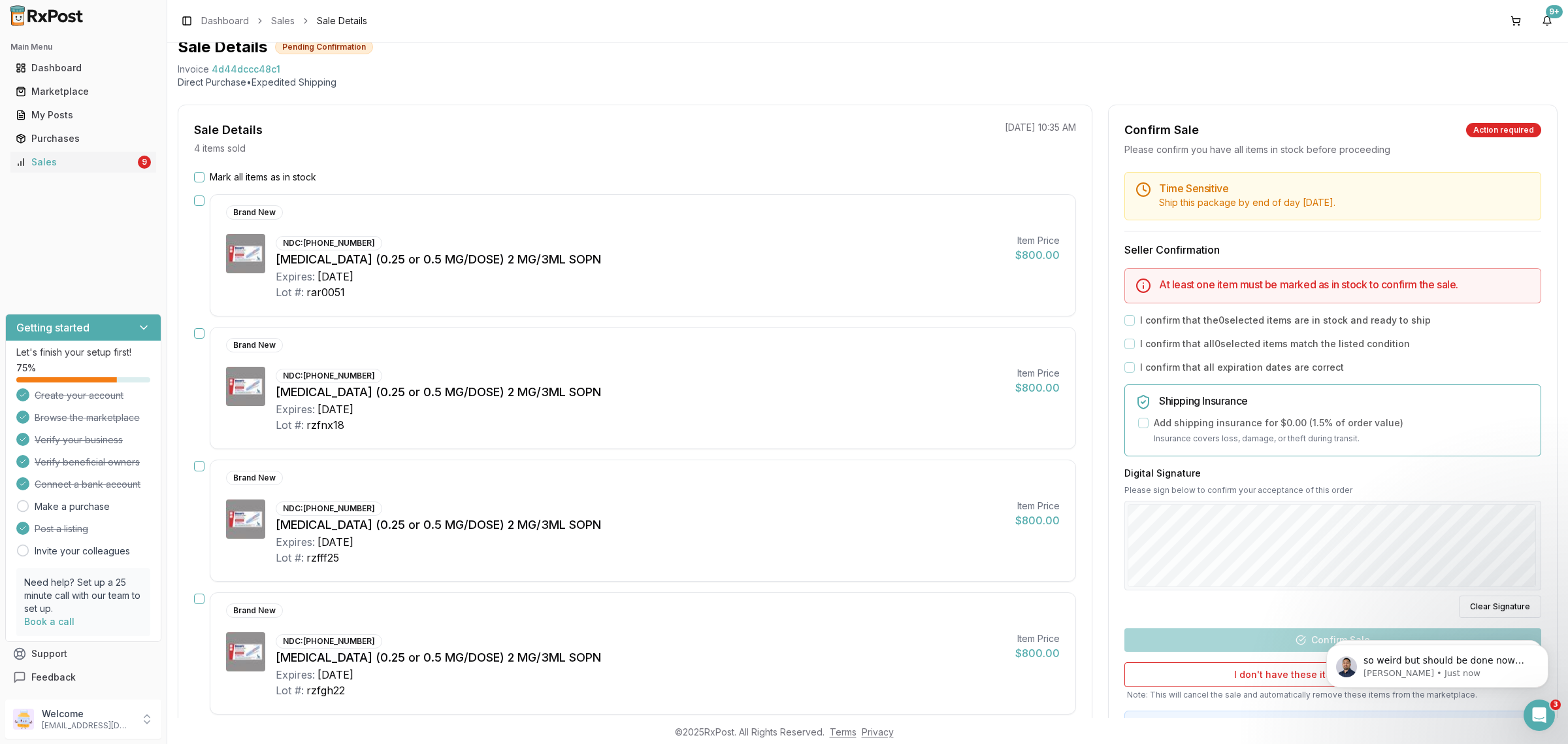
scroll to position [81, 0]
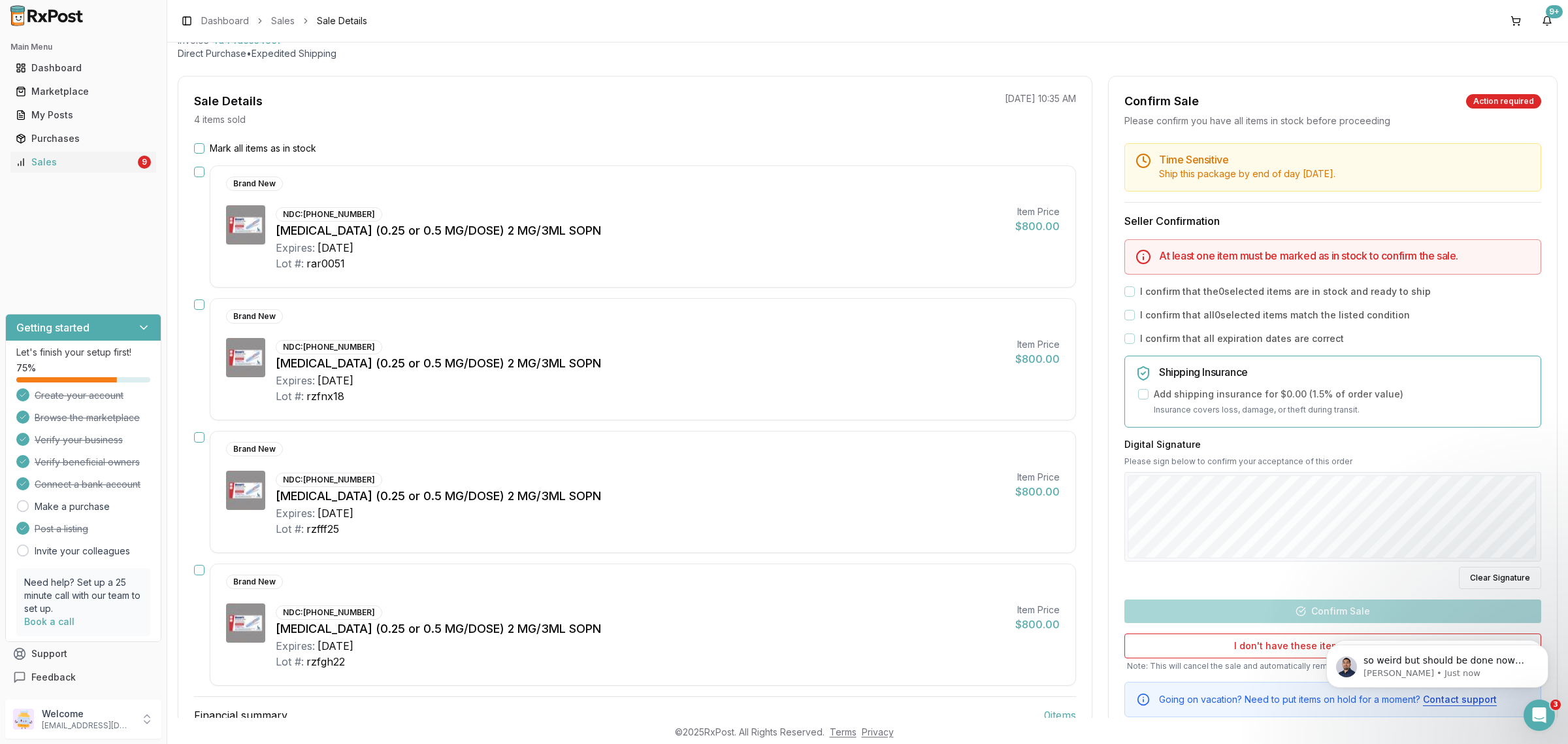
click at [203, 147] on button "Mark all items as in stock" at bounding box center [199, 148] width 10 height 10
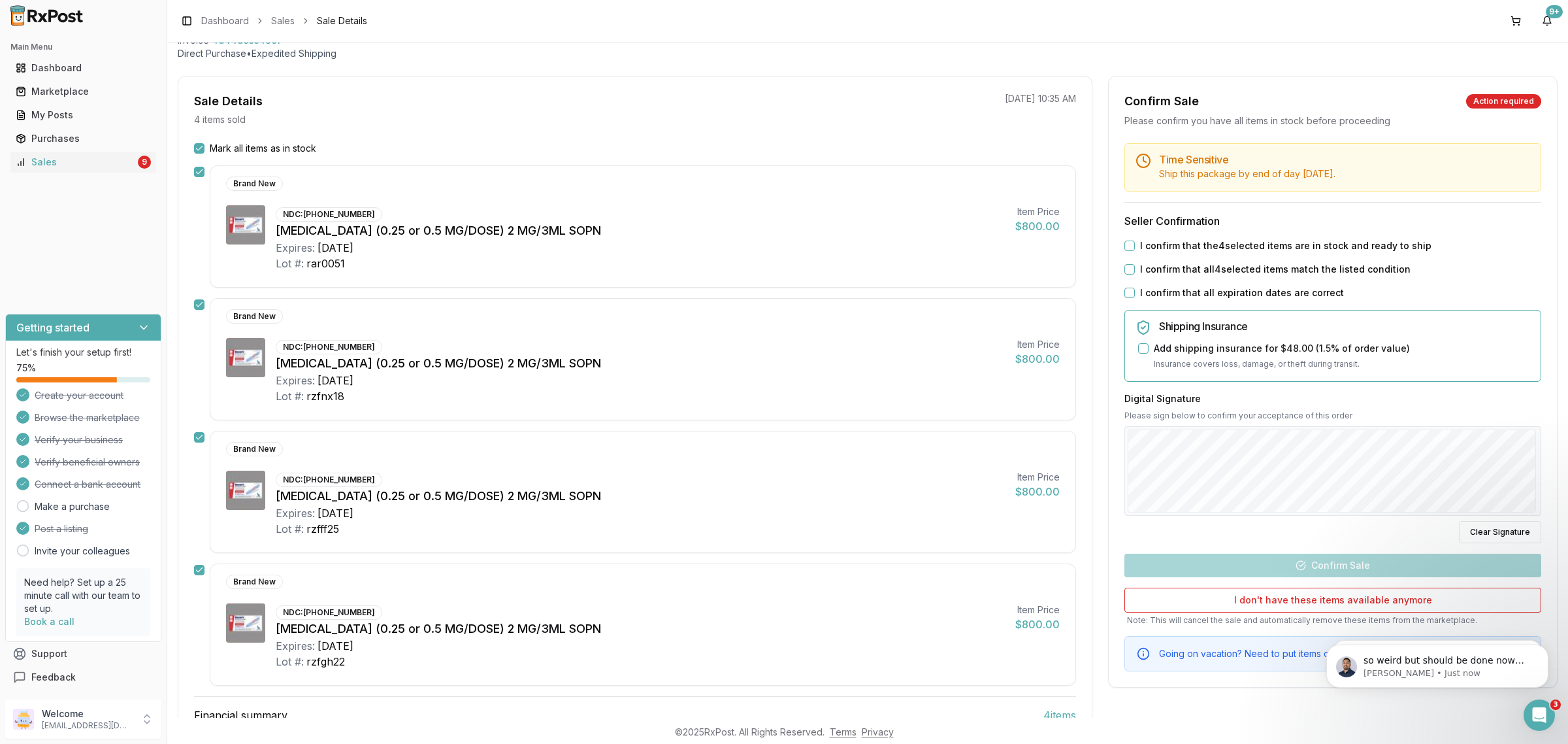
click at [1124, 242] on button "I confirm that the 4 selected items are in stock and ready to ship" at bounding box center [1129, 246] width 10 height 10
click at [1130, 266] on button "I confirm that all 4 selected items match the listed condition" at bounding box center [1129, 269] width 10 height 10
click at [1131, 295] on div "I confirm that all expiration dates are correct" at bounding box center [1332, 293] width 417 height 13
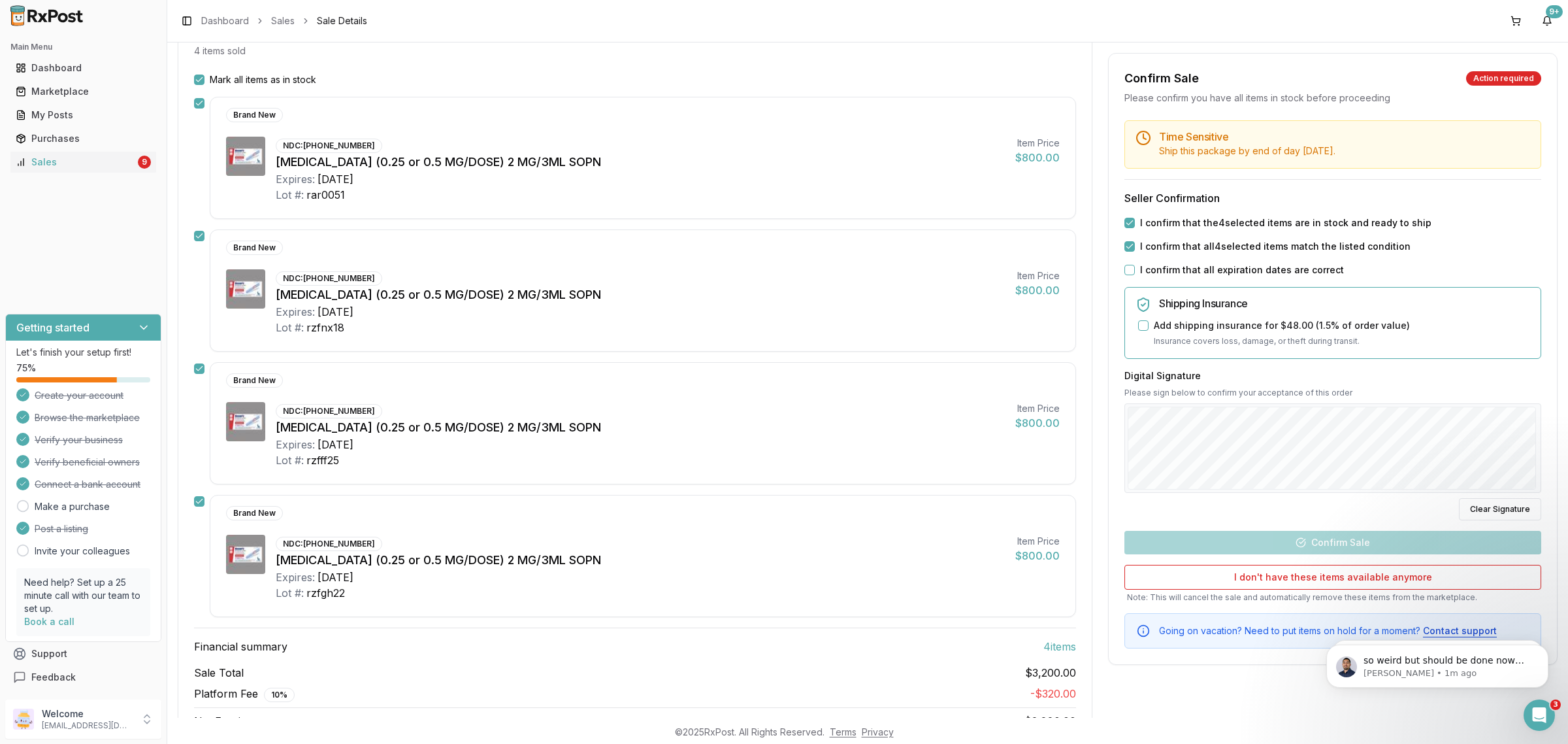
scroll to position [220, 0]
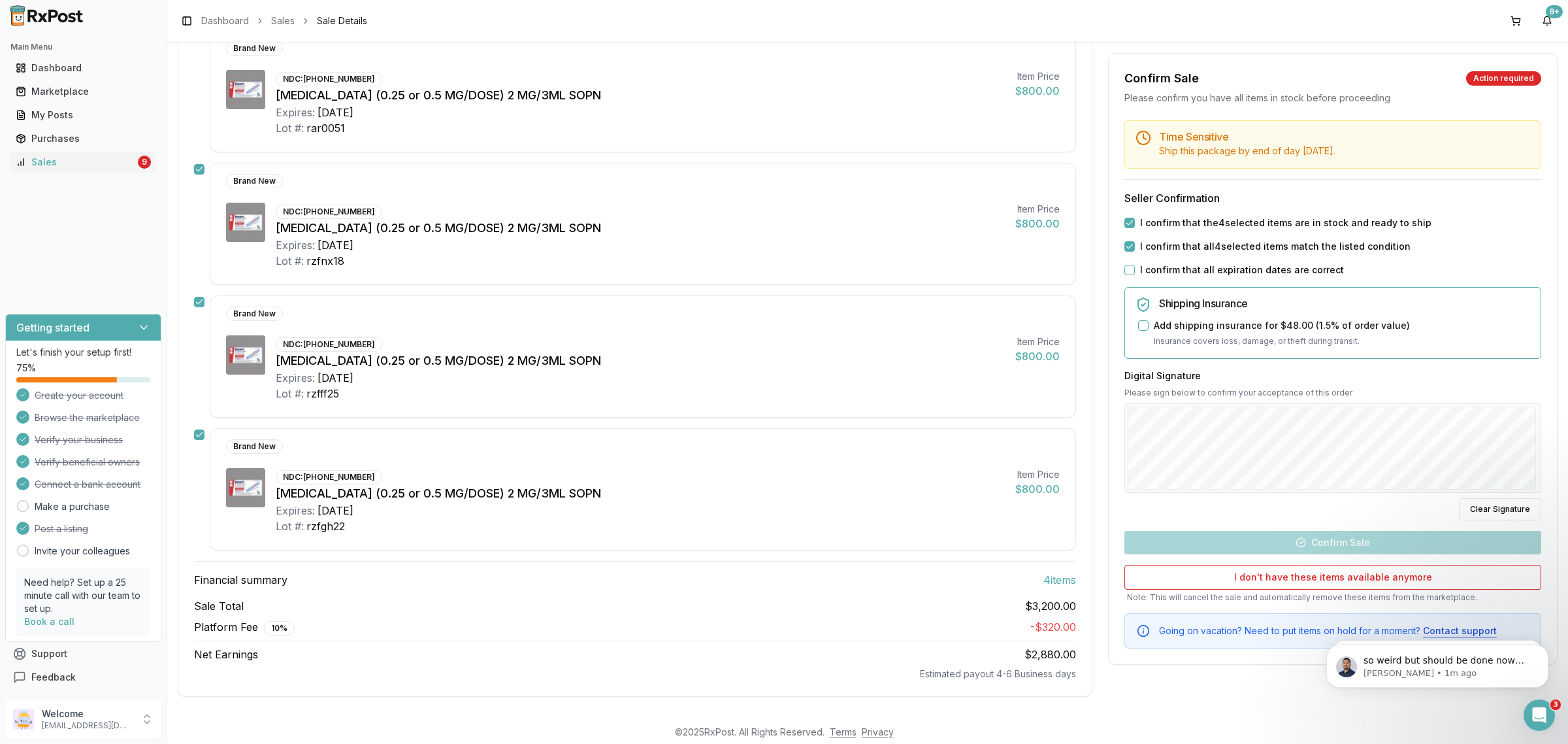
click at [1125, 276] on div "I confirm that all expiration dates are correct" at bounding box center [1332, 270] width 417 height 13
click at [1125, 271] on button "I confirm that all expiration dates are correct" at bounding box center [1129, 269] width 10 height 10
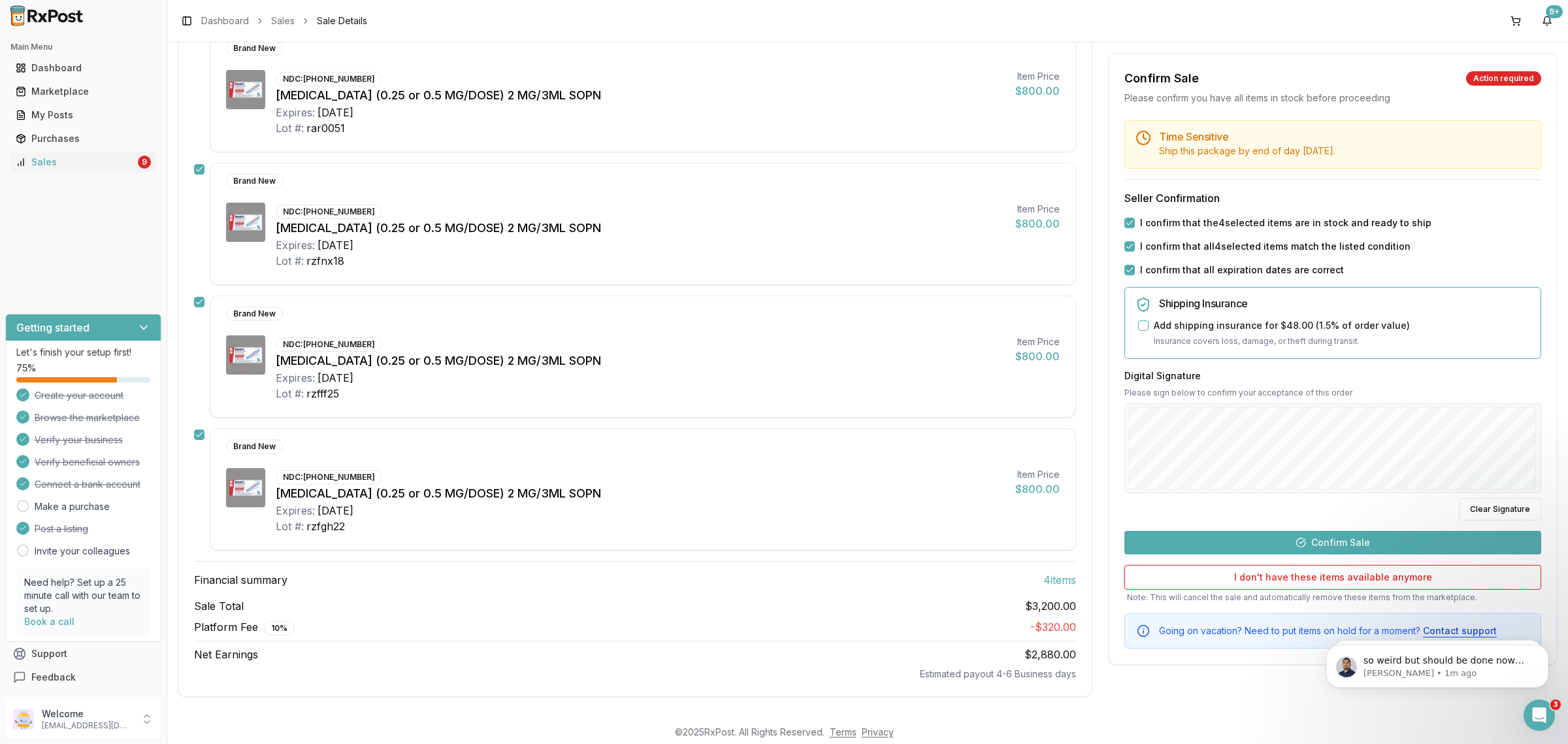
drag, startPoint x: 1339, startPoint y: 566, endPoint x: 1339, endPoint y: 547, distance: 19.0
click at [1339, 566] on div "Time Sensitive Ship this package by end of day today . Seller Confirmation I co…" at bounding box center [1333, 383] width 448 height 528
click at [1339, 546] on button "Confirm Sale" at bounding box center [1332, 543] width 417 height 24
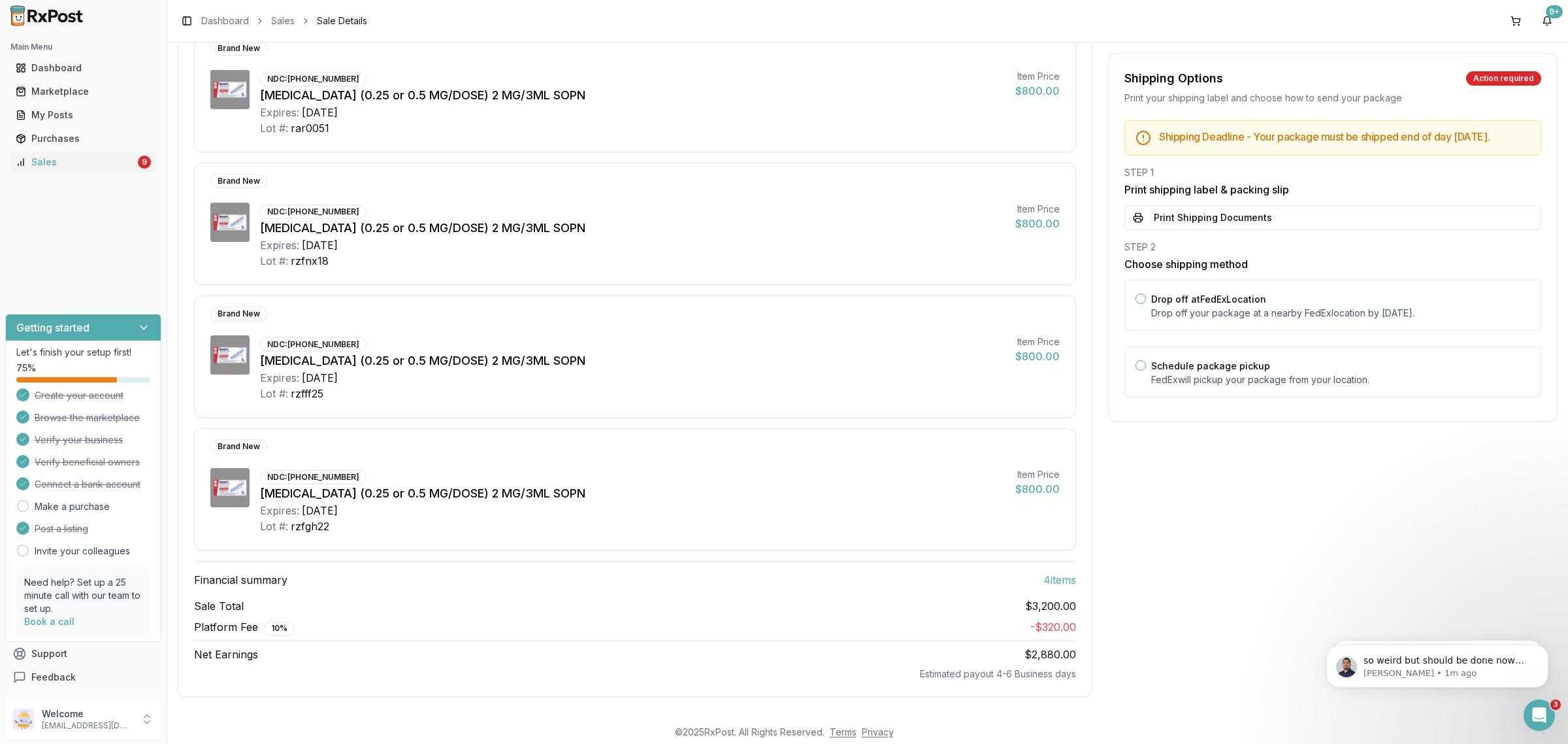
scroll to position [197, 0]
drag, startPoint x: 1291, startPoint y: 305, endPoint x: 1257, endPoint y: 212, distance: 99.0
click at [1291, 303] on div "Drop off at FedEx Location Drop off your package at a nearby FedEx location by …" at bounding box center [1340, 305] width 379 height 29
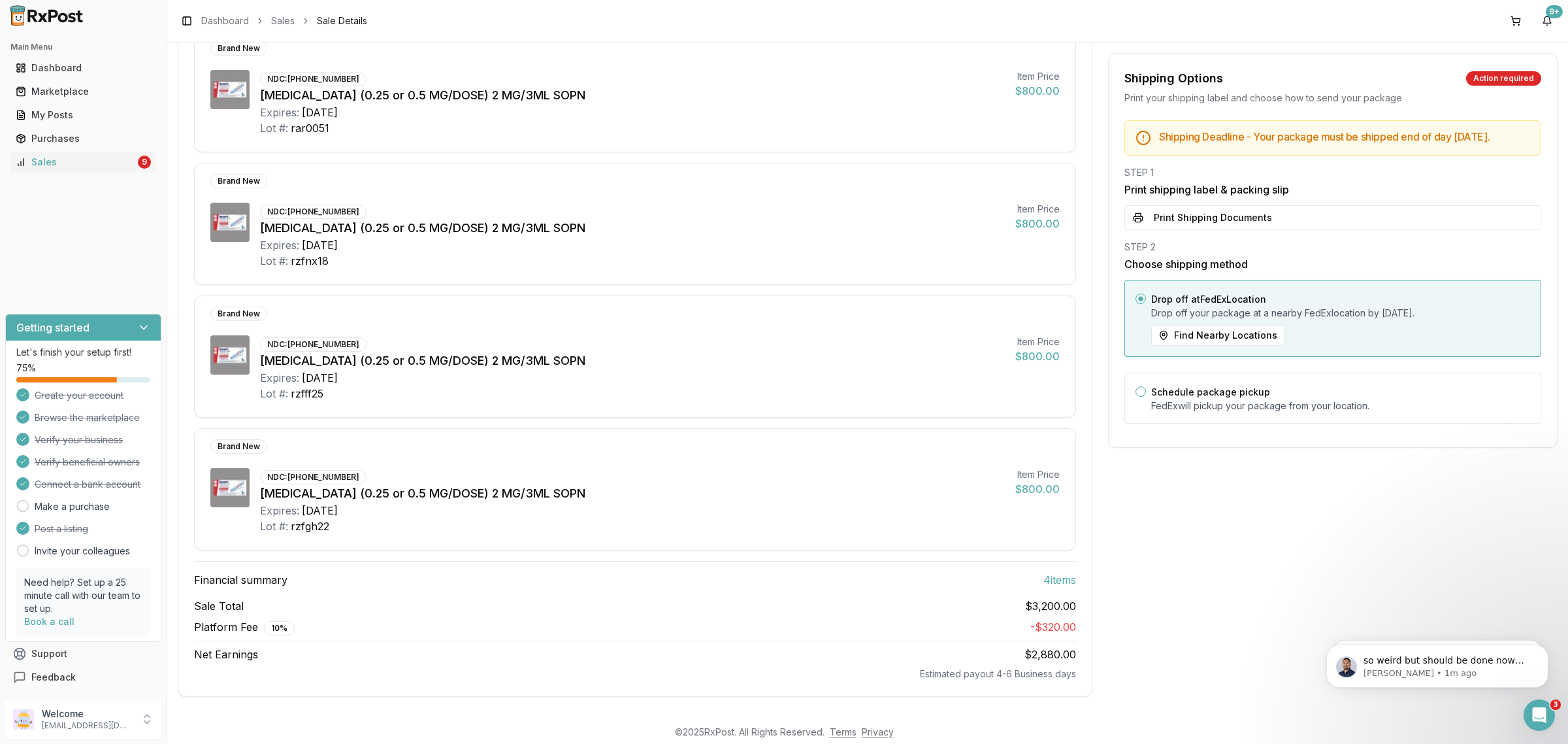
drag, startPoint x: 1254, startPoint y: 220, endPoint x: 978, endPoint y: 157, distance: 283.1
click at [1256, 222] on button "Print Shipping Documents" at bounding box center [1332, 218] width 417 height 25
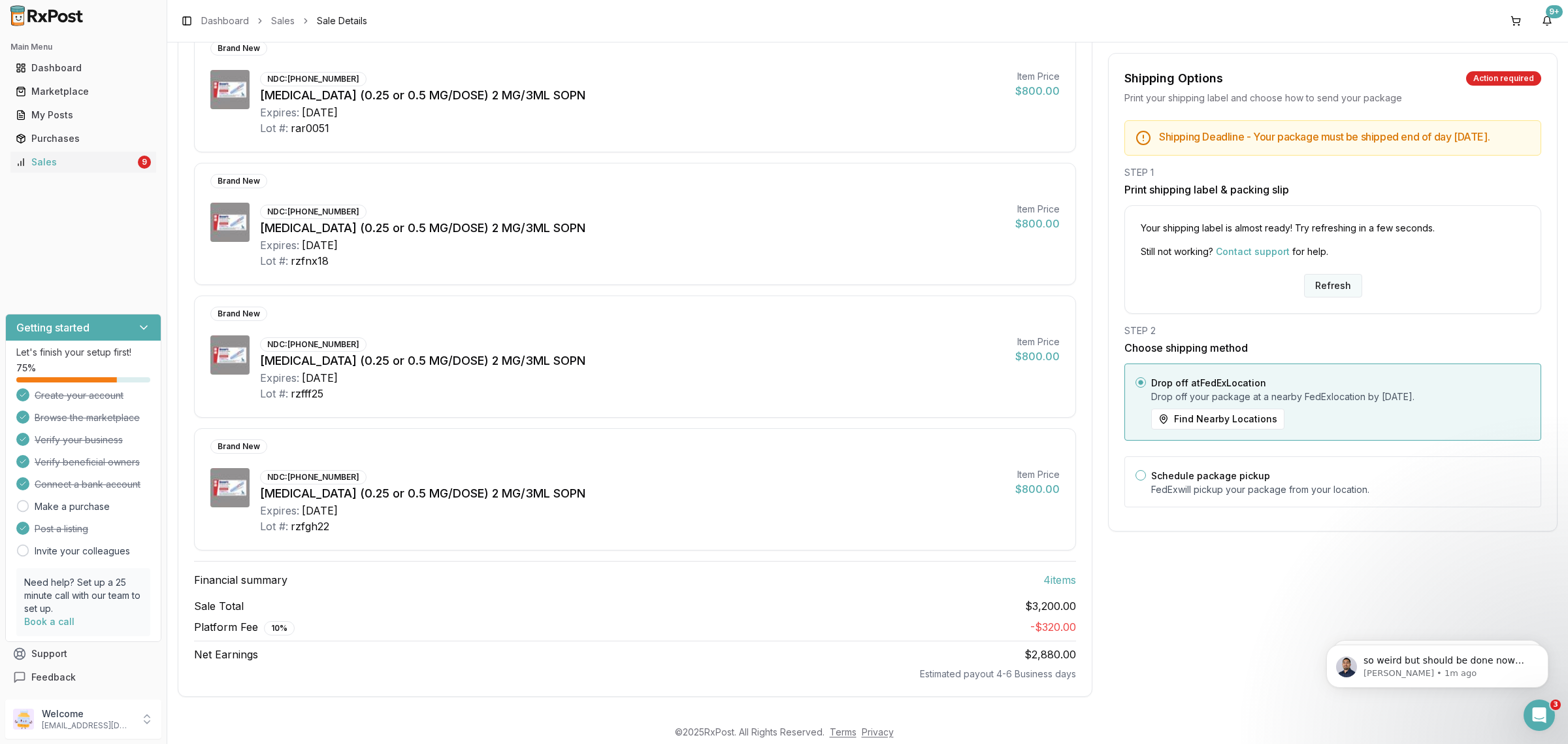
click at [1323, 282] on button "Refresh" at bounding box center [1333, 286] width 58 height 24
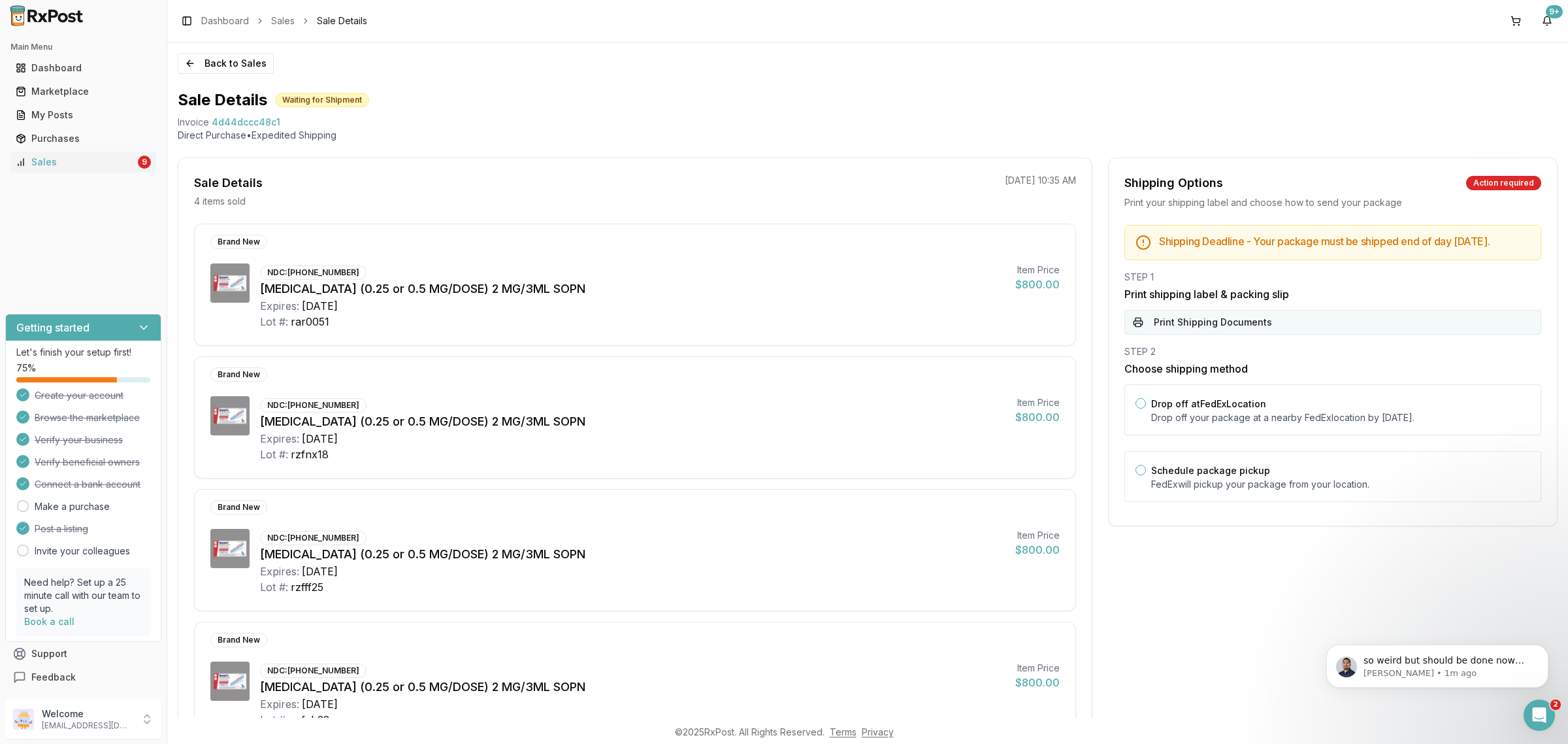
click at [1245, 314] on button "Print Shipping Documents" at bounding box center [1332, 322] width 417 height 25
click at [224, 66] on button "Back to Sales" at bounding box center [226, 63] width 96 height 21
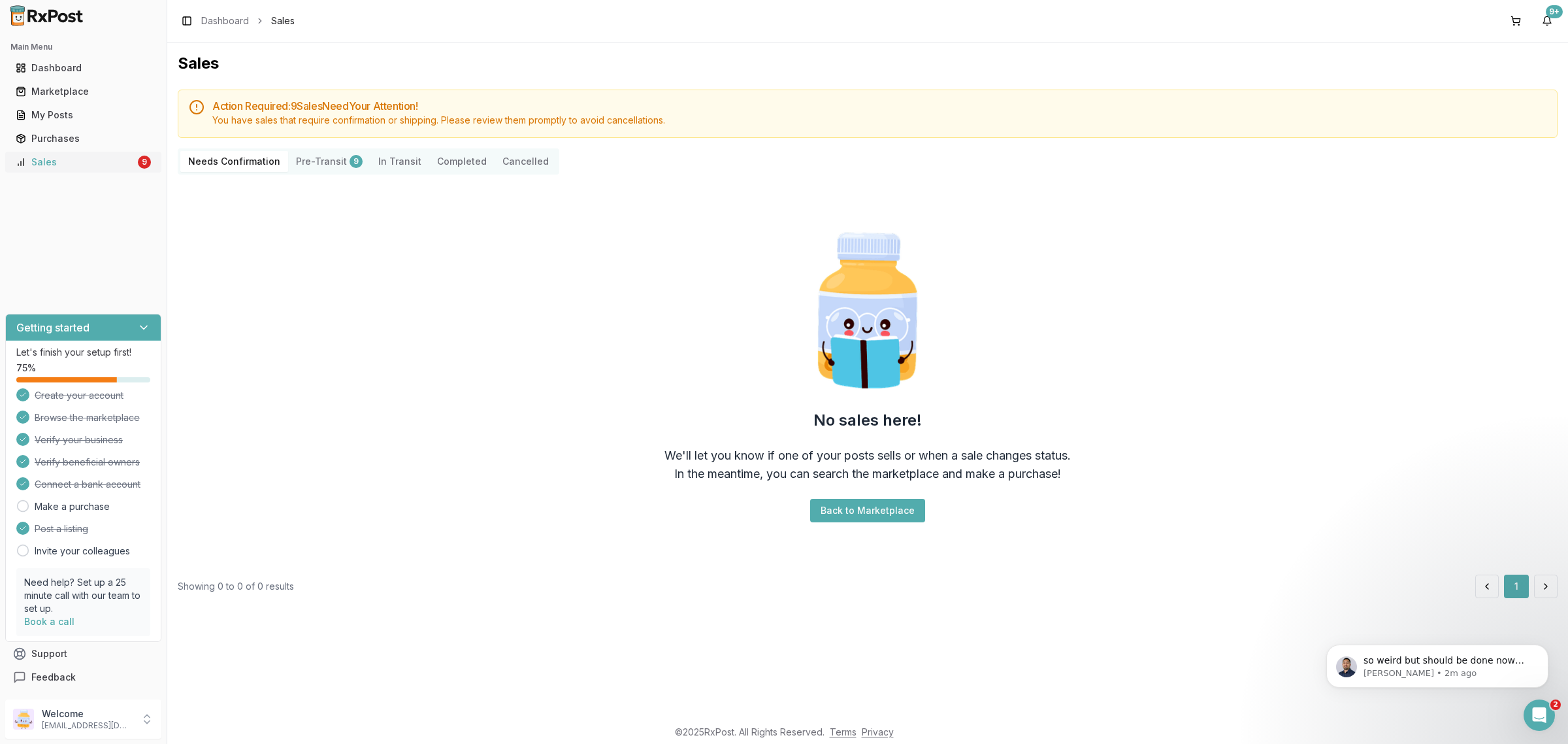
click at [56, 161] on div "Sales" at bounding box center [75, 162] width 120 height 13
click at [67, 729] on div "Welcome [EMAIL_ADDRESS][DOMAIN_NAME]" at bounding box center [83, 718] width 156 height 39
click at [198, 724] on span "Sign Out" at bounding box center [238, 723] width 124 height 13
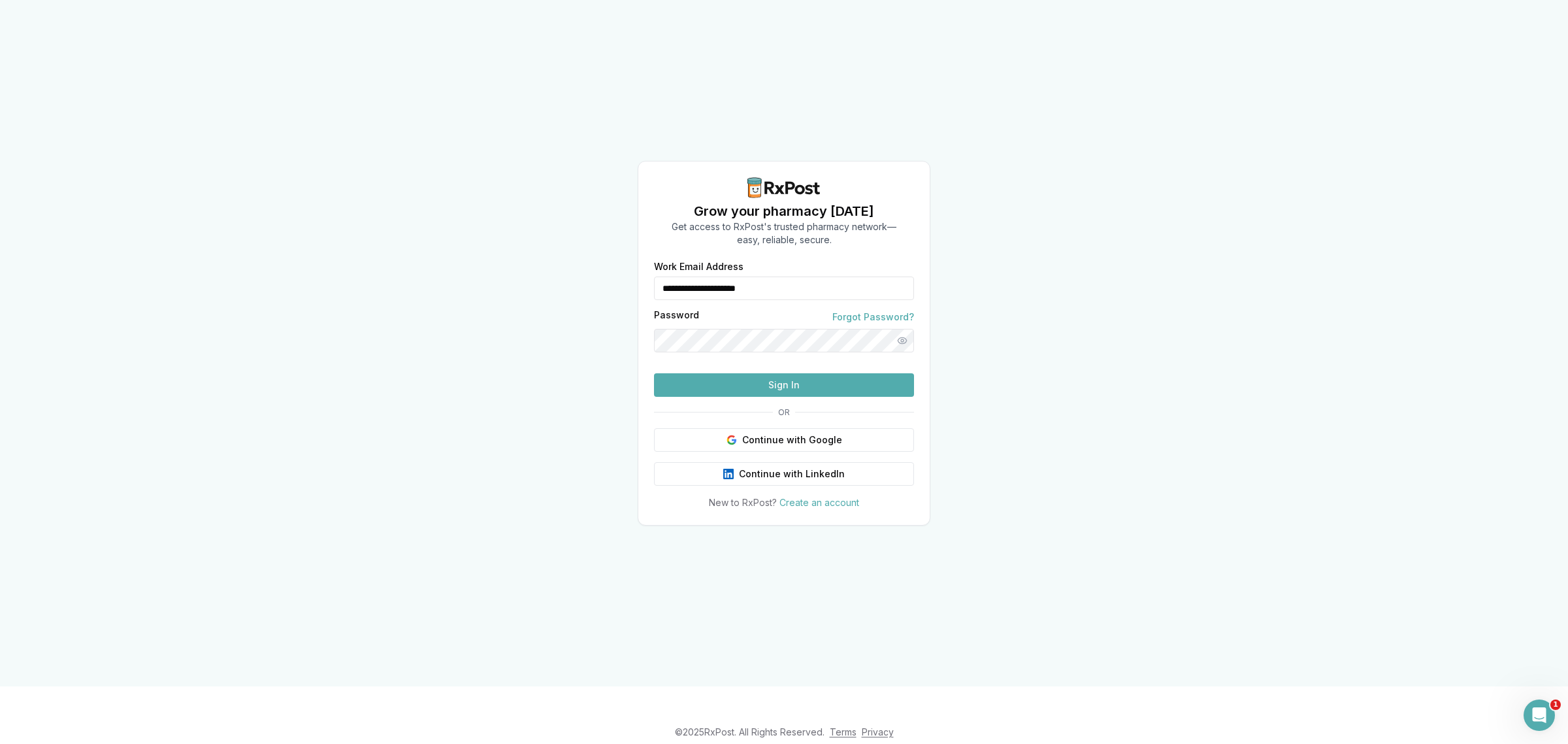
drag, startPoint x: 821, startPoint y: 270, endPoint x: 798, endPoint y: 284, distance: 26.9
click at [798, 284] on div "**********" at bounding box center [784, 281] width 260 height 38
drag, startPoint x: 621, startPoint y: 314, endPoint x: 599, endPoint y: 308, distance: 22.8
click at [621, 314] on div "**********" at bounding box center [784, 343] width 1568 height 686
type input "**********"
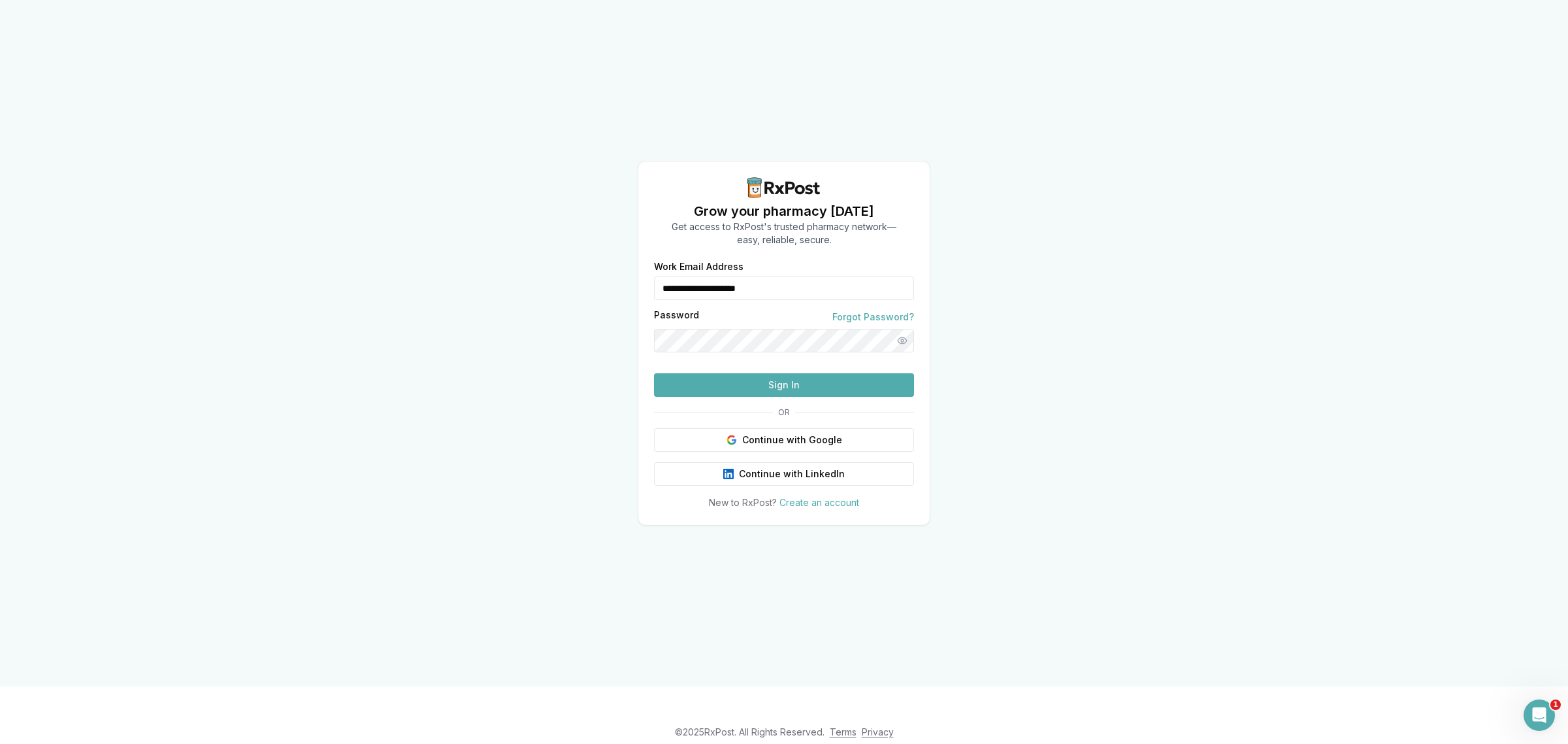
drag, startPoint x: 771, startPoint y: 273, endPoint x: 587, endPoint y: 275, distance: 184.0
click at [670, 276] on input "**********" at bounding box center [784, 288] width 260 height 24
click at [774, 276] on input "**********" at bounding box center [784, 288] width 260 height 24
click at [772, 276] on input "**********" at bounding box center [784, 288] width 260 height 24
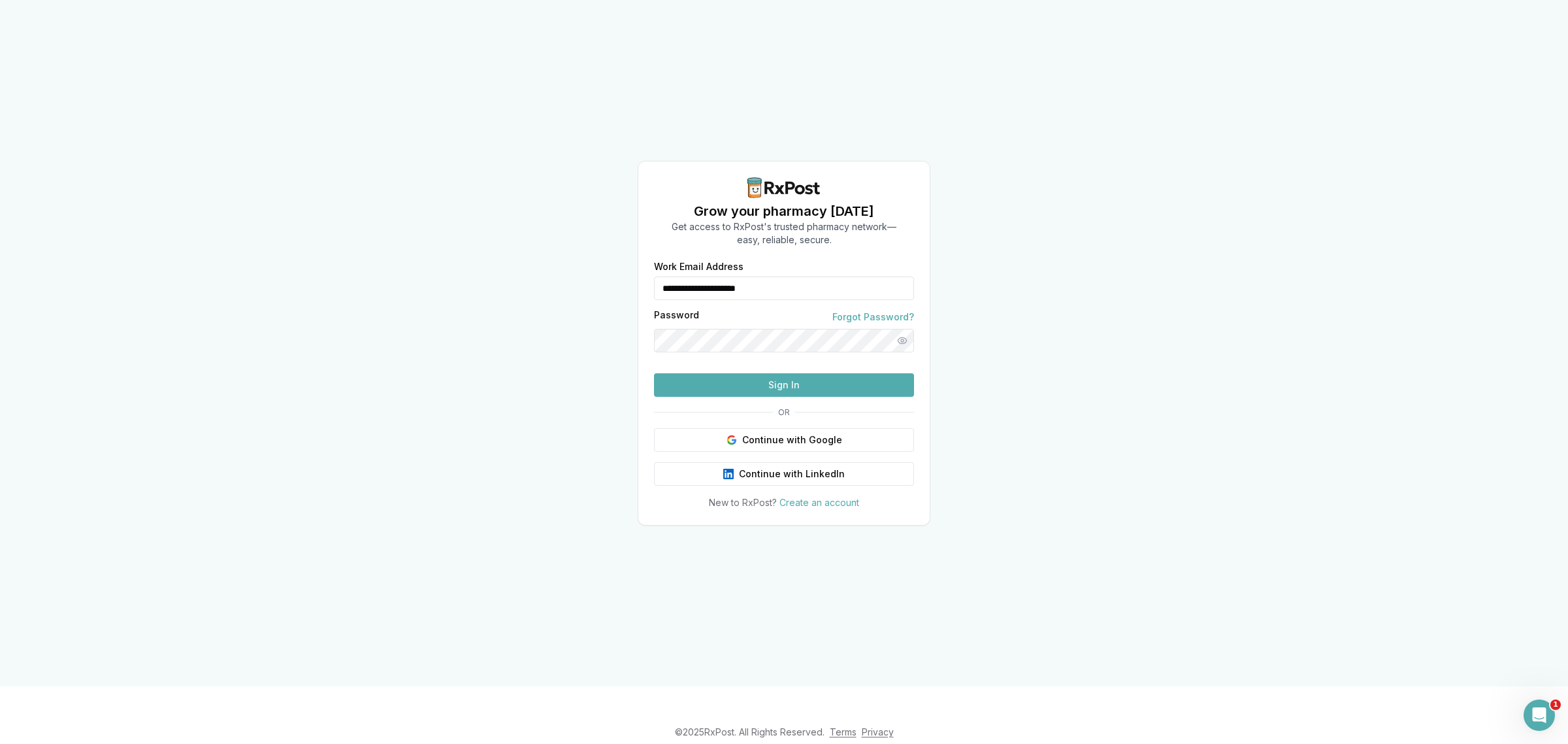
click at [771, 276] on input "**********" at bounding box center [784, 288] width 260 height 24
click at [770, 276] on input "**********" at bounding box center [784, 288] width 260 height 24
click at [769, 276] on input "**********" at bounding box center [784, 288] width 260 height 24
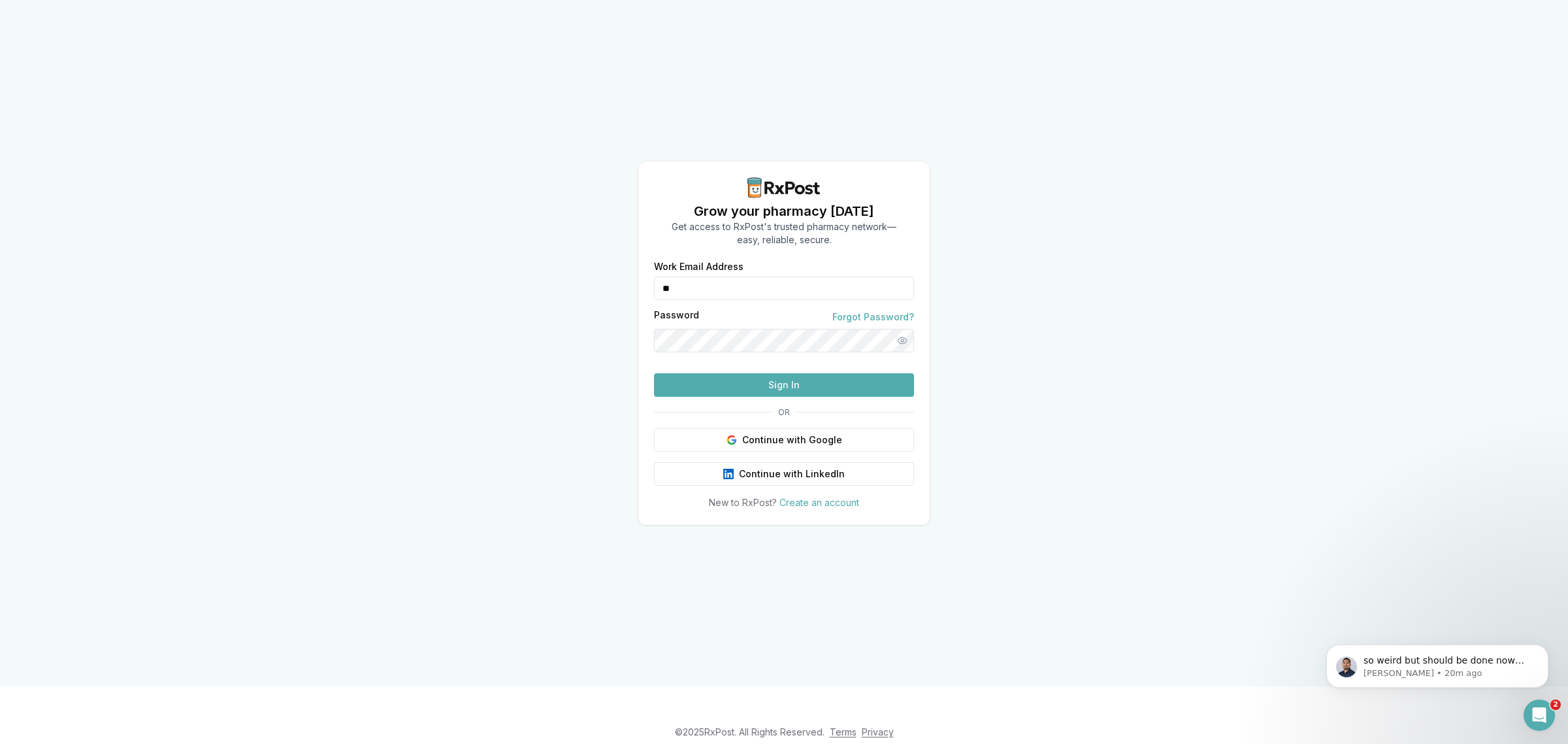
type input "**********"
click at [773, 397] on button "Sign In" at bounding box center [784, 385] width 260 height 24
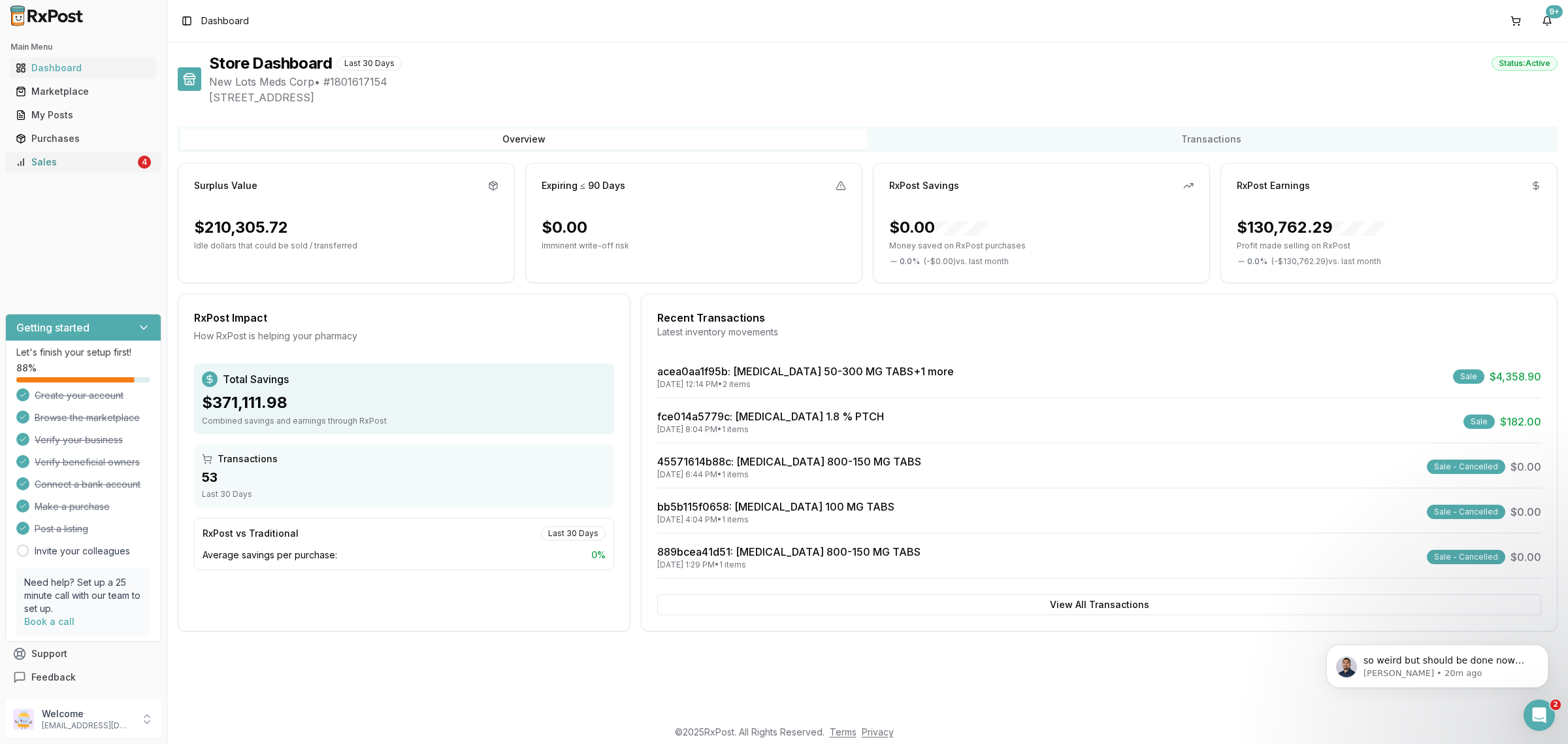
click at [95, 167] on div "Sales" at bounding box center [75, 162] width 120 height 13
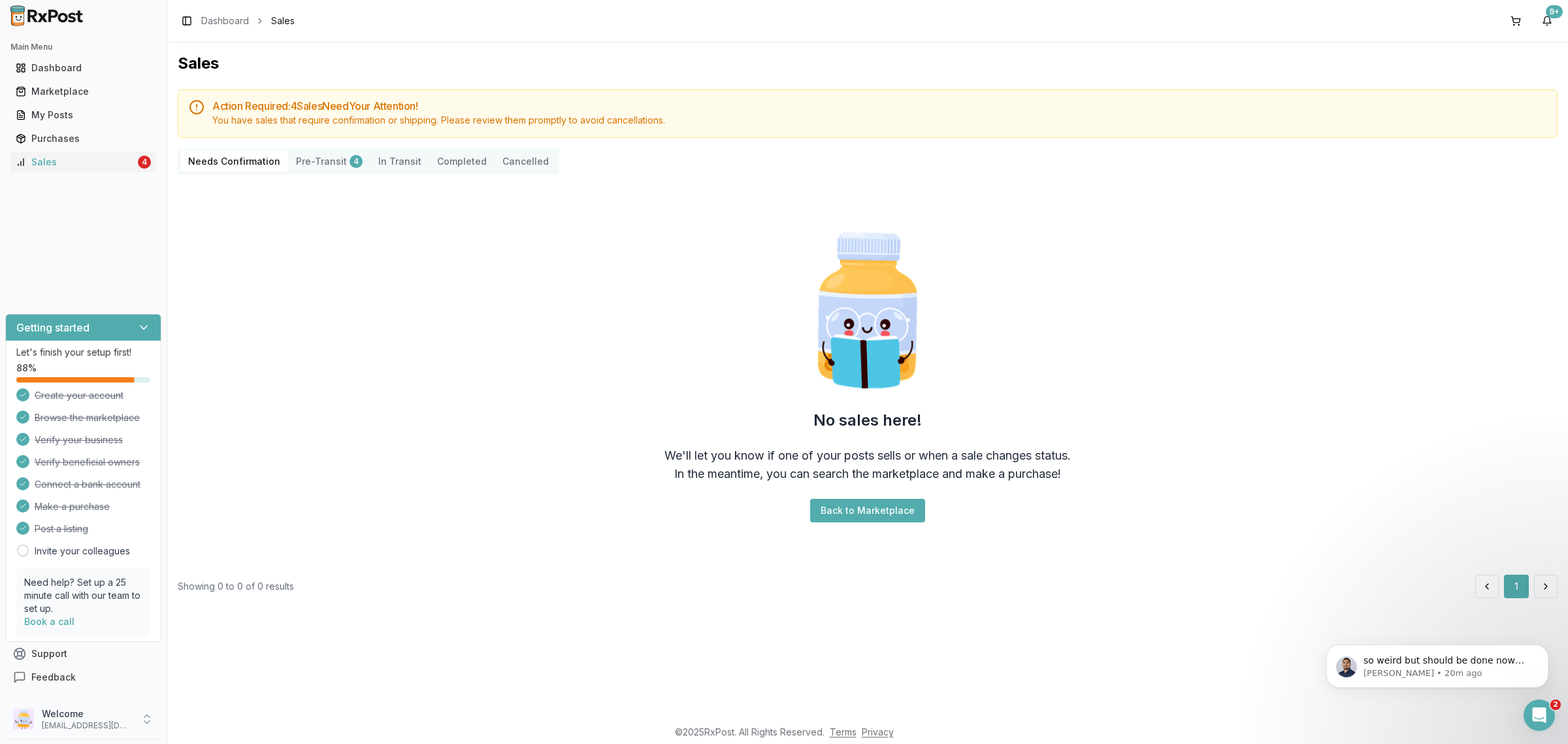
click at [103, 722] on p "[EMAIL_ADDRESS][DOMAIN_NAME]" at bounding box center [87, 725] width 91 height 10
click at [214, 721] on span "Sign Out" at bounding box center [238, 723] width 124 height 13
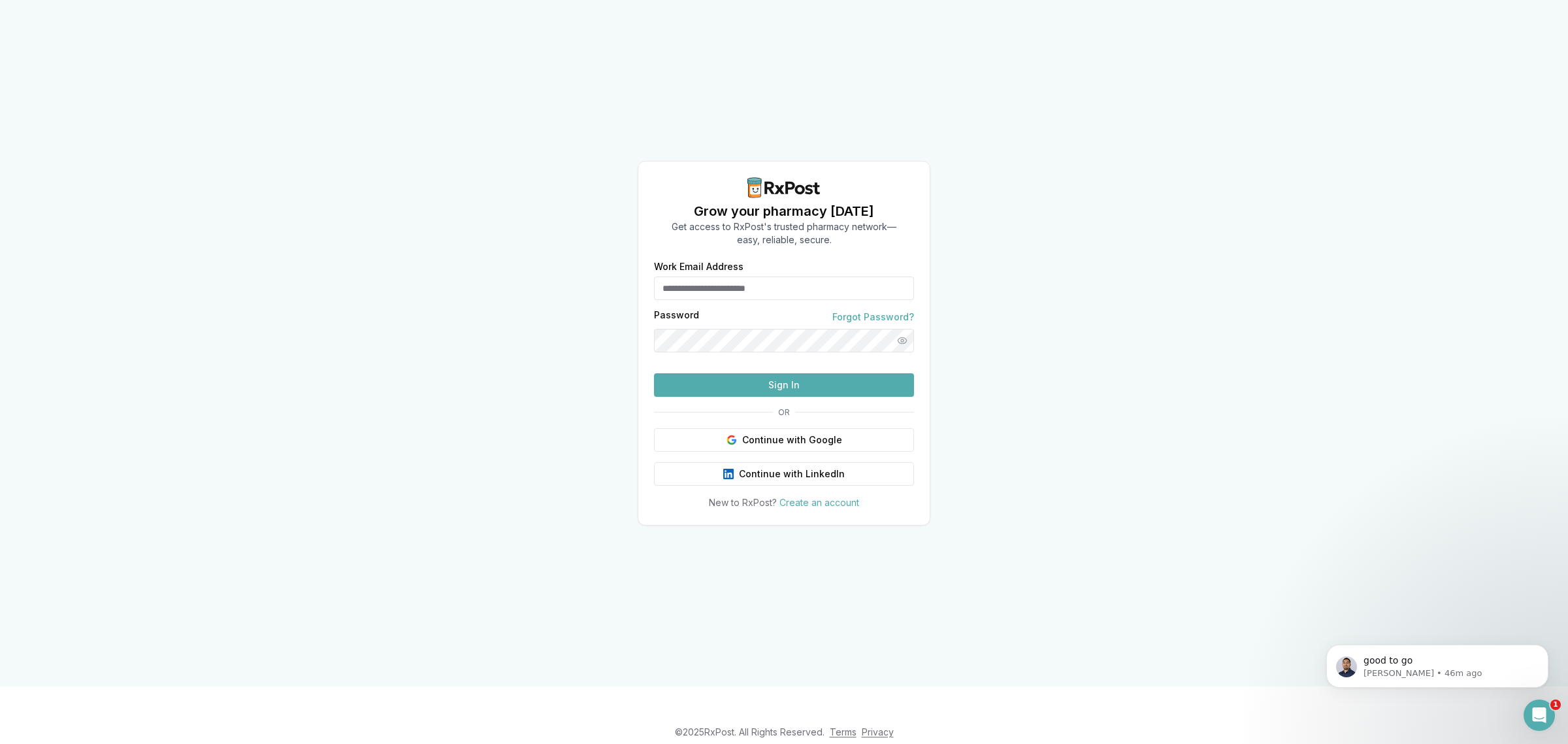
type input "**********"
click at [760, 397] on button "Sign In" at bounding box center [784, 385] width 260 height 24
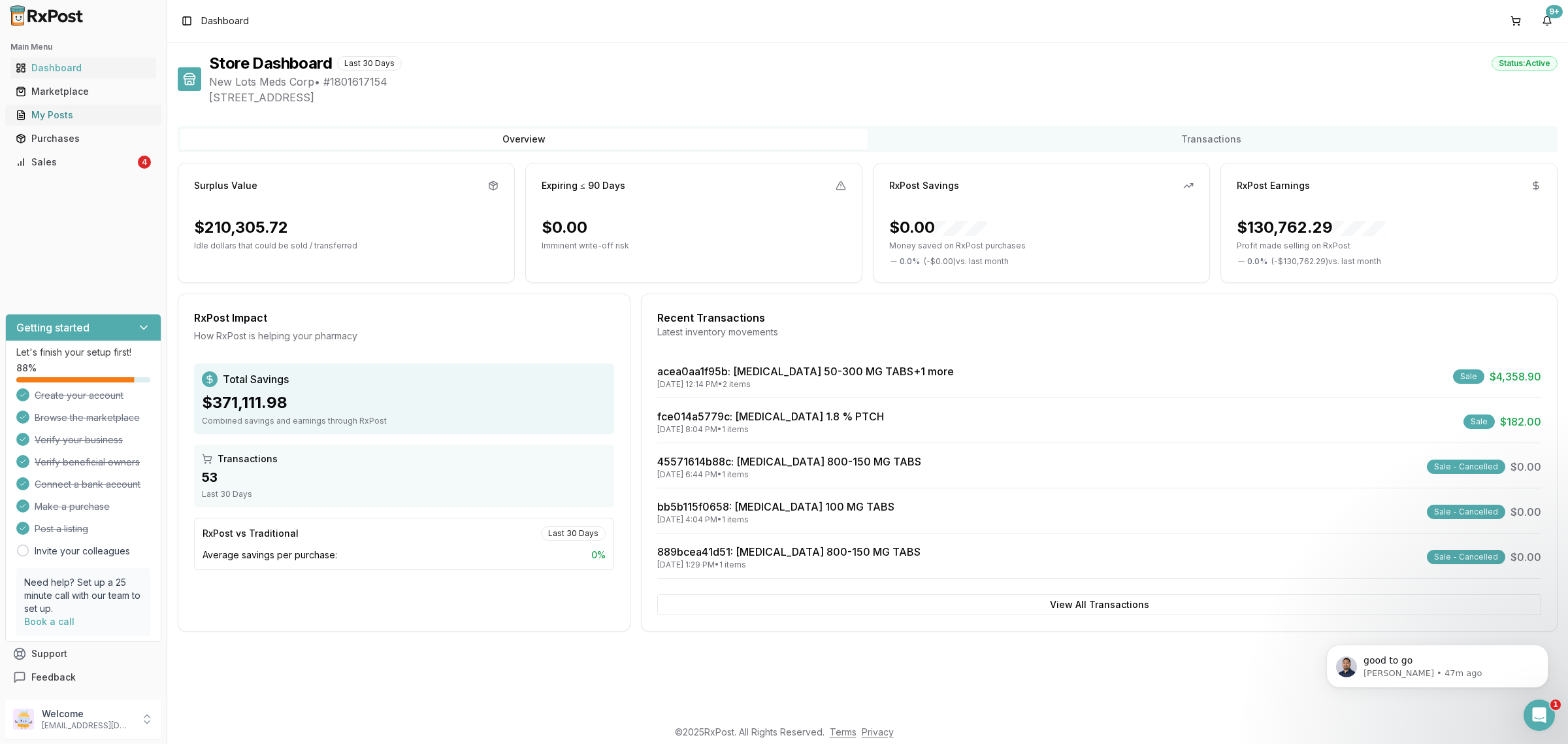
click at [98, 120] on div "My Posts" at bounding box center [83, 115] width 135 height 13
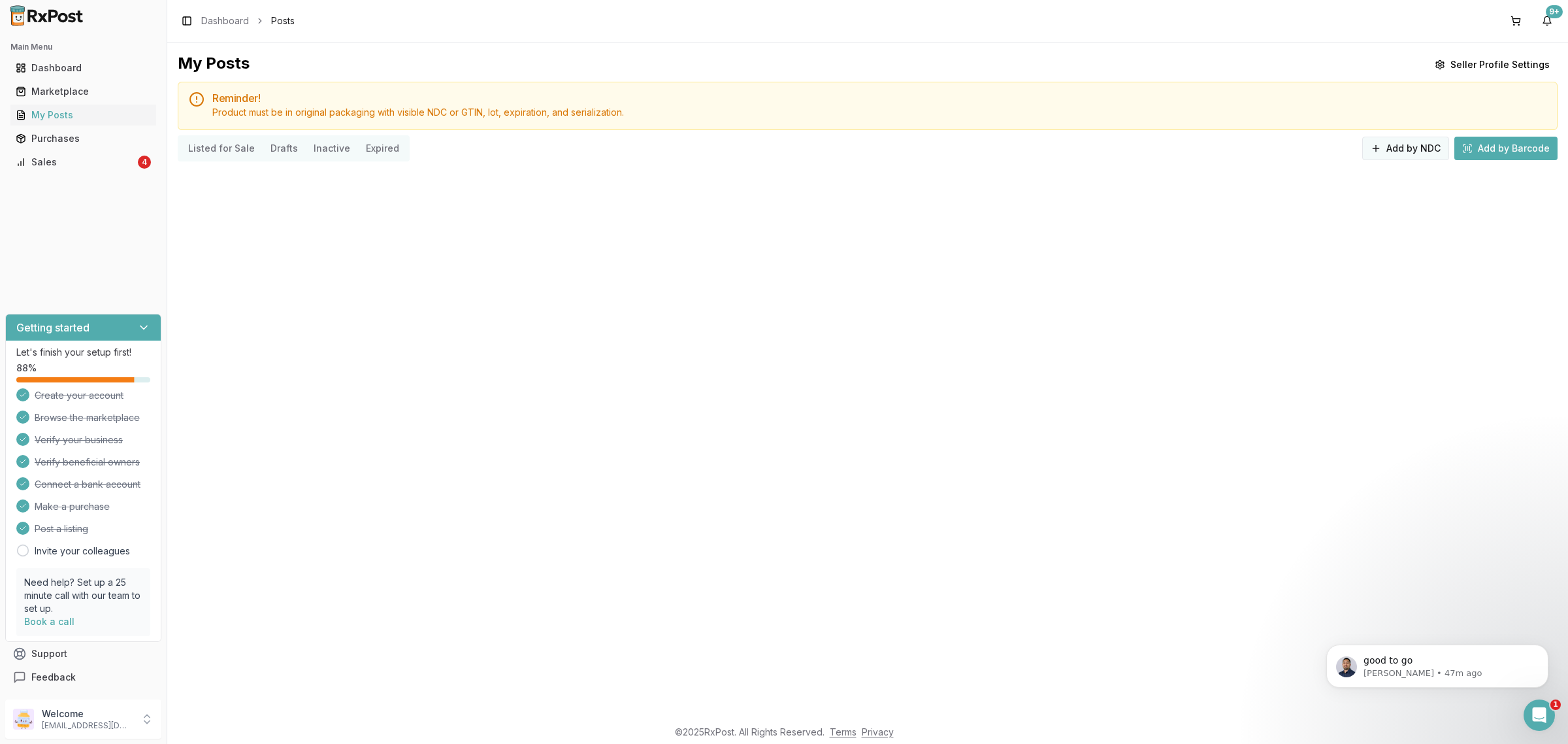
click at [1421, 158] on button "Add by NDC" at bounding box center [1404, 148] width 87 height 24
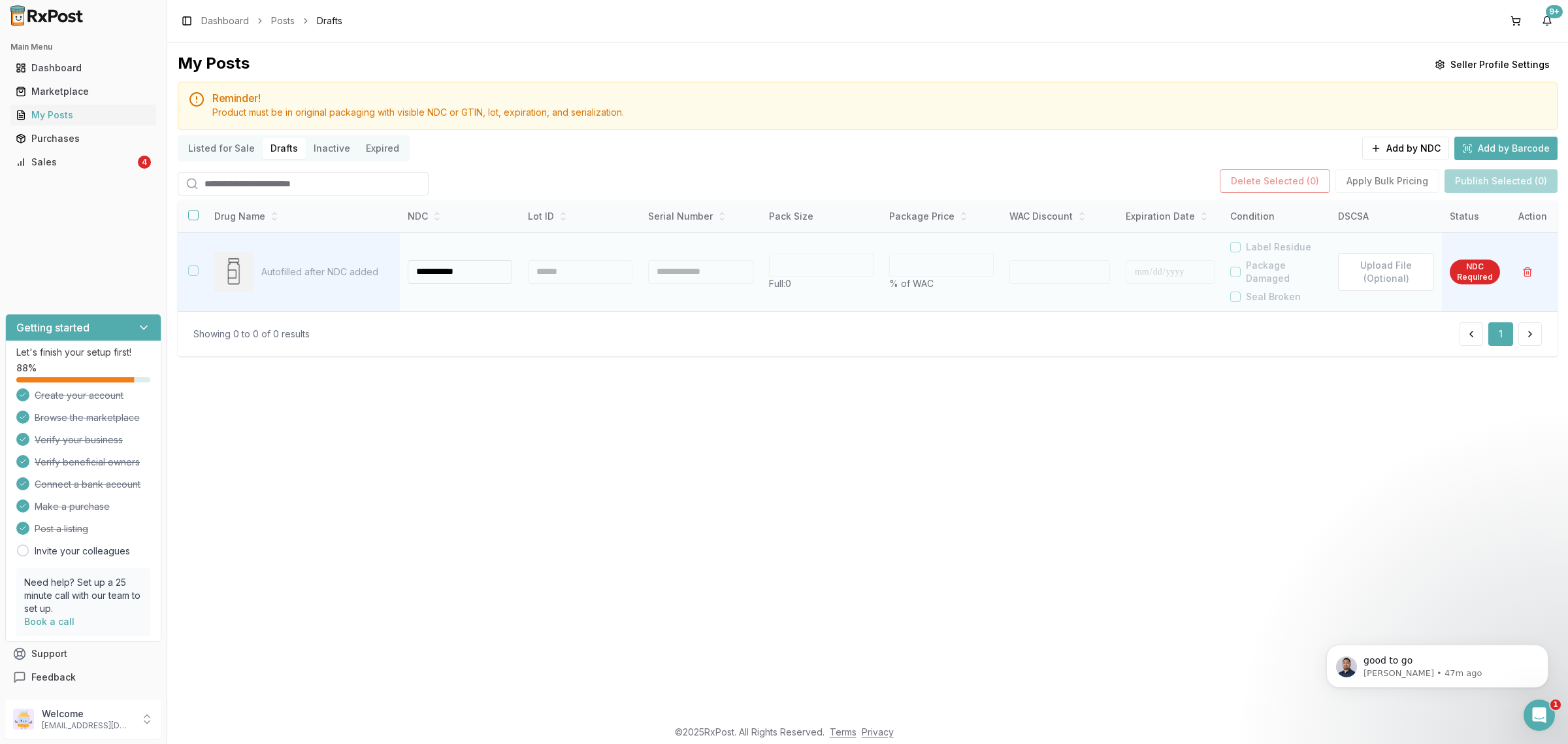
type input "**********"
click at [548, 260] on div at bounding box center [579, 272] width 104 height 24
click at [550, 271] on div at bounding box center [577, 272] width 103 height 24
type input "**"
type input "*"
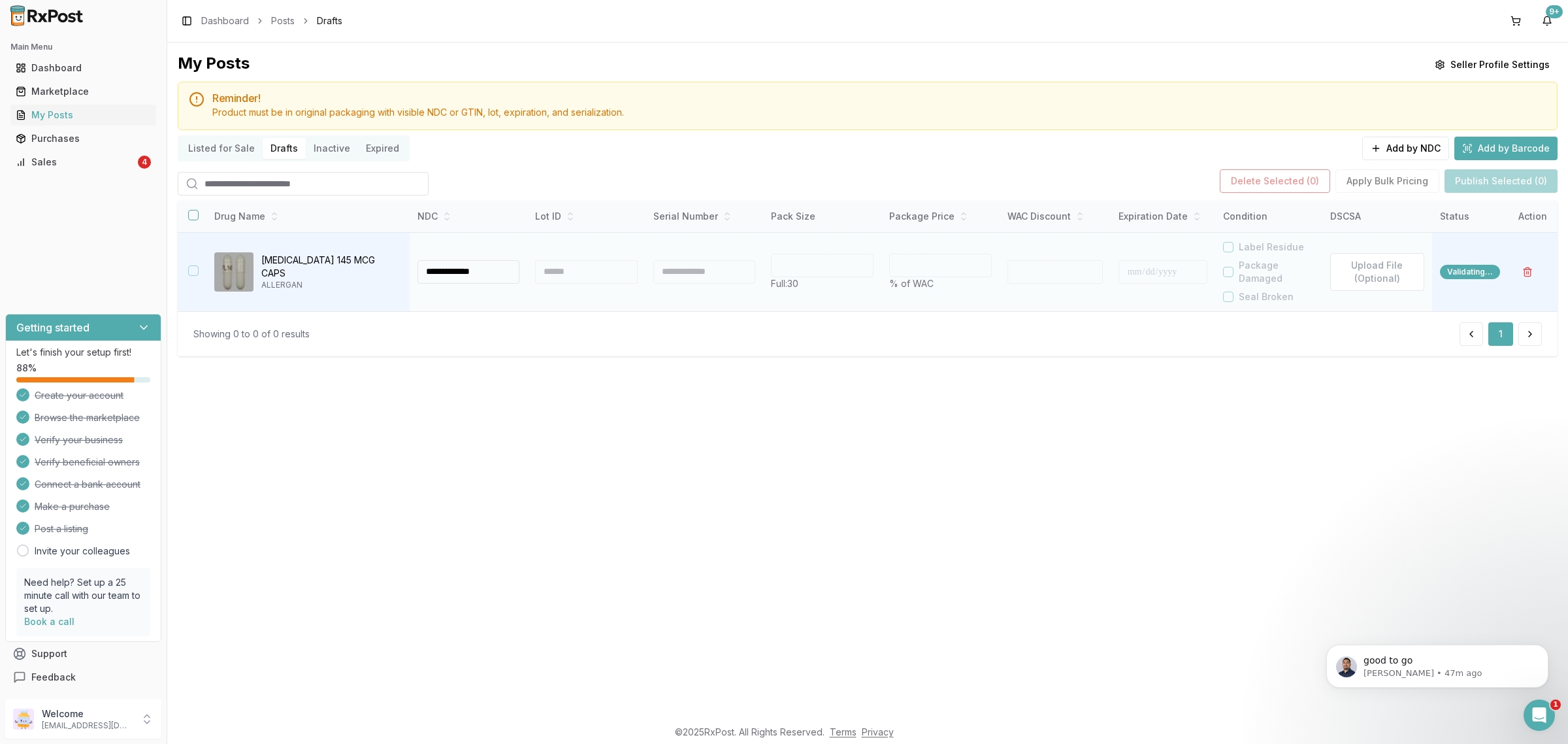
click at [551, 272] on div at bounding box center [586, 272] width 103 height 24
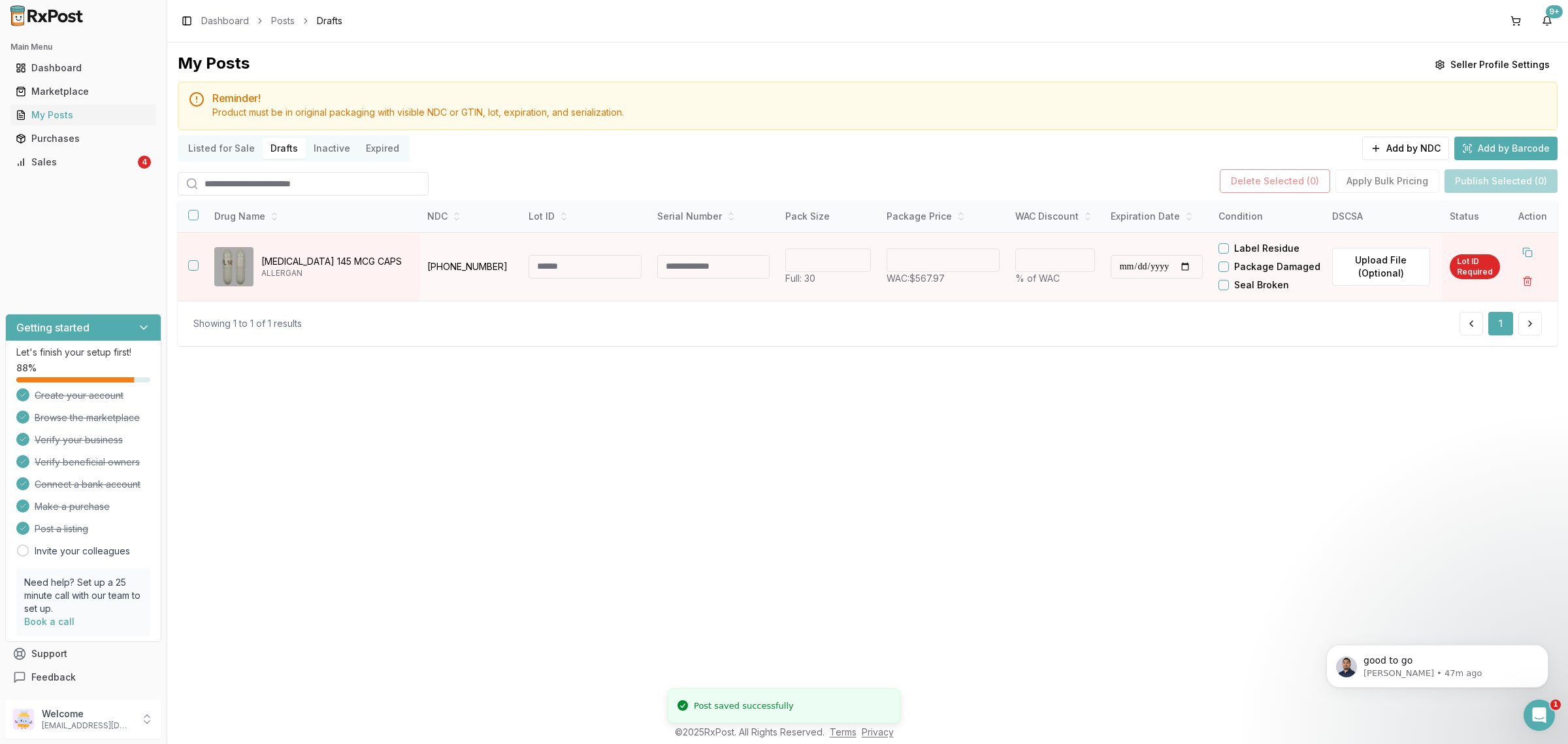
click at [551, 273] on input at bounding box center [585, 267] width 113 height 24
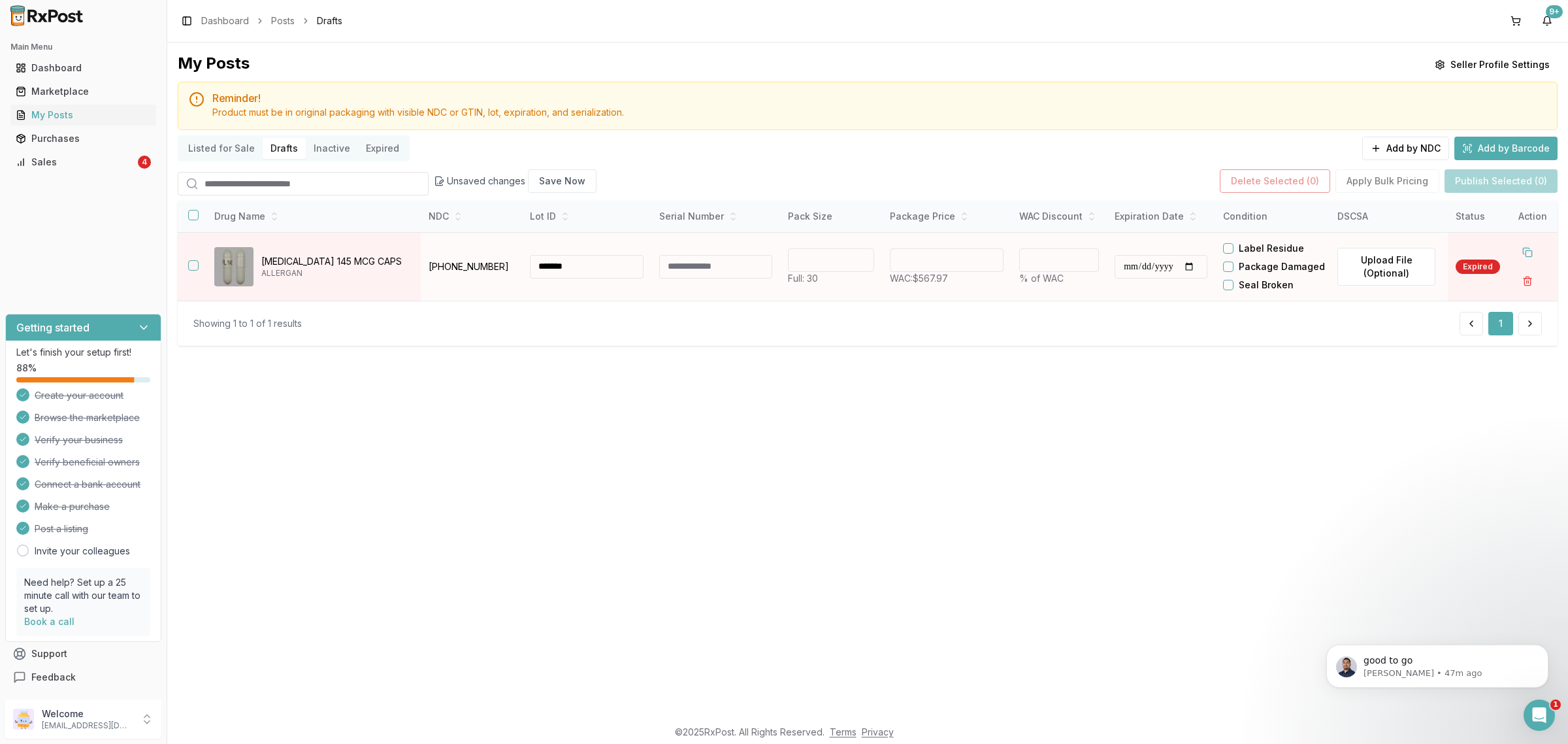
type input "*******"
drag, startPoint x: 952, startPoint y: 278, endPoint x: 745, endPoint y: 292, distance: 207.5
click at [798, 286] on tr "**********" at bounding box center [867, 266] width 1379 height 69
type input "******"
type input "**"
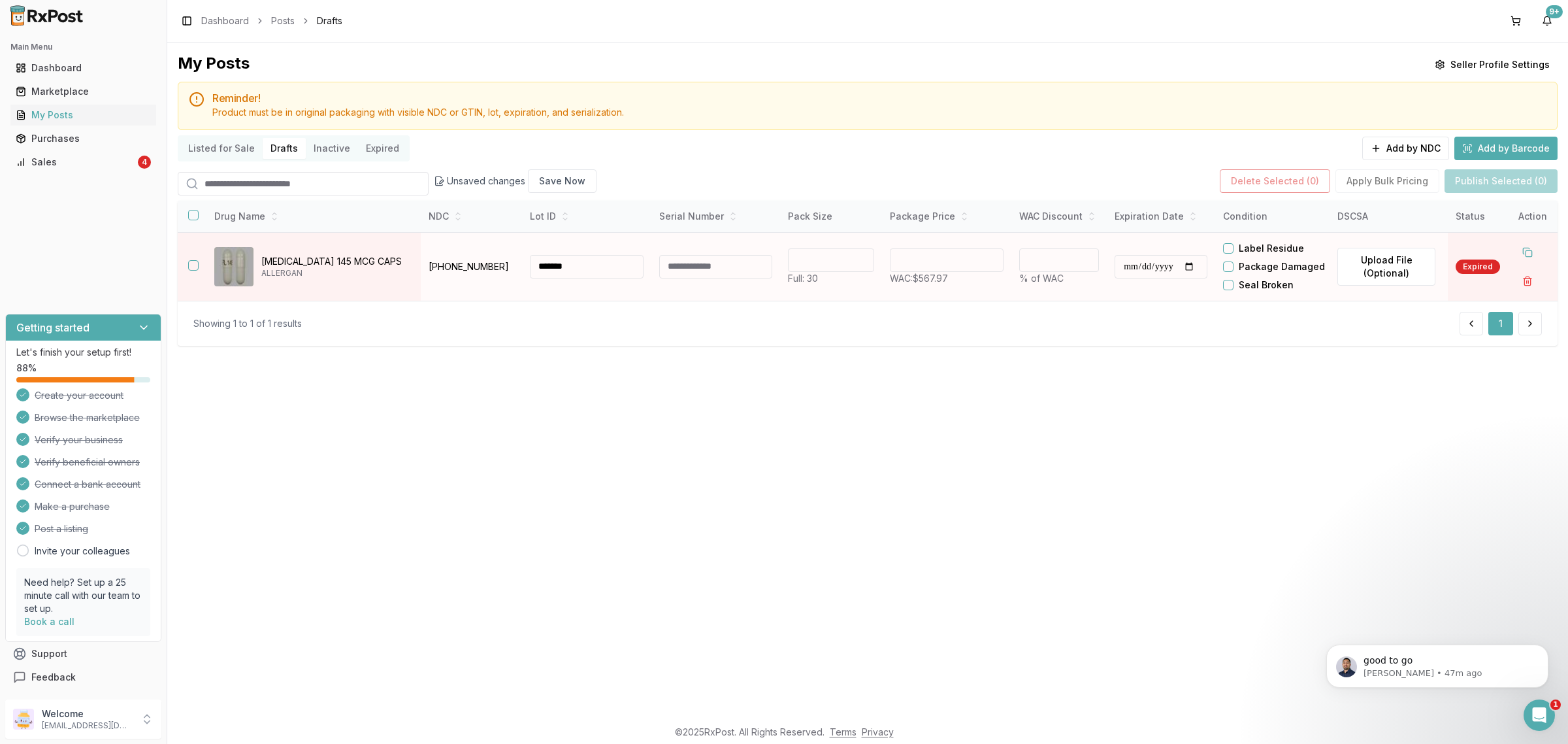
click at [1141, 278] on input "**********" at bounding box center [1160, 267] width 92 height 24
type input "**********"
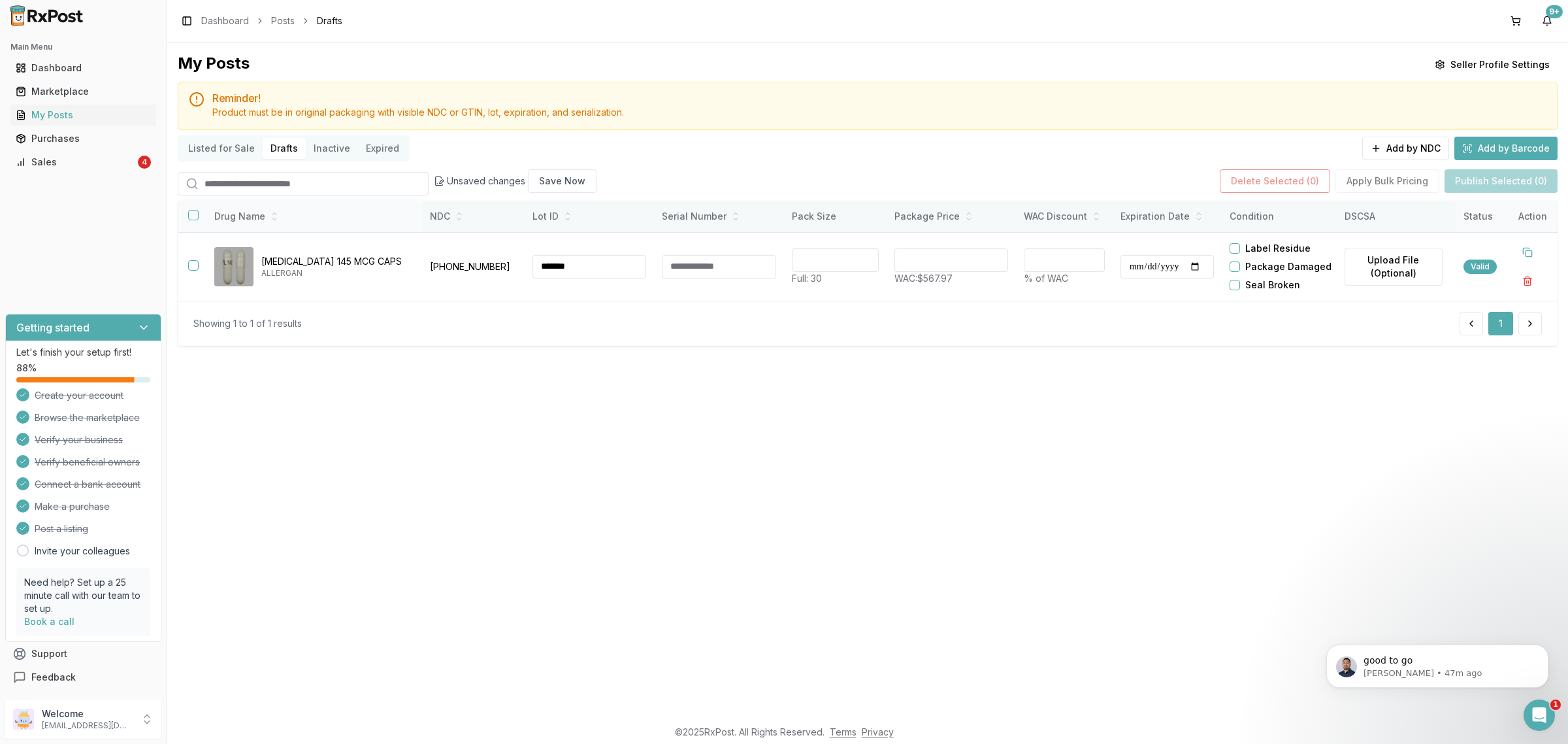
drag, startPoint x: 176, startPoint y: 219, endPoint x: 194, endPoint y: 220, distance: 18.0
click at [189, 220] on div "**********" at bounding box center [867, 380] width 1401 height 675
click at [195, 220] on button "button" at bounding box center [193, 215] width 10 height 10
click at [1539, 184] on button "Publish Selected (1)" at bounding box center [1501, 181] width 111 height 24
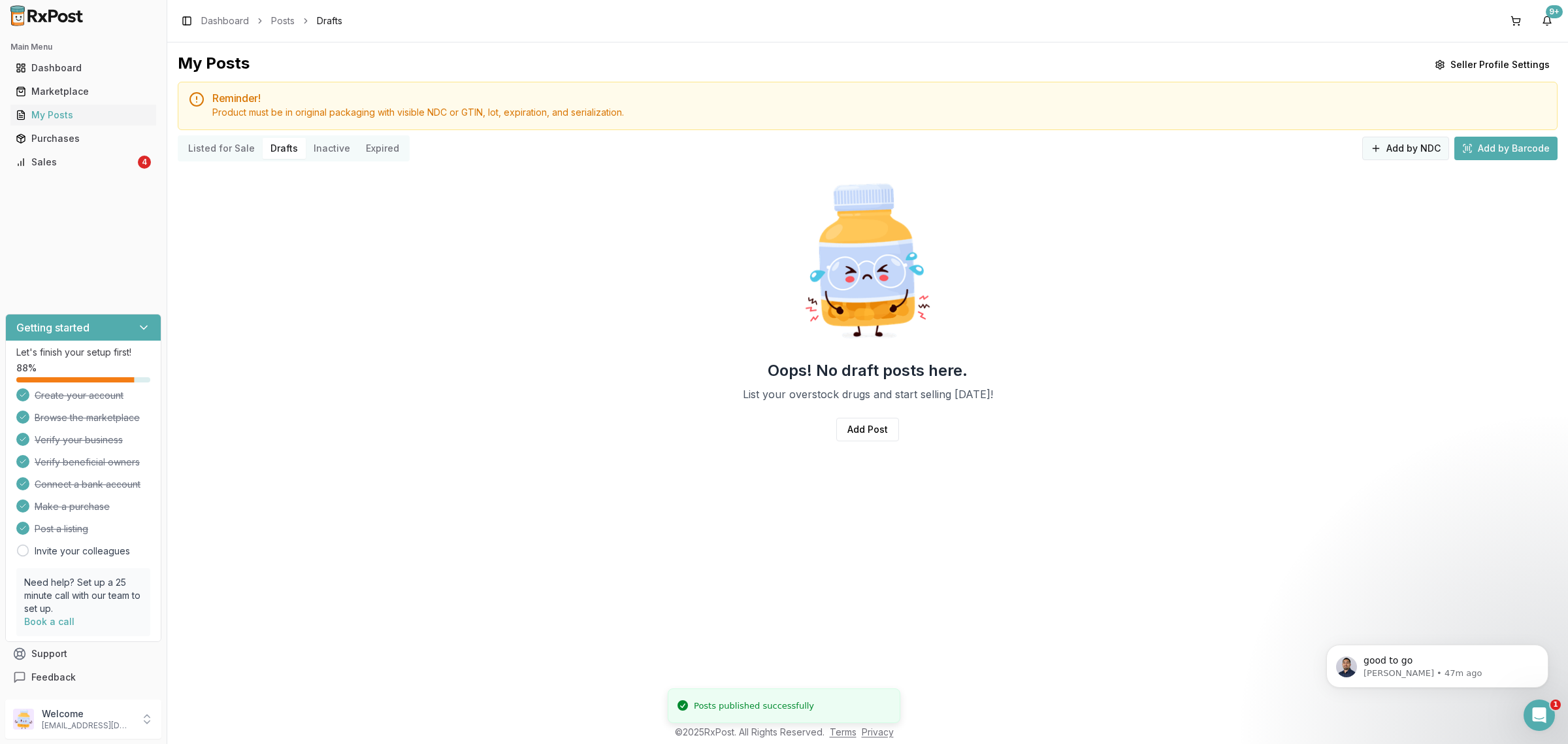
click at [1383, 158] on button "Add by NDC" at bounding box center [1404, 148] width 87 height 24
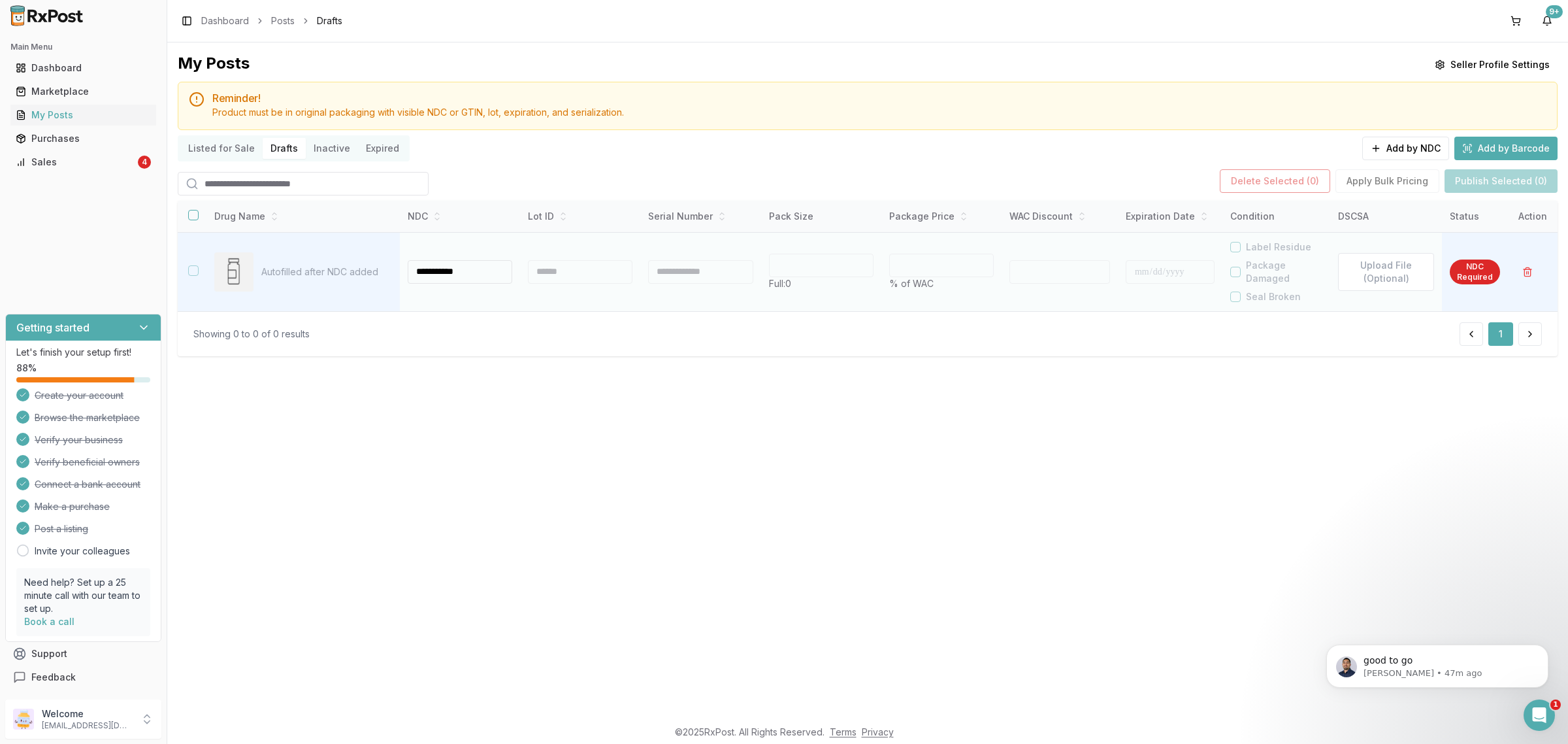
type input "**********"
click at [593, 260] on div at bounding box center [579, 272] width 104 height 24
click at [585, 272] on div at bounding box center [577, 272] width 103 height 24
type input "**"
type input "*"
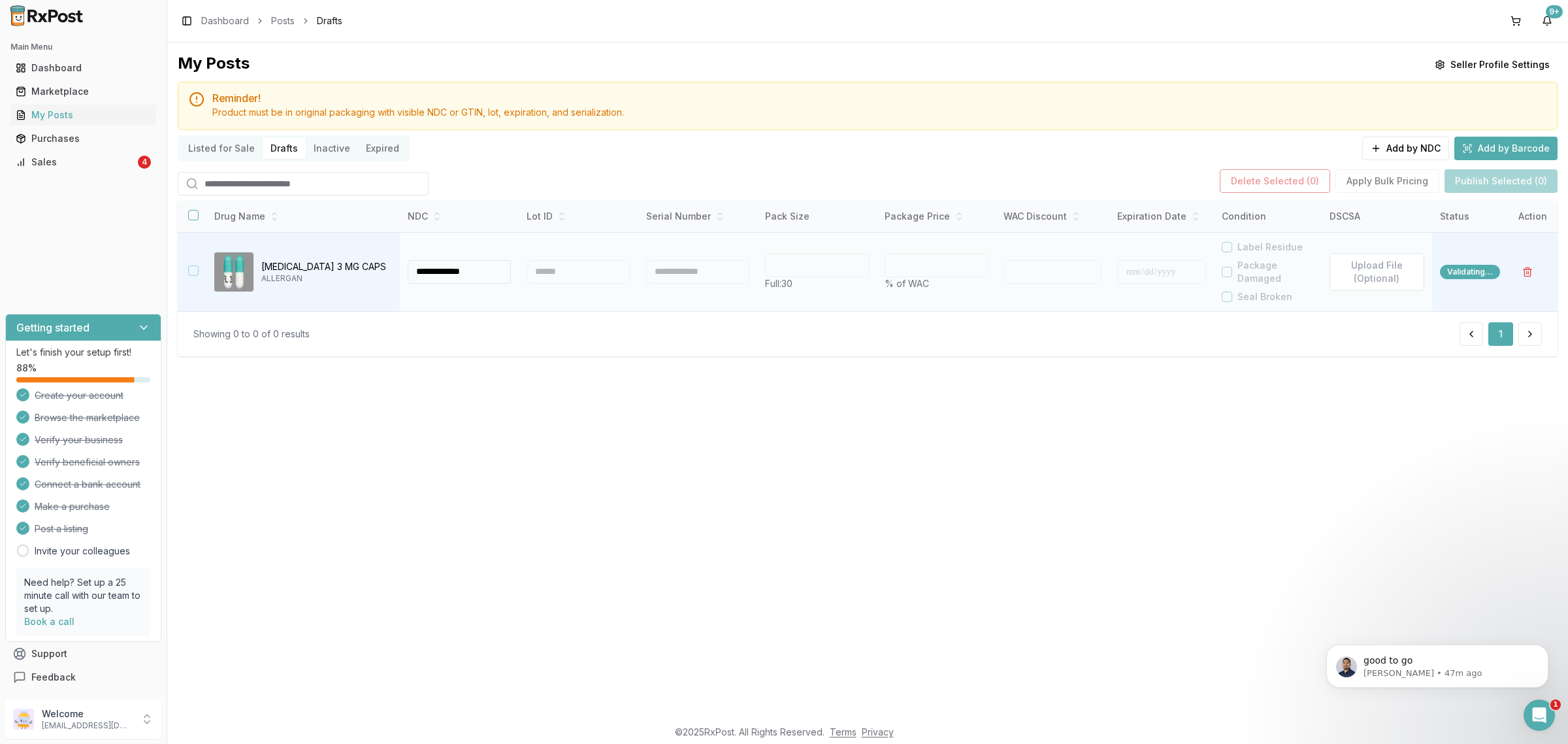
click at [585, 272] on div at bounding box center [577, 272] width 103 height 24
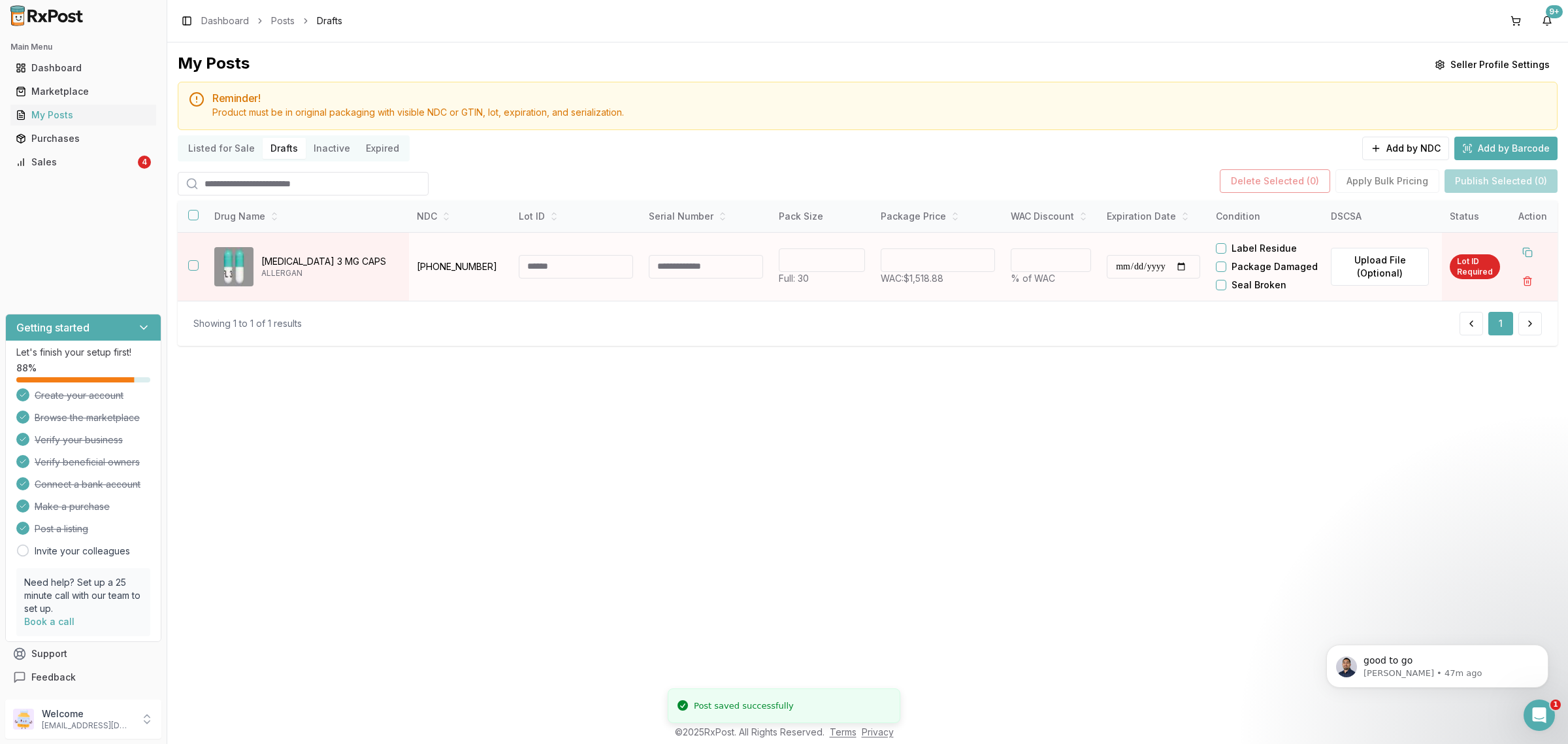
click at [559, 275] on input at bounding box center [576, 267] width 114 height 24
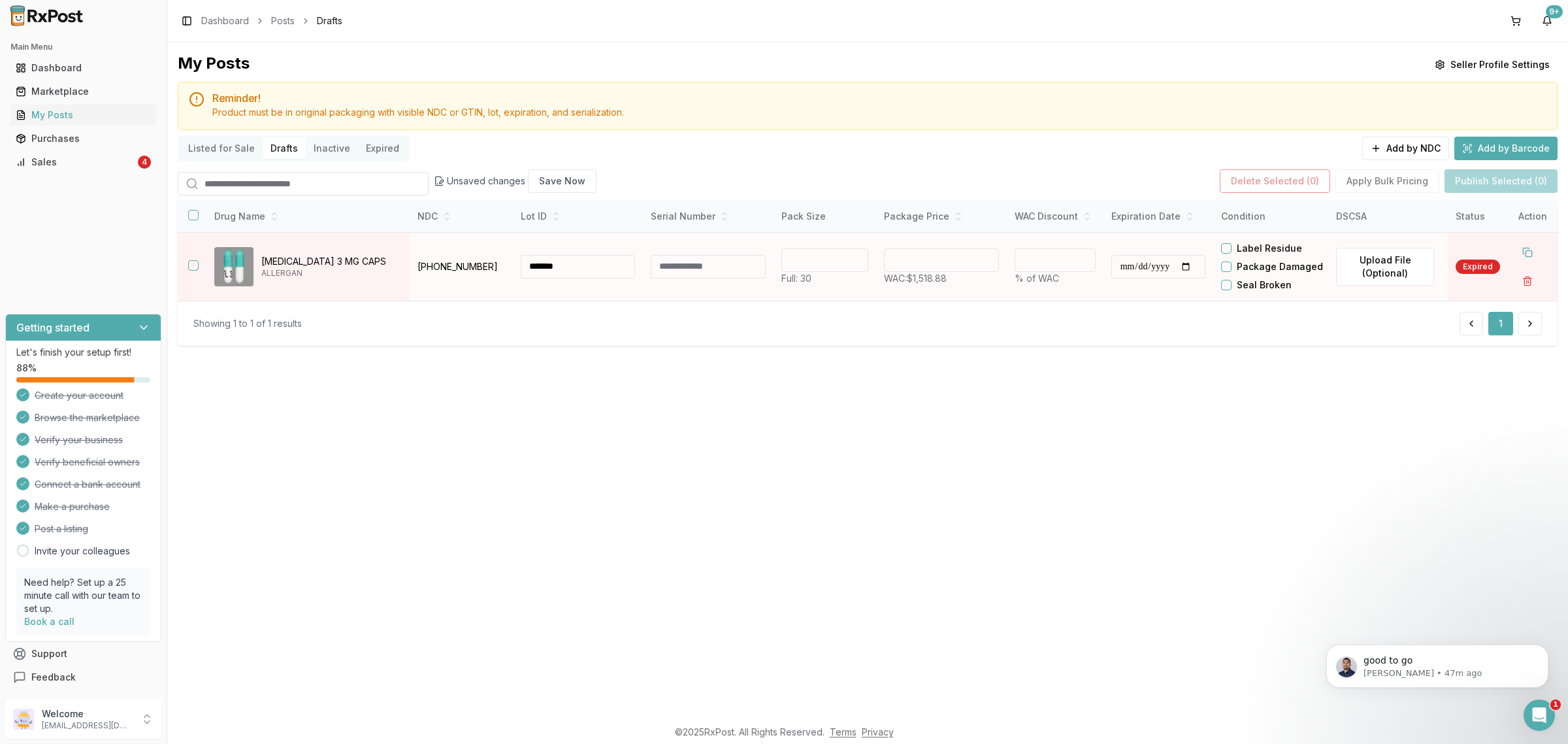
type input "*******"
drag, startPoint x: 954, startPoint y: 275, endPoint x: 602, endPoint y: 309, distance: 353.6
click at [766, 294] on tr "**********" at bounding box center [867, 266] width 1379 height 69
type input "*******"
type input "**"
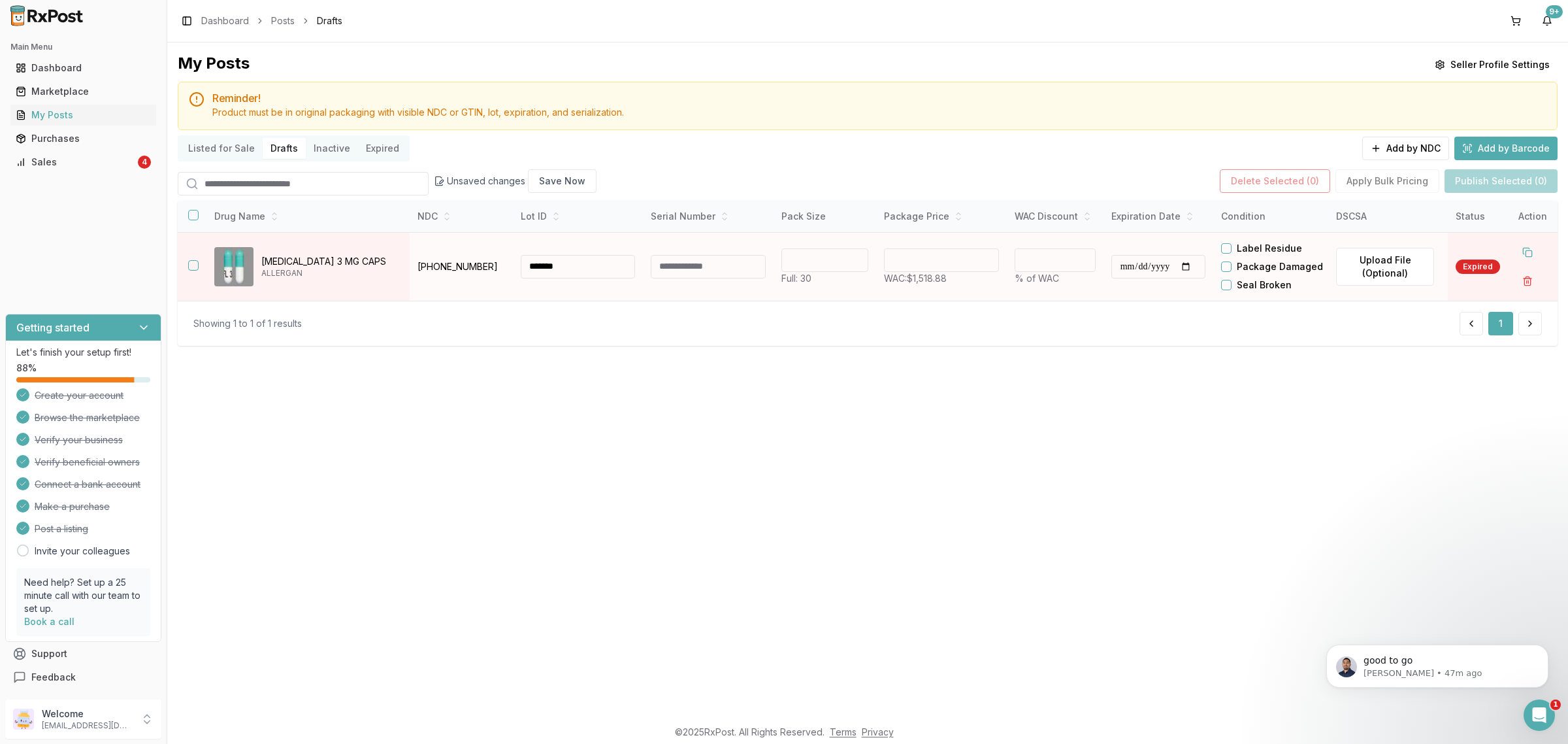
click at [1139, 278] on input "**********" at bounding box center [1157, 267] width 94 height 24
type input "**********"
click at [190, 220] on button "button" at bounding box center [193, 215] width 10 height 10
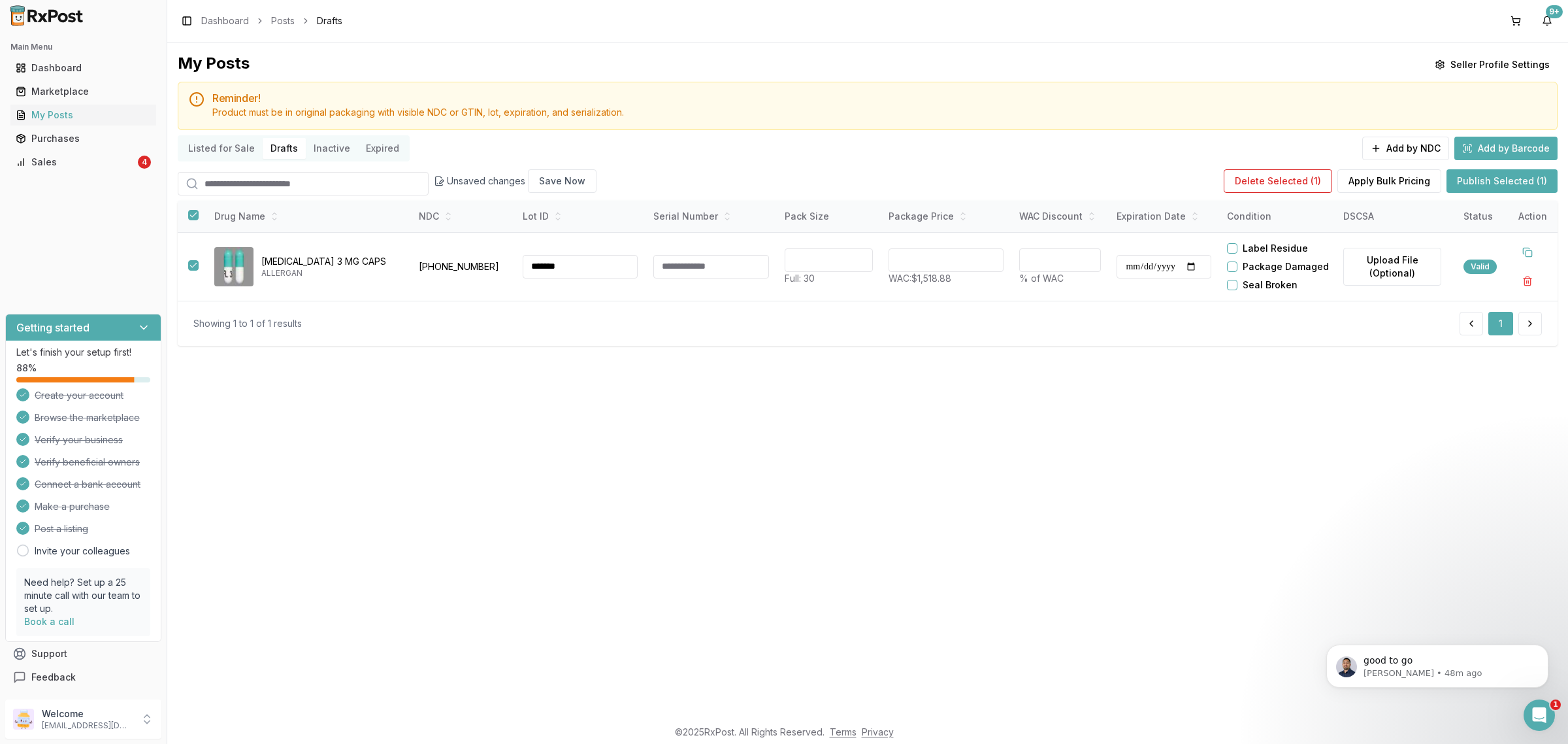
click at [1464, 187] on button "Publish Selected (1)" at bounding box center [1501, 181] width 111 height 24
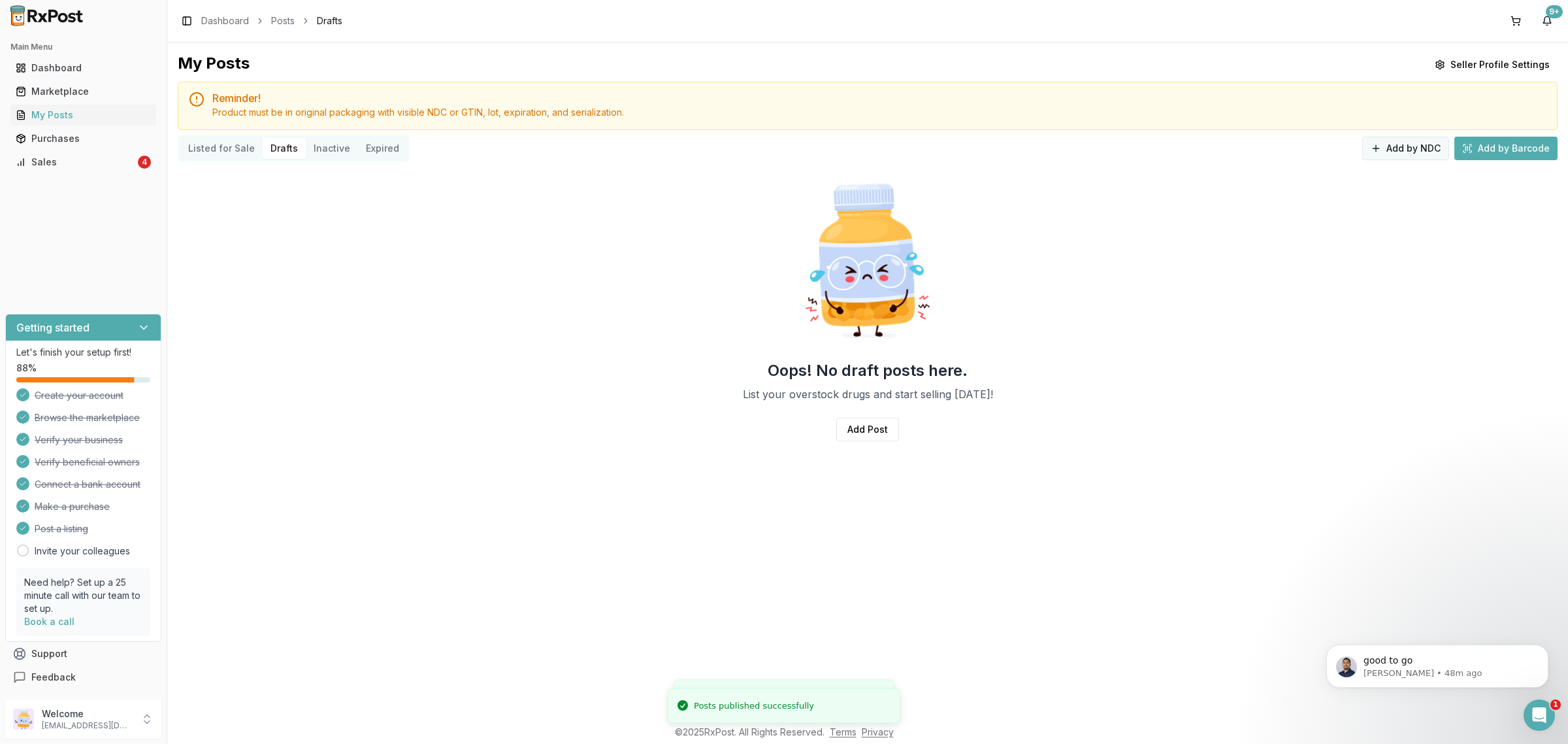
click at [1401, 153] on button "Add by NDC" at bounding box center [1404, 148] width 87 height 24
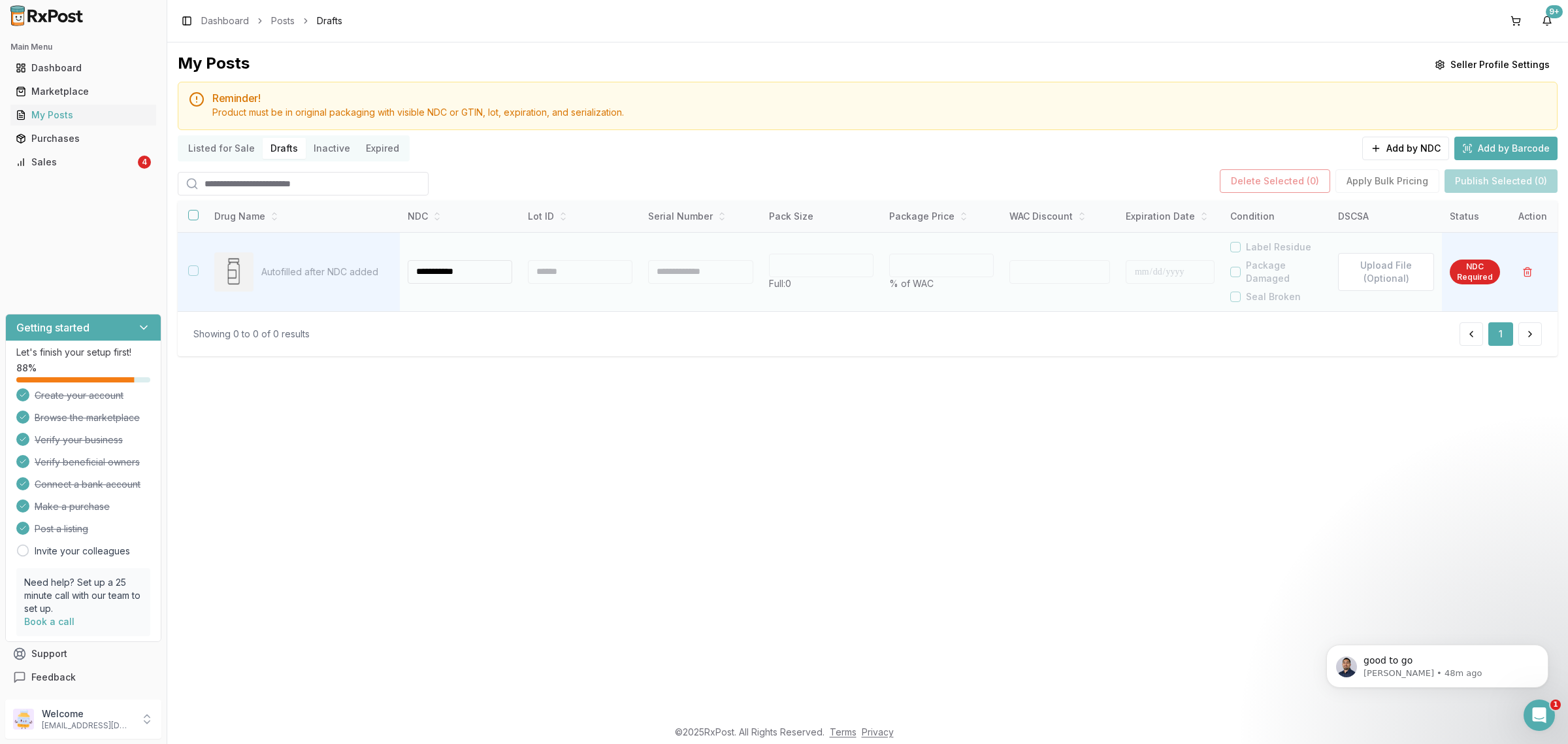
type input "**********"
click at [590, 265] on div at bounding box center [579, 272] width 104 height 24
type input "**"
type input "*"
click at [582, 276] on div at bounding box center [589, 272] width 102 height 24
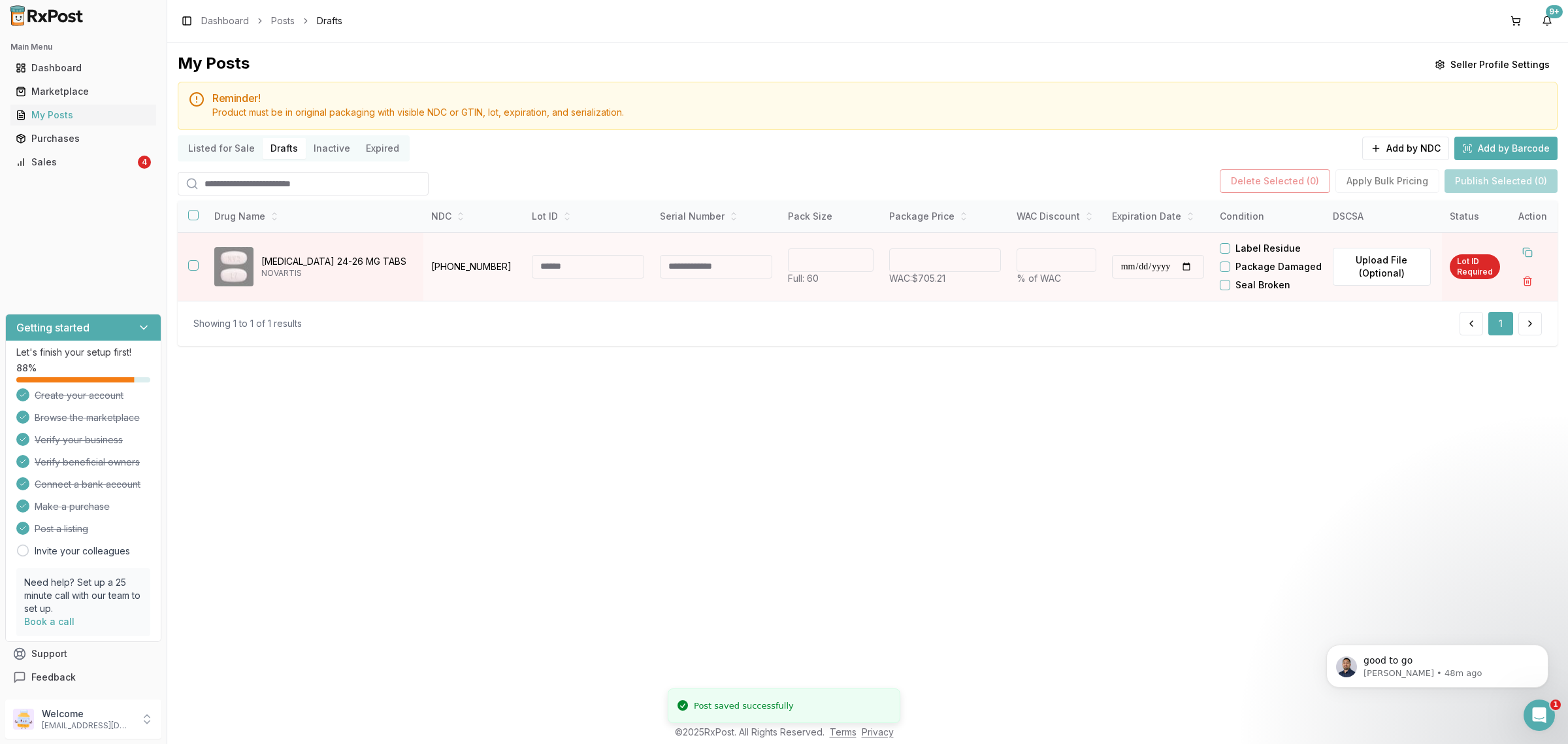
click at [582, 276] on input at bounding box center [588, 267] width 112 height 24
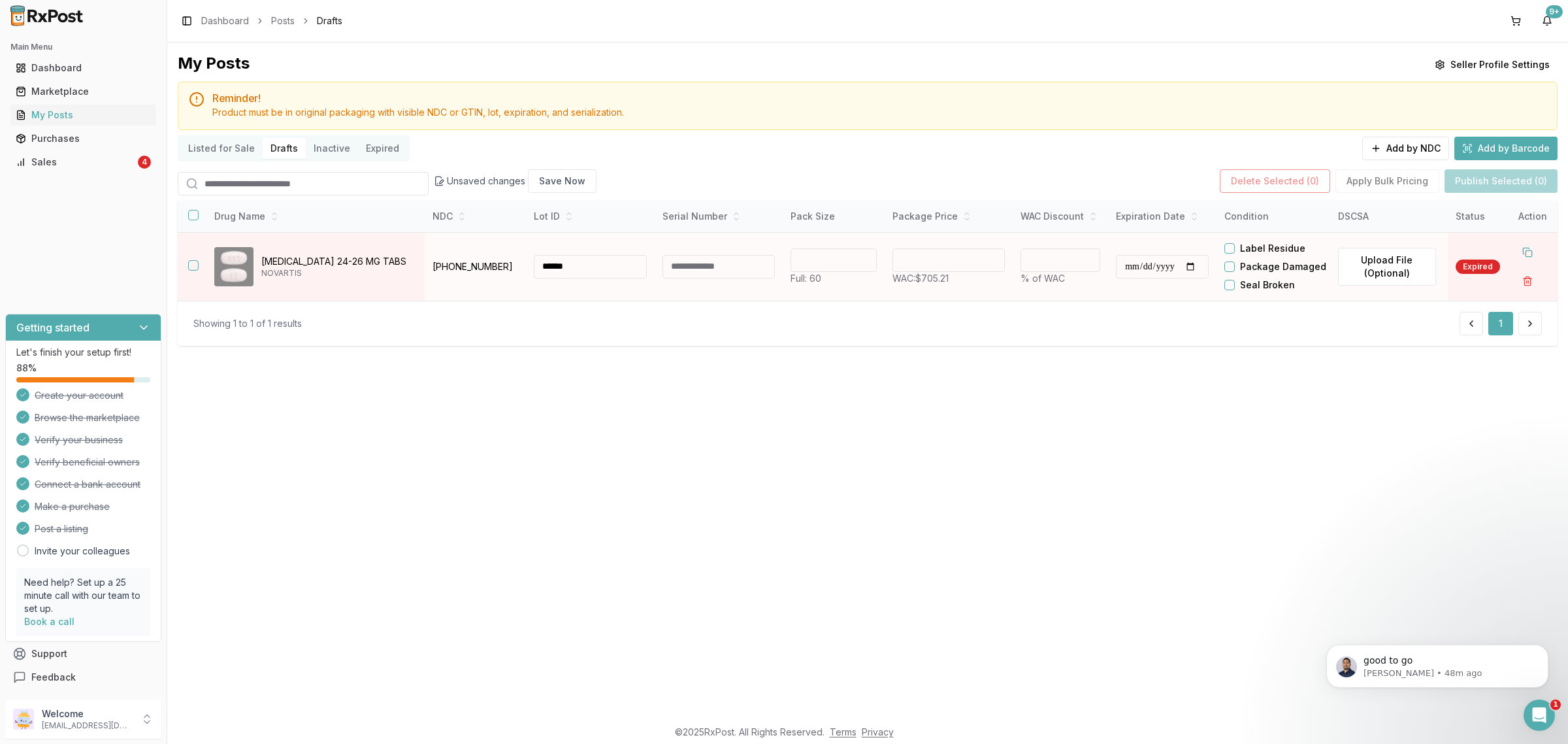
type input "******"
drag, startPoint x: 950, startPoint y: 265, endPoint x: 815, endPoint y: 304, distance: 140.5
click at [825, 301] on tr "**********" at bounding box center [867, 266] width 1379 height 69
type input "******"
type input "**"
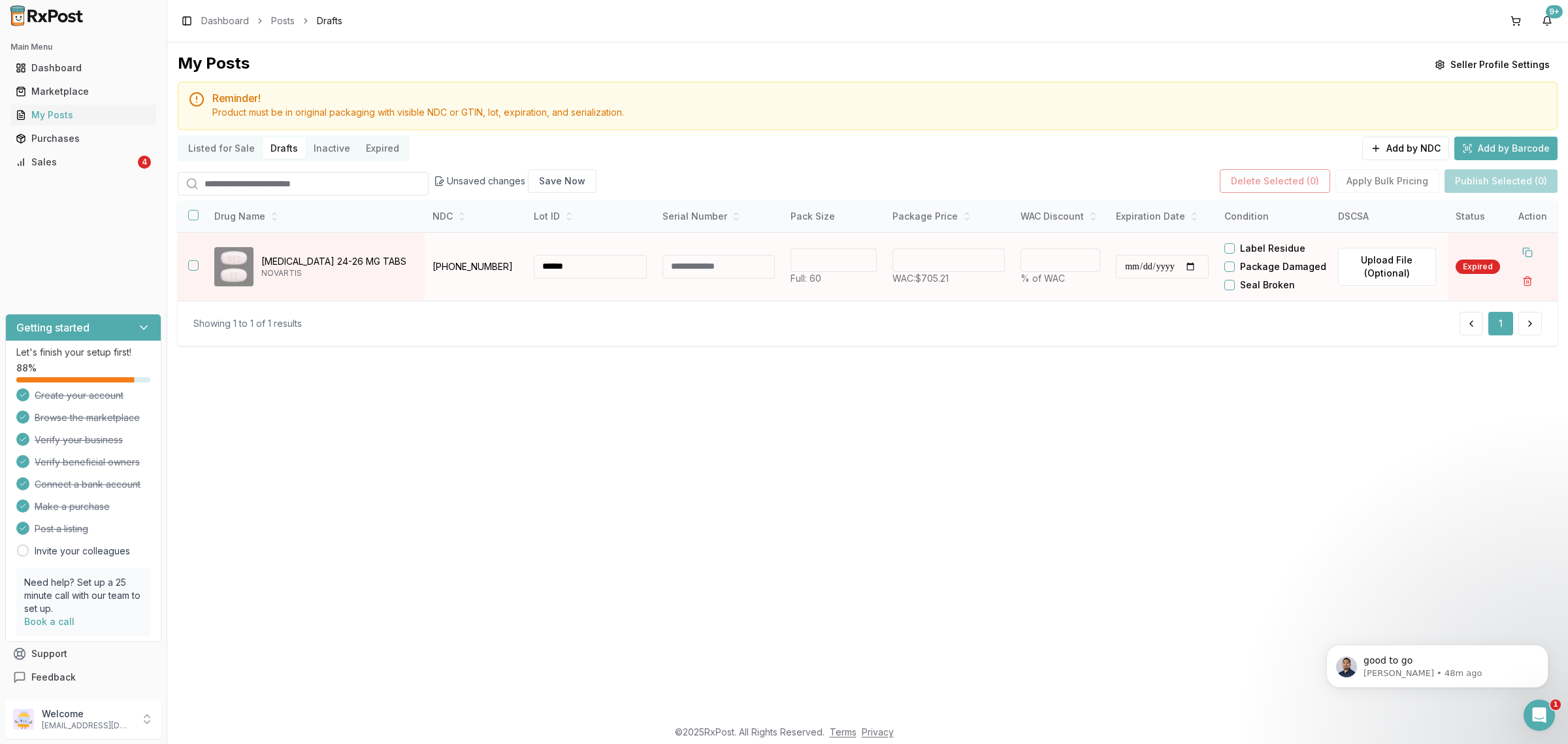
click at [1141, 278] on input "**********" at bounding box center [1162, 267] width 92 height 24
type input "**********"
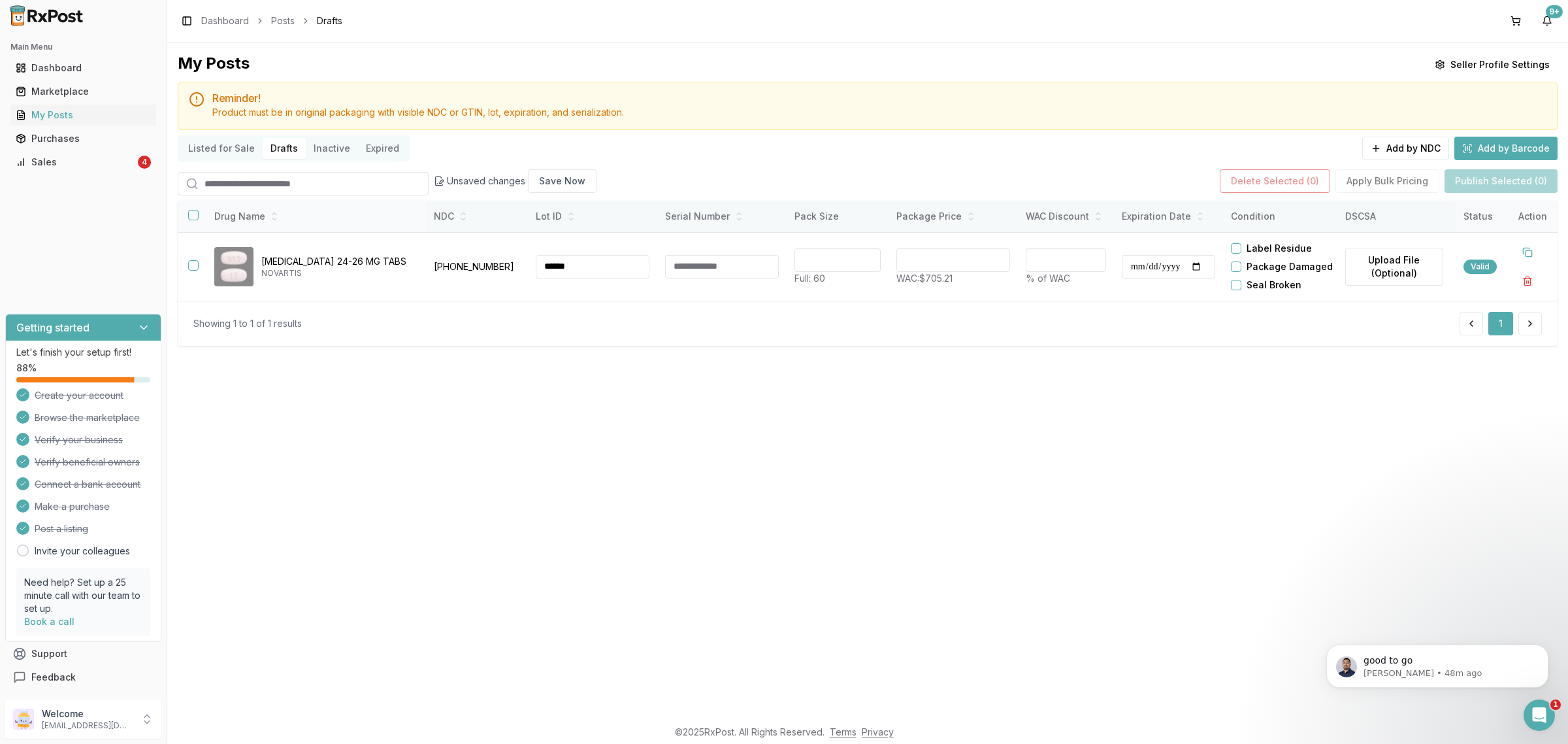
click at [185, 224] on th at bounding box center [190, 216] width 26 height 31
click at [189, 220] on button "button" at bounding box center [193, 215] width 10 height 10
click at [1504, 180] on button "Publish Selected (1)" at bounding box center [1501, 181] width 111 height 24
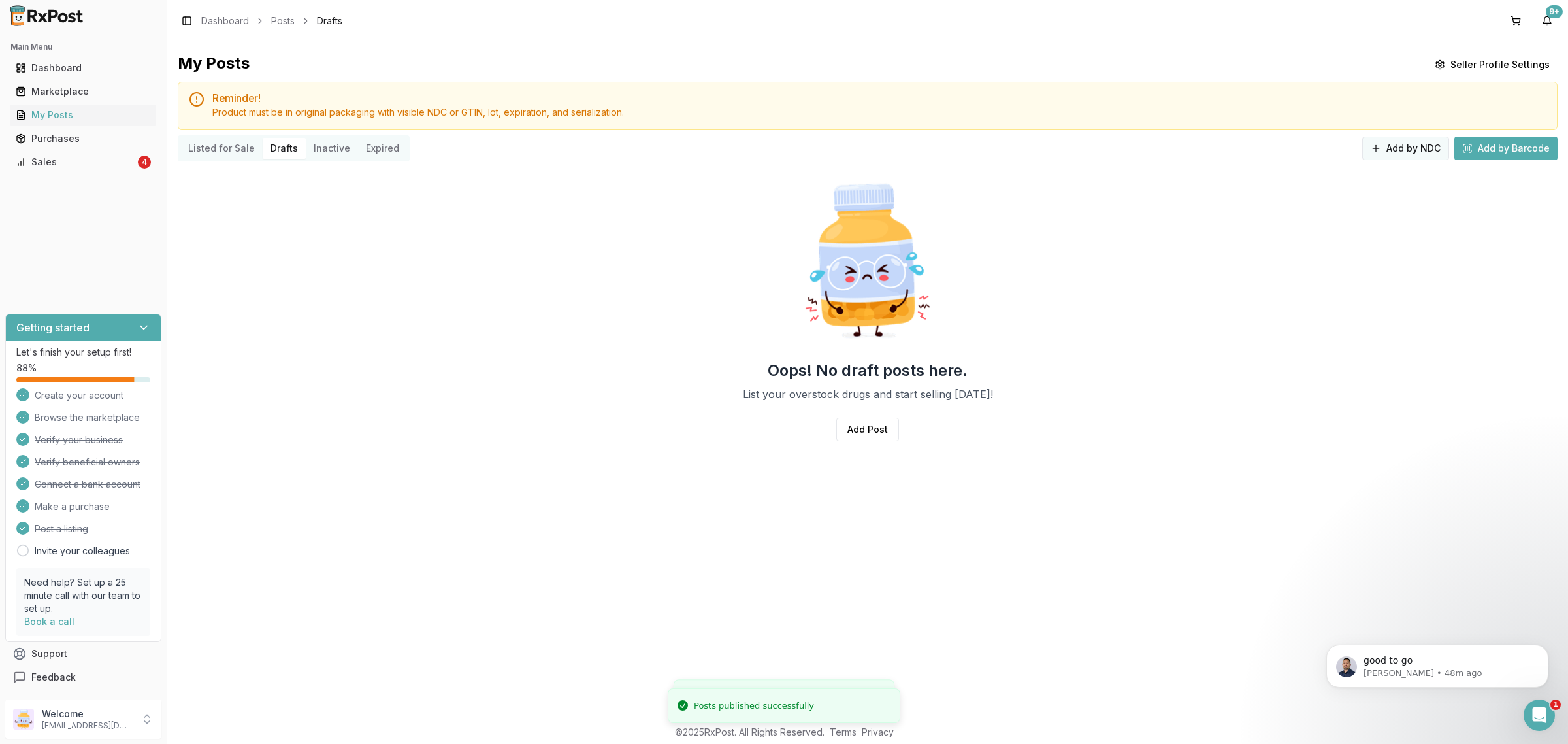
click at [1416, 146] on button "Add by NDC" at bounding box center [1404, 148] width 87 height 24
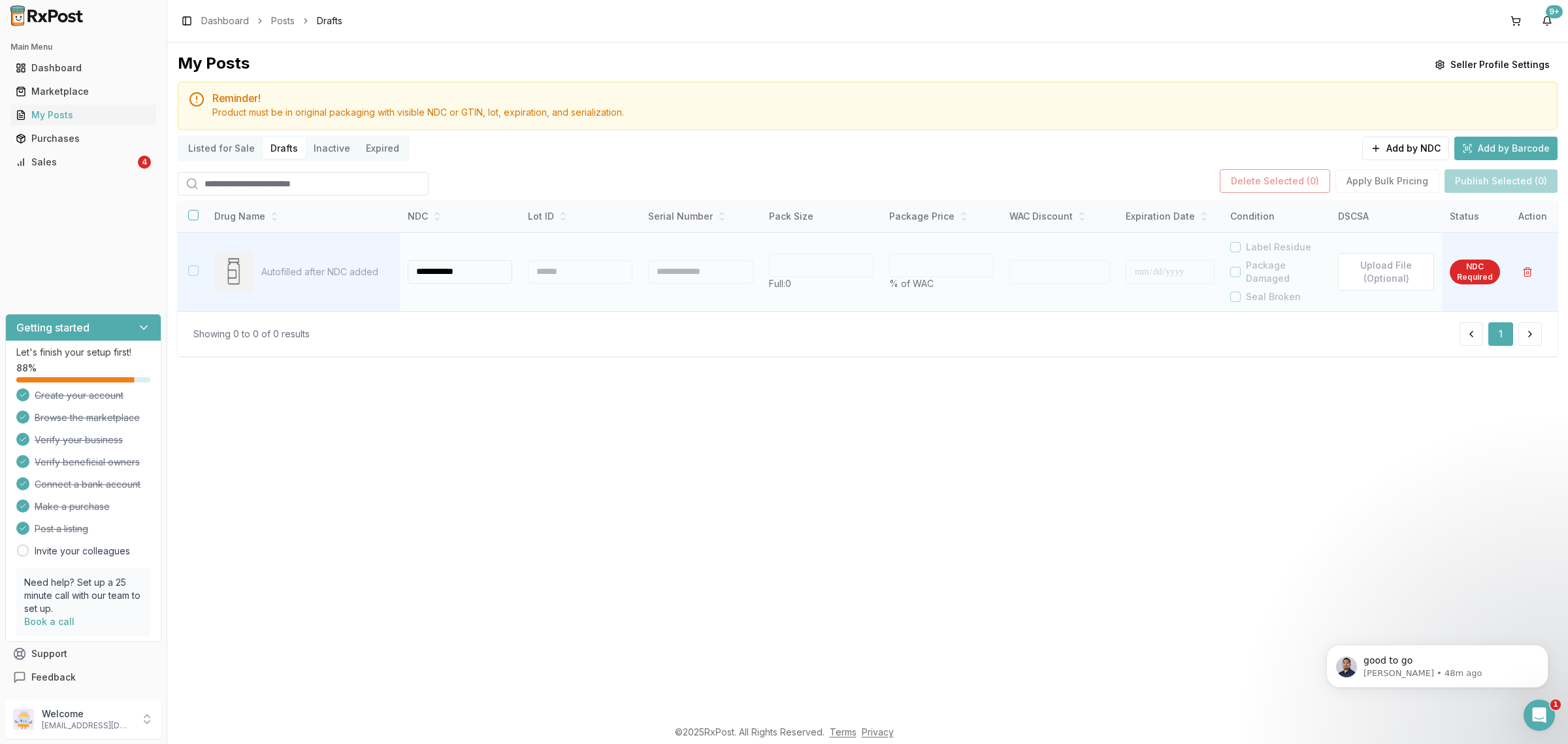
type input "**********"
click at [542, 276] on div at bounding box center [579, 272] width 104 height 24
type input "**"
type input "*"
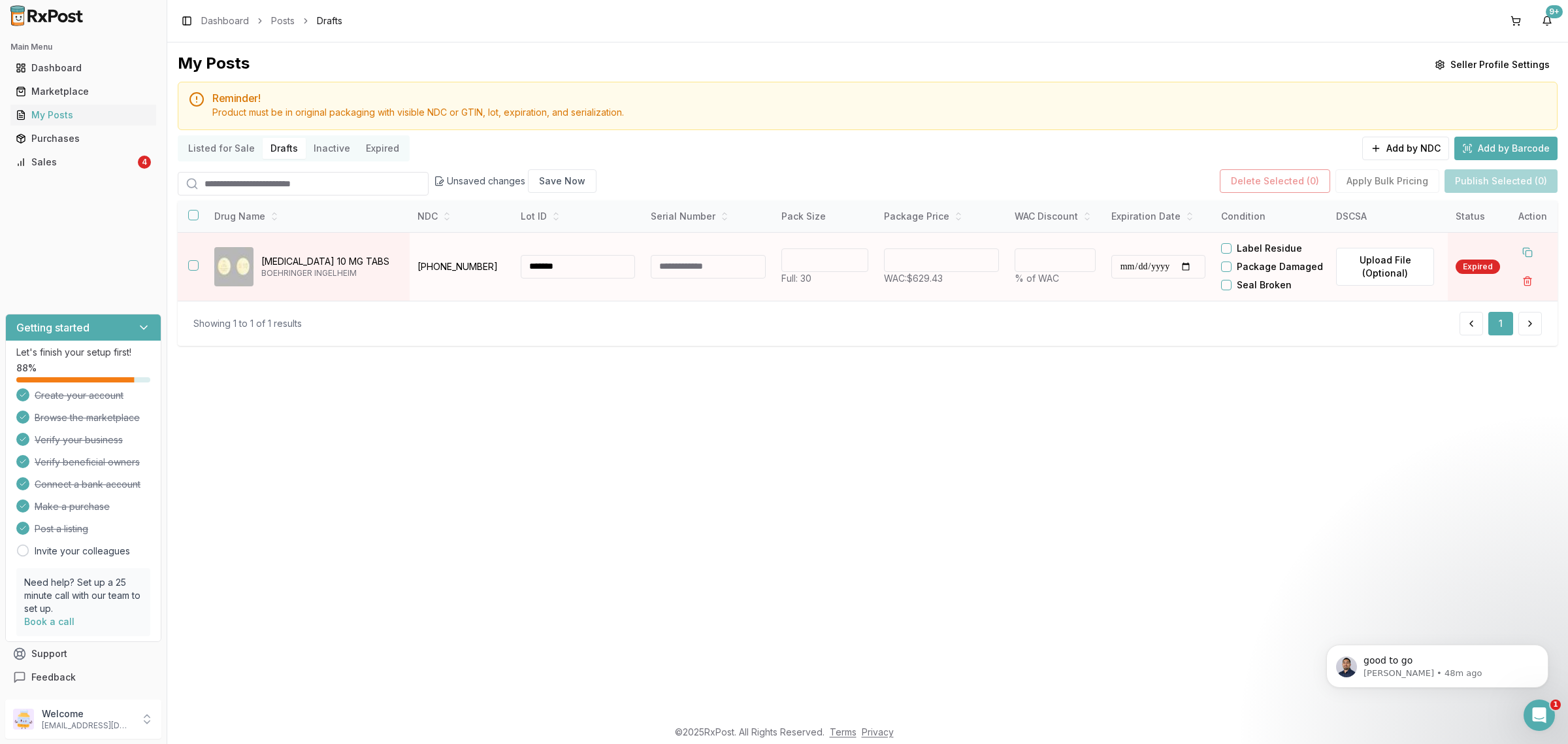
type input "*******"
click at [959, 269] on input "******" at bounding box center [941, 260] width 115 height 24
click at [1142, 278] on input "**********" at bounding box center [1157, 267] width 94 height 24
type input "**********"
drag, startPoint x: 980, startPoint y: 276, endPoint x: 717, endPoint y: 312, distance: 265.5
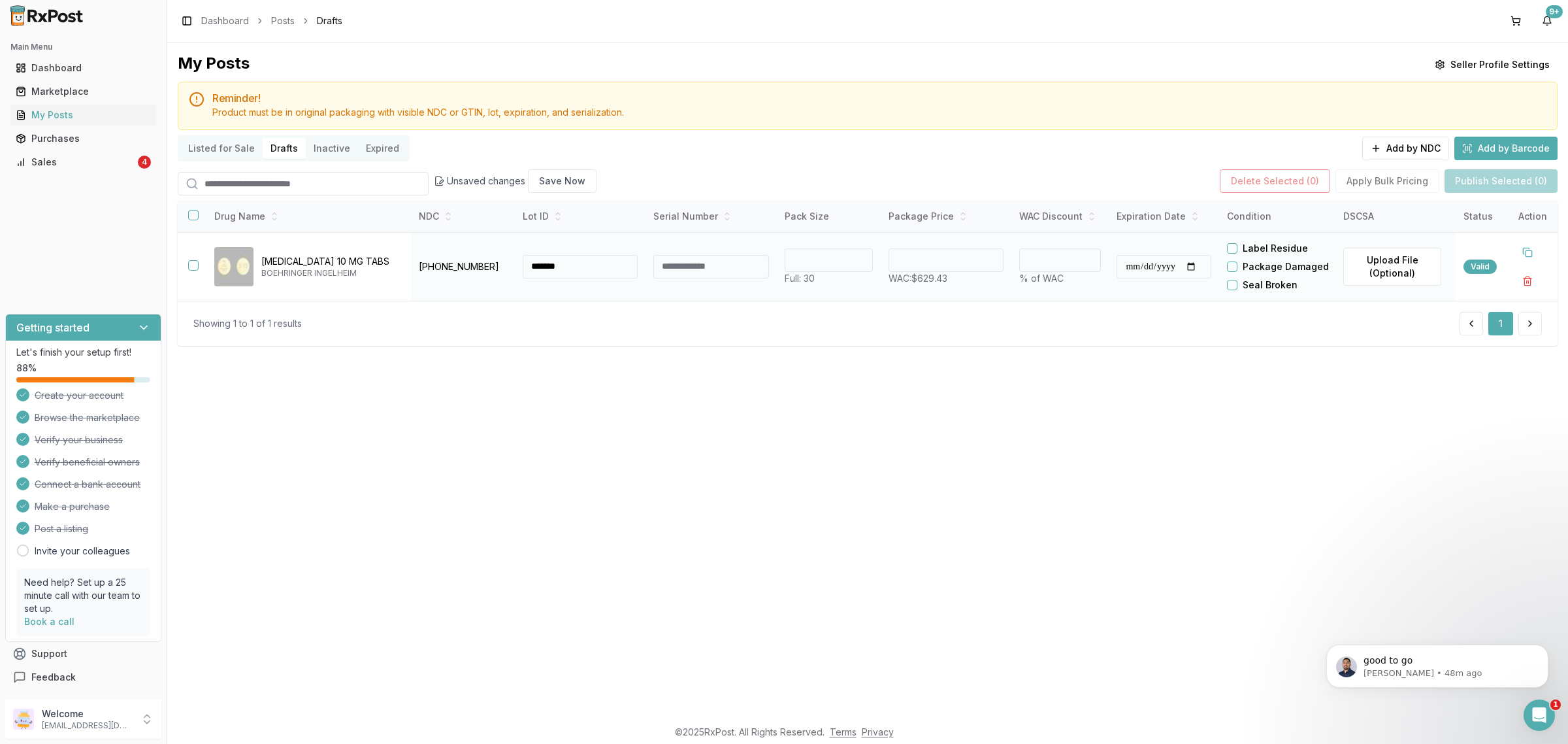
click at [781, 301] on tr "**********" at bounding box center [867, 266] width 1379 height 69
type input "******"
type input "*"
click at [192, 220] on button "button" at bounding box center [193, 215] width 10 height 10
click at [1470, 185] on button "Publish Selected (1)" at bounding box center [1501, 181] width 111 height 24
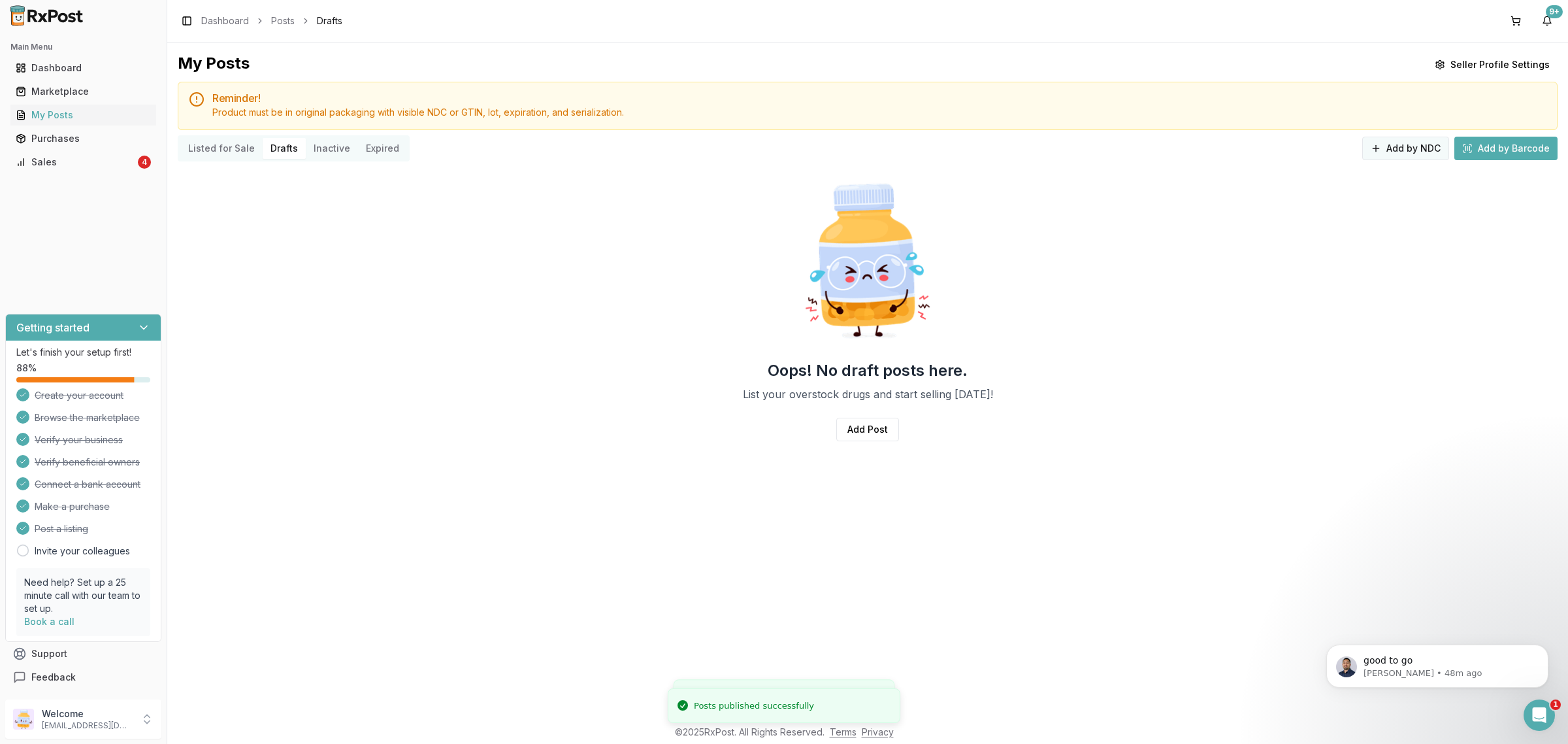
click at [1406, 152] on button "Add by NDC" at bounding box center [1404, 148] width 87 height 24
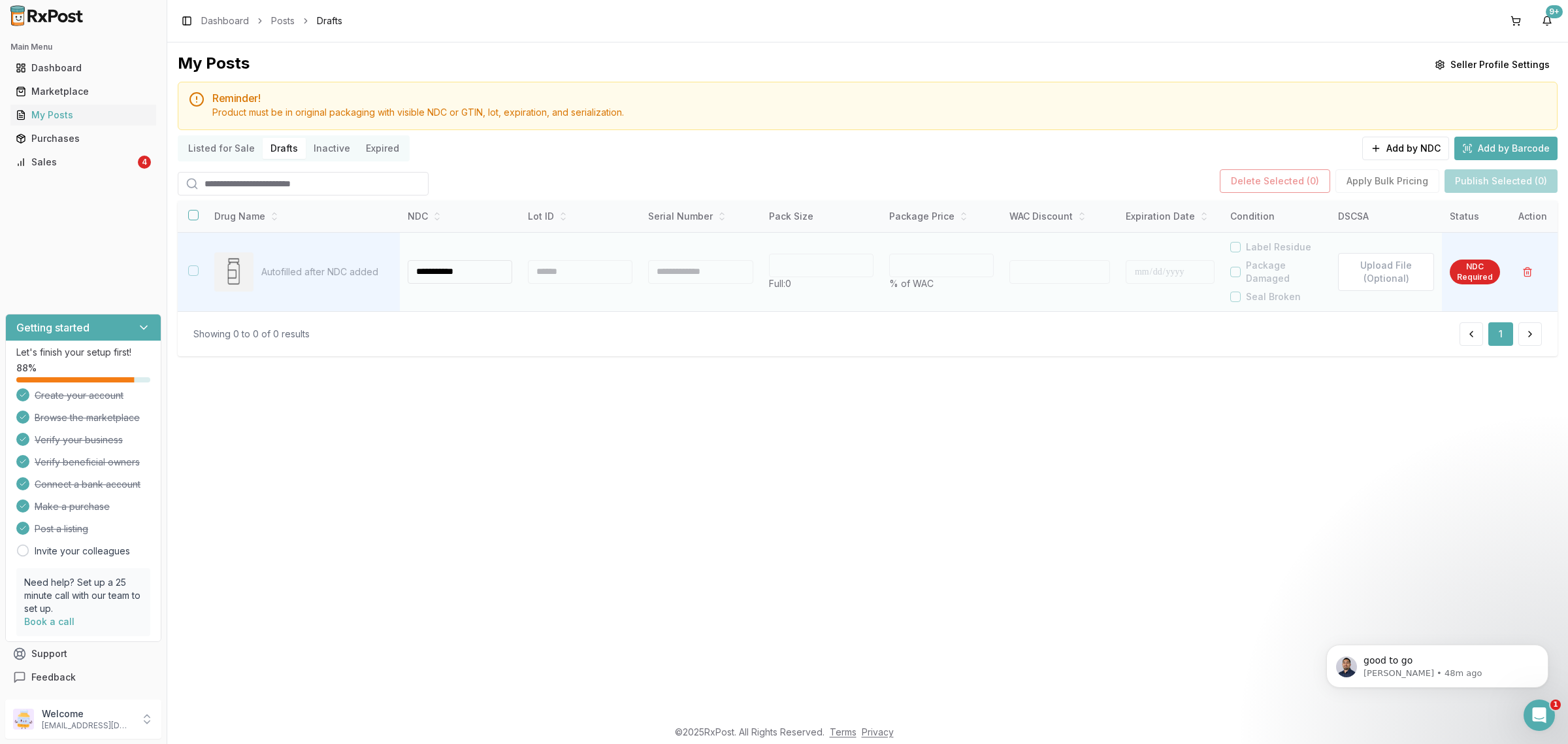
type input "**********"
drag, startPoint x: 589, startPoint y: 286, endPoint x: 588, endPoint y: 280, distance: 6.1
click at [588, 286] on td at bounding box center [580, 271] width 120 height 79
type input "**"
type input "*"
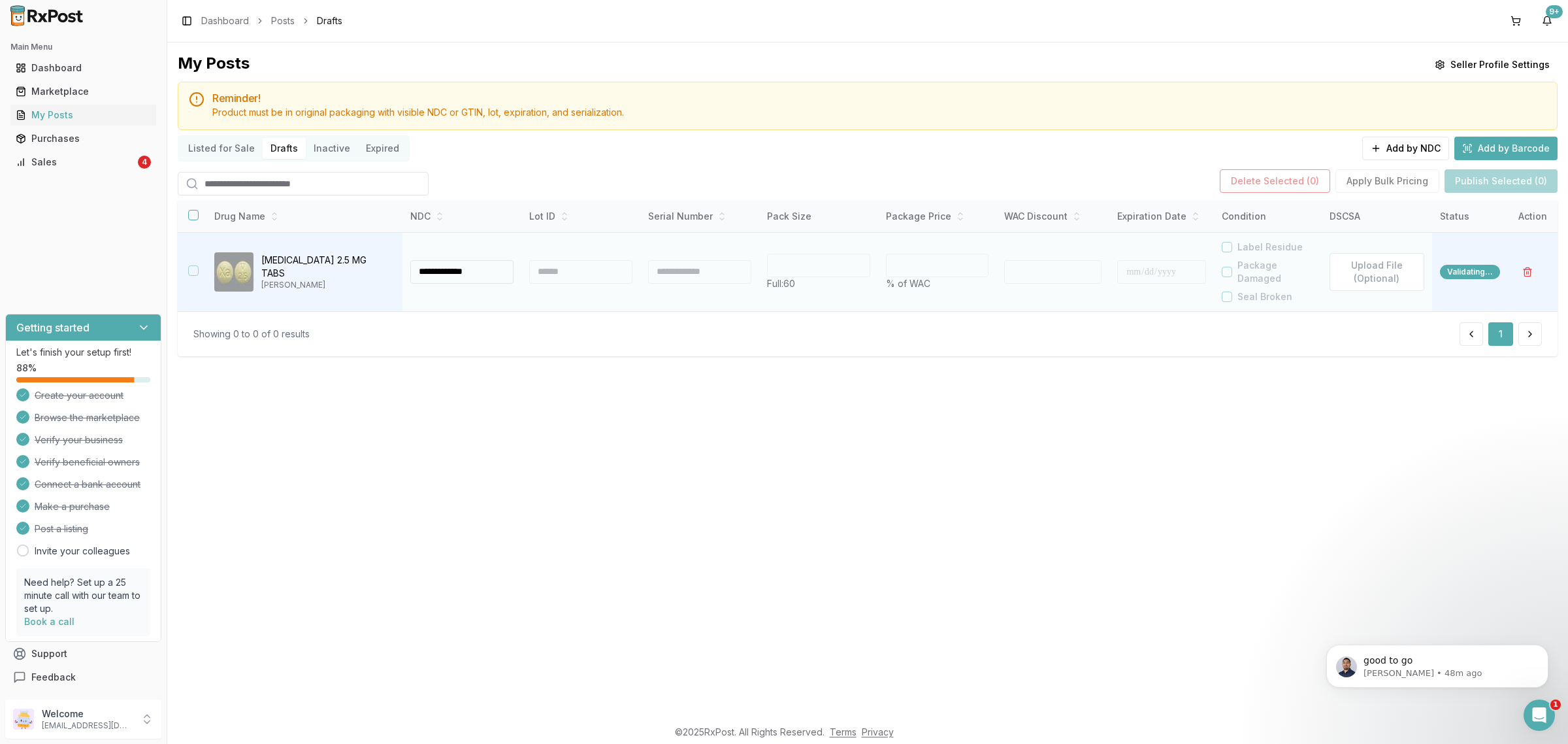
click at [587, 280] on div at bounding box center [580, 272] width 103 height 24
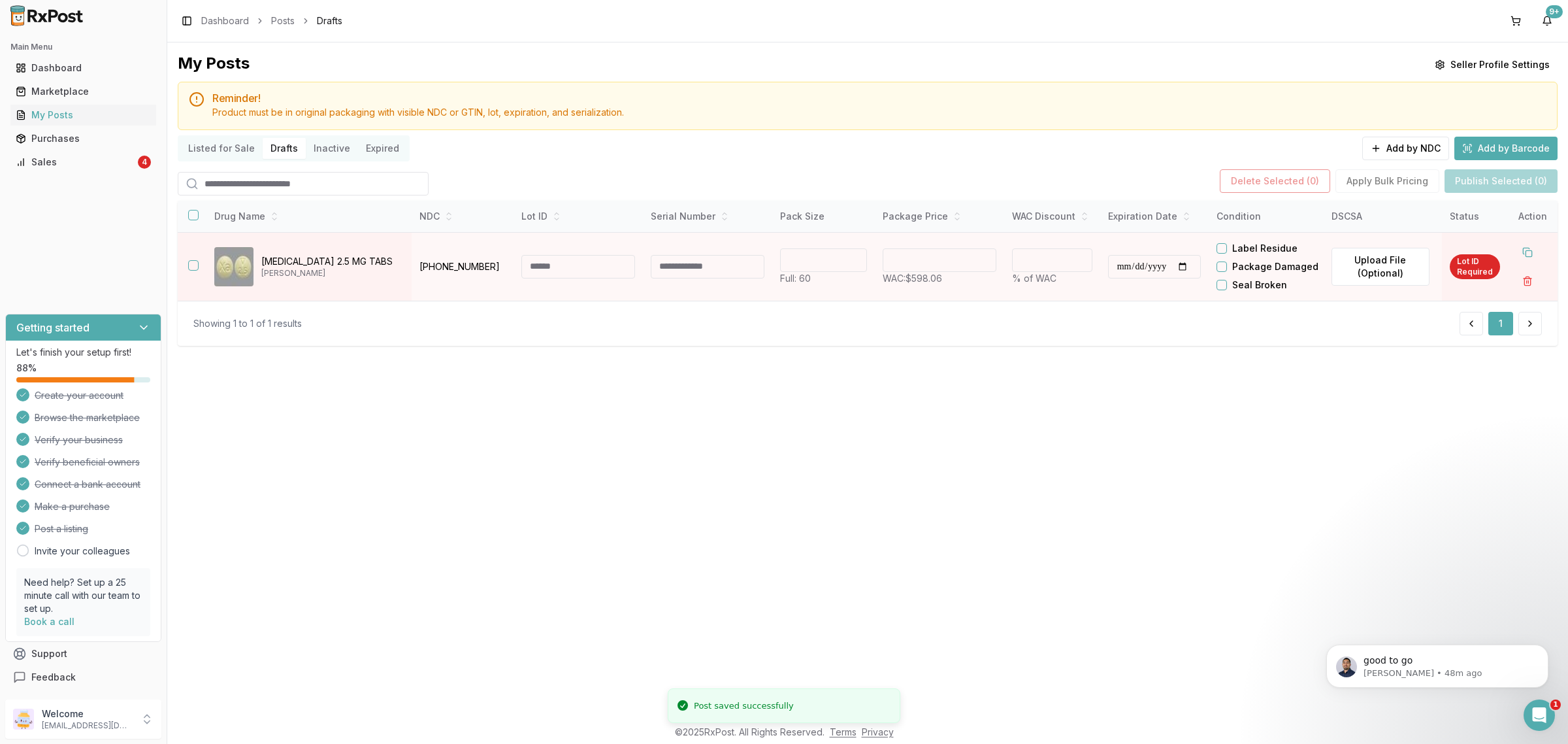
click at [579, 276] on input at bounding box center [578, 267] width 114 height 24
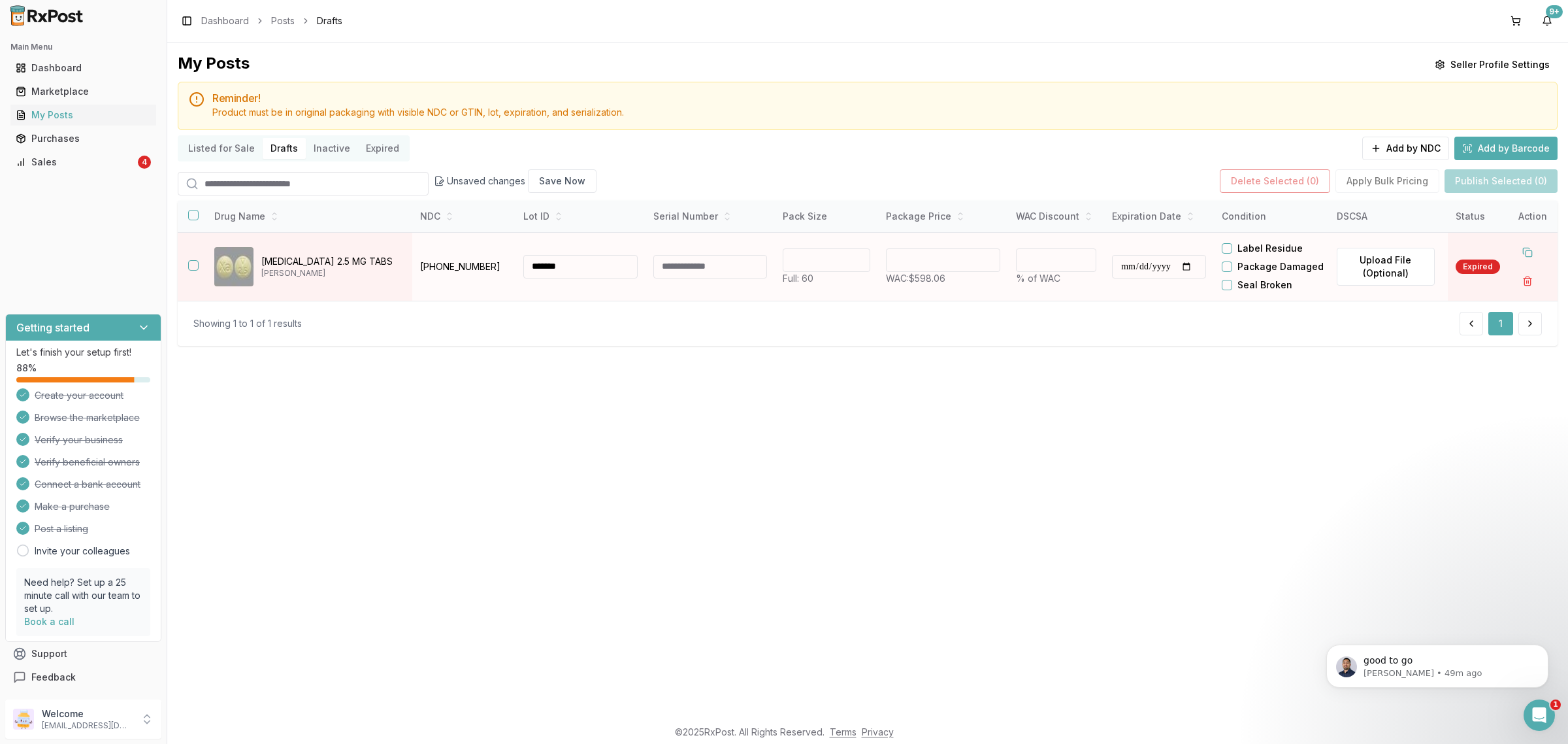
type input "*******"
click at [739, 276] on tr "**********" at bounding box center [867, 266] width 1379 height 69
type input "******"
type input "**"
click at [1142, 278] on input "**********" at bounding box center [1158, 267] width 94 height 24
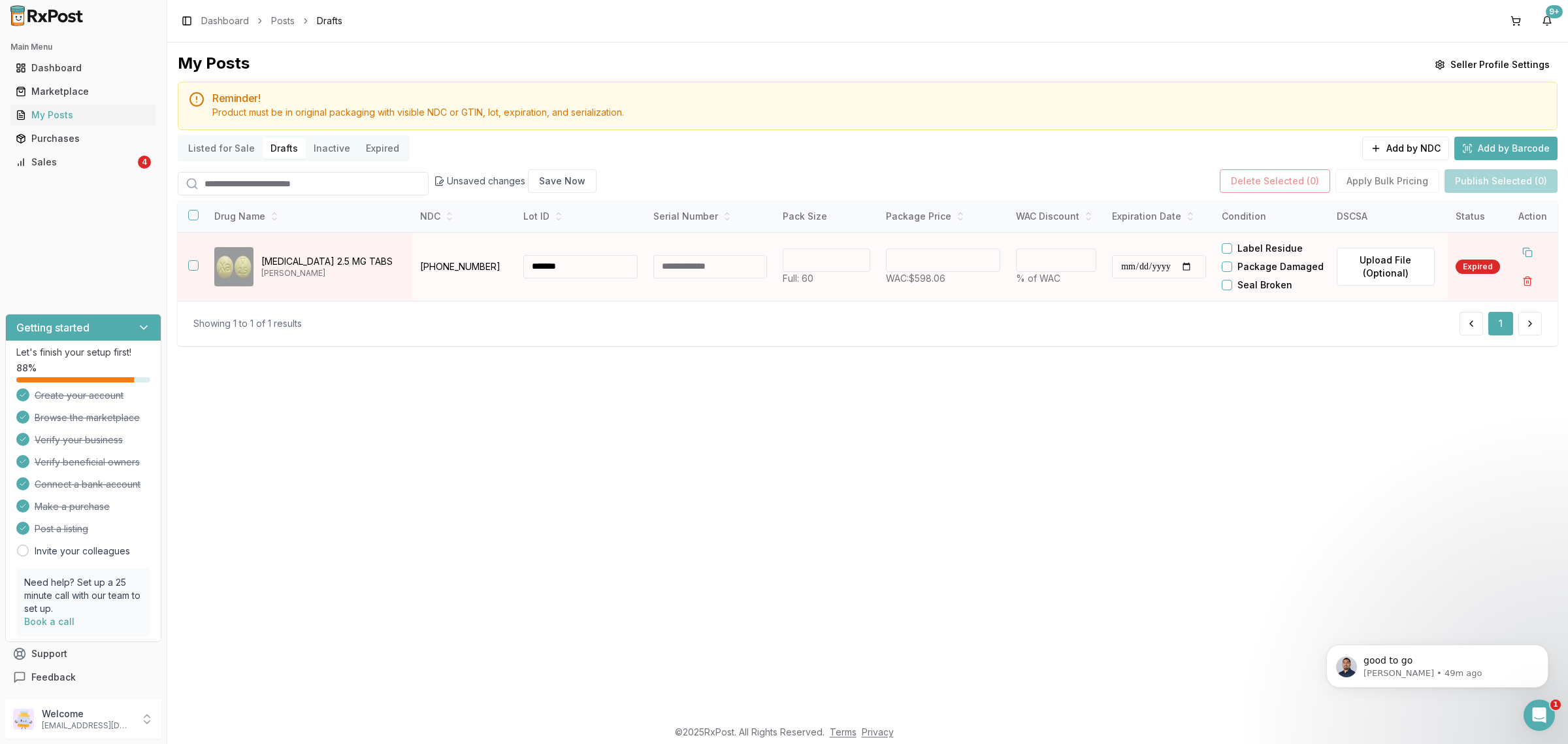
type input "**********"
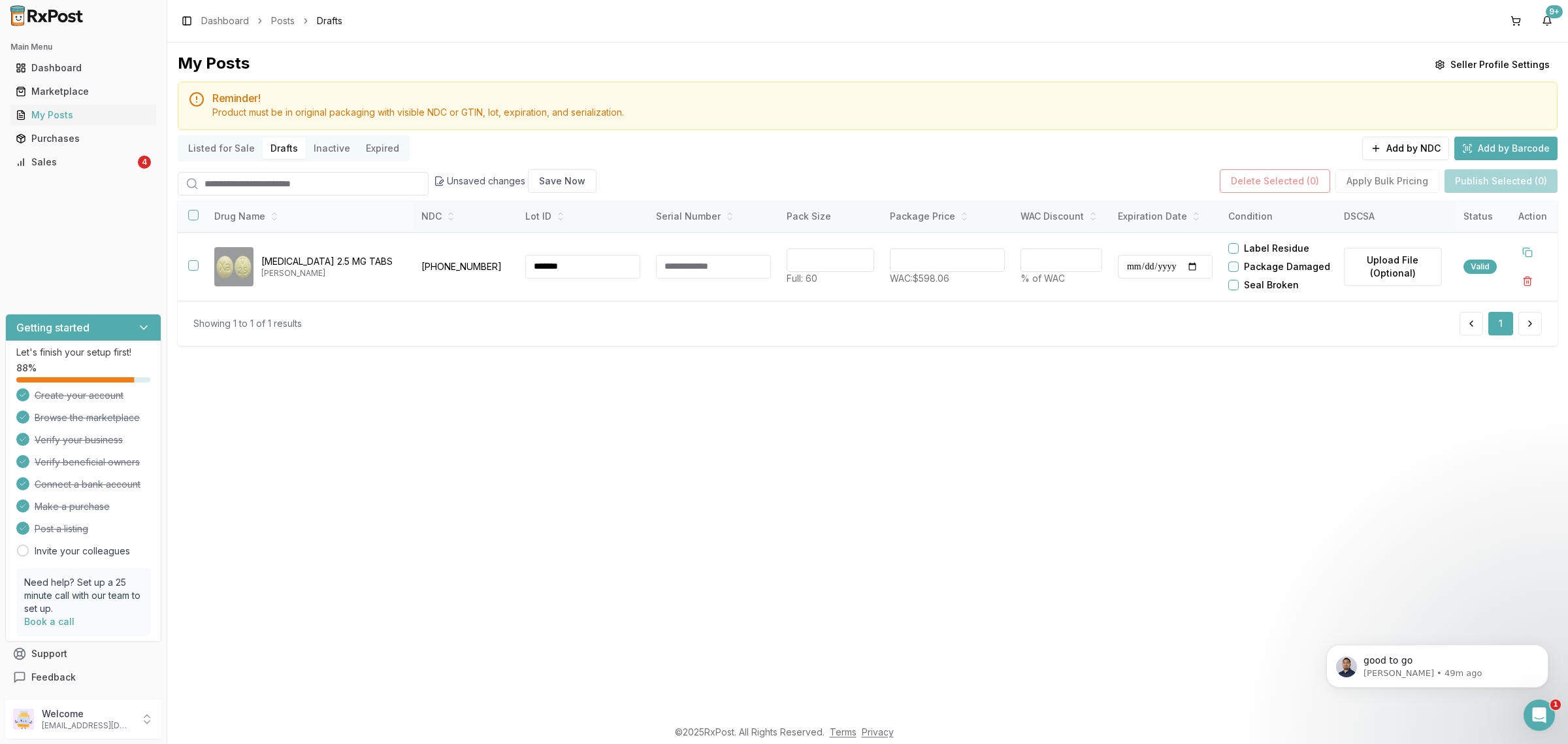
click at [194, 218] on button "button" at bounding box center [193, 215] width 10 height 10
click at [1517, 184] on button "Publish Selected (1)" at bounding box center [1501, 181] width 111 height 24
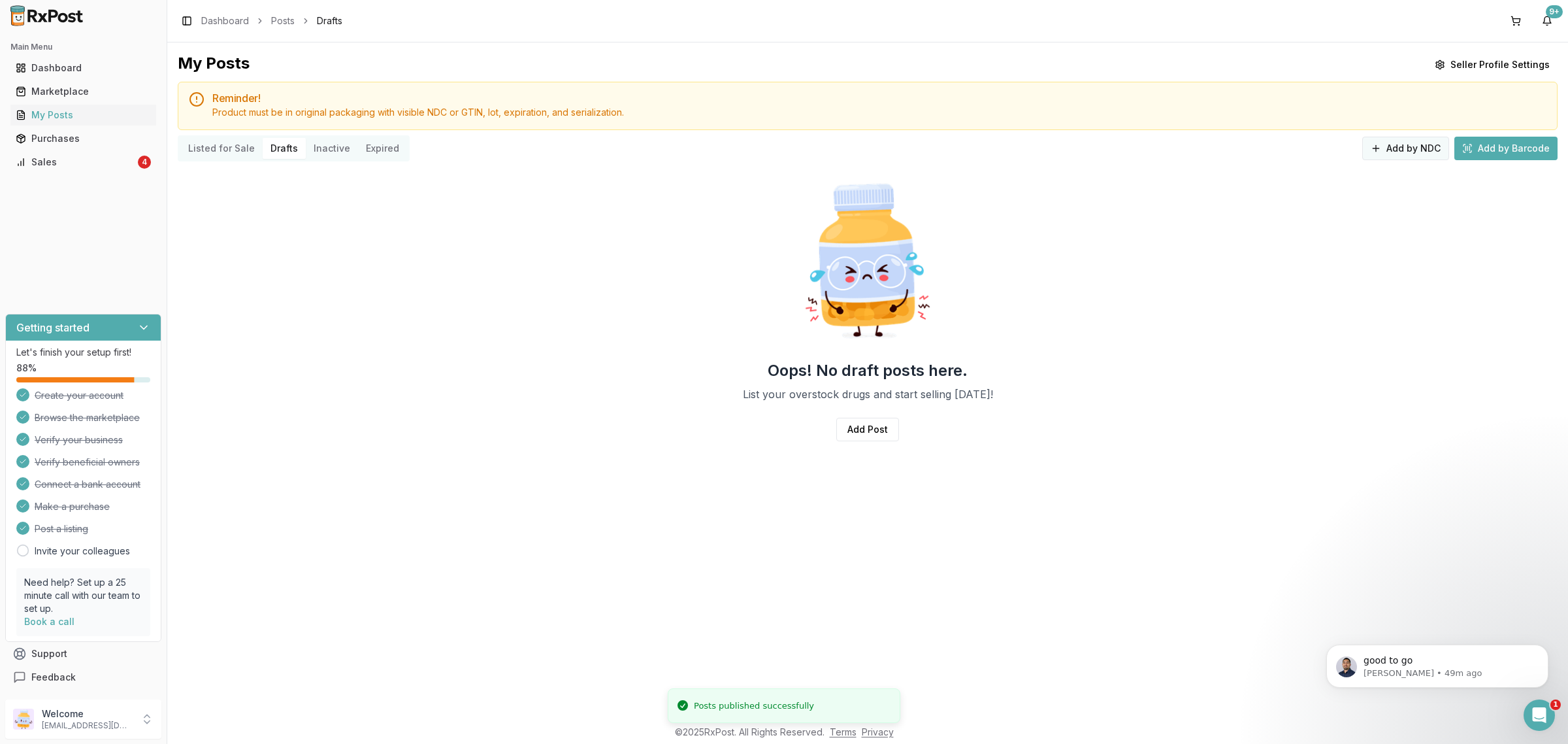
click at [1396, 149] on button "Add by NDC" at bounding box center [1404, 148] width 87 height 24
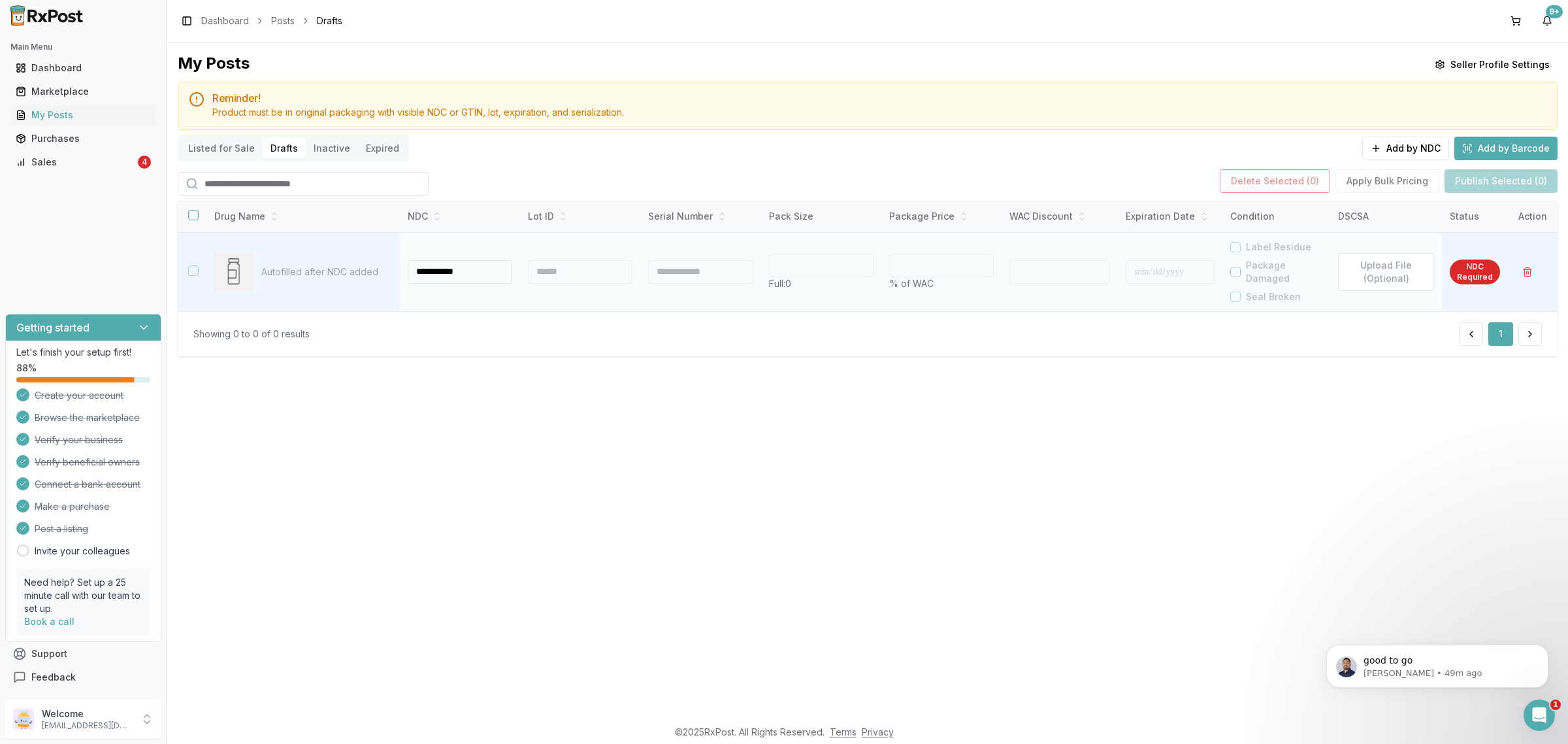
type input "**********"
click at [585, 267] on div at bounding box center [577, 272] width 103 height 24
type input "***"
type input "*"
click at [582, 272] on div at bounding box center [577, 272] width 103 height 24
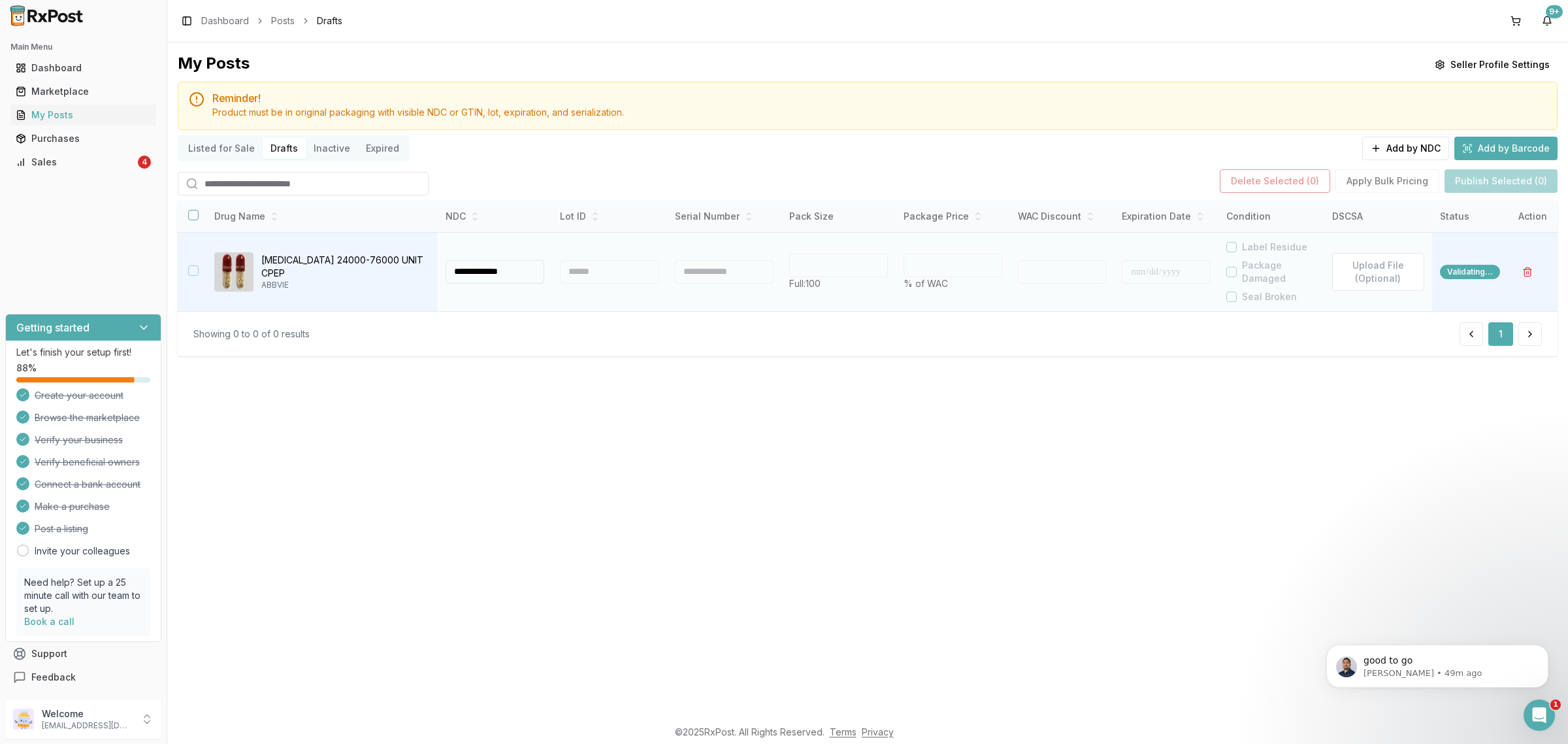
click at [573, 275] on div at bounding box center [608, 272] width 98 height 24
click at [559, 275] on div at bounding box center [608, 272] width 98 height 24
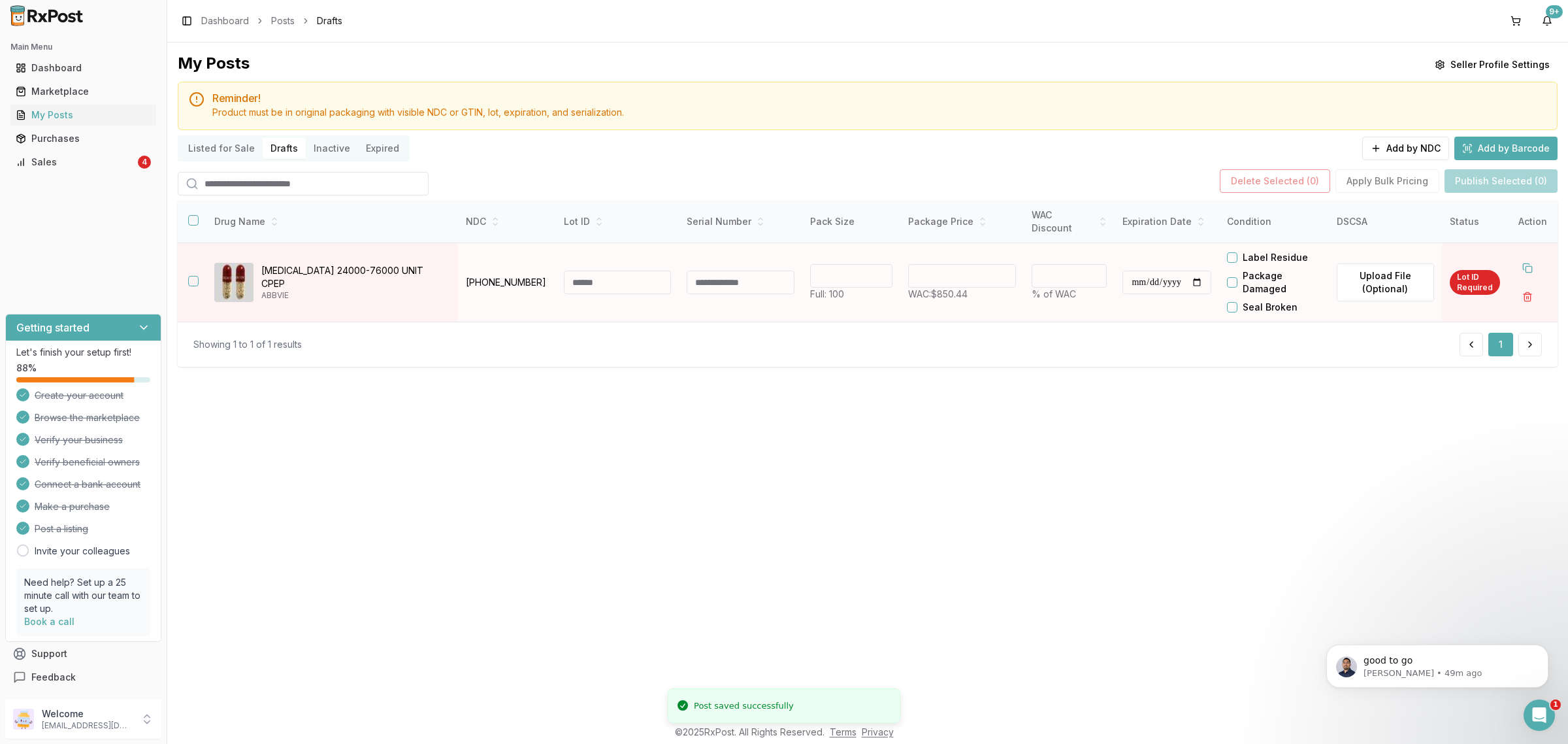
click at [564, 281] on input at bounding box center [618, 282] width 108 height 24
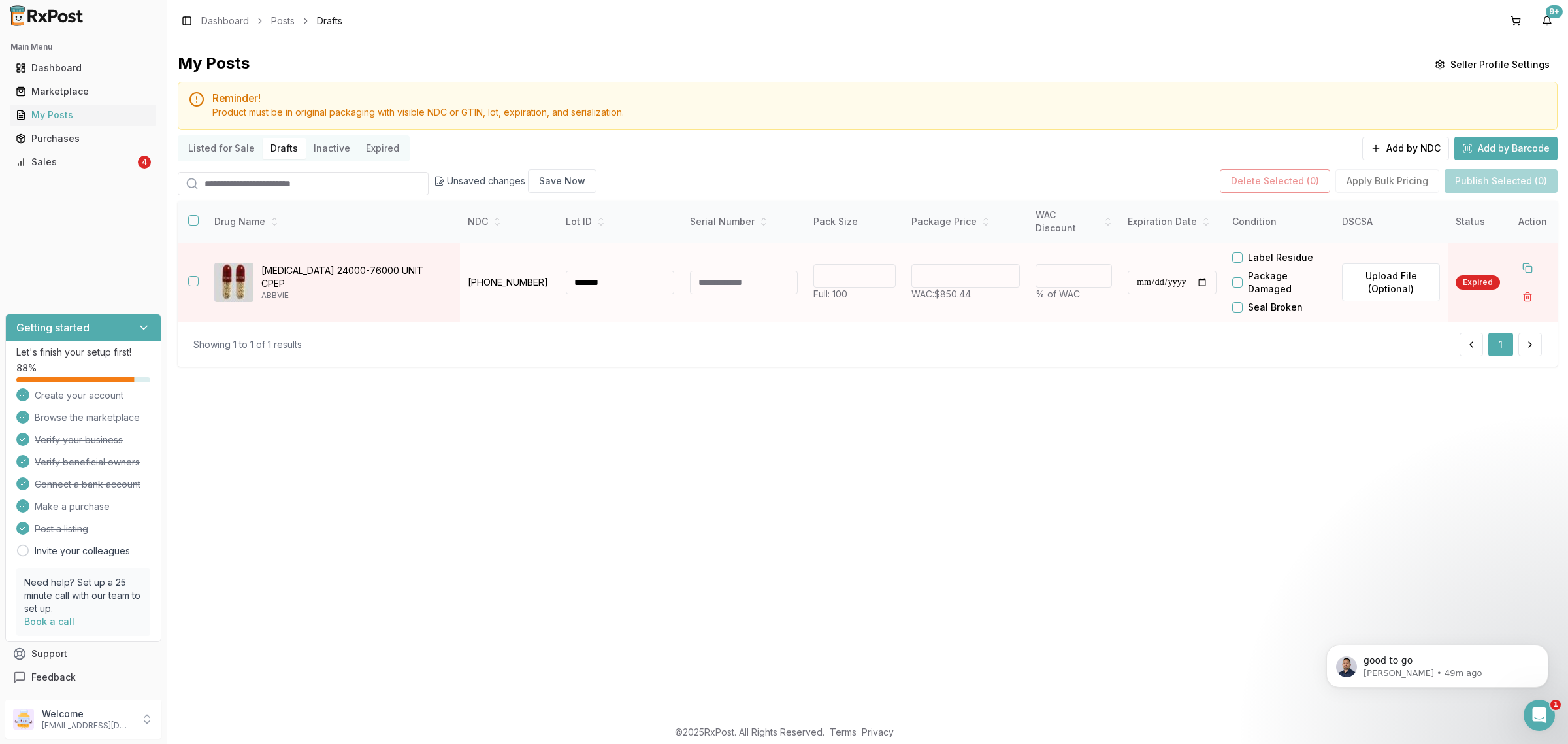
type input "*******"
drag, startPoint x: 966, startPoint y: 278, endPoint x: 804, endPoint y: 292, distance: 162.6
click at [840, 289] on tr "**********" at bounding box center [867, 282] width 1379 height 79
type input "******"
type input "**"
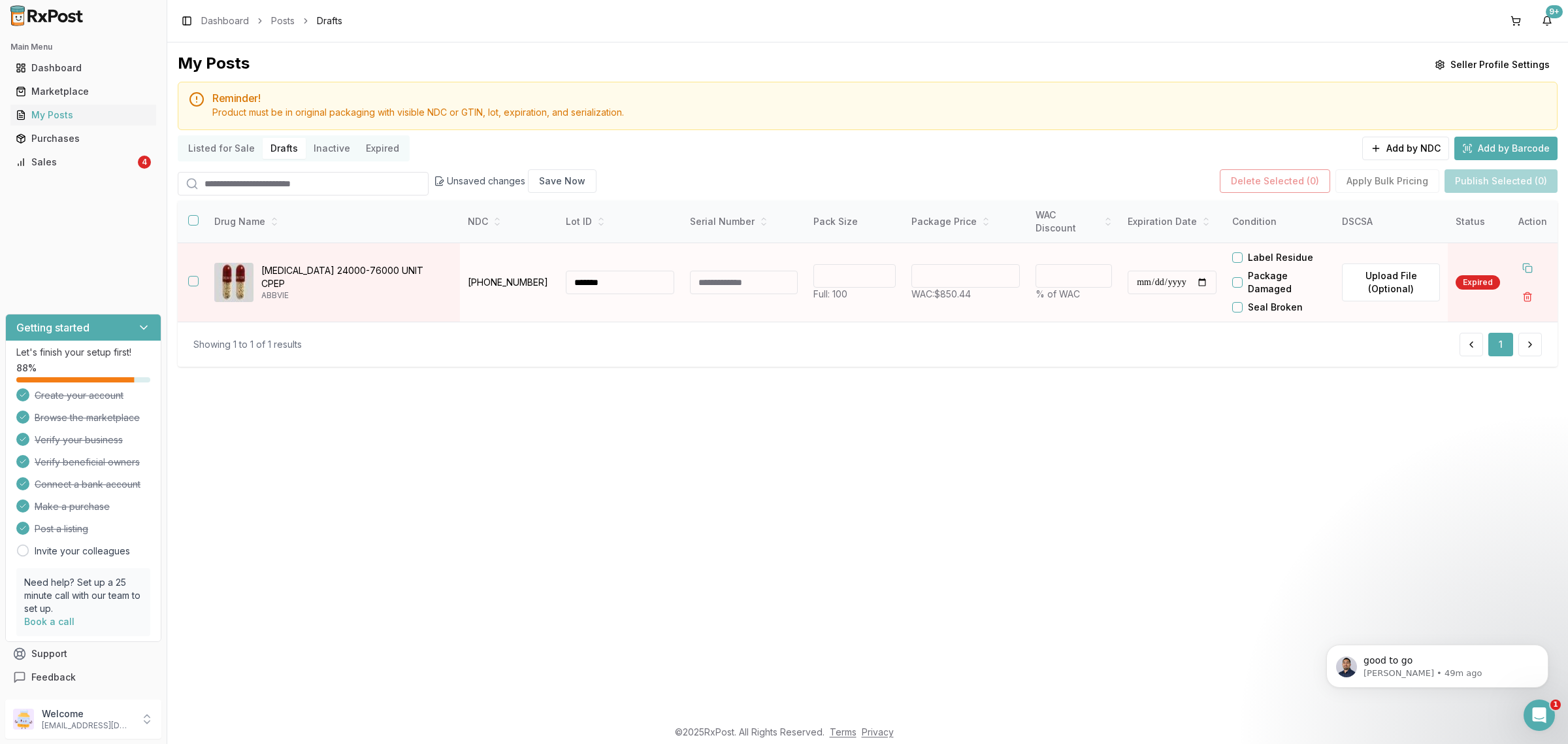
click at [1178, 281] on input "**********" at bounding box center [1172, 282] width 89 height 24
type input "**********"
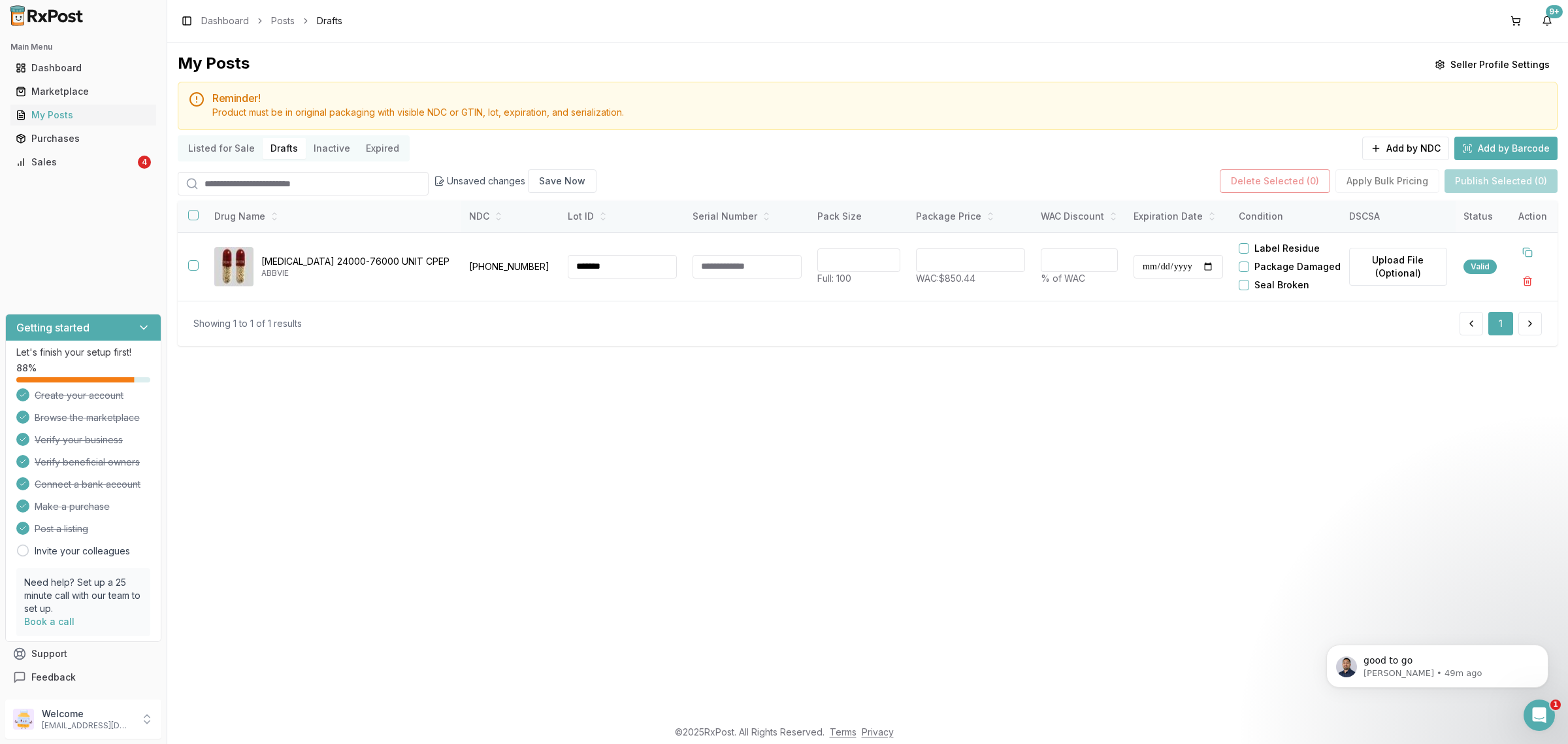
click at [194, 218] on button "button" at bounding box center [193, 215] width 10 height 10
click at [1484, 181] on button "Publish Selected (1)" at bounding box center [1501, 181] width 111 height 24
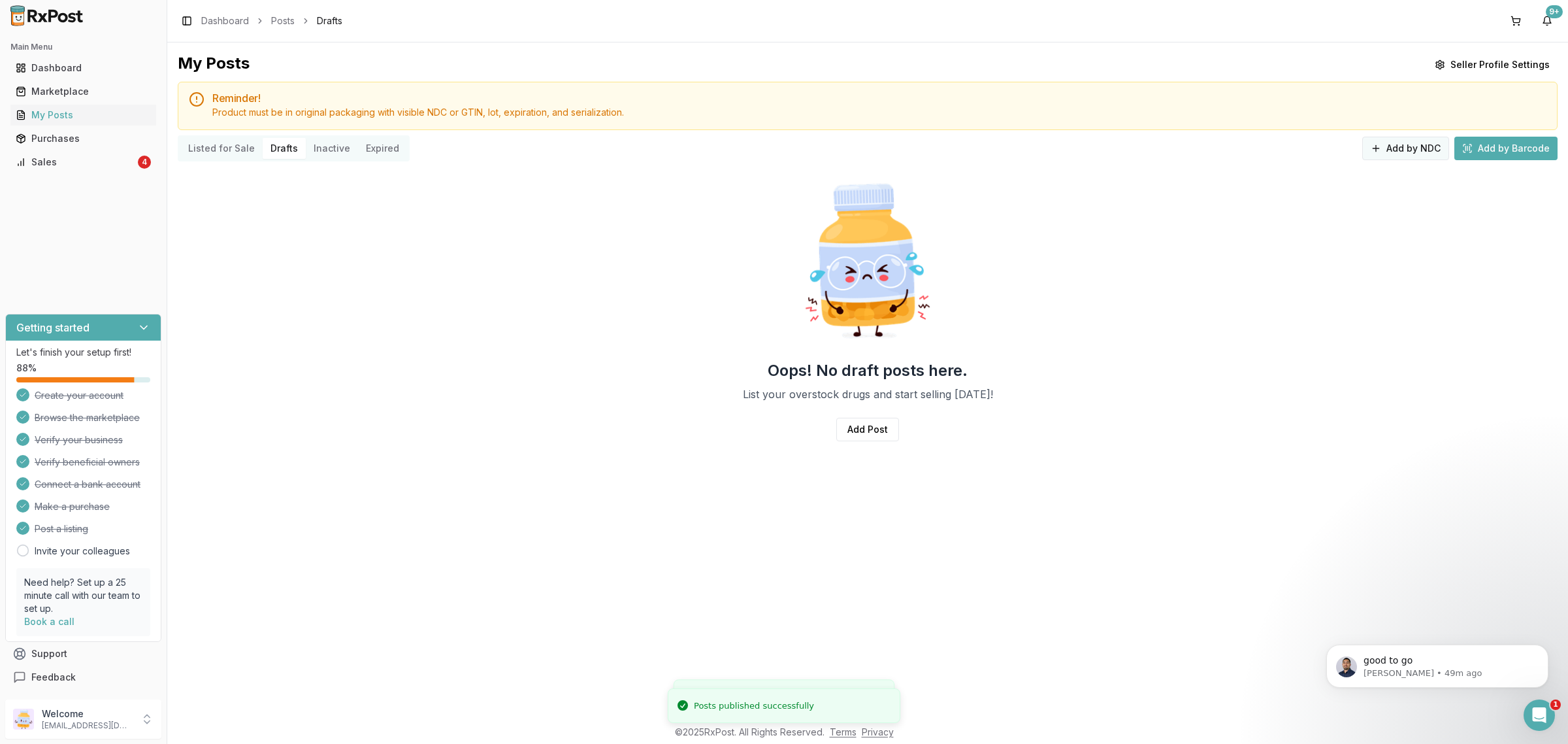
click at [1379, 146] on button "Add by NDC" at bounding box center [1404, 148] width 87 height 24
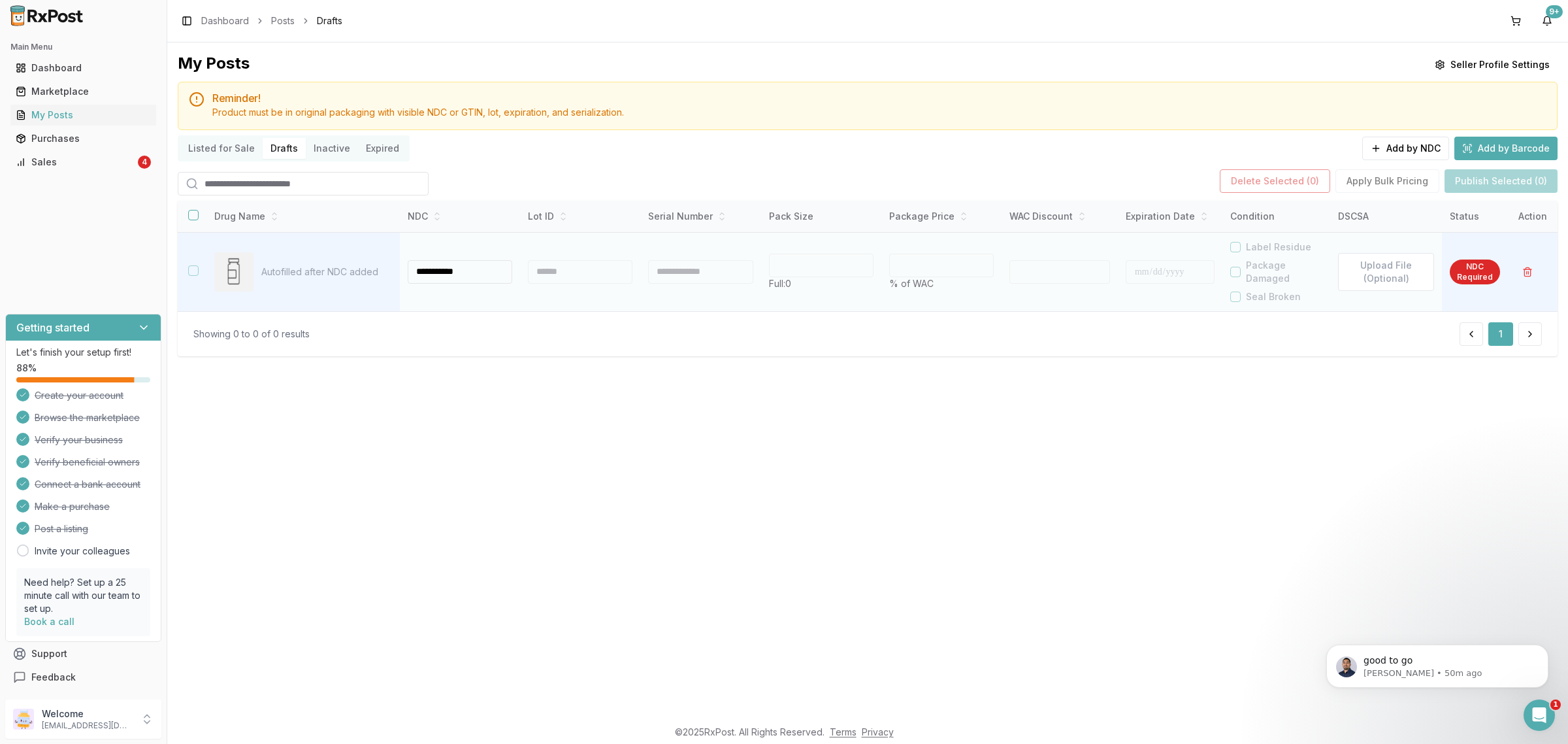
type input "**********"
click at [566, 269] on div at bounding box center [579, 272] width 104 height 24
type input "*"
click at [565, 269] on div at bounding box center [577, 272] width 103 height 24
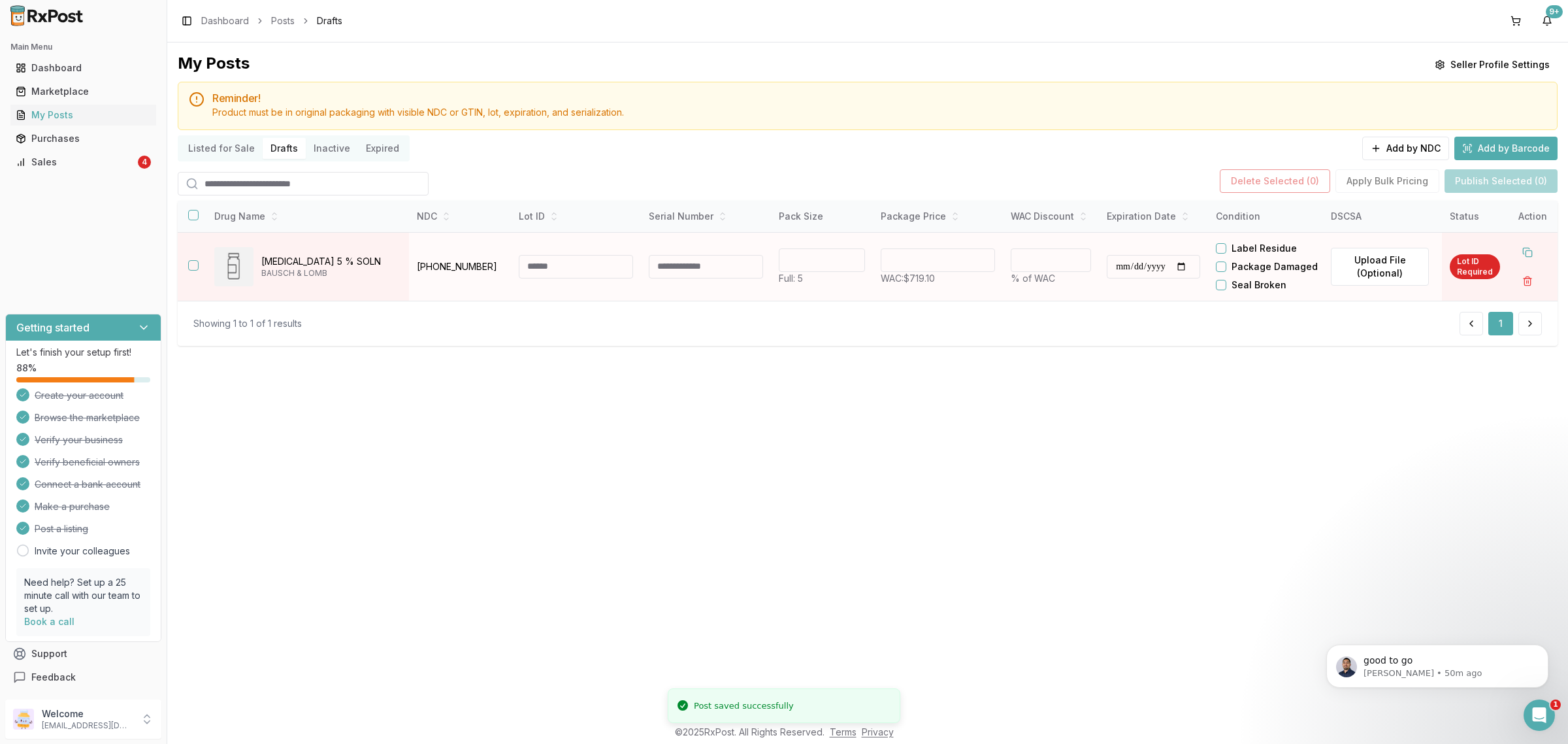
click at [562, 278] on input at bounding box center [576, 267] width 114 height 24
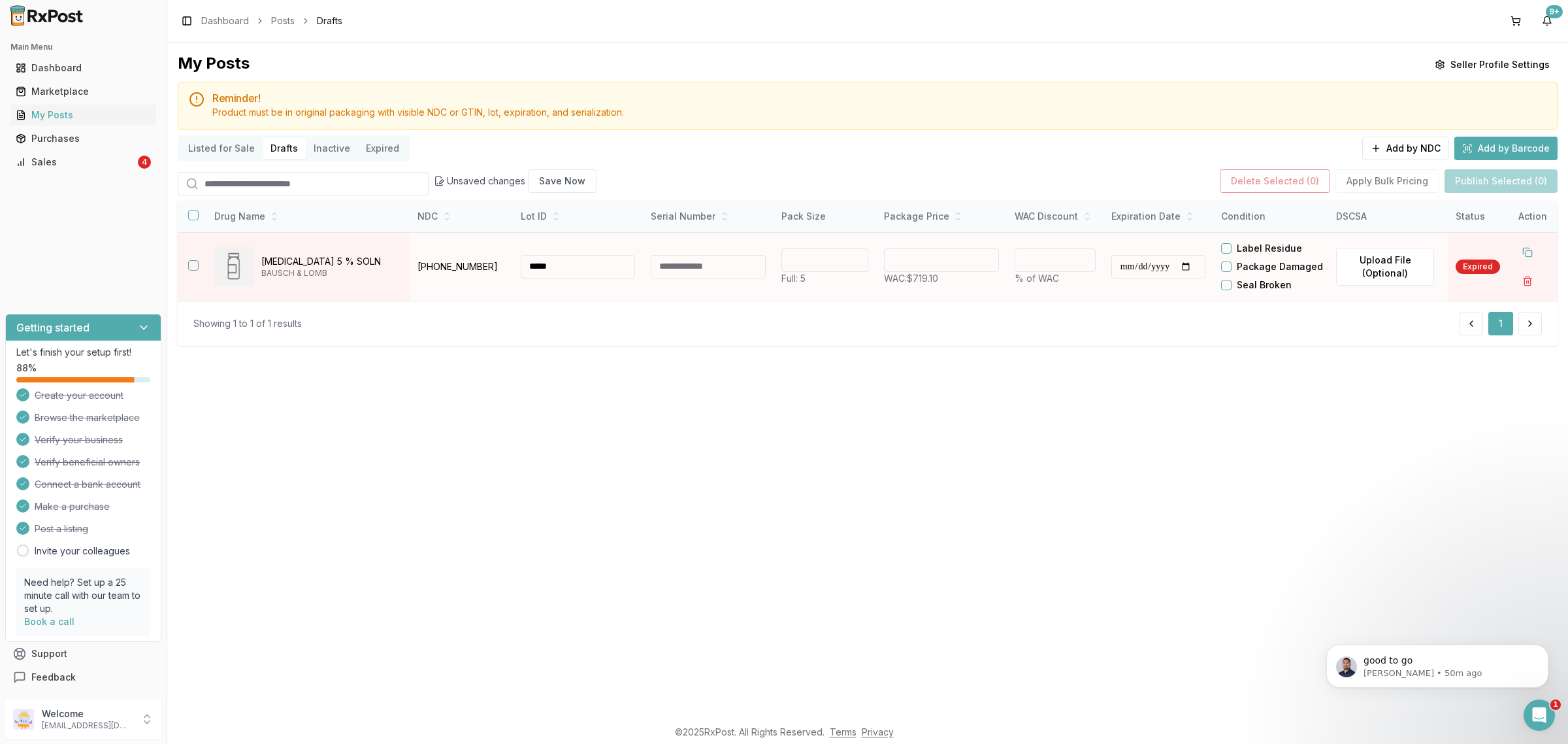
type input "*****"
drag, startPoint x: 959, startPoint y: 281, endPoint x: 732, endPoint y: 298, distance: 227.6
click at [899, 272] on div "******" at bounding box center [941, 260] width 115 height 24
type input "******"
type input "**"
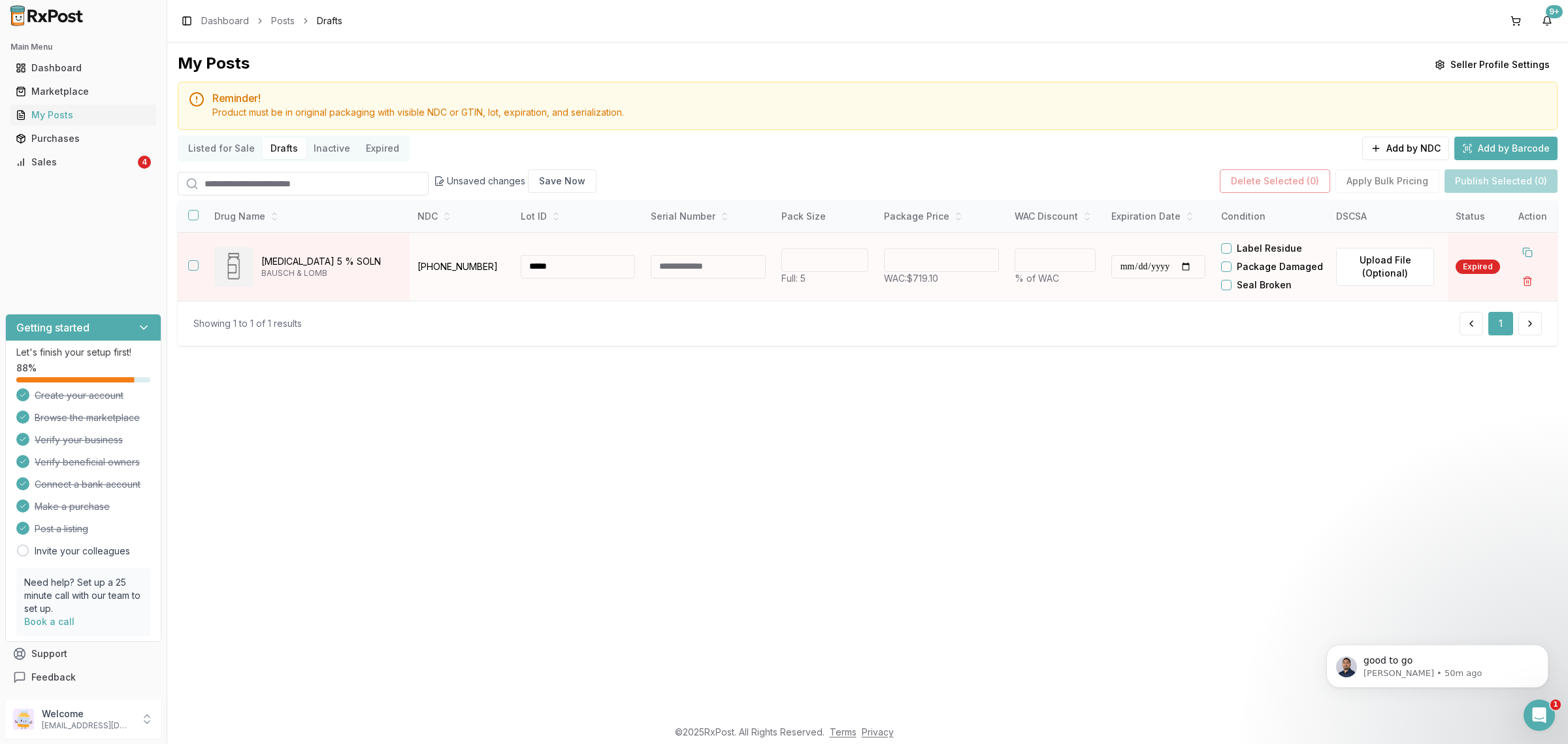
click at [1182, 278] on input "**********" at bounding box center [1157, 267] width 94 height 24
type input "**********"
click at [185, 219] on th at bounding box center [190, 216] width 26 height 31
click at [188, 220] on button "button" at bounding box center [193, 215] width 10 height 10
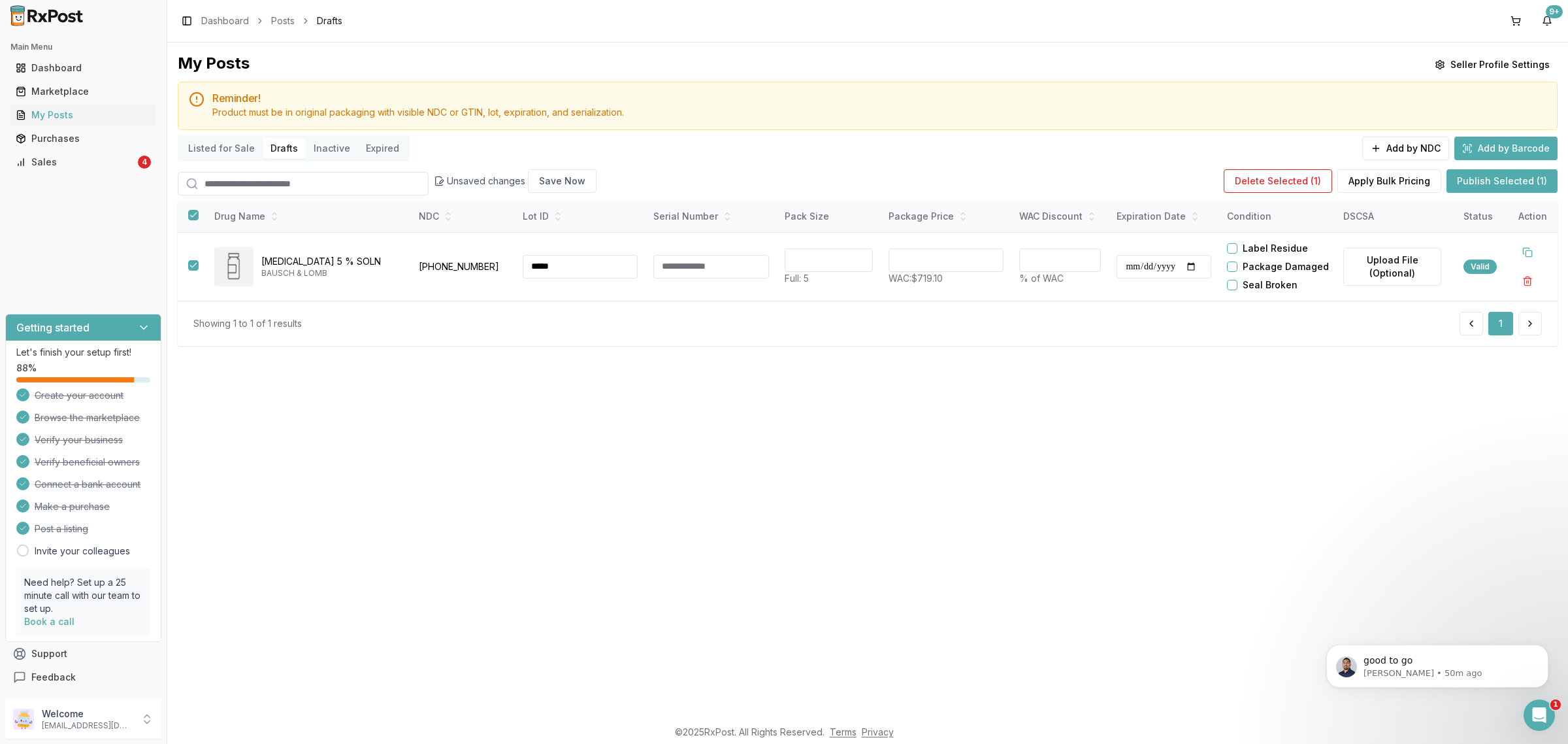
click at [1502, 168] on div "Unsaved changes Save Now Delete Selected ( 1 ) Apply Bulk Pricing Publish Selec…" at bounding box center [867, 181] width 1379 height 29
click at [1510, 188] on button "Publish Selected (1)" at bounding box center [1501, 181] width 111 height 24
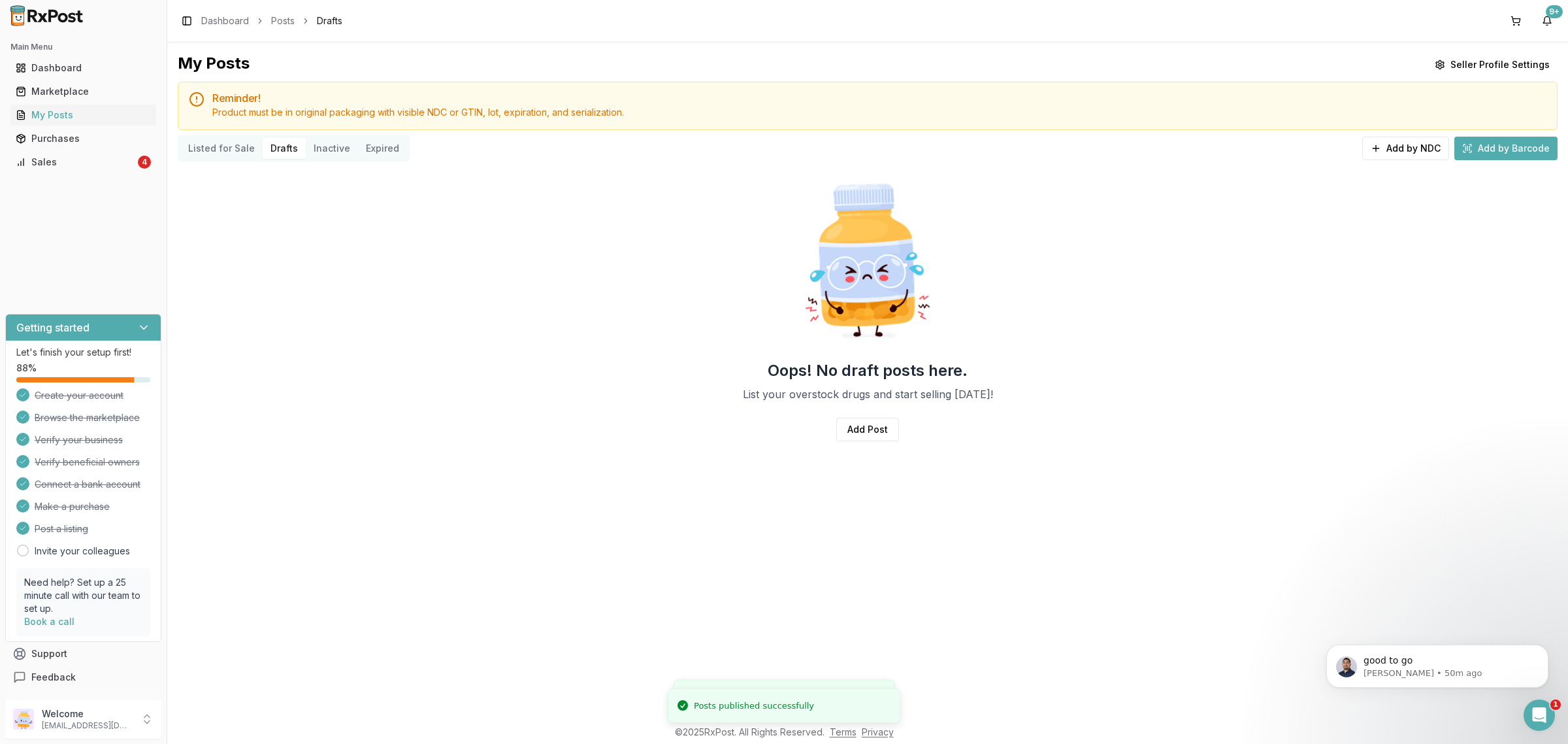
drag, startPoint x: 1510, startPoint y: 188, endPoint x: 1540, endPoint y: 301, distance: 116.9
drag, startPoint x: 1540, startPoint y: 301, endPoint x: 1402, endPoint y: 145, distance: 208.3
click at [1402, 145] on button "Add by NDC" at bounding box center [1404, 148] width 87 height 24
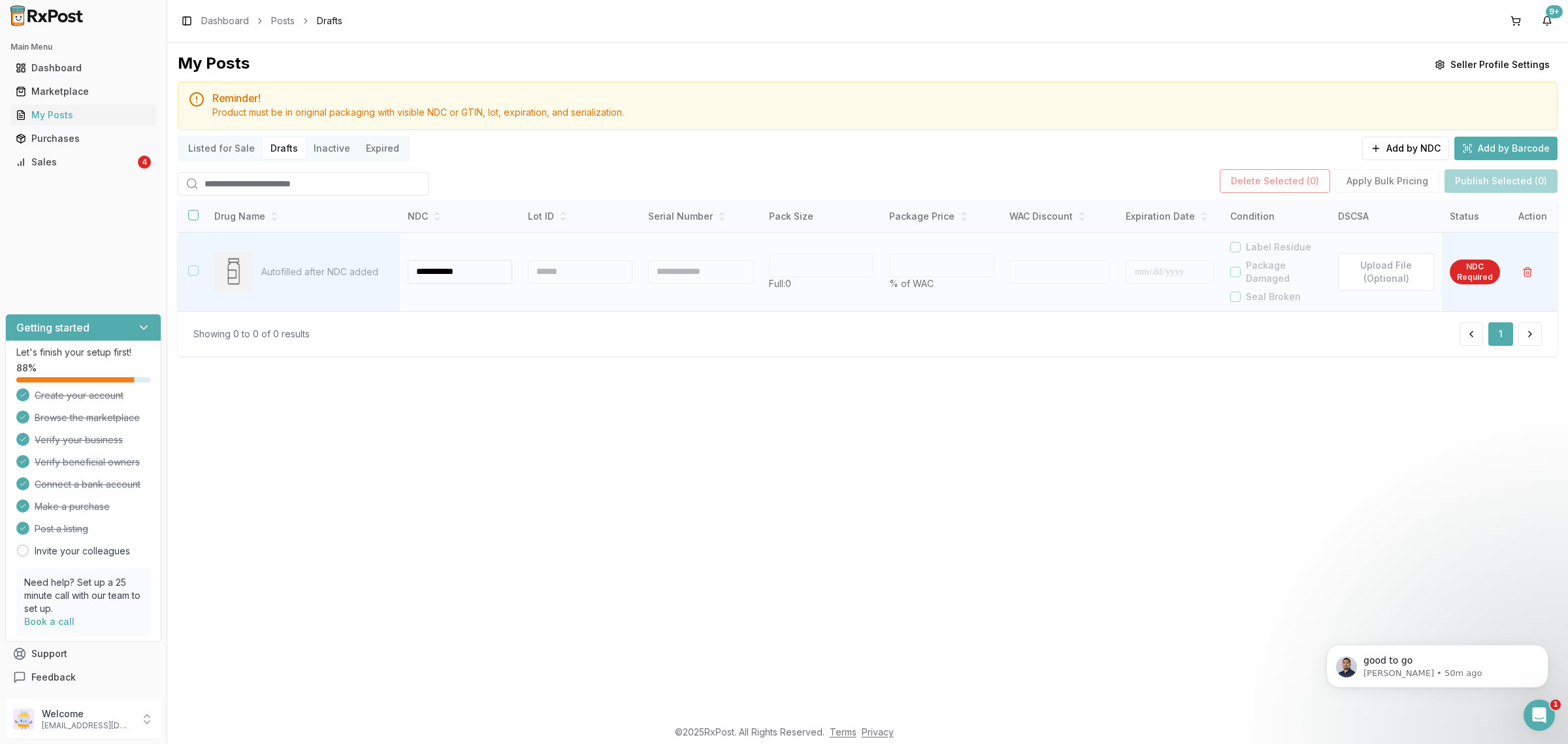
type input "**********"
click at [565, 269] on div at bounding box center [579, 272] width 104 height 24
type input "**"
type input "*"
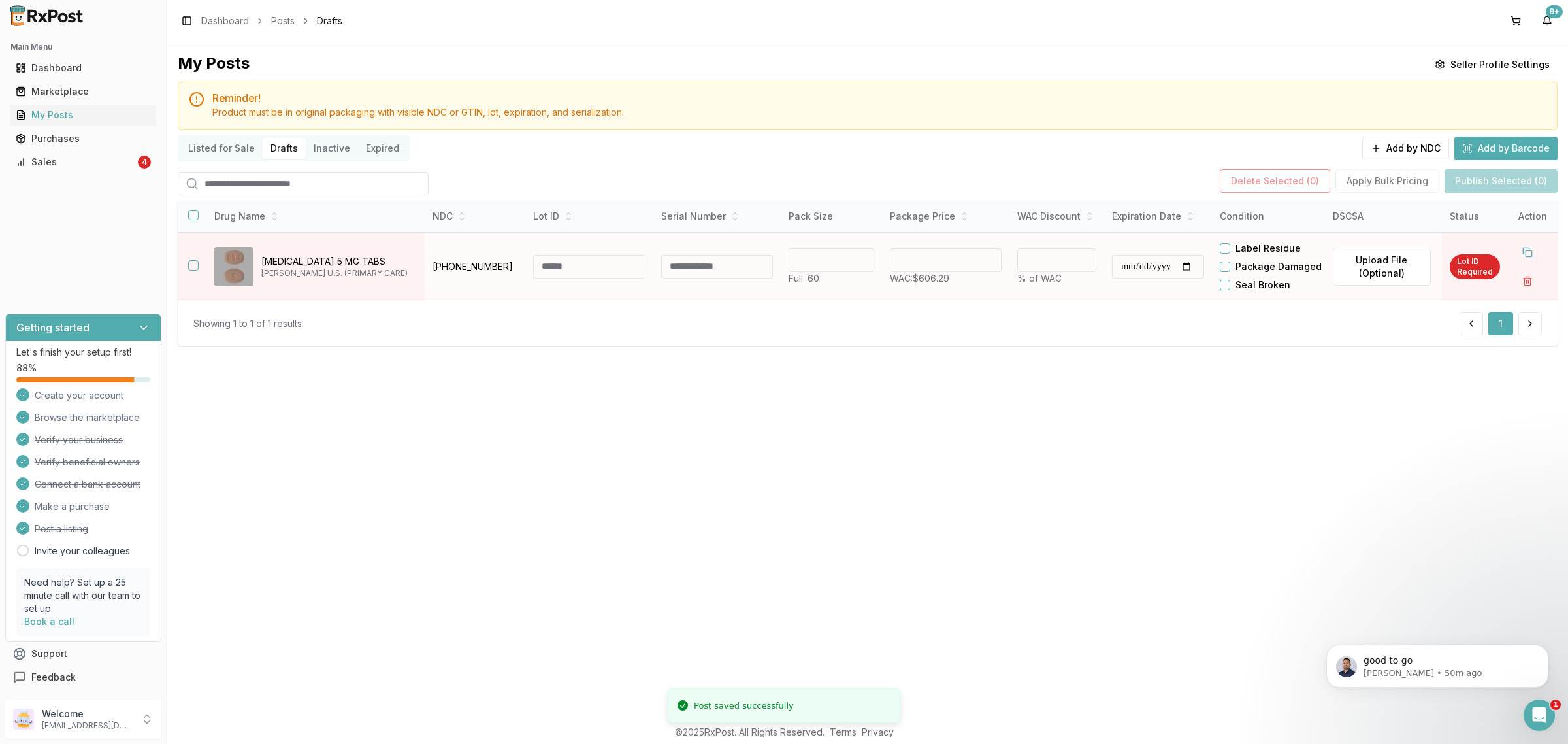
click at [570, 270] on input at bounding box center [589, 267] width 112 height 24
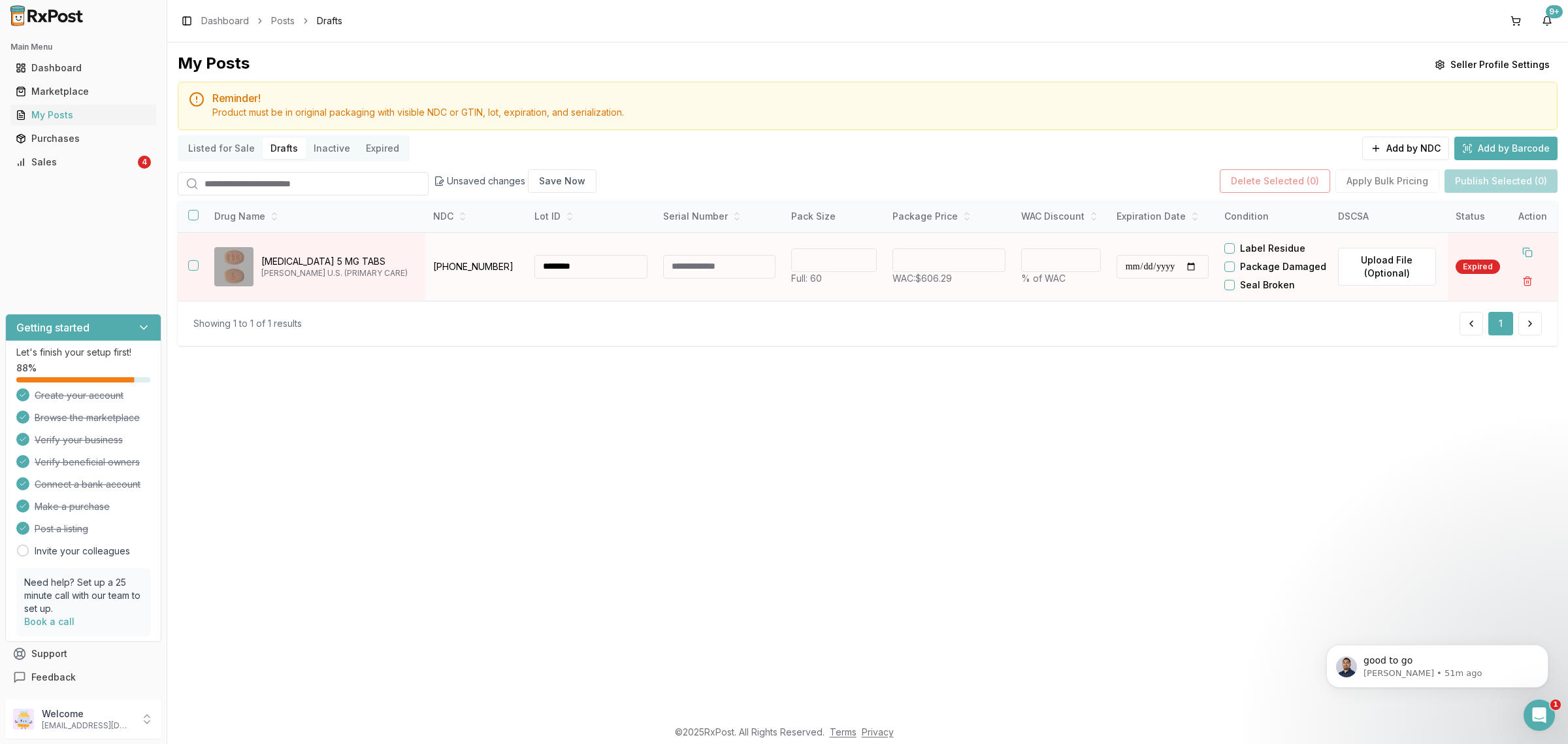
type input "********"
drag, startPoint x: 961, startPoint y: 276, endPoint x: 677, endPoint y: 338, distance: 290.7
click at [831, 292] on tr "**********" at bounding box center [867, 266] width 1379 height 69
click at [1183, 278] on input "**********" at bounding box center [1162, 267] width 92 height 24
click at [1180, 278] on input "**********" at bounding box center [1162, 267] width 92 height 24
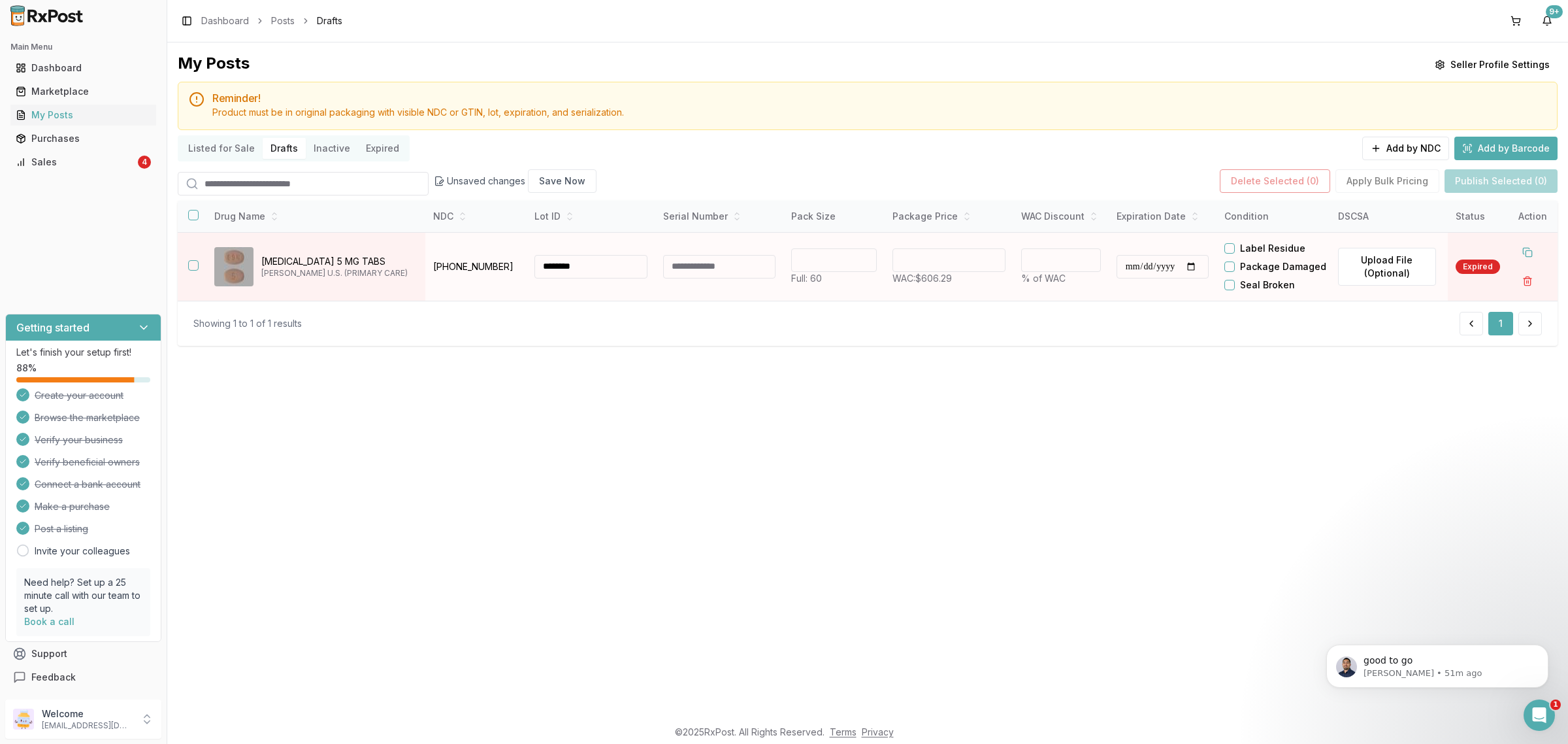
click at [1137, 278] on input "**********" at bounding box center [1162, 267] width 92 height 24
type input "**********"
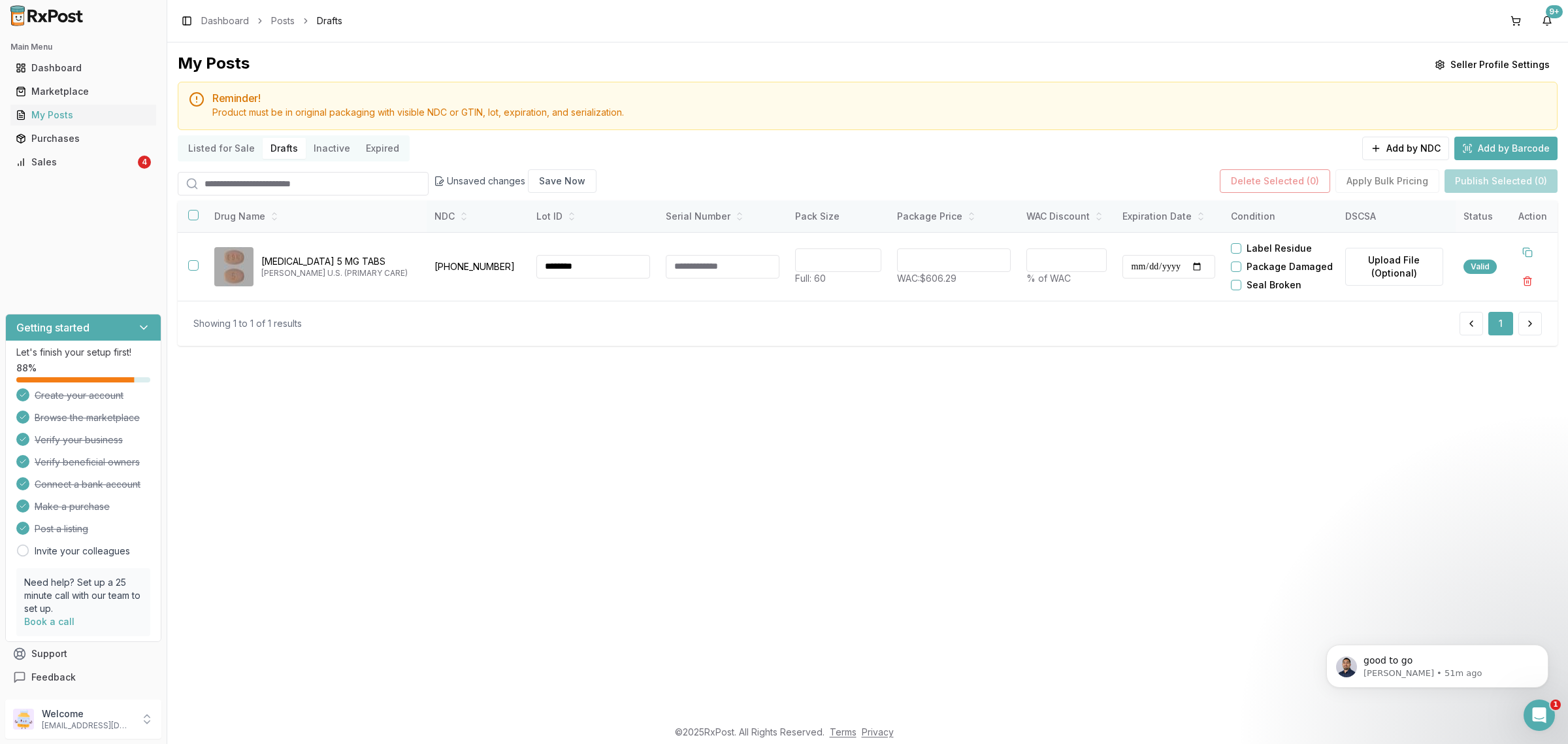
click at [186, 224] on th at bounding box center [190, 216] width 26 height 31
click at [191, 220] on button "button" at bounding box center [193, 215] width 10 height 10
click at [1470, 185] on button "Publish Selected (1)" at bounding box center [1501, 181] width 111 height 24
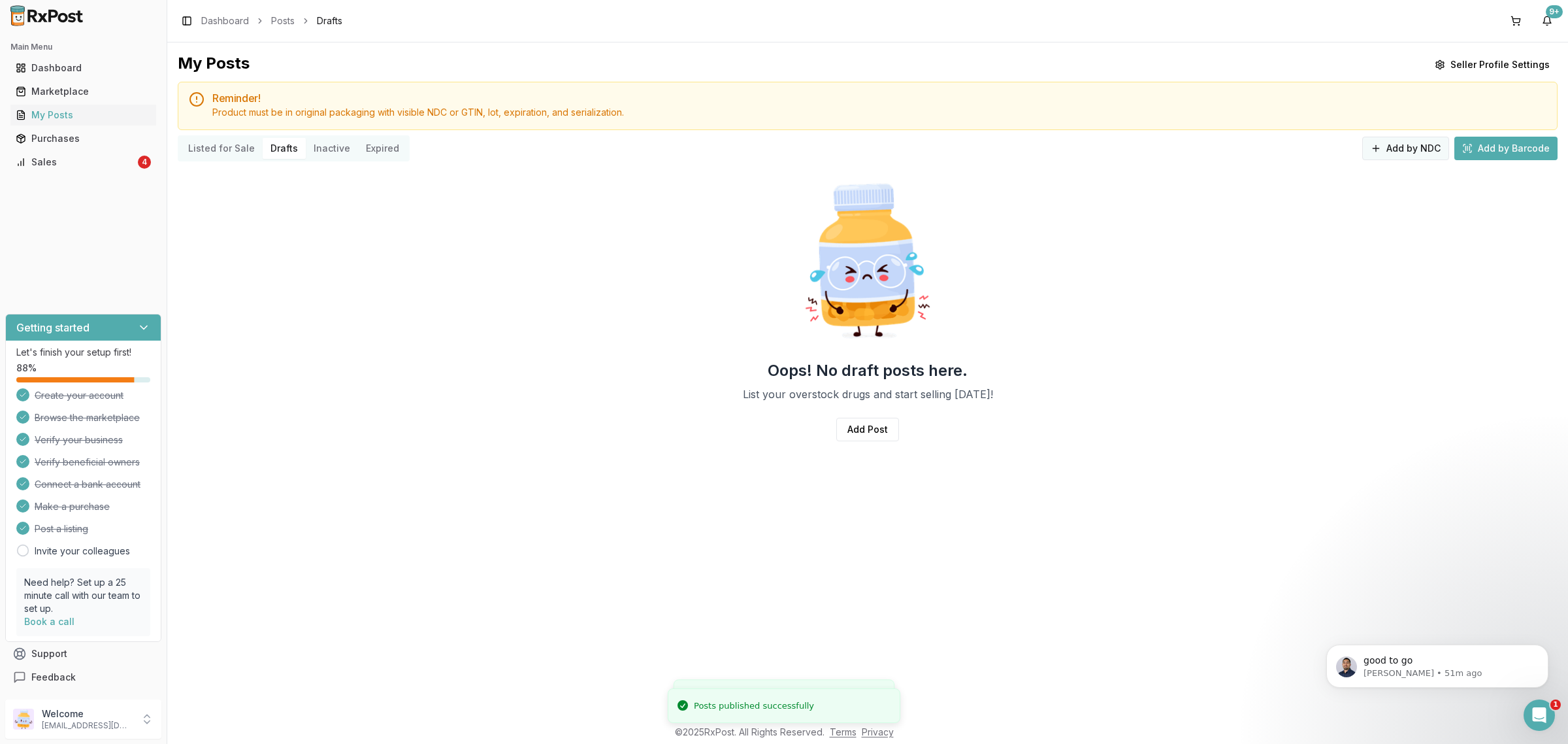
click at [1383, 138] on button "Add by NDC" at bounding box center [1404, 148] width 87 height 24
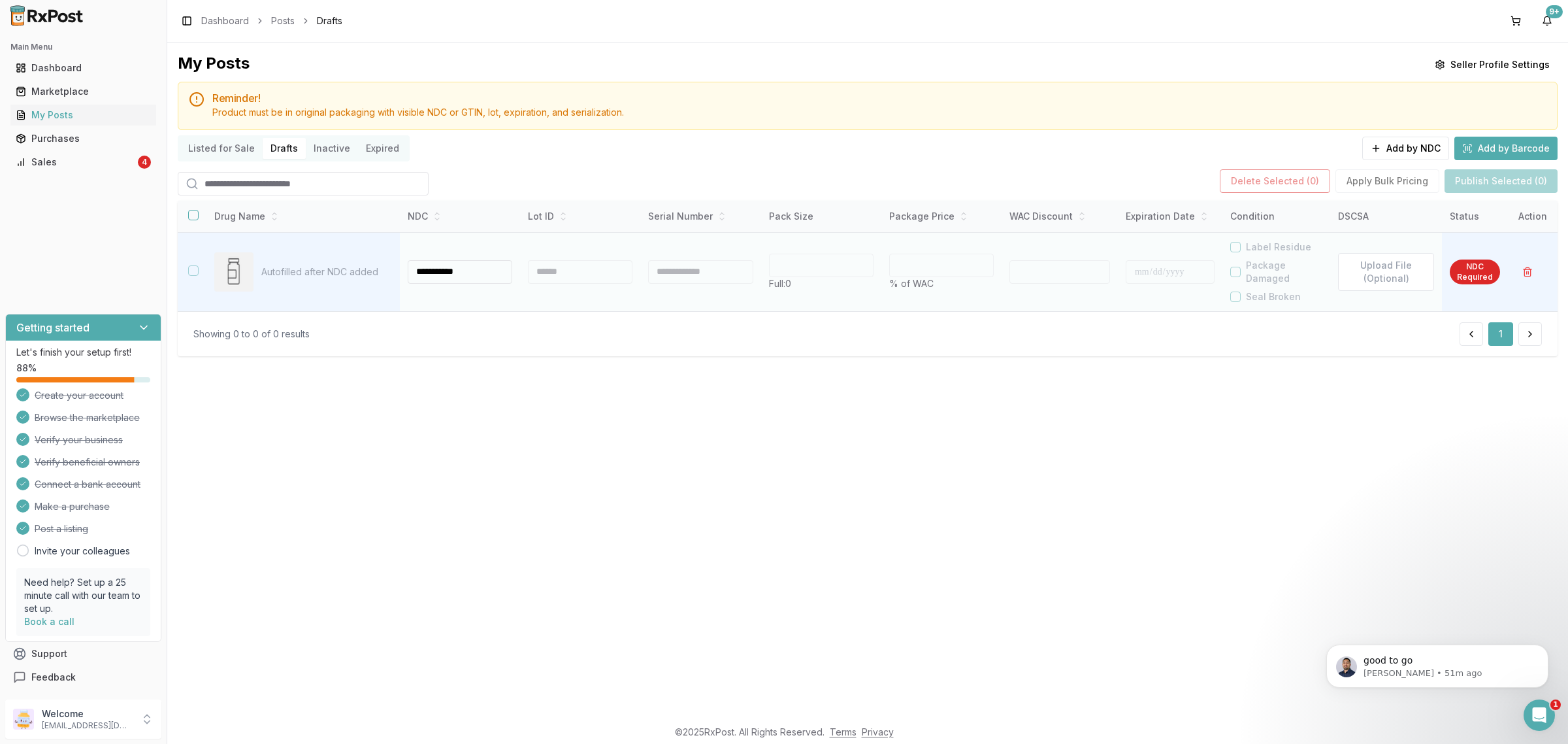
type input "**********"
click at [548, 267] on div at bounding box center [579, 272] width 104 height 24
type input "**"
type input "*"
click at [551, 271] on div at bounding box center [577, 272] width 103 height 24
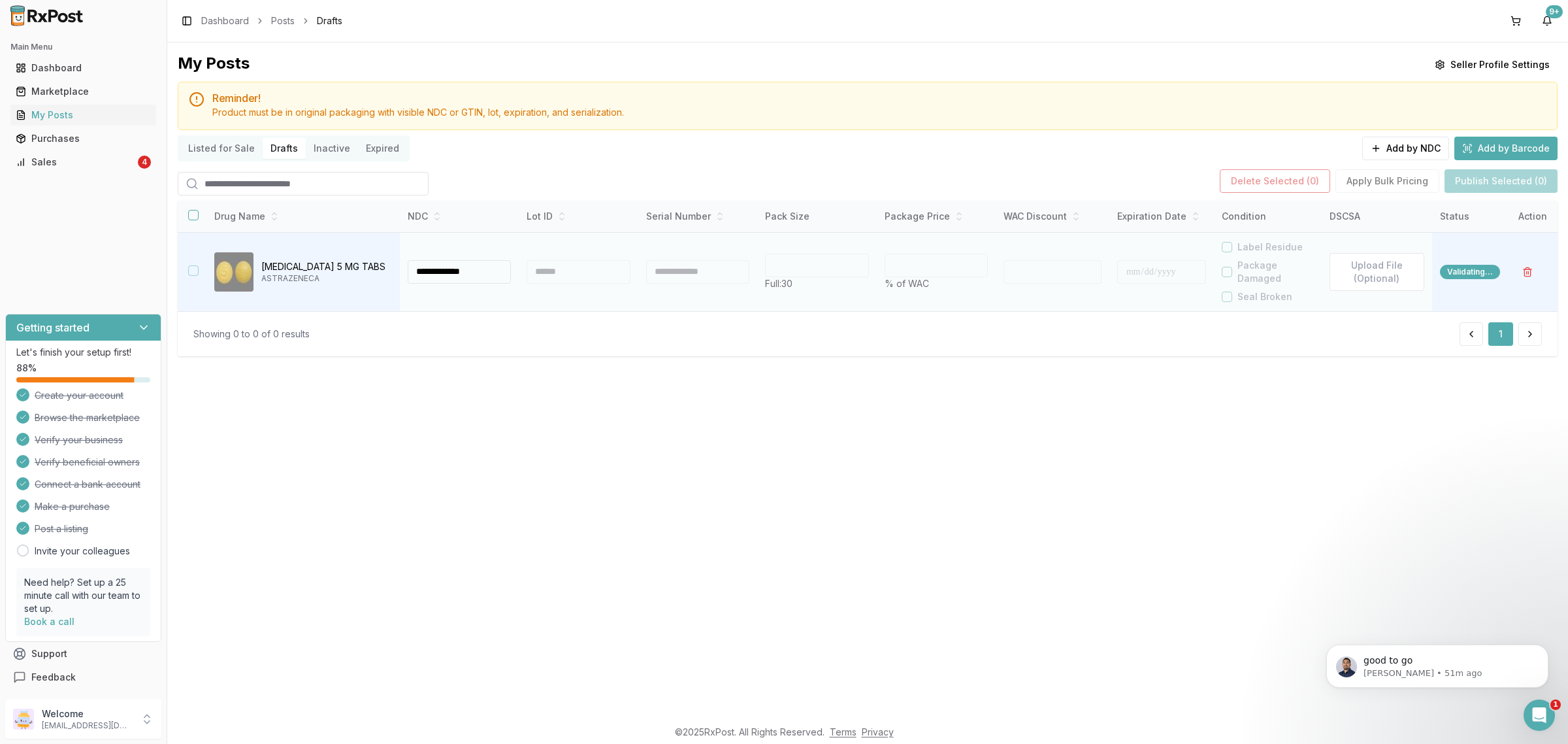
click at [551, 271] on div at bounding box center [577, 272] width 103 height 24
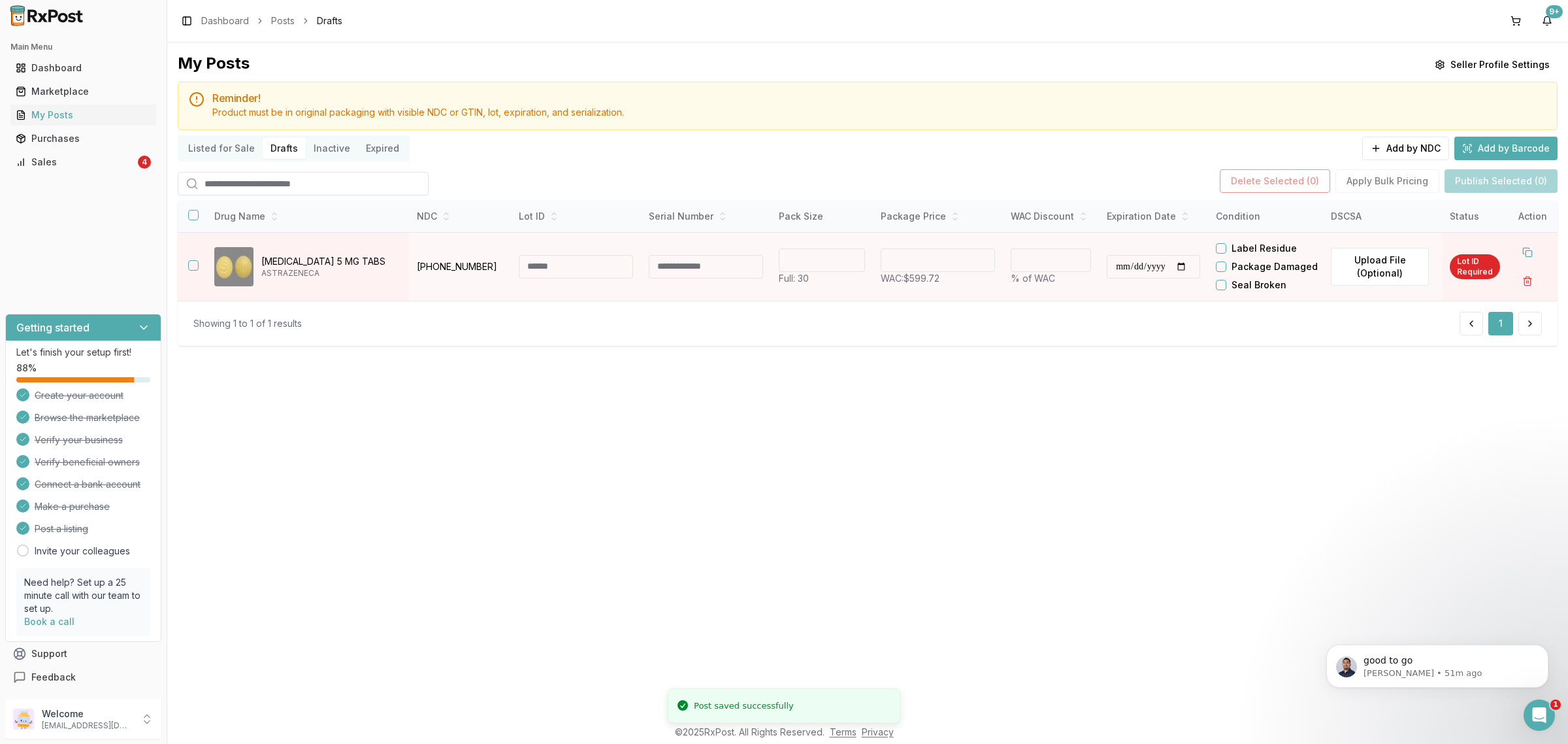
click at [551, 271] on input at bounding box center [576, 267] width 114 height 24
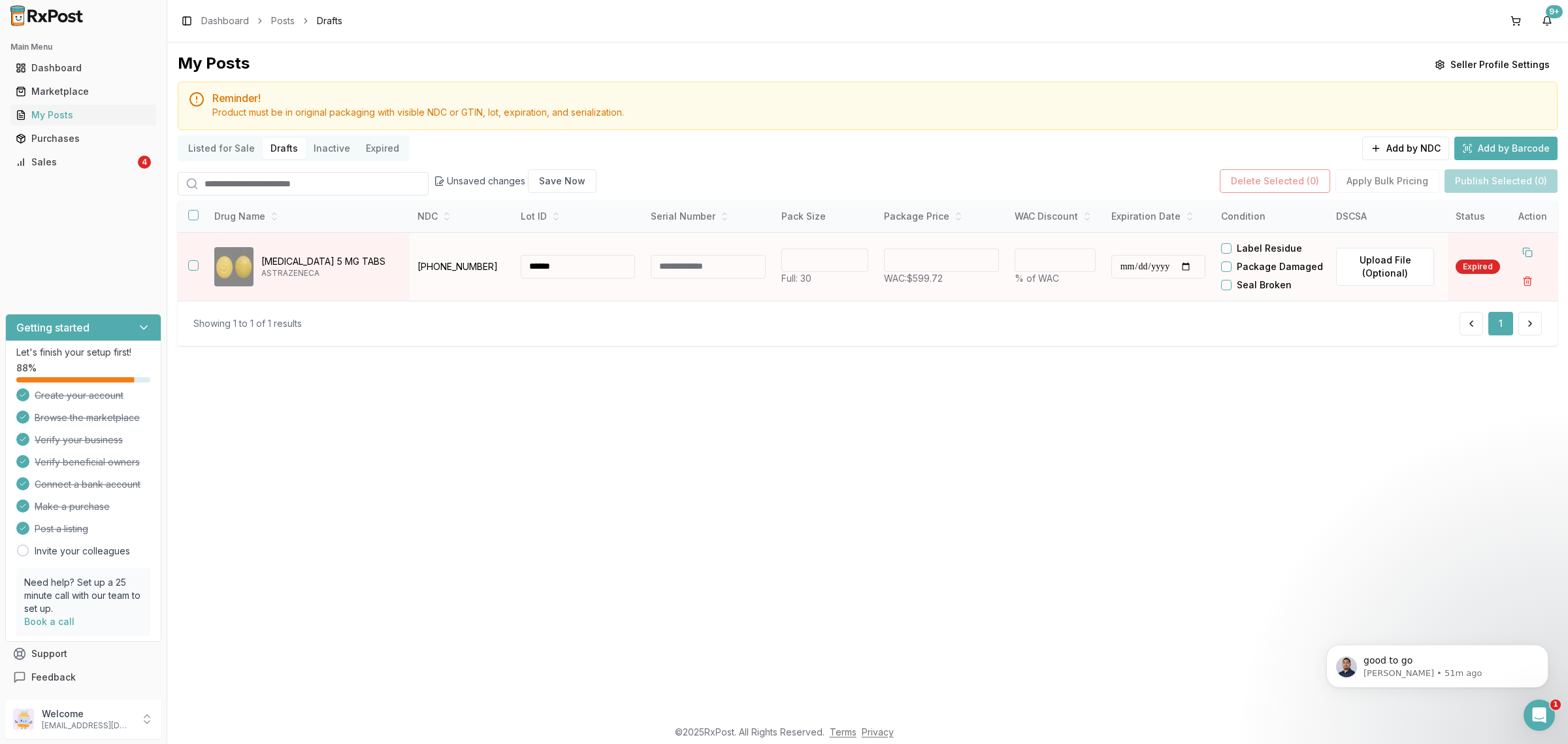
type input "******"
drag, startPoint x: 974, startPoint y: 264, endPoint x: 729, endPoint y: 287, distance: 246.1
click at [761, 289] on tr "**********" at bounding box center [867, 266] width 1379 height 69
type input "******"
type input "**"
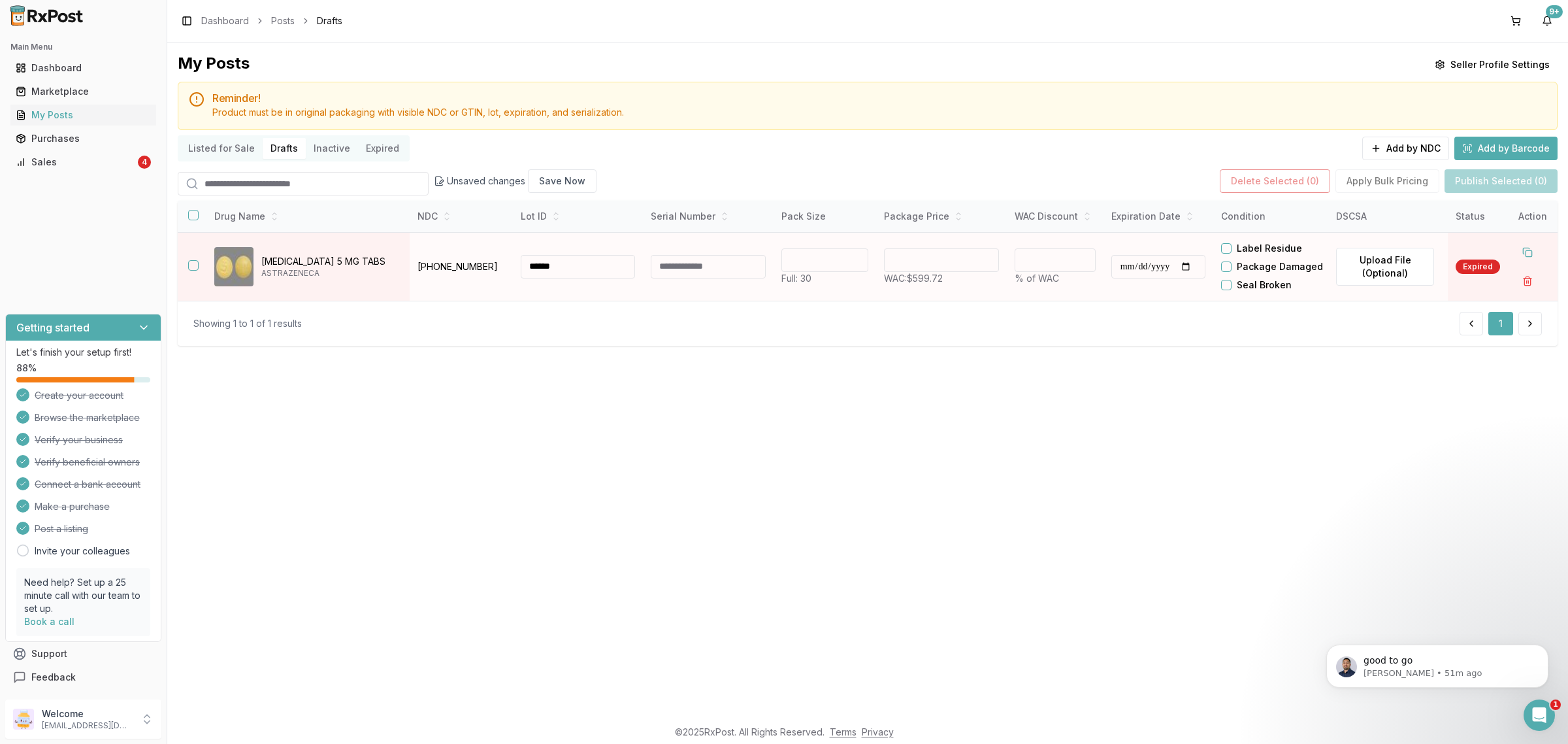
click at [1138, 278] on input "**********" at bounding box center [1157, 267] width 94 height 24
type input "**********"
click at [190, 220] on button "button" at bounding box center [193, 215] width 10 height 10
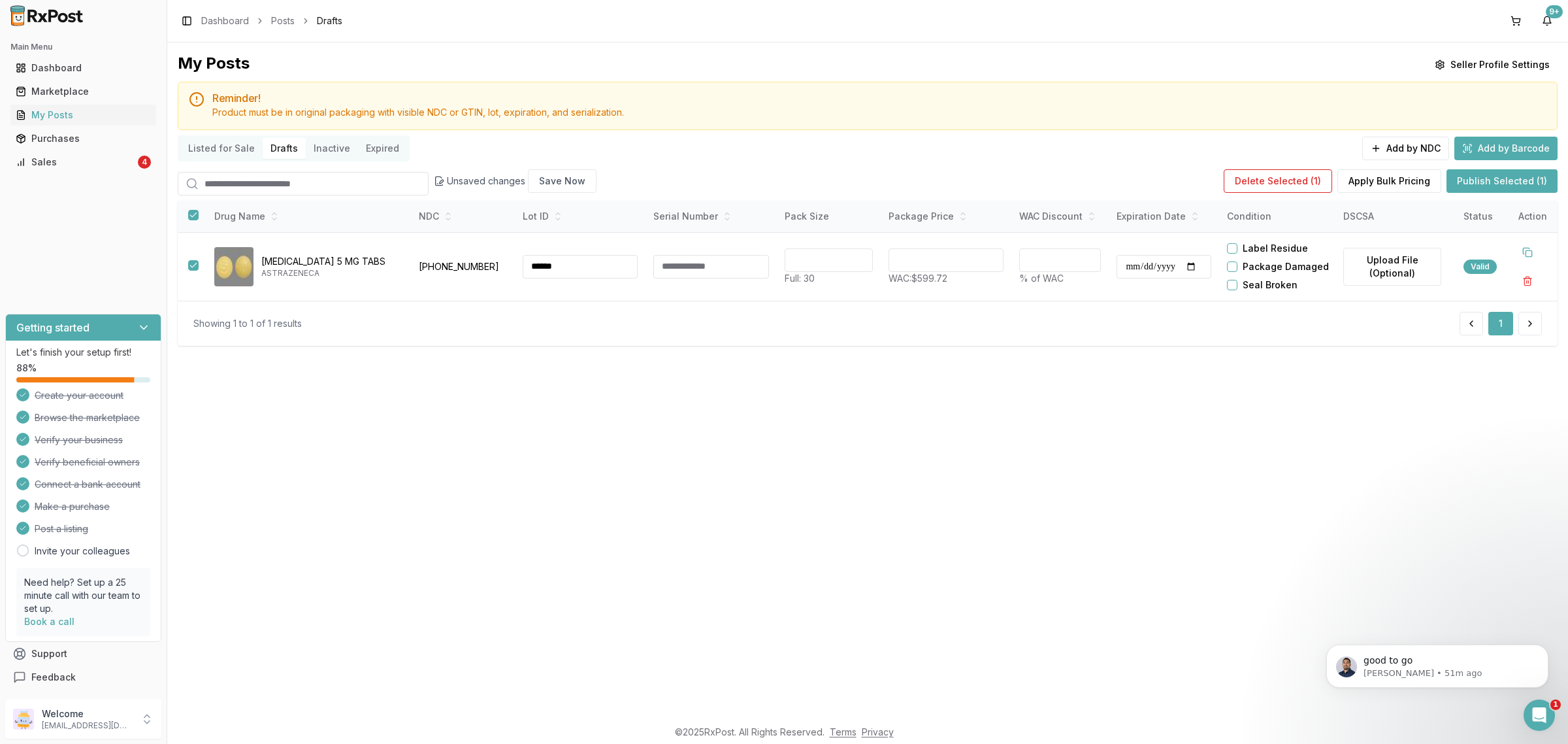
click at [1500, 178] on button "Publish Selected (1)" at bounding box center [1501, 181] width 111 height 24
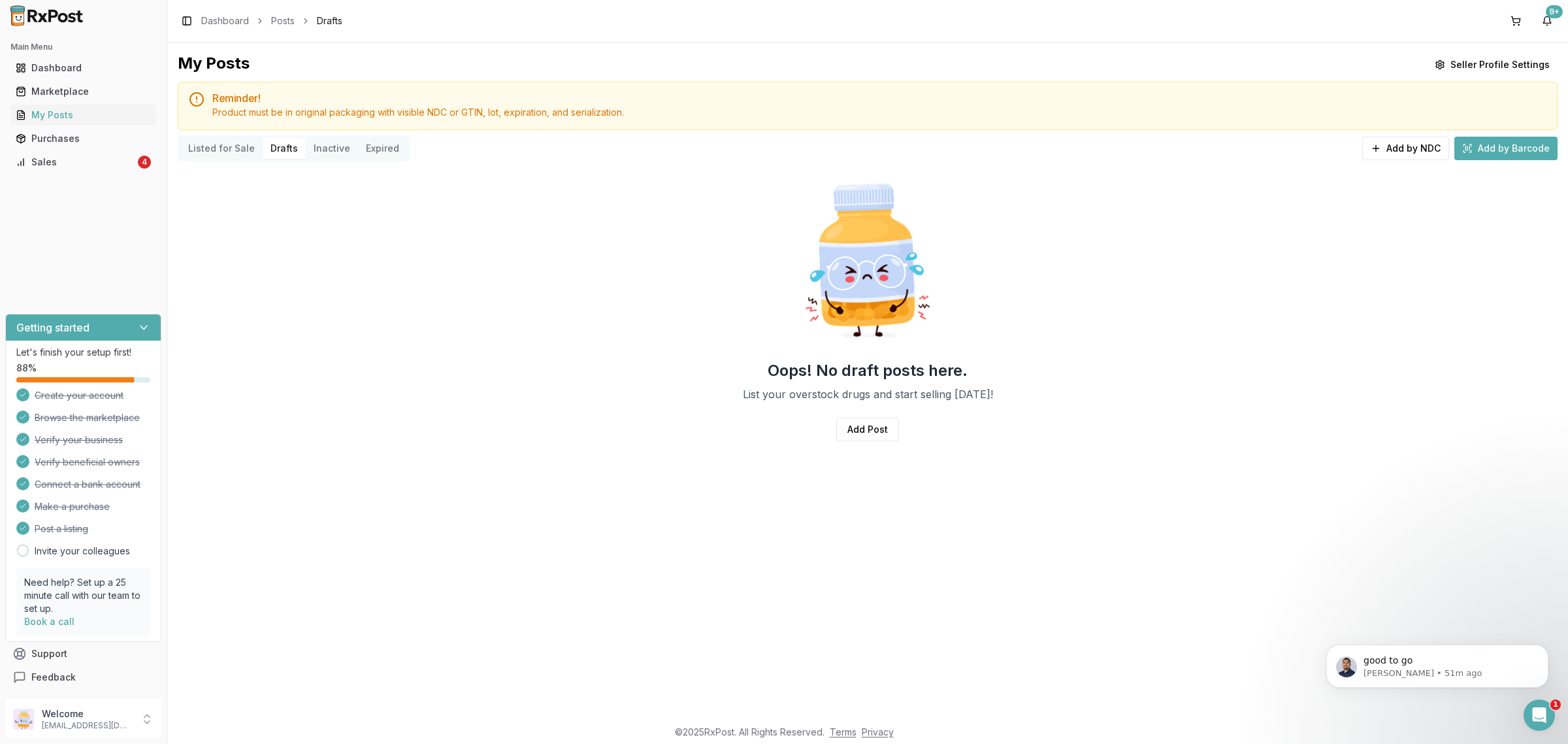
click at [1408, 164] on div "My Posts Seller Profile Settings Reminder! Product must be in original packagin…" at bounding box center [867, 257] width 1379 height 409
click at [1408, 158] on div "Add by NDC Add by Barcode" at bounding box center [1459, 148] width 195 height 26
click at [1405, 155] on button "Add by NDC" at bounding box center [1404, 148] width 87 height 24
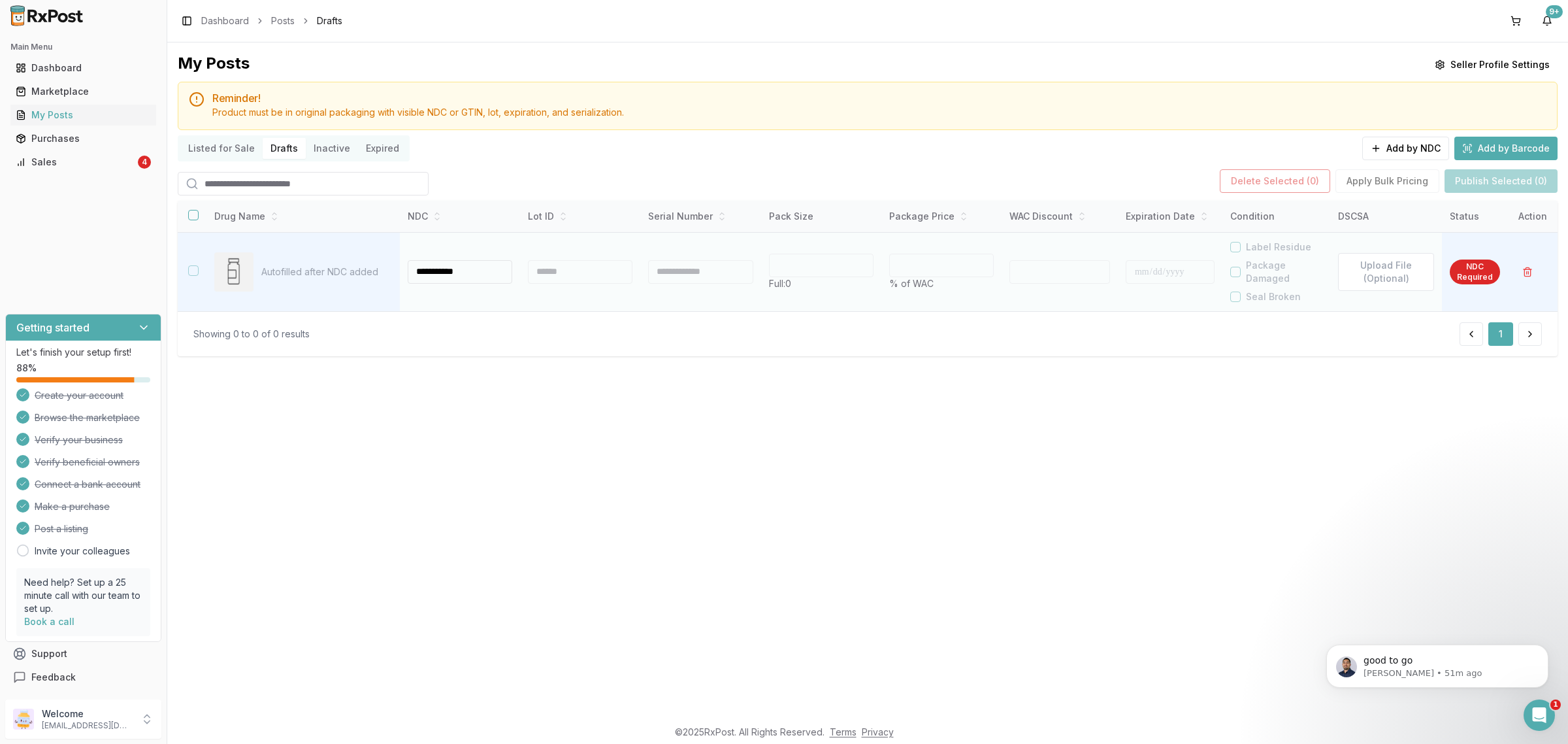
type input "**********"
click at [545, 265] on div at bounding box center [579, 272] width 104 height 24
click at [548, 267] on div at bounding box center [577, 272] width 103 height 24
type input "**"
type input "*"
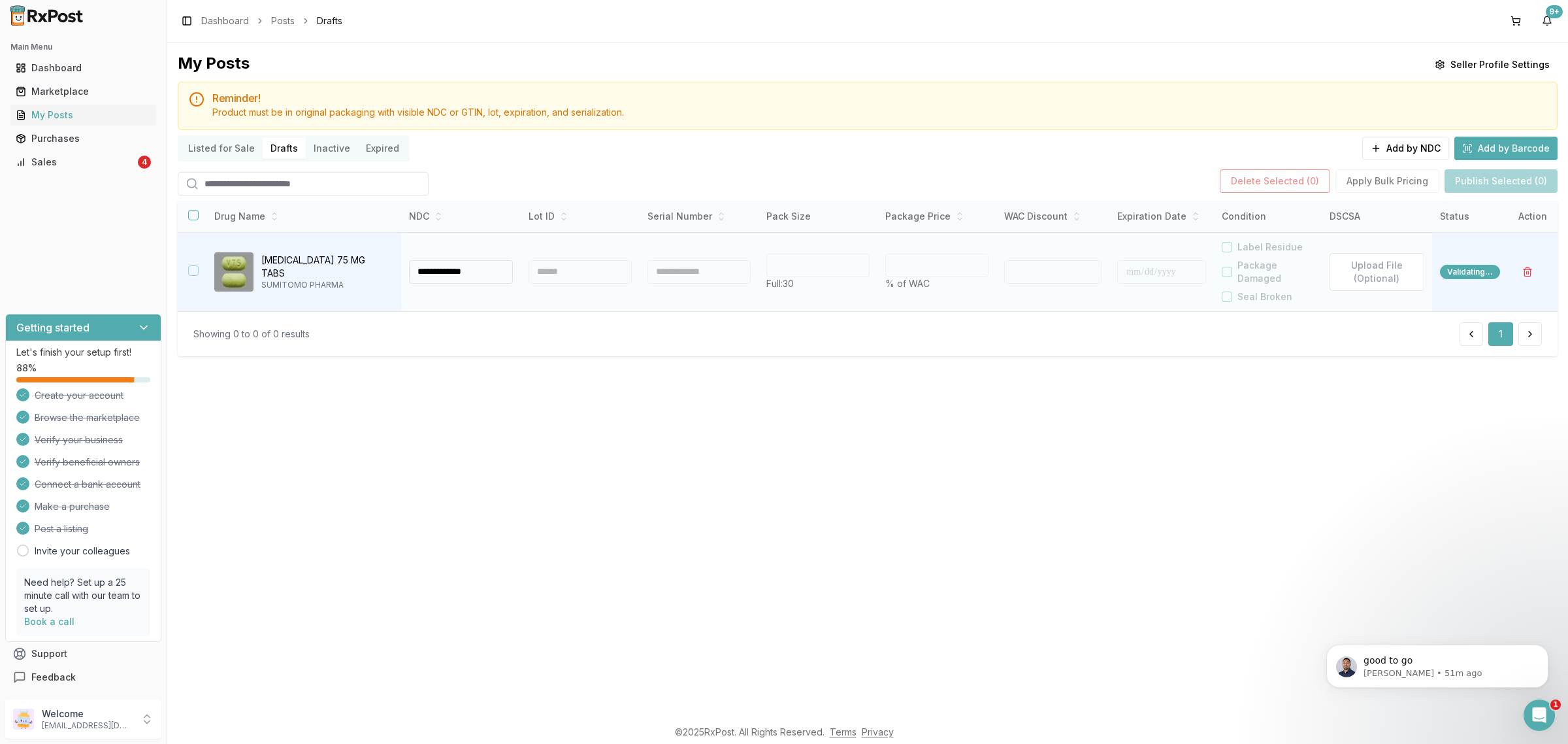
click at [551, 269] on div at bounding box center [579, 272] width 103 height 24
click at [552, 273] on div at bounding box center [579, 272] width 103 height 24
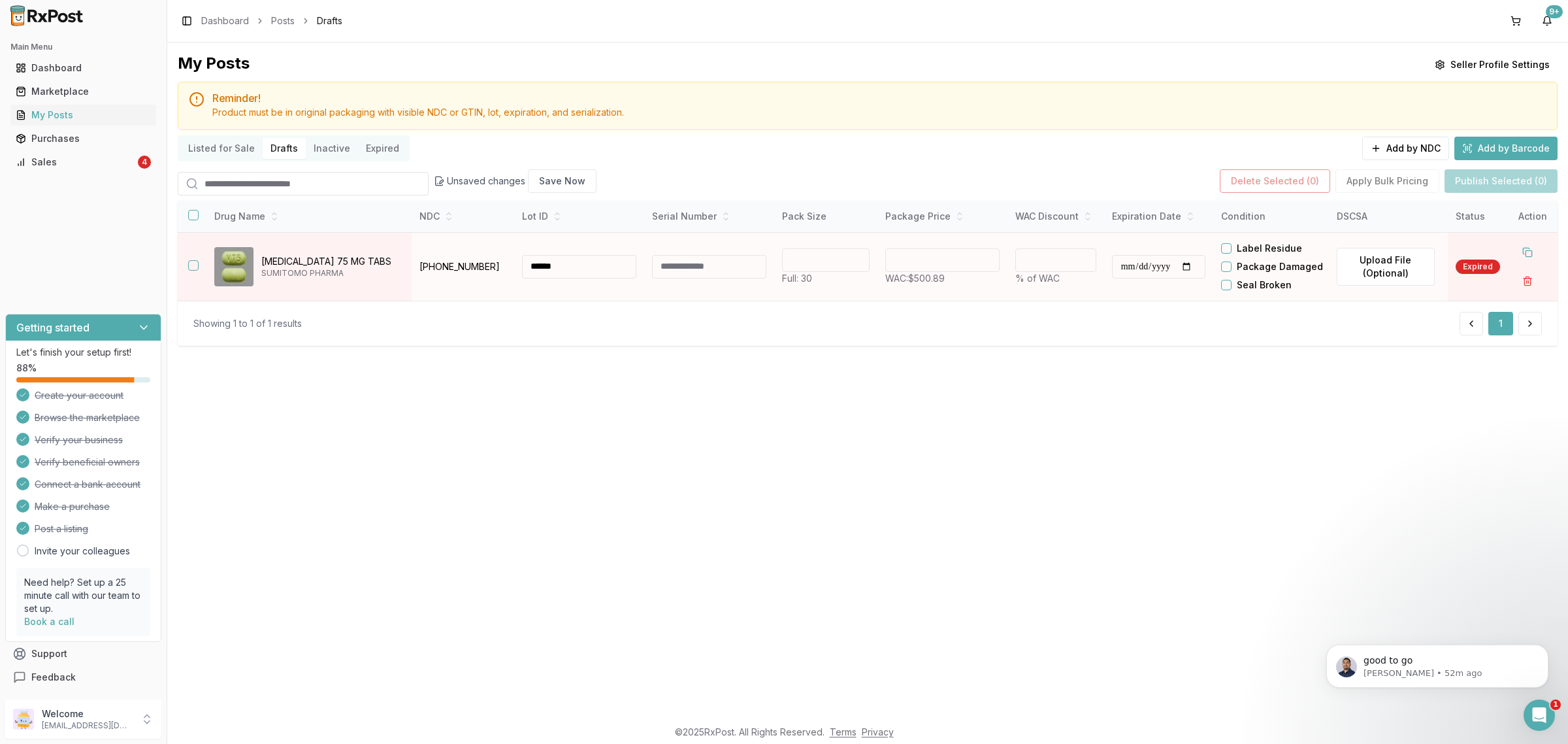
type input "******"
click at [1141, 278] on input "**********" at bounding box center [1158, 267] width 94 height 24
type input "**********"
drag, startPoint x: 938, startPoint y: 275, endPoint x: 481, endPoint y: 298, distance: 457.6
click at [736, 289] on tr "**********" at bounding box center [867, 266] width 1379 height 69
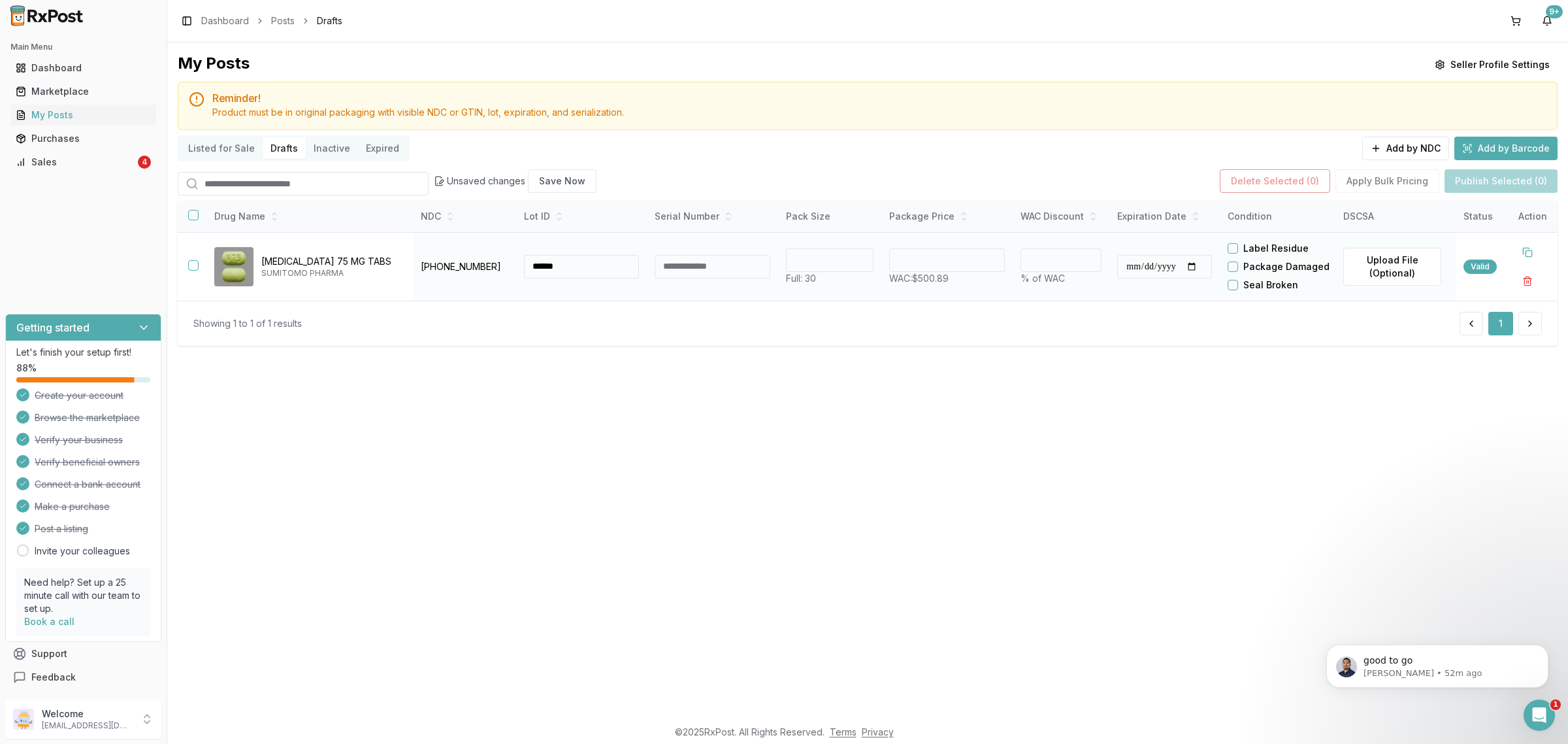
type input "******"
type input "**"
click at [1541, 265] on div at bounding box center [1532, 267] width 34 height 53
click at [1533, 264] on button at bounding box center [1527, 252] width 24 height 24
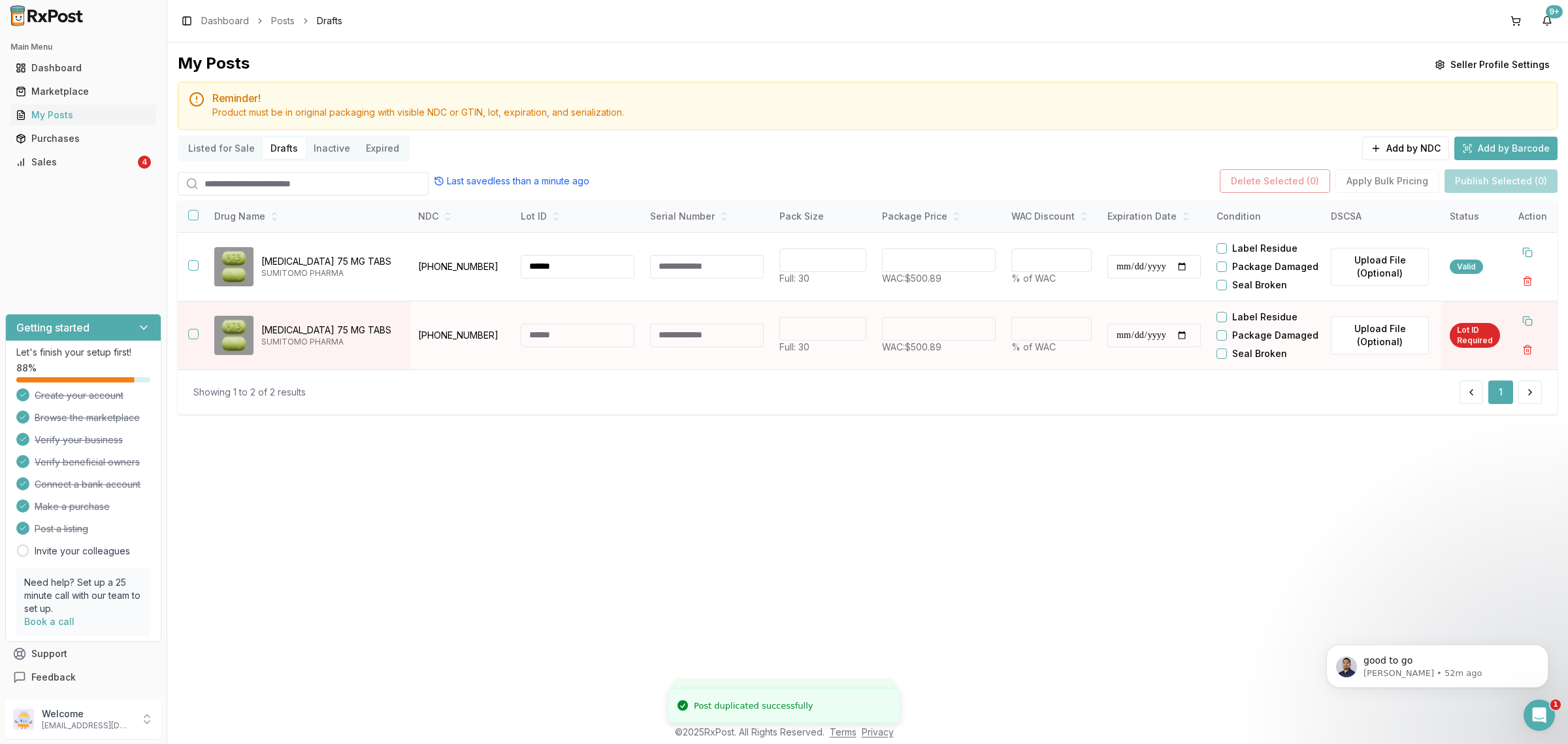
click at [1131, 347] on input "**********" at bounding box center [1154, 335] width 93 height 24
type input "**********"
click at [533, 347] on input at bounding box center [578, 335] width 114 height 24
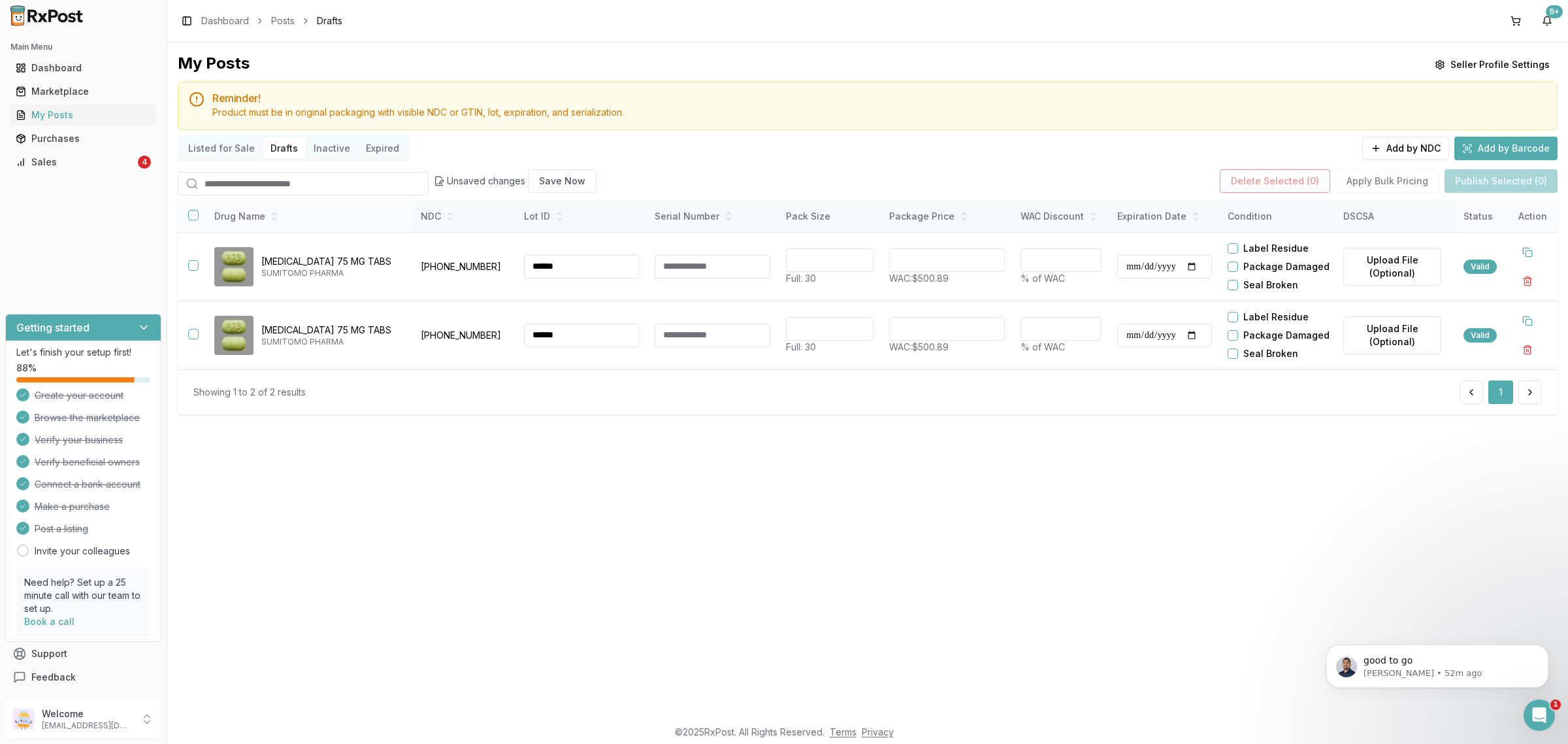
type input "******"
click at [193, 220] on button "button" at bounding box center [193, 215] width 10 height 10
click at [1479, 170] on button "Publish Selected (2)" at bounding box center [1501, 181] width 113 height 24
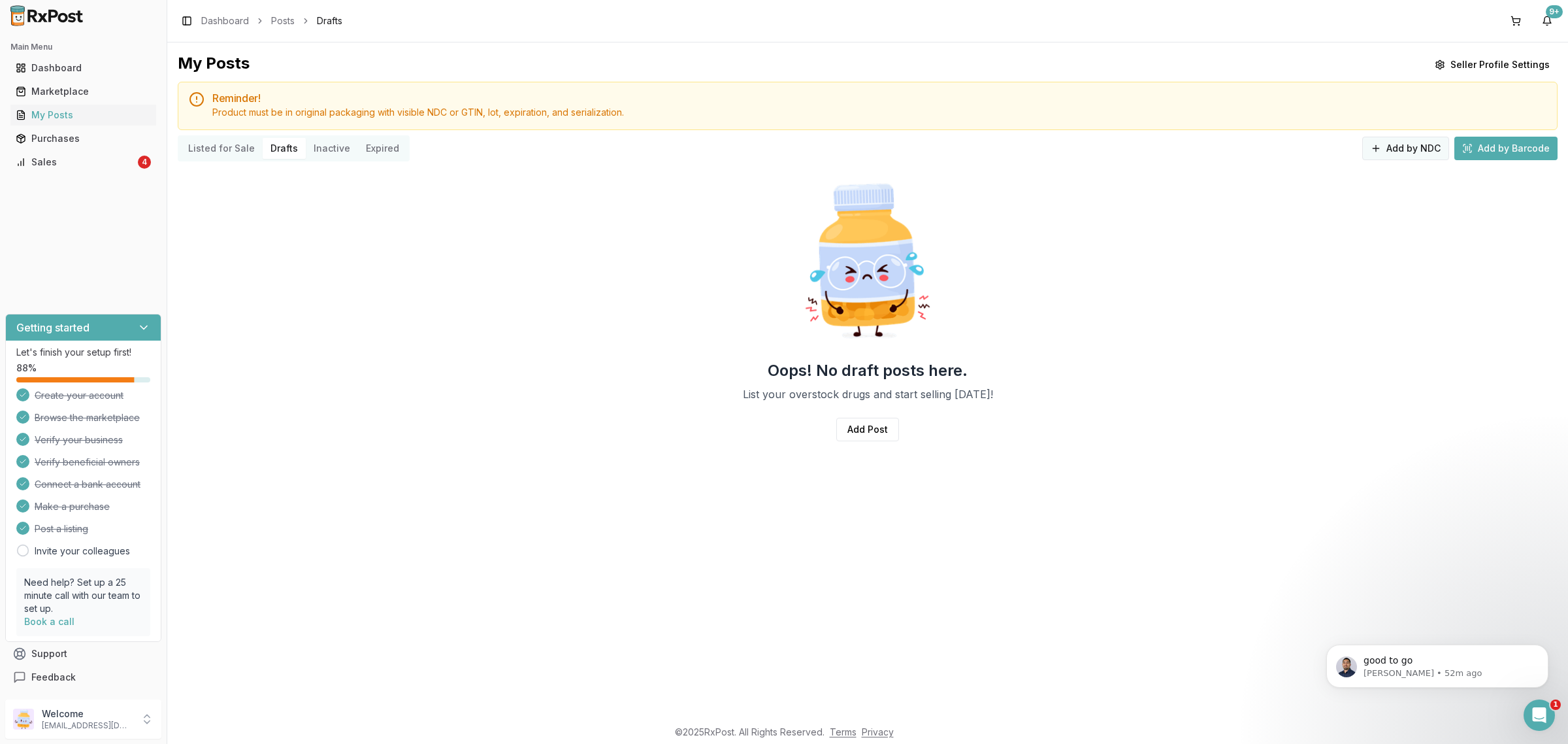
click at [1428, 141] on button "Add by NDC" at bounding box center [1404, 148] width 87 height 24
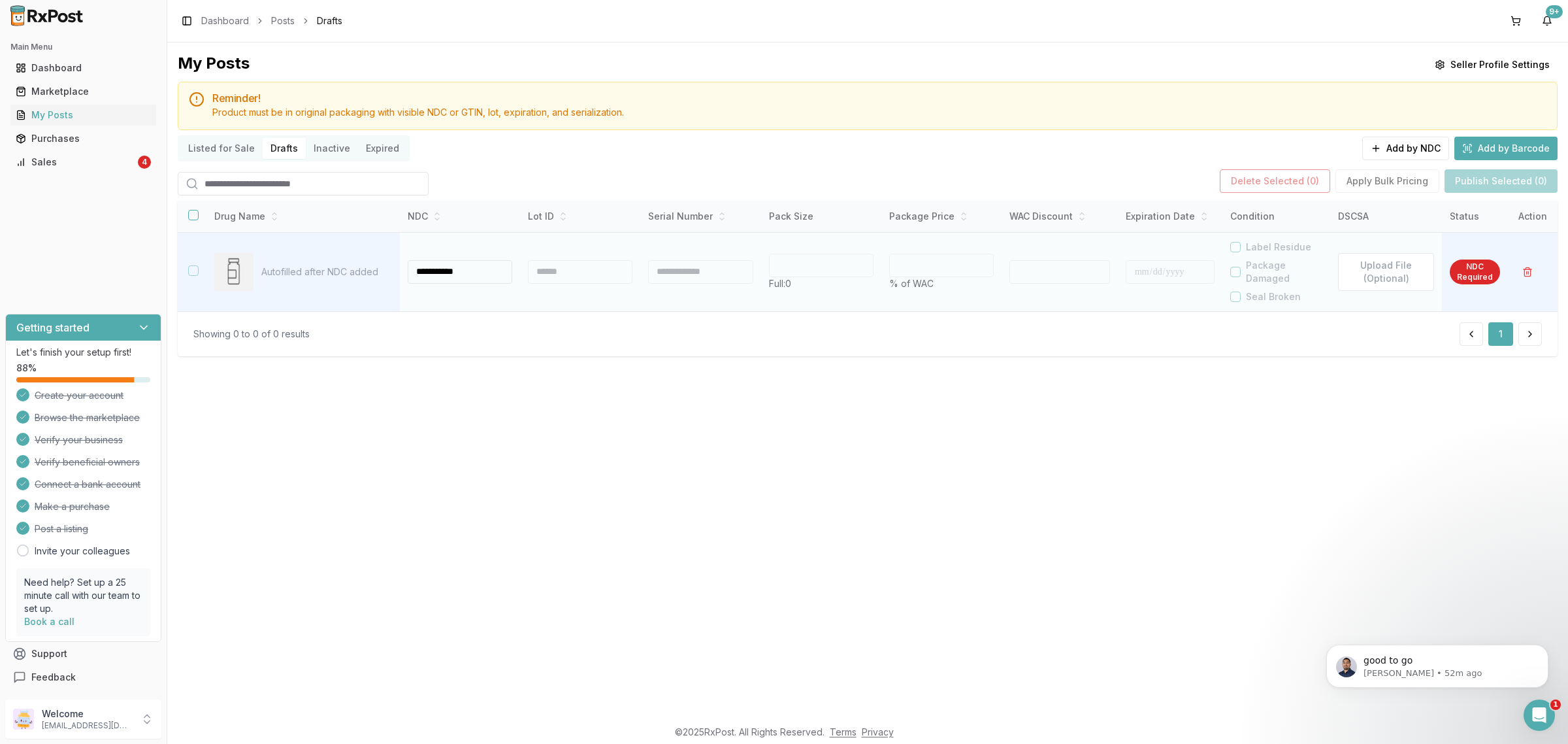
type input "**********"
click at [539, 276] on div at bounding box center [579, 272] width 104 height 24
type input "**"
type input "*"
click at [548, 272] on div at bounding box center [579, 272] width 103 height 24
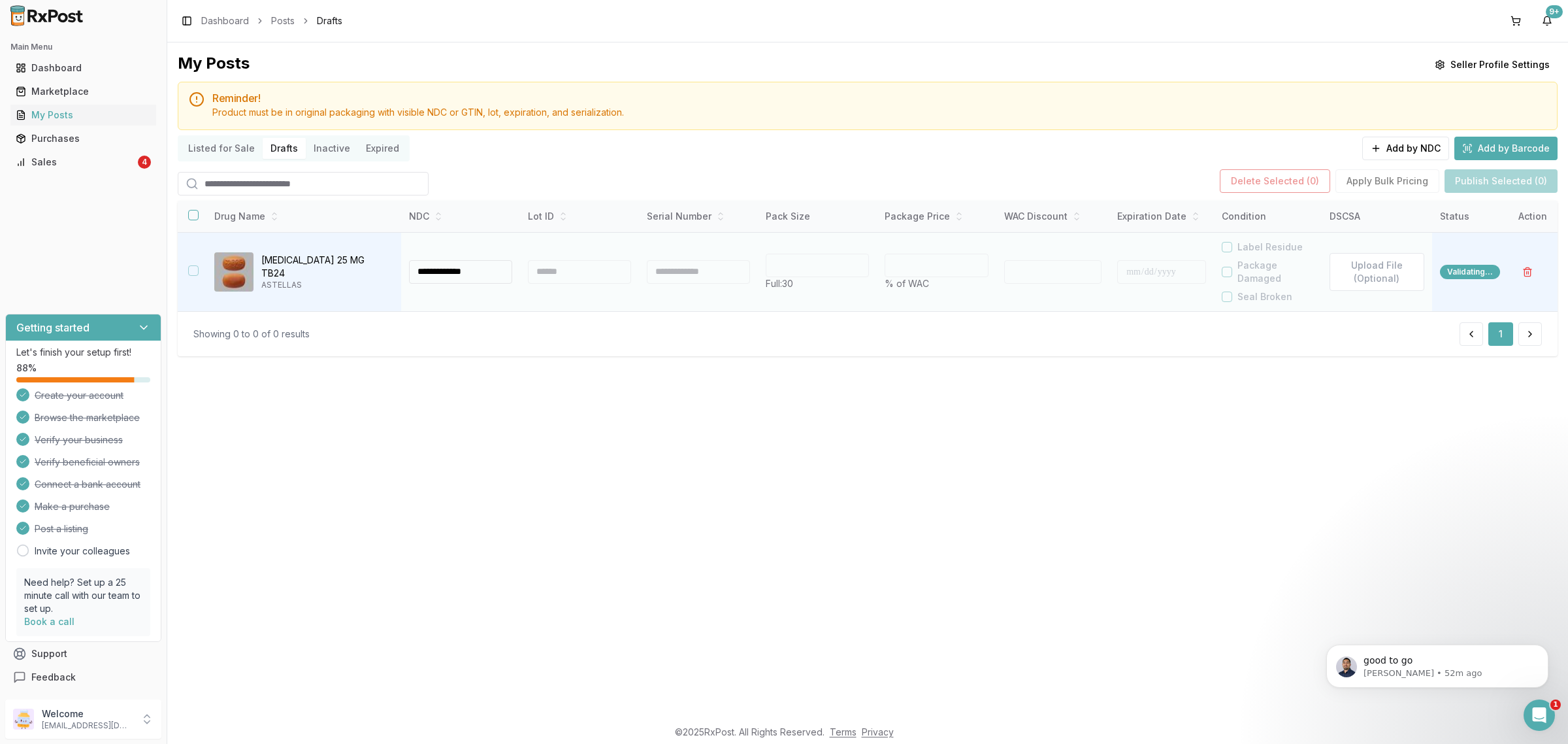
click at [548, 272] on div at bounding box center [579, 272] width 103 height 24
click at [556, 273] on div at bounding box center [579, 272] width 103 height 24
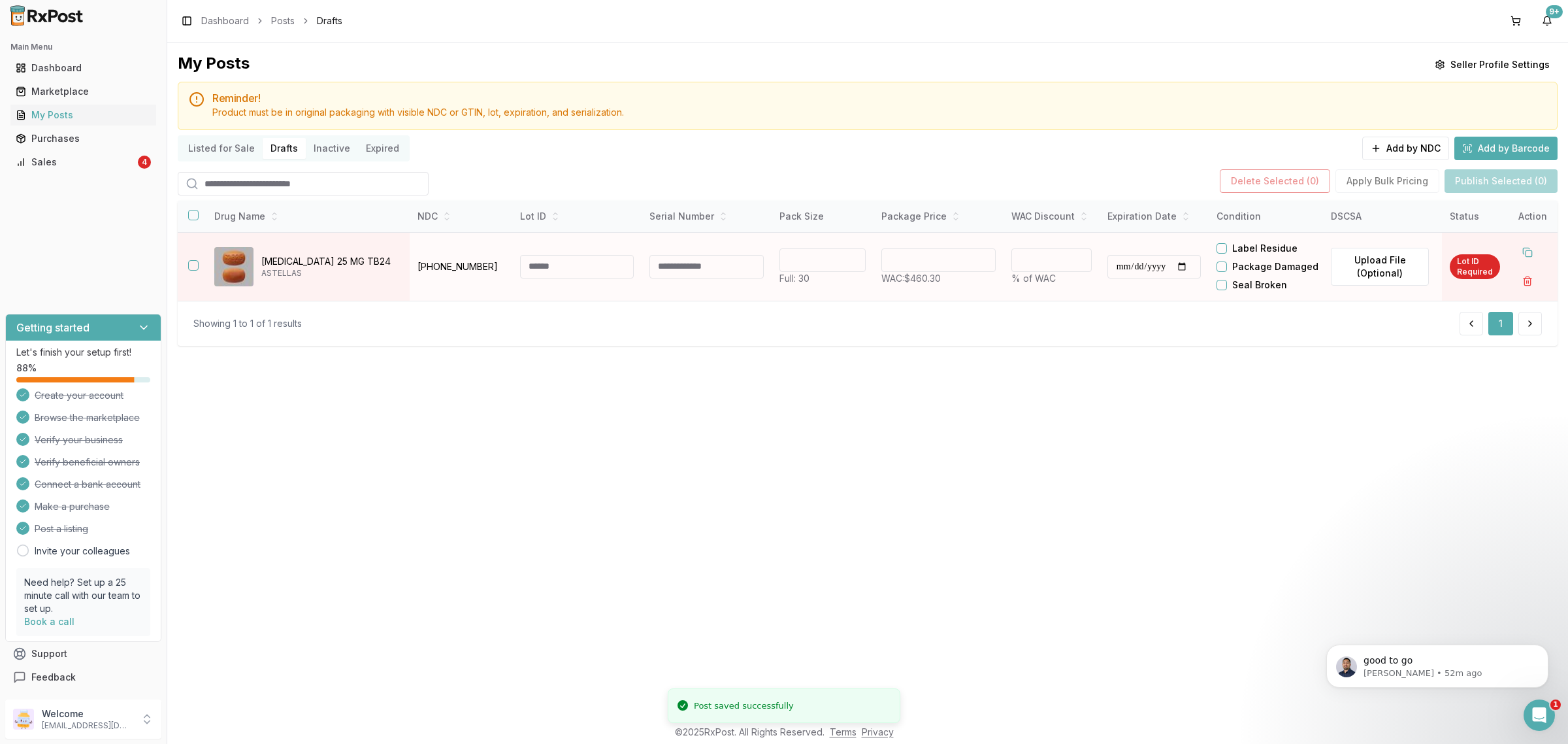
click at [551, 278] on input at bounding box center [577, 267] width 114 height 24
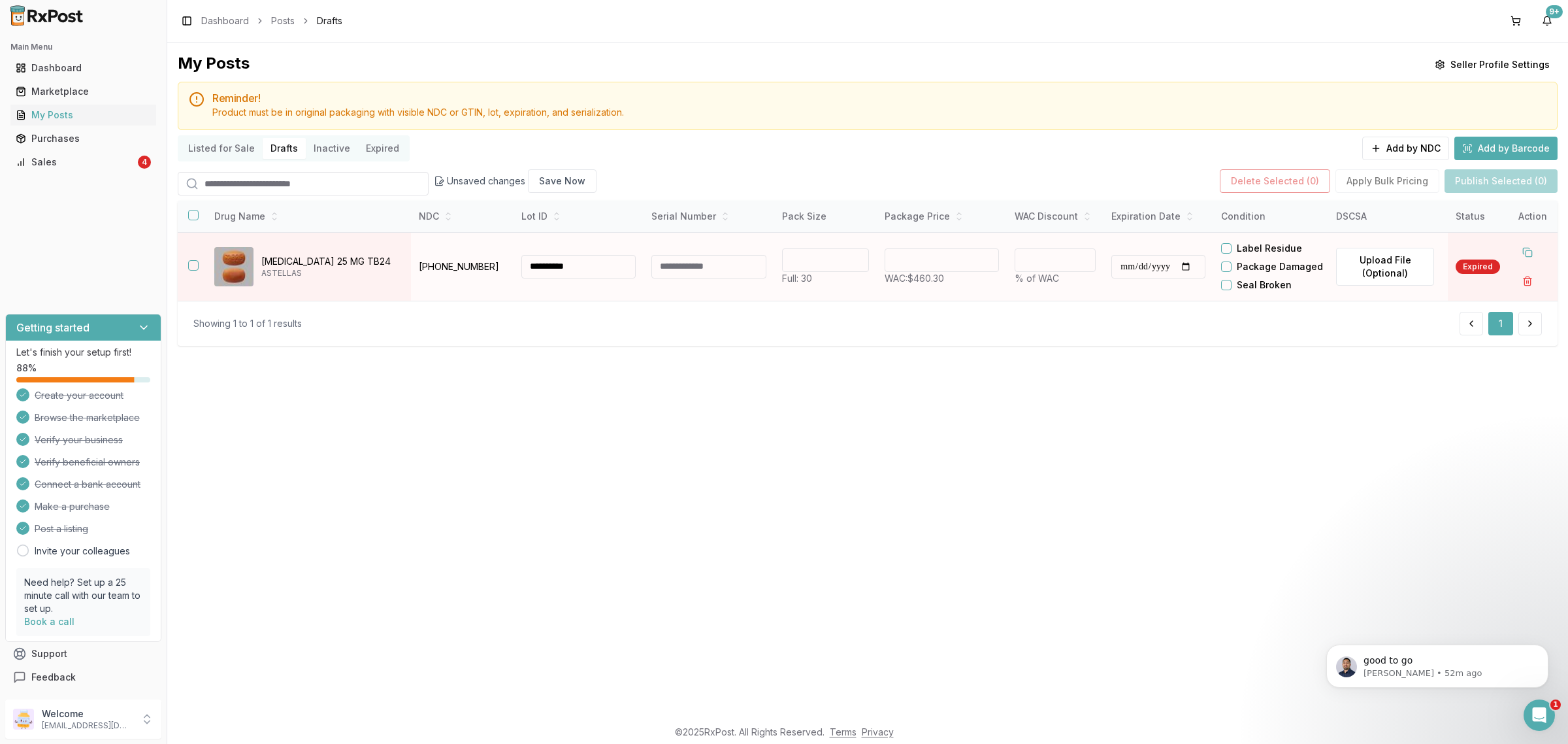
type input "**********"
drag, startPoint x: 973, startPoint y: 269, endPoint x: 613, endPoint y: 283, distance: 360.3
click at [864, 273] on tr "**********" at bounding box center [867, 266] width 1379 height 69
type input "******"
type input "**"
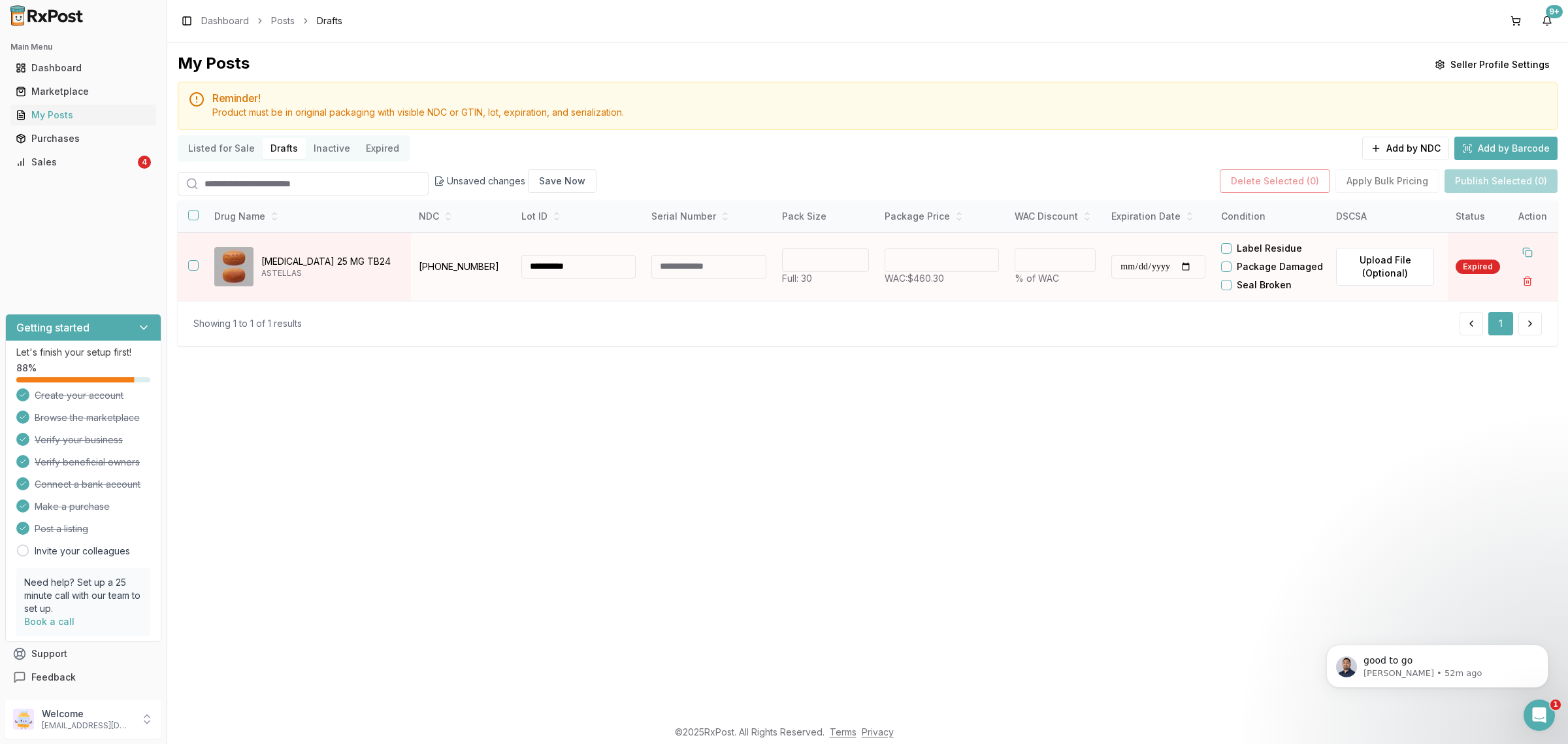
click at [1135, 278] on input "**********" at bounding box center [1157, 267] width 94 height 24
type input "**********"
drag, startPoint x: 186, startPoint y: 220, endPoint x: 192, endPoint y: 226, distance: 8.5
click at [192, 224] on th at bounding box center [190, 216] width 26 height 31
click at [192, 220] on button "button" at bounding box center [193, 215] width 10 height 10
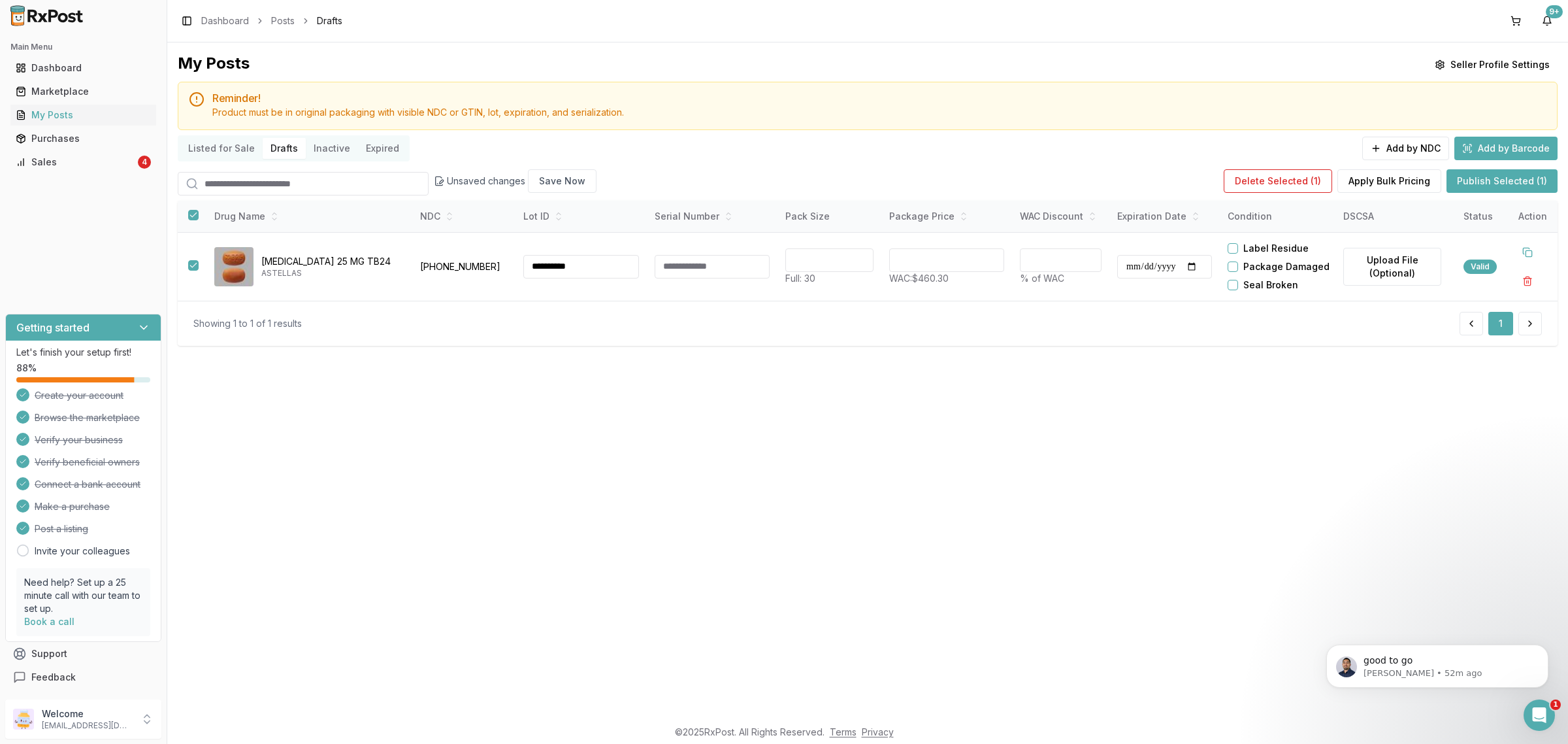
click at [1473, 187] on button "Publish Selected (1)" at bounding box center [1501, 181] width 111 height 24
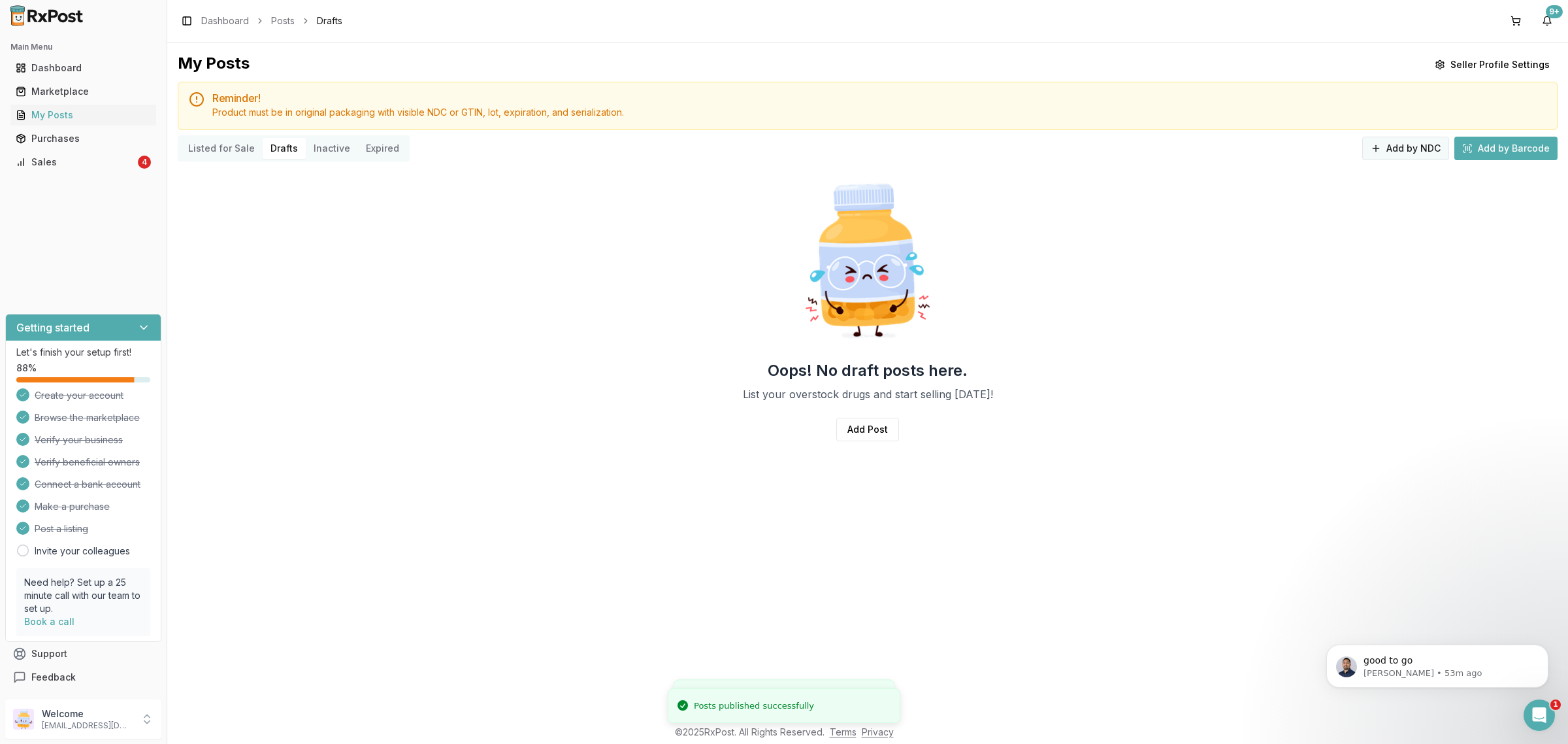
click at [1402, 152] on button "Add by NDC" at bounding box center [1404, 148] width 87 height 24
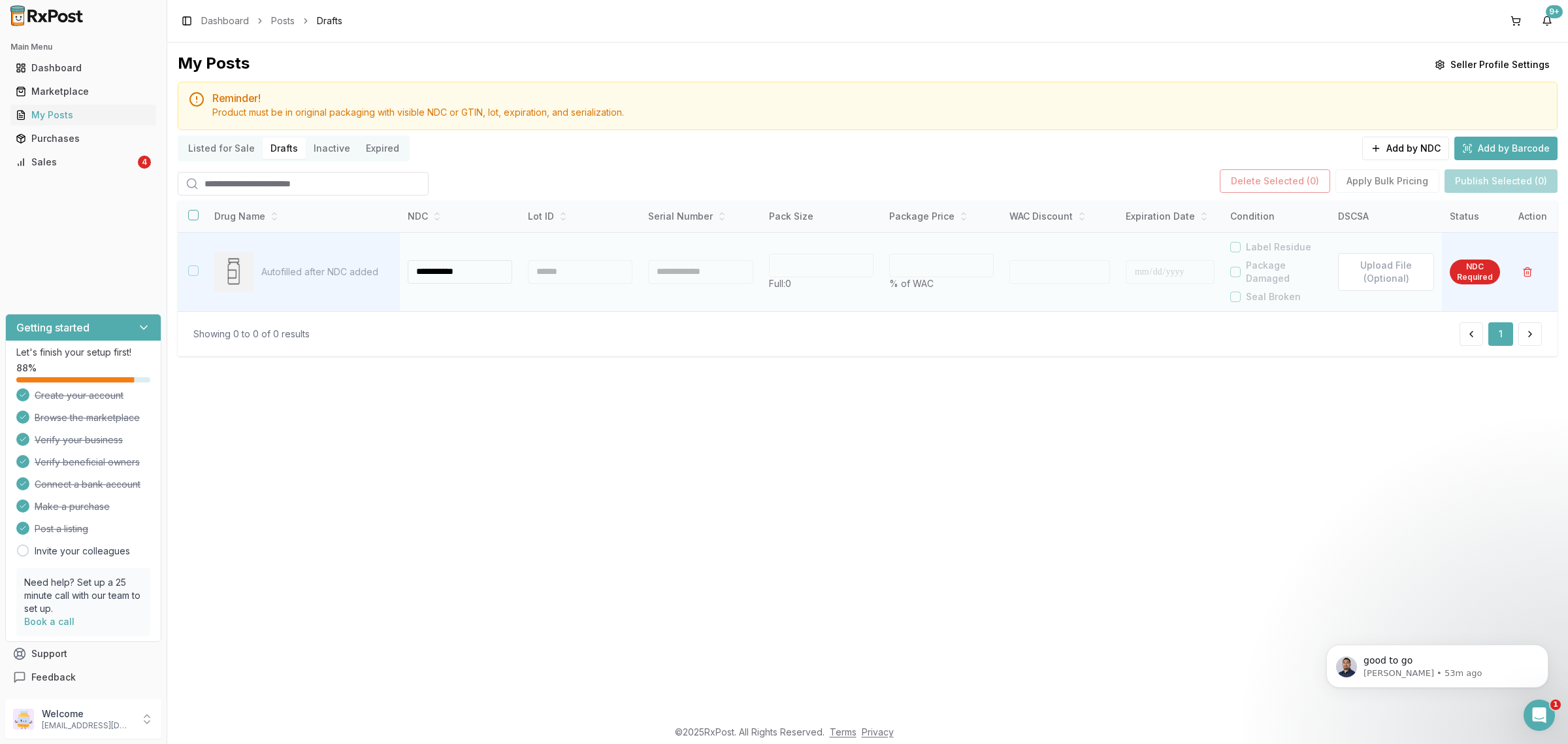
type input "**********"
click at [562, 272] on div at bounding box center [577, 272] width 103 height 24
type input "*"
click at [562, 272] on div at bounding box center [596, 272] width 101 height 24
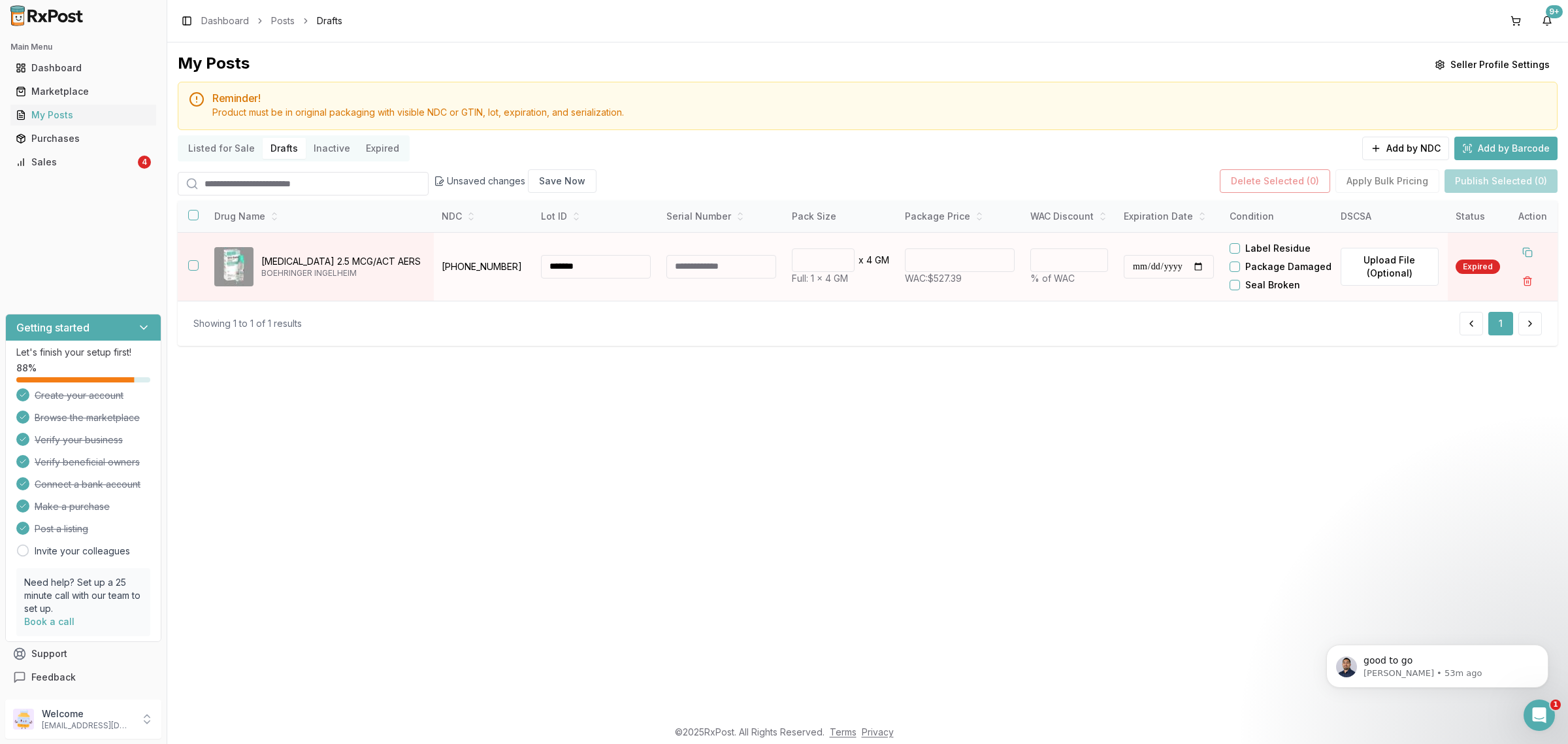
type input "*******"
drag, startPoint x: 958, startPoint y: 285, endPoint x: 841, endPoint y: 291, distance: 117.2
click at [883, 286] on tr "**********" at bounding box center [867, 266] width 1379 height 69
type input "******"
type input "**"
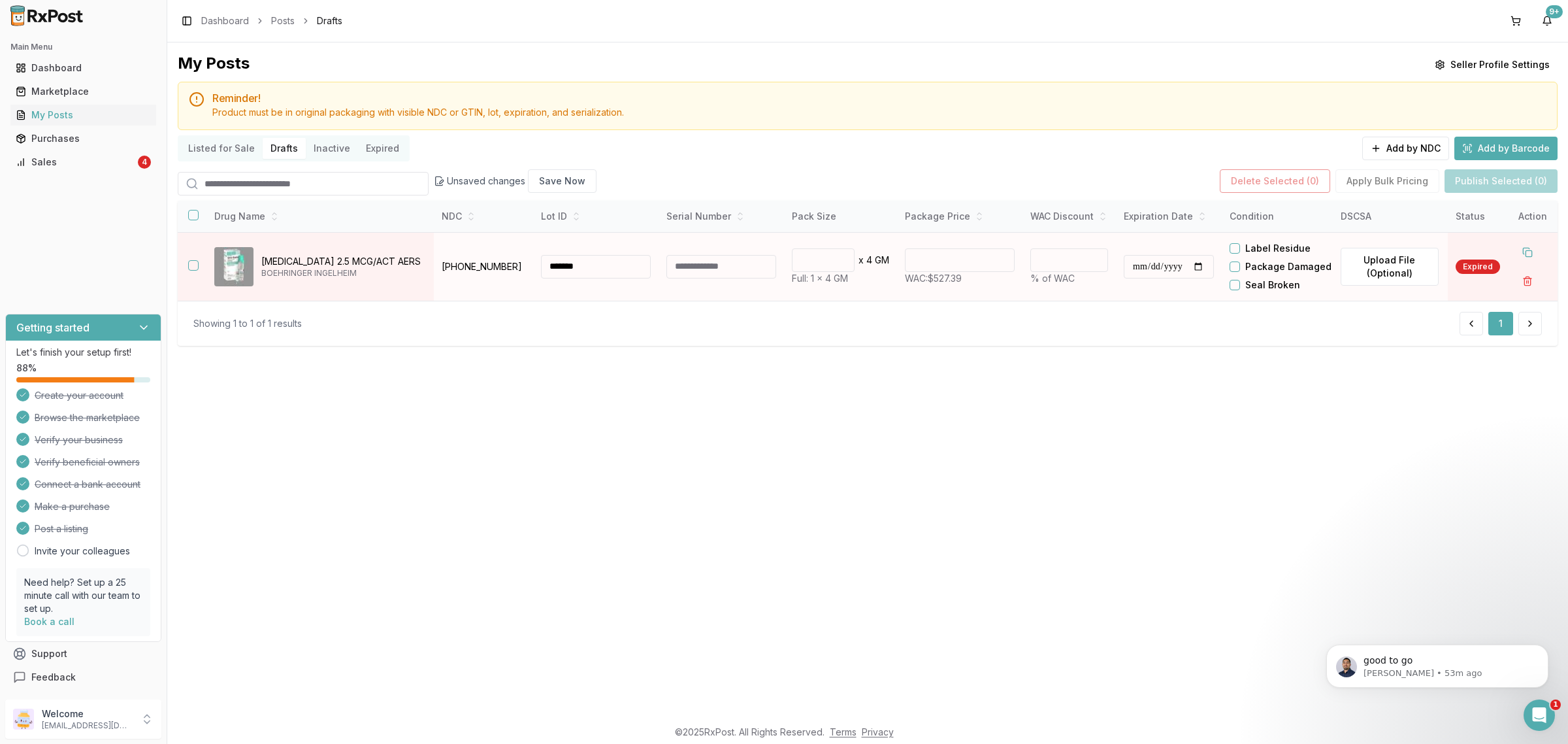
click at [1138, 278] on input "**********" at bounding box center [1168, 267] width 90 height 24
type input "**********"
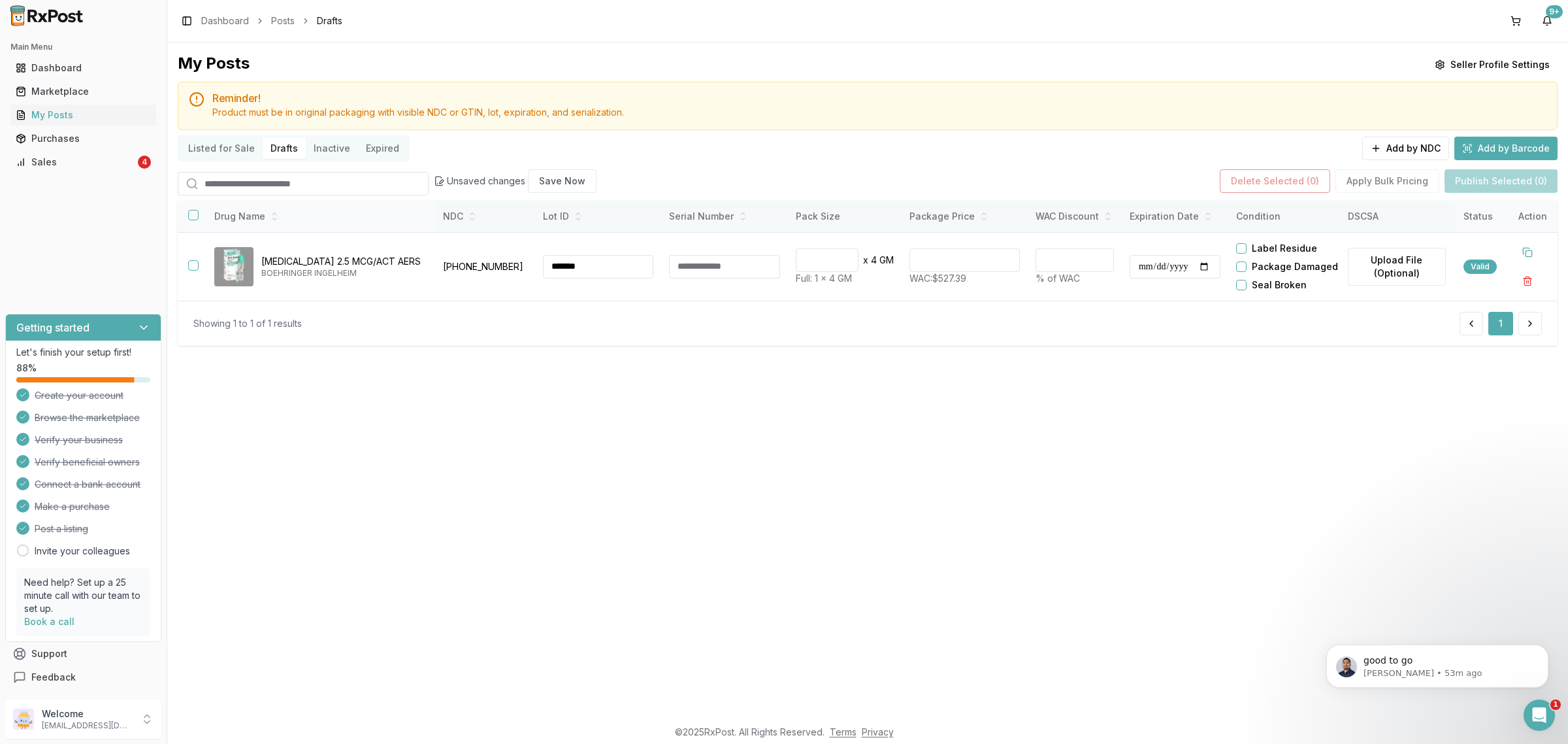
click at [188, 220] on button "button" at bounding box center [193, 215] width 10 height 10
click at [1495, 183] on button "Publish Selected (1)" at bounding box center [1501, 181] width 111 height 24
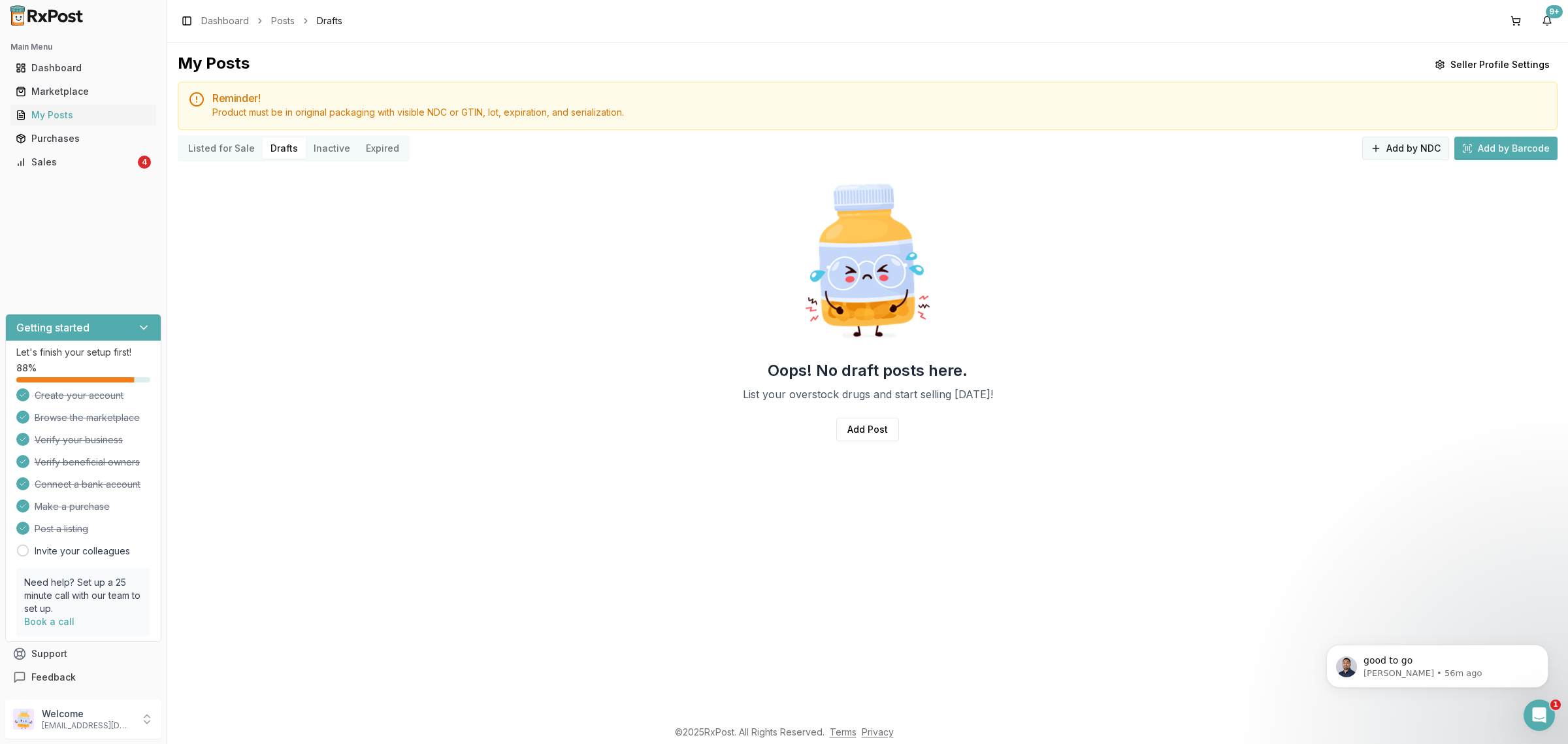
click at [1411, 153] on button "Add by NDC" at bounding box center [1404, 148] width 87 height 24
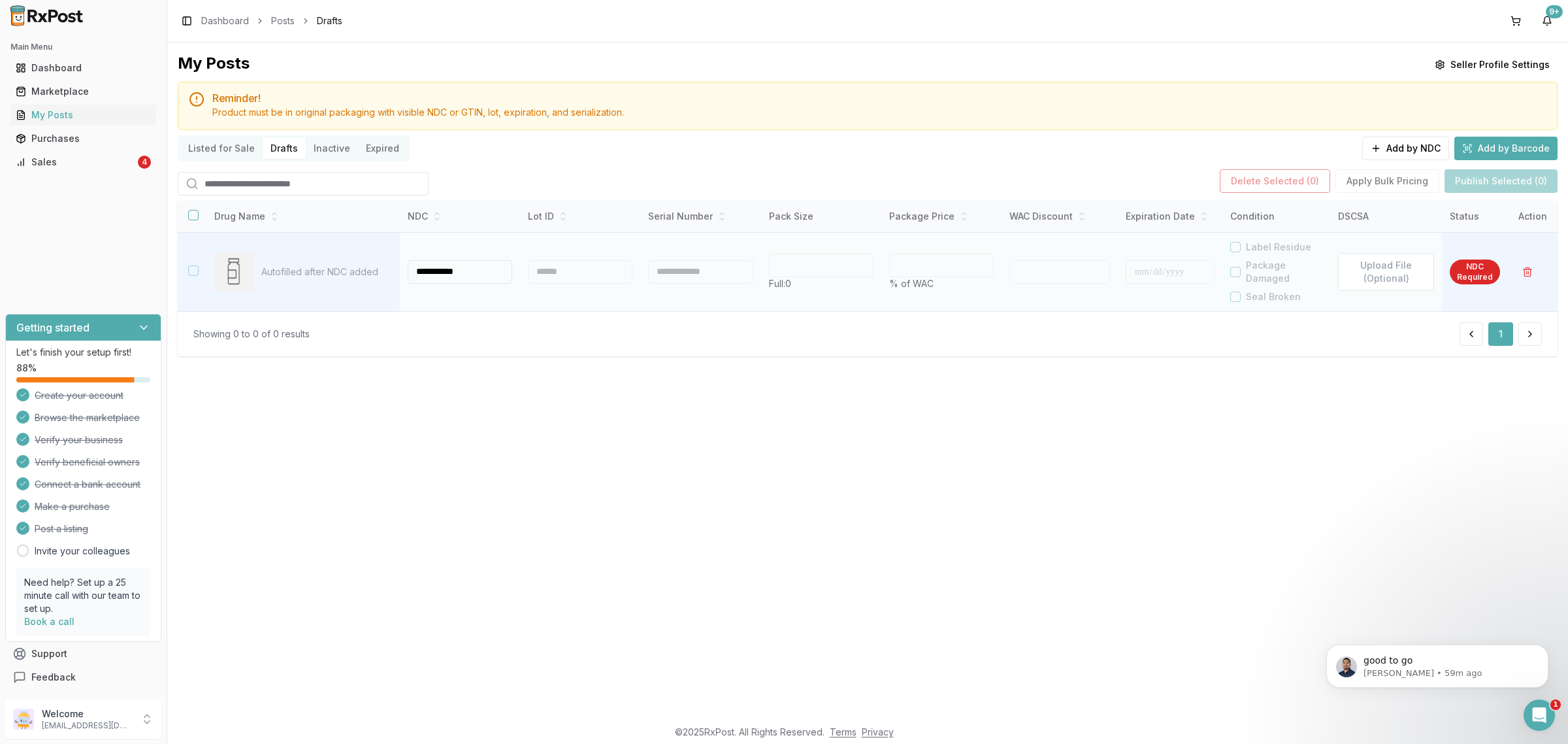
type input "**********"
click at [559, 266] on div at bounding box center [579, 272] width 104 height 24
type input "**"
type input "*"
click at [573, 272] on div at bounding box center [582, 272] width 103 height 24
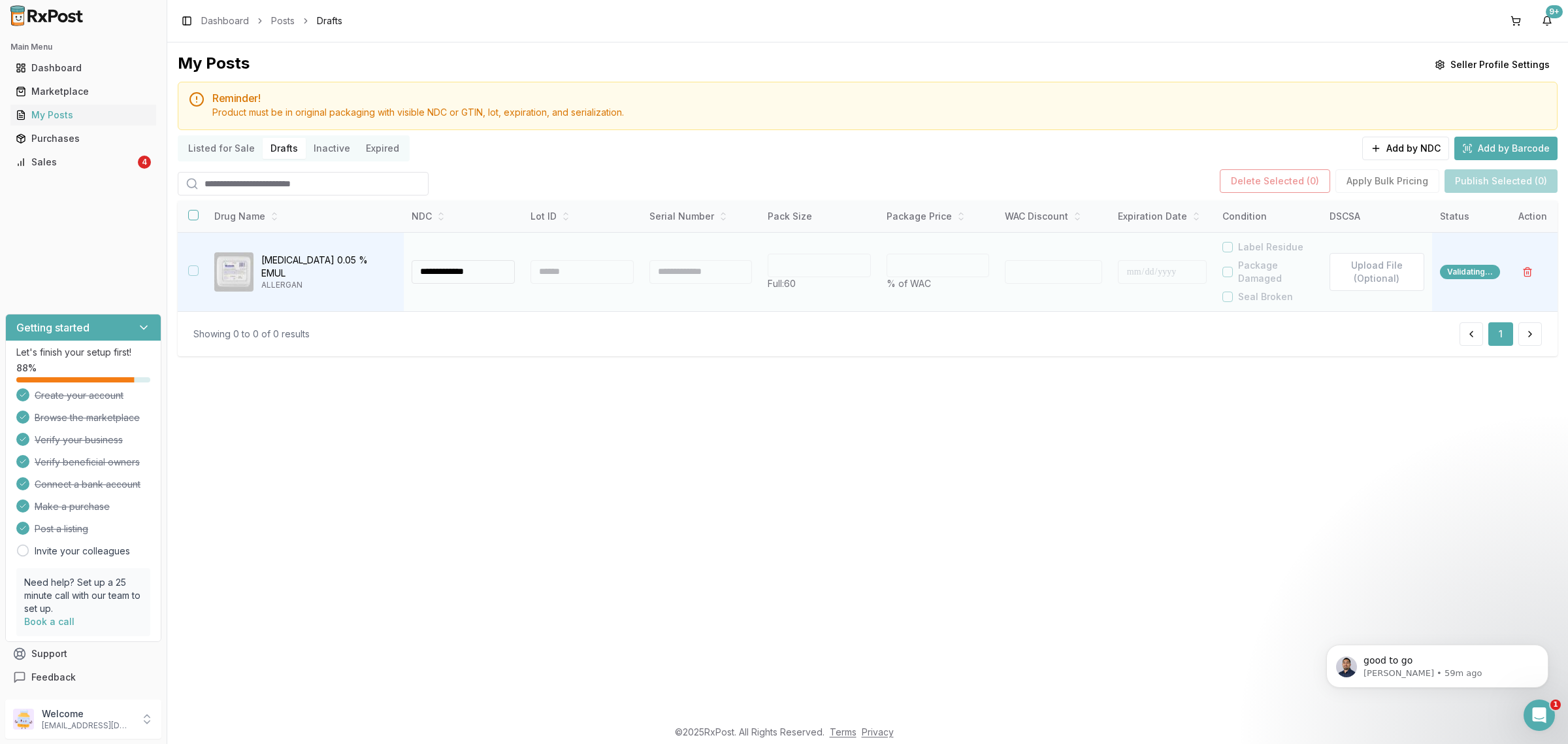
click at [572, 276] on div at bounding box center [582, 272] width 103 height 24
click at [557, 271] on div at bounding box center [582, 272] width 103 height 24
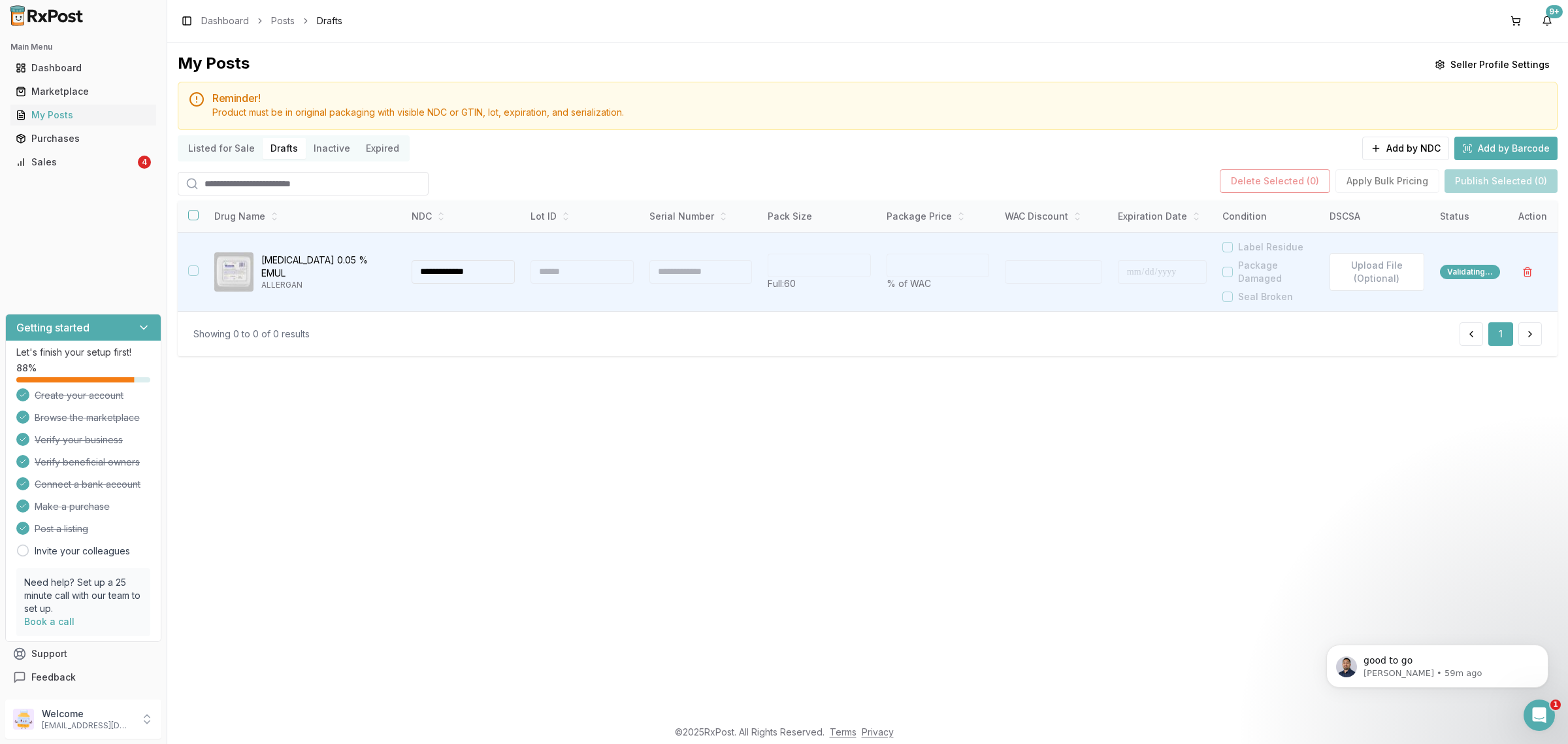
click at [705, 448] on div "**********" at bounding box center [867, 380] width 1401 height 675
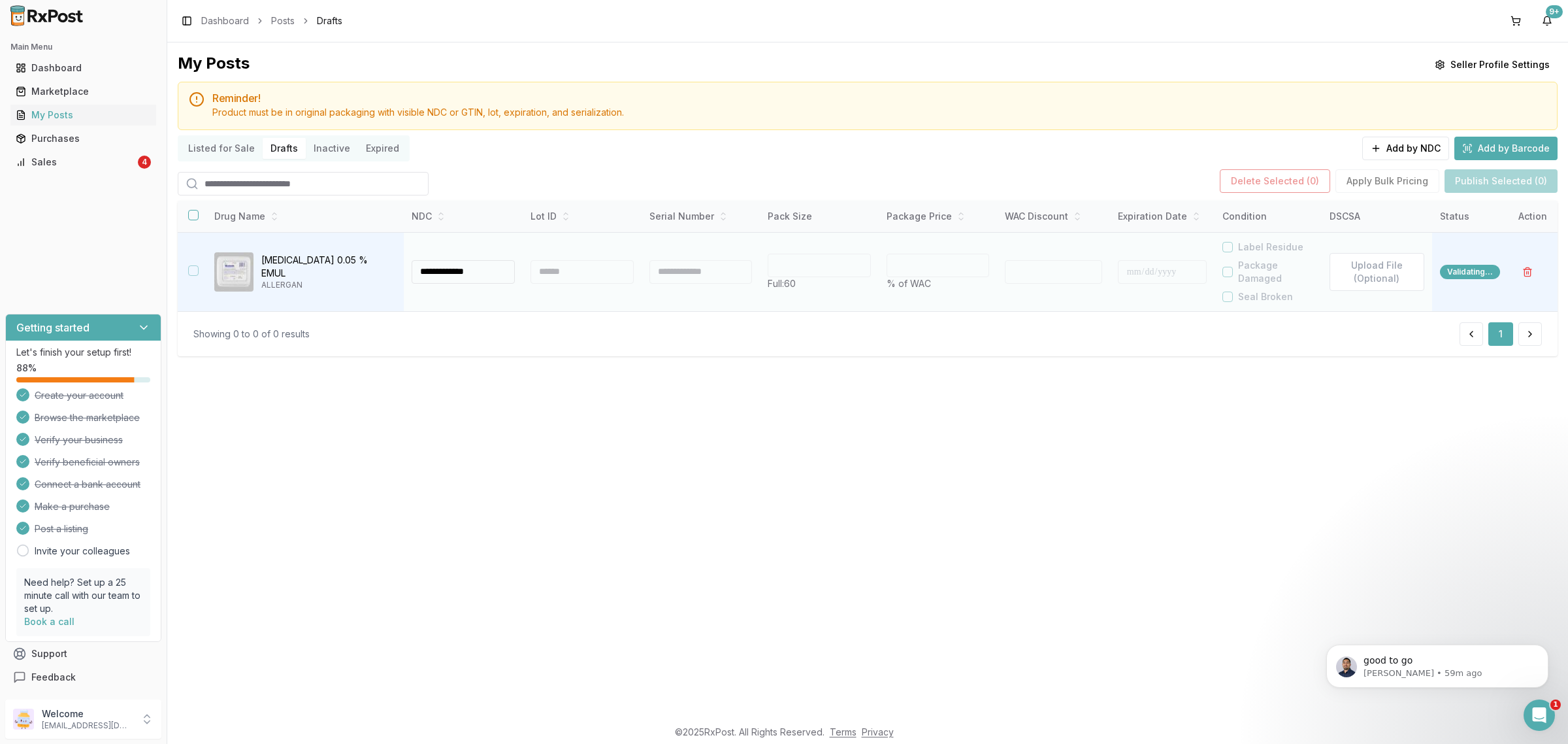
click at [576, 269] on div at bounding box center [582, 272] width 103 height 24
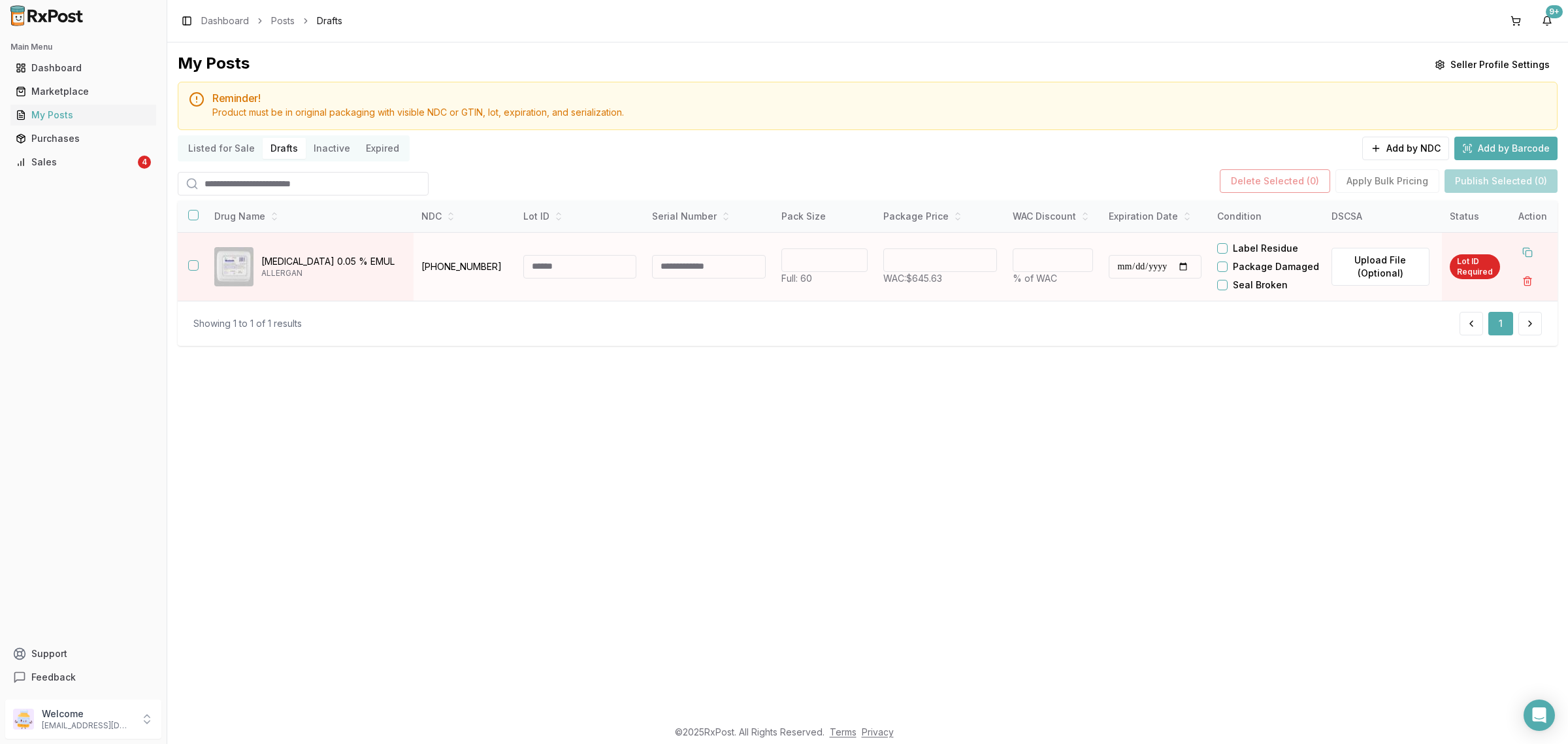
click at [576, 278] on input at bounding box center [580, 267] width 114 height 24
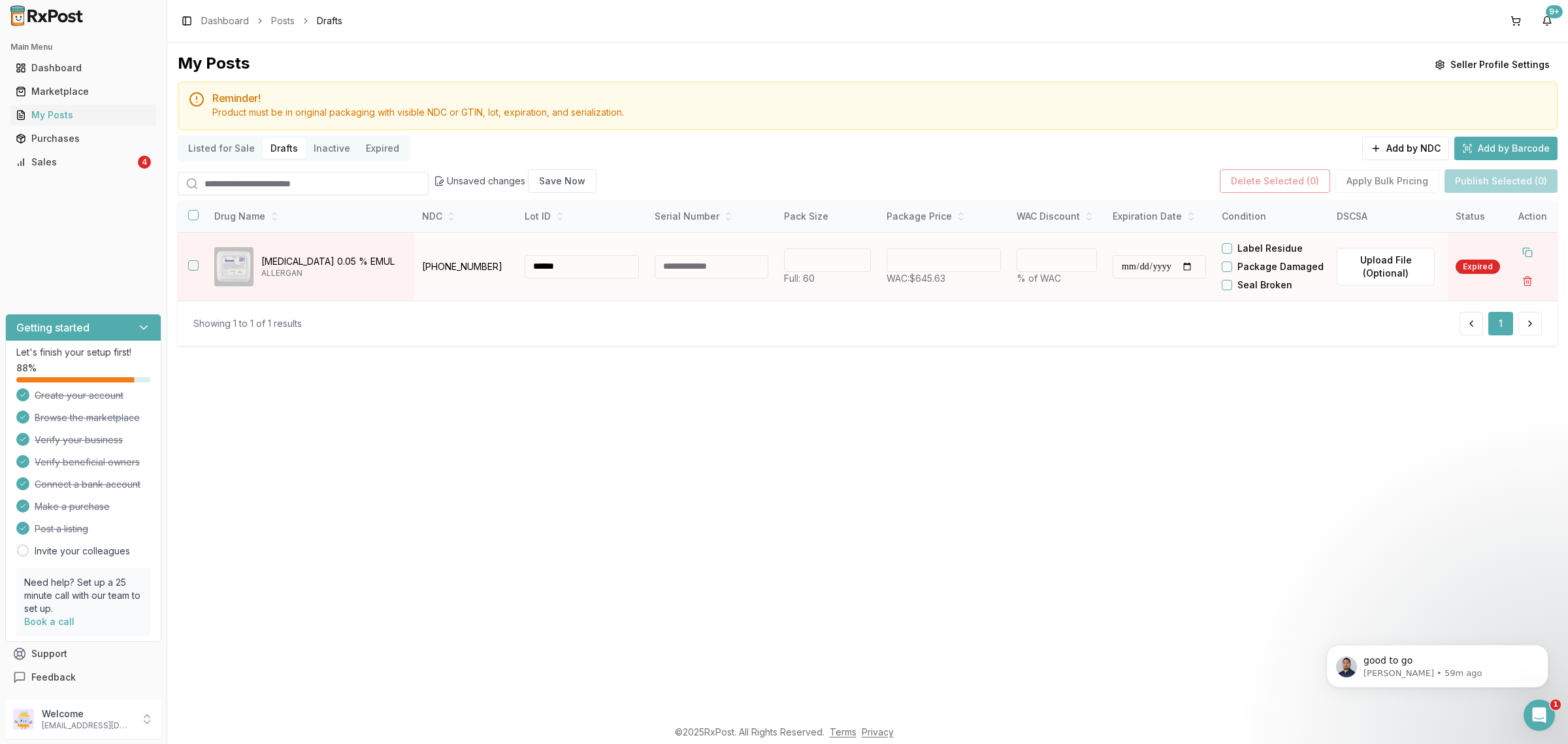
type input "******"
drag, startPoint x: 947, startPoint y: 272, endPoint x: 739, endPoint y: 295, distance: 209.3
click at [860, 282] on tr "**********" at bounding box center [867, 266] width 1379 height 69
type input "******"
type input "**"
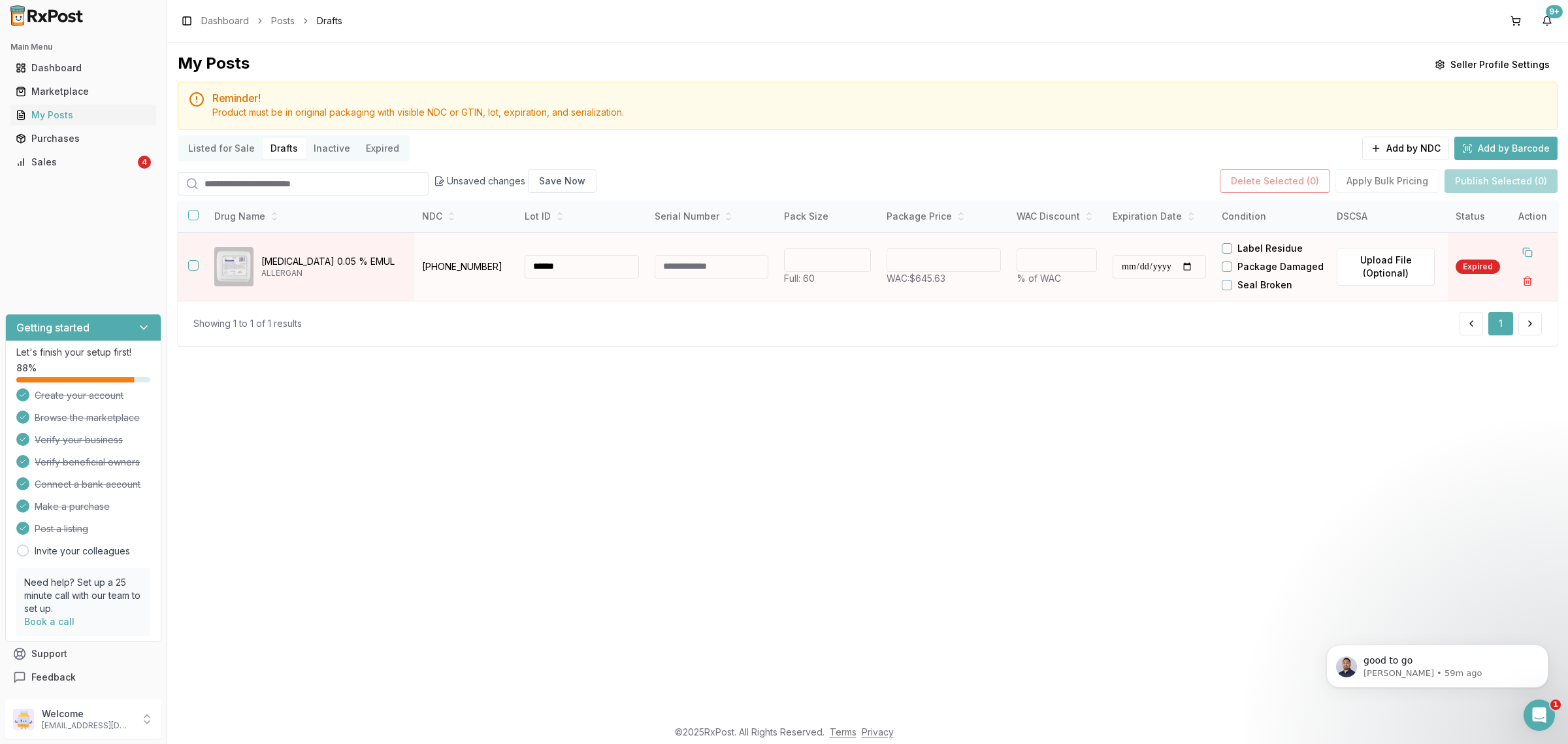
click at [1140, 278] on input "**********" at bounding box center [1159, 267] width 93 height 24
type input "**********"
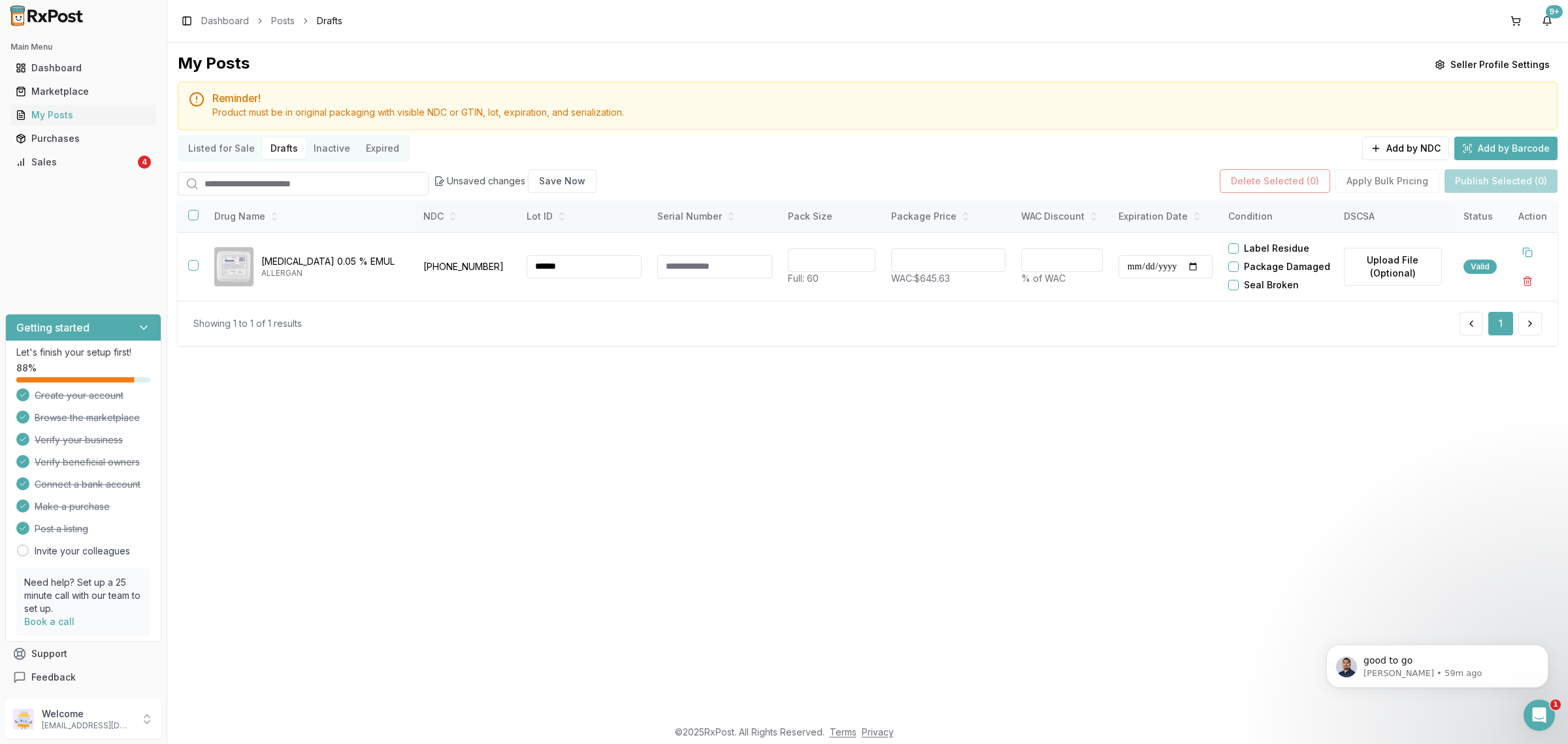
click at [197, 220] on button "button" at bounding box center [193, 215] width 10 height 10
click at [1483, 173] on button "Publish Selected (1)" at bounding box center [1501, 181] width 111 height 24
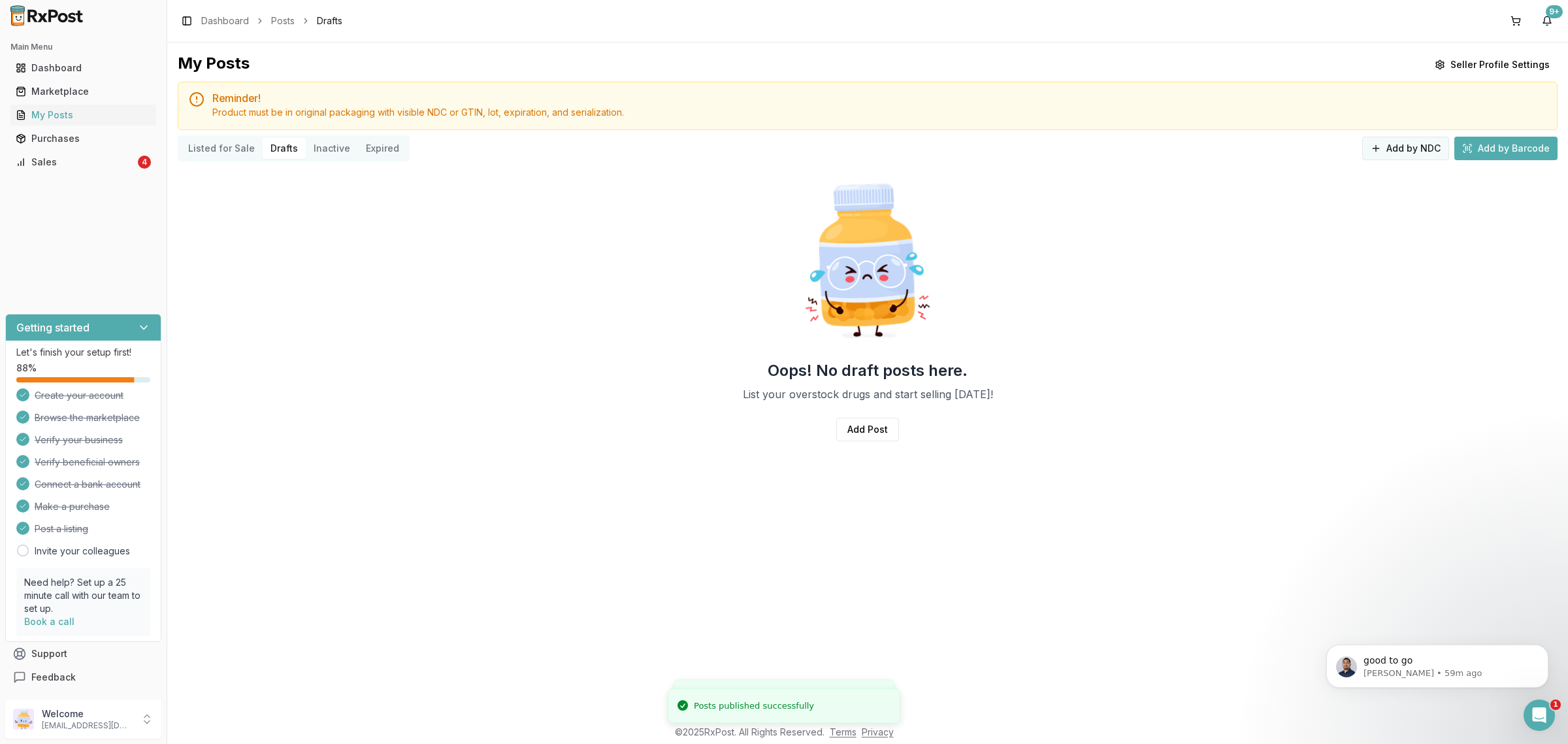
click at [1415, 141] on button "Add by NDC" at bounding box center [1404, 148] width 87 height 24
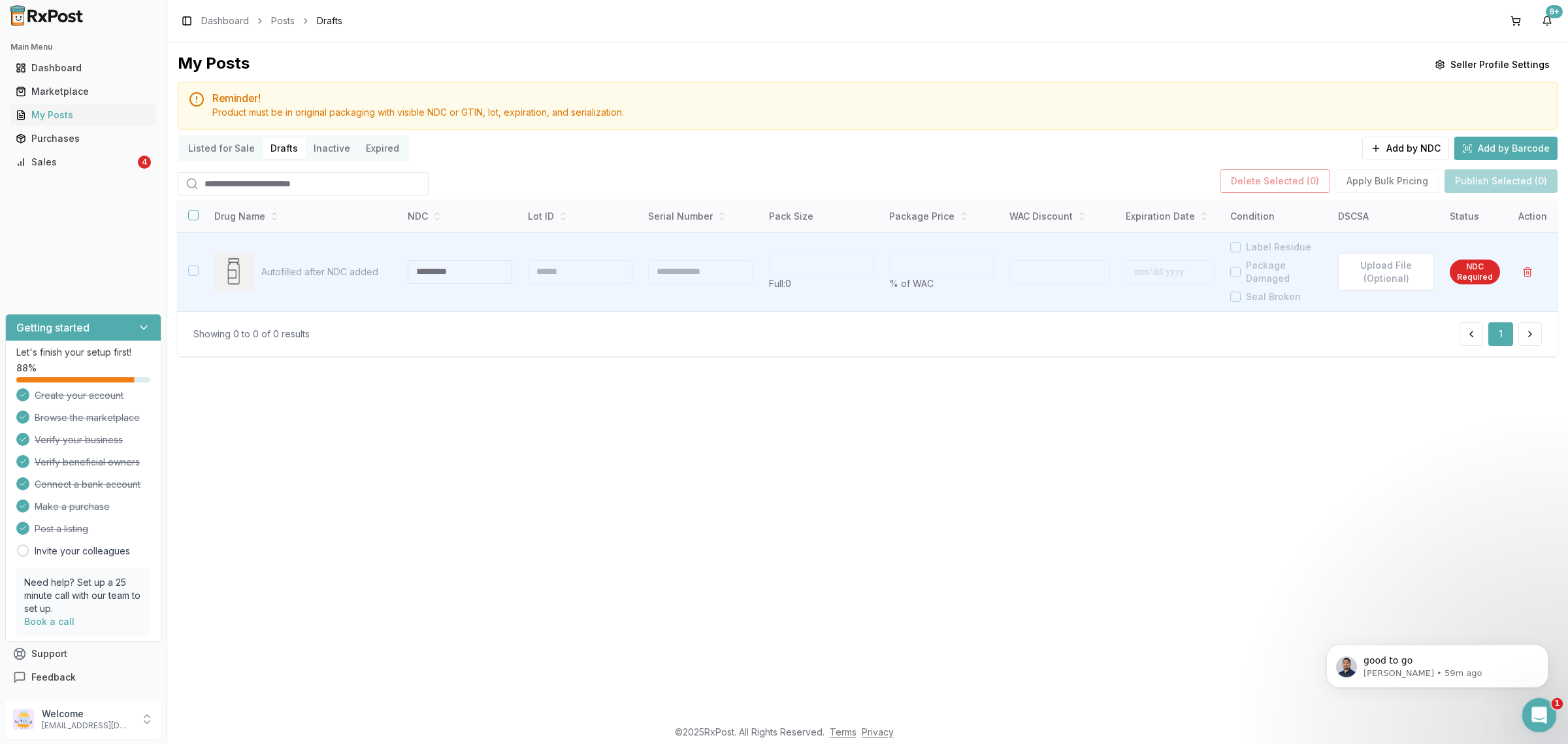
click at [1544, 728] on html at bounding box center [1537, 713] width 31 height 31
click at [1544, 723] on div "Open Intercom Messenger" at bounding box center [1537, 713] width 43 height 43
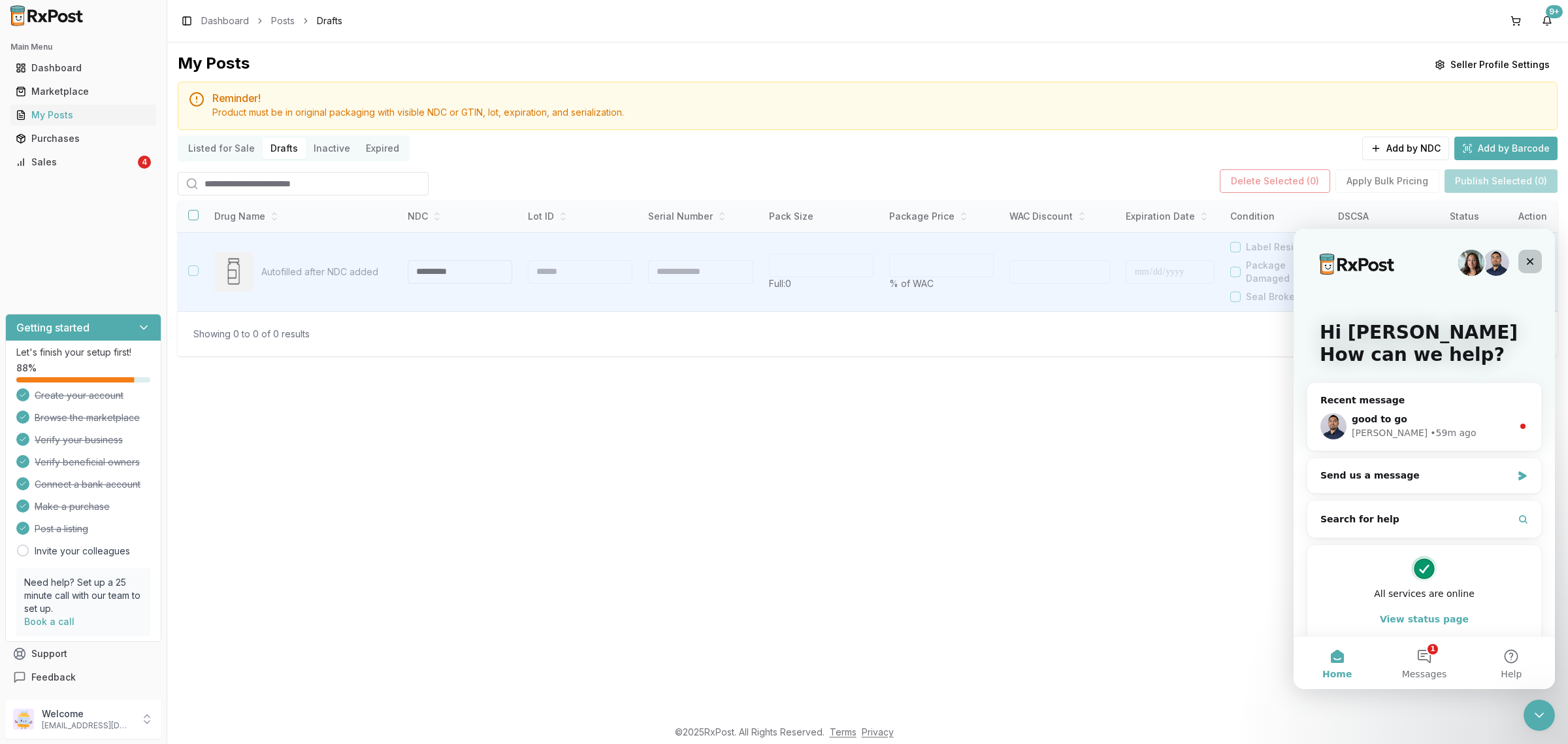
click at [1530, 258] on icon "Close" at bounding box center [1530, 261] width 10 height 10
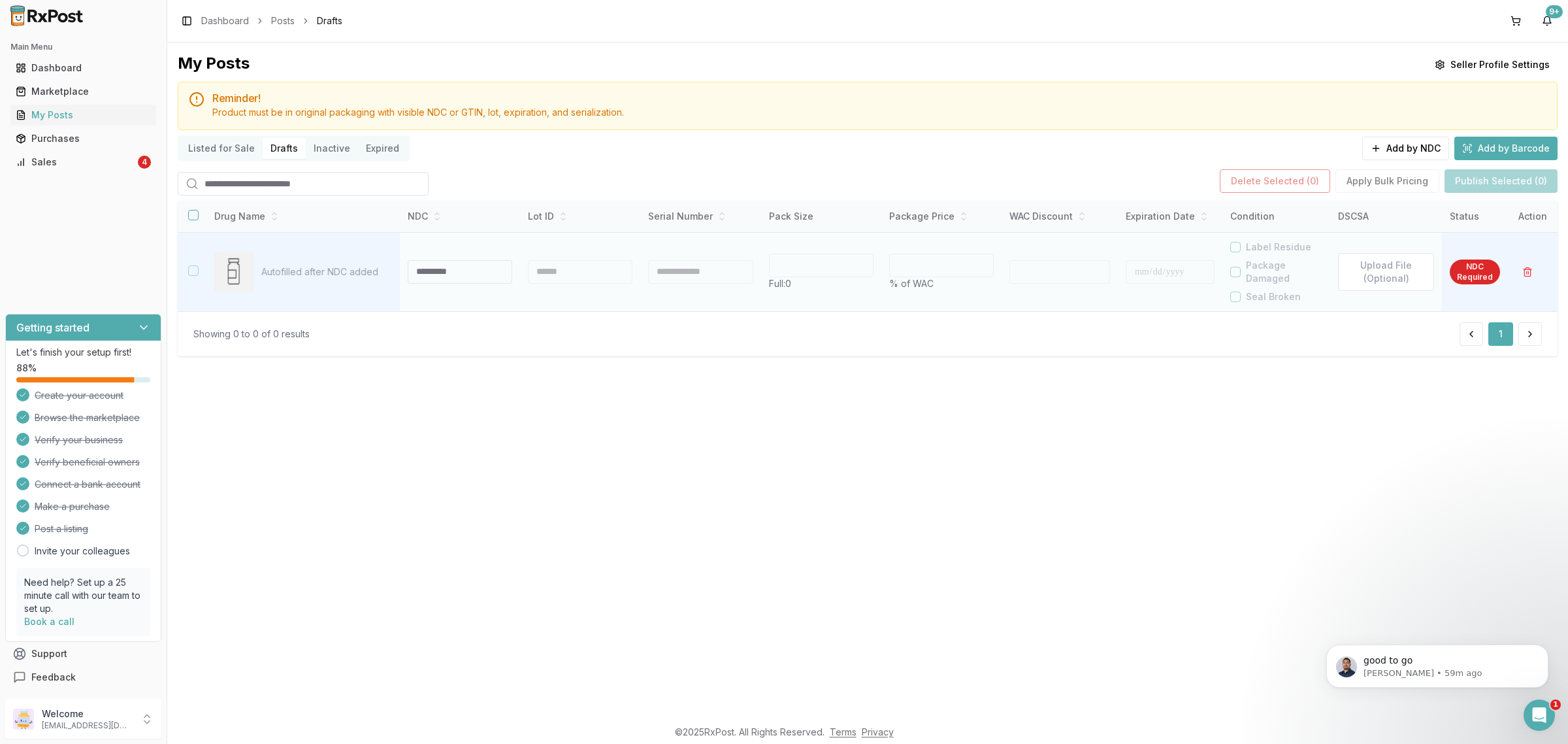
click at [452, 273] on input at bounding box center [460, 272] width 104 height 24
type input "**********"
click at [554, 276] on div at bounding box center [579, 272] width 104 height 24
type input "***"
type input "*"
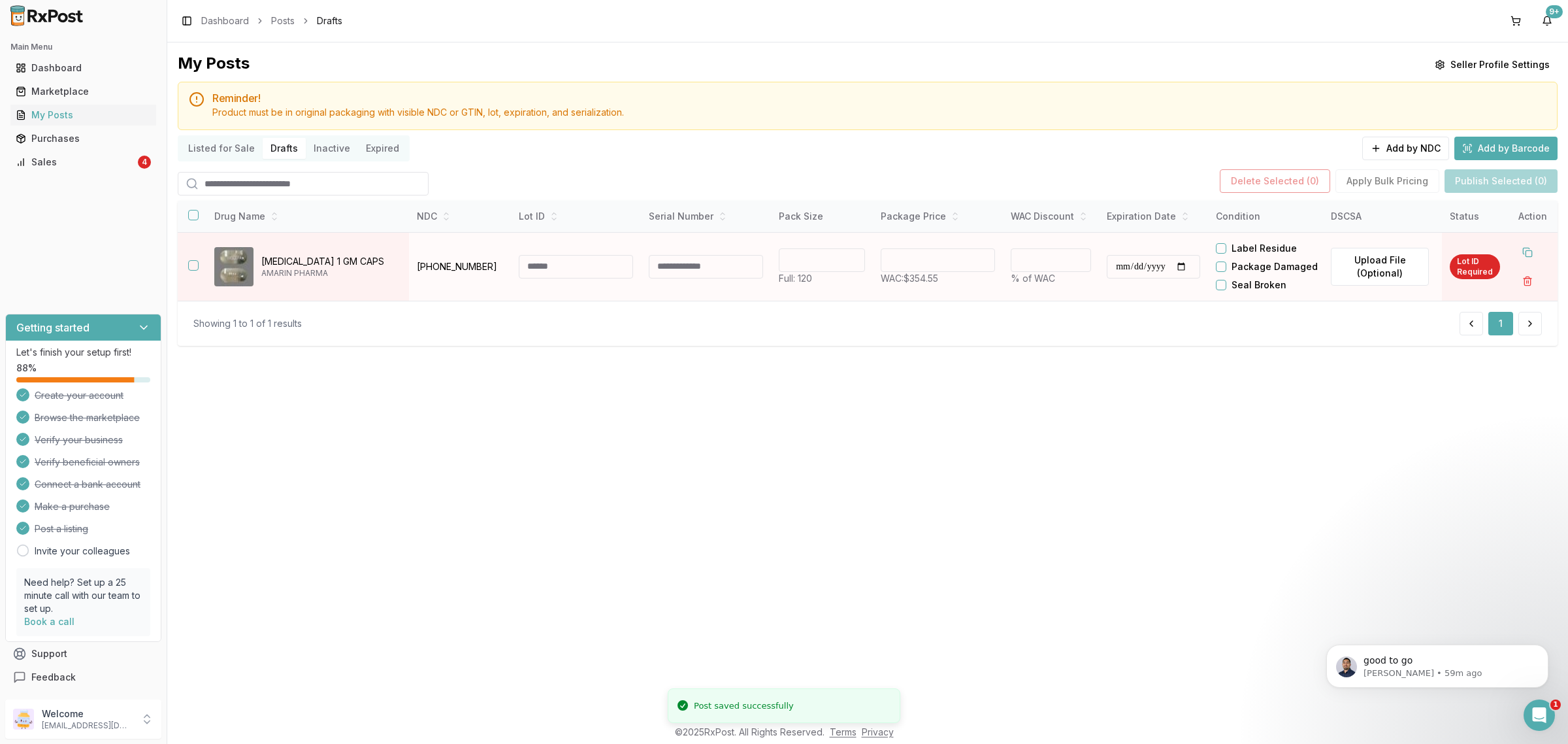
click at [553, 275] on input at bounding box center [576, 267] width 114 height 24
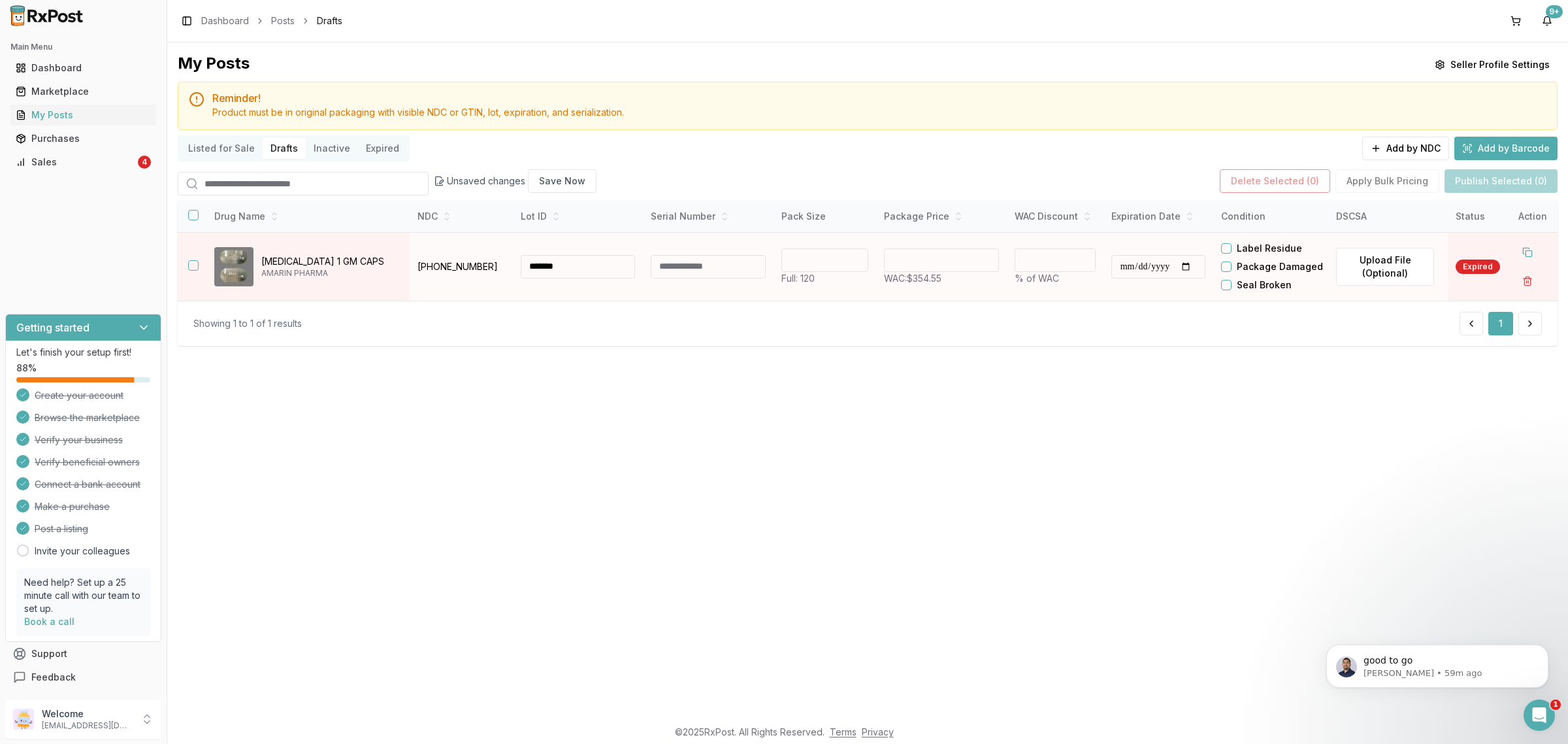
type input "*******"
drag, startPoint x: 926, startPoint y: 272, endPoint x: 744, endPoint y: 292, distance: 183.1
click at [885, 276] on td "****** WAC: $354.55" at bounding box center [941, 266] width 131 height 69
type input "******"
type input "**"
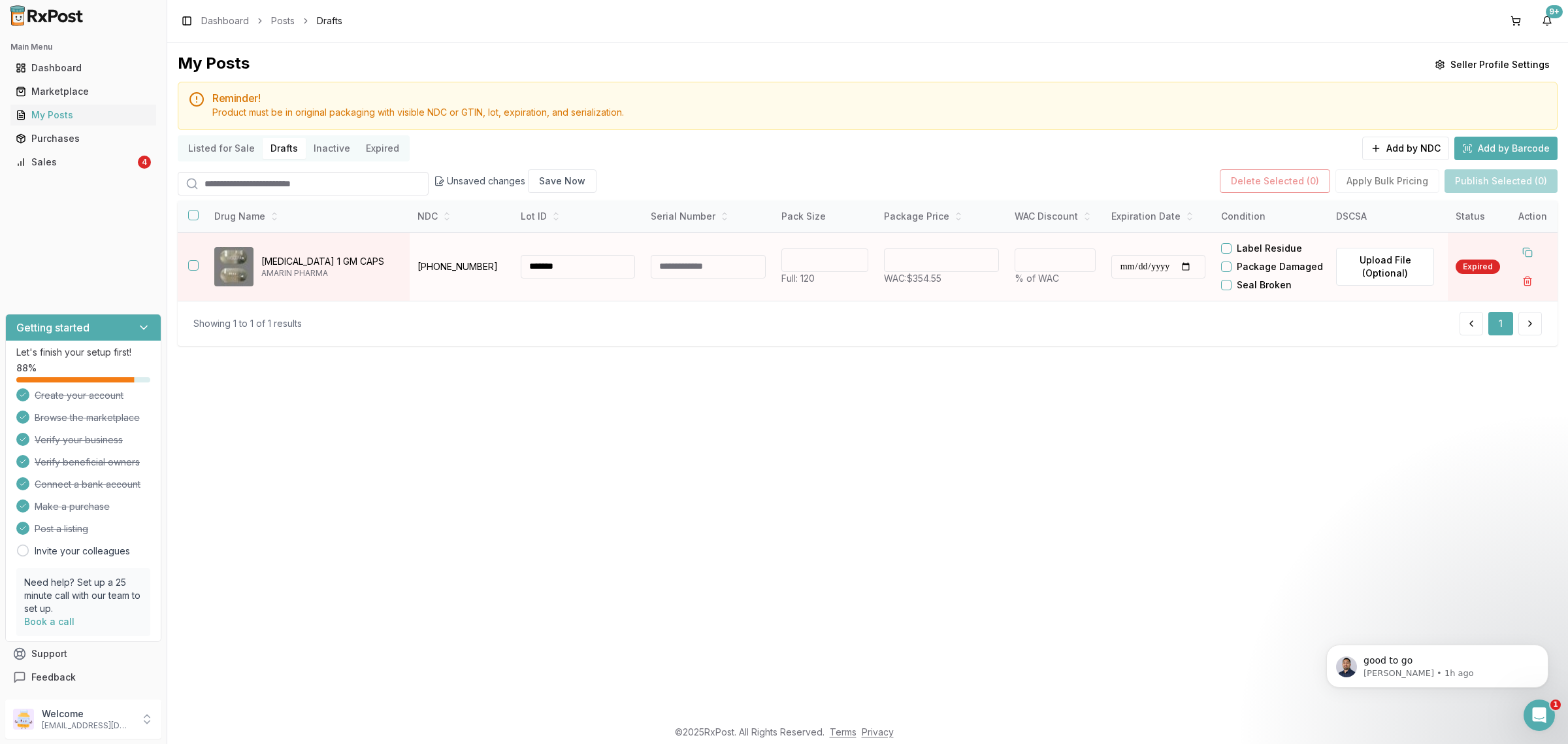
type input "**********"
click at [192, 218] on button "button" at bounding box center [193, 215] width 10 height 10
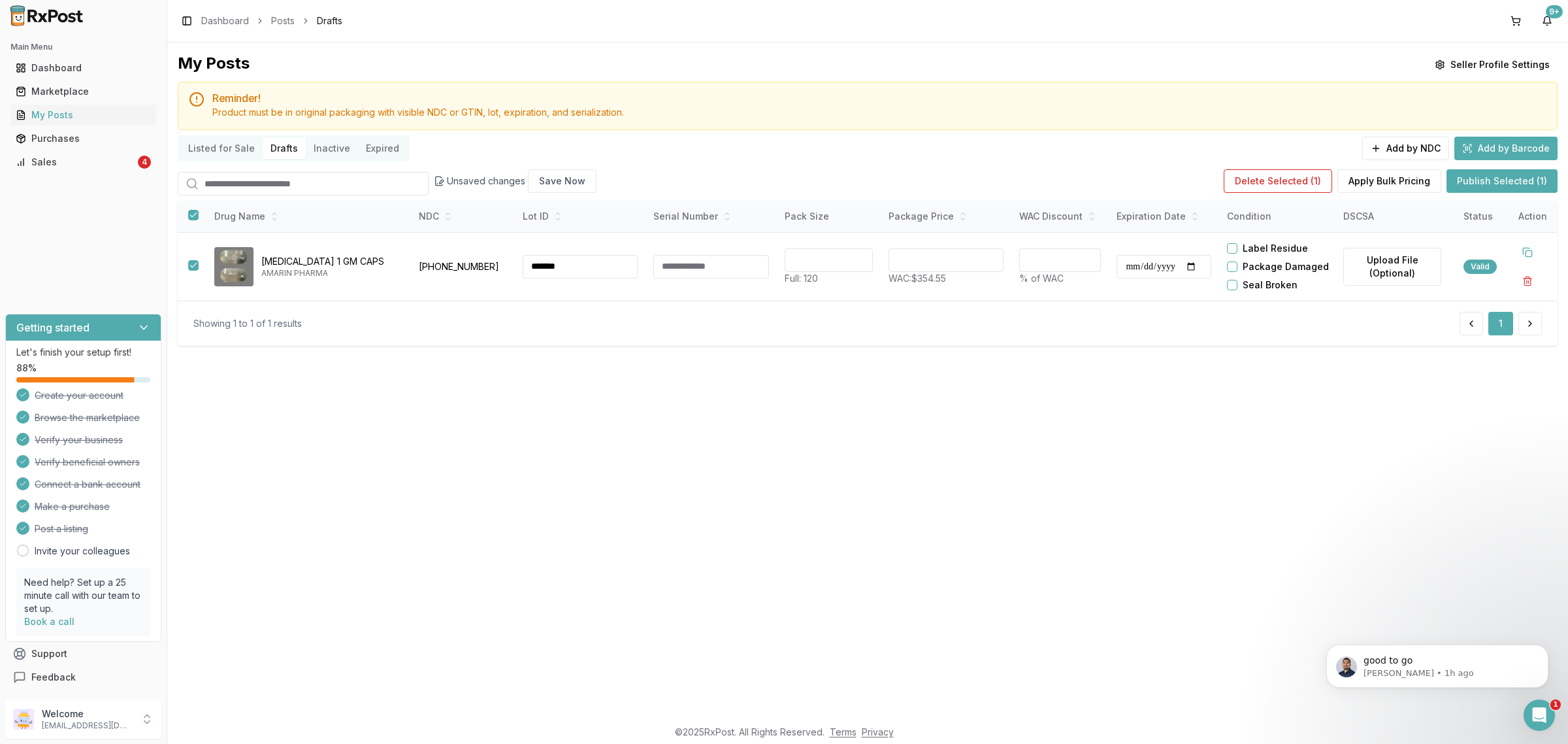
click at [1487, 175] on button "Publish Selected (1)" at bounding box center [1501, 181] width 111 height 24
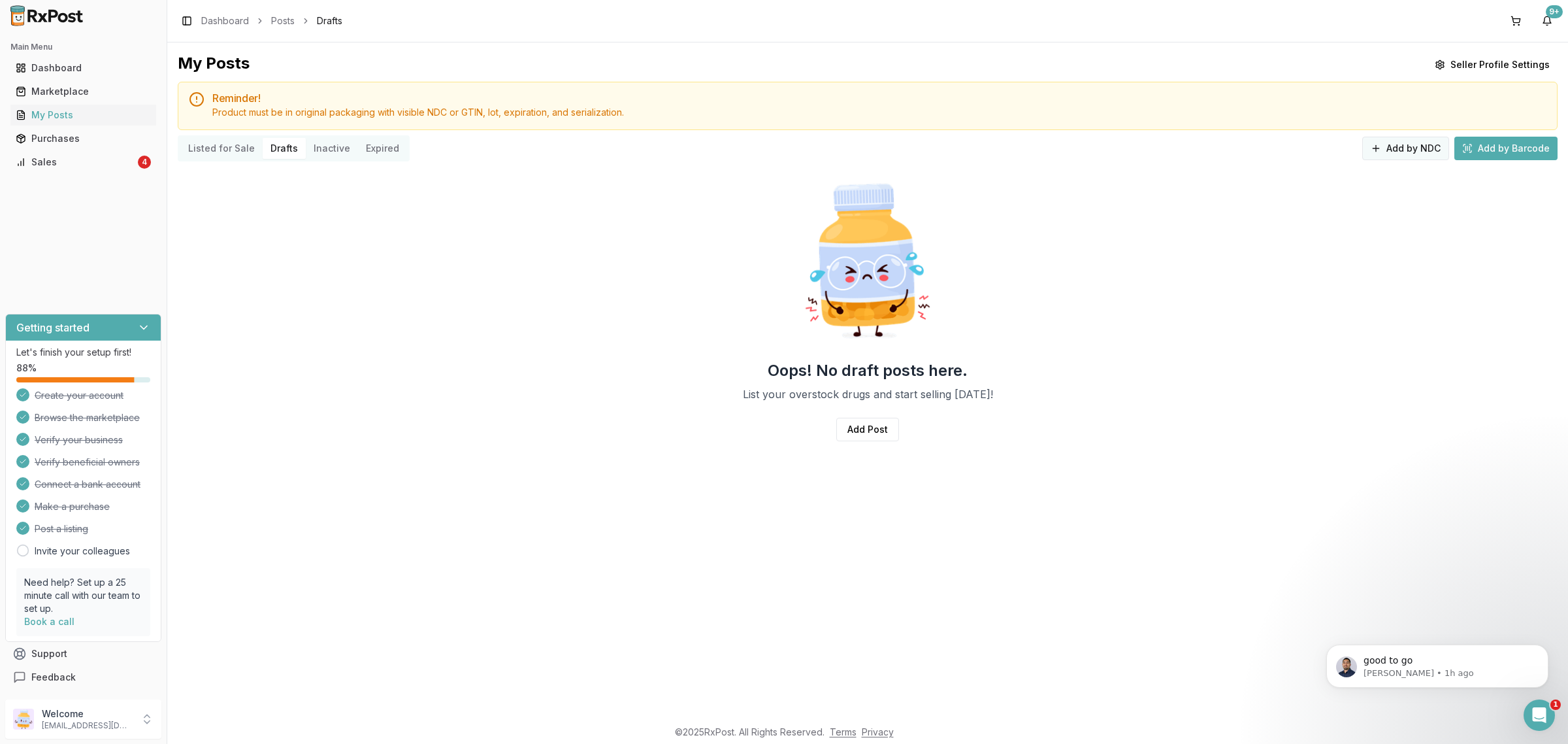
click at [1399, 151] on button "Add by NDC" at bounding box center [1404, 148] width 87 height 24
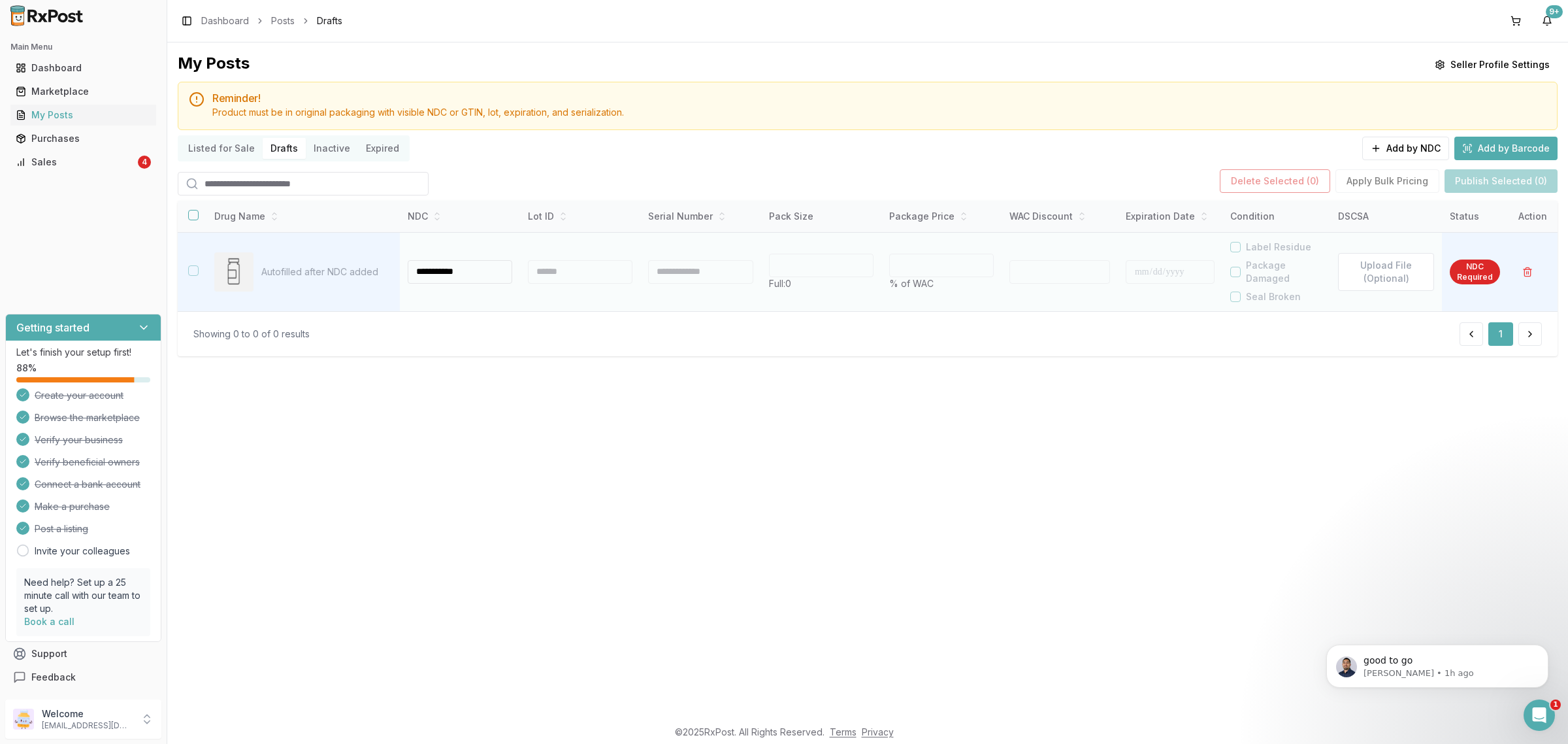
type input "**********"
drag, startPoint x: 571, startPoint y: 281, endPoint x: 566, endPoint y: 269, distance: 13.0
click at [566, 269] on div at bounding box center [577, 272] width 103 height 24
type input "**"
type input "*"
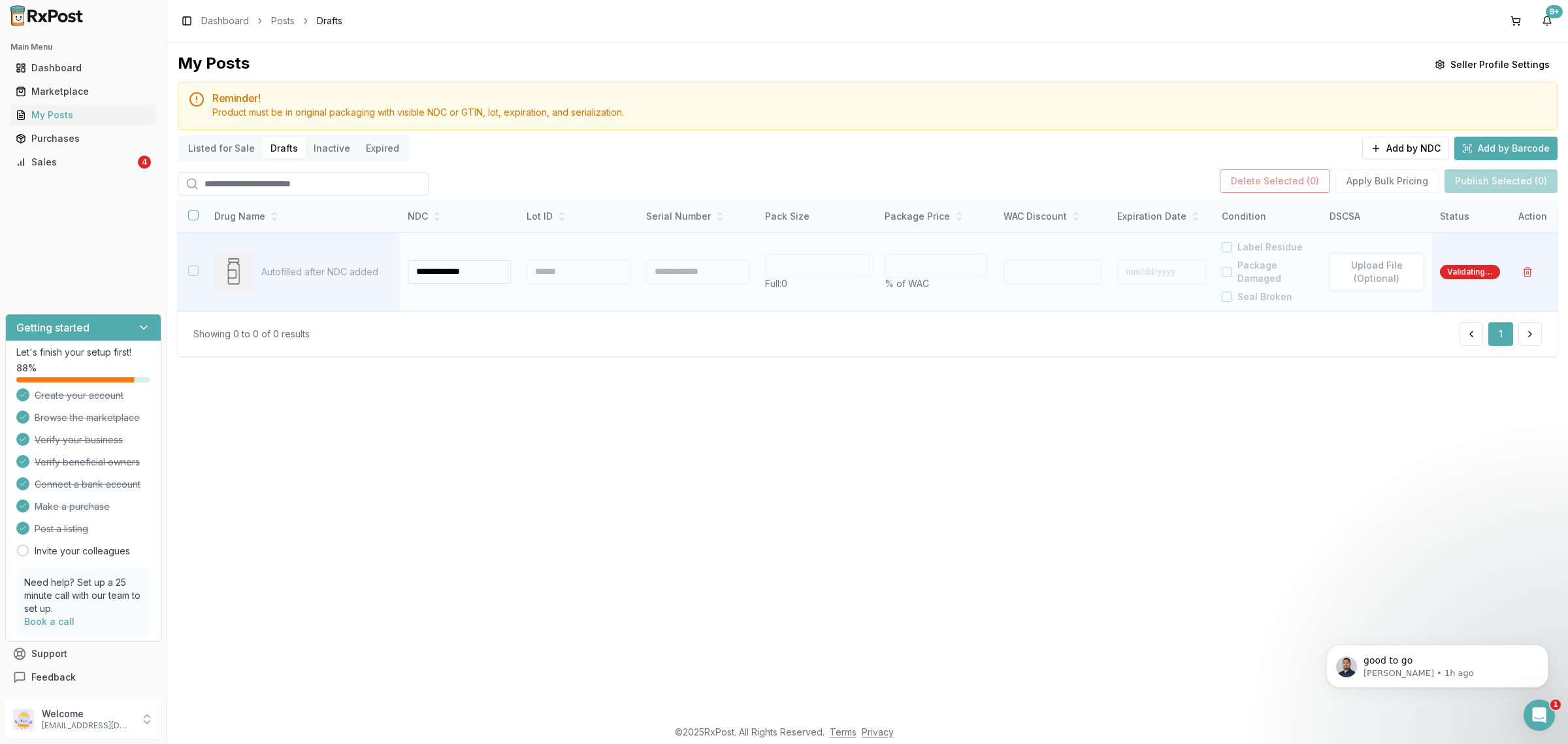
click at [566, 269] on div at bounding box center [577, 272] width 103 height 24
click at [566, 275] on div at bounding box center [579, 272] width 103 height 24
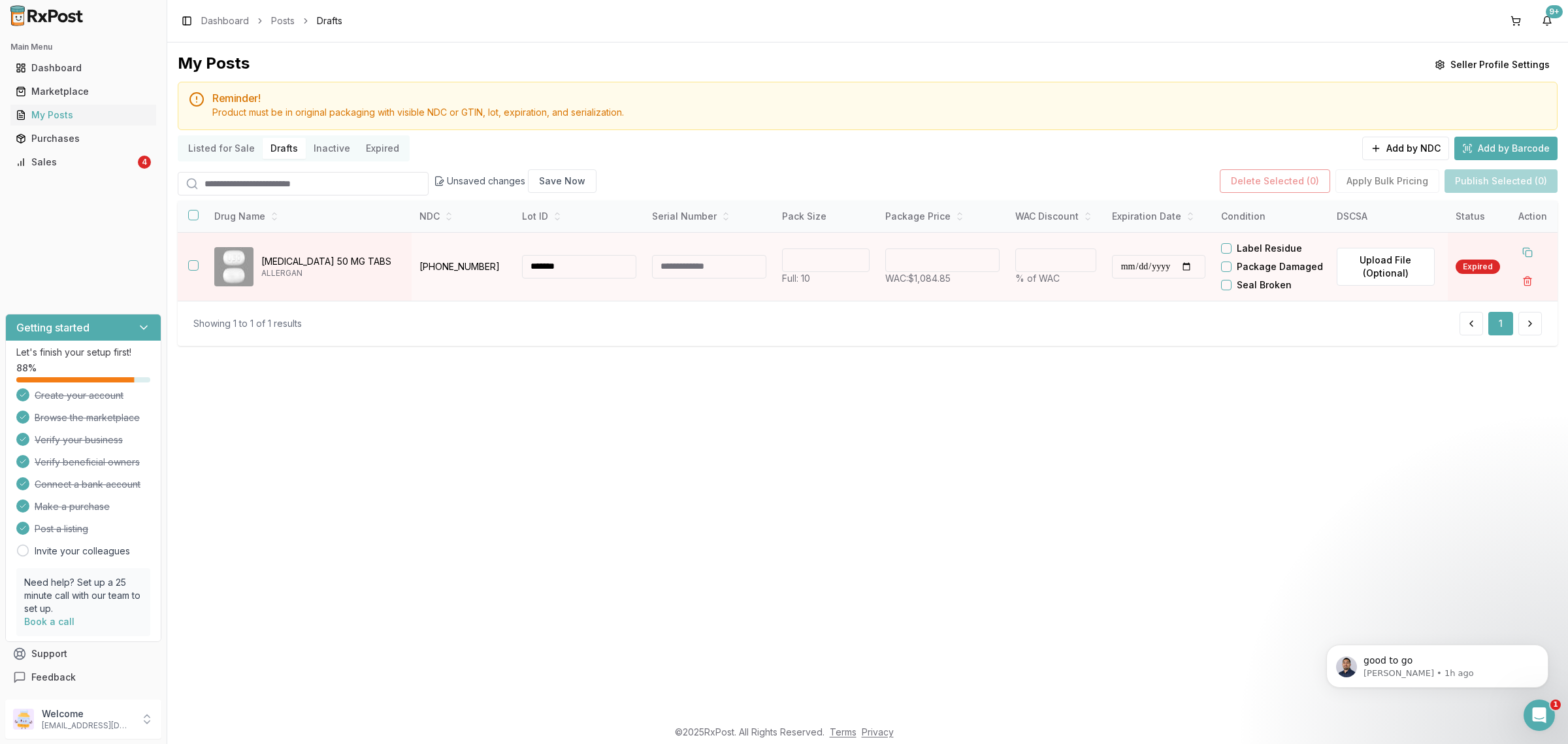
type input "*******"
click at [673, 337] on div "**********" at bounding box center [867, 273] width 1379 height 145
type input "******"
type input "**"
click at [1146, 278] on input "**********" at bounding box center [1158, 267] width 94 height 24
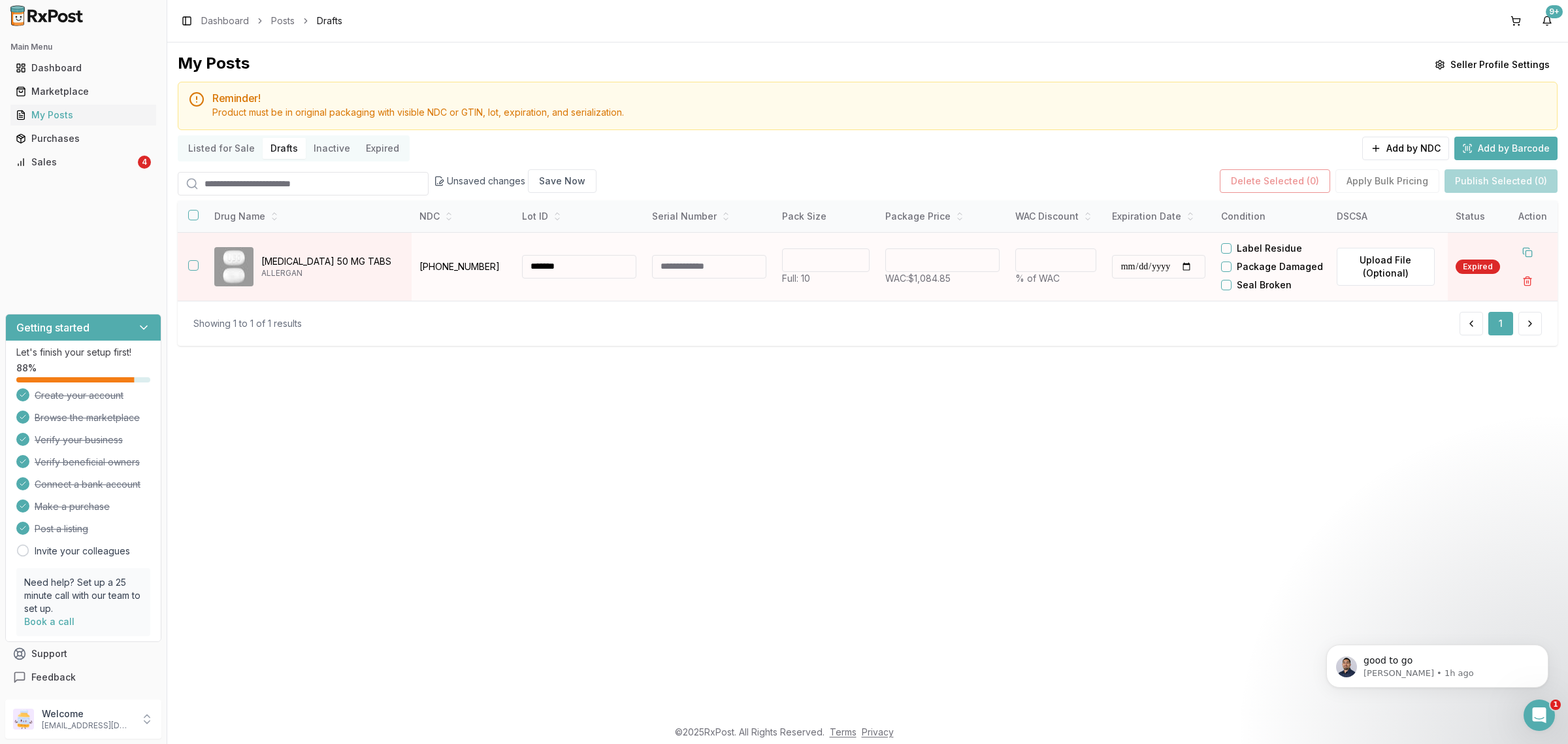
type input "**********"
click at [1519, 280] on div at bounding box center [1532, 267] width 34 height 53
click at [1532, 264] on button at bounding box center [1527, 252] width 24 height 24
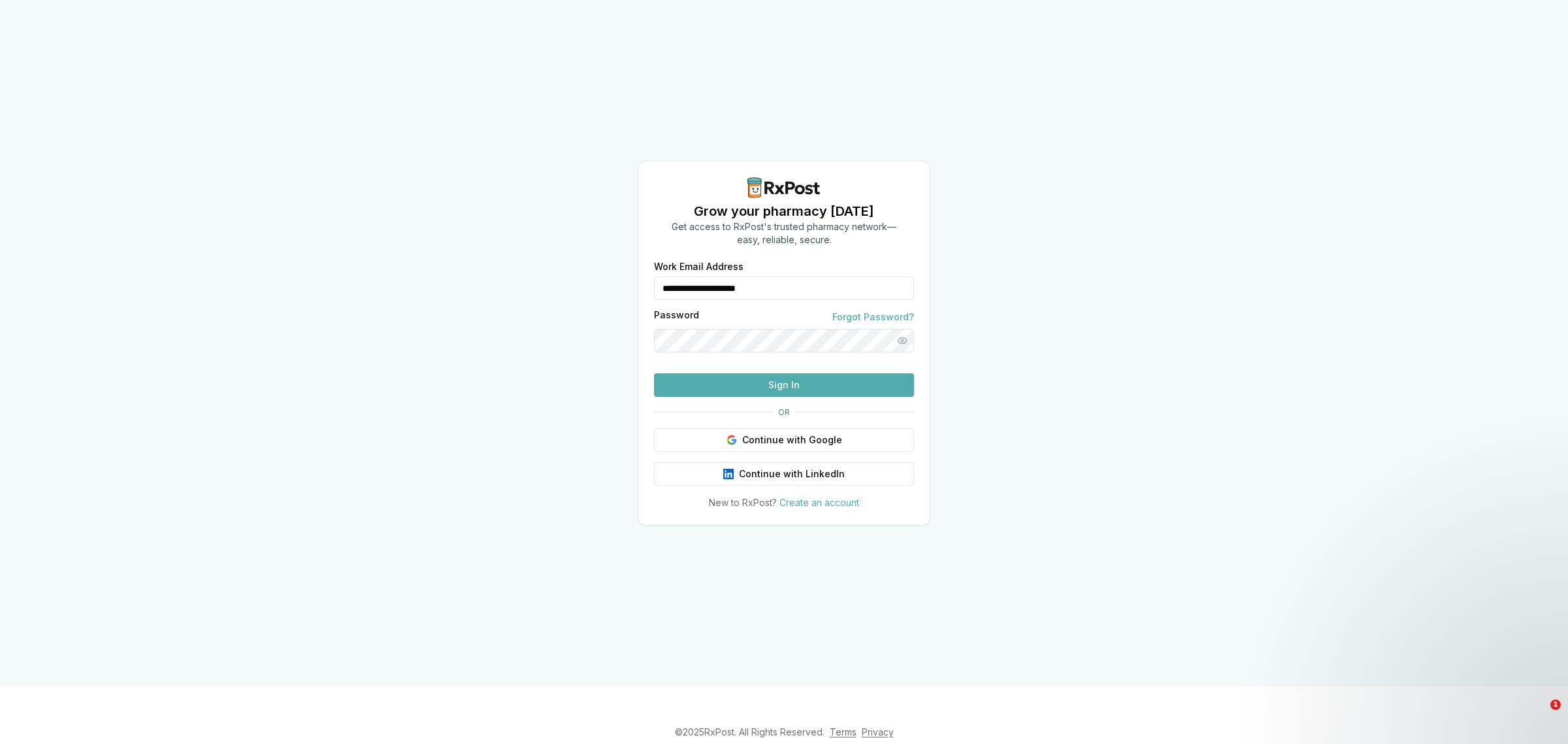
drag, startPoint x: 825, startPoint y: 259, endPoint x: 610, endPoint y: 262, distance: 215.0
click at [610, 262] on div "**********" at bounding box center [784, 343] width 1568 height 686
type input "**********"
click at [773, 397] on button "Sign In" at bounding box center [784, 385] width 260 height 24
click at [746, 397] on button "Sign In" at bounding box center [784, 385] width 260 height 24
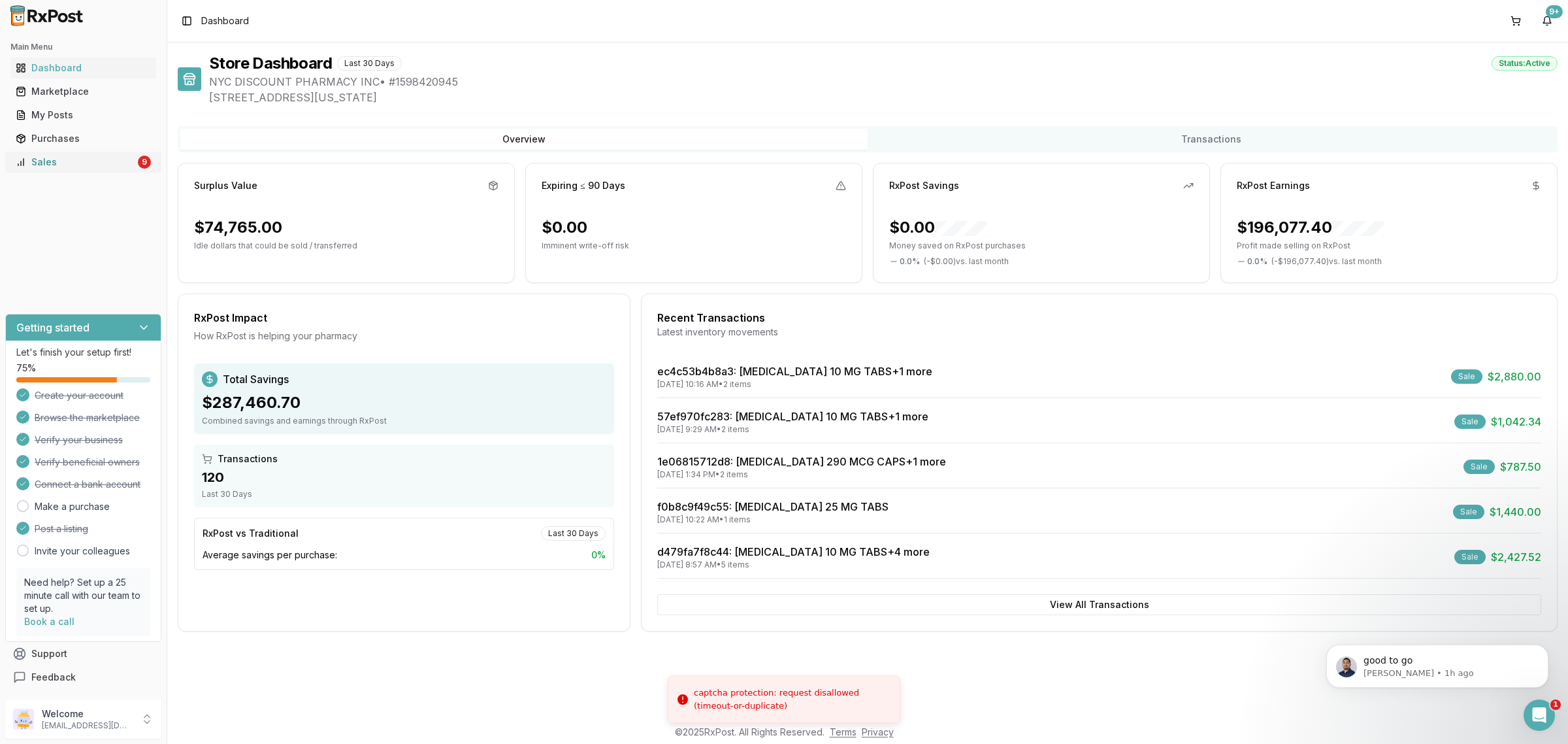
click at [41, 170] on link "Sales 9" at bounding box center [83, 162] width 146 height 24
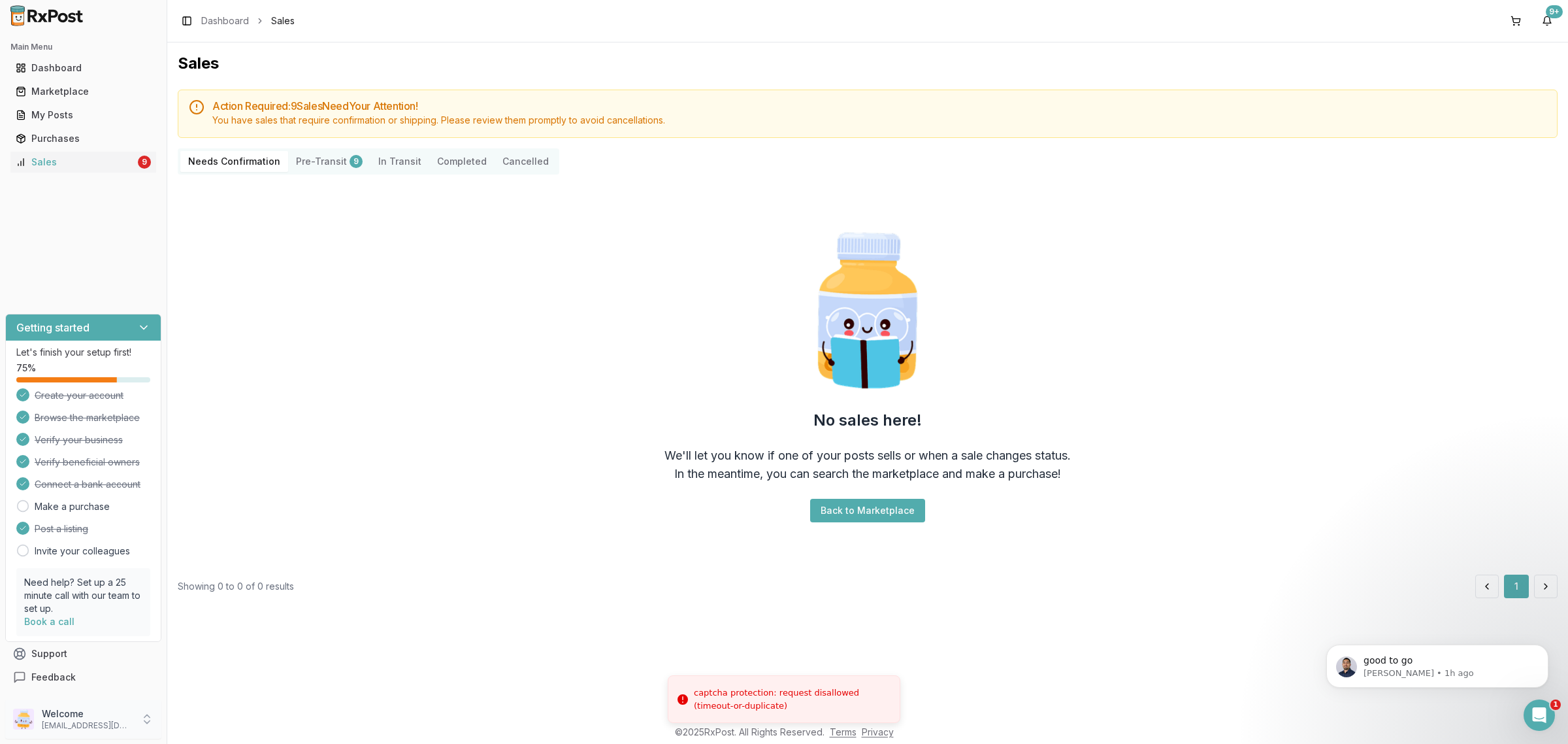
click at [47, 725] on p "[EMAIL_ADDRESS][DOMAIN_NAME]" at bounding box center [87, 725] width 91 height 10
click at [220, 720] on span "Sign Out" at bounding box center [238, 723] width 124 height 13
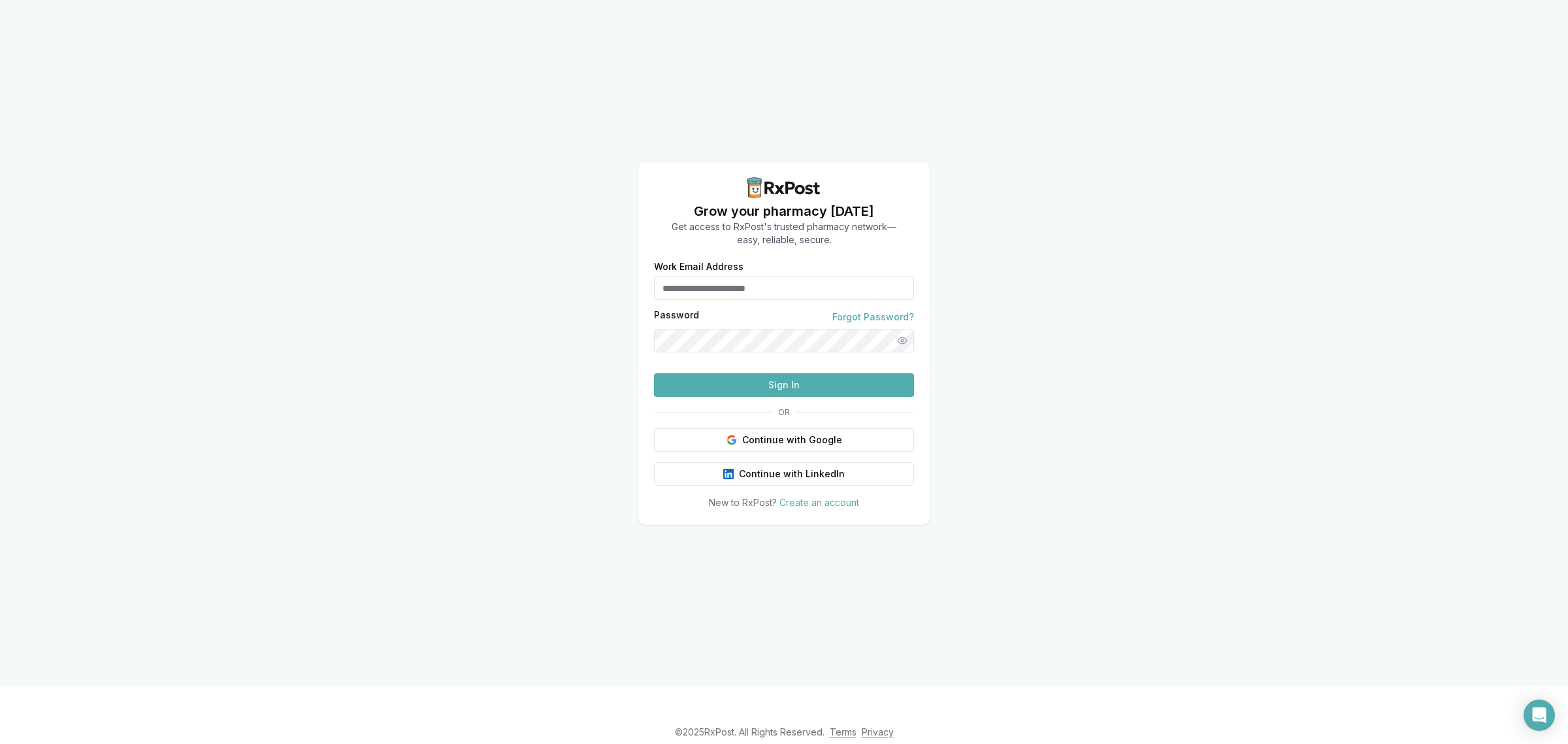
type input "**********"
drag, startPoint x: 835, startPoint y: 275, endPoint x: 505, endPoint y: 292, distance: 330.4
click at [536, 289] on div "**********" at bounding box center [784, 343] width 1568 height 686
